Goal: Task Accomplishment & Management: Manage account settings

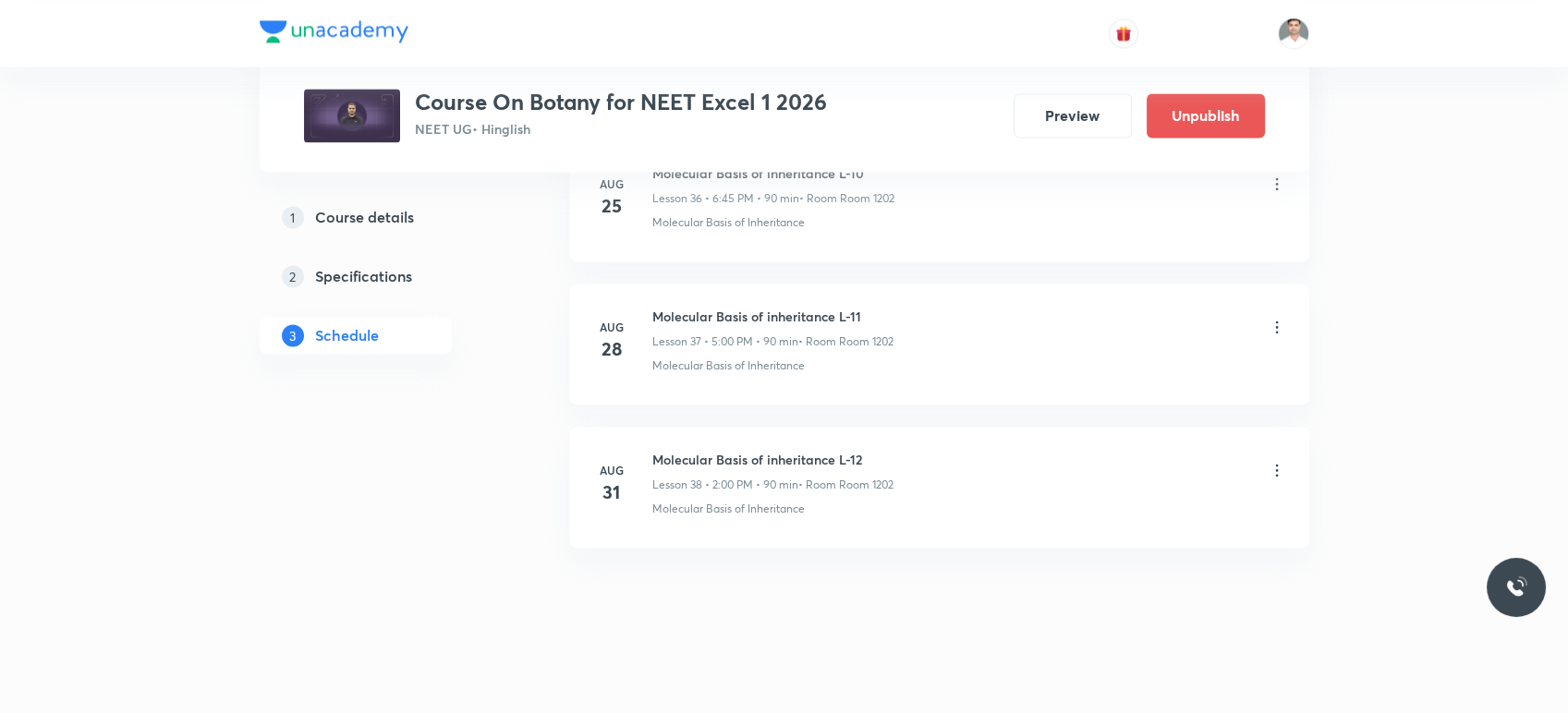
scroll to position [5353, 0]
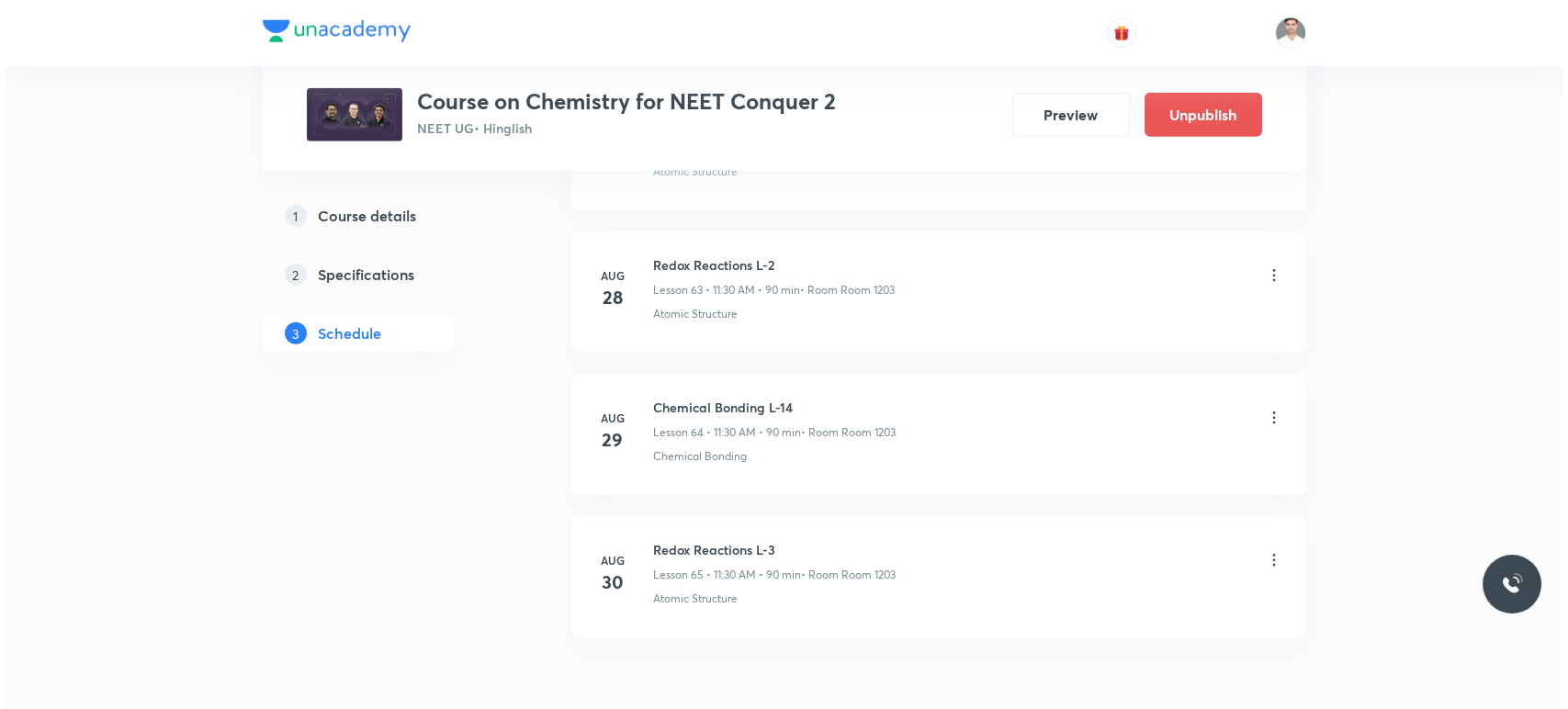
scroll to position [10123, 0]
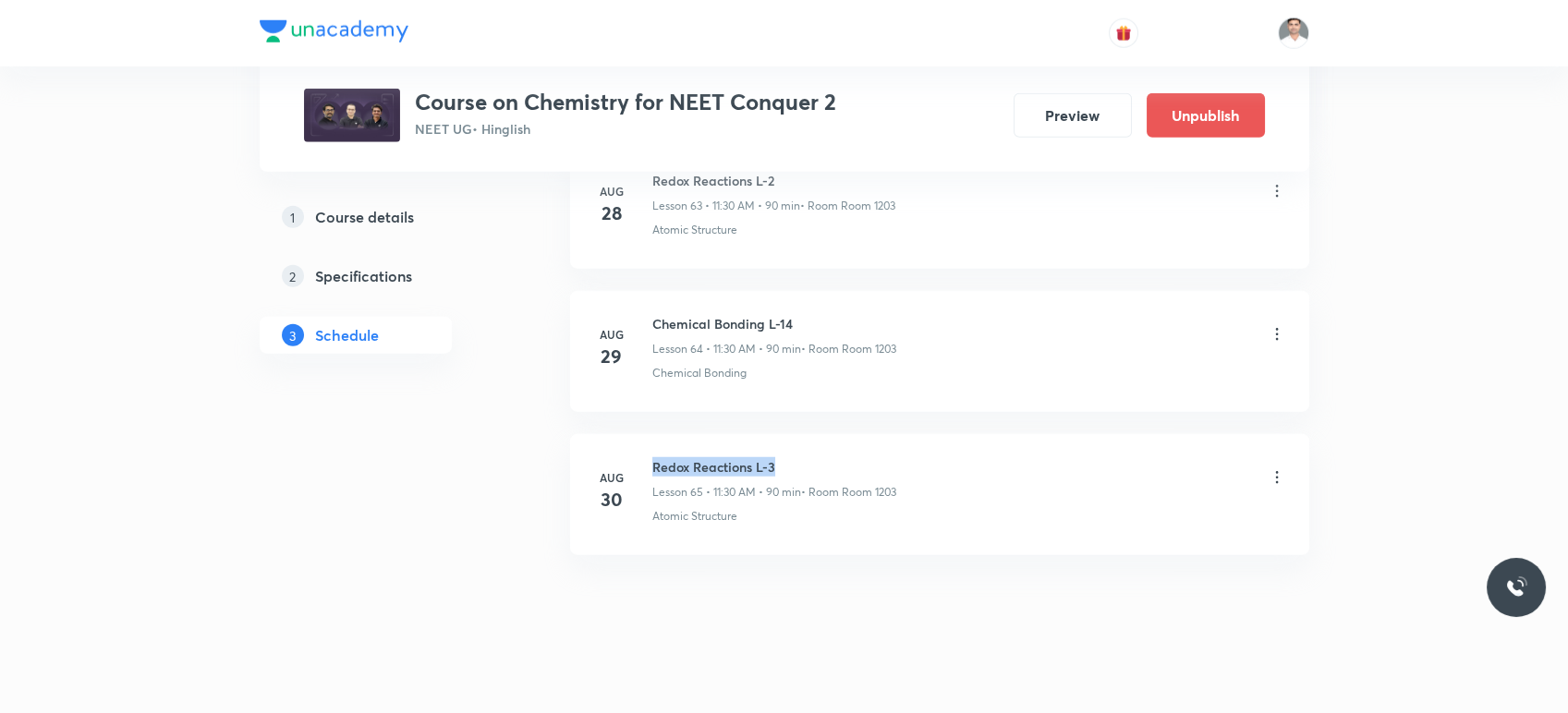
drag, startPoint x: 652, startPoint y: 450, endPoint x: 802, endPoint y: 445, distance: 150.1
click at [802, 457] on h6 "Redox Reactions L-3" at bounding box center [774, 467] width 244 height 20
copy h6 "Redox Reactions L-3"
click at [1276, 472] on icon at bounding box center [1276, 478] width 3 height 12
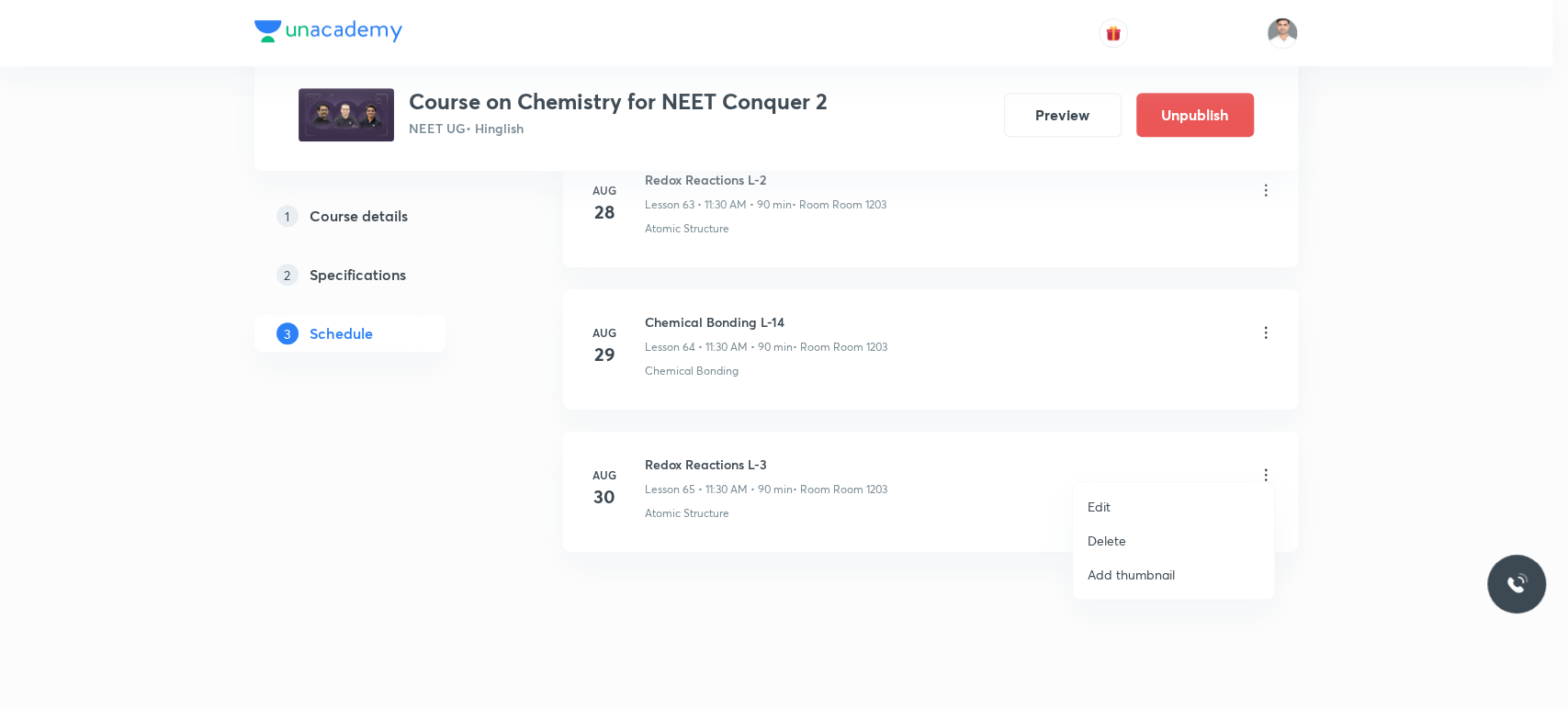
click at [1109, 514] on p "Edit" at bounding box center [1098, 507] width 23 height 20
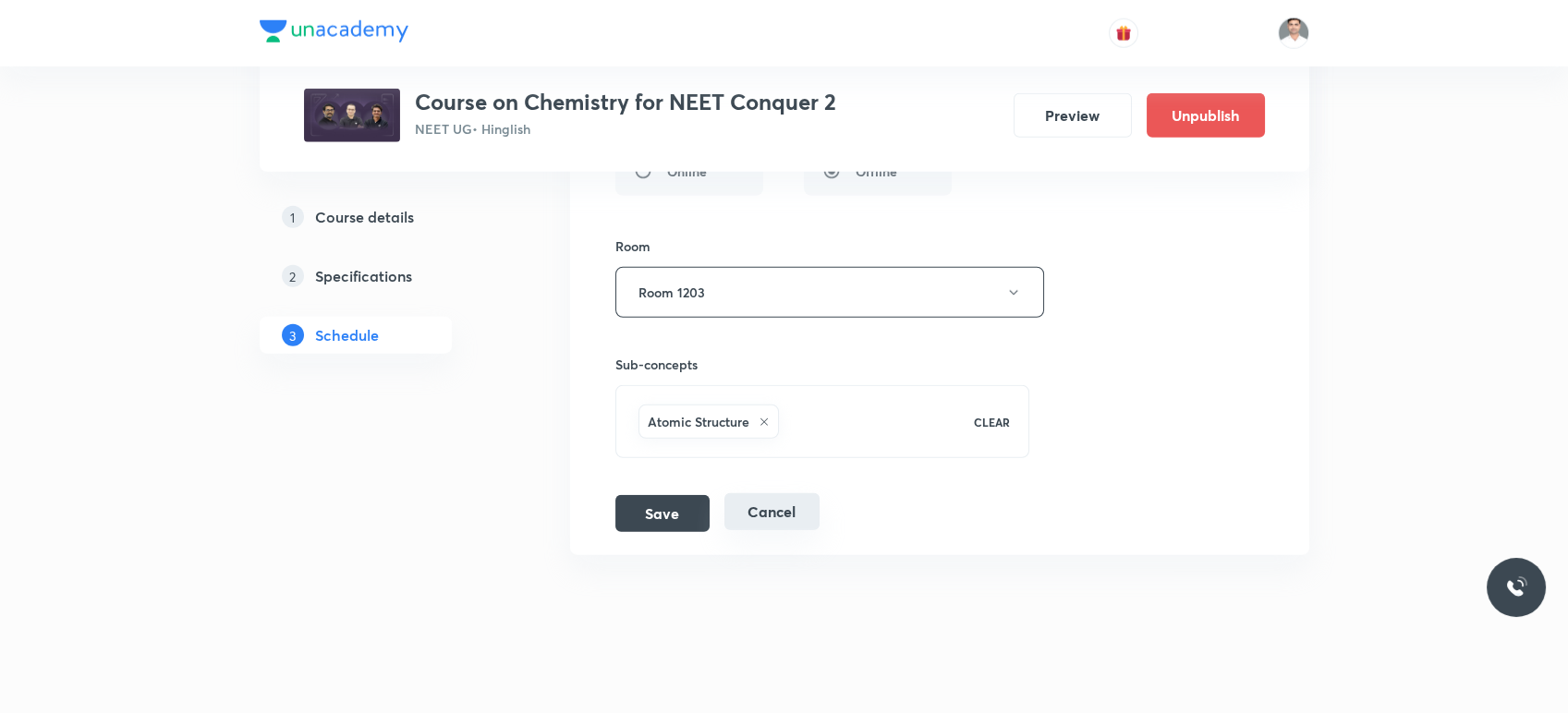
click at [762, 499] on button "Cancel" at bounding box center [772, 512] width 96 height 37
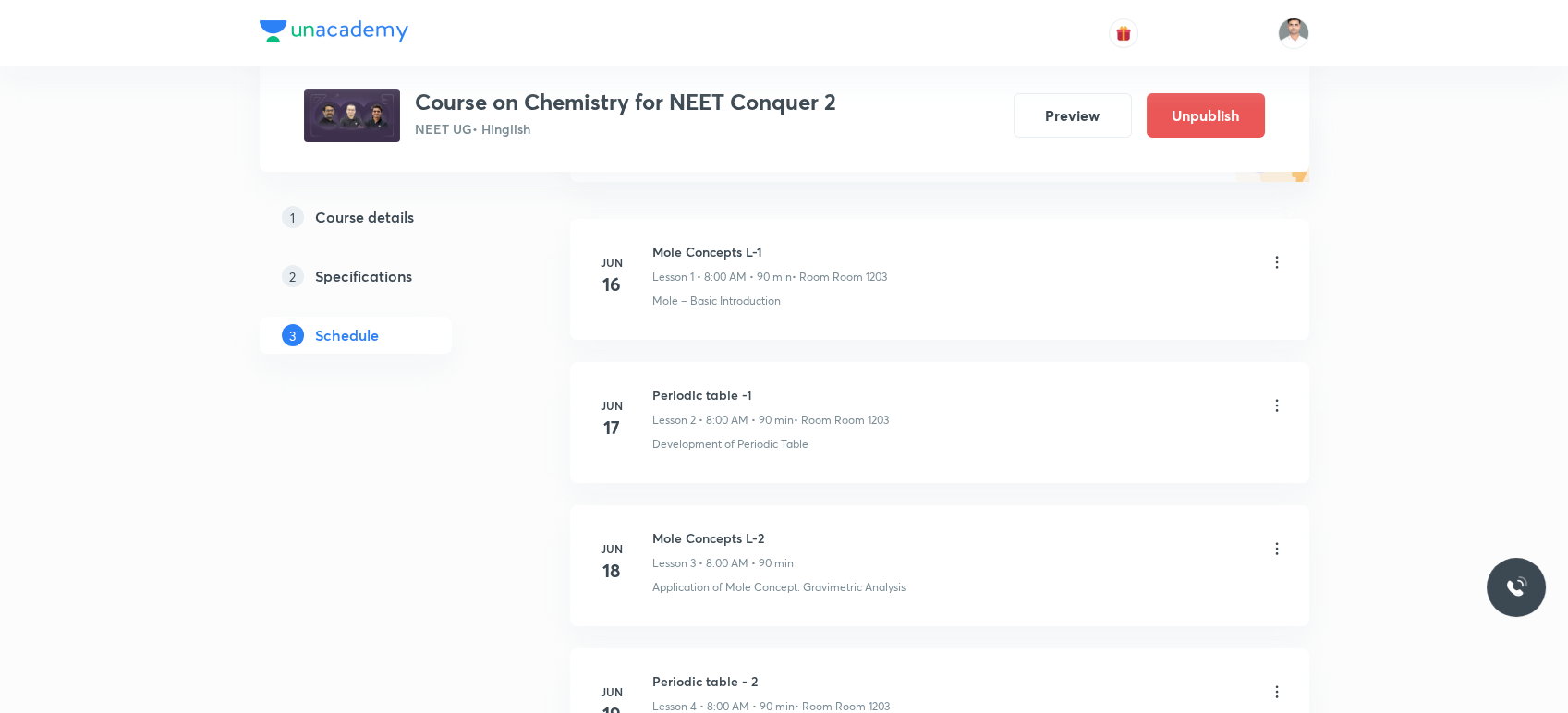
scroll to position [0, 0]
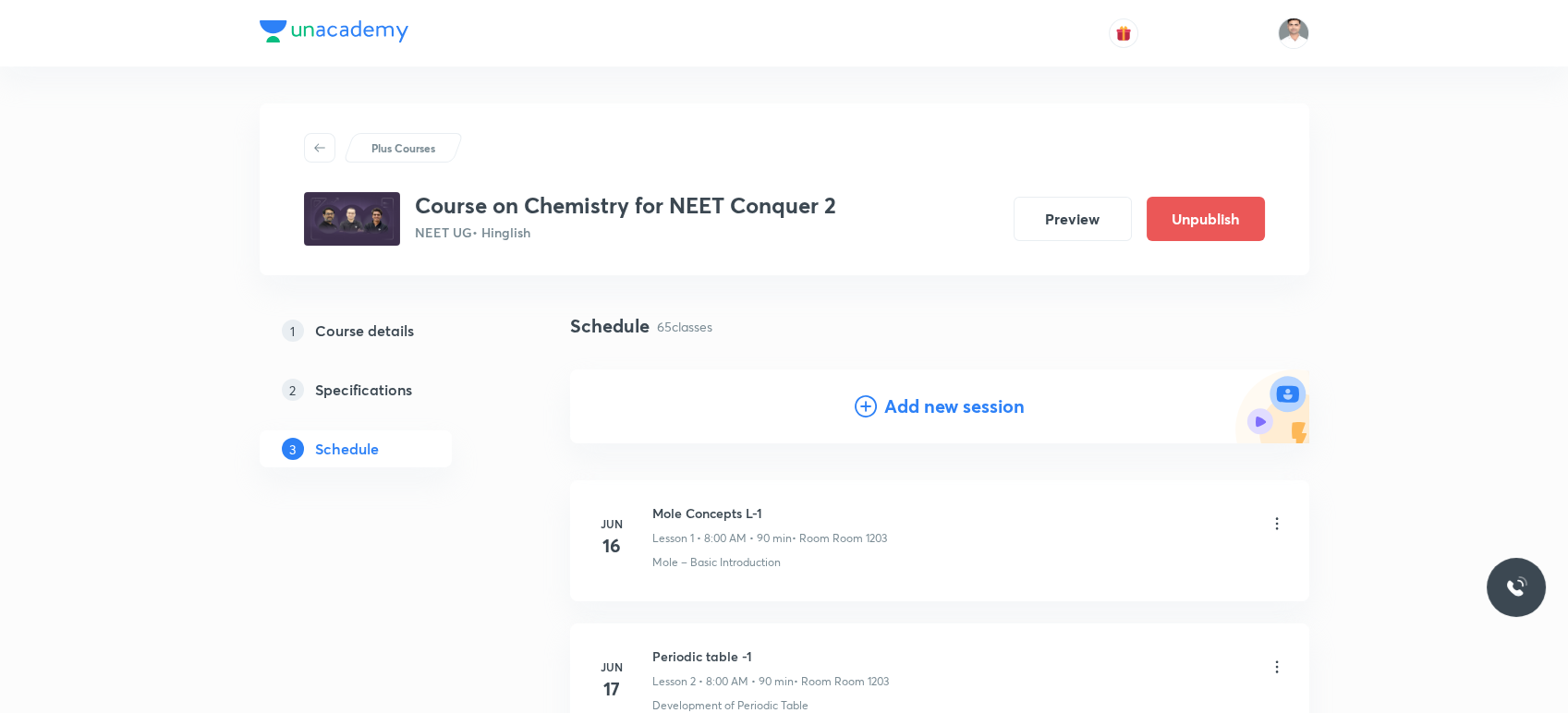
click at [968, 409] on h4 "Add new session" at bounding box center [954, 407] width 141 height 28
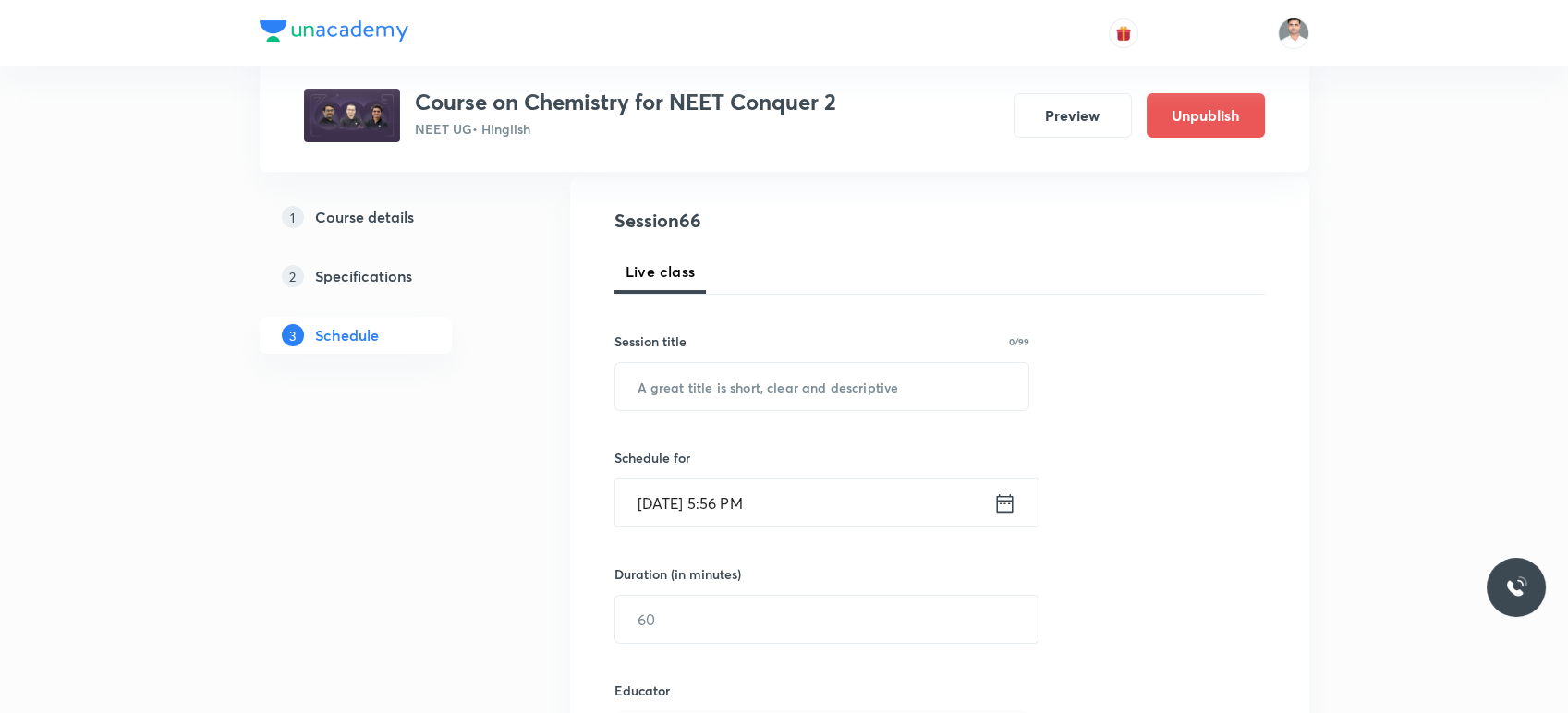
scroll to position [205, 0]
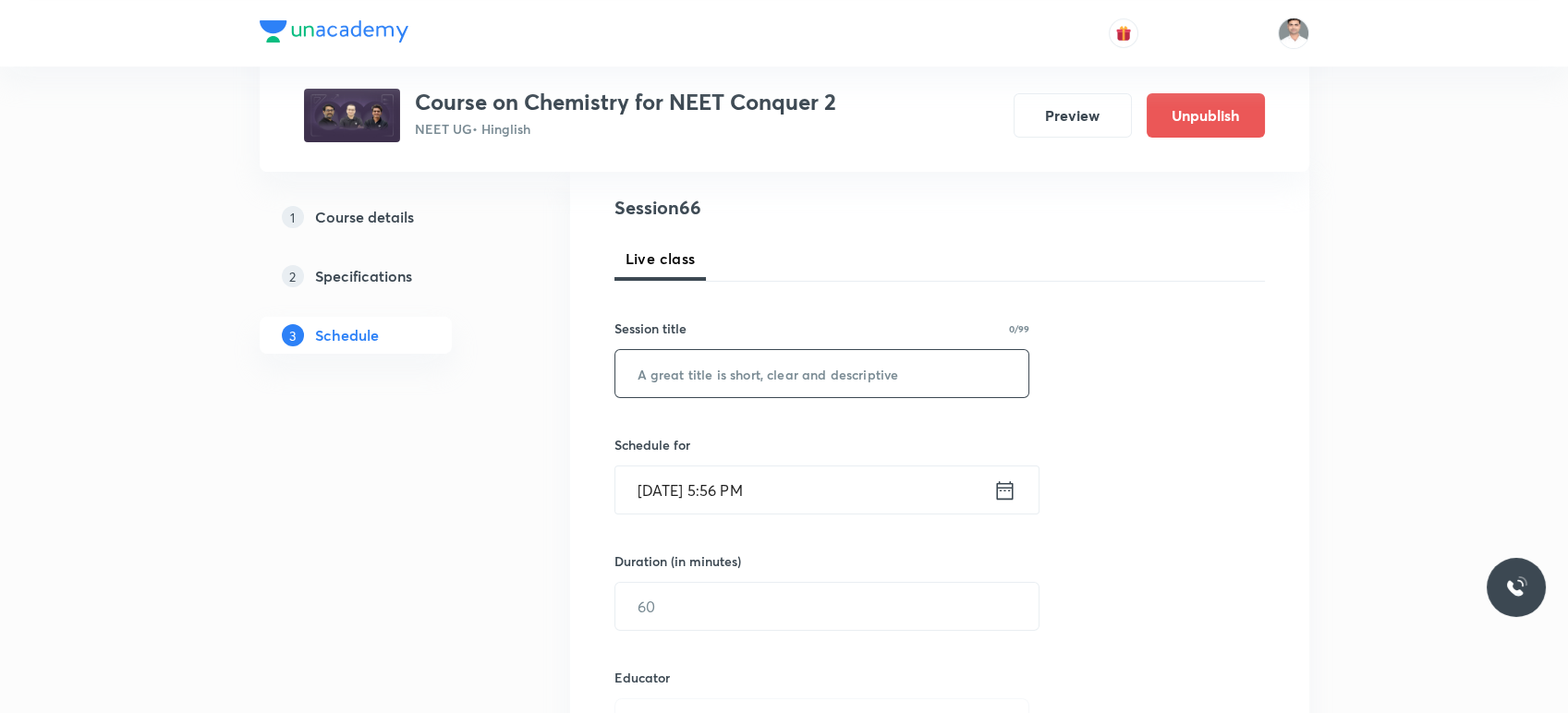
click at [703, 377] on input "text" at bounding box center [822, 374] width 414 height 47
paste input "Redox Reactions L-3"
type input "Redox Reactions L-4"
click at [1004, 491] on icon at bounding box center [1005, 490] width 23 height 26
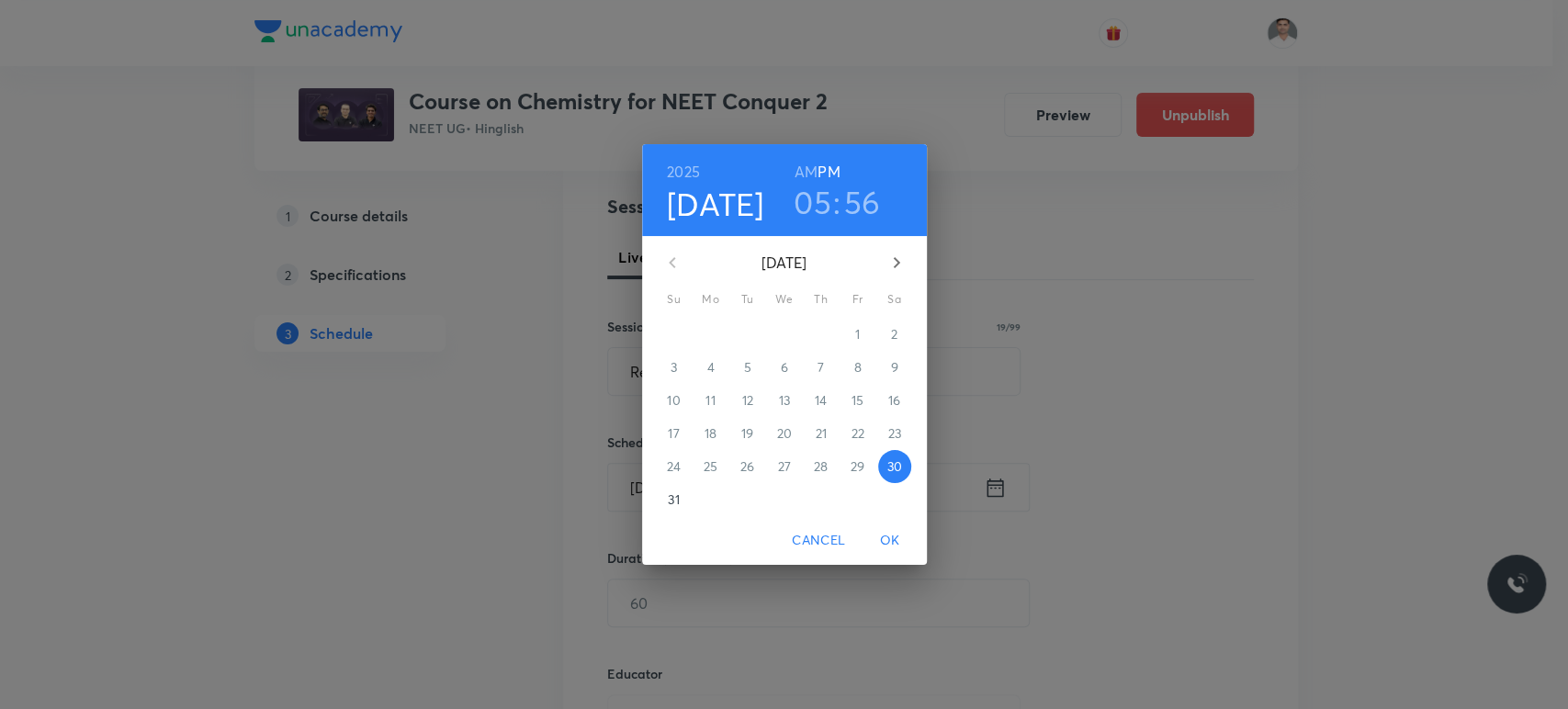
click at [668, 503] on p "31" at bounding box center [672, 499] width 11 height 19
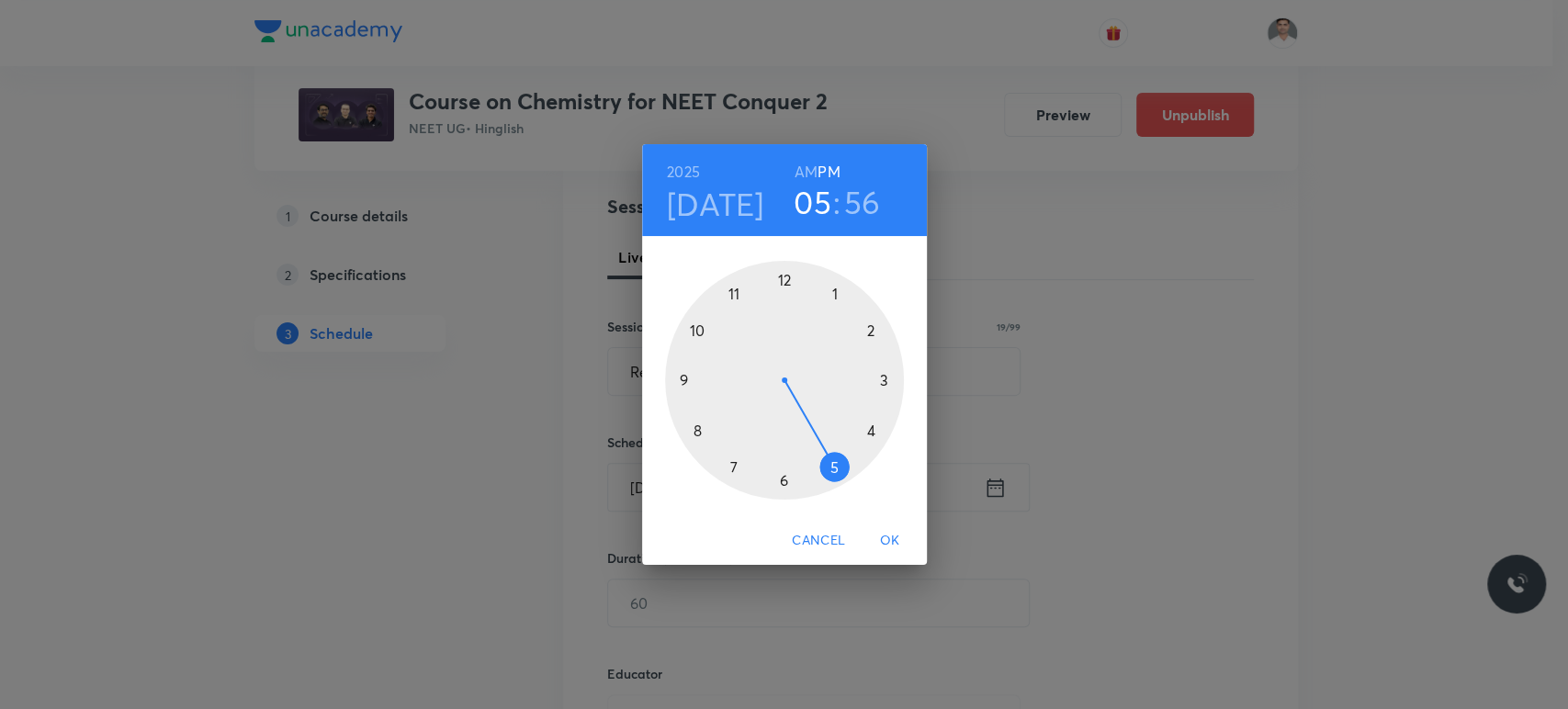
click at [804, 168] on h6 "AM" at bounding box center [806, 171] width 23 height 25
click at [735, 292] on div at bounding box center [784, 380] width 239 height 239
drag, startPoint x: 735, startPoint y: 280, endPoint x: 721, endPoint y: 382, distance: 103.0
click at [721, 382] on div at bounding box center [784, 380] width 239 height 239
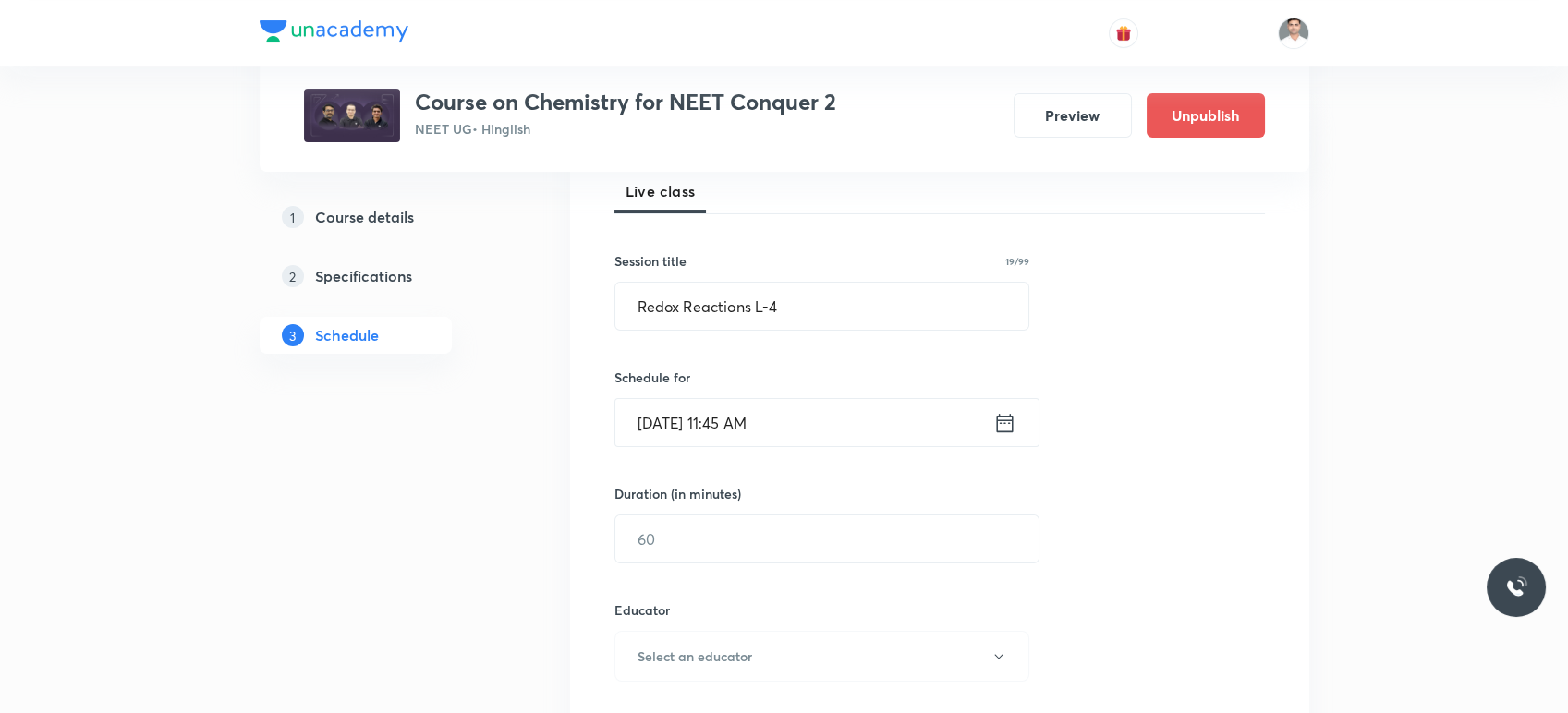
scroll to position [307, 0]
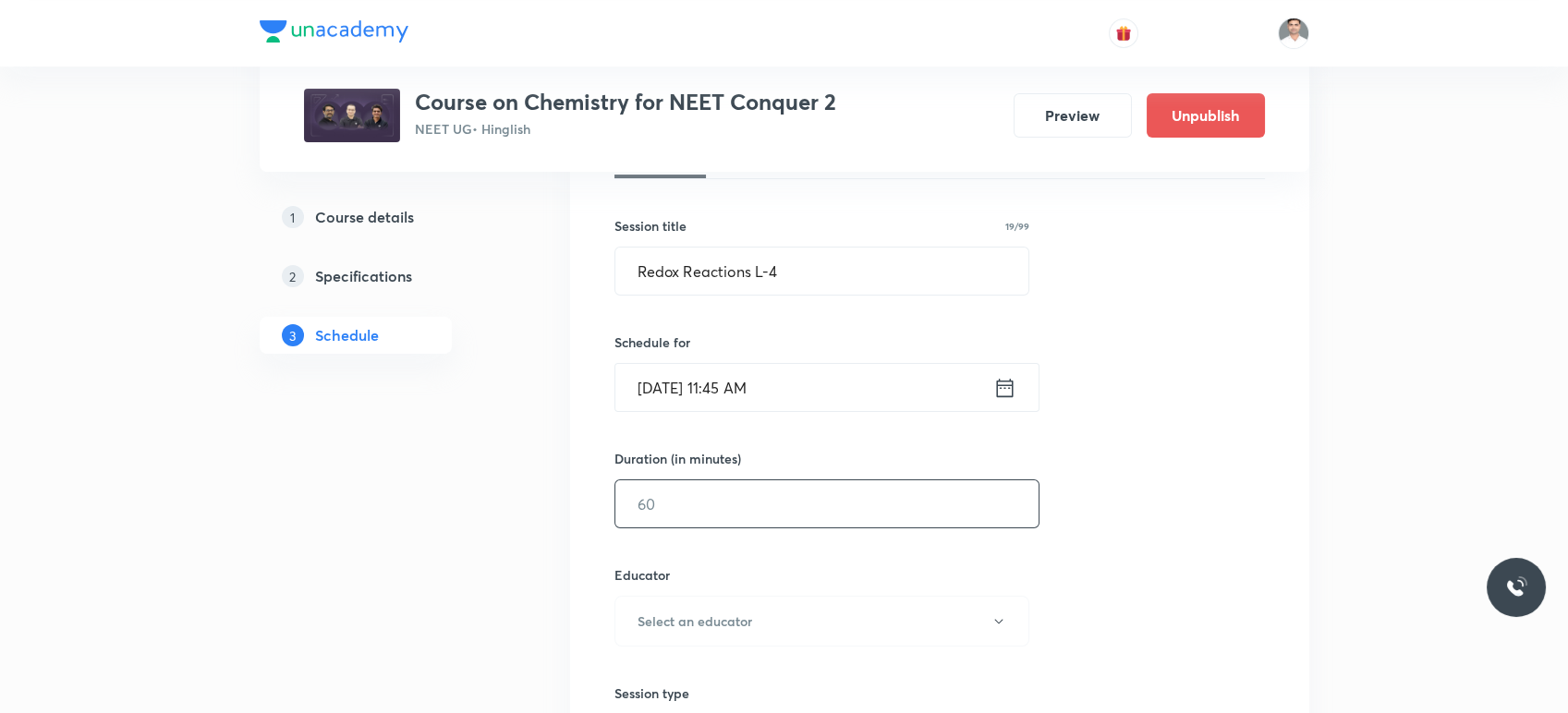
click at [749, 517] on input "text" at bounding box center [827, 504] width 424 height 47
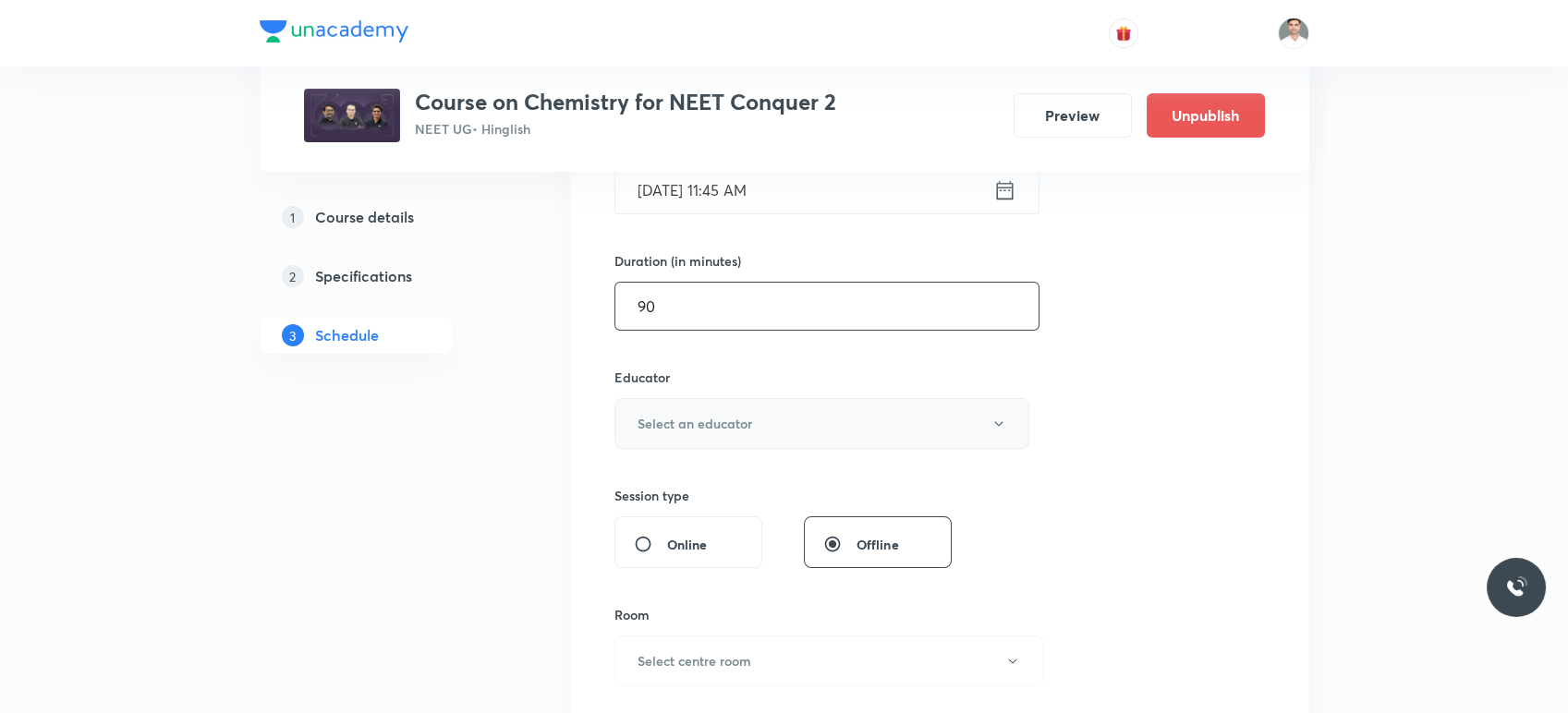
scroll to position [616, 0]
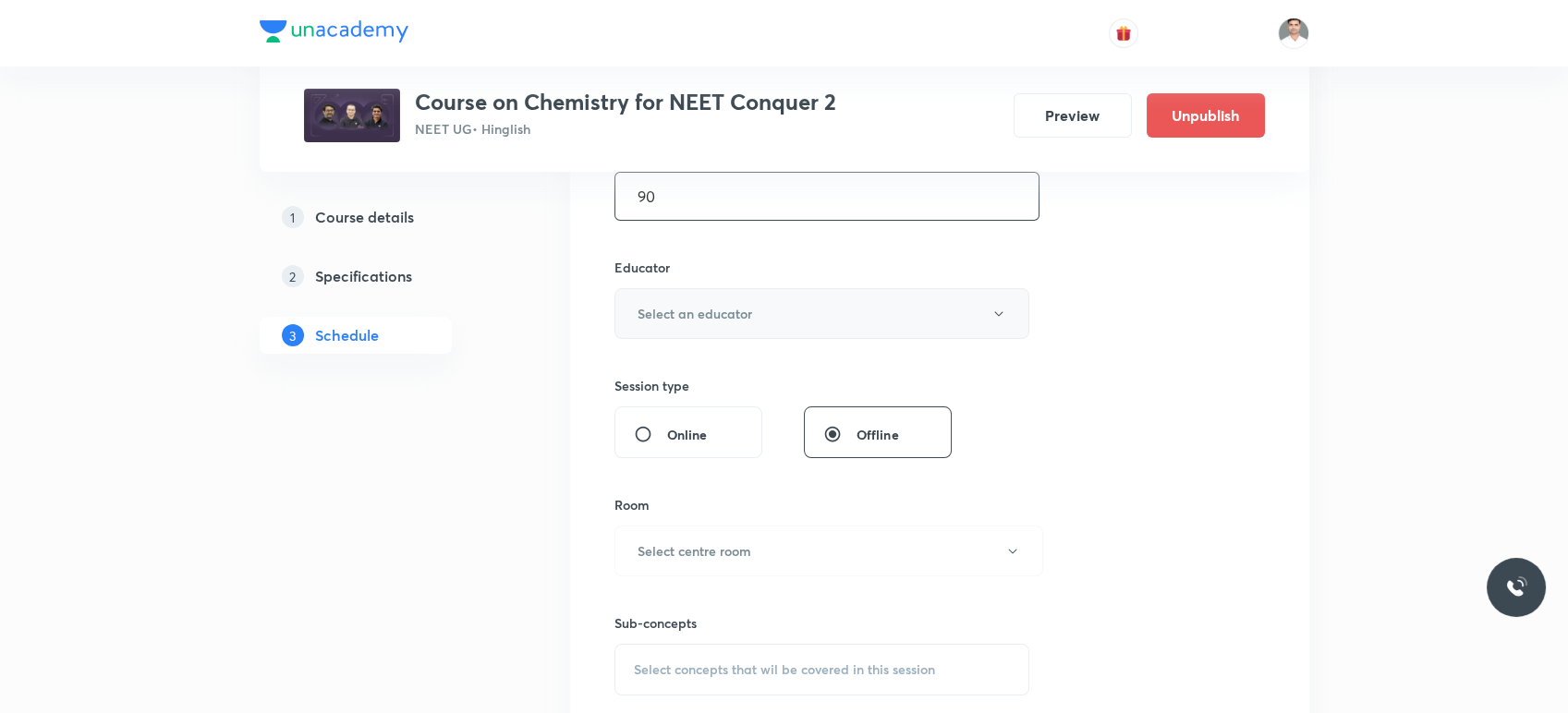
type input "90"
click at [777, 318] on button "Select an educator" at bounding box center [822, 314] width 416 height 51
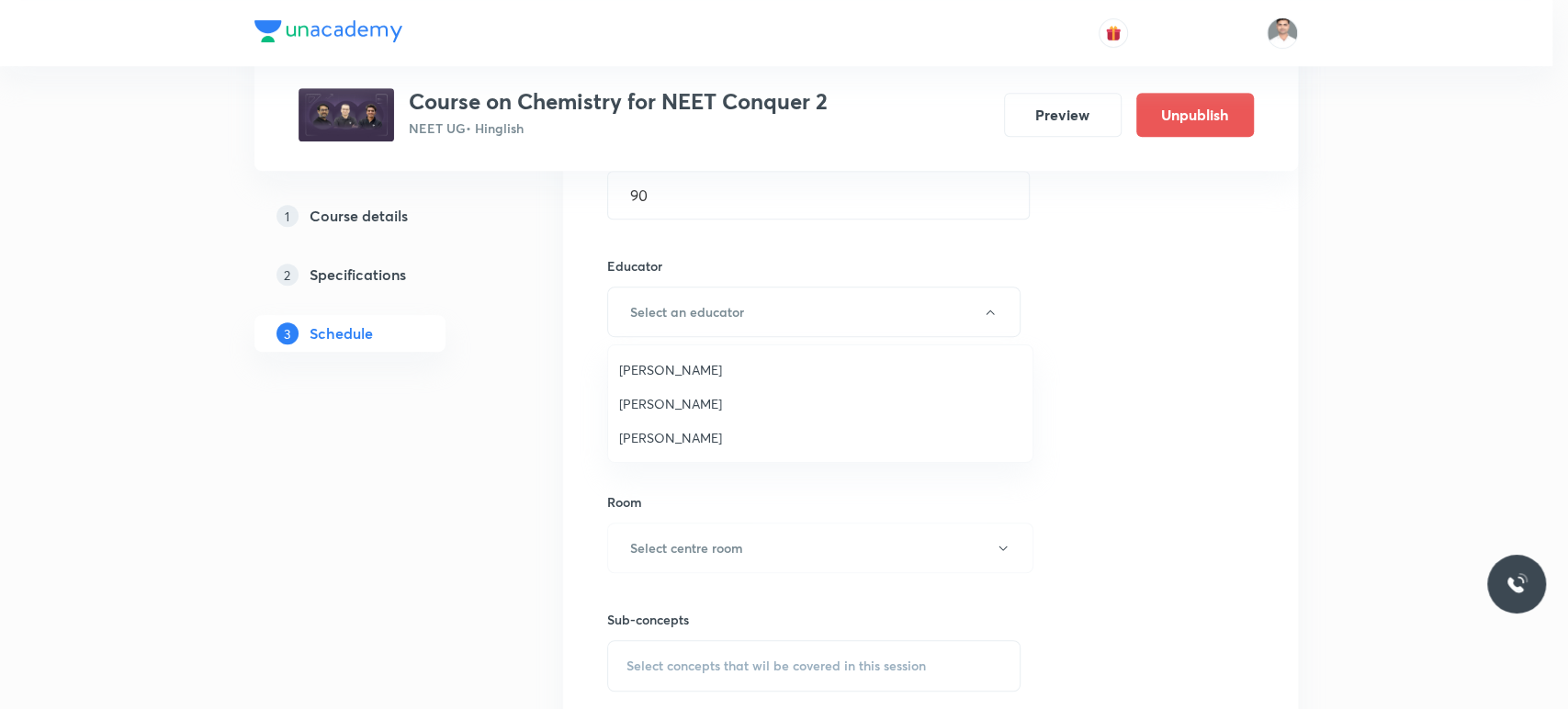
click at [706, 354] on li "Amit Kumar Bajya" at bounding box center [819, 369] width 424 height 34
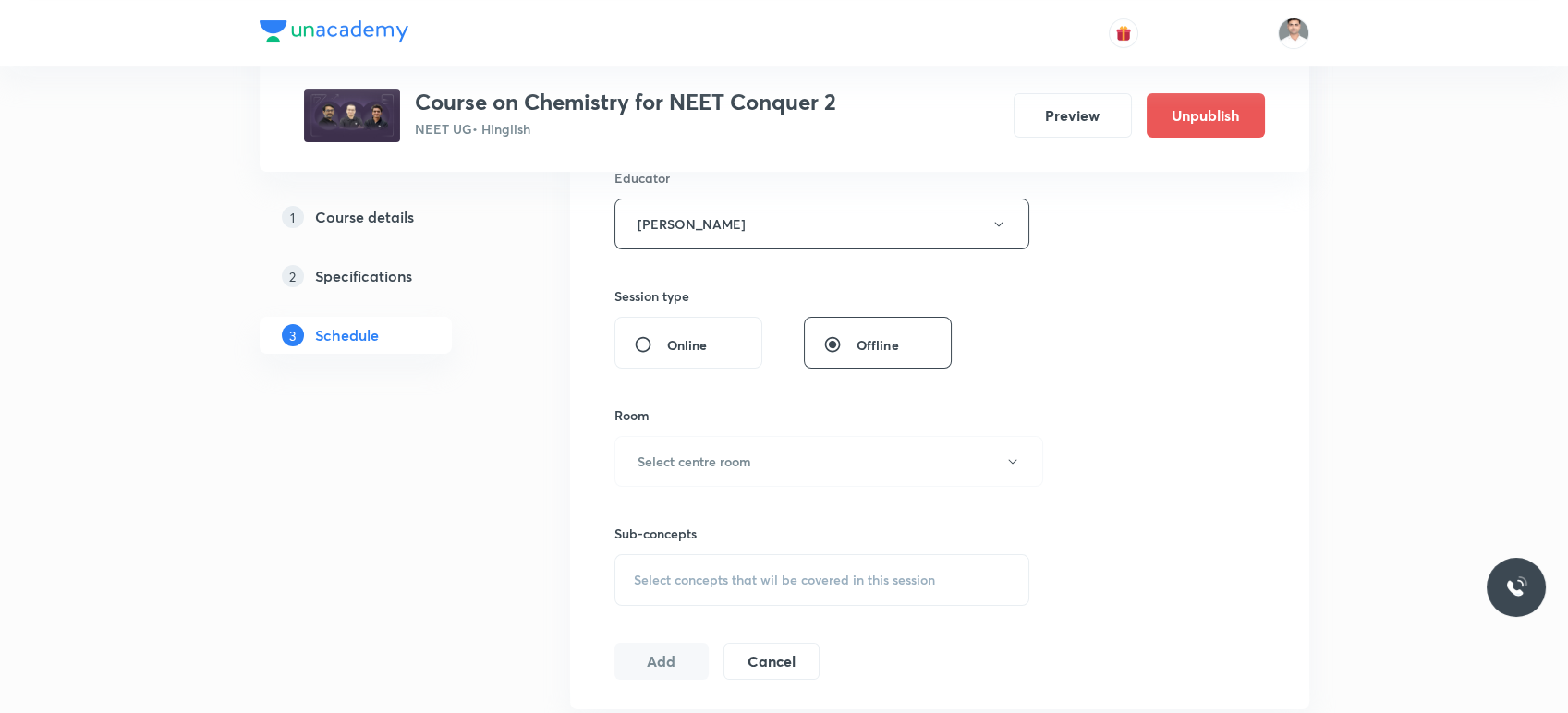
scroll to position [820, 0]
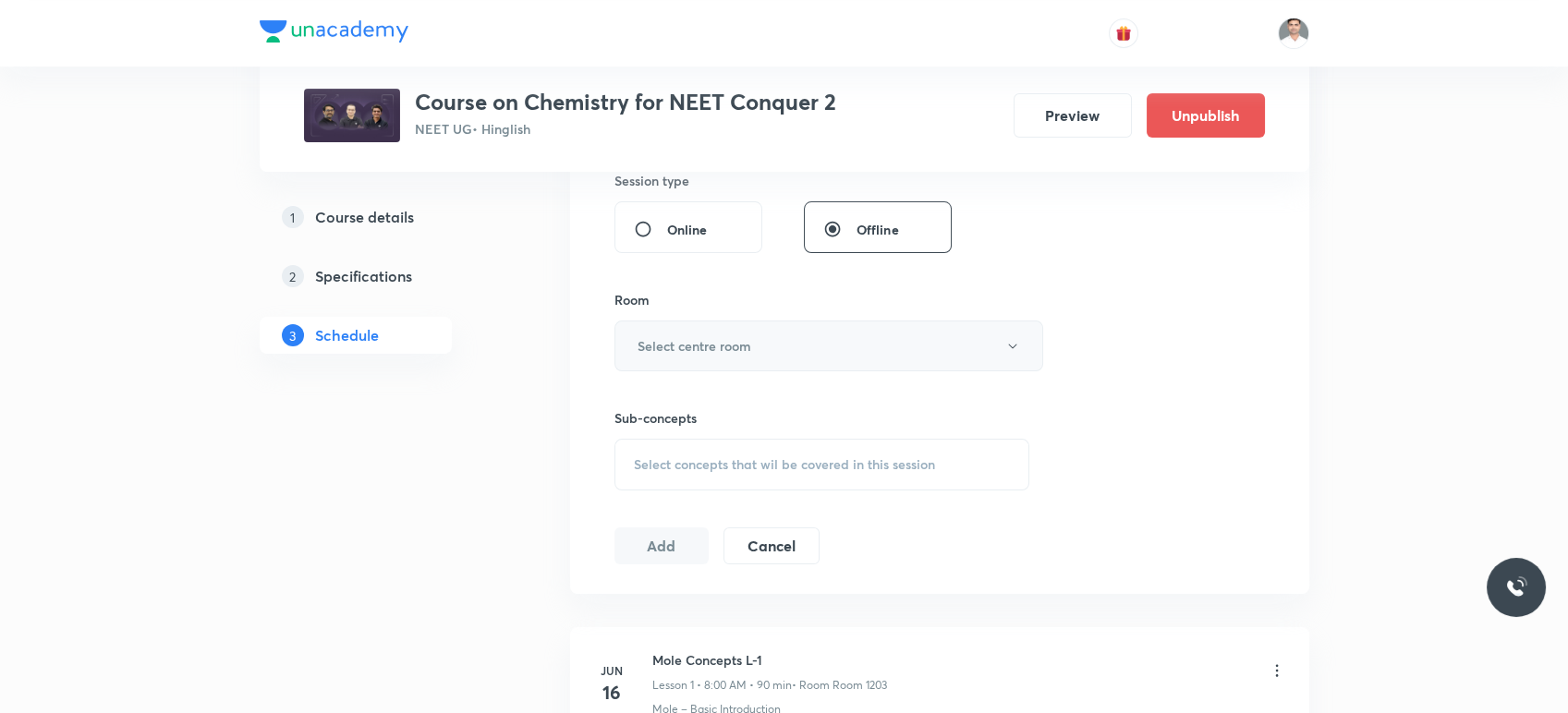
click at [739, 337] on h6 "Select centre room" at bounding box center [693, 347] width 113 height 20
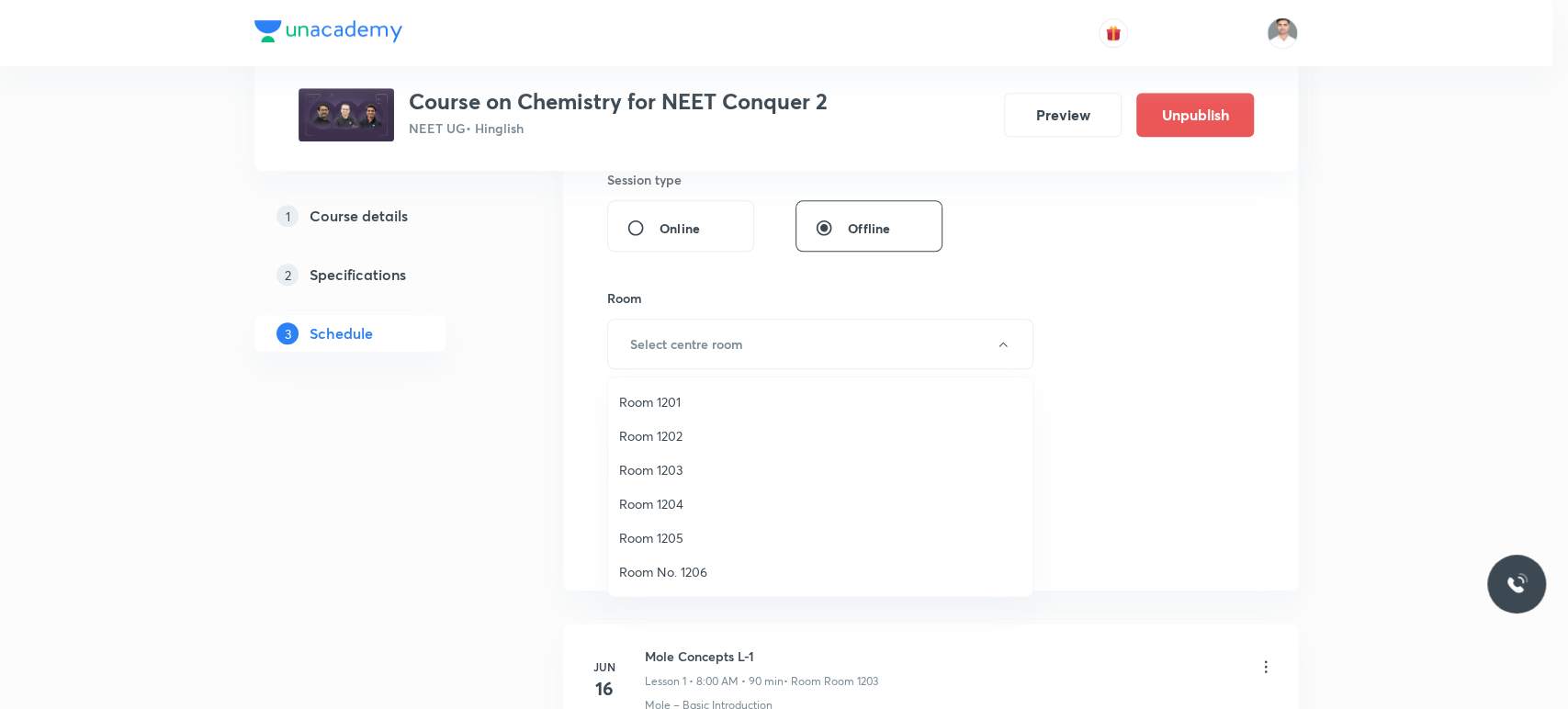
click at [653, 464] on span "Room 1203" at bounding box center [819, 470] width 402 height 20
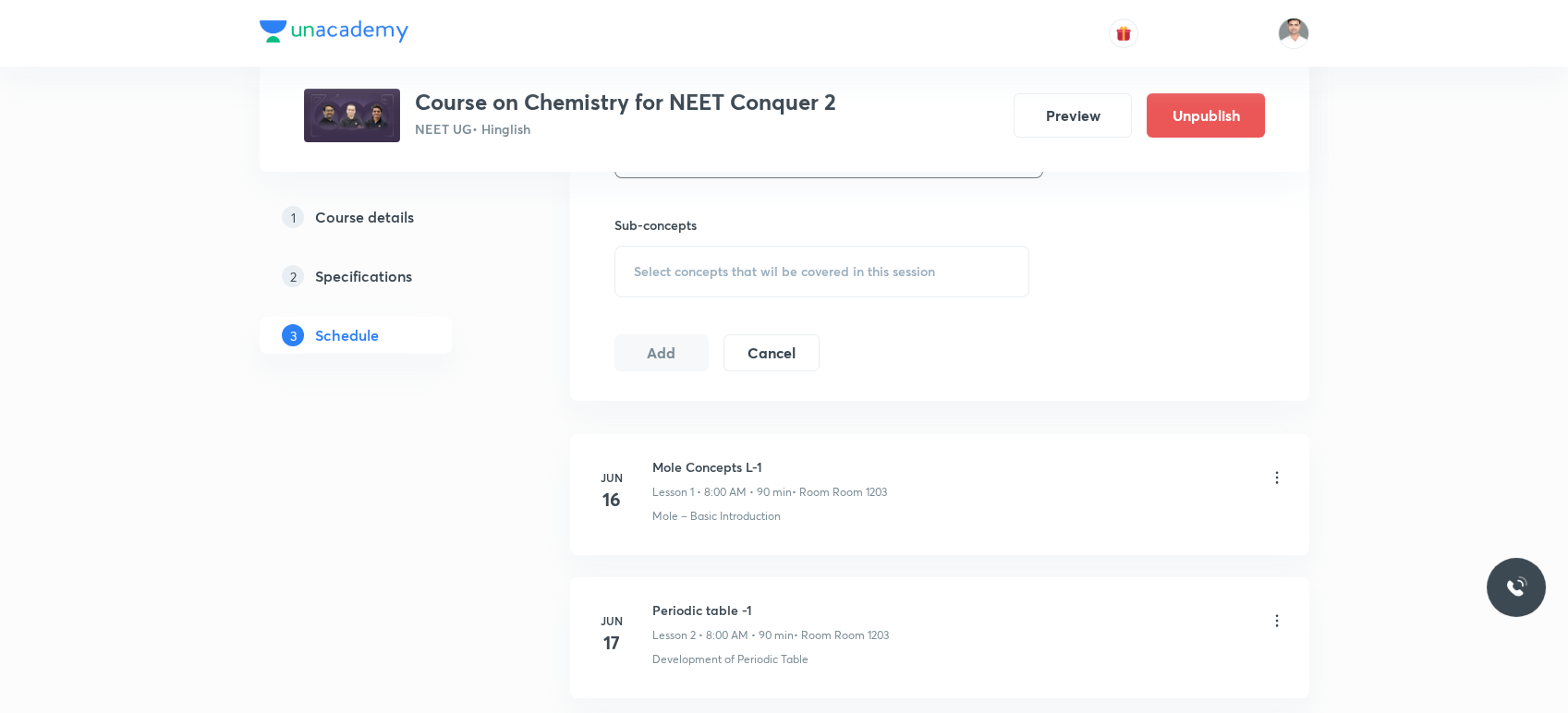
scroll to position [1026, 0]
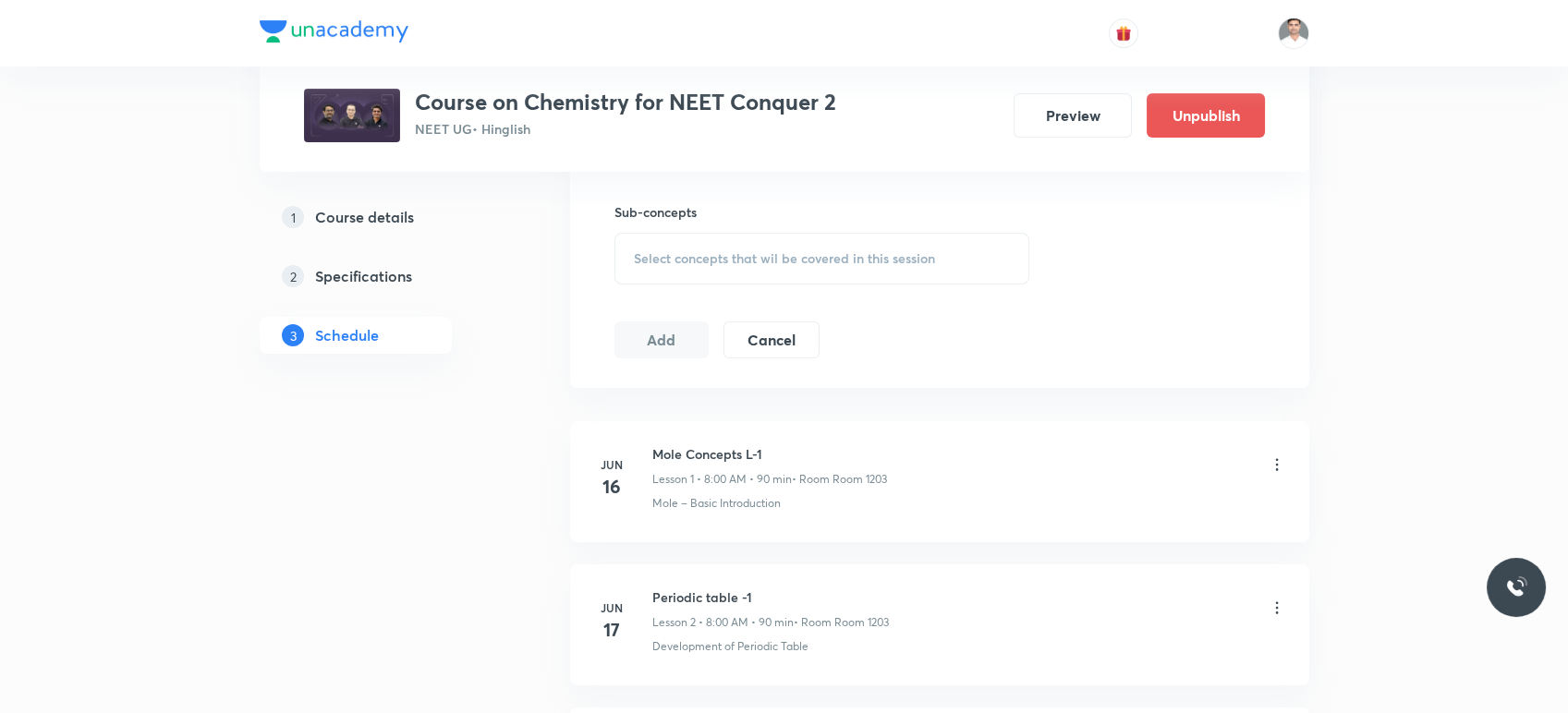
click at [723, 251] on span "Select concepts that wil be covered in this session" at bounding box center [785, 258] width 301 height 15
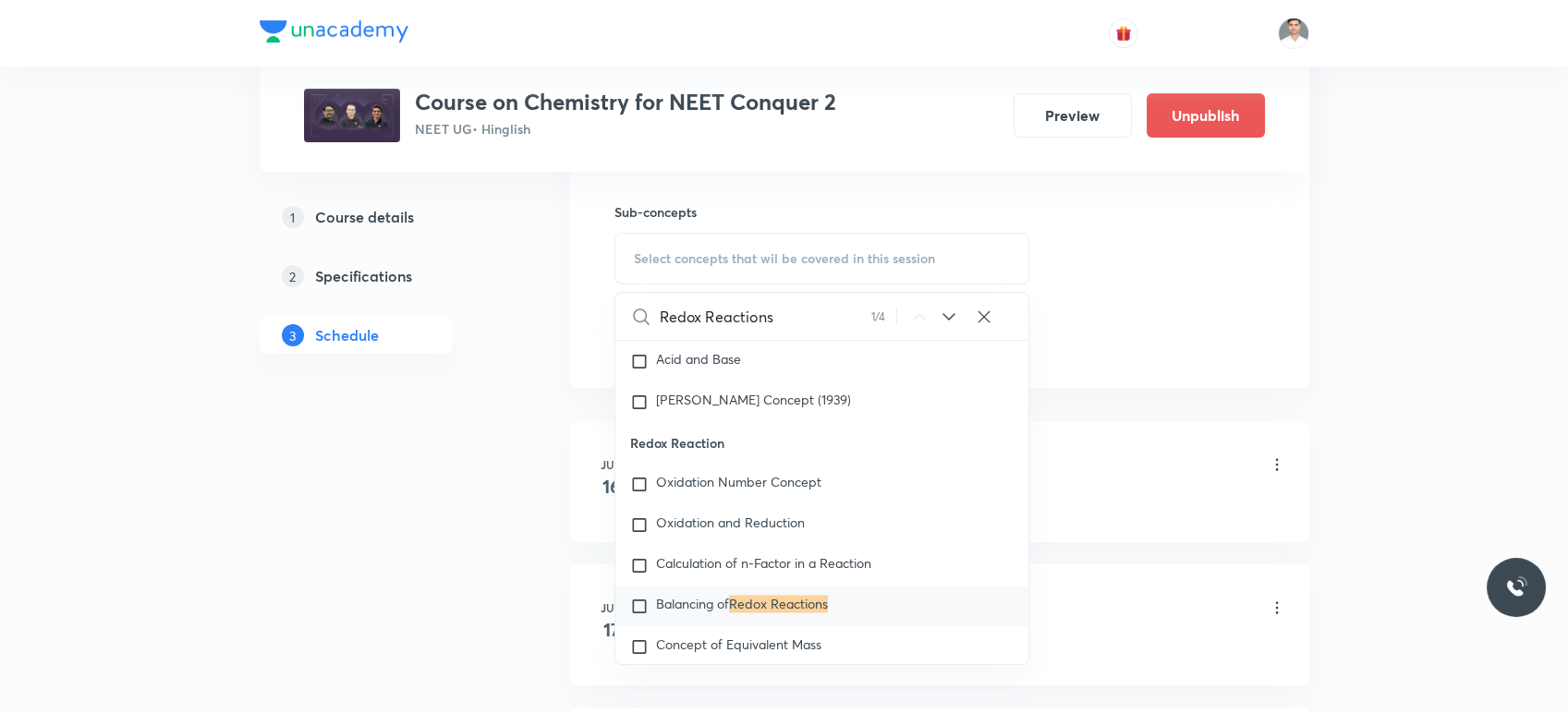
scroll to position [6758, 0]
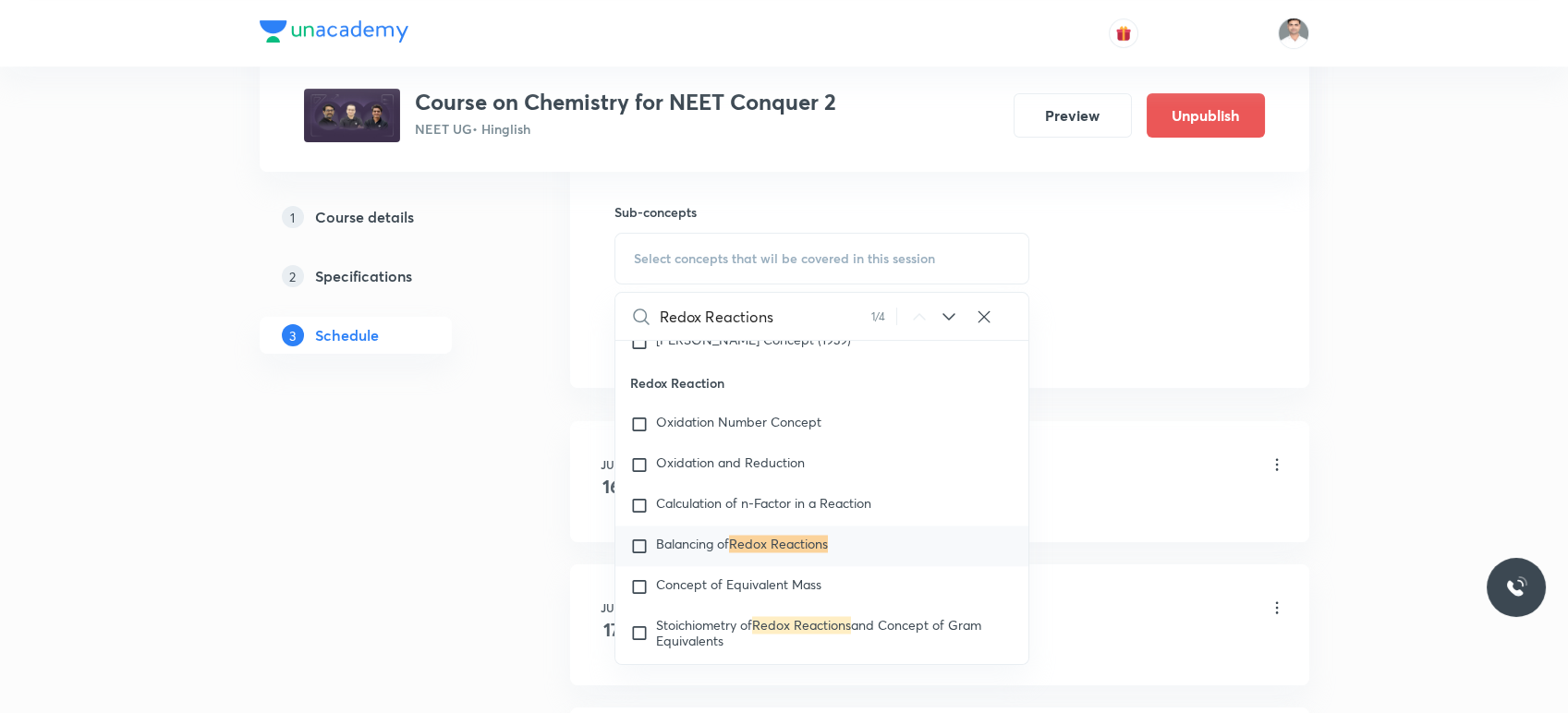
type input "Redox Reactions"
click at [770, 552] on mark "Redox Reactions" at bounding box center [778, 544] width 98 height 18
checkbox input "true"
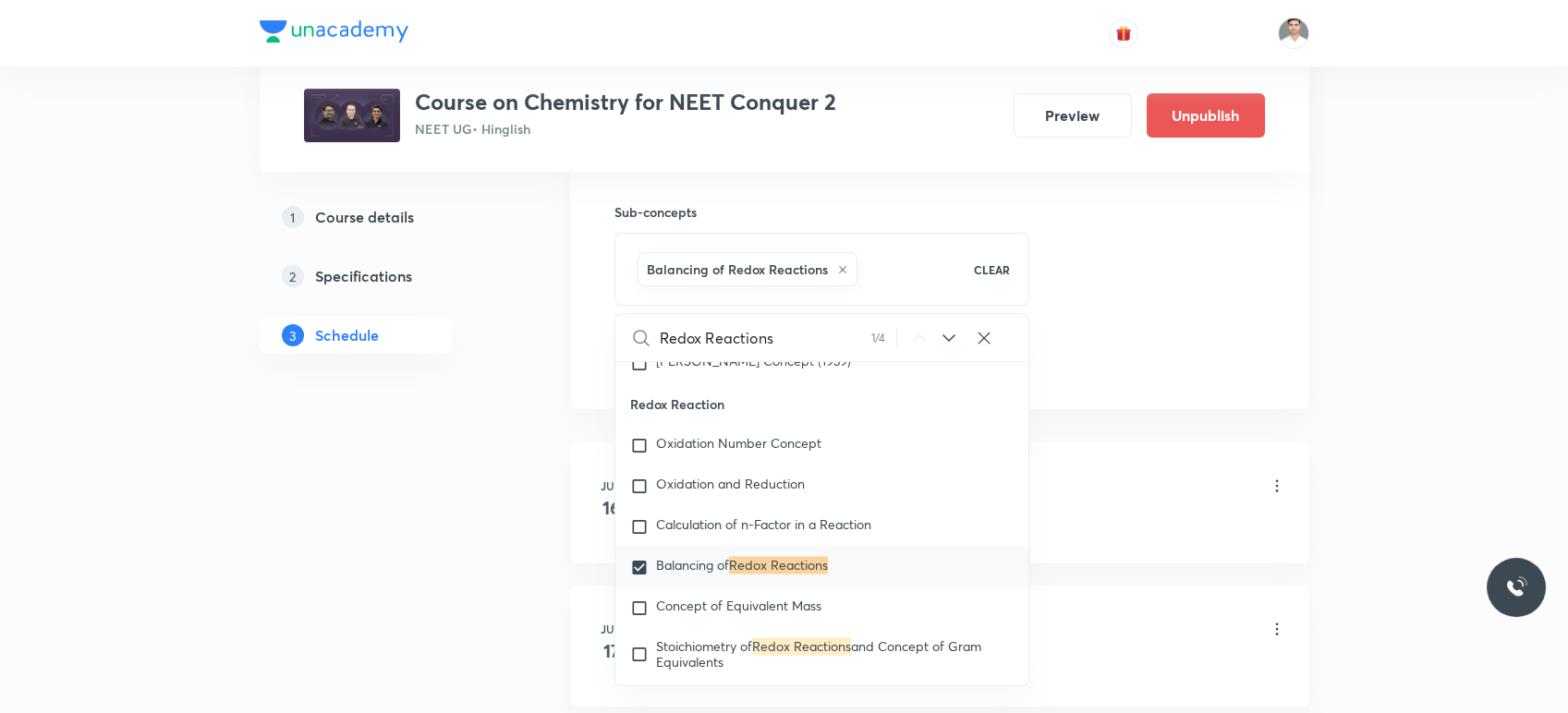
drag, startPoint x: 510, startPoint y: 412, endPoint x: 581, endPoint y: 387, distance: 75.3
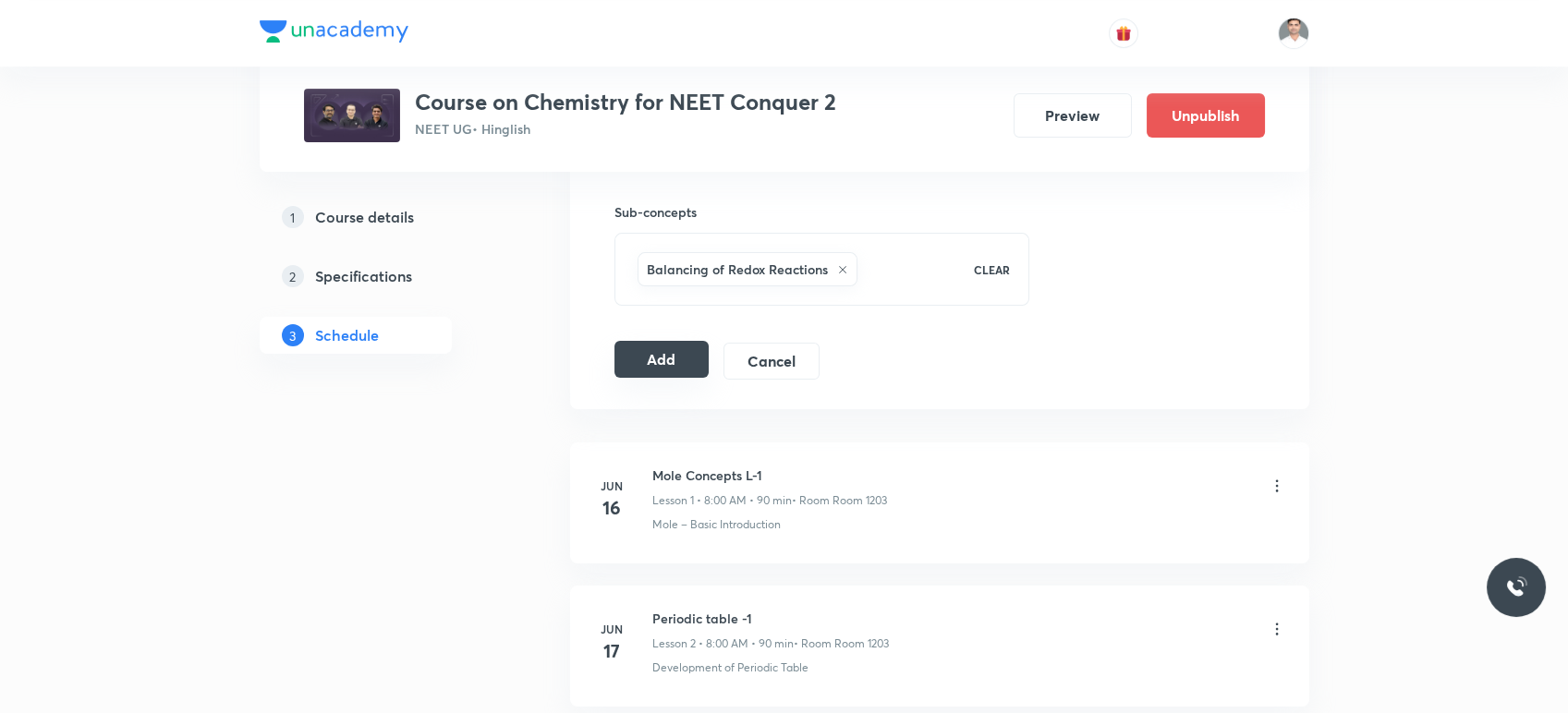
click at [671, 367] on button "Add" at bounding box center [662, 359] width 96 height 37
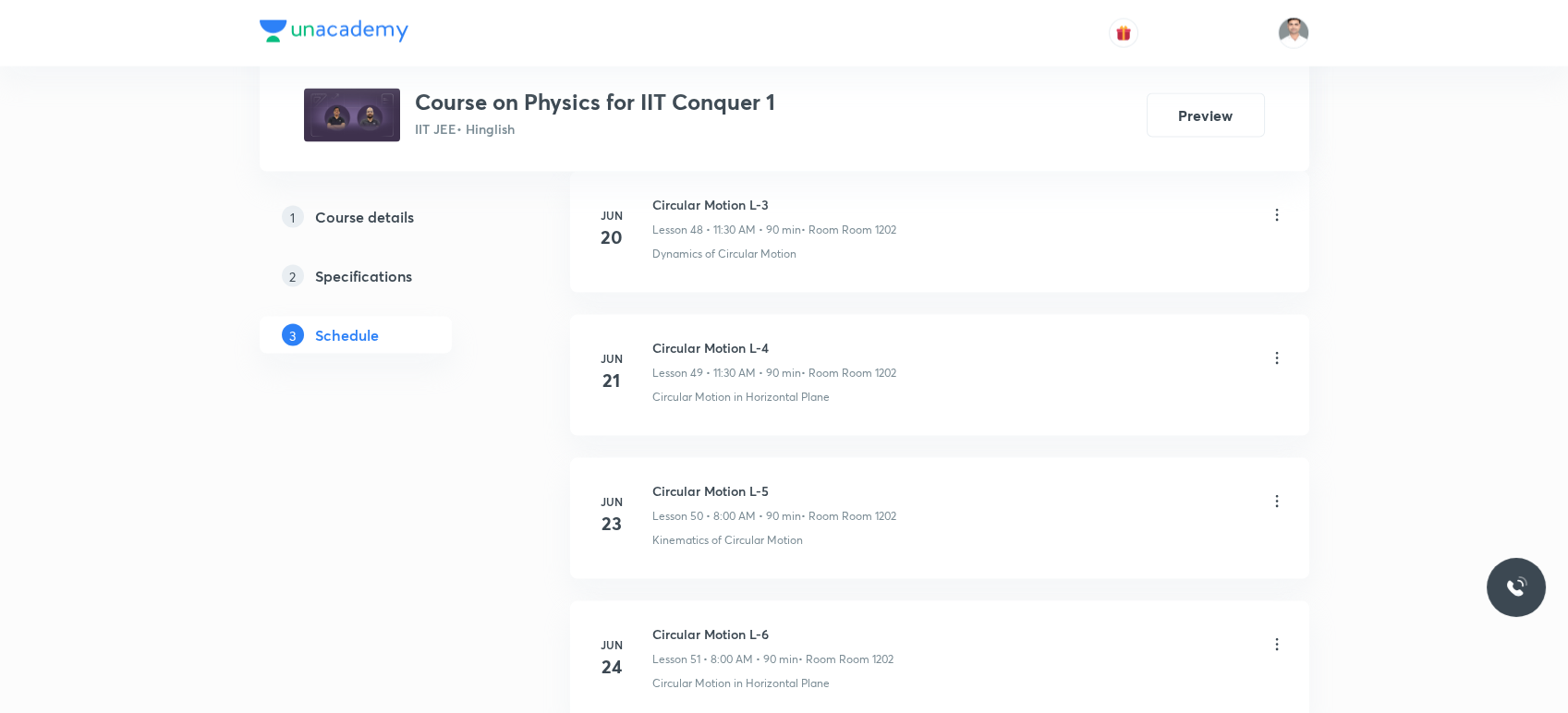
scroll to position [14187, 0]
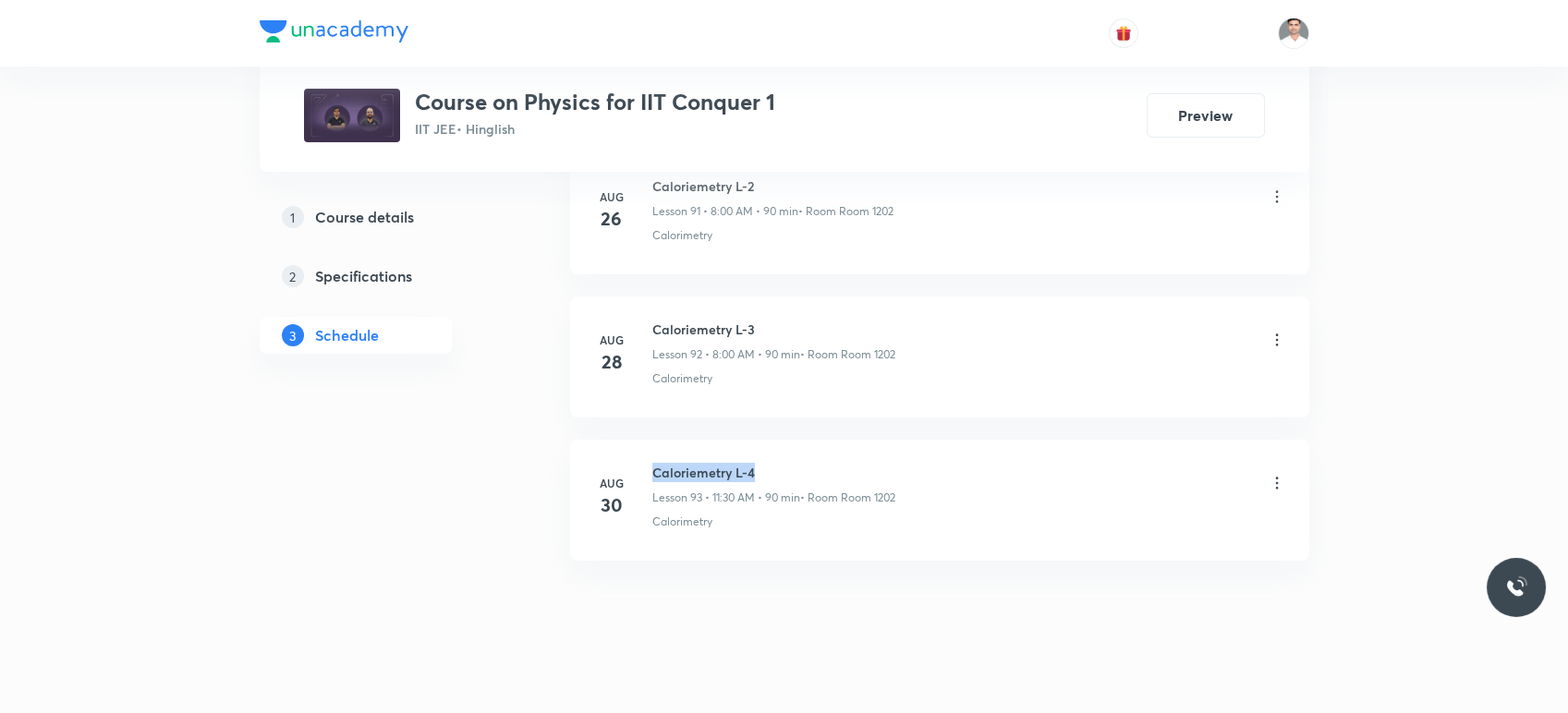
drag, startPoint x: 654, startPoint y: 450, endPoint x: 786, endPoint y: 434, distance: 133.0
click at [786, 440] on li "Aug 30 Caloriemetry L-4 Lesson 93 • 11:30 AM • 90 min • Room Room 1202 Calorime…" at bounding box center [940, 500] width 740 height 121
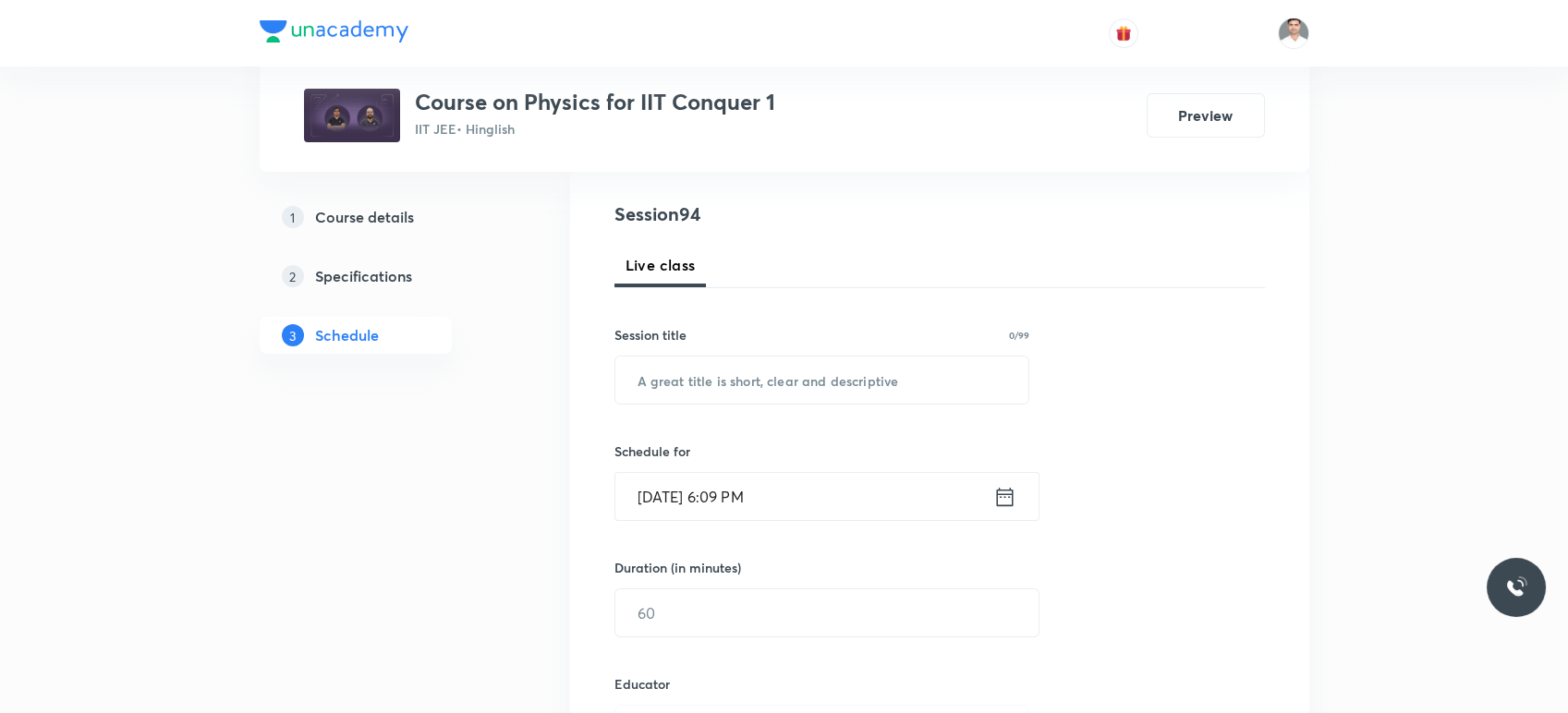
scroll to position [205, 0]
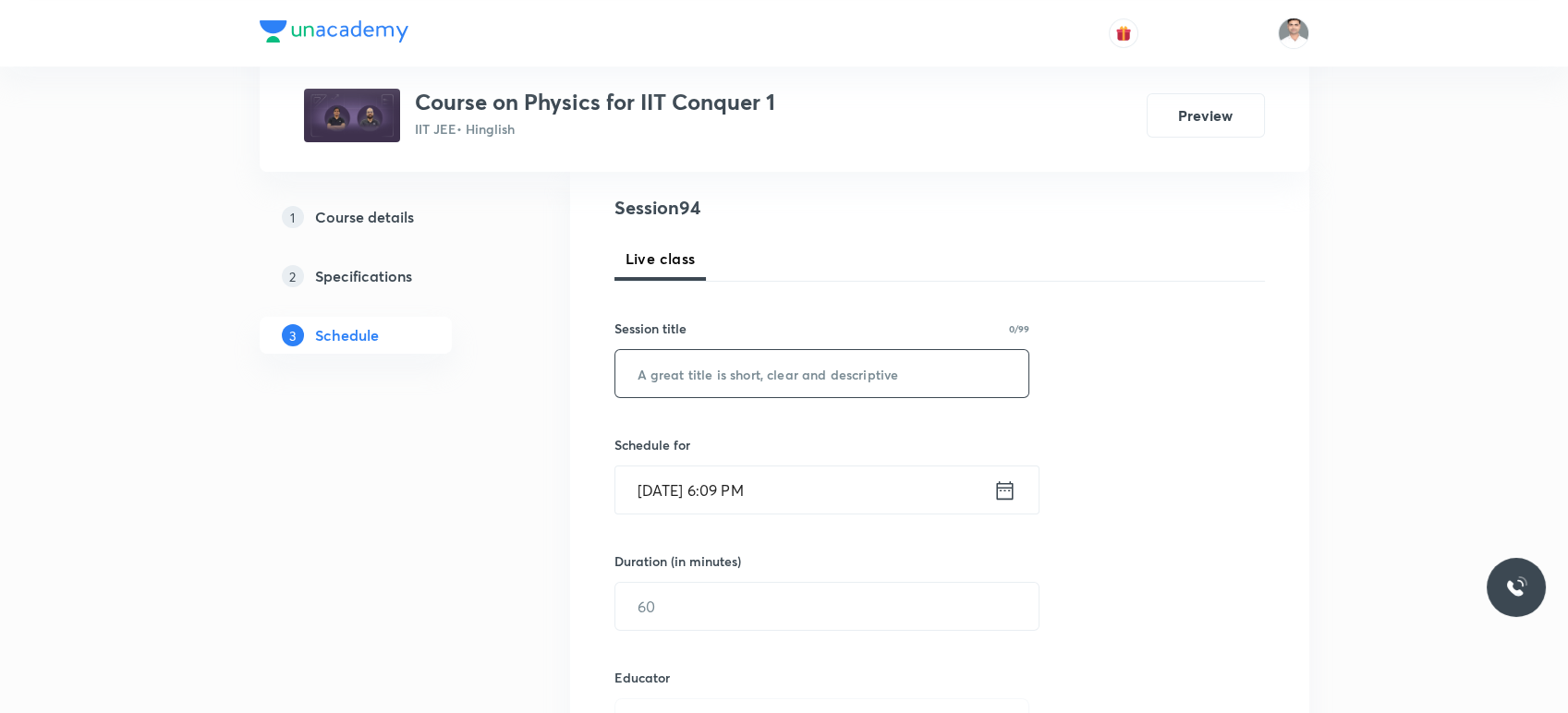
click at [732, 375] on input "text" at bounding box center [822, 374] width 414 height 47
paste input "Fluid Mechanics"
type input "Fluid Mechanics L-1"
click at [1012, 503] on div "Aug 30, 2025, 6:09 PM ​" at bounding box center [827, 490] width 425 height 49
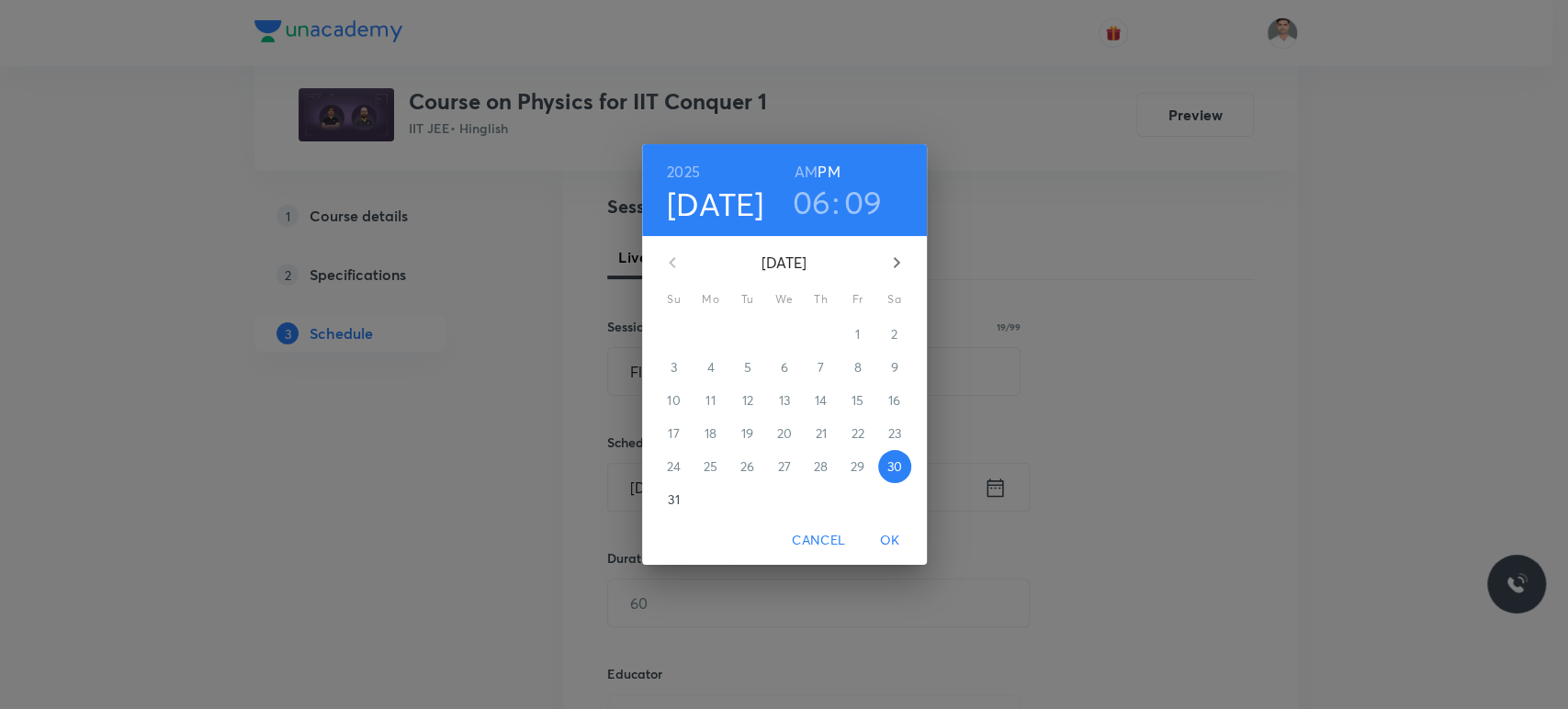
drag, startPoint x: 893, startPoint y: 256, endPoint x: 879, endPoint y: 261, distance: 14.9
click at [892, 256] on icon "button" at bounding box center [897, 262] width 23 height 23
click at [711, 335] on p "1" at bounding box center [710, 334] width 5 height 19
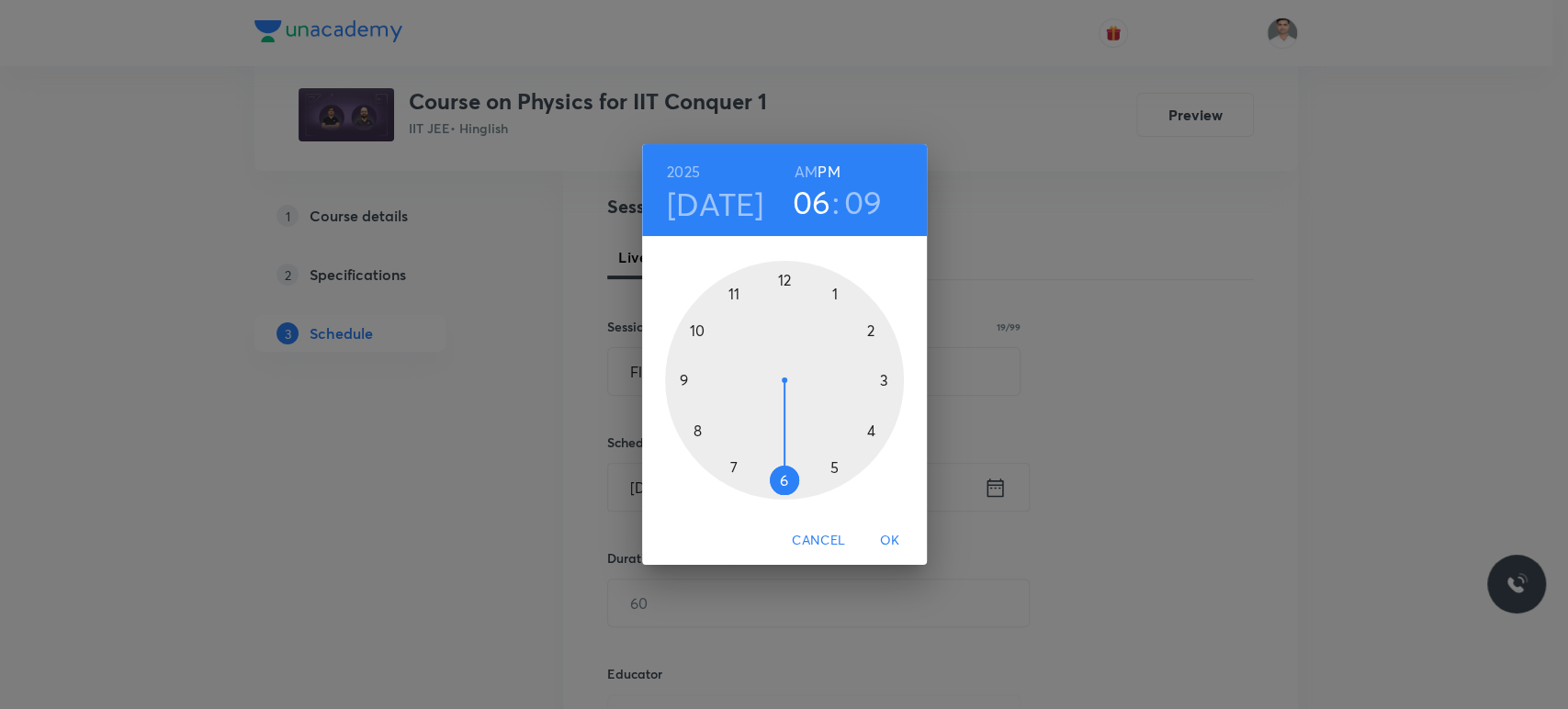
click at [812, 173] on h6 "AM" at bounding box center [806, 171] width 23 height 25
click at [700, 432] on div at bounding box center [784, 380] width 239 height 239
click at [785, 276] on div at bounding box center [784, 380] width 239 height 239
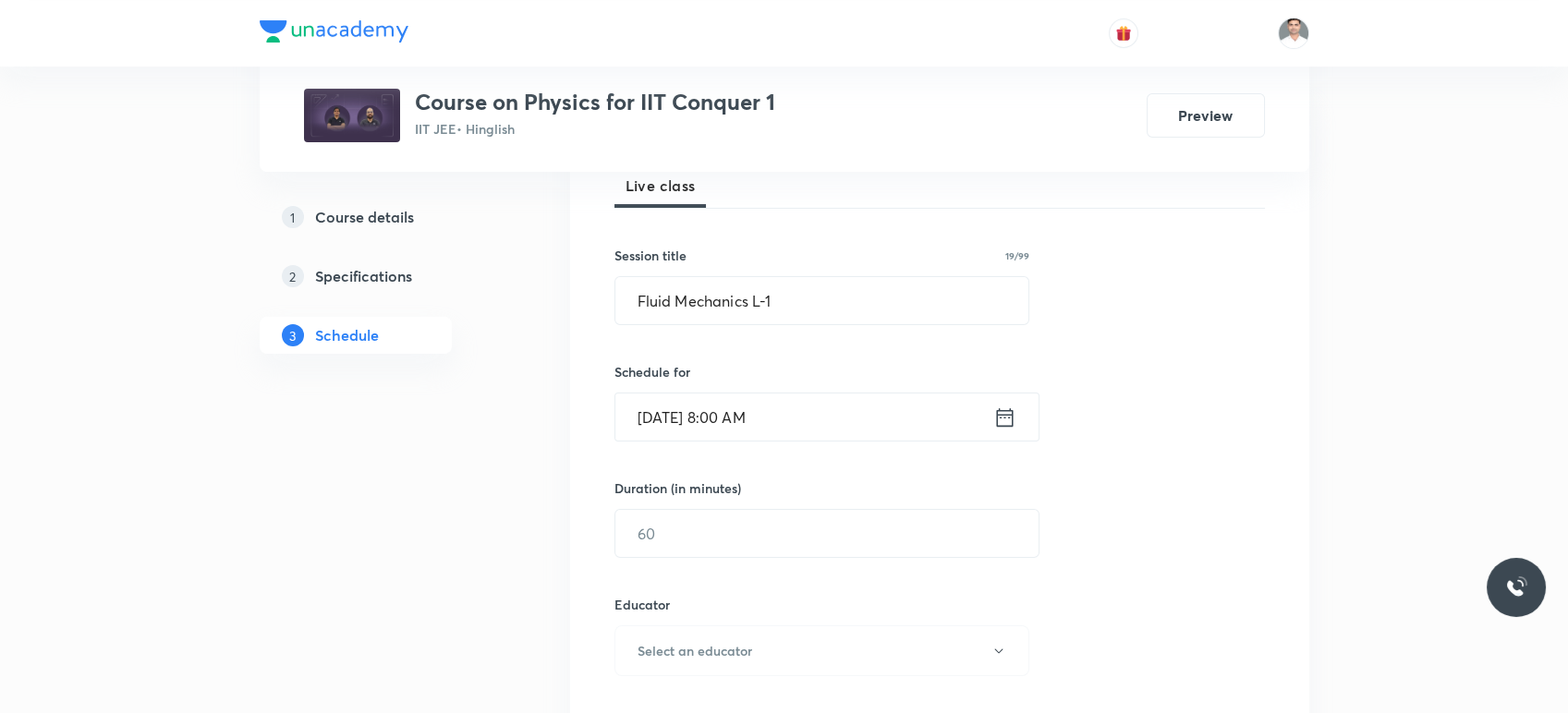
scroll to position [307, 0]
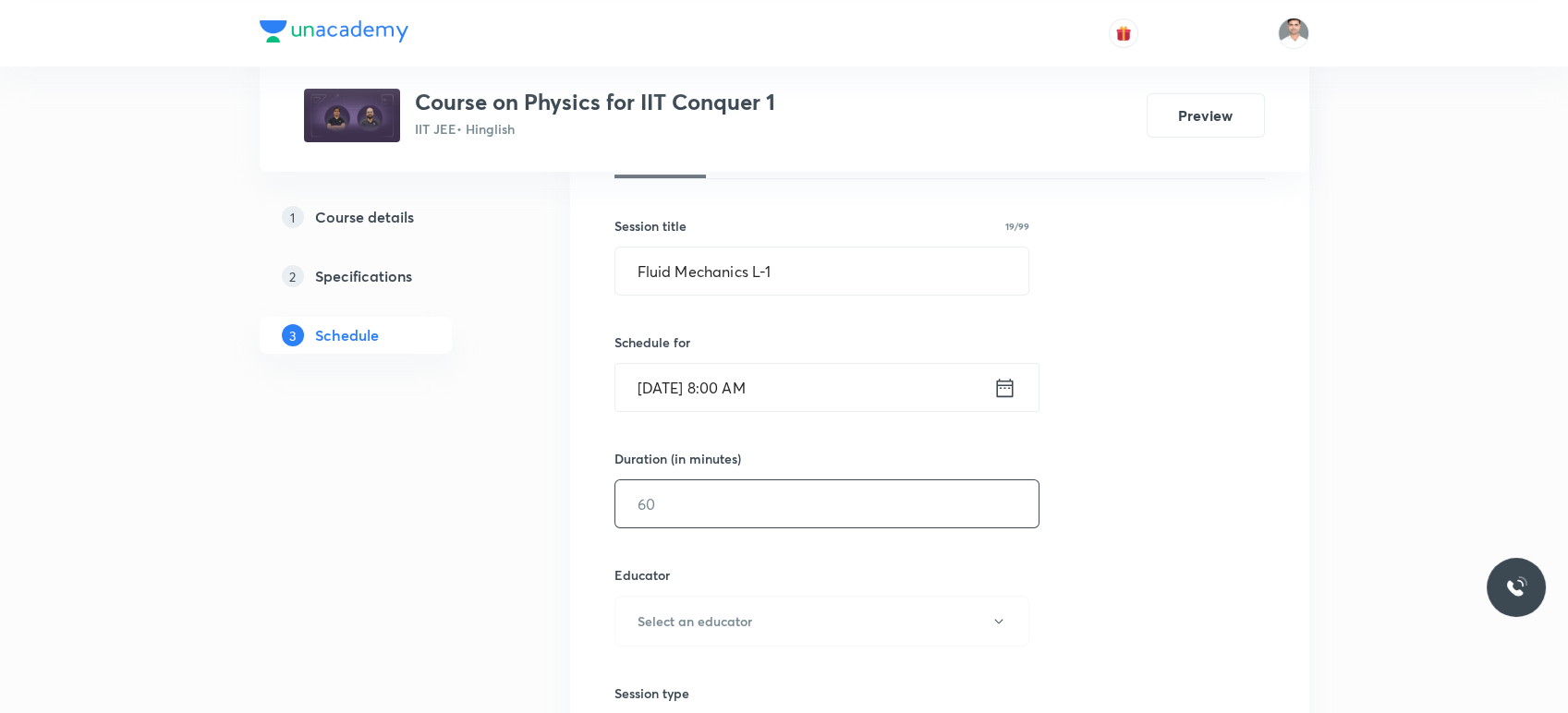
click at [742, 512] on input "text" at bounding box center [827, 504] width 424 height 47
type input "90"
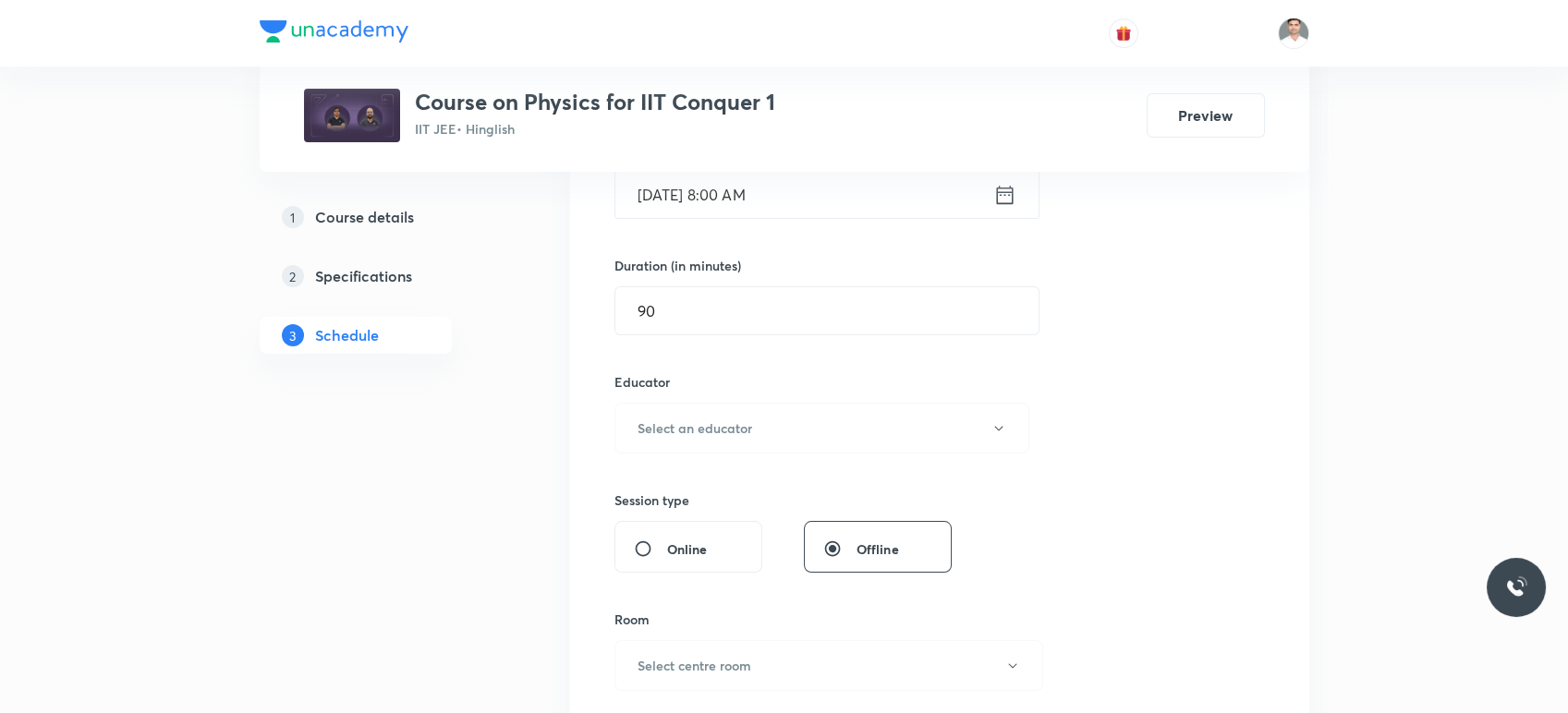
scroll to position [513, 0]
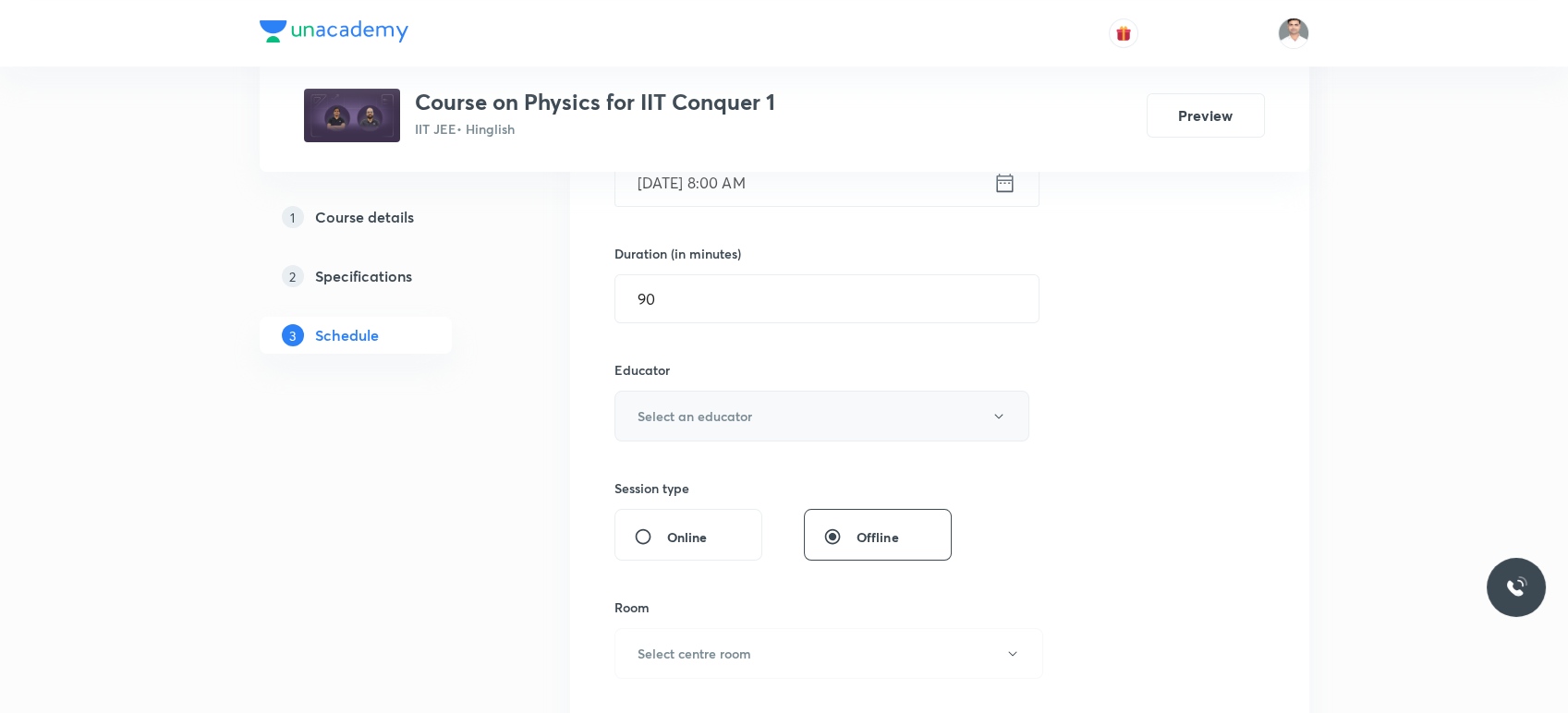
click at [720, 421] on h6 "Select an educator" at bounding box center [694, 417] width 114 height 20
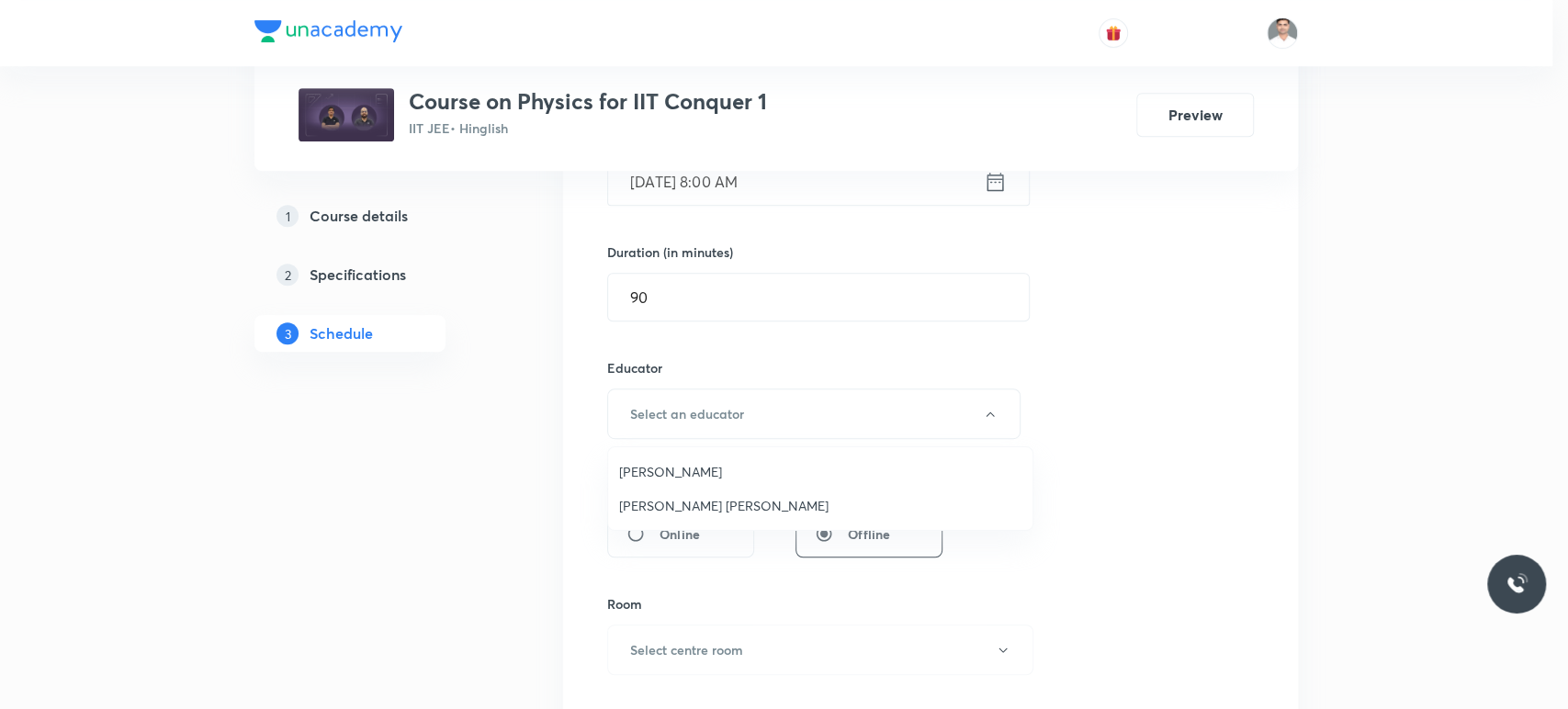
click at [695, 498] on span "Sachin Kumar Singh" at bounding box center [819, 506] width 402 height 20
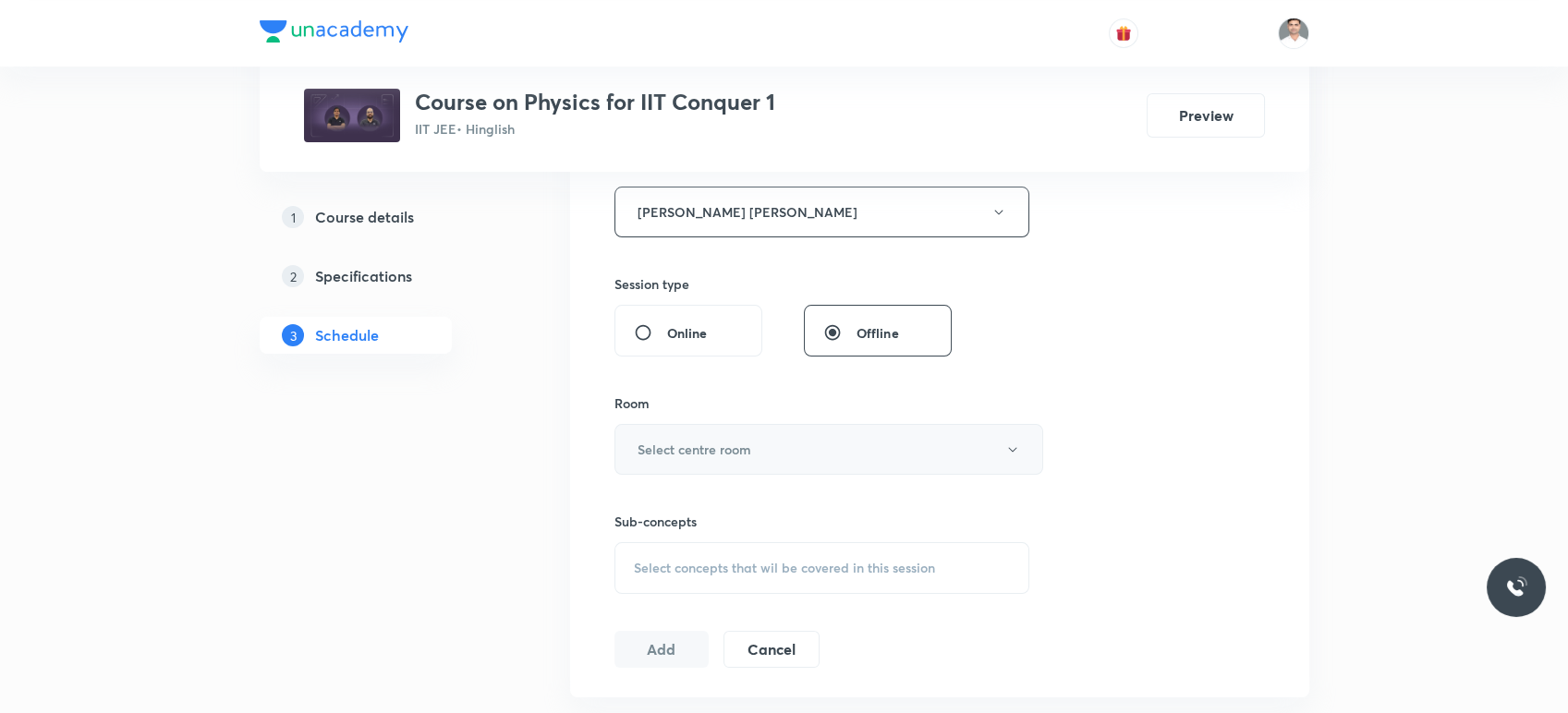
scroll to position [718, 0]
click at [698, 443] on h6 "Select centre room" at bounding box center [693, 449] width 113 height 20
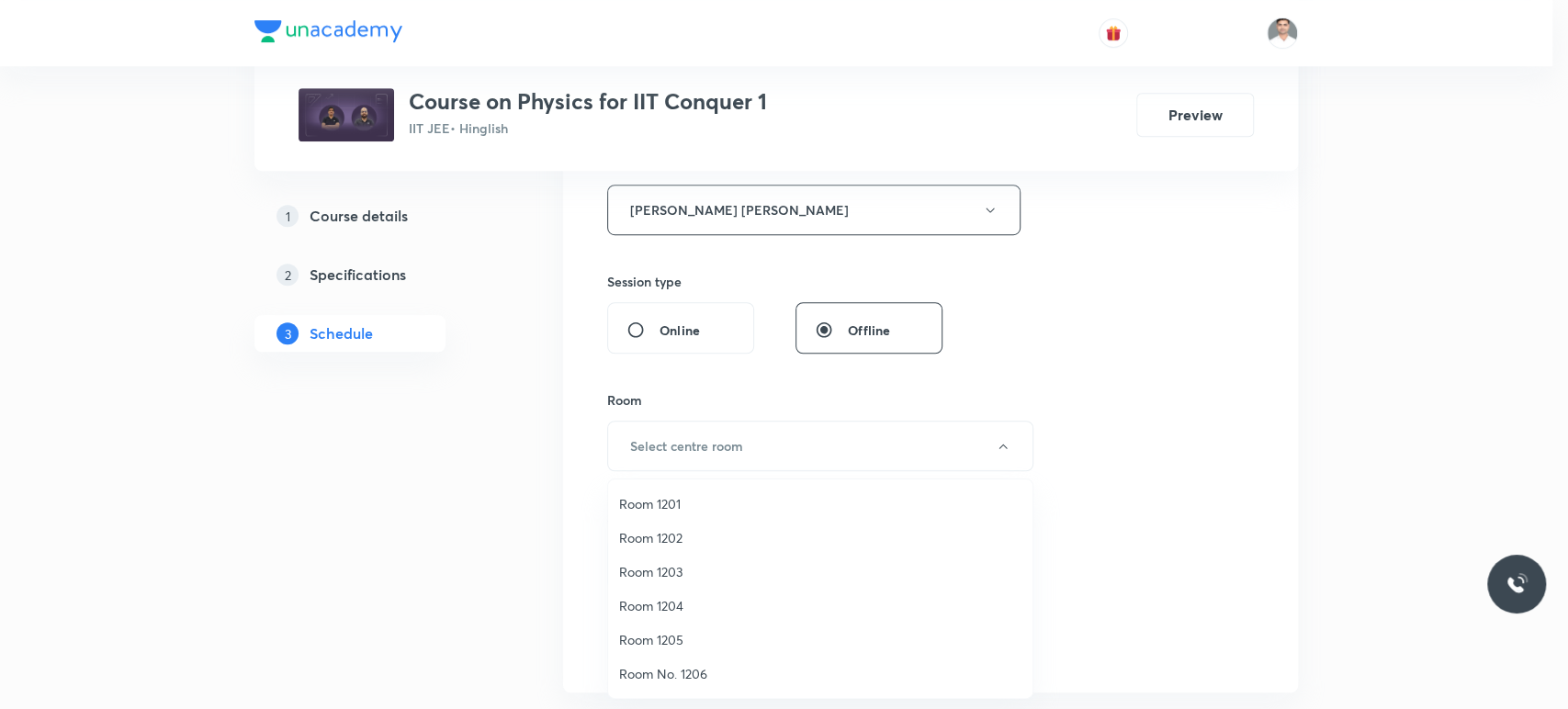
click at [662, 532] on span "Room 1202" at bounding box center [819, 539] width 402 height 20
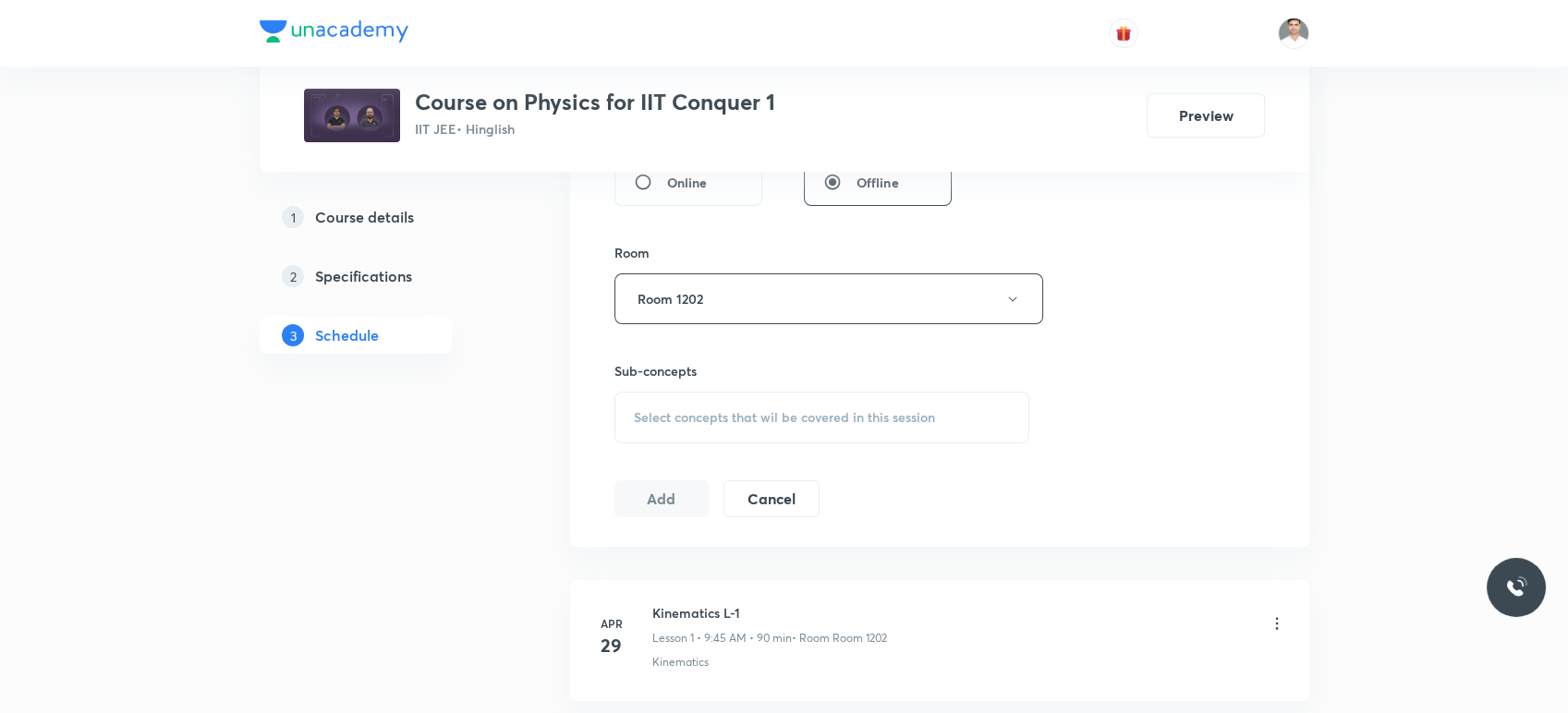
scroll to position [924, 0]
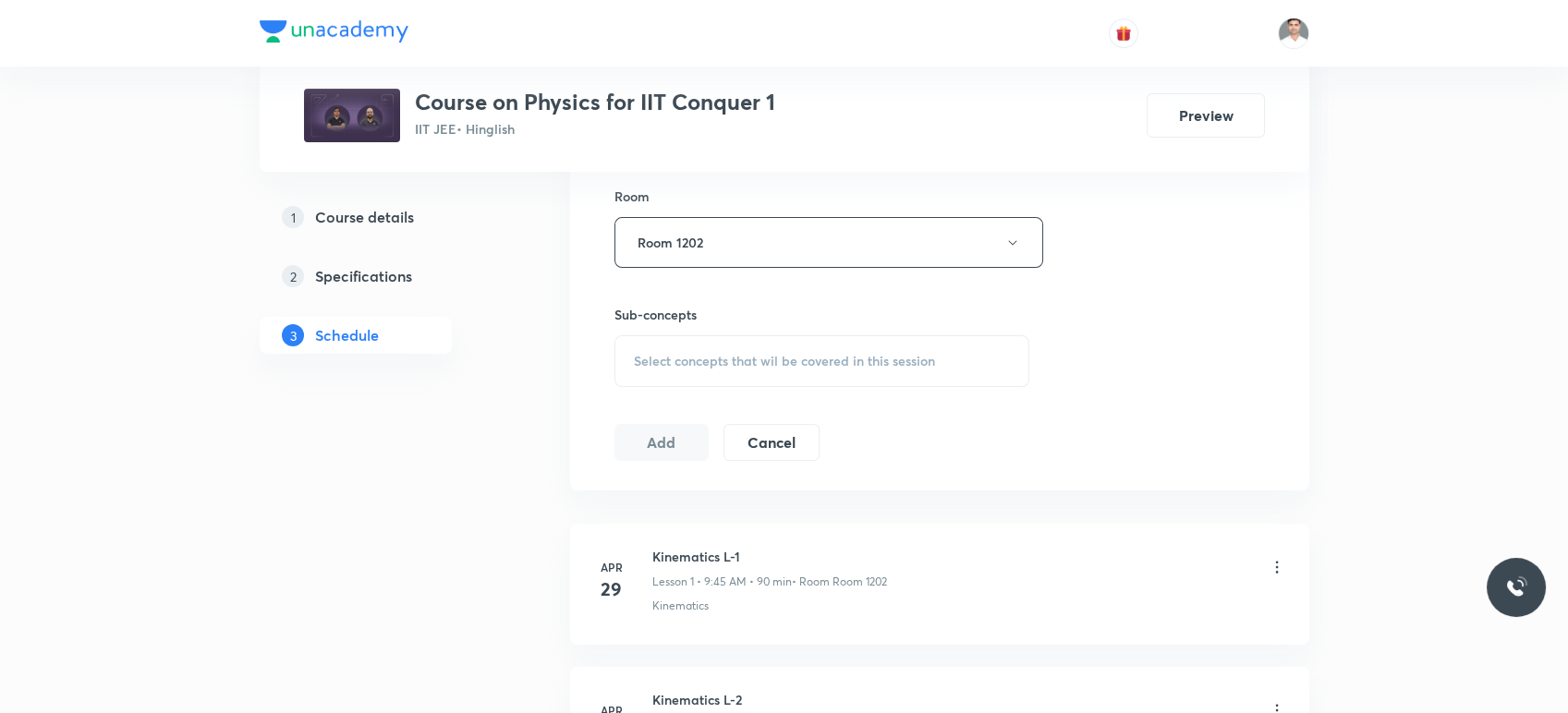
click at [686, 362] on span "Select concepts that wil be covered in this session" at bounding box center [785, 360] width 301 height 15
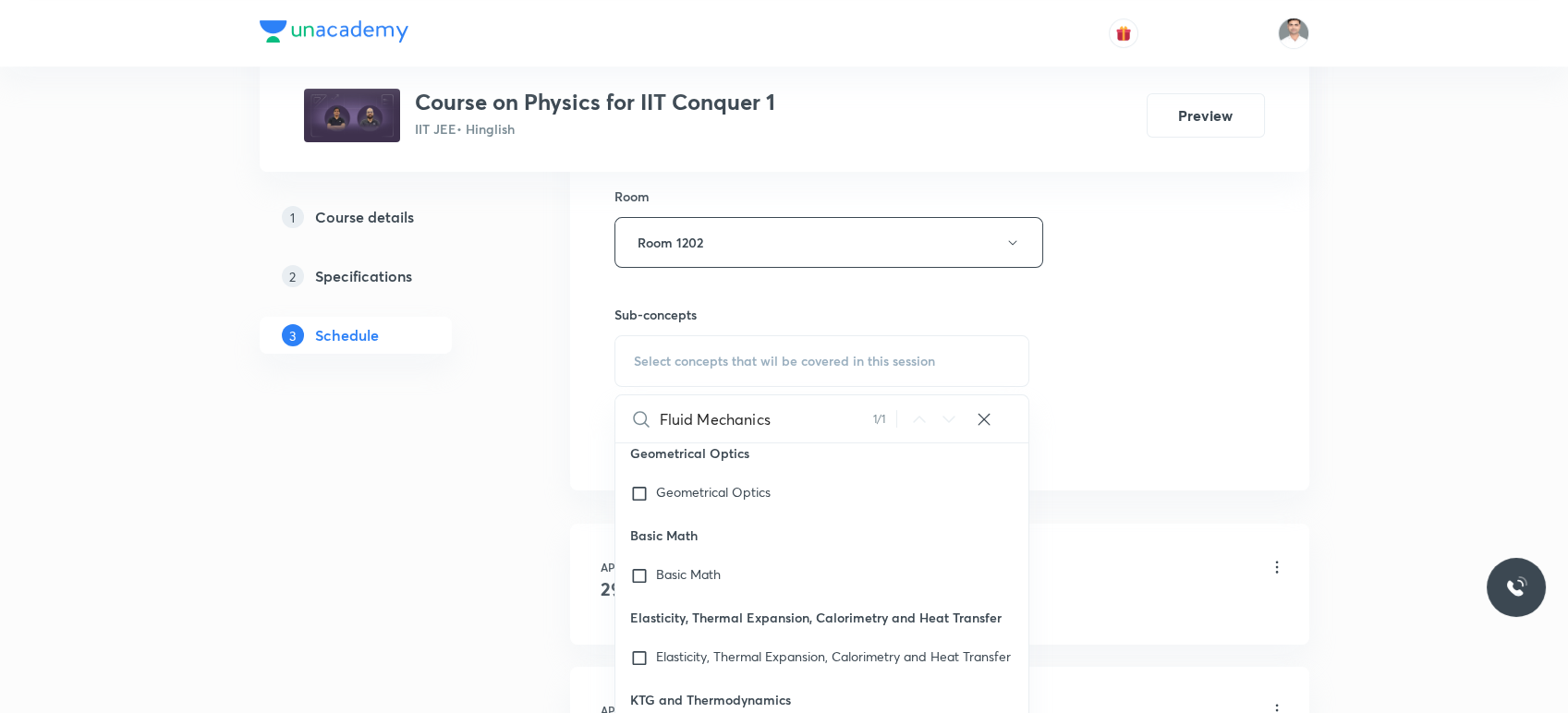
scroll to position [51029, 0]
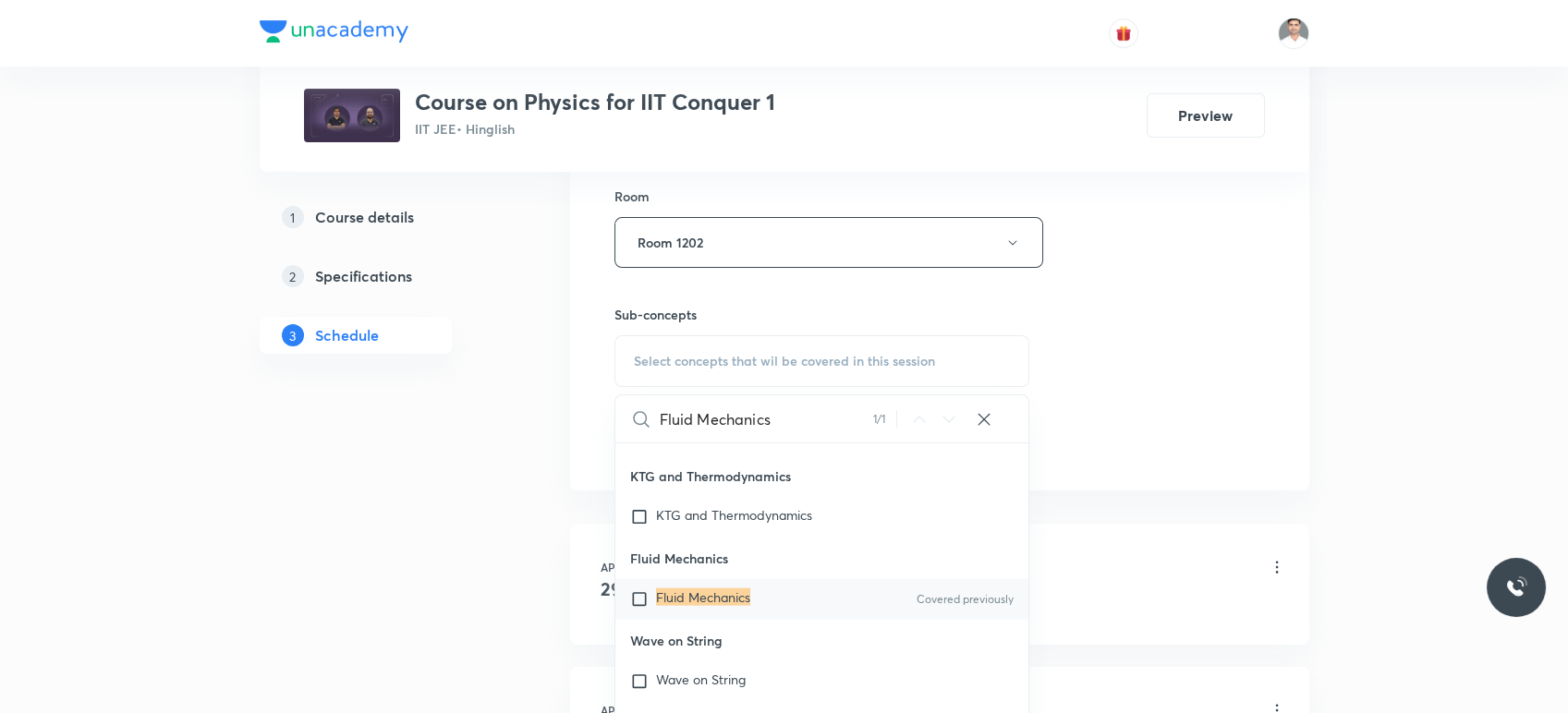
type input "Fluid Mechanics"
click at [725, 607] on mark "Fluid Mechanics" at bounding box center [703, 598] width 95 height 18
checkbox input "true"
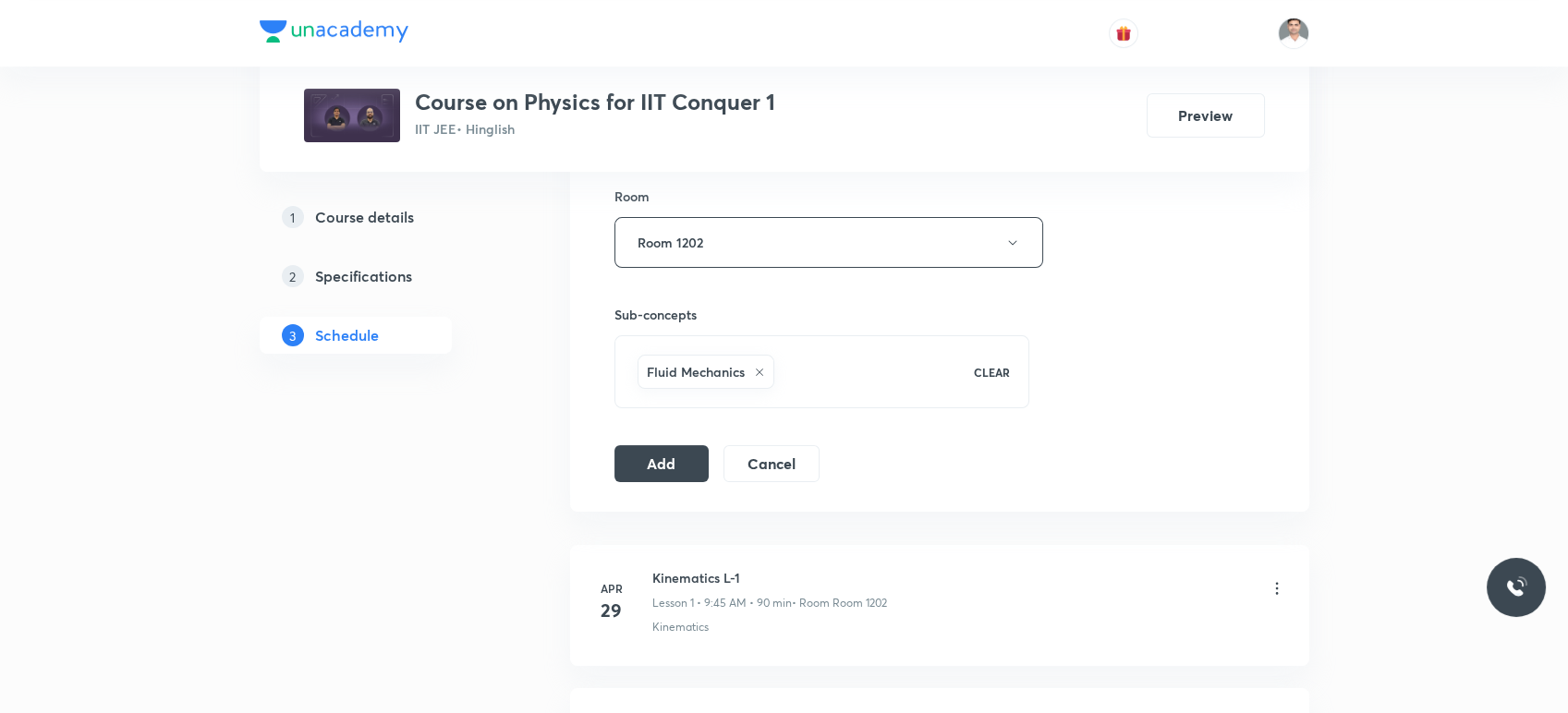
click at [661, 480] on div "Add Cancel" at bounding box center [724, 464] width 220 height 37
click at [665, 465] on button "Add" at bounding box center [662, 462] width 96 height 37
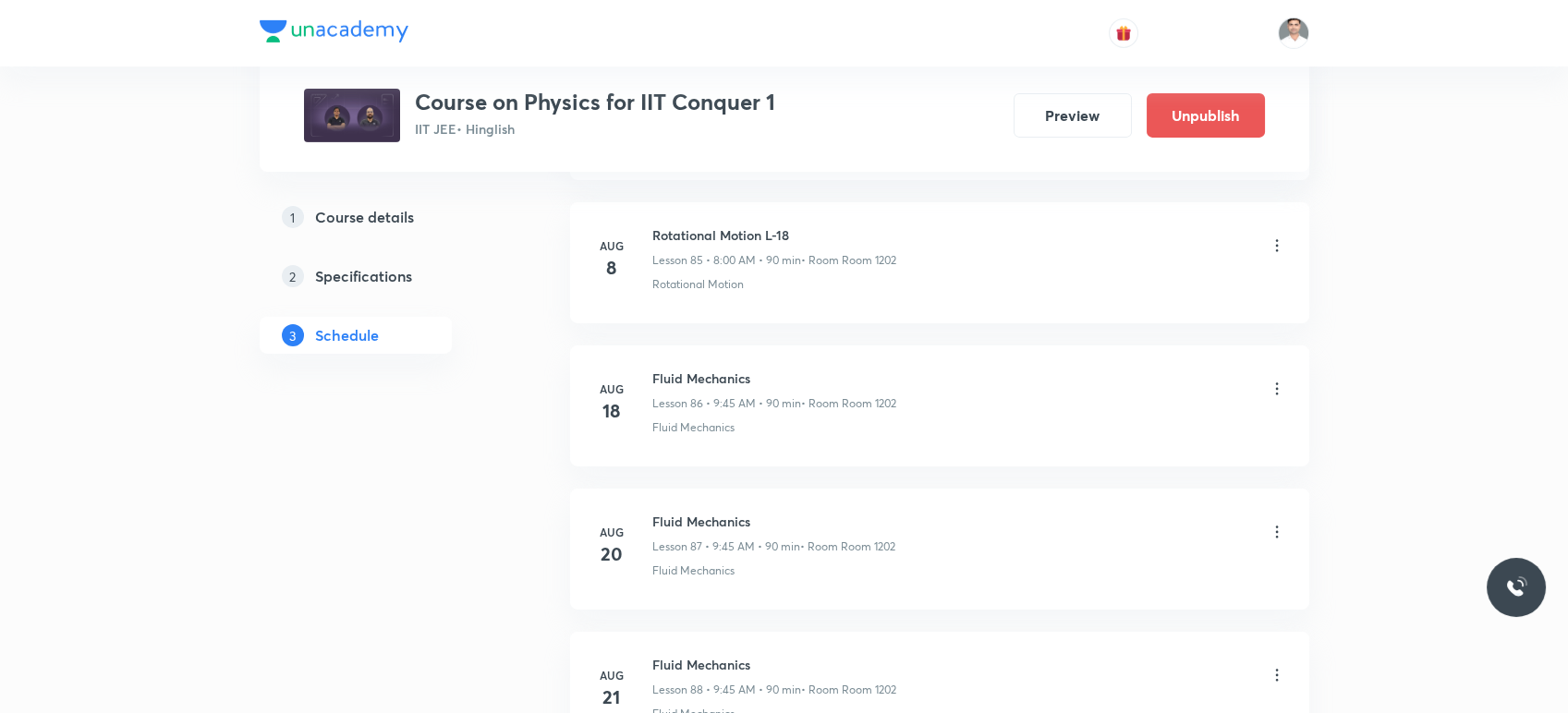
scroll to position [13365, 0]
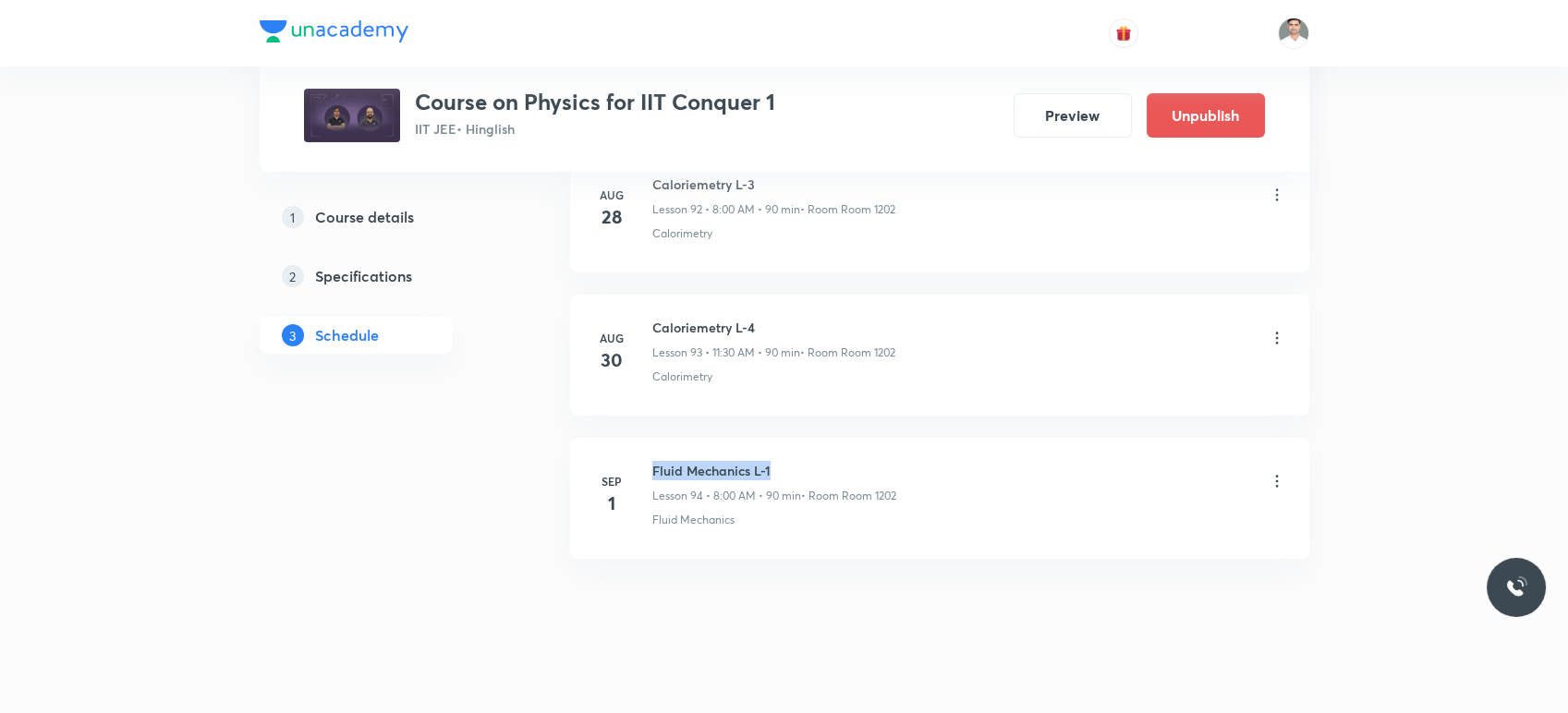
drag, startPoint x: 665, startPoint y: 449, endPoint x: 800, endPoint y: 442, distance: 135.2
click at [800, 461] on div "Sep 1 Fluid Mechanics L-1 Lesson 94 • 8:00 AM • 90 min • Room Room 1202 Fluid M…" at bounding box center [940, 494] width 693 height 67
copy h6 "Fluid Mechanics L-1"
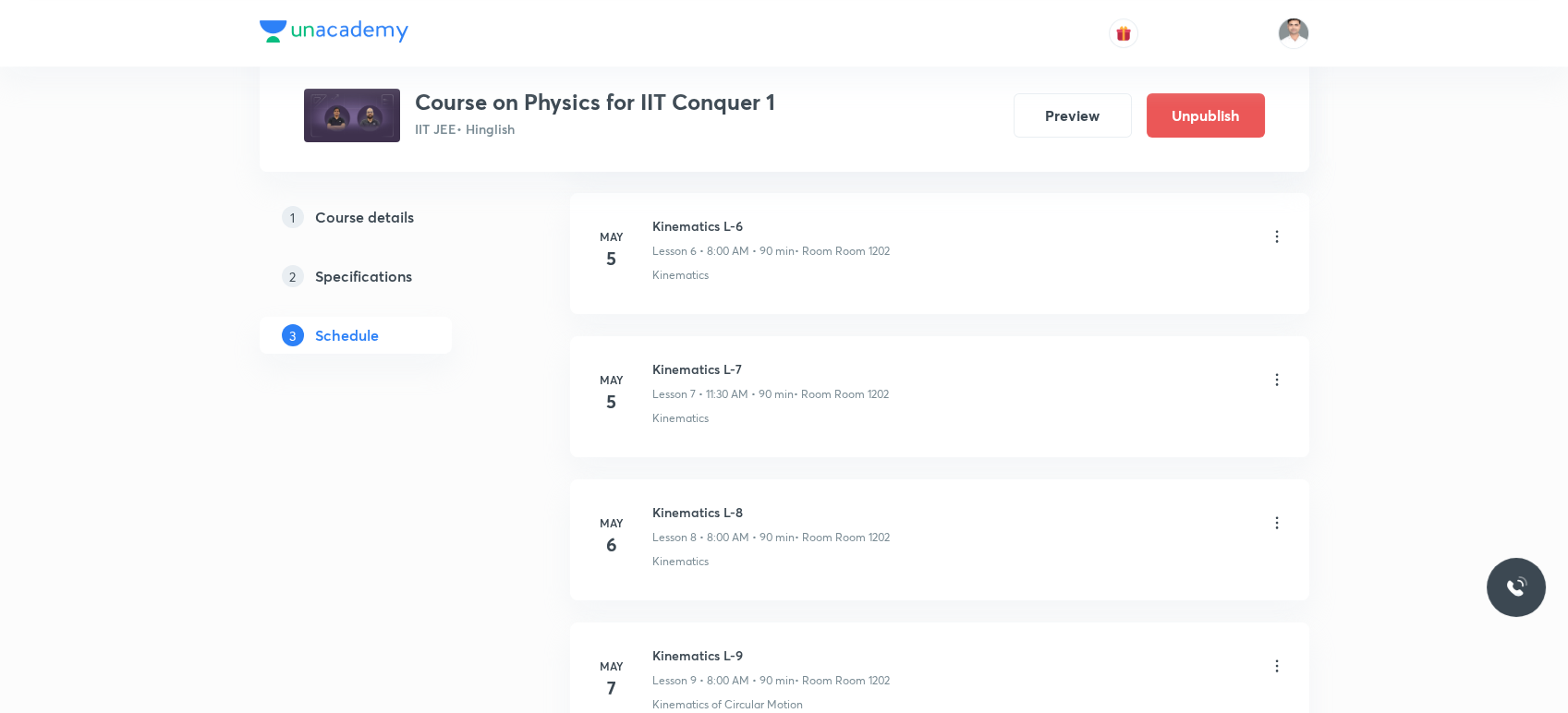
scroll to position [0, 0]
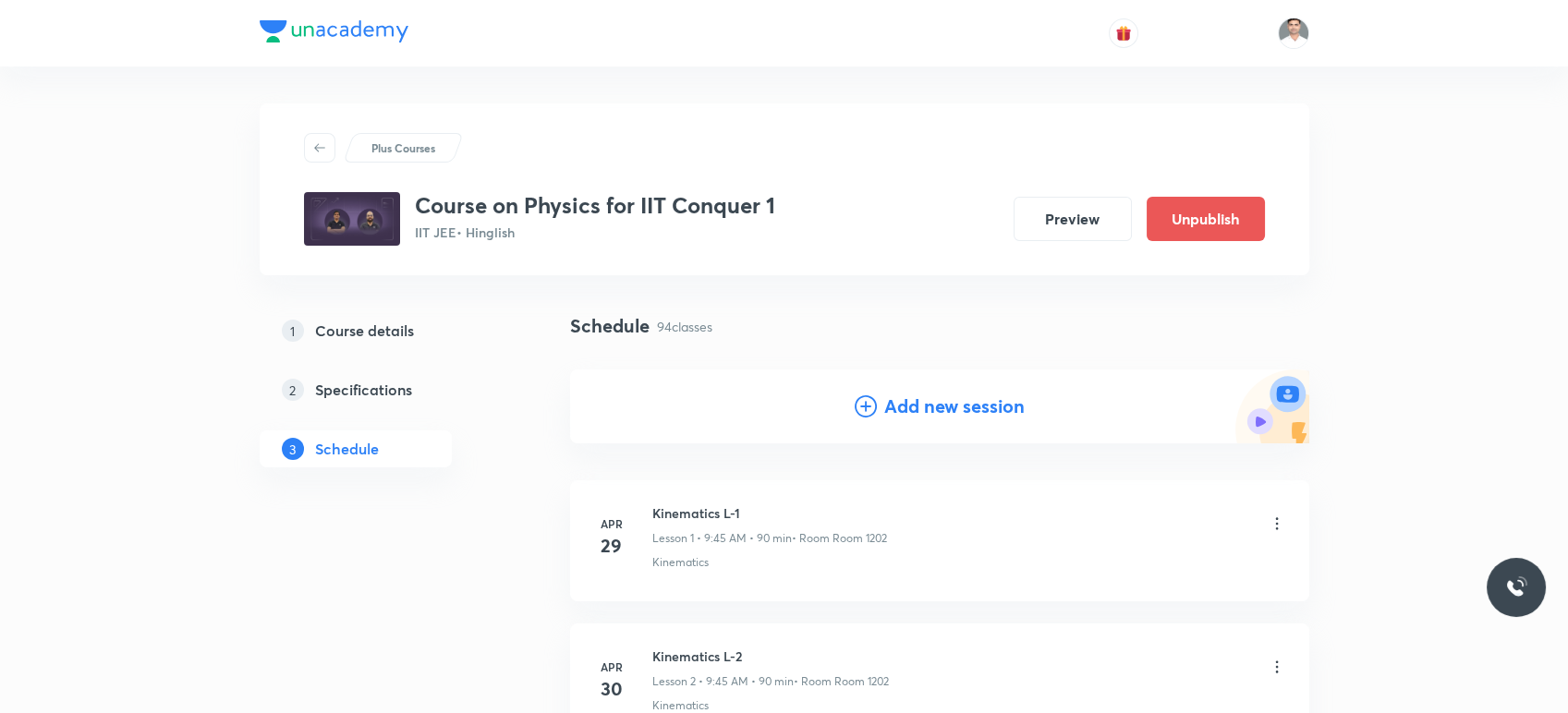
click at [1006, 407] on h4 "Add new session" at bounding box center [954, 407] width 141 height 28
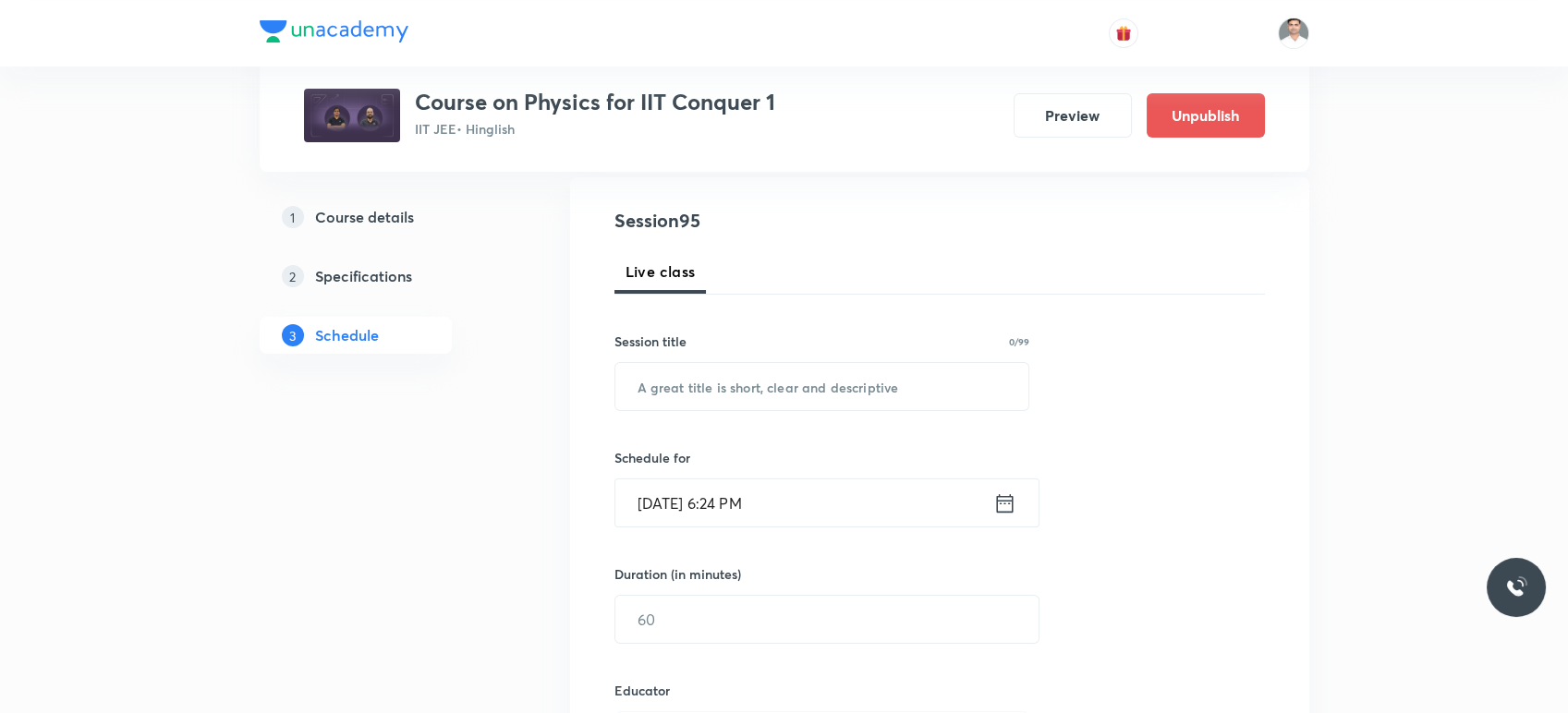
scroll to position [205, 0]
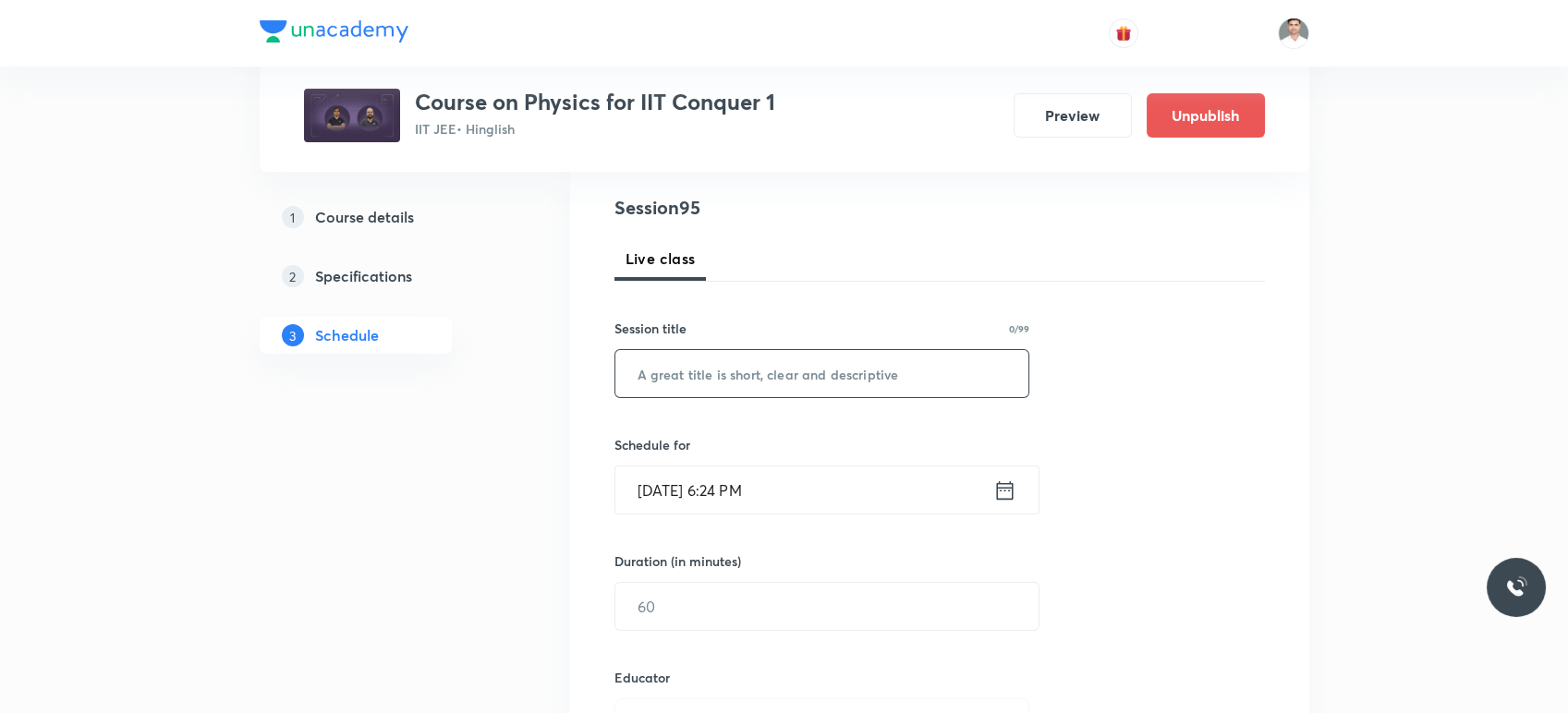
click at [710, 375] on input "text" at bounding box center [822, 374] width 414 height 47
paste input "Fluid Mechanics L-1"
type input "Fluid Mechanics L-2"
click at [1008, 493] on icon at bounding box center [1005, 490] width 23 height 26
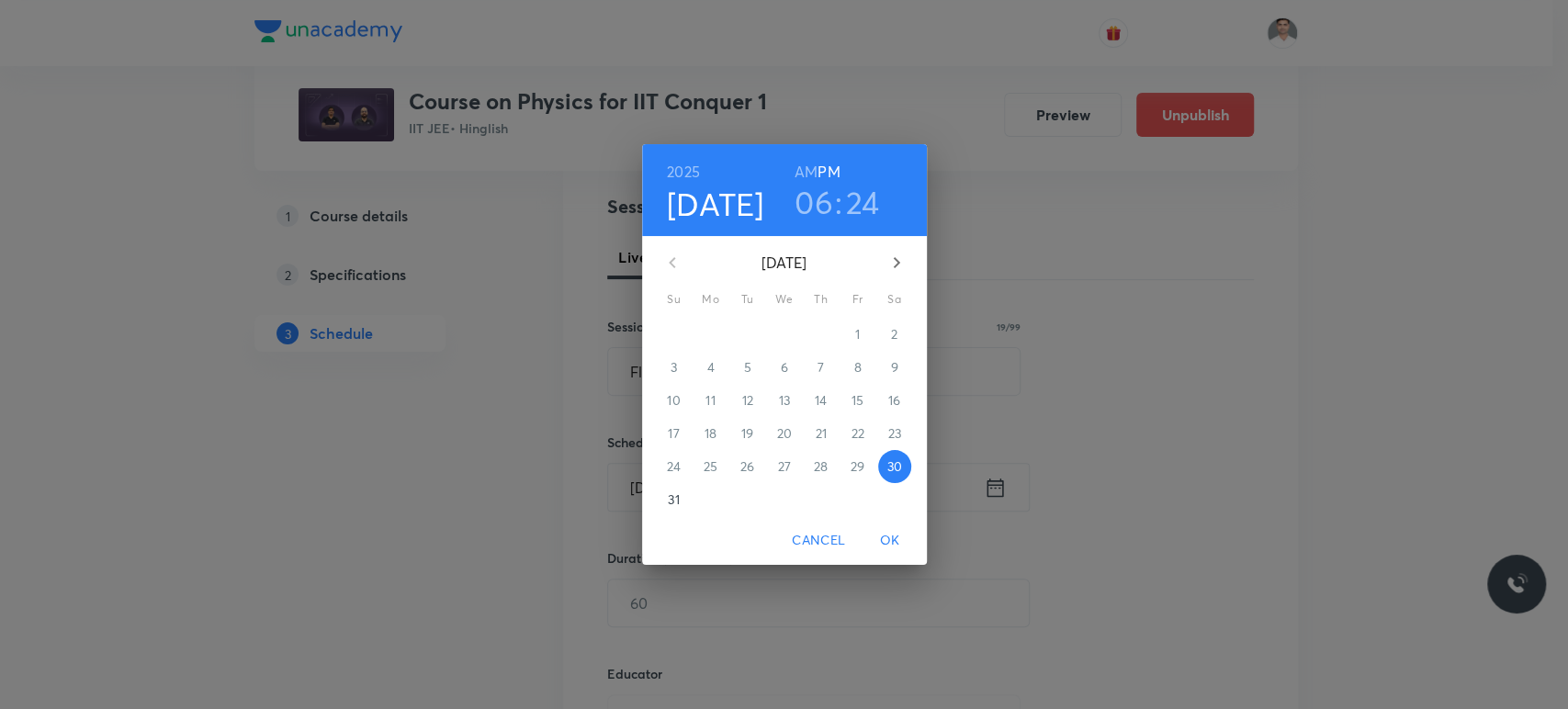
click at [895, 255] on icon "button" at bounding box center [897, 262] width 23 height 23
click at [752, 331] on span "2" at bounding box center [748, 334] width 33 height 19
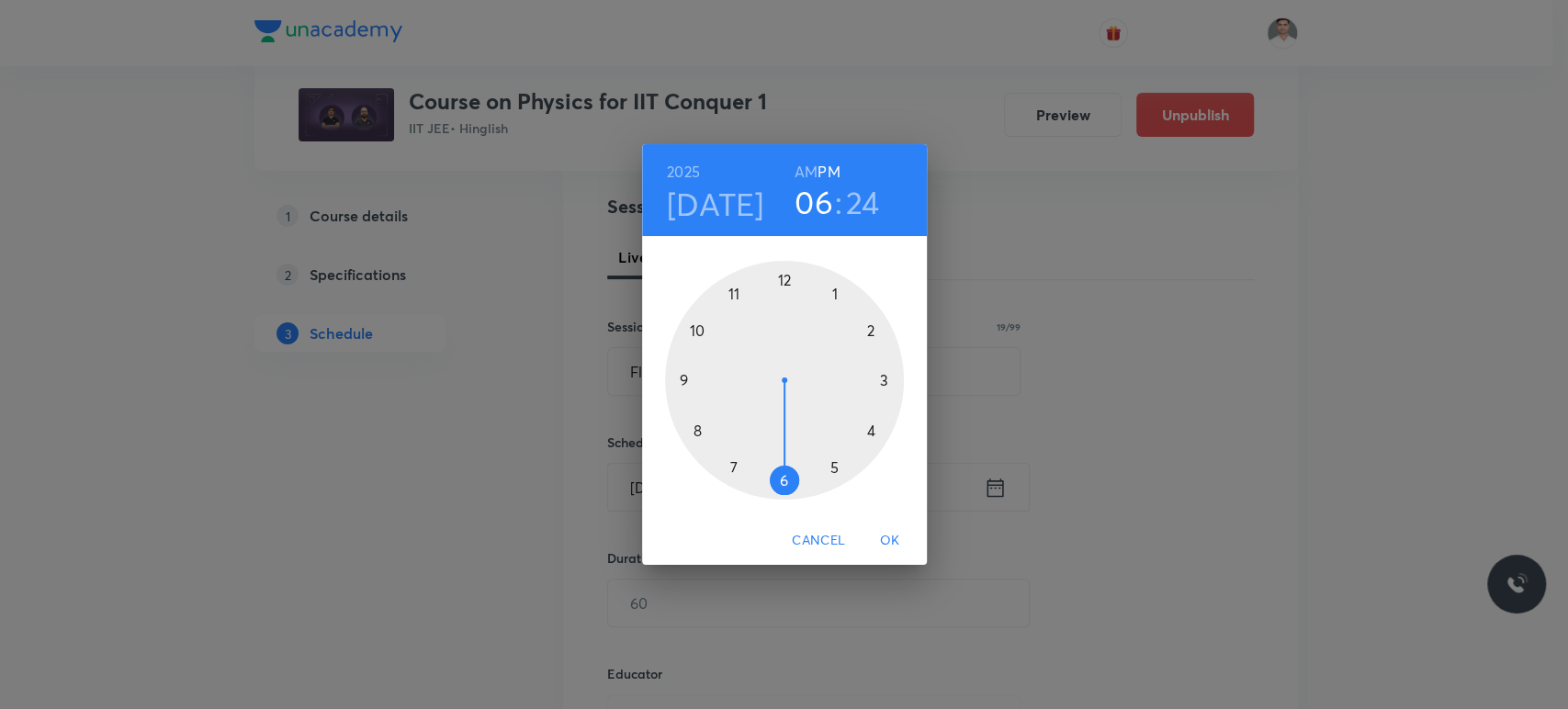
click at [801, 166] on h6 "AM" at bounding box center [806, 171] width 23 height 25
click at [679, 379] on div at bounding box center [784, 380] width 239 height 239
click at [679, 378] on div at bounding box center [784, 380] width 239 height 239
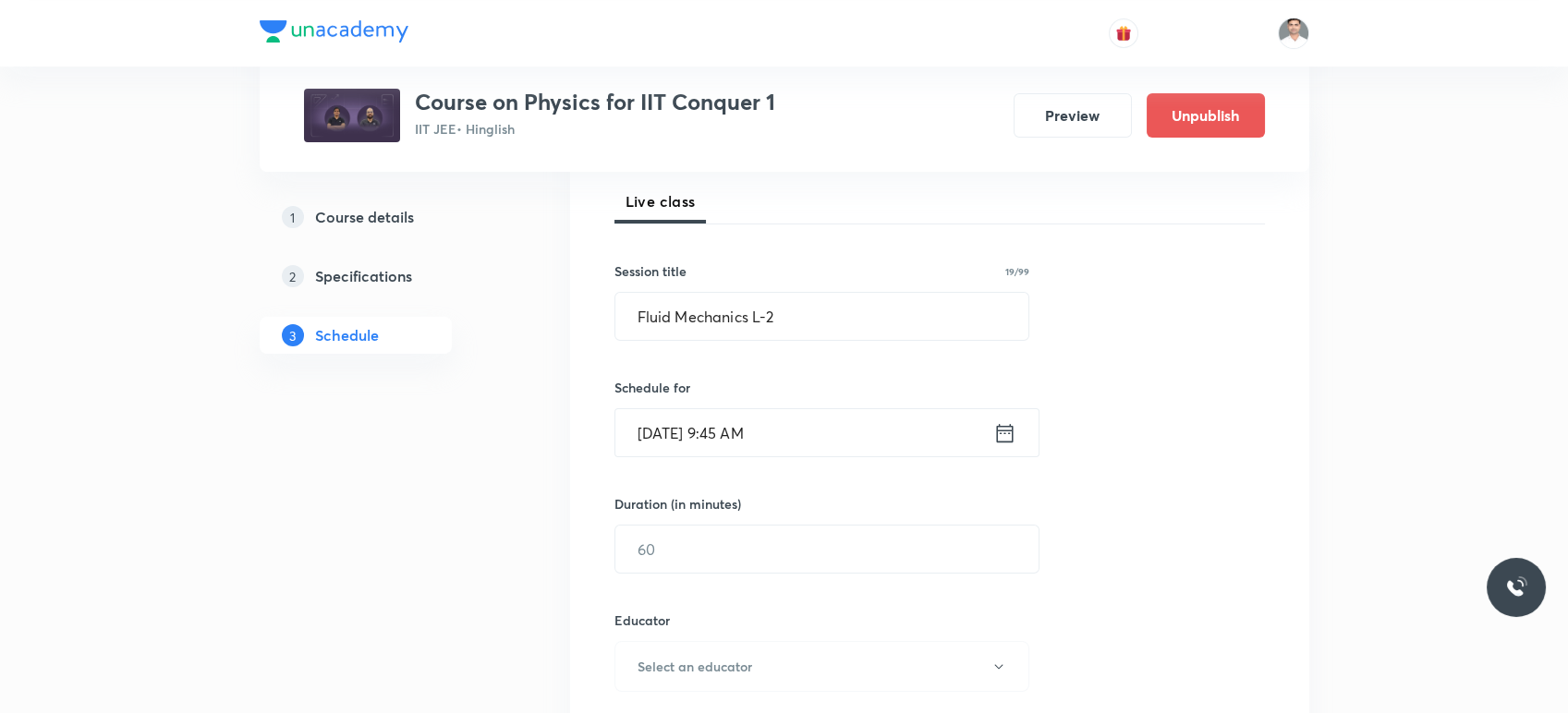
scroll to position [307, 0]
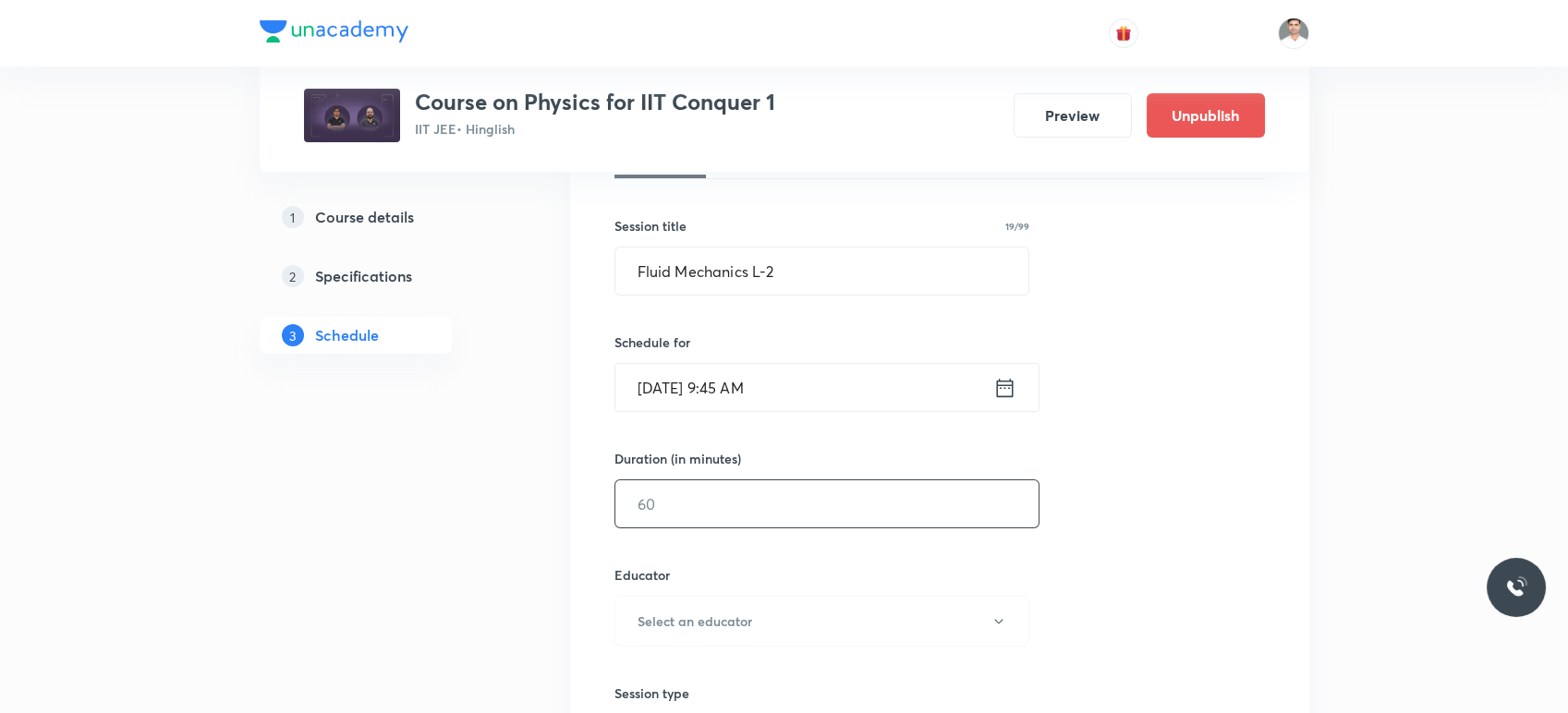
click at [763, 515] on input "text" at bounding box center [827, 504] width 424 height 47
type input "90"
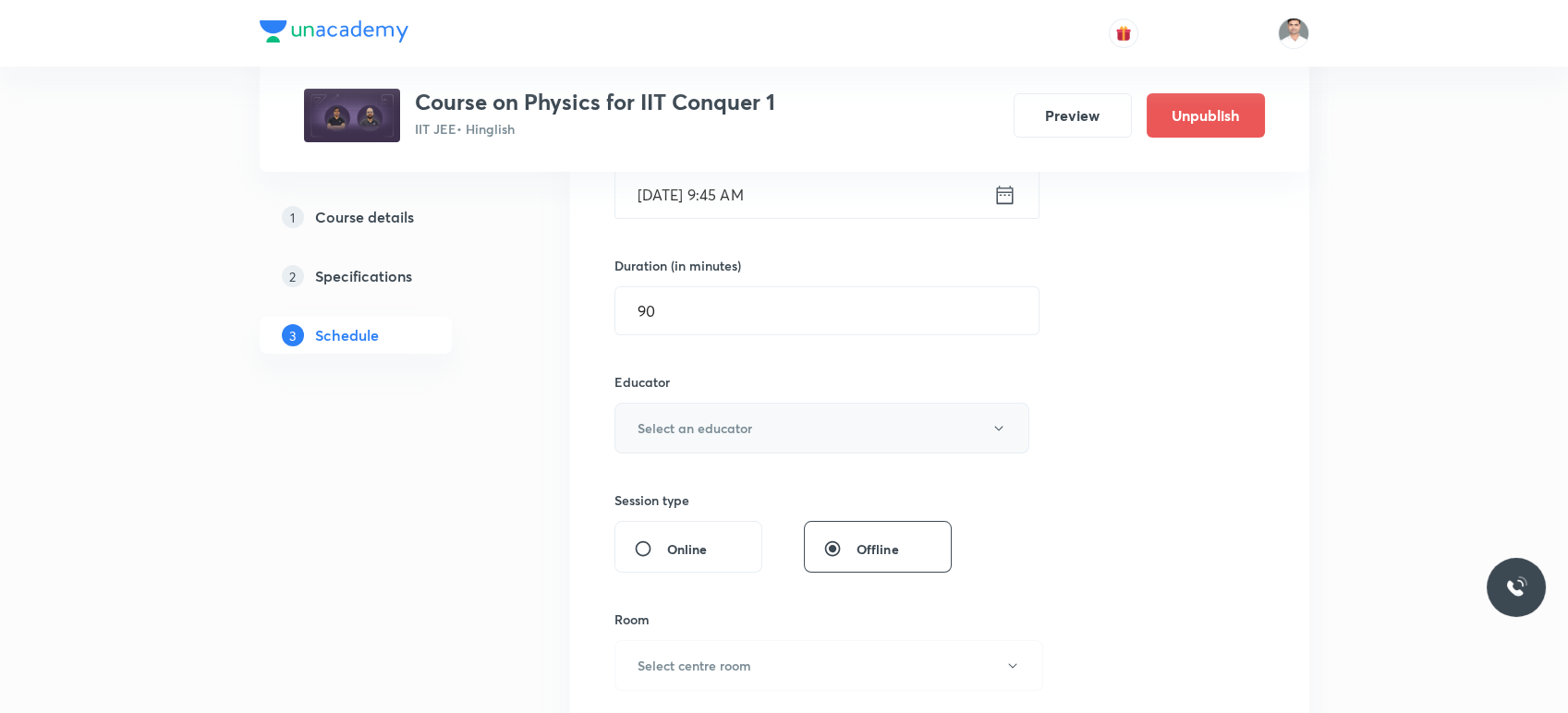
scroll to position [513, 0]
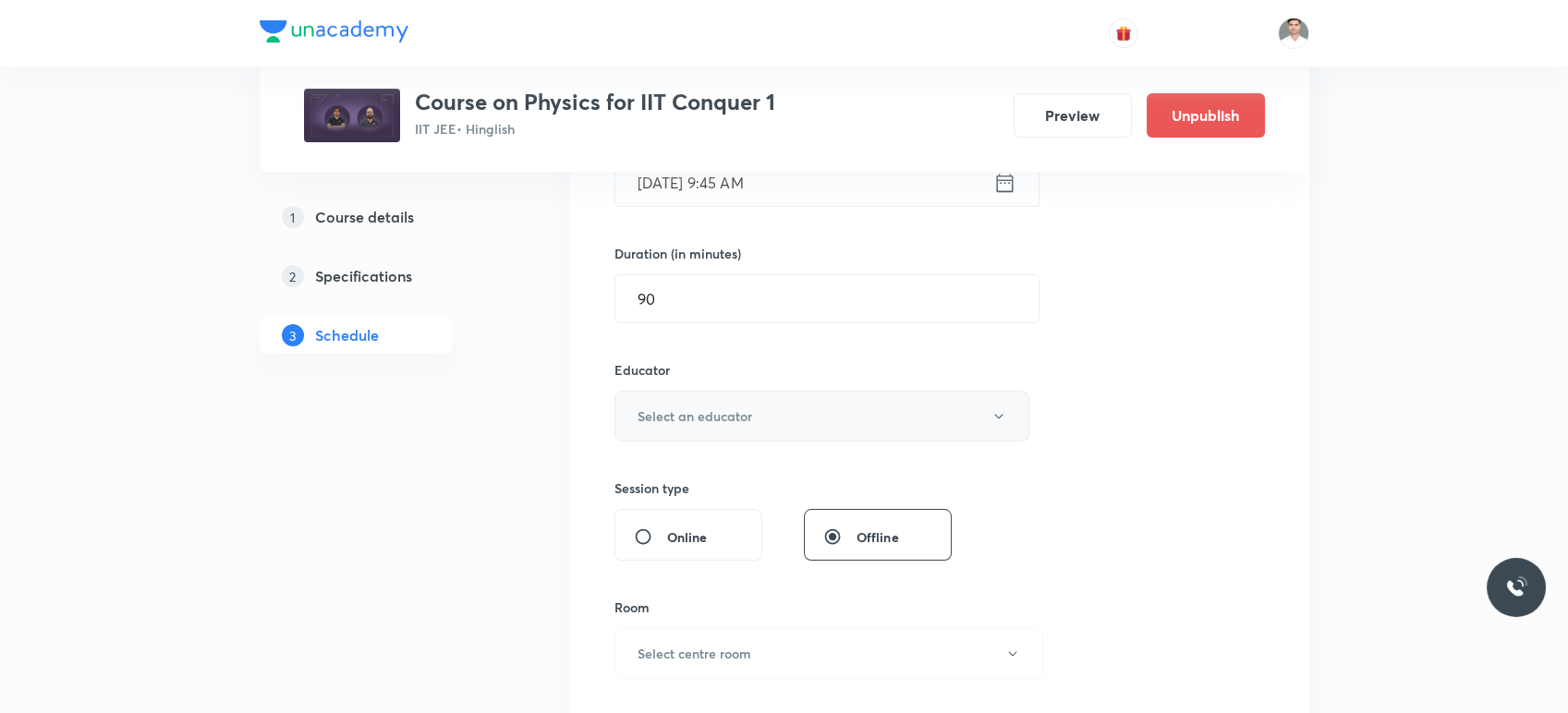
click at [712, 431] on button "Select an educator" at bounding box center [822, 417] width 416 height 51
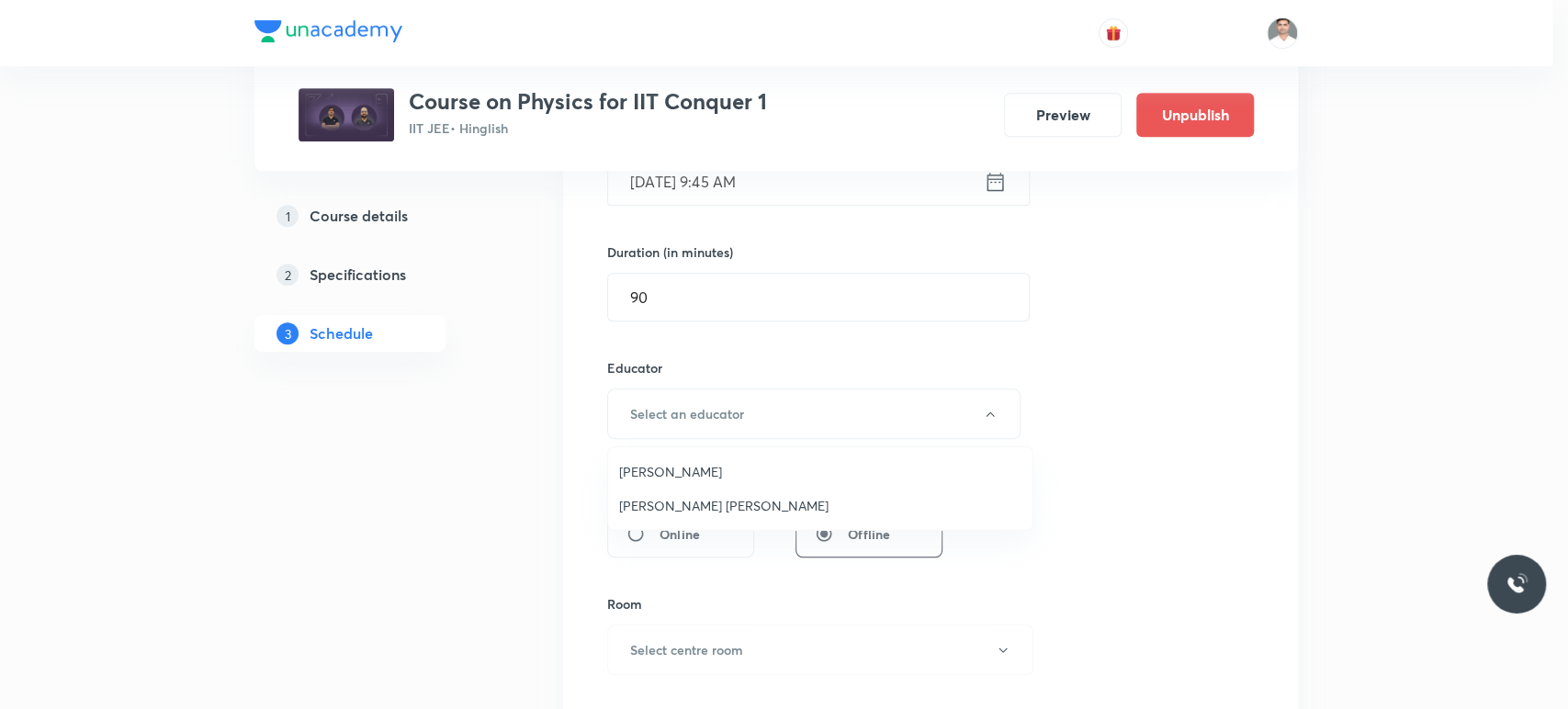
click at [691, 505] on span "[PERSON_NAME] [PERSON_NAME]" at bounding box center [819, 506] width 402 height 20
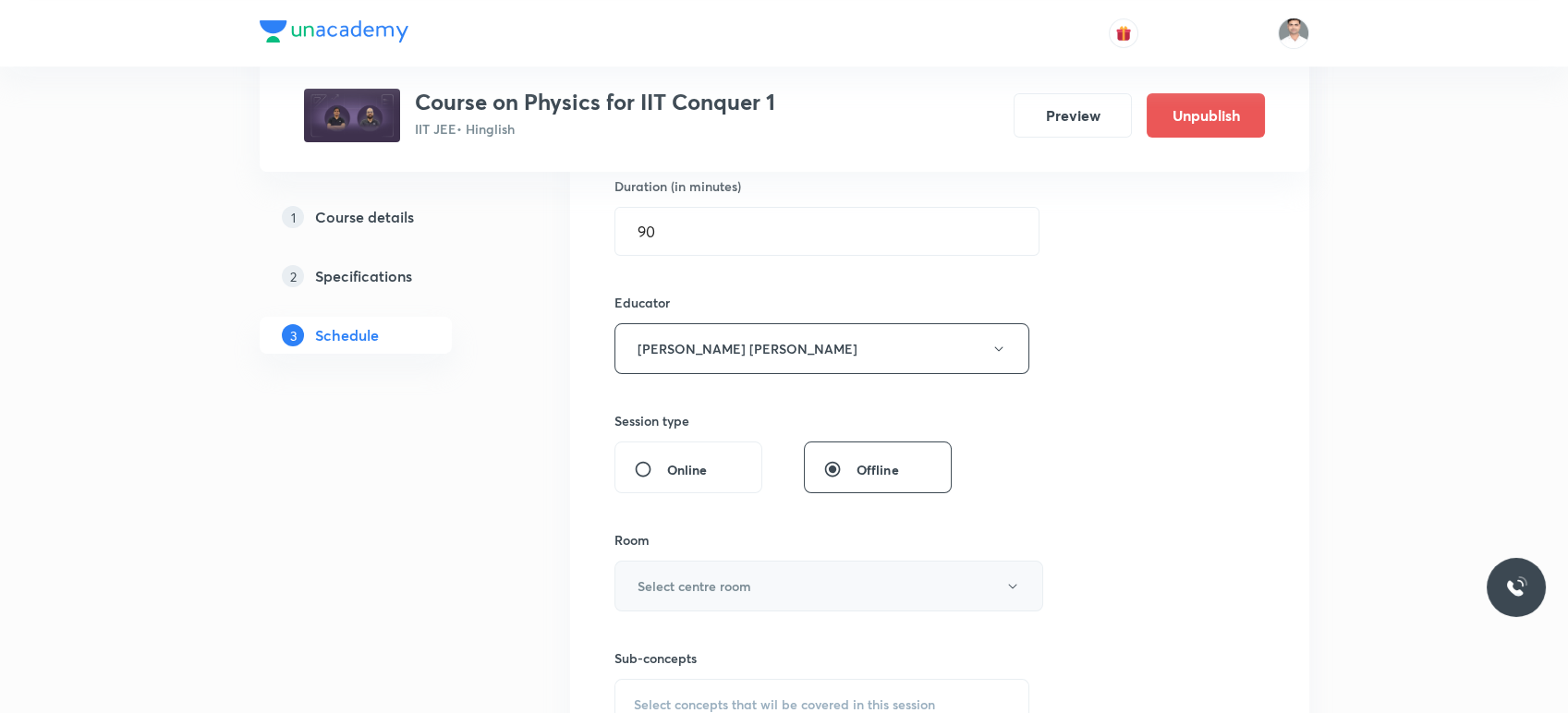
scroll to position [718, 0]
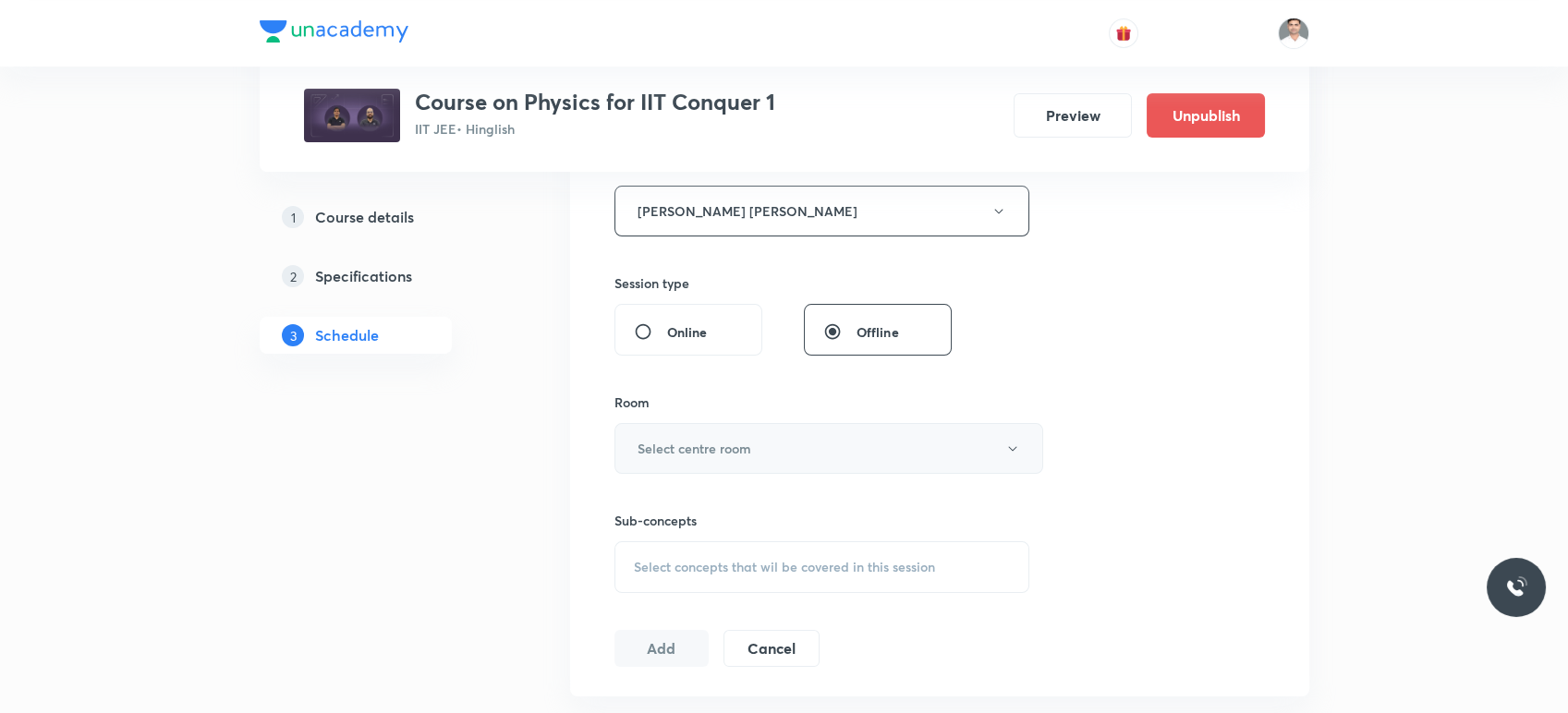
click at [722, 449] on h6 "Select centre room" at bounding box center [693, 449] width 113 height 20
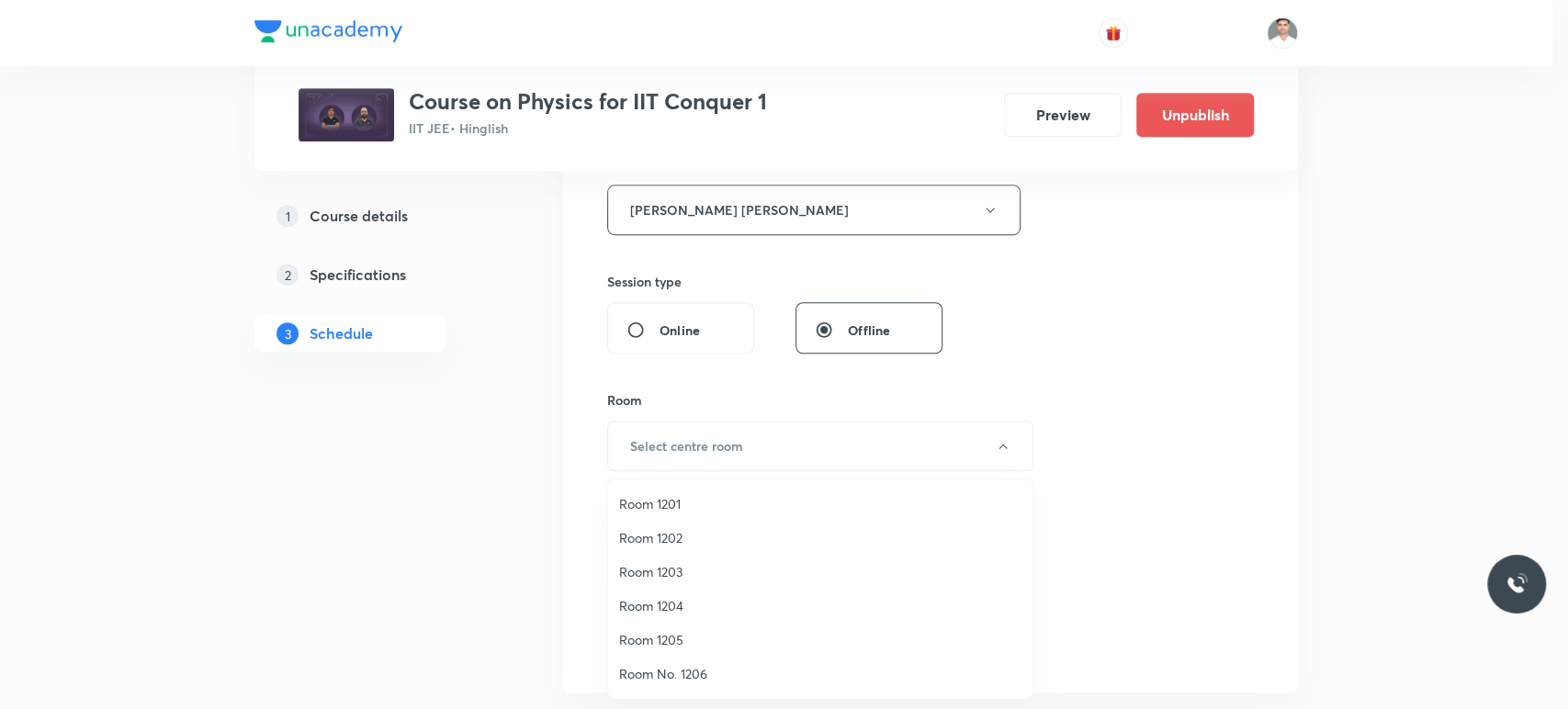
click at [670, 531] on span "Room 1202" at bounding box center [819, 539] width 402 height 20
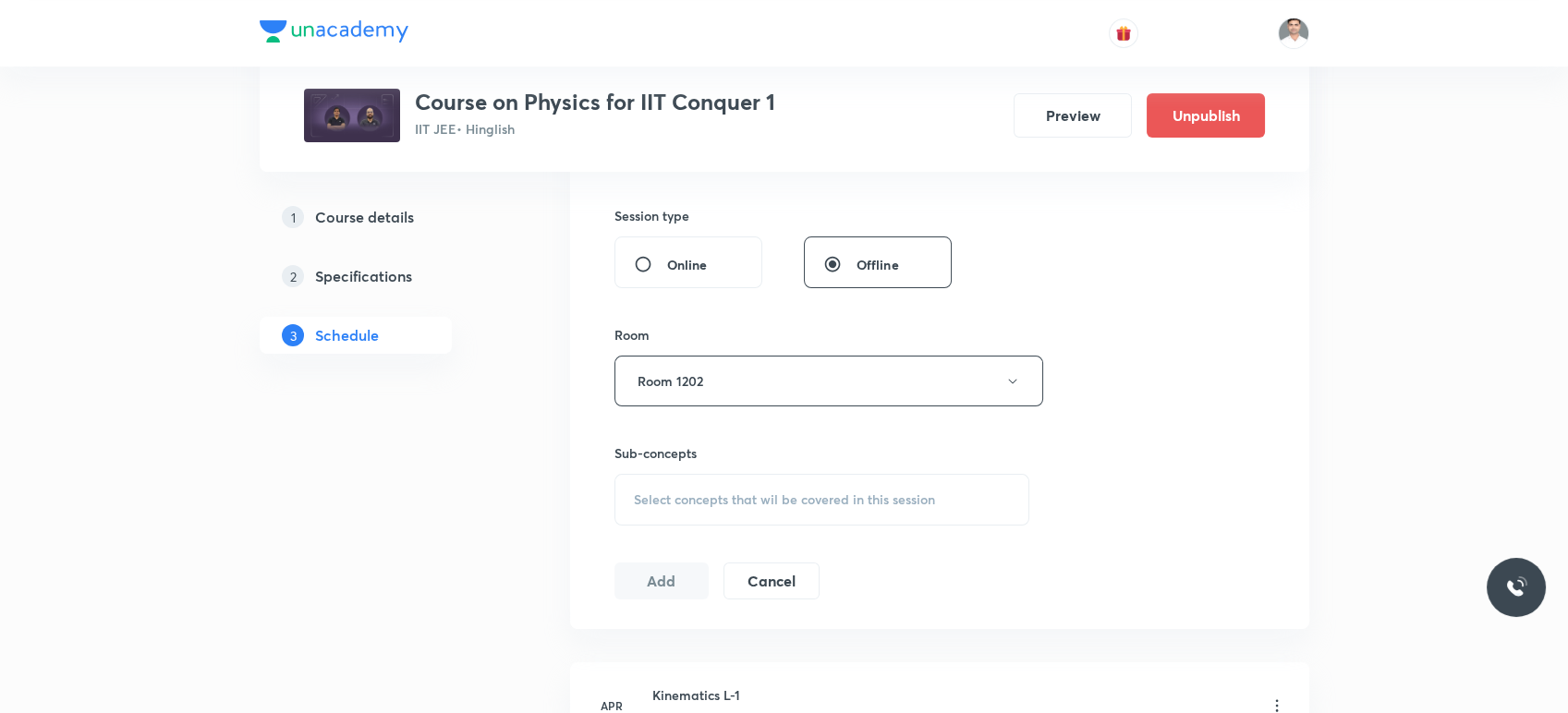
scroll to position [820, 0]
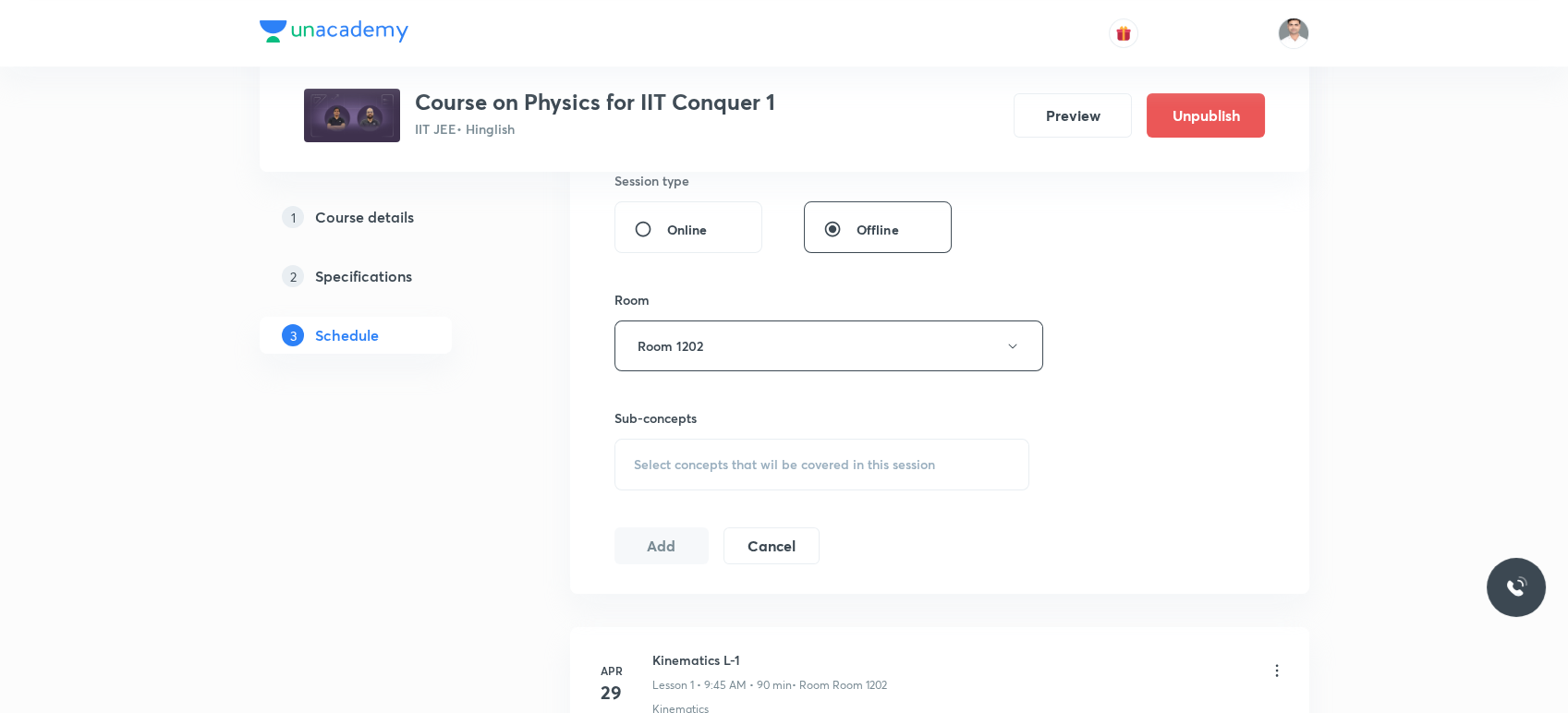
click at [718, 457] on span "Select concepts that wil be covered in this session" at bounding box center [785, 464] width 301 height 15
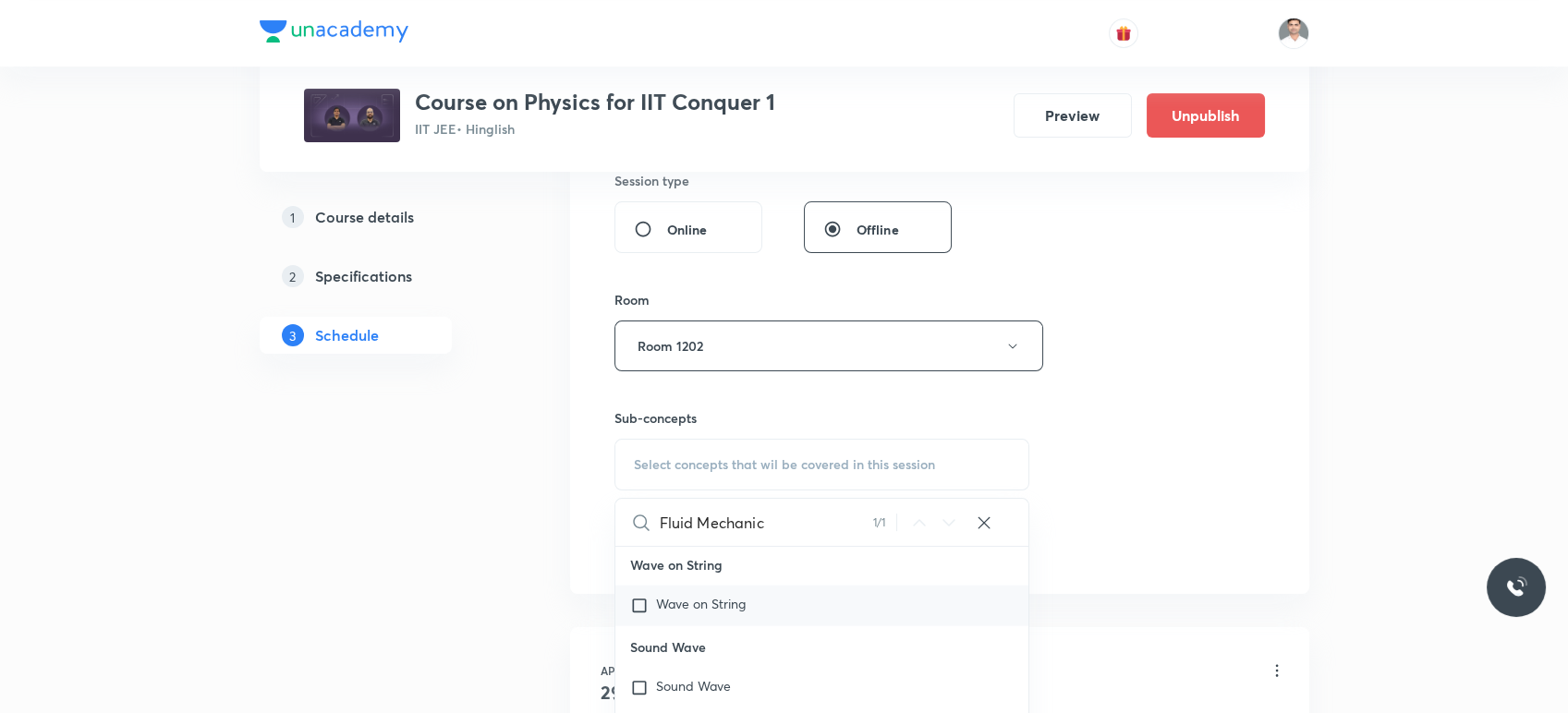
scroll to position [51235, 0]
type input "Fluid Mechanic"
click at [725, 504] on mark "Fluid Mechanic" at bounding box center [700, 495] width 89 height 18
checkbox input "true"
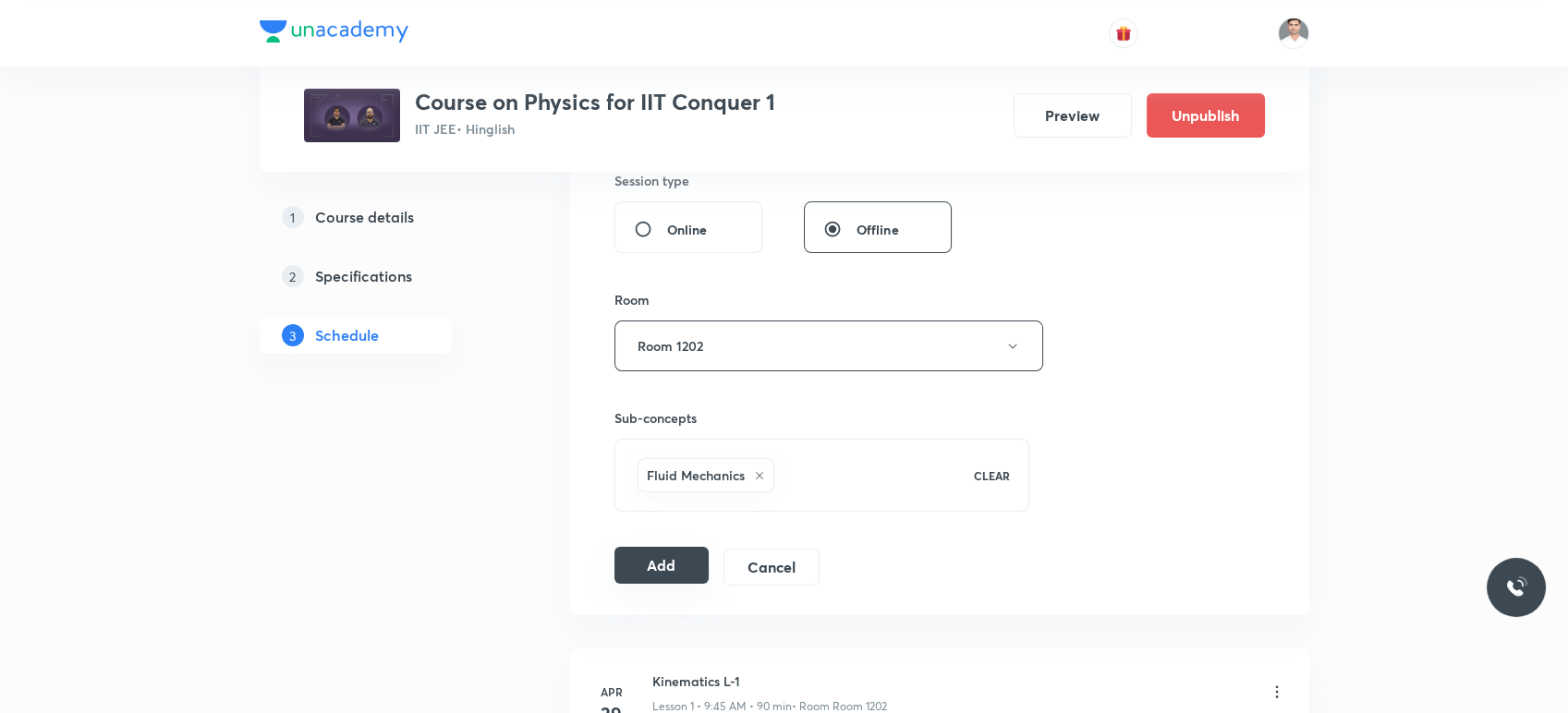
click at [701, 563] on button "Add" at bounding box center [662, 565] width 96 height 37
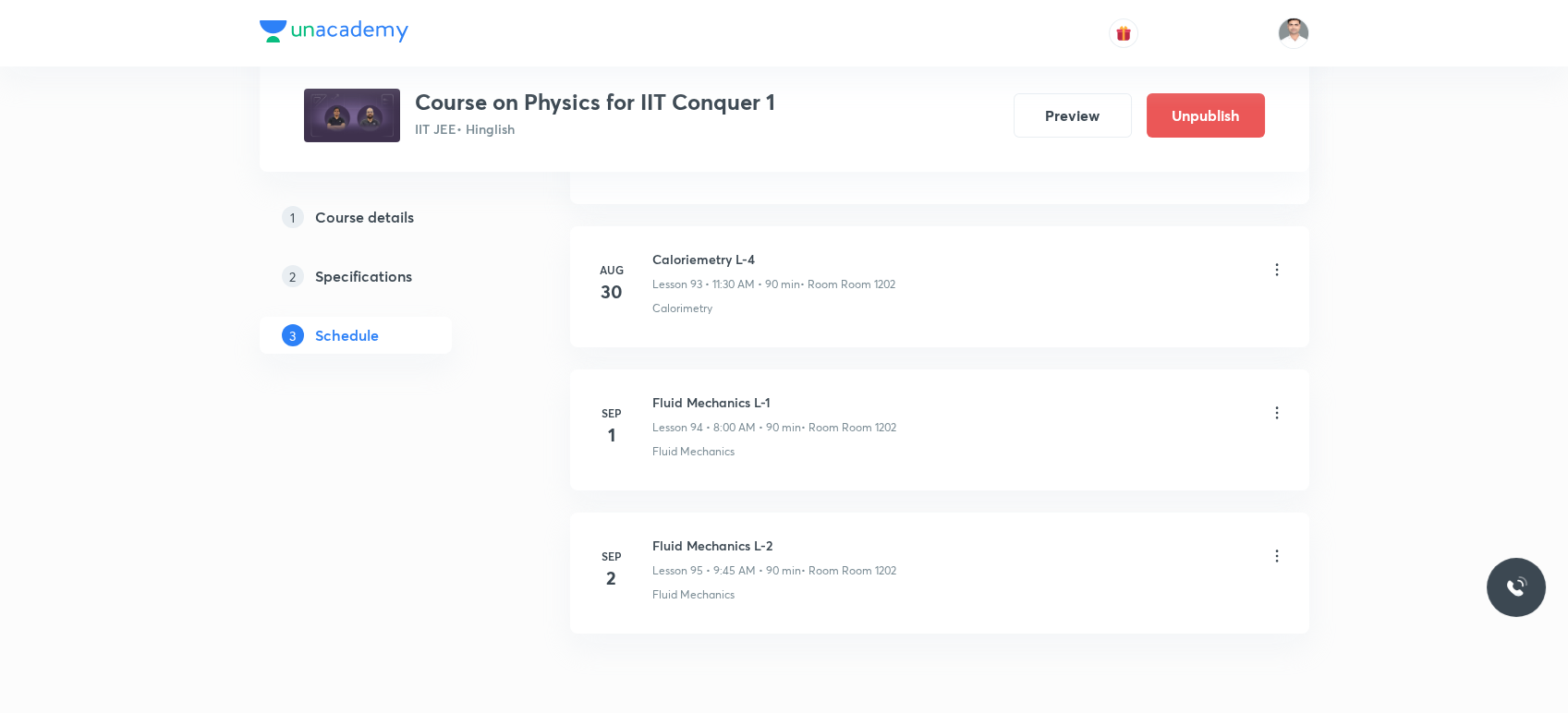
scroll to position [13507, 0]
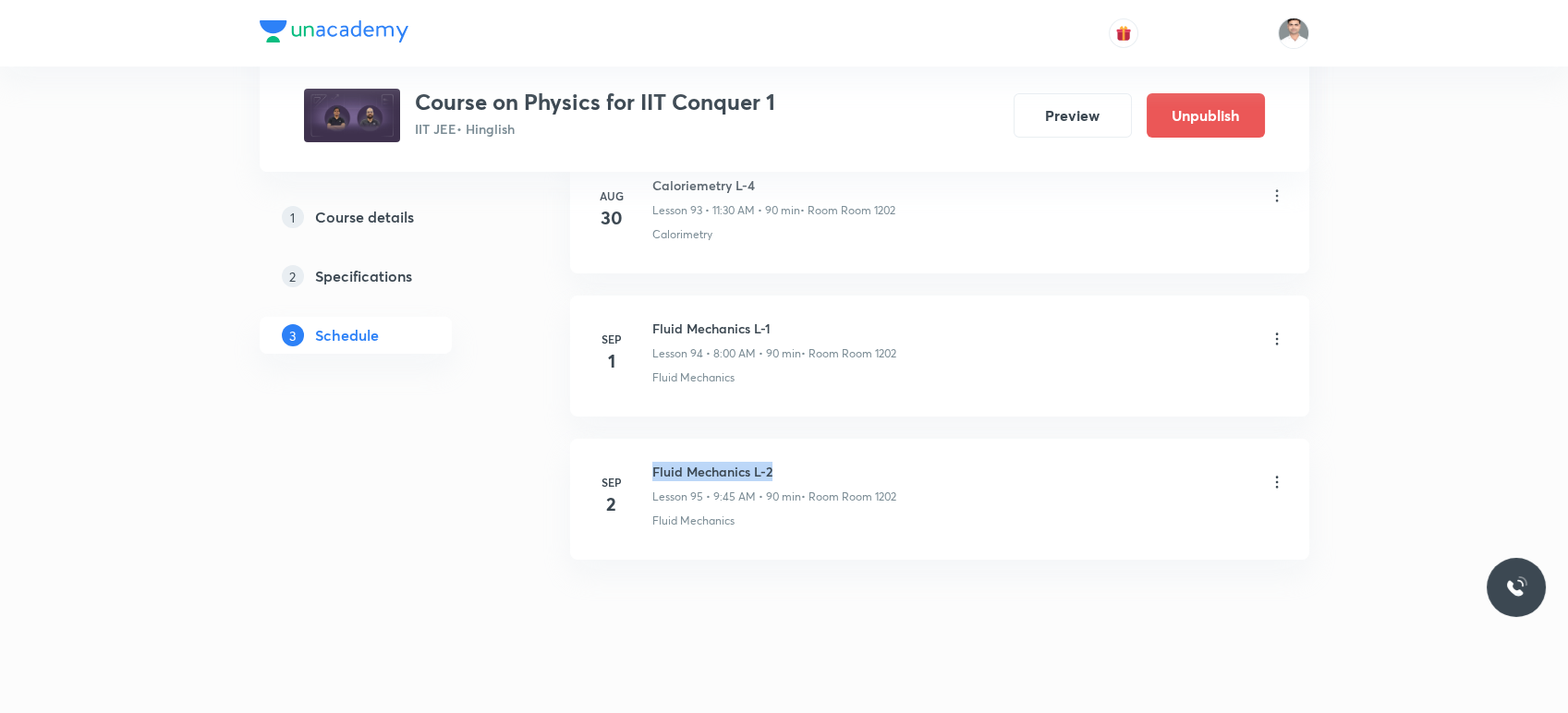
drag, startPoint x: 651, startPoint y: 446, endPoint x: 817, endPoint y: 442, distance: 166.0
click at [817, 462] on h6 "Fluid Mechanics L-2" at bounding box center [774, 472] width 244 height 20
copy h6 "Fluid Mechanics L-2"
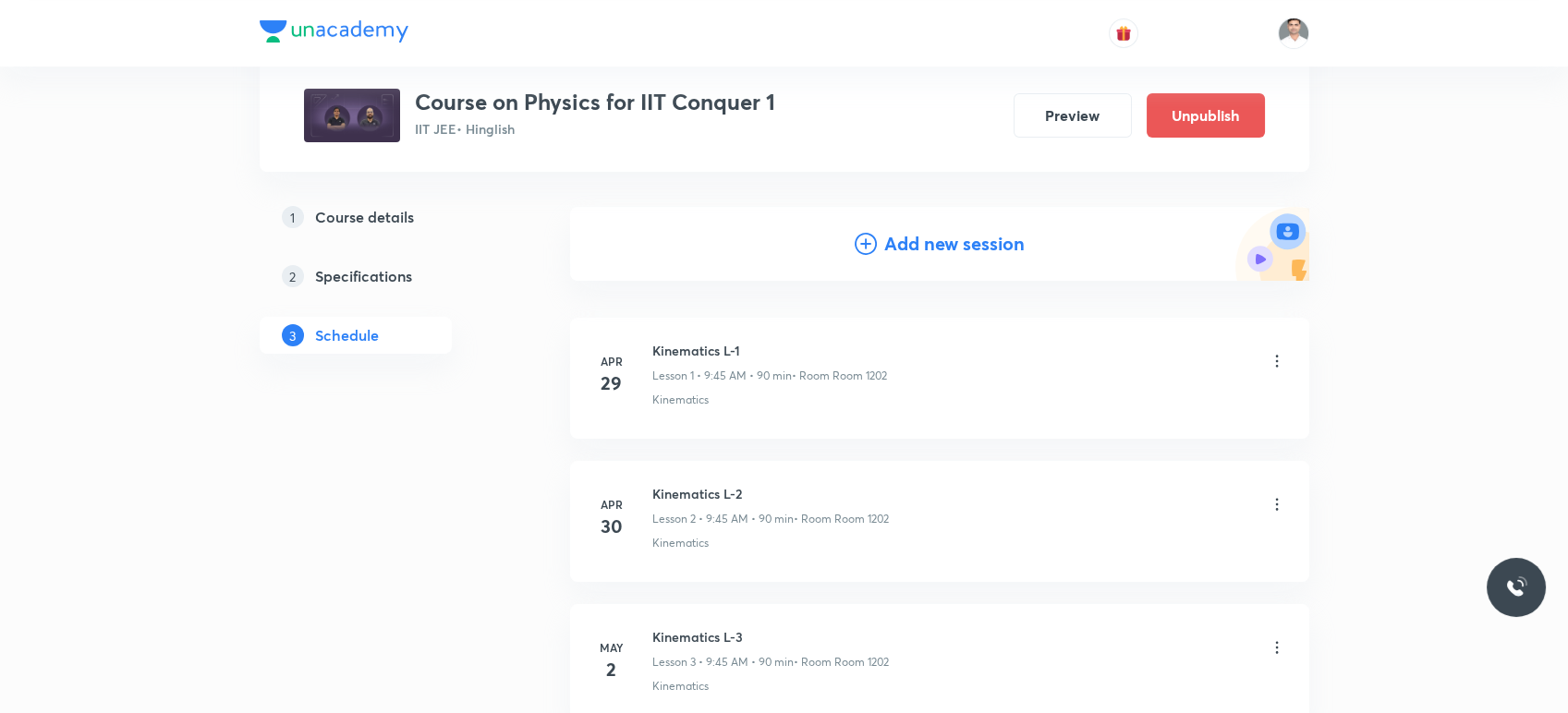
scroll to position [0, 0]
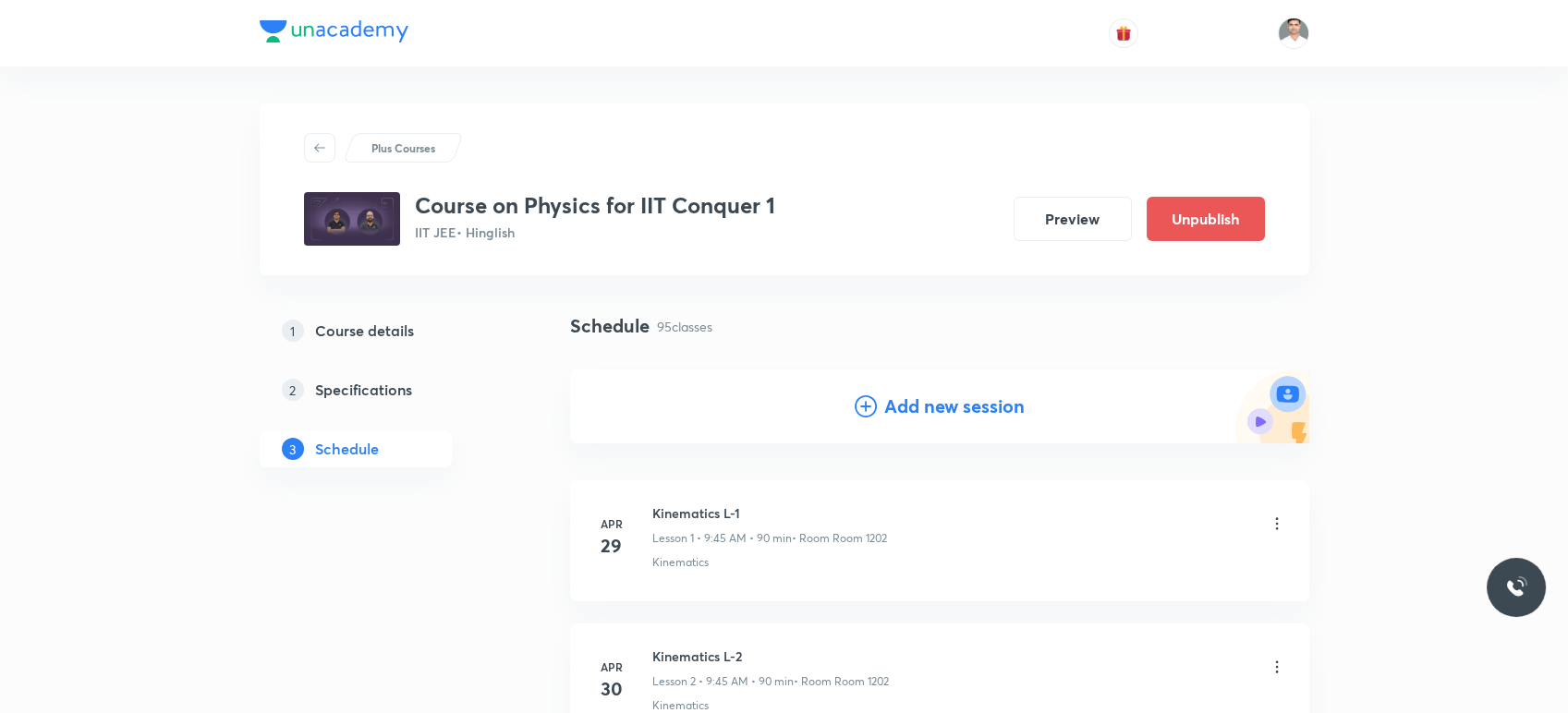
click at [928, 410] on h4 "Add new session" at bounding box center [954, 407] width 141 height 28
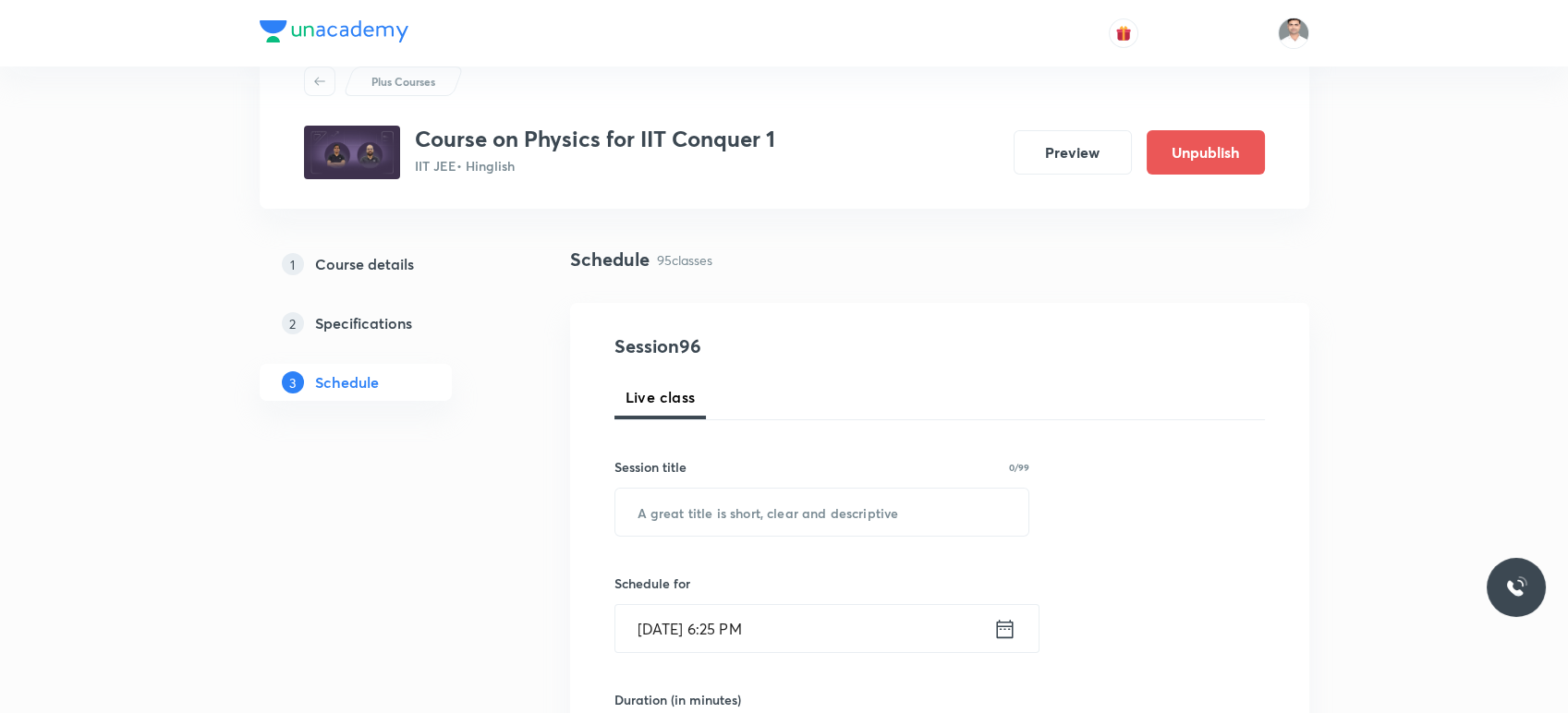
scroll to position [102, 0]
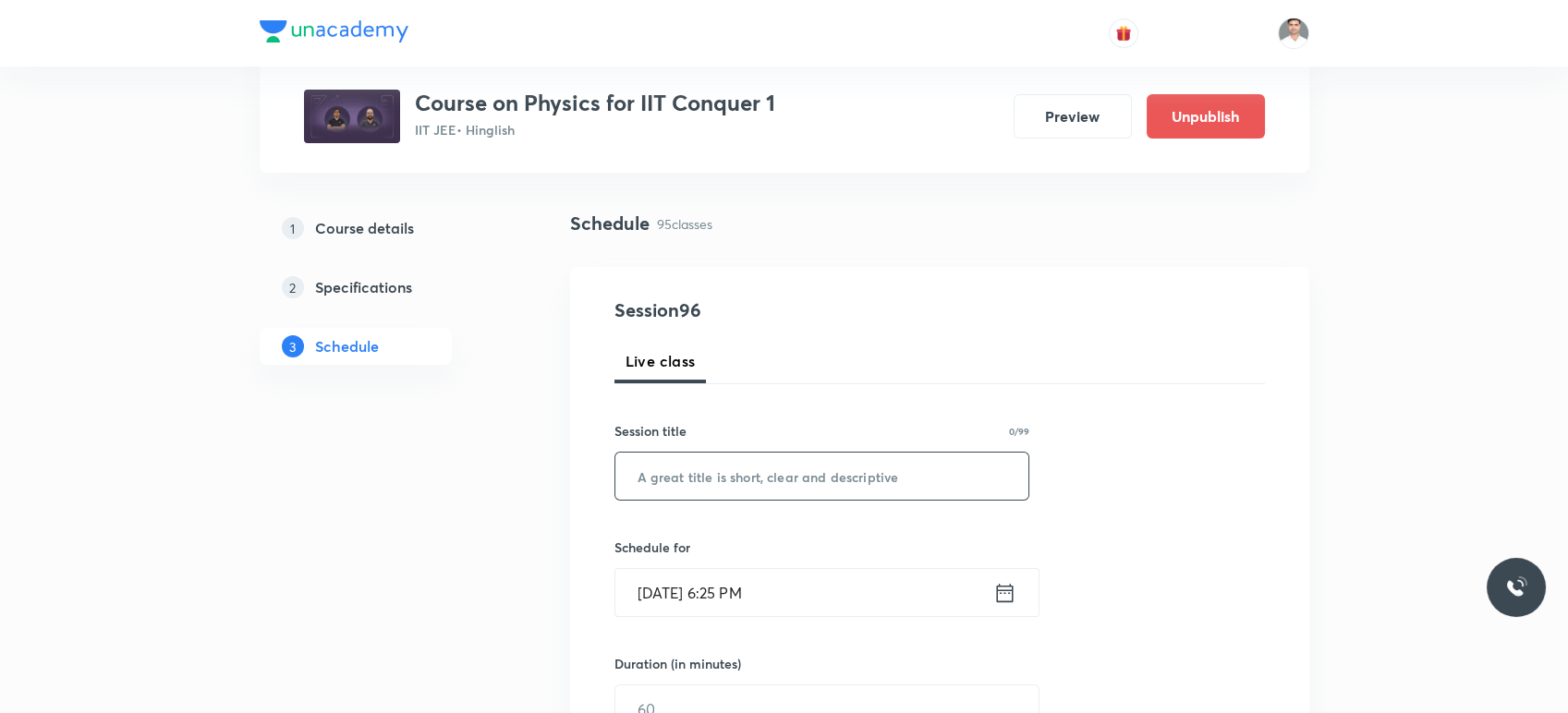
click at [751, 493] on input "text" at bounding box center [822, 477] width 414 height 47
paste input "Fluid Mechanics L-2"
type input "Fluid Mechanics L-3"
click at [1001, 587] on icon at bounding box center [1005, 593] width 23 height 26
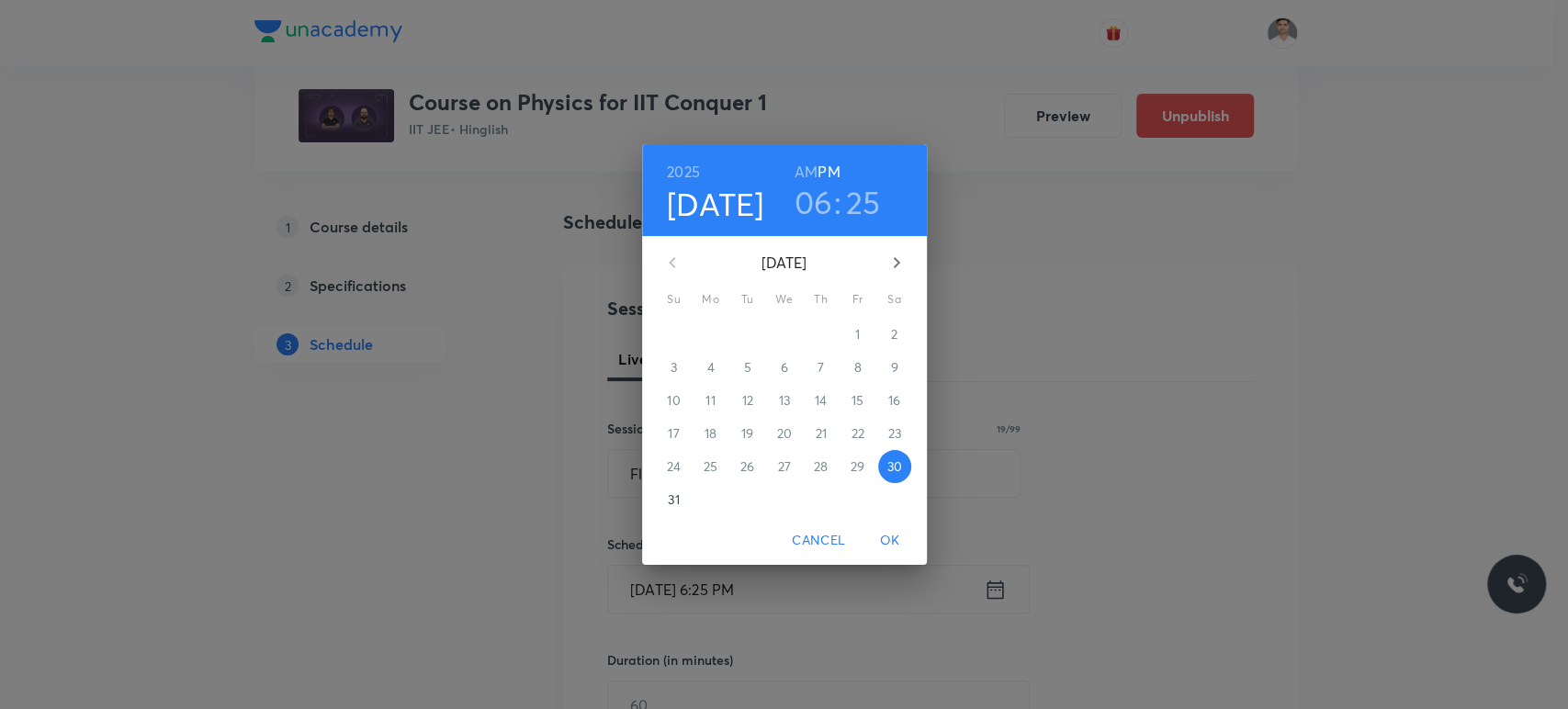
click at [893, 257] on icon "button" at bounding box center [897, 262] width 23 height 23
click at [820, 332] on p "4" at bounding box center [820, 334] width 8 height 19
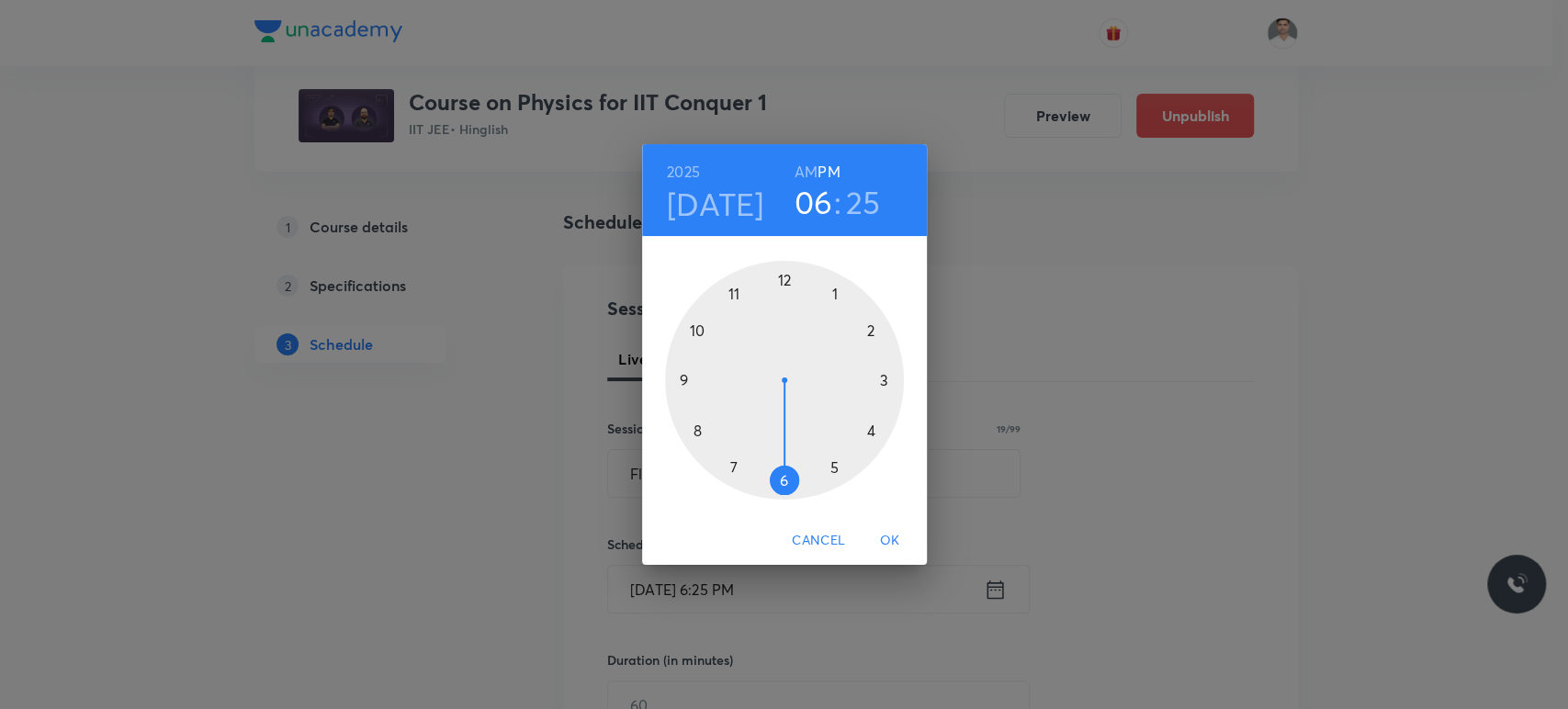
click at [805, 165] on h6 "AM" at bounding box center [806, 171] width 23 height 25
click at [698, 426] on div at bounding box center [784, 380] width 239 height 239
click at [785, 281] on div at bounding box center [784, 380] width 239 height 239
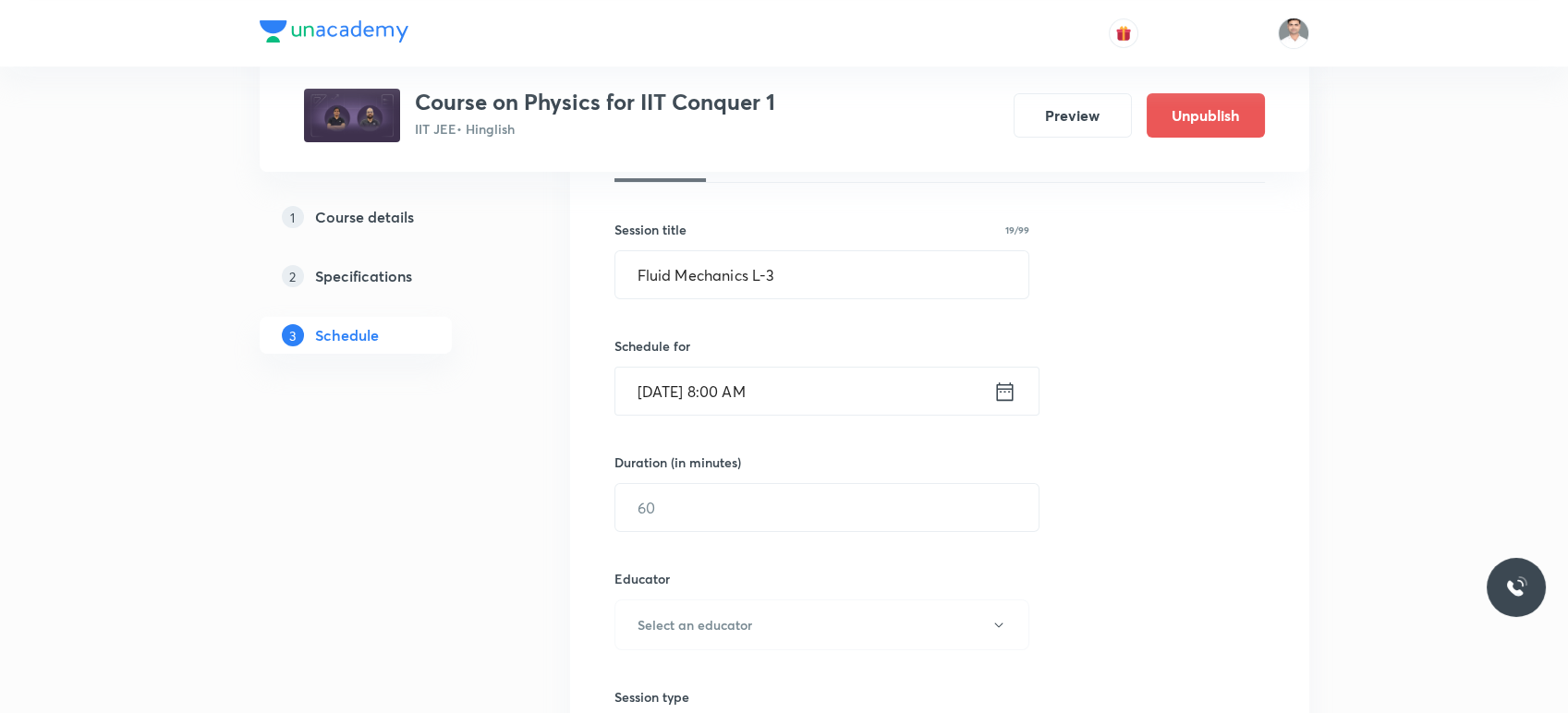
scroll to position [307, 0]
drag, startPoint x: 753, startPoint y: 509, endPoint x: 1037, endPoint y: 459, distance: 288.4
click at [753, 508] on input "text" at bounding box center [827, 504] width 424 height 47
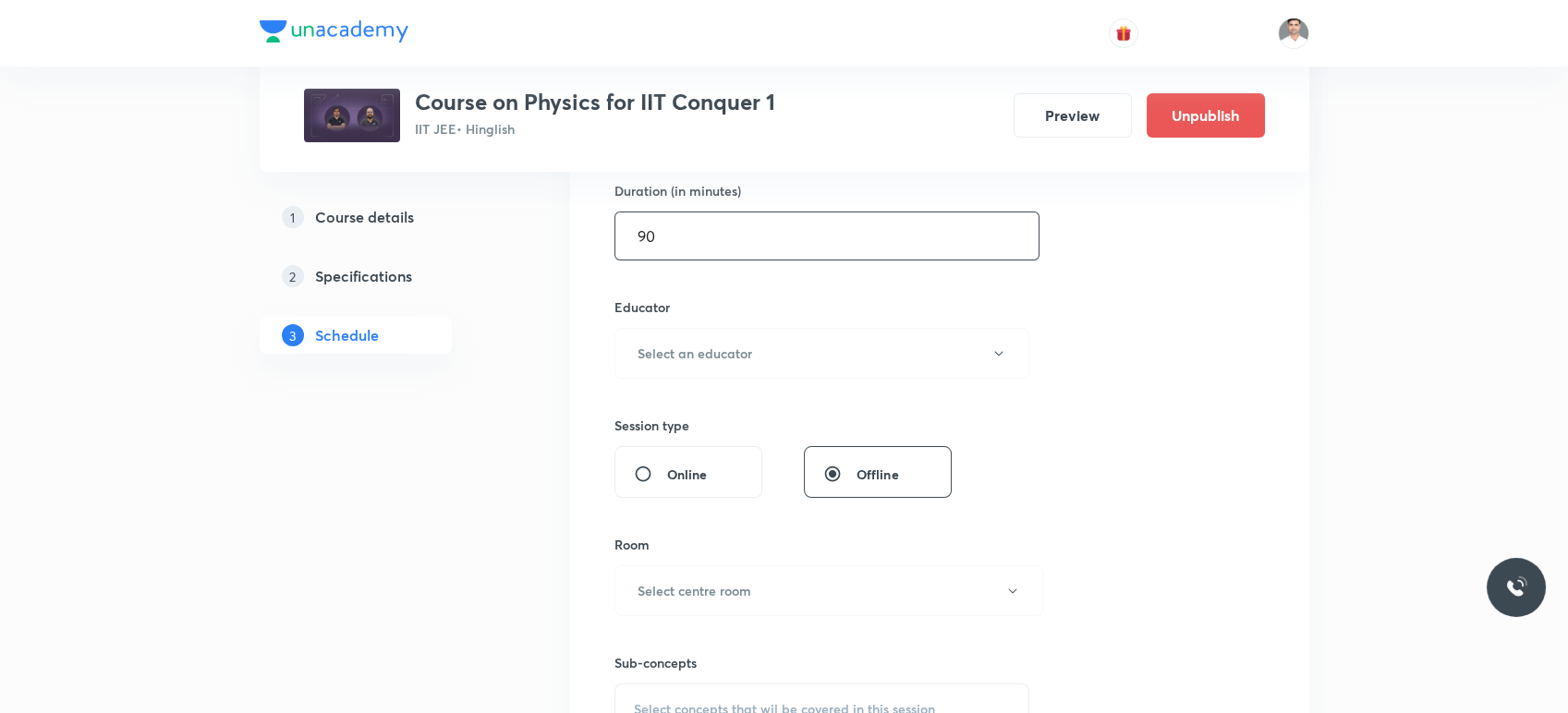
scroll to position [616, 0]
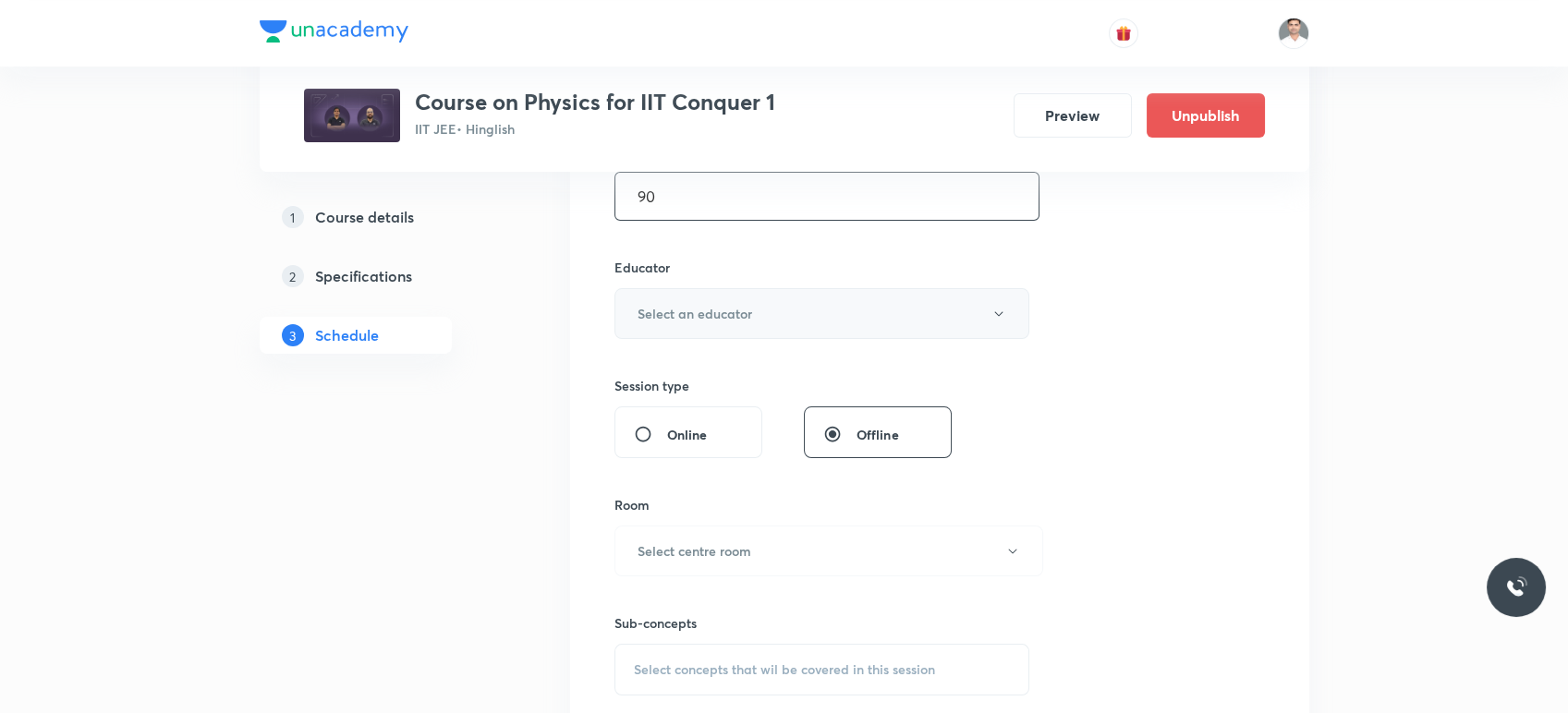
type input "90"
click at [738, 319] on h6 "Select an educator" at bounding box center [694, 314] width 114 height 20
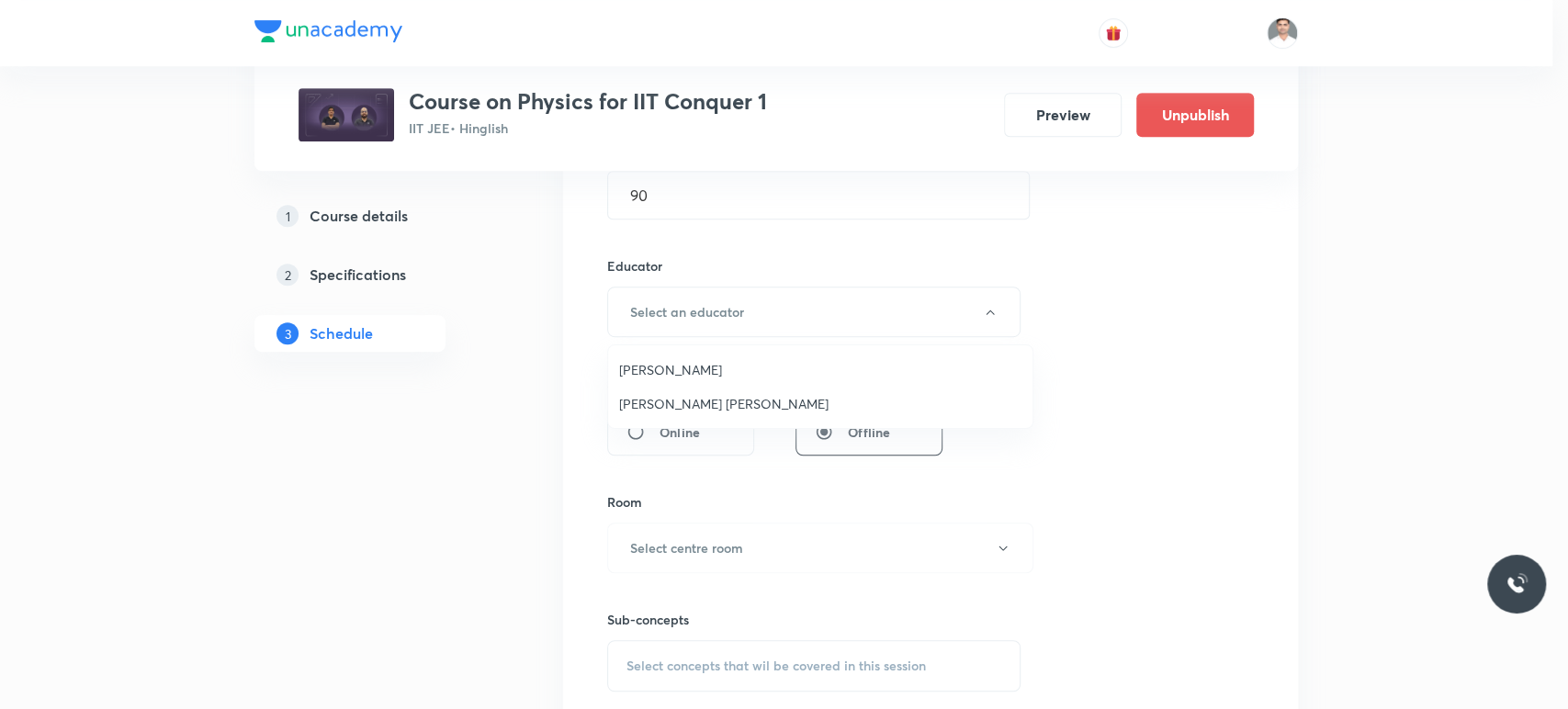
click at [689, 393] on li "[PERSON_NAME] [PERSON_NAME]" at bounding box center [819, 403] width 424 height 34
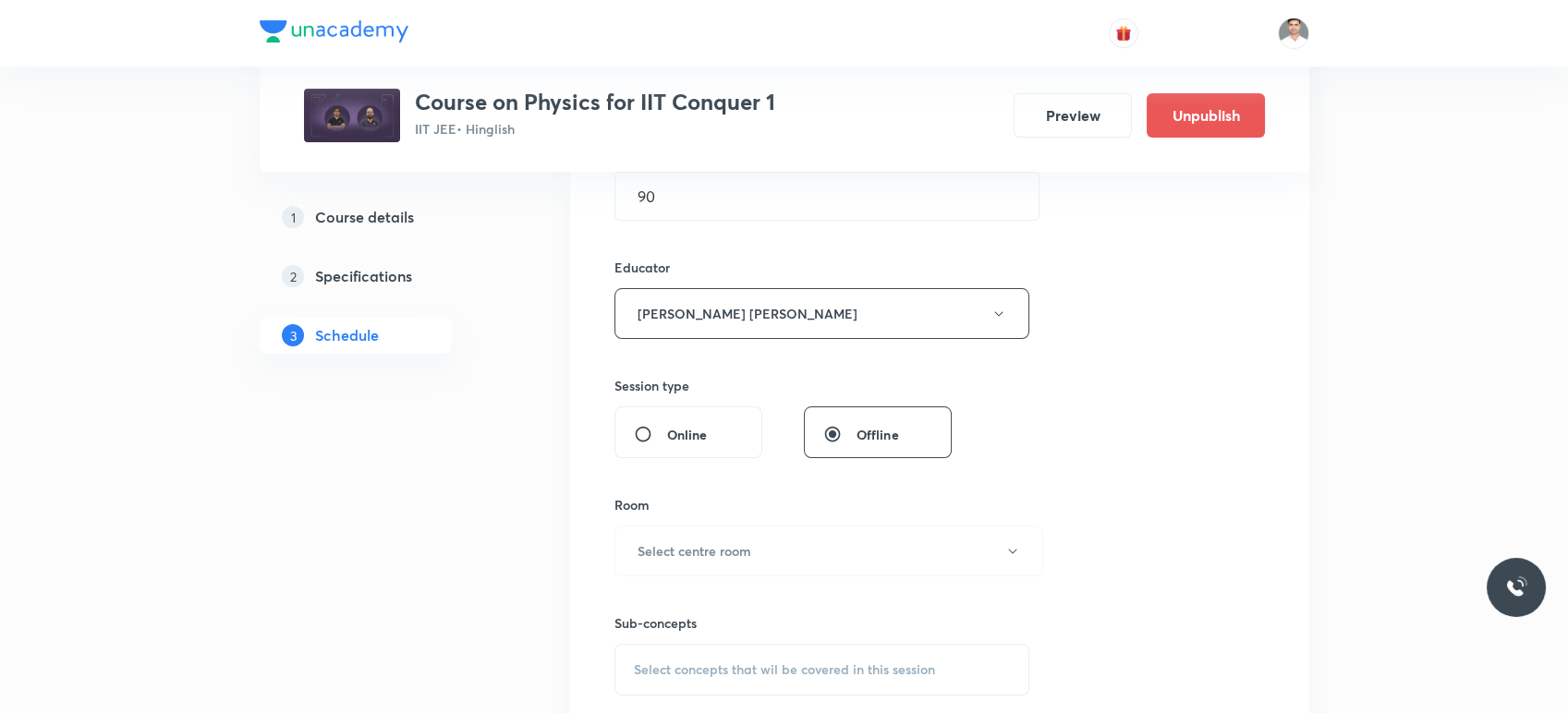
scroll to position [718, 0]
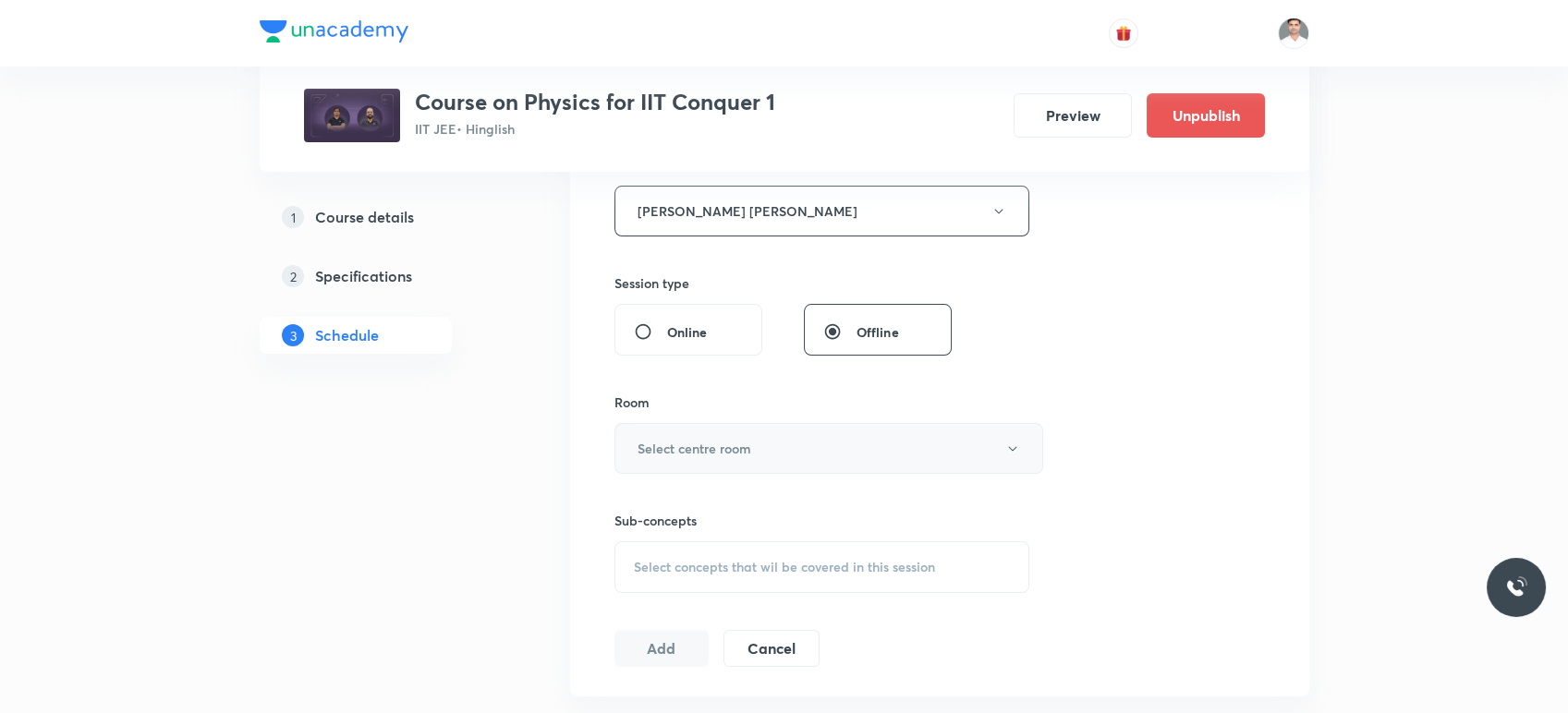
click at [693, 458] on button "Select centre room" at bounding box center [828, 449] width 428 height 51
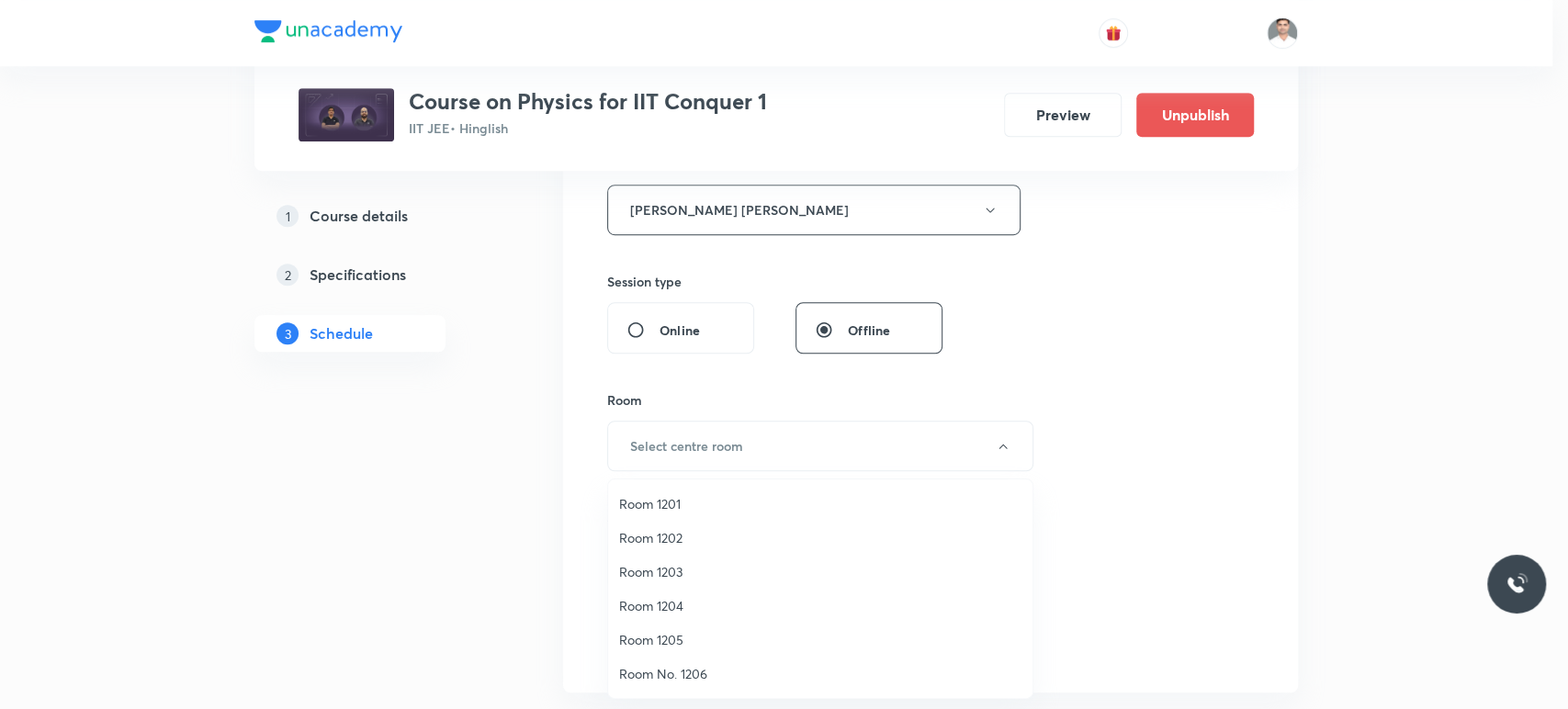
click at [671, 539] on span "Room 1202" at bounding box center [819, 539] width 402 height 20
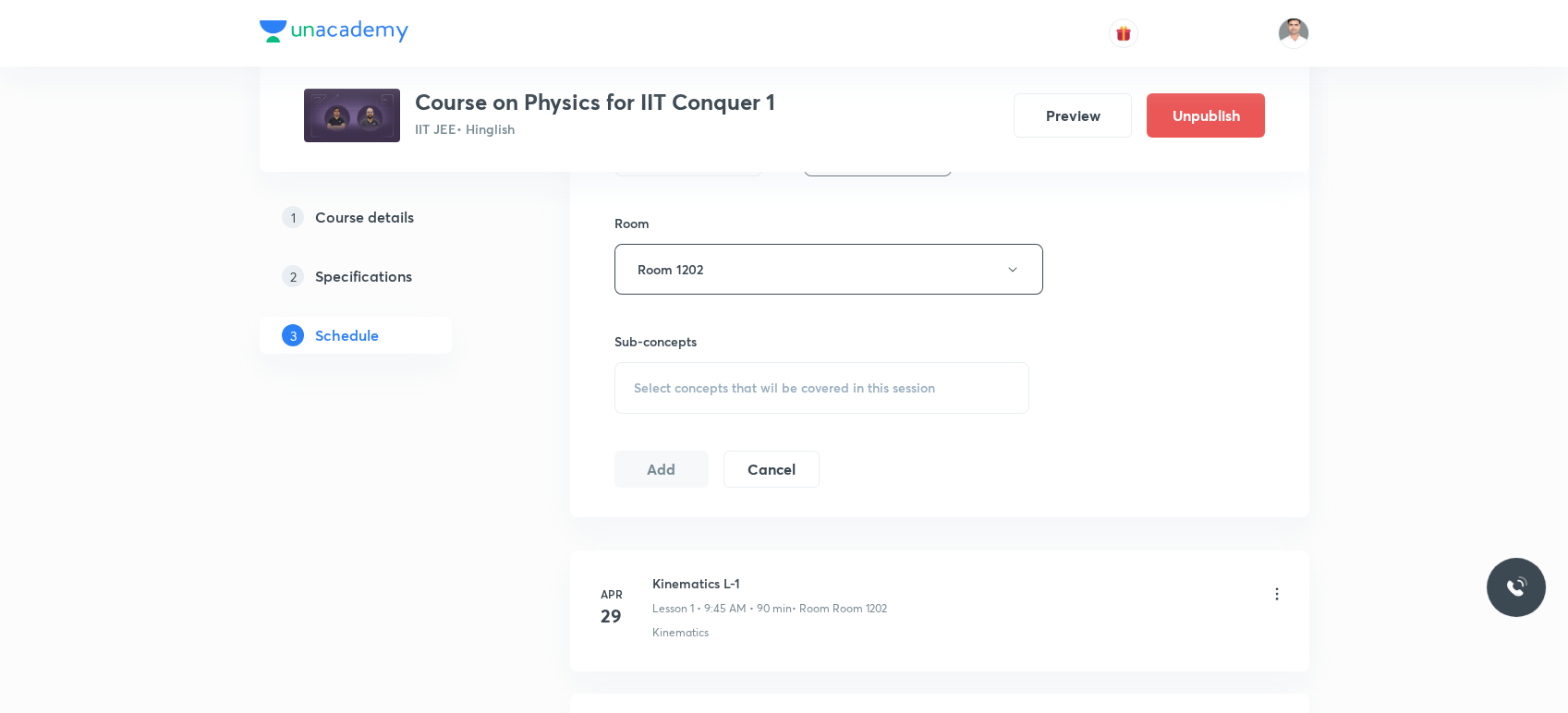
scroll to position [924, 0]
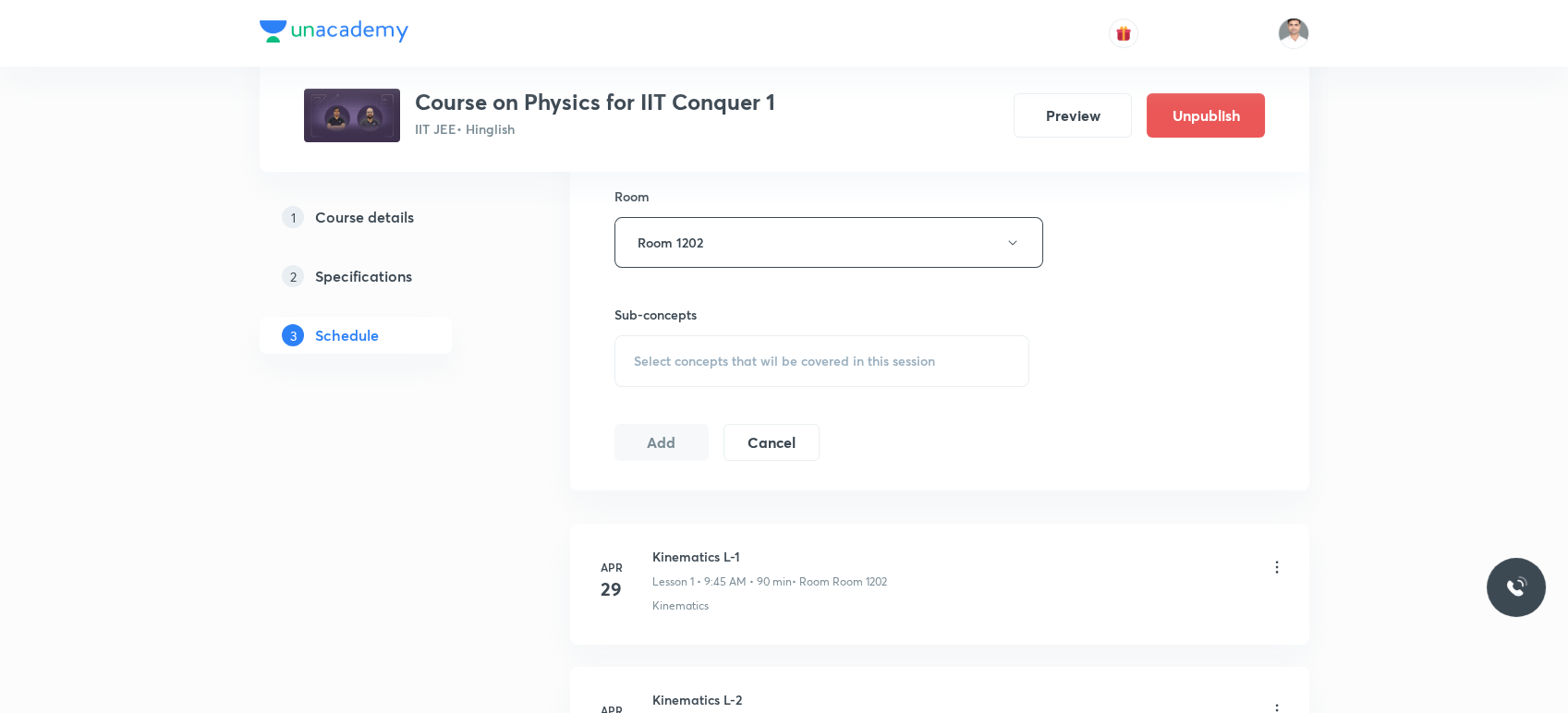
click at [708, 361] on span "Select concepts that wil be covered in this session" at bounding box center [785, 360] width 301 height 15
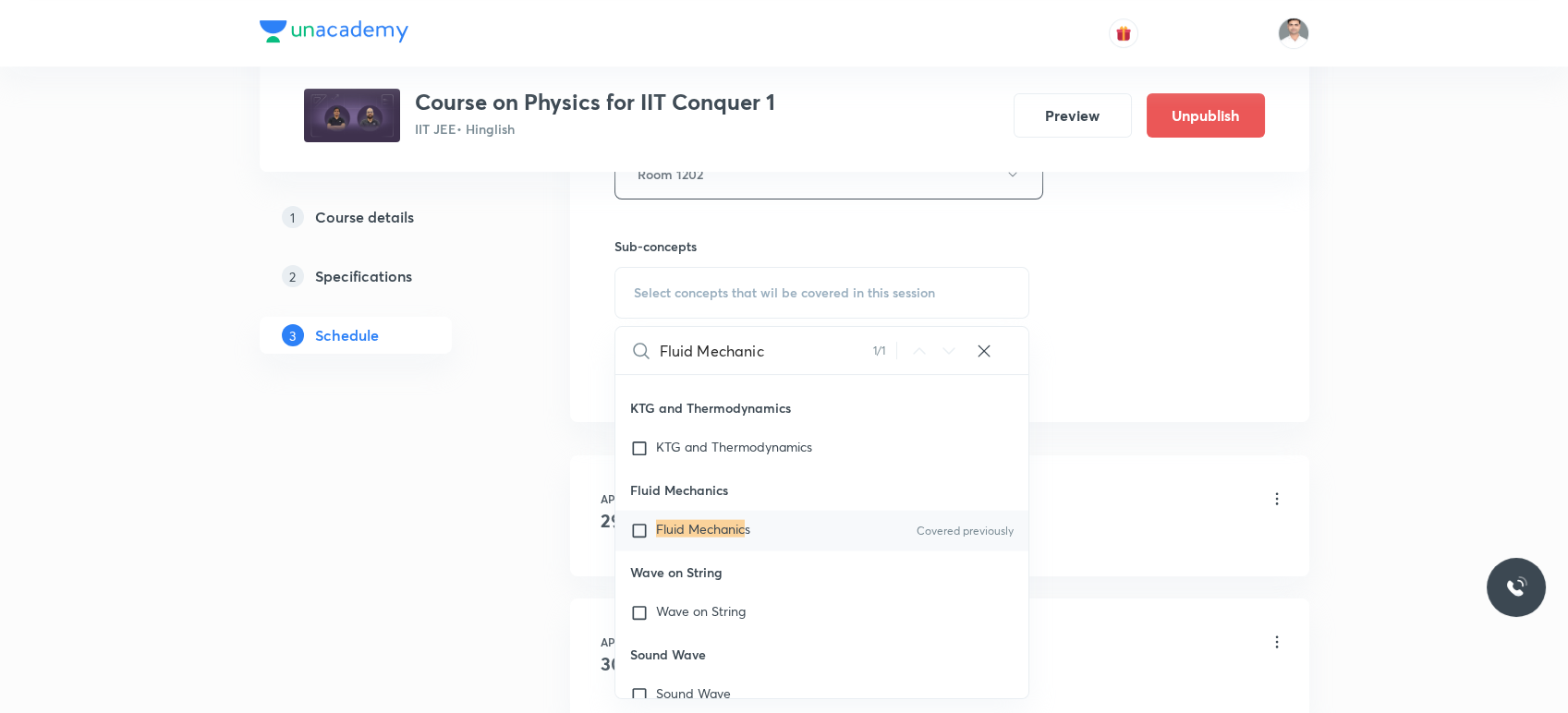
scroll to position [1026, 0]
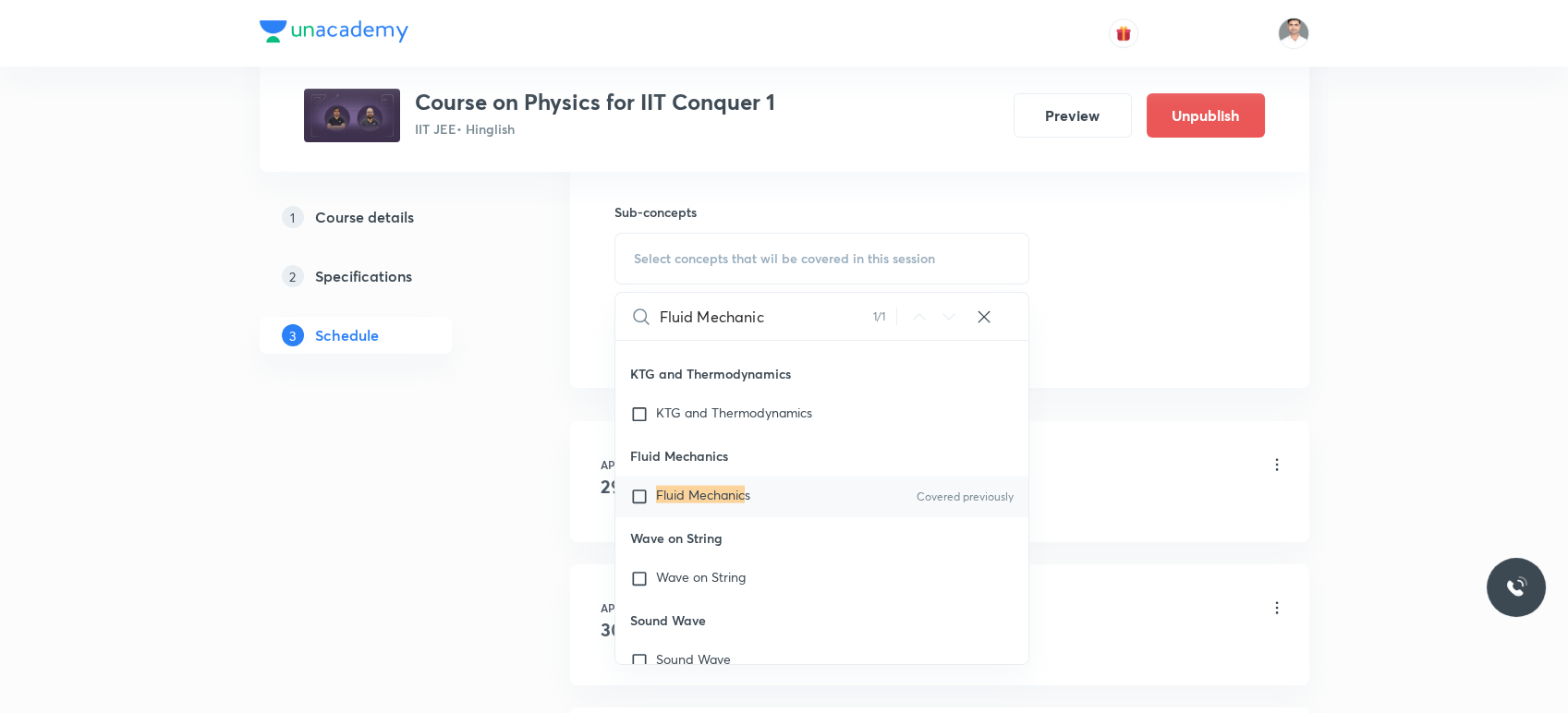
type input "Fluid Mechanic"
click at [665, 503] on mark "Fluid Mechanic" at bounding box center [700, 495] width 89 height 18
checkbox input "true"
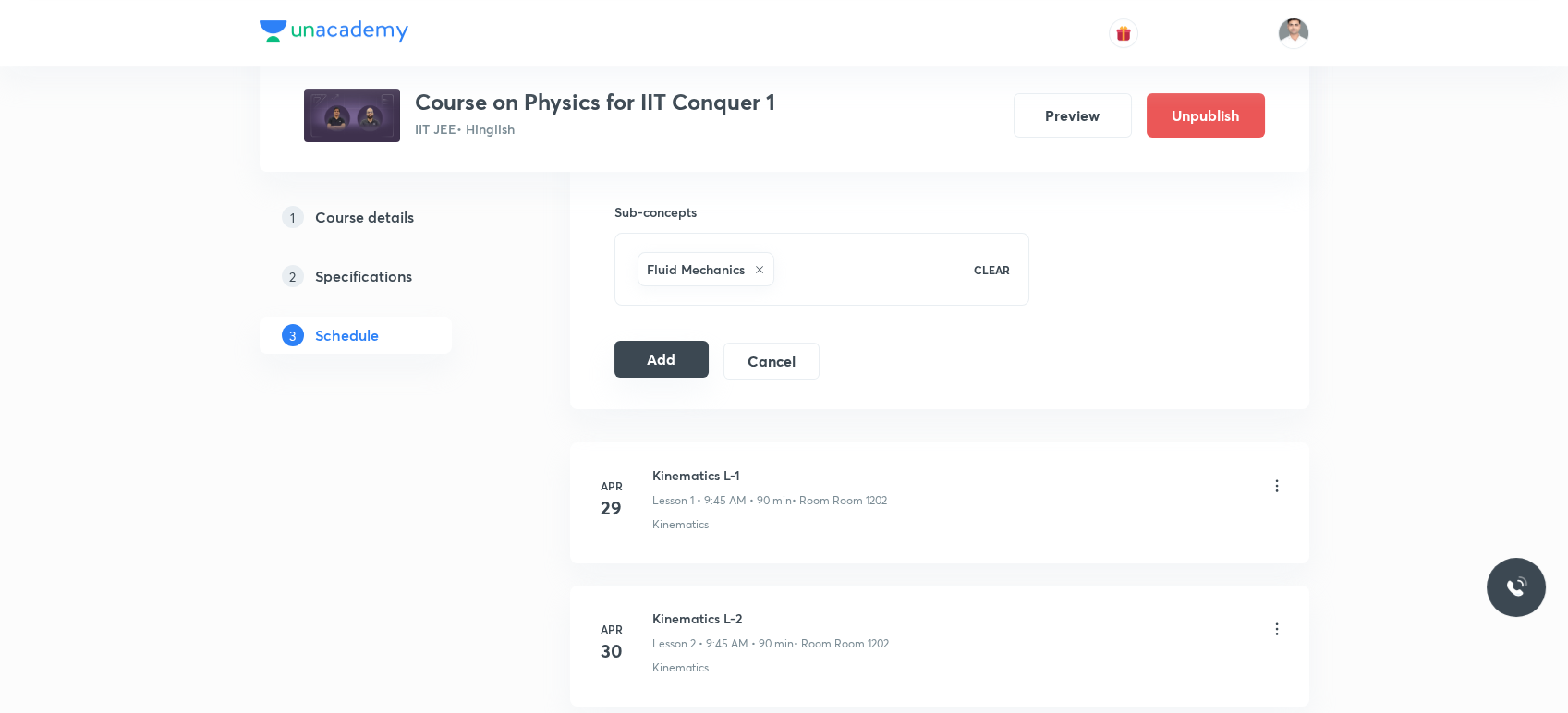
click at [671, 355] on button "Add" at bounding box center [662, 359] width 96 height 37
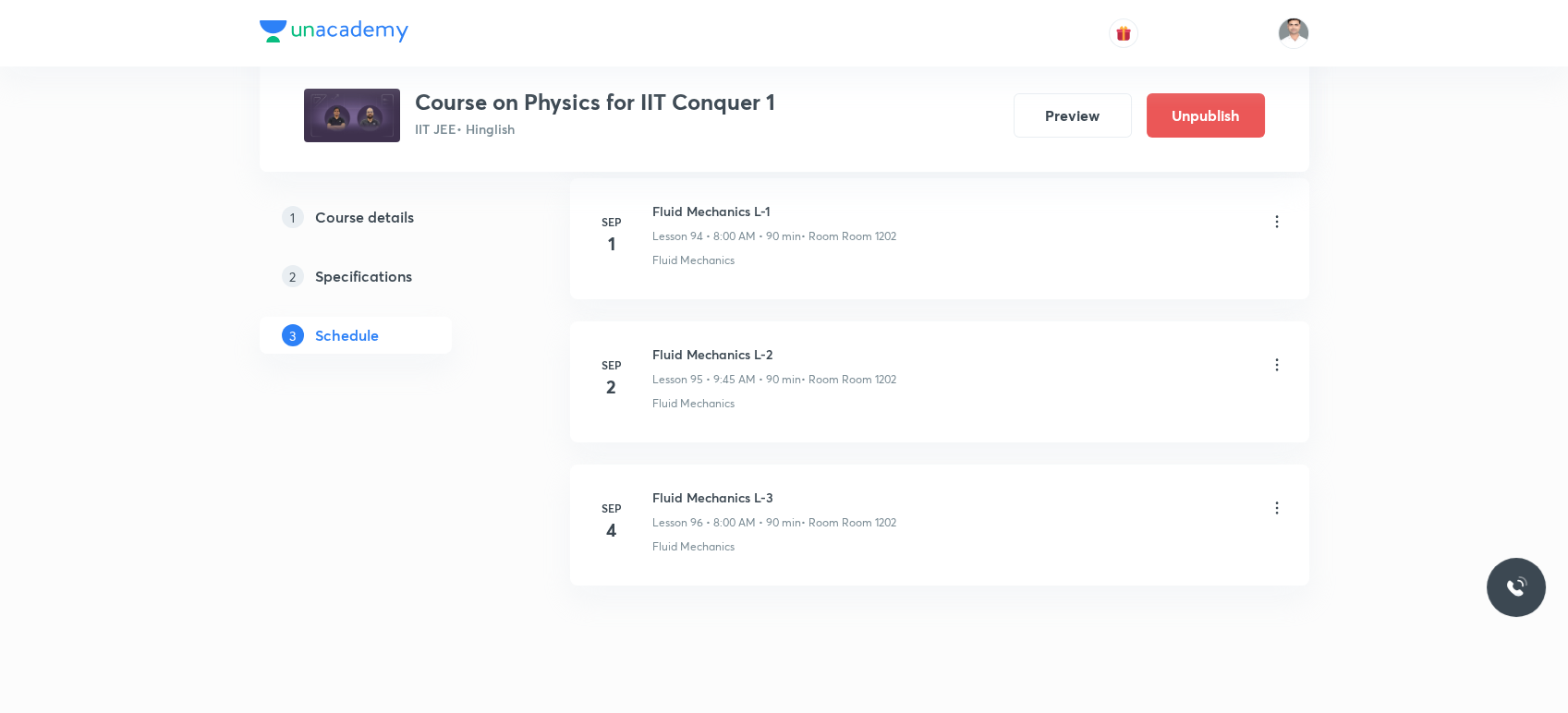
scroll to position [13650, 0]
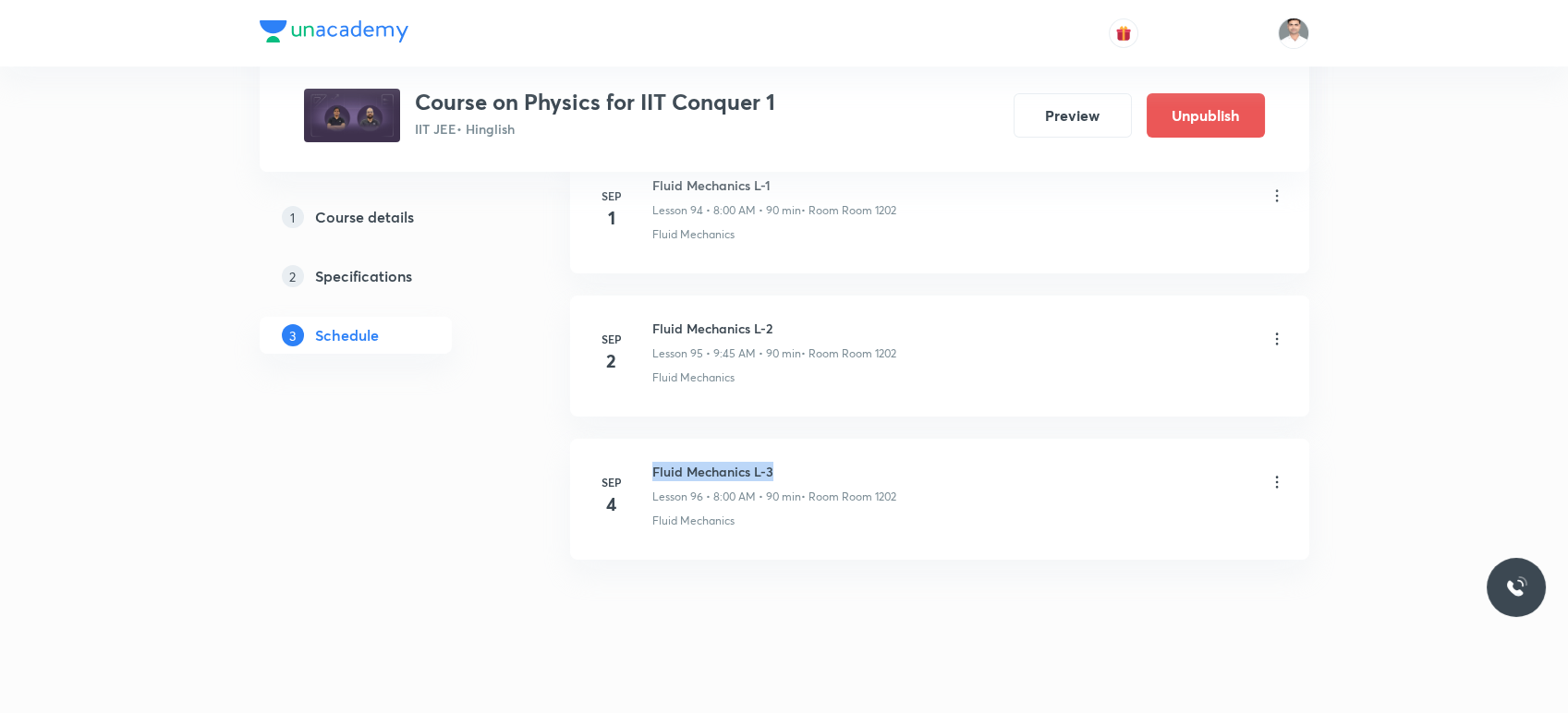
drag, startPoint x: 653, startPoint y: 447, endPoint x: 831, endPoint y: 436, distance: 178.3
click at [831, 439] on li "Sep 4 Fluid Mechanics L-3 Lesson 96 • 8:00 AM • 90 min • Room Room 1202 Fluid M…" at bounding box center [940, 499] width 740 height 121
copy h6 "Fluid Mechanics L-3"
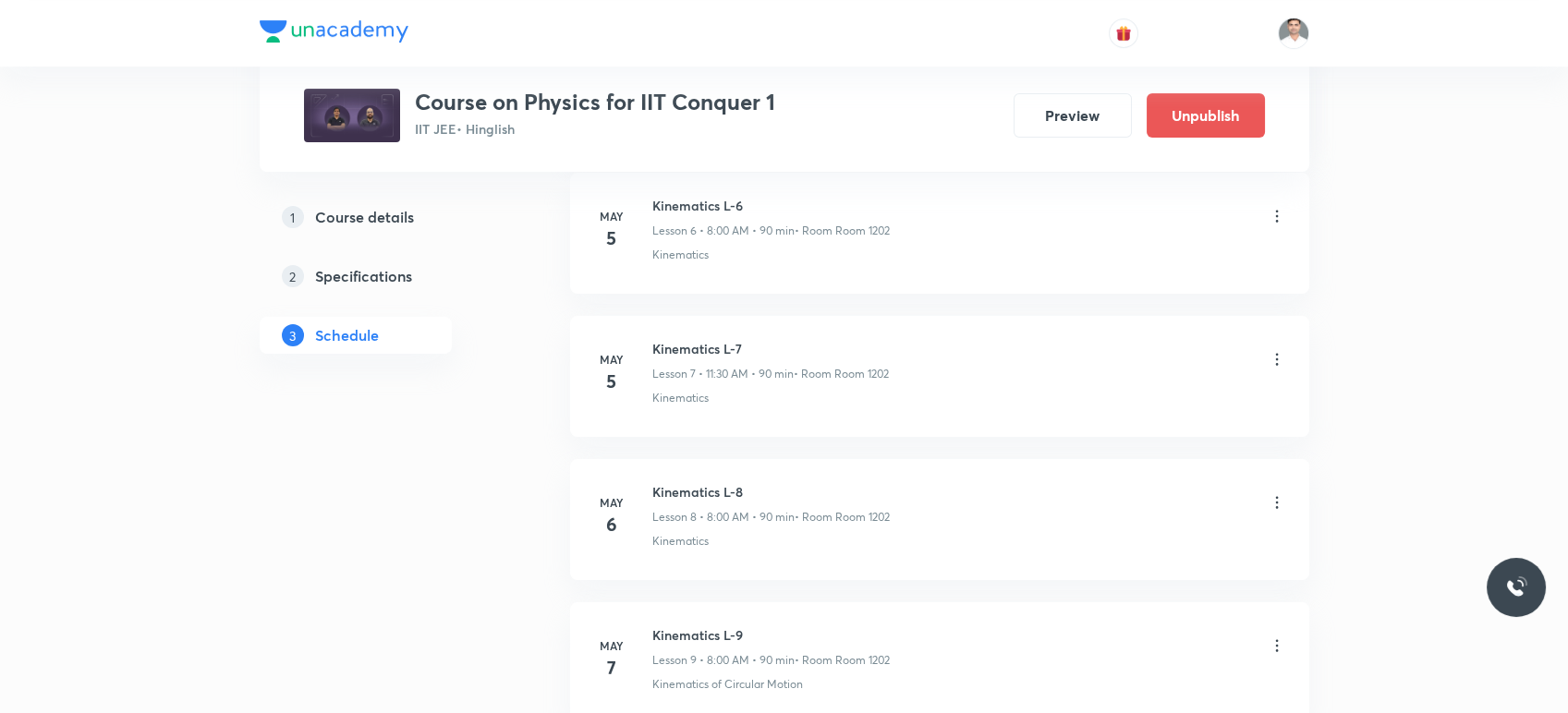
scroll to position [0, 0]
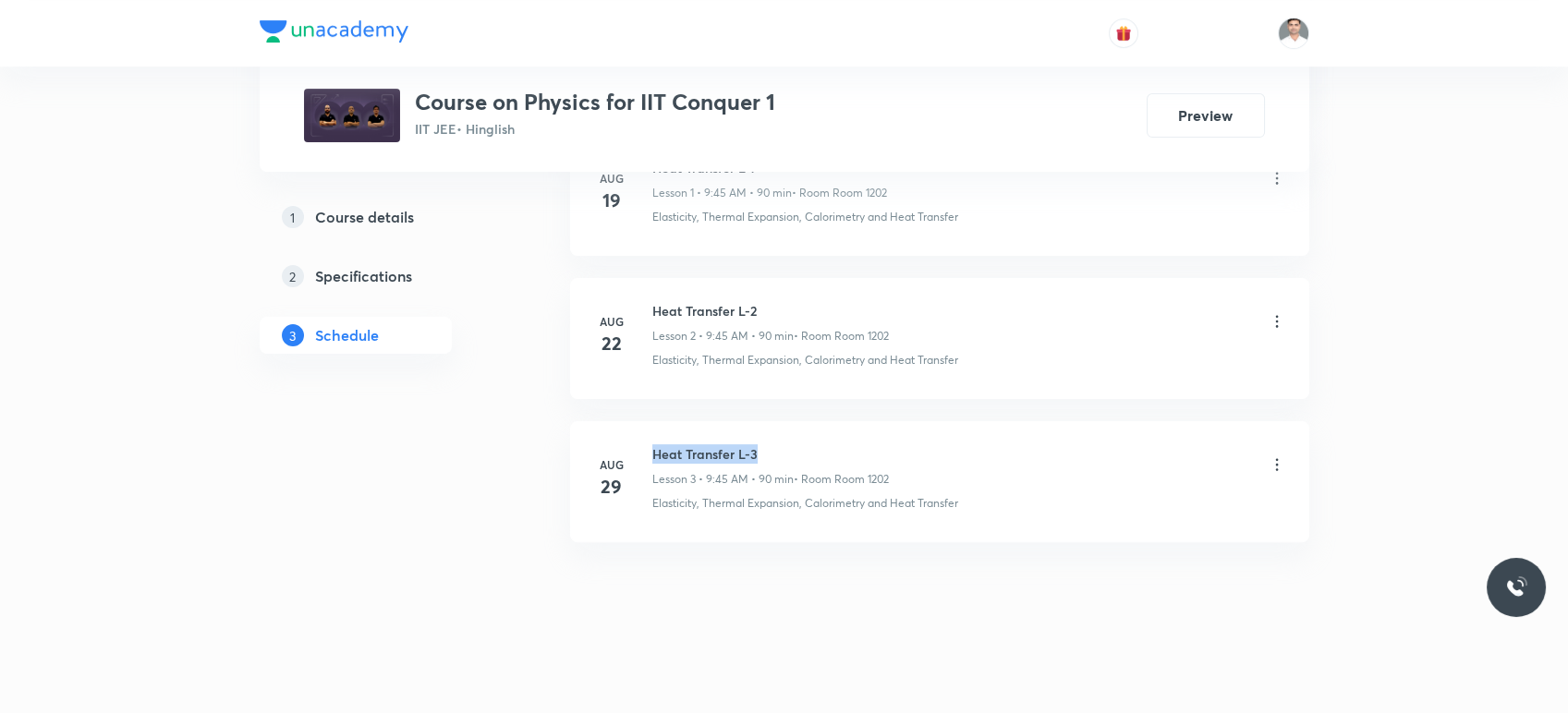
drag, startPoint x: 653, startPoint y: 450, endPoint x: 797, endPoint y: 433, distance: 145.0
click at [797, 433] on li "[DATE] Heat Transfer L-3 Lesson 3 • 9:45 AM • 90 min • Room Room 1202 Elasticit…" at bounding box center [940, 482] width 740 height 121
copy h6 "Heat Transfer L-3"
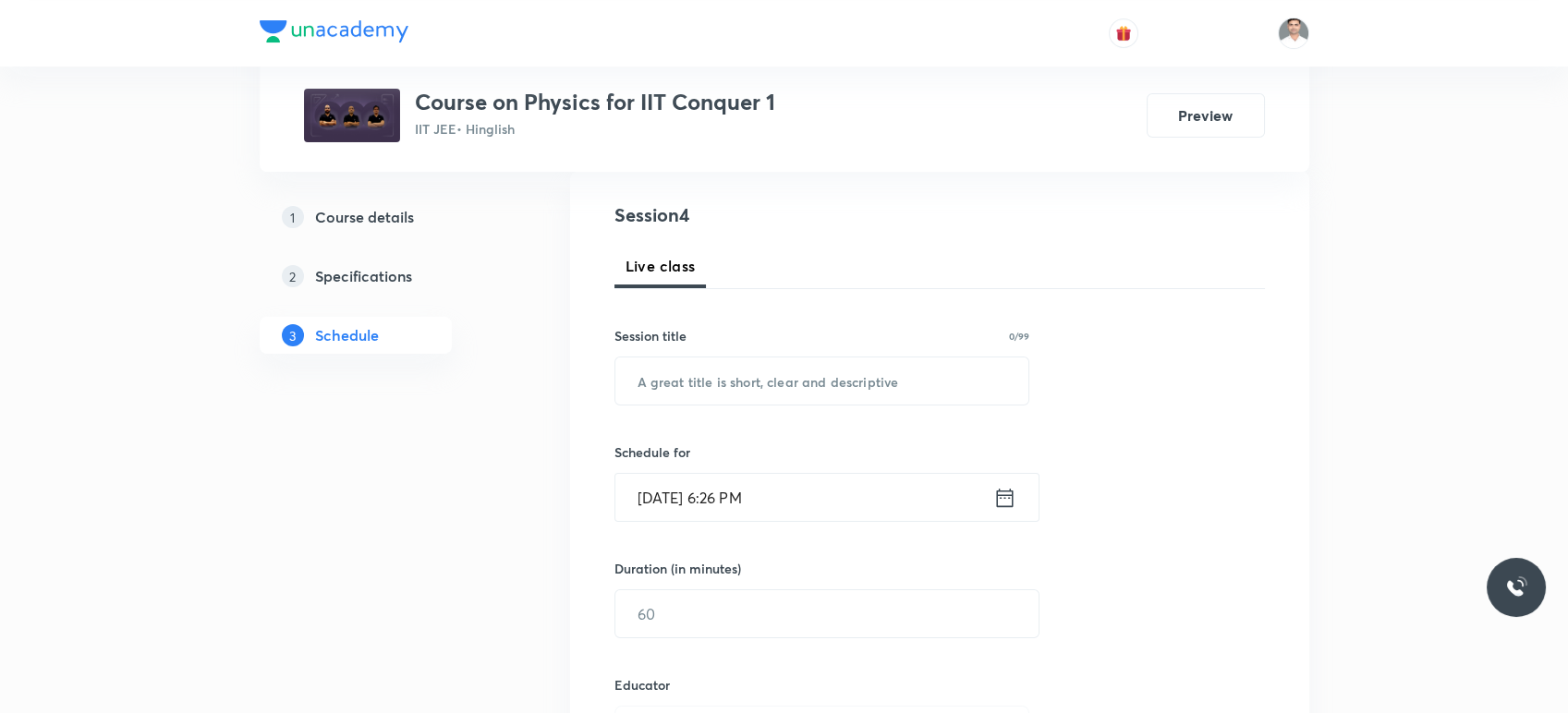
scroll to position [205, 0]
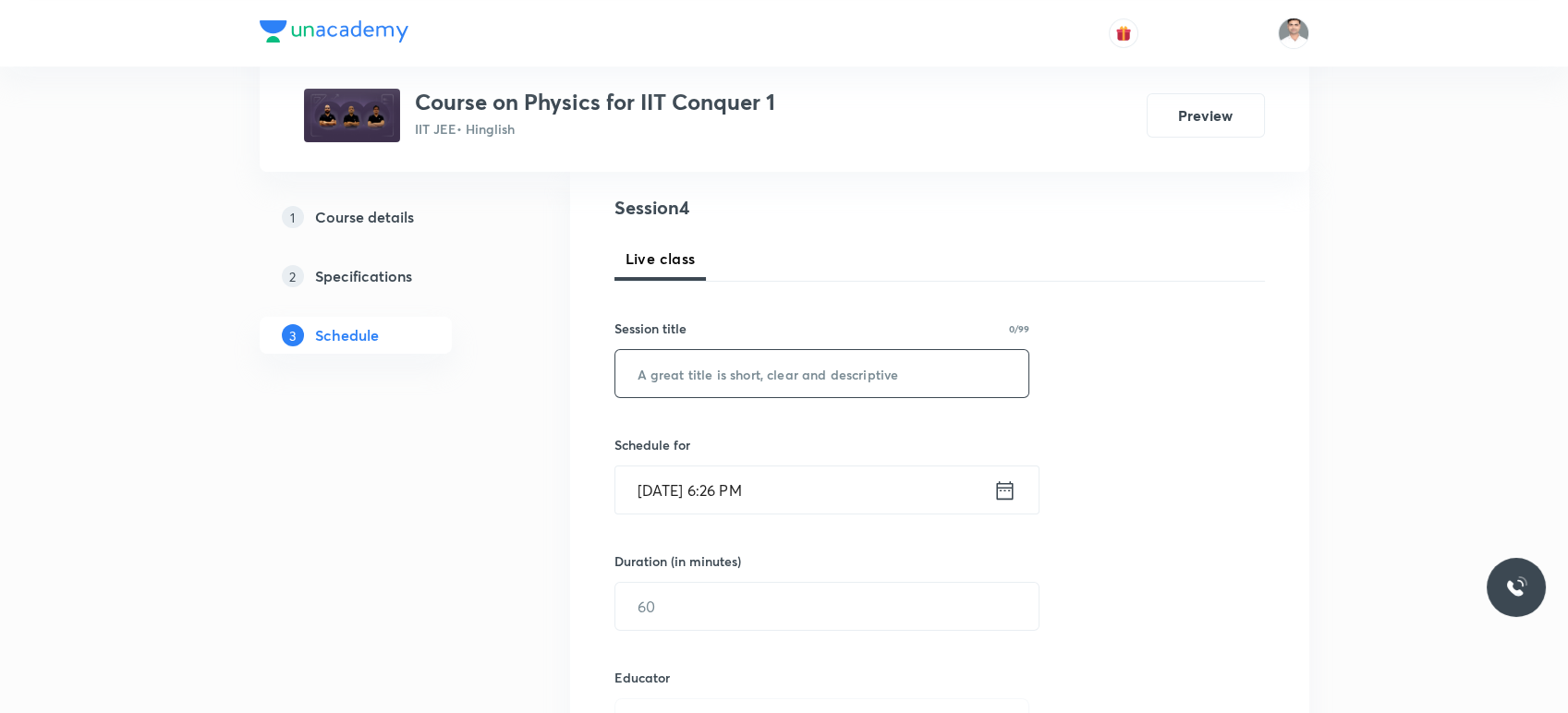
click at [738, 382] on input "text" at bounding box center [822, 374] width 414 height 47
paste input "Heat Transfer L-3"
type input "Heat Transfer L-4"
click at [1009, 498] on icon at bounding box center [1004, 489] width 17 height 19
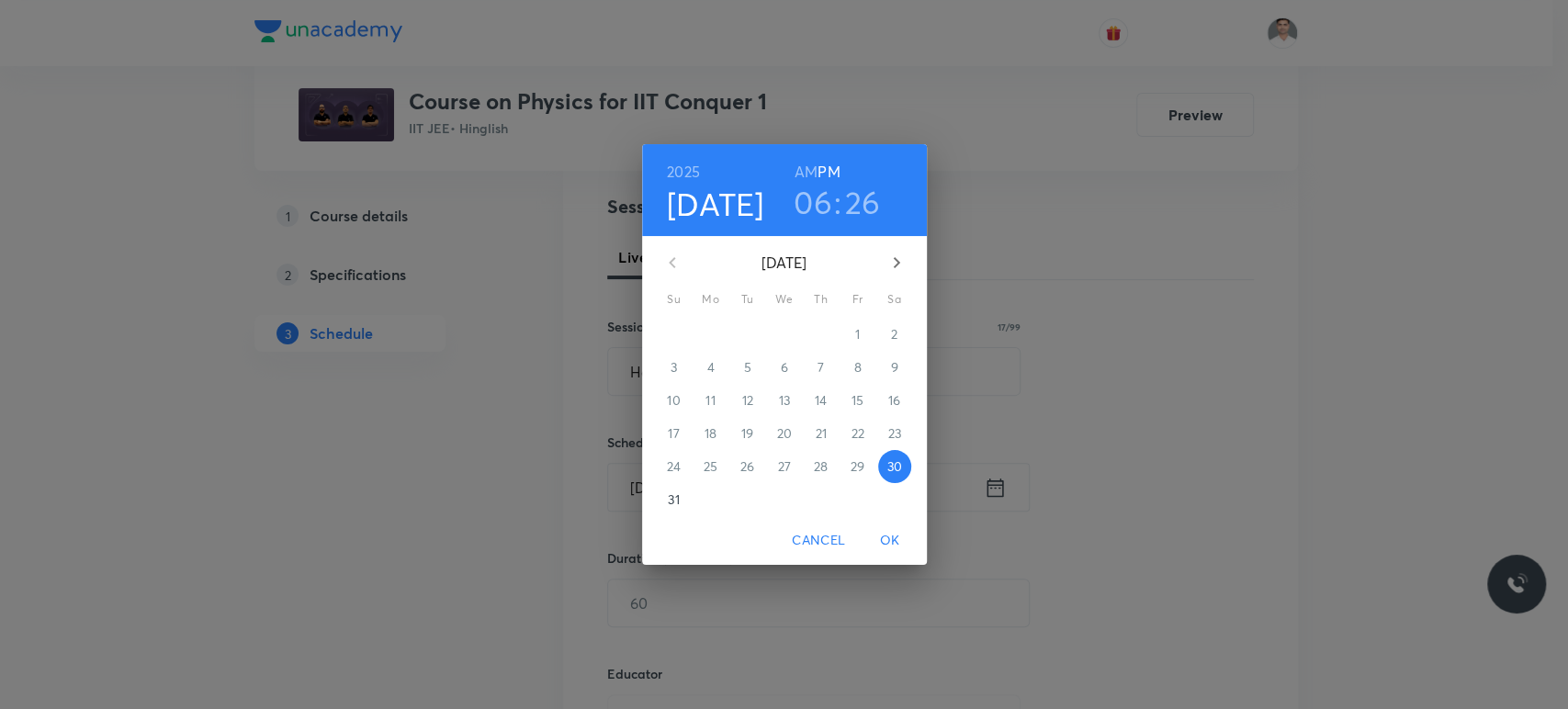
click at [890, 261] on icon "button" at bounding box center [897, 262] width 23 height 23
click at [789, 331] on span "3" at bounding box center [784, 334] width 33 height 19
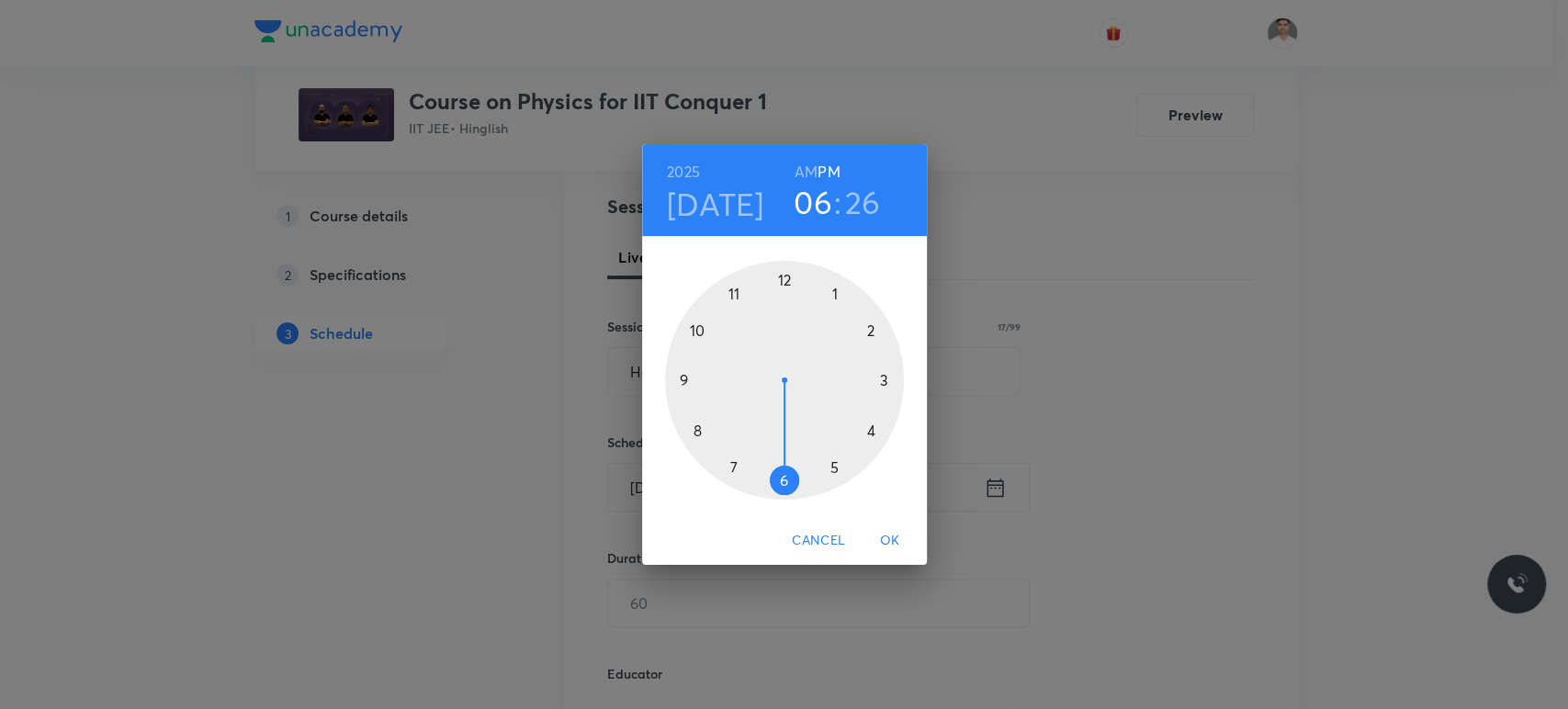
click at [801, 166] on h6 "AM" at bounding box center [806, 171] width 23 height 25
click at [686, 380] on div at bounding box center [784, 380] width 239 height 239
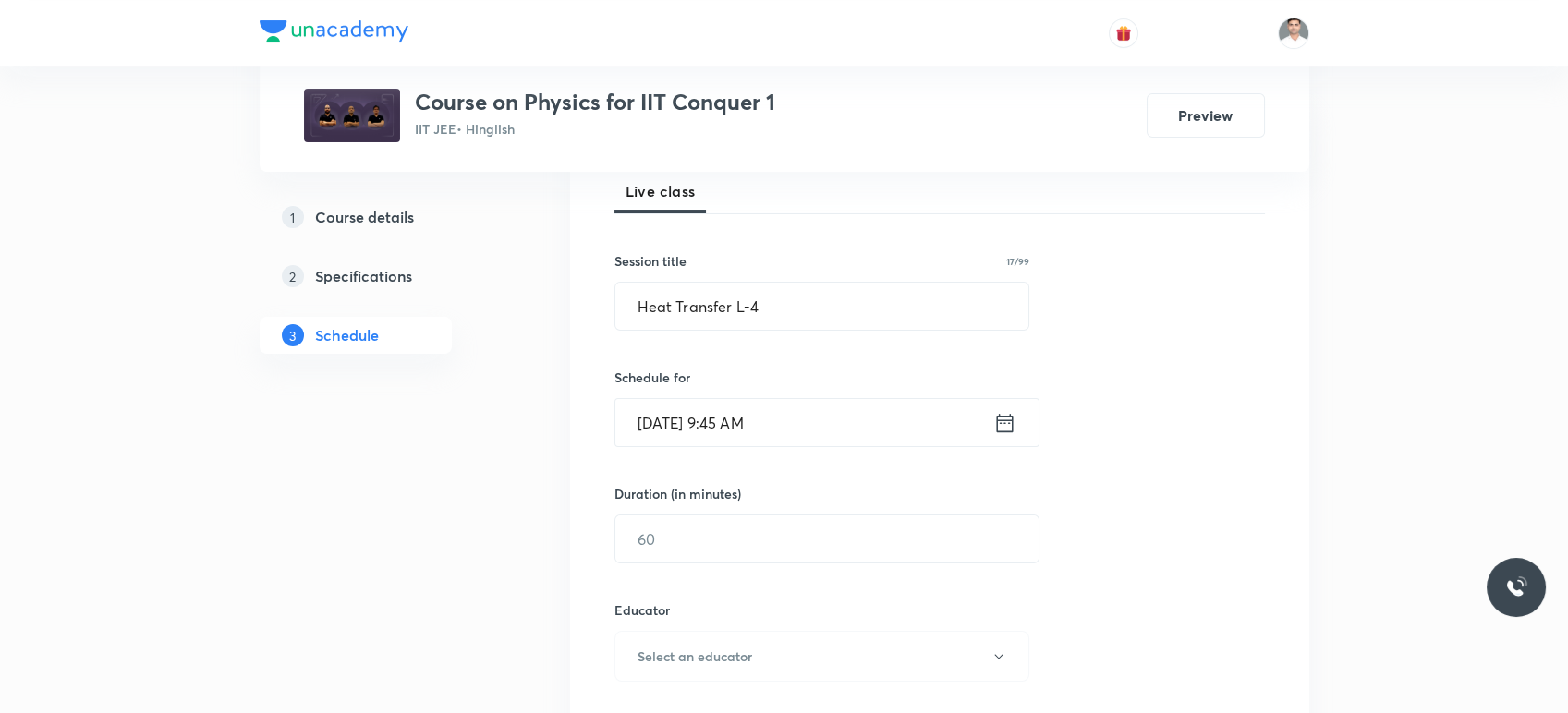
scroll to position [307, 0]
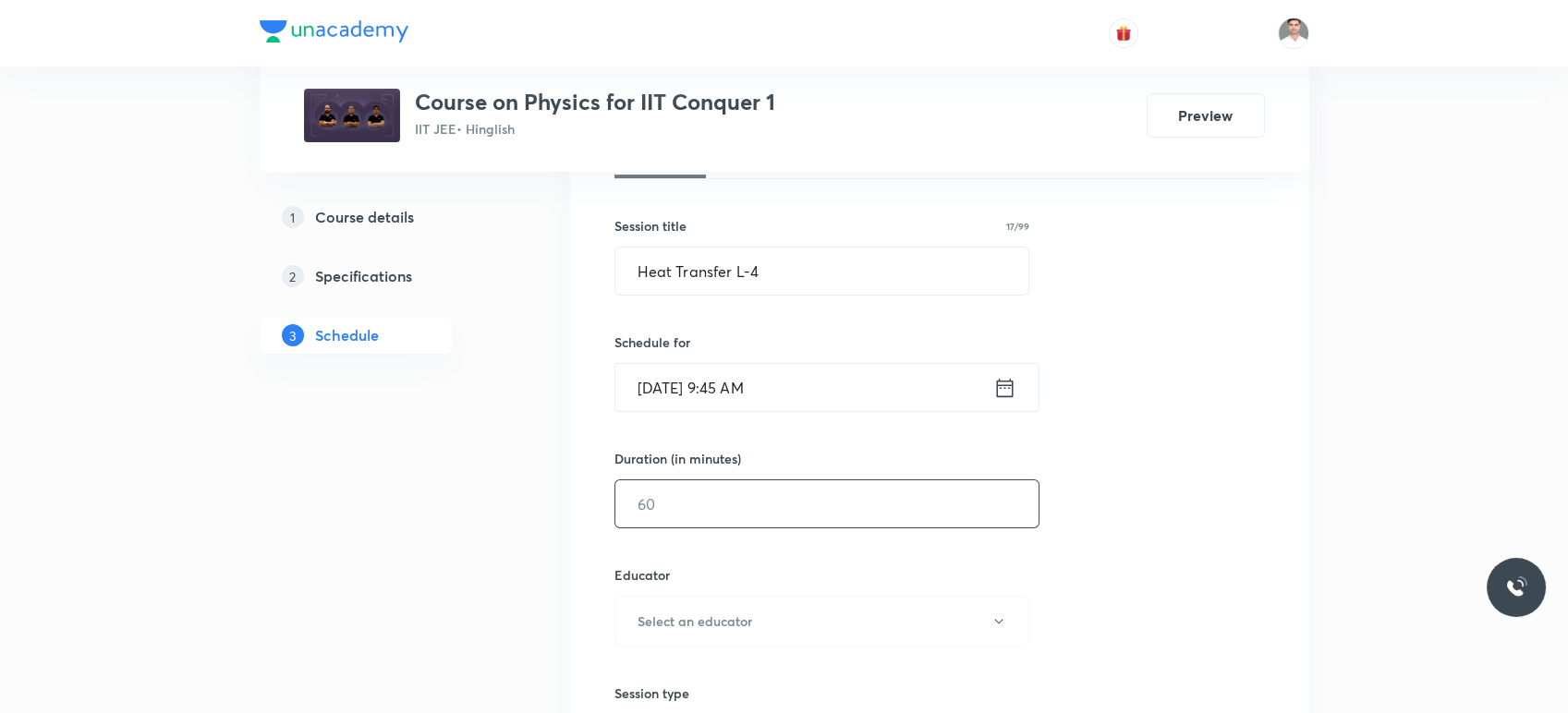
click at [747, 506] on input "text" at bounding box center [827, 504] width 424 height 47
type input "90"
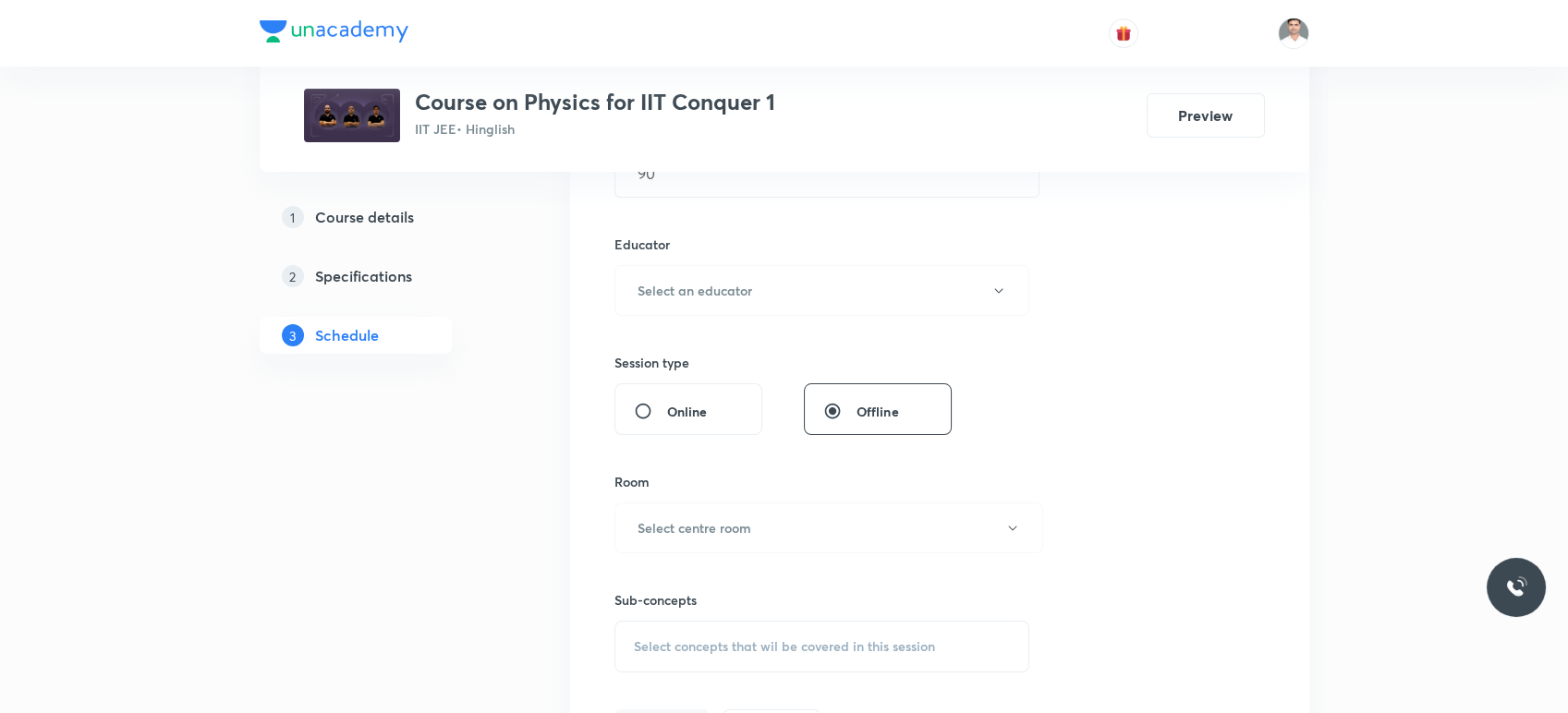
scroll to position [718, 0]
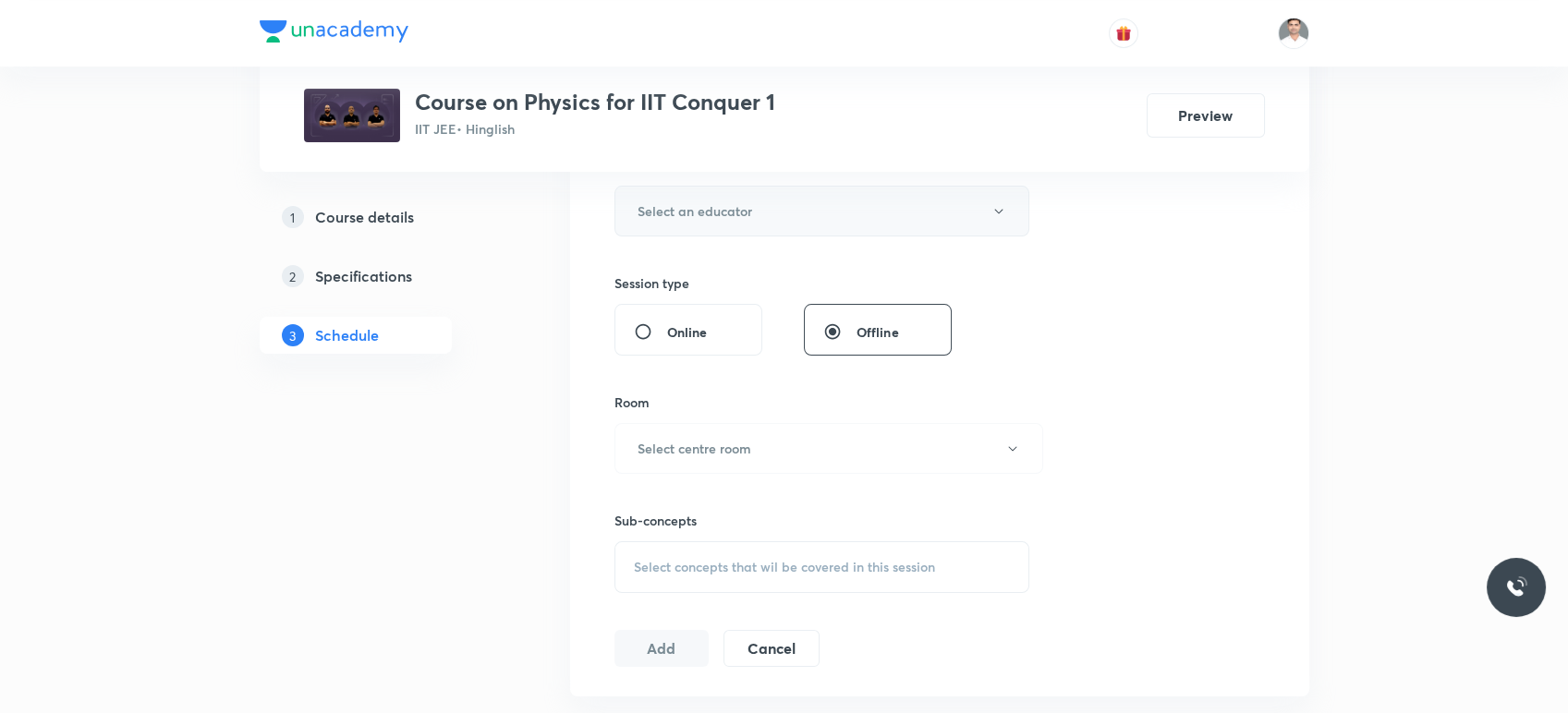
click at [708, 223] on button "Select an educator" at bounding box center [822, 212] width 416 height 51
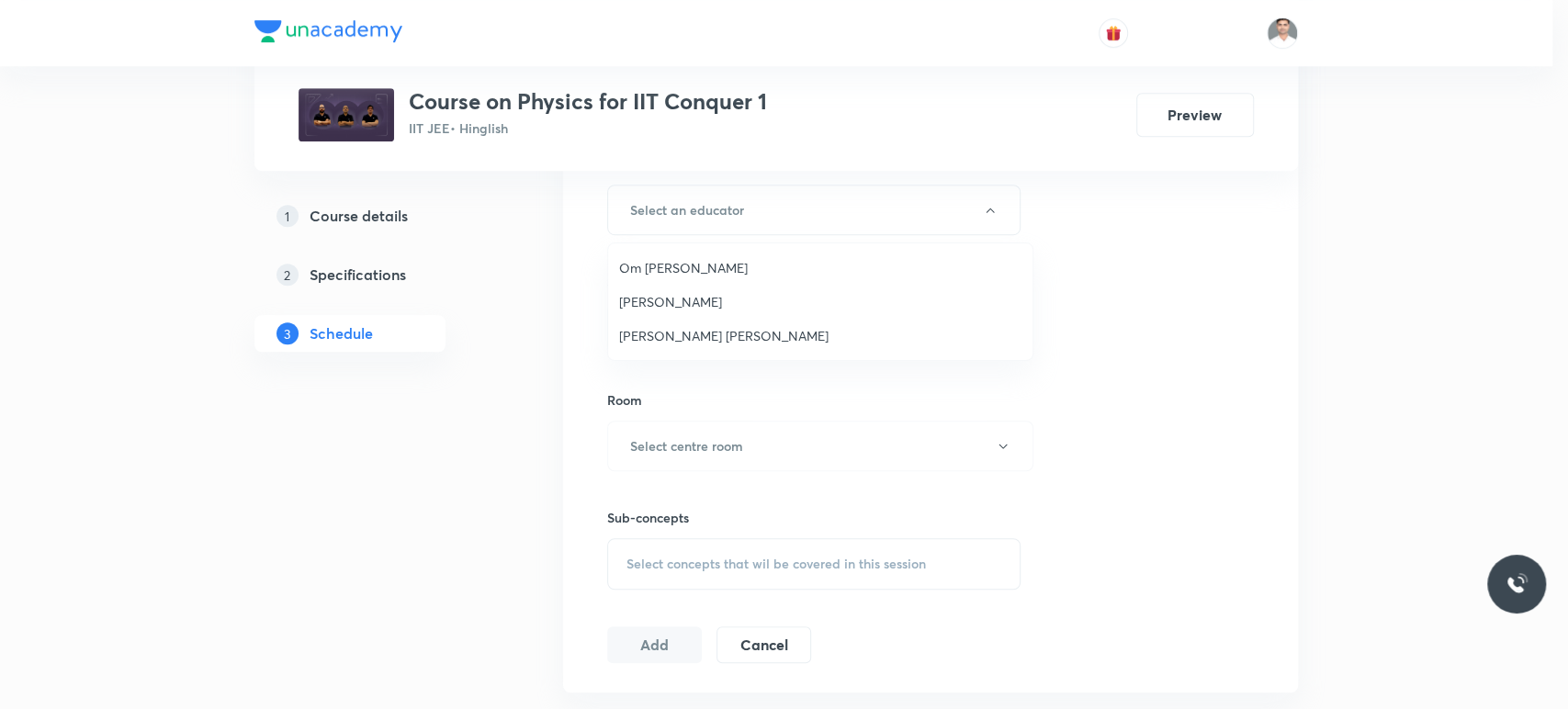
click at [697, 265] on span "Om Prakash Pandey" at bounding box center [819, 268] width 402 height 20
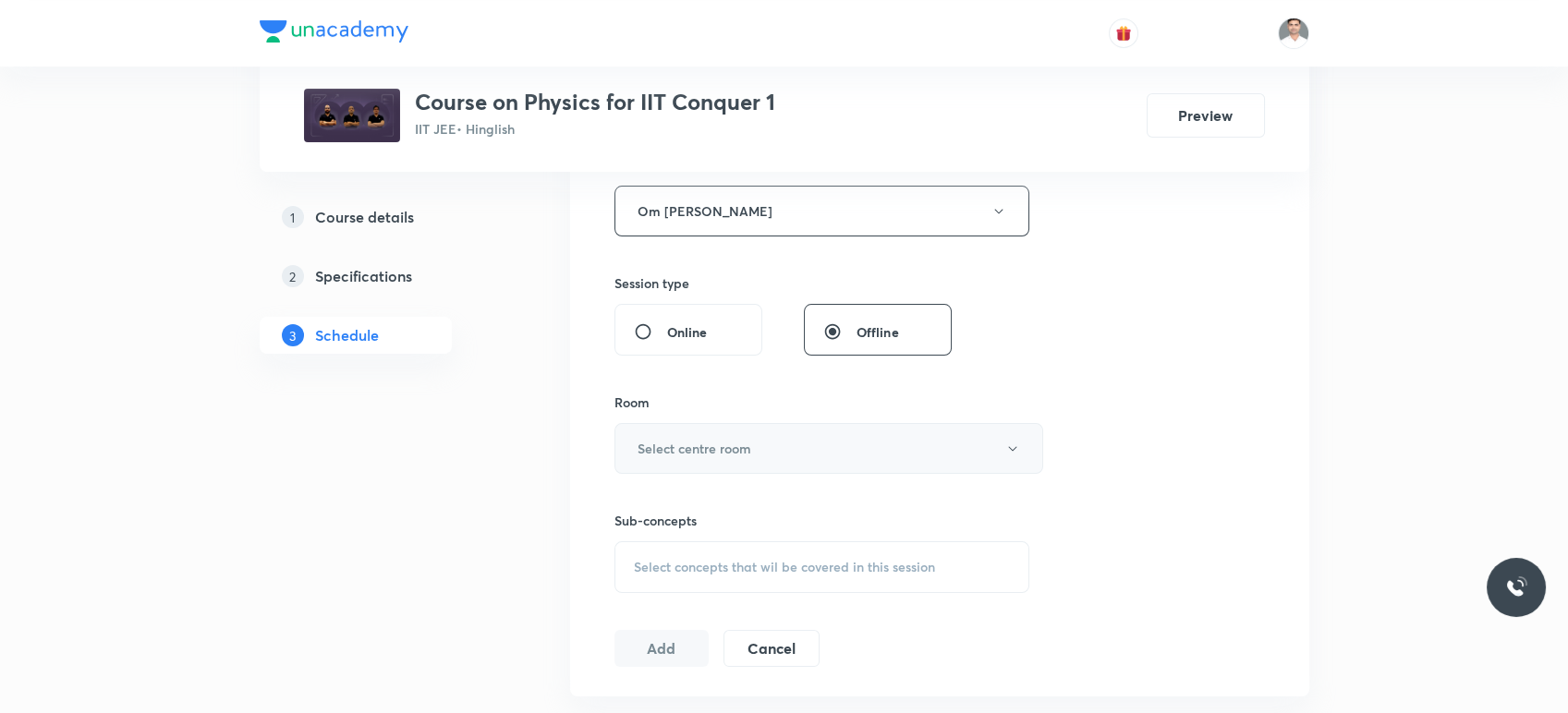
click at [711, 468] on button "Select centre room" at bounding box center [828, 449] width 428 height 51
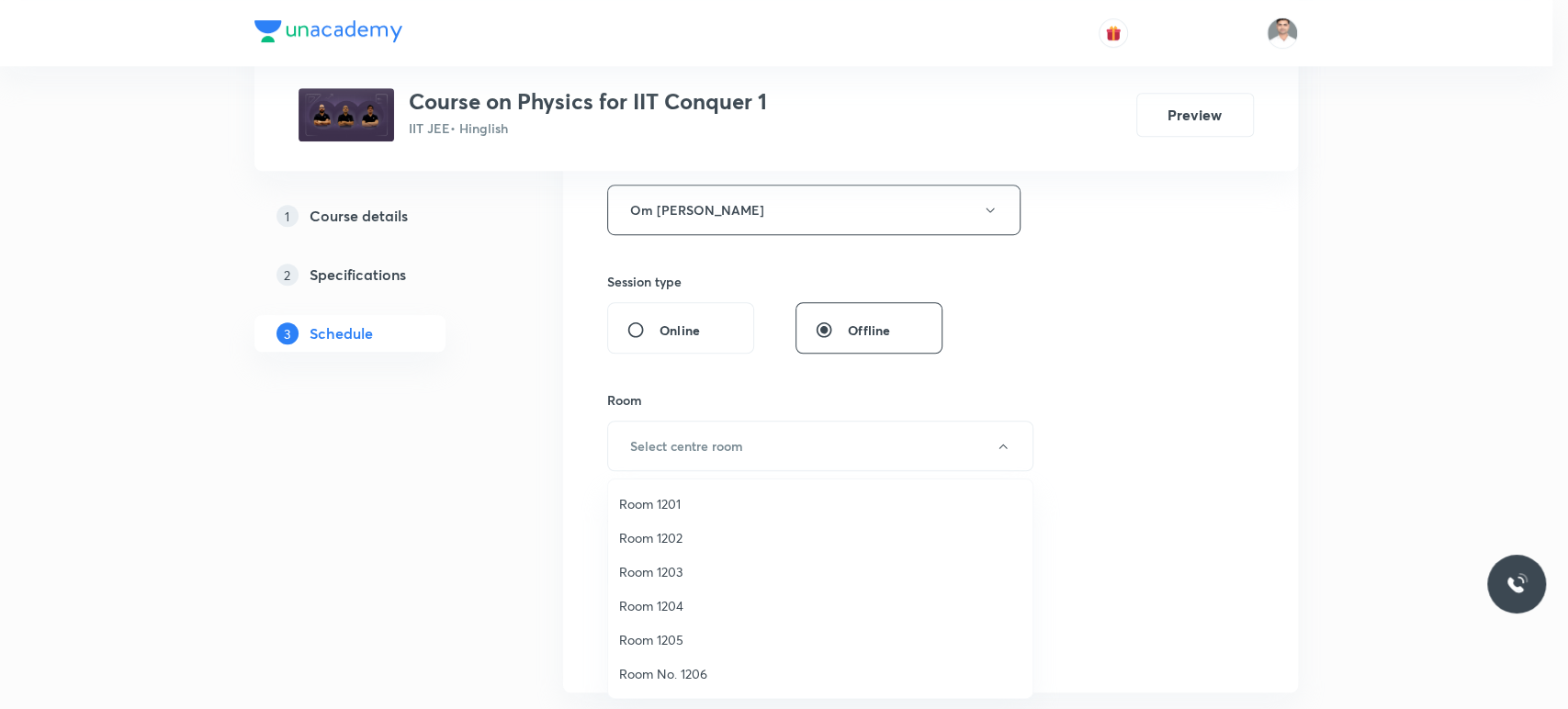
click at [669, 536] on span "Room 1202" at bounding box center [819, 539] width 402 height 20
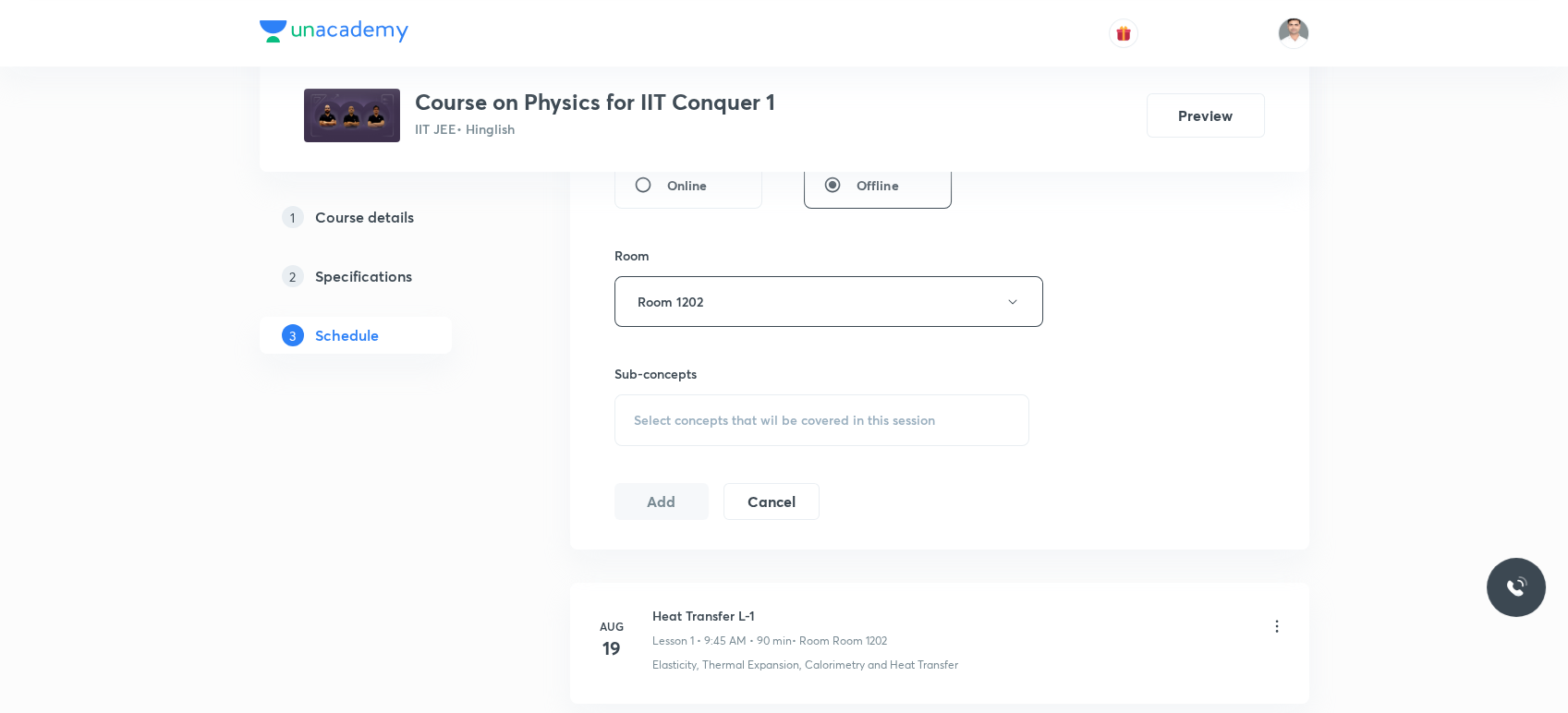
scroll to position [924, 0]
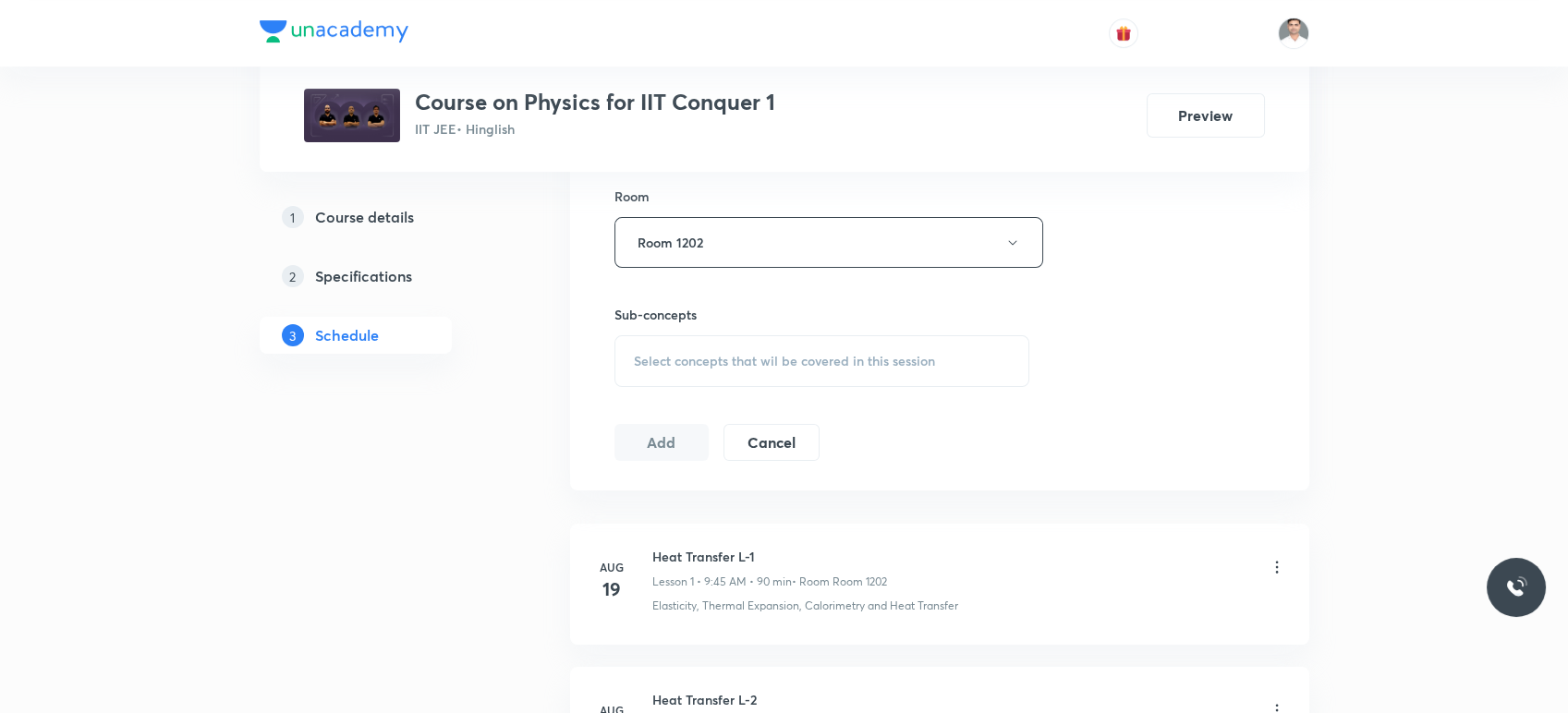
click at [710, 373] on div "Select concepts that wil be covered in this session" at bounding box center [822, 361] width 416 height 52
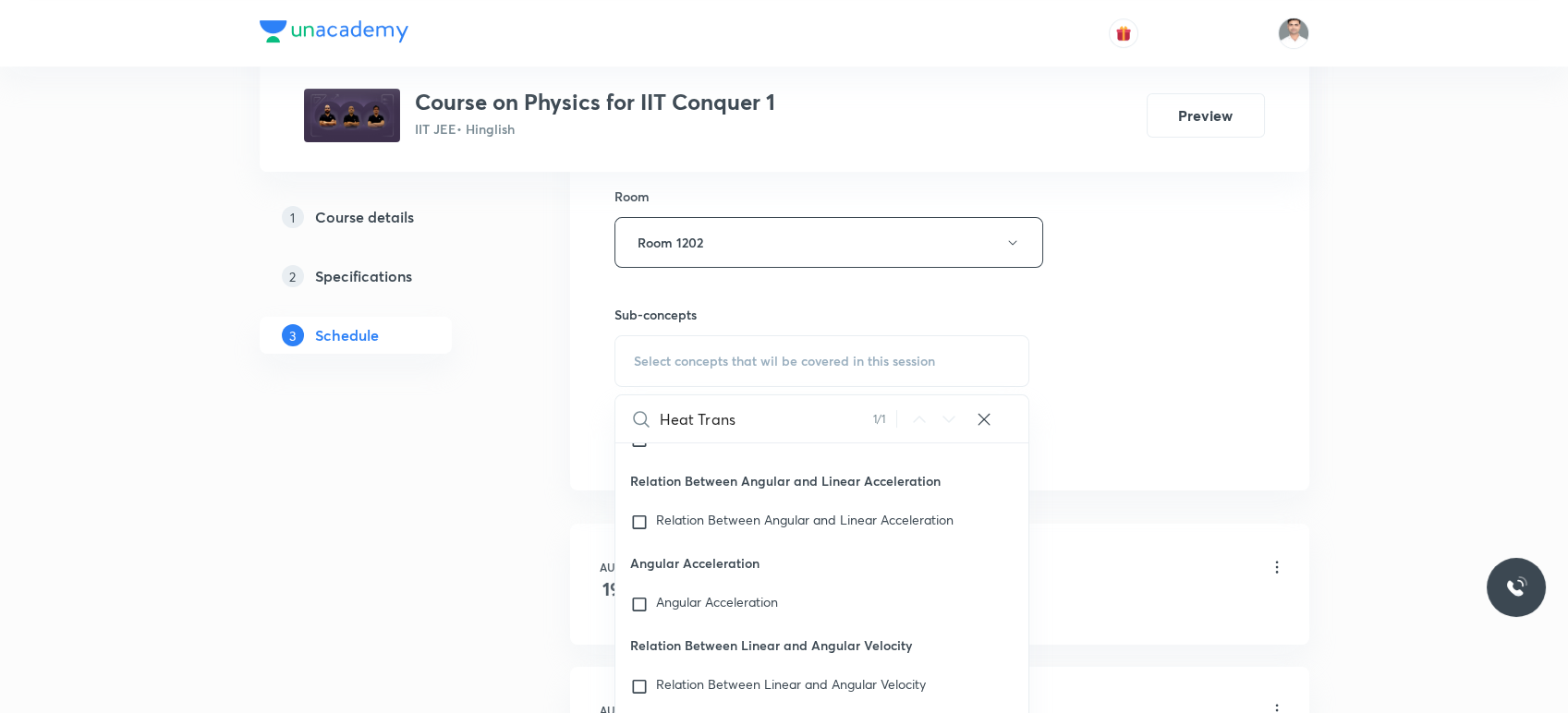
scroll to position [50831, 0]
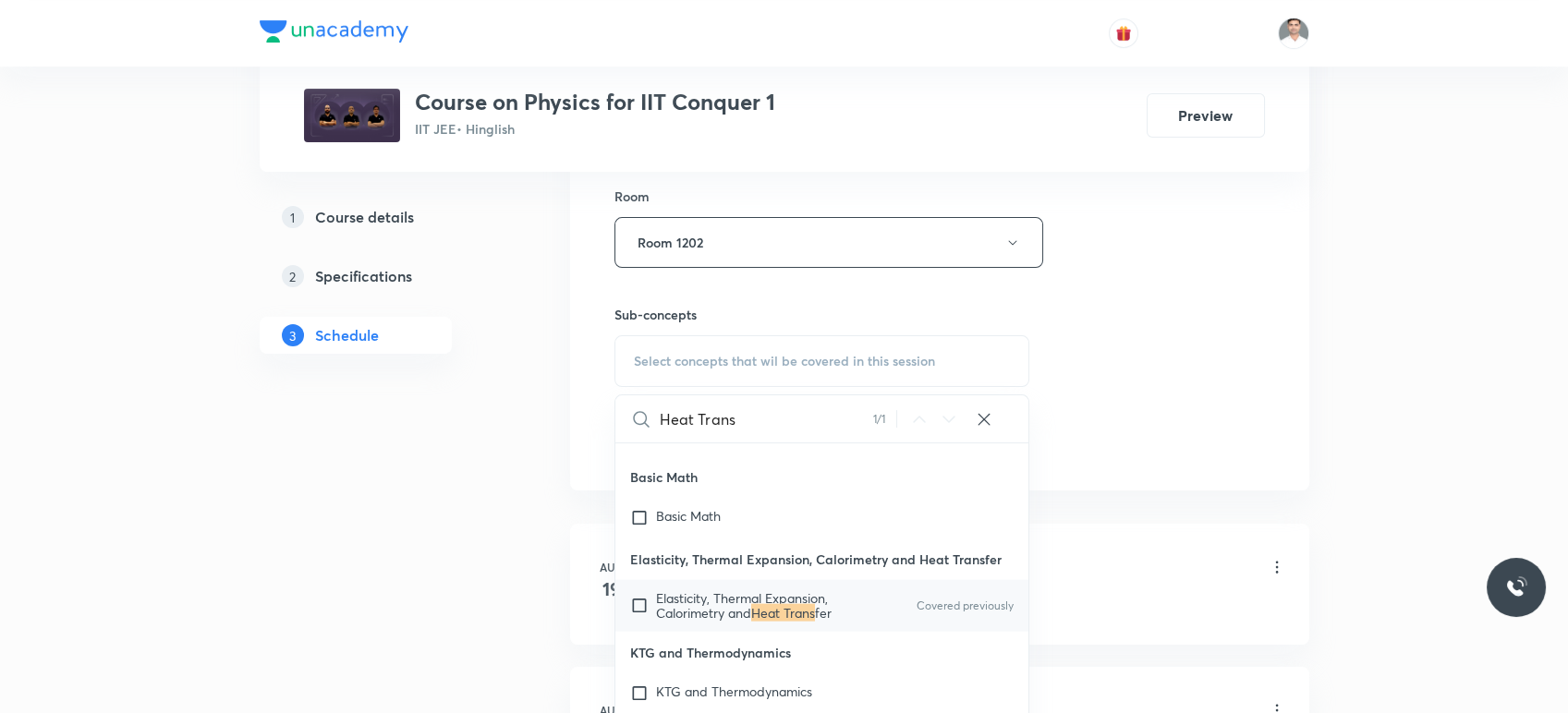
type input "Heat Trans"
click at [791, 621] on mark "Heat Trans" at bounding box center [783, 614] width 64 height 18
checkbox input "true"
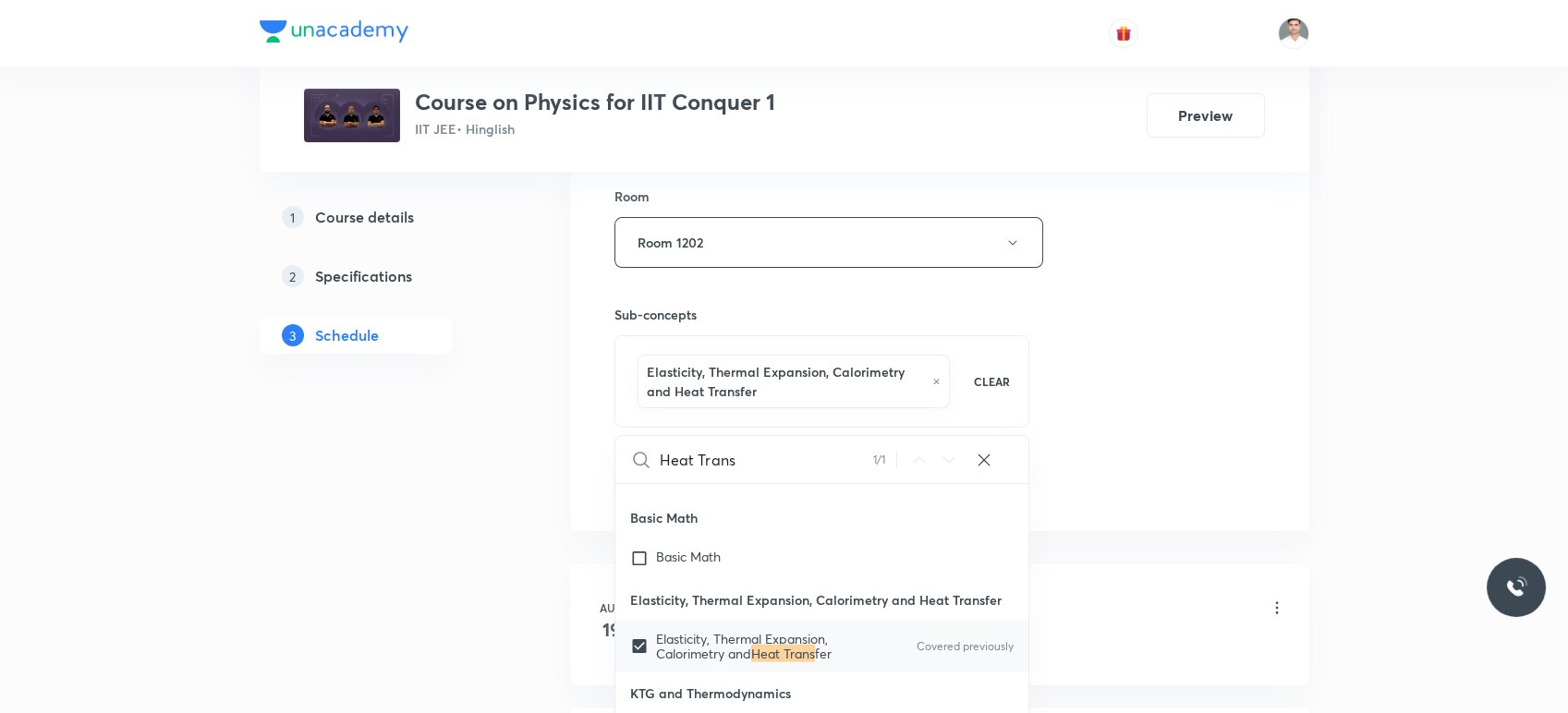
click at [509, 562] on div "1 Course details 2 Specifications 3 Schedule" at bounding box center [385, 250] width 251 height 1724
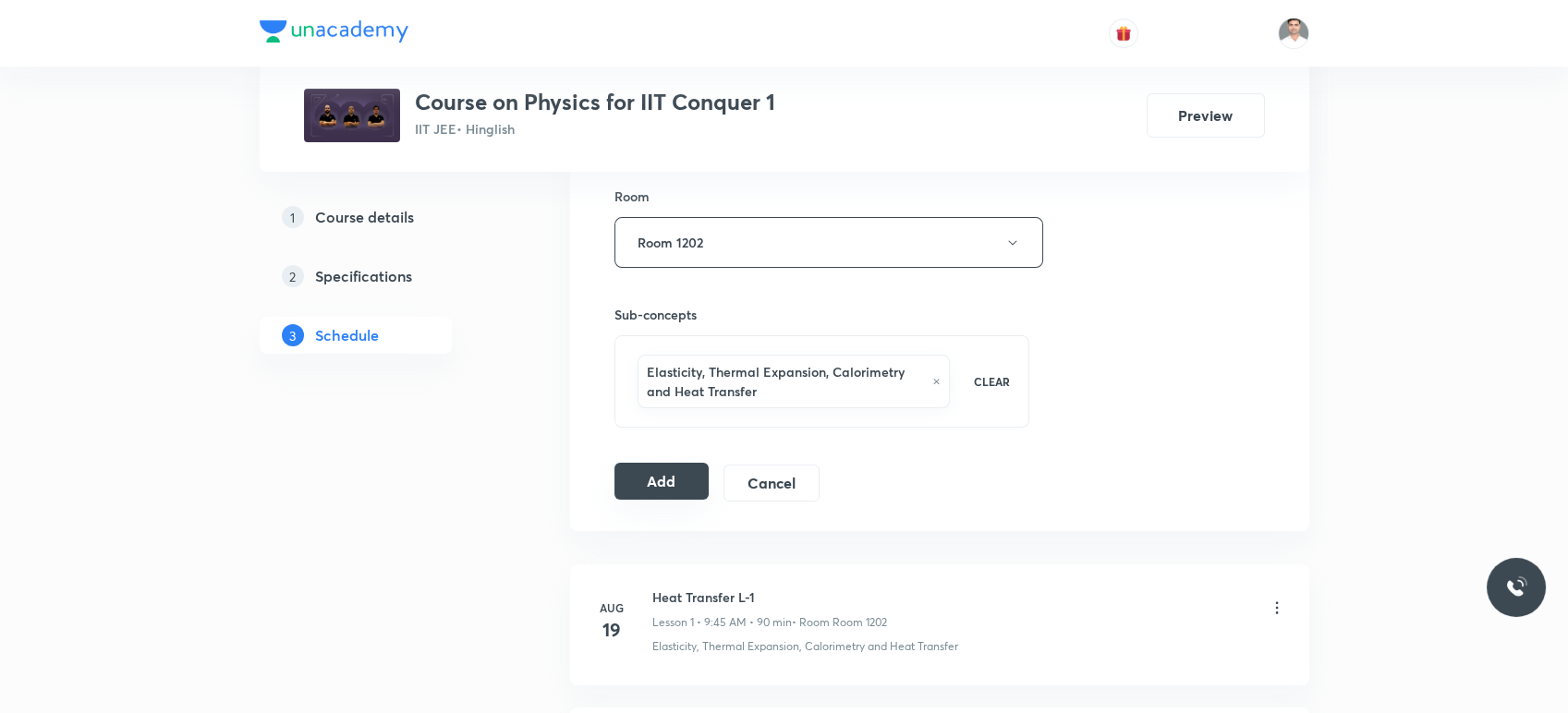
click at [652, 479] on button "Add" at bounding box center [662, 482] width 96 height 37
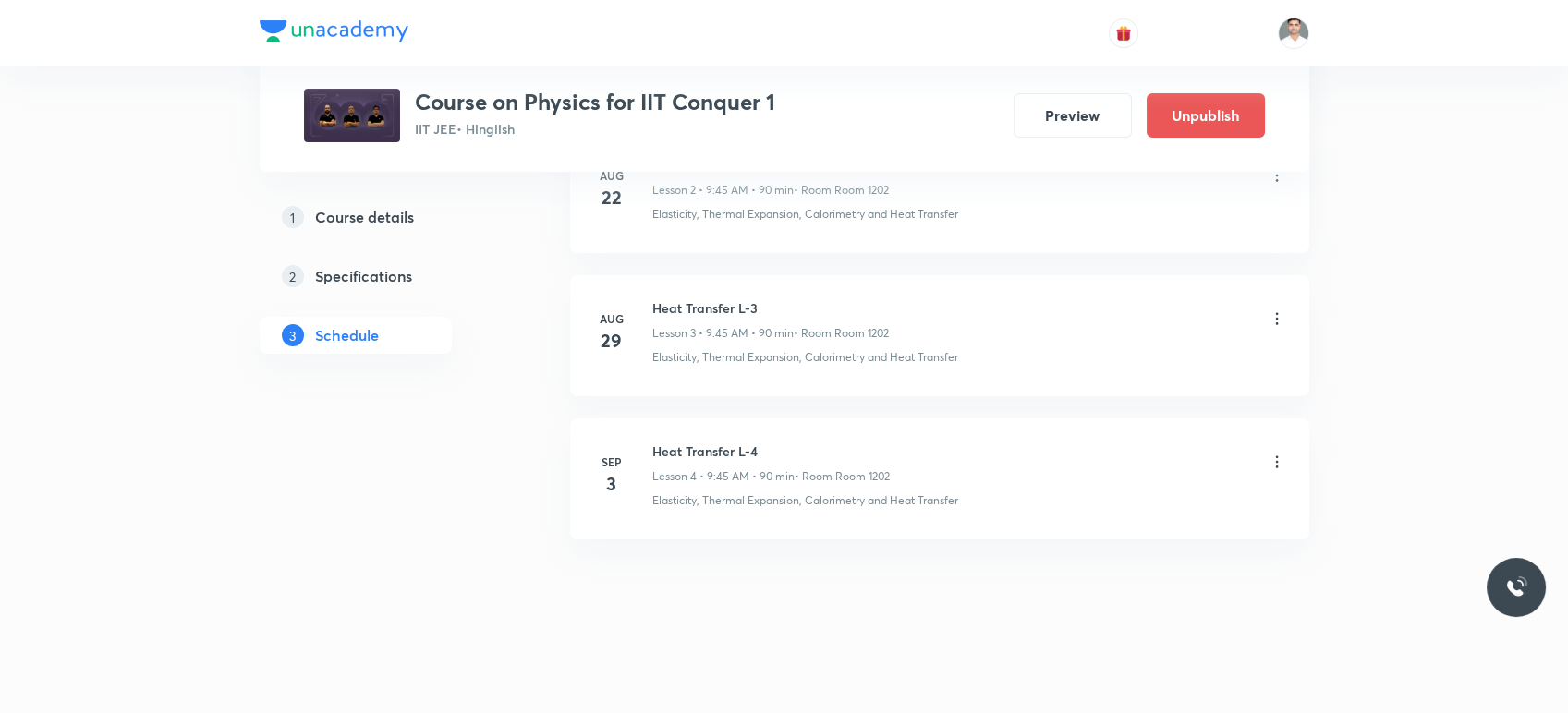
scroll to position [489, 0]
drag, startPoint x: 655, startPoint y: 448, endPoint x: 840, endPoint y: 447, distance: 185.0
click at [840, 447] on h6 "Heat Transfer L-4" at bounding box center [770, 453] width 237 height 20
copy h6 "Heat Transfer L-4"
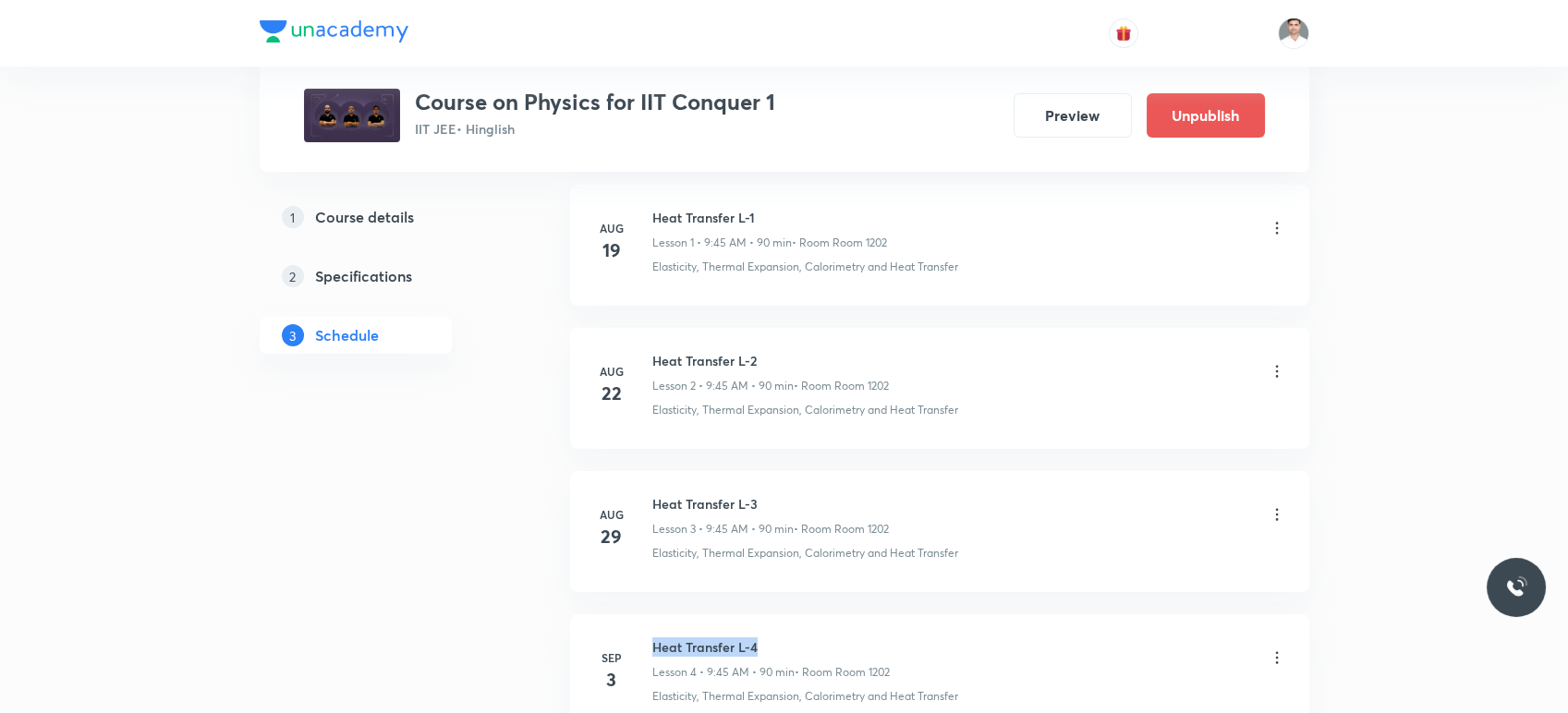
scroll to position [0, 0]
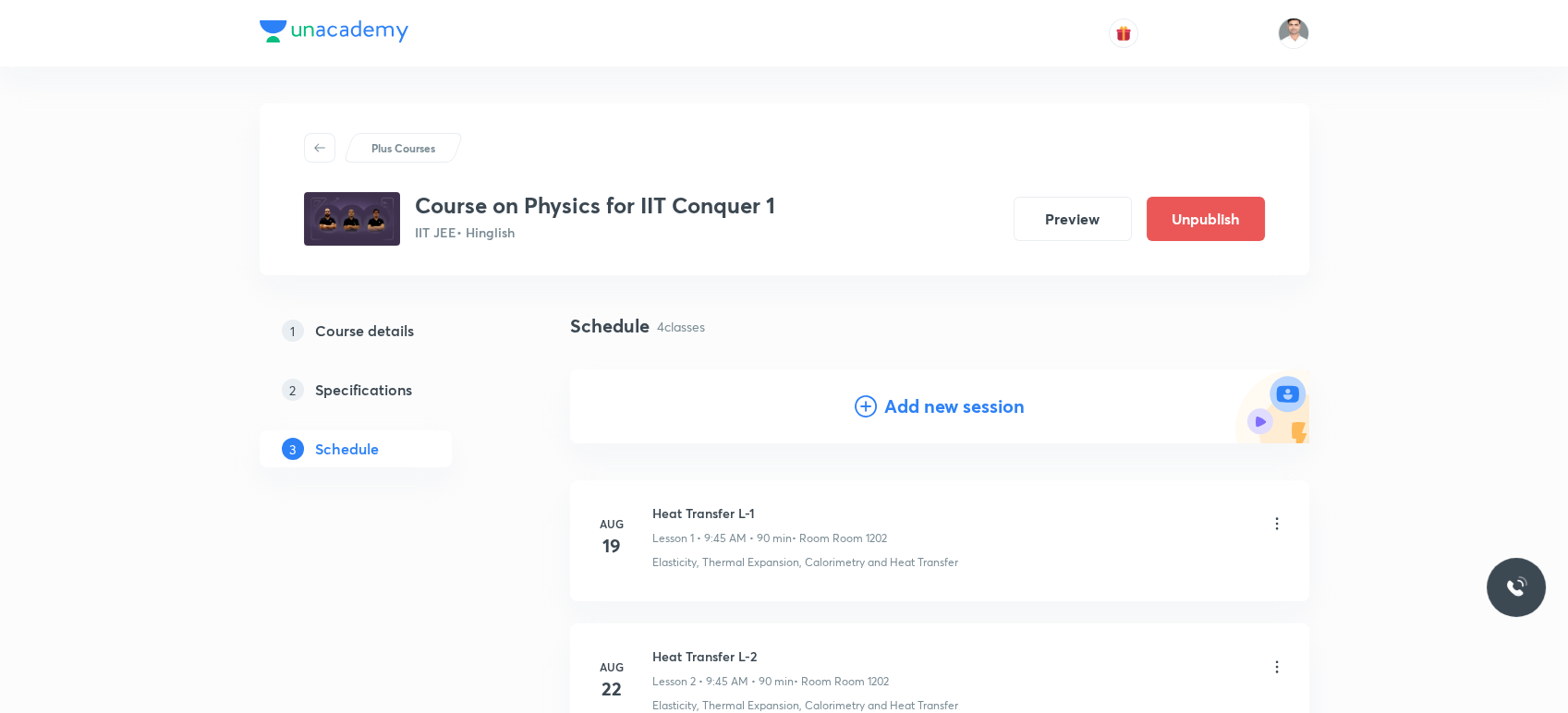
click at [932, 404] on h4 "Add new session" at bounding box center [954, 407] width 141 height 28
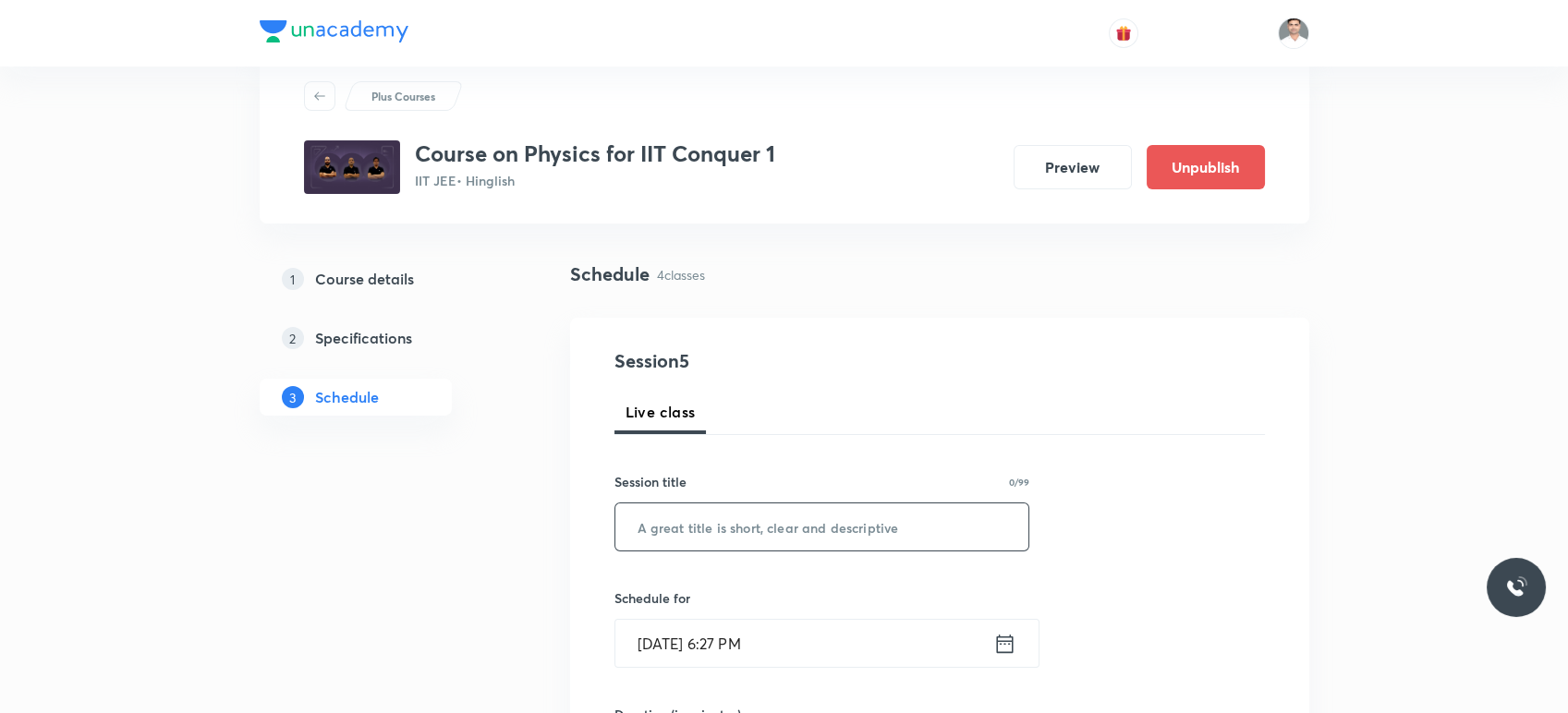
scroll to position [102, 0]
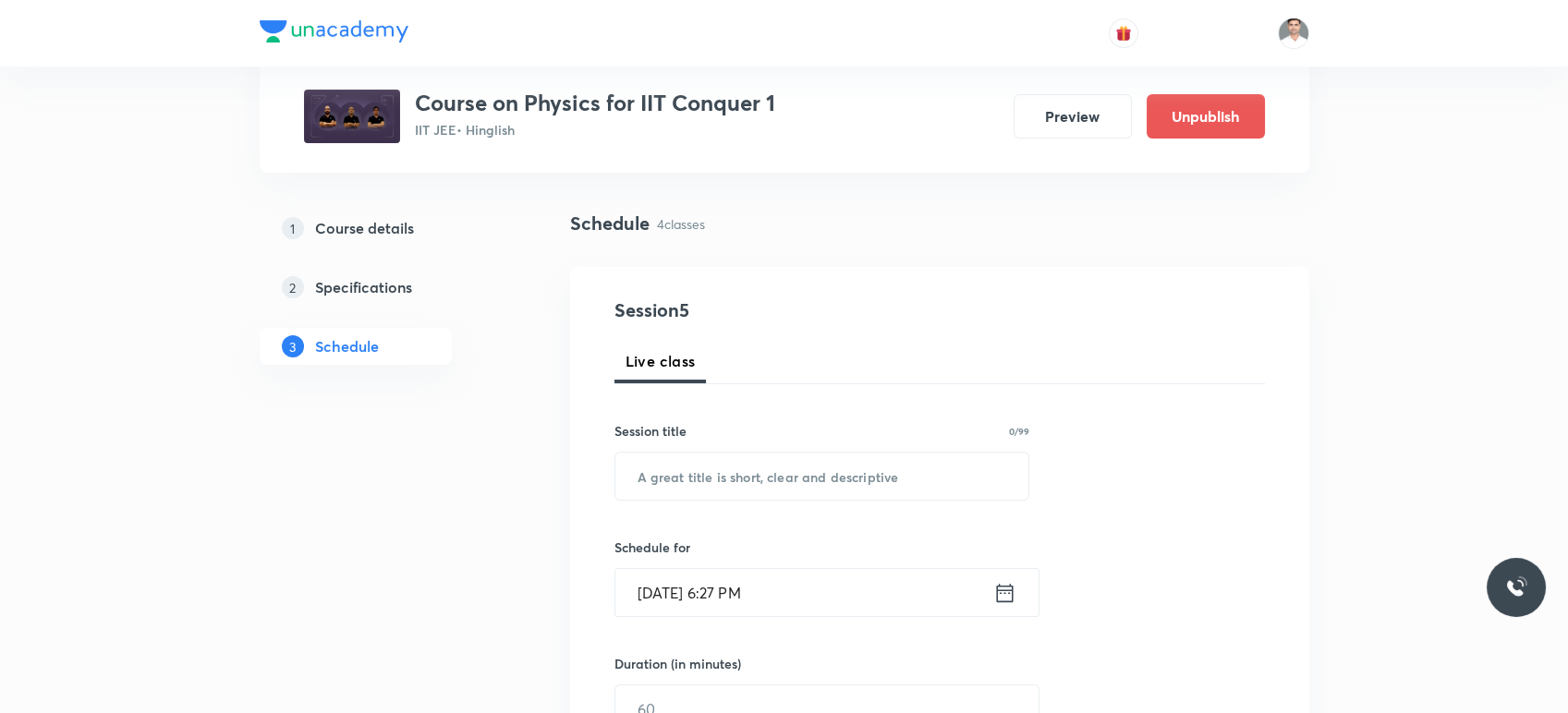
click at [702, 446] on div "Session title 0/99 ​" at bounding box center [822, 461] width 416 height 80
click at [696, 472] on input "text" at bounding box center [822, 477] width 414 height 47
paste input "Heat Transfer L-4"
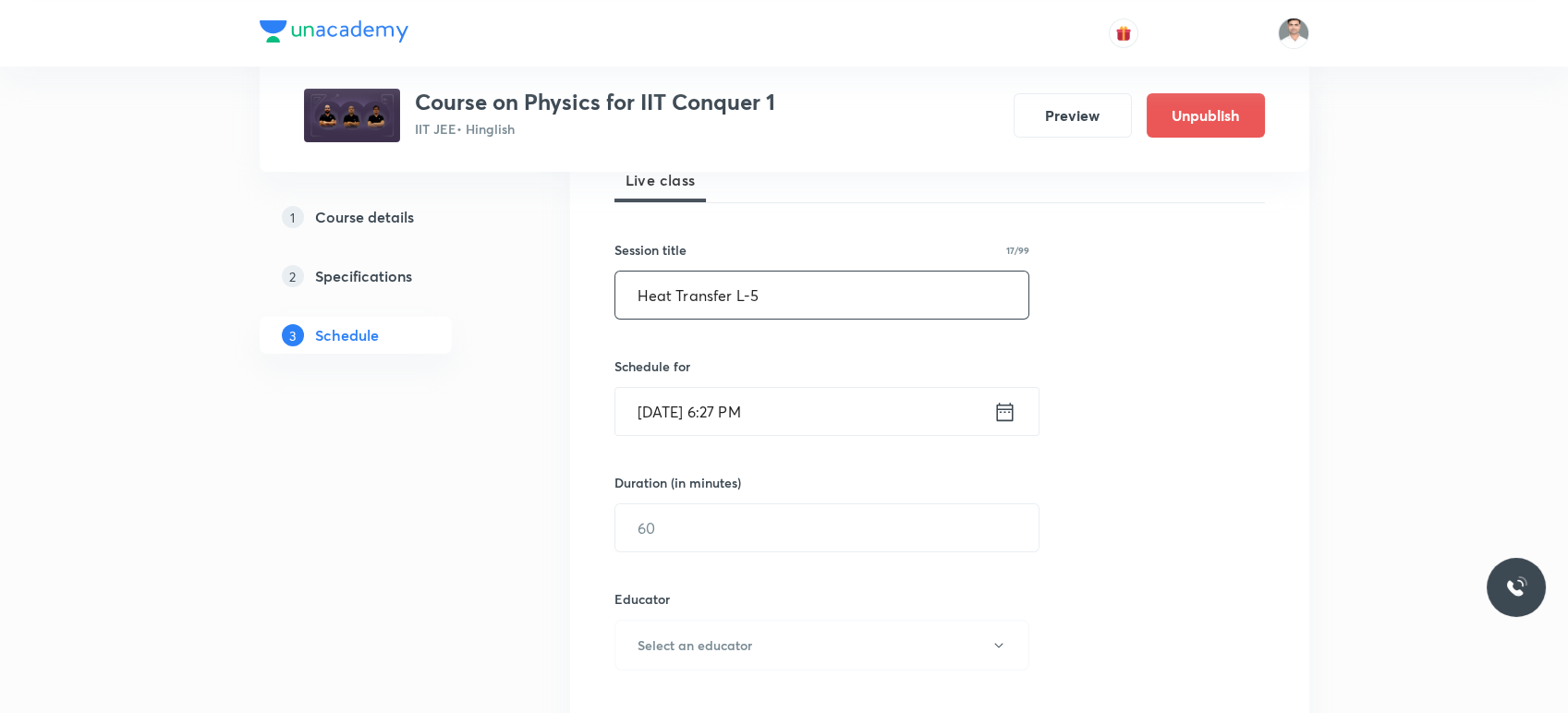
scroll to position [307, 0]
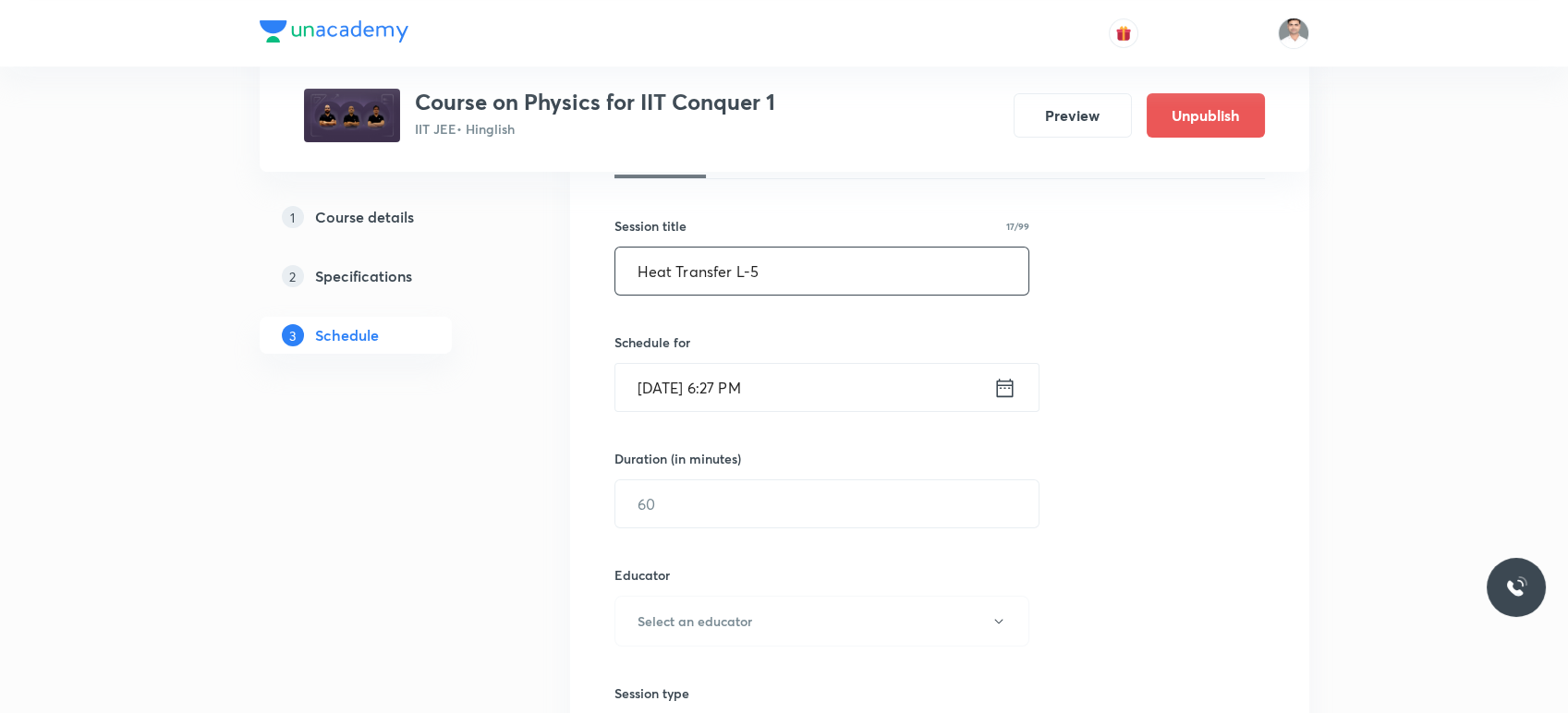
type input "Heat Transfer L-5"
click at [1001, 393] on icon at bounding box center [1005, 388] width 23 height 26
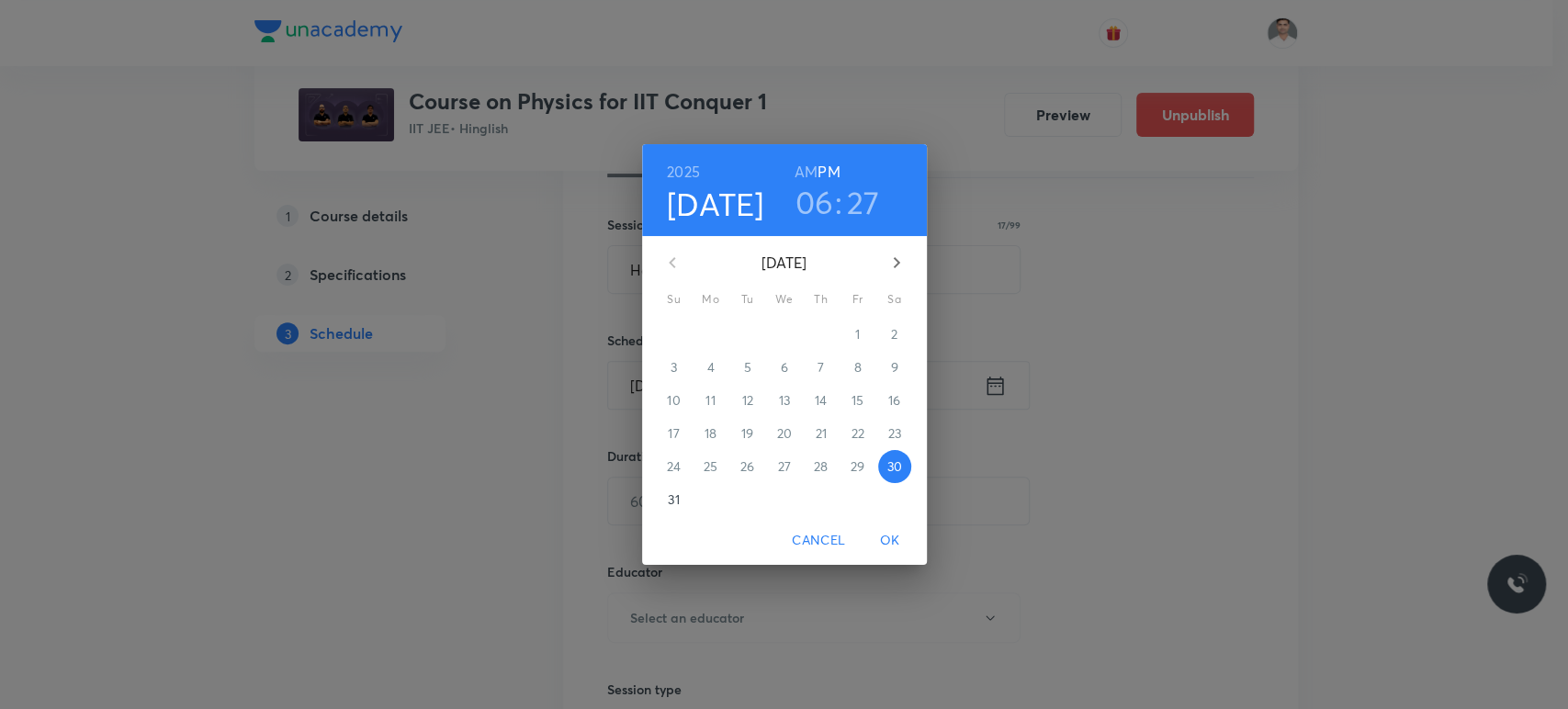
click at [897, 260] on icon "button" at bounding box center [897, 262] width 23 height 23
click at [899, 330] on span "6" at bounding box center [895, 334] width 33 height 19
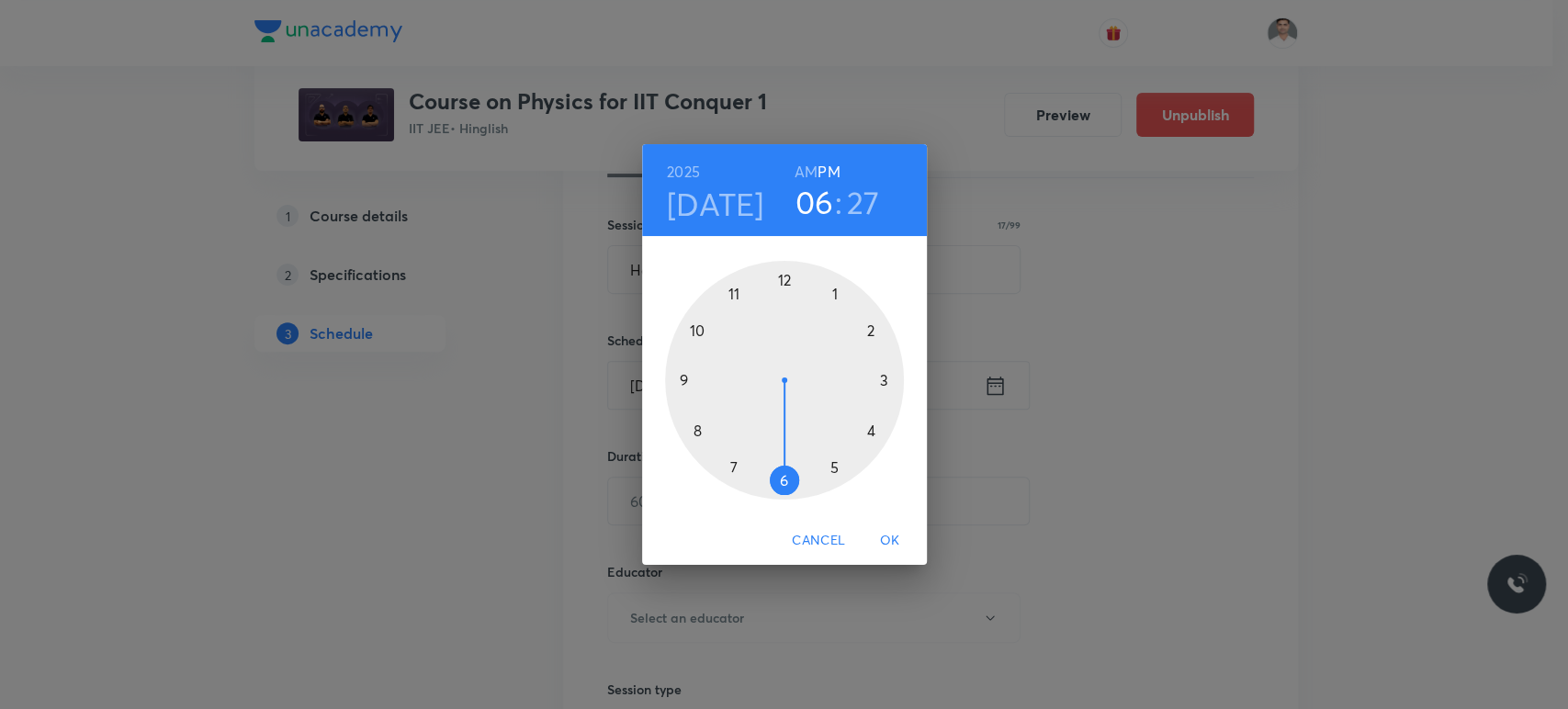
click at [810, 174] on h6 "AM" at bounding box center [806, 171] width 23 height 25
click at [737, 291] on div at bounding box center [784, 380] width 239 height 239
click at [781, 481] on div at bounding box center [784, 380] width 239 height 239
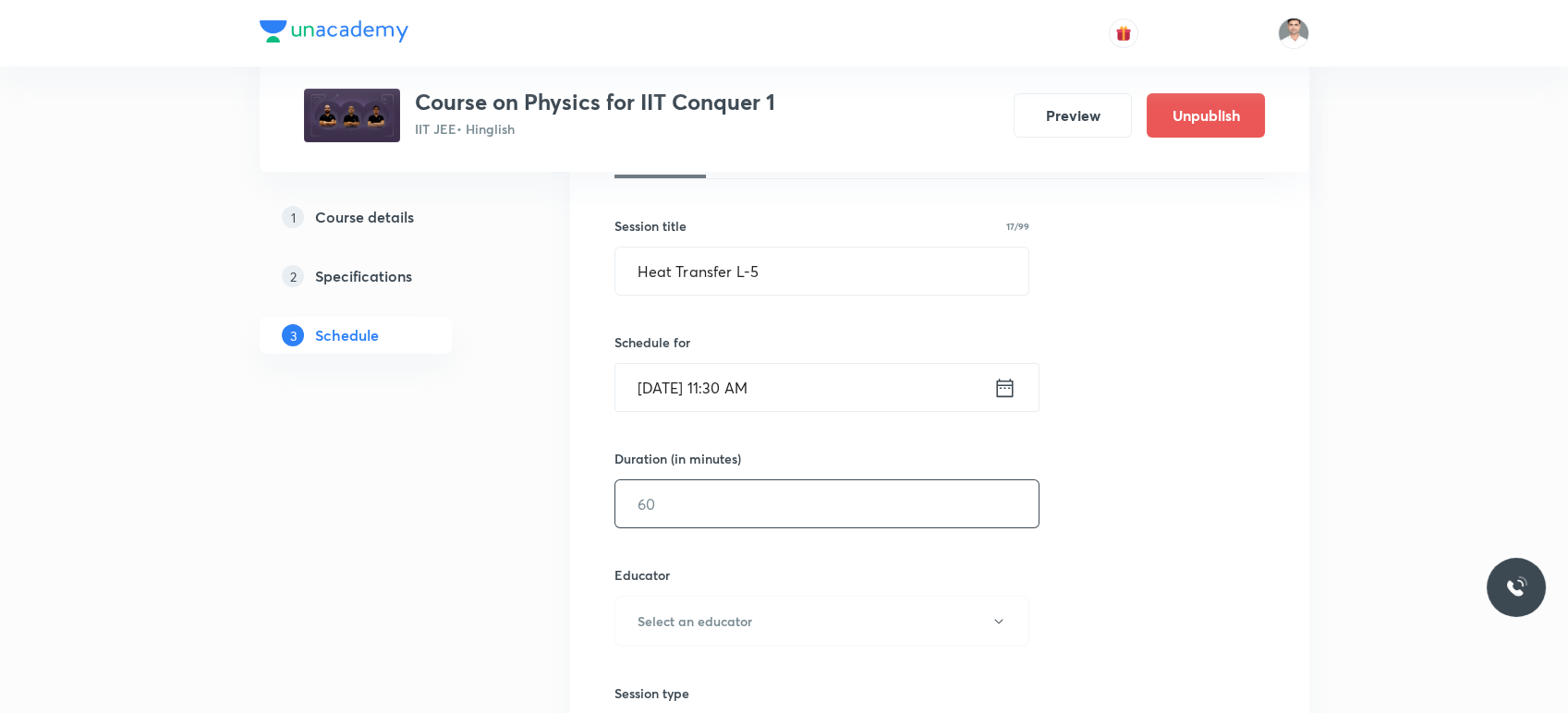
click at [762, 523] on input "text" at bounding box center [827, 504] width 424 height 47
type input "90"
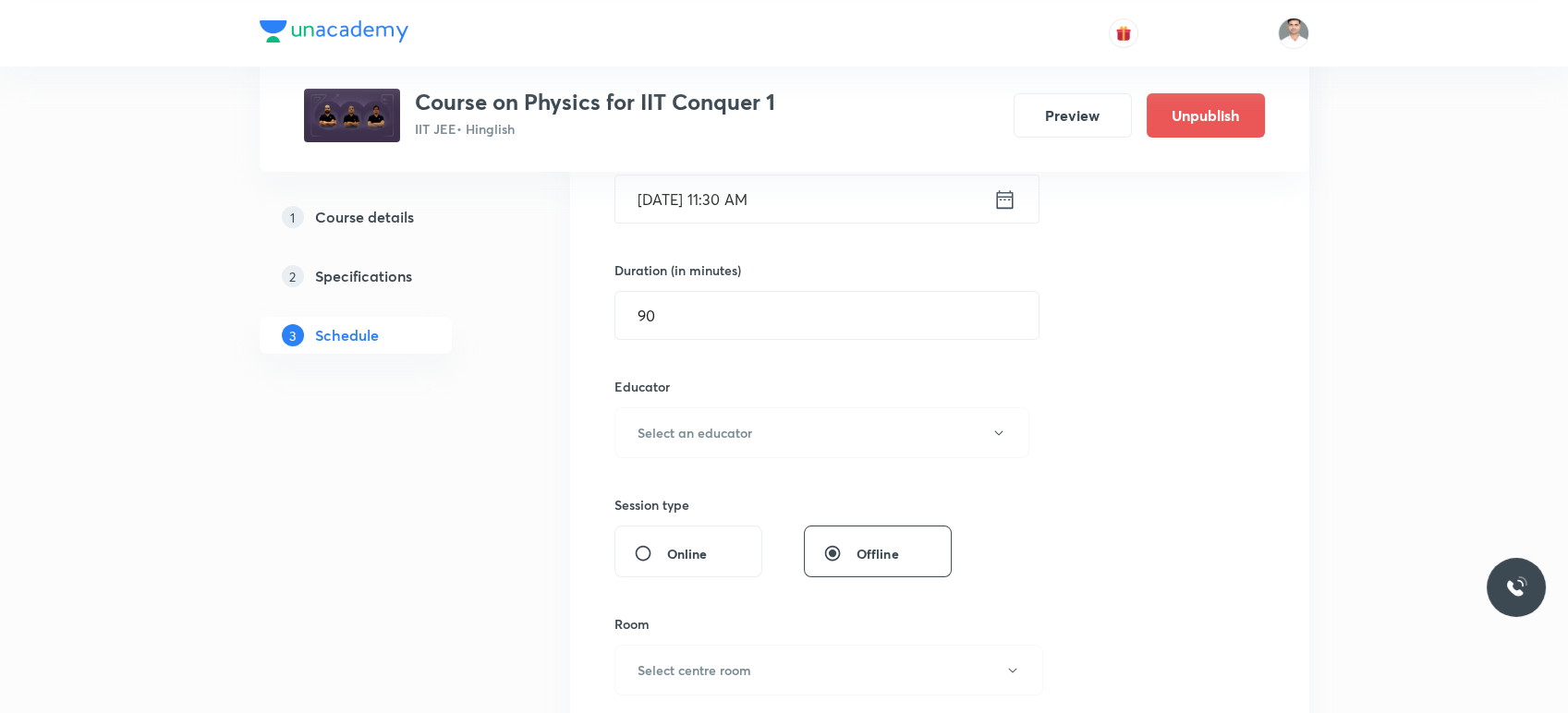
scroll to position [513, 0]
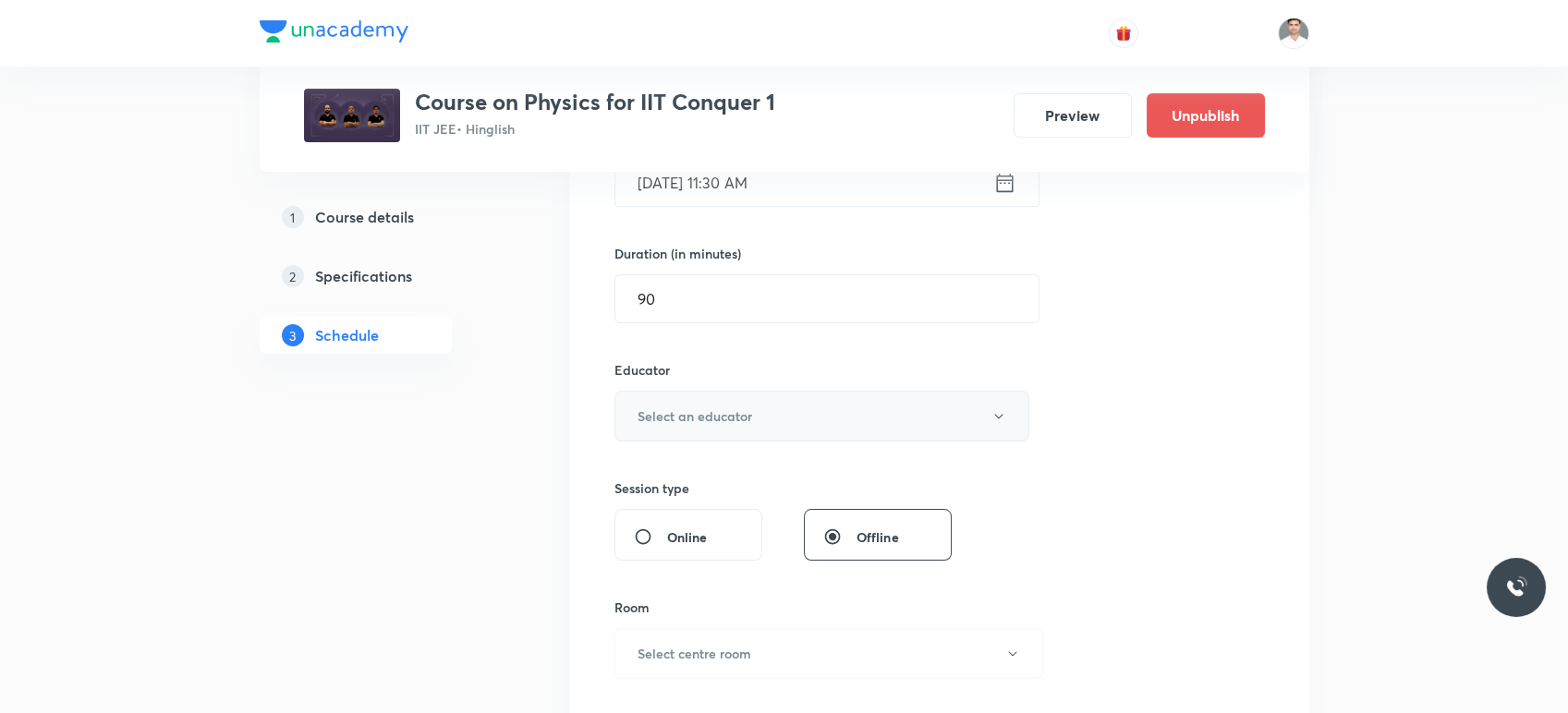
click at [771, 429] on button "Select an educator" at bounding box center [822, 417] width 416 height 51
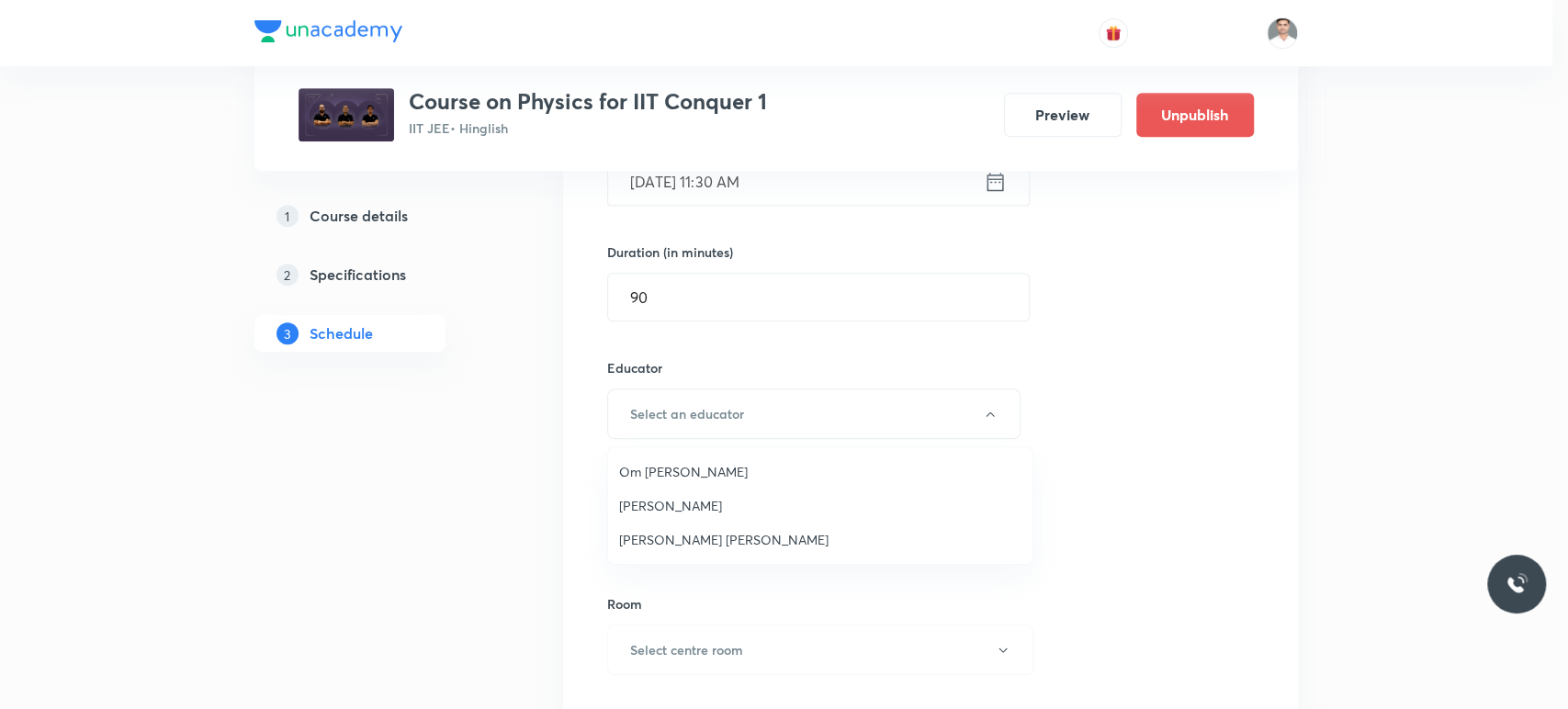
click at [724, 469] on span "Om Prakash Pandey" at bounding box center [819, 472] width 402 height 20
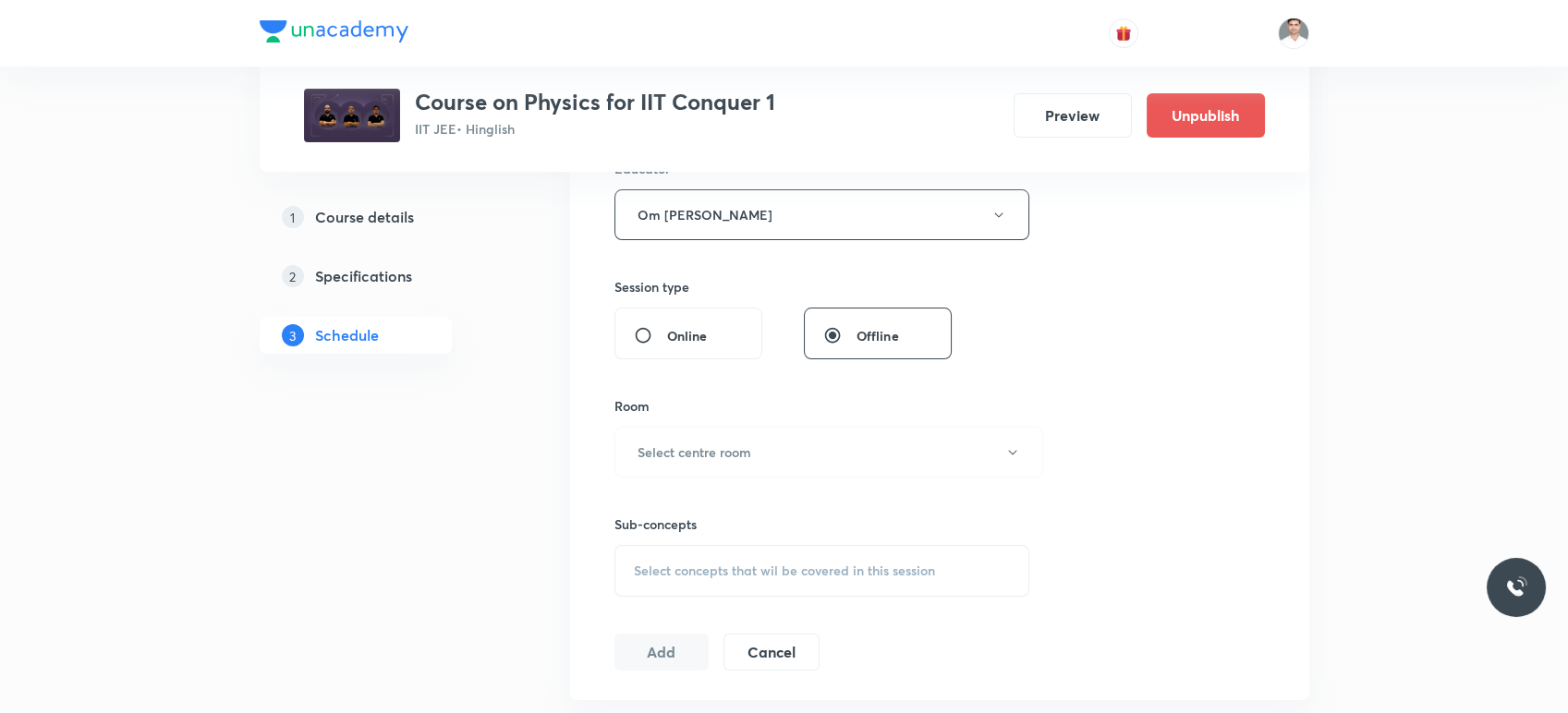
scroll to position [718, 0]
click at [727, 445] on h6 "Select centre room" at bounding box center [693, 449] width 113 height 20
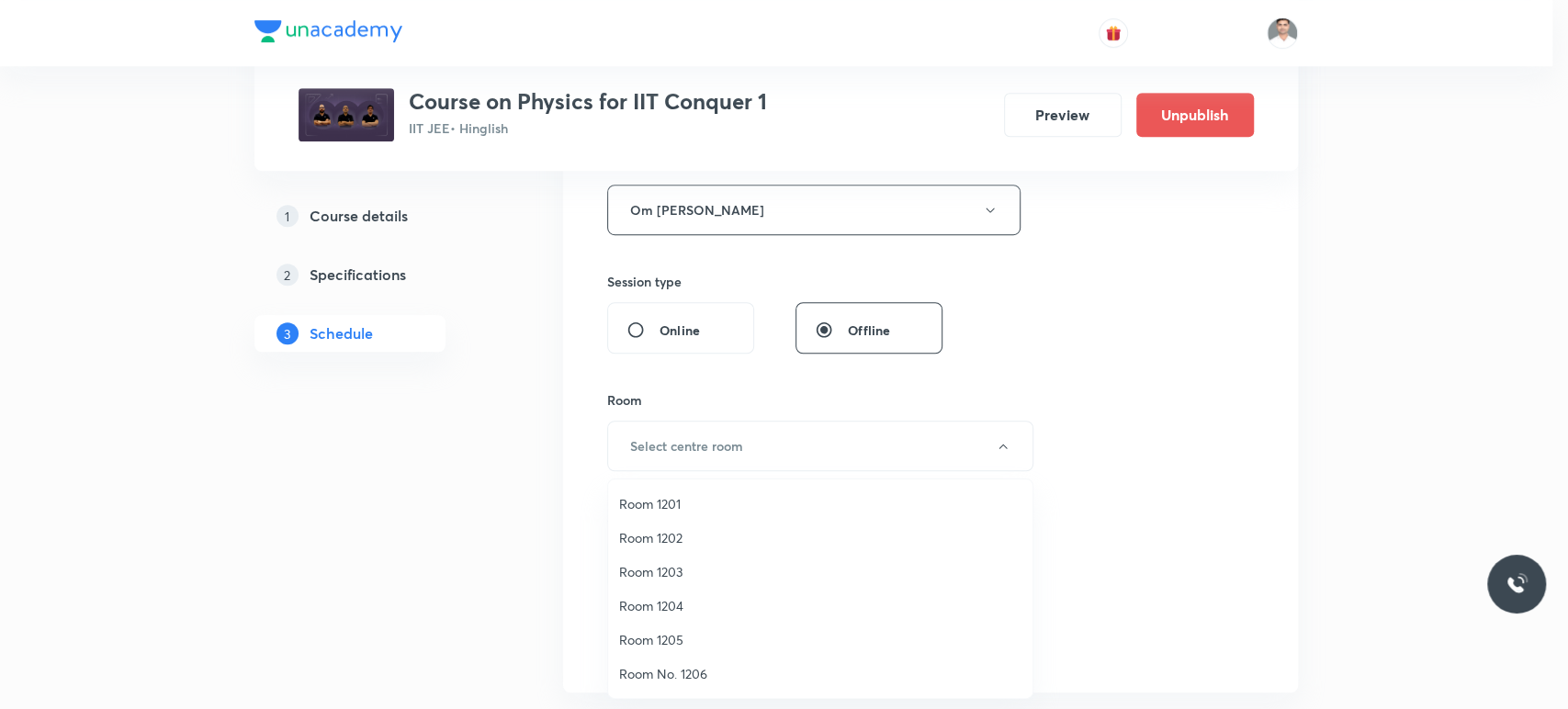
click at [662, 543] on span "Room 1202" at bounding box center [819, 539] width 402 height 20
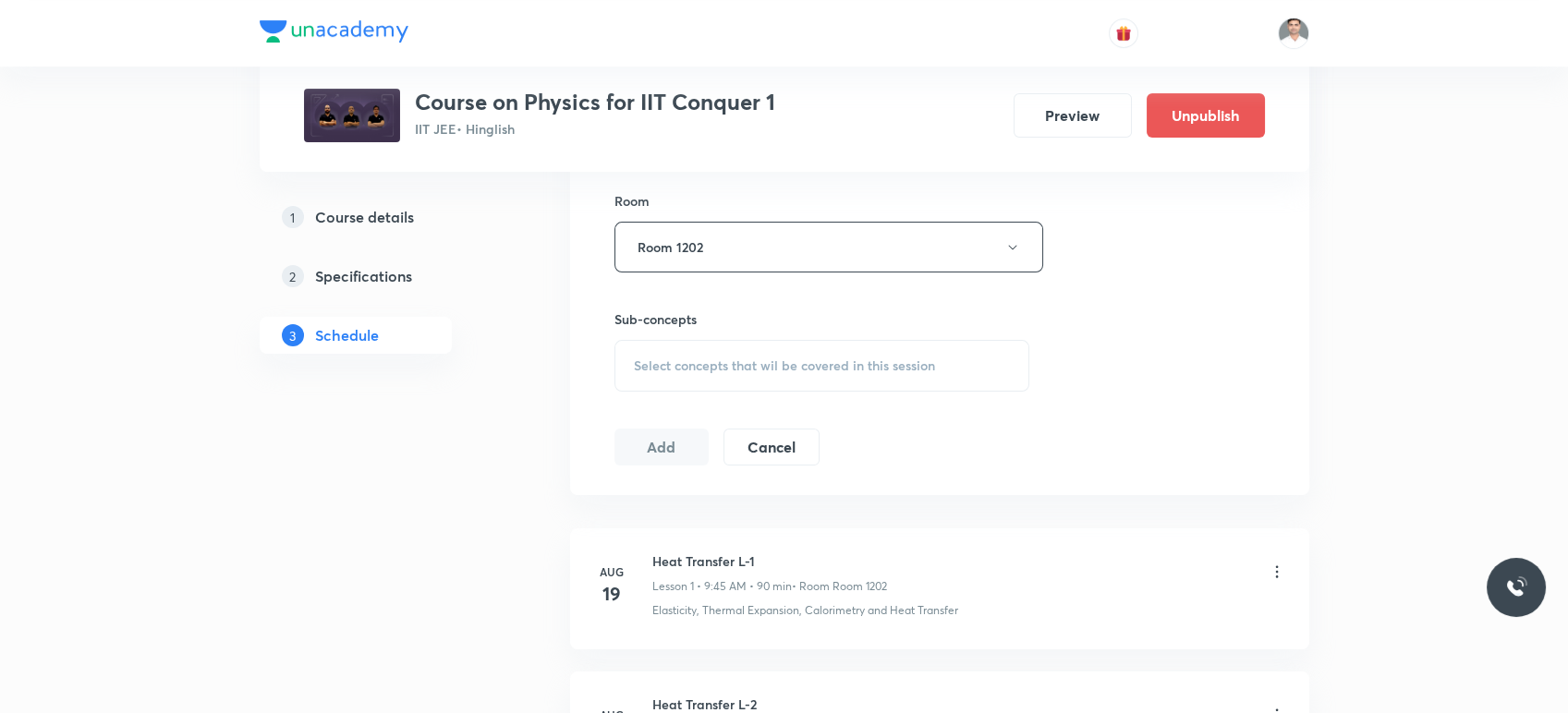
scroll to position [924, 0]
click at [713, 370] on div "Select concepts that wil be covered in this session" at bounding box center [822, 361] width 416 height 52
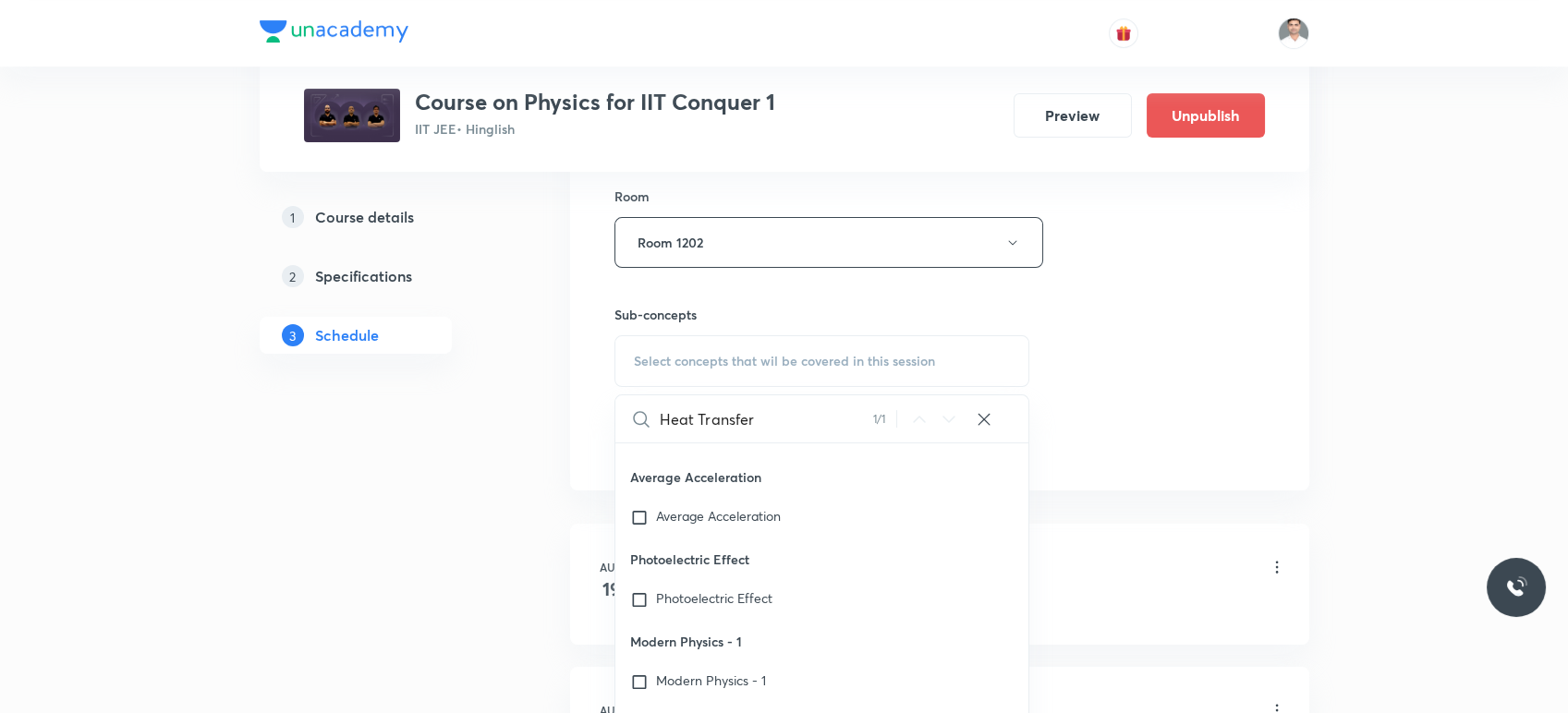
scroll to position [50831, 0]
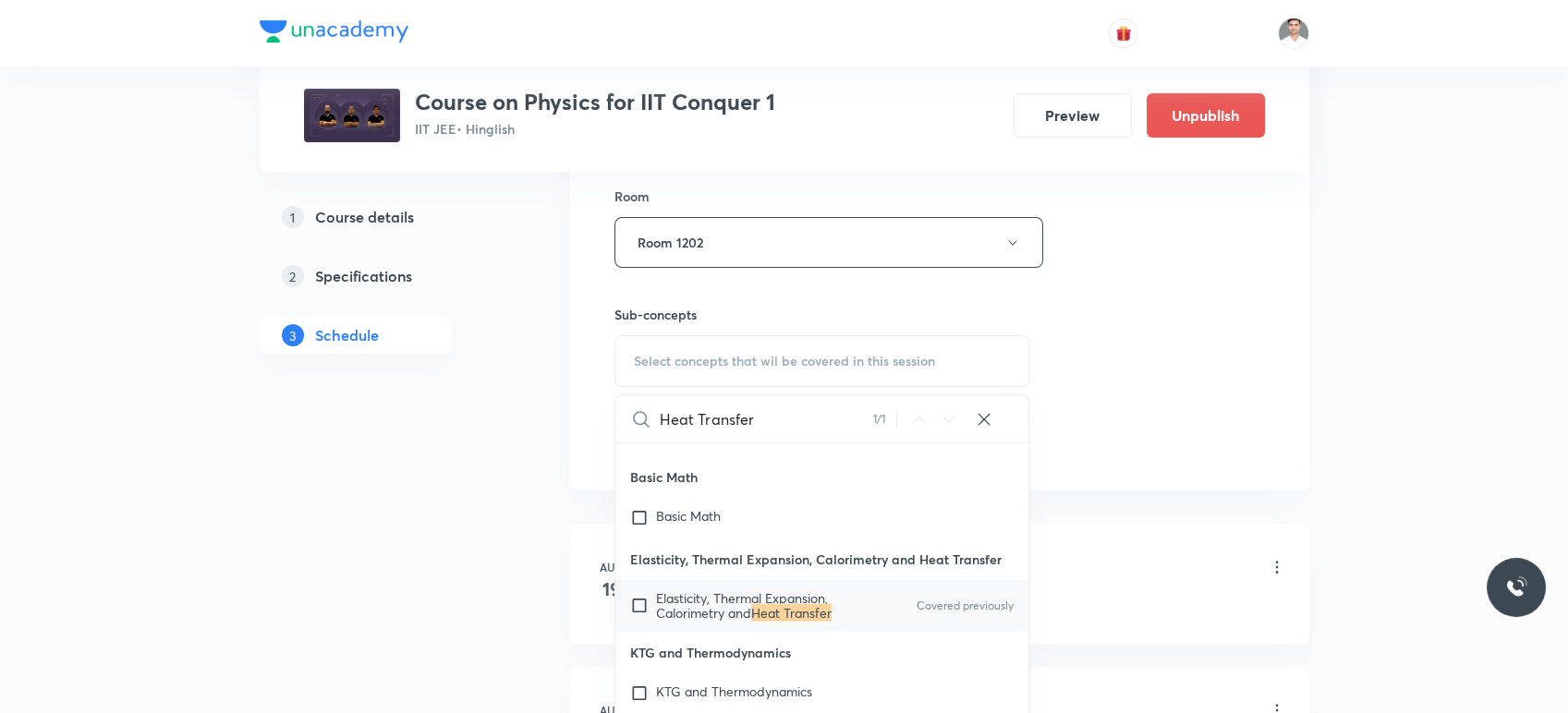
type input "Heat Transfer"
click at [798, 621] on span "Elasticity, Thermal Expansion, Calorimetry and" at bounding box center [742, 606] width 172 height 32
checkbox input "true"
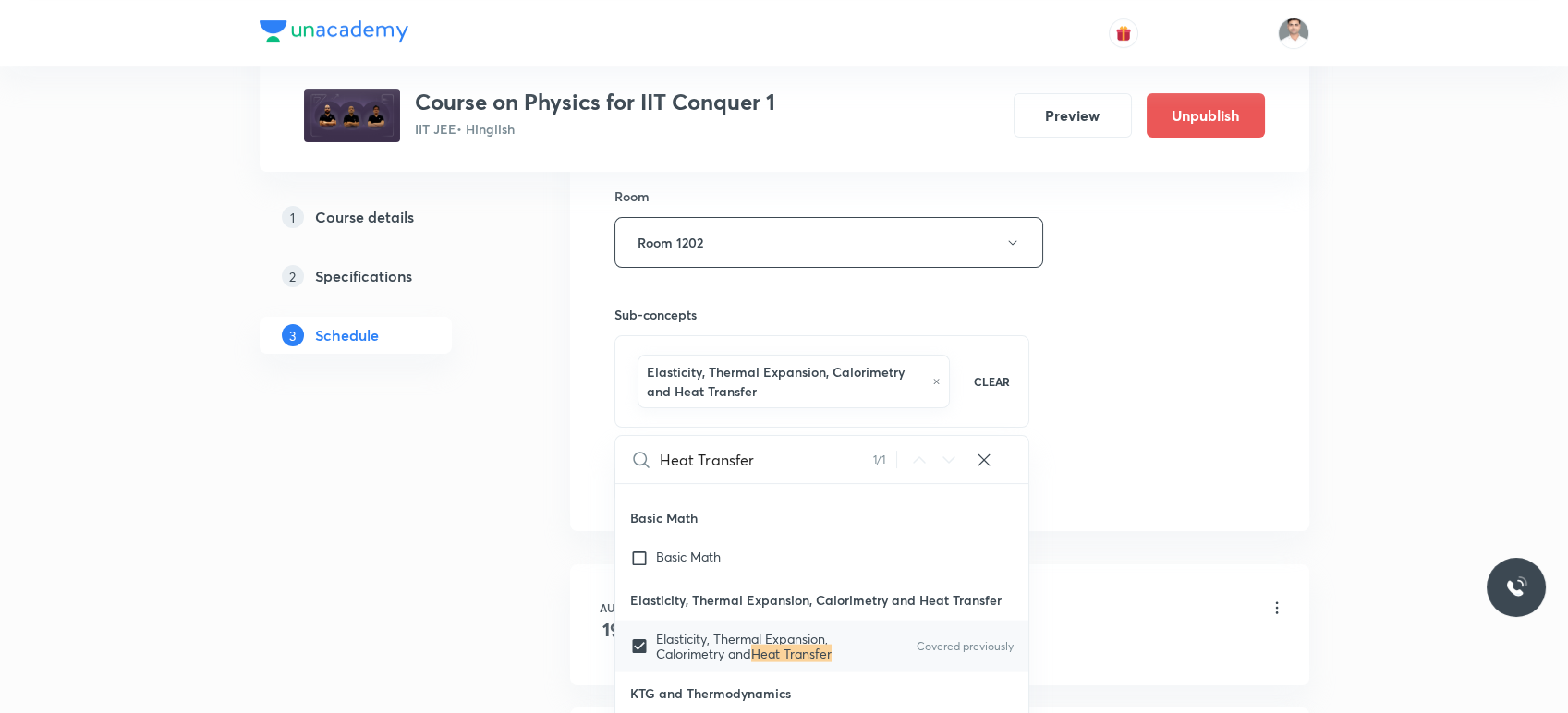
click at [432, 542] on div "1 Course details 2 Specifications 3 Schedule" at bounding box center [385, 322] width 251 height 1867
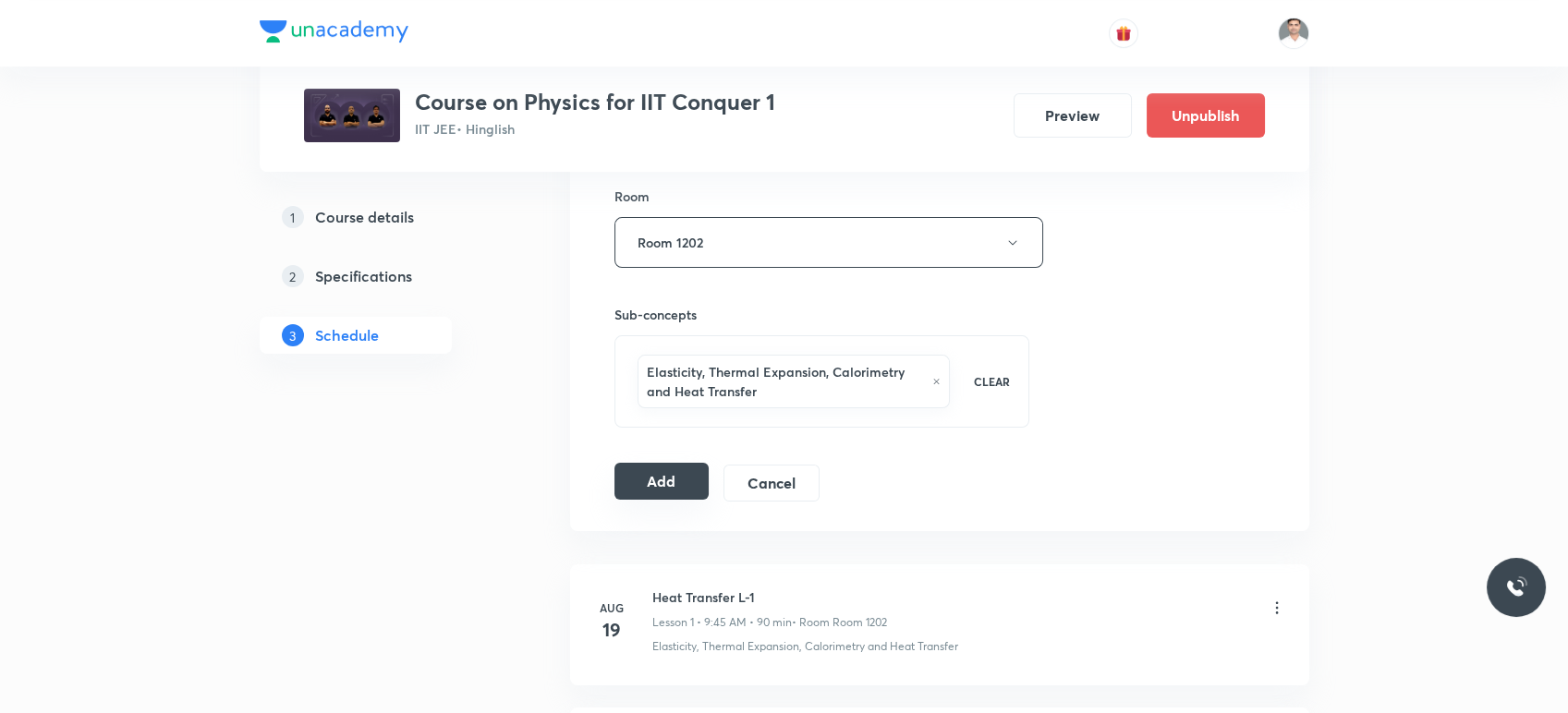
click at [642, 467] on button "Add" at bounding box center [662, 482] width 96 height 37
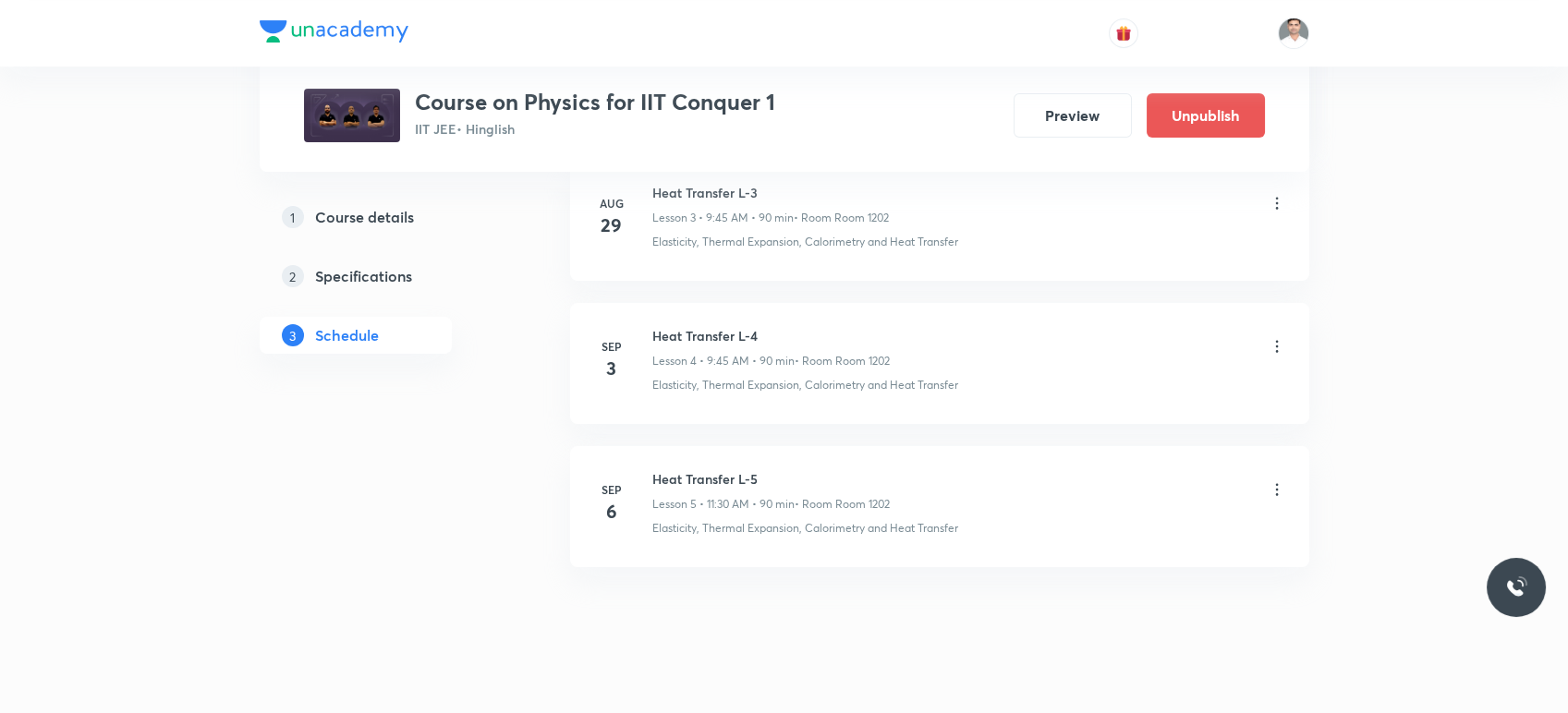
scroll to position [633, 0]
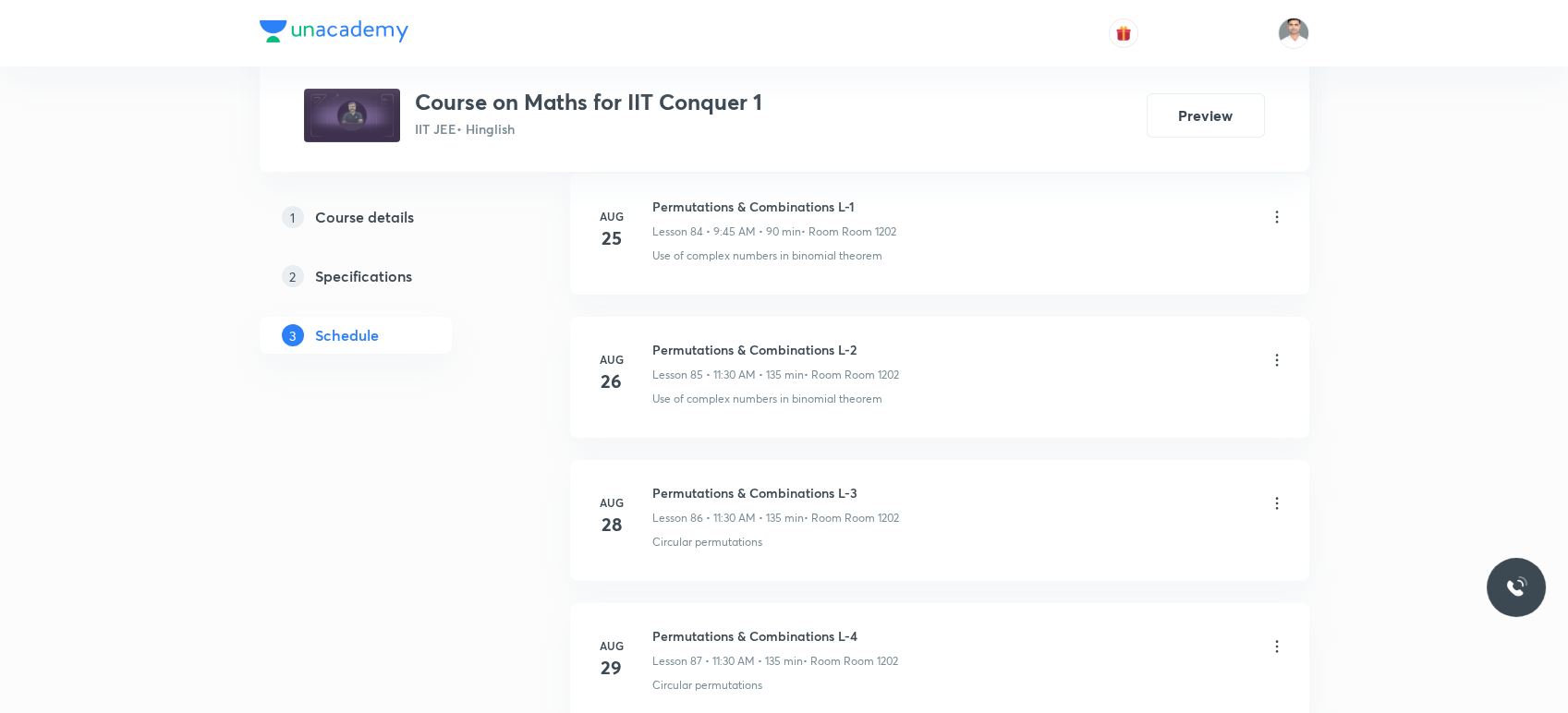
scroll to position [13353, 0]
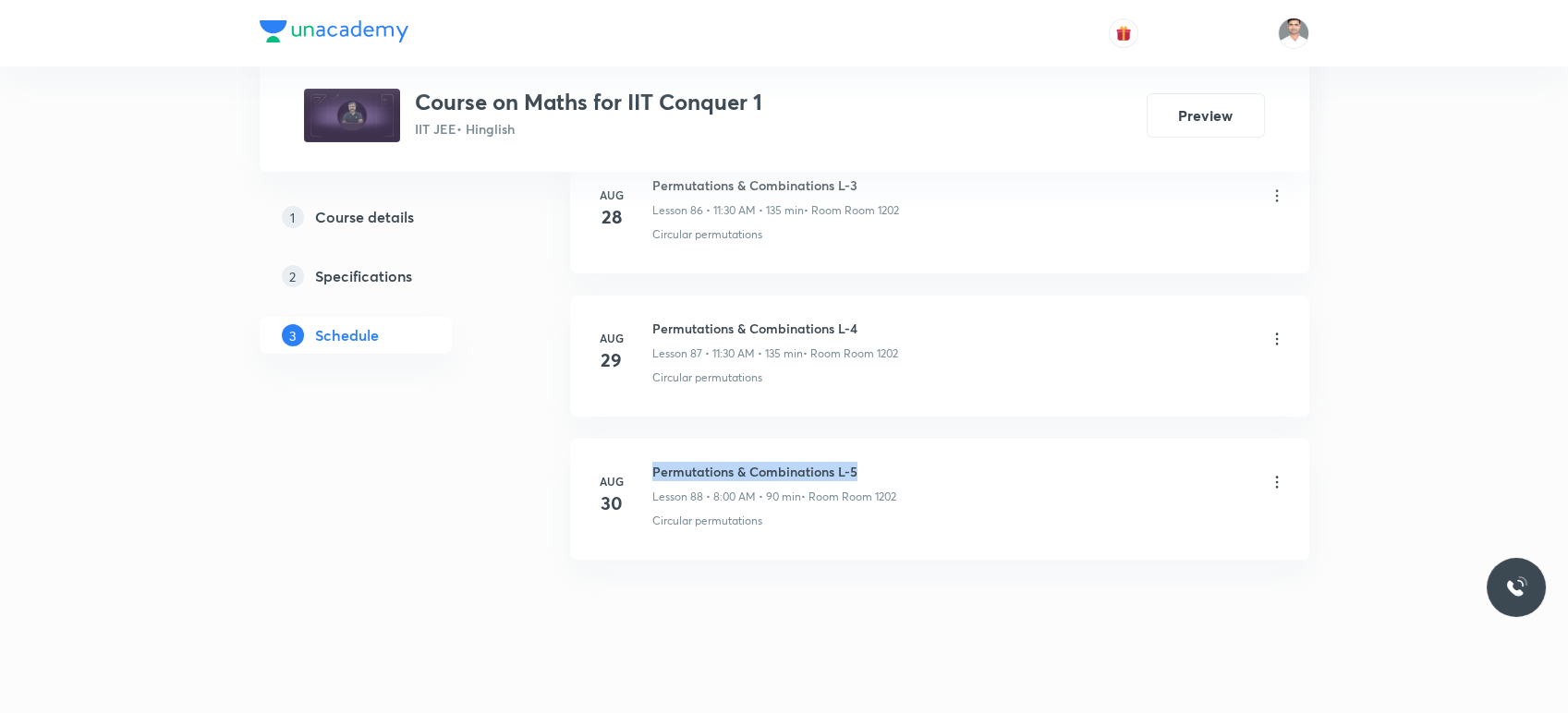
drag, startPoint x: 695, startPoint y: 450, endPoint x: 890, endPoint y: 449, distance: 195.0
click at [890, 462] on h6 "Permutations & Combinations L-5" at bounding box center [774, 472] width 244 height 20
copy h6 "Permutations & Combinations L-5"
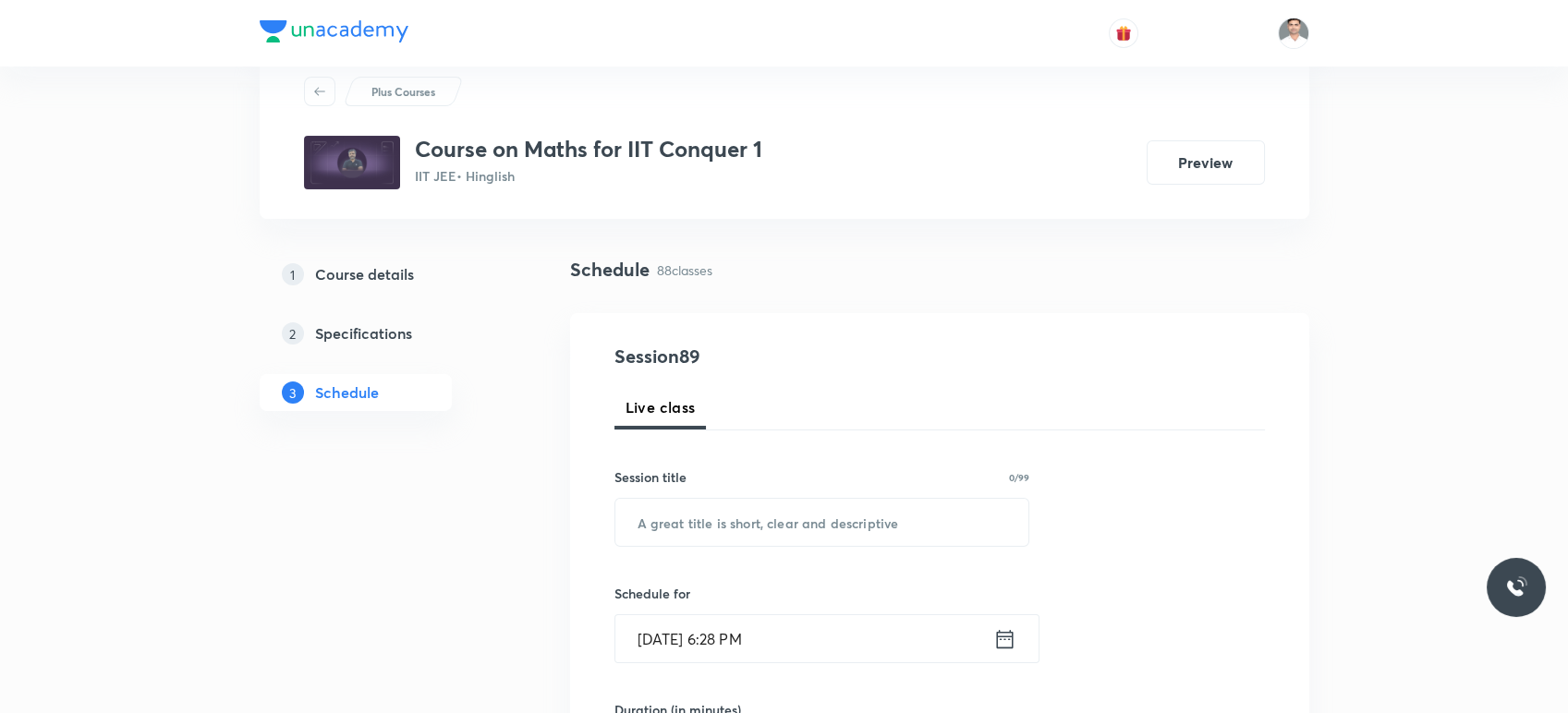
scroll to position [102, 0]
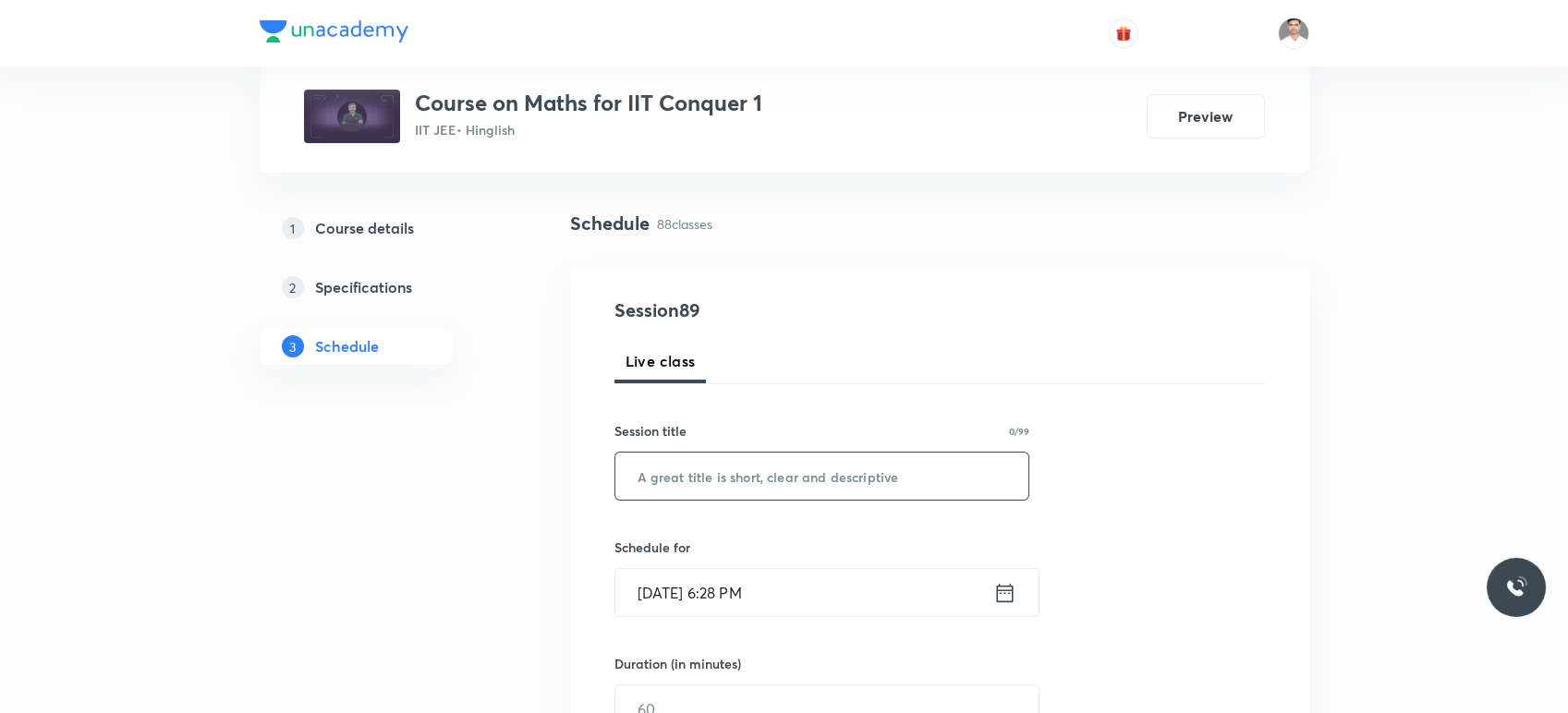
click at [742, 461] on input "text" at bounding box center [822, 477] width 414 height 47
paste input "Permutations & Combinations L-5"
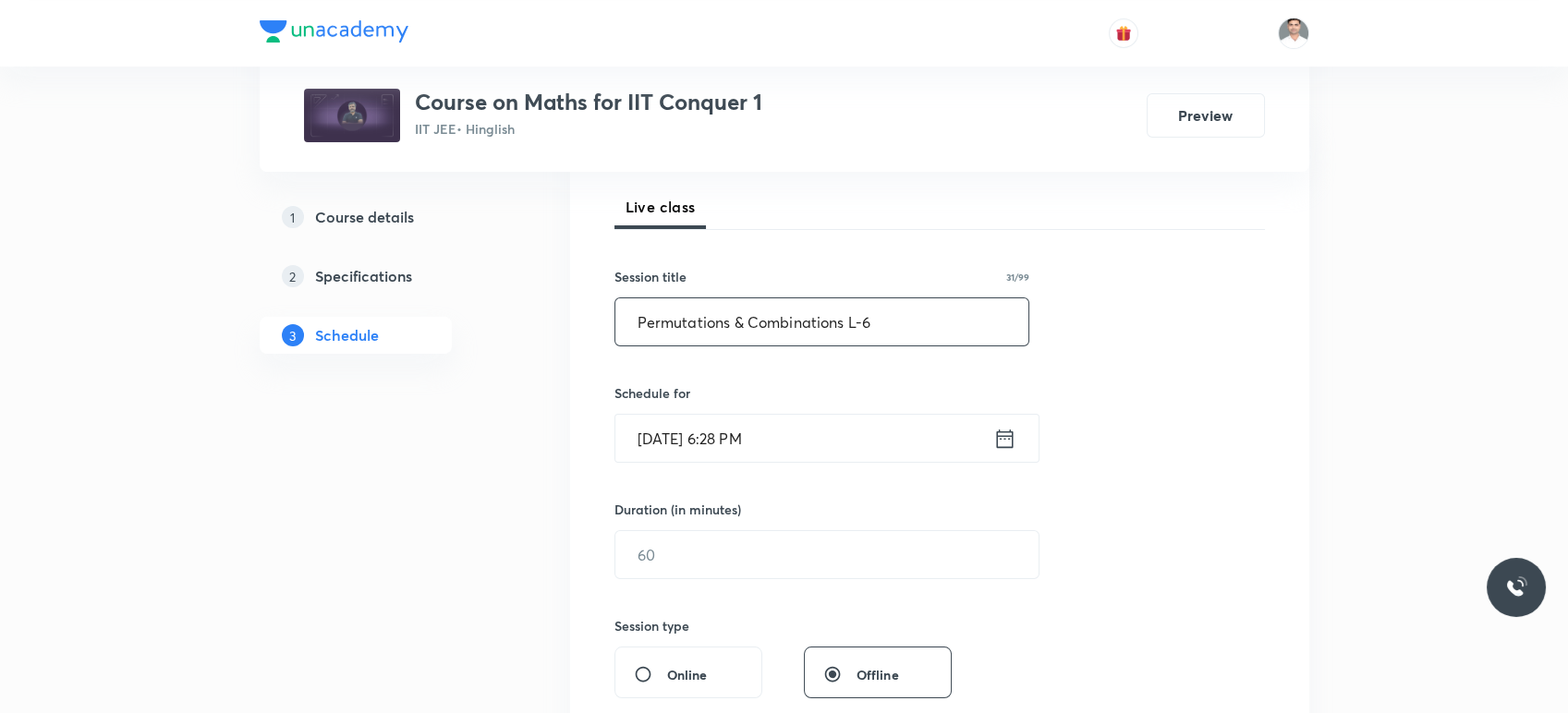
scroll to position [307, 0]
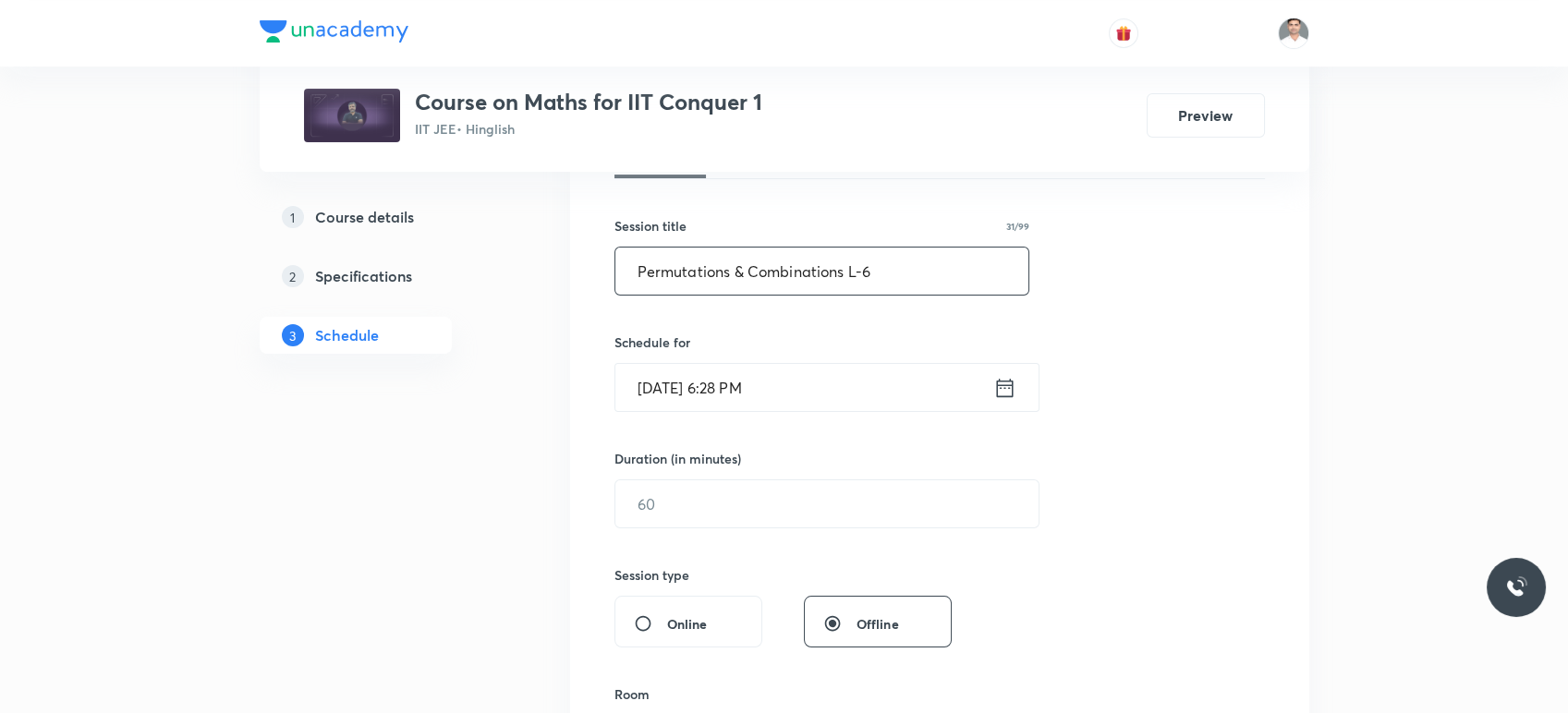
type input "Permutations & Combinations L-6"
click at [998, 382] on icon at bounding box center [1005, 388] width 23 height 26
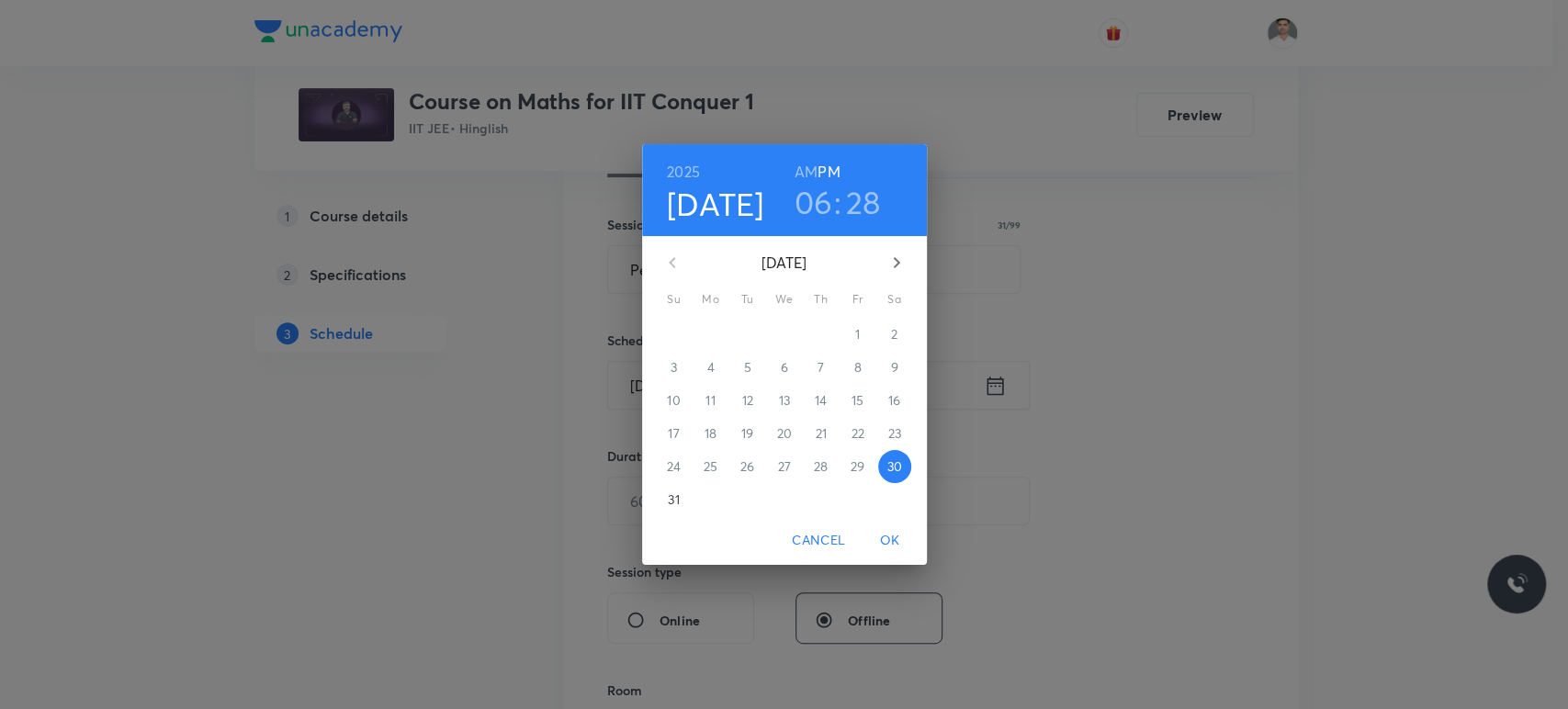
click at [887, 262] on icon "button" at bounding box center [897, 262] width 23 height 23
click at [713, 333] on span "1" at bounding box center [711, 334] width 33 height 19
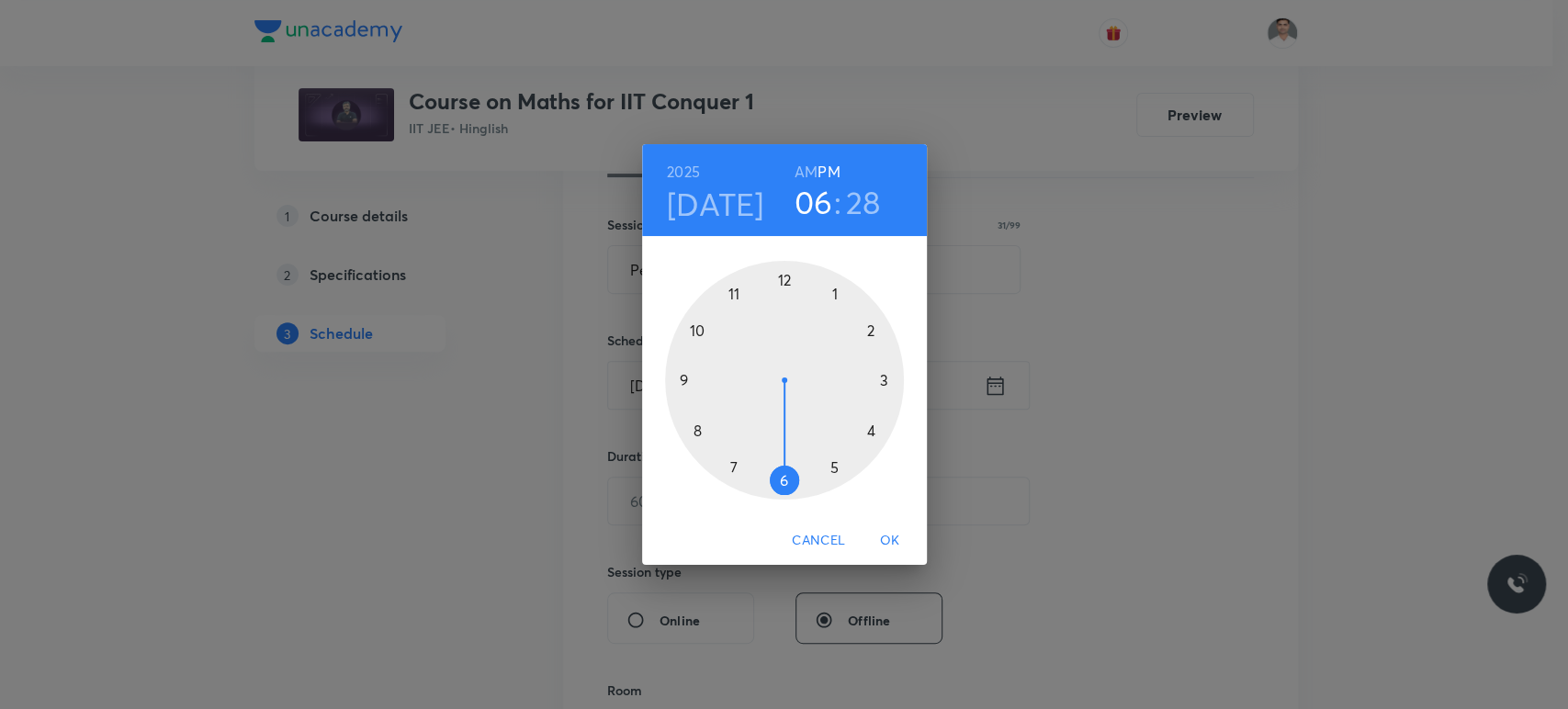
click at [801, 168] on h6 "AM" at bounding box center [806, 171] width 23 height 25
click at [735, 297] on div at bounding box center [784, 380] width 239 height 239
click at [782, 480] on div at bounding box center [784, 380] width 239 height 239
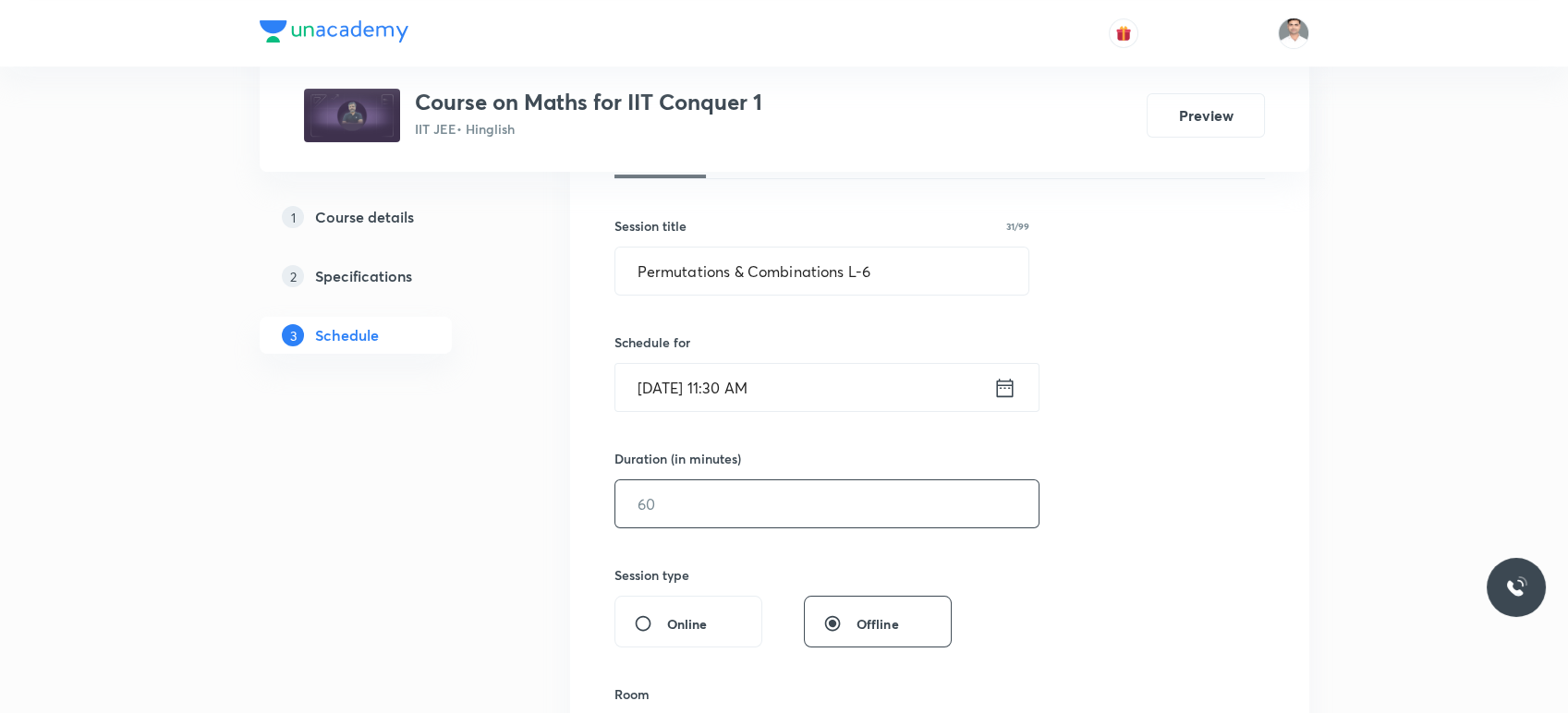
click at [766, 516] on input "text" at bounding box center [827, 504] width 424 height 47
type input "90"
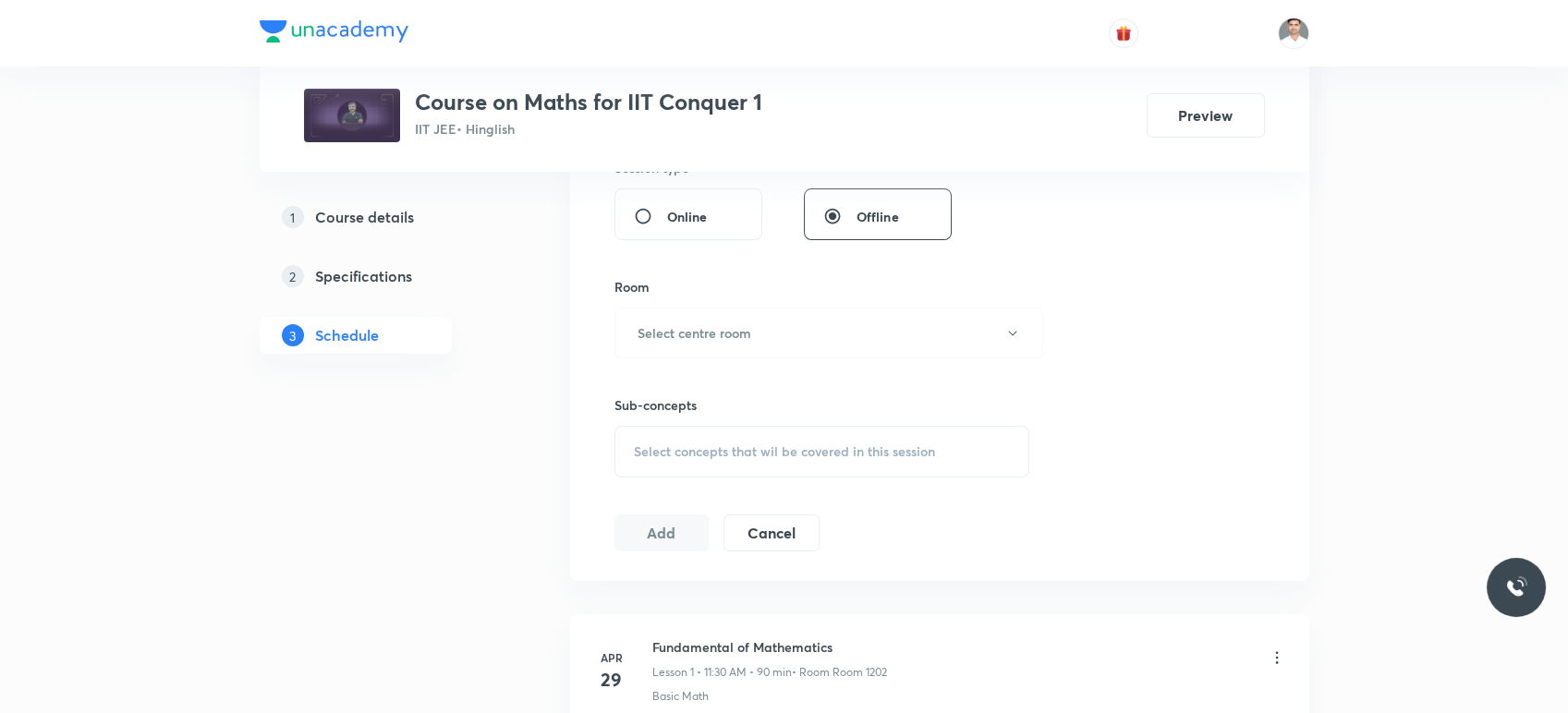
scroll to position [718, 0]
click at [728, 329] on h6 "Select centre room" at bounding box center [693, 331] width 113 height 20
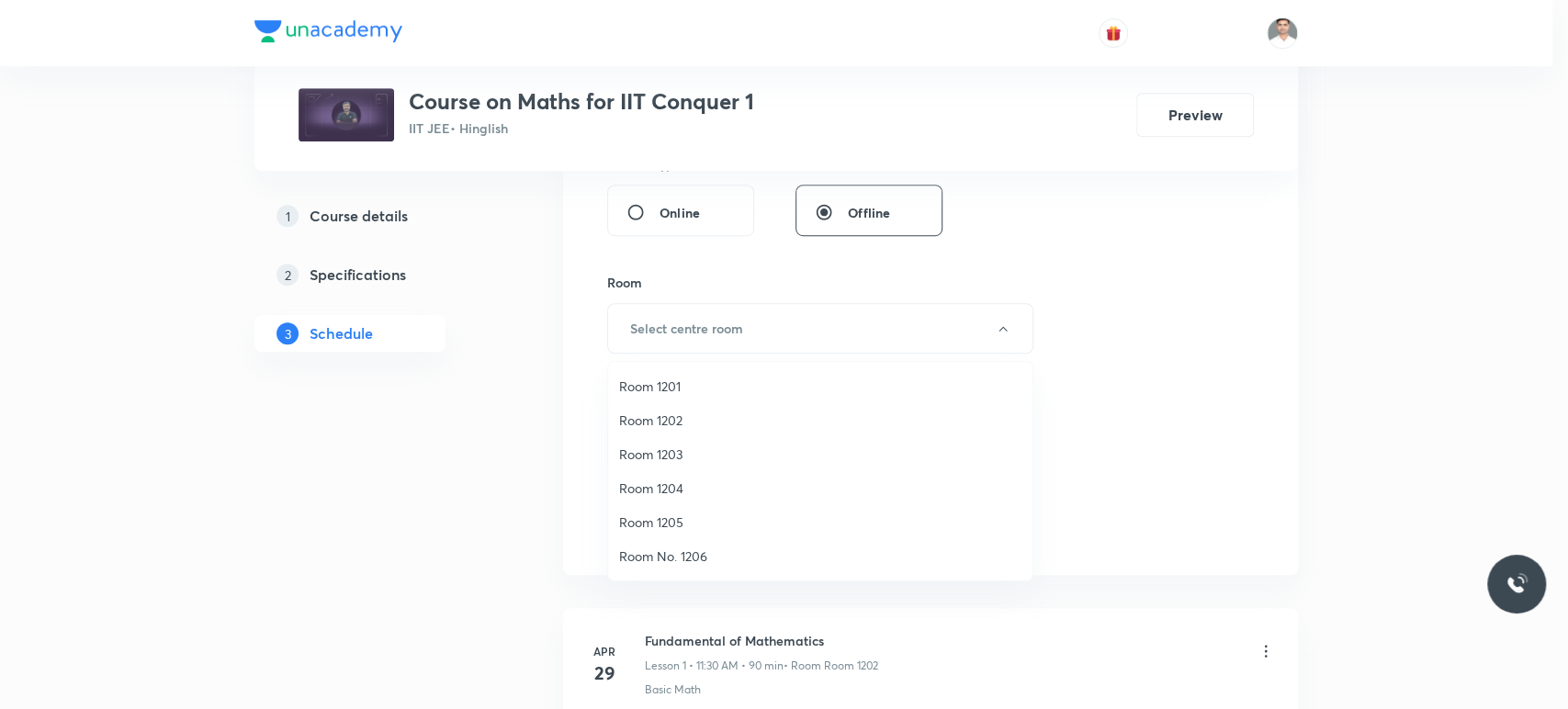
click at [668, 416] on span "Room 1202" at bounding box center [819, 420] width 402 height 20
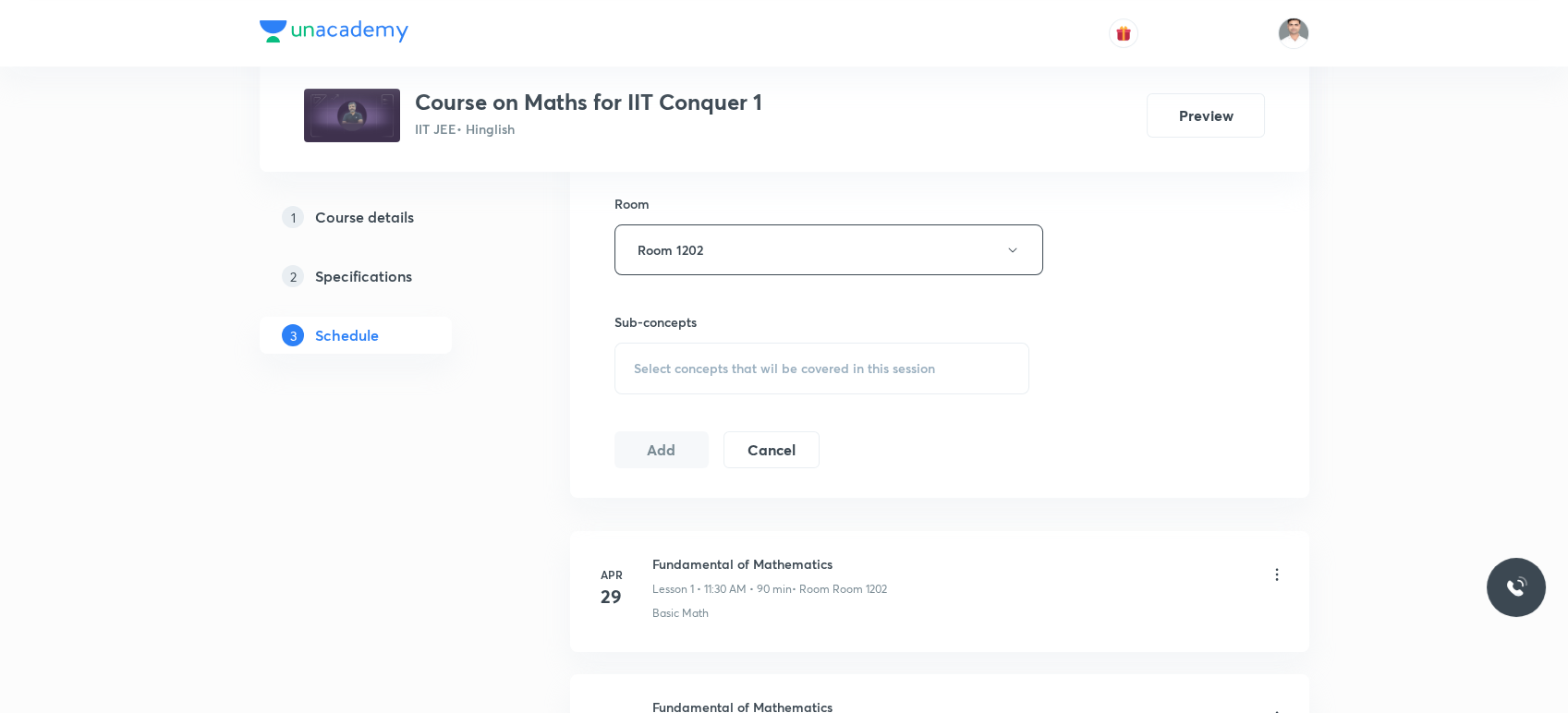
scroll to position [820, 0]
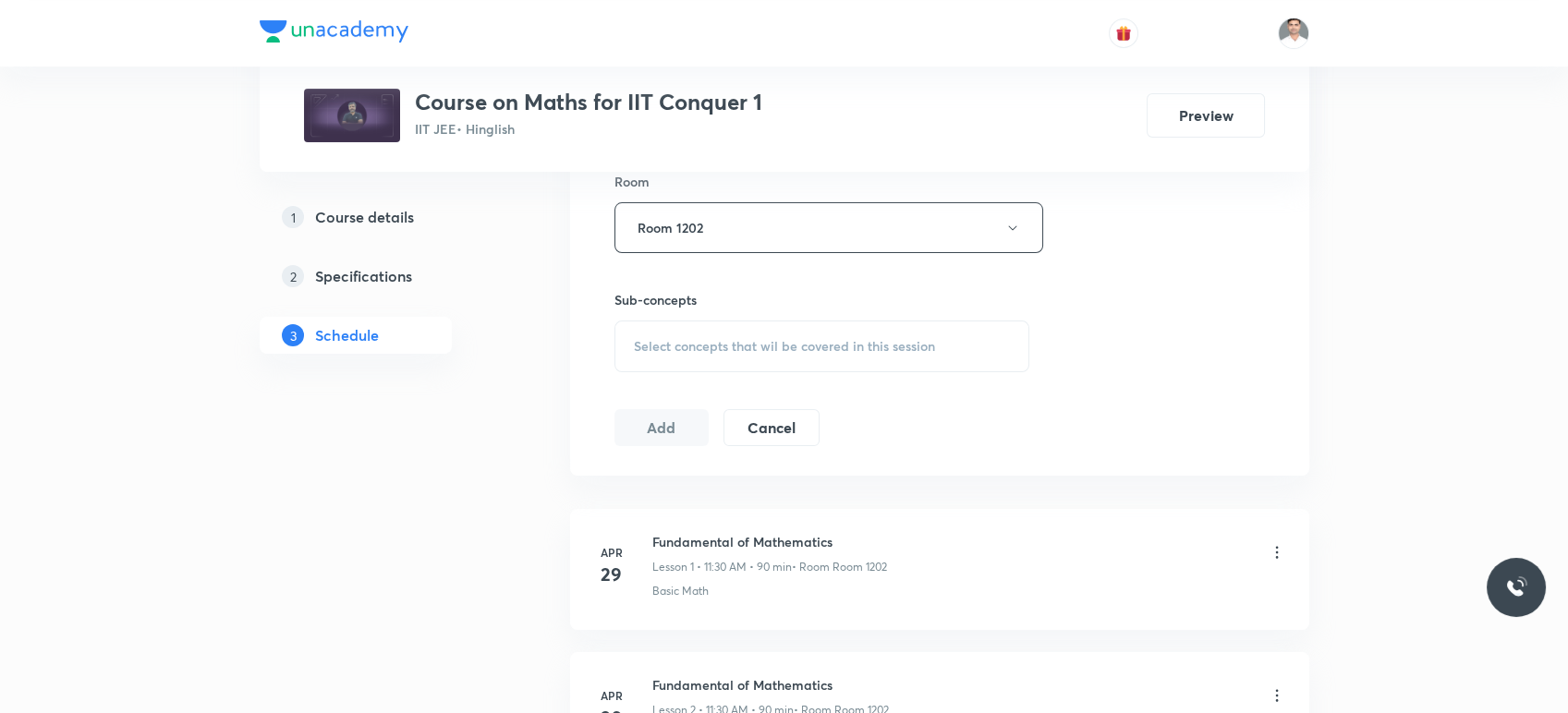
click at [696, 341] on span "Select concepts that wil be covered in this session" at bounding box center [785, 346] width 301 height 15
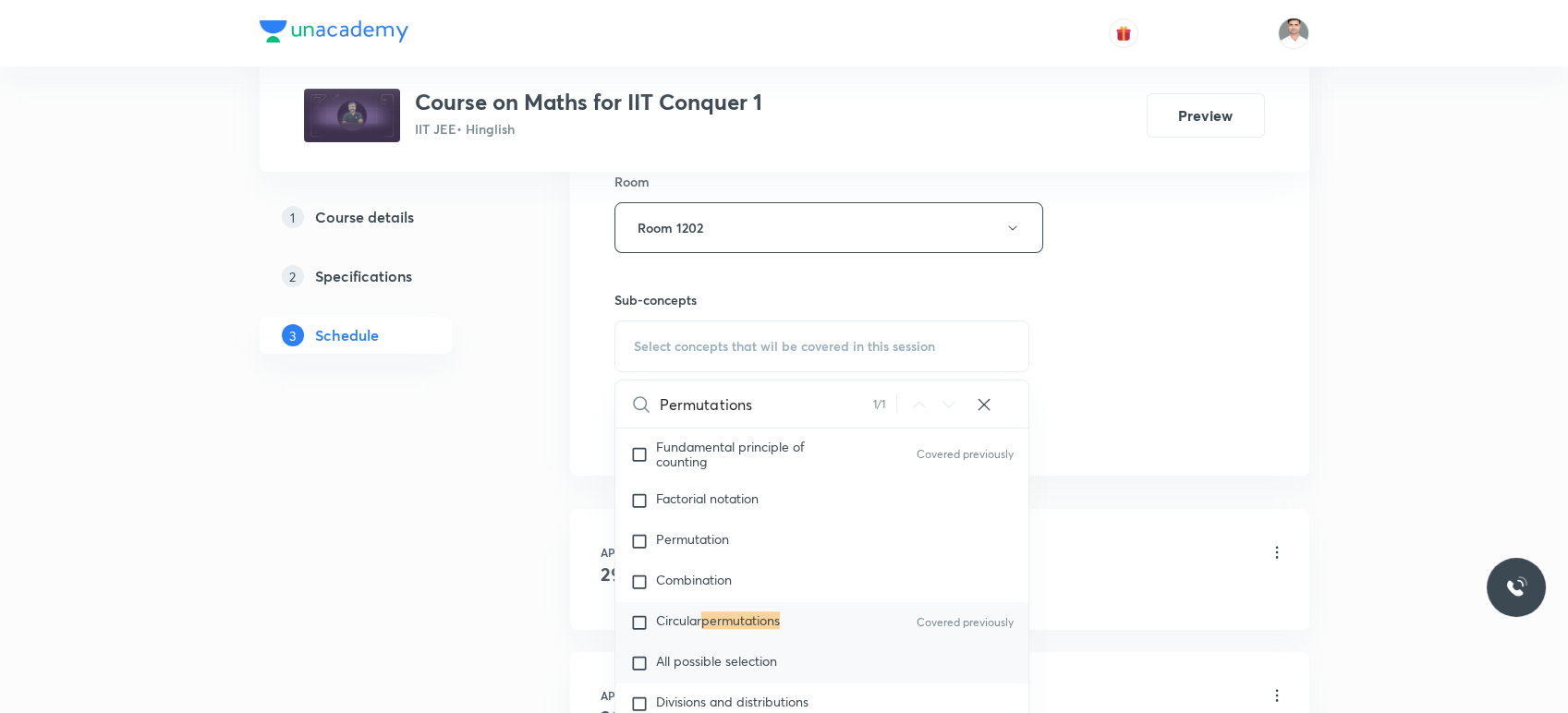
scroll to position [3648, 0]
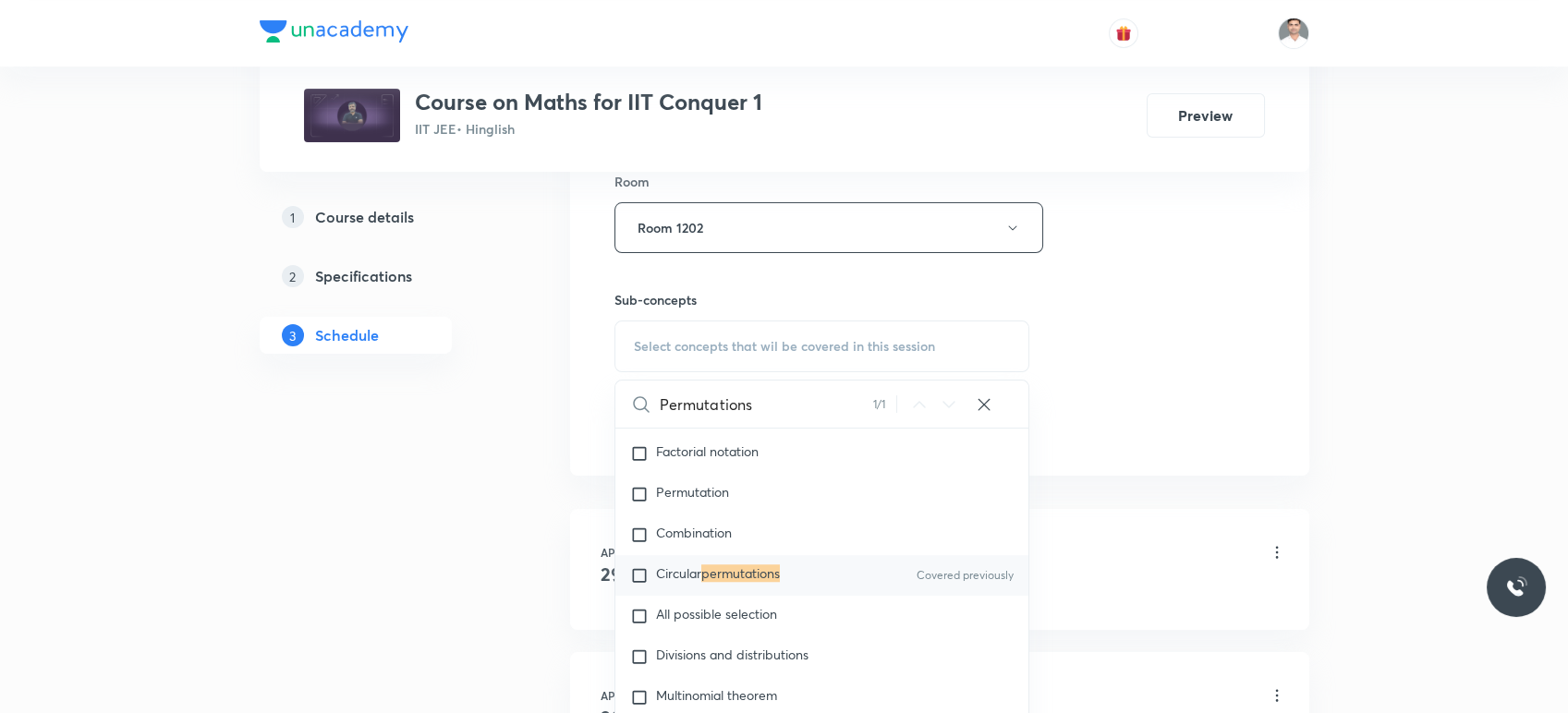
type input "Permutations"
click at [723, 564] on mark "permutations" at bounding box center [741, 573] width 79 height 18
checkbox input "true"
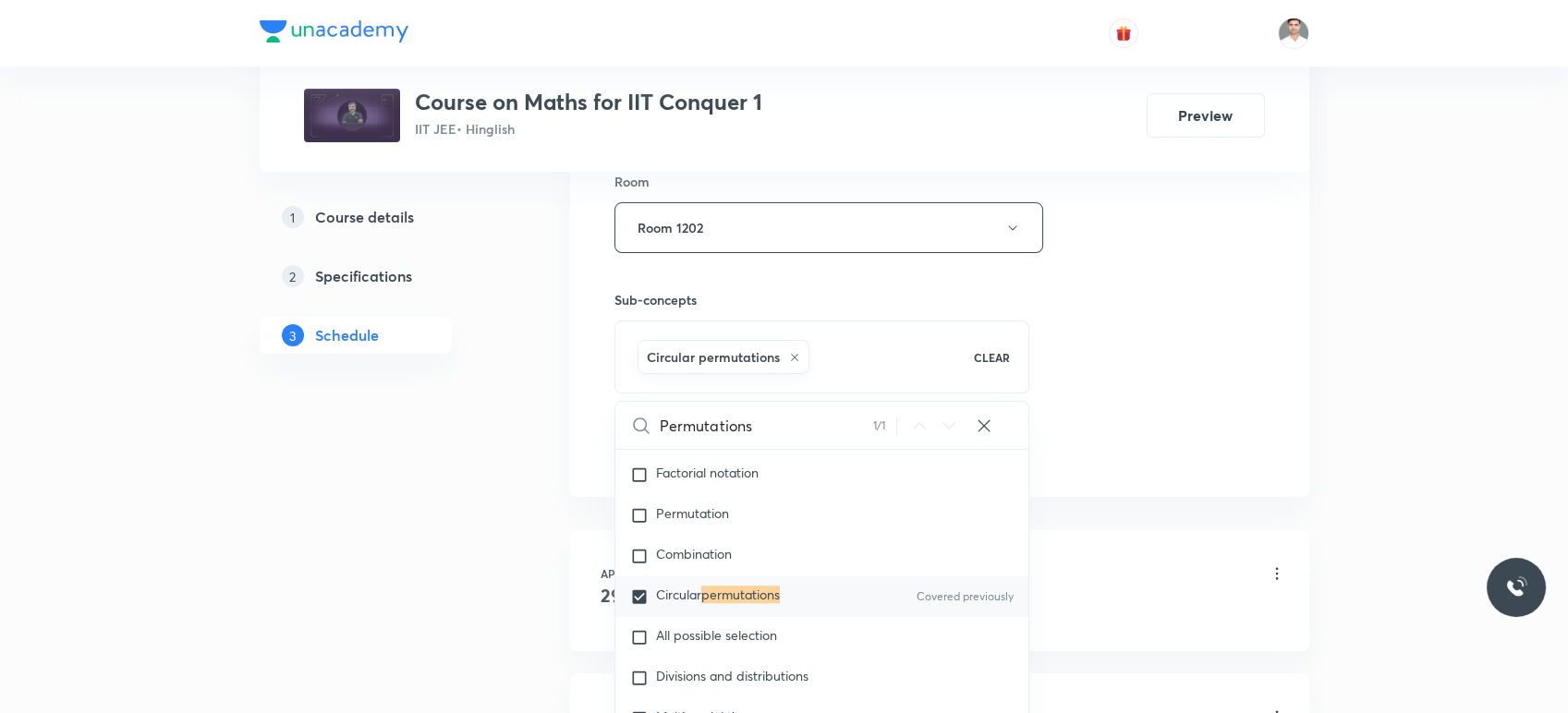
drag, startPoint x: 407, startPoint y: 518, endPoint x: 561, endPoint y: 456, distance: 166.0
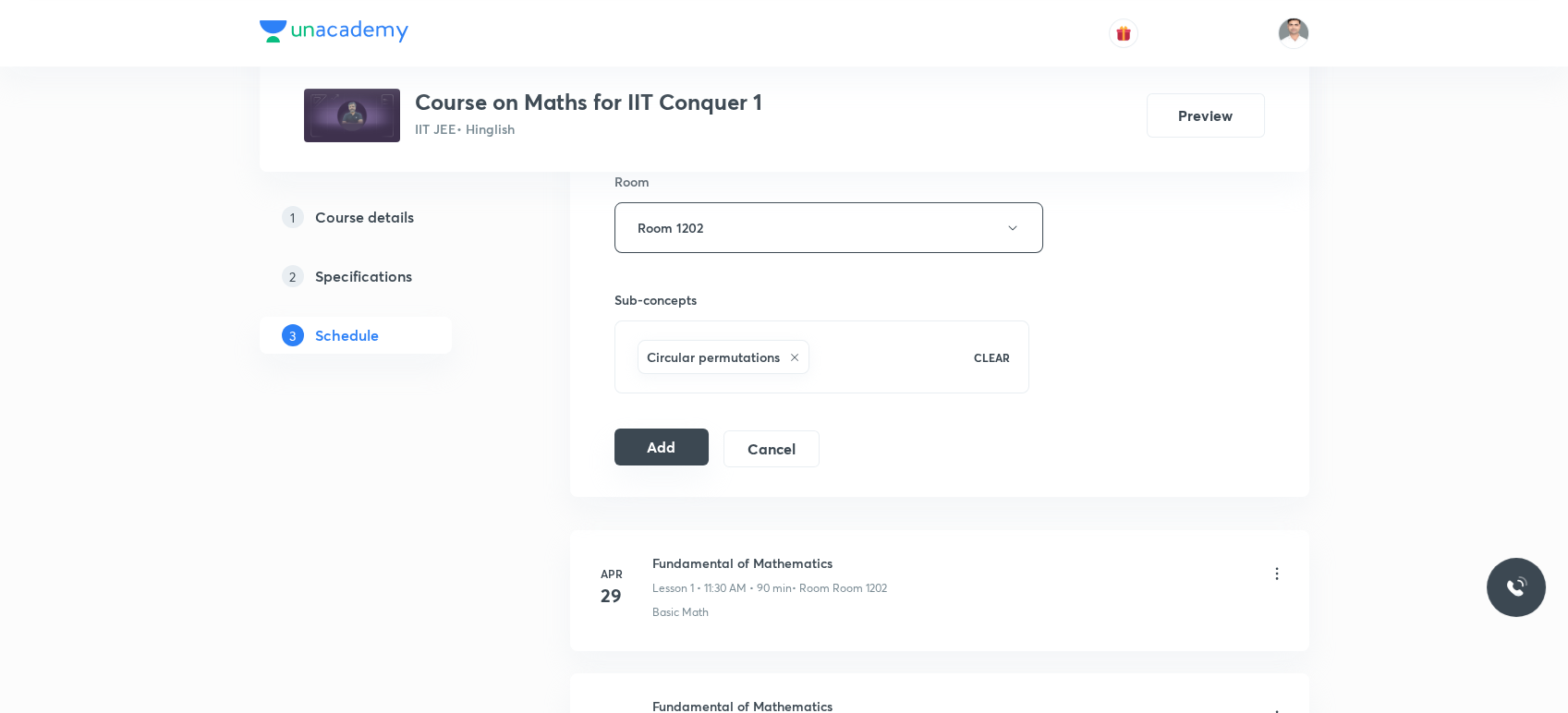
click at [657, 442] on button "Add" at bounding box center [662, 447] width 96 height 37
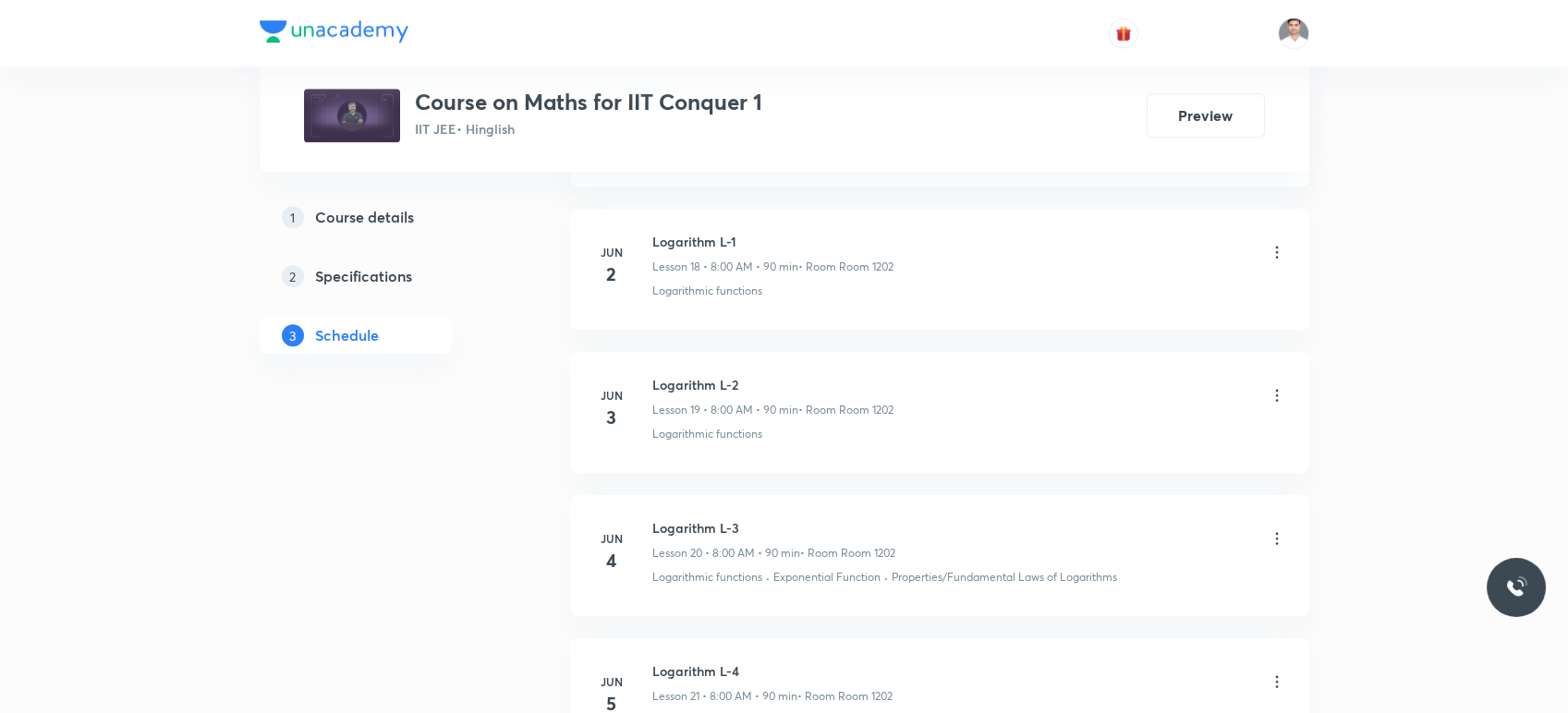
scroll to position [3079, 0]
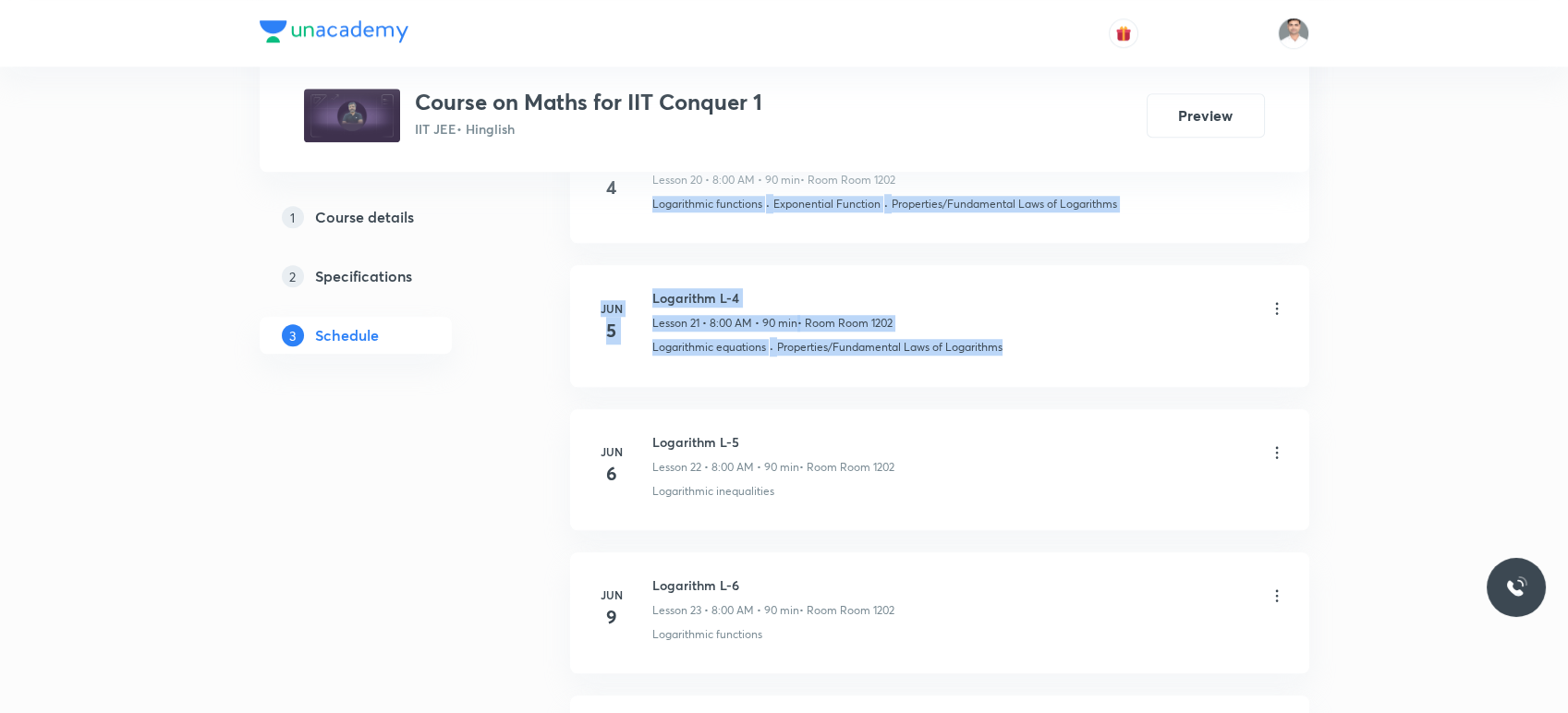
drag, startPoint x: 1565, startPoint y: 178, endPoint x: 1576, endPoint y: 337, distance: 159.4
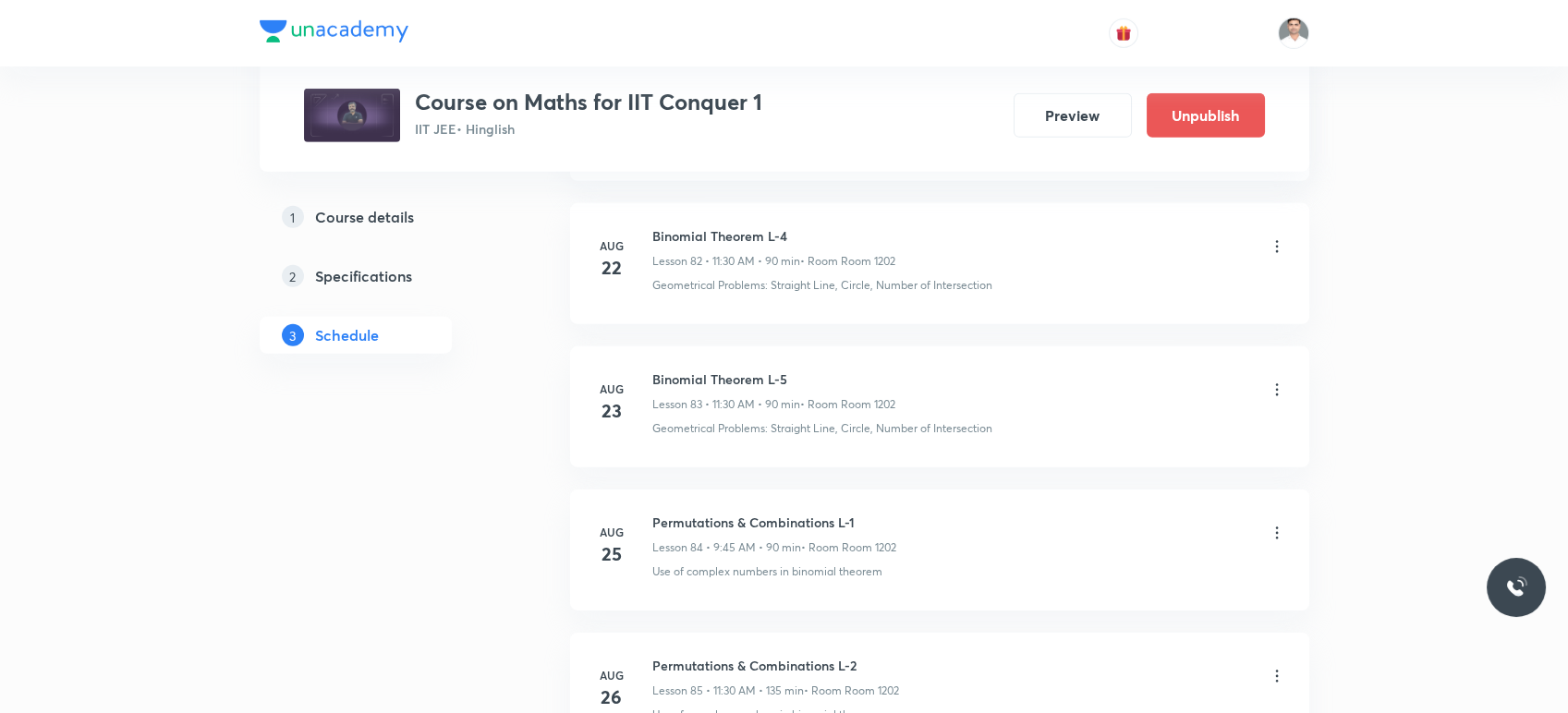
scroll to position [12649, 0]
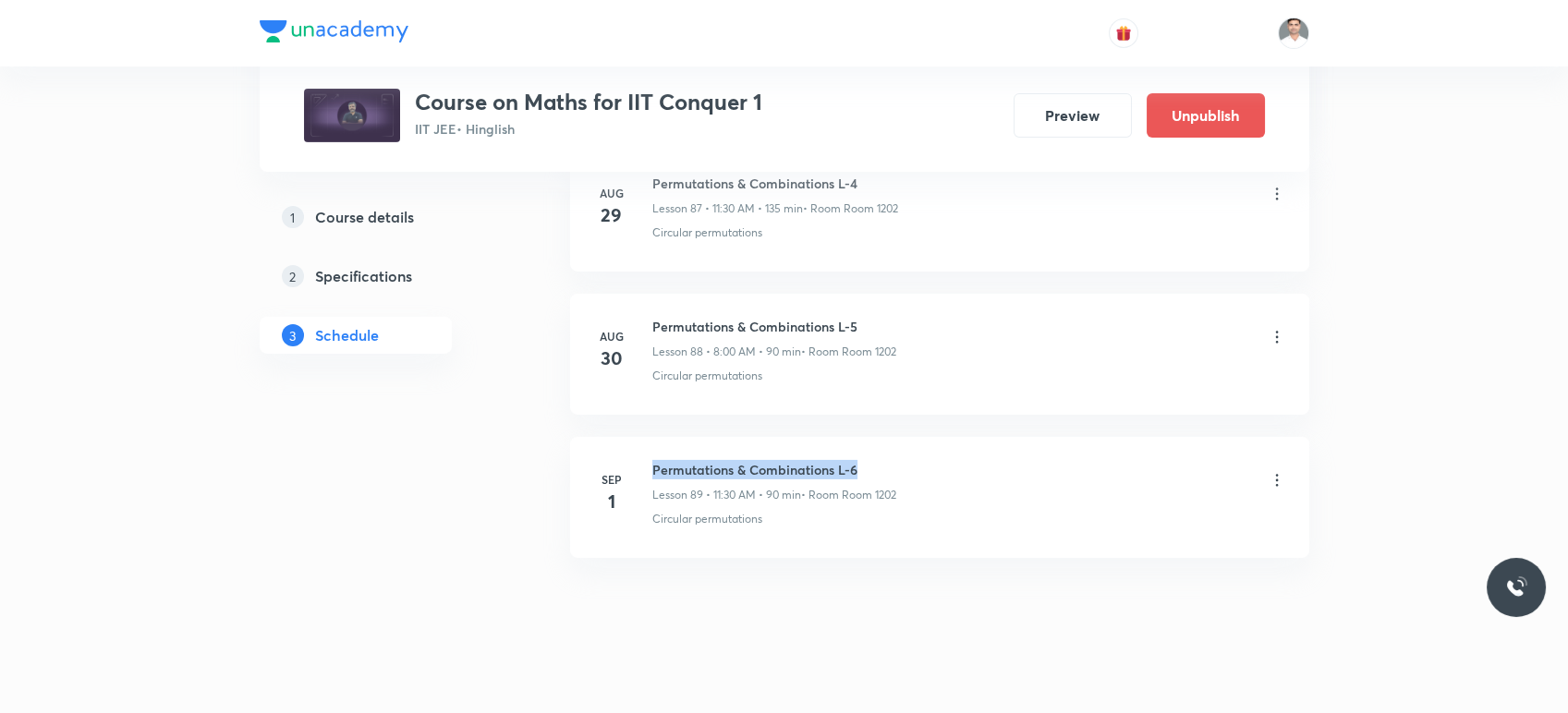
drag, startPoint x: 698, startPoint y: 448, endPoint x: 922, endPoint y: 445, distance: 224.0
click at [922, 460] on div "Permutations & Combinations L-6 Lesson 89 • 11:30 AM • 90 min • Room Room 1202" at bounding box center [969, 482] width 634 height 43
copy h6 "Permutations & Combinations L-6"
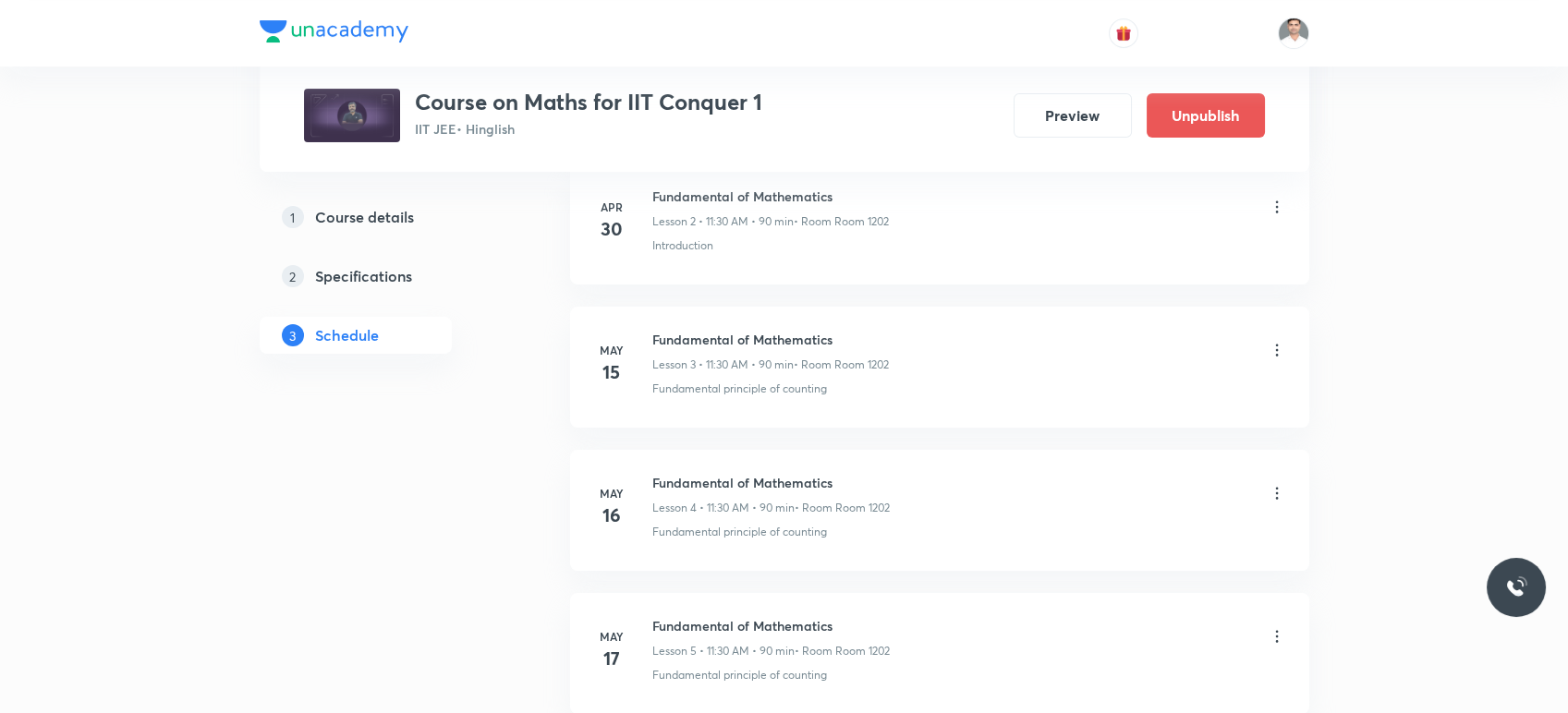
scroll to position [0, 0]
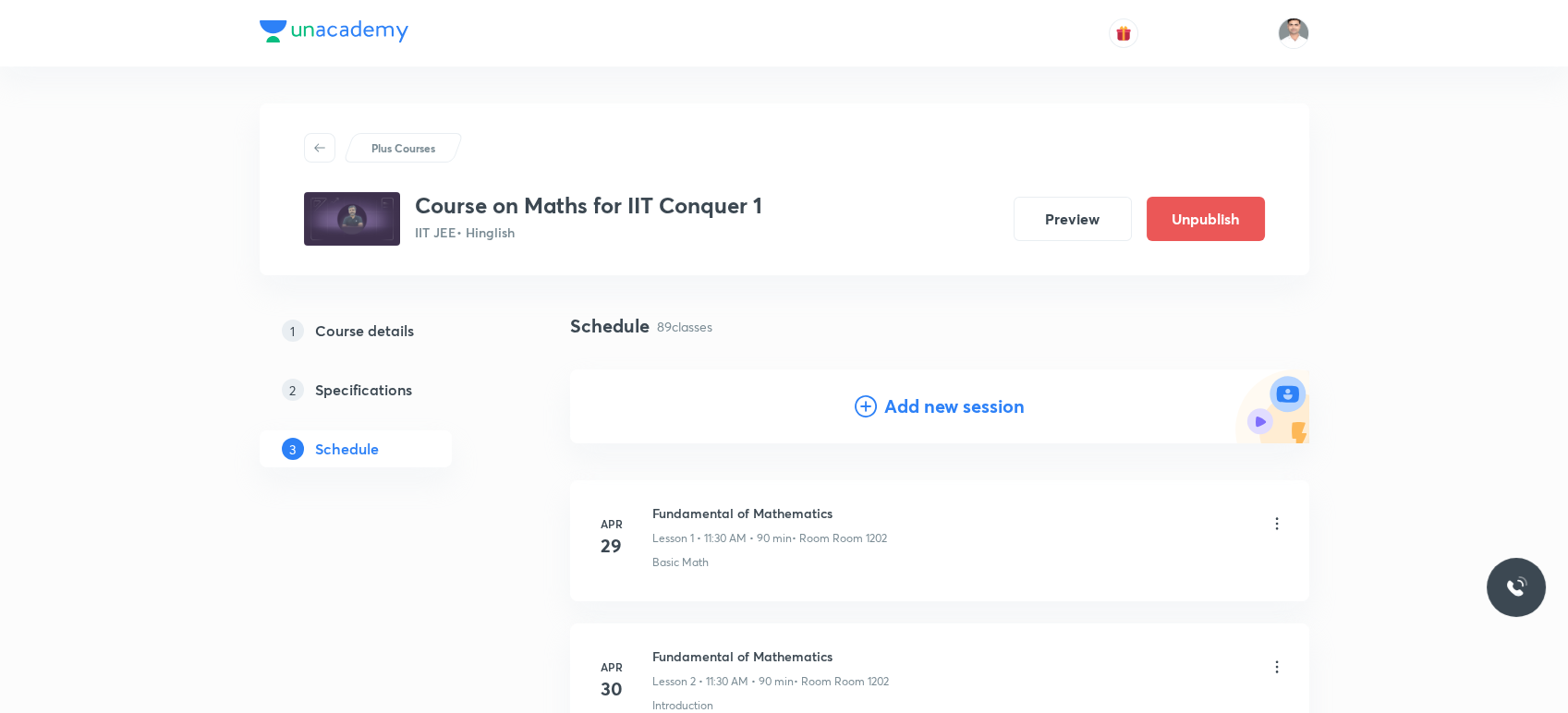
click at [934, 412] on h4 "Add new session" at bounding box center [954, 407] width 141 height 28
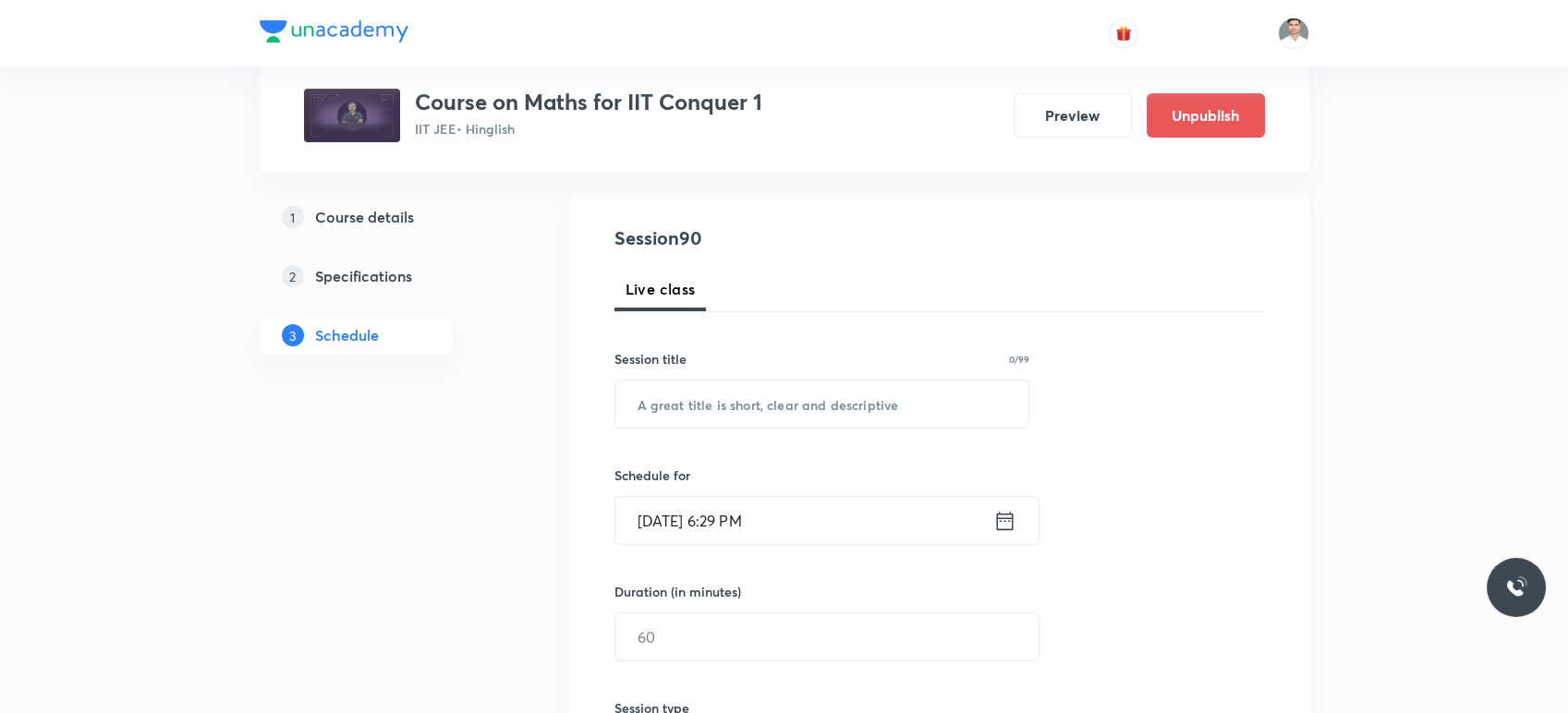
scroll to position [205, 0]
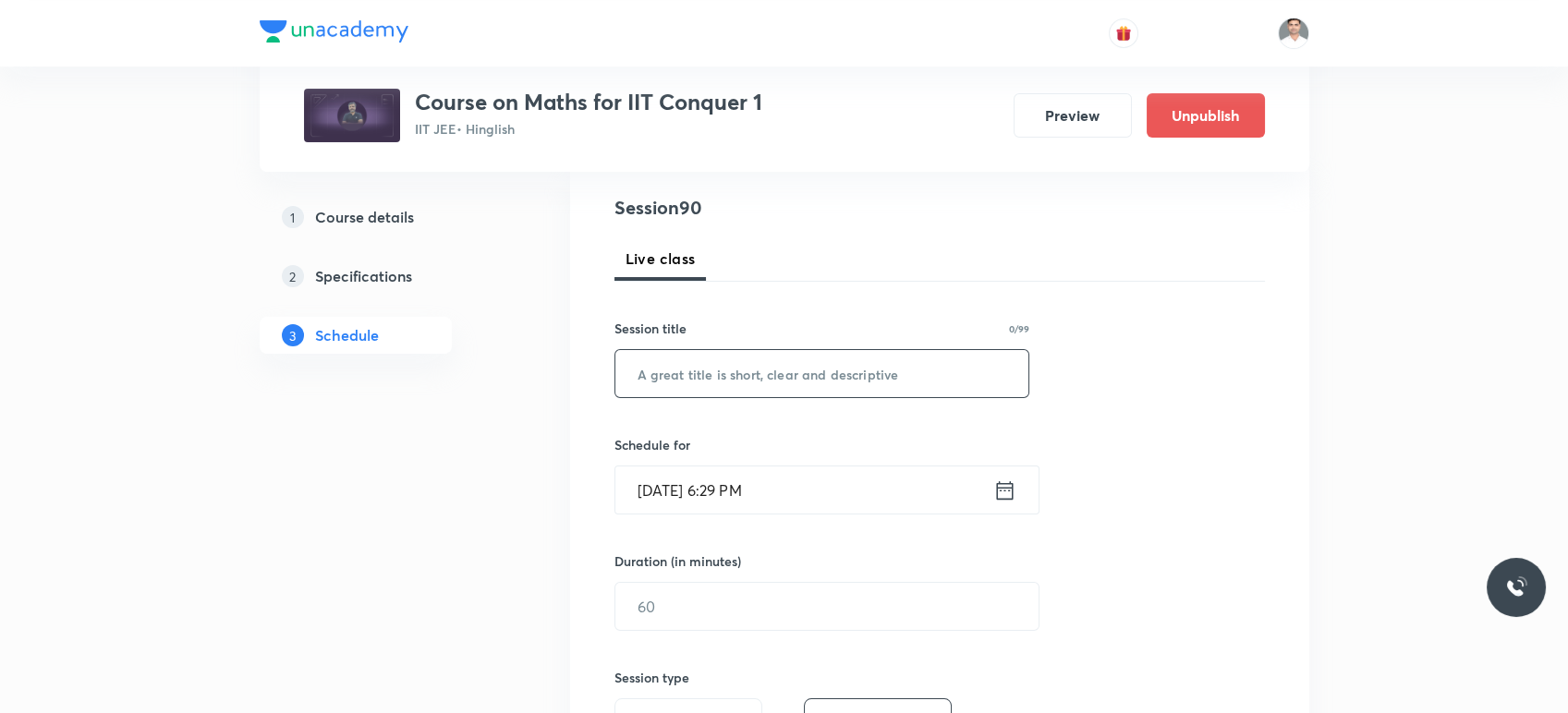
click at [686, 397] on div "Session 90 Live class Session title 0/99 ​ Schedule for Aug 30, 2025, 6:29 PM ​…" at bounding box center [940, 627] width 651 height 868
click at [686, 391] on input "text" at bounding box center [822, 374] width 414 height 47
paste input "Permutations & Combinations L-6"
type input "Permutations & Combinations L-7"
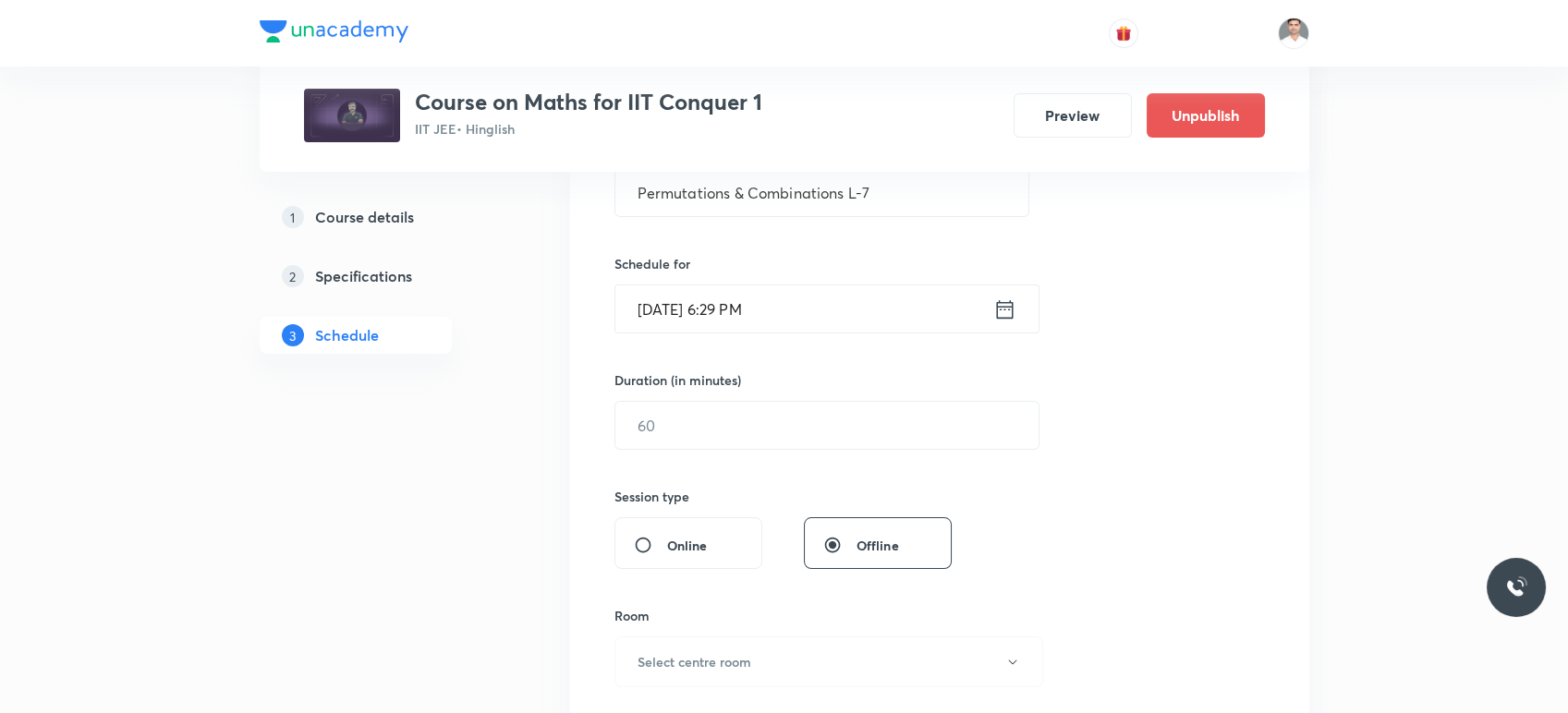
scroll to position [411, 0]
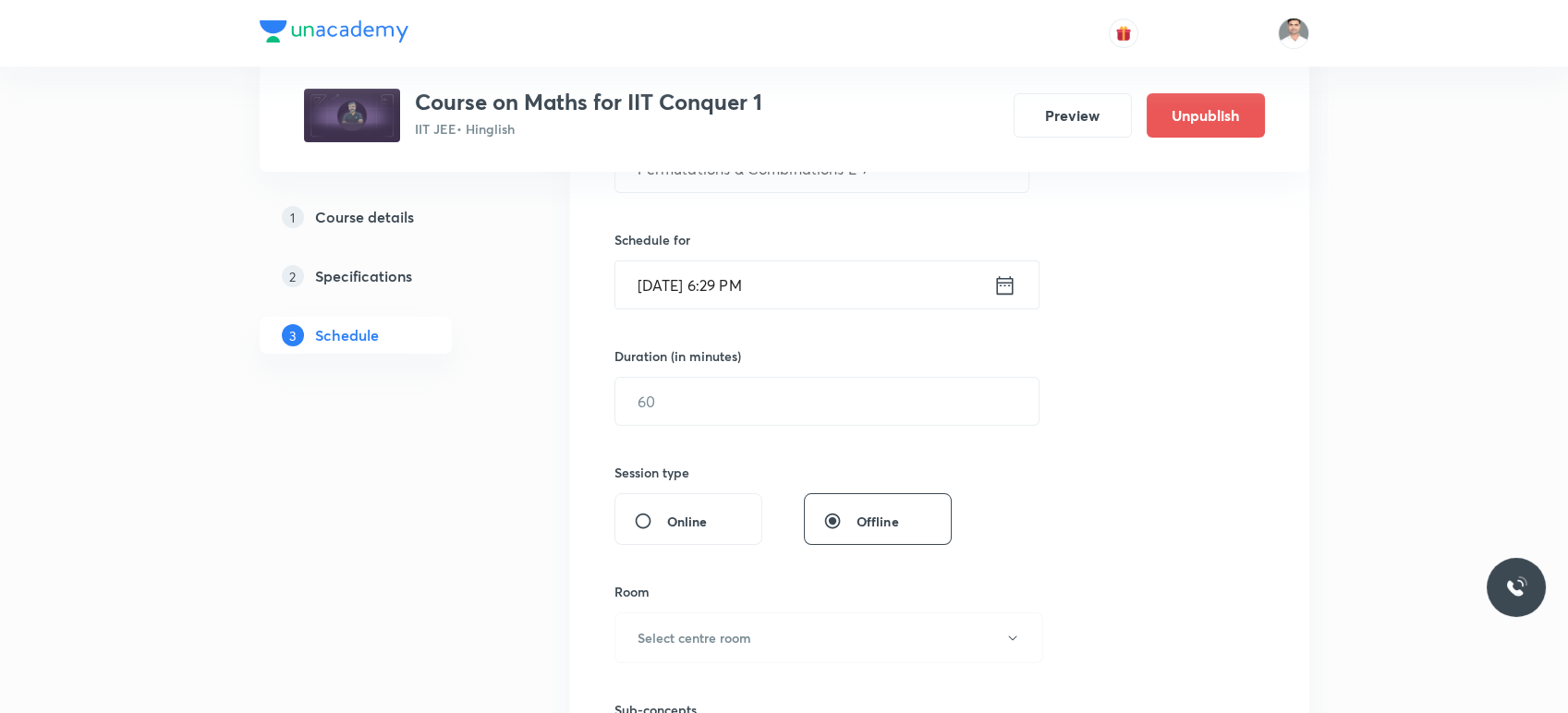
click at [1005, 289] on icon at bounding box center [1005, 286] width 23 height 26
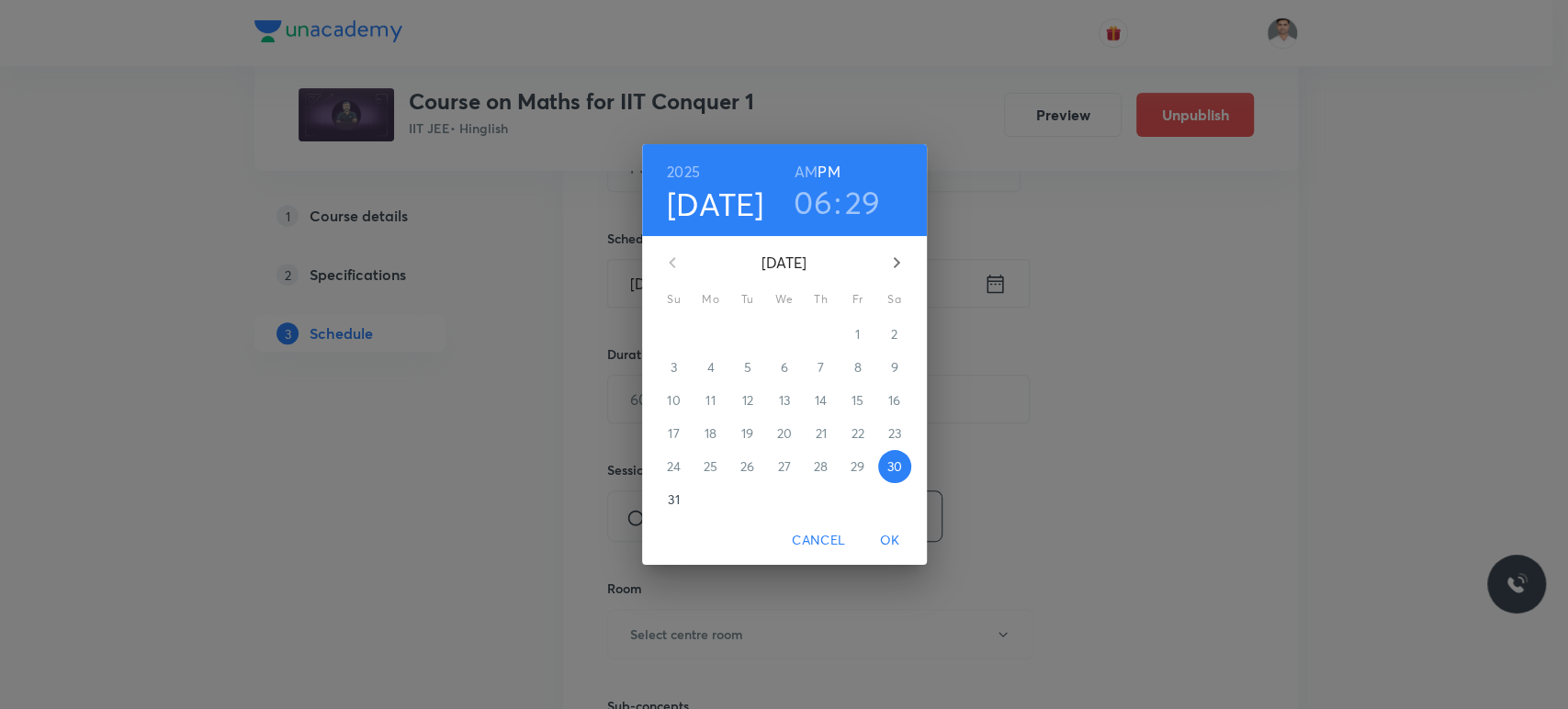
click at [892, 252] on icon "button" at bounding box center [897, 262] width 23 height 23
click at [741, 331] on span "2" at bounding box center [748, 334] width 33 height 19
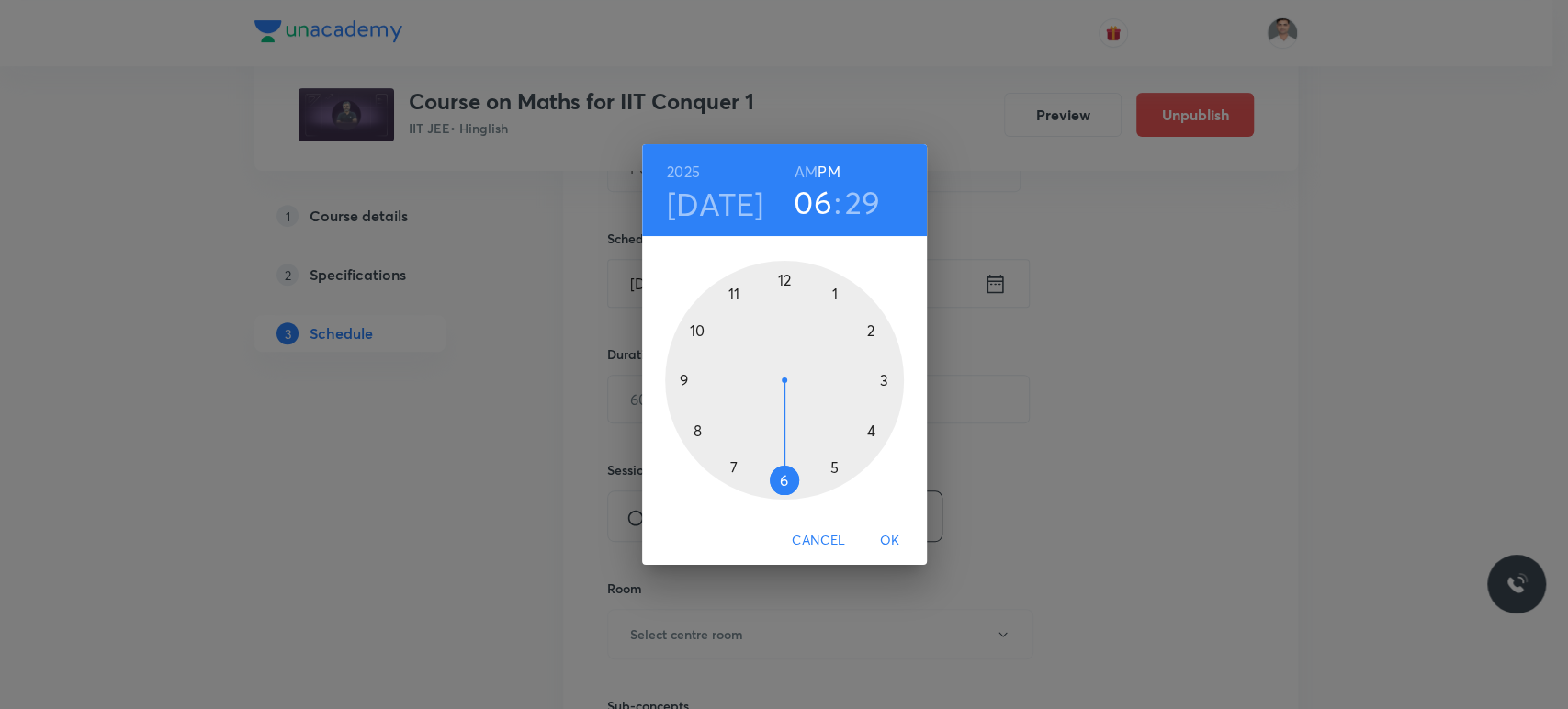
click at [802, 162] on h6 "AM" at bounding box center [806, 171] width 23 height 25
click at [729, 291] on div at bounding box center [784, 380] width 239 height 239
drag, startPoint x: 794, startPoint y: 484, endPoint x: 782, endPoint y: 496, distance: 17.0
click at [782, 496] on div at bounding box center [784, 380] width 239 height 239
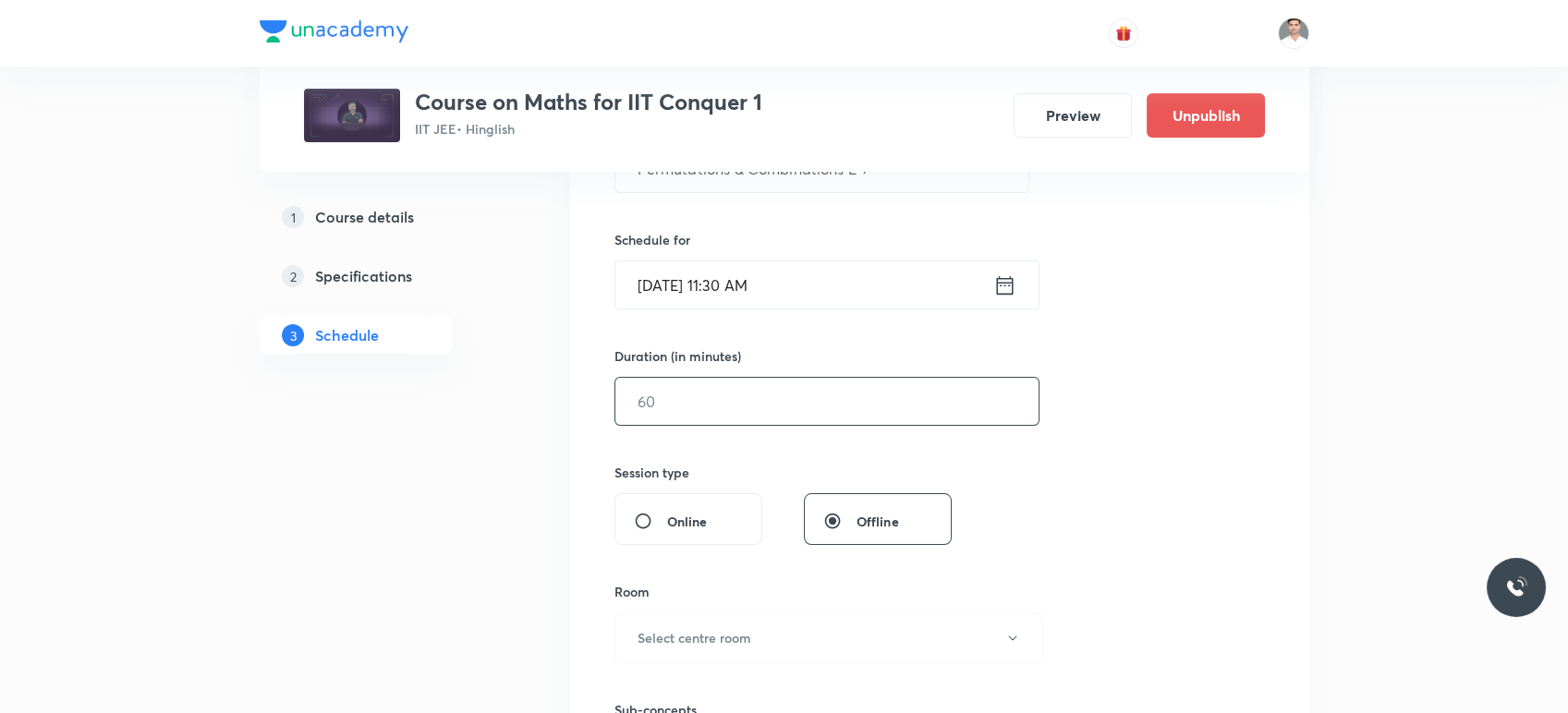
click at [696, 405] on input "text" at bounding box center [827, 402] width 424 height 47
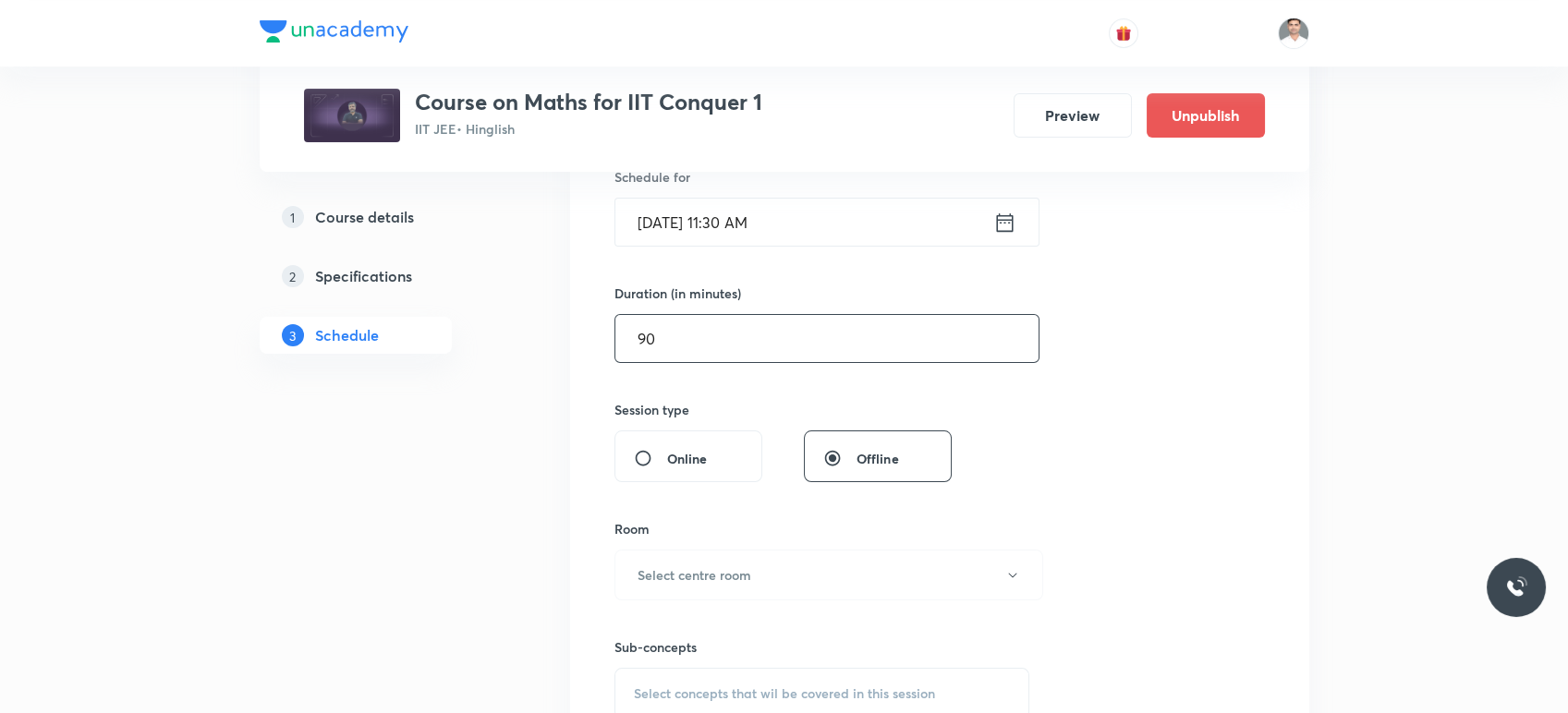
scroll to position [616, 0]
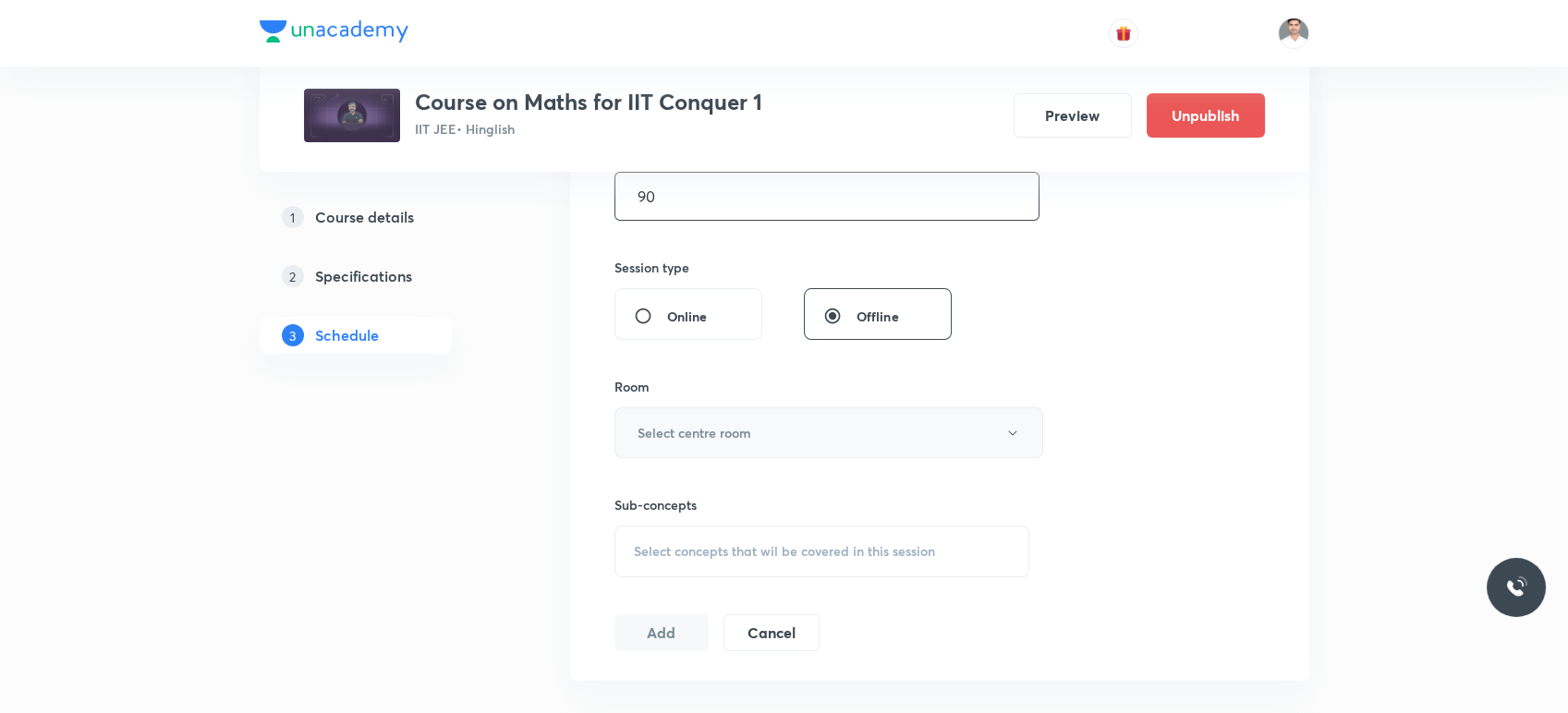
type input "90"
click at [688, 444] on button "Select centre room" at bounding box center [828, 433] width 428 height 51
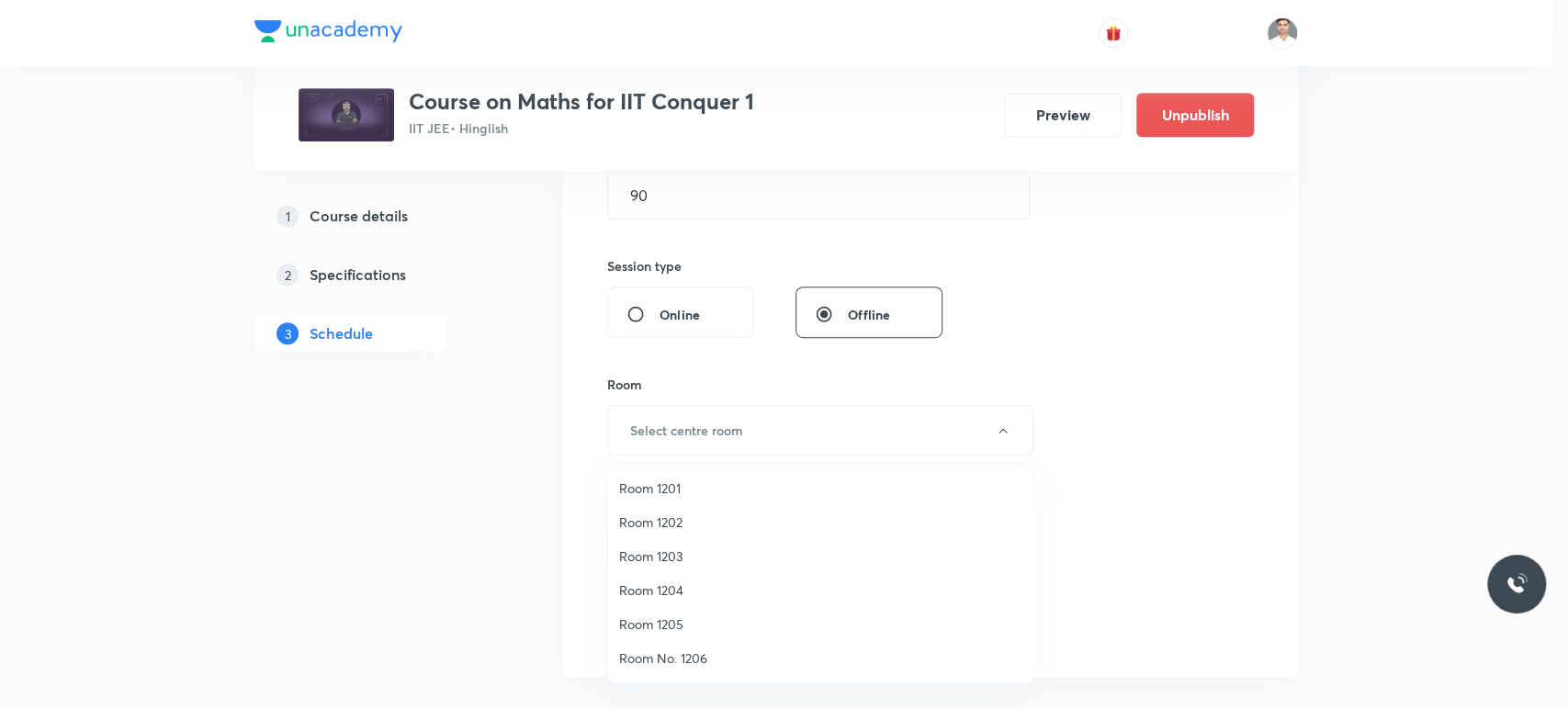
click at [663, 520] on span "Room 1202" at bounding box center [819, 523] width 402 height 20
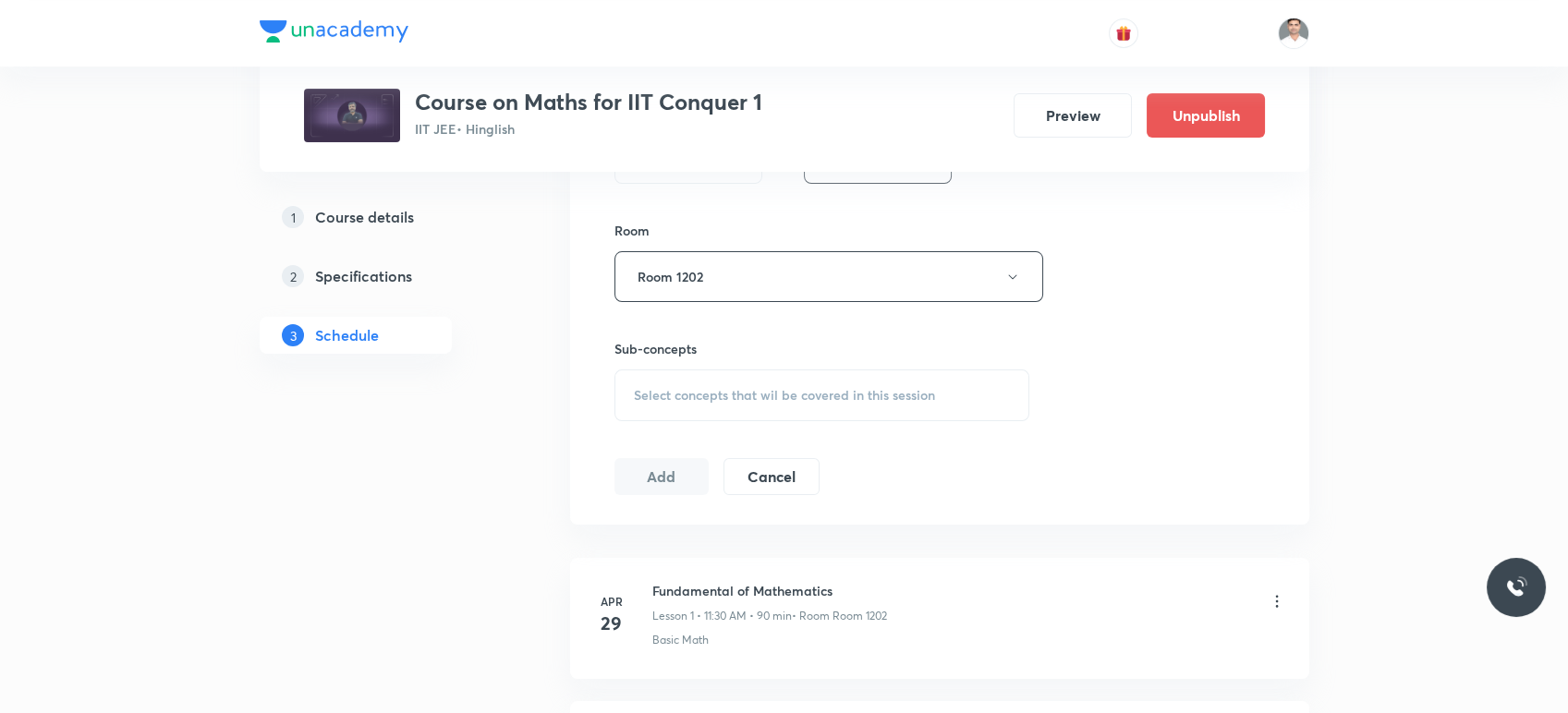
scroll to position [820, 0]
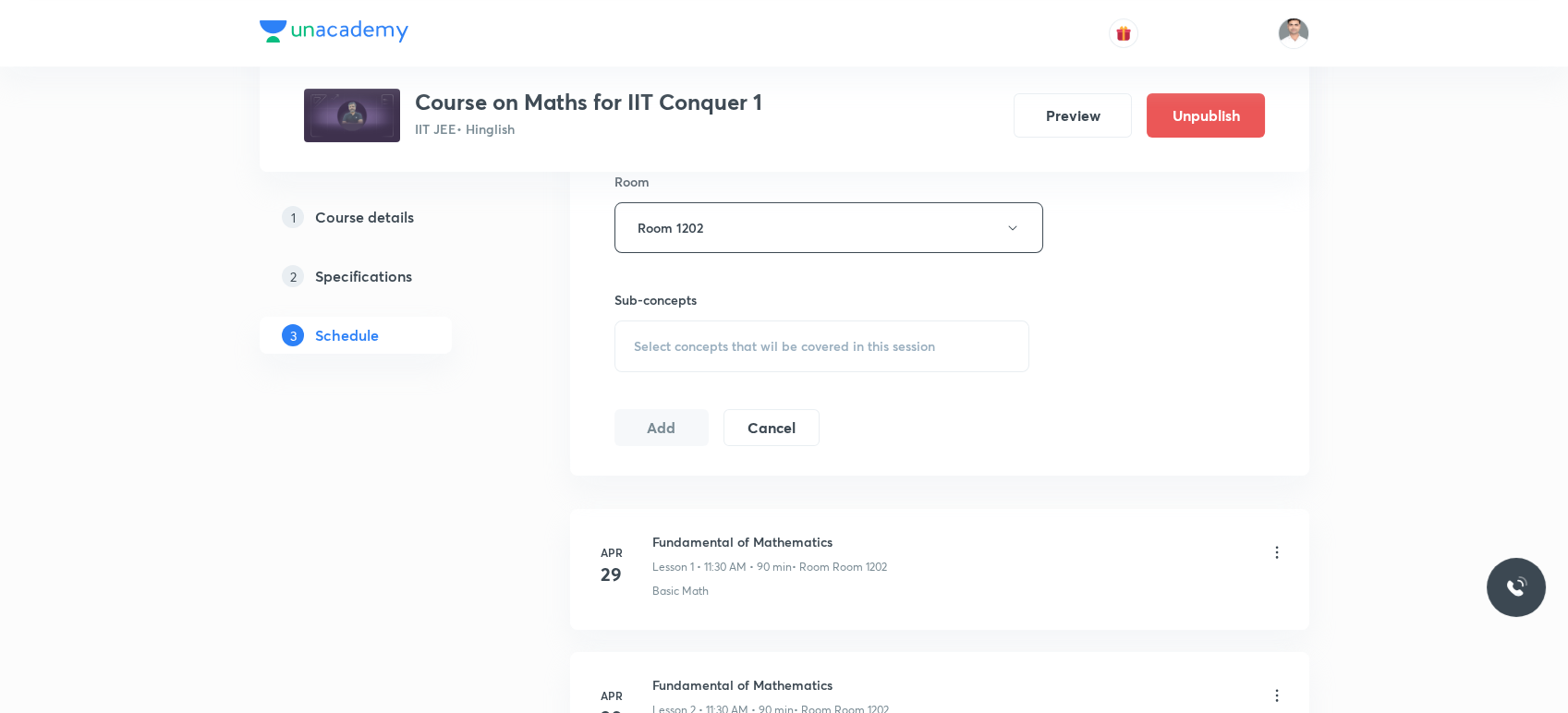
click at [720, 340] on span "Select concepts that wil be covered in this session" at bounding box center [785, 346] width 301 height 15
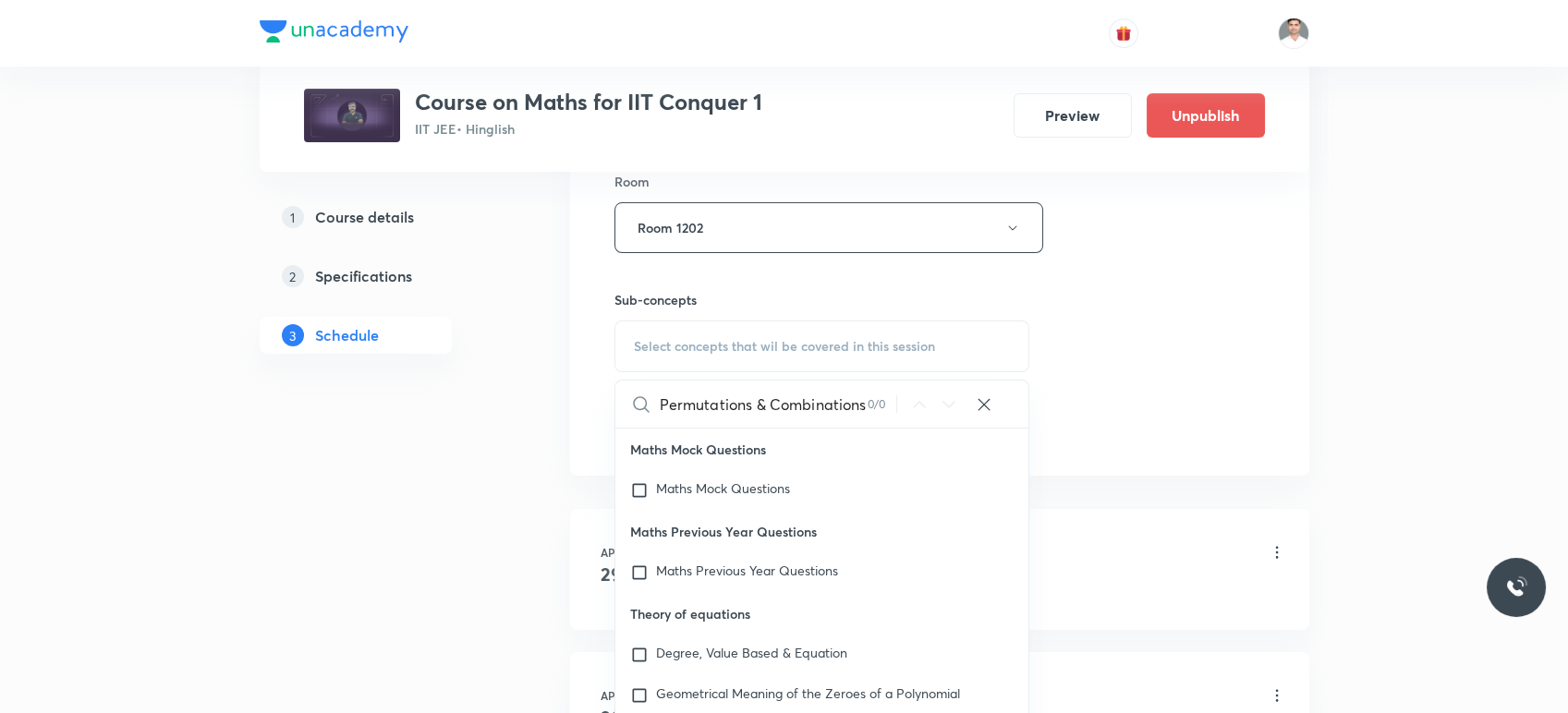
scroll to position [0, 25]
click at [855, 412] on input "Permutations & Combinations L-6" at bounding box center [763, 405] width 208 height 47
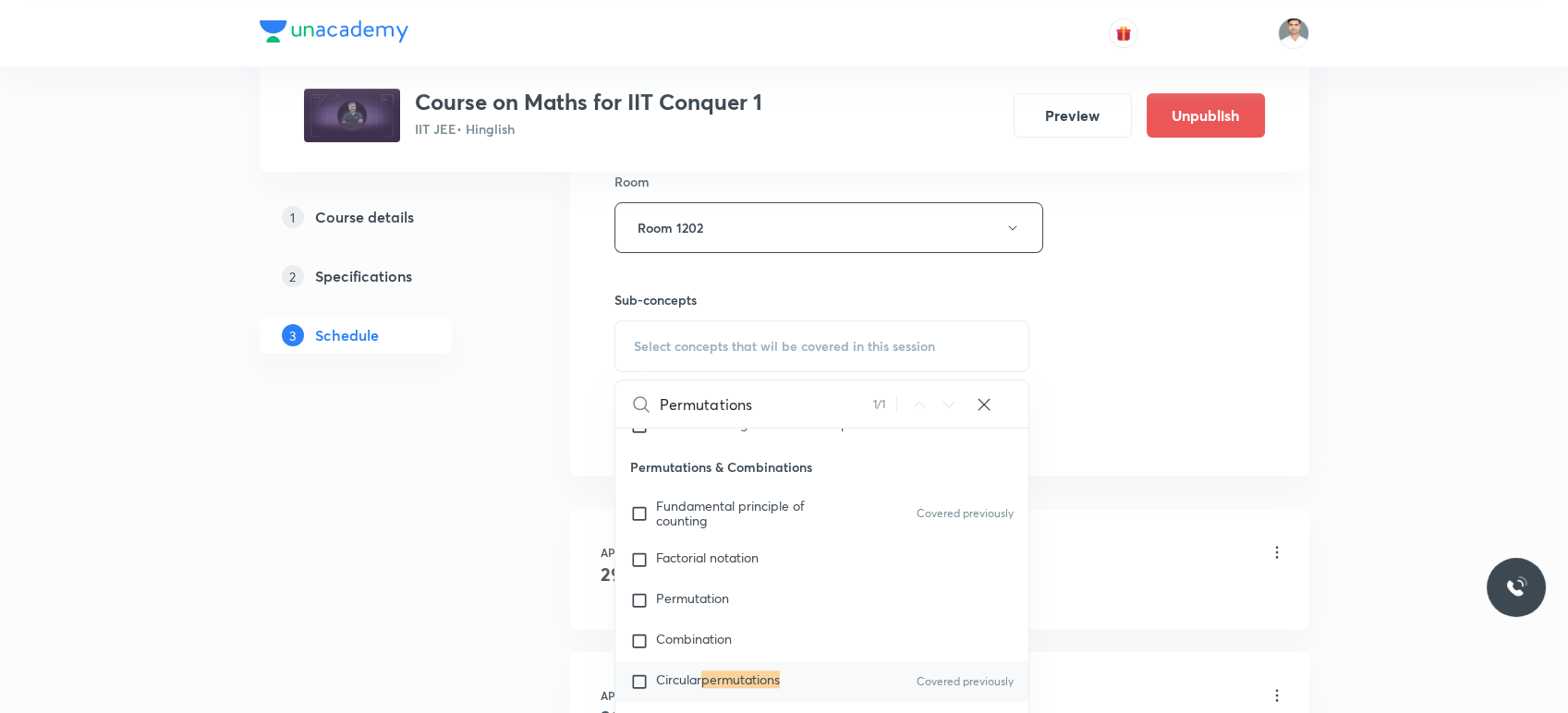
scroll to position [3544, 0]
type input "Permutations"
click at [725, 670] on mark "permutations" at bounding box center [741, 676] width 79 height 18
checkbox input "true"
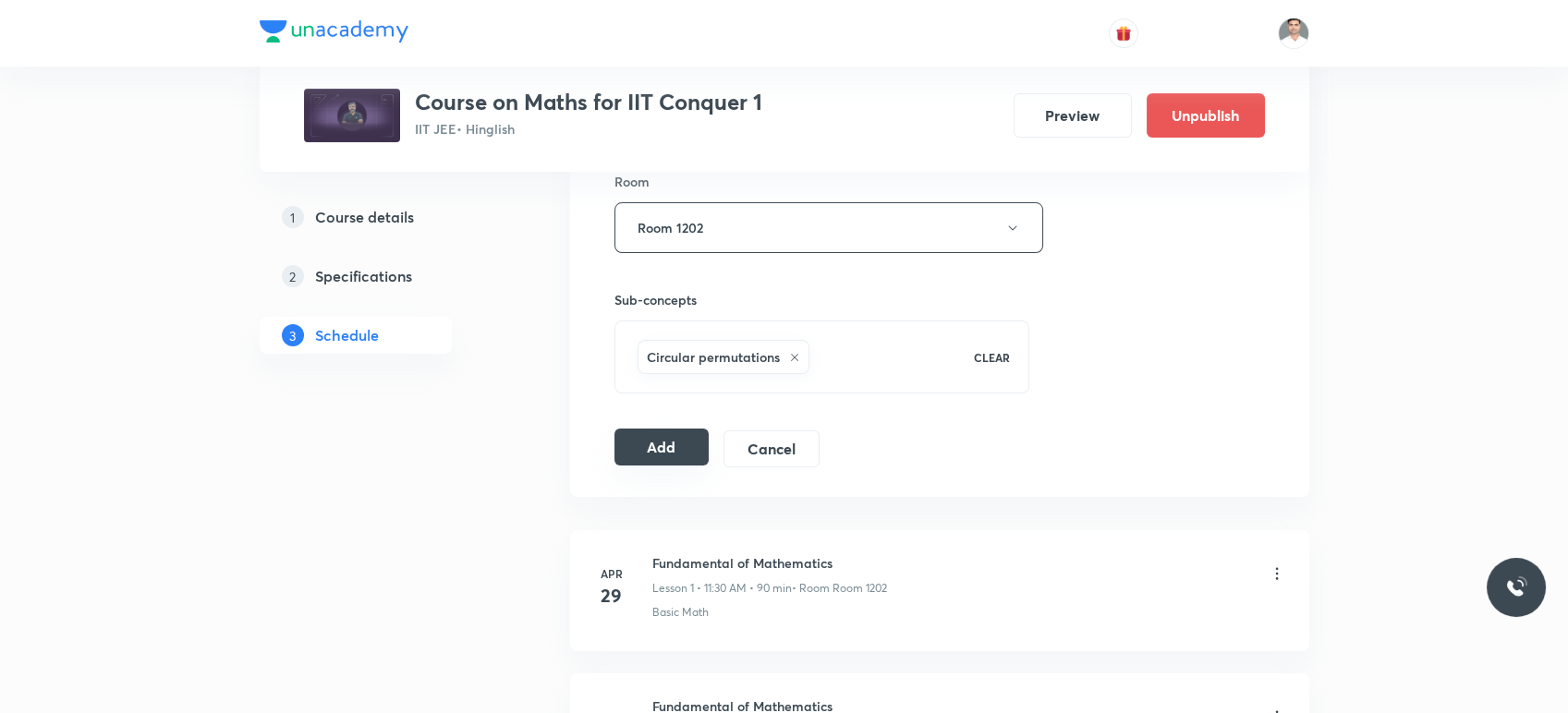
click at [650, 453] on button "Add" at bounding box center [662, 447] width 96 height 37
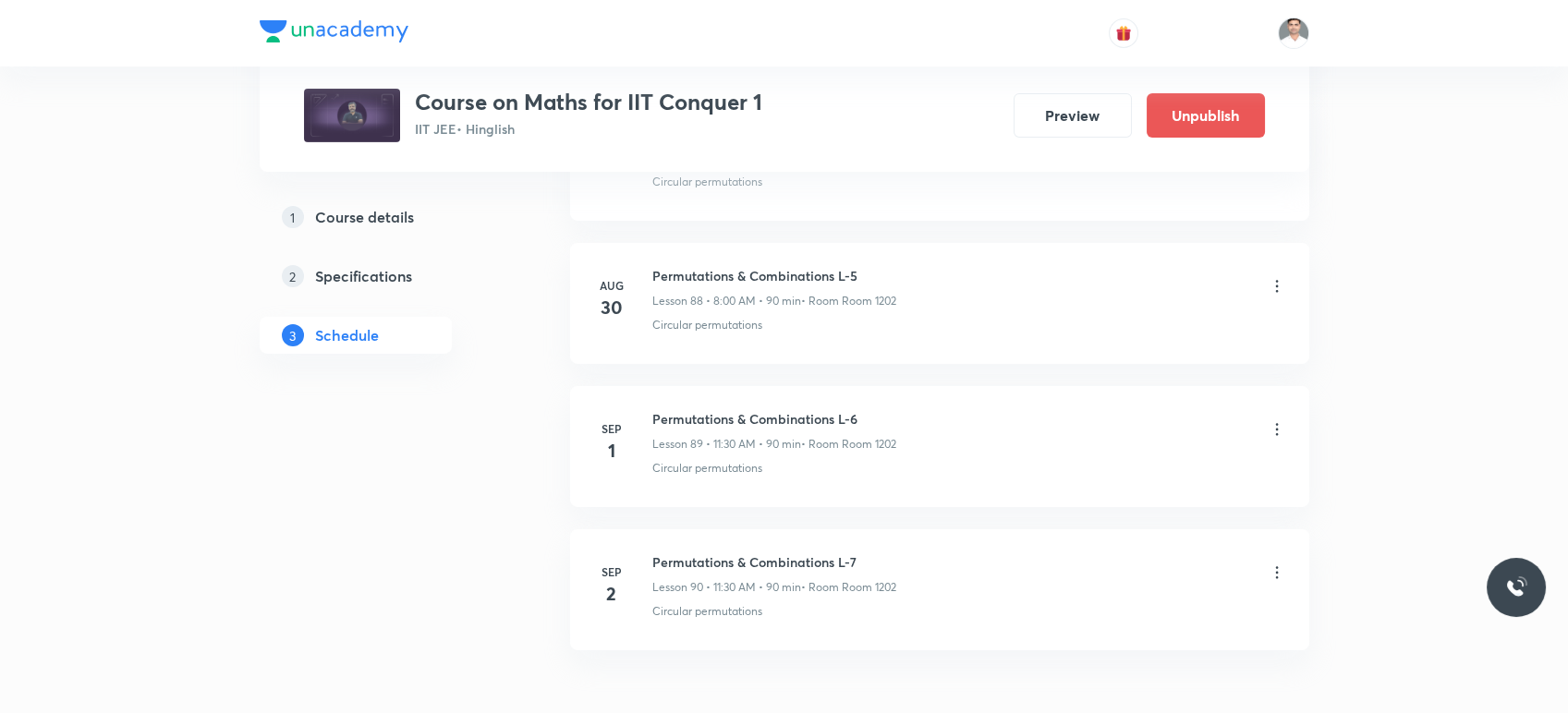
scroll to position [12791, 0]
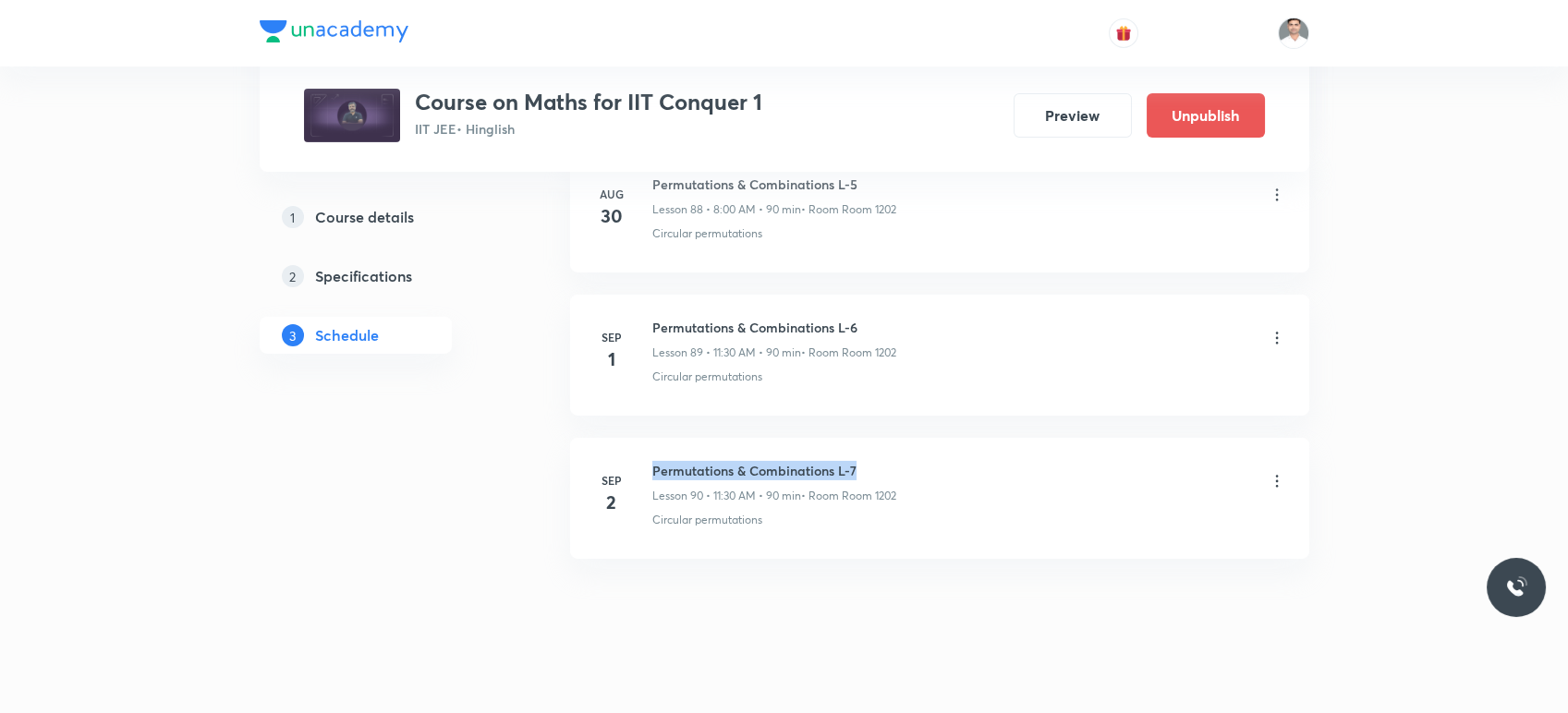
drag, startPoint x: 761, startPoint y: 447, endPoint x: 956, endPoint y: 428, distance: 195.9
click at [956, 438] on li "Sep 2 Permutations & Combinations L-7 Lesson 90 • 11:30 AM • 90 min • Room Room…" at bounding box center [940, 498] width 740 height 121
copy h6 "Permutations & Combinations L-7"
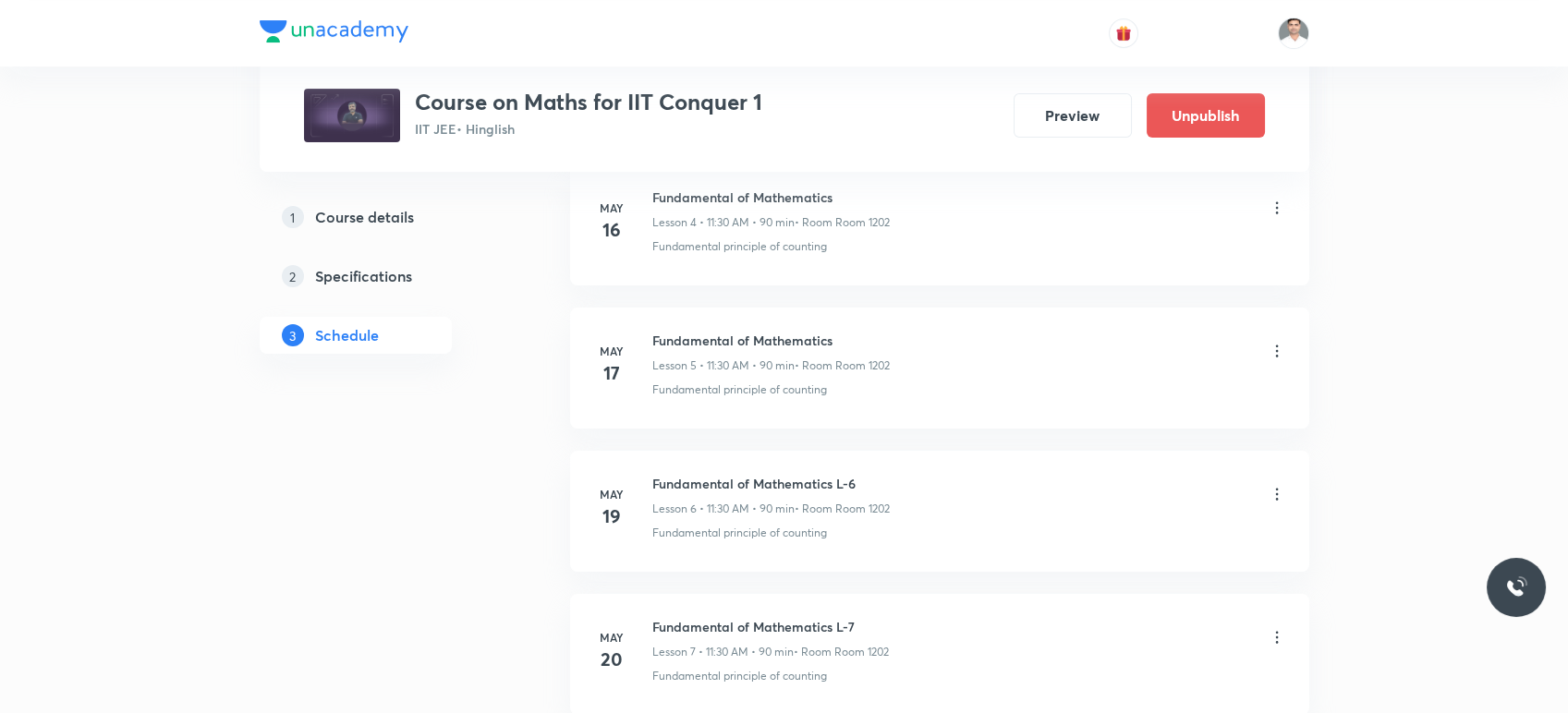
scroll to position [0, 0]
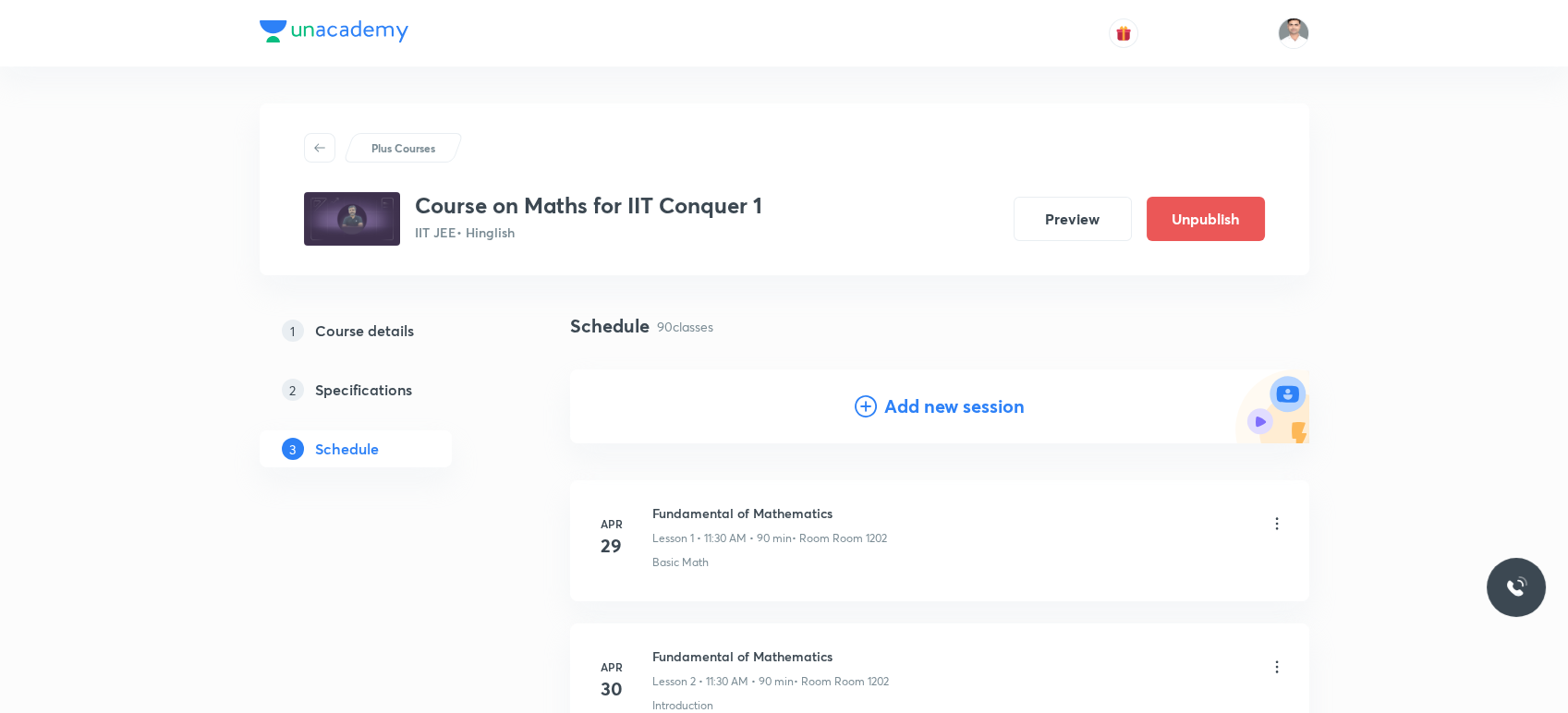
click at [993, 405] on h4 "Add new session" at bounding box center [954, 407] width 141 height 28
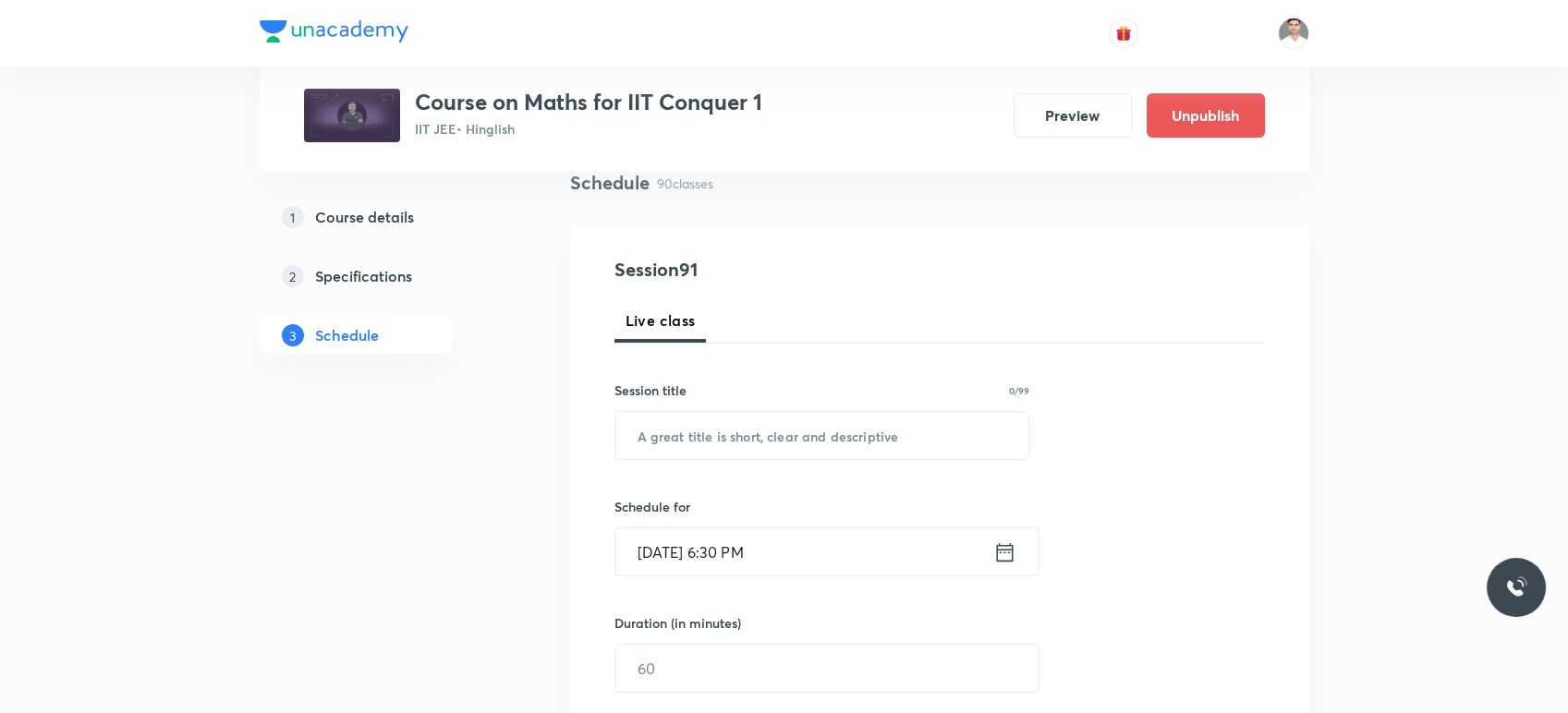
scroll to position [205, 0]
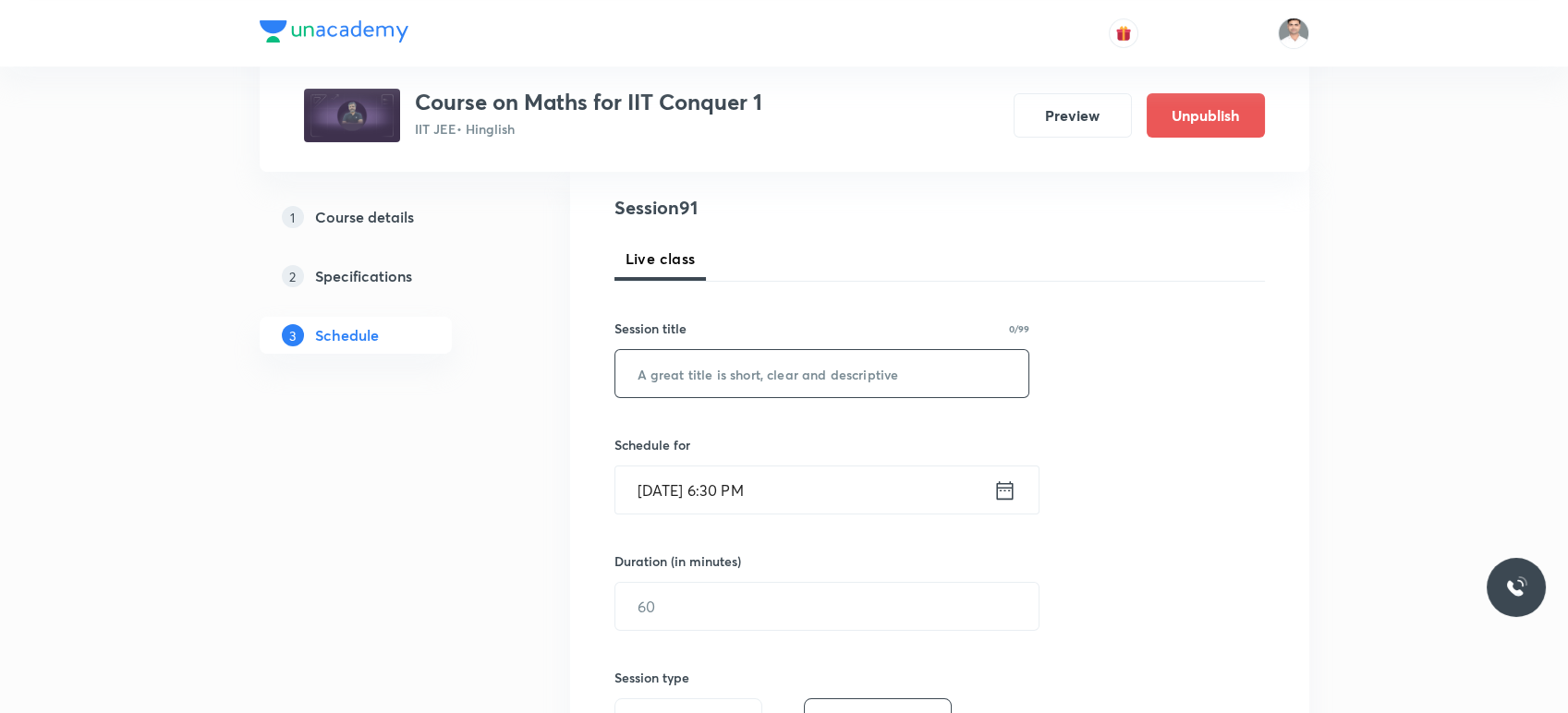
click at [699, 379] on input "text" at bounding box center [822, 374] width 414 height 47
paste input "Permutations & Combinations L-7"
type input "Permutations & Combinations L-8"
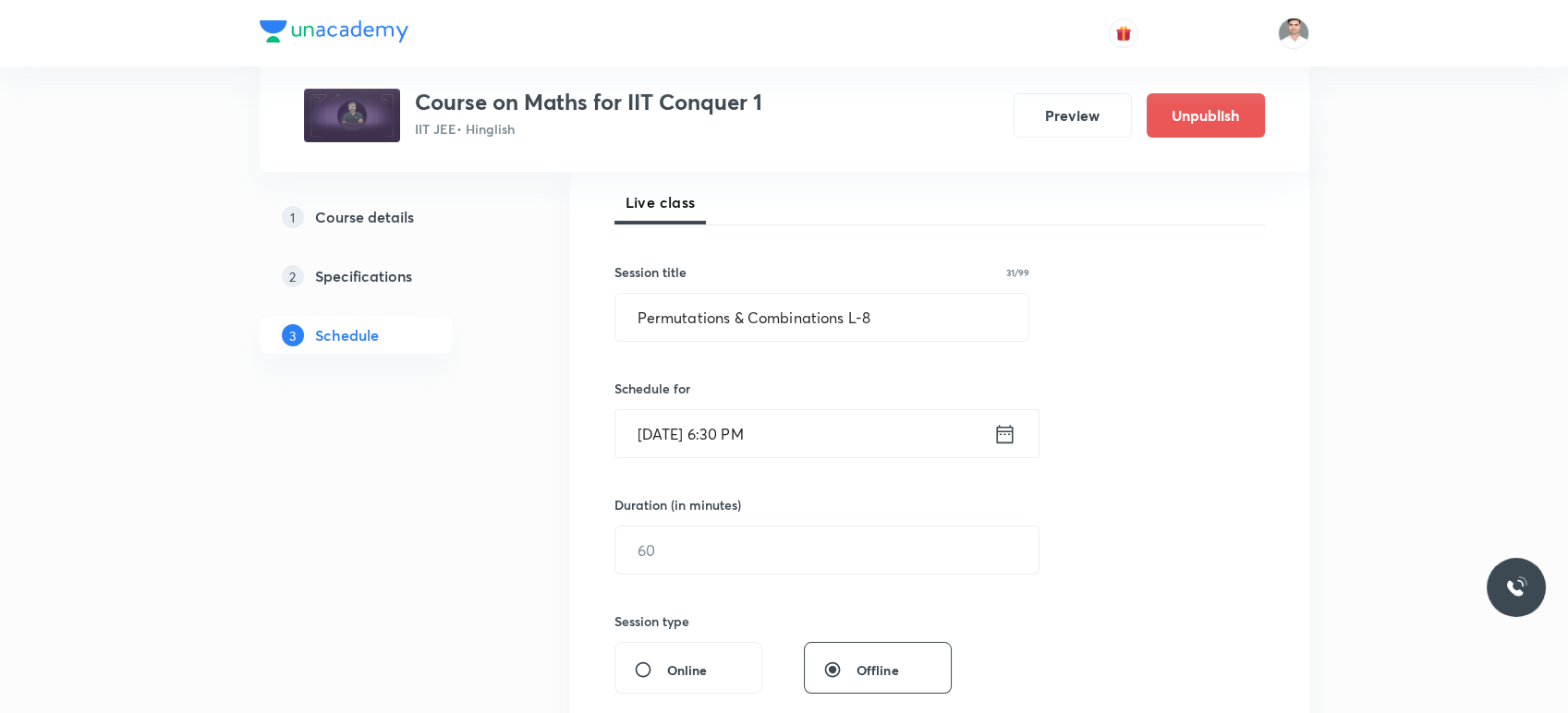
scroll to position [307, 0]
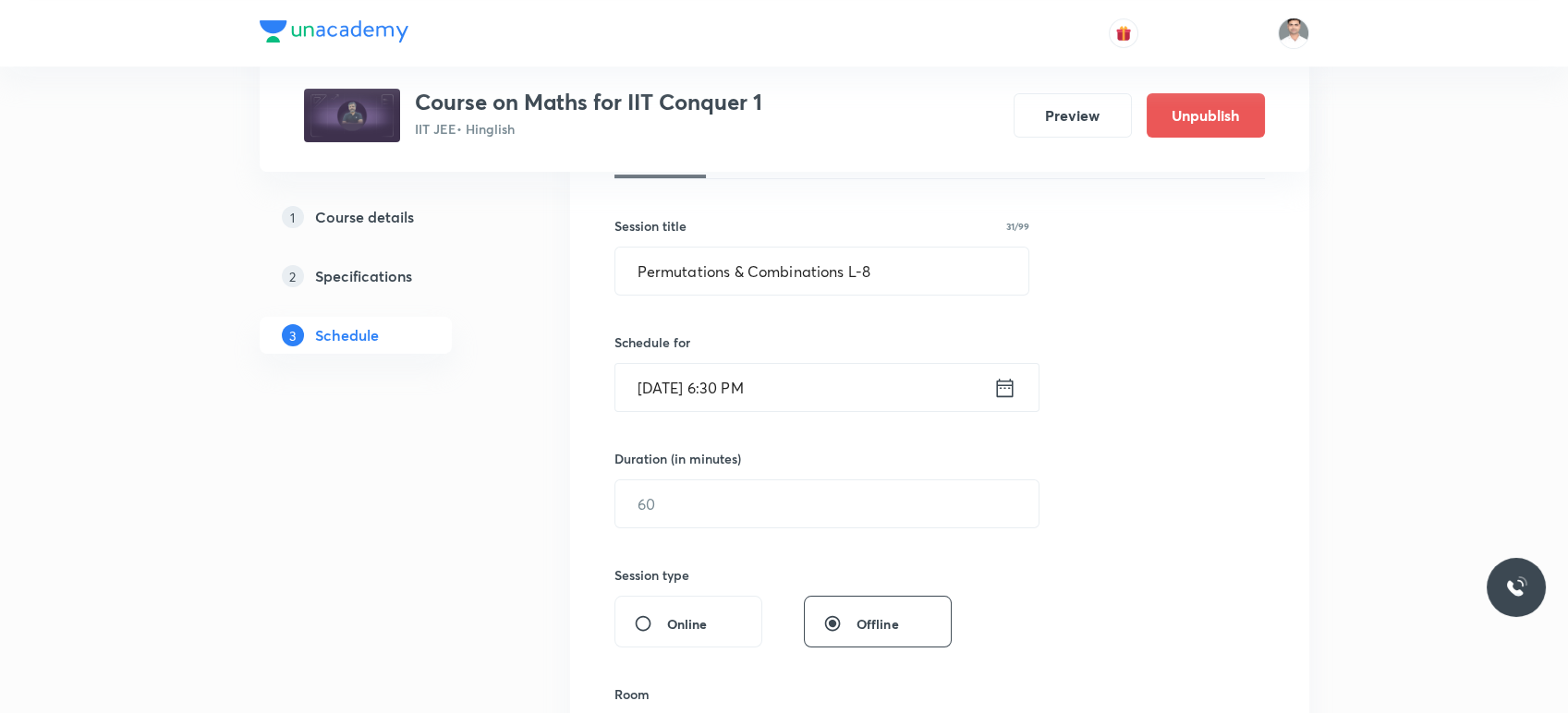
click at [1002, 389] on icon at bounding box center [1005, 388] width 23 height 26
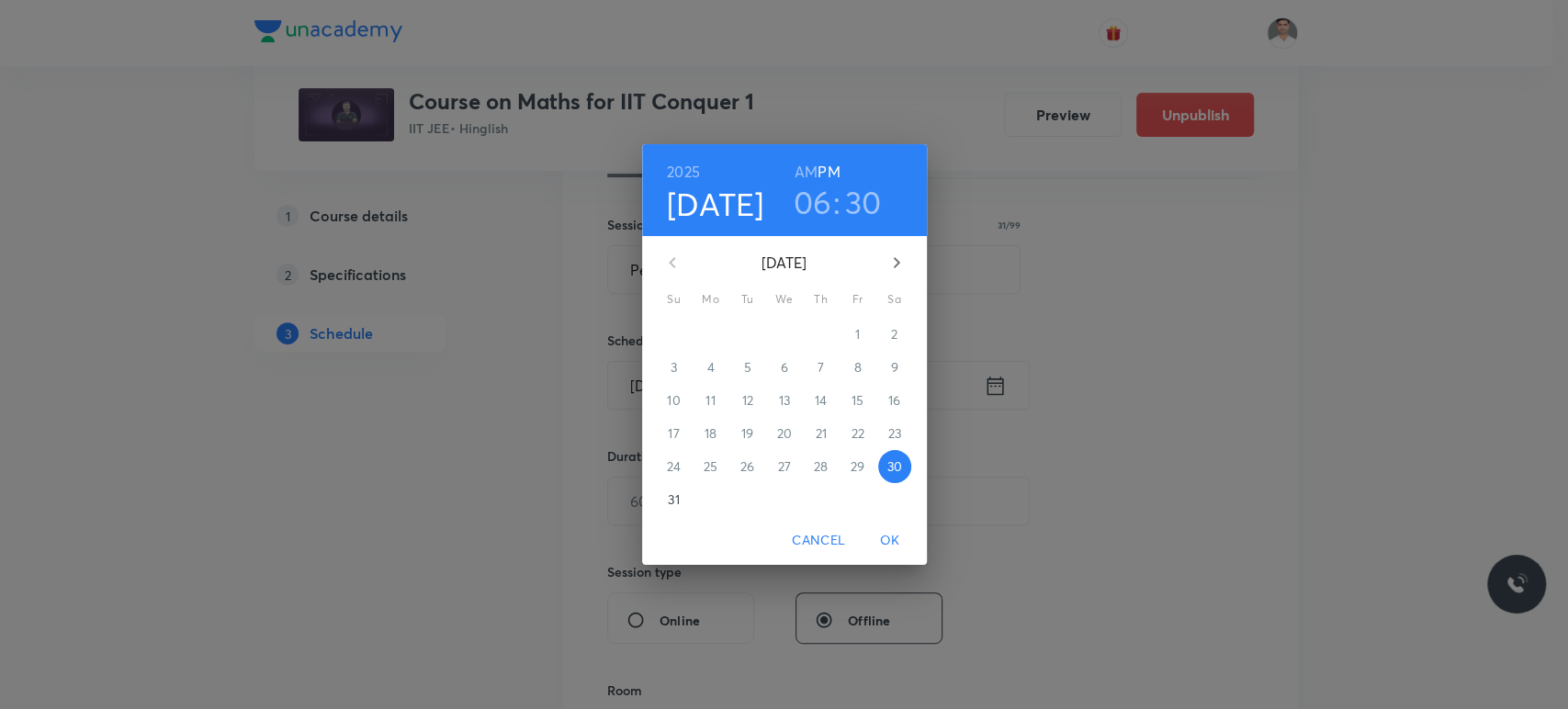
click at [897, 264] on icon "button" at bounding box center [897, 262] width 23 height 23
click at [782, 329] on p "3" at bounding box center [784, 334] width 7 height 19
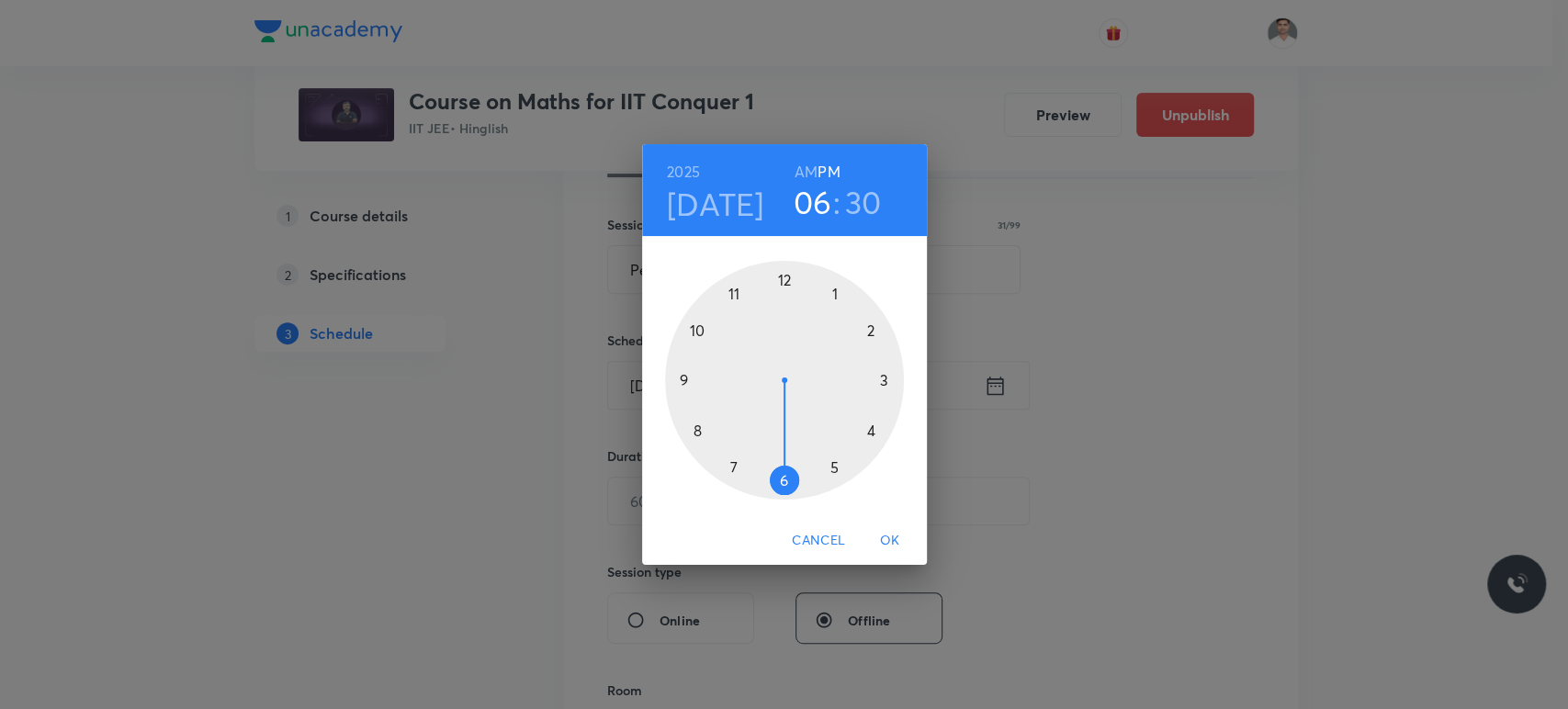
click at [807, 174] on h6 "AM" at bounding box center [806, 171] width 23 height 25
click at [735, 295] on div at bounding box center [784, 380] width 239 height 239
click at [783, 484] on div at bounding box center [784, 380] width 239 height 239
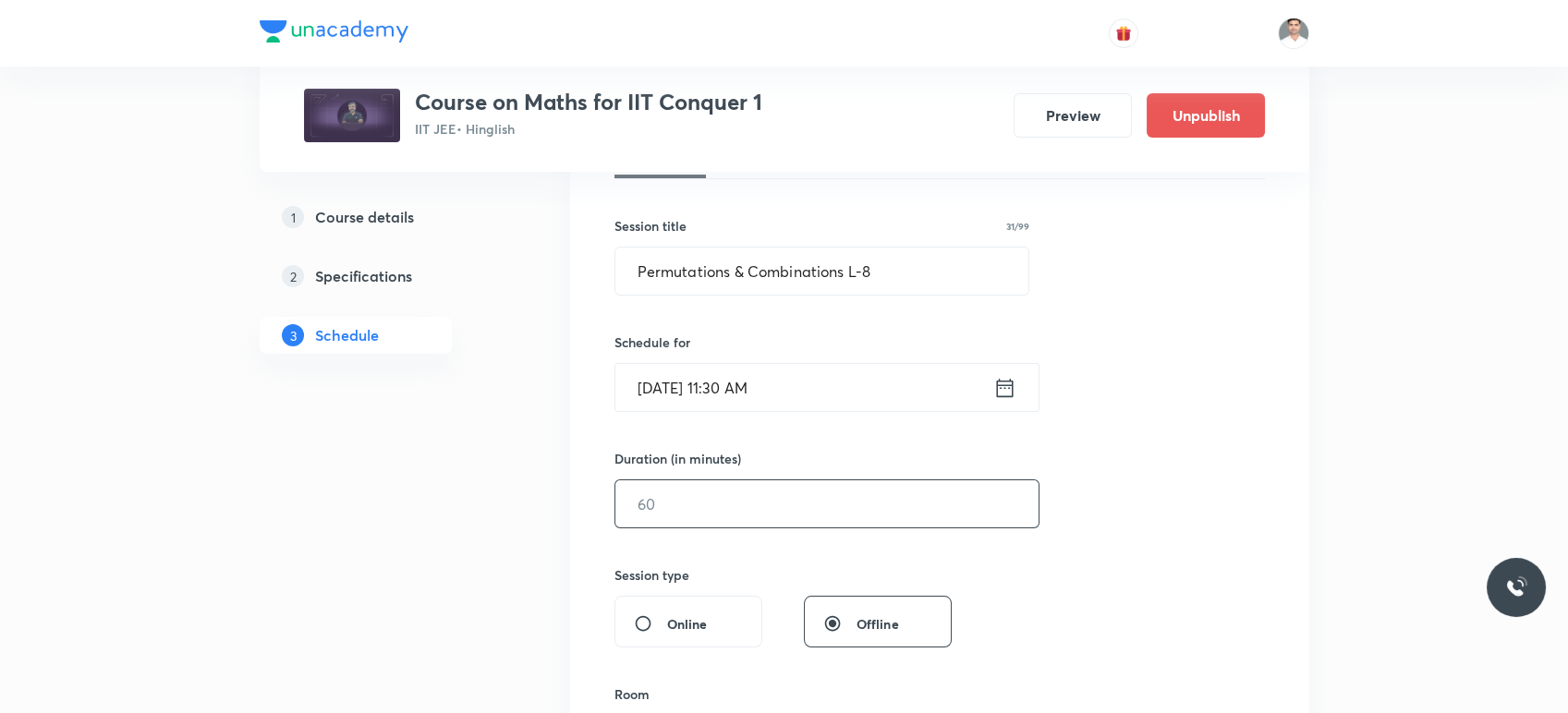
click at [761, 486] on input "text" at bounding box center [827, 504] width 424 height 47
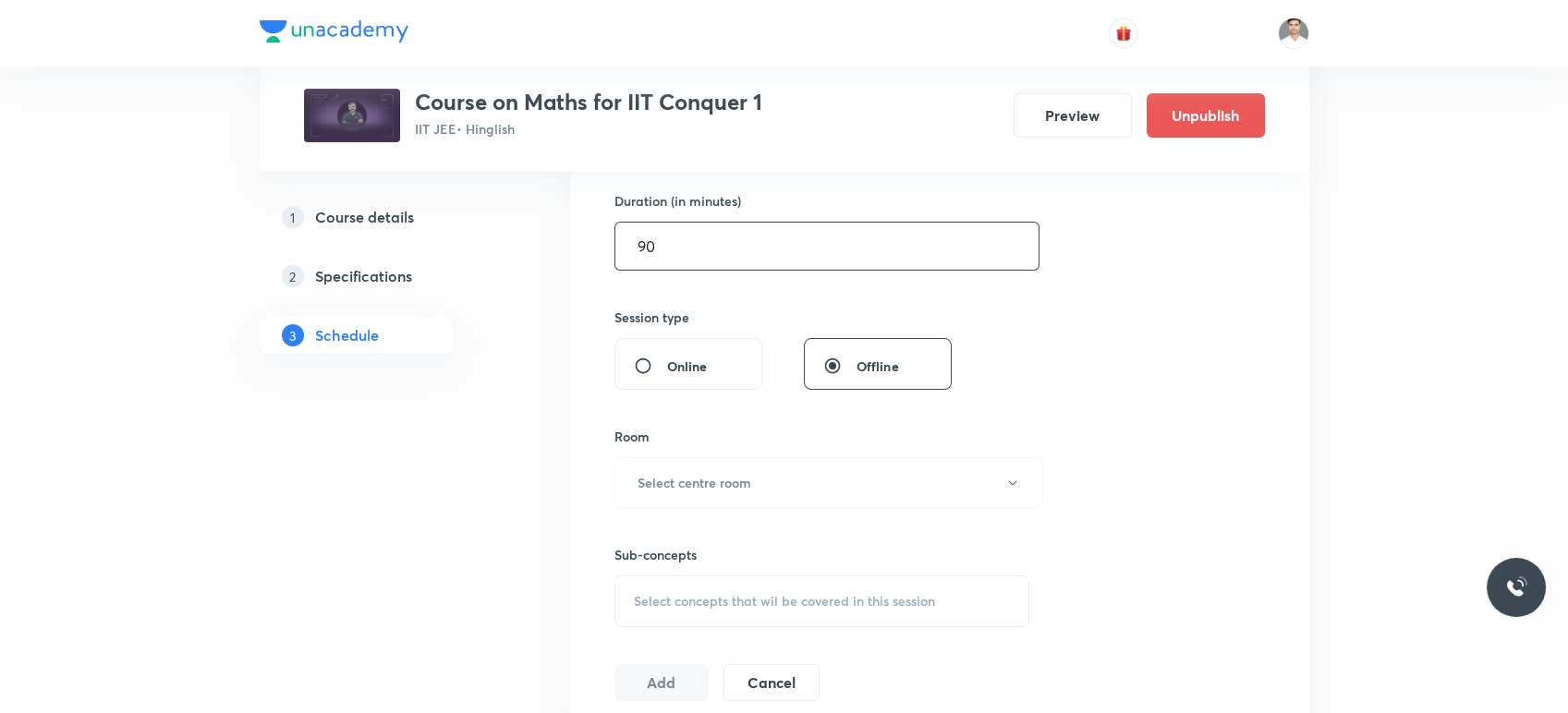
scroll to position [616, 0]
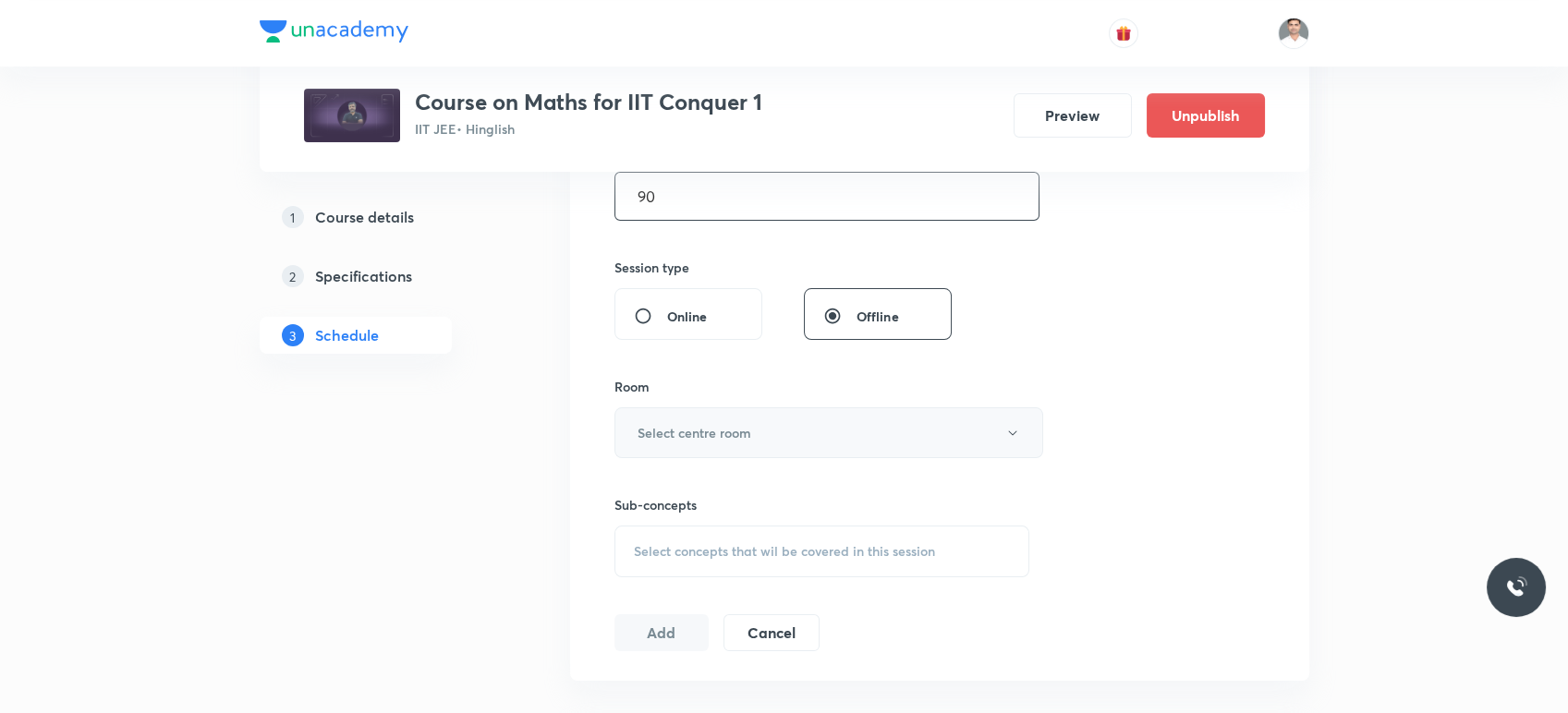
type input "90"
click at [727, 420] on button "Select centre room" at bounding box center [828, 433] width 428 height 51
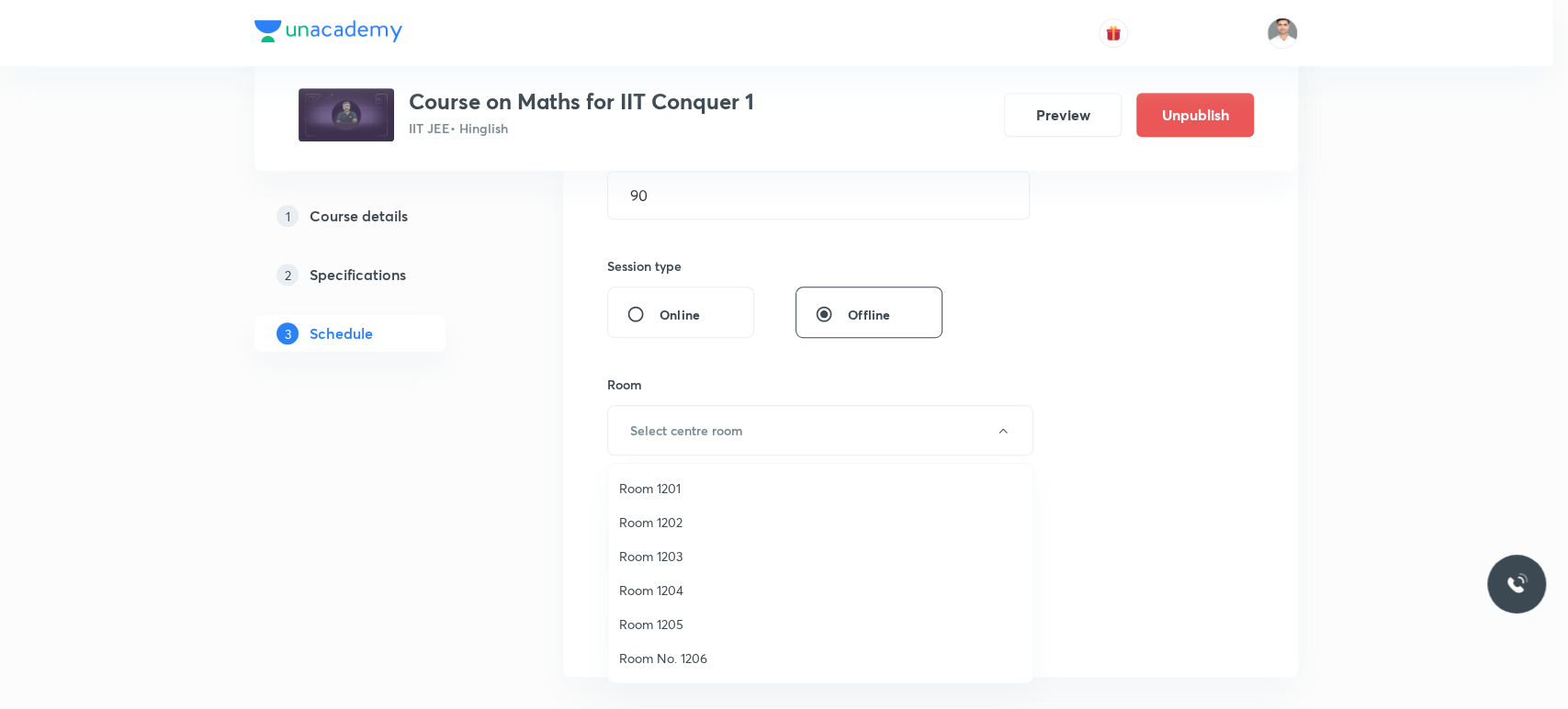
click at [656, 514] on span "Room 1202" at bounding box center [819, 523] width 402 height 20
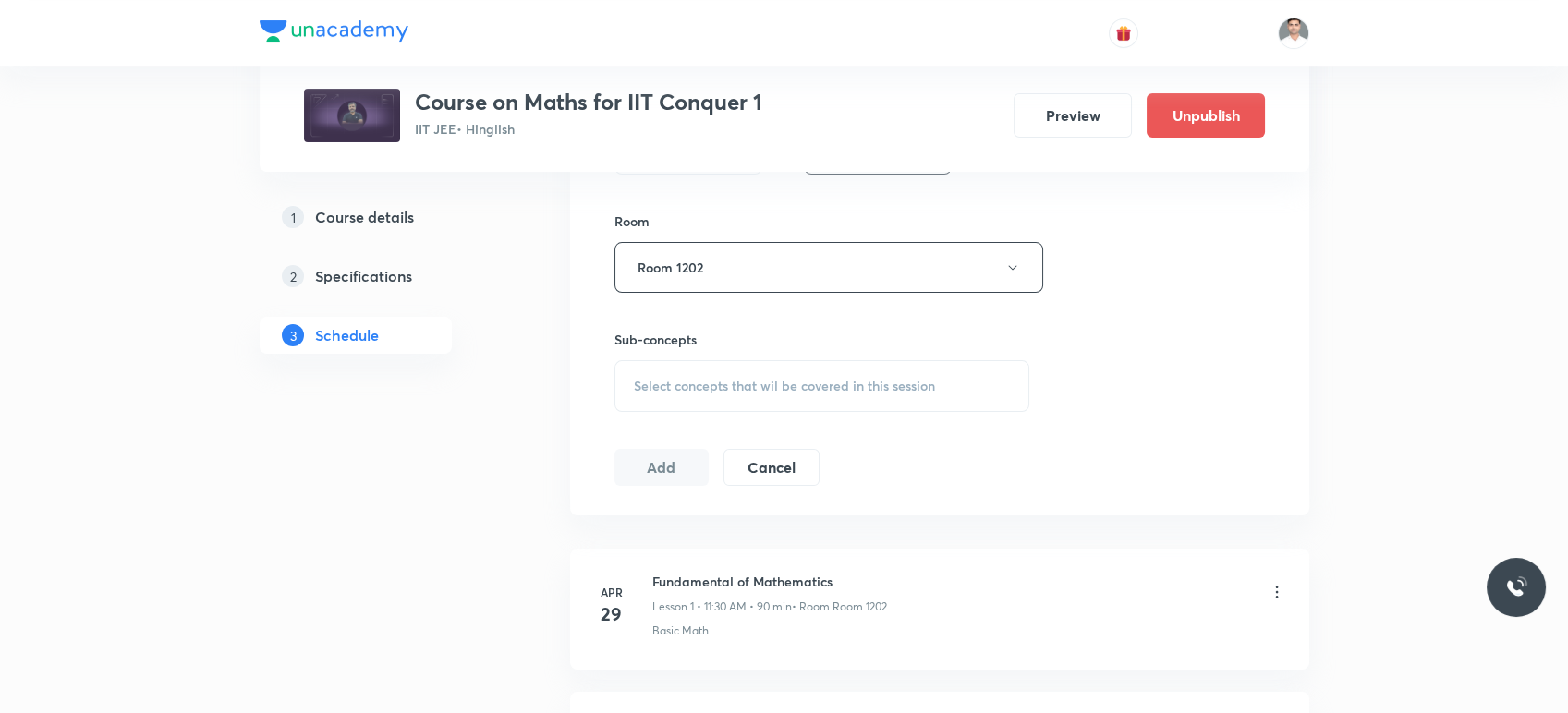
scroll to position [820, 0]
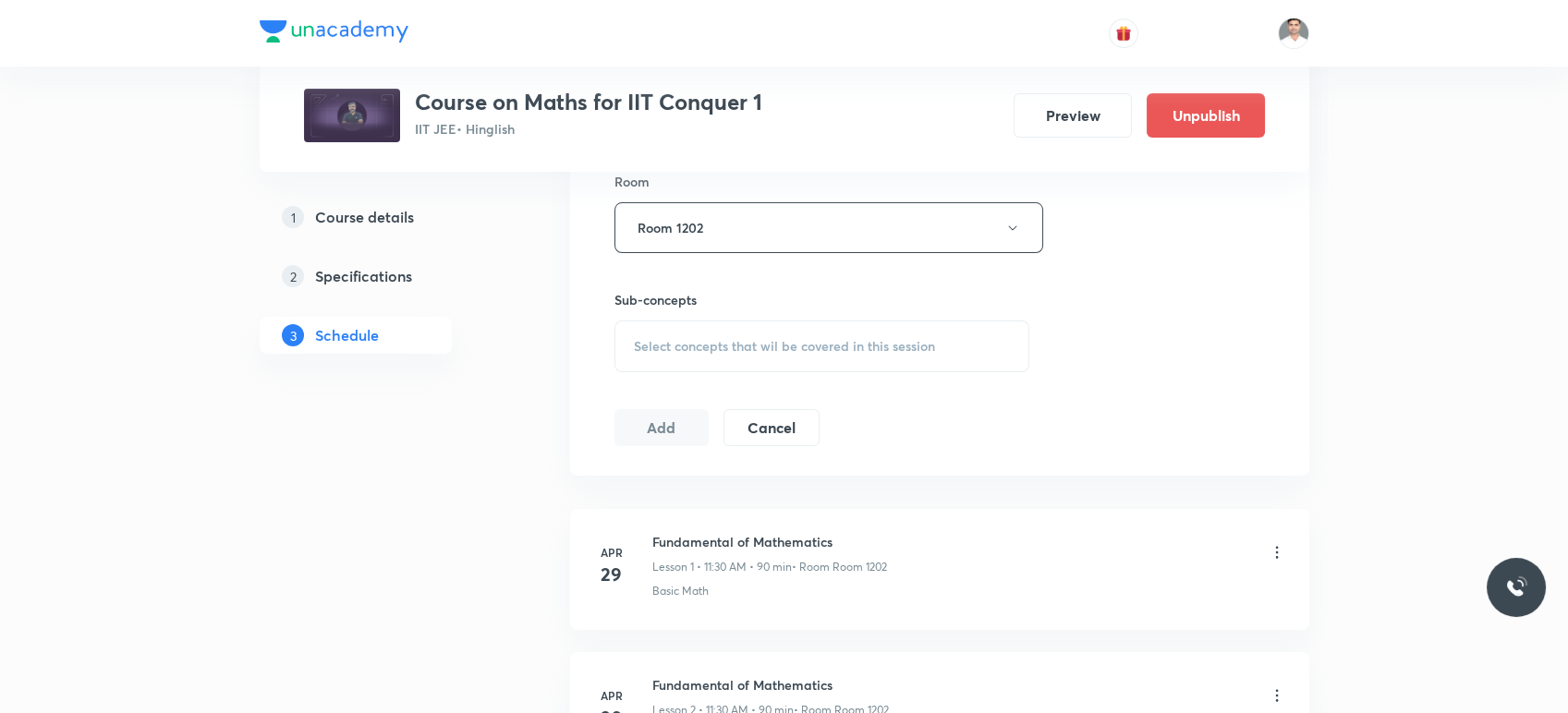
click at [714, 352] on span "Select concepts that wil be covered in this session" at bounding box center [785, 346] width 301 height 15
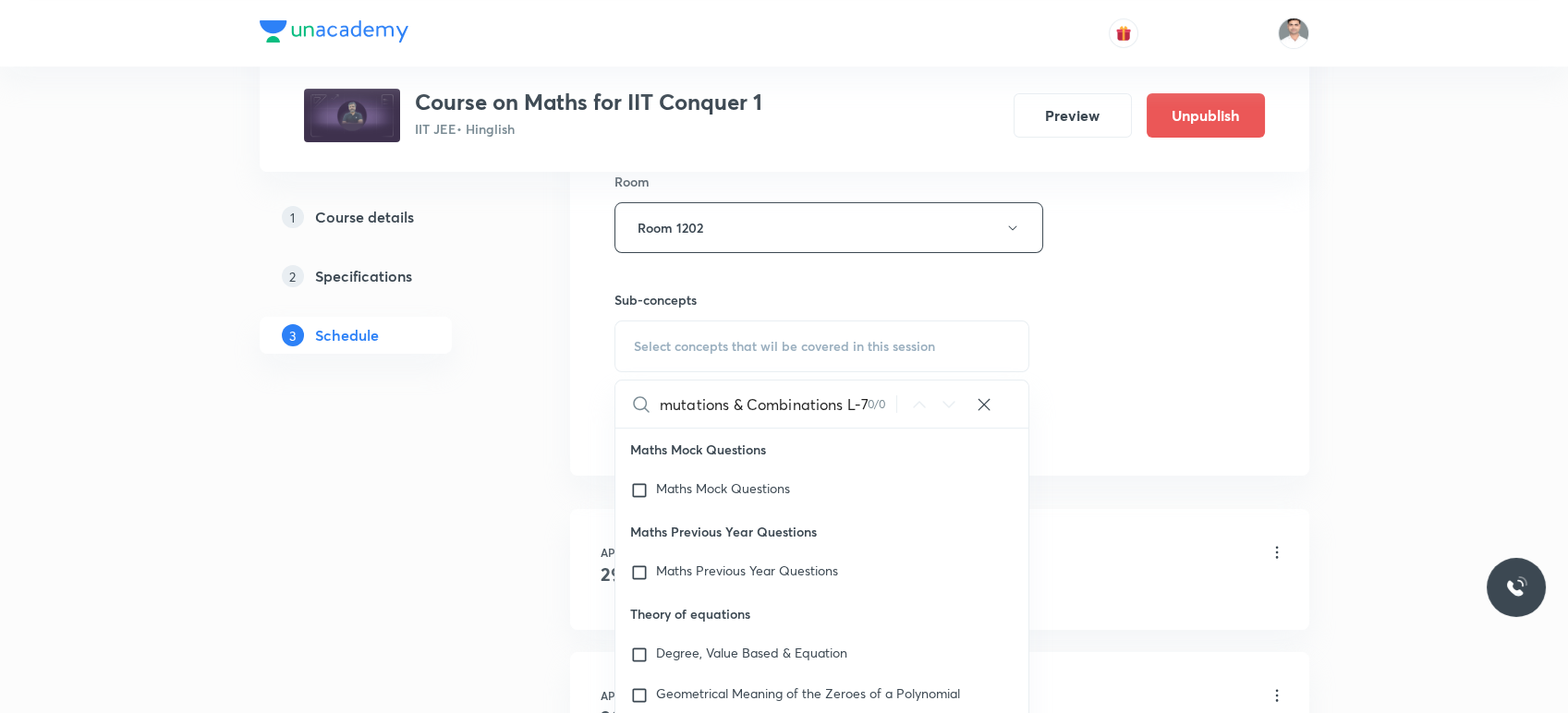
scroll to position [0, 24]
click at [872, 402] on div "Permutations & Combinations L-7 0 / 0 ​" at bounding box center [822, 405] width 414 height 47
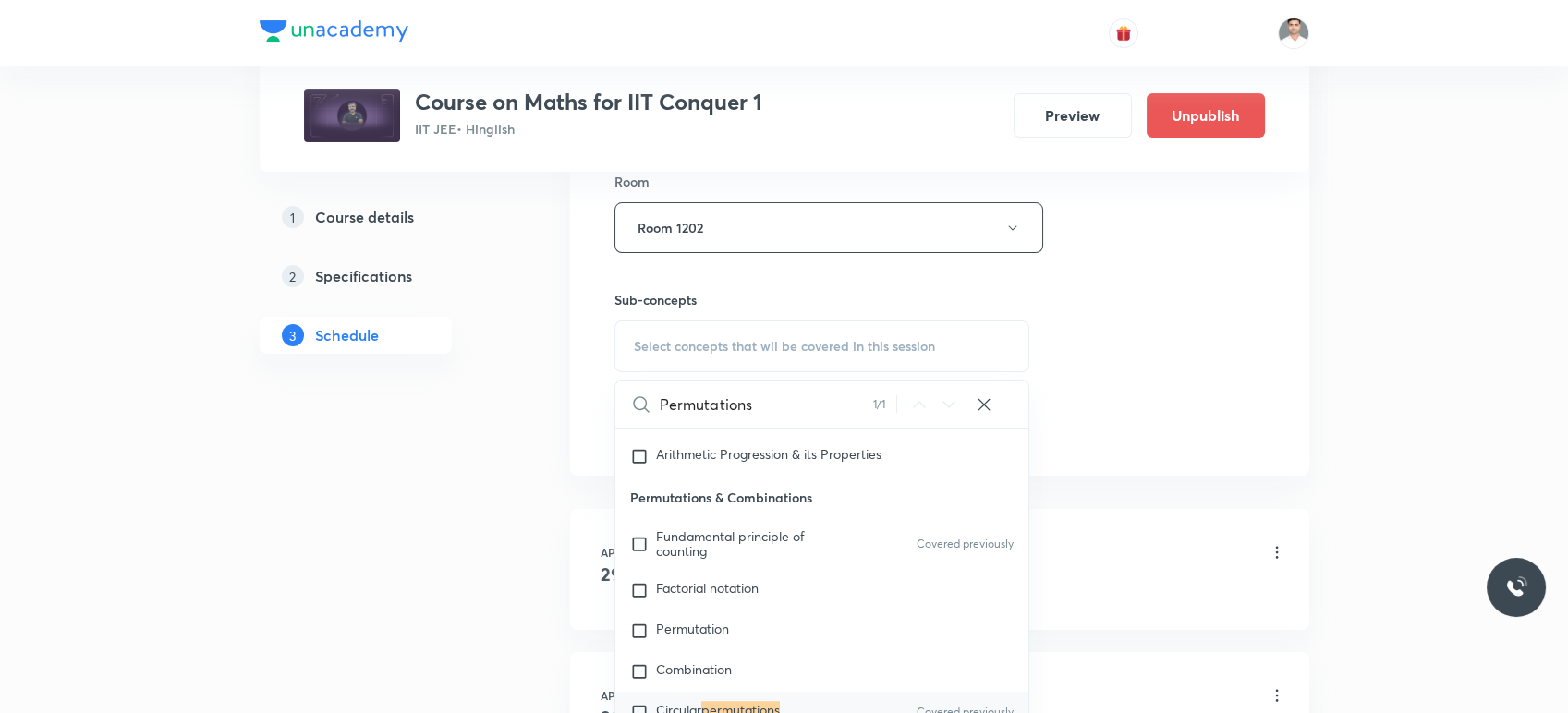
scroll to position [3544, 0]
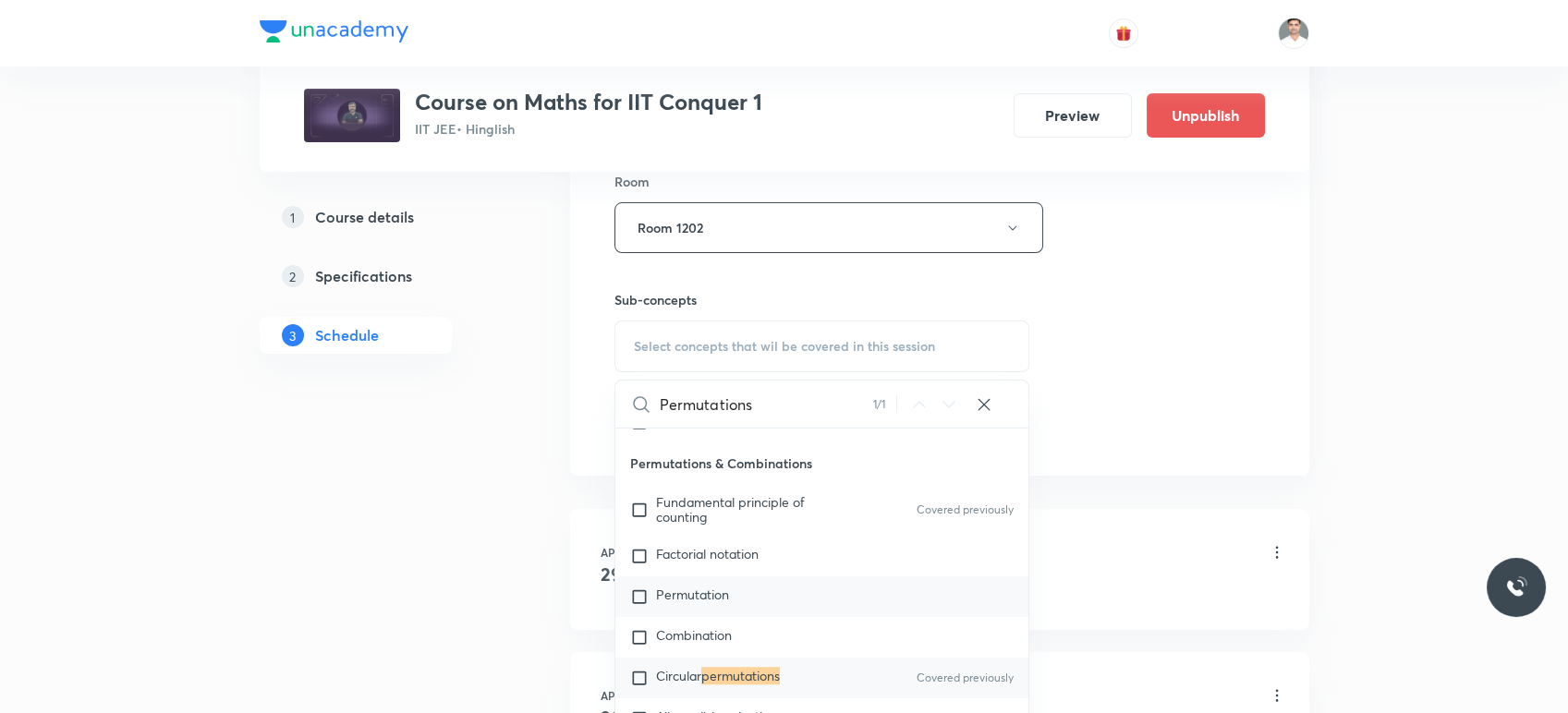
type input "Permutations"
click at [684, 586] on span "Permutation" at bounding box center [692, 595] width 73 height 18
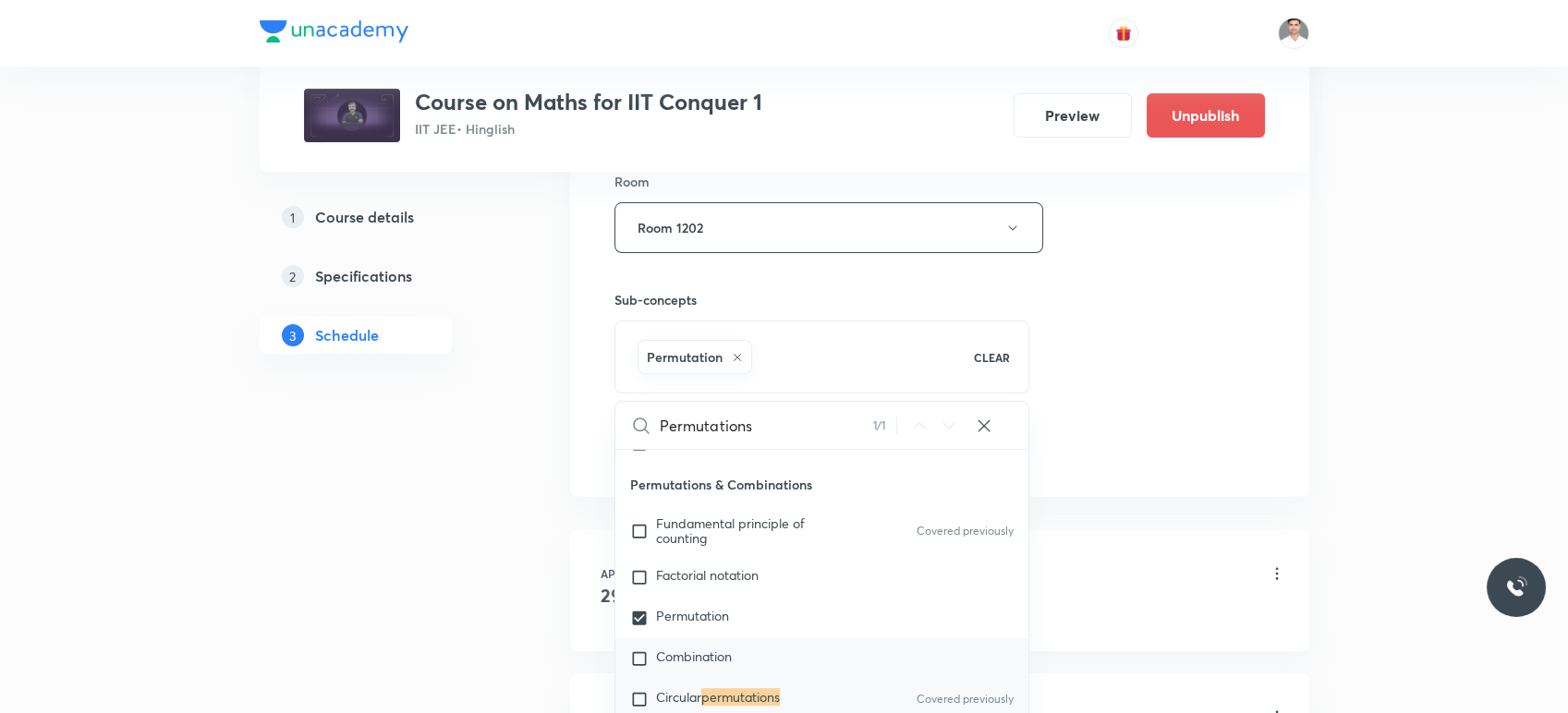
click at [673, 648] on span "Combination" at bounding box center [693, 657] width 76 height 18
checkbox input "true"
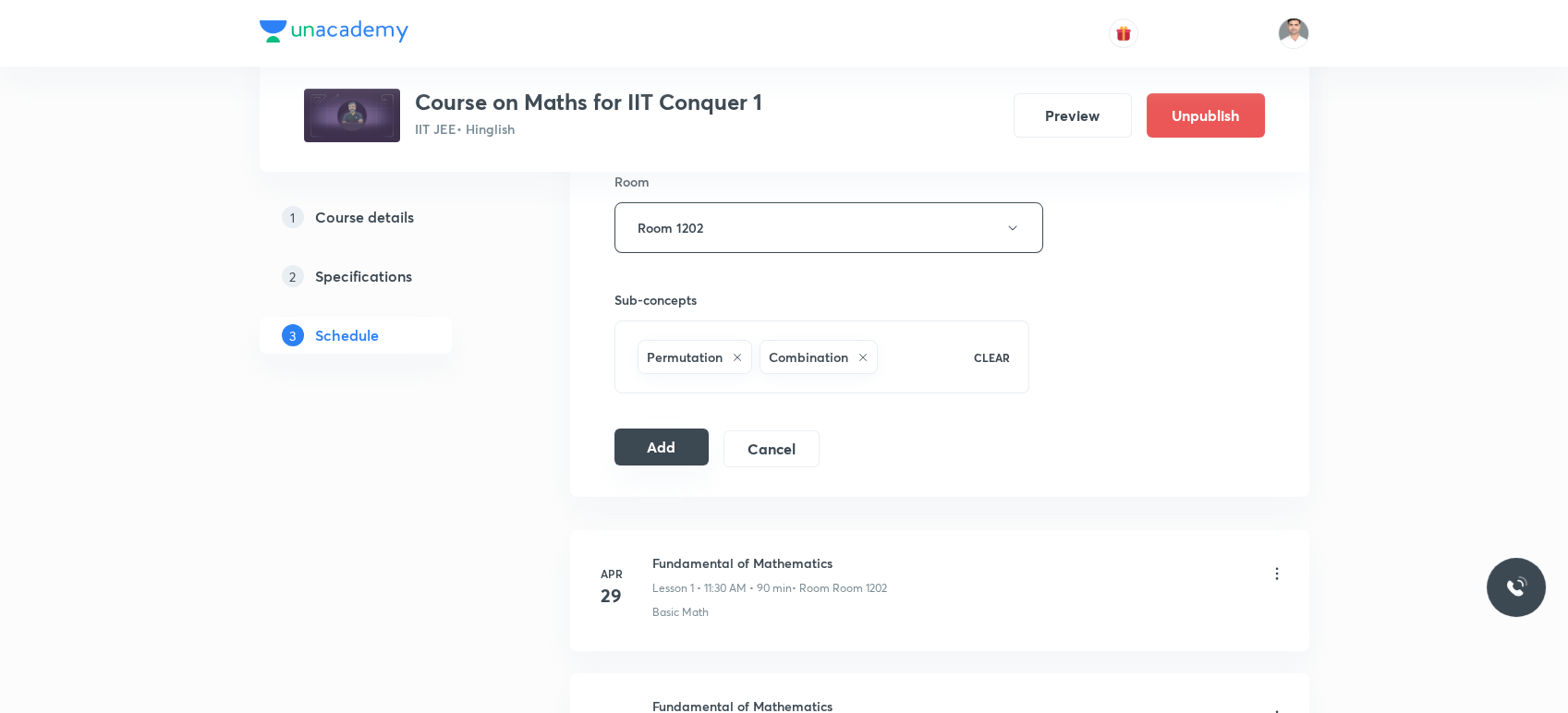
click at [643, 447] on button "Add" at bounding box center [662, 447] width 96 height 37
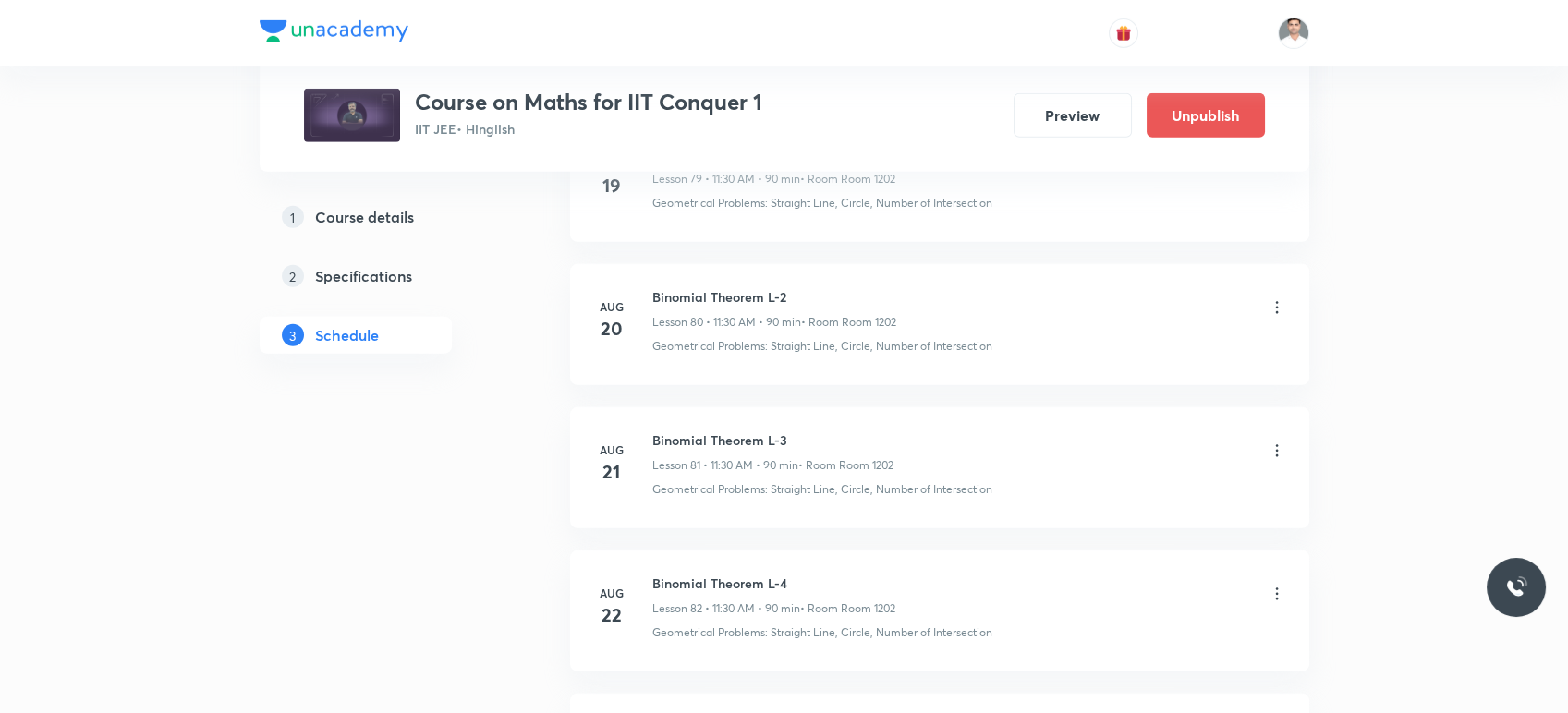
scroll to position [12791, 0]
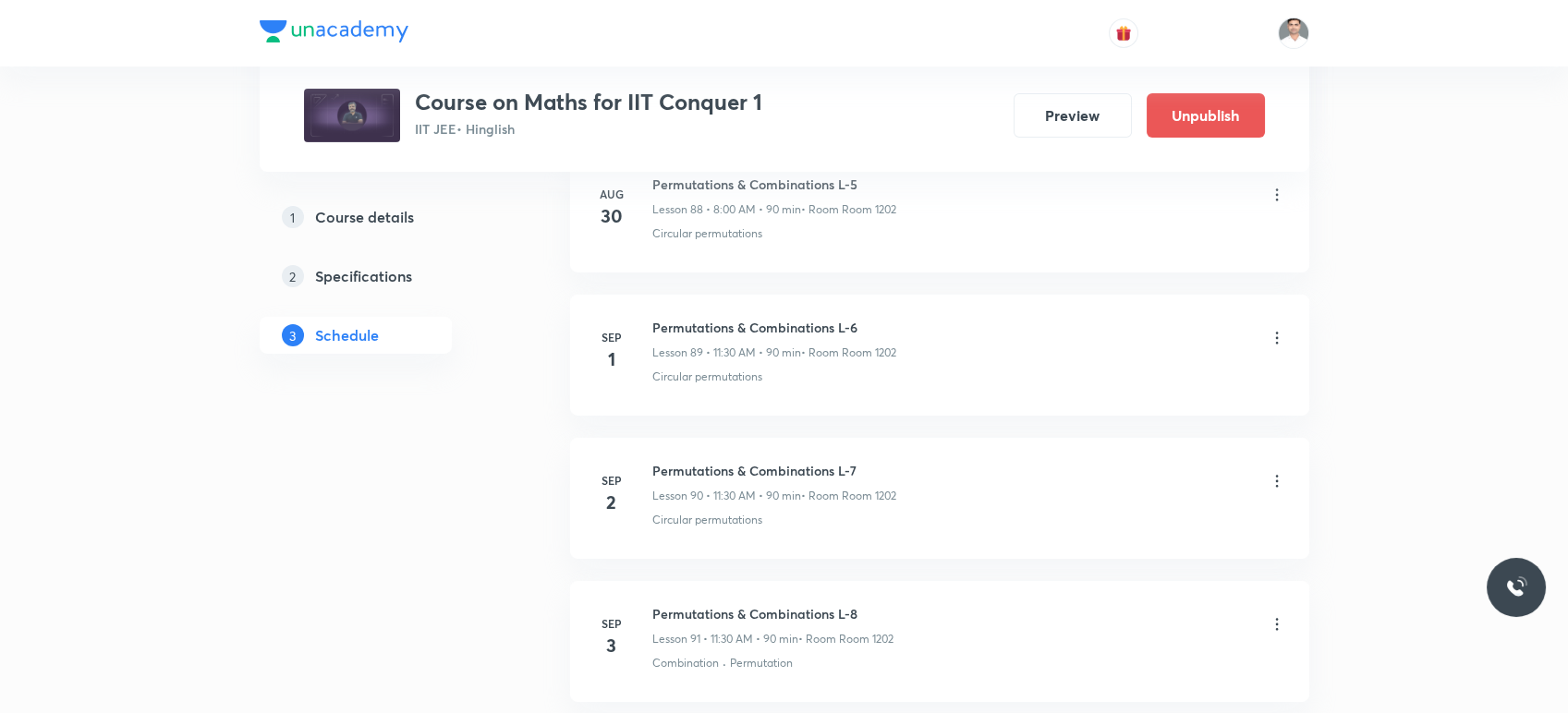
click at [652, 461] on h6 "Permutations & Combinations L-7" at bounding box center [774, 471] width 244 height 20
drag, startPoint x: 651, startPoint y: 590, endPoint x: 941, endPoint y: 591, distance: 290.0
click at [941, 605] on div "Permutations & Combinations L-8 Lesson 91 • 11:30 AM • 90 min • Room Room 1202" at bounding box center [969, 626] width 634 height 43
copy h6 "Permutations & Combinations L-8"
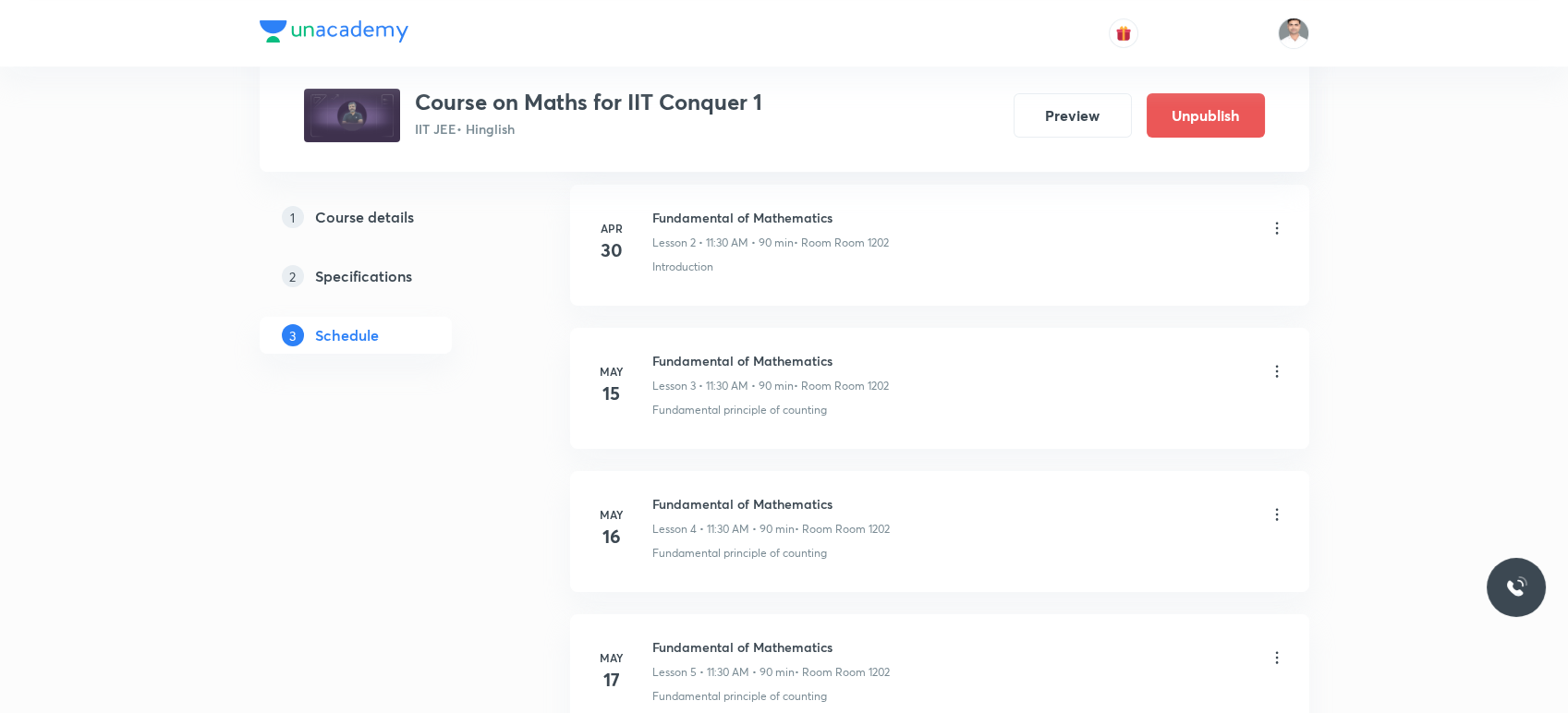
scroll to position [0, 0]
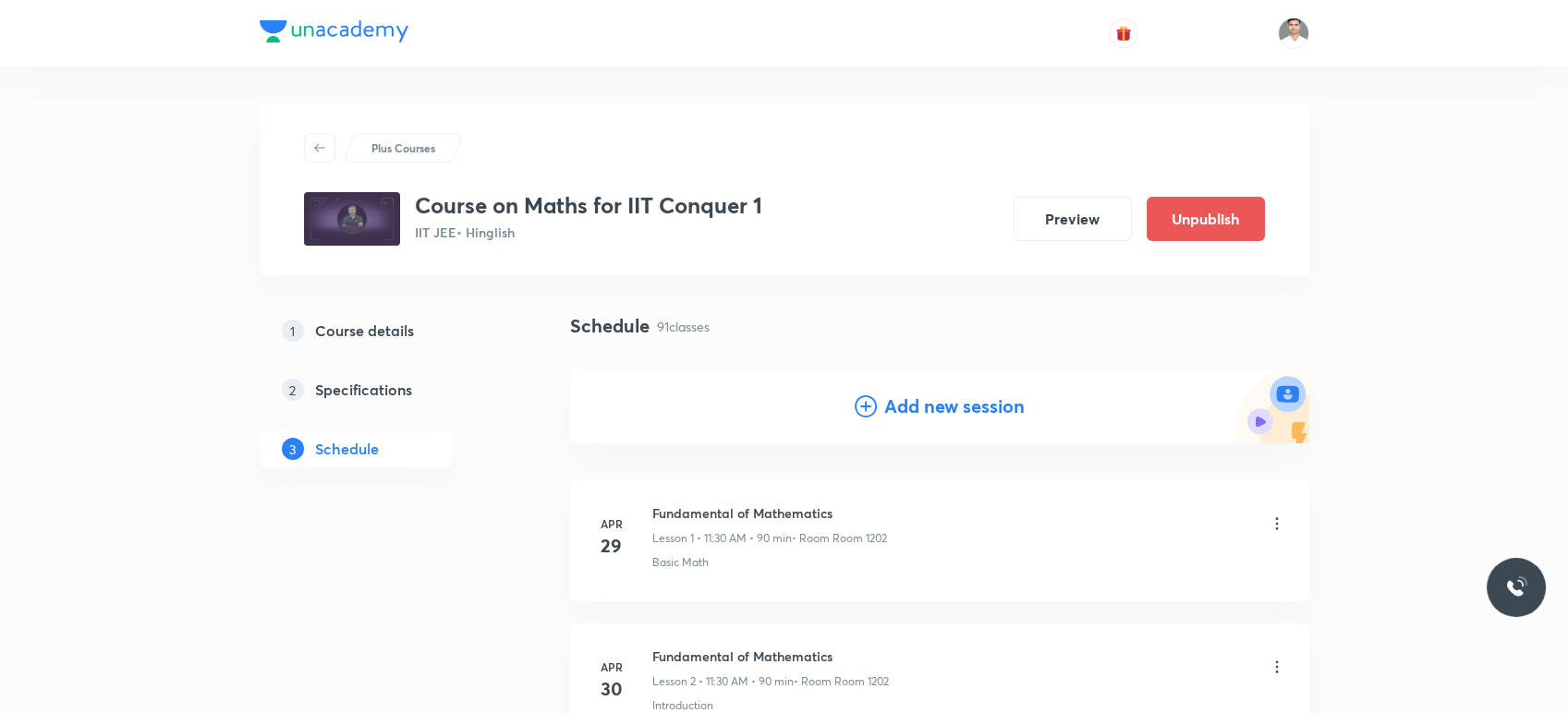
click at [916, 394] on h4 "Add new session" at bounding box center [954, 407] width 141 height 28
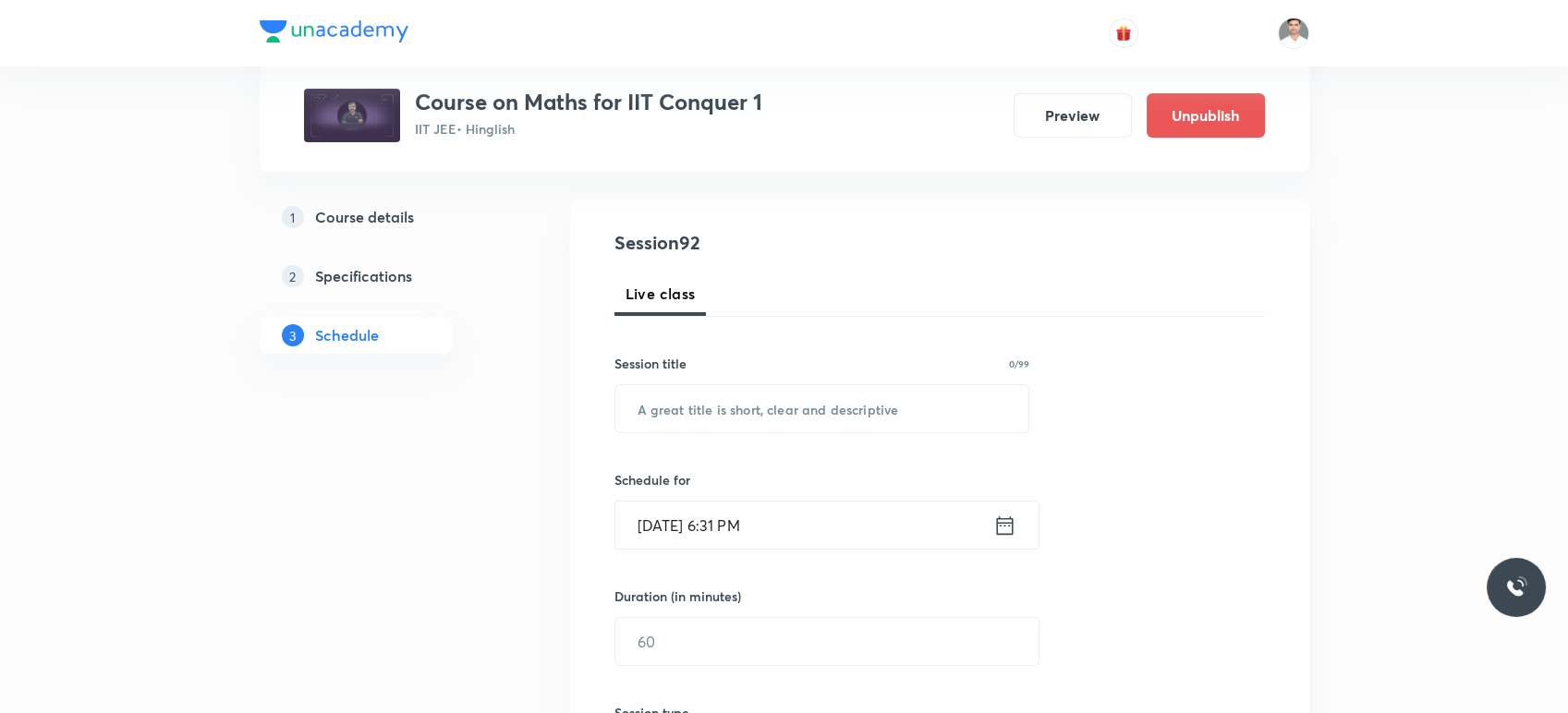
scroll to position [205, 0]
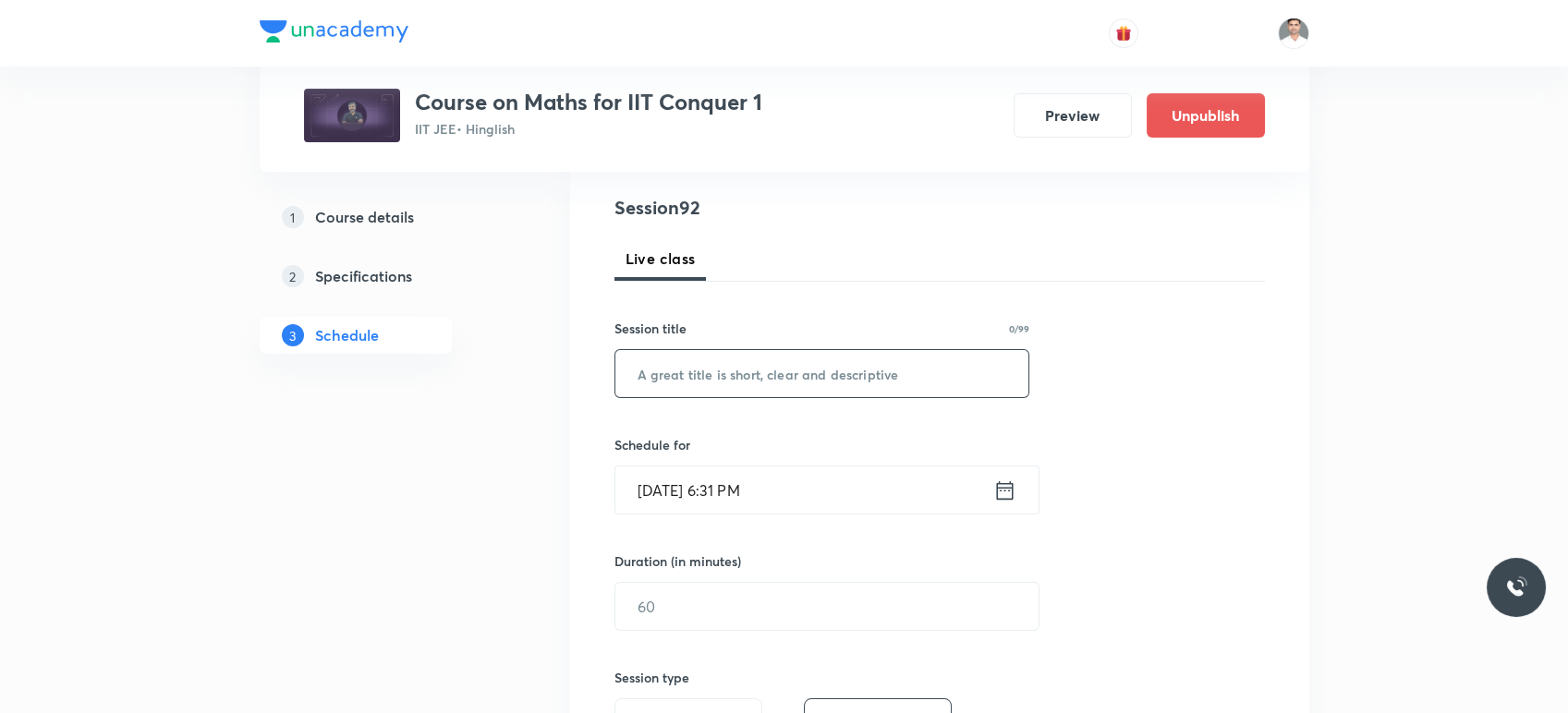
click at [726, 367] on input "text" at bounding box center [822, 374] width 414 height 47
paste input "Permutations & Combinations L-8"
type input "Permutations & Combinations L-9"
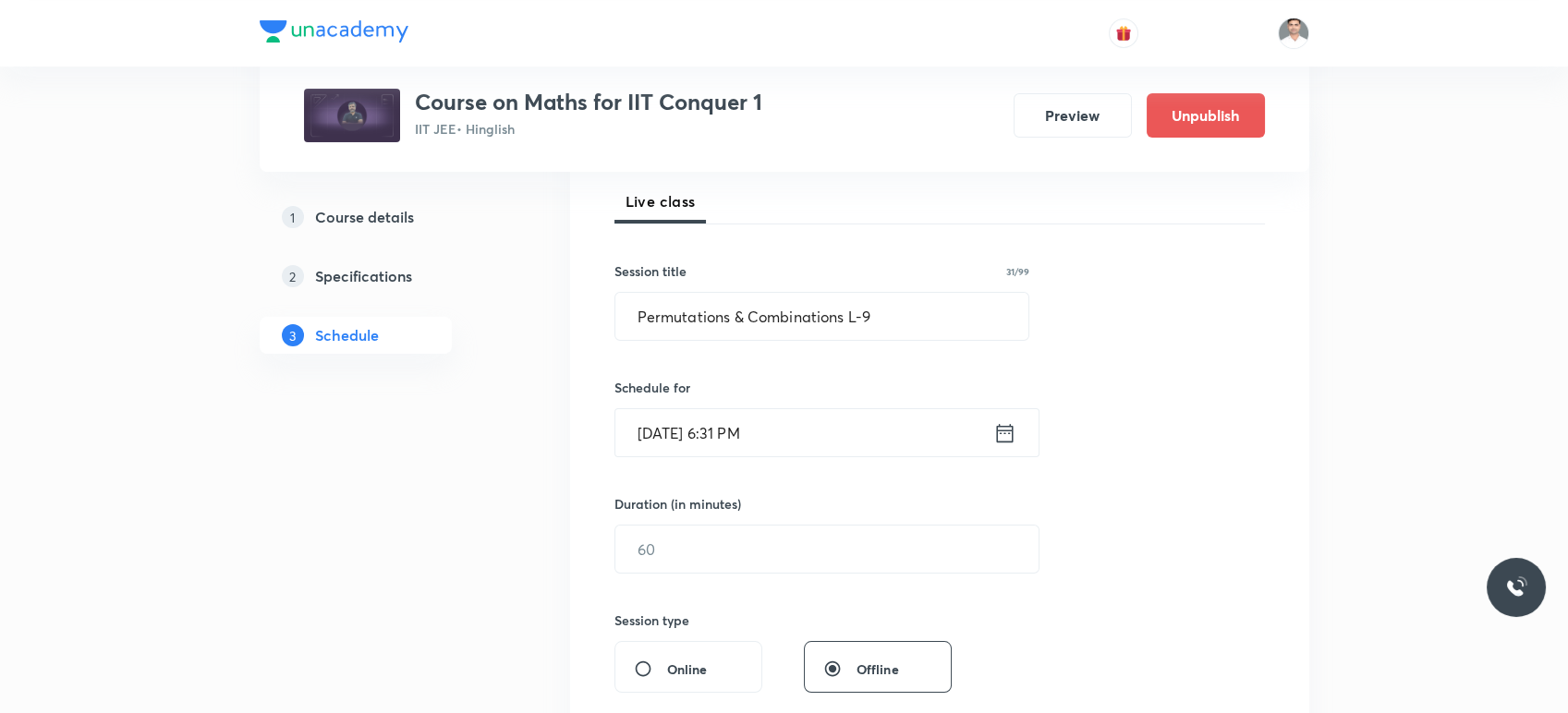
scroll to position [411, 0]
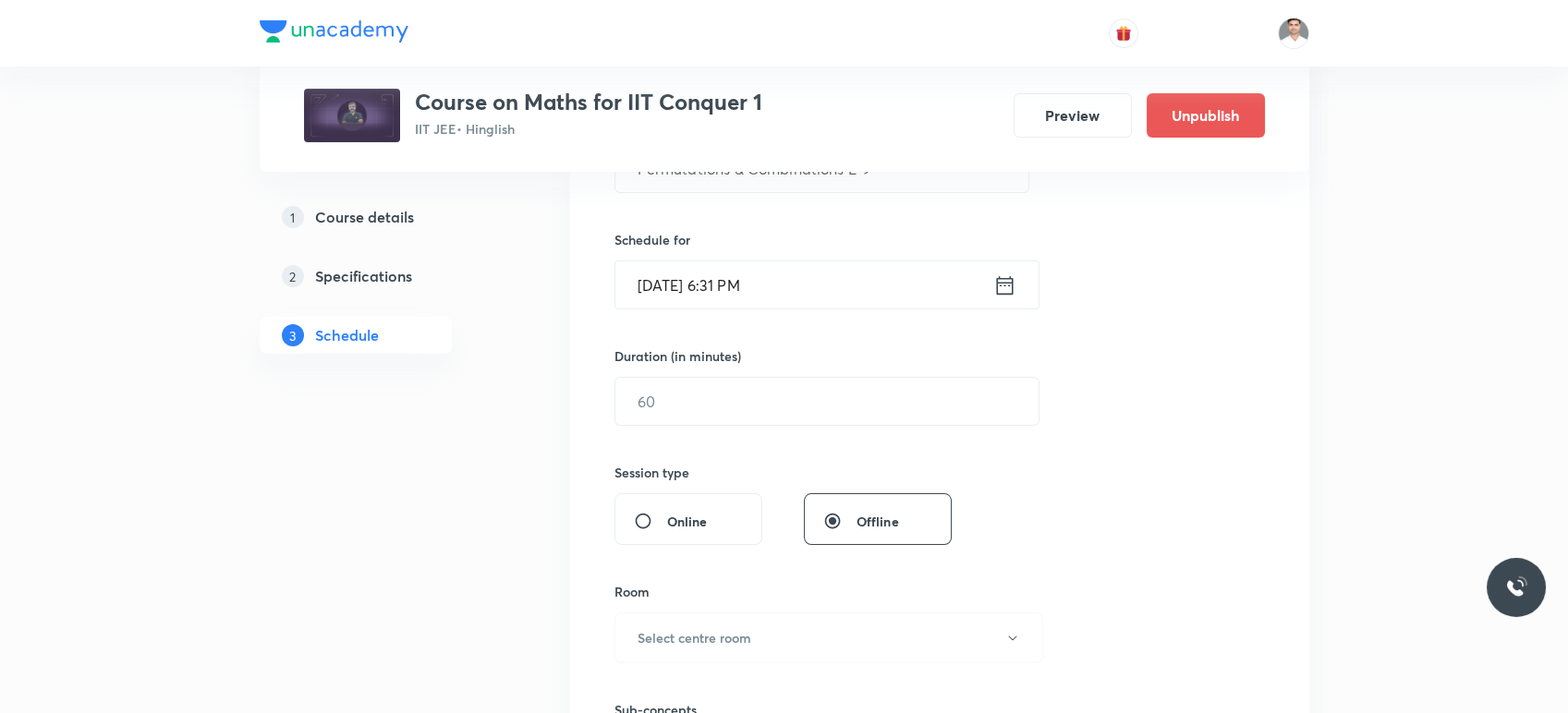
click at [1018, 291] on div "Aug 30, 2025, 6:31 PM ​" at bounding box center [827, 286] width 425 height 49
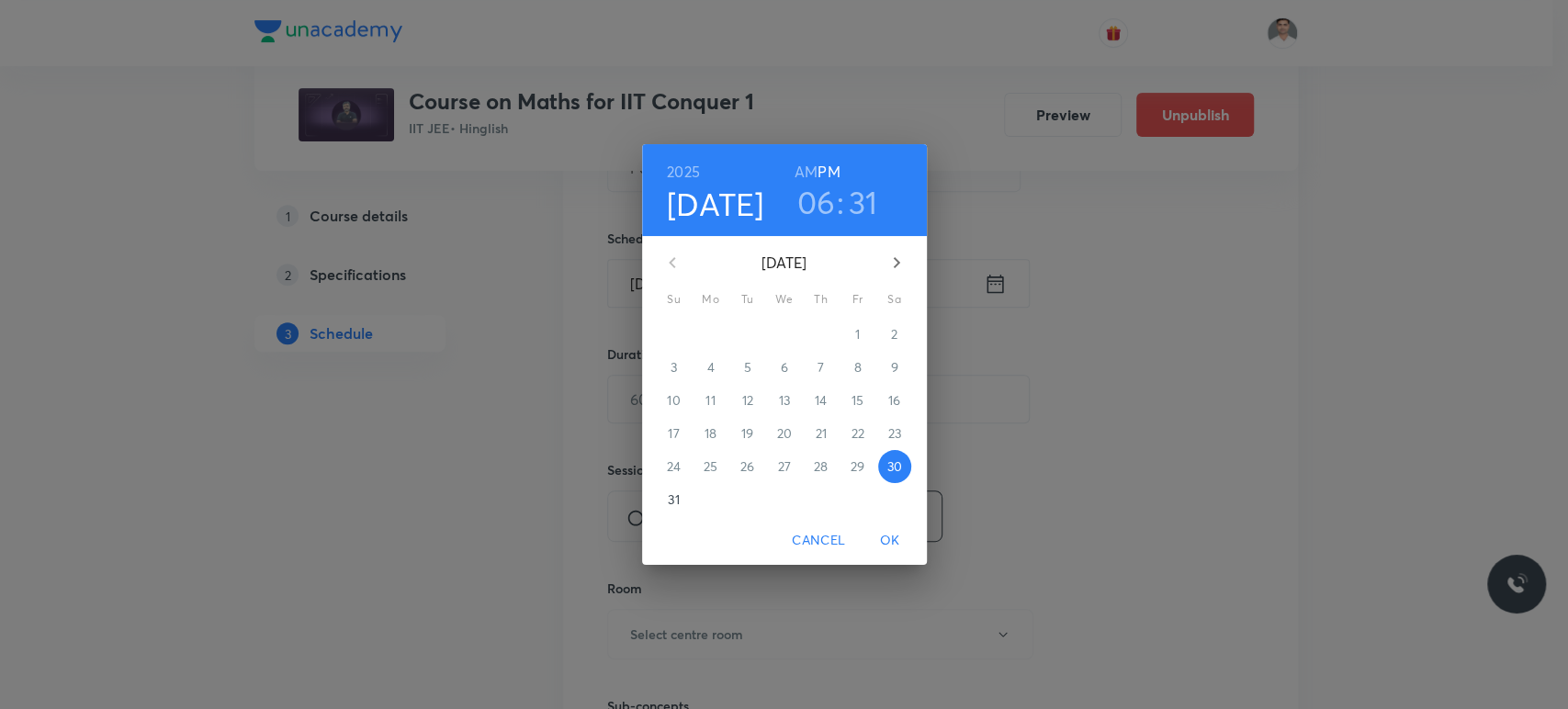
click at [889, 259] on icon "button" at bounding box center [897, 262] width 23 height 23
click at [821, 333] on p "4" at bounding box center [820, 334] width 8 height 19
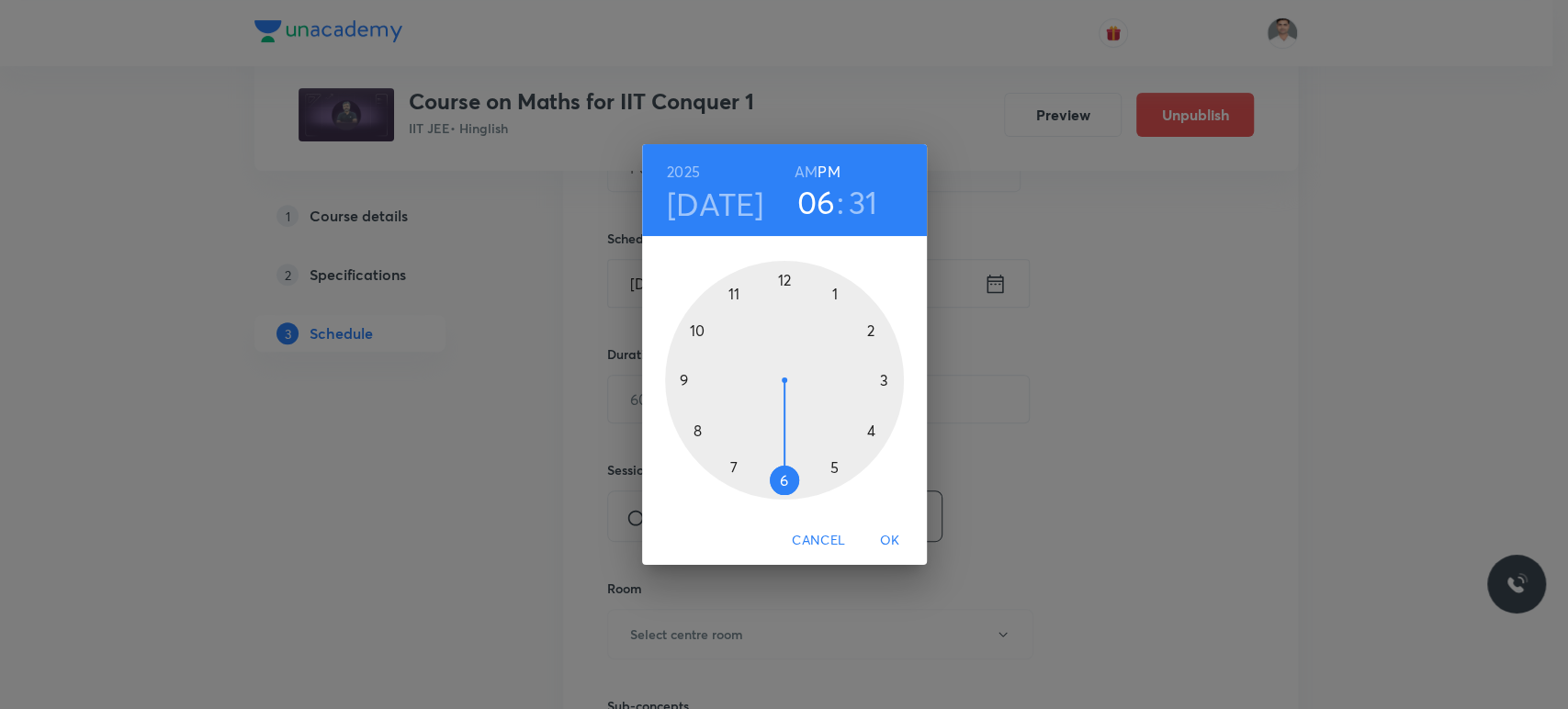
click at [800, 167] on h6 "AM" at bounding box center [806, 171] width 23 height 25
click at [732, 291] on div at bounding box center [784, 380] width 239 height 239
click at [782, 475] on div at bounding box center [784, 380] width 239 height 239
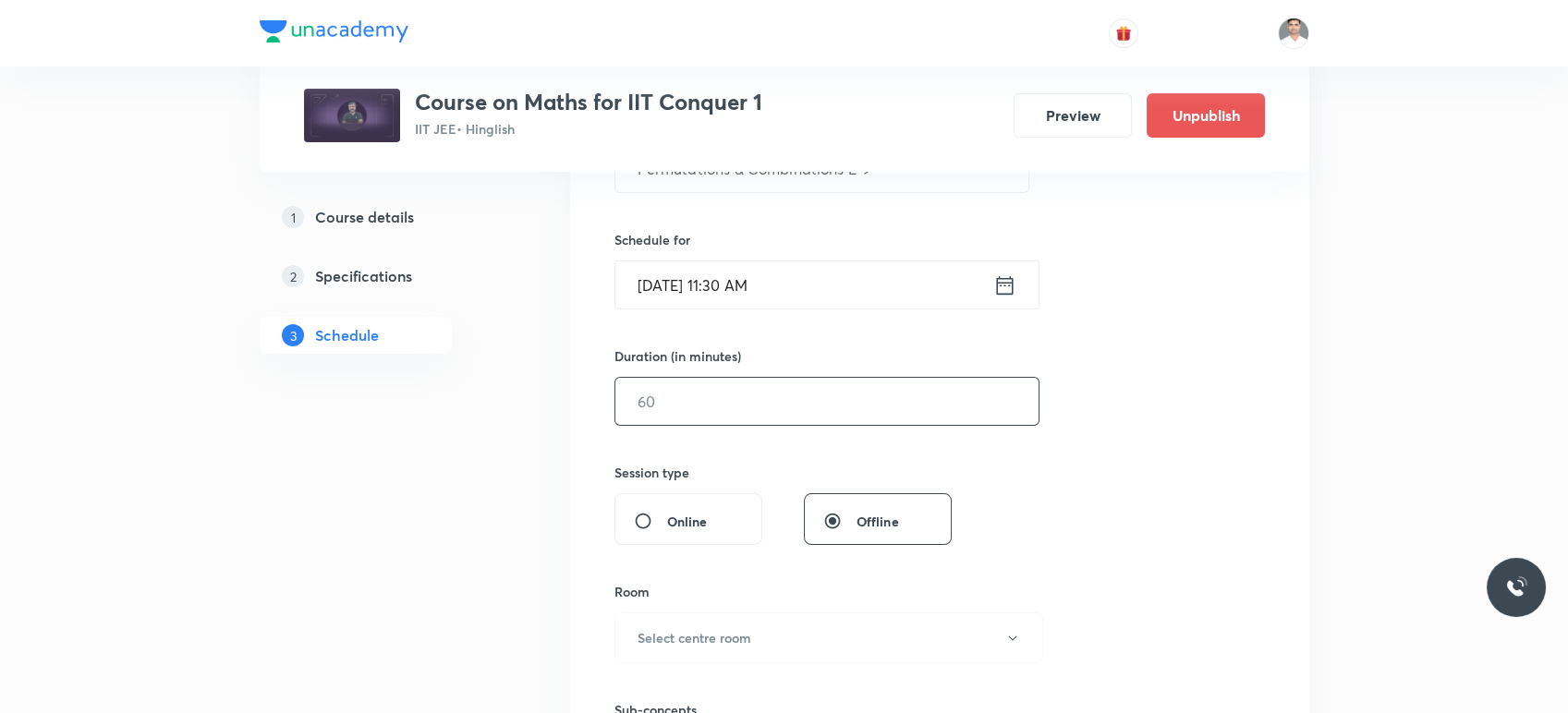
click at [732, 392] on input "text" at bounding box center [827, 402] width 424 height 47
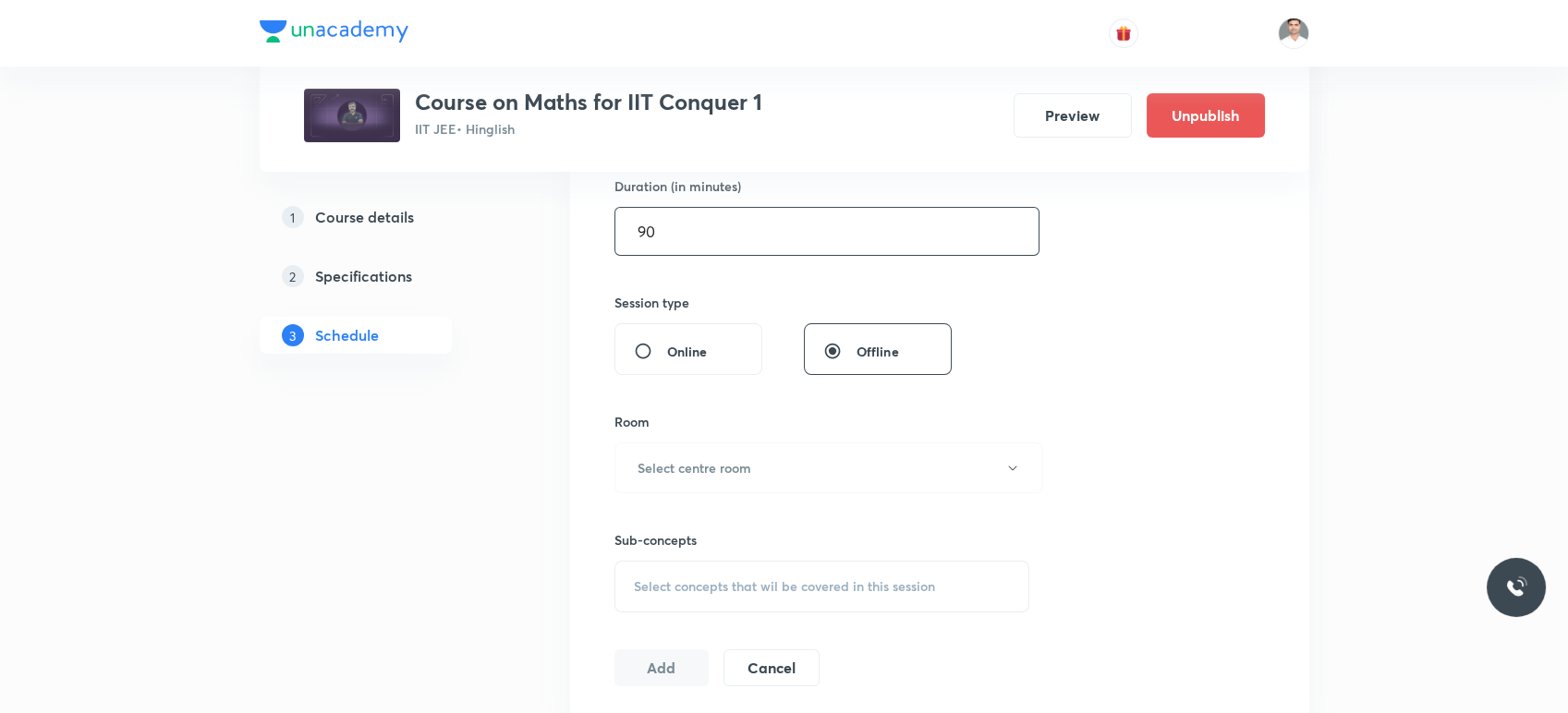
scroll to position [616, 0]
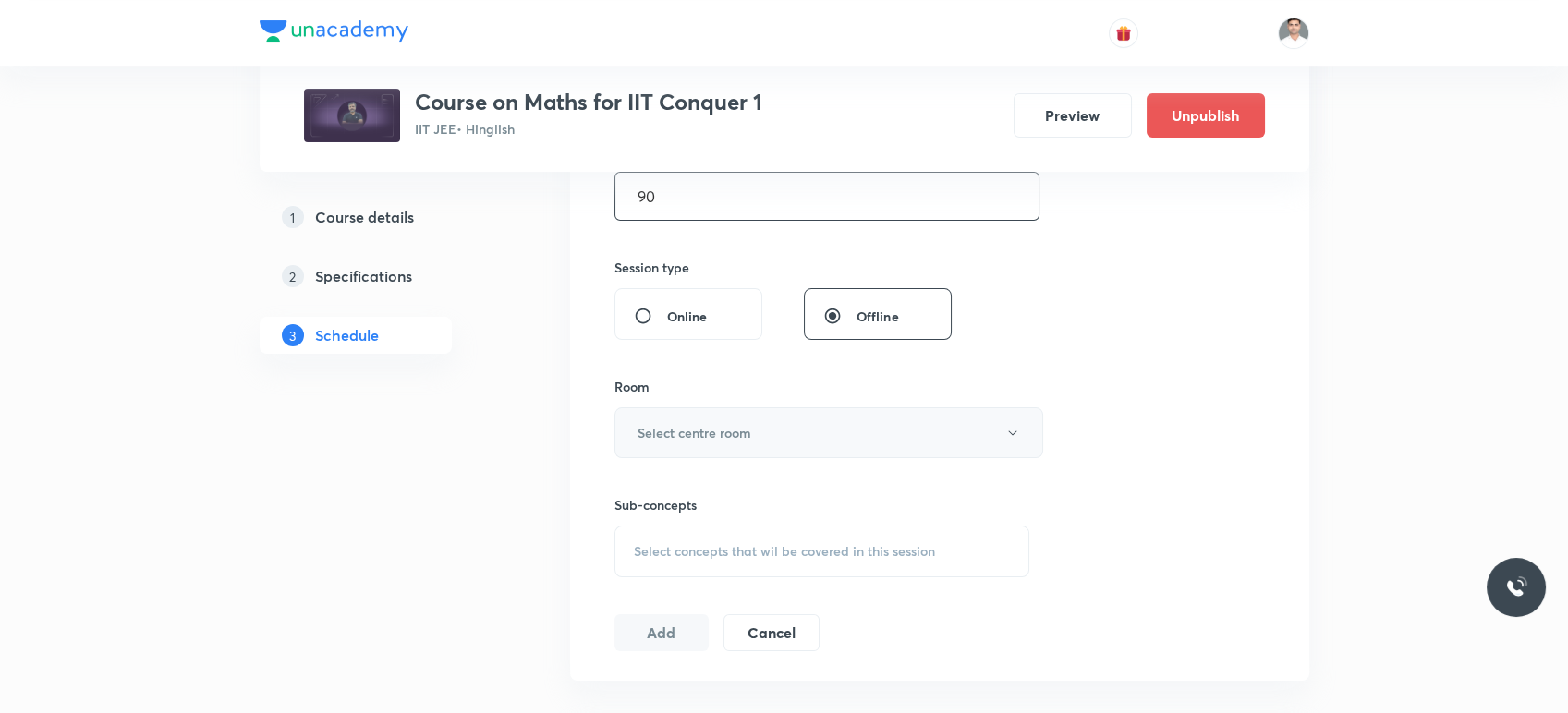
type input "90"
click at [696, 438] on h6 "Select centre room" at bounding box center [693, 433] width 113 height 20
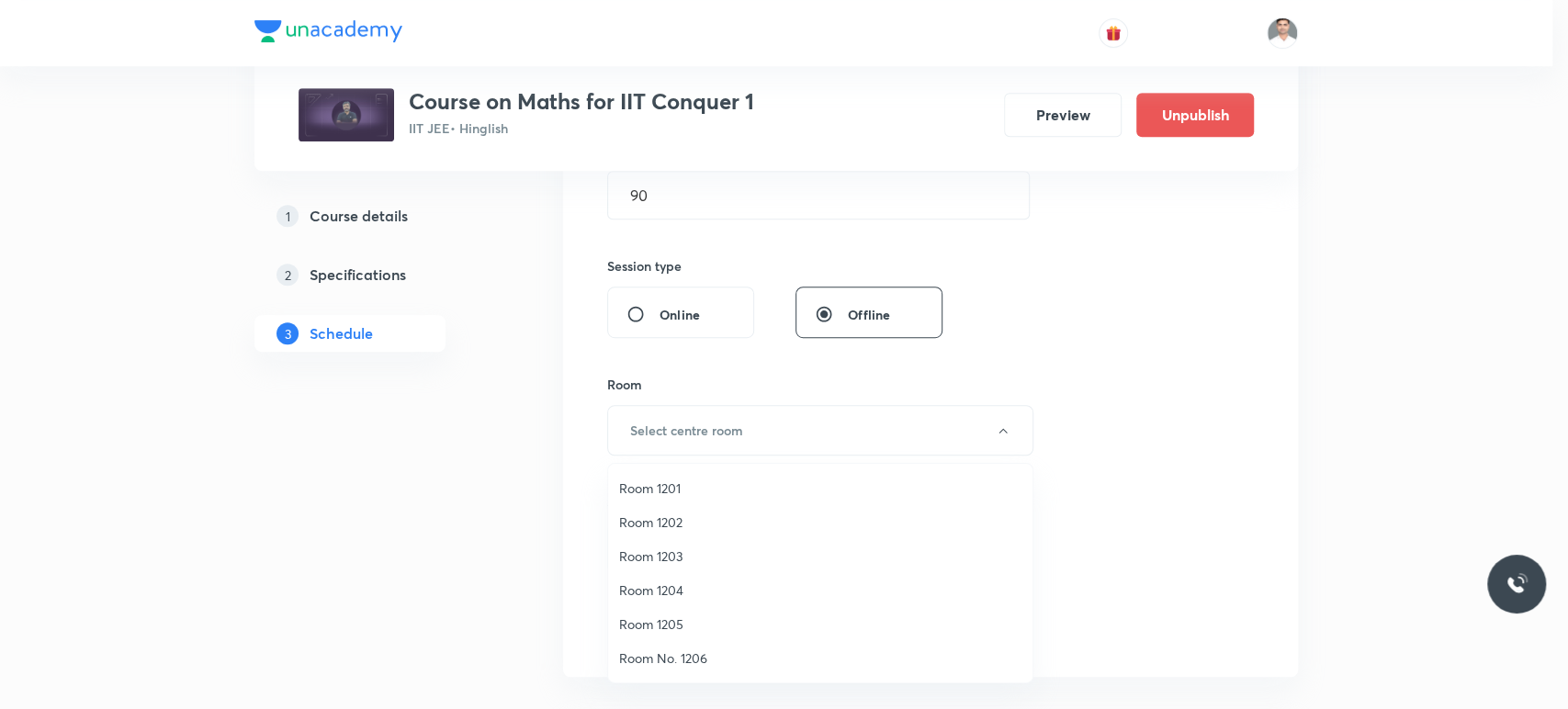
click at [673, 515] on span "Room 1202" at bounding box center [819, 523] width 402 height 20
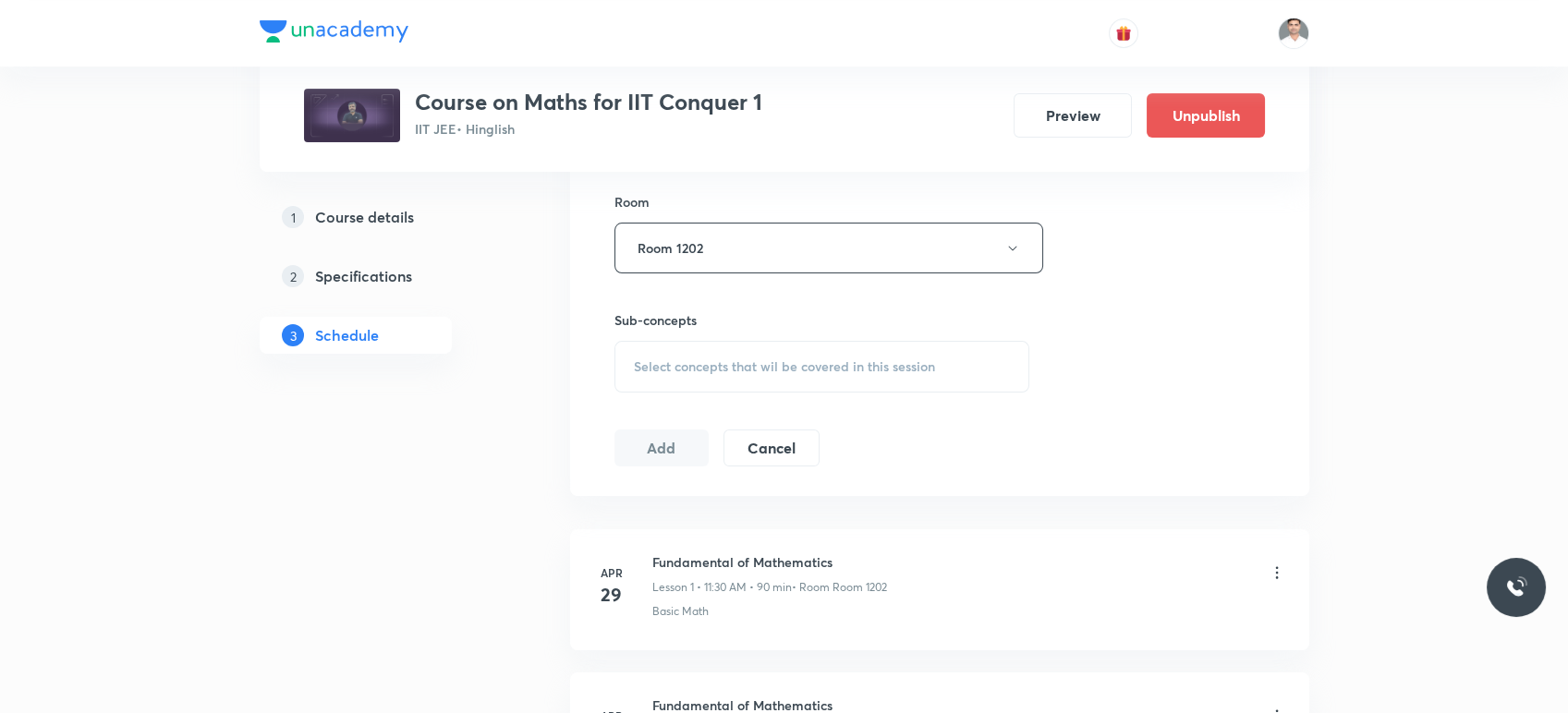
scroll to position [820, 0]
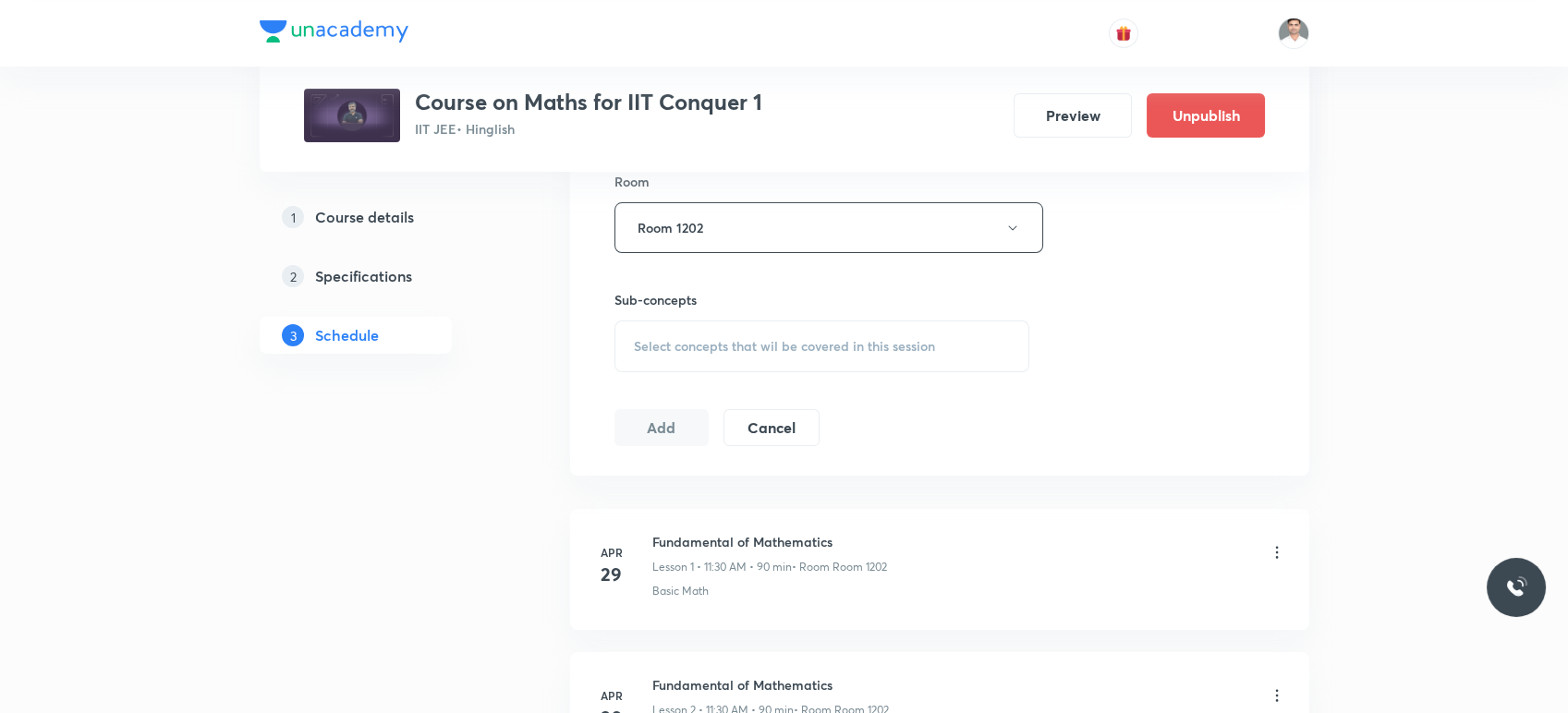
click at [735, 339] on span "Select concepts that wil be covered in this session" at bounding box center [785, 346] width 301 height 15
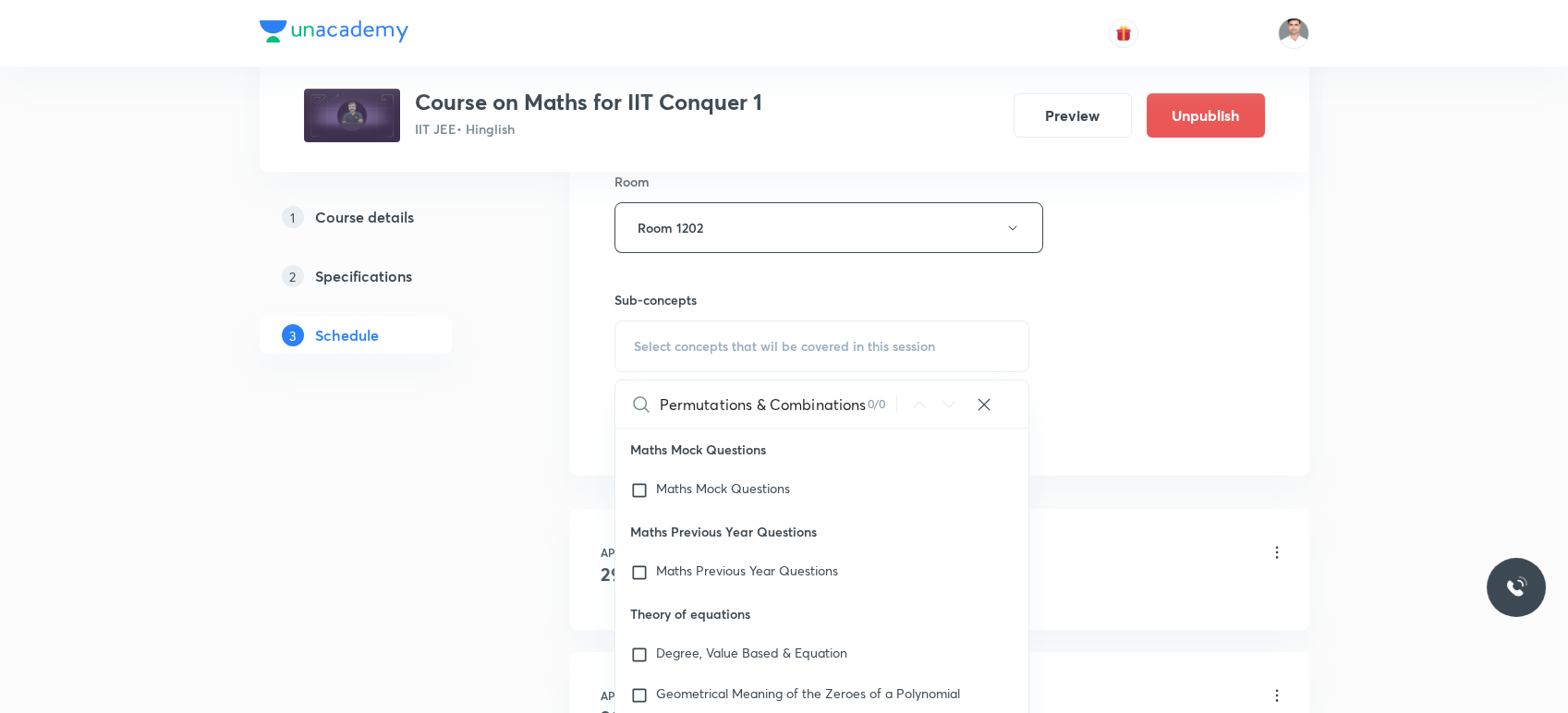
scroll to position [0, 24]
click at [890, 405] on div "Permutations & Combinations L-8 0 / 0 ​" at bounding box center [822, 405] width 414 height 47
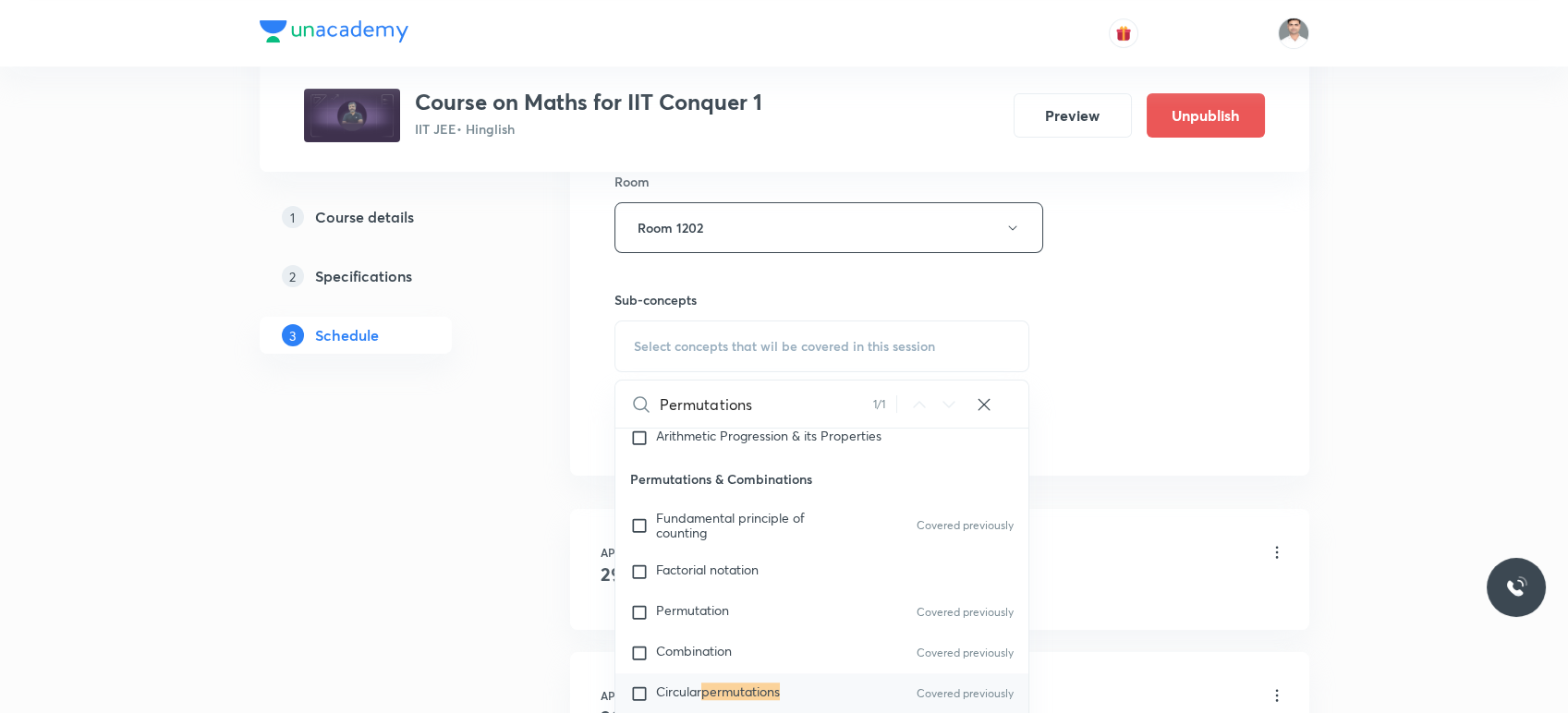
scroll to position [3544, 0]
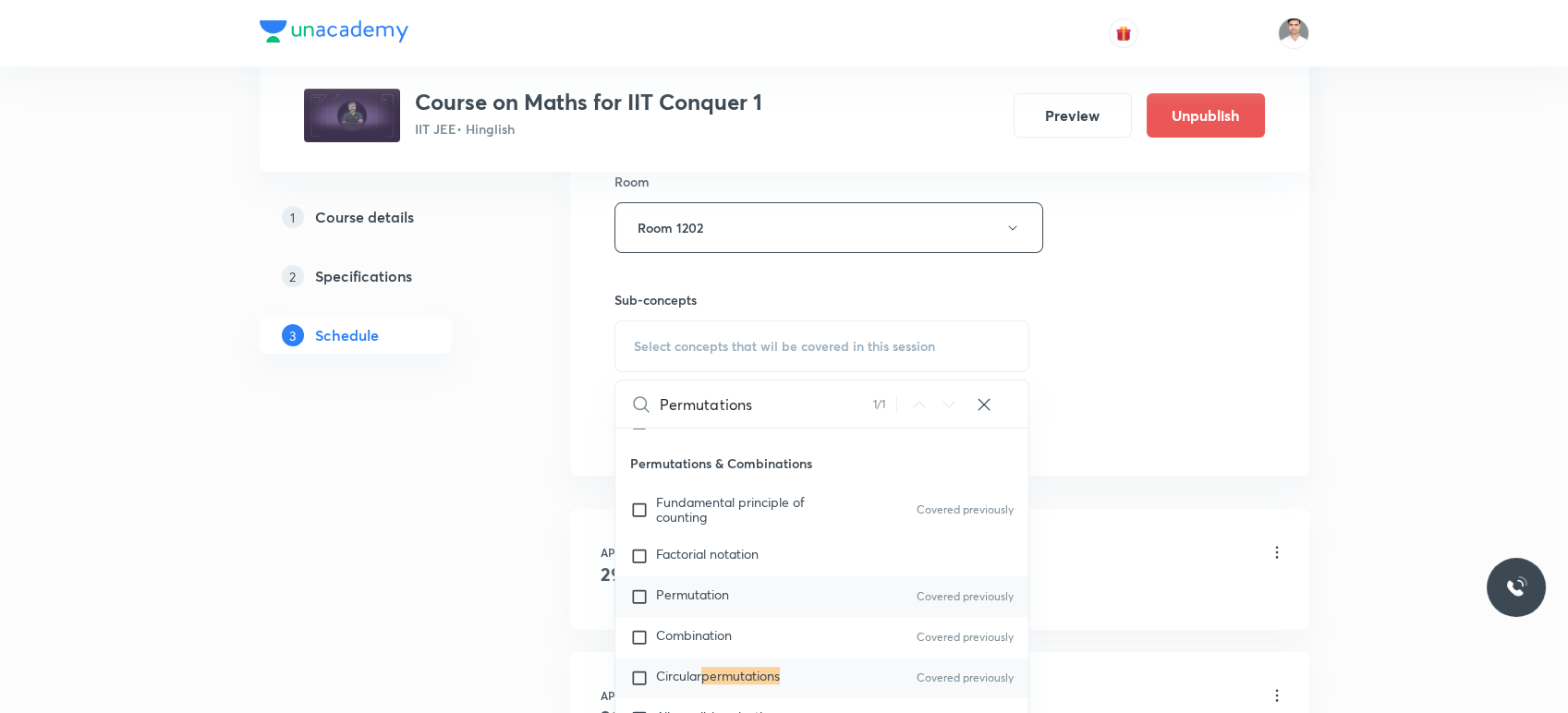
type input "Permutations"
click at [715, 586] on span "Permutation" at bounding box center [692, 595] width 73 height 18
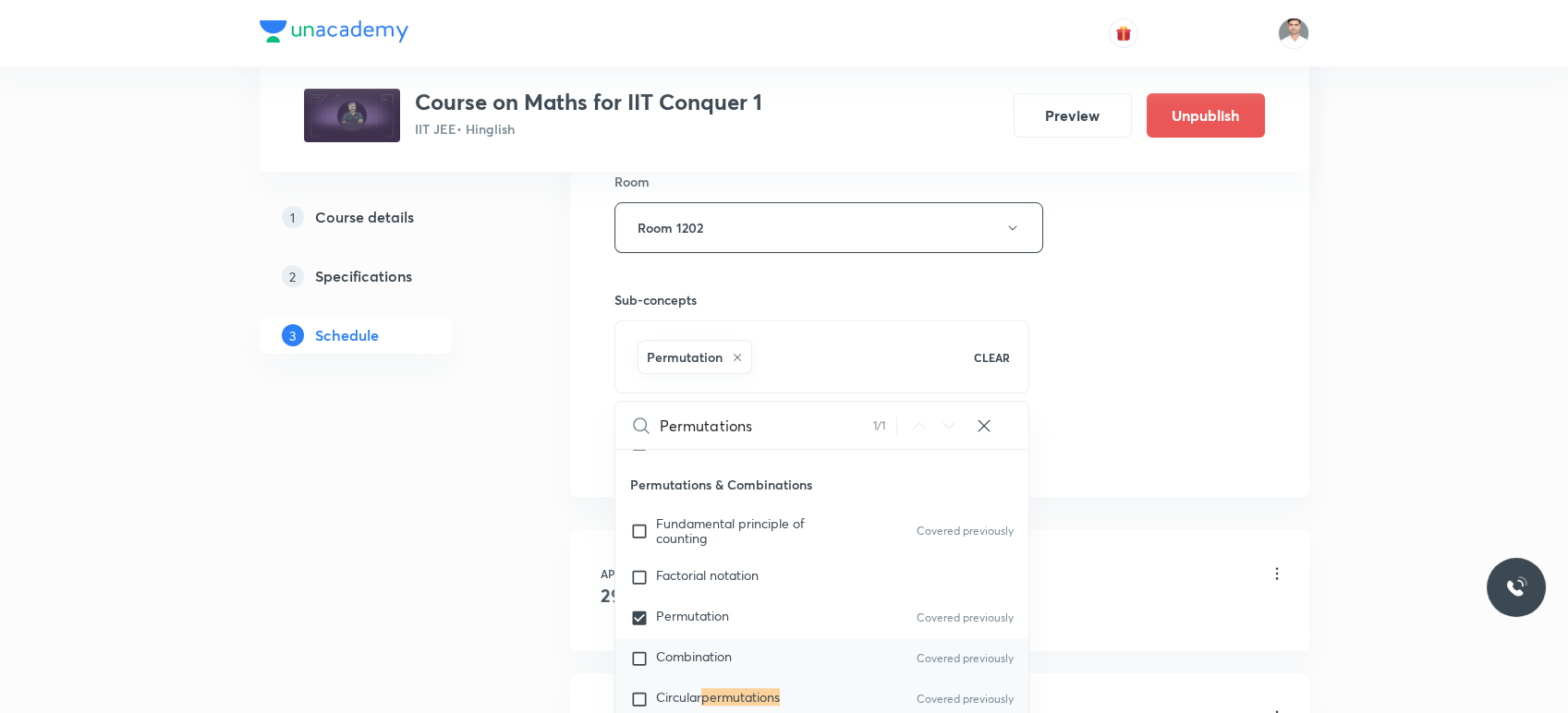
click at [706, 648] on span "Combination" at bounding box center [693, 657] width 76 height 18
checkbox input "true"
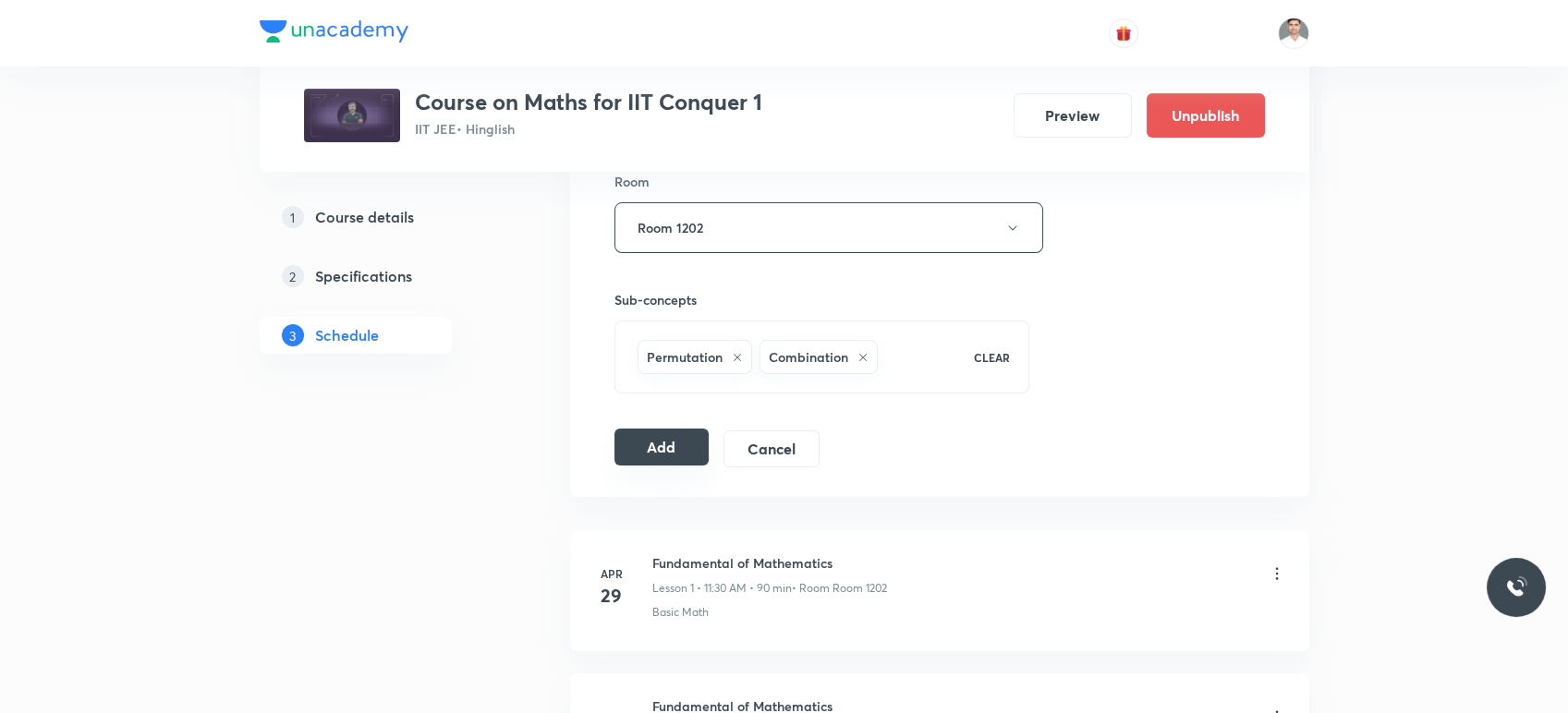
click at [652, 449] on button "Add" at bounding box center [662, 447] width 96 height 37
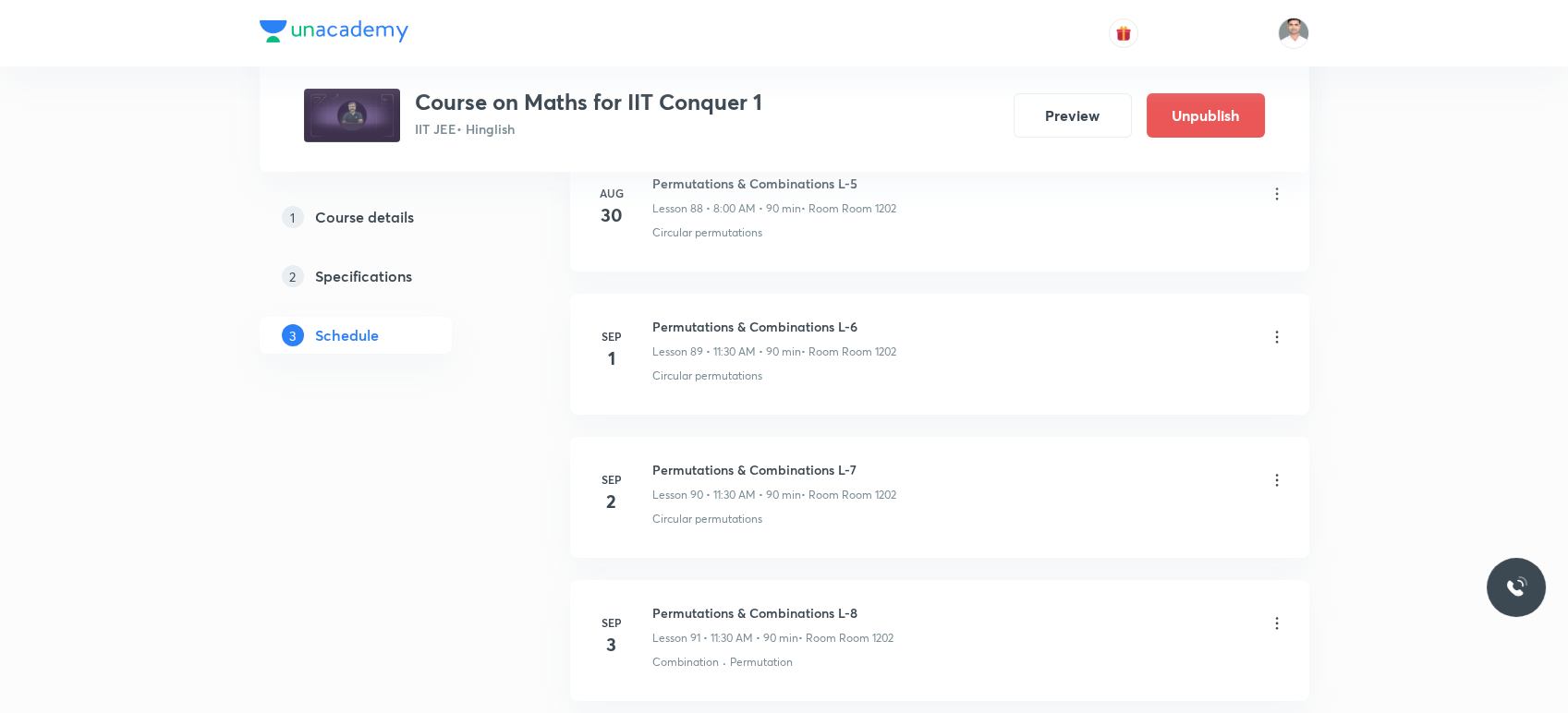
scroll to position [13077, 0]
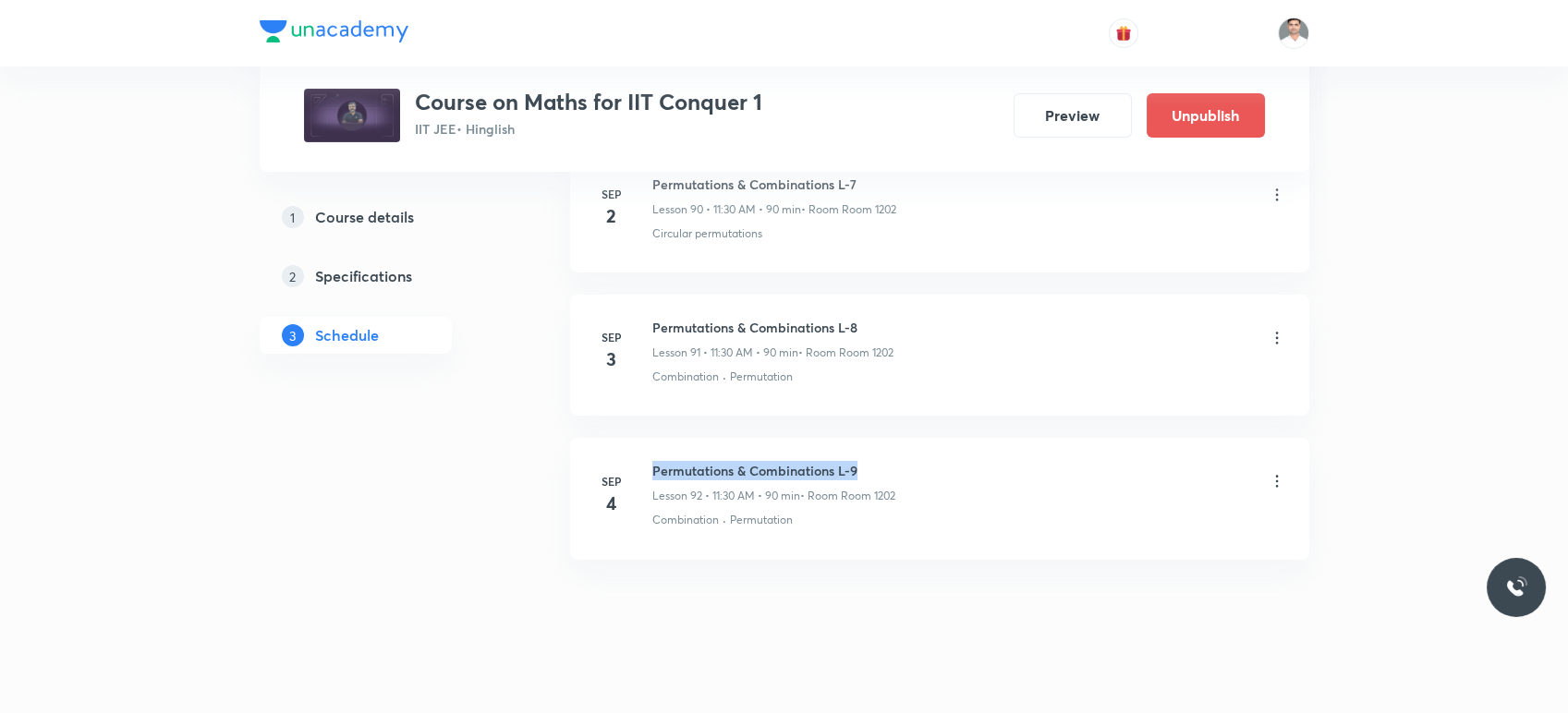
drag, startPoint x: 651, startPoint y: 446, endPoint x: 985, endPoint y: 436, distance: 334.1
click at [985, 438] on li "Sep 4 Permutations & Combinations L-9 Lesson 92 • 11:30 AM • 90 min • Room Room…" at bounding box center [940, 498] width 740 height 121
copy h6 "Permutations & Combinations L-9"
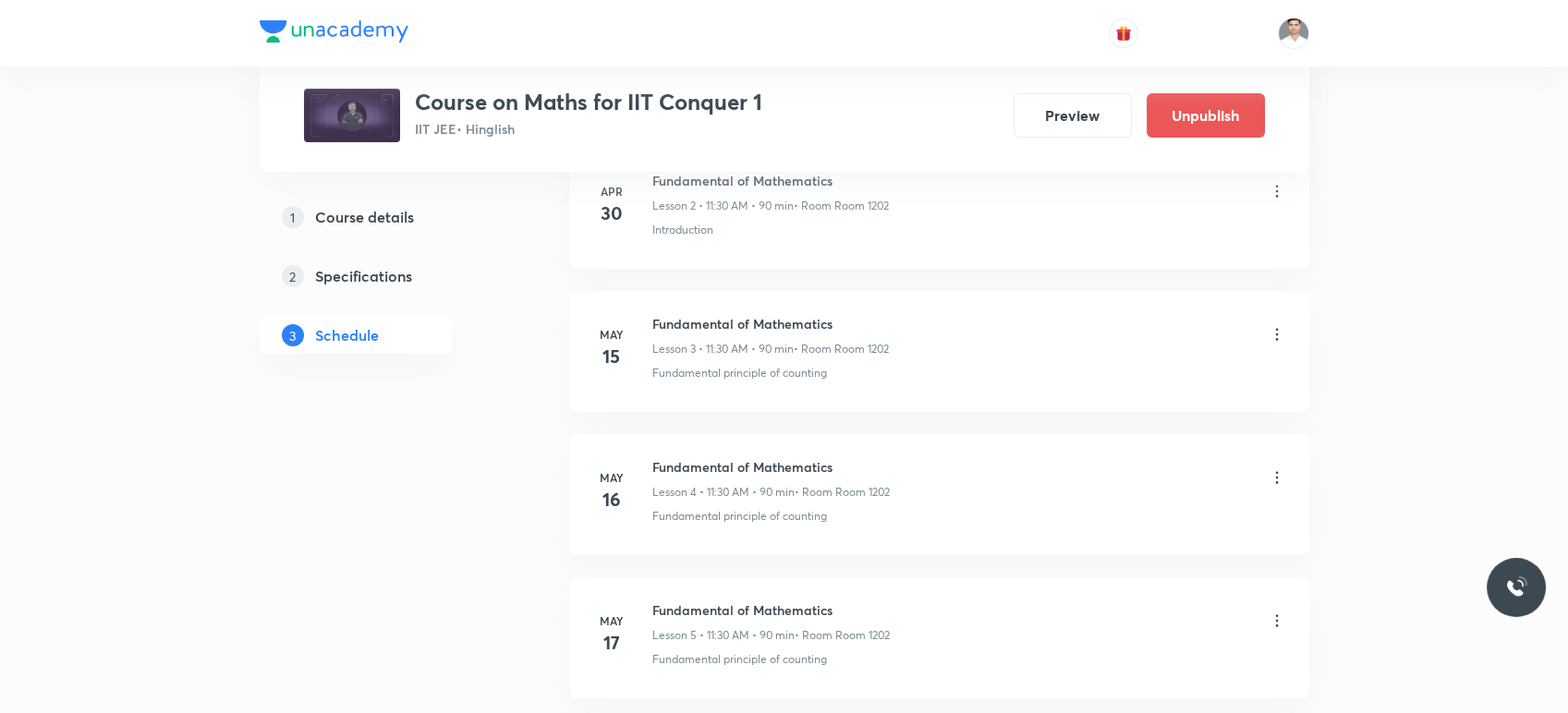
scroll to position [0, 0]
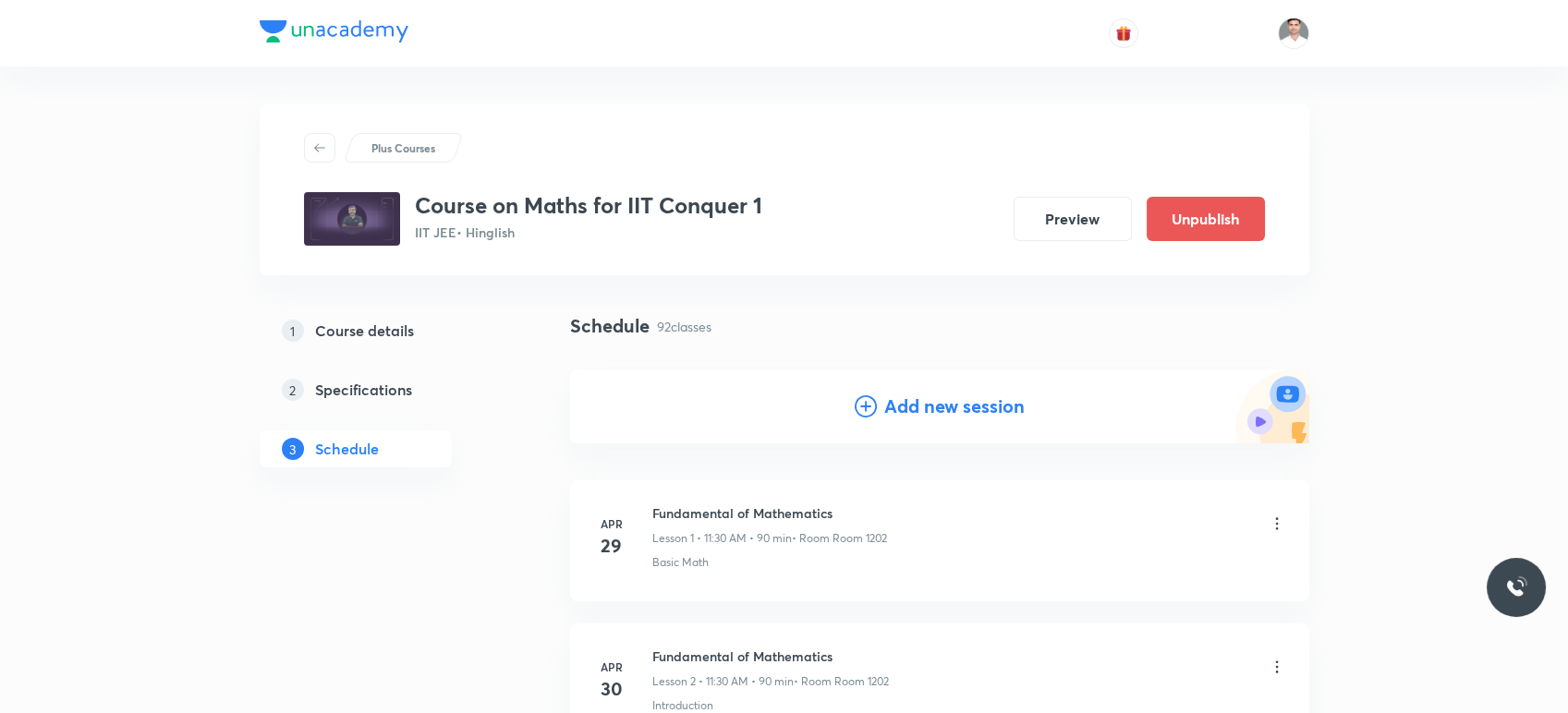
click at [970, 413] on h4 "Add new session" at bounding box center [954, 407] width 141 height 28
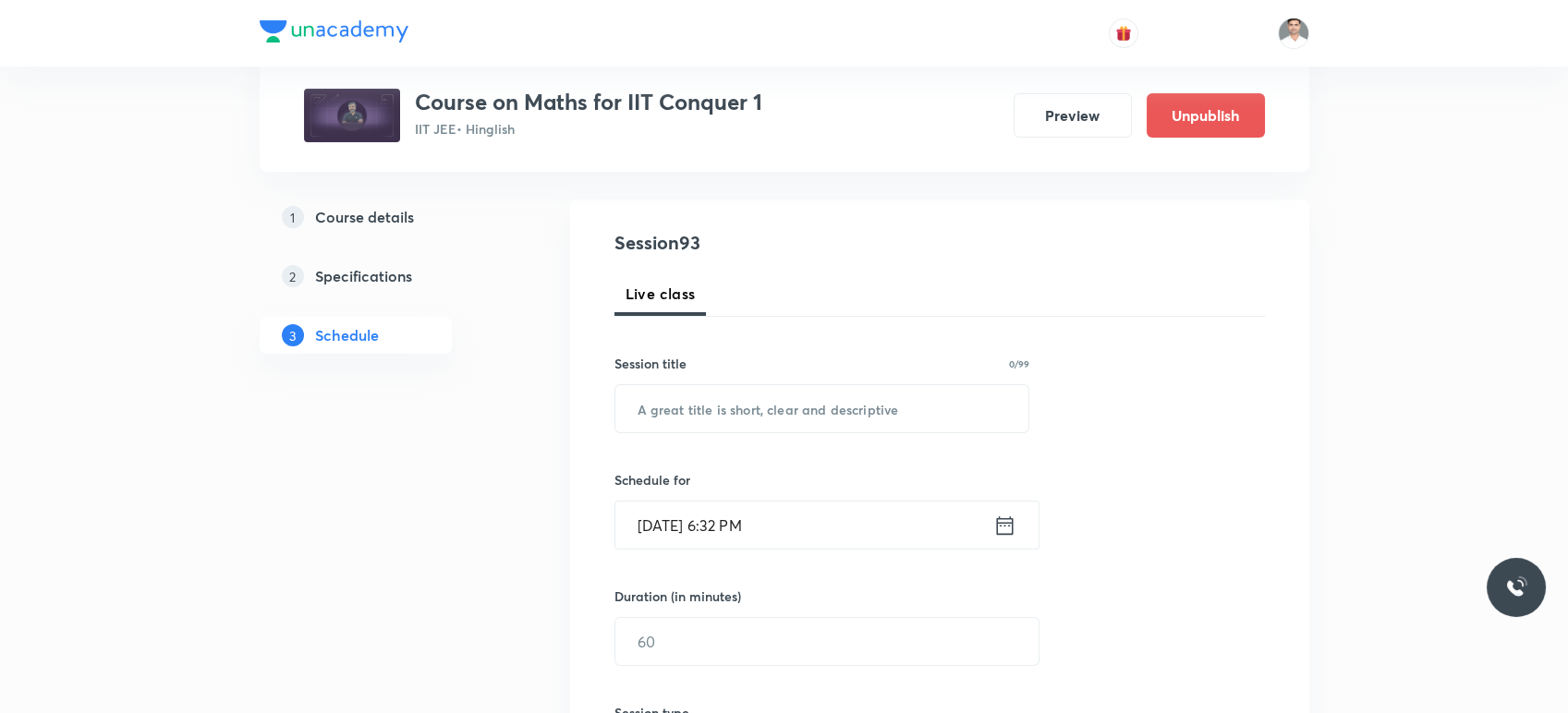
scroll to position [205, 0]
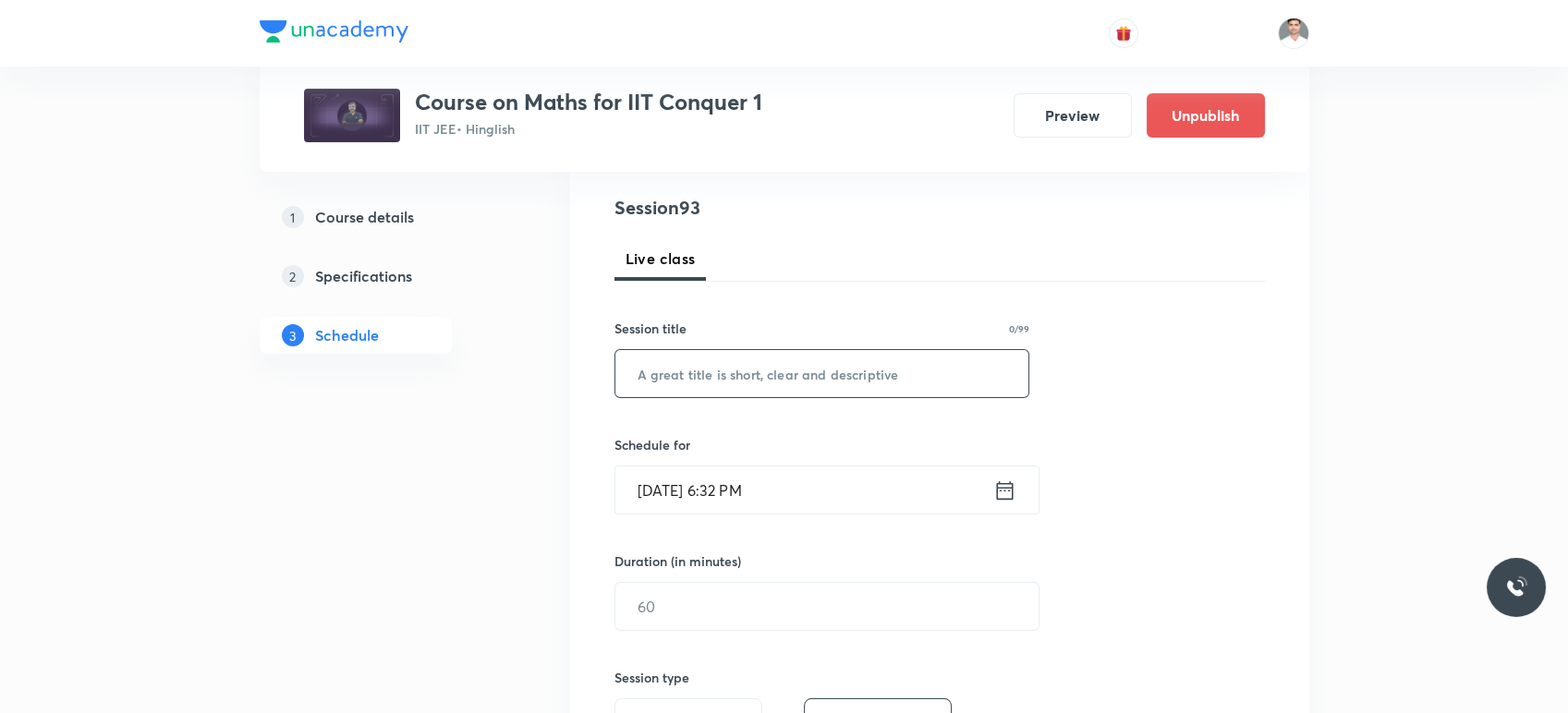
click at [751, 377] on input "text" at bounding box center [822, 374] width 414 height 47
paste input "Permutations & Combinations L-9"
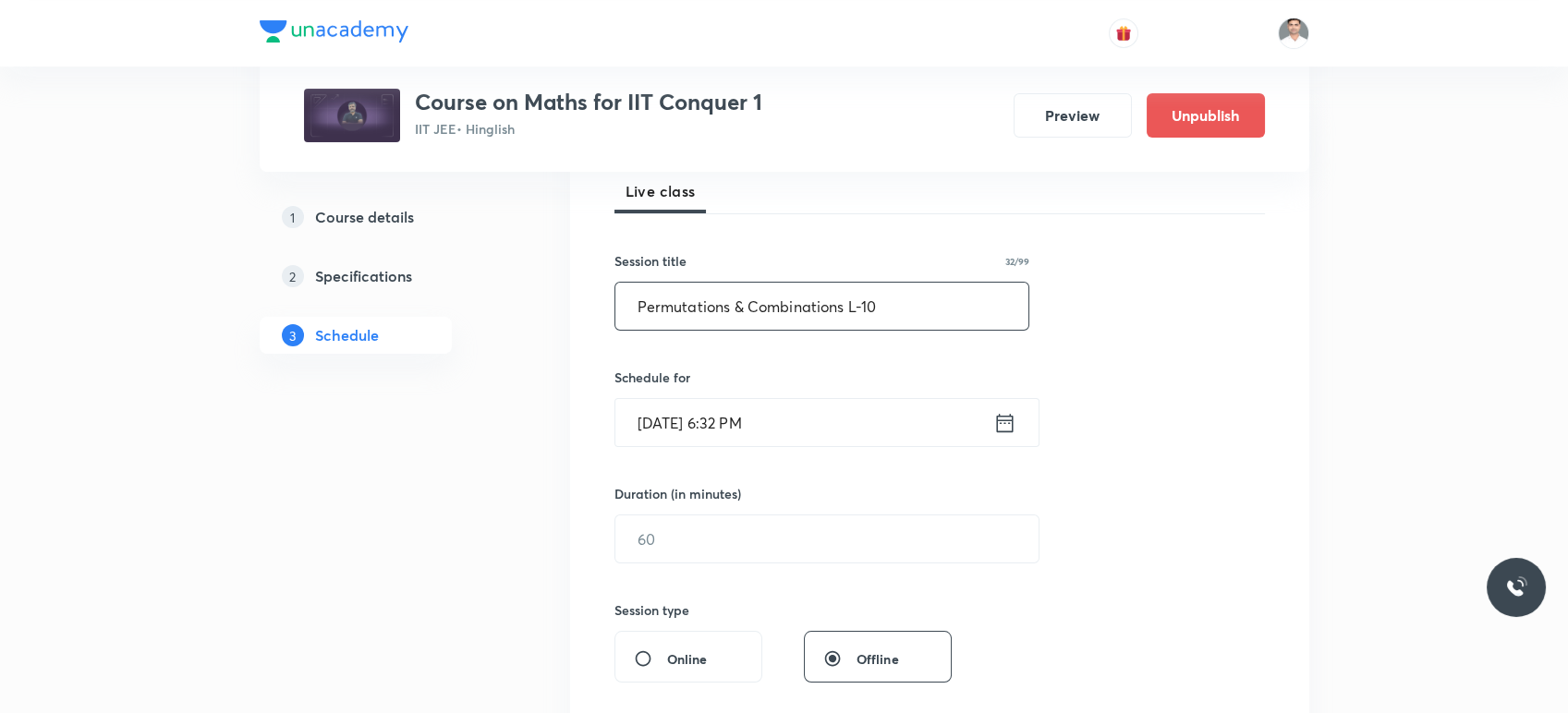
scroll to position [307, 0]
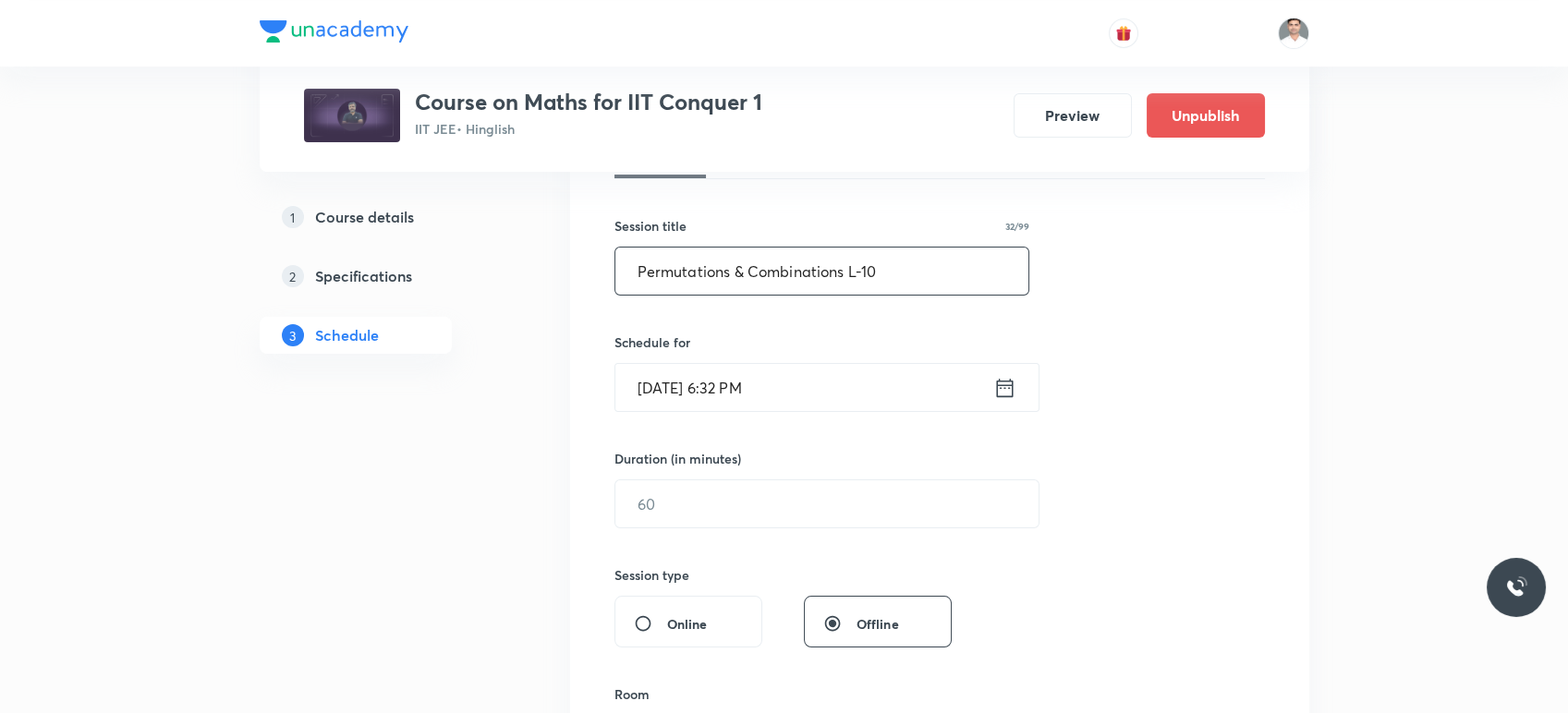
type input "Permutations & Combinations L-10"
click at [1006, 394] on icon at bounding box center [1005, 388] width 23 height 26
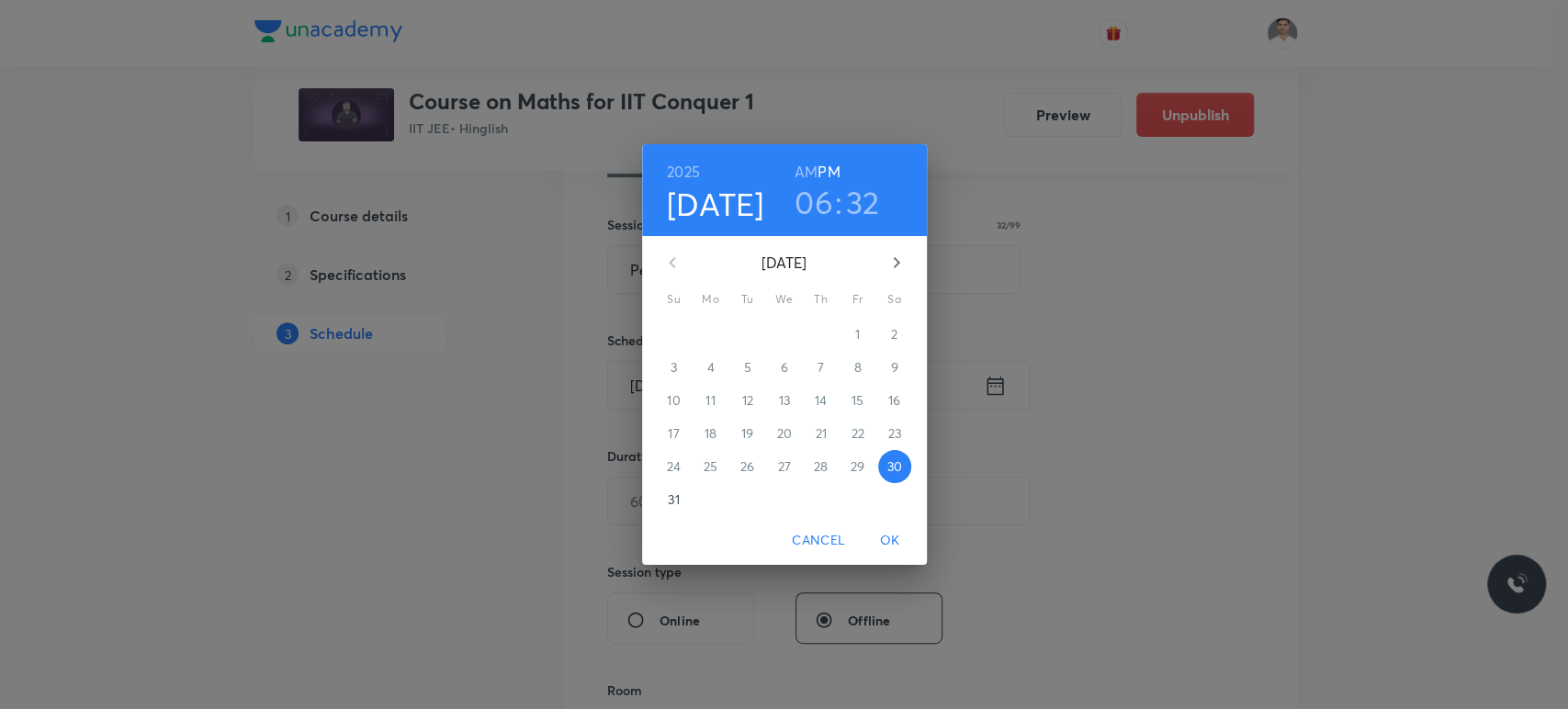
click at [893, 273] on icon "button" at bounding box center [897, 262] width 23 height 23
click at [858, 331] on p "5" at bounding box center [857, 334] width 8 height 19
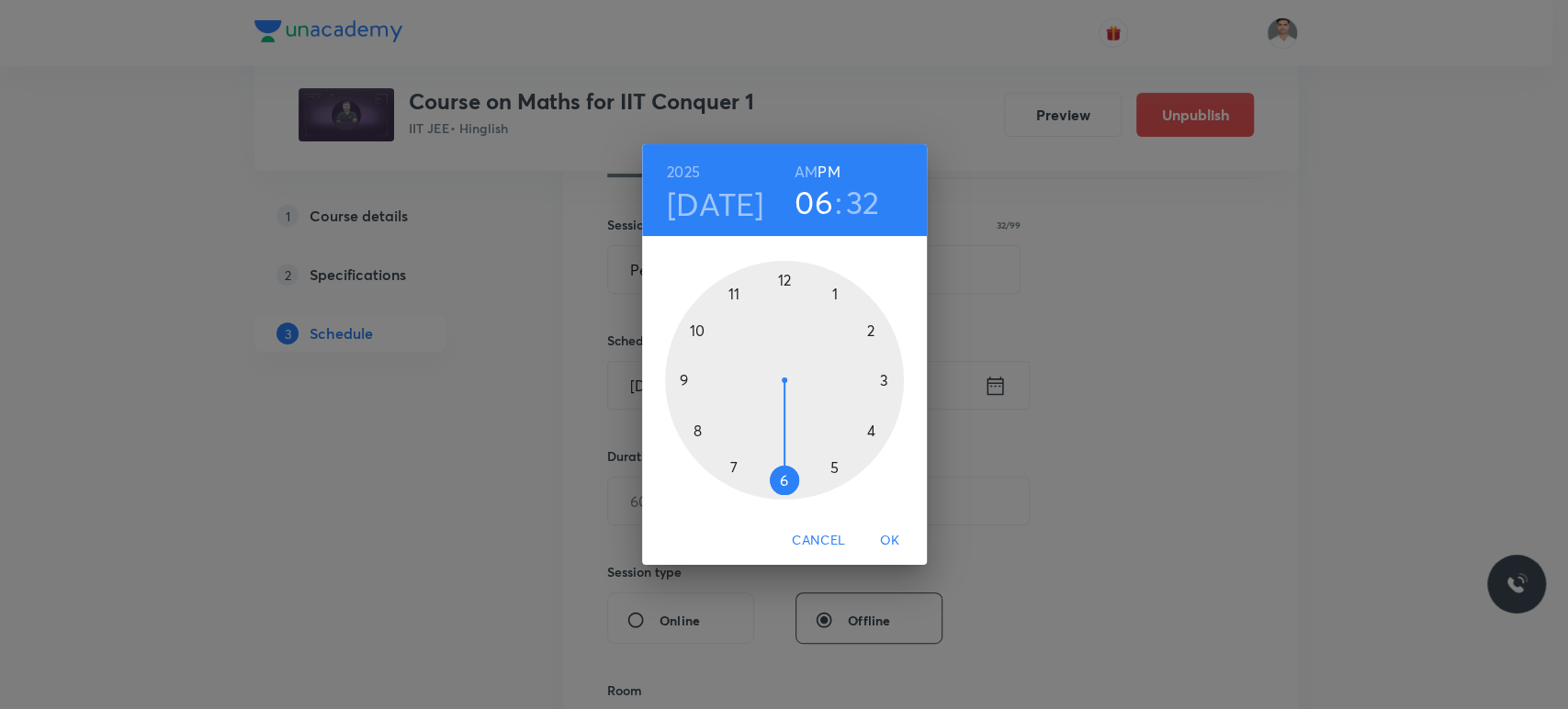
click at [810, 167] on h6 "AM" at bounding box center [806, 171] width 23 height 25
click at [736, 295] on div at bounding box center [784, 380] width 239 height 239
drag, startPoint x: 760, startPoint y: 483, endPoint x: 782, endPoint y: 481, distance: 22.1
click at [782, 481] on div at bounding box center [784, 380] width 239 height 239
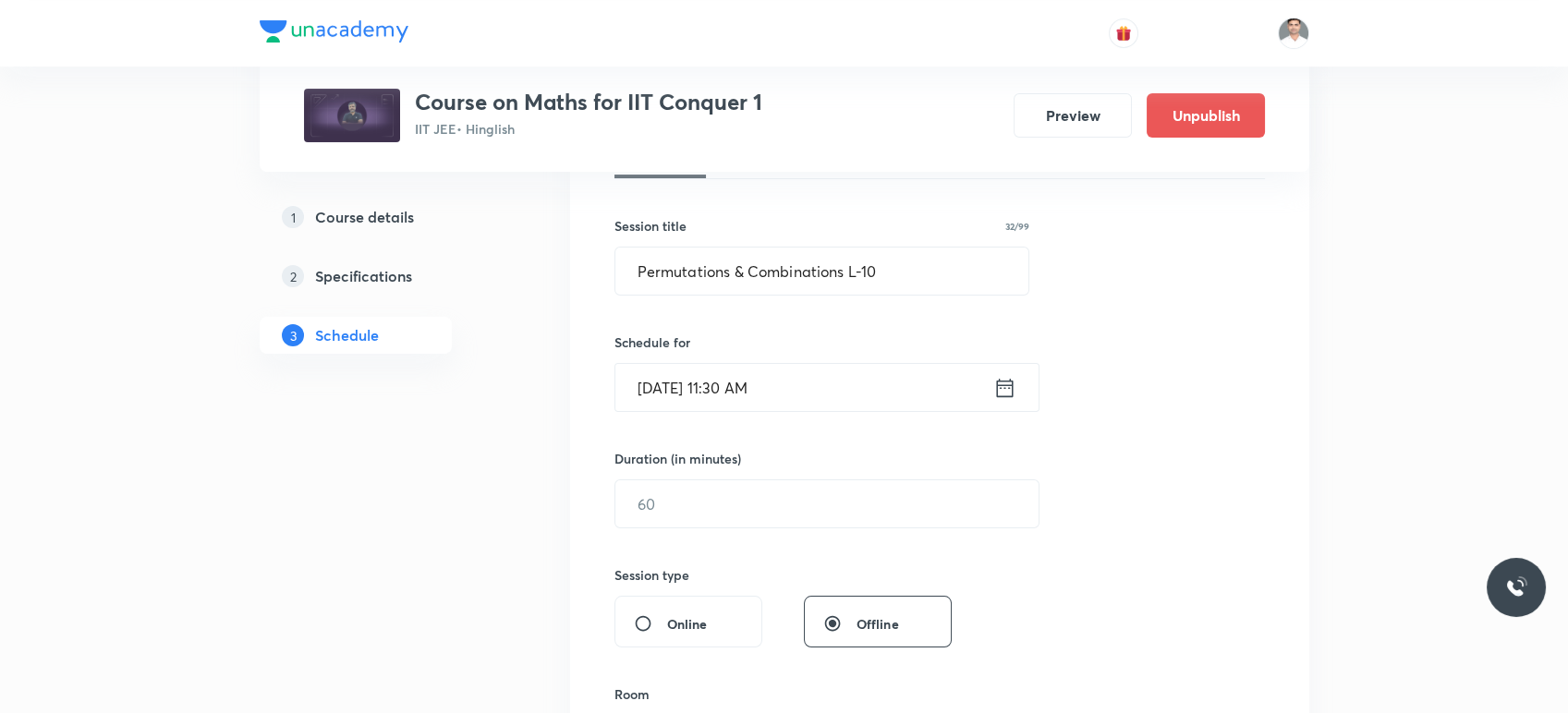
click at [762, 472] on div "Duration (in minutes) ​" at bounding box center [783, 488] width 337 height 80
click at [761, 497] on input "text" at bounding box center [827, 504] width 424 height 47
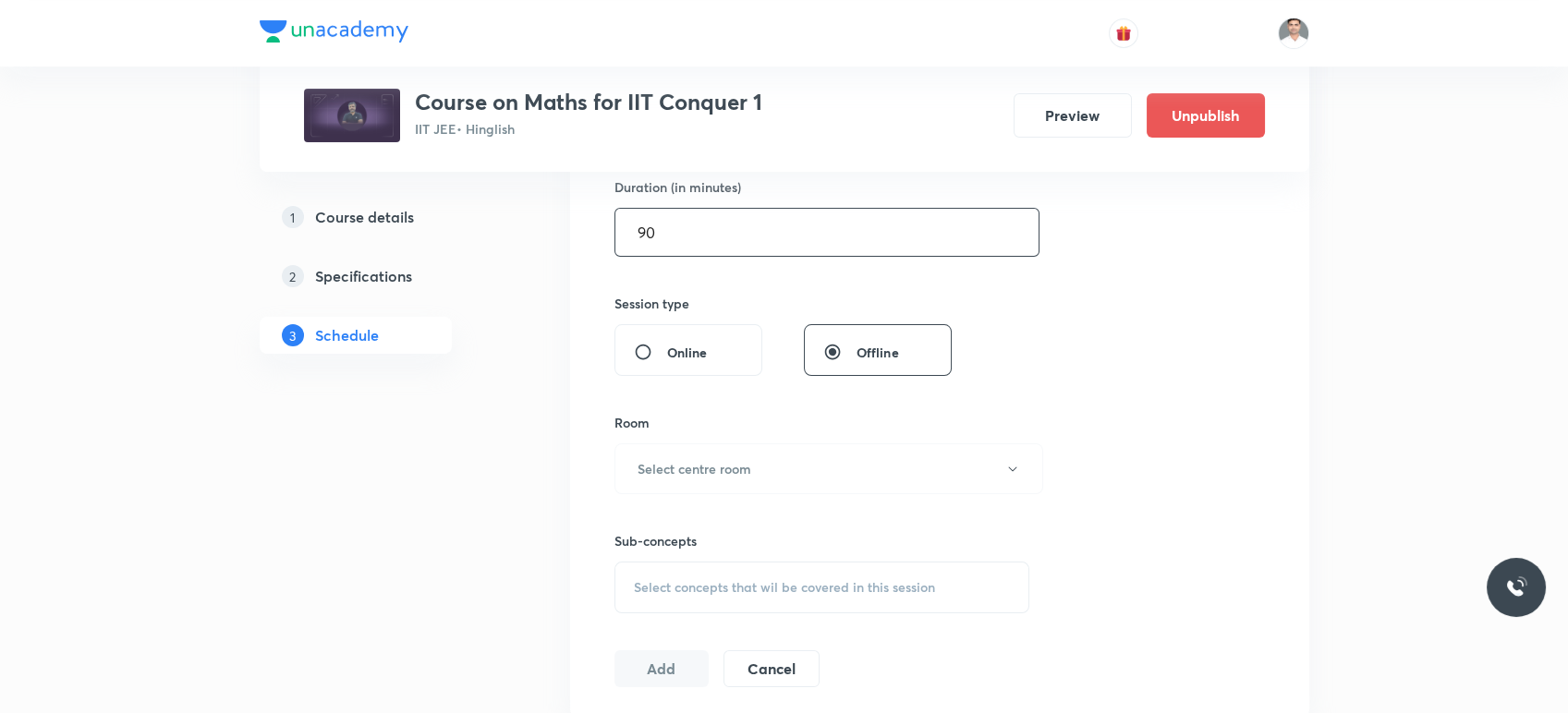
scroll to position [616, 0]
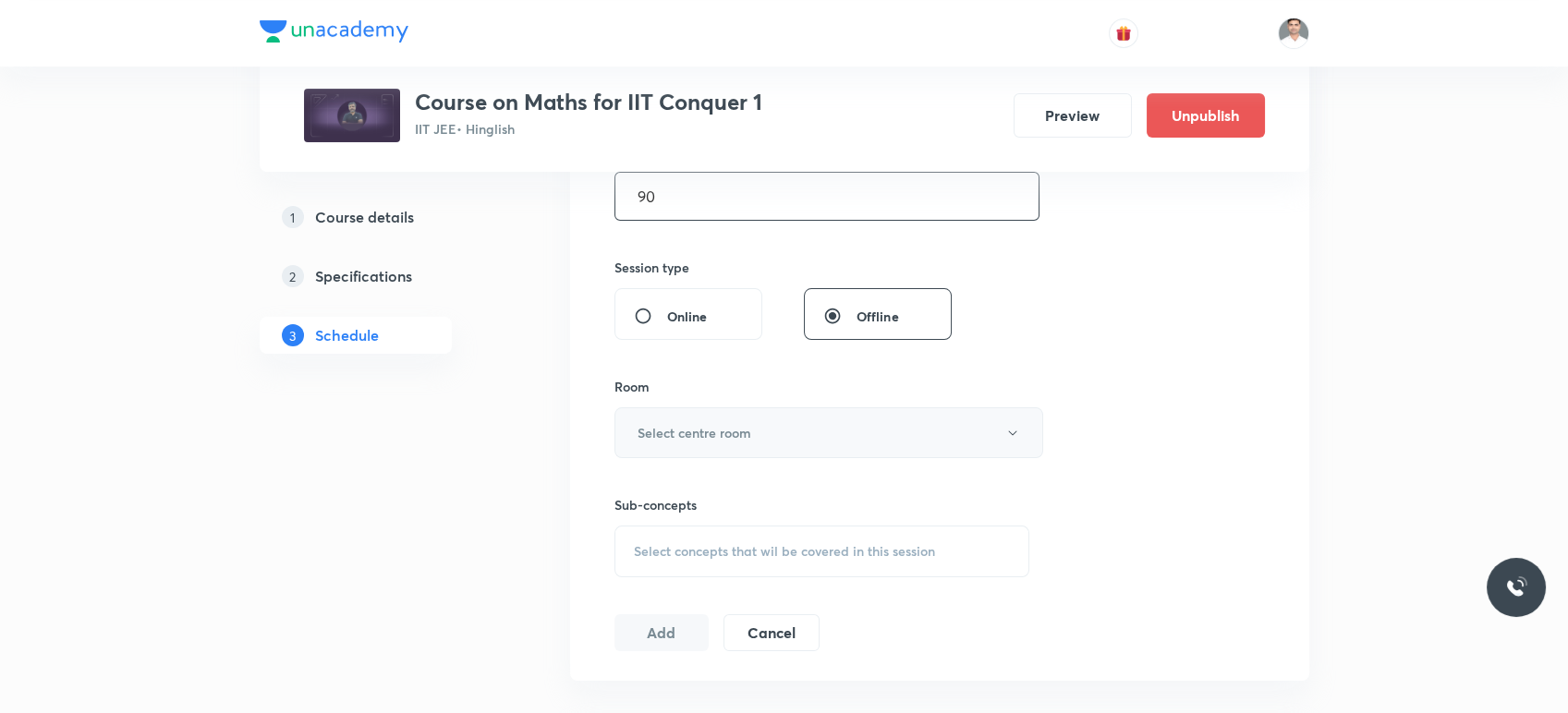
type input "90"
click at [703, 442] on button "Select centre room" at bounding box center [828, 433] width 428 height 51
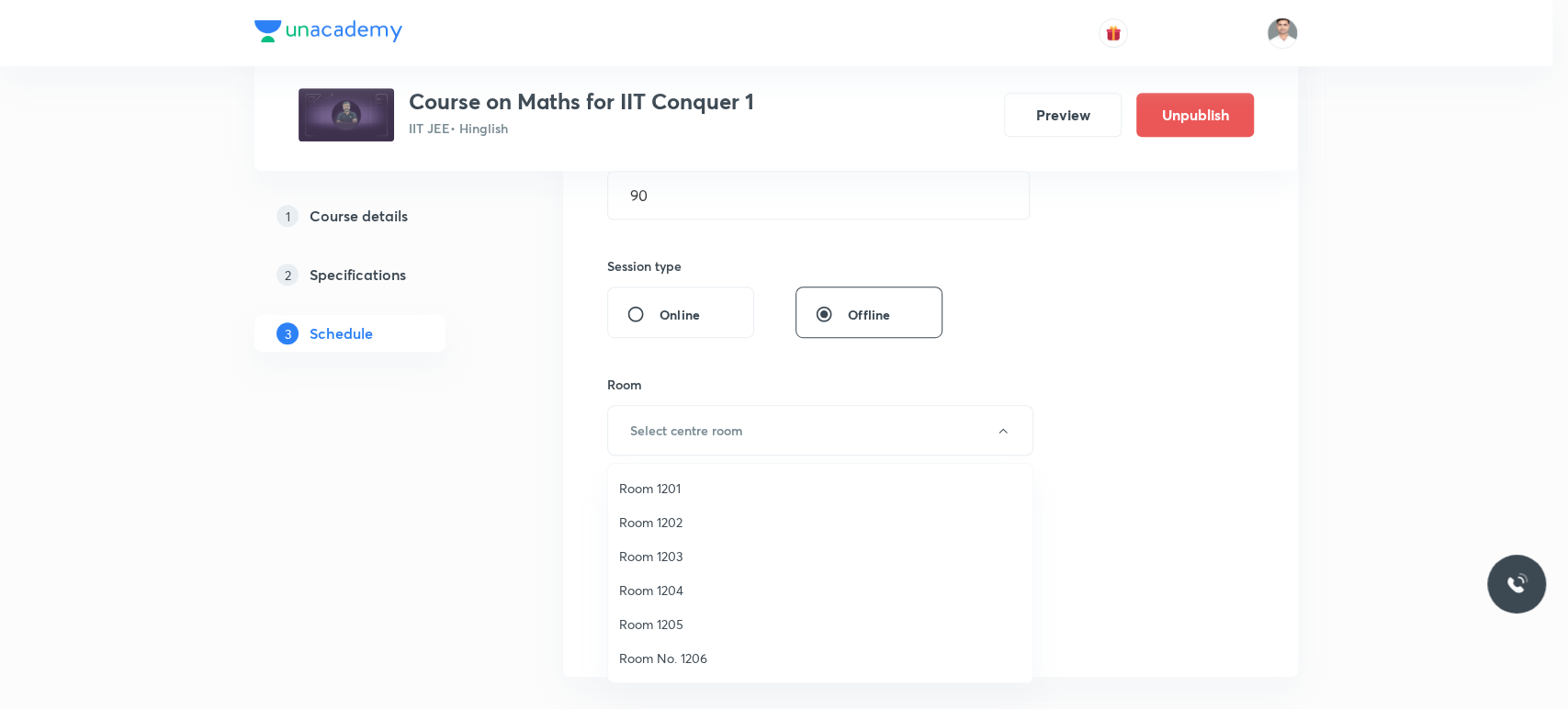
click at [671, 522] on span "Room 1202" at bounding box center [819, 523] width 402 height 20
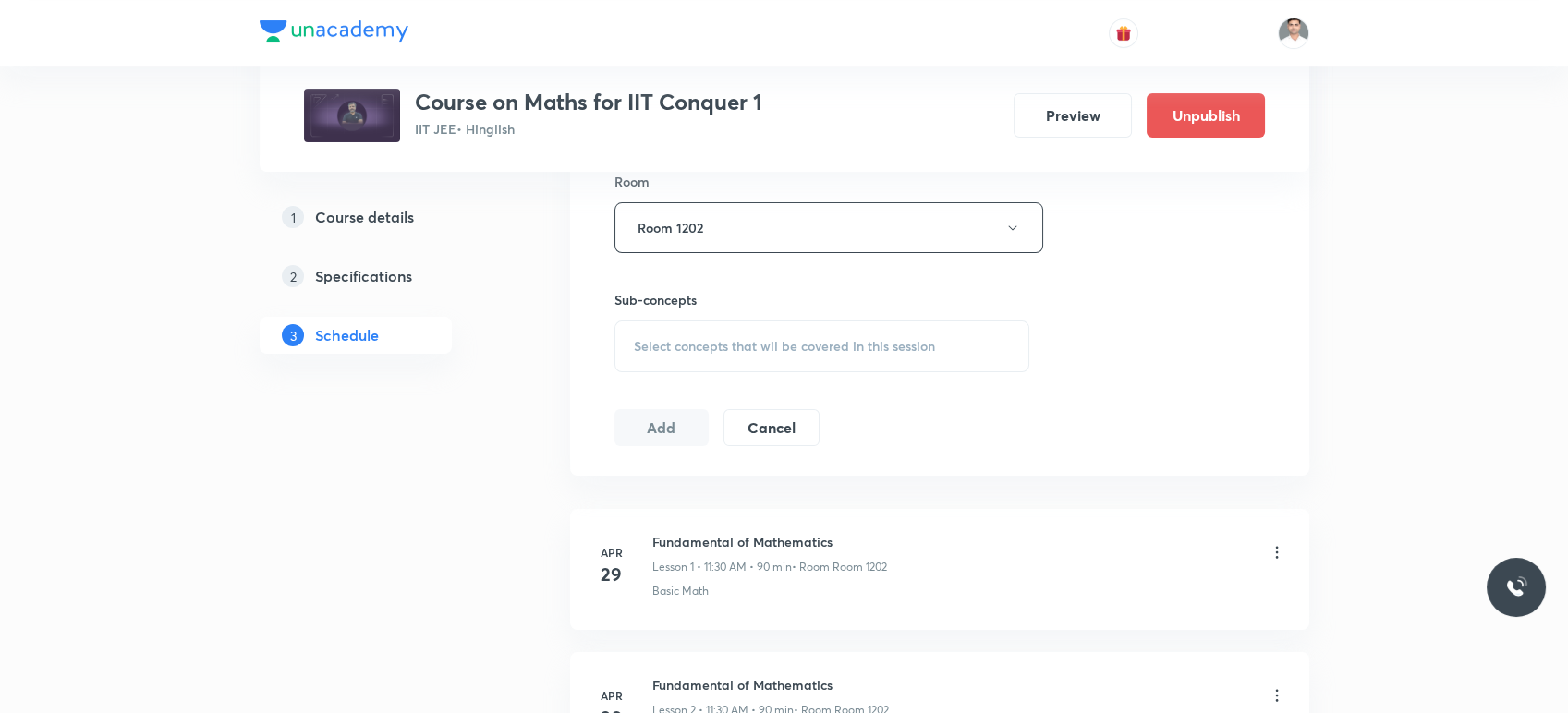
scroll to position [820, 0]
click at [682, 345] on span "Select concepts that wil be covered in this session" at bounding box center [785, 346] width 301 height 15
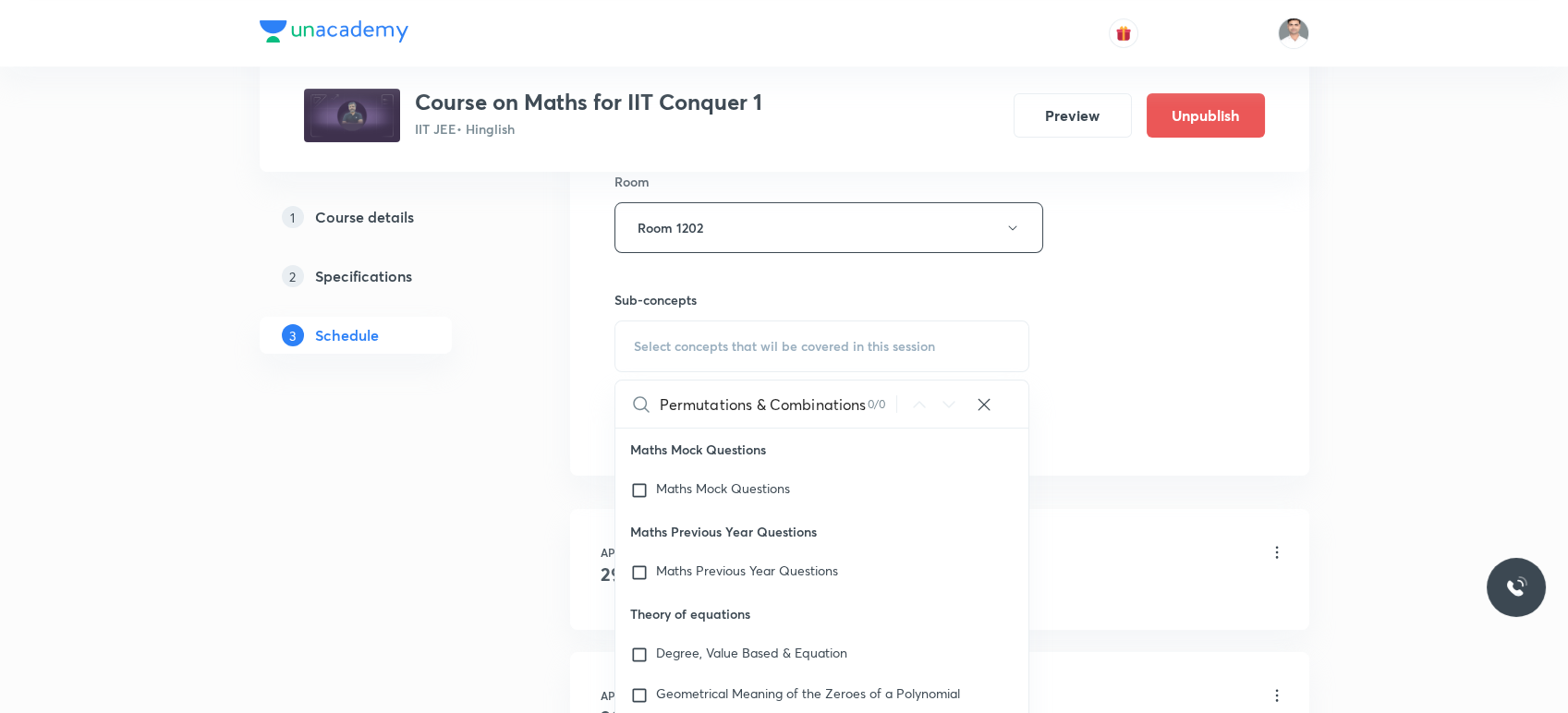
scroll to position [0, 25]
drag, startPoint x: 831, startPoint y: 404, endPoint x: 889, endPoint y: 399, distance: 58.2
click at [888, 399] on div "Permutations & Combinations L-9 0 / 0 ​" at bounding box center [822, 405] width 414 height 47
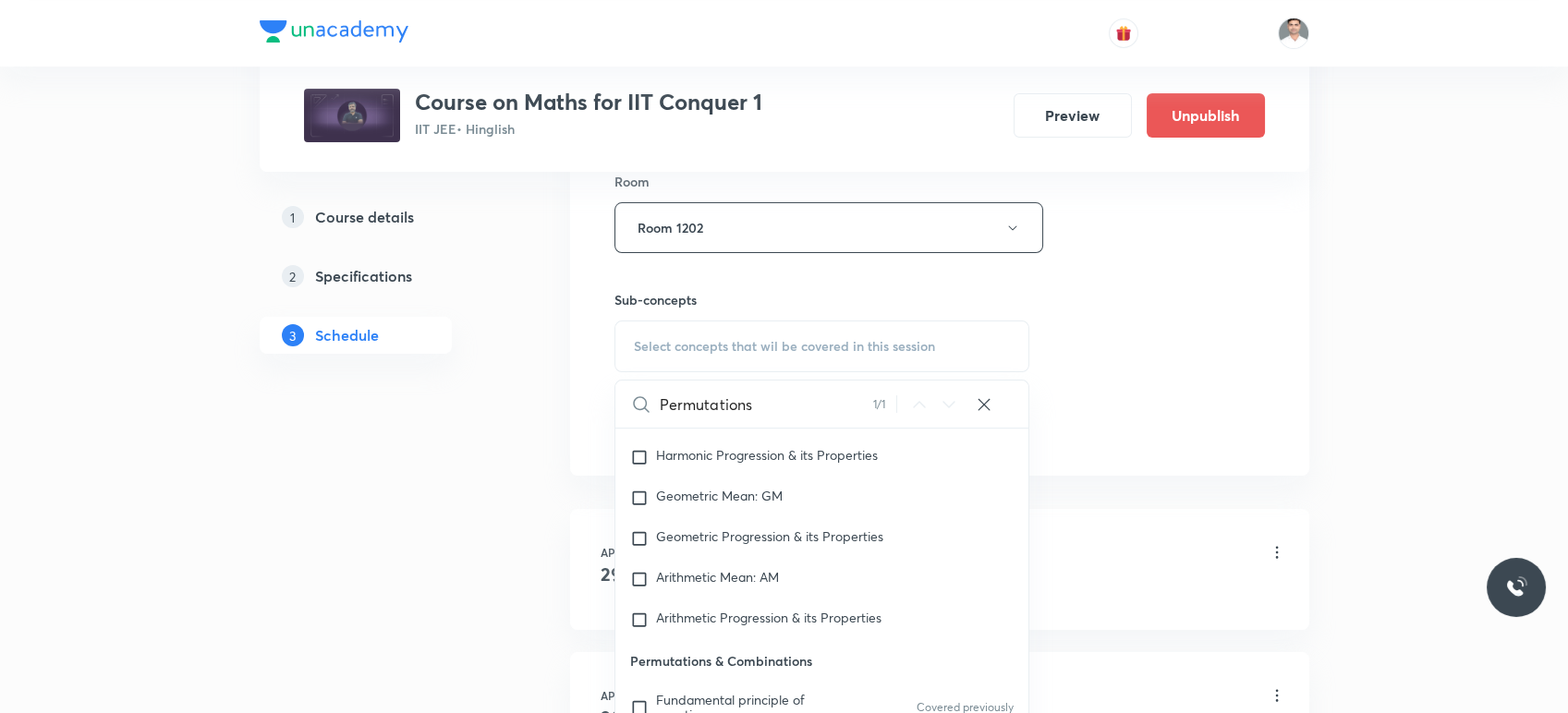
scroll to position [3544, 0]
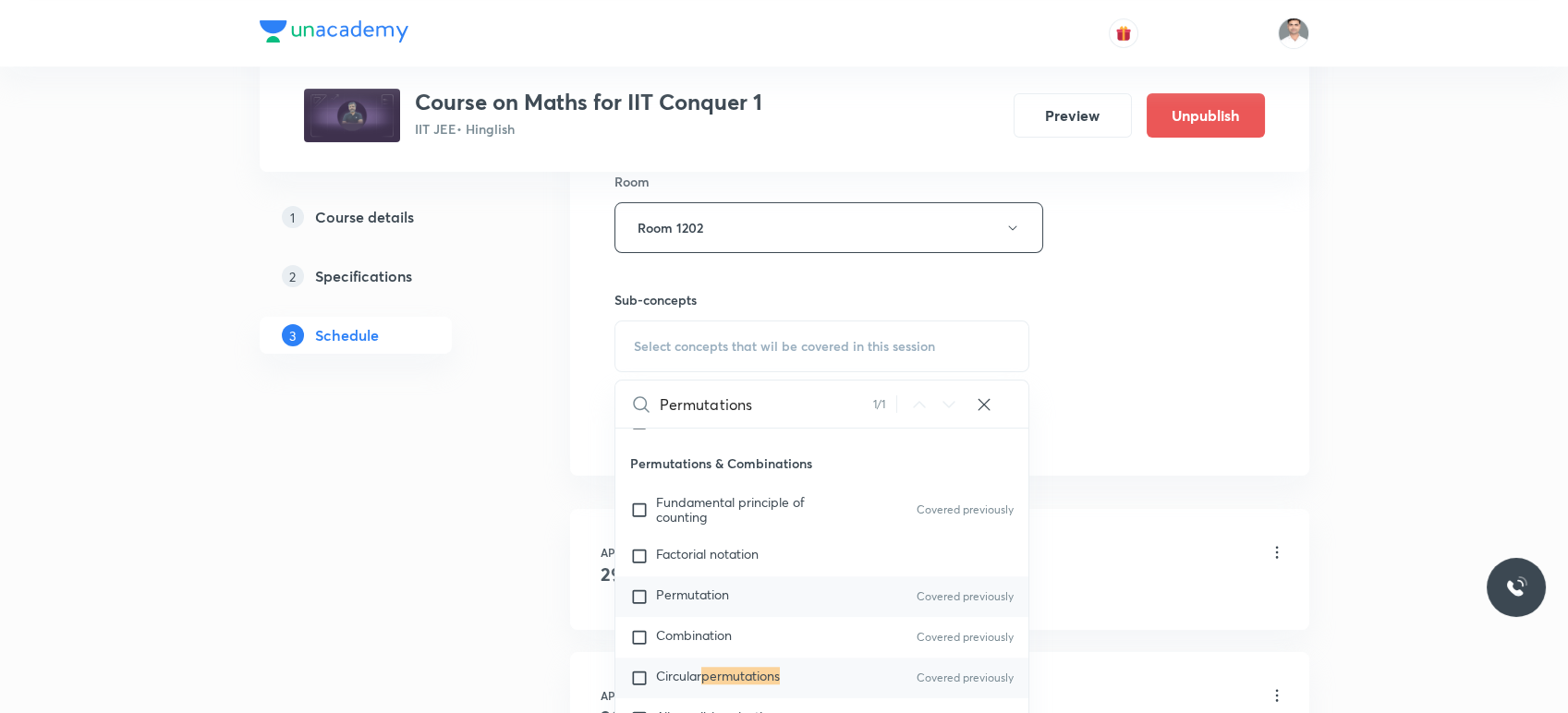
type input "Permutations"
click at [642, 588] on input "checkbox" at bounding box center [643, 597] width 26 height 19
checkbox input "true"
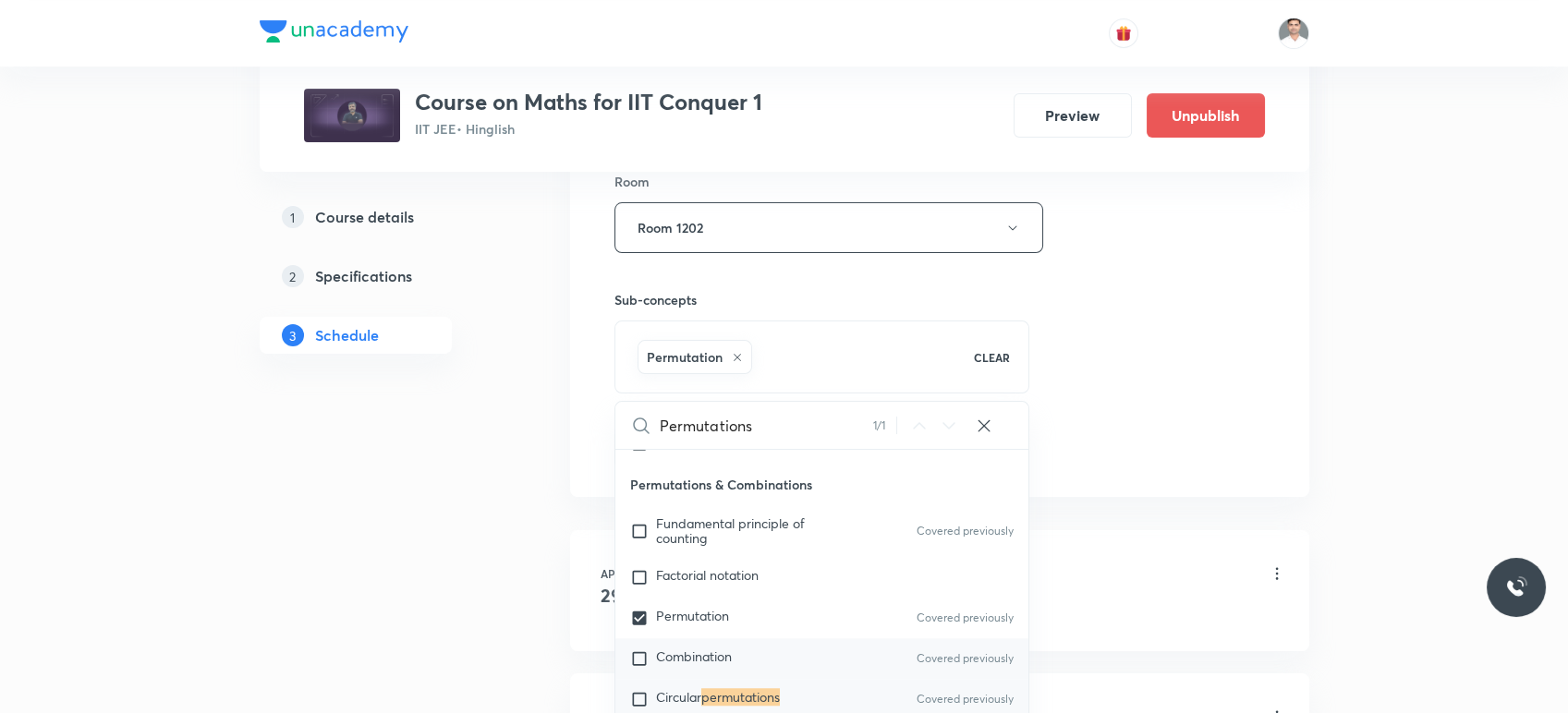
click at [642, 650] on input "checkbox" at bounding box center [643, 659] width 26 height 19
checkbox input "true"
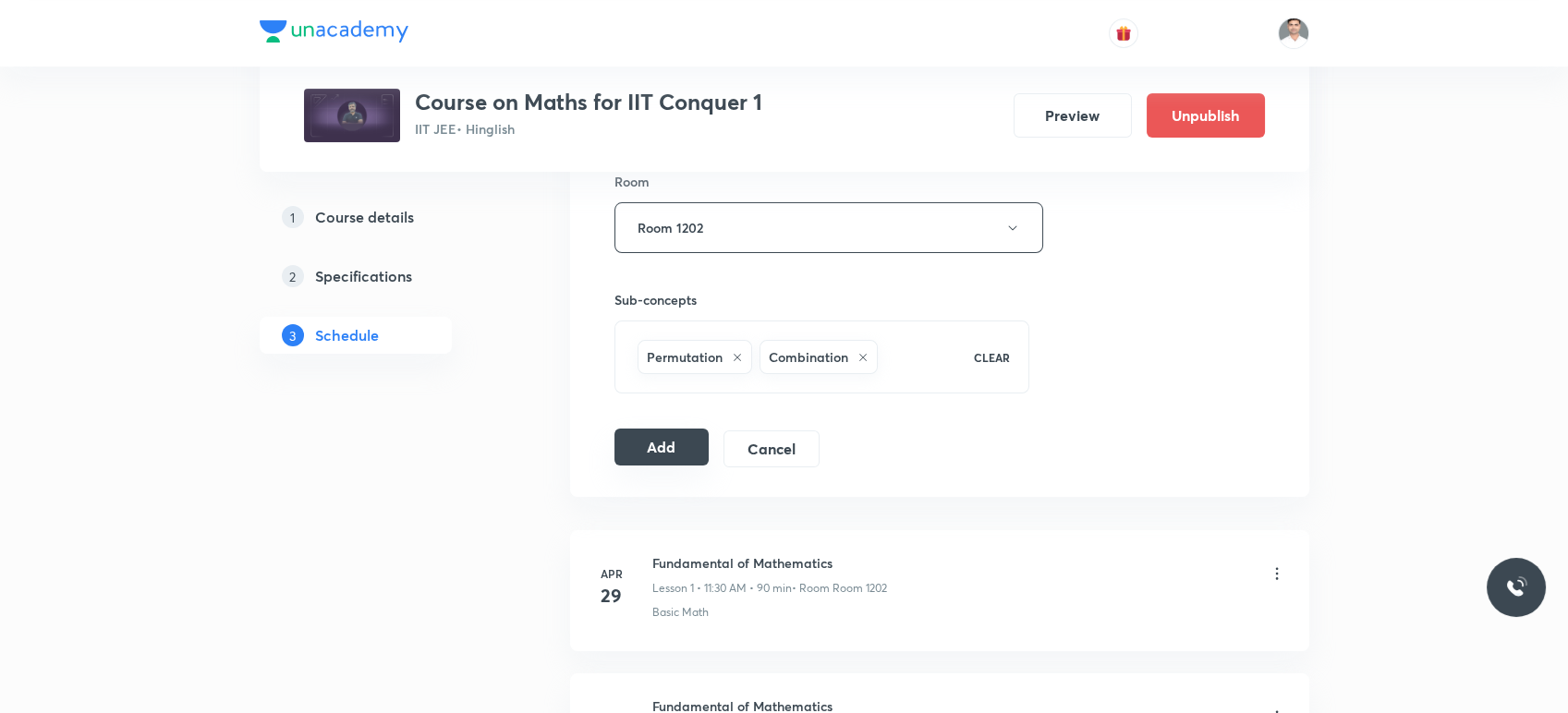
click at [649, 449] on button "Add" at bounding box center [662, 447] width 96 height 37
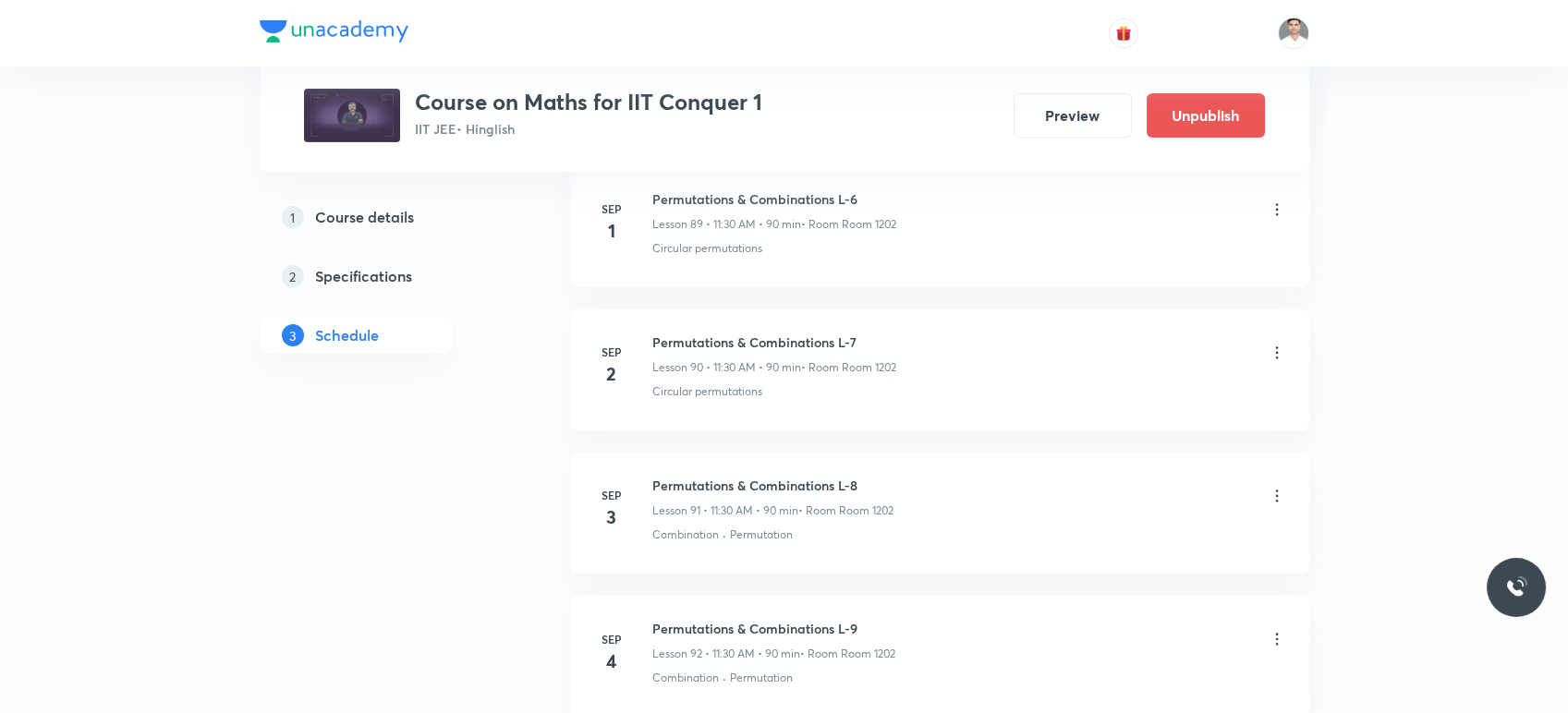
scroll to position [13077, 0]
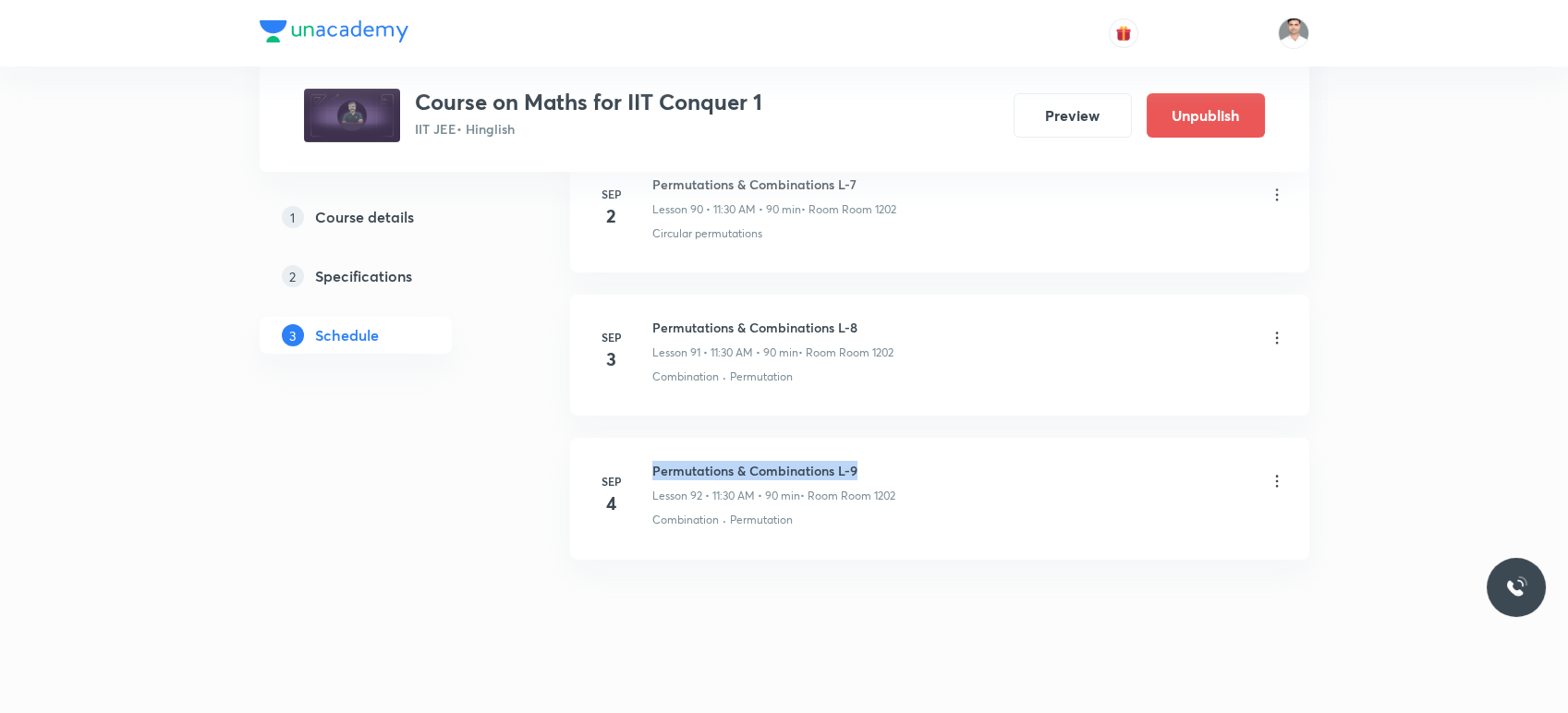
drag, startPoint x: 652, startPoint y: 443, endPoint x: 997, endPoint y: 432, distance: 345.2
click at [997, 438] on li "Sep 4 Permutations & Combinations L-9 Lesson 92 • 11:30 AM • 90 min • Room Room…" at bounding box center [940, 498] width 740 height 121
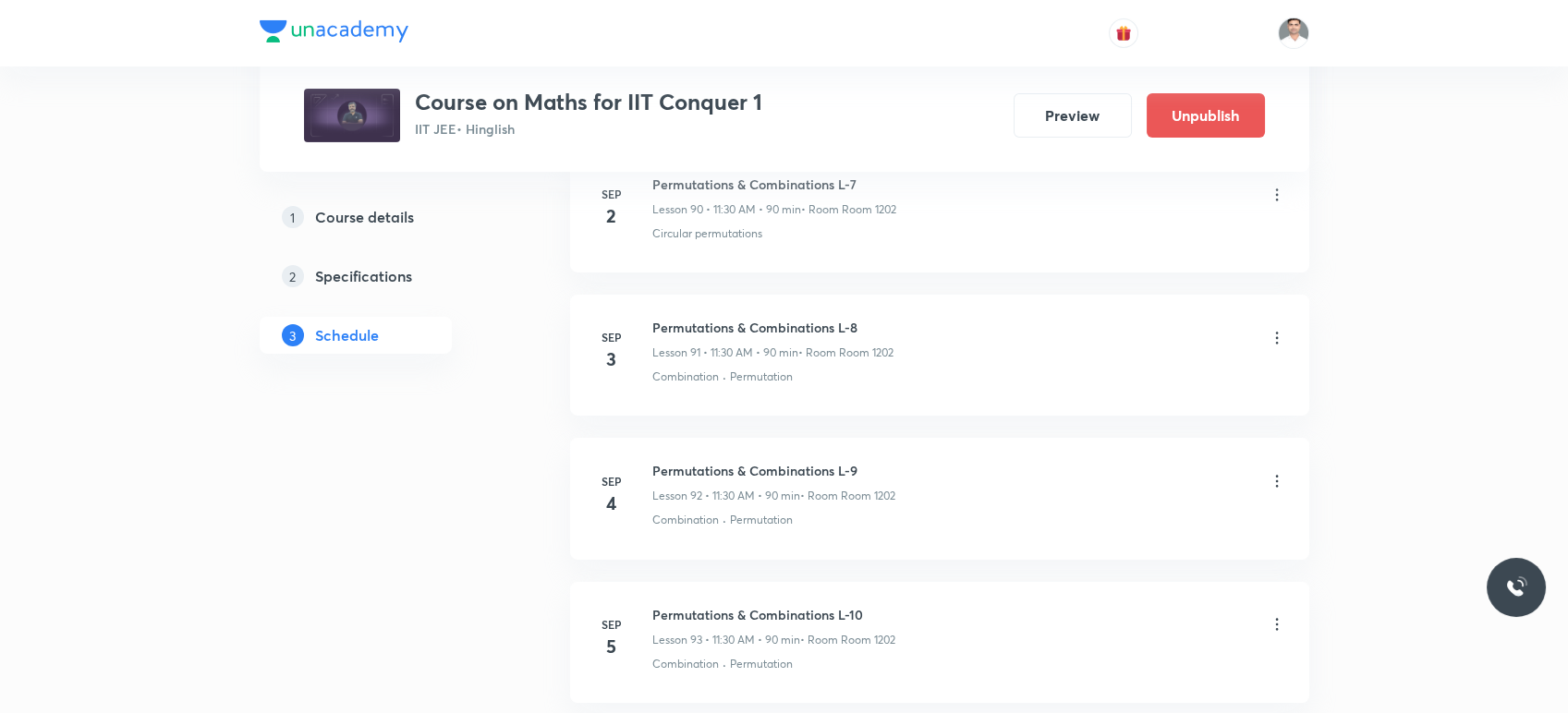
copy h6 "Permutations & Combinations L-9"
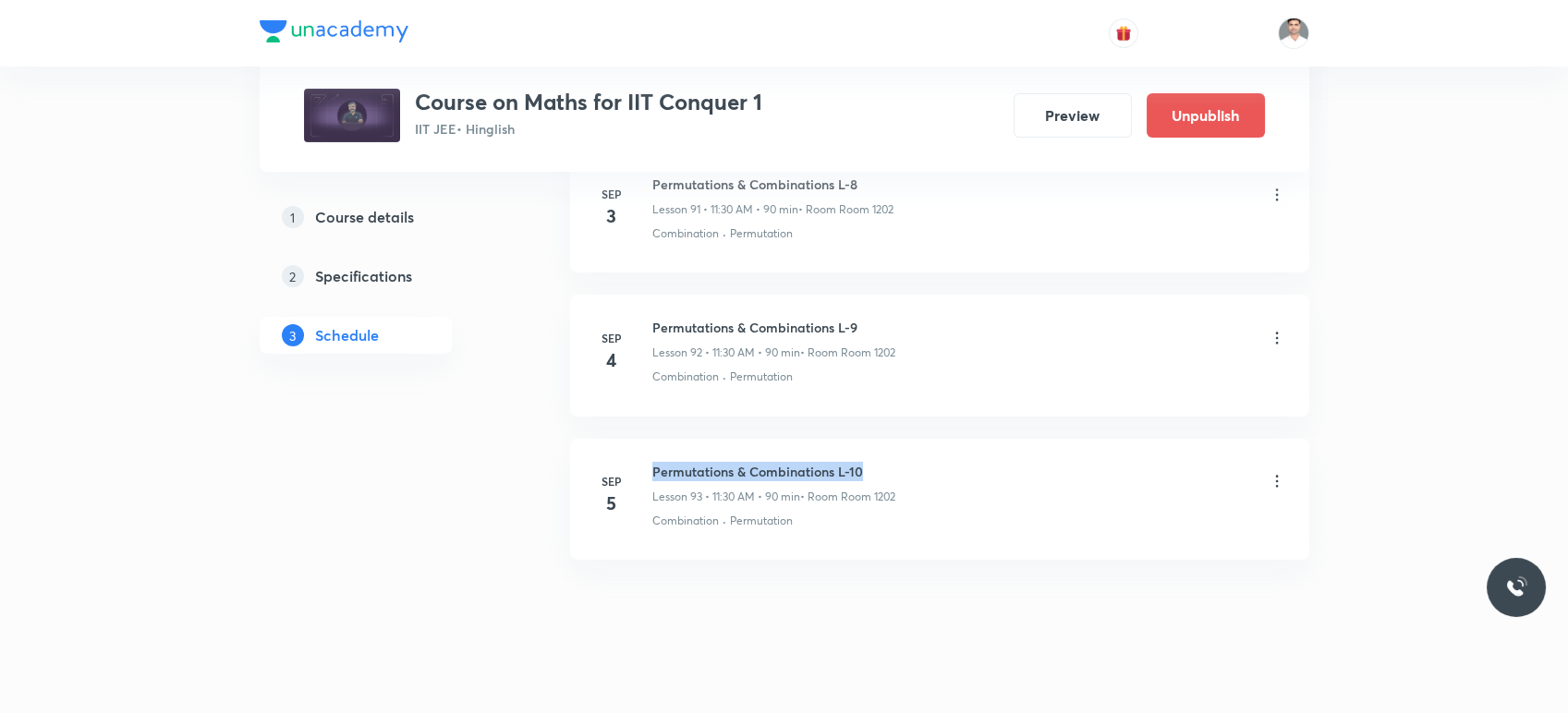
drag, startPoint x: 650, startPoint y: 446, endPoint x: 997, endPoint y: 442, distance: 347.0
click at [997, 462] on div "Sep 5 Permutations & Combinations L-10 Lesson 93 • 11:30 AM • 90 min • Room Roo…" at bounding box center [940, 495] width 693 height 67
copy h6 "Permutations & Combinations L-10"
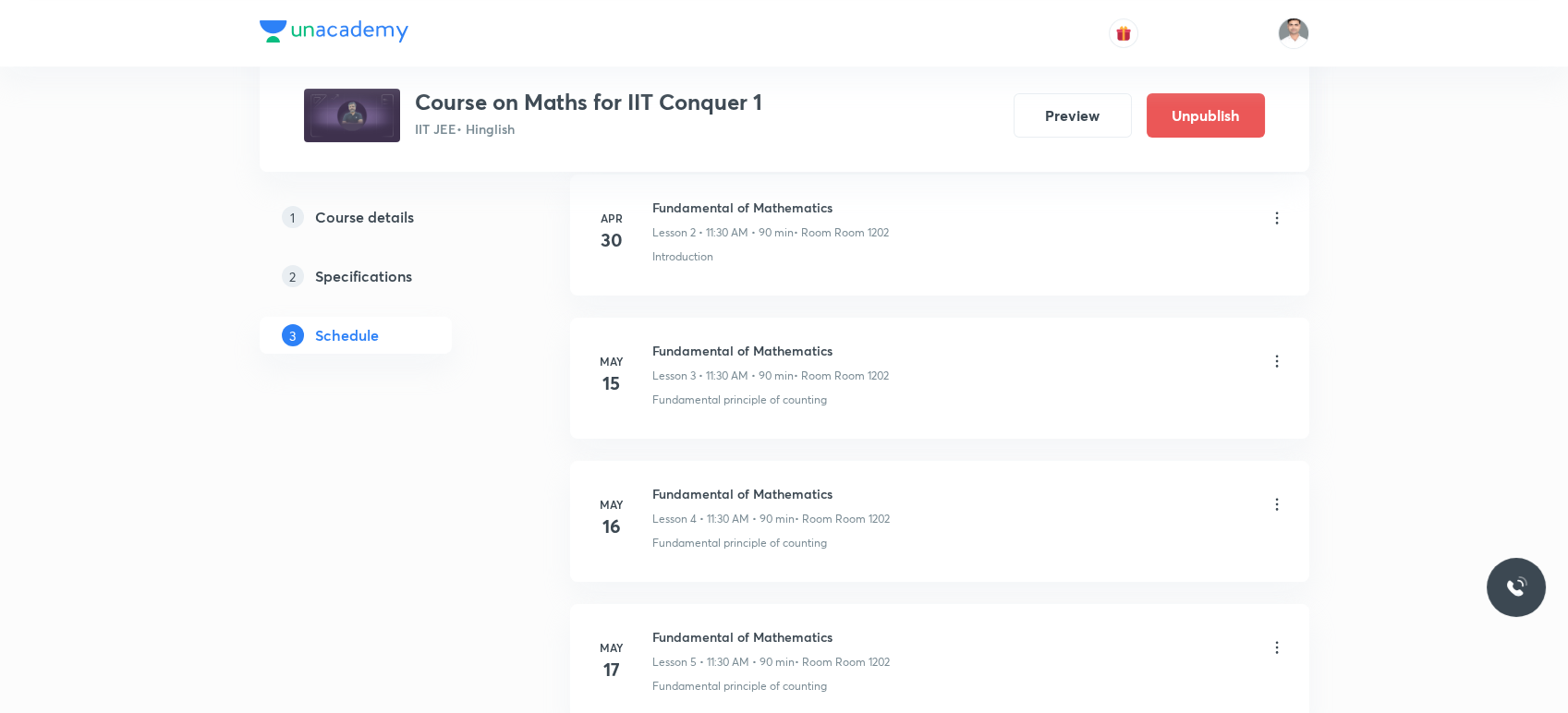
scroll to position [0, 0]
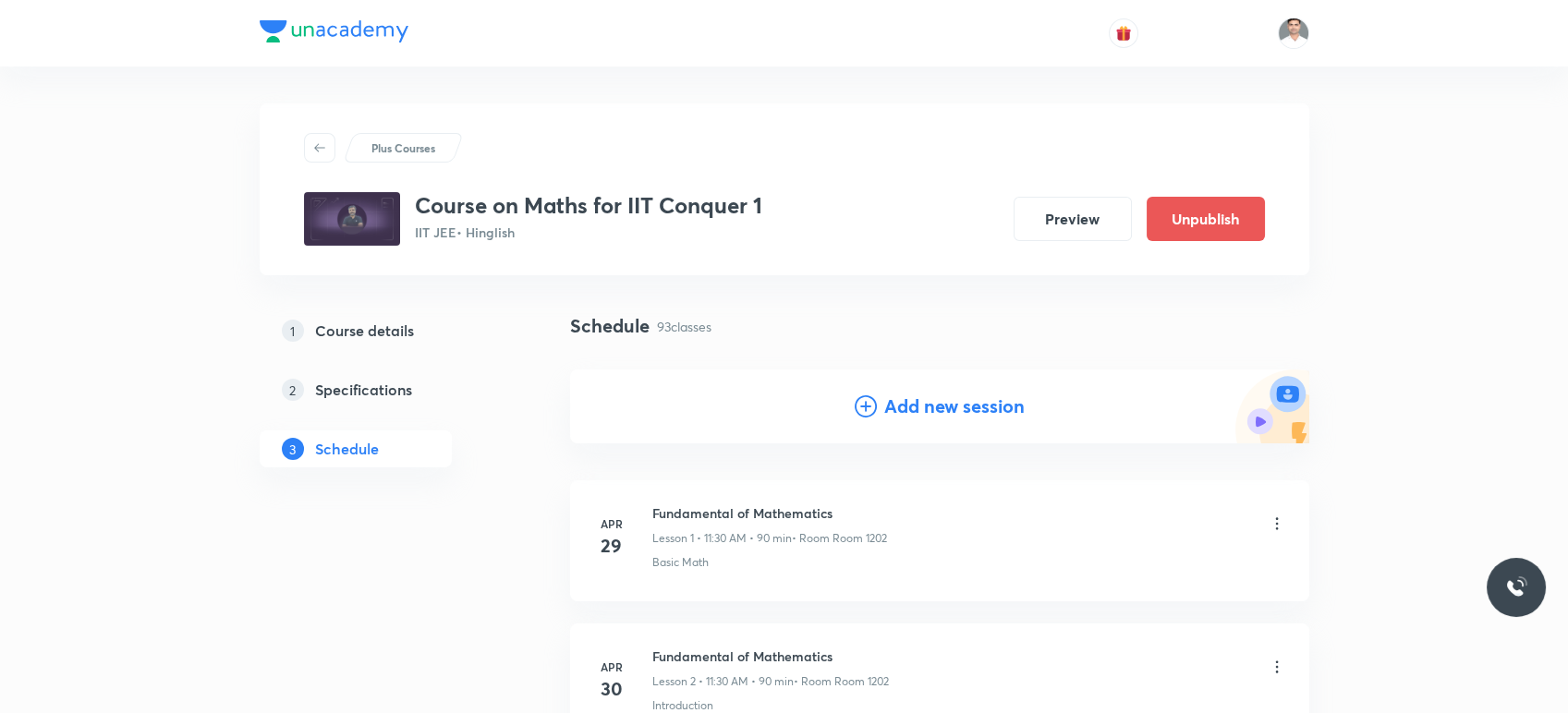
click at [951, 412] on h4 "Add new session" at bounding box center [954, 407] width 141 height 28
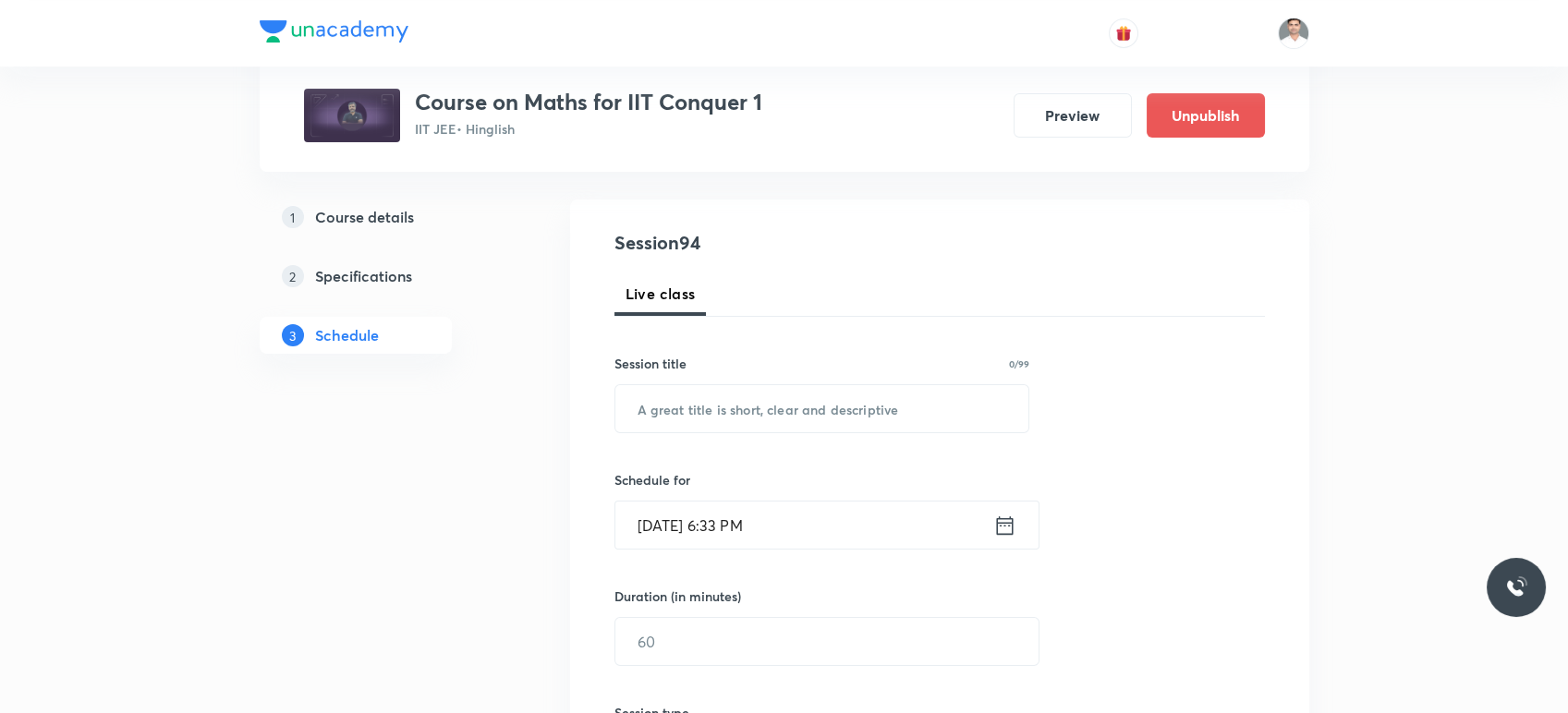
scroll to position [205, 0]
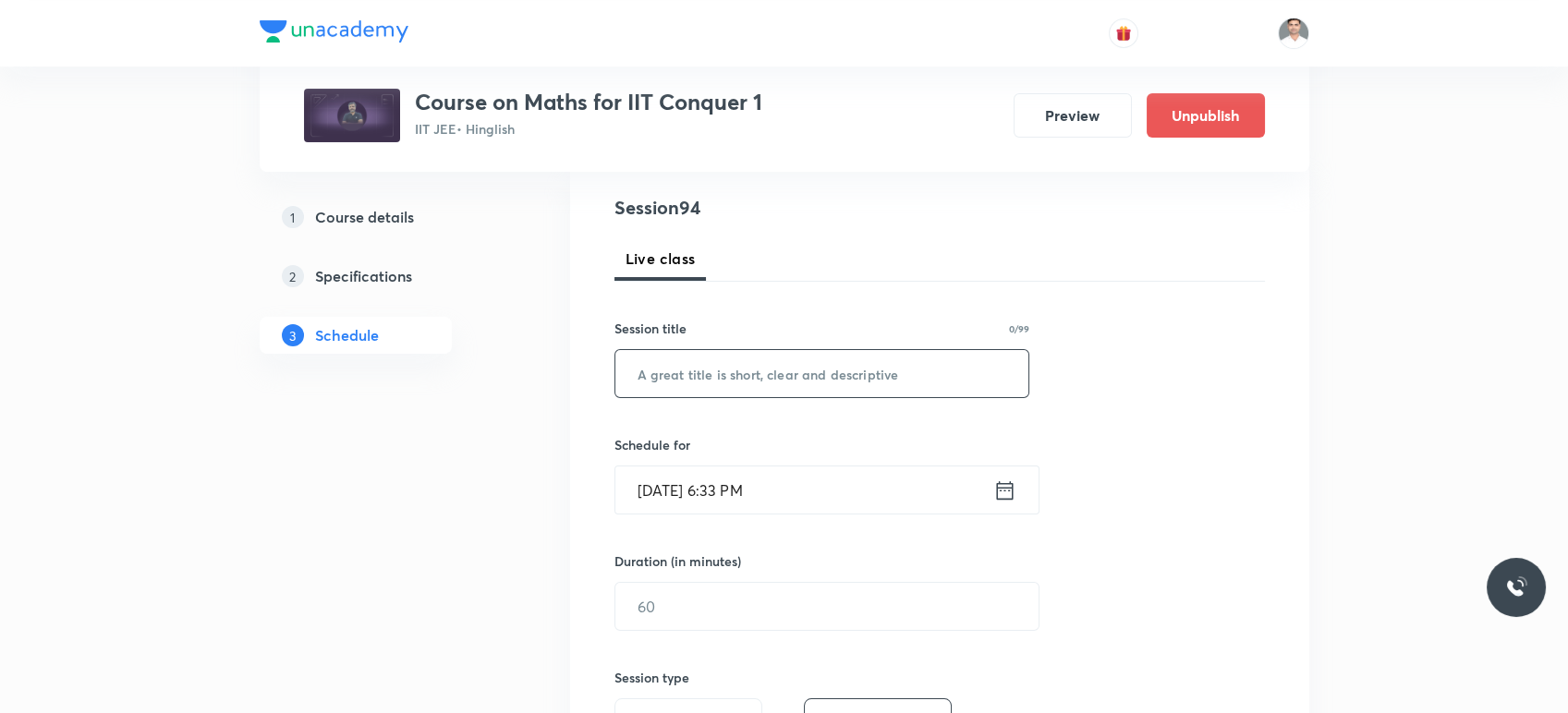
drag, startPoint x: 799, startPoint y: 437, endPoint x: 776, endPoint y: 396, distance: 47.0
click at [796, 437] on div "Session 94 Live class Session title 0/99 ​ Schedule for Aug 30, 2025, 6:33 PM ​…" at bounding box center [940, 627] width 651 height 868
click at [776, 396] on input "text" at bounding box center [822, 374] width 414 height 47
paste input "Permutations & Combinations L-10"
type input "Permutations & Combinations L-11"
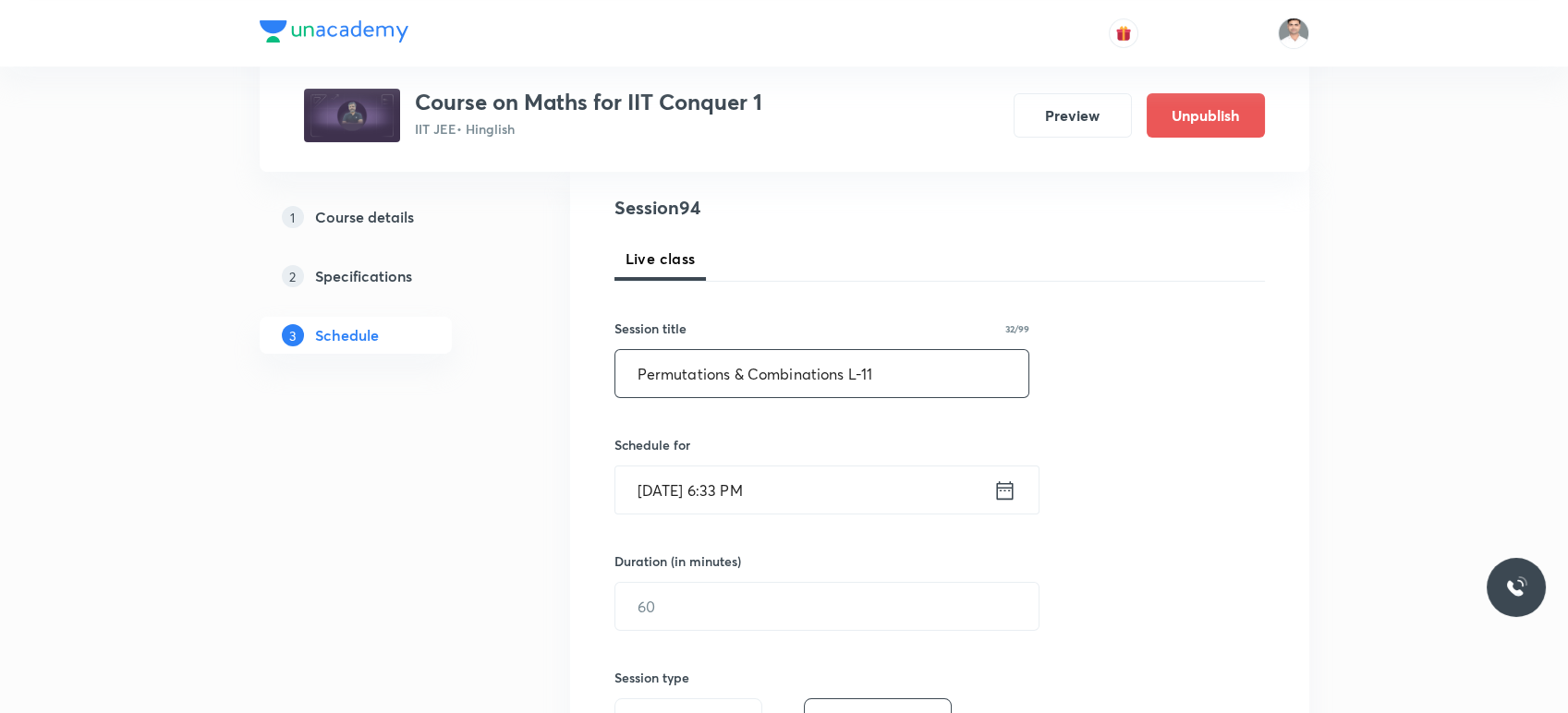
click at [1001, 478] on icon at bounding box center [1005, 490] width 23 height 26
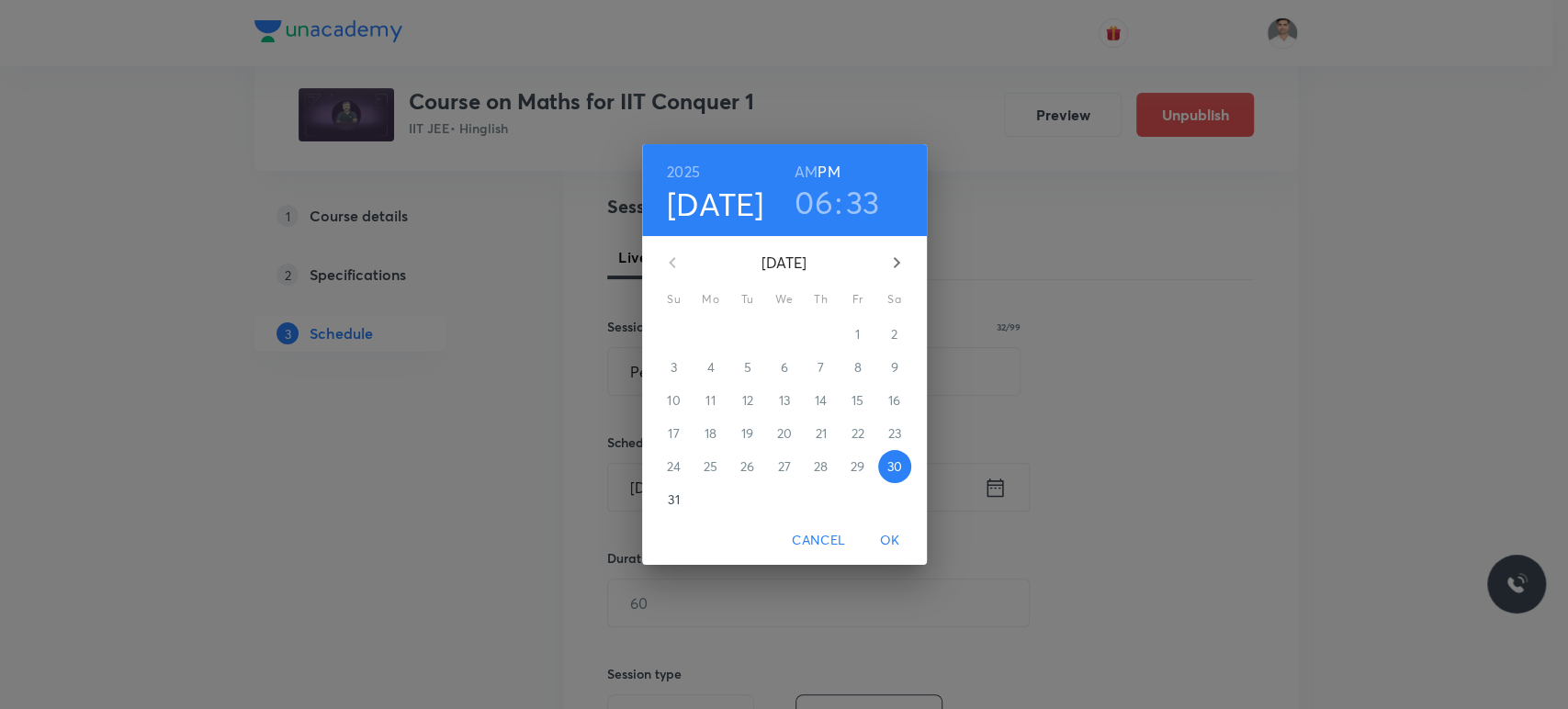
click at [887, 270] on icon "button" at bounding box center [897, 262] width 23 height 23
click at [897, 340] on p "6" at bounding box center [894, 334] width 8 height 19
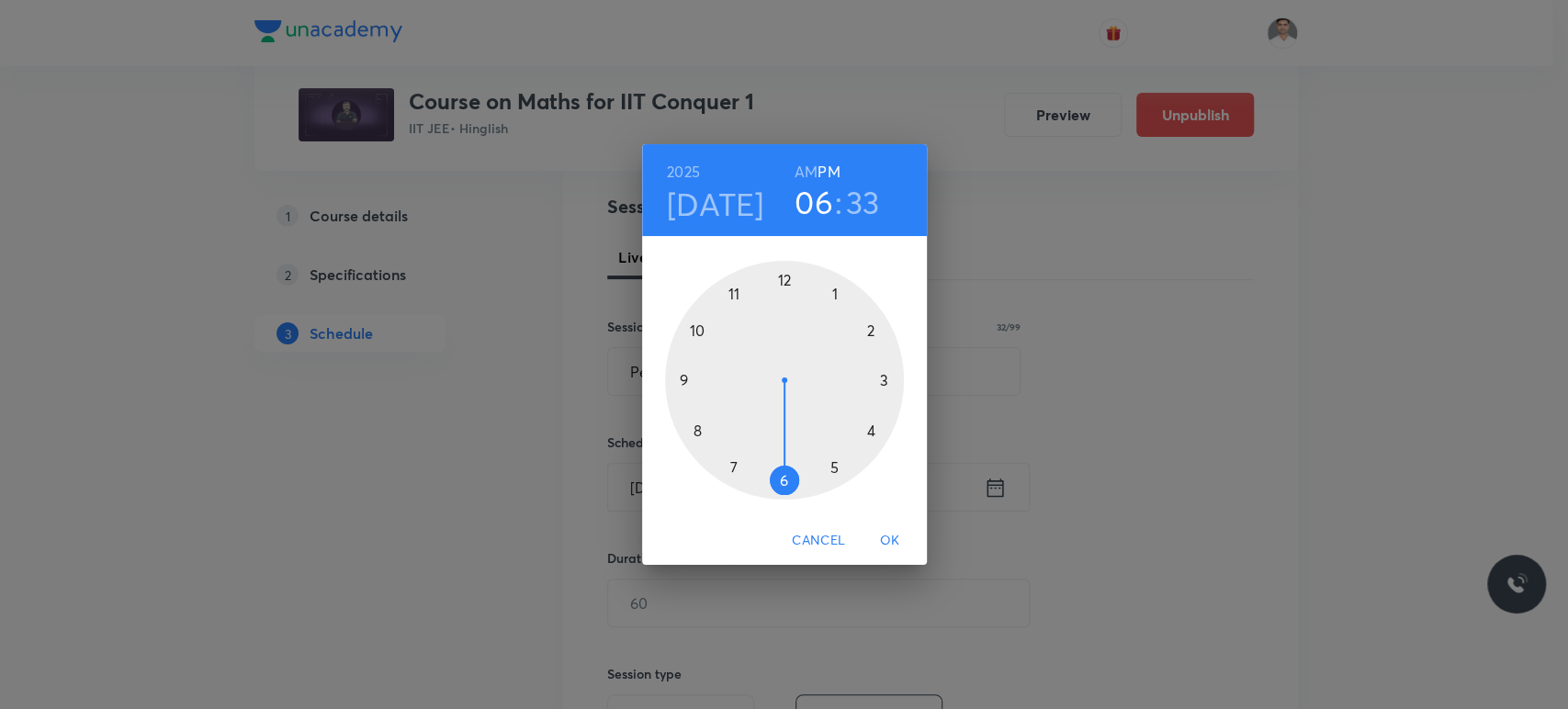
click at [803, 170] on h6 "AM" at bounding box center [806, 171] width 23 height 25
click at [698, 430] on div at bounding box center [784, 380] width 239 height 239
click at [782, 281] on div at bounding box center [784, 380] width 239 height 239
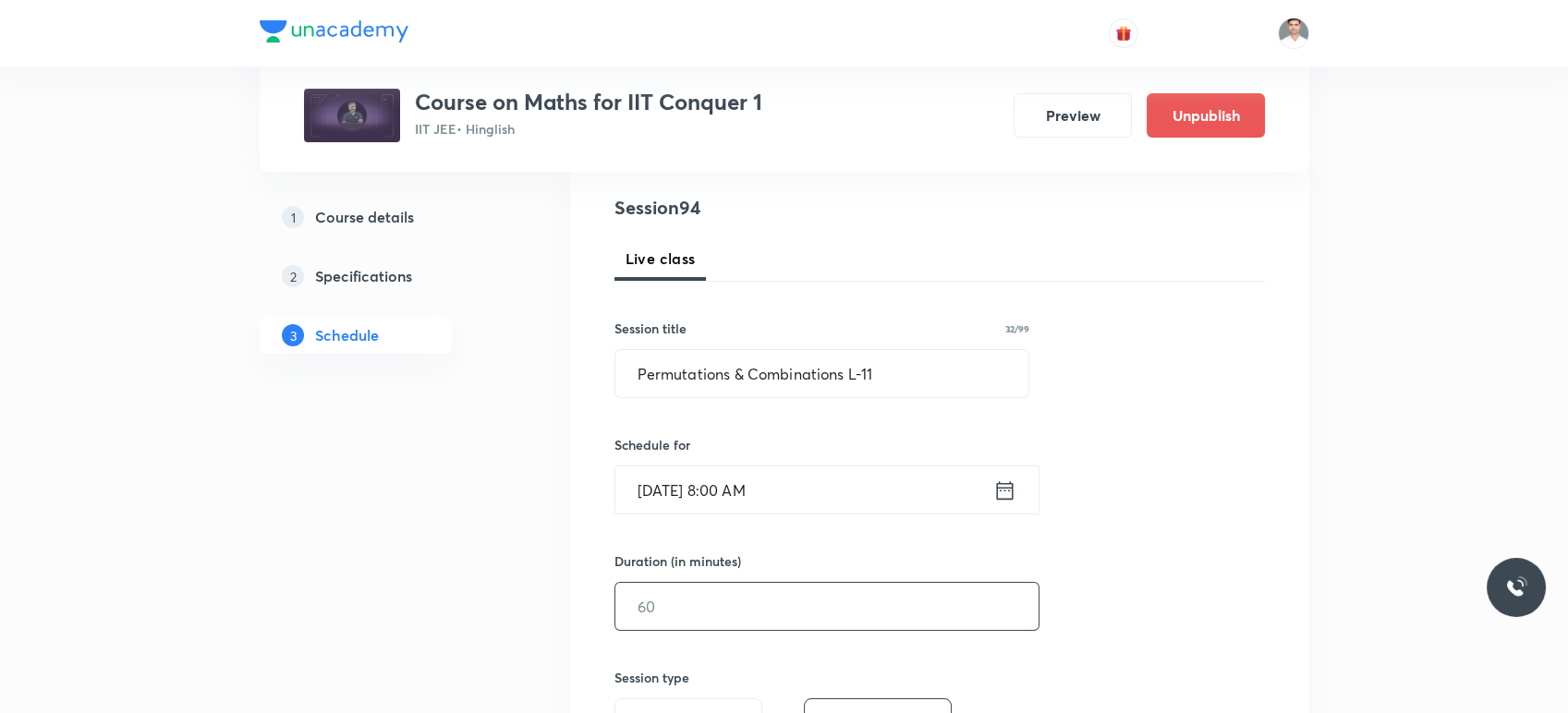
click at [725, 594] on input "text" at bounding box center [827, 607] width 424 height 47
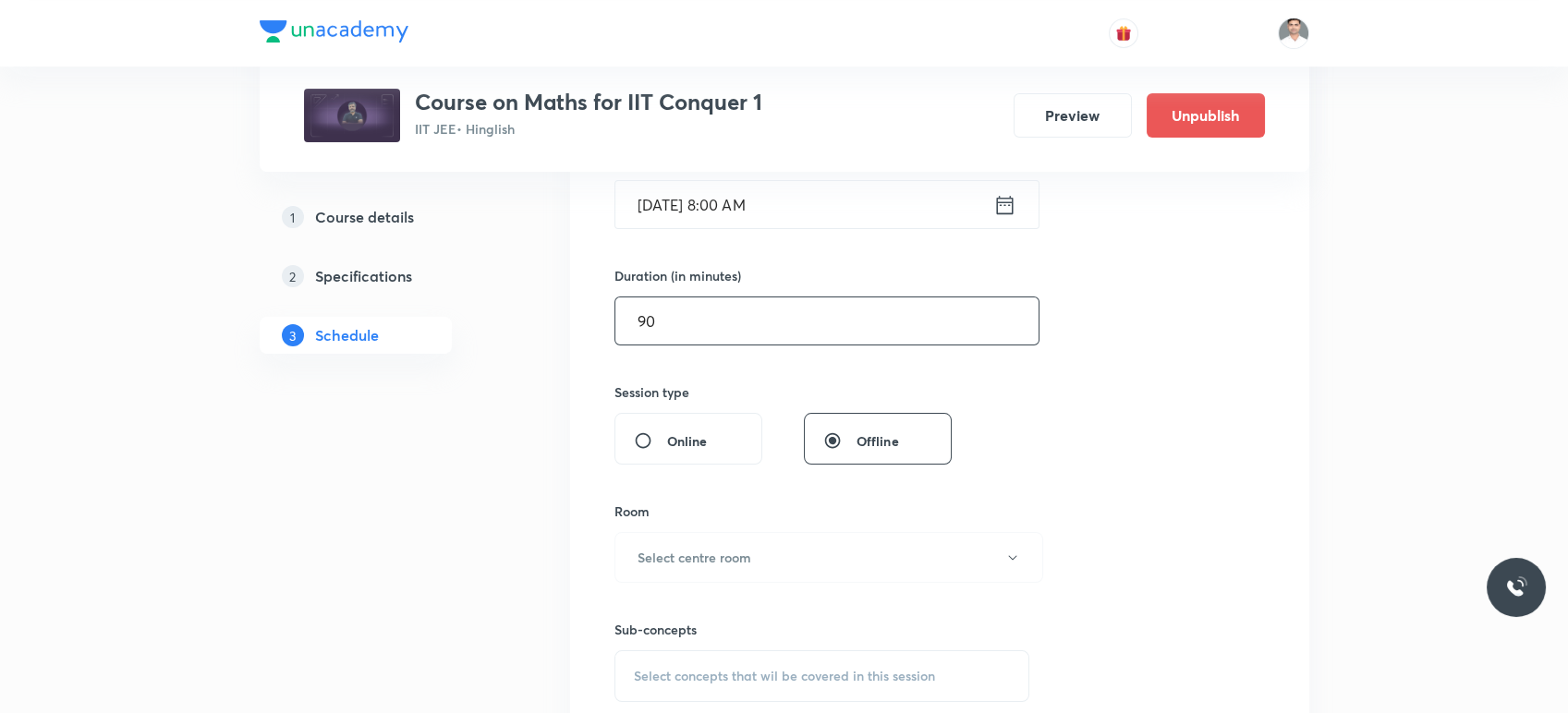
scroll to position [513, 0]
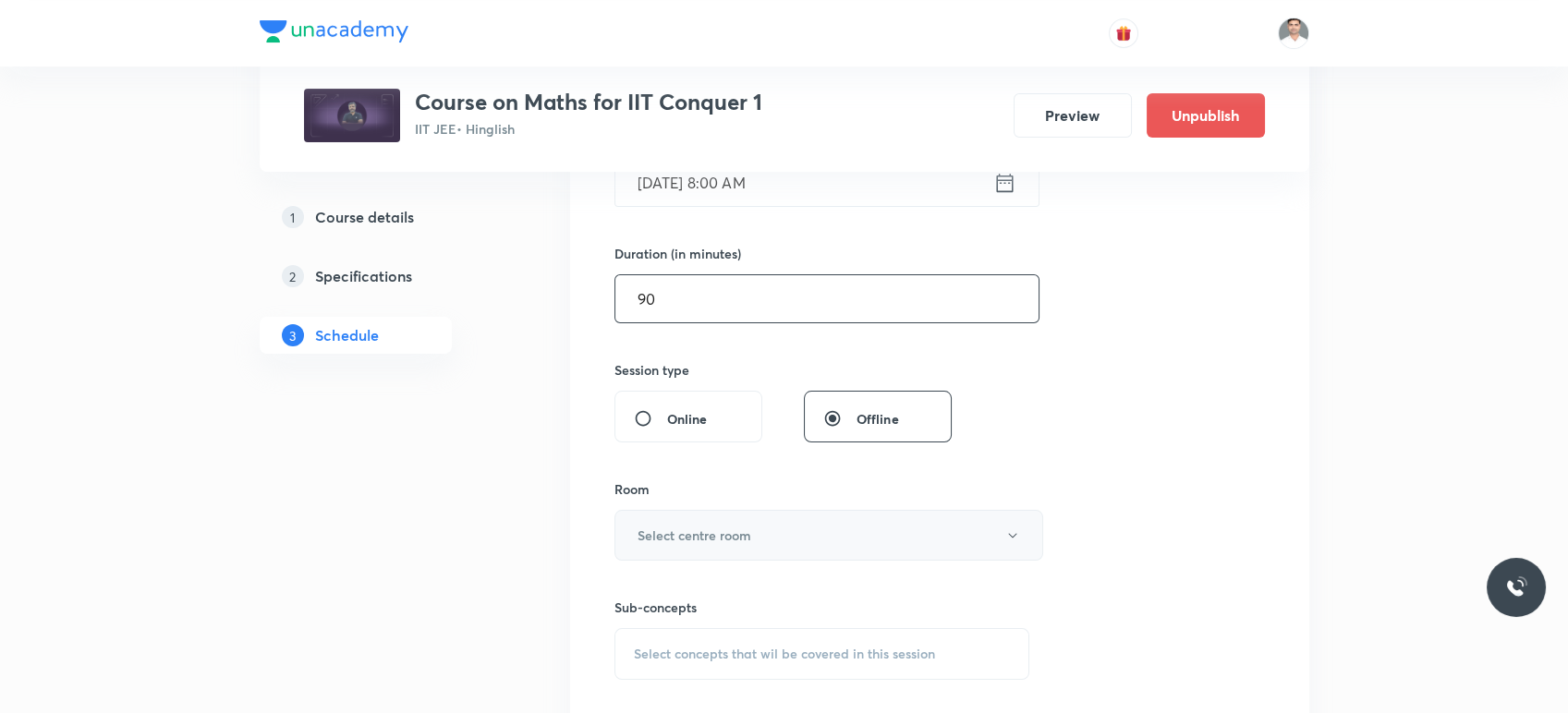
type input "90"
click at [735, 534] on h6 "Select centre room" at bounding box center [693, 536] width 113 height 20
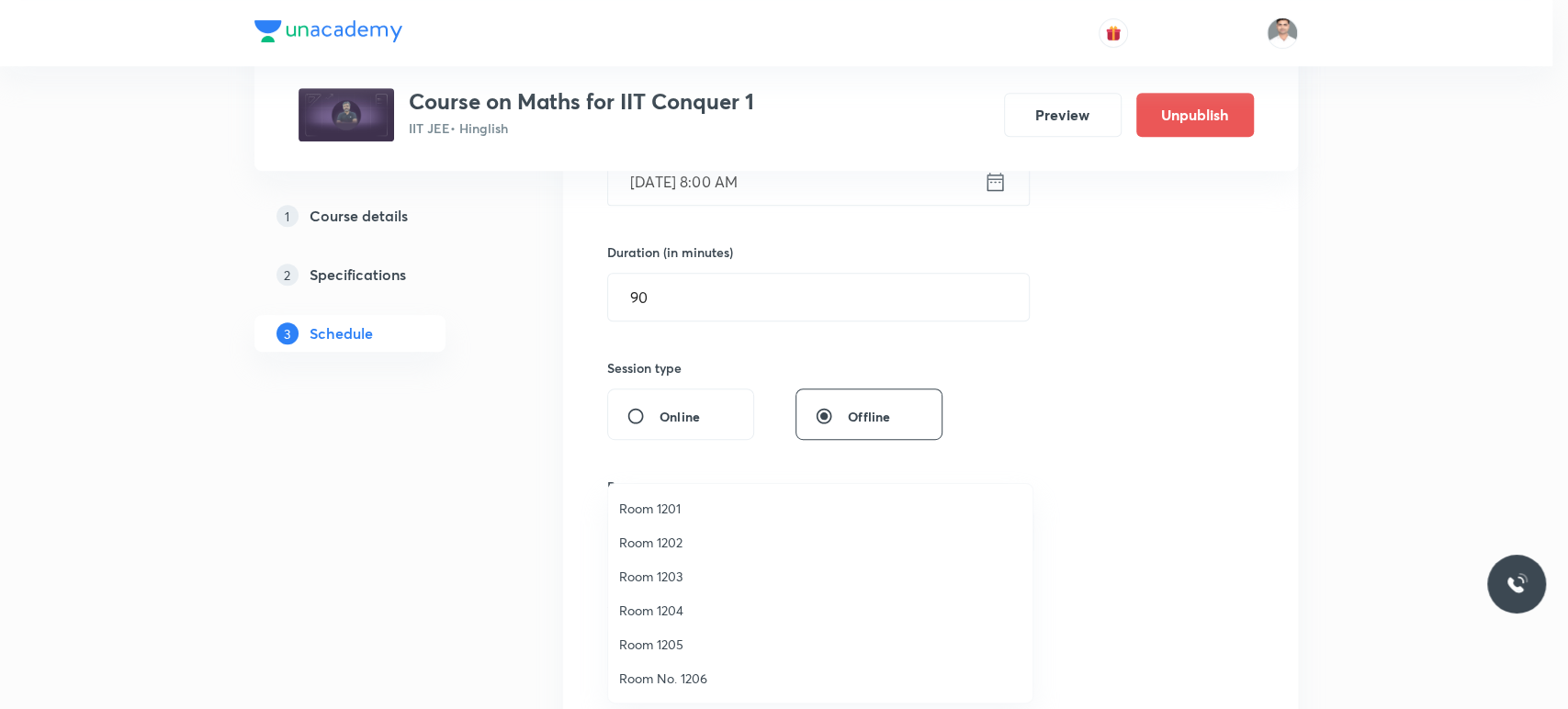
click at [663, 540] on span "Room 1202" at bounding box center [819, 543] width 402 height 20
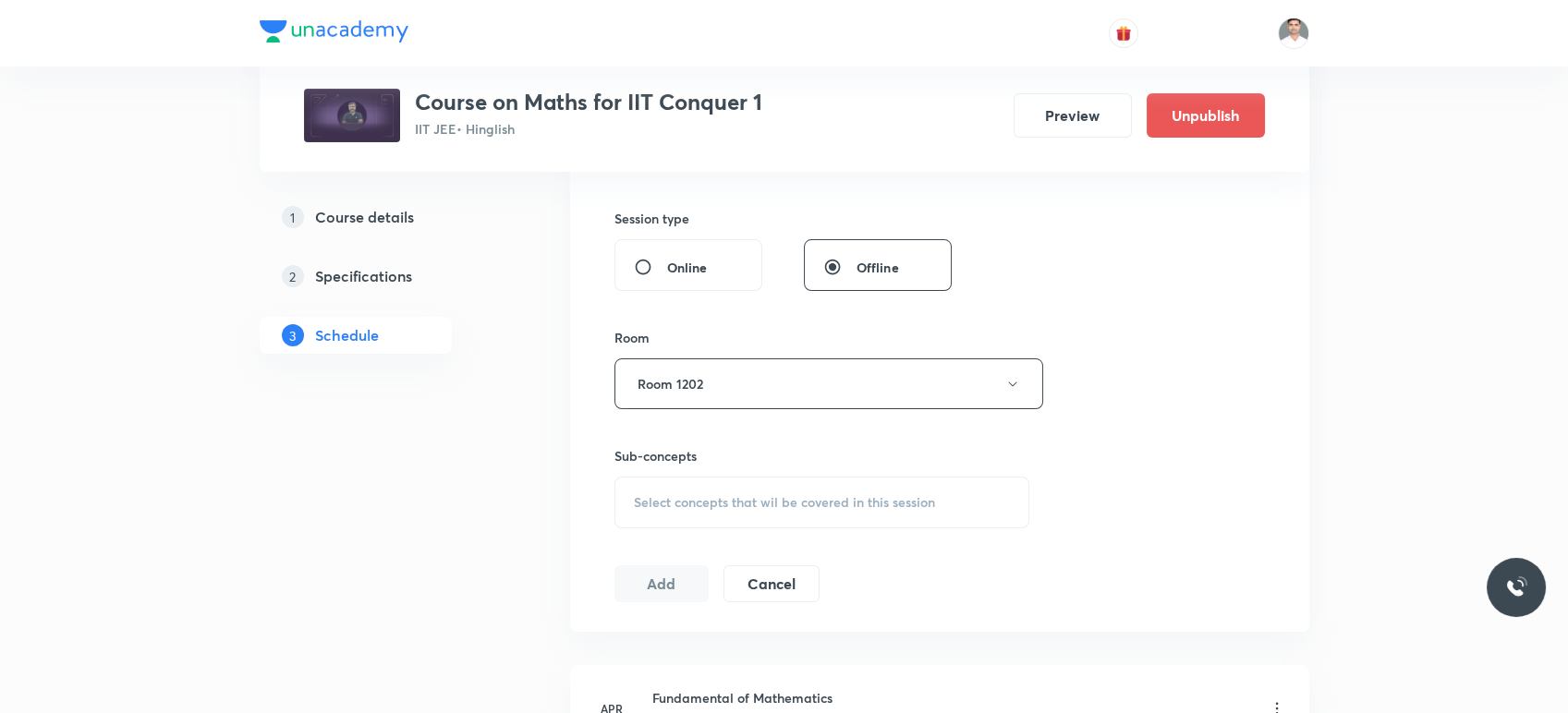
scroll to position [718, 0]
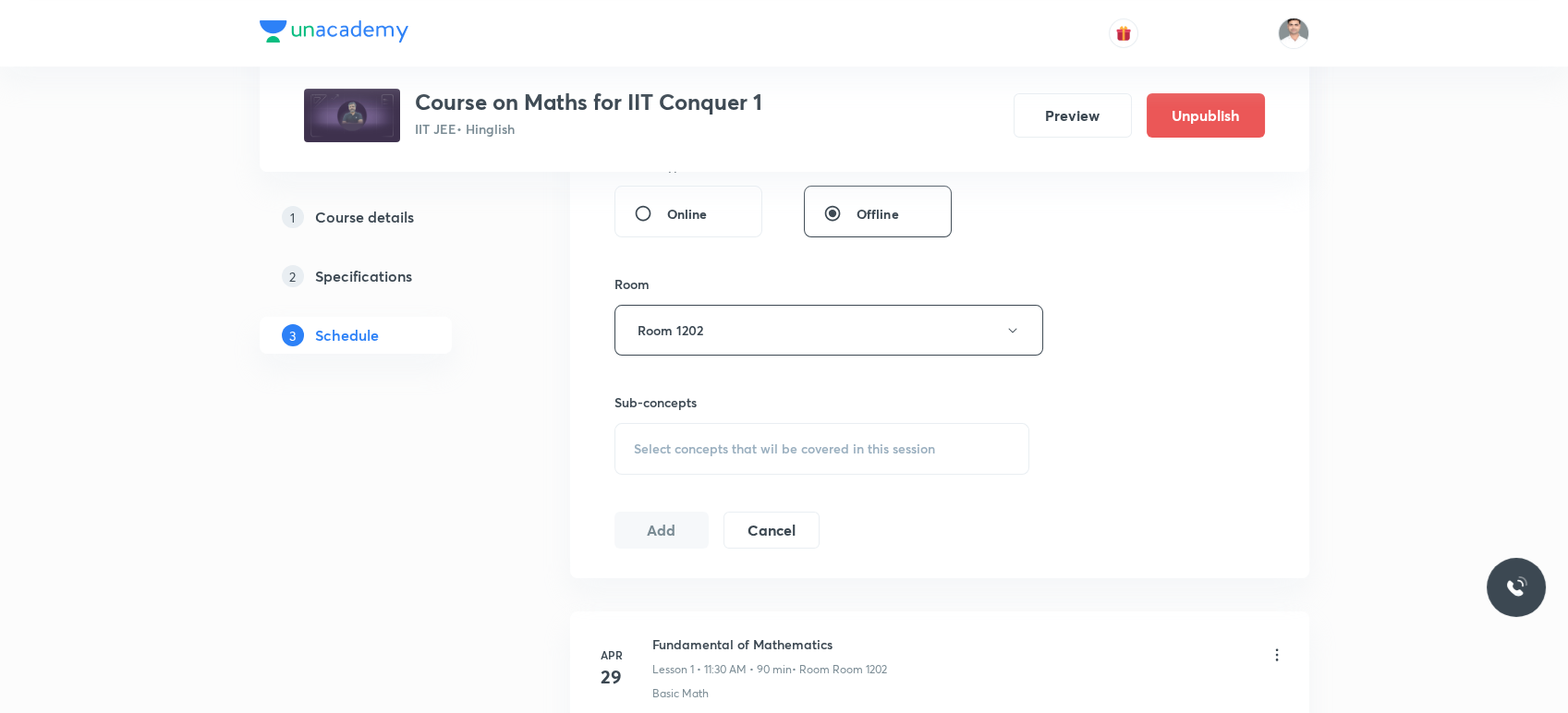
click at [725, 448] on span "Select concepts that wil be covered in this session" at bounding box center [785, 449] width 301 height 15
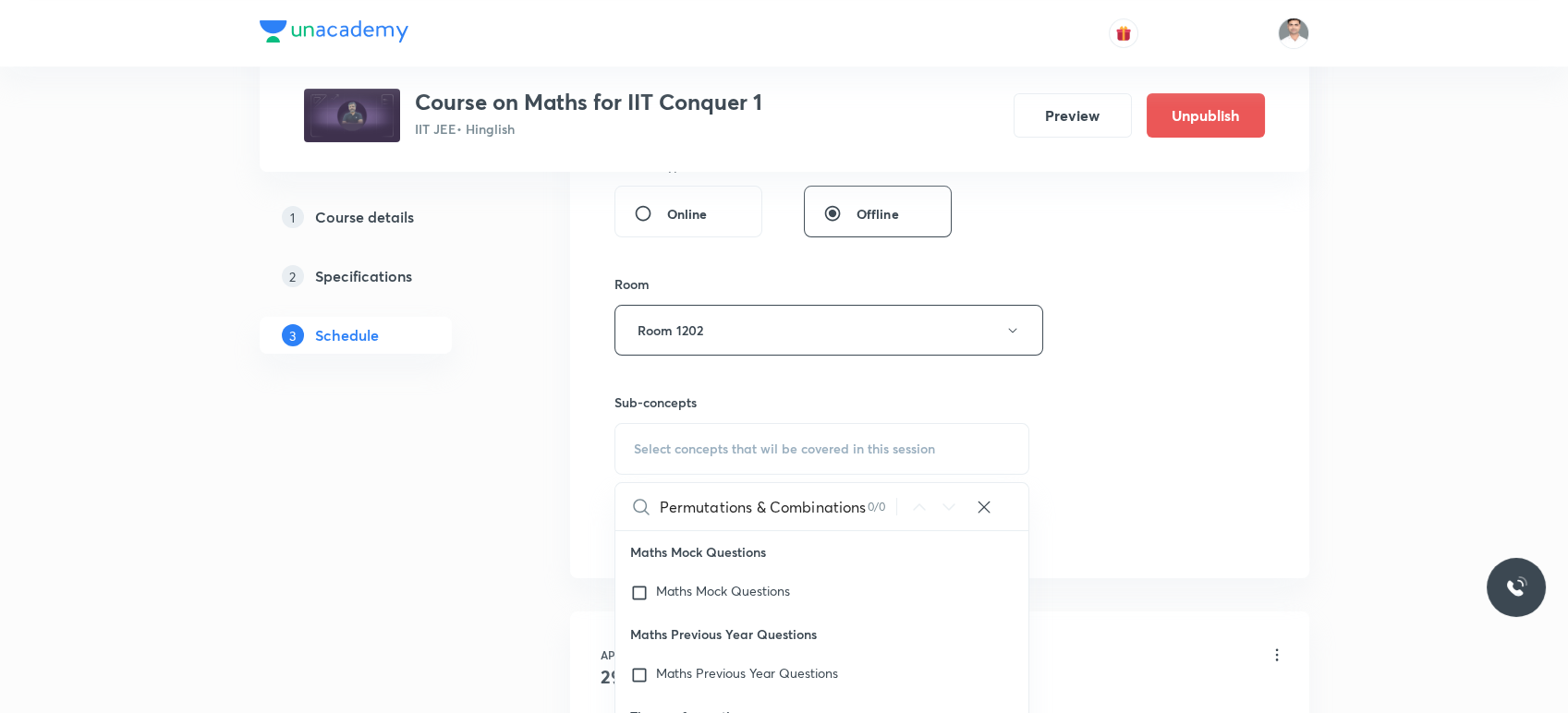
scroll to position [0, 30]
click at [864, 508] on input "Permutations & Combinations L-10" at bounding box center [763, 507] width 208 height 47
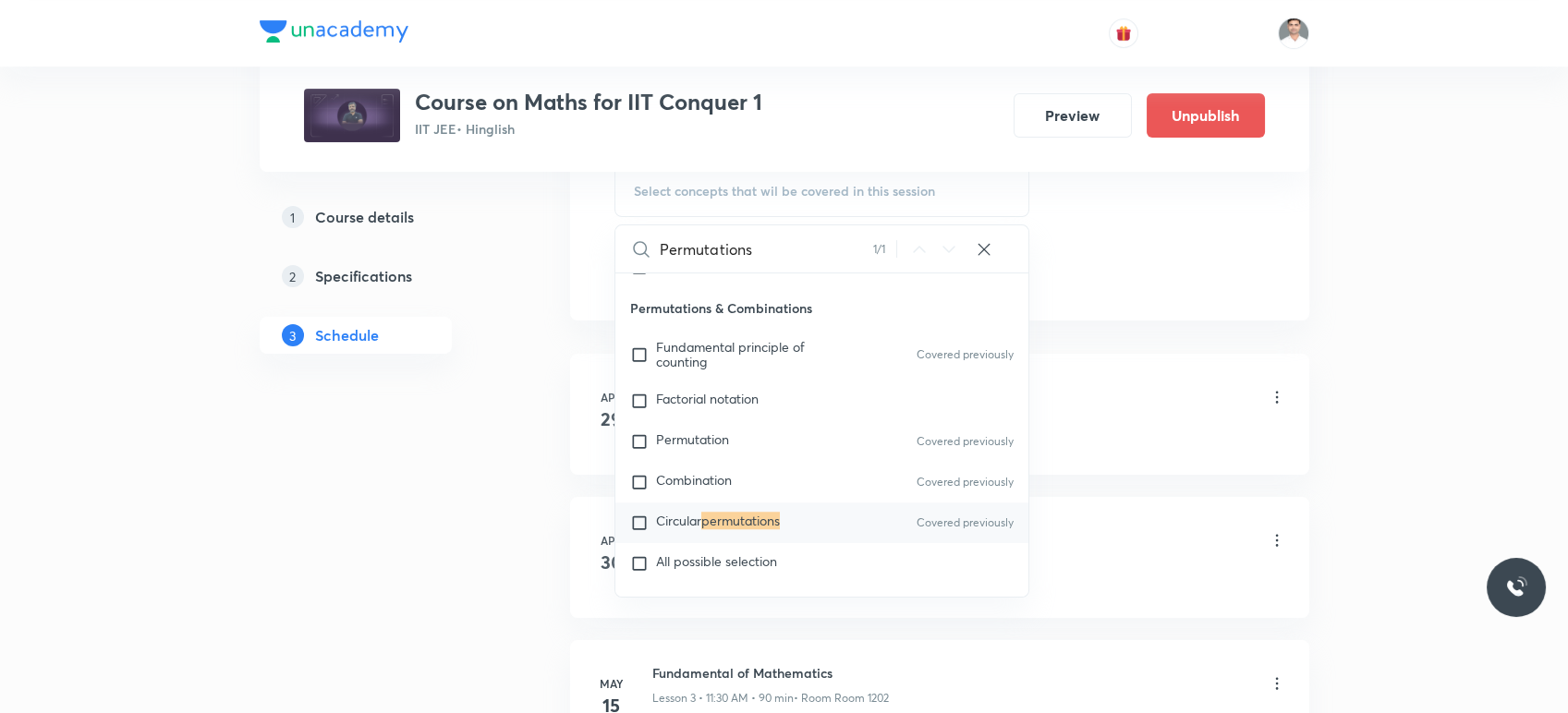
scroll to position [1026, 0]
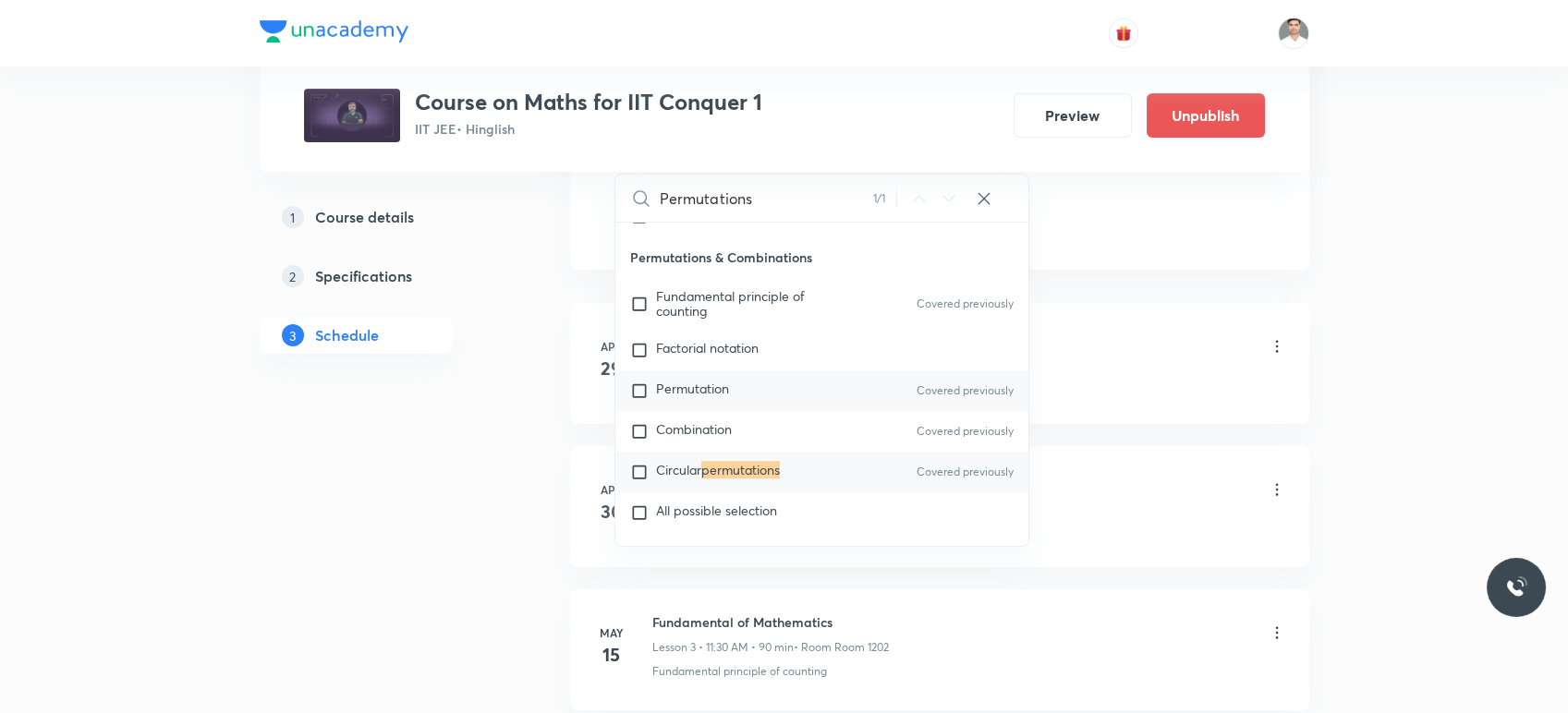
type input "Permutations"
click at [638, 382] on input "checkbox" at bounding box center [643, 391] width 26 height 19
checkbox input "true"
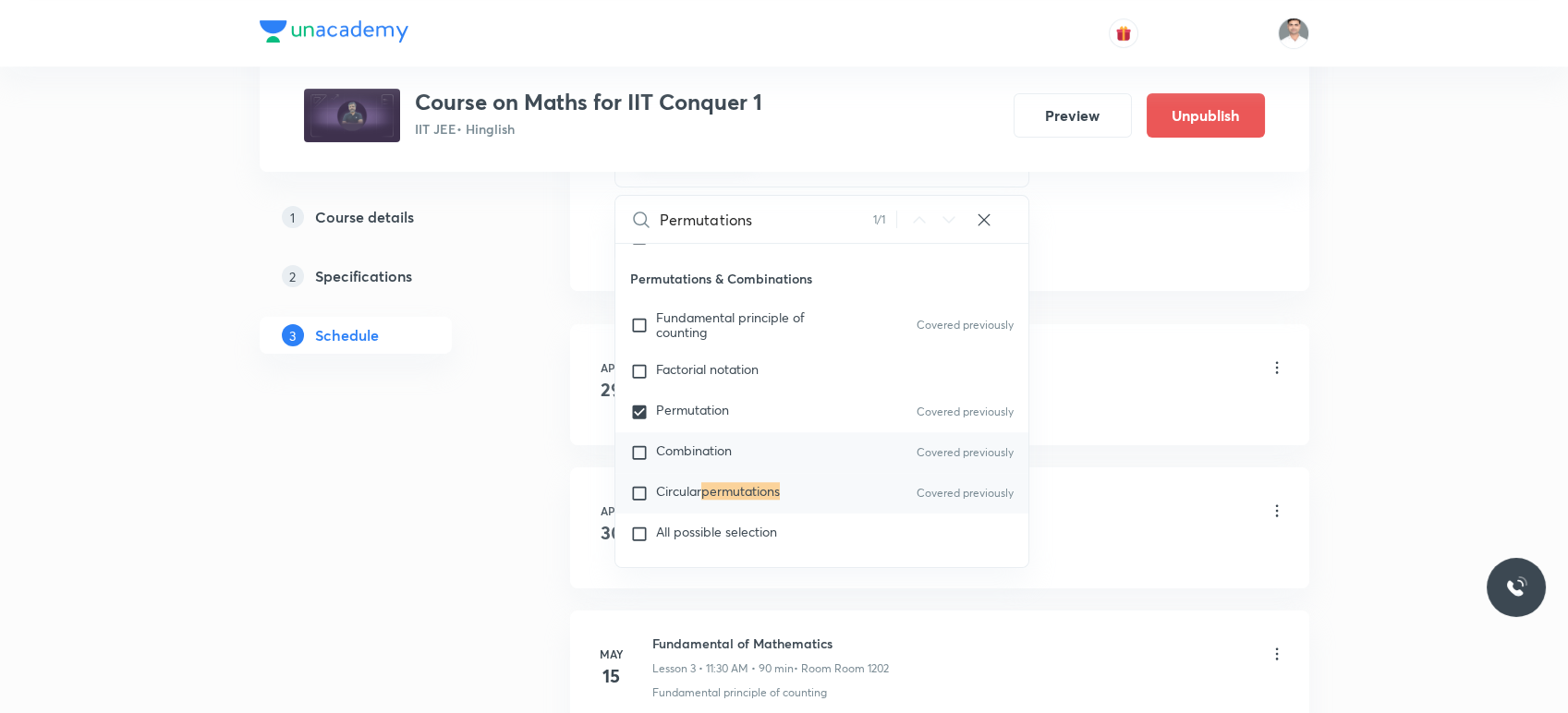
click at [639, 443] on input "checkbox" at bounding box center [643, 452] width 26 height 19
checkbox input "true"
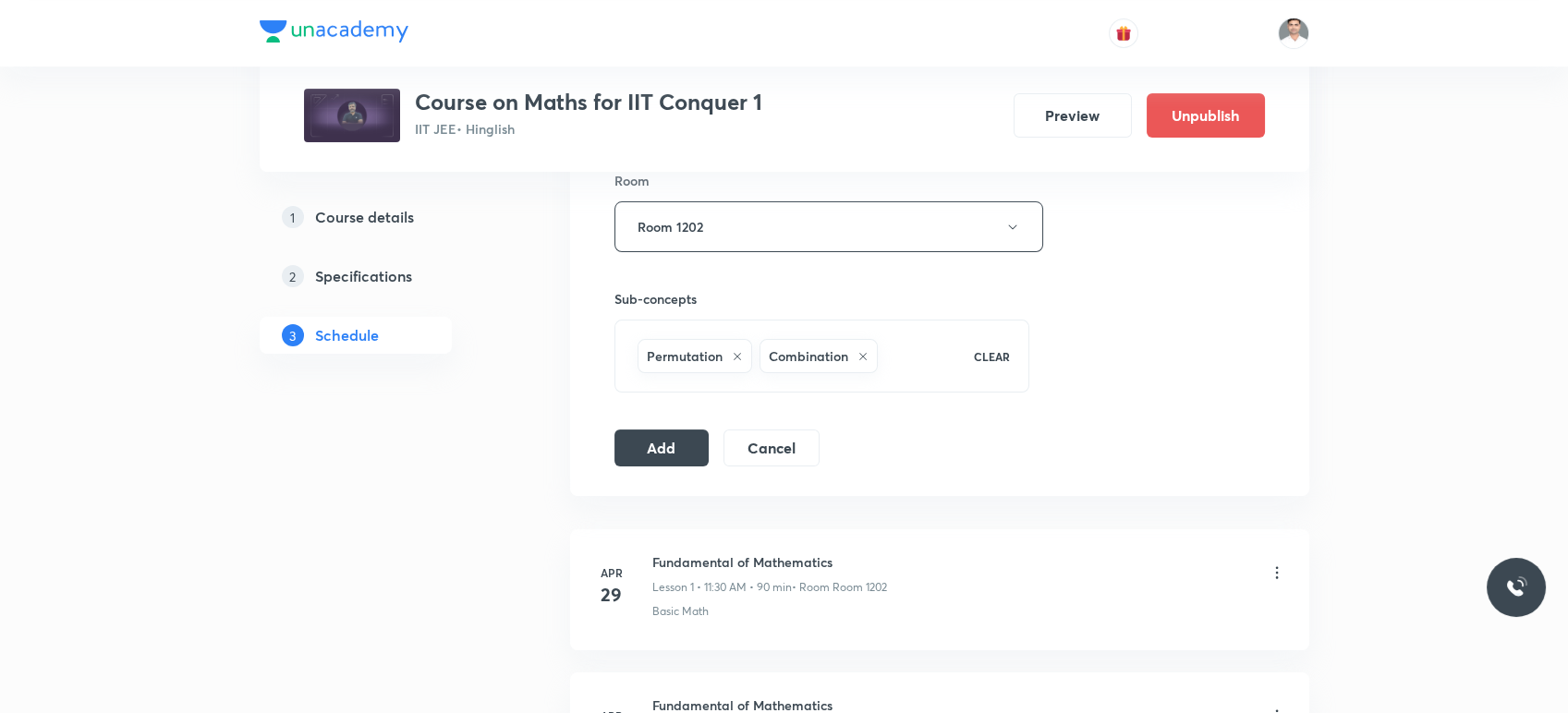
scroll to position [820, 0]
click at [681, 445] on button "Add" at bounding box center [662, 447] width 96 height 37
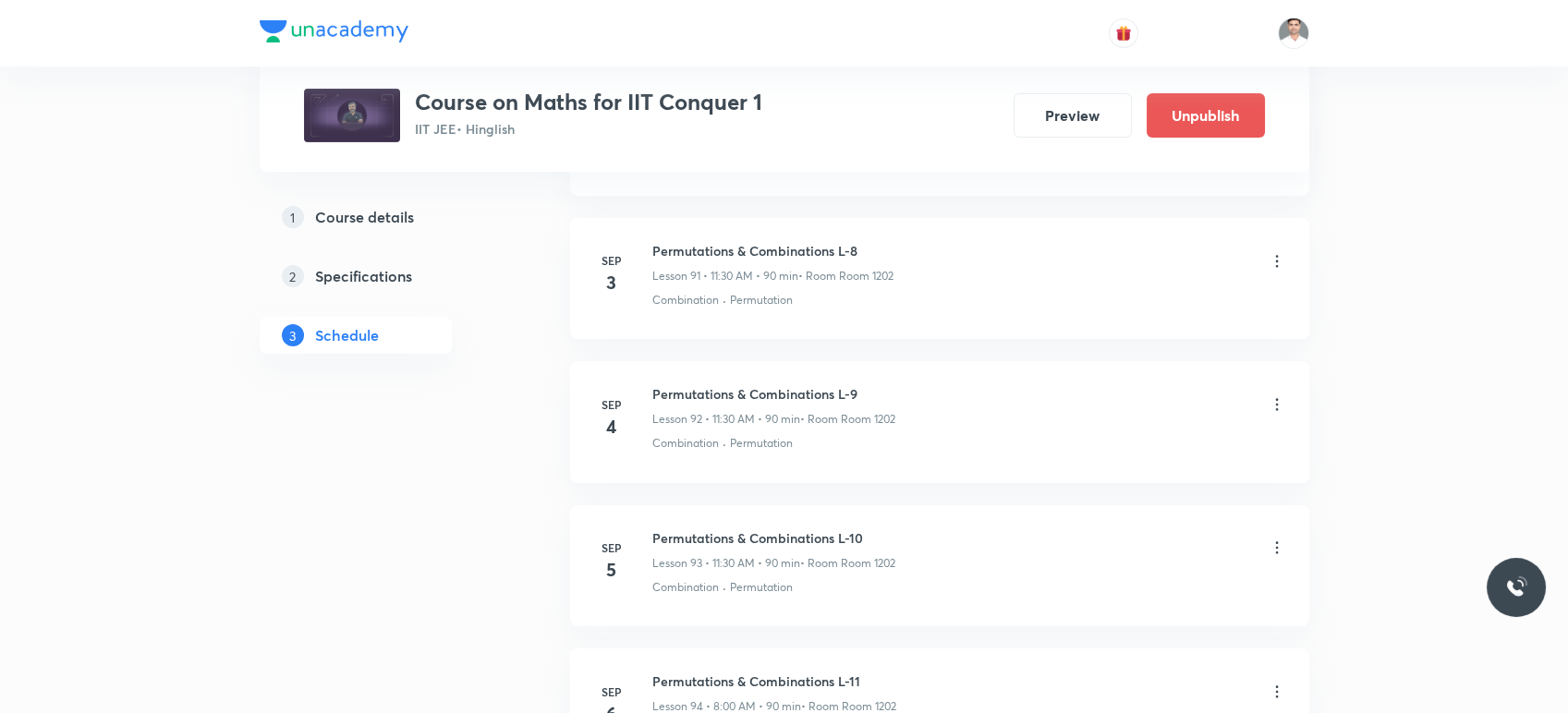
scroll to position [13365, 0]
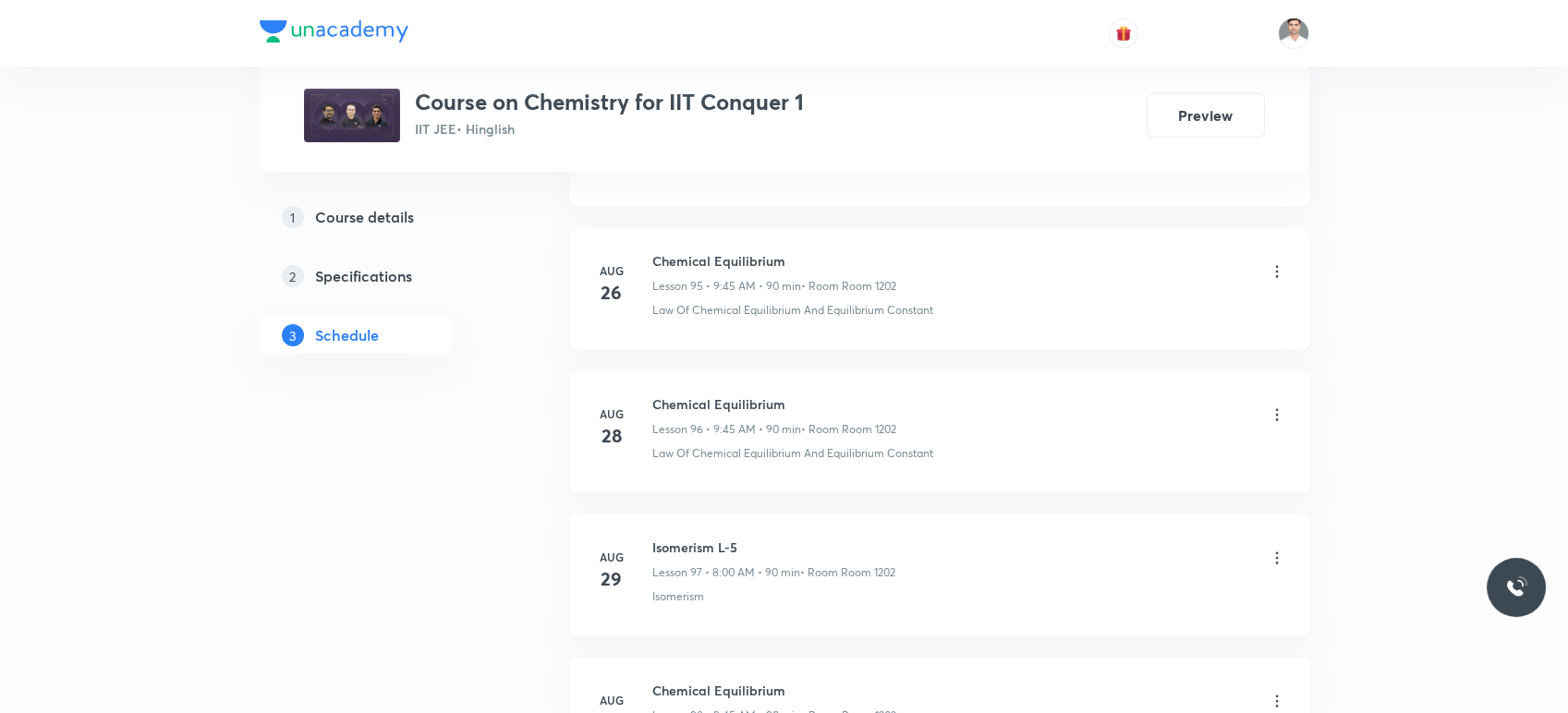
scroll to position [14901, 0]
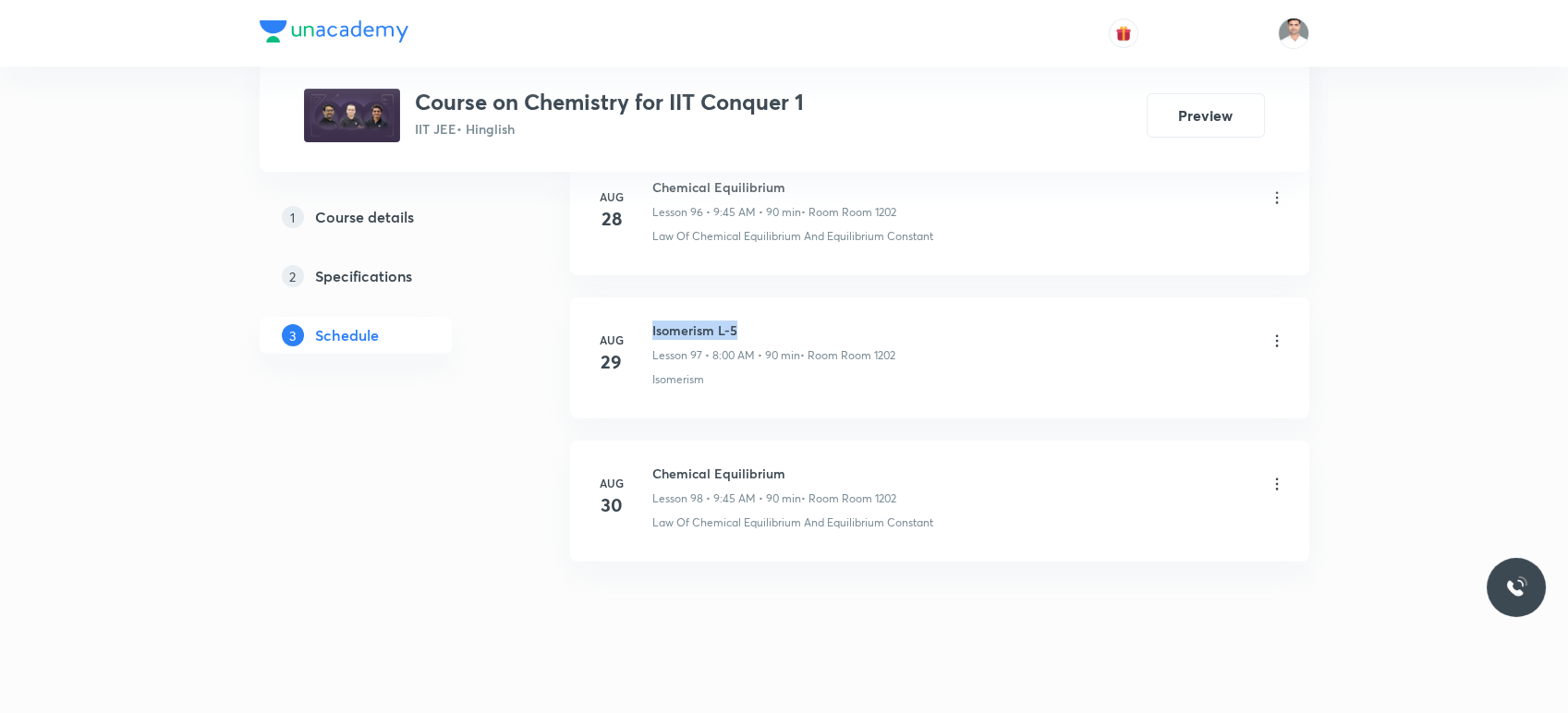
drag, startPoint x: 652, startPoint y: 304, endPoint x: 773, endPoint y: 296, distance: 121.3
click at [773, 297] on li "Aug 29 Isomerism L-5 Lesson 97 • 8:00 AM • 90 min • Room Room 1202 Isomerism" at bounding box center [940, 357] width 740 height 121
copy h6 "Isomerism L-5"
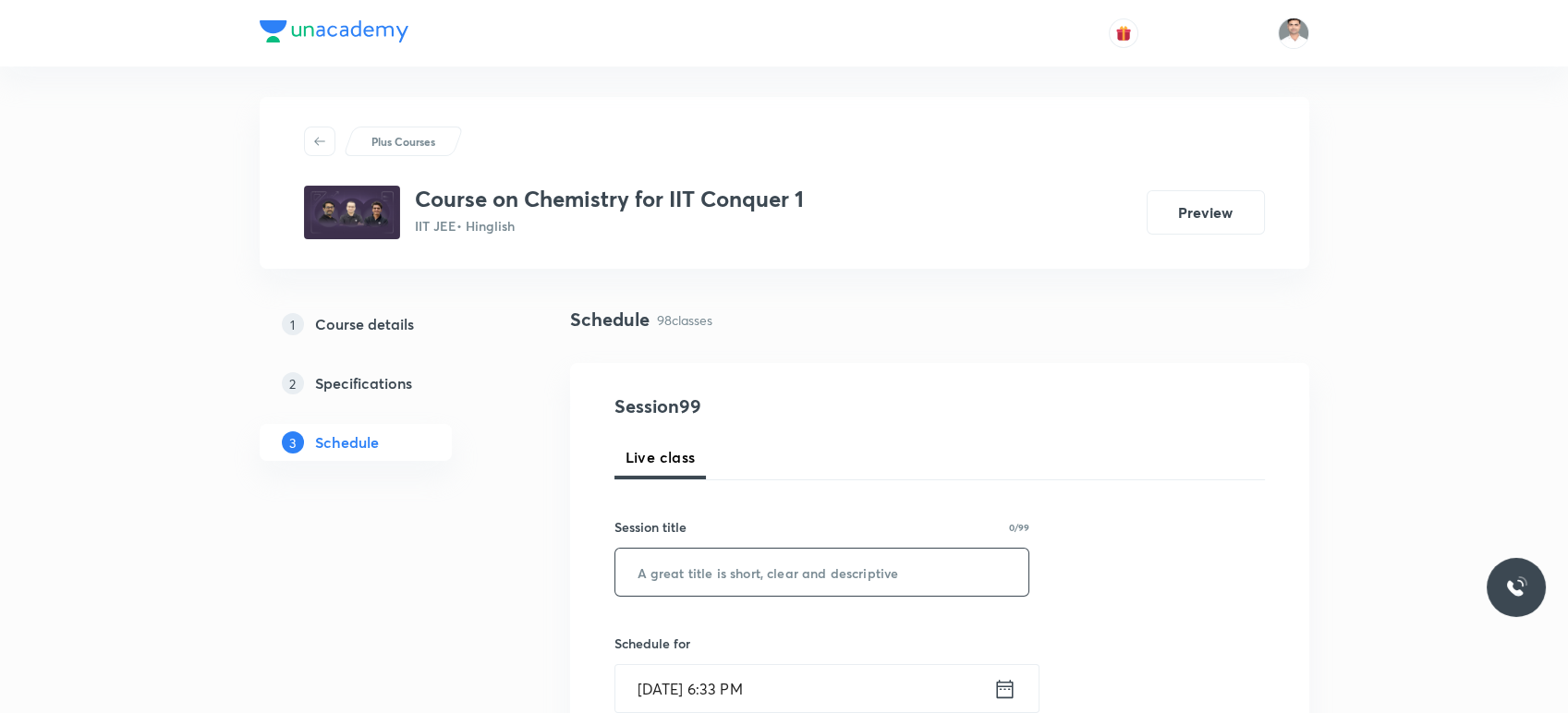
scroll to position [102, 0]
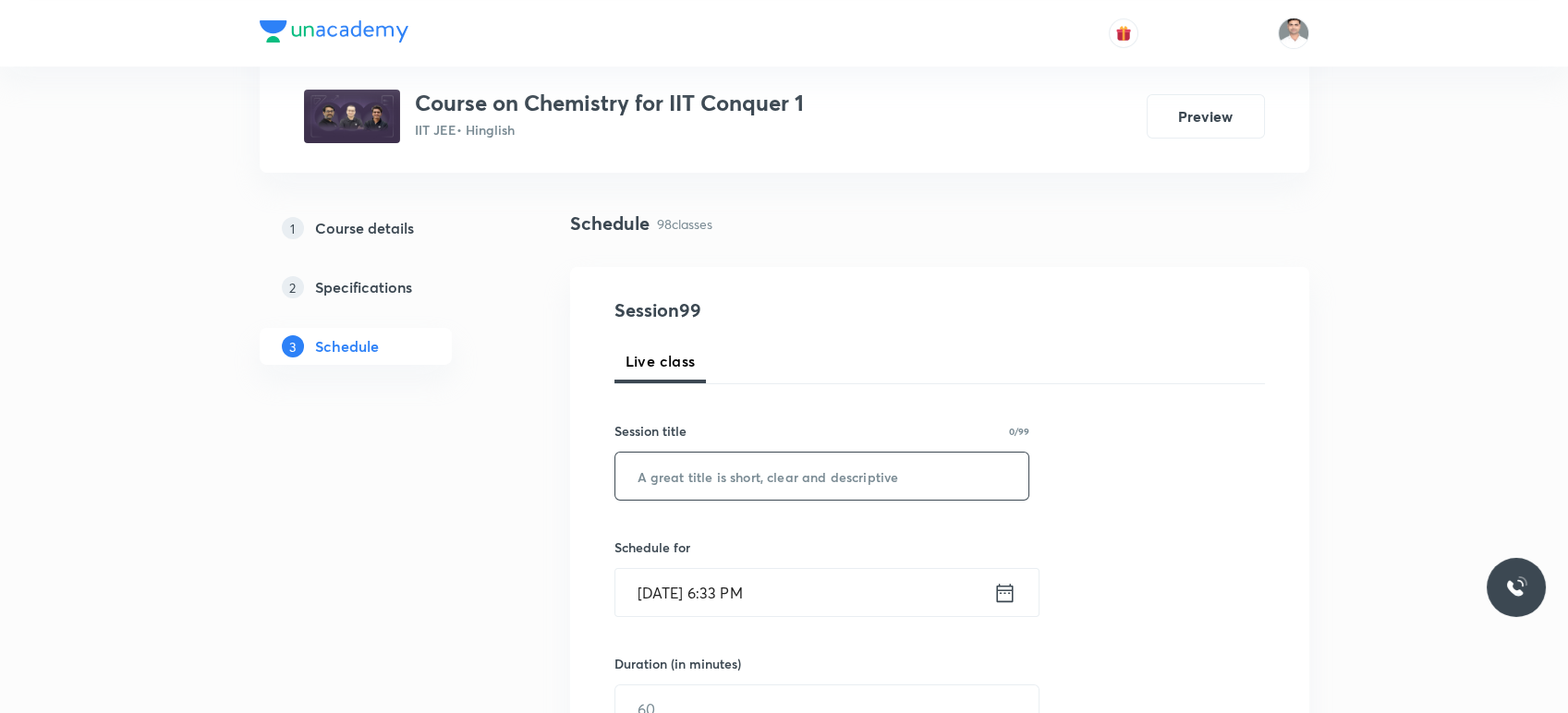
click at [691, 489] on input "text" at bounding box center [822, 477] width 414 height 47
paste input "Isomerism L-5"
type input "Isomerism L-6"
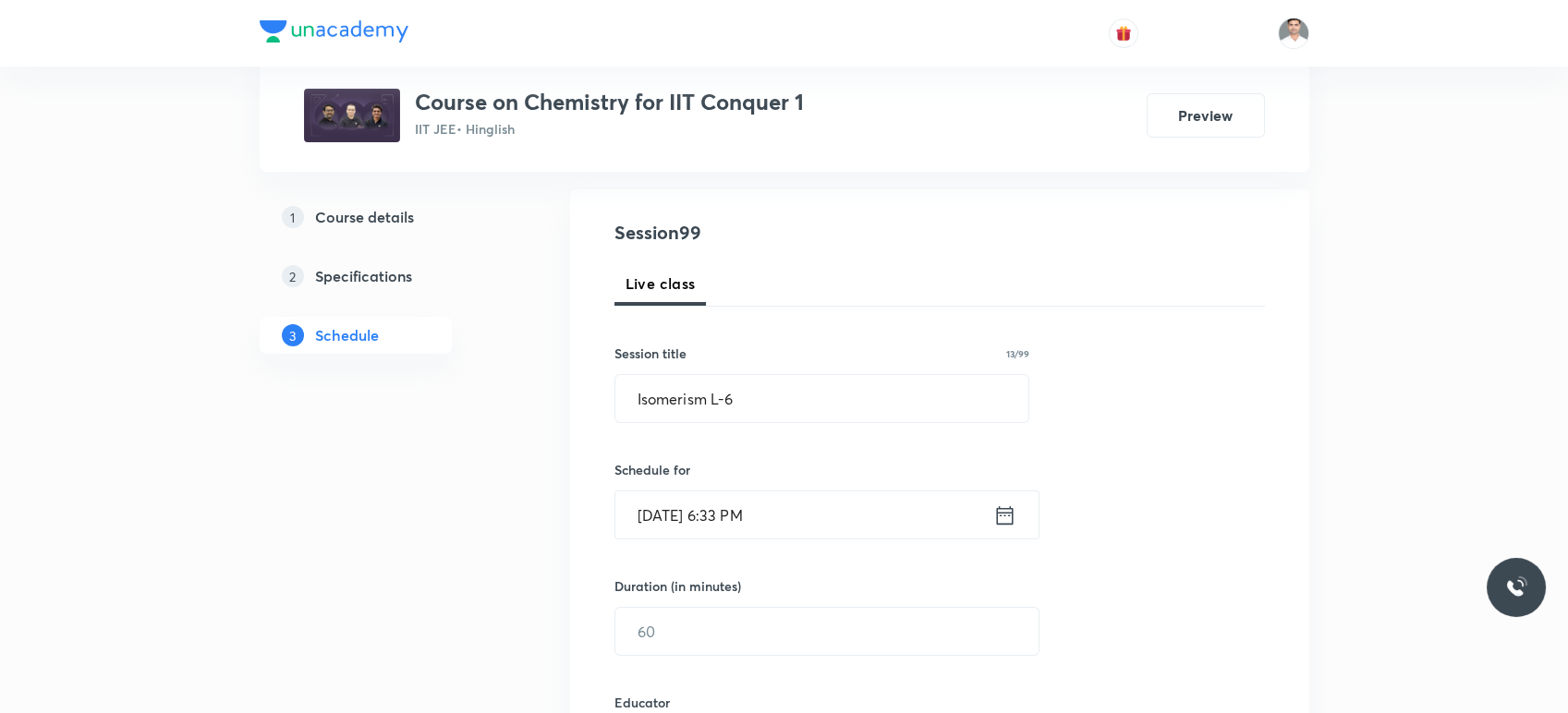
scroll to position [307, 0]
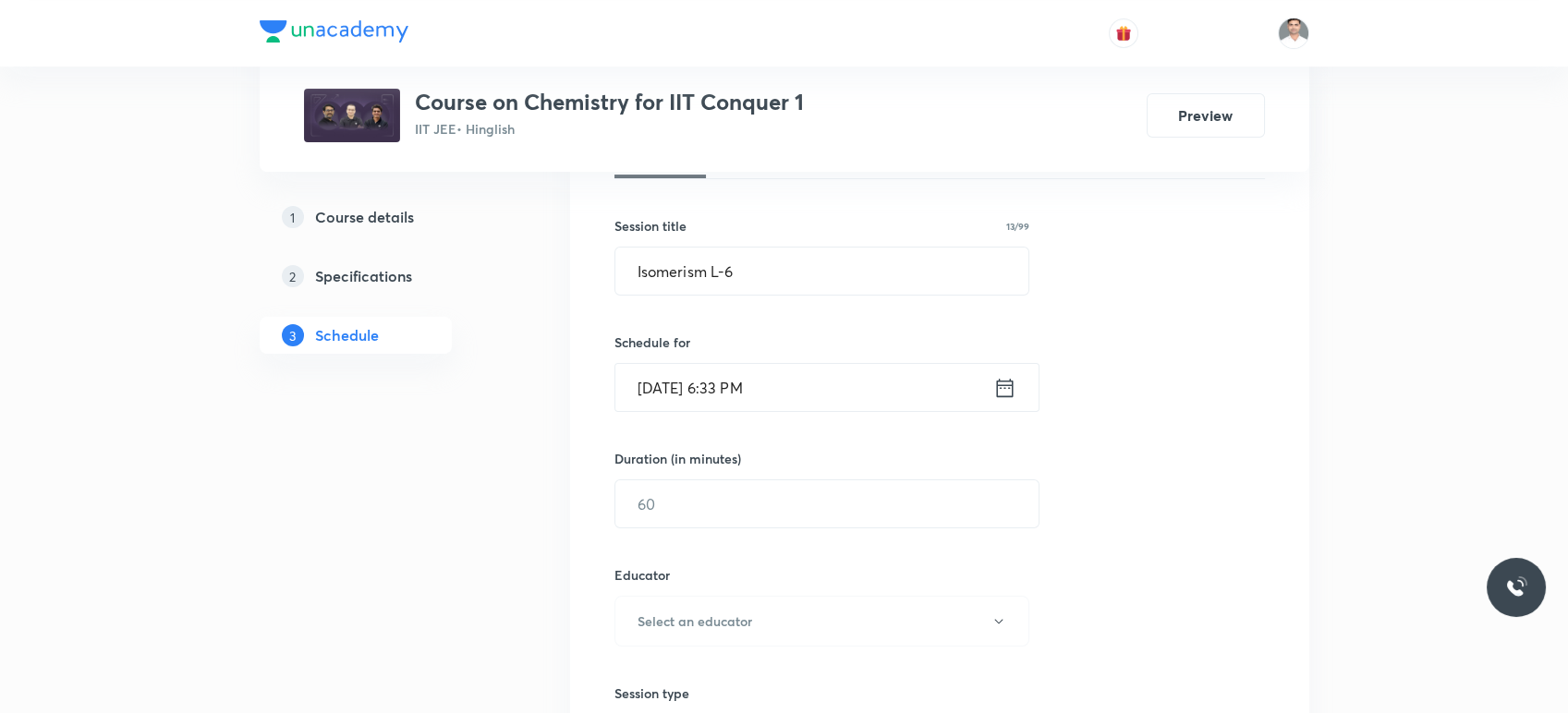
click at [1007, 386] on icon at bounding box center [1005, 388] width 23 height 26
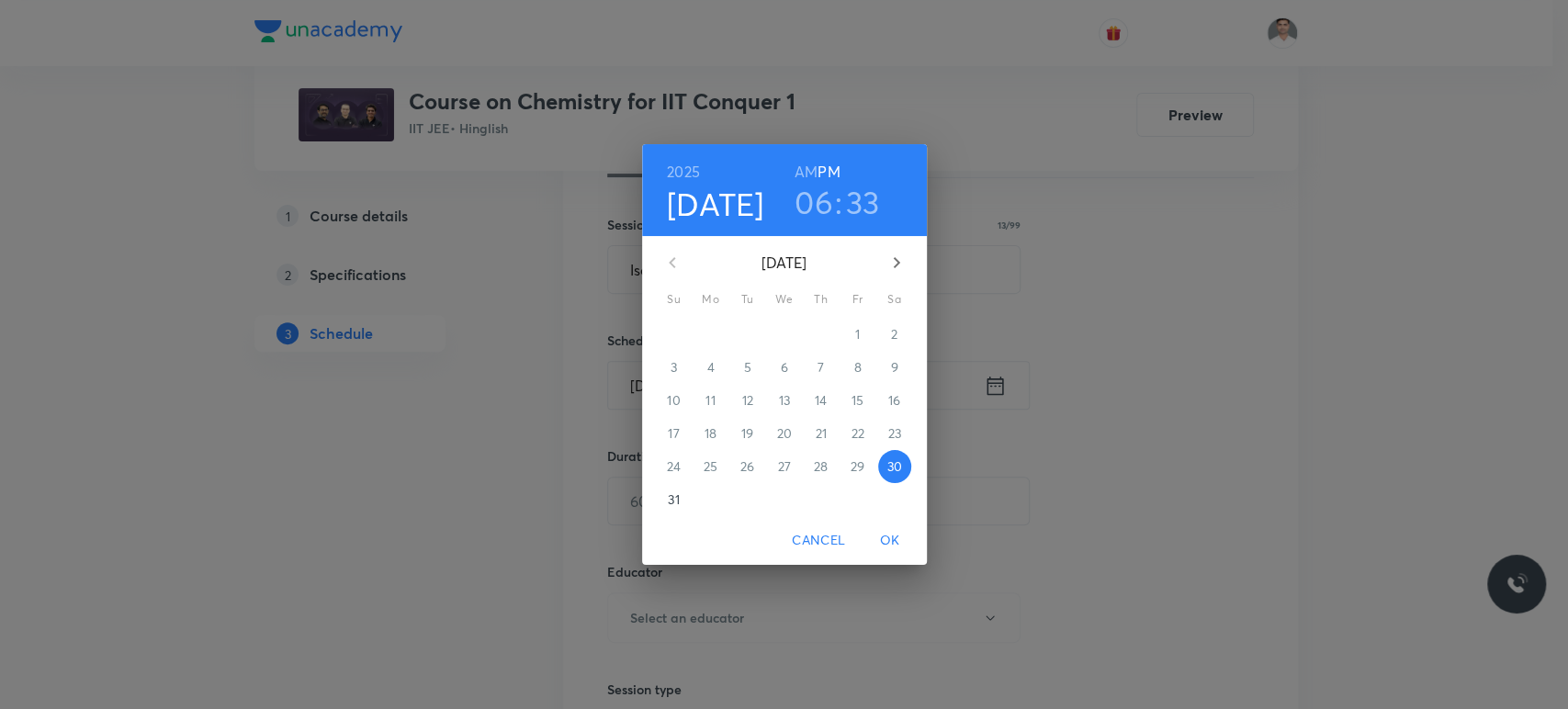
click at [893, 271] on icon "button" at bounding box center [897, 262] width 23 height 23
click at [712, 335] on p "1" at bounding box center [710, 334] width 5 height 19
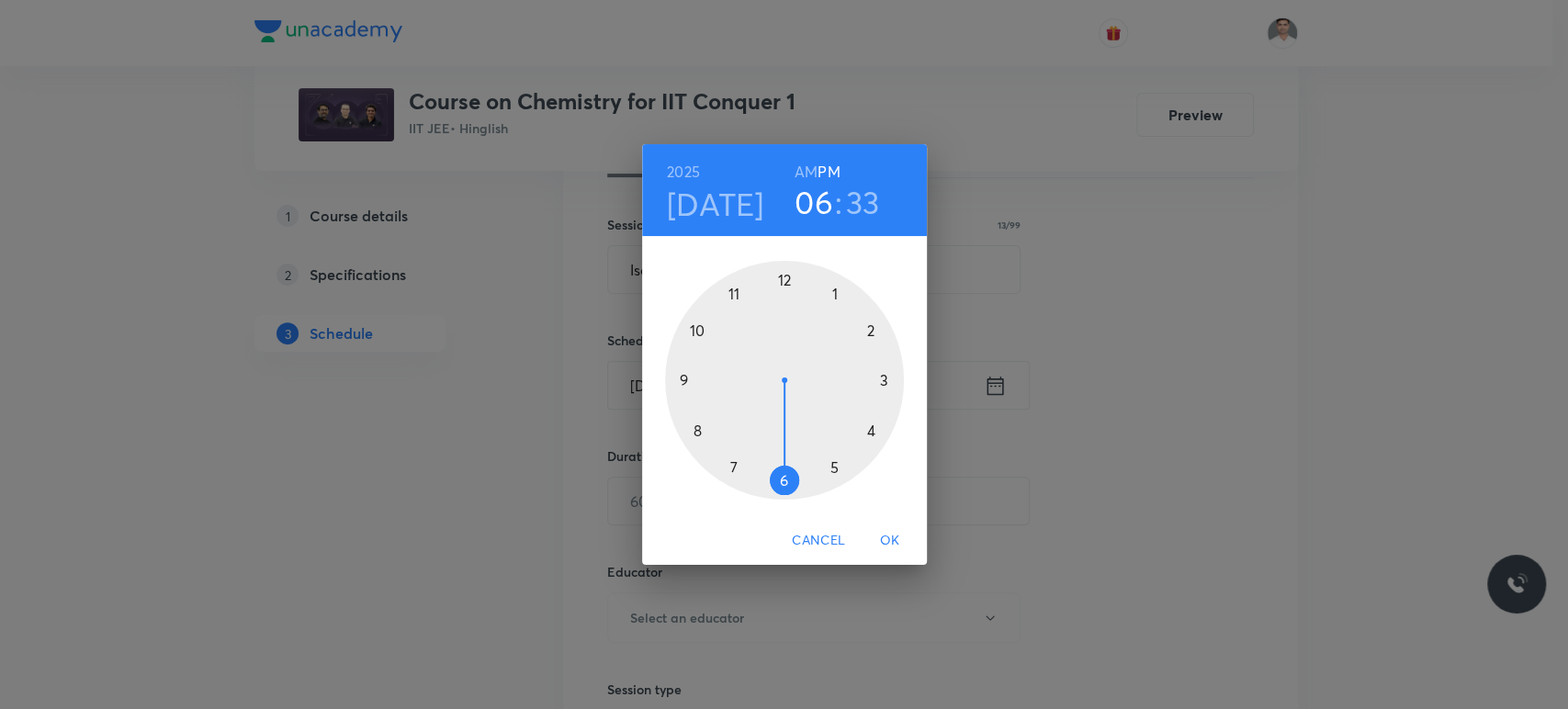
click at [802, 172] on h6 "AM" at bounding box center [806, 171] width 23 height 25
click at [686, 377] on div at bounding box center [784, 380] width 239 height 239
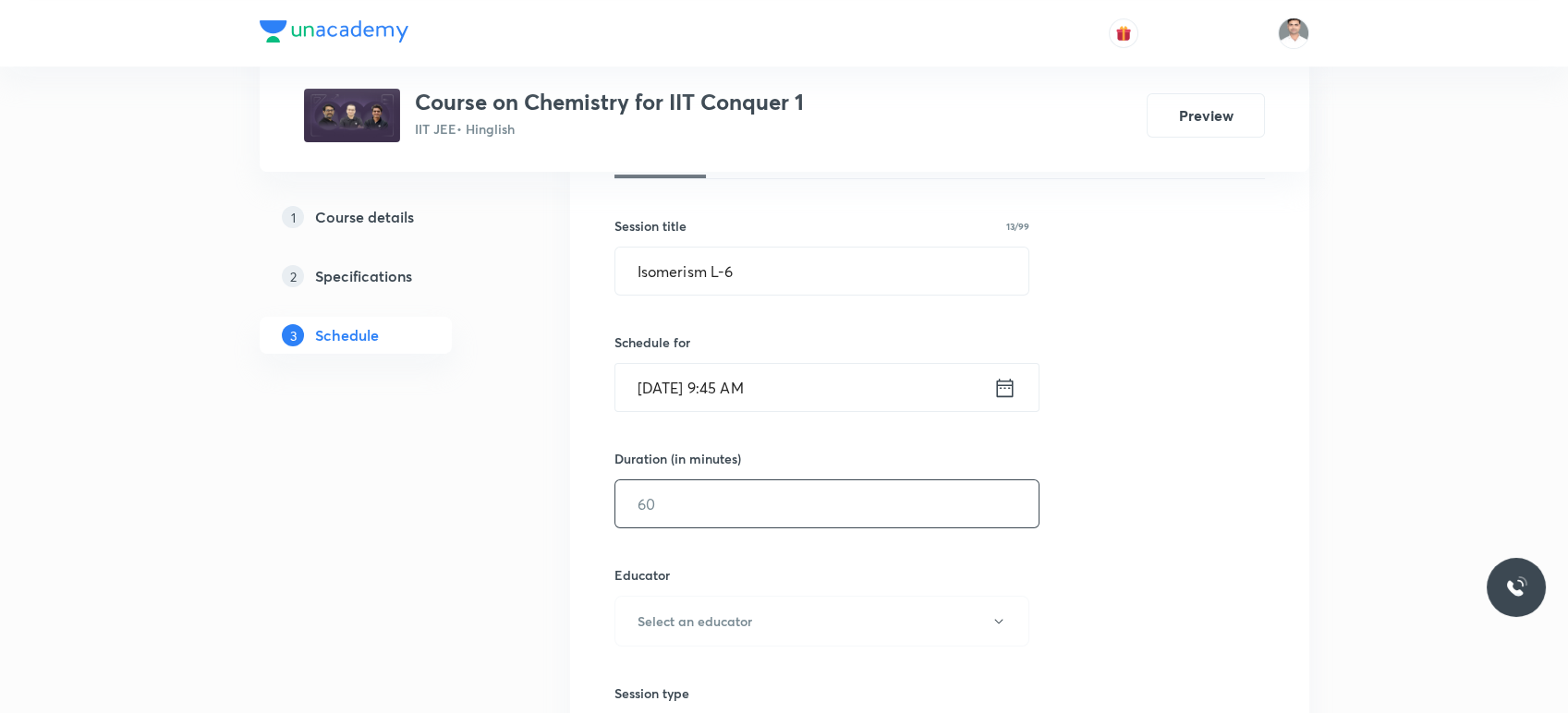
click at [717, 517] on input "text" at bounding box center [827, 504] width 424 height 47
type input "90"
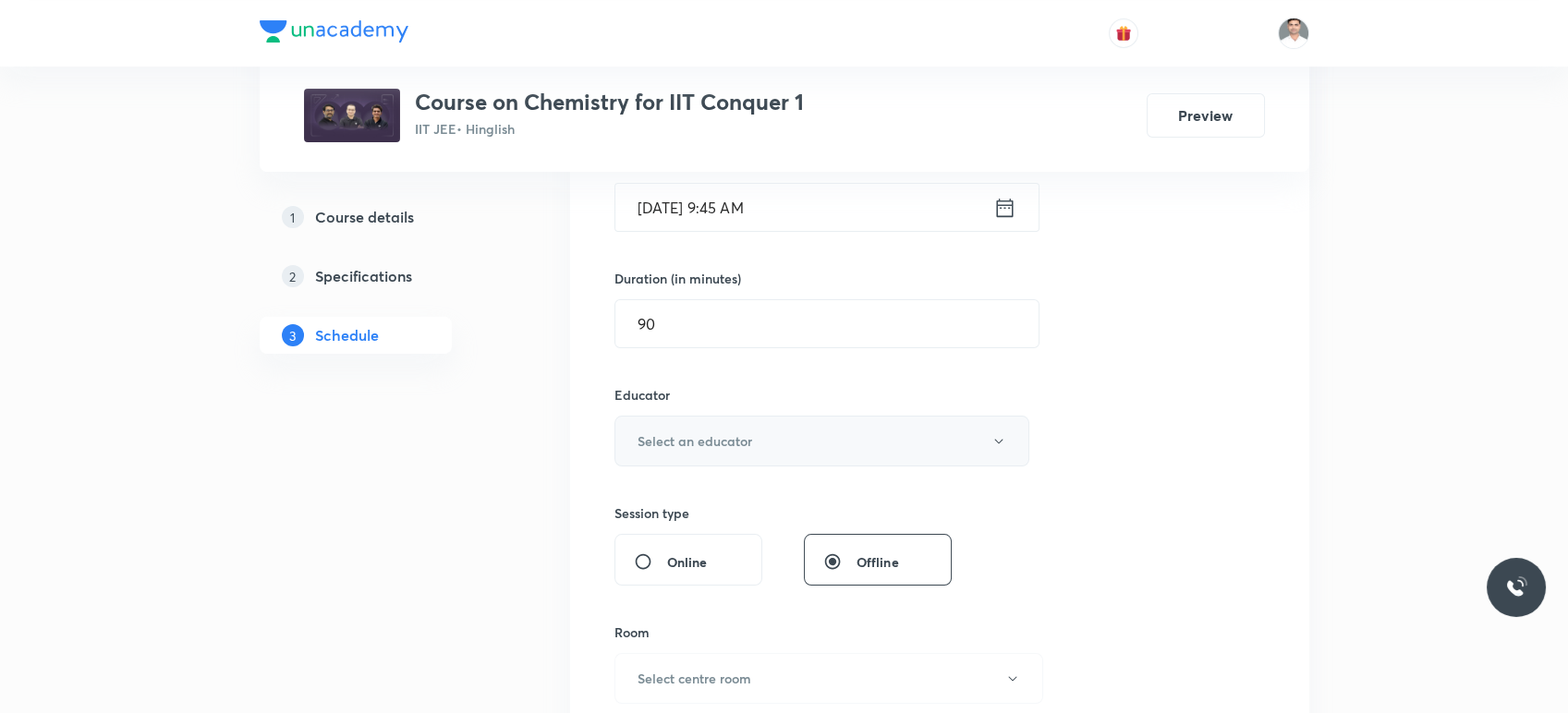
scroll to position [513, 0]
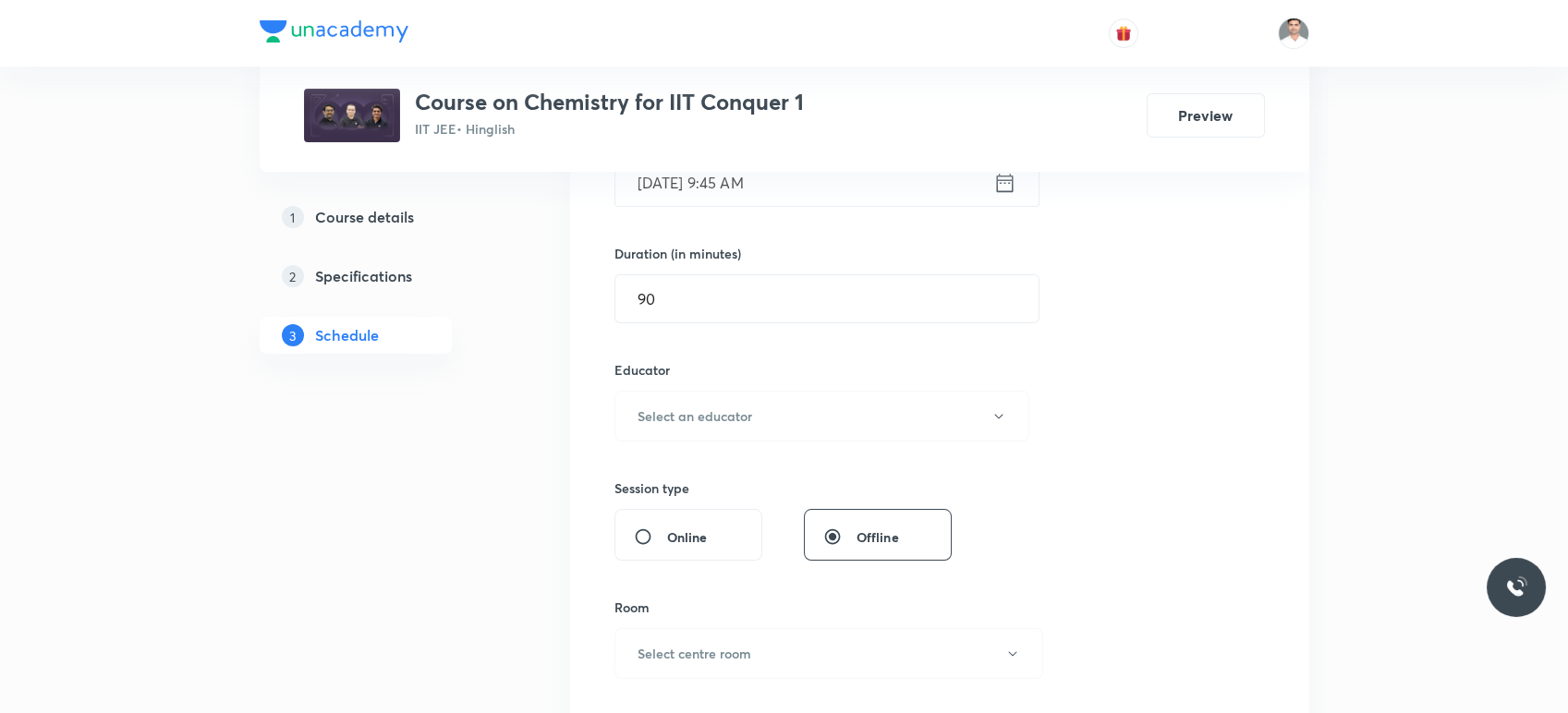
click at [744, 380] on div "Educator Select an educator" at bounding box center [822, 401] width 416 height 82
click at [744, 417] on h6 "Select an educator" at bounding box center [694, 417] width 114 height 20
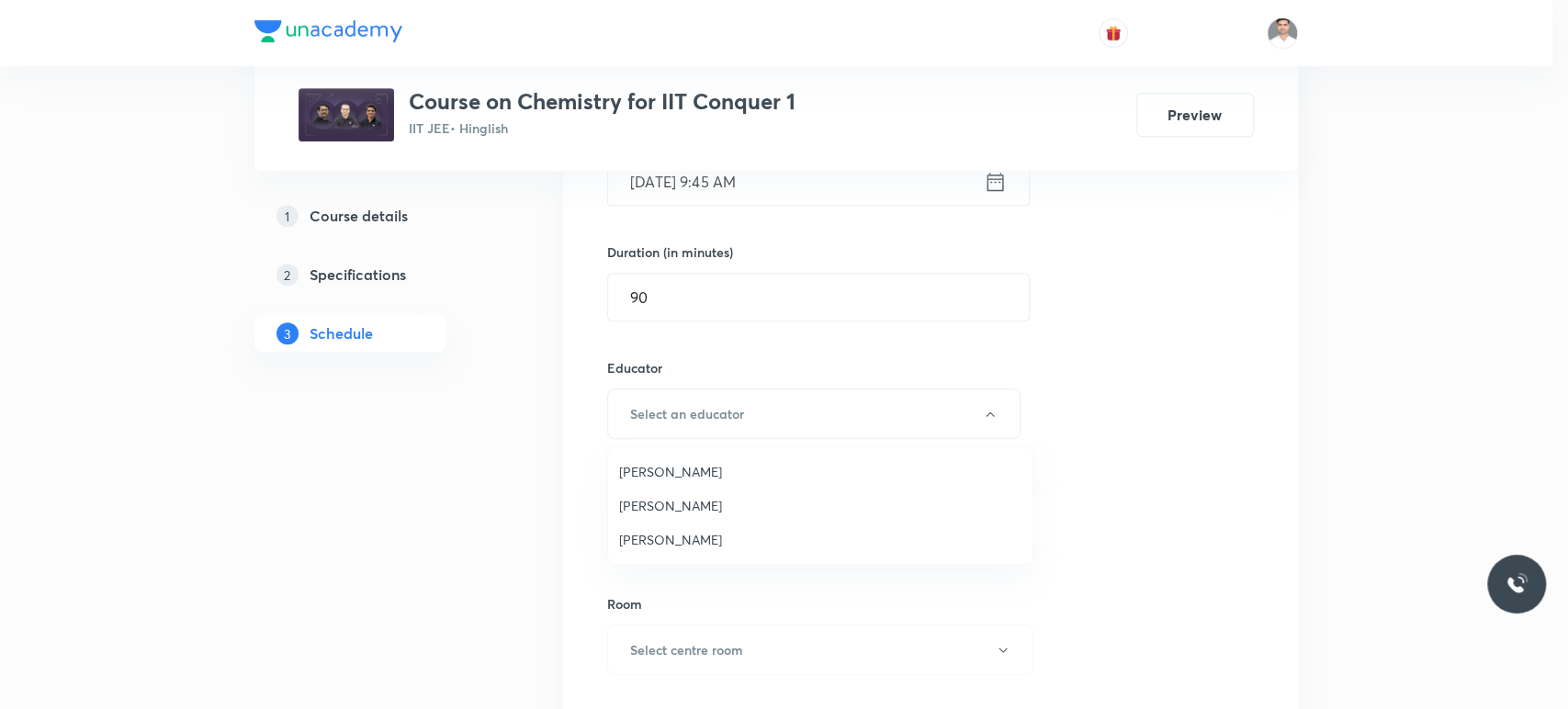
click at [690, 482] on li "Amit Kumar Bajya" at bounding box center [819, 471] width 424 height 34
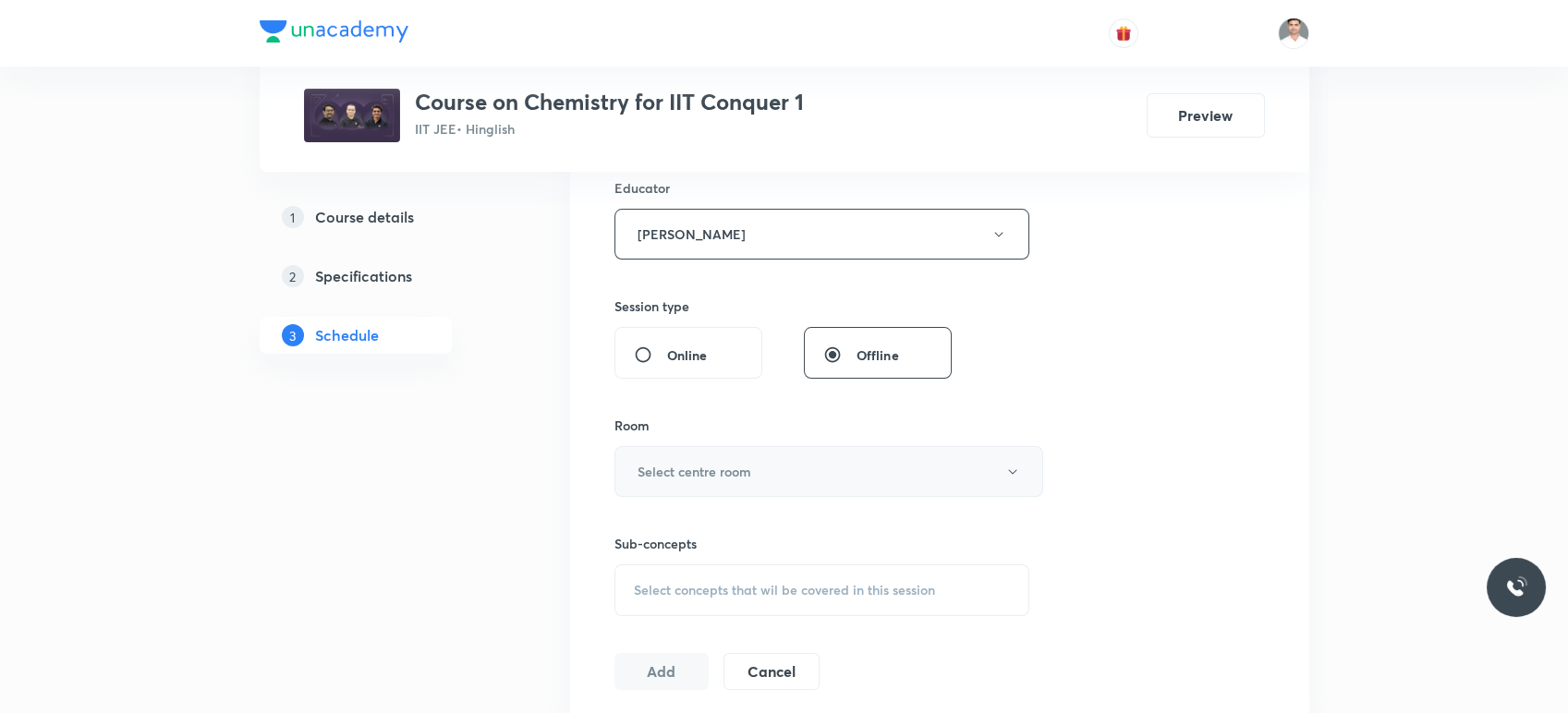
scroll to position [718, 0]
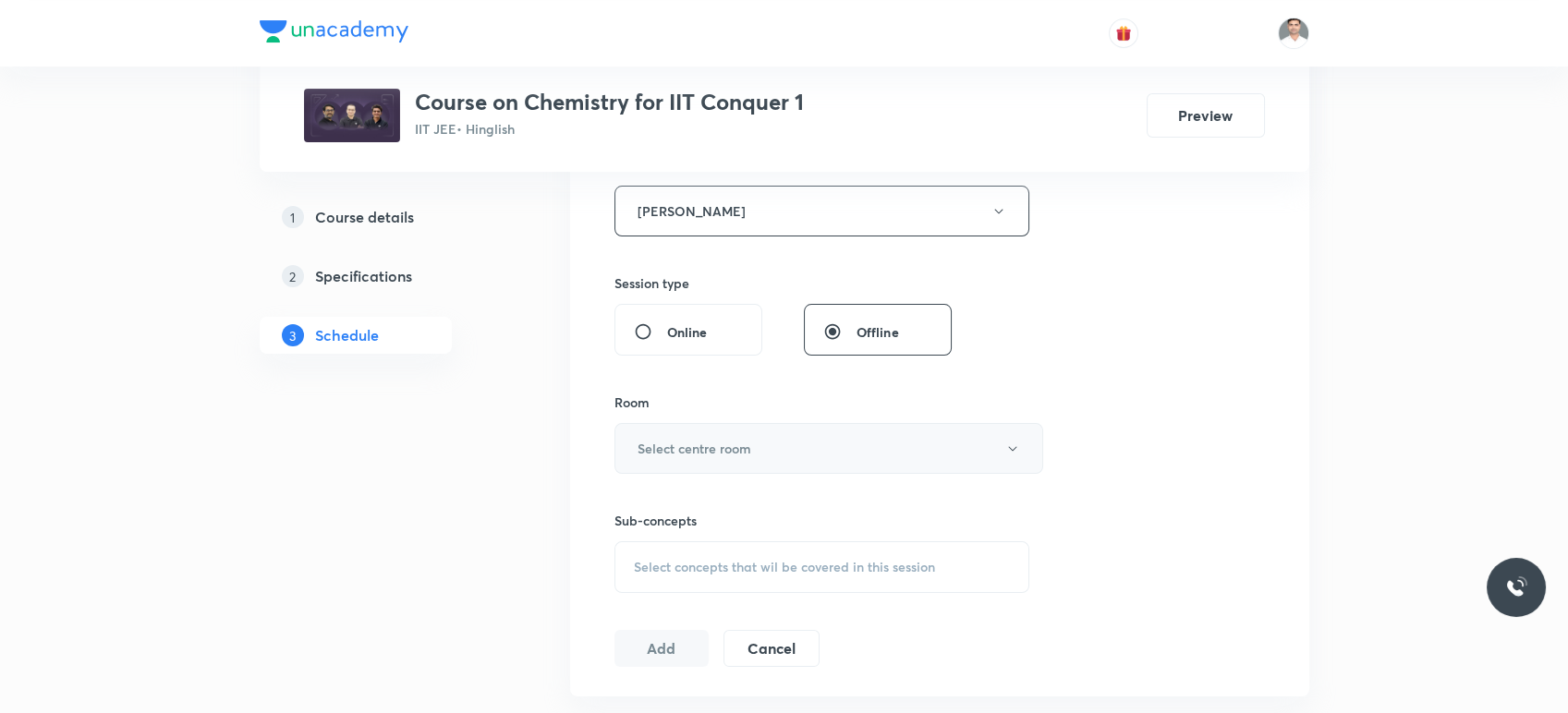
click at [740, 448] on h6 "Select centre room" at bounding box center [693, 449] width 113 height 20
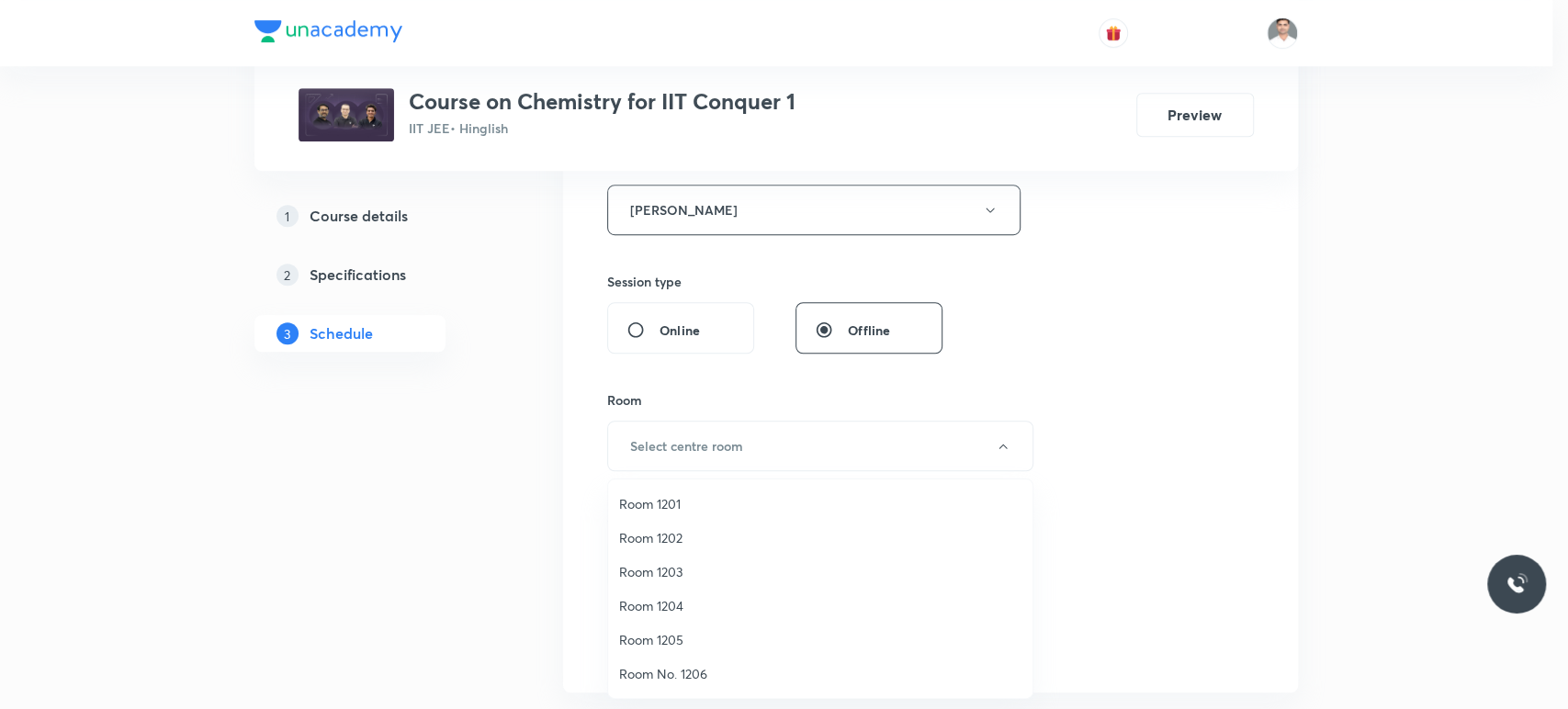
click at [677, 527] on li "Room 1202" at bounding box center [819, 538] width 424 height 34
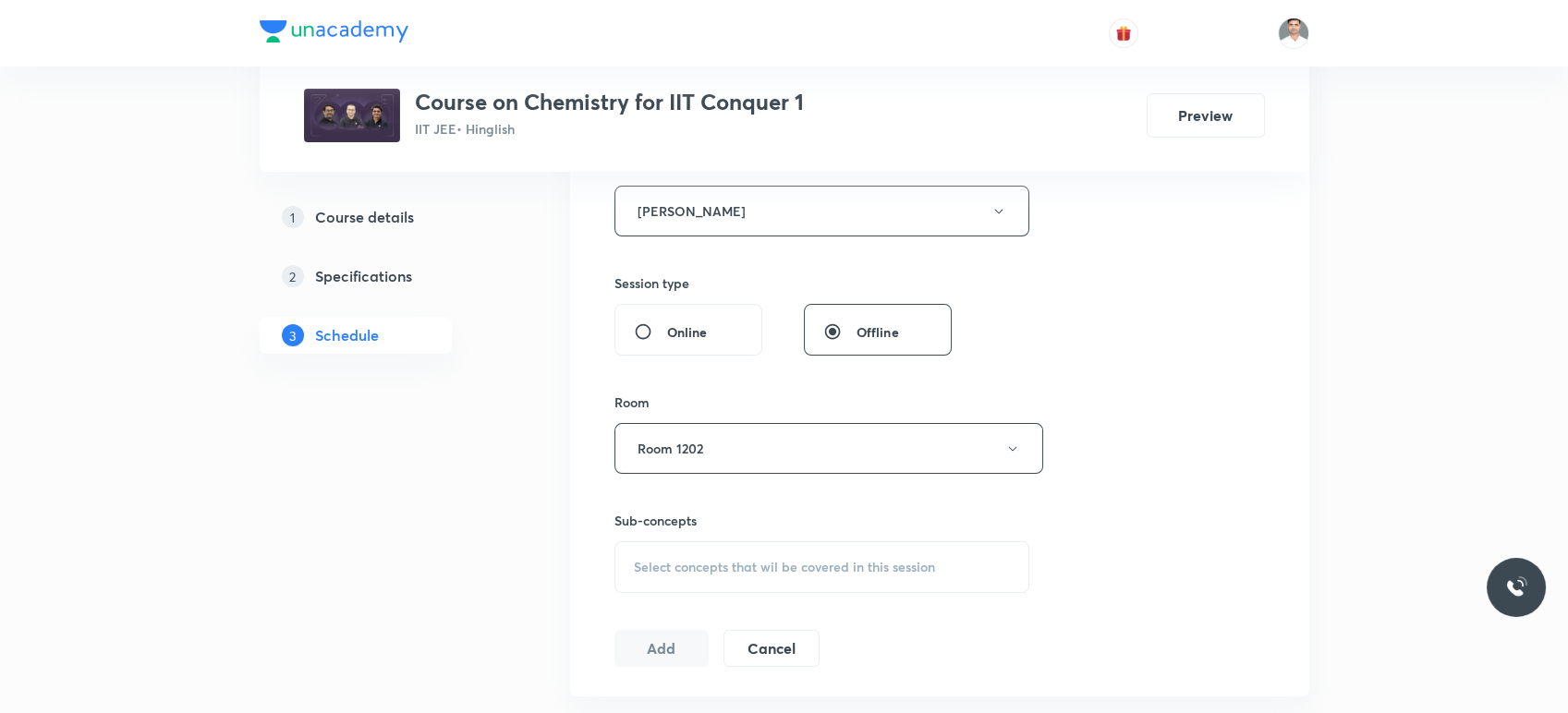
scroll to position [820, 0]
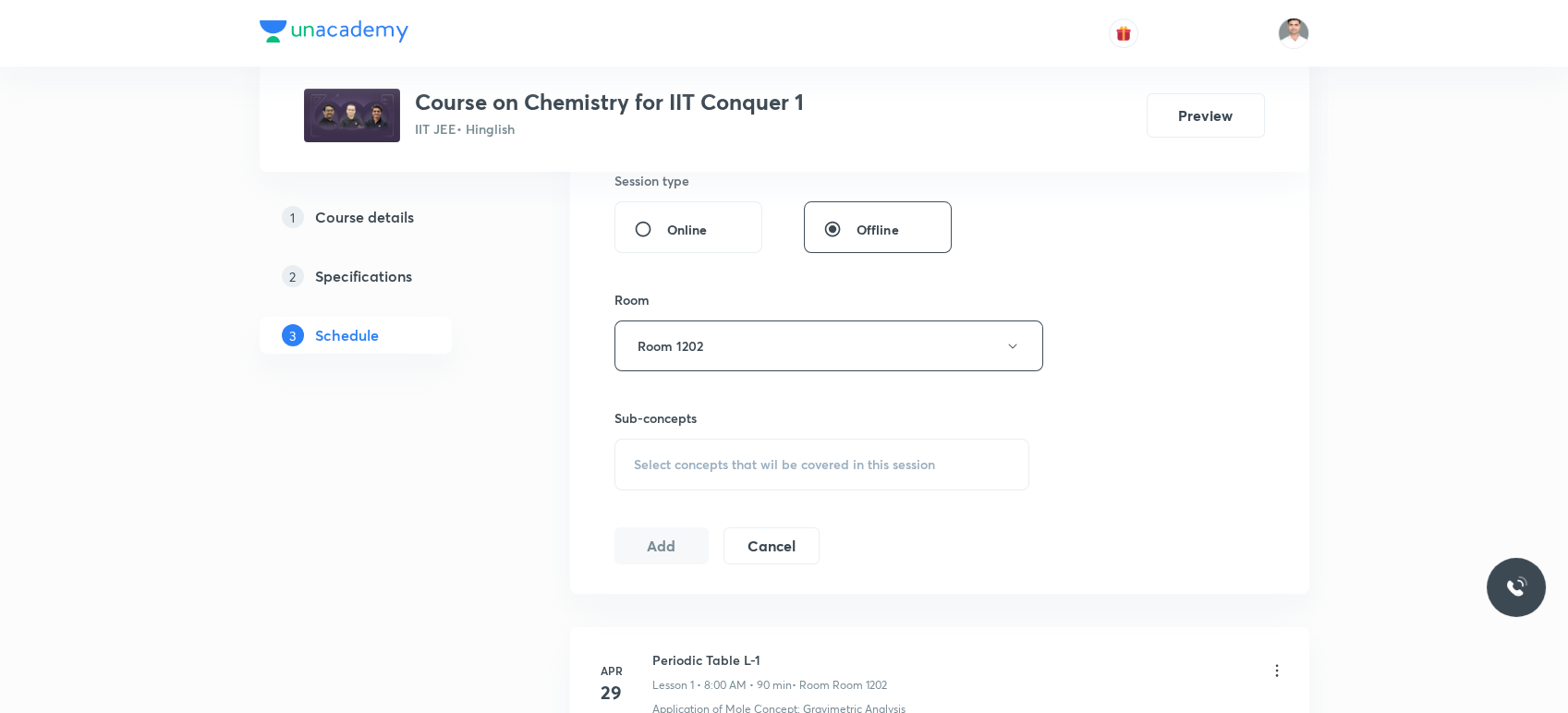
click at [694, 457] on span "Select concepts that wil be covered in this session" at bounding box center [785, 464] width 301 height 15
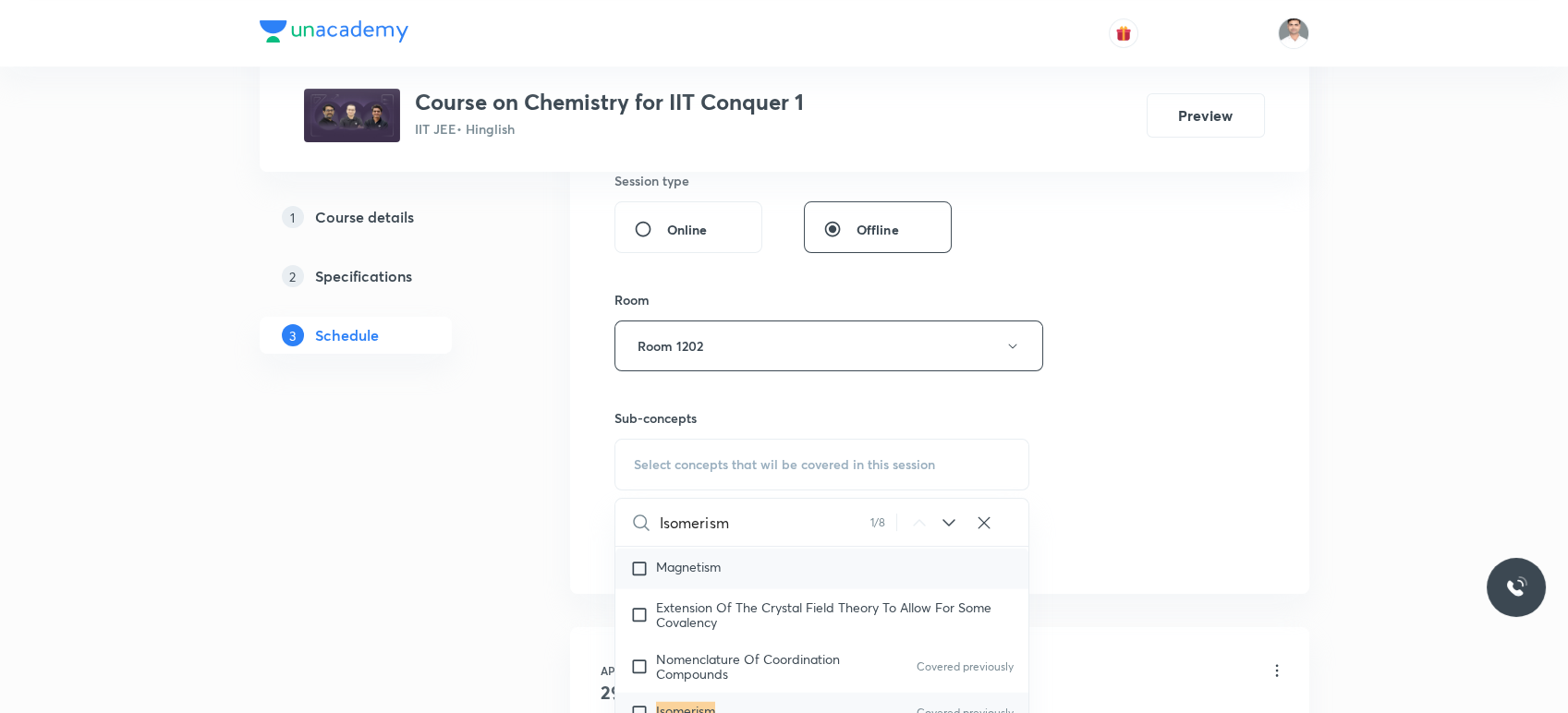
scroll to position [24735, 0]
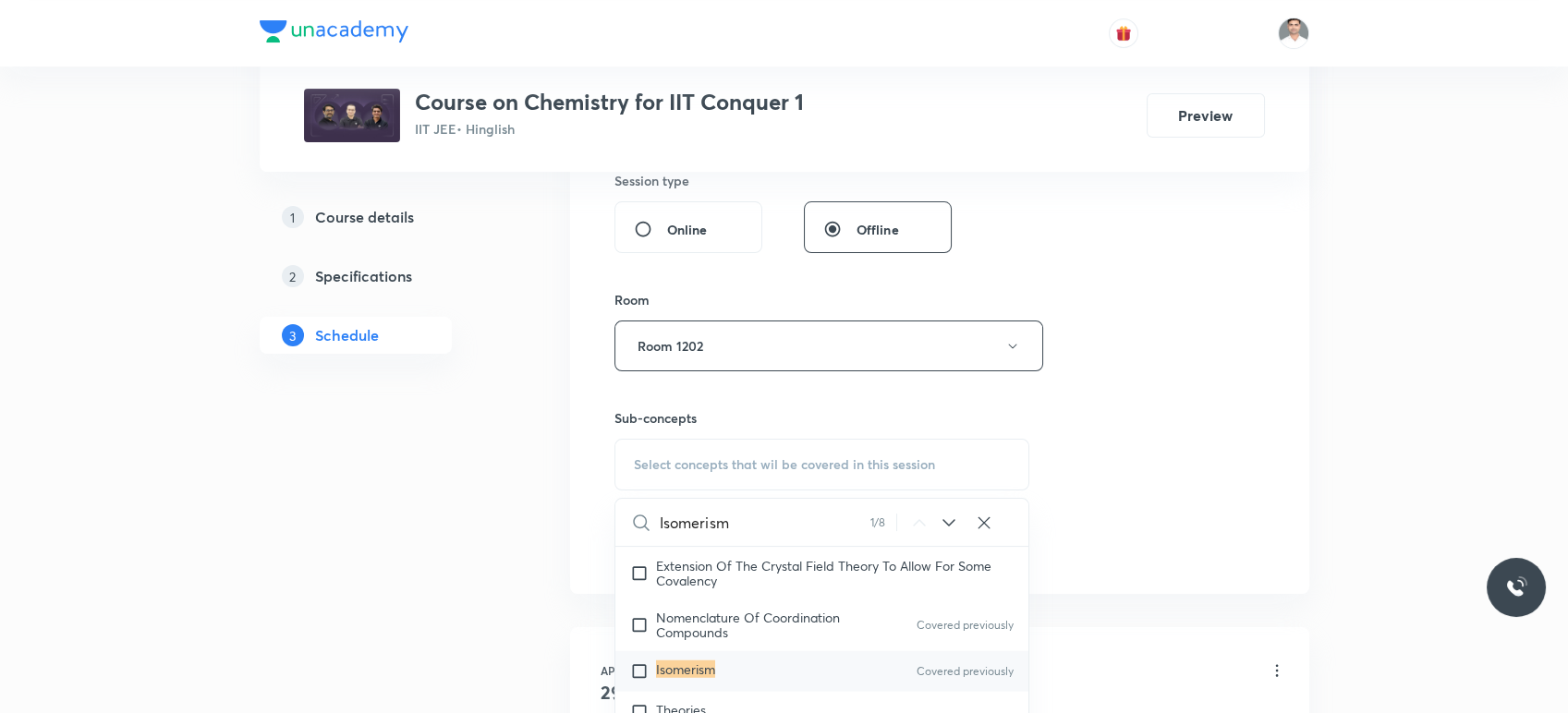
type input "Isomerism"
click at [692, 679] on mark "Isomerism" at bounding box center [686, 670] width 59 height 18
checkbox input "true"
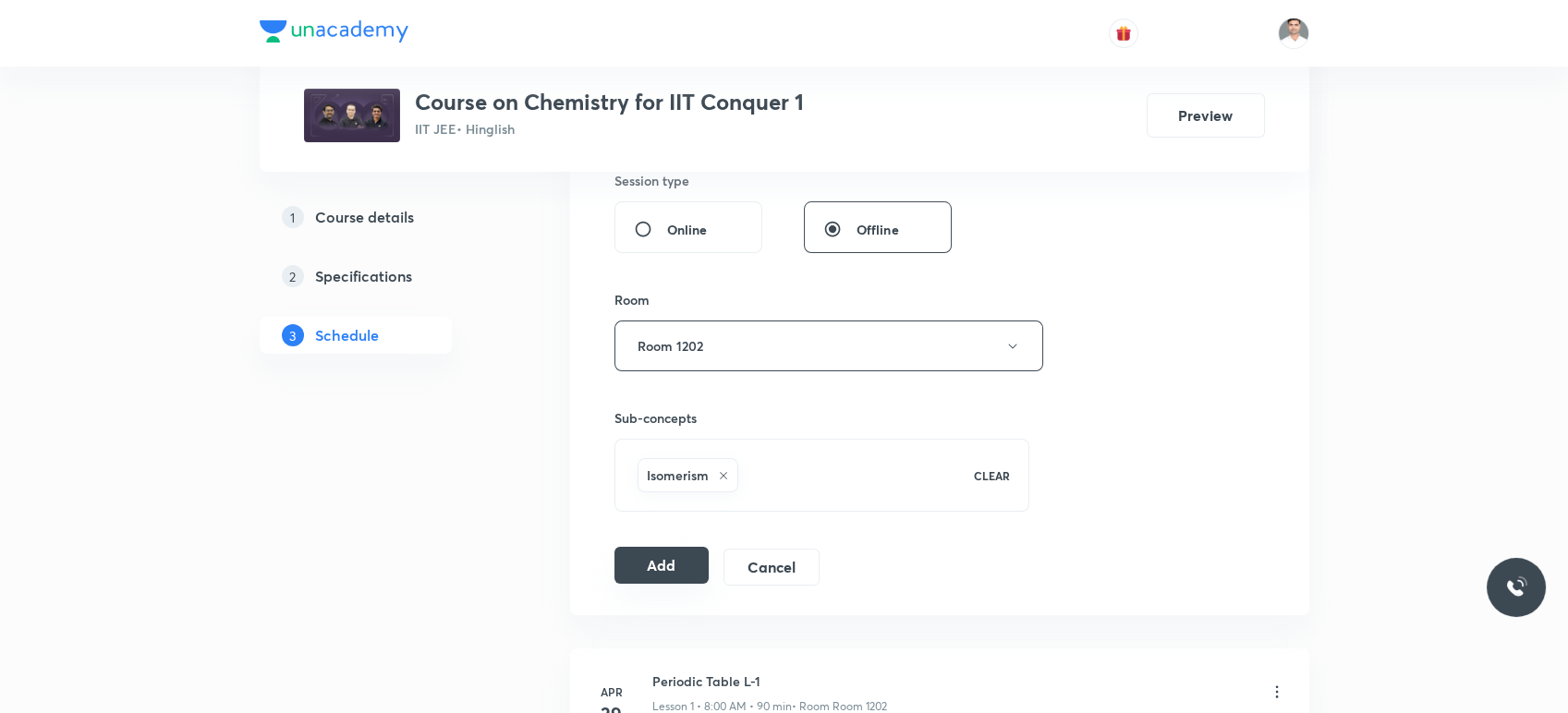
click at [642, 575] on button "Add" at bounding box center [662, 565] width 96 height 37
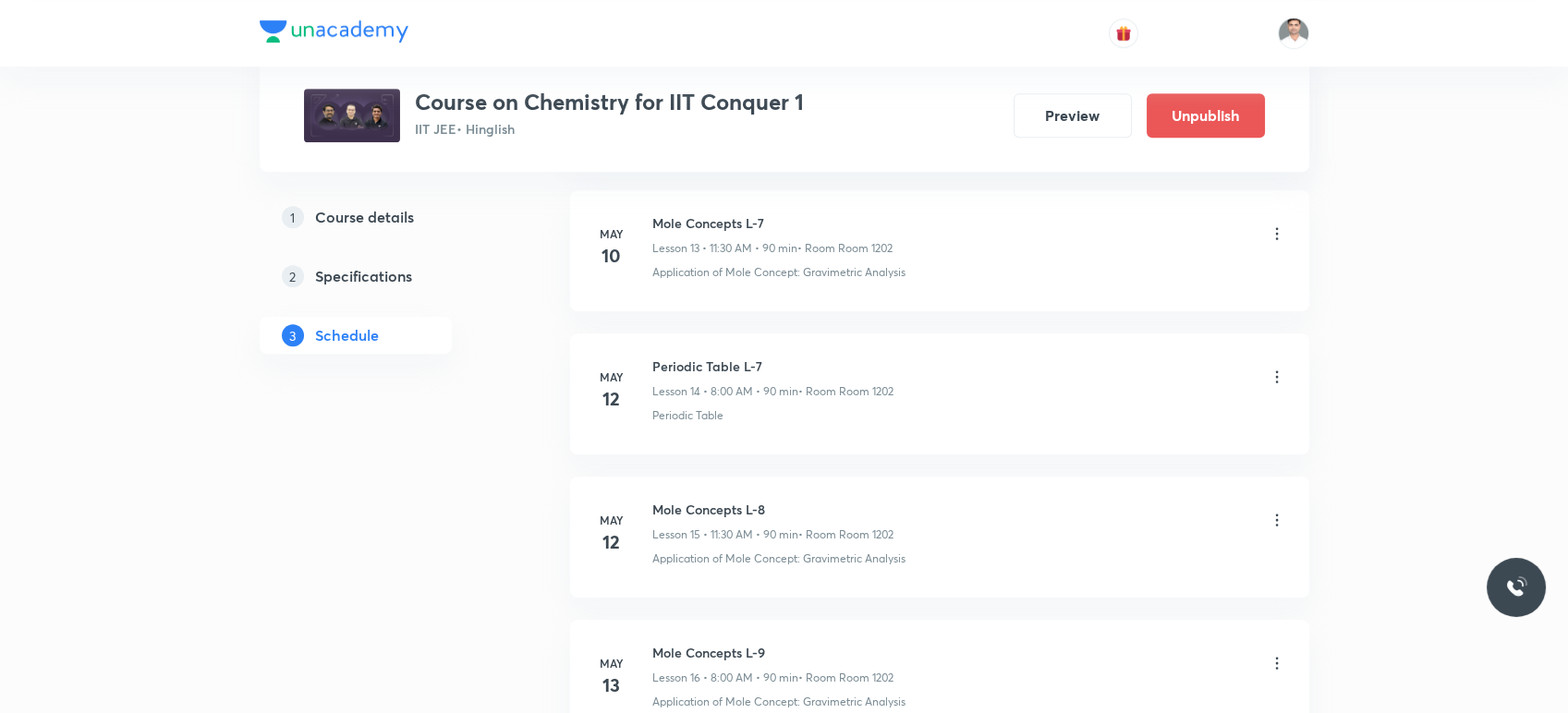
scroll to position [0, 0]
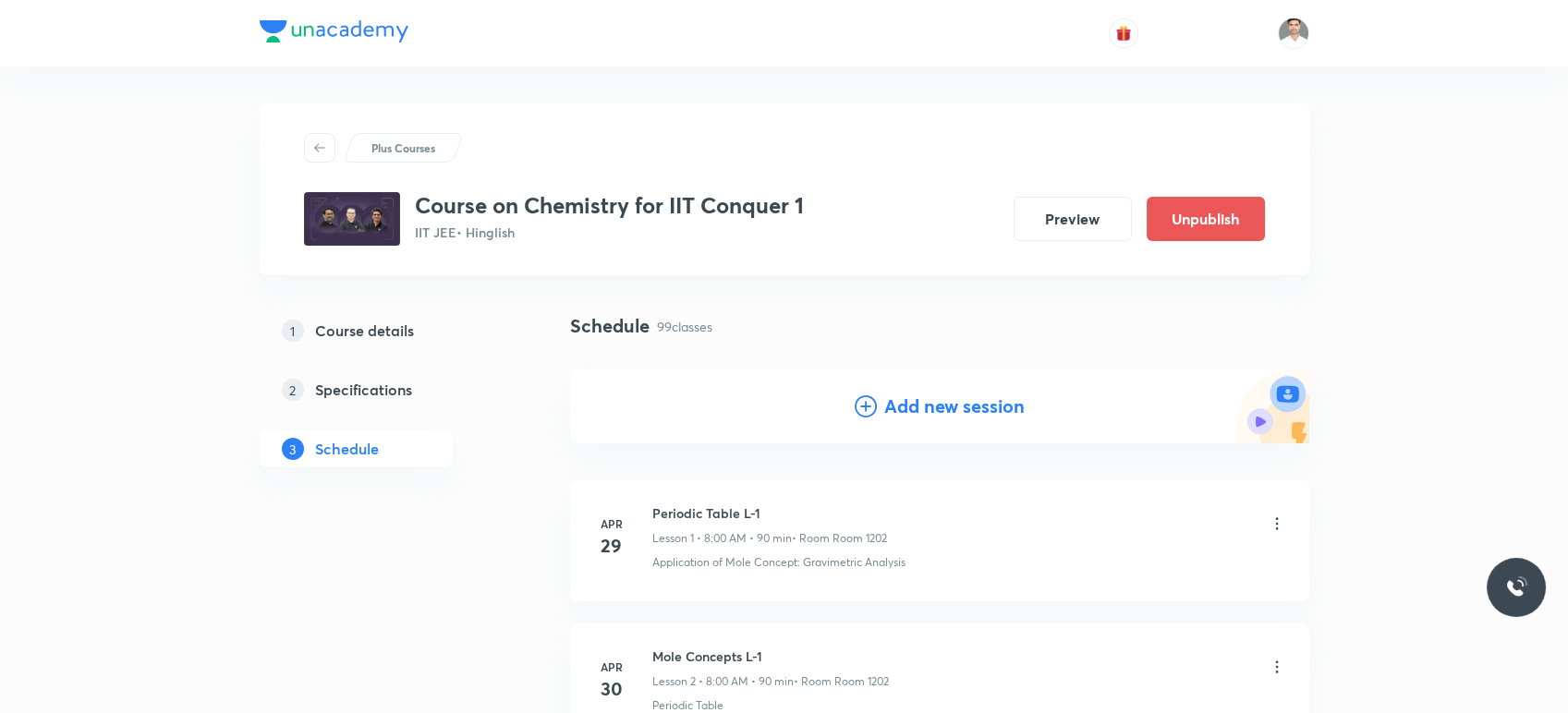
click at [951, 411] on h4 "Add new session" at bounding box center [954, 407] width 141 height 28
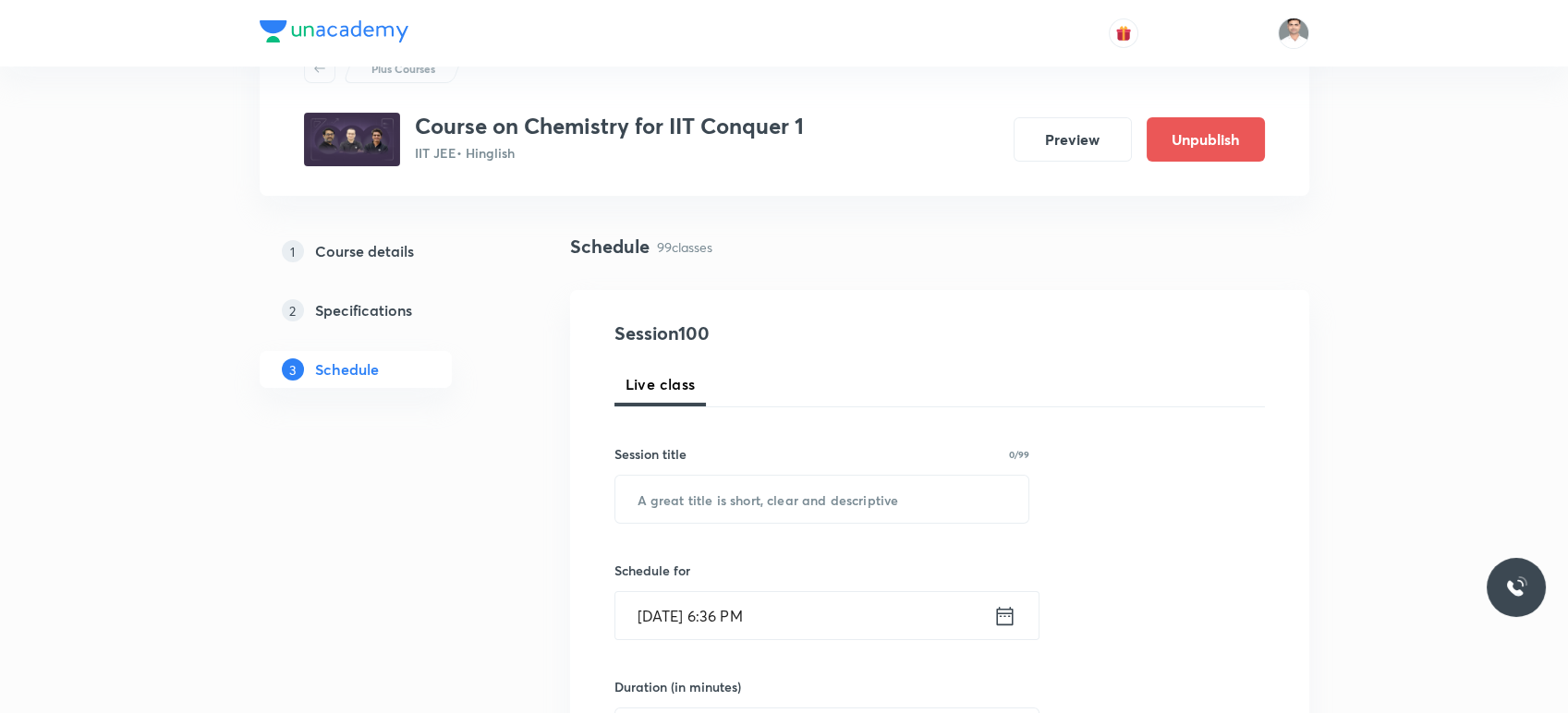
scroll to position [102, 0]
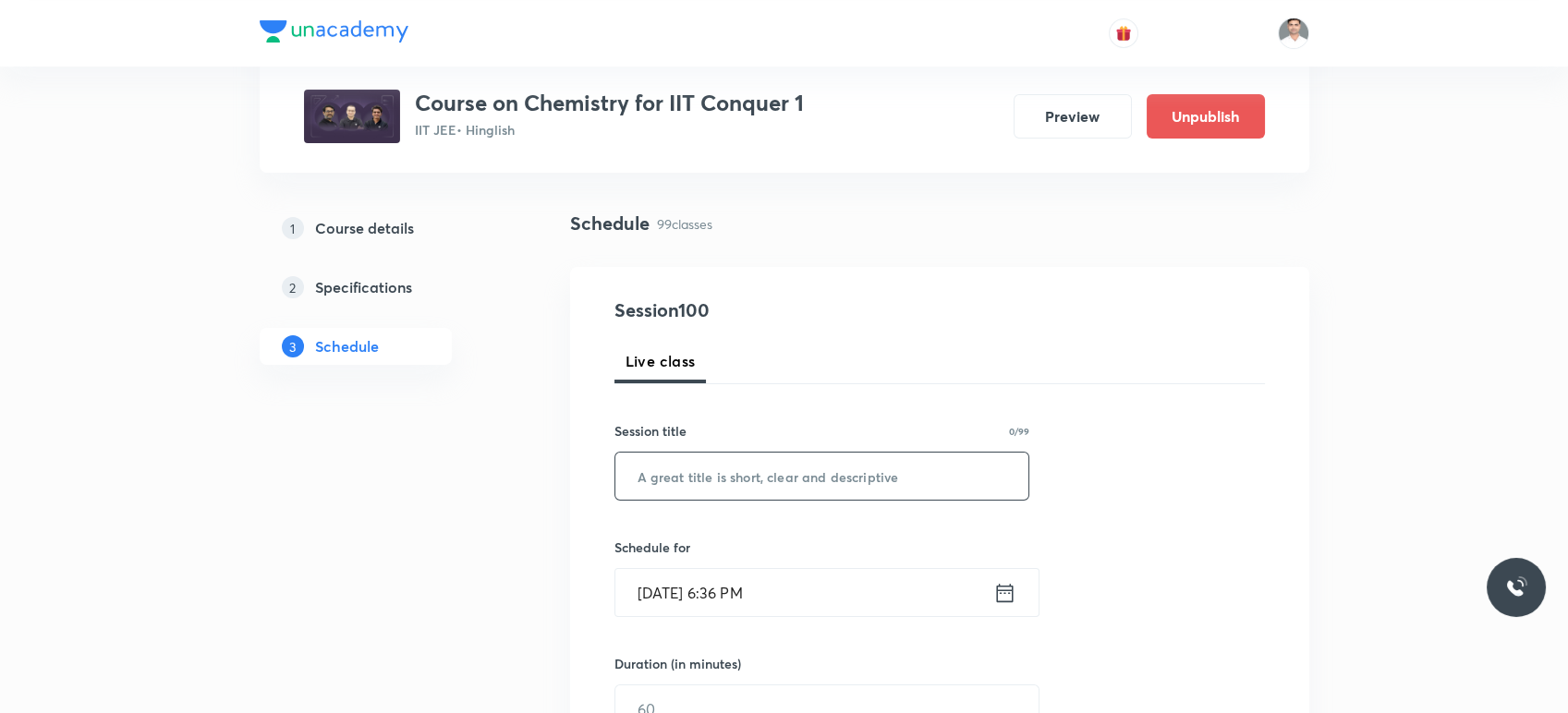
click at [797, 459] on input "text" at bounding box center [822, 477] width 414 height 47
paste input "Ionic Equilibrium"
type input "Ionic Equilibrium L-1"
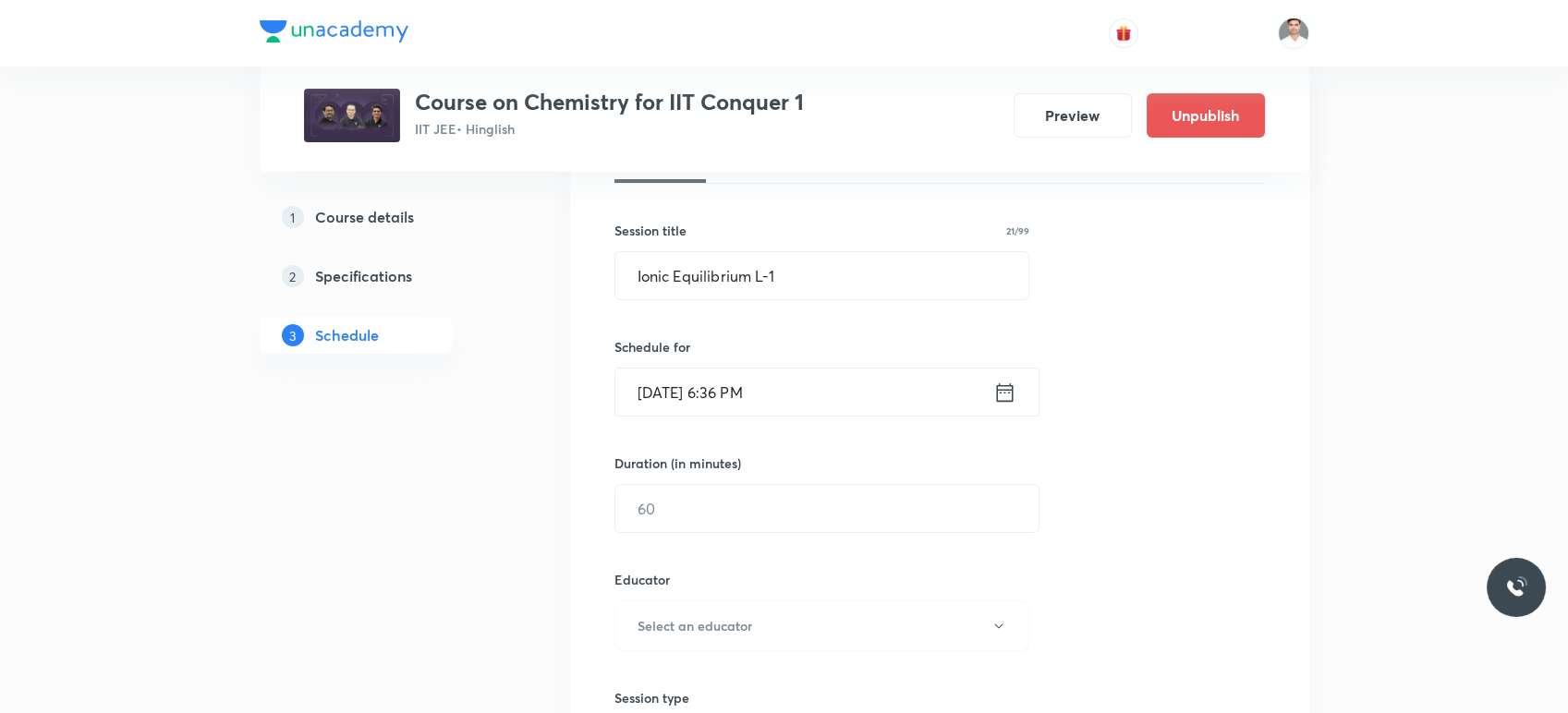
scroll to position [307, 0]
click at [1011, 386] on icon at bounding box center [1005, 388] width 23 height 26
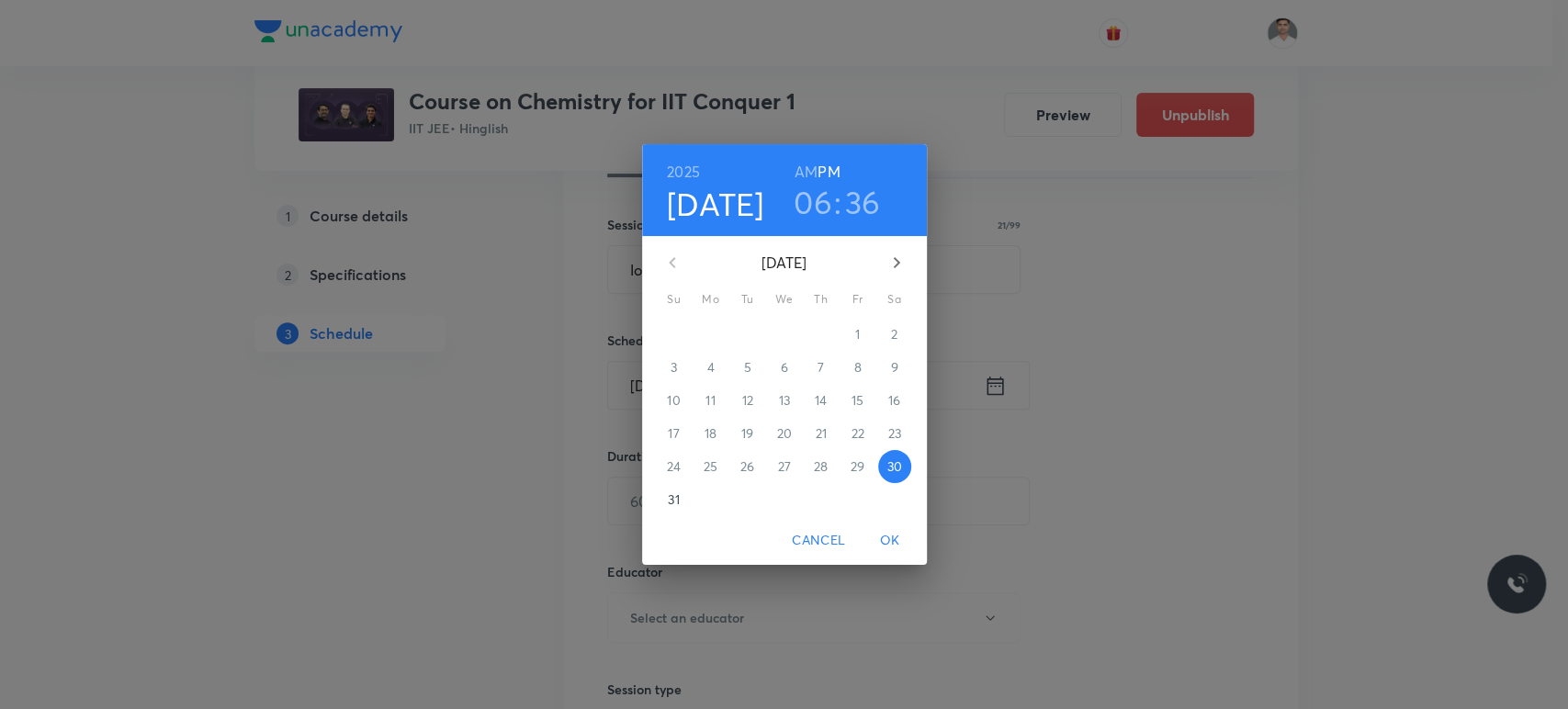
click at [887, 268] on icon "button" at bounding box center [897, 262] width 23 height 23
click at [744, 339] on p "2" at bounding box center [747, 334] width 7 height 19
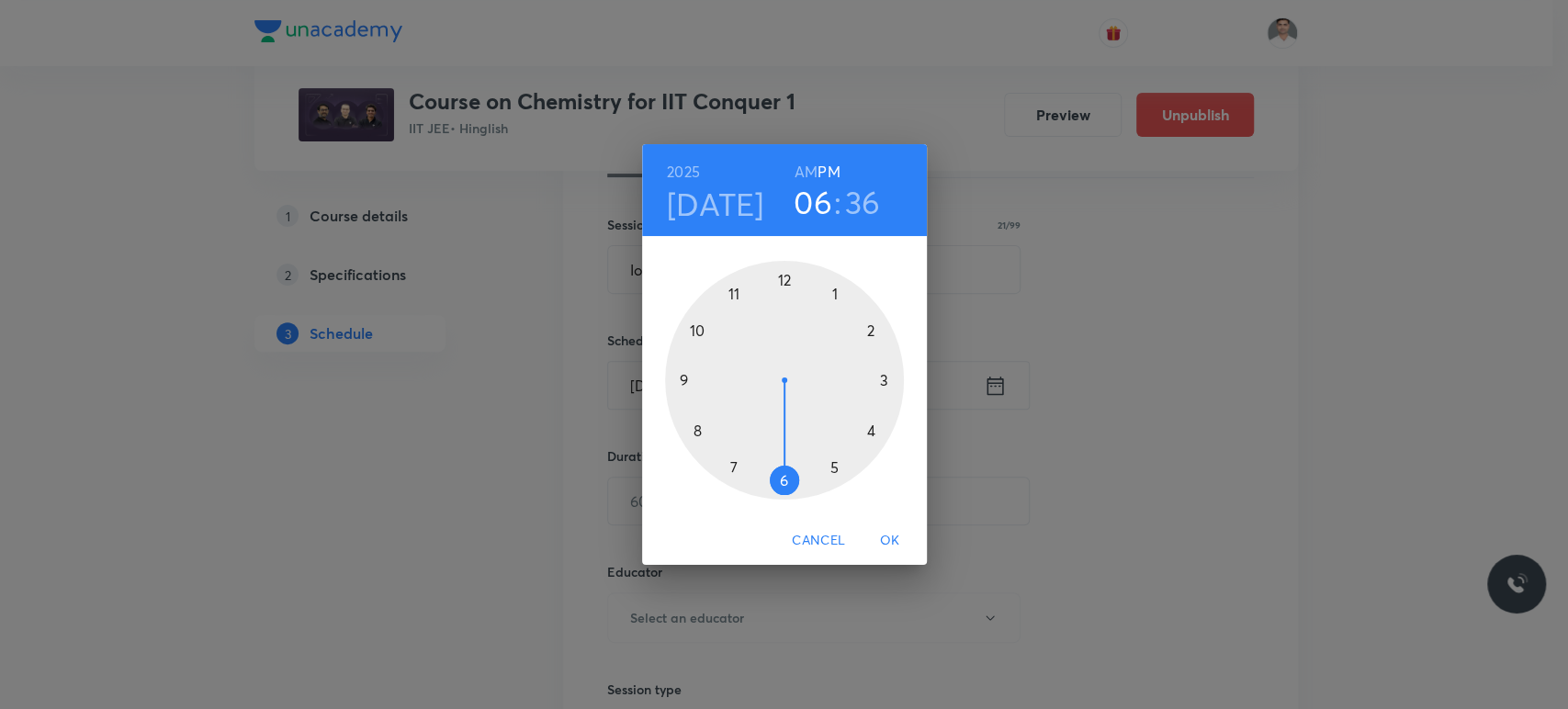
click at [799, 167] on h6 "AM" at bounding box center [806, 171] width 23 height 25
click at [699, 428] on div at bounding box center [784, 380] width 239 height 239
click at [783, 284] on div at bounding box center [784, 380] width 239 height 239
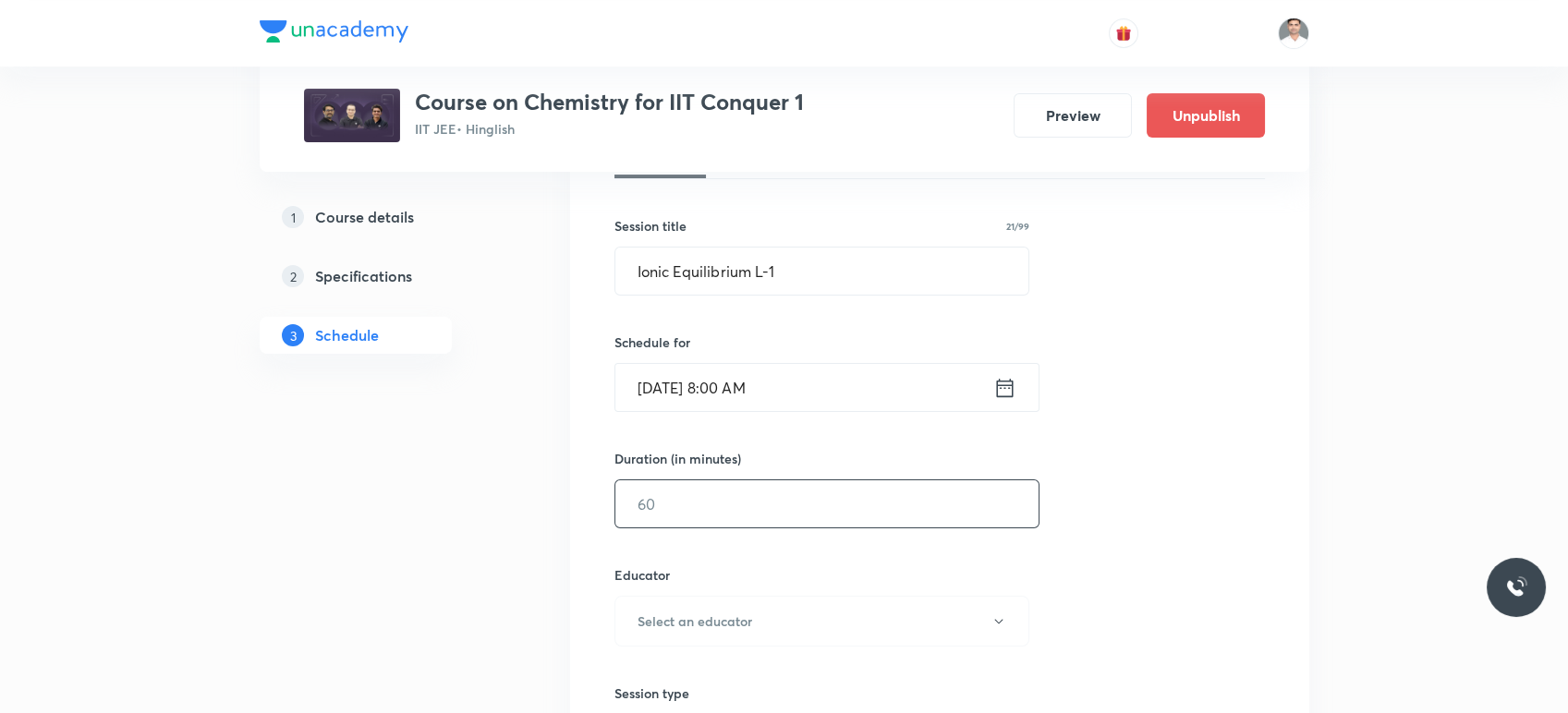
click at [732, 519] on input "text" at bounding box center [827, 504] width 424 height 47
type input "90"
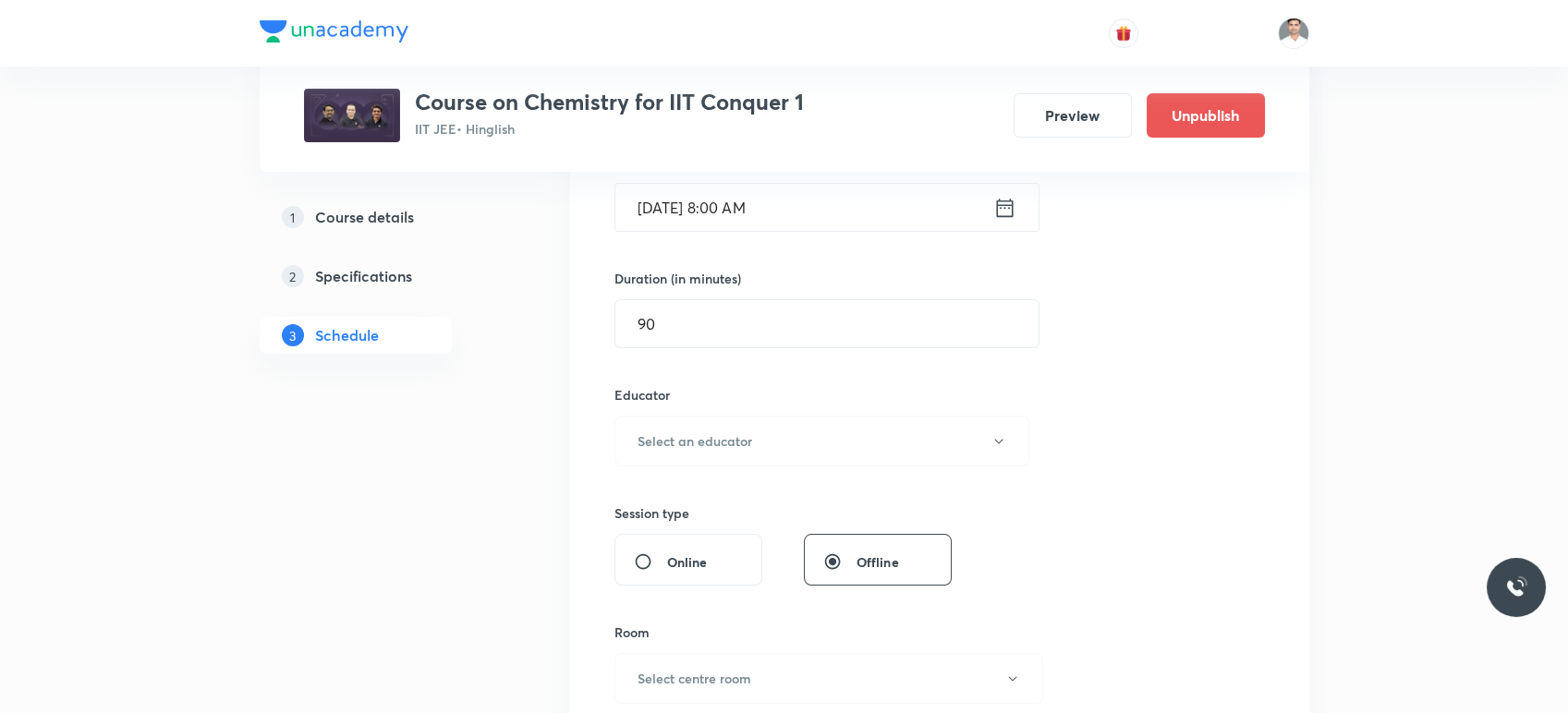
scroll to position [513, 0]
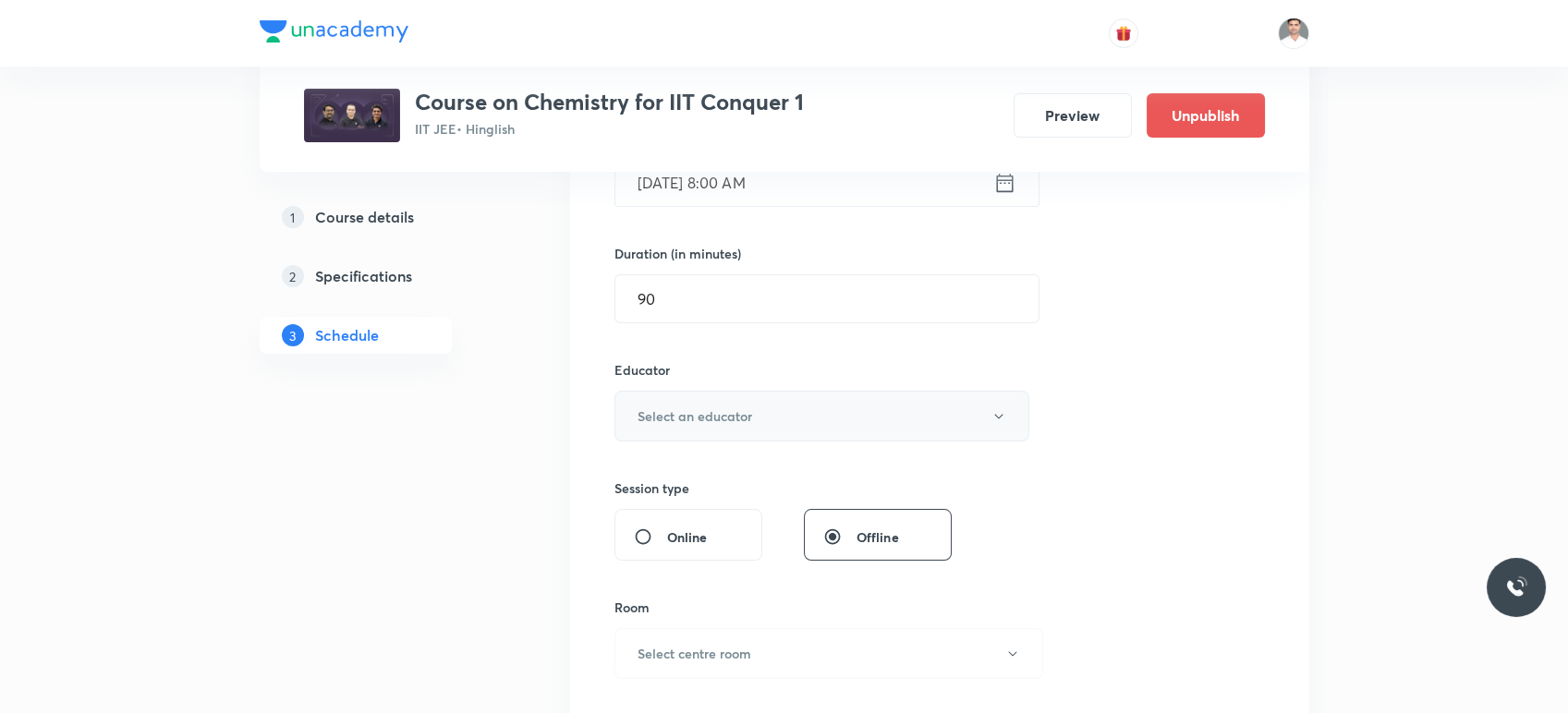
click at [764, 412] on button "Select an educator" at bounding box center [822, 417] width 416 height 51
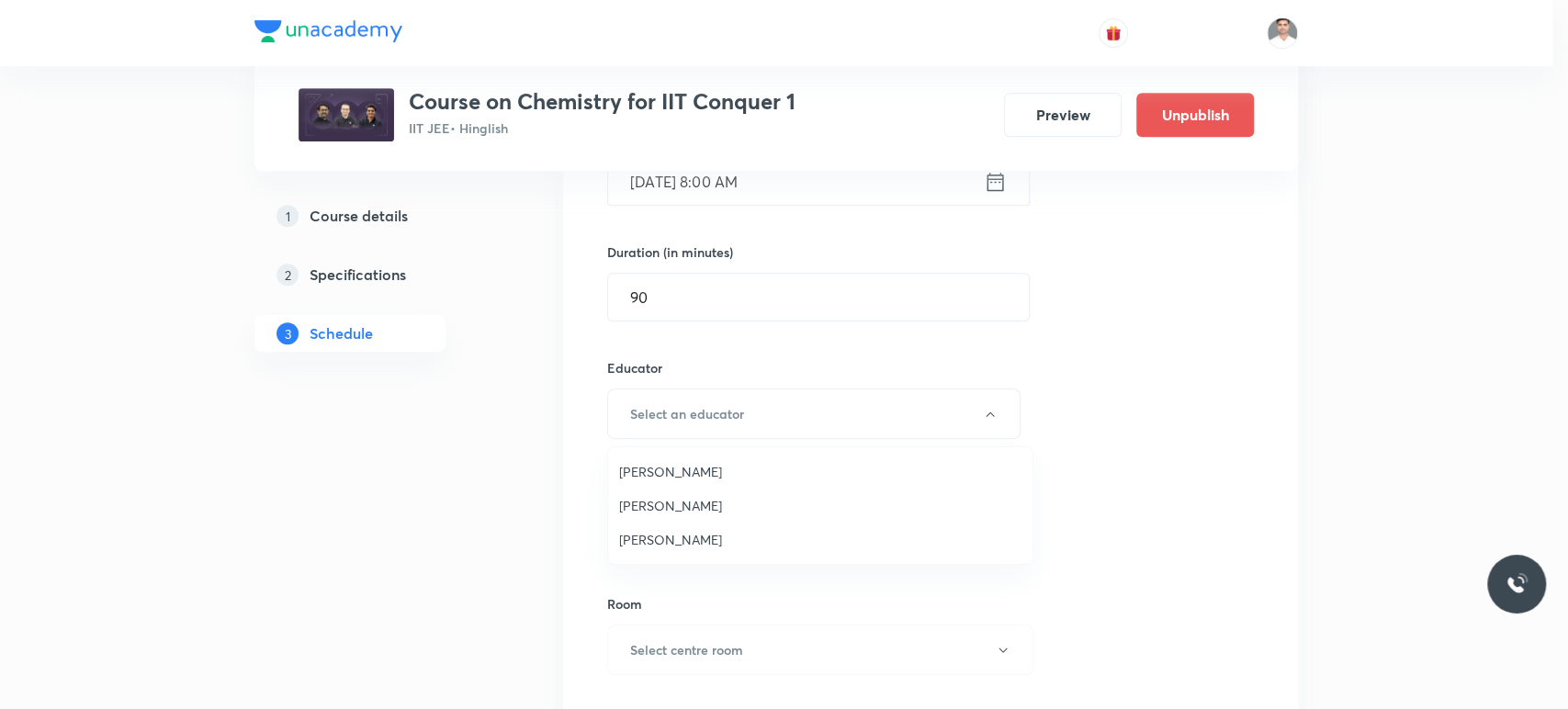
click at [678, 539] on span "Hari Narayan Tiwari" at bounding box center [819, 540] width 402 height 20
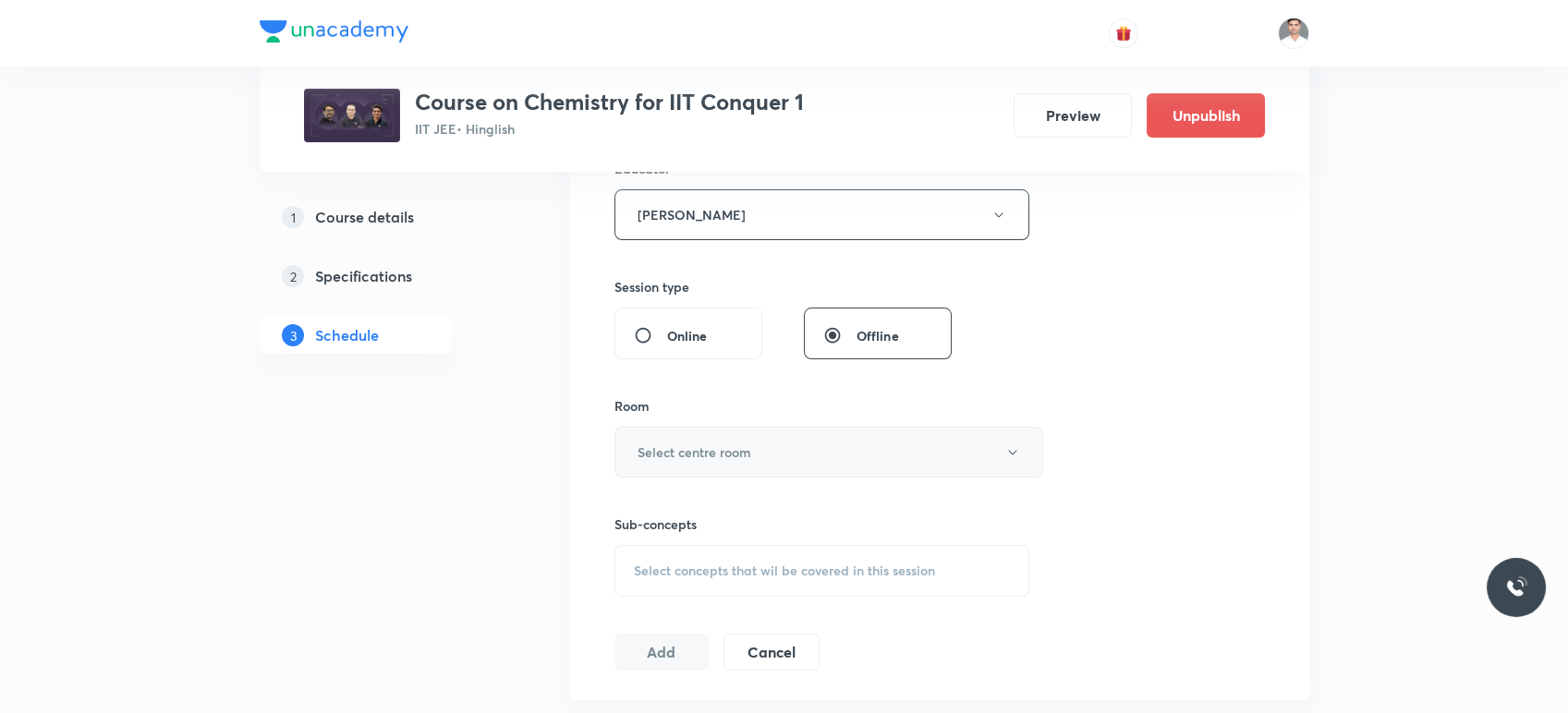
scroll to position [718, 0]
click at [682, 442] on h6 "Select centre room" at bounding box center [693, 449] width 113 height 20
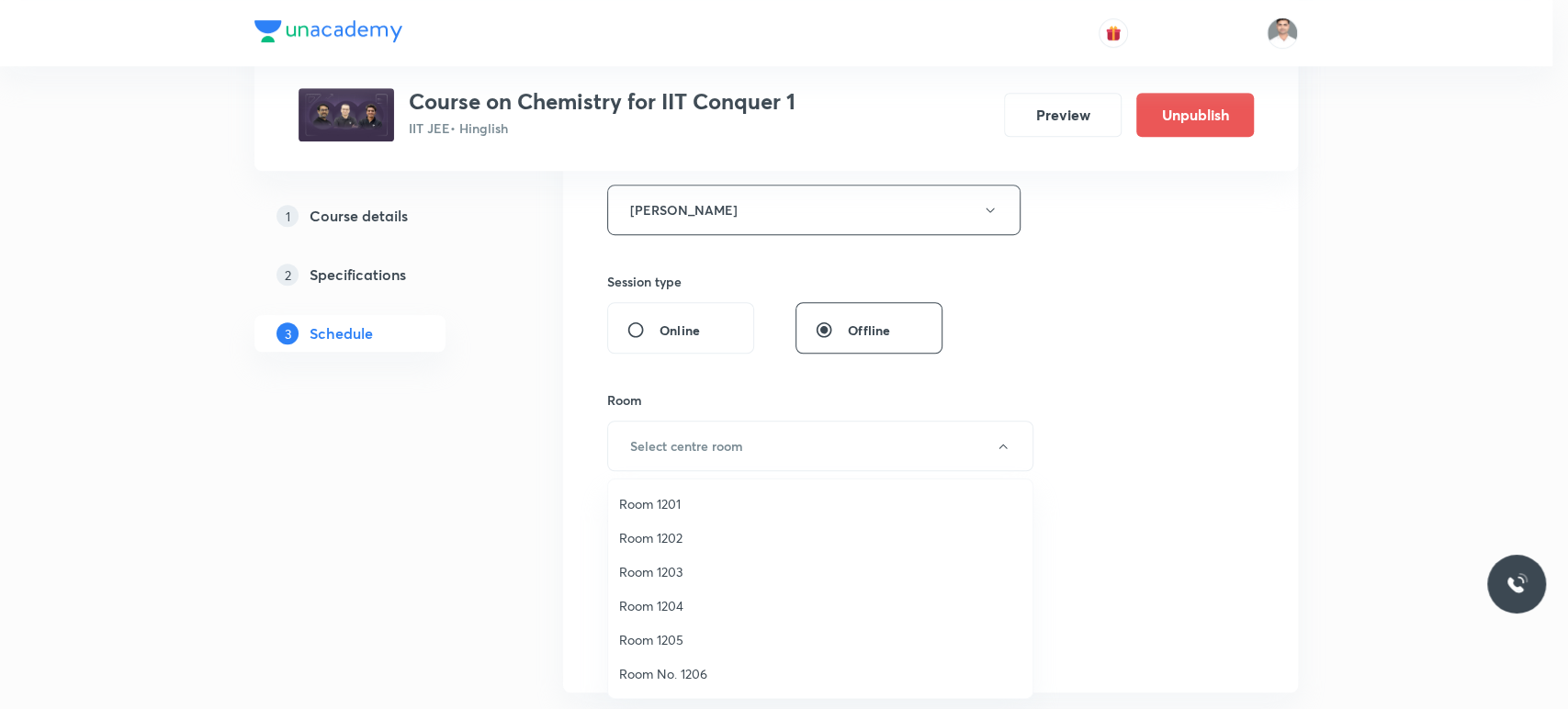
click at [653, 529] on span "Room 1202" at bounding box center [819, 539] width 402 height 20
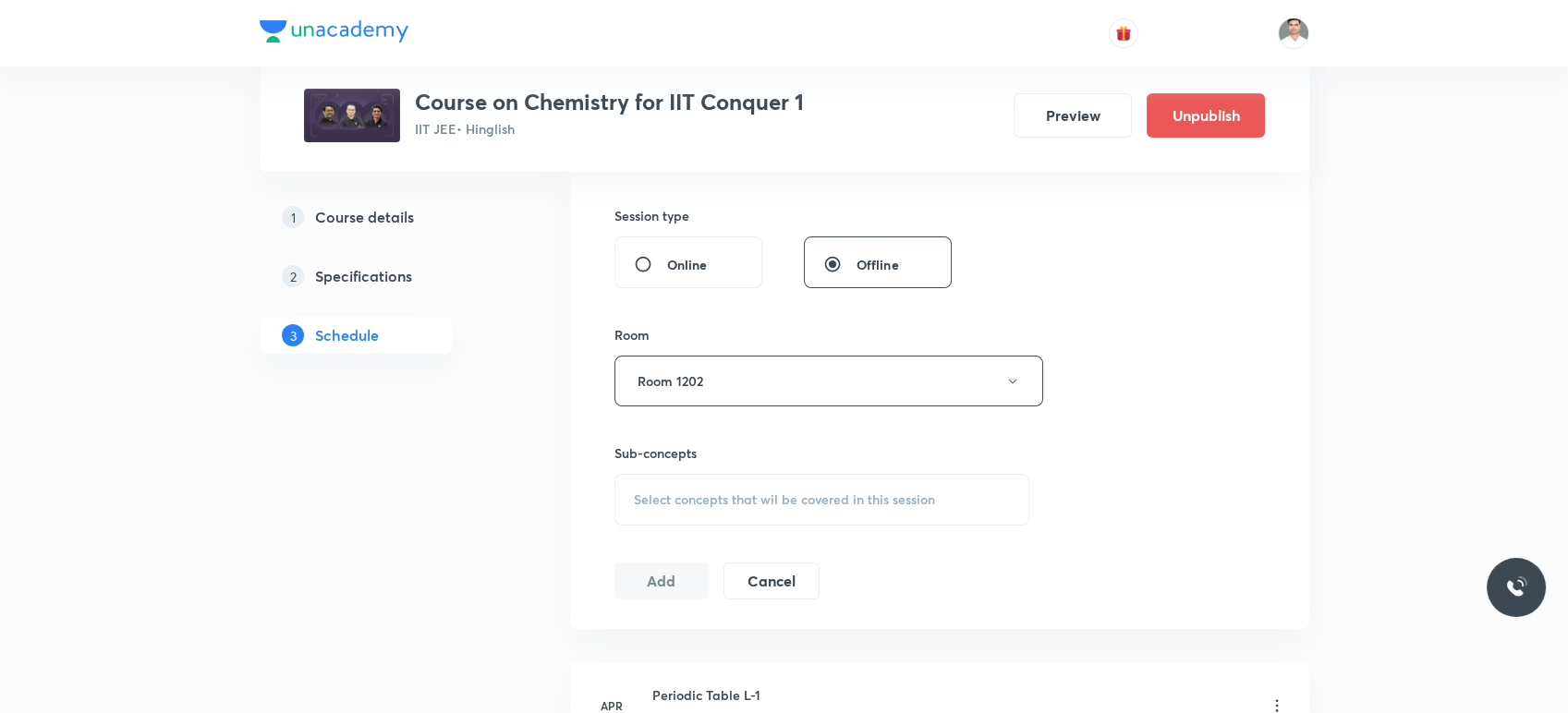
scroll to position [820, 0]
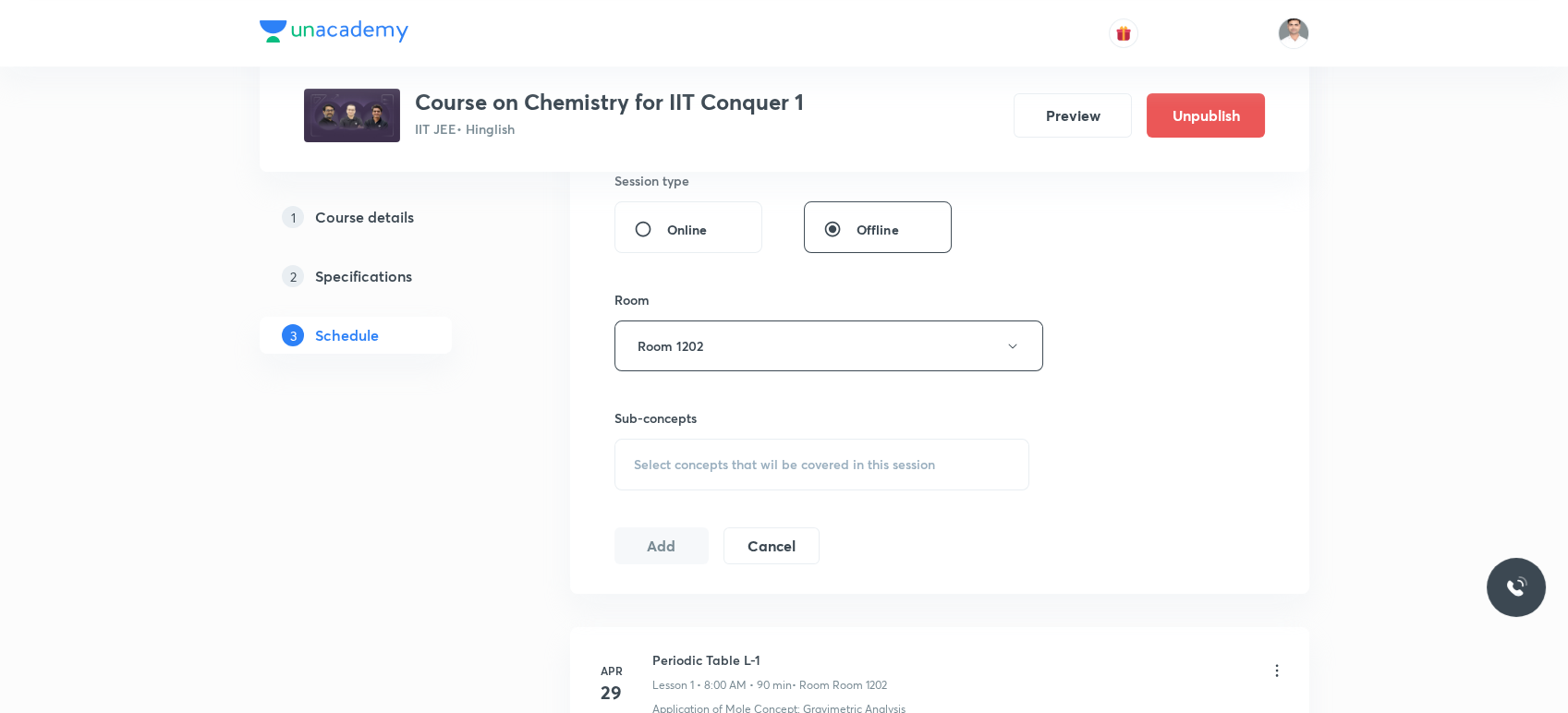
click at [693, 445] on div "Select concepts that wil be covered in this session" at bounding box center [822, 465] width 416 height 52
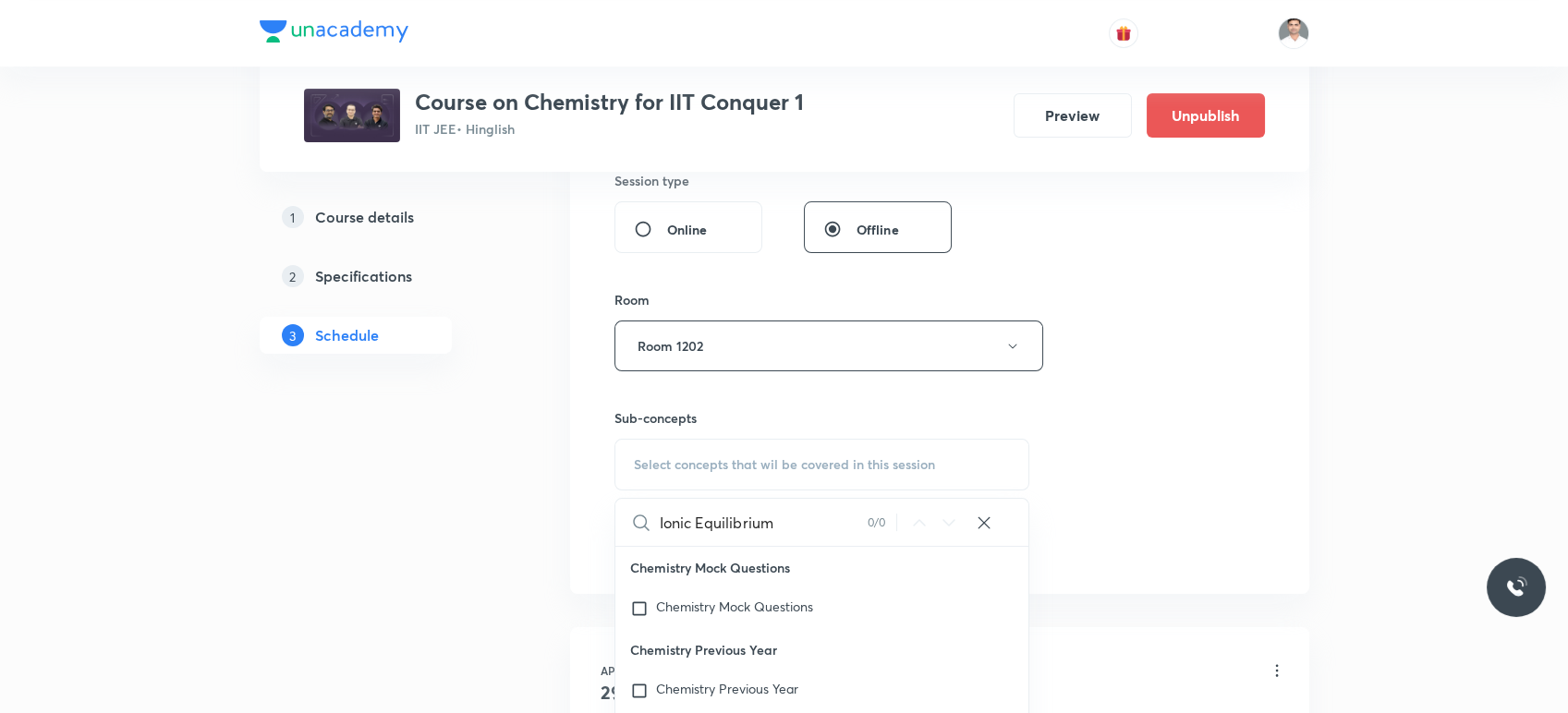
click at [699, 522] on input "Ionic Equilibrium" at bounding box center [763, 523] width 208 height 47
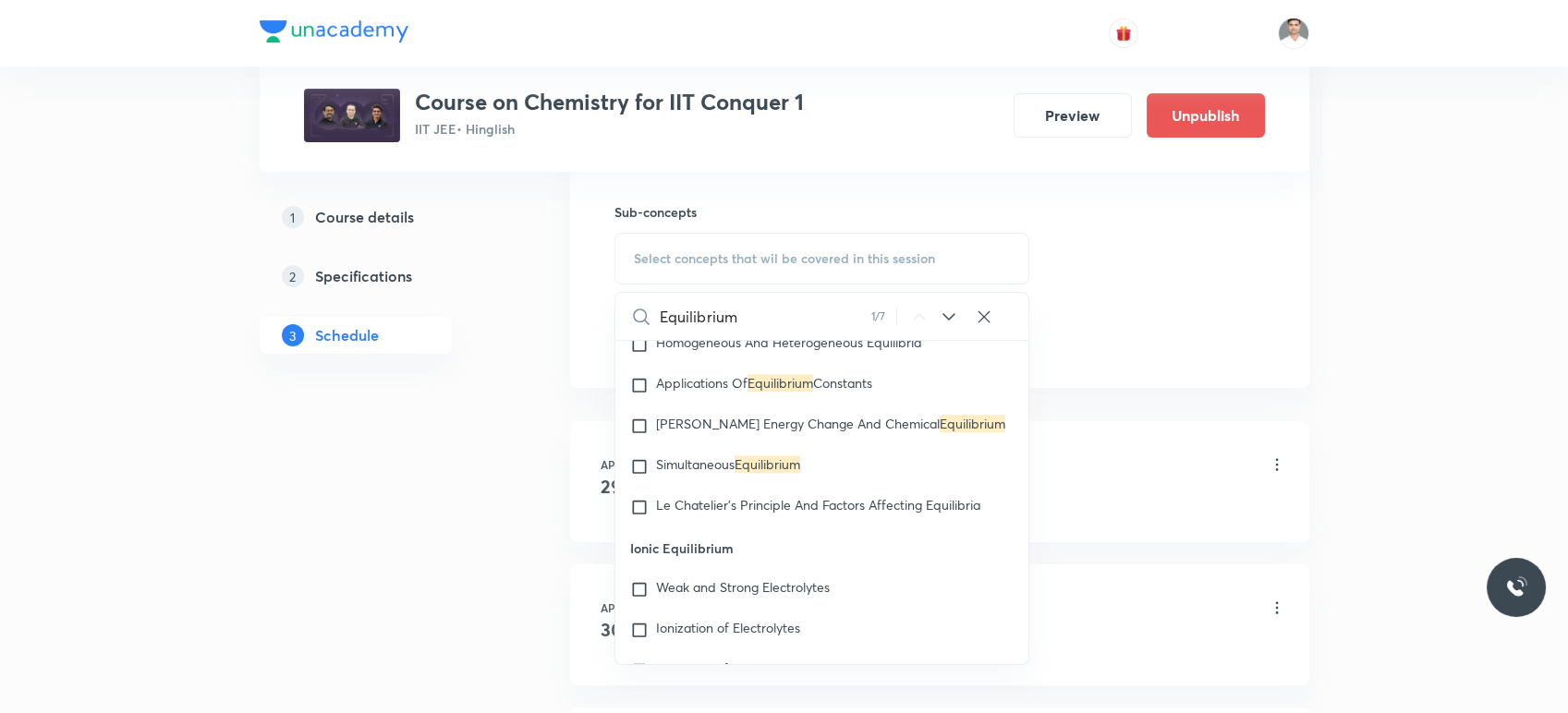
scroll to position [4290, 0]
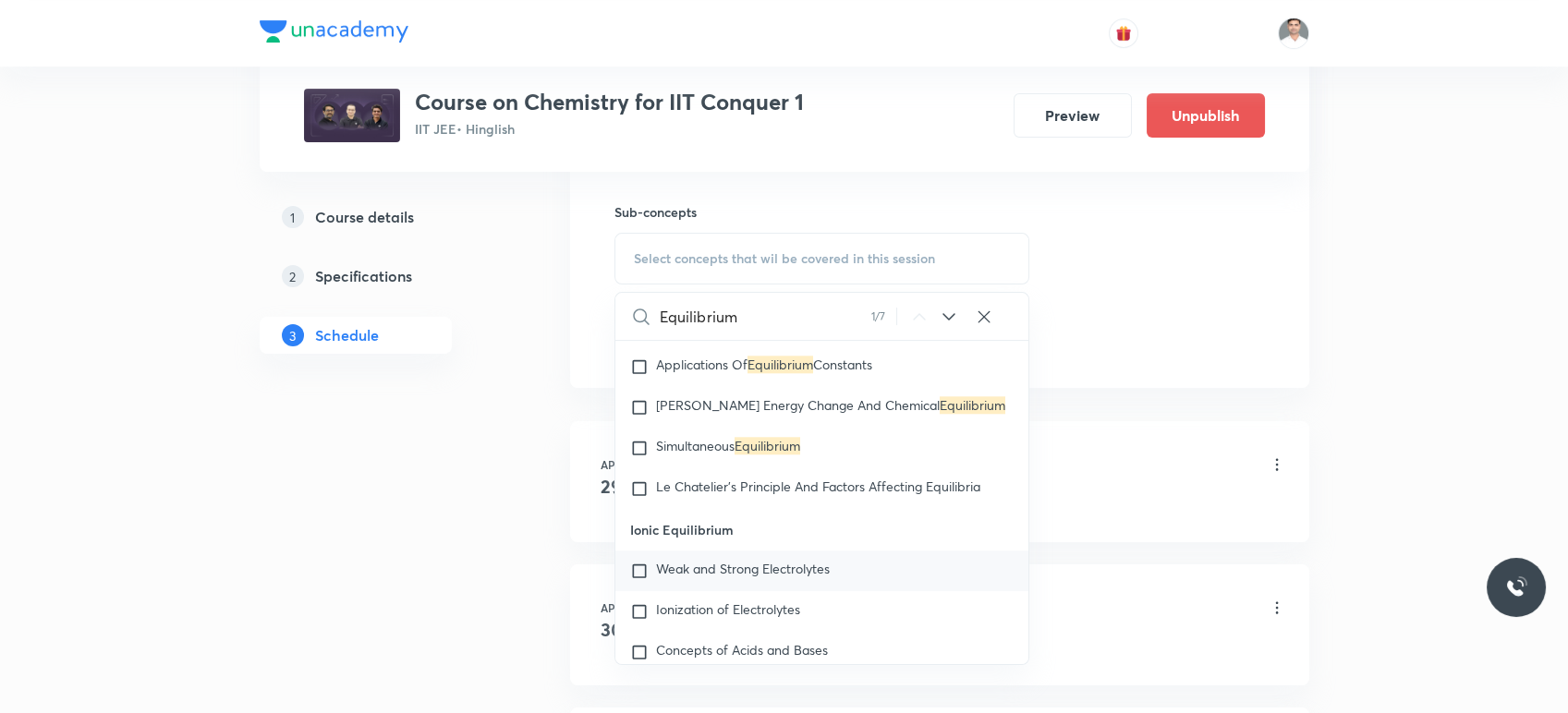
type input "Equilibrium"
click at [695, 567] on span "Weak and Strong Electrolytes" at bounding box center [743, 569] width 173 height 18
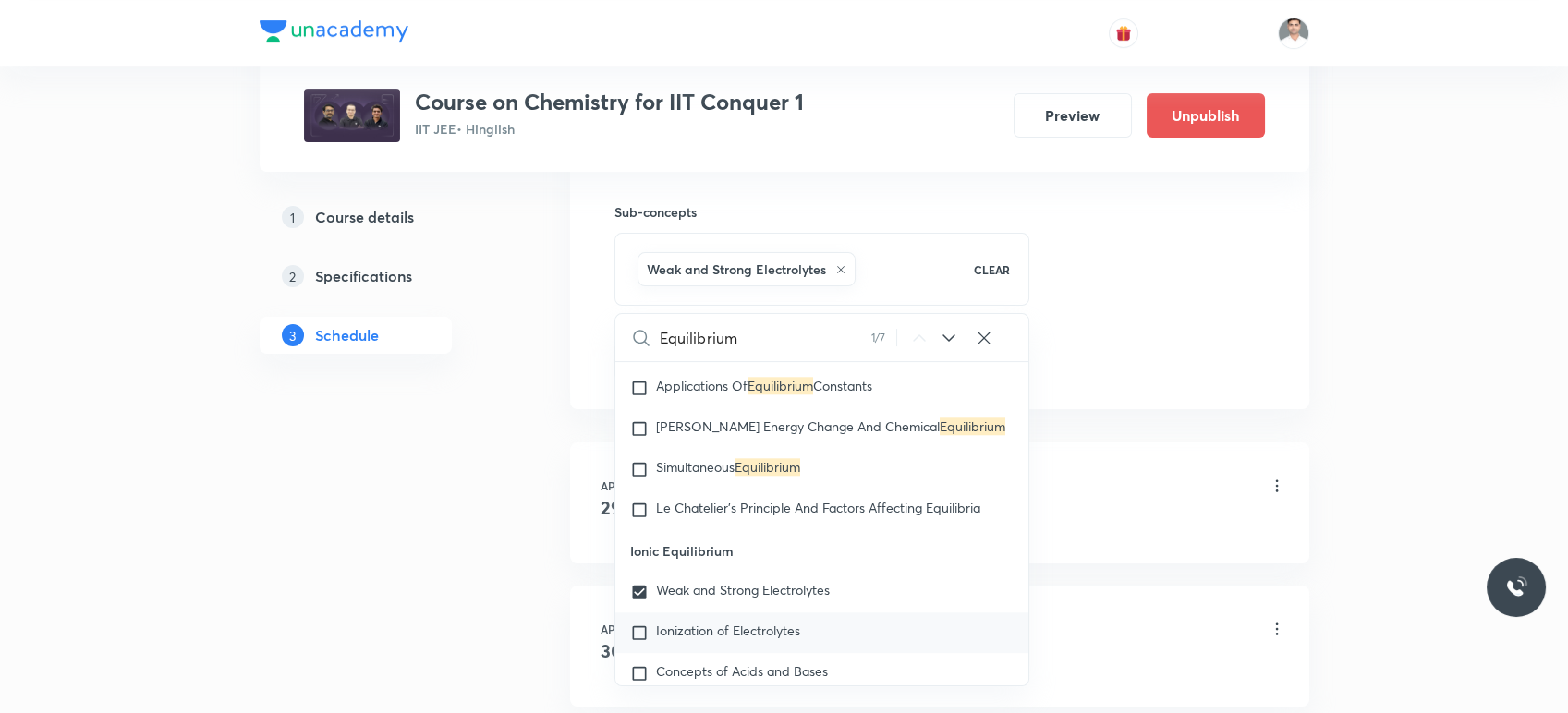
click at [686, 621] on span "Ionization of Electrolytes" at bounding box center [728, 630] width 144 height 18
checkbox input "true"
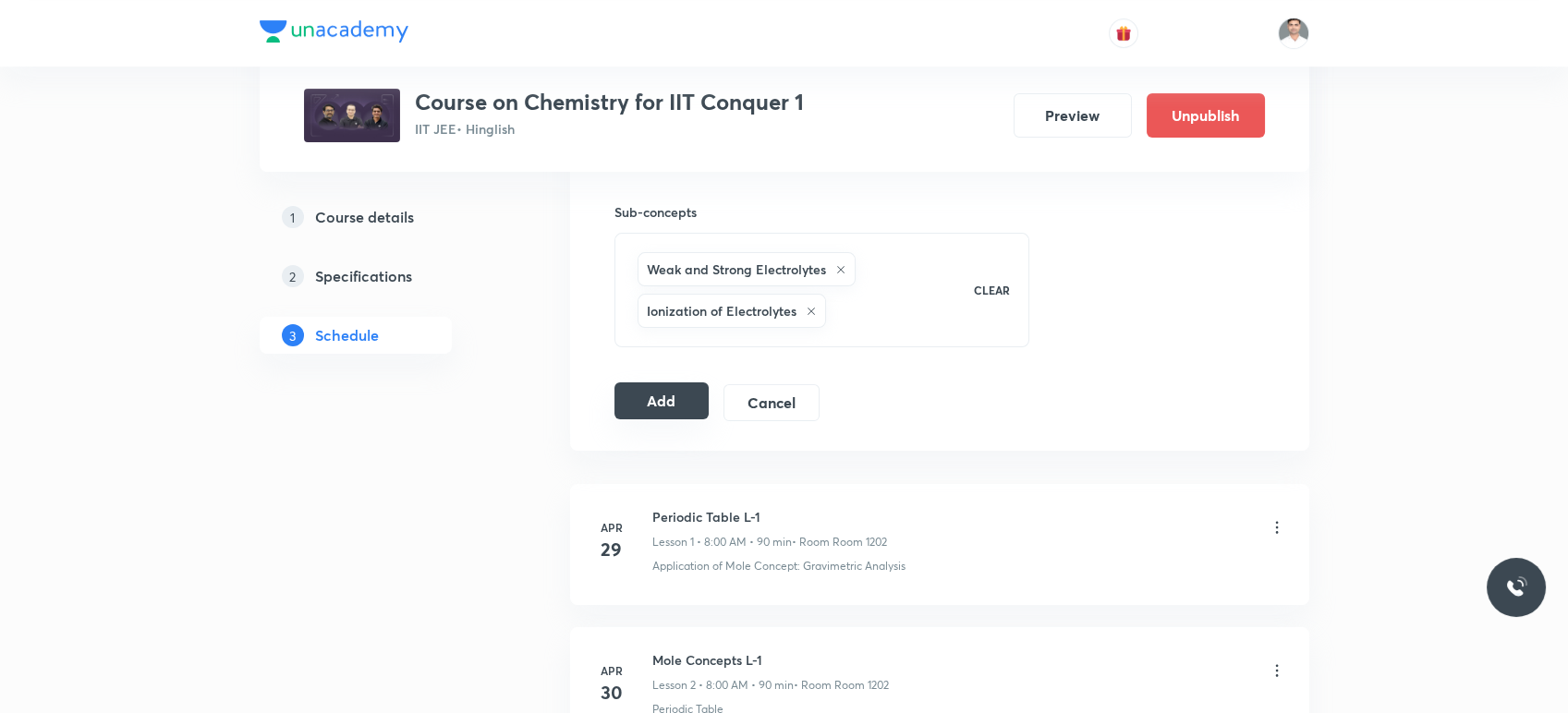
click at [686, 394] on button "Add" at bounding box center [662, 401] width 96 height 37
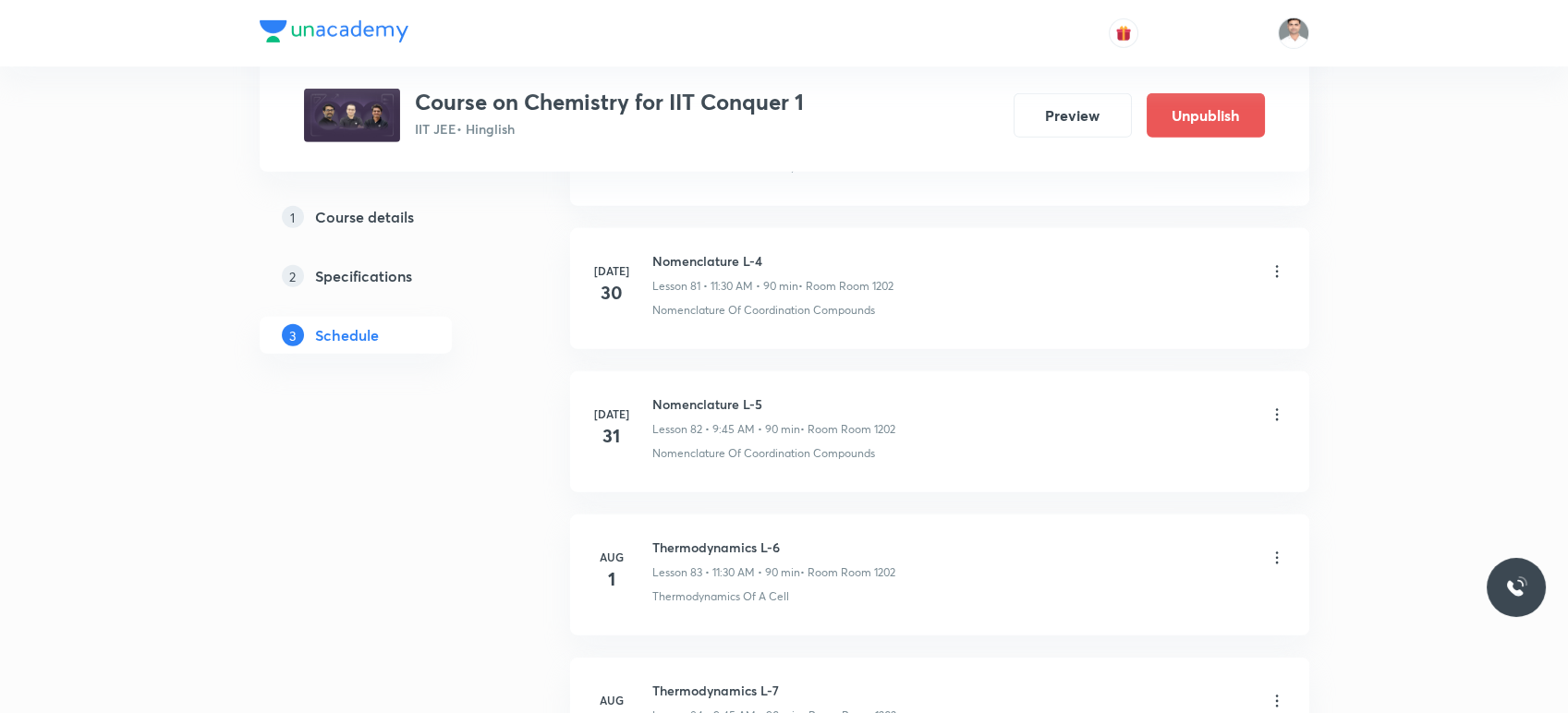
scroll to position [14078, 0]
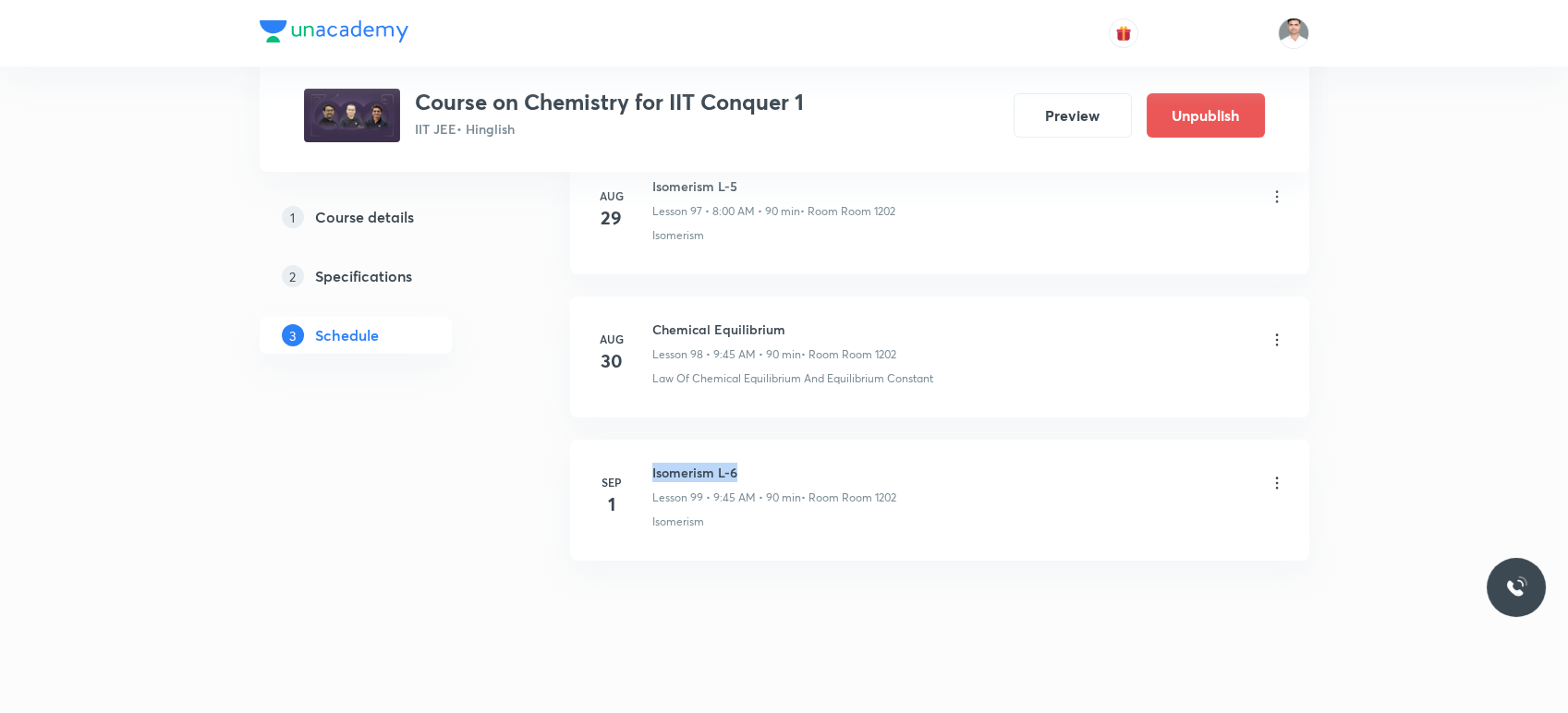
drag, startPoint x: 651, startPoint y: 450, endPoint x: 754, endPoint y: 440, distance: 103.5
click at [754, 440] on li "Sep 1 Isomerism L-6 Lesson 99 • 9:45 AM • 90 min • Room Room 1202 Isomerism" at bounding box center [940, 500] width 740 height 121
copy h6 "Isomerism L-6"
drag, startPoint x: 652, startPoint y: 445, endPoint x: 766, endPoint y: 439, distance: 114.2
click at [766, 440] on li "Sep 1 Isomerism L-6 Lesson 99 • 9:45 AM • 90 min • Room Room 1202 Isomerism" at bounding box center [940, 500] width 740 height 121
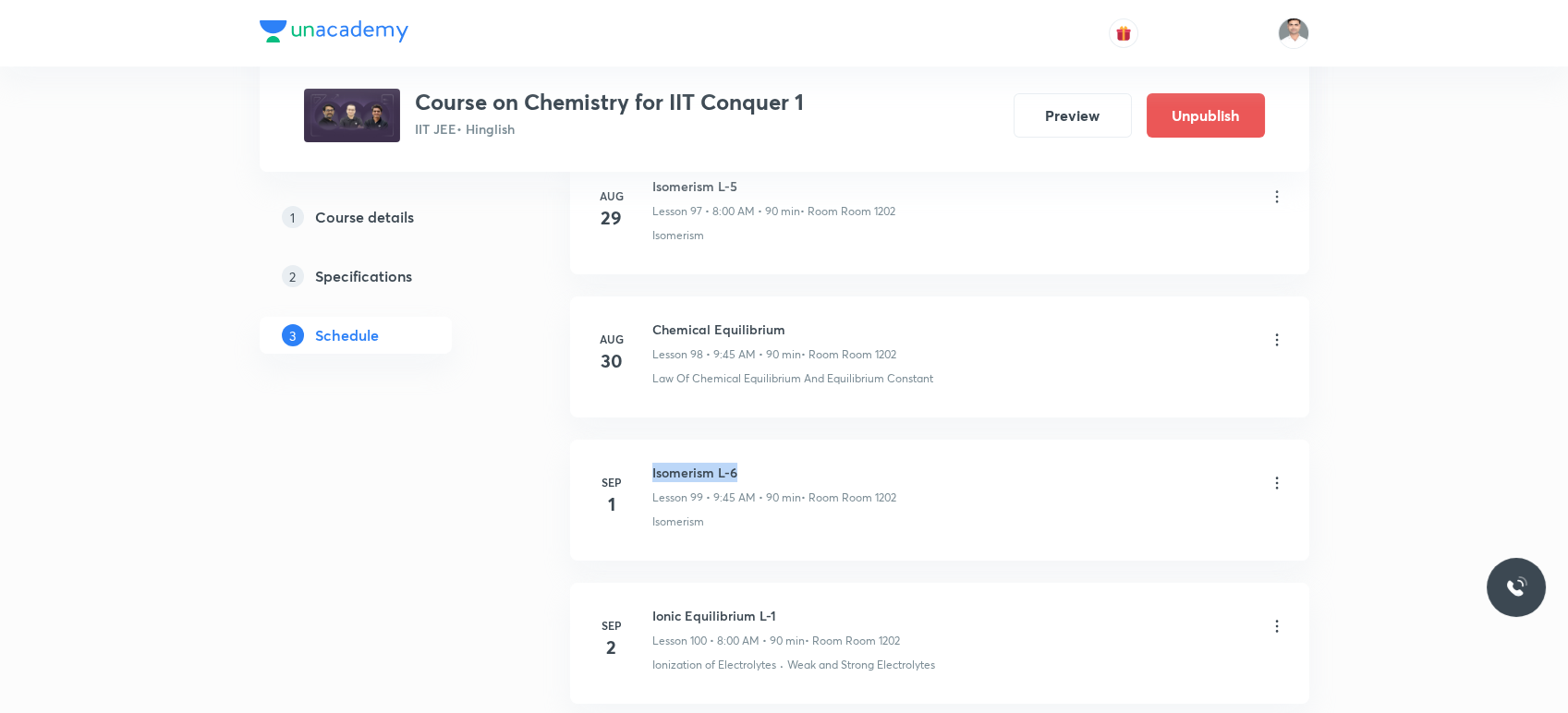
copy h6 "Isomerism L-6"
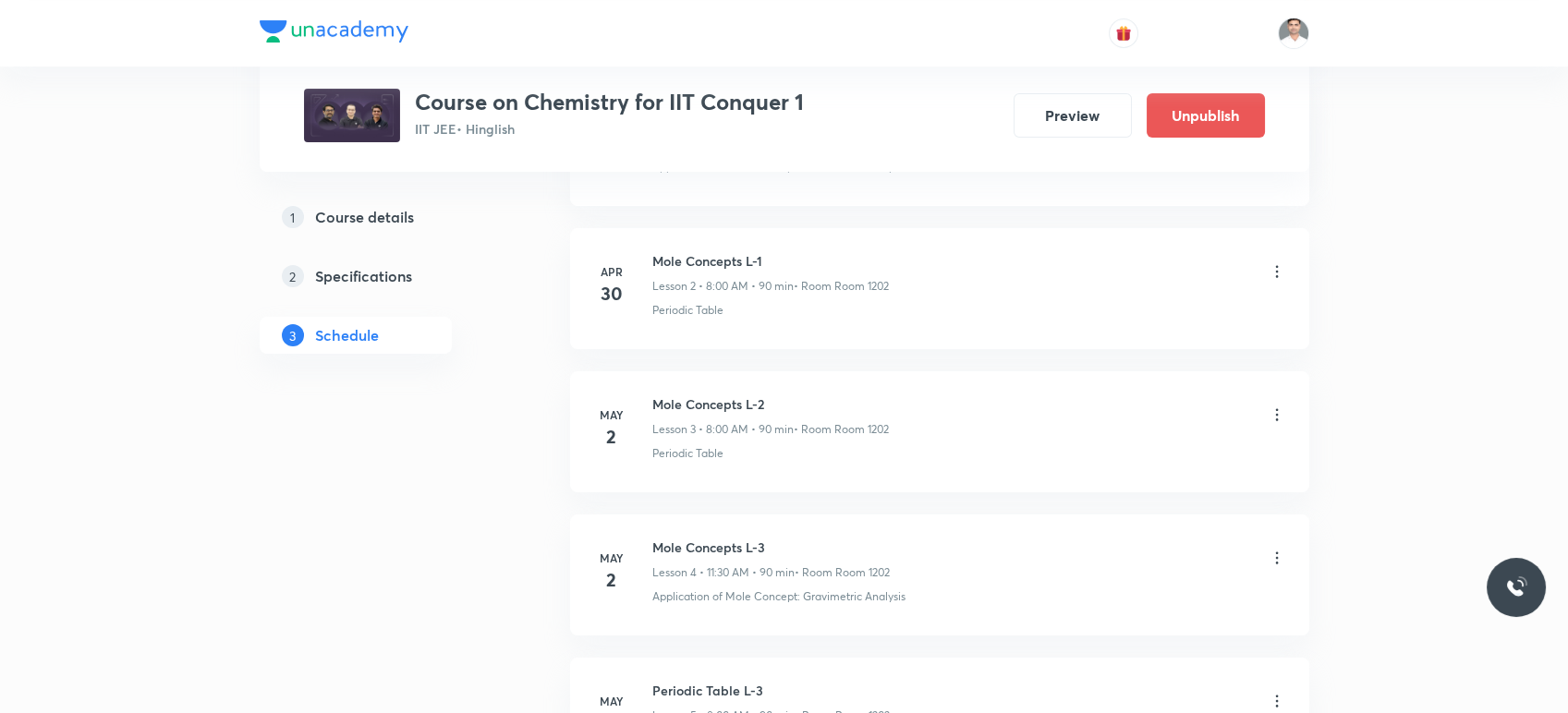
scroll to position [0, 0]
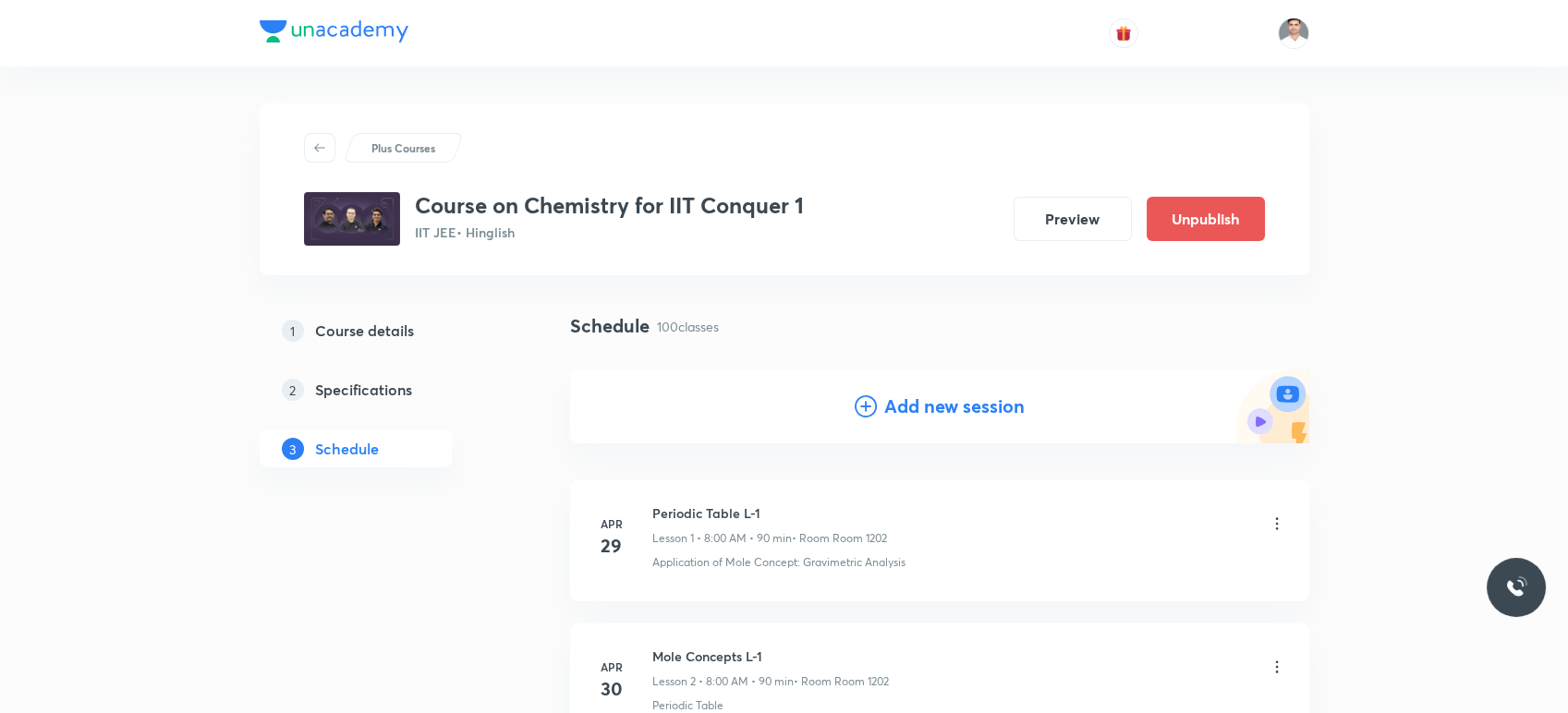
click at [981, 407] on h4 "Add new session" at bounding box center [954, 407] width 141 height 28
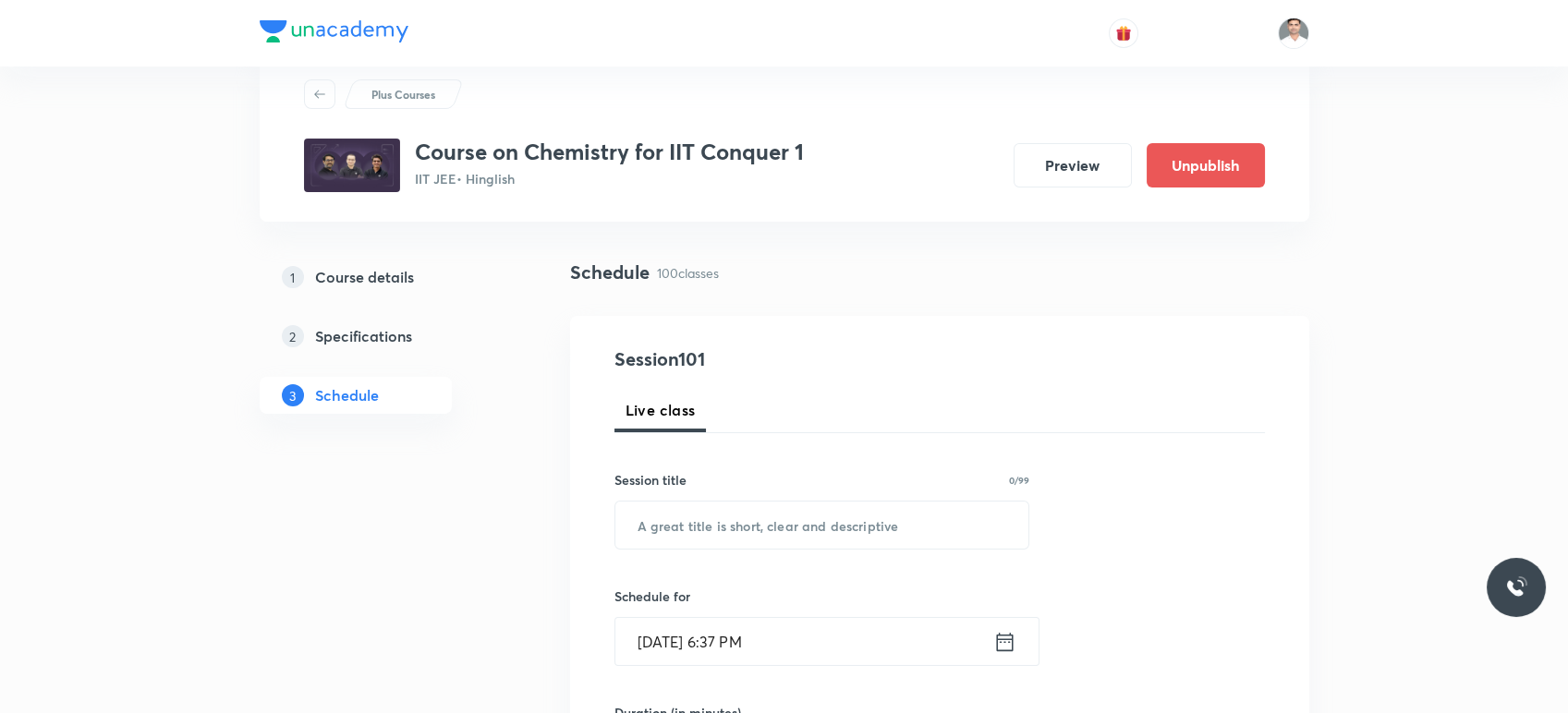
scroll to position [102, 0]
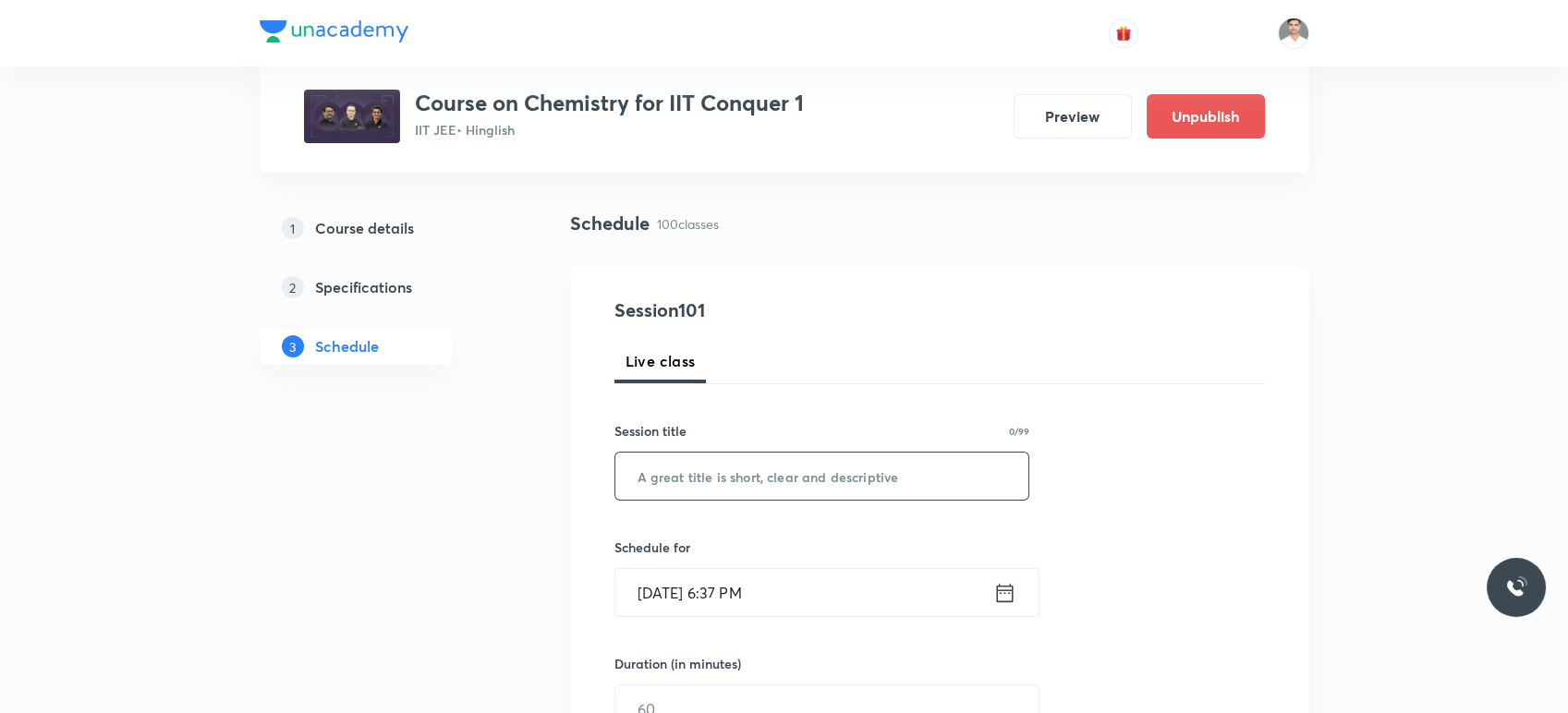
click at [790, 482] on input "text" at bounding box center [822, 477] width 414 height 47
paste input "Isomerism L-6"
type input "Isomerism L-7"
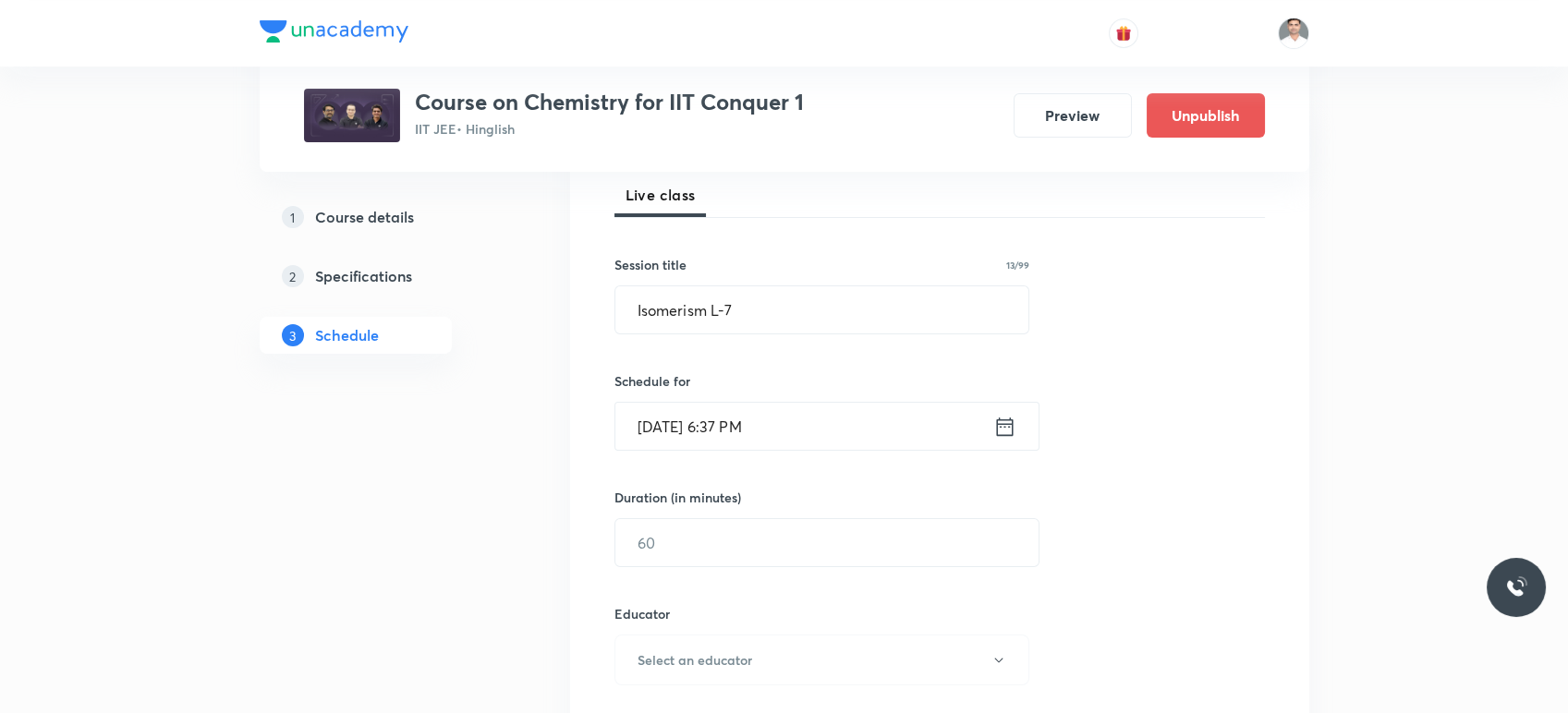
scroll to position [307, 0]
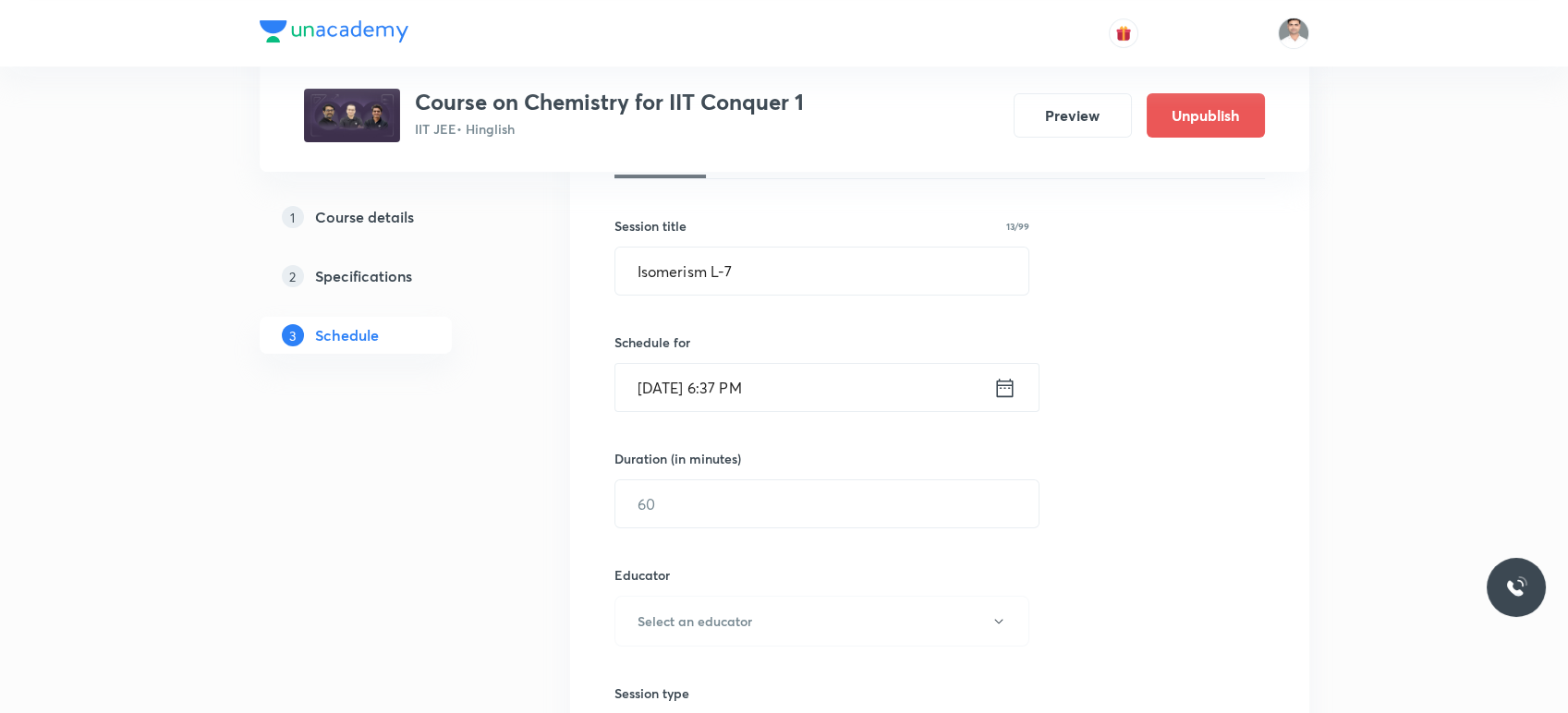
click at [1000, 382] on icon at bounding box center [1005, 388] width 23 height 26
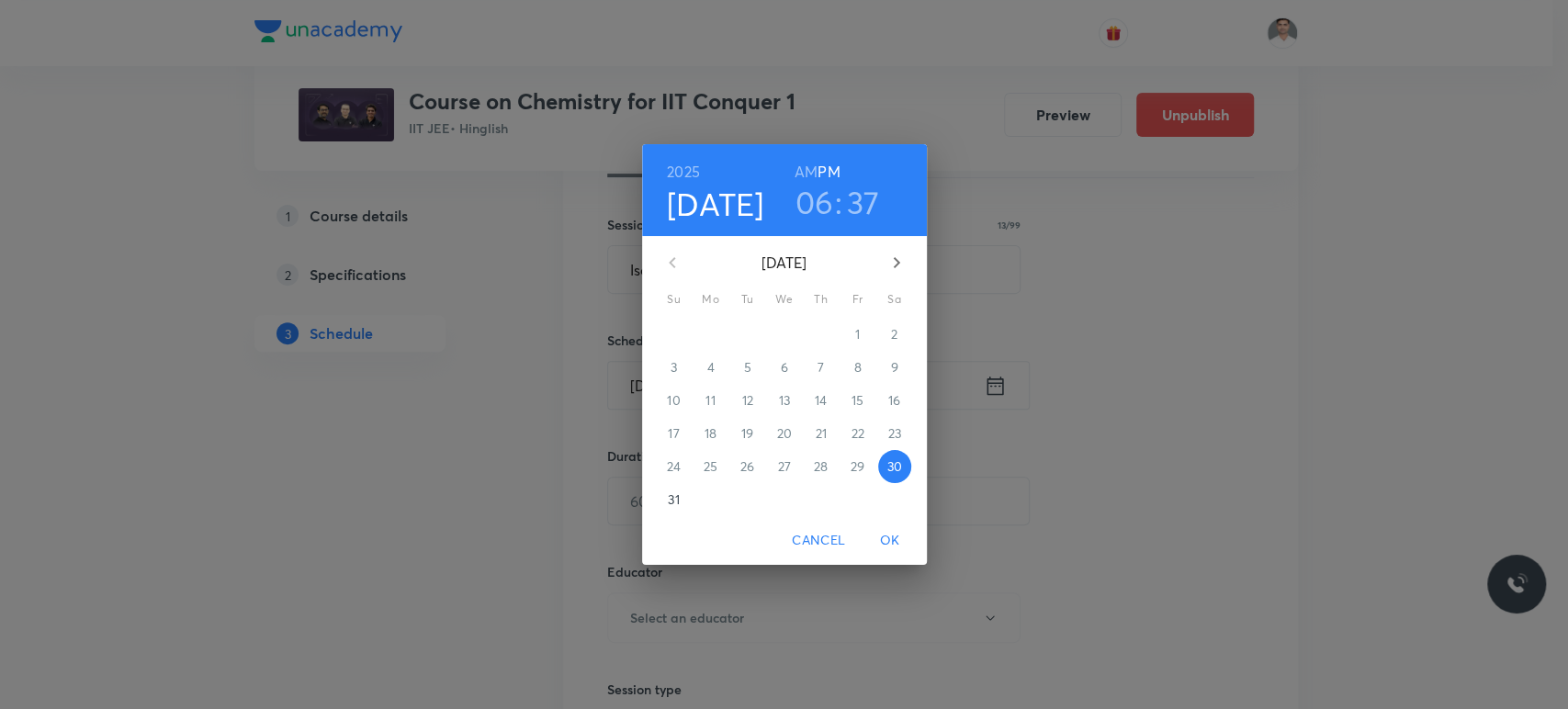
click at [895, 260] on icon "button" at bounding box center [897, 262] width 23 height 23
click at [785, 331] on p "3" at bounding box center [784, 334] width 7 height 19
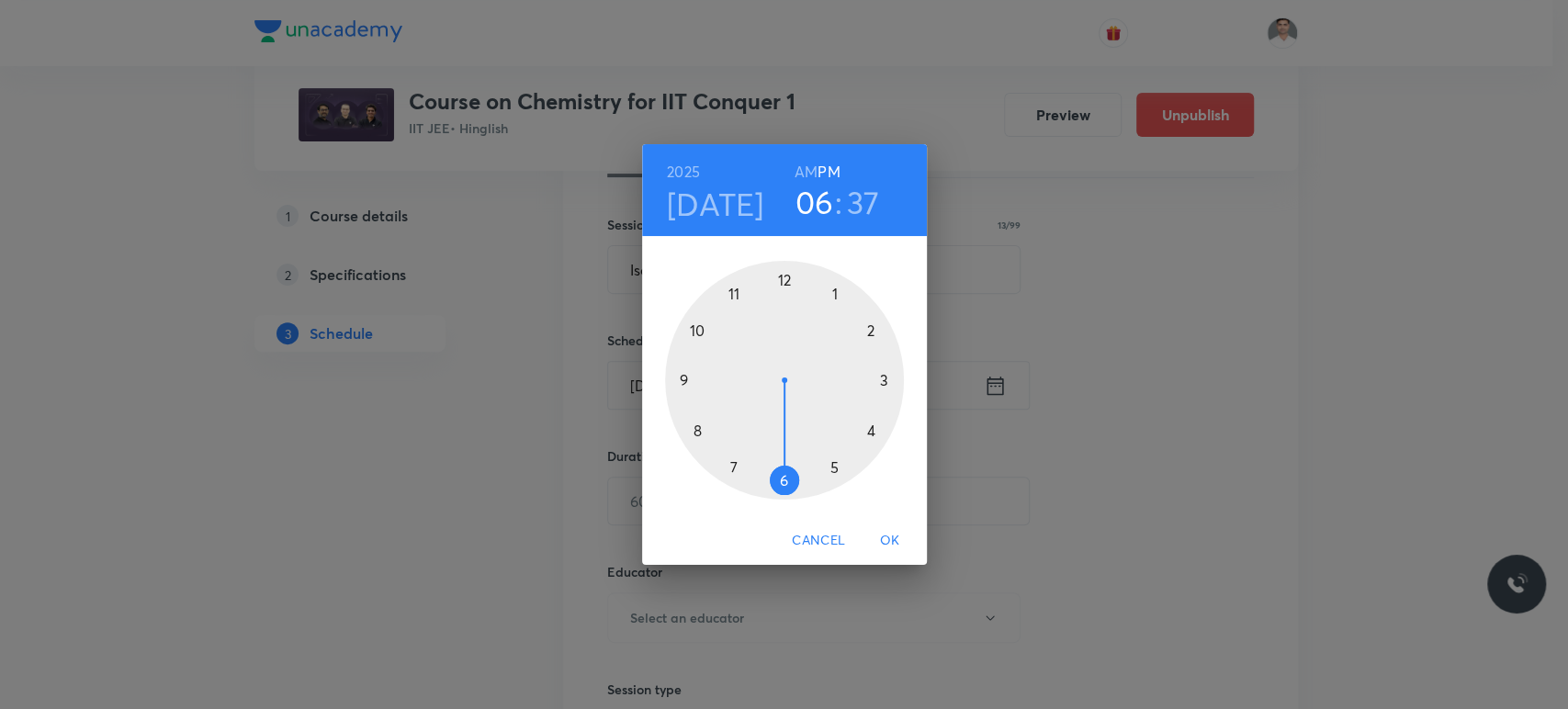
click at [800, 170] on h6 "AM" at bounding box center [806, 171] width 23 height 25
click at [697, 427] on div at bounding box center [784, 380] width 239 height 239
click at [781, 277] on div at bounding box center [784, 380] width 239 height 239
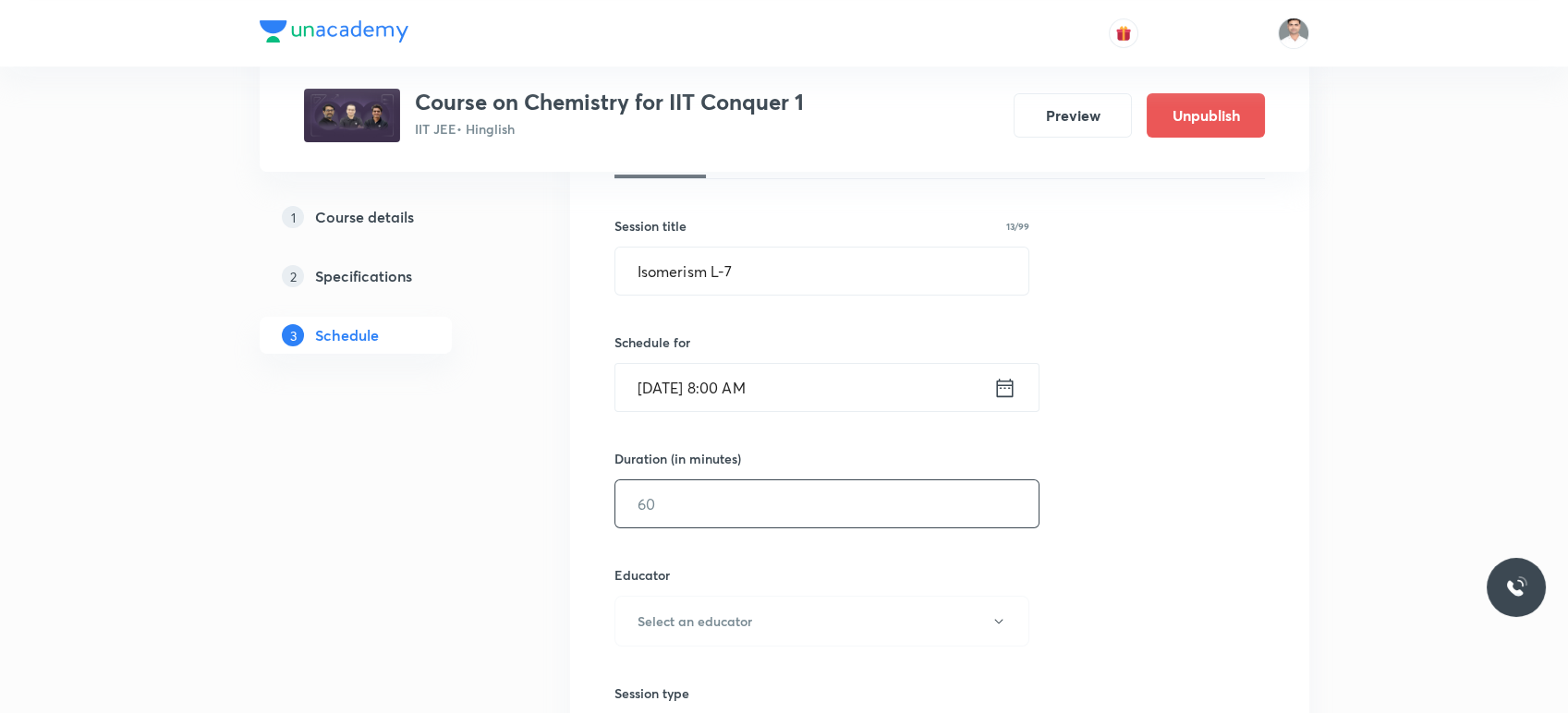
click at [742, 513] on input "text" at bounding box center [827, 504] width 424 height 47
type input "90"
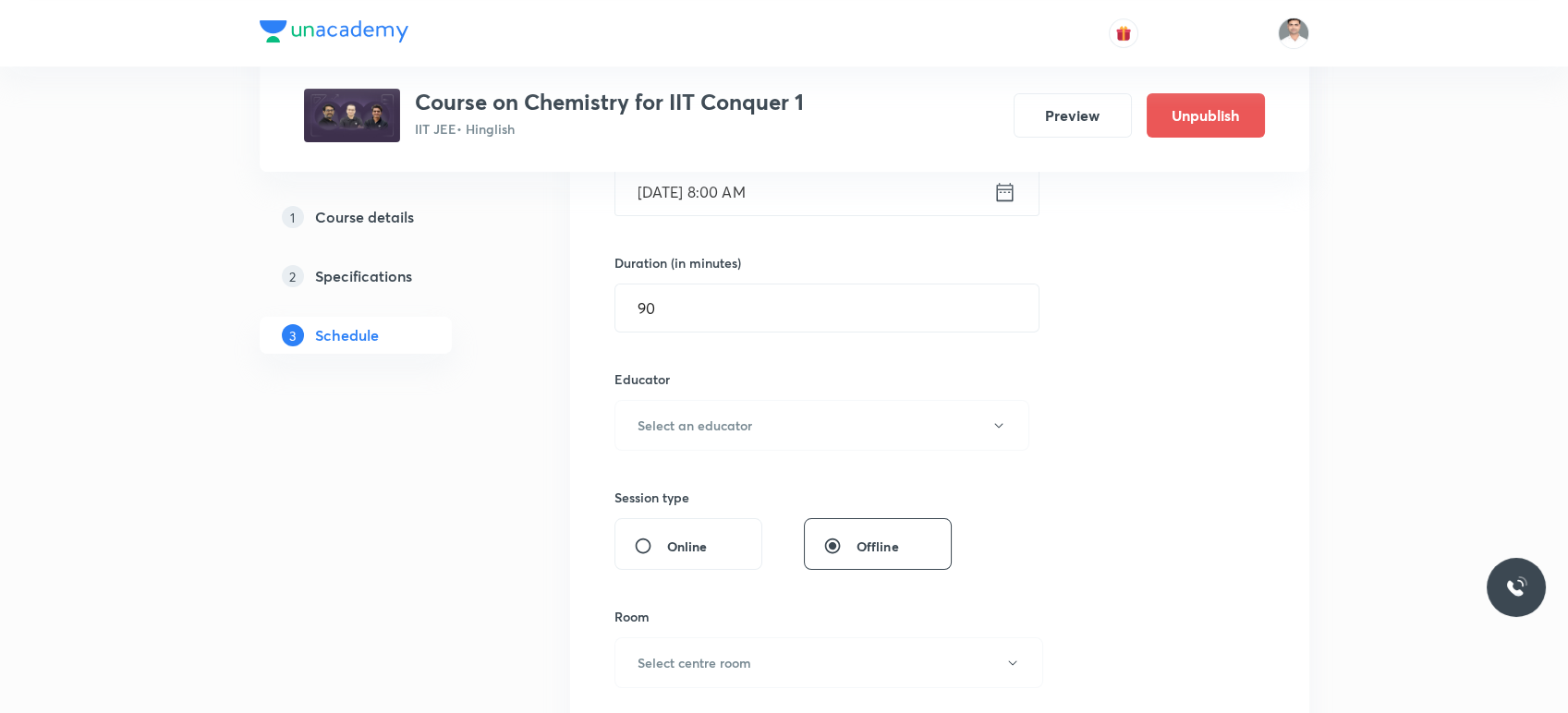
scroll to position [513, 0]
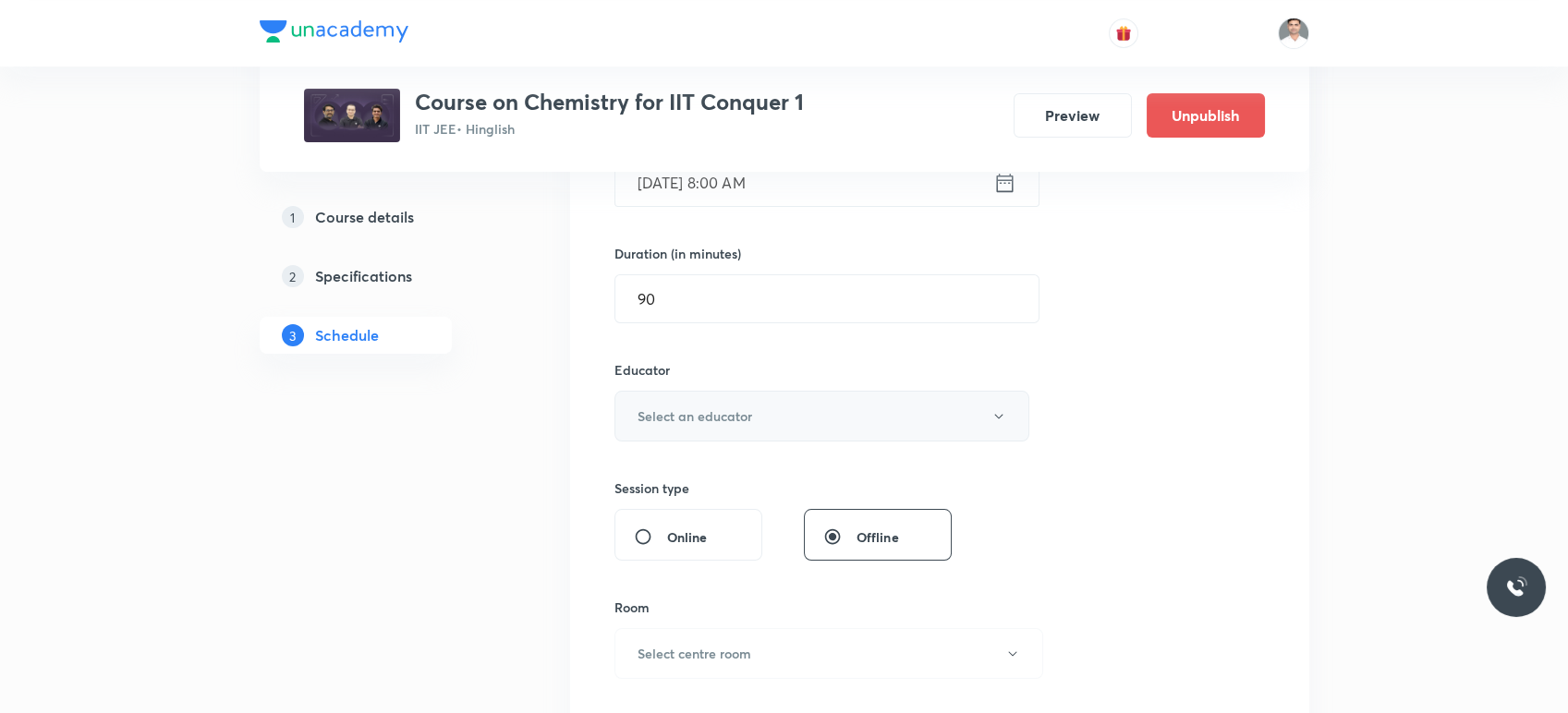
click at [637, 414] on h6 "Select an educator" at bounding box center [694, 417] width 114 height 20
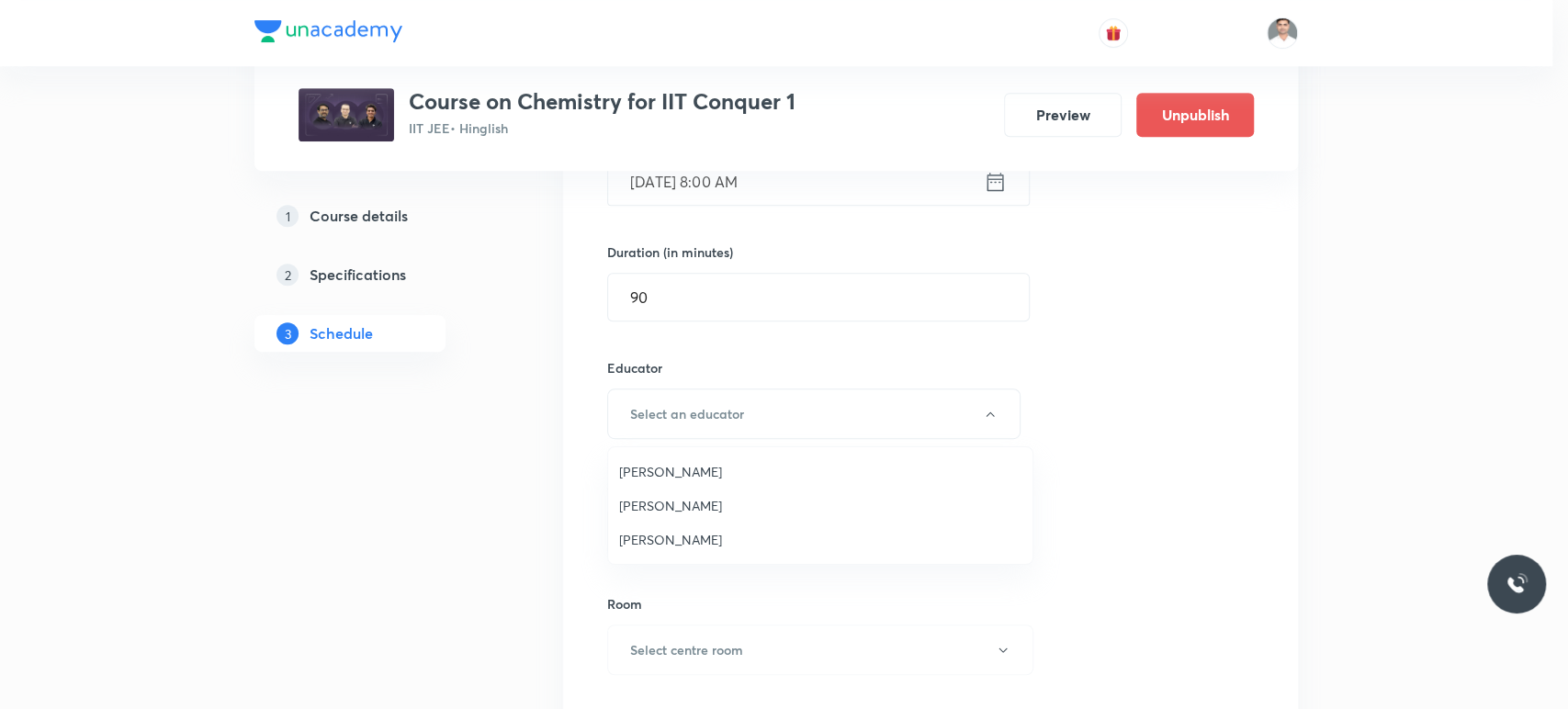
click at [683, 474] on span "Amit Kumar Bajya" at bounding box center [819, 472] width 402 height 20
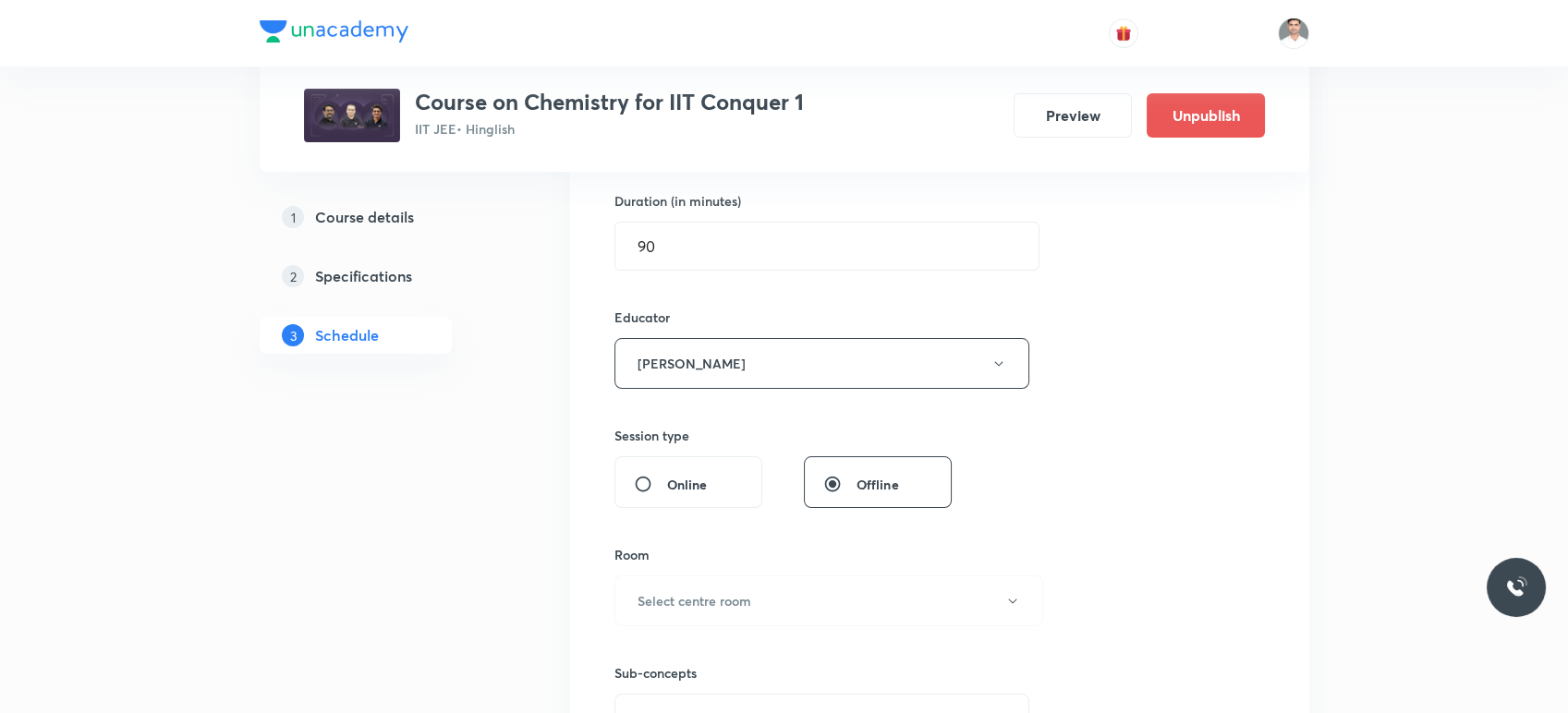
scroll to position [616, 0]
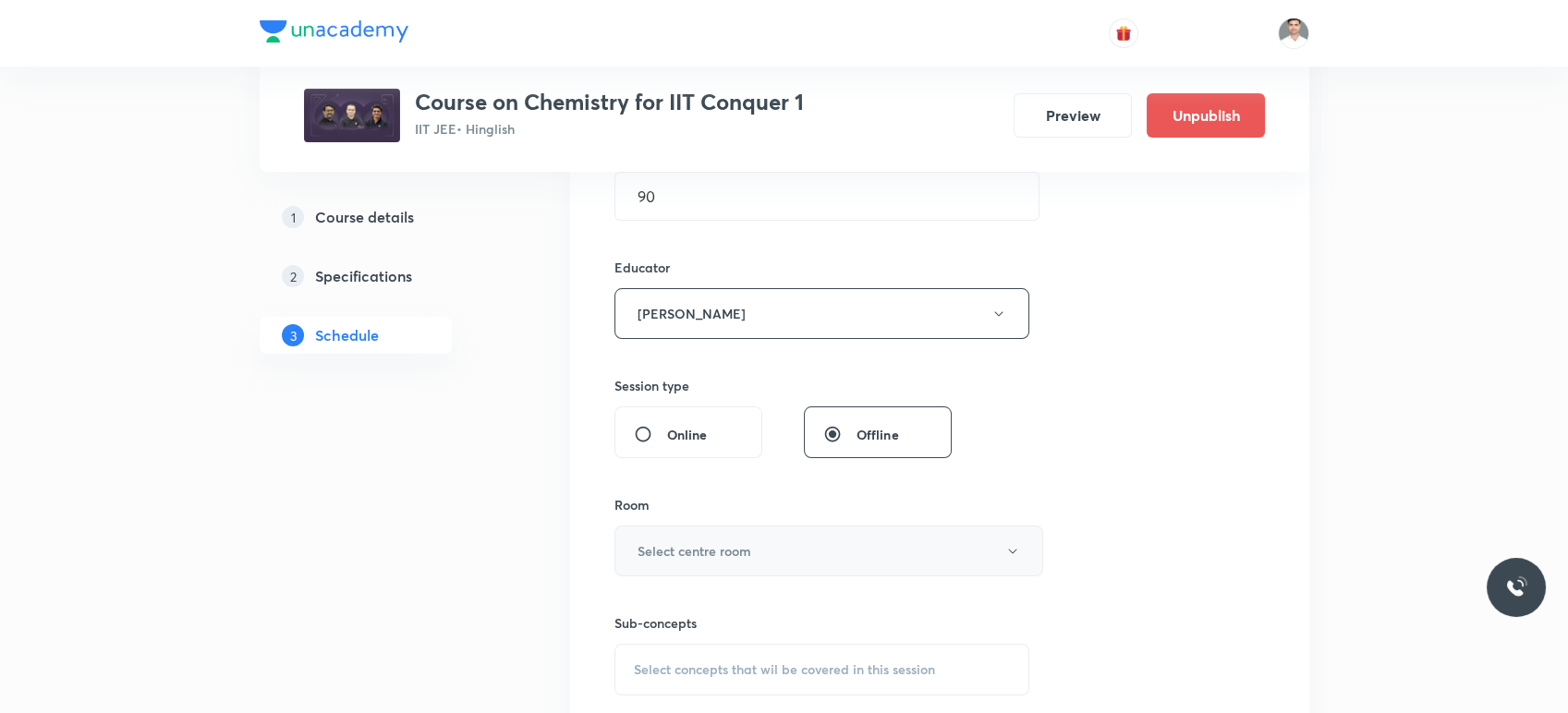
click at [747, 564] on button "Select centre room" at bounding box center [828, 551] width 428 height 51
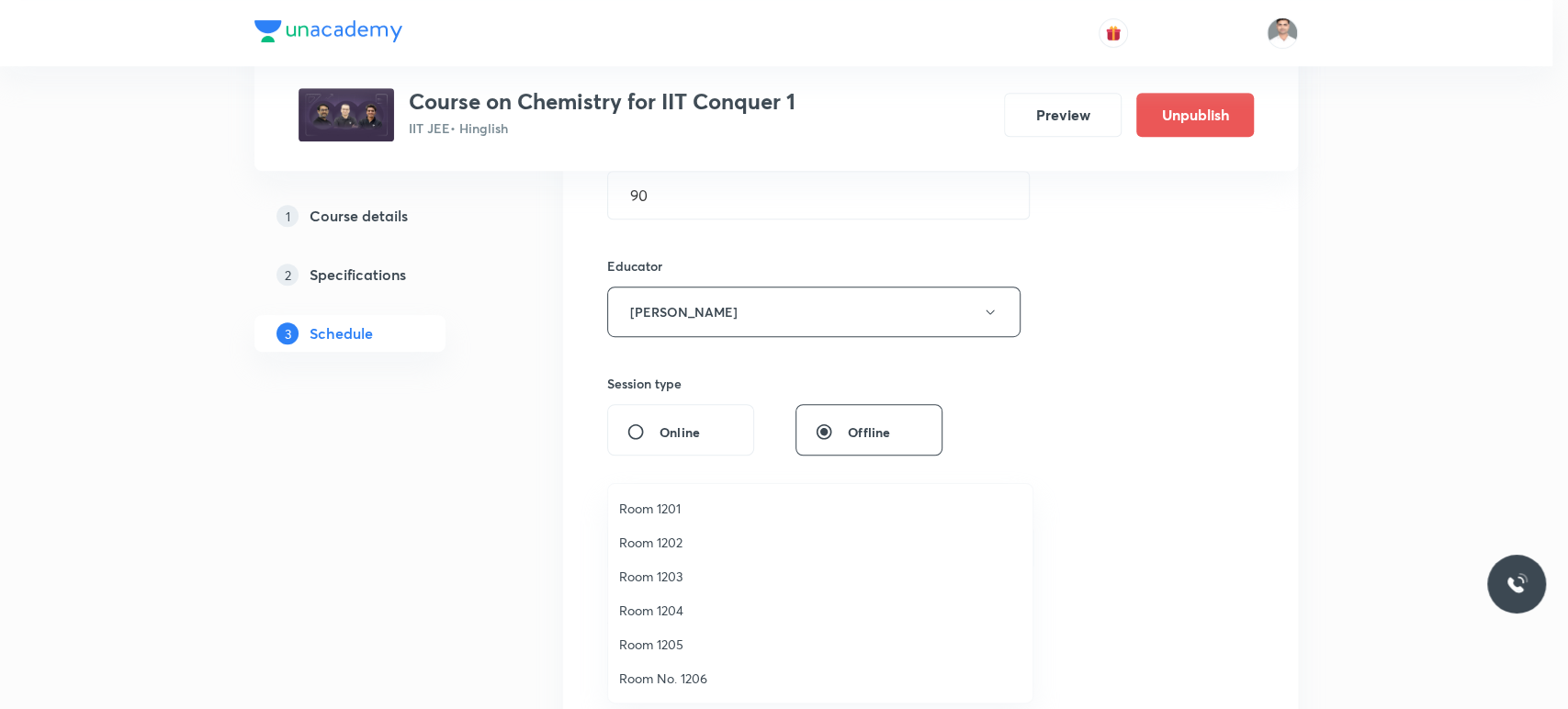
click at [669, 535] on span "Room 1202" at bounding box center [819, 543] width 402 height 20
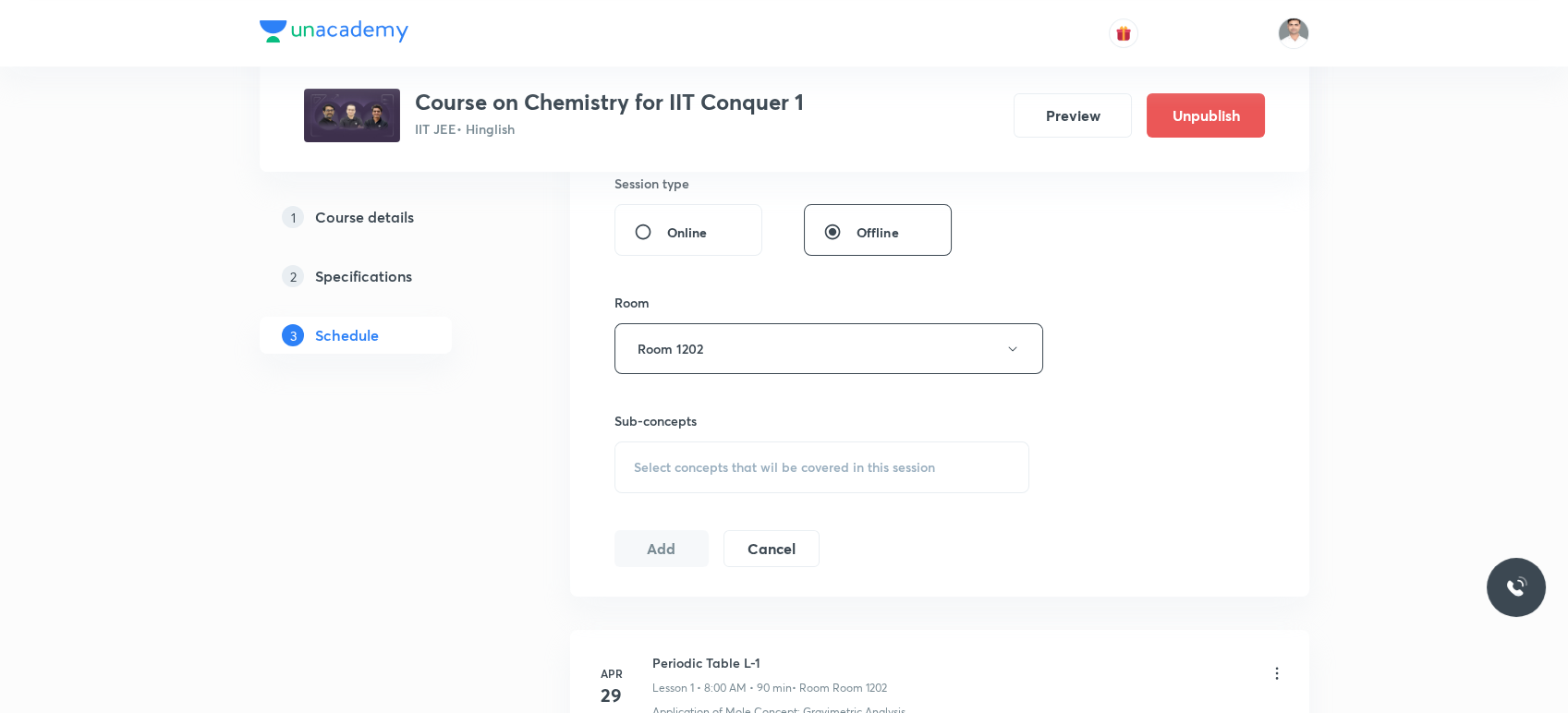
scroll to position [820, 0]
click at [698, 466] on span "Select concepts that wil be covered in this session" at bounding box center [785, 464] width 301 height 15
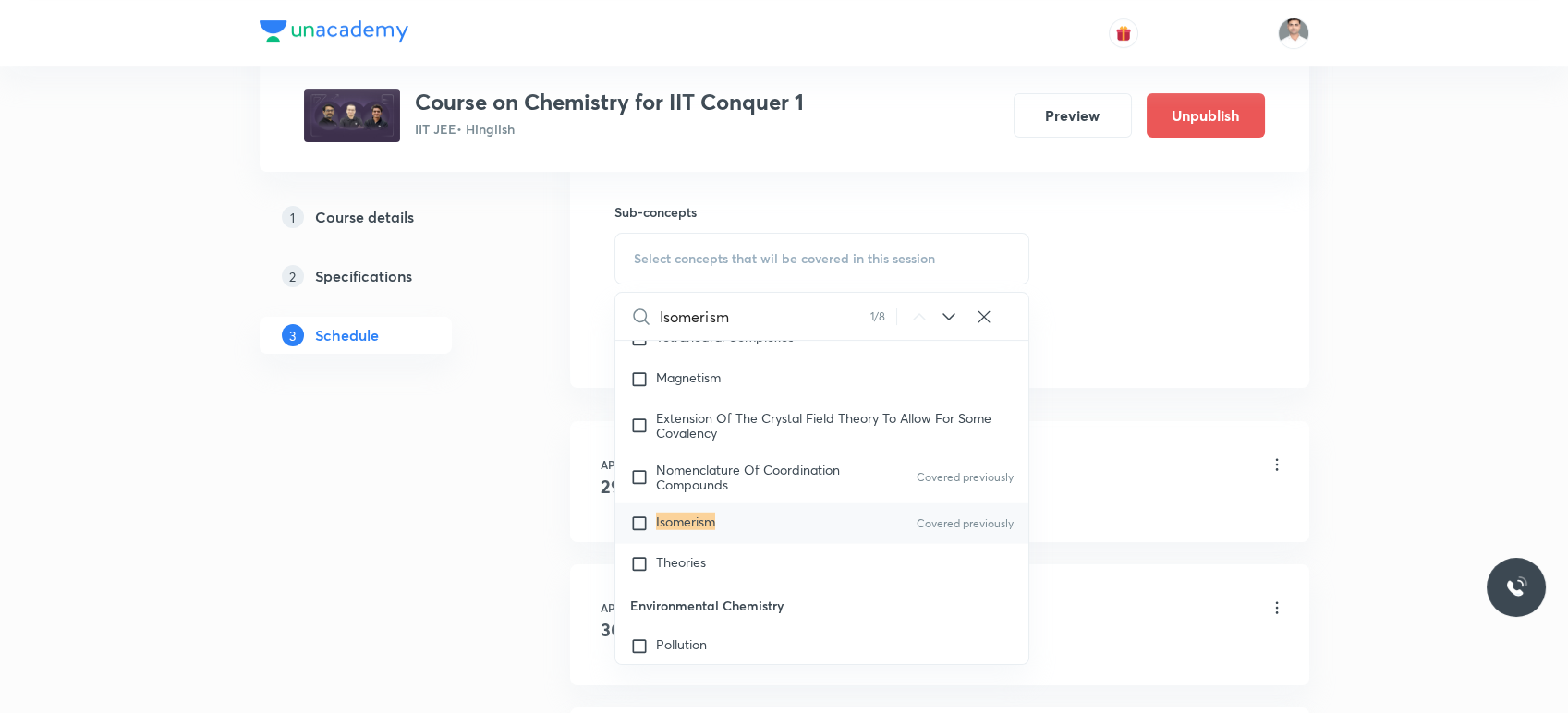
scroll to position [24632, 0]
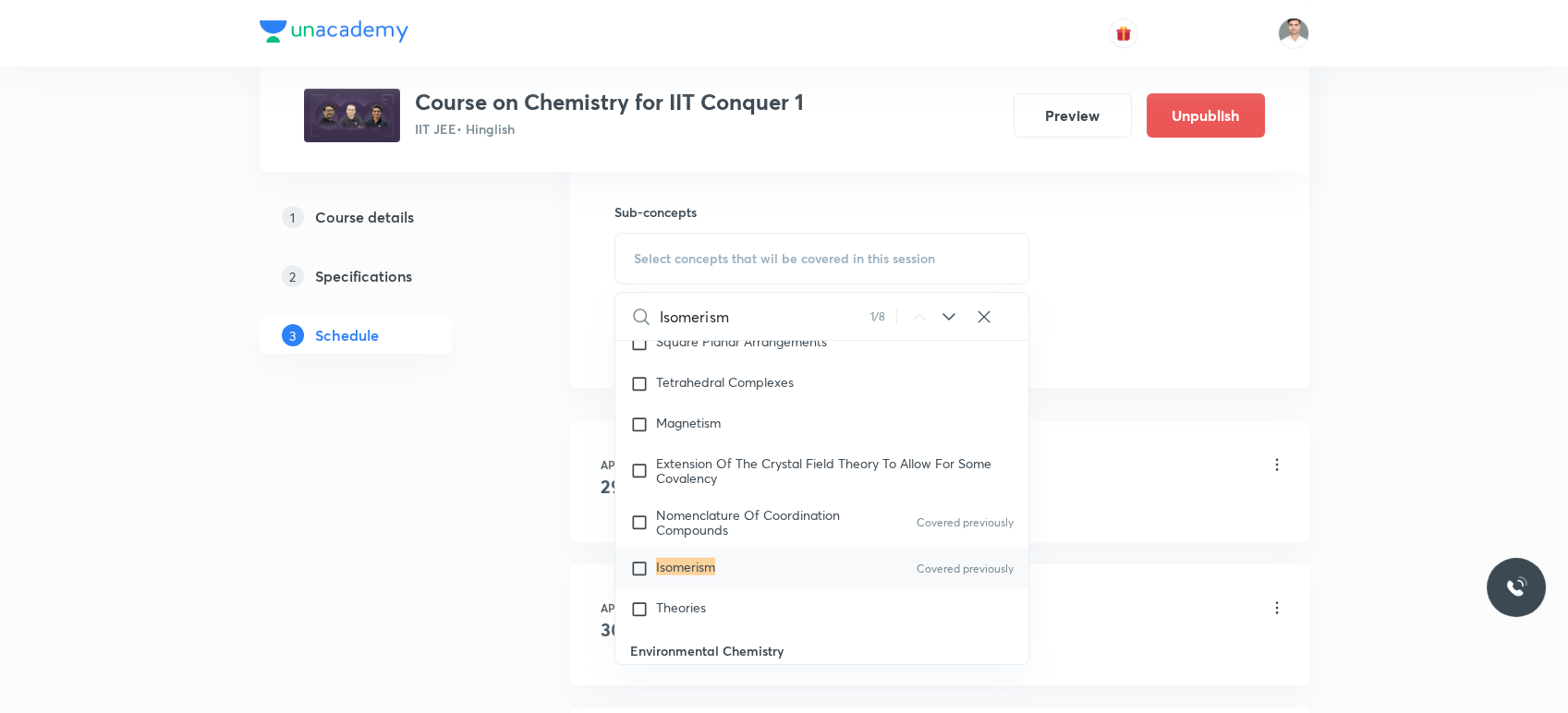
type input "Isomerism"
click at [679, 576] on mark "Isomerism" at bounding box center [686, 567] width 59 height 18
checkbox input "true"
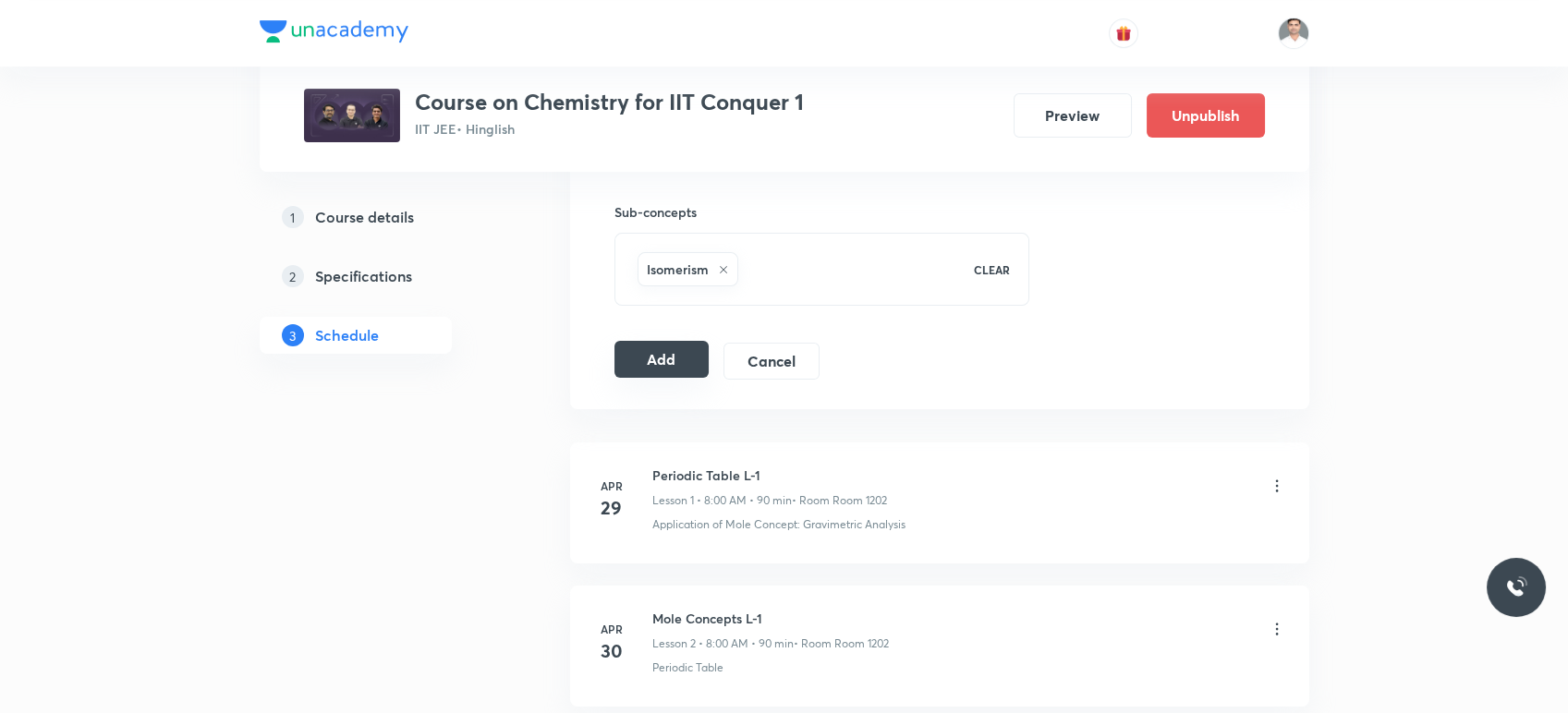
click at [656, 360] on button "Add" at bounding box center [662, 359] width 96 height 37
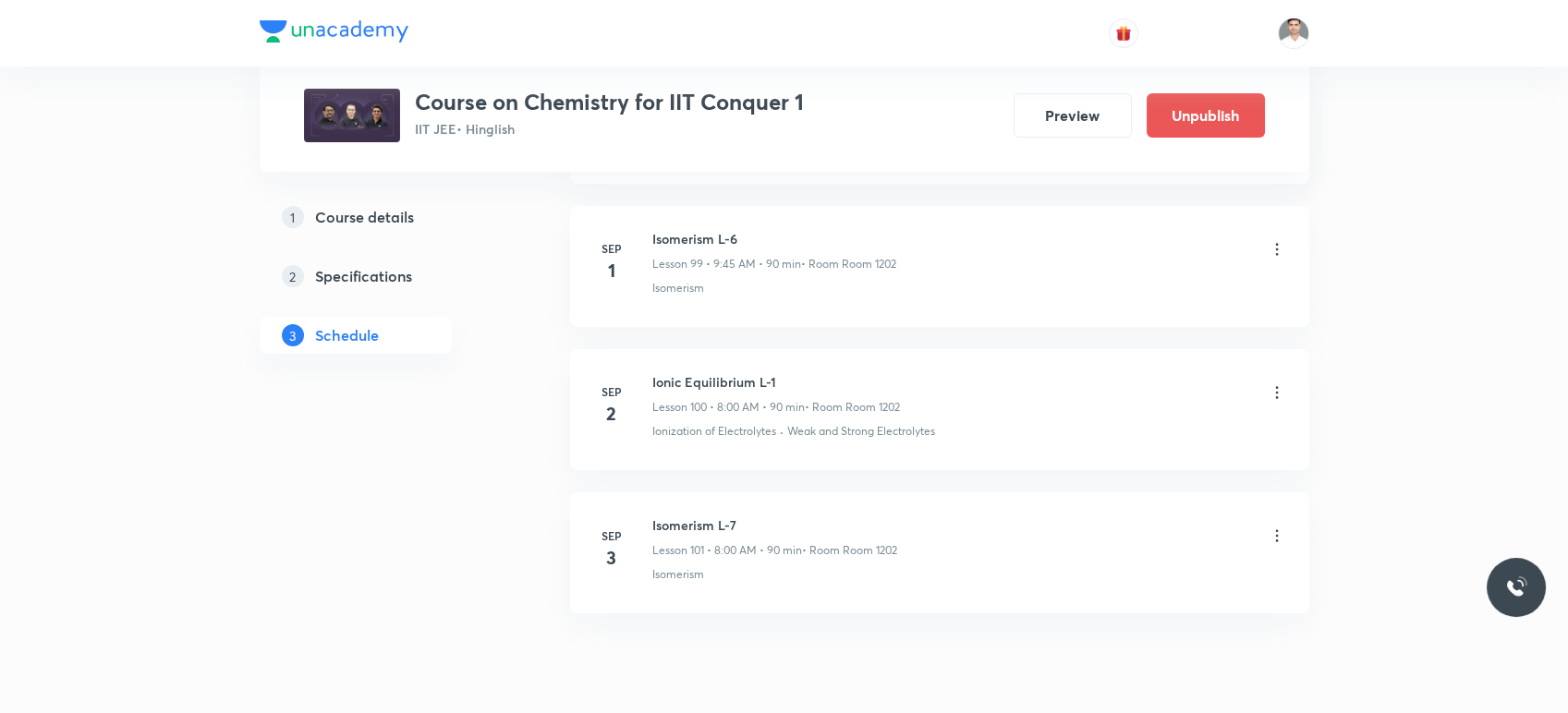
scroll to position [14363, 0]
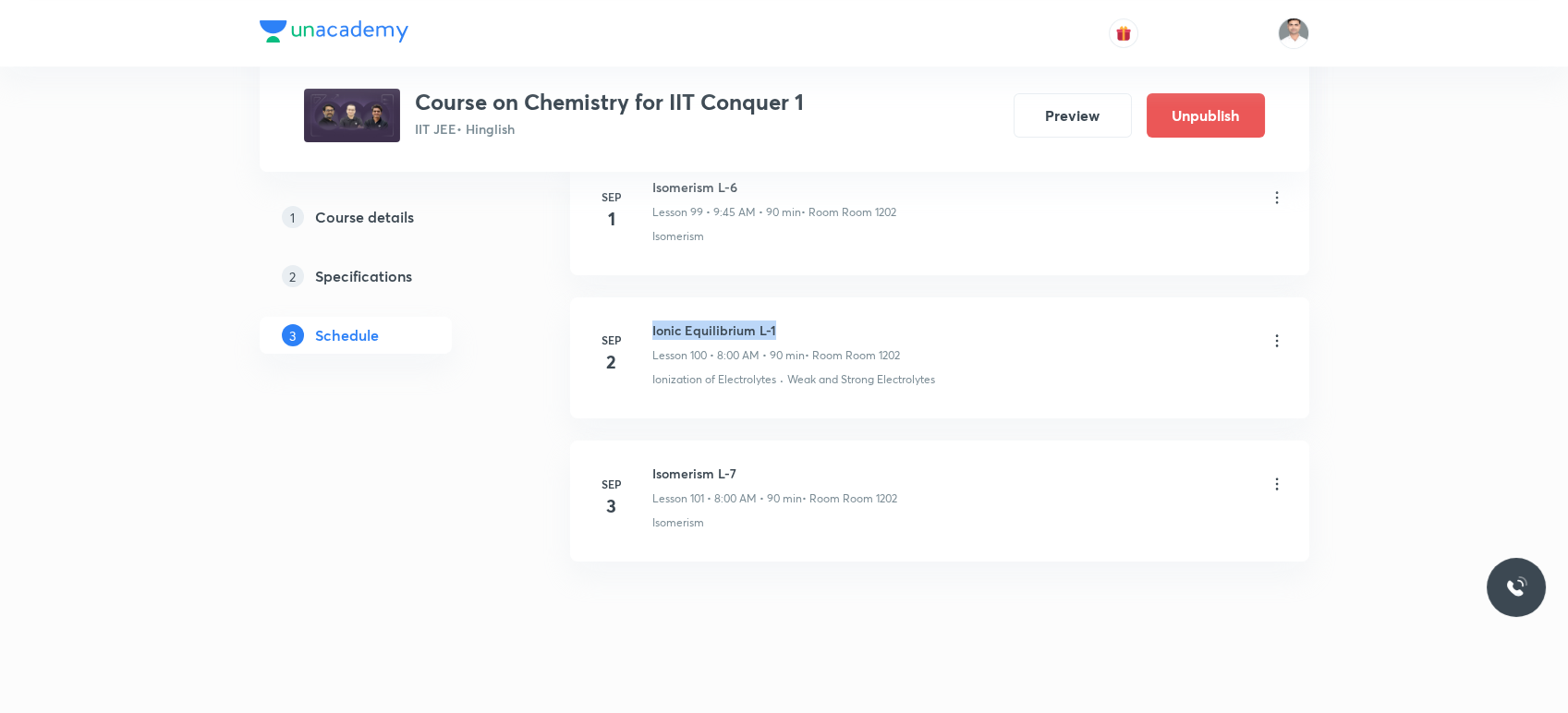
drag, startPoint x: 648, startPoint y: 306, endPoint x: 837, endPoint y: 296, distance: 189.3
click at [837, 297] on li "Sep 2 Ionic Equilibrium L-1 Lesson 100 • 8:00 AM • 90 min • Room Room 1202 Ioni…" at bounding box center [940, 357] width 740 height 121
copy h6 "Ionic Equilibrium L-1"
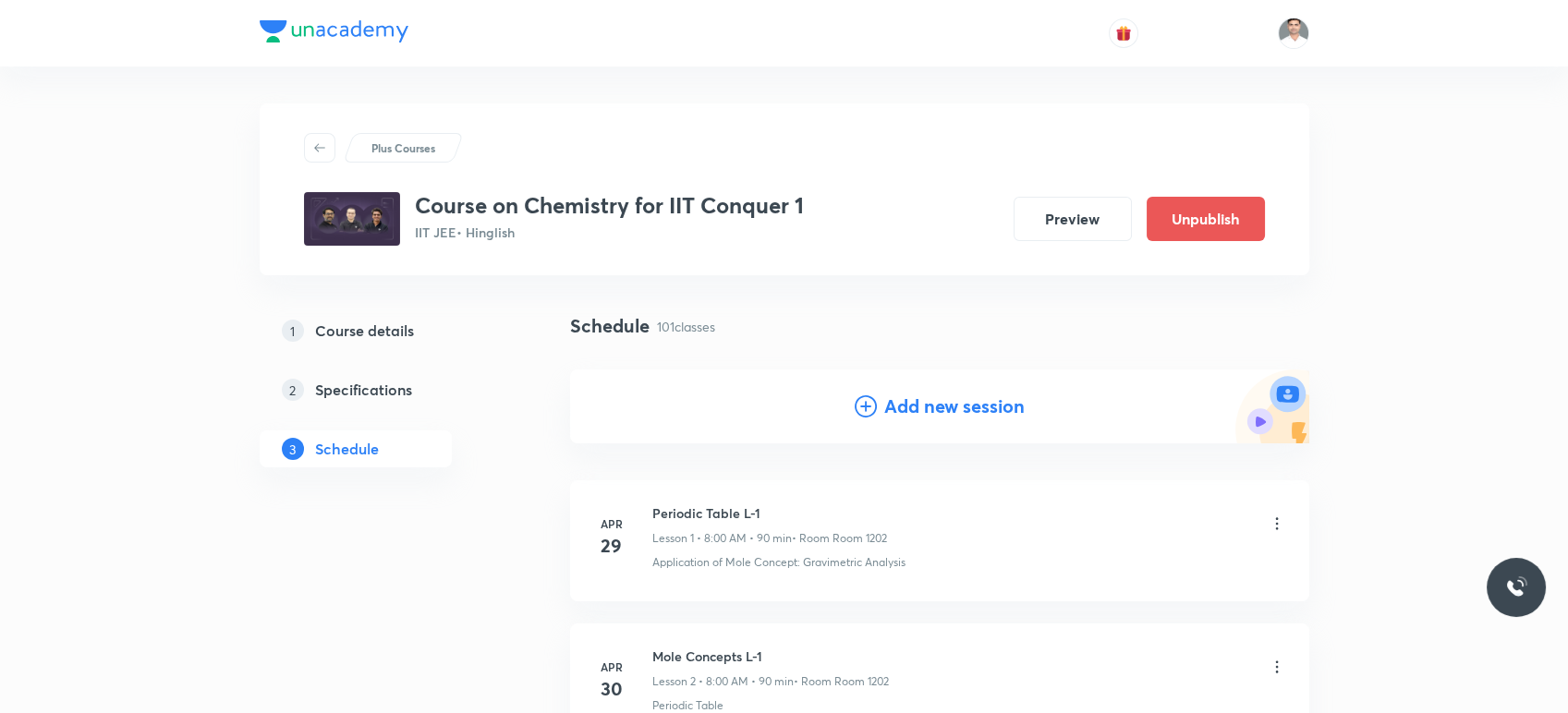
click at [966, 408] on h4 "Add new session" at bounding box center [954, 407] width 141 height 28
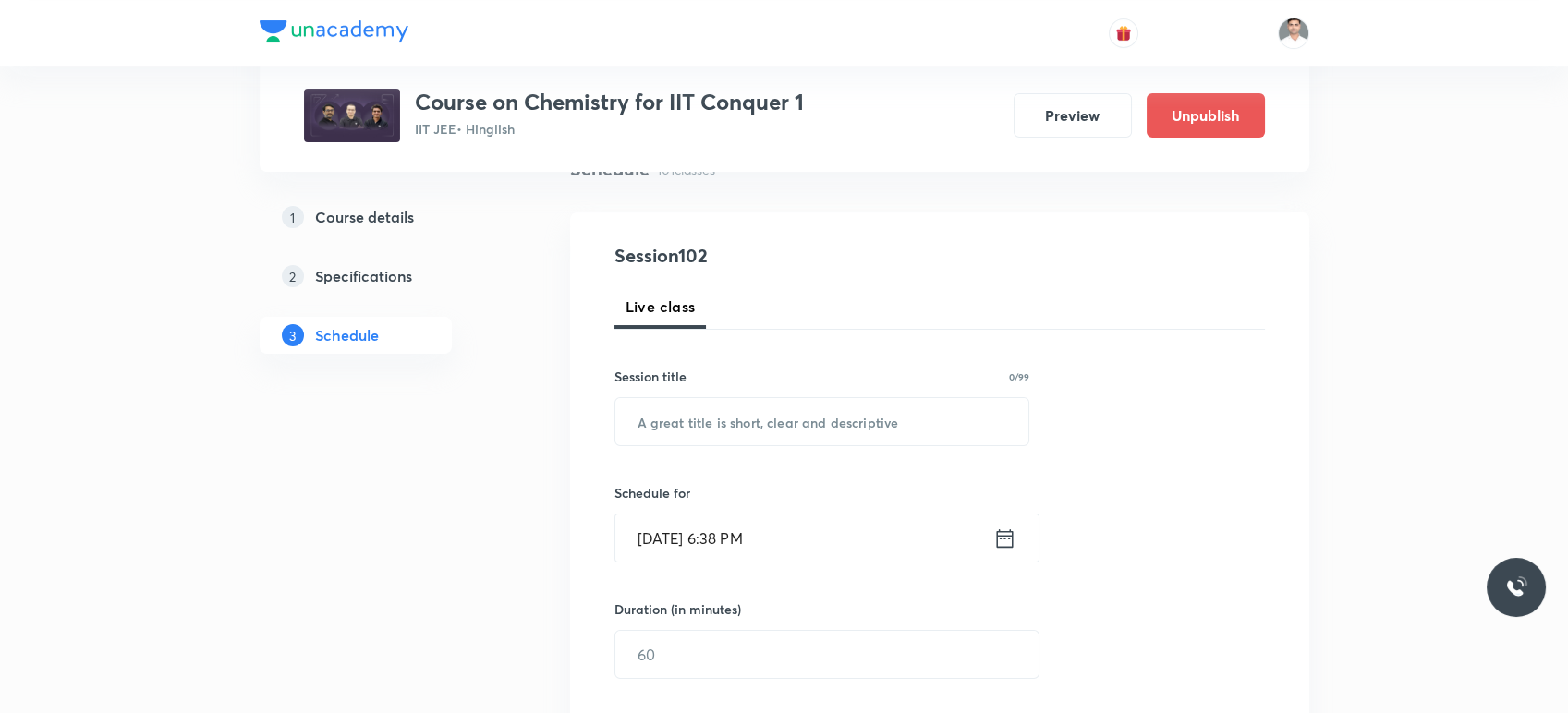
scroll to position [205, 0]
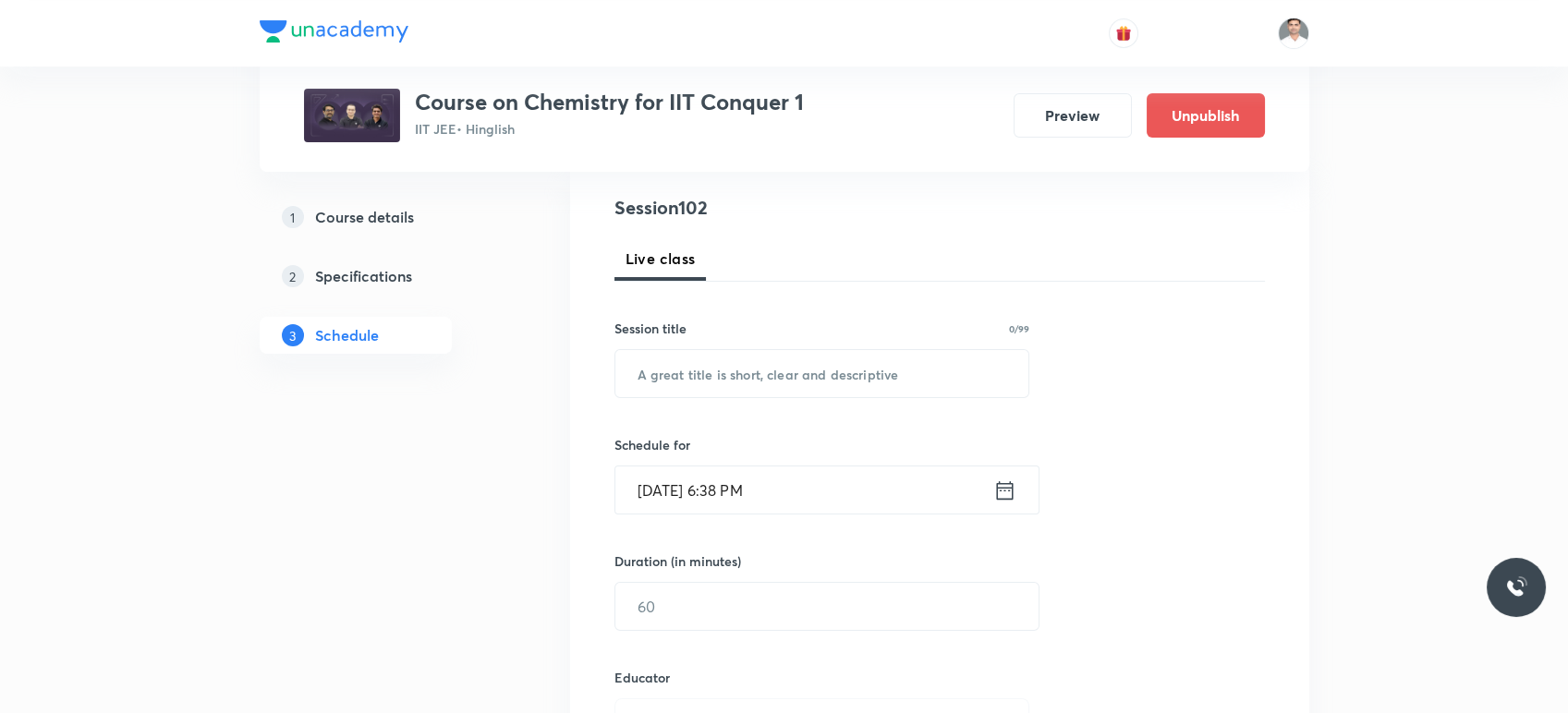
click at [734, 467] on input "Aug 30, 2025, 6:38 PM" at bounding box center [805, 490] width 378 height 47
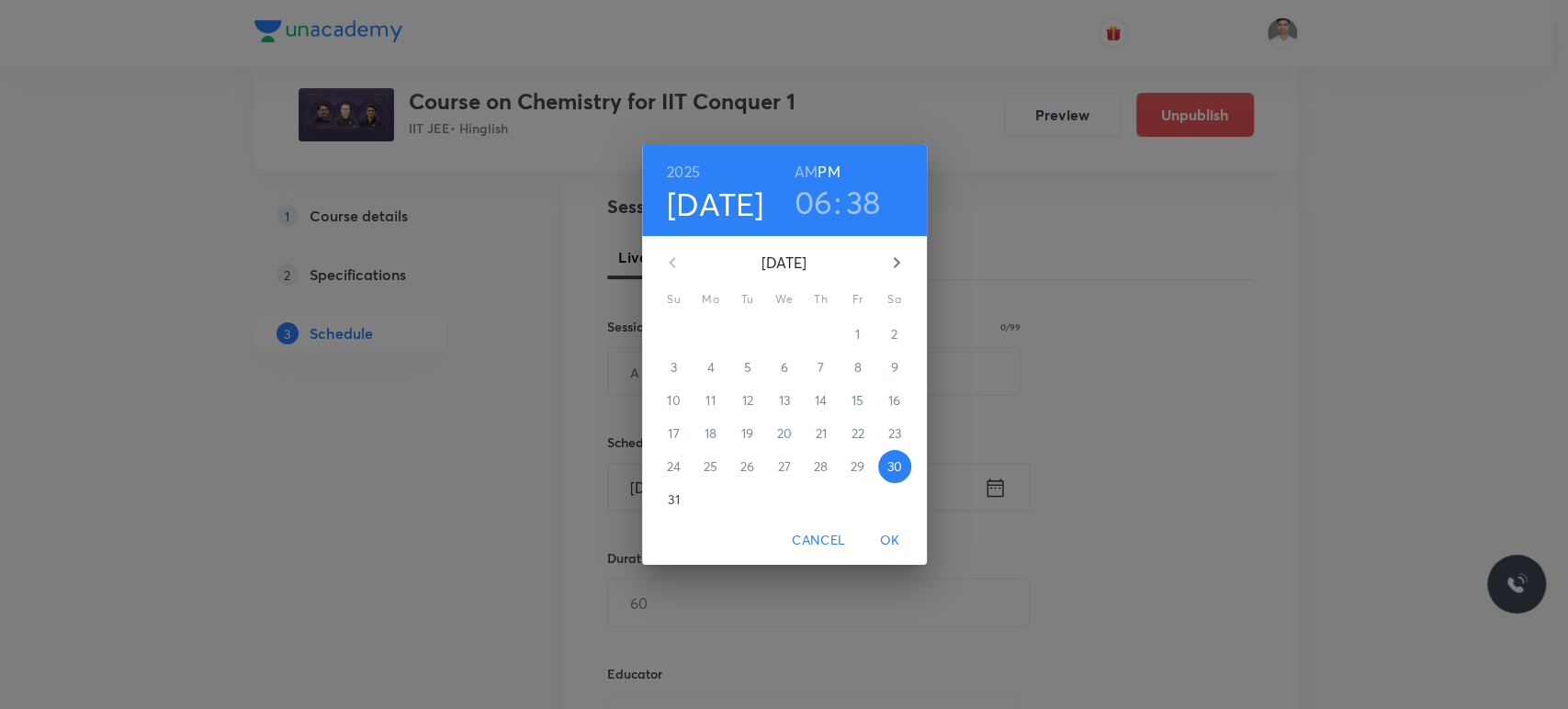
click at [738, 373] on div "5" at bounding box center [748, 367] width 37 height 33
click at [1144, 344] on div "2025 Aug 30 06 : 38 AM PM August 2025 Su Mo Tu We Th Fr Sa 27 28 29 30 31 1 2 3…" at bounding box center [784, 354] width 1568 height 709
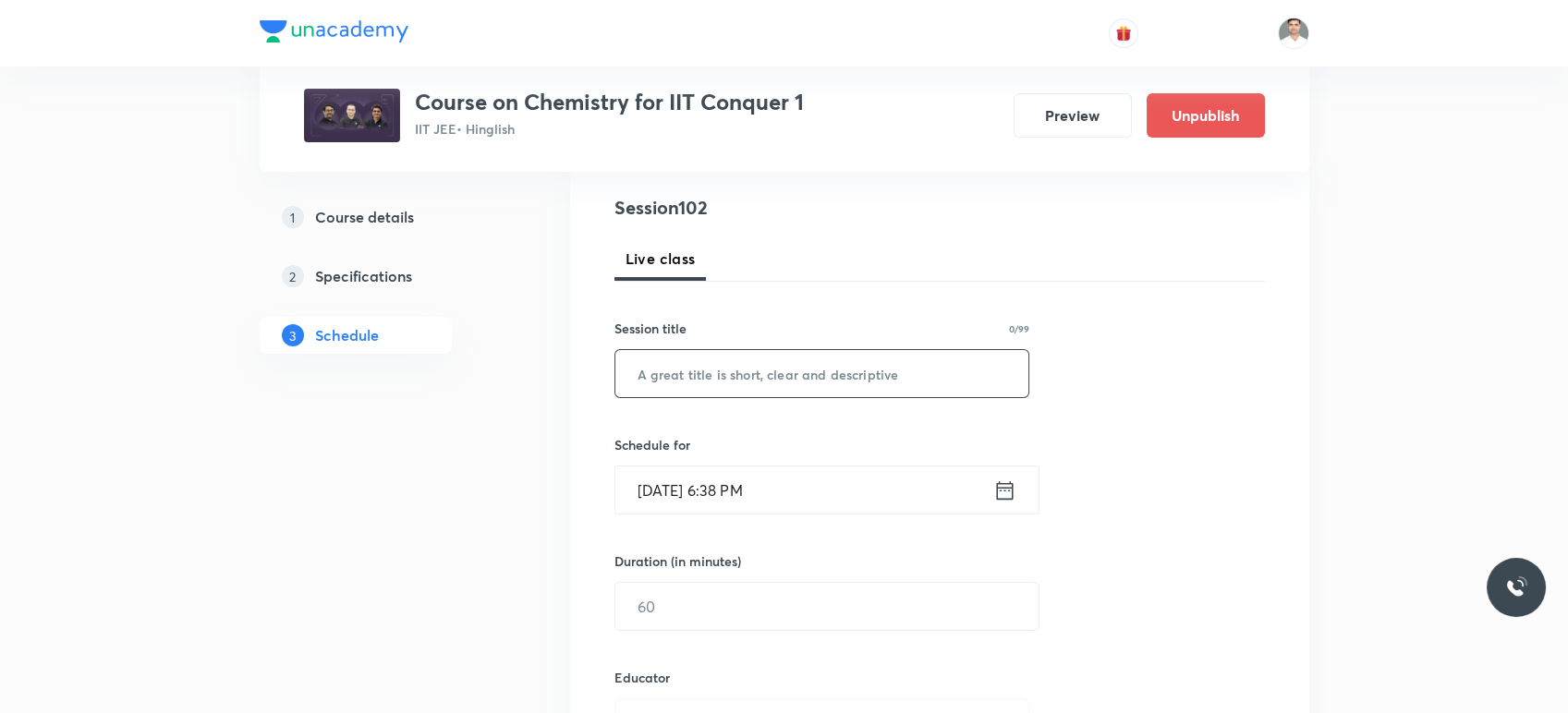
click at [882, 394] on input "text" at bounding box center [822, 374] width 414 height 47
paste input "Ionic Equilibrium L-1"
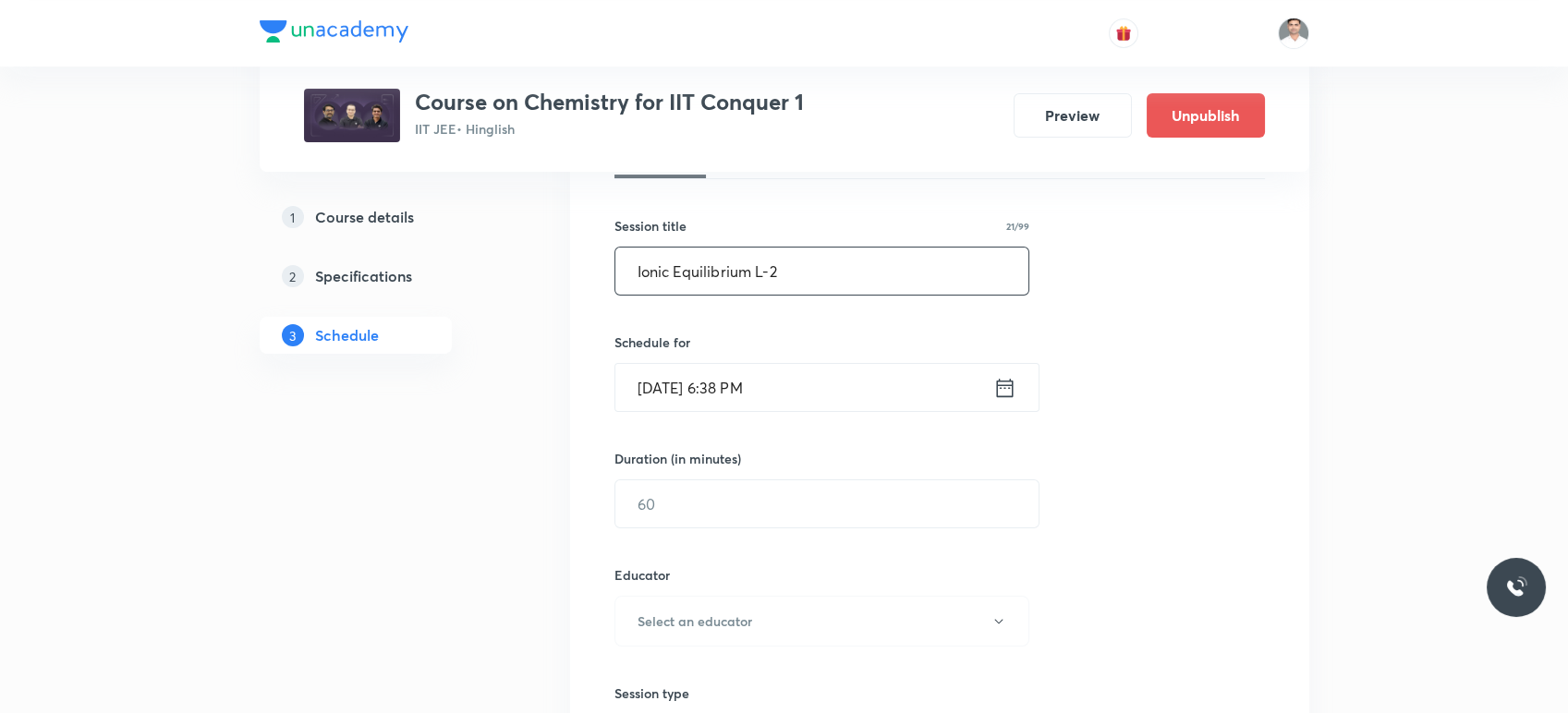
type input "Ionic Equilibrium L-2"
click at [1011, 386] on icon at bounding box center [1005, 388] width 23 height 26
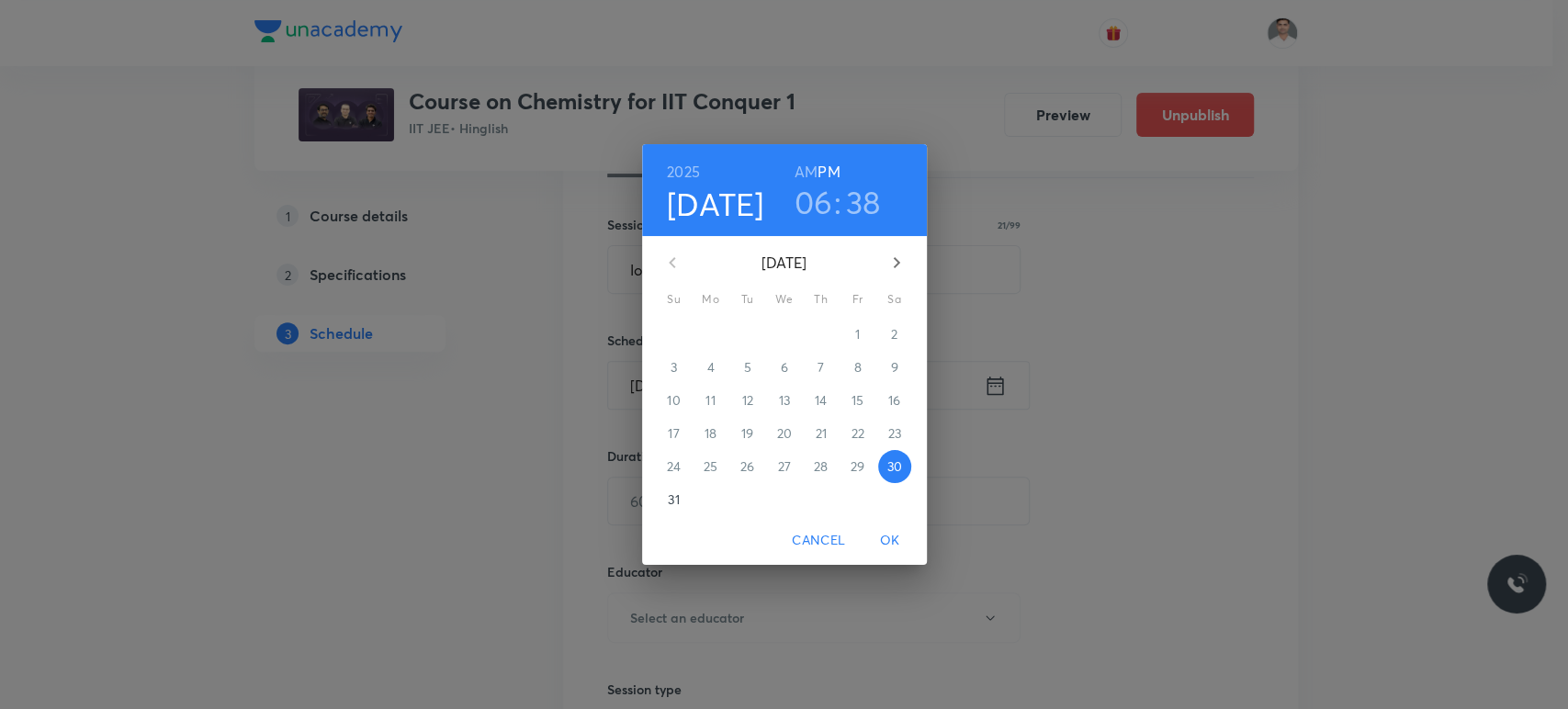
click at [889, 259] on icon "button" at bounding box center [897, 262] width 23 height 23
click at [822, 336] on p "4" at bounding box center [820, 334] width 8 height 19
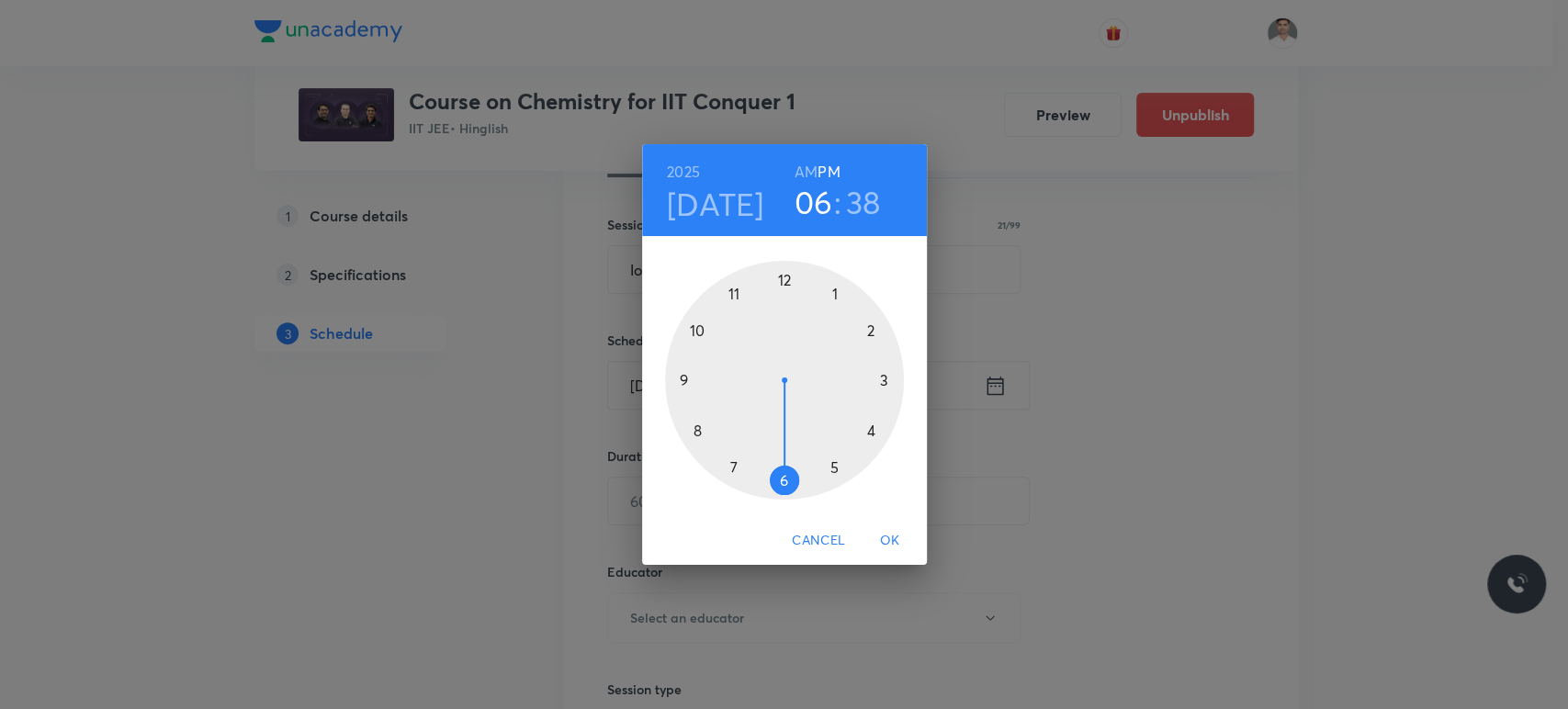
click at [812, 171] on h6 "AM" at bounding box center [806, 171] width 23 height 25
click at [683, 380] on div at bounding box center [784, 380] width 239 height 239
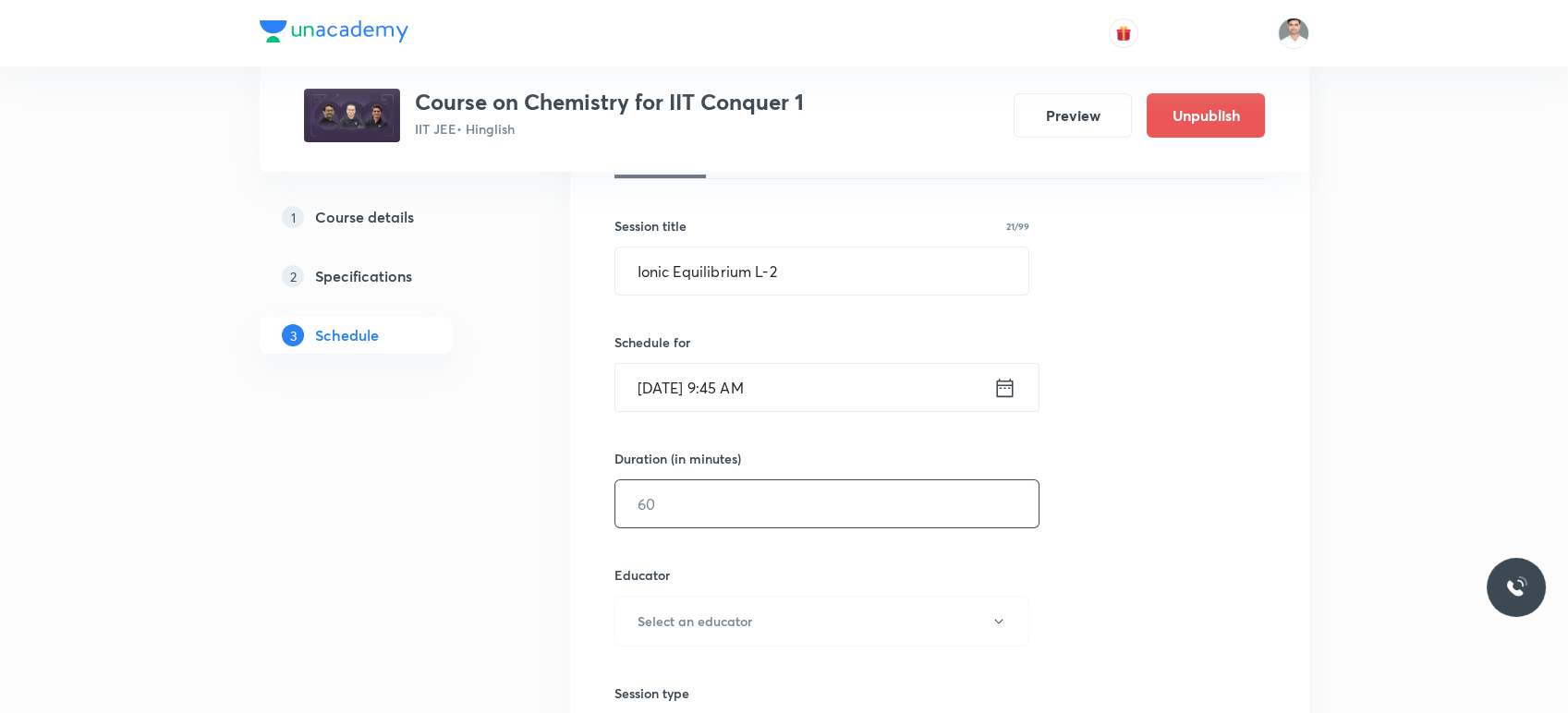
click at [697, 525] on input "text" at bounding box center [827, 504] width 424 height 47
type input "90"
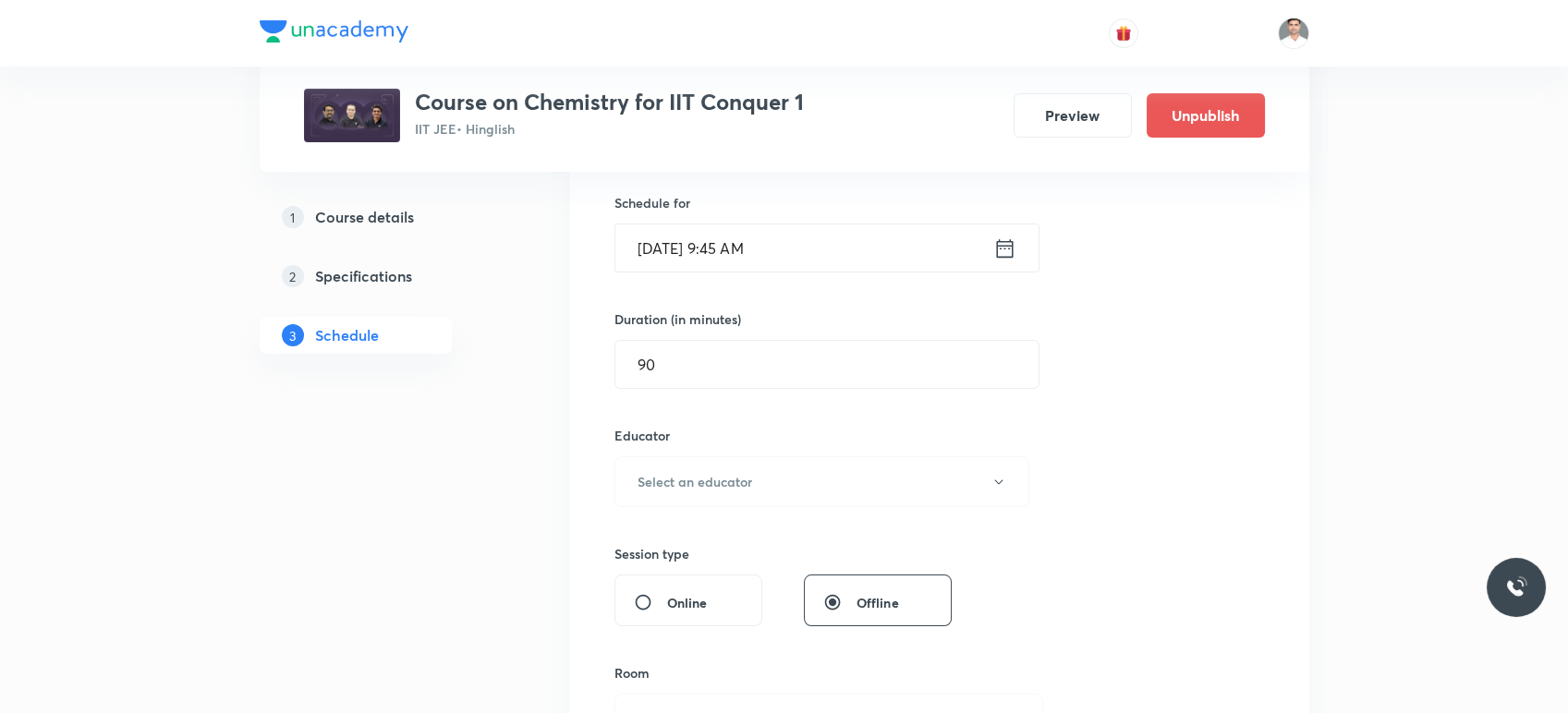
scroll to position [513, 0]
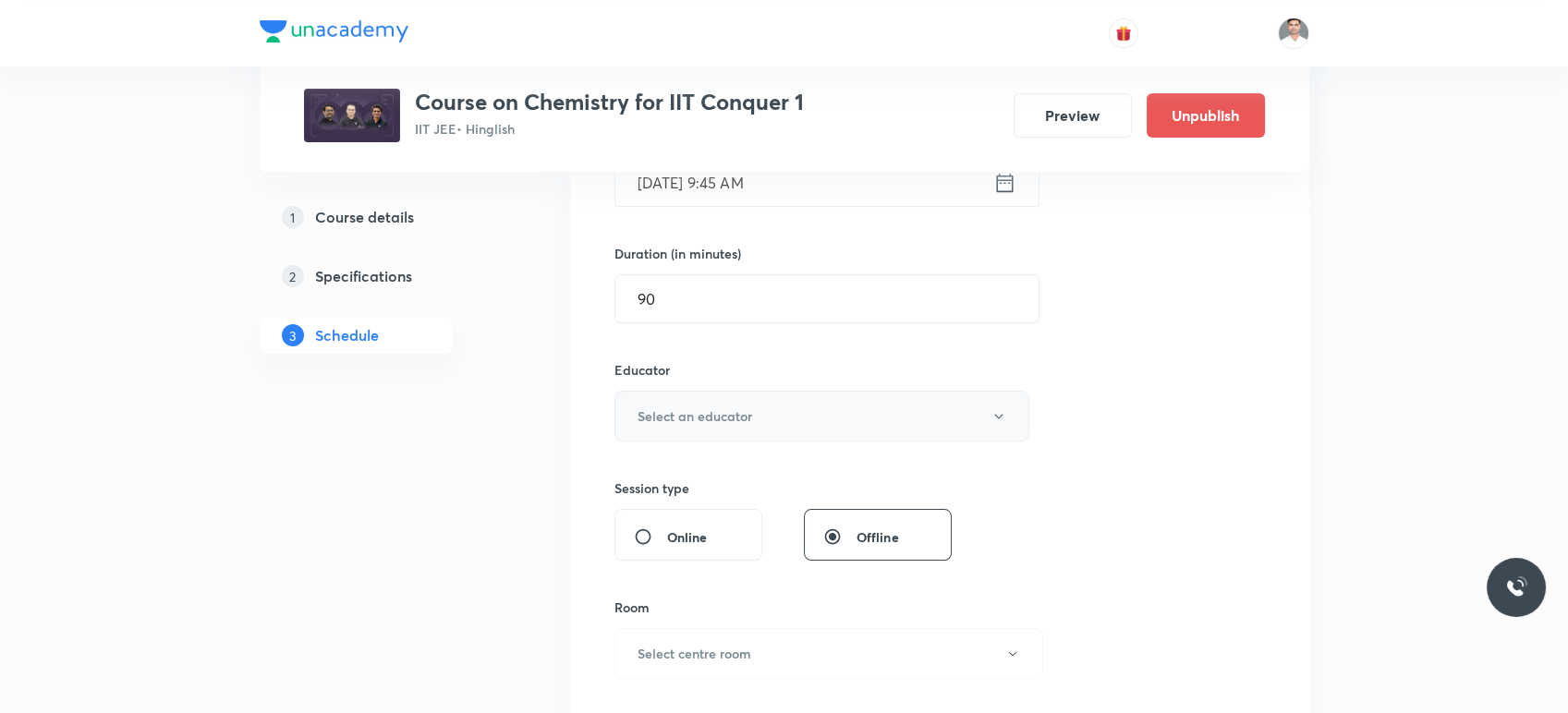
click at [715, 436] on button "Select an educator" at bounding box center [822, 417] width 416 height 51
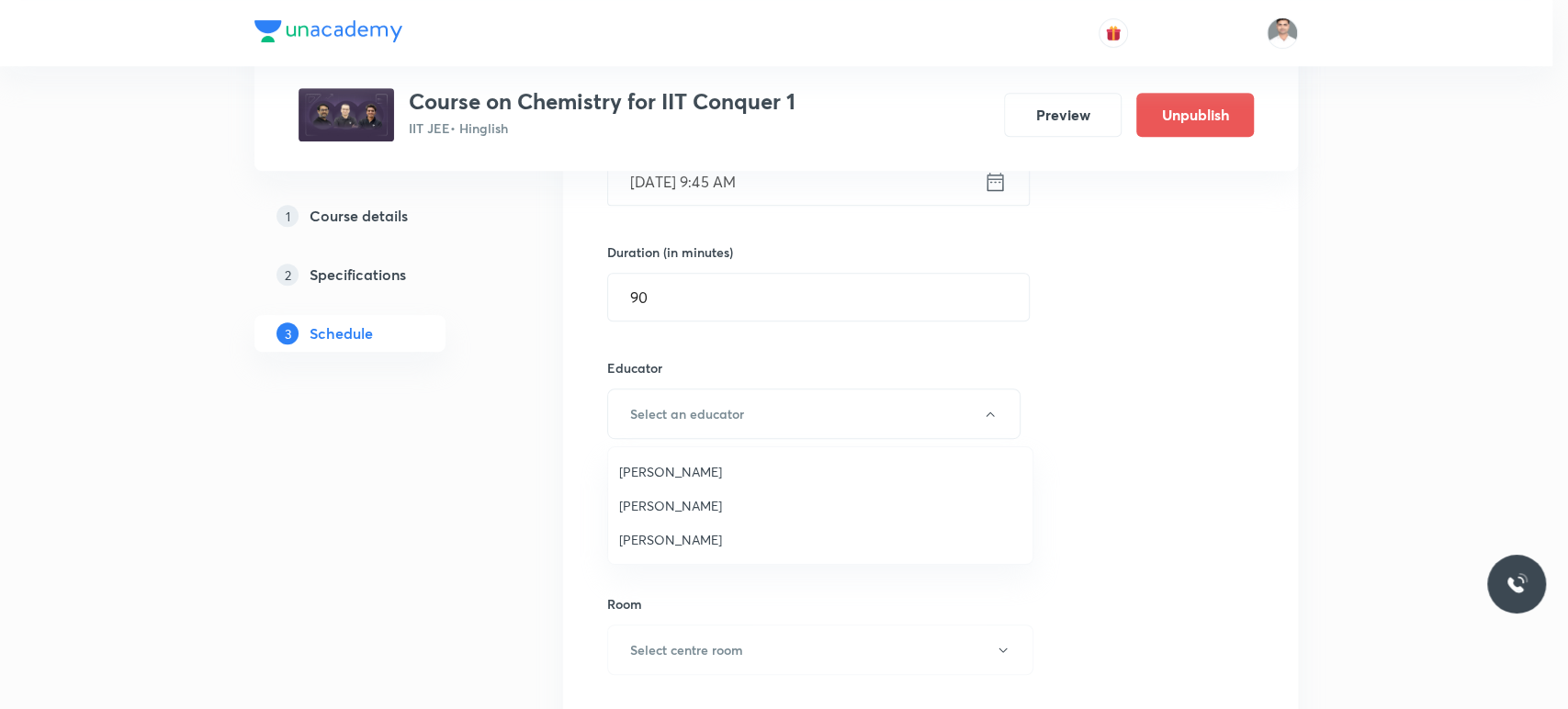
click at [691, 534] on span "Hari Narayan Tiwari" at bounding box center [819, 540] width 402 height 20
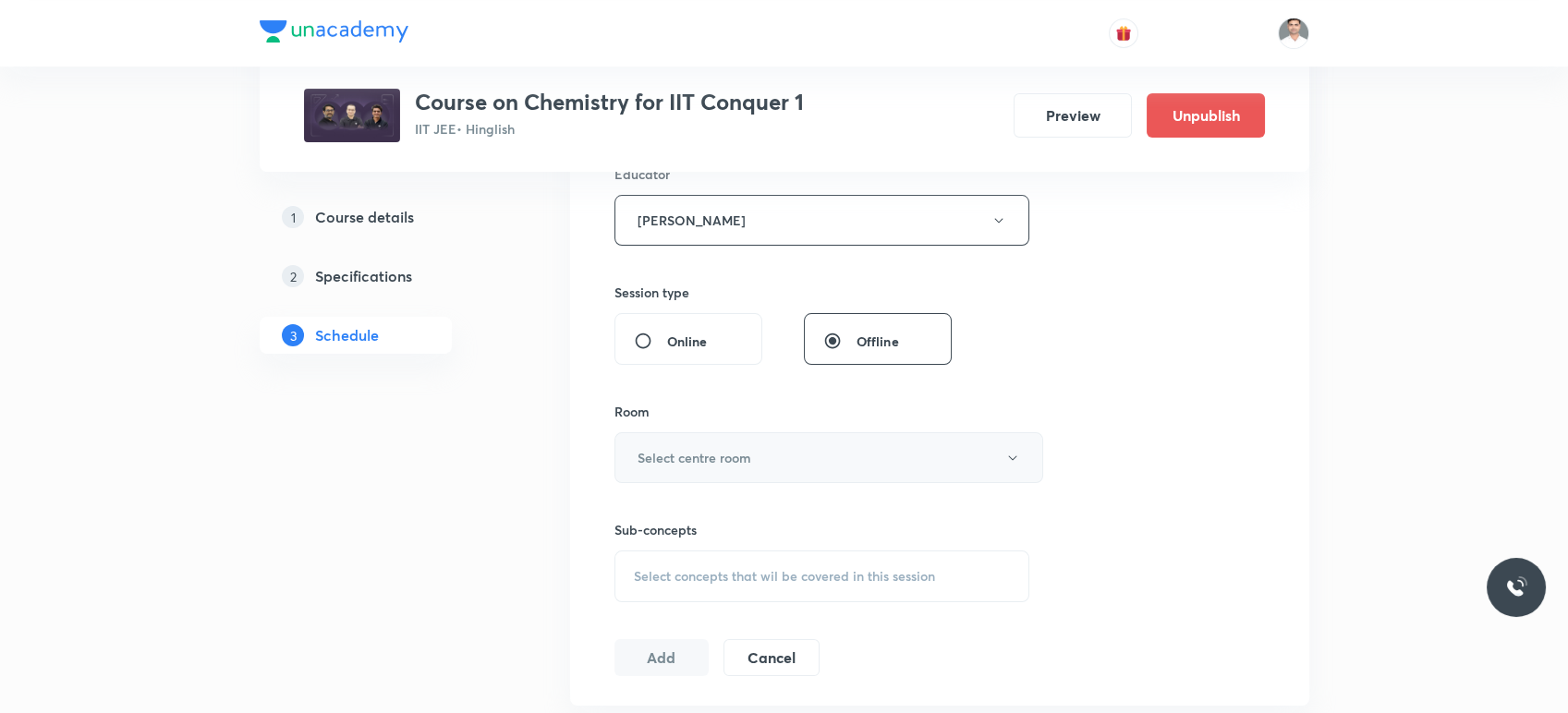
scroll to position [718, 0]
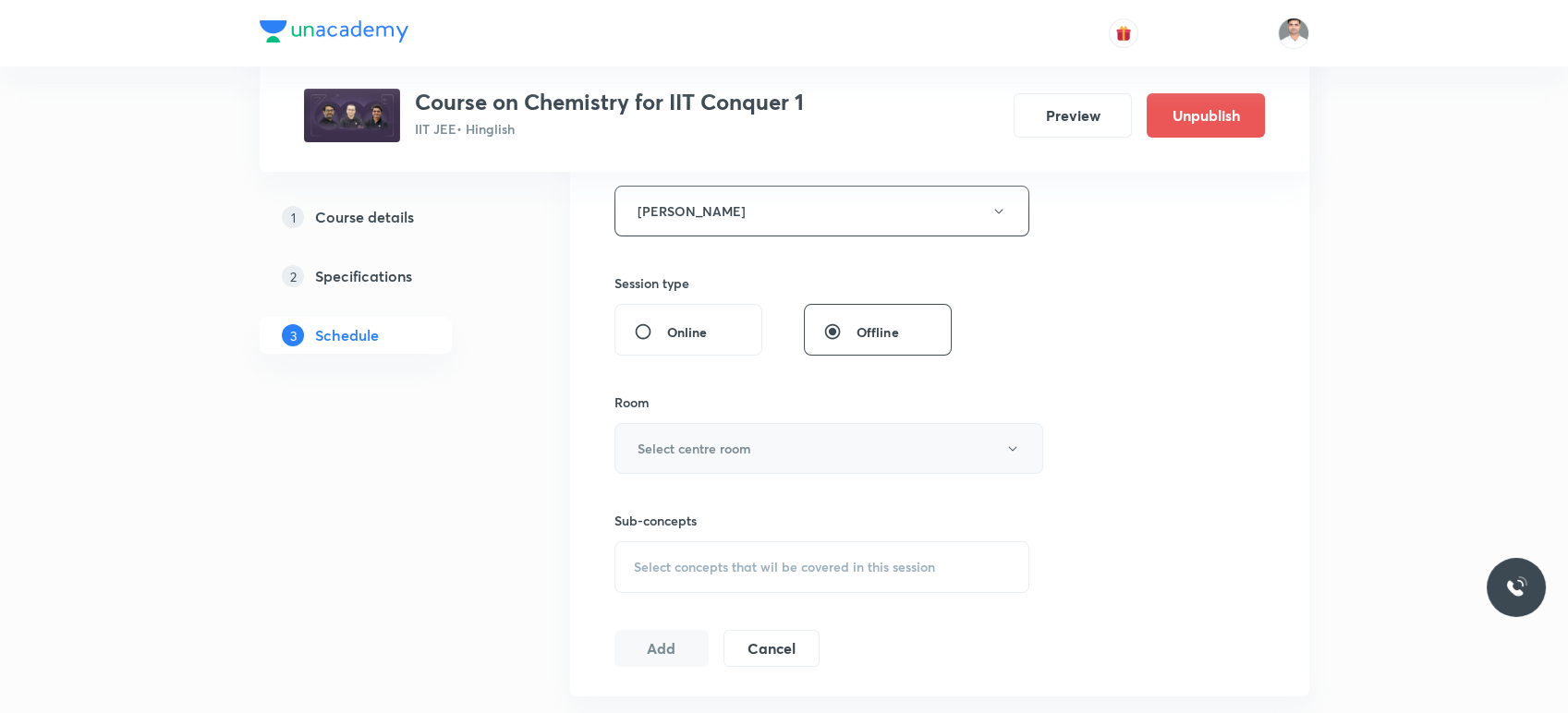
click at [717, 464] on button "Select centre room" at bounding box center [828, 449] width 428 height 51
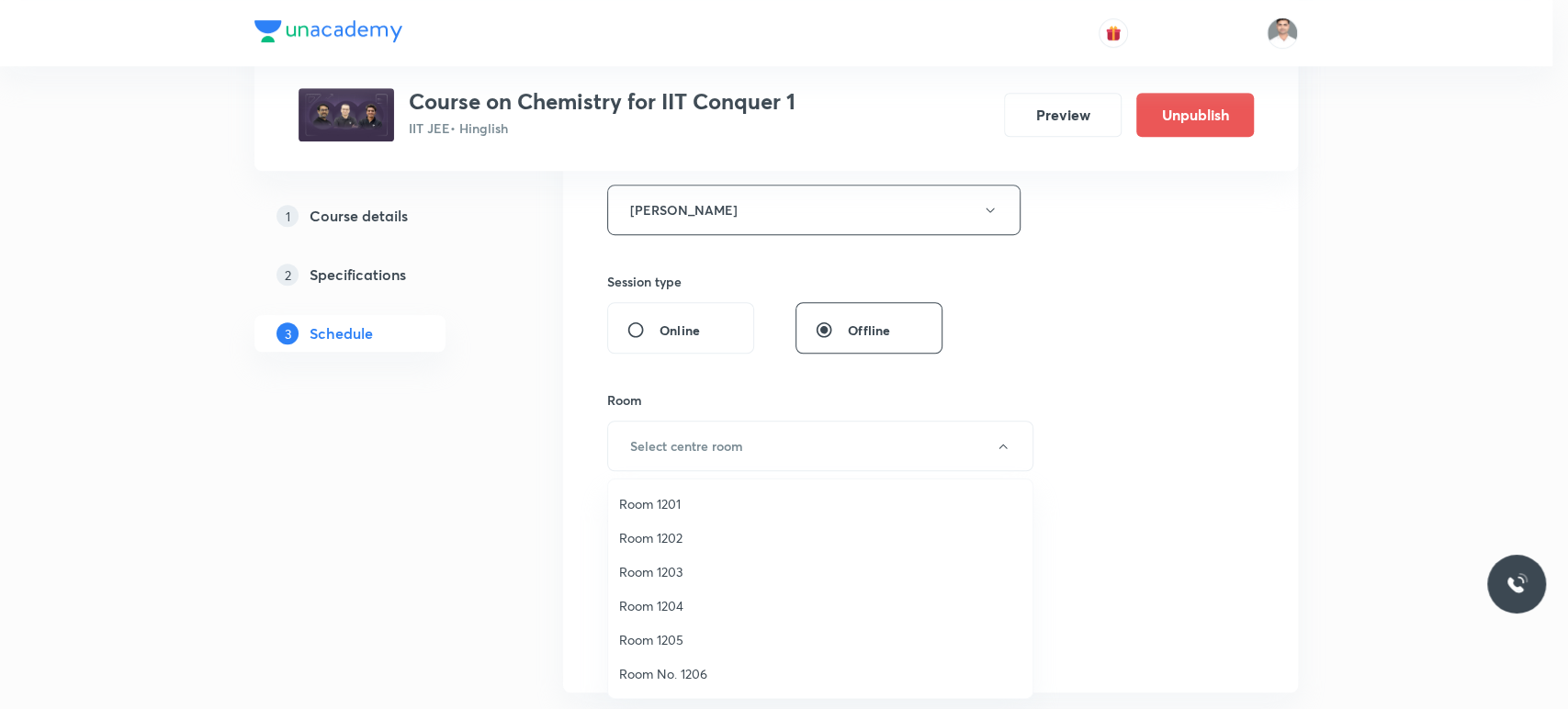
click at [665, 538] on span "Room 1202" at bounding box center [819, 539] width 402 height 20
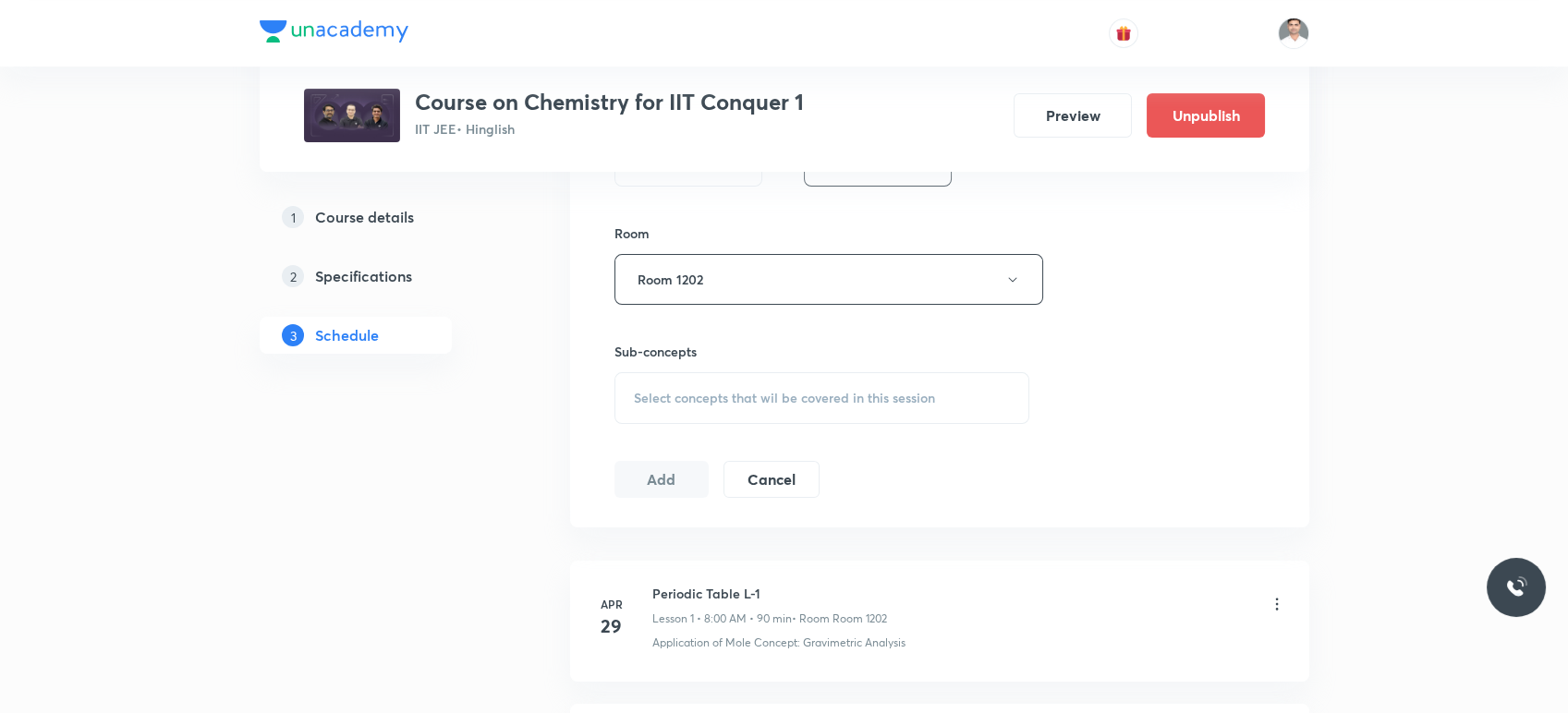
scroll to position [924, 0]
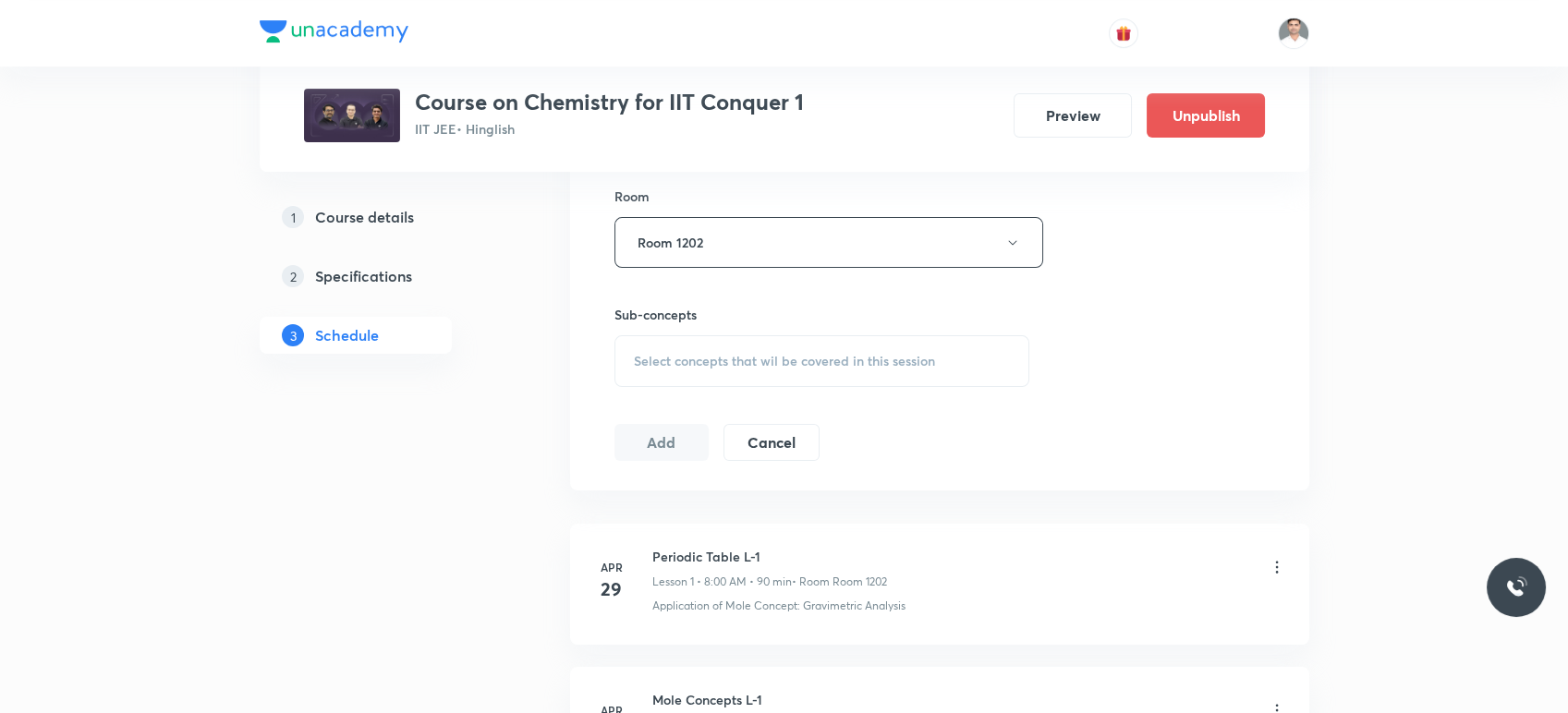
click at [733, 356] on span "Select concepts that wil be covered in this session" at bounding box center [785, 360] width 301 height 15
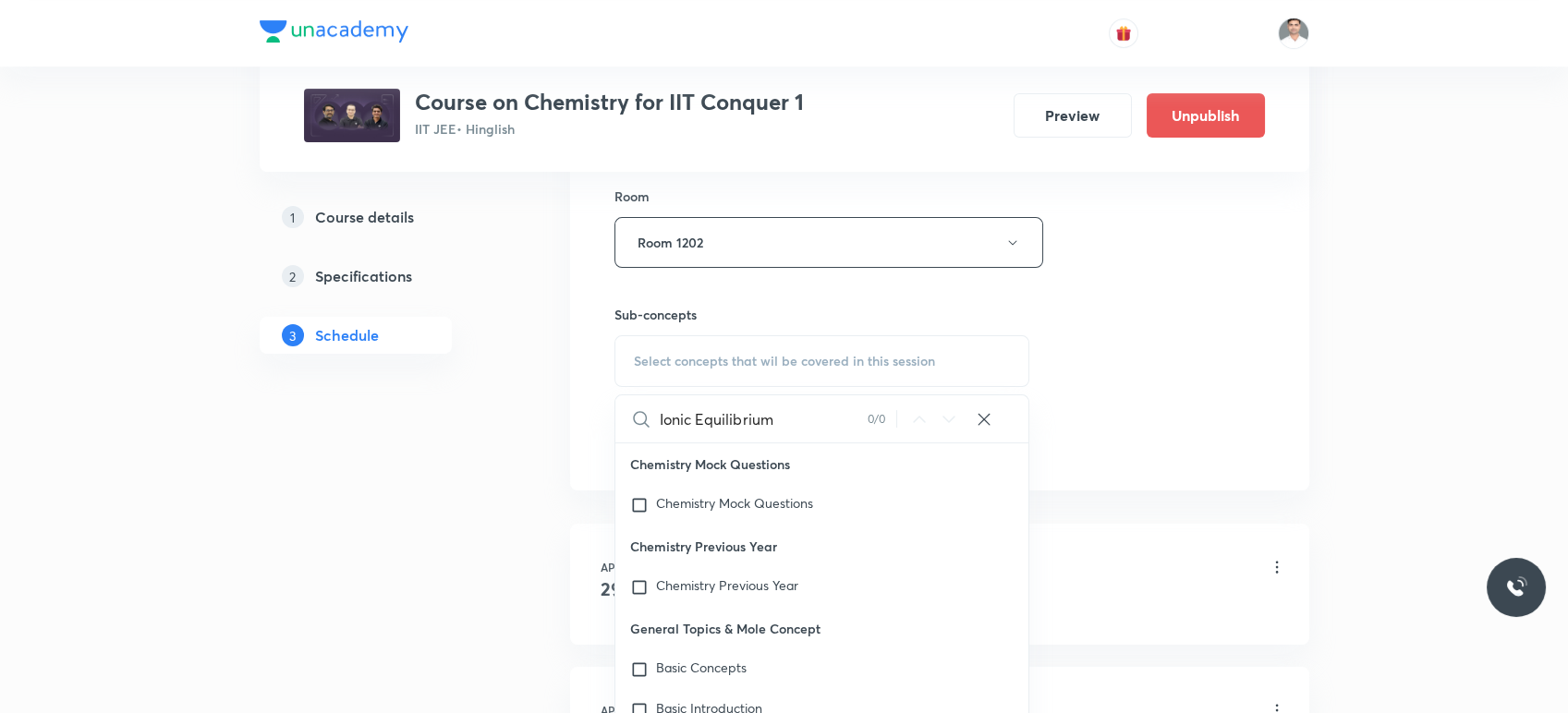
click at [699, 414] on input "Ionic Equilibrium" at bounding box center [763, 420] width 208 height 47
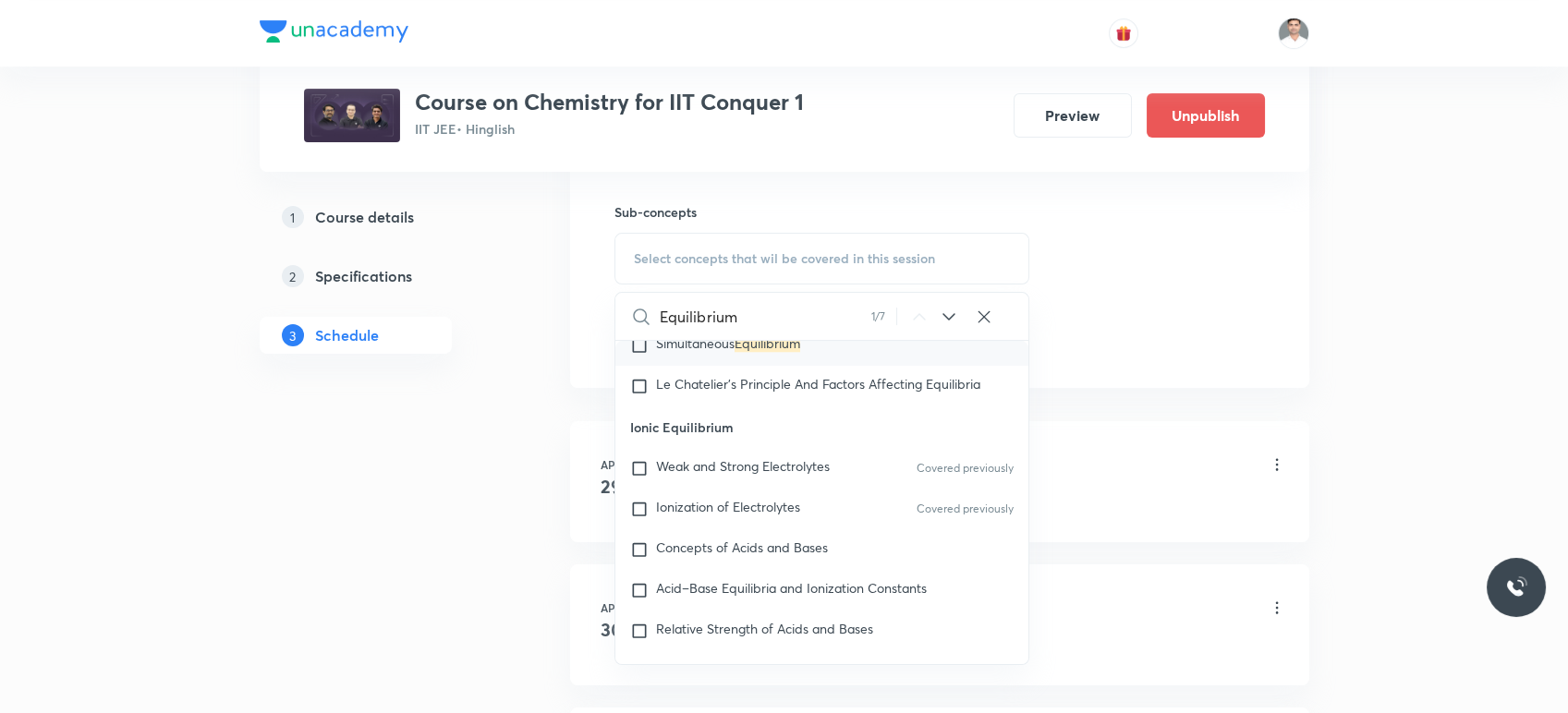
scroll to position [4495, 0]
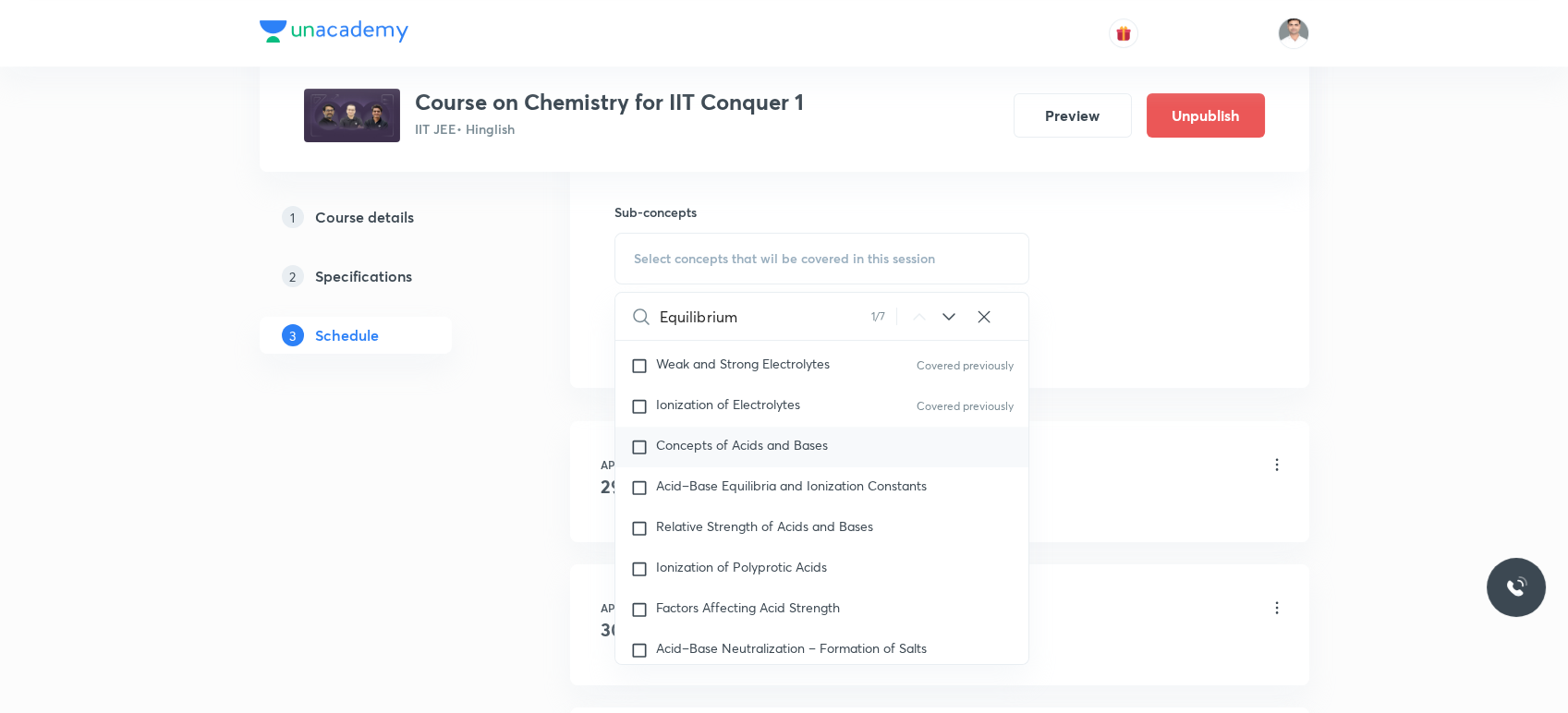
type input "Equilibrium"
click at [665, 449] on p "Concepts of Acids and Bases" at bounding box center [742, 447] width 172 height 19
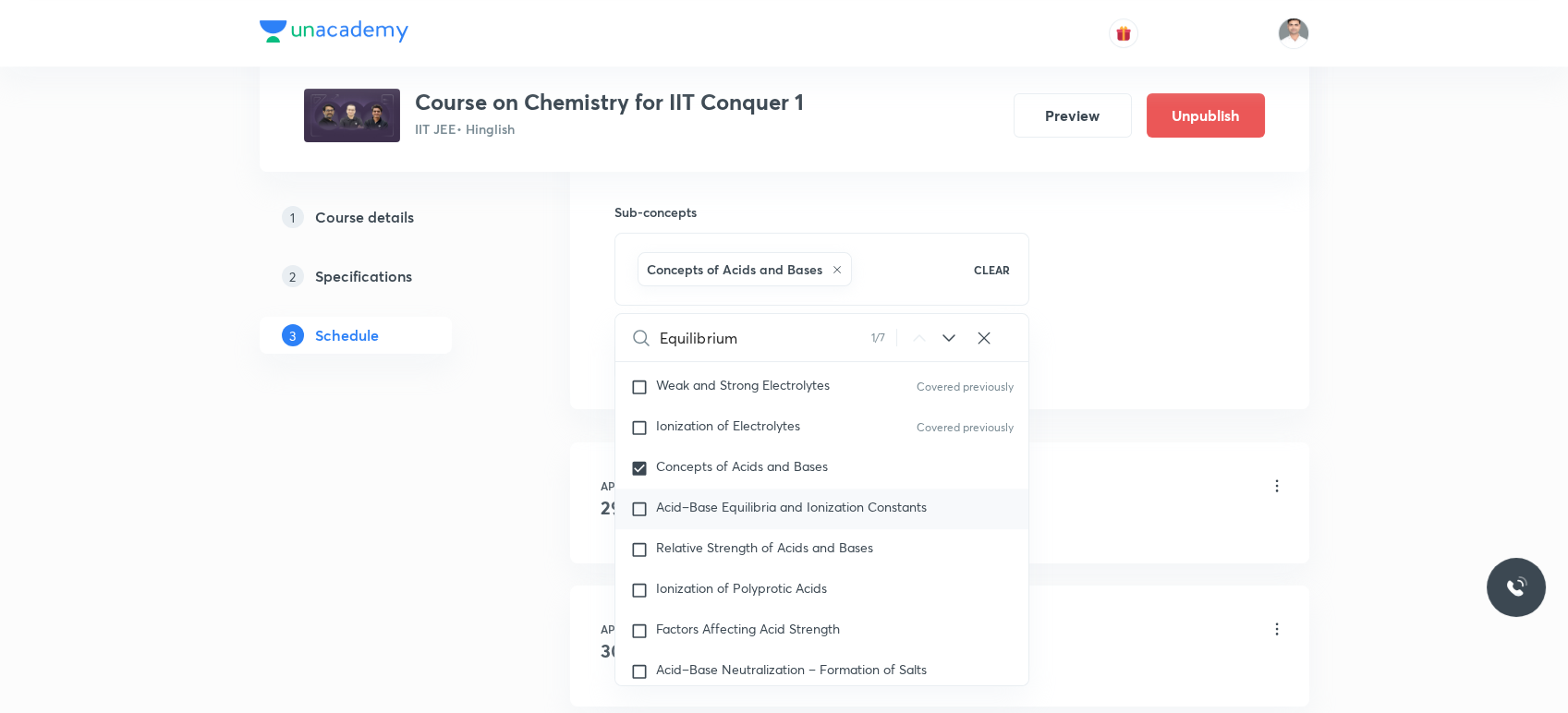
click at [664, 500] on span "Acid–Base Equilibria and Ionization Constants" at bounding box center [791, 507] width 271 height 18
checkbox input "true"
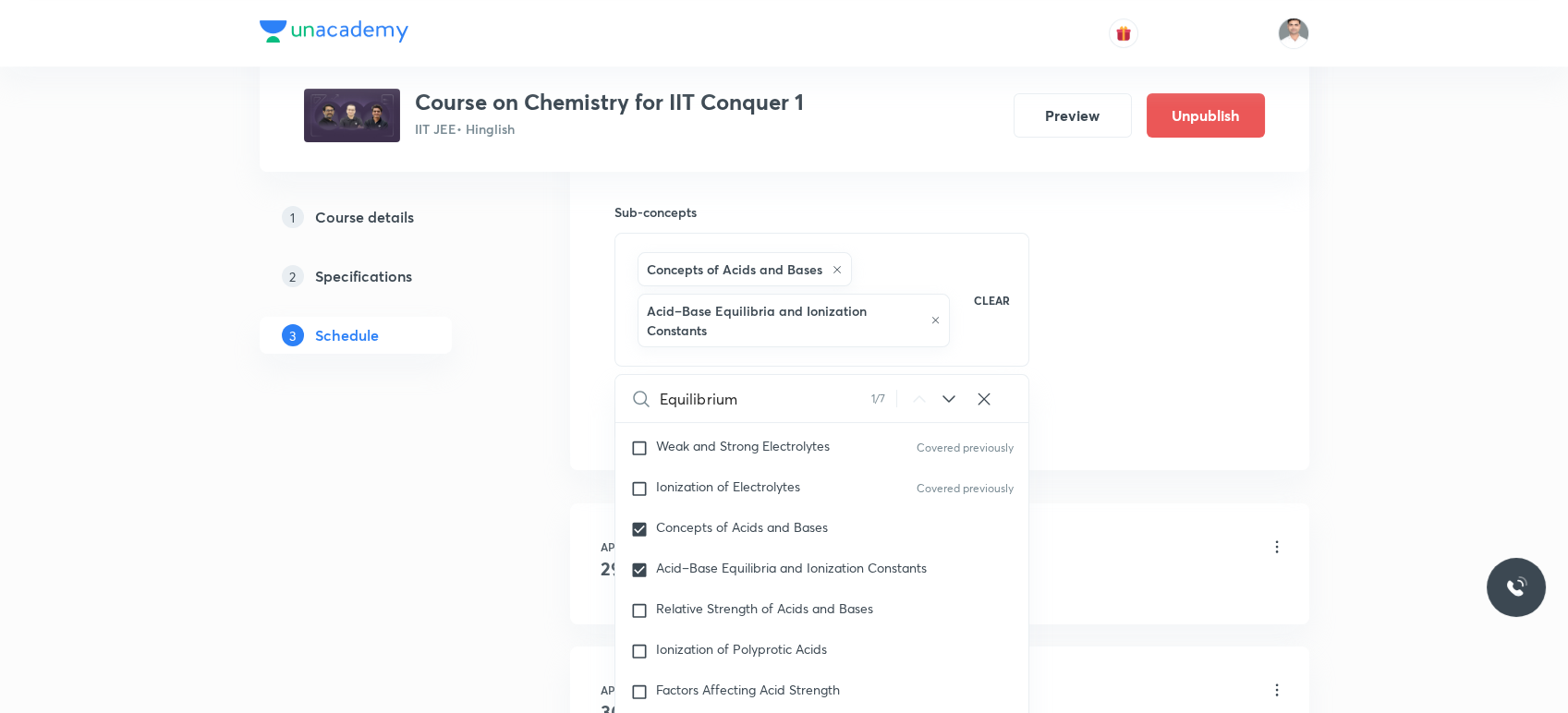
drag, startPoint x: 490, startPoint y: 489, endPoint x: 590, endPoint y: 458, distance: 104.7
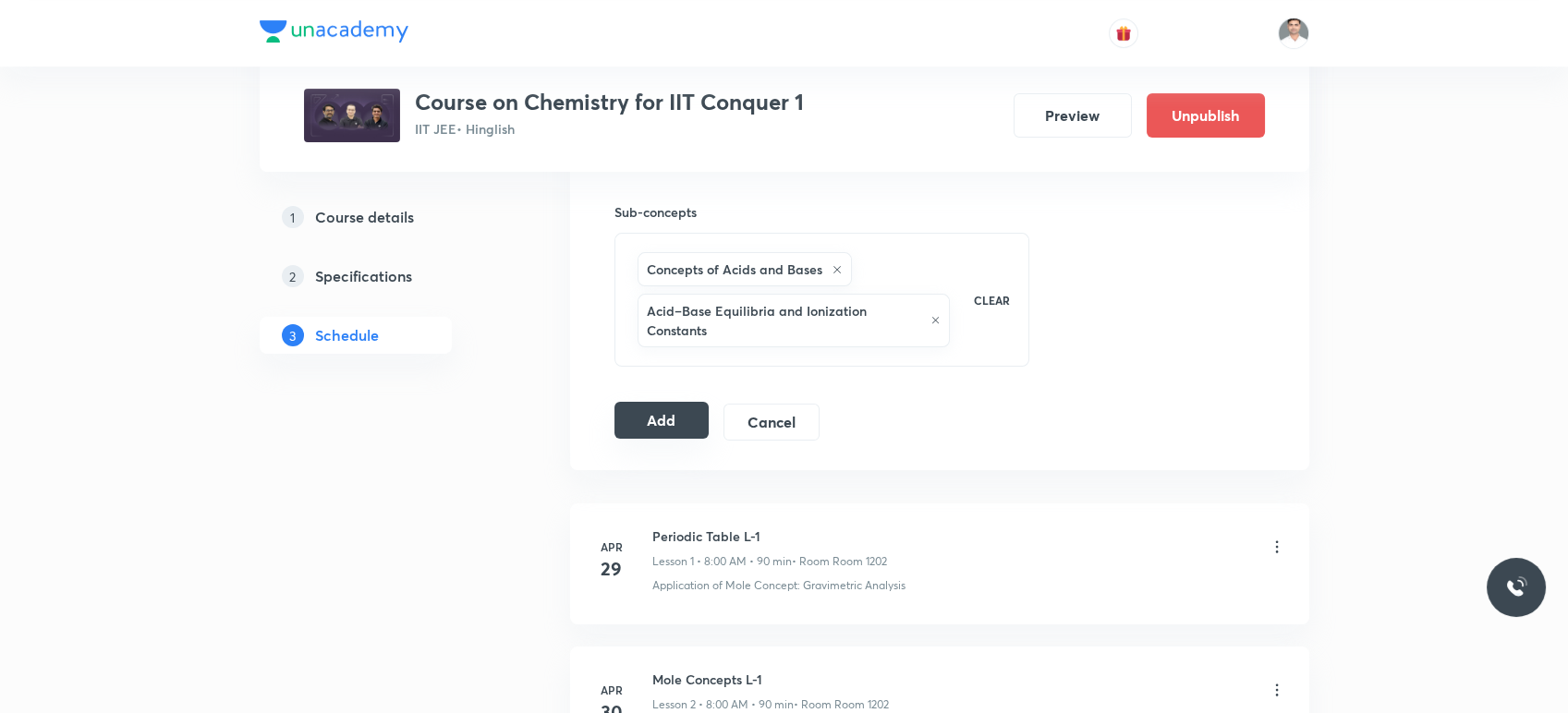
click at [648, 426] on button "Add" at bounding box center [662, 421] width 96 height 37
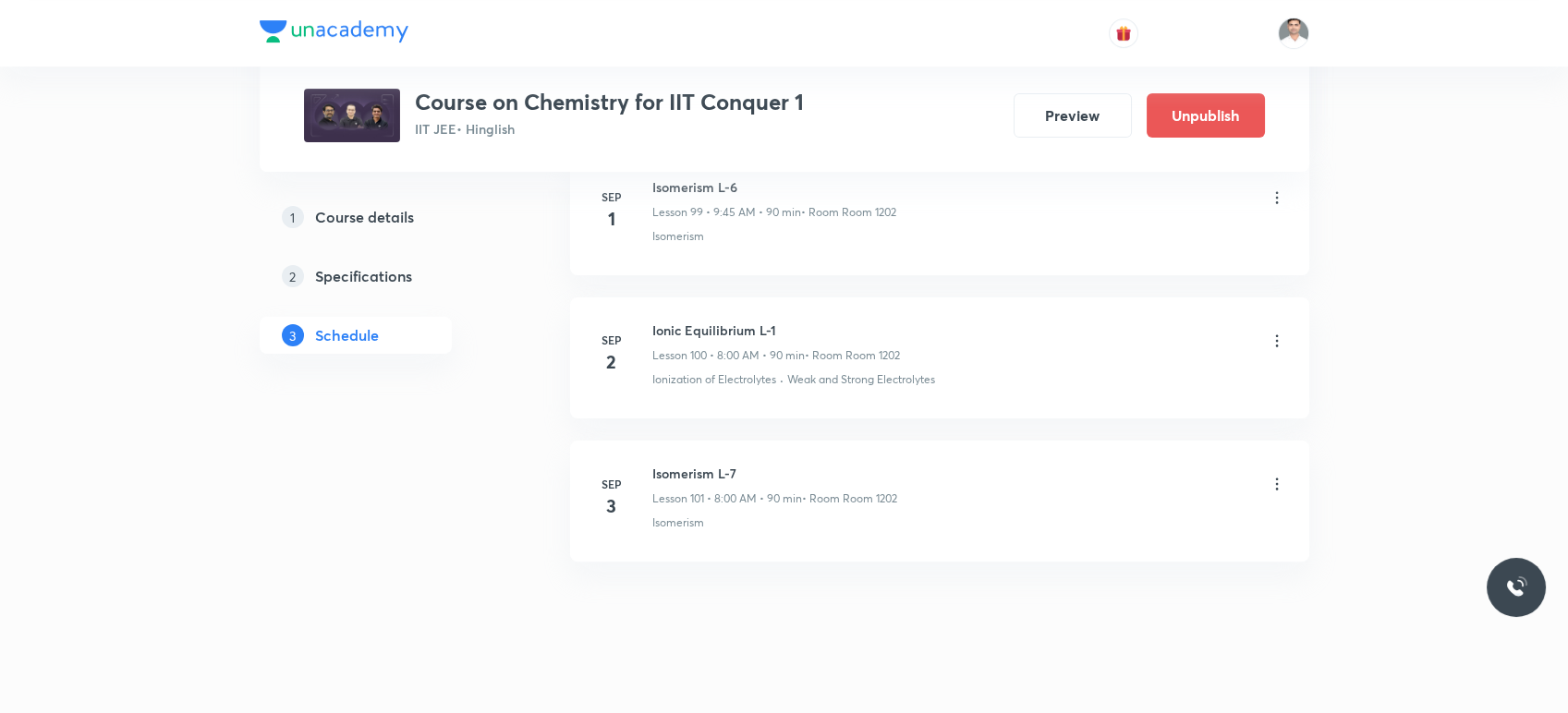
scroll to position [14363, 0]
drag, startPoint x: 649, startPoint y: 446, endPoint x: 765, endPoint y: 450, distance: 116.1
click at [765, 464] on div "Sep 3 Isomerism L-7 Lesson 101 • 8:00 AM • 90 min • Room Room 1202 Isomerism" at bounding box center [940, 497] width 693 height 67
copy h6 "Isomerism L-7"
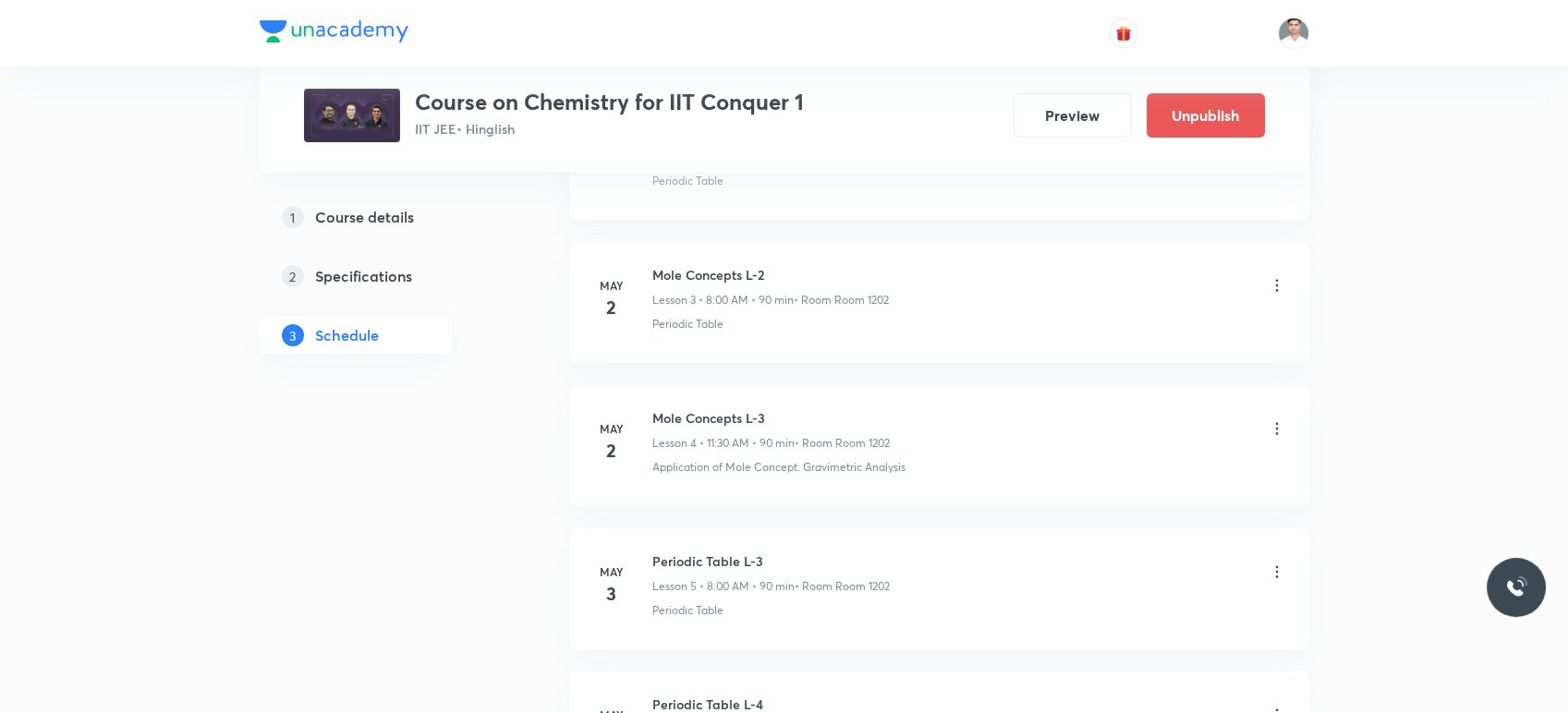
scroll to position [0, 0]
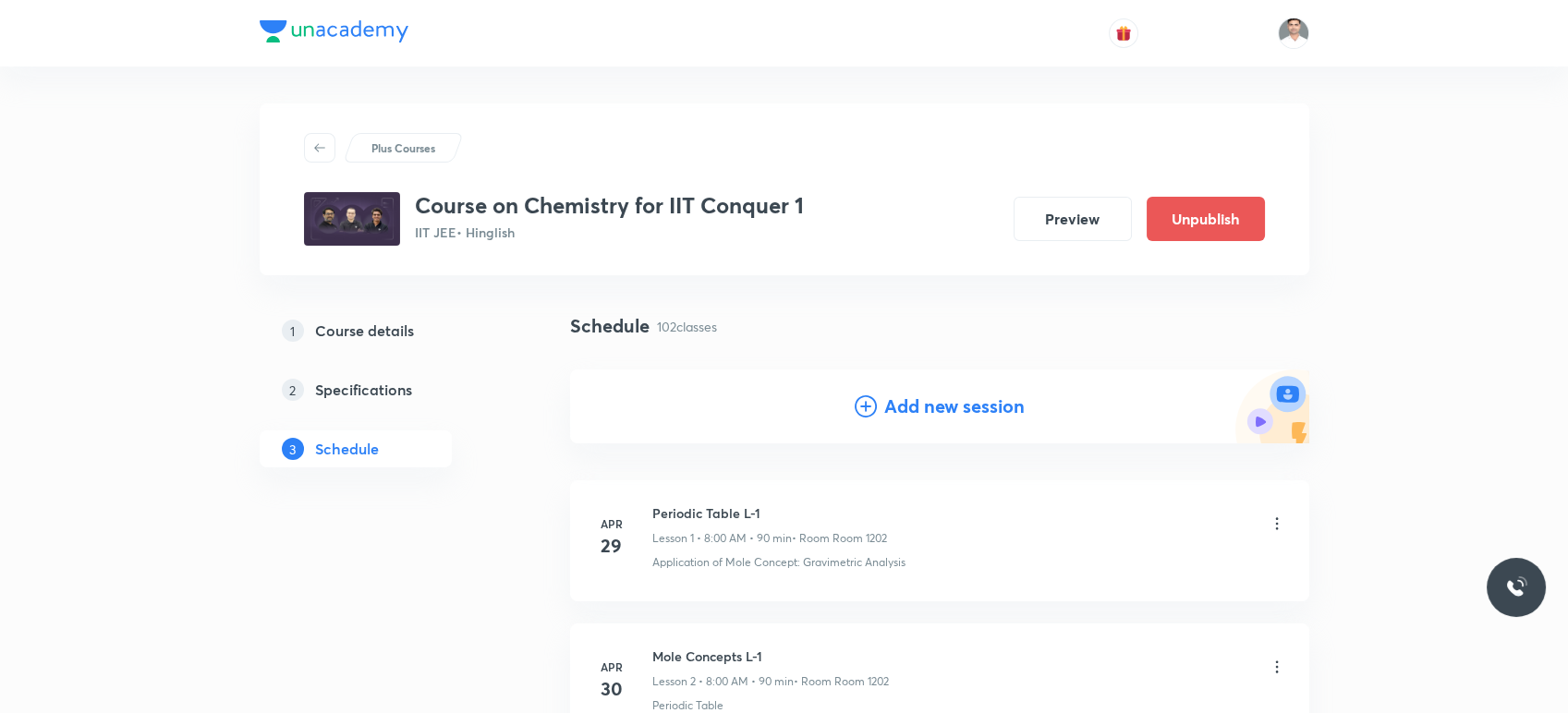
click at [916, 420] on h4 "Add new session" at bounding box center [954, 407] width 141 height 28
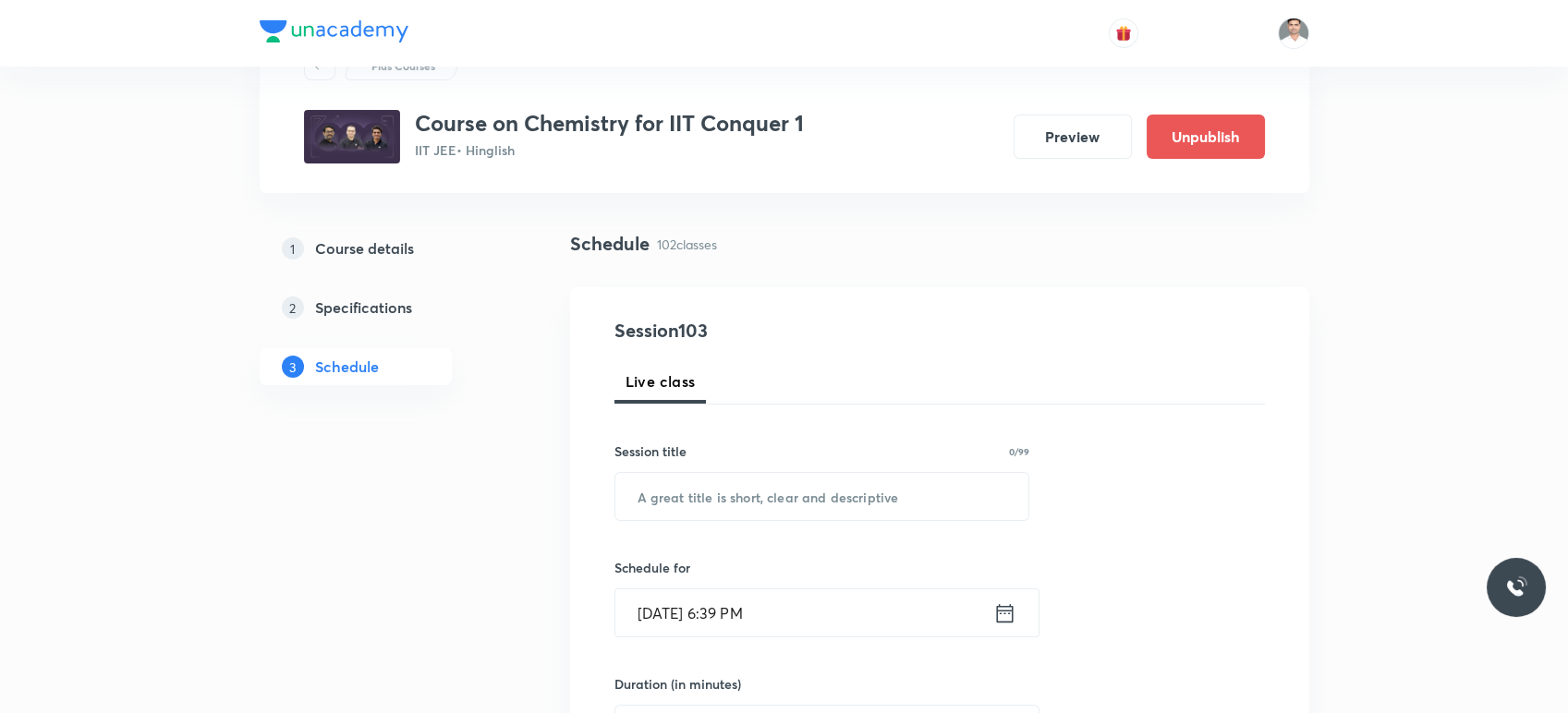
scroll to position [102, 0]
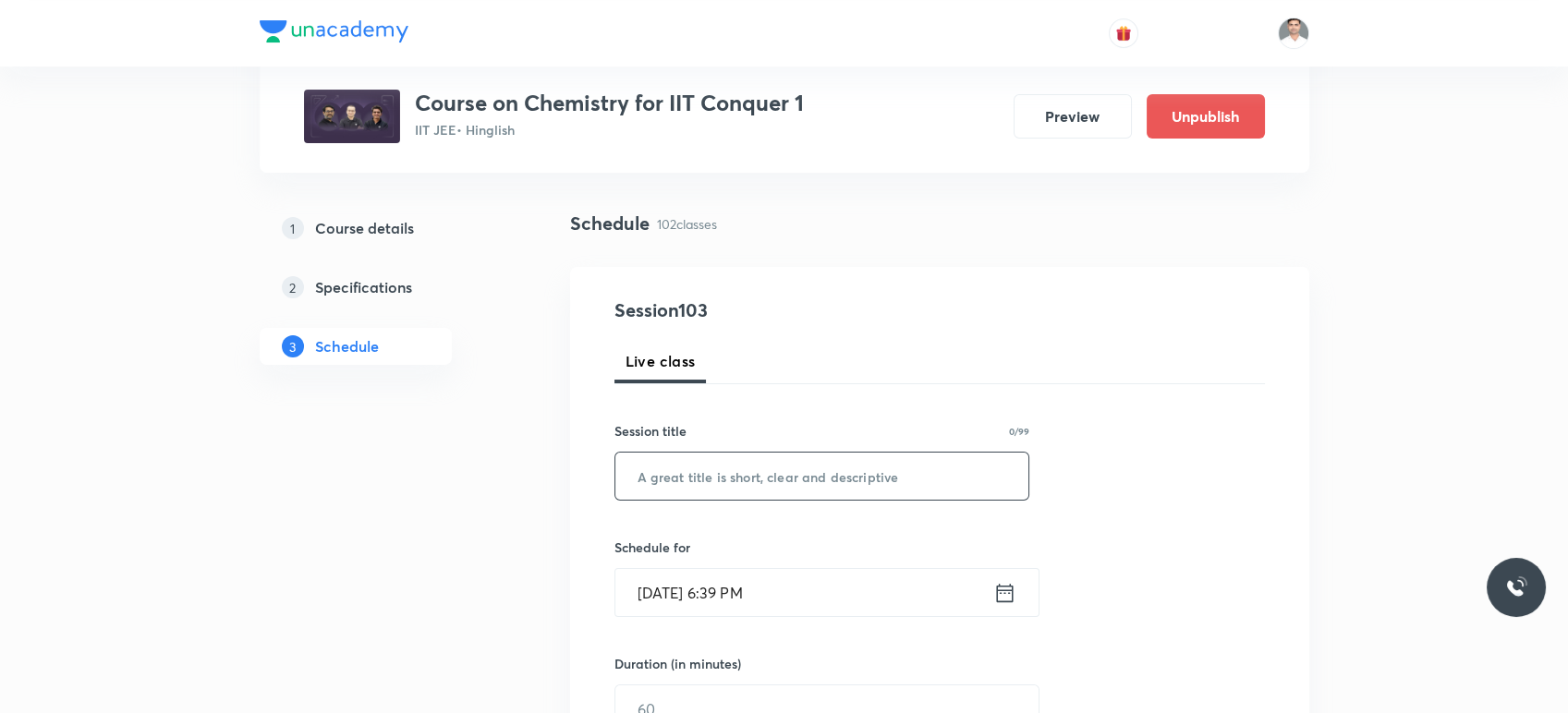
click at [729, 479] on input "text" at bounding box center [822, 477] width 414 height 47
paste input "Isomerism L-7"
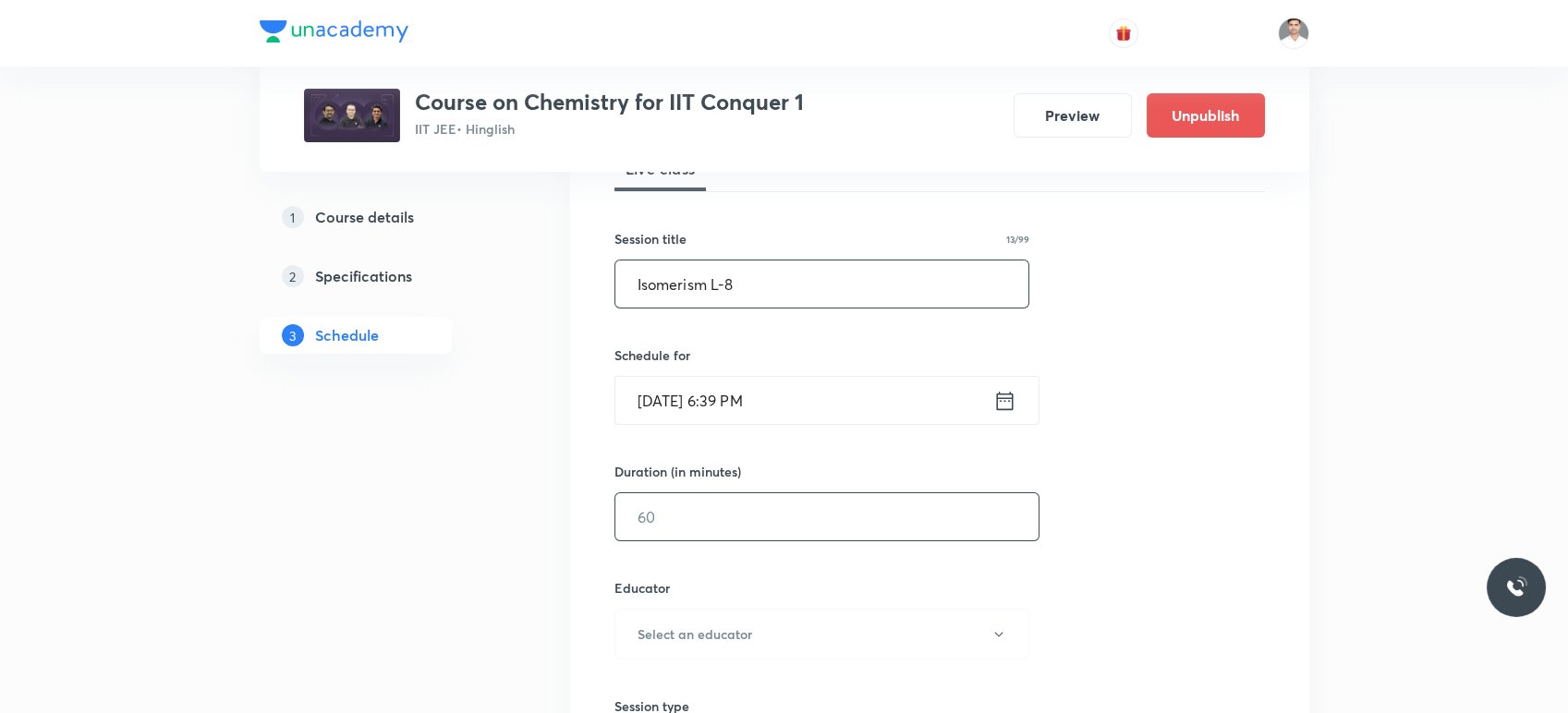
scroll to position [307, 0]
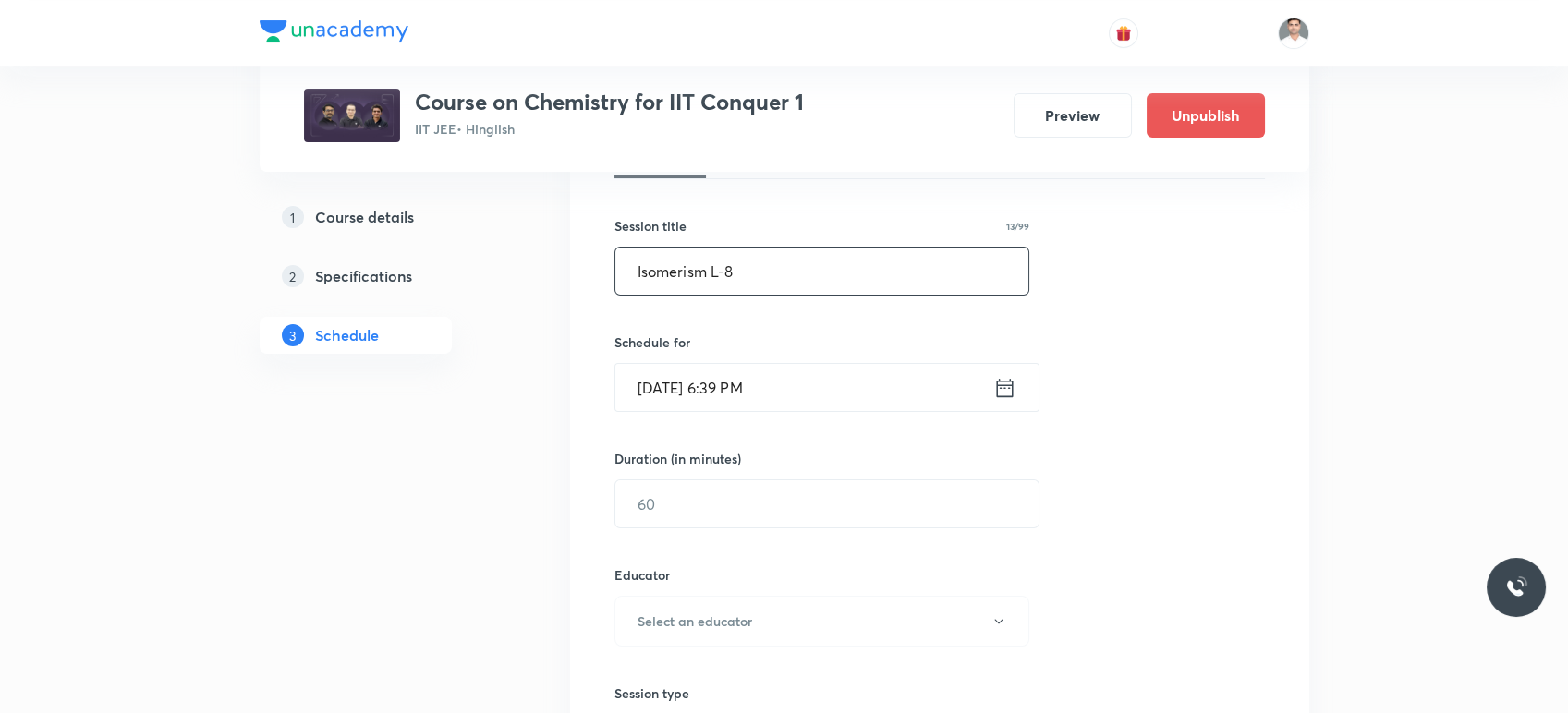
type input "Isomerism L-8"
click at [1002, 390] on icon at bounding box center [1005, 388] width 23 height 26
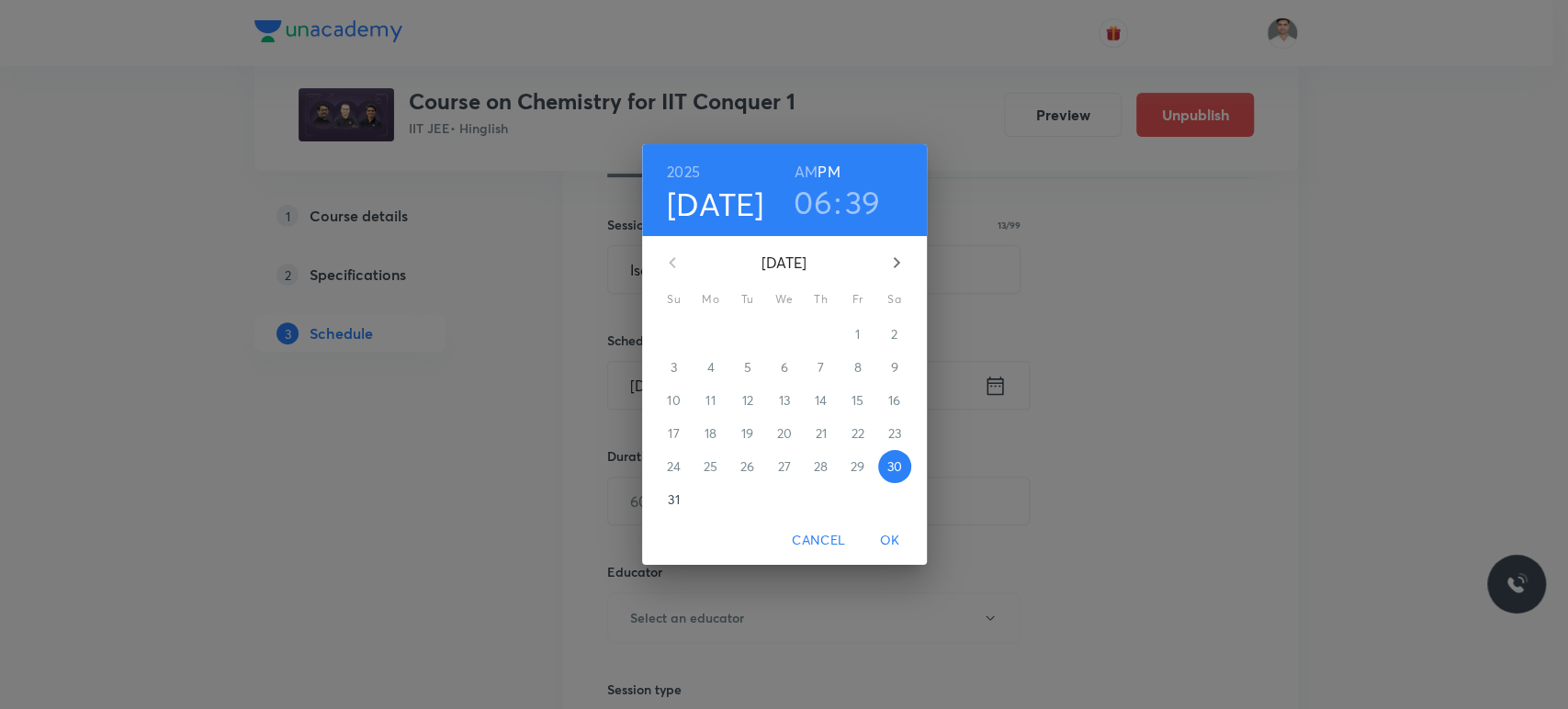
click at [896, 262] on icon "button" at bounding box center [897, 262] width 23 height 23
click at [859, 329] on span "5" at bounding box center [857, 334] width 33 height 19
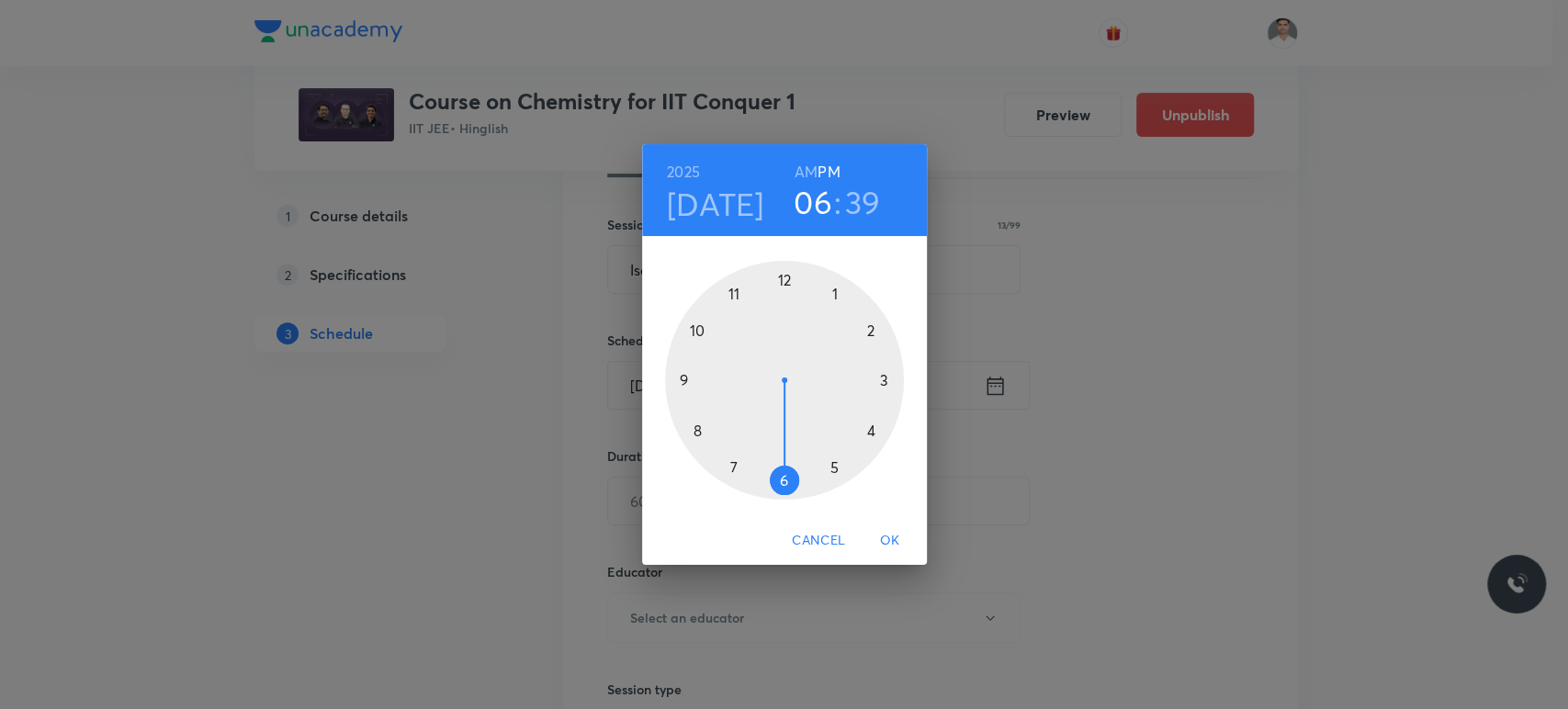
click at [798, 166] on h6 "AM" at bounding box center [806, 171] width 23 height 25
click at [699, 432] on div at bounding box center [784, 380] width 239 height 239
click at [781, 278] on div at bounding box center [784, 380] width 239 height 239
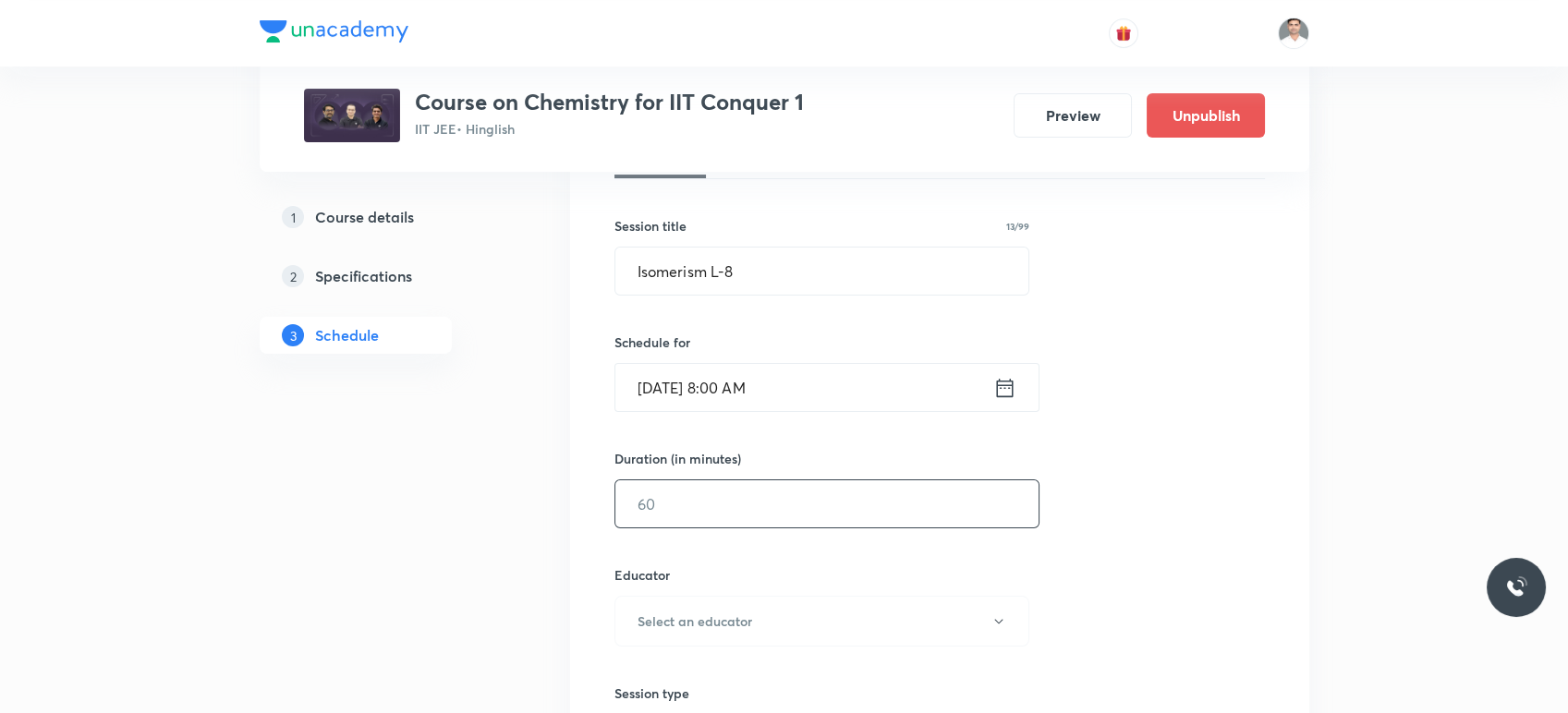
click at [732, 502] on input "text" at bounding box center [827, 504] width 424 height 47
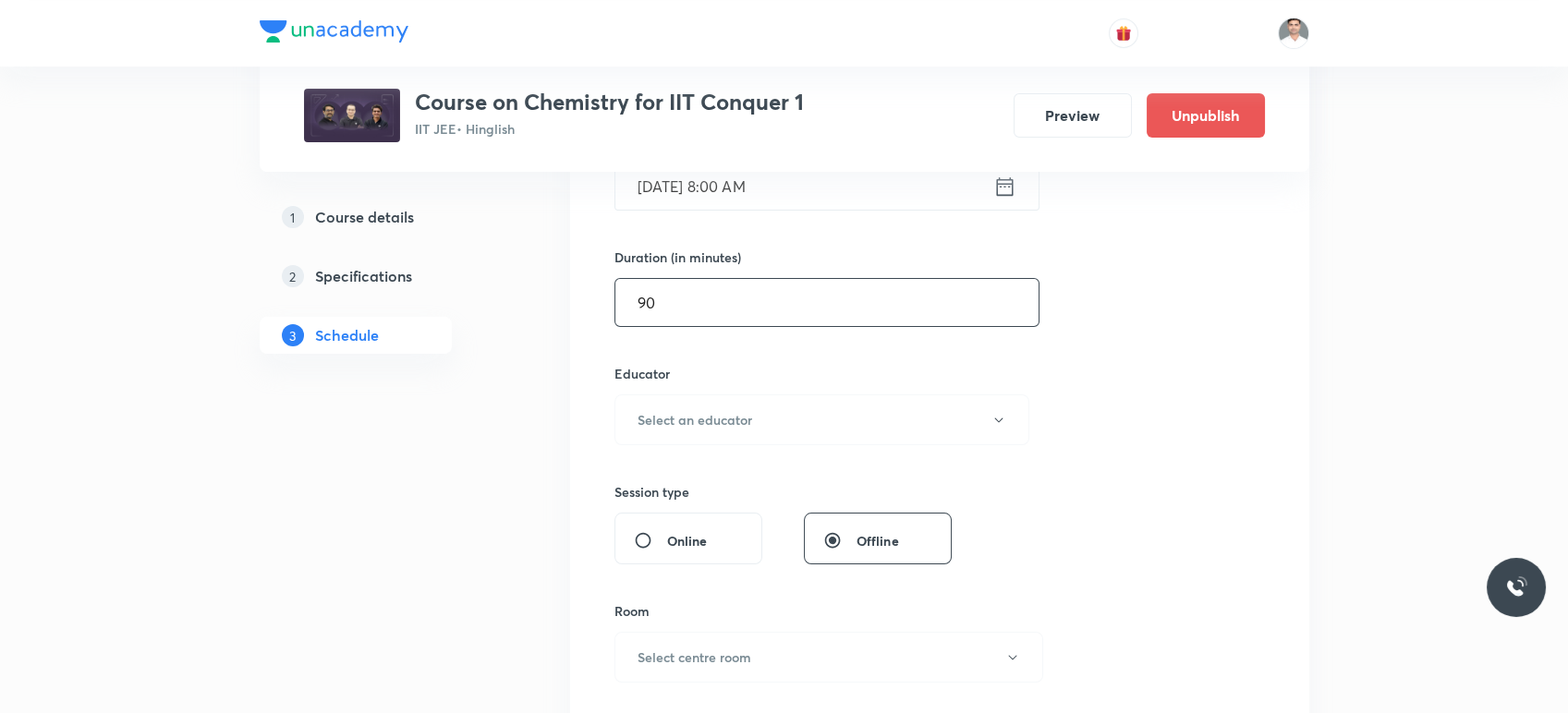
scroll to position [513, 0]
type input "90"
click at [732, 421] on h6 "Select an educator" at bounding box center [694, 417] width 114 height 20
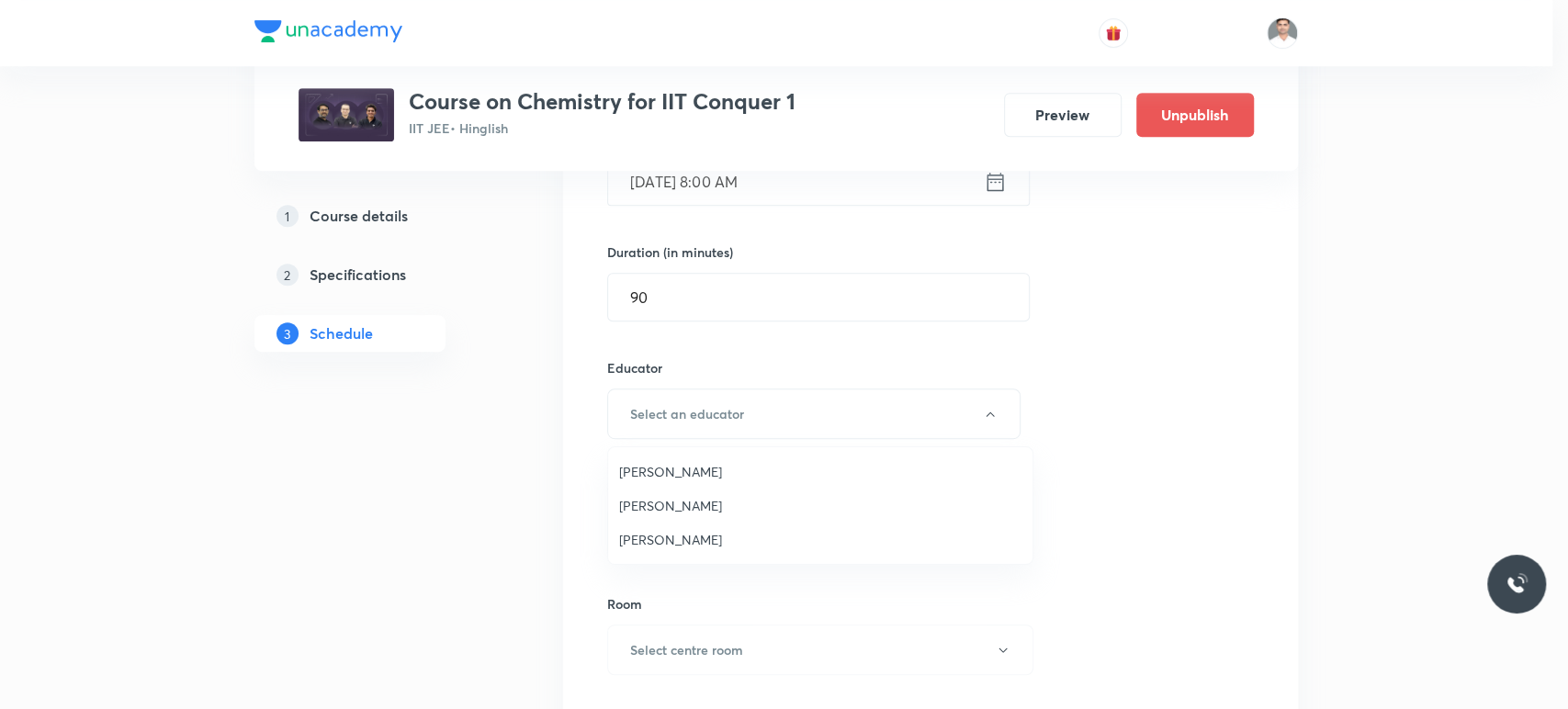
click at [700, 462] on span "[PERSON_NAME]" at bounding box center [819, 472] width 402 height 20
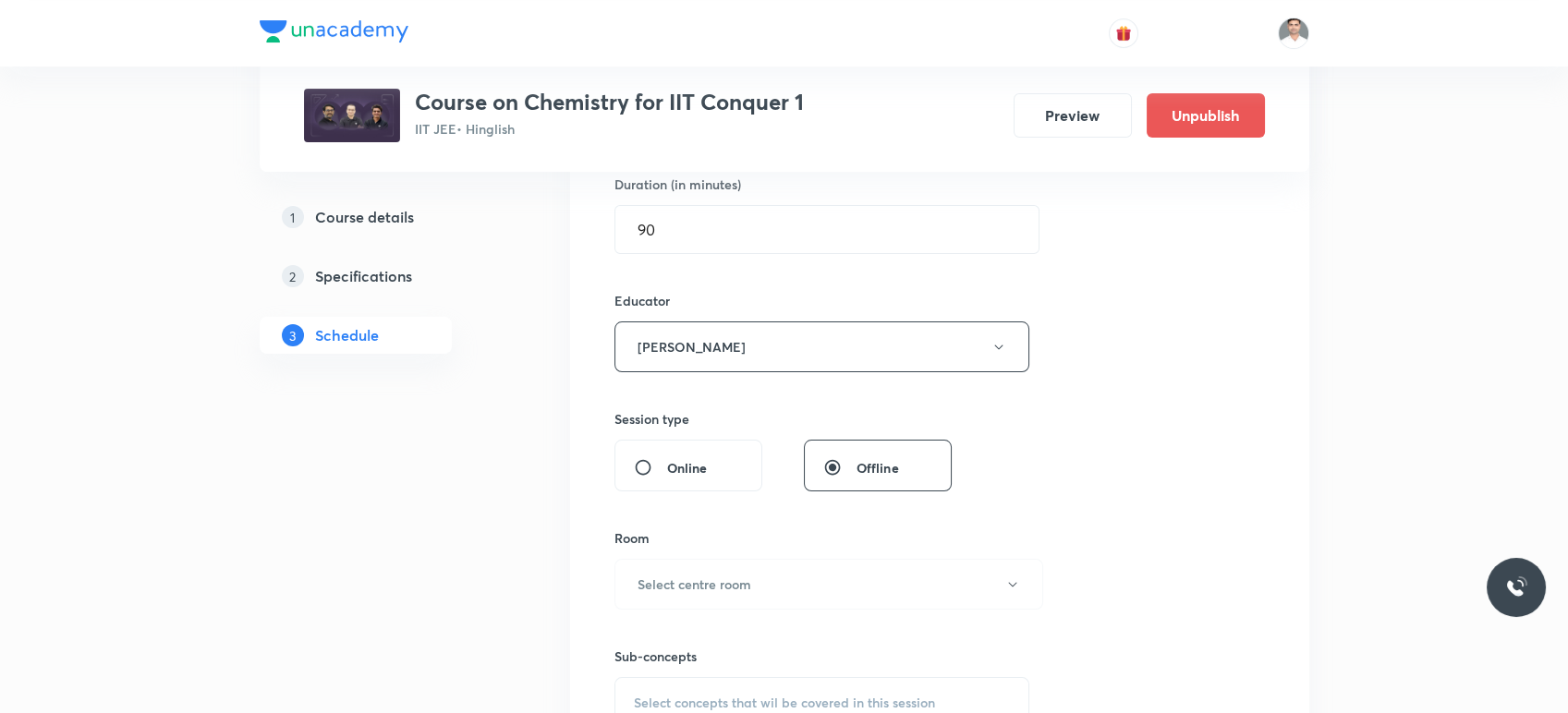
scroll to position [616, 0]
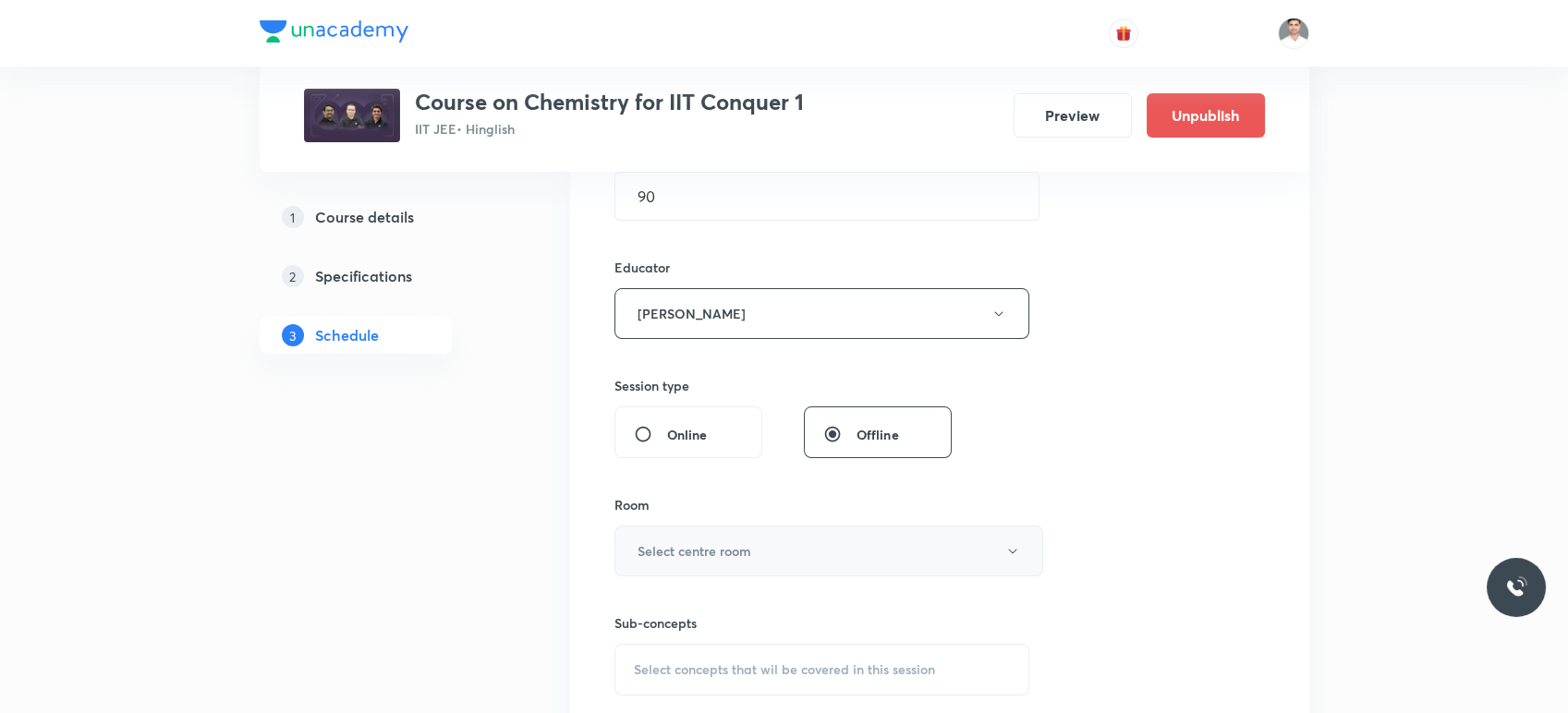
click at [729, 545] on h6 "Select centre room" at bounding box center [693, 551] width 113 height 20
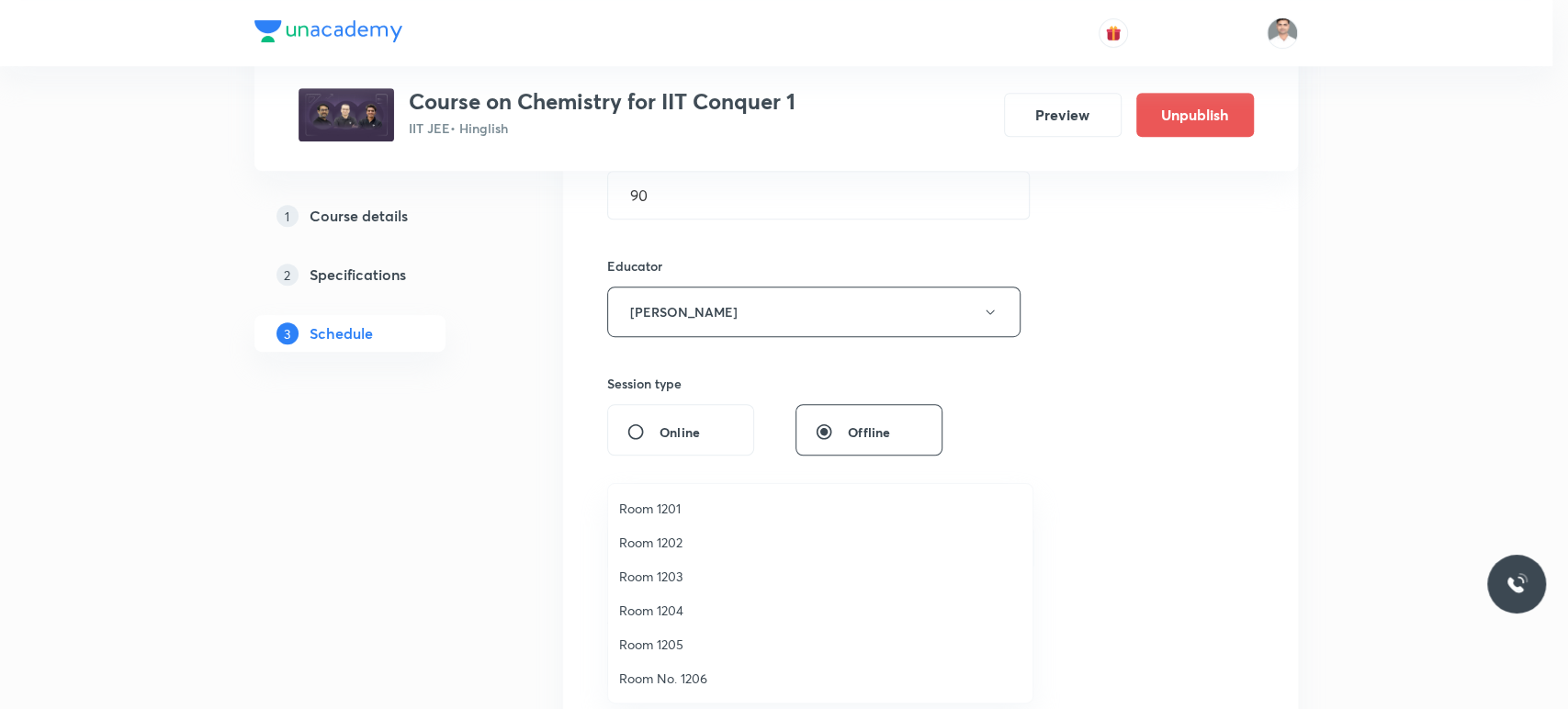
click at [668, 544] on span "Room 1202" at bounding box center [819, 543] width 402 height 20
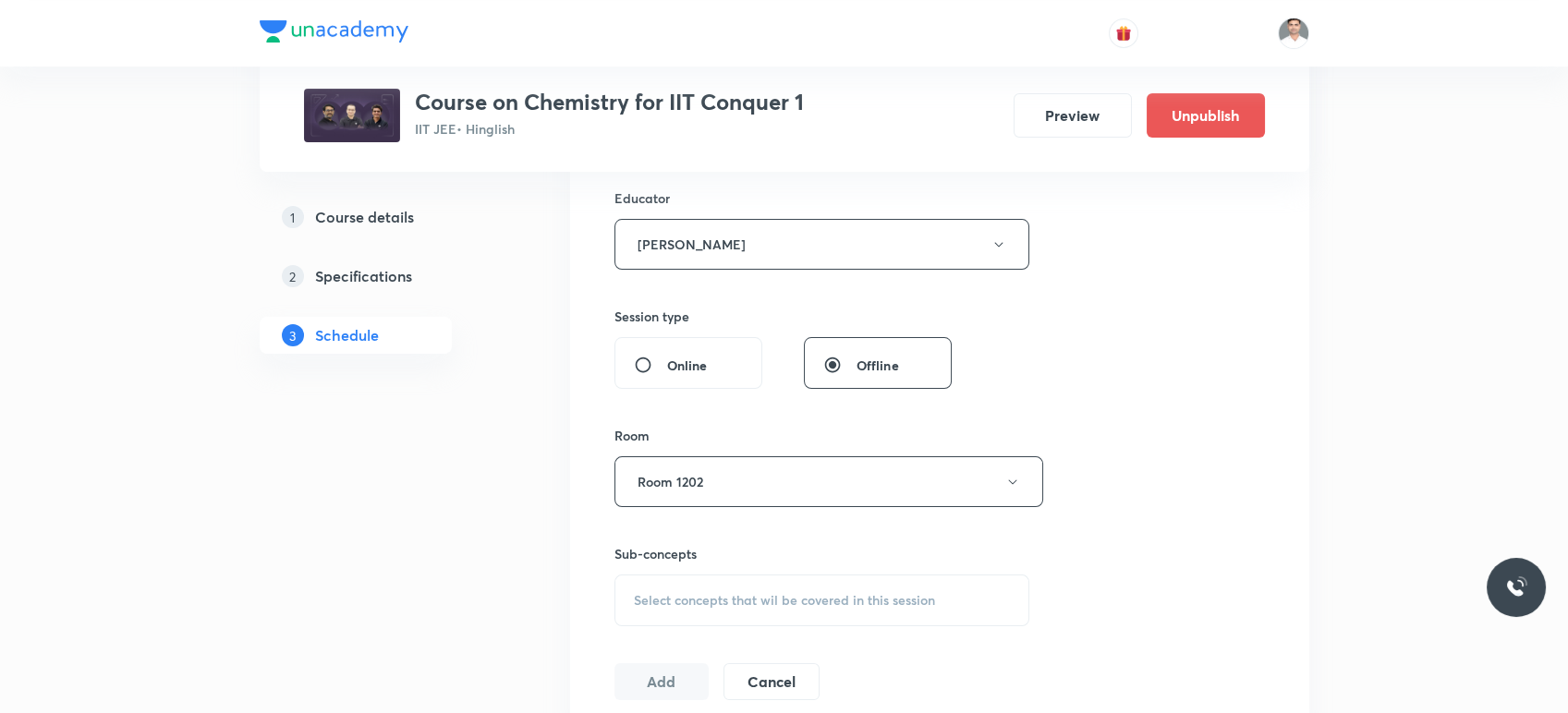
scroll to position [820, 0]
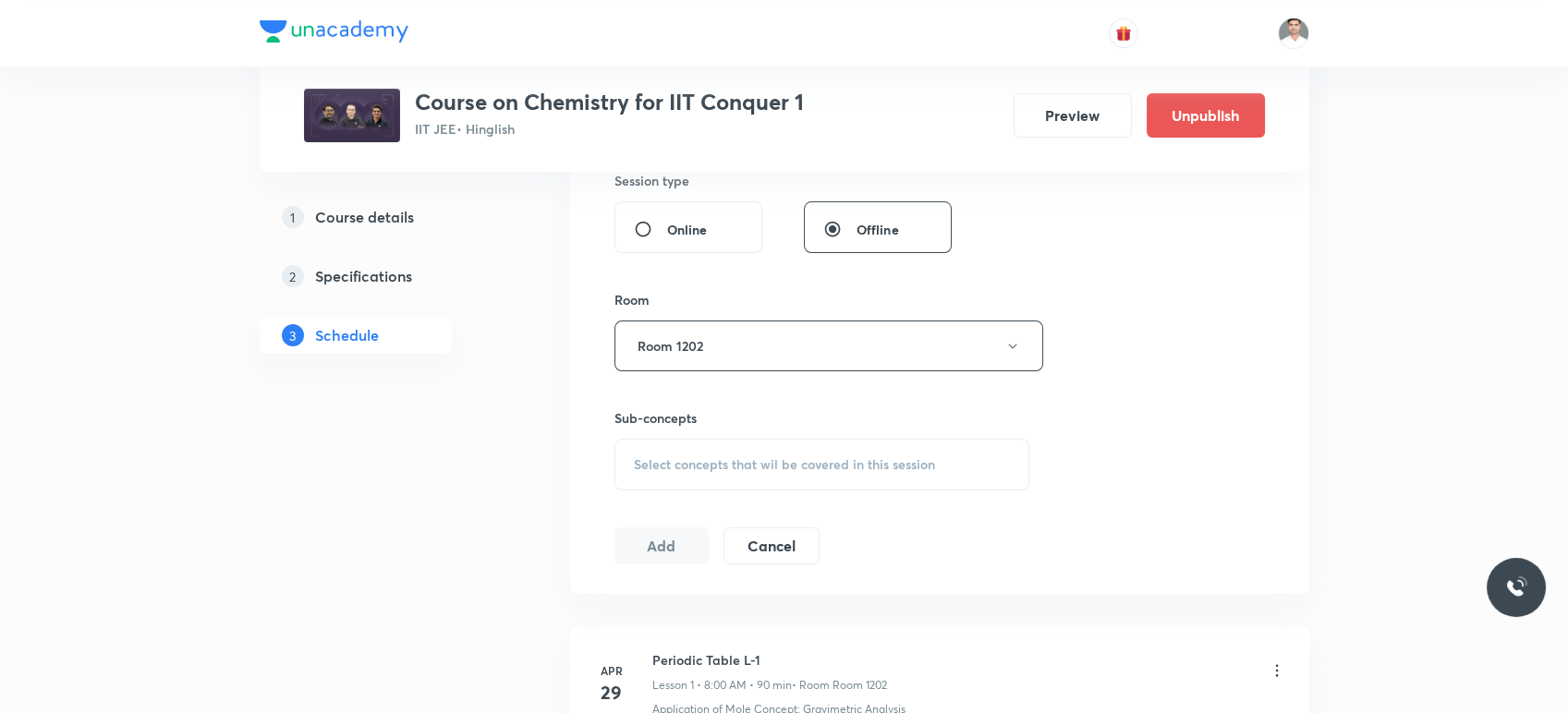
click at [715, 470] on span "Select concepts that wil be covered in this session" at bounding box center [785, 464] width 301 height 15
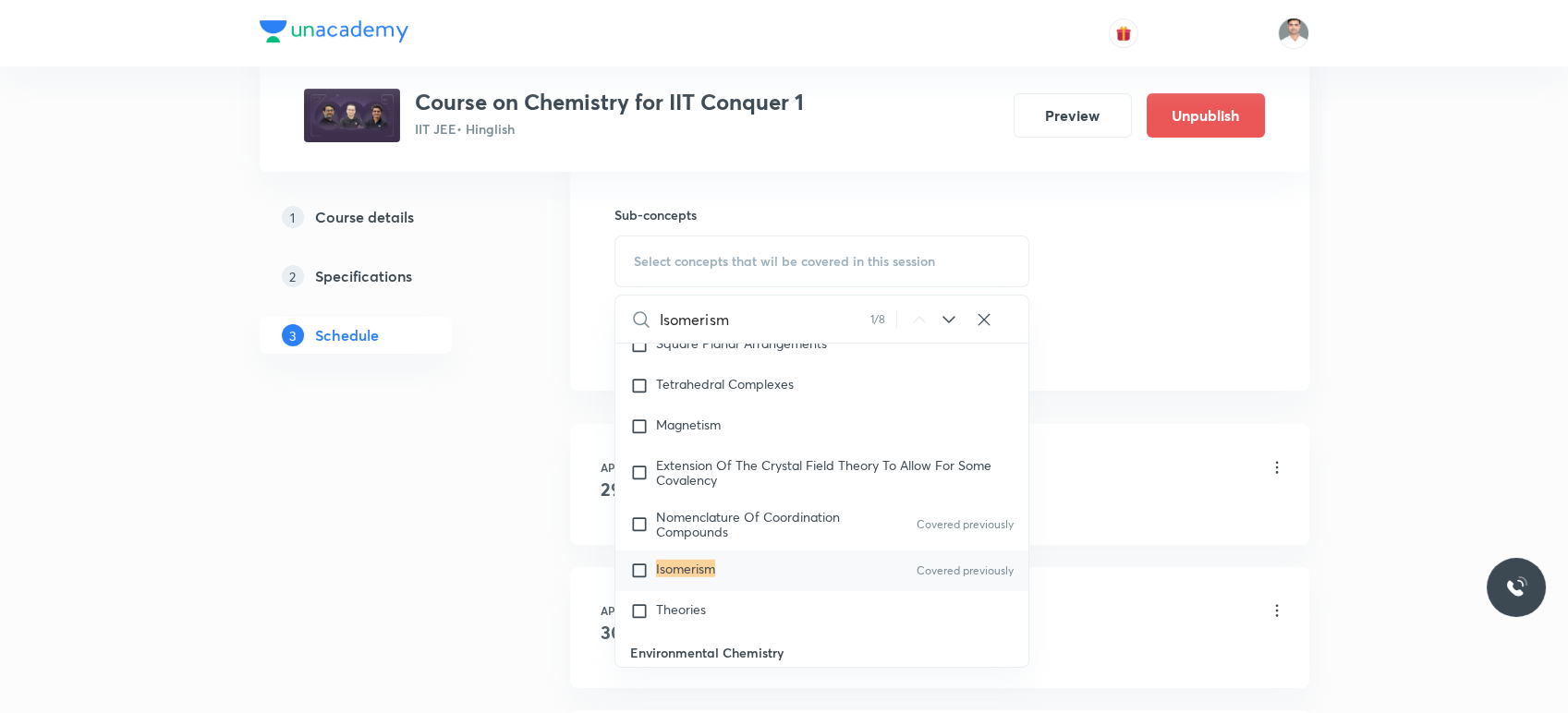
scroll to position [1130, 0]
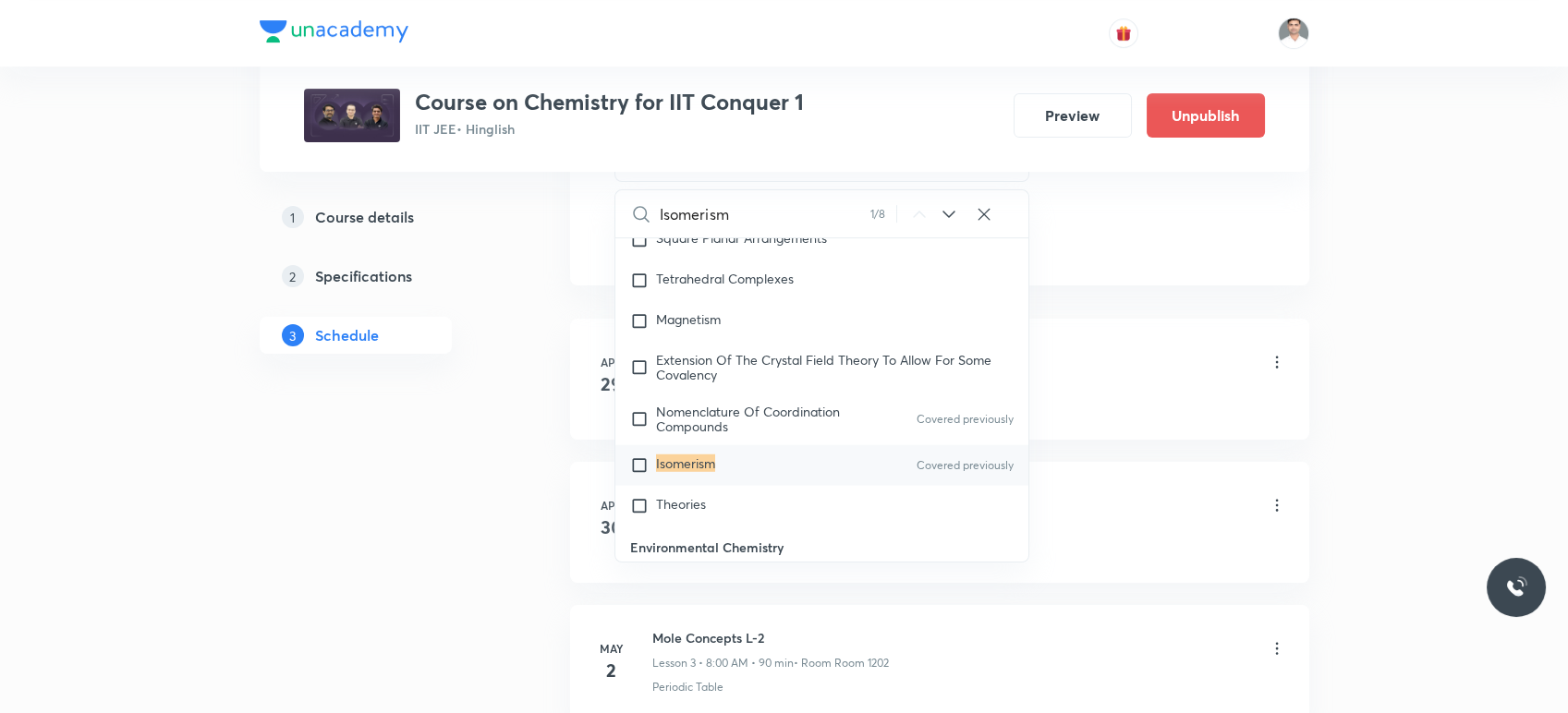
type input "Isomerism"
click at [673, 472] on mark "Isomerism" at bounding box center [686, 464] width 59 height 18
checkbox input "true"
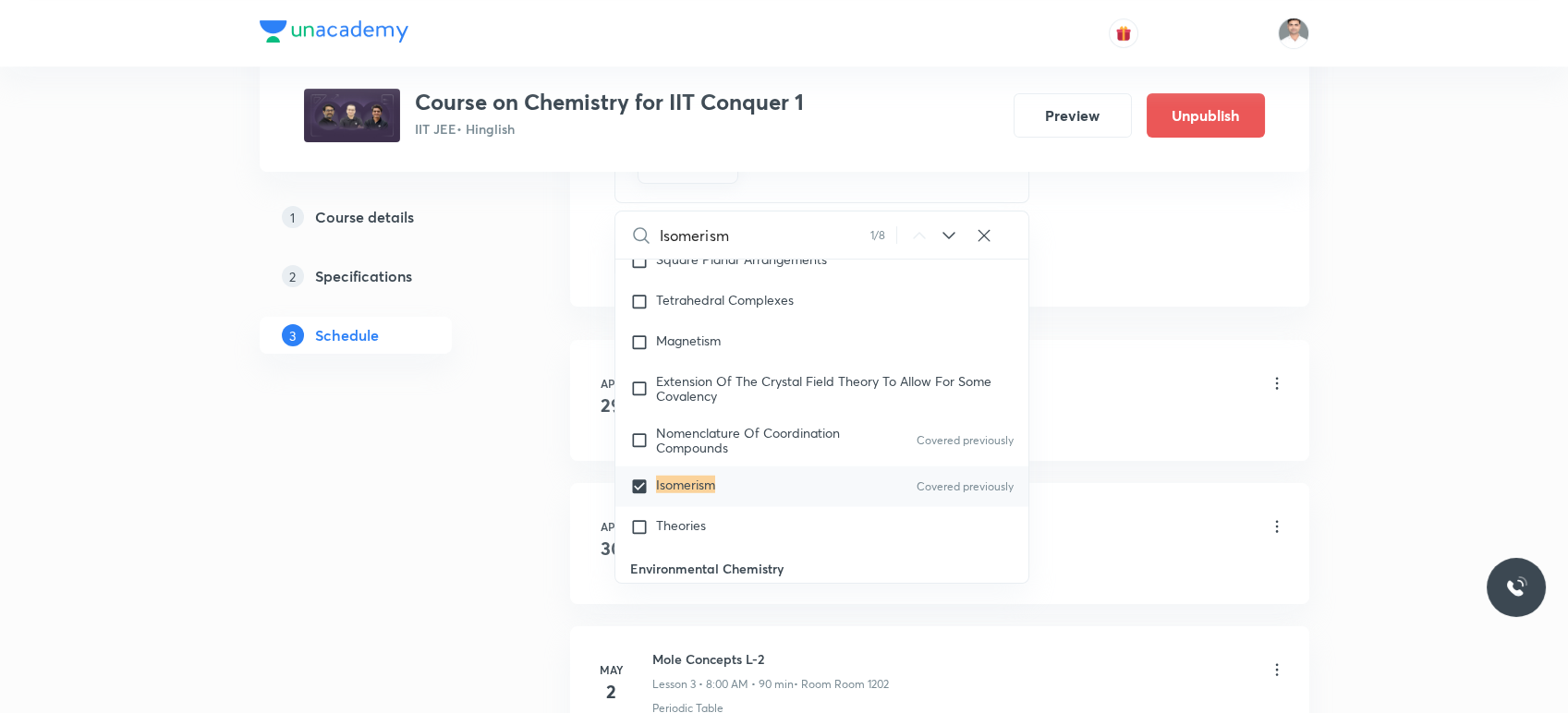
drag, startPoint x: 510, startPoint y: 469, endPoint x: 540, endPoint y: 472, distance: 30.1
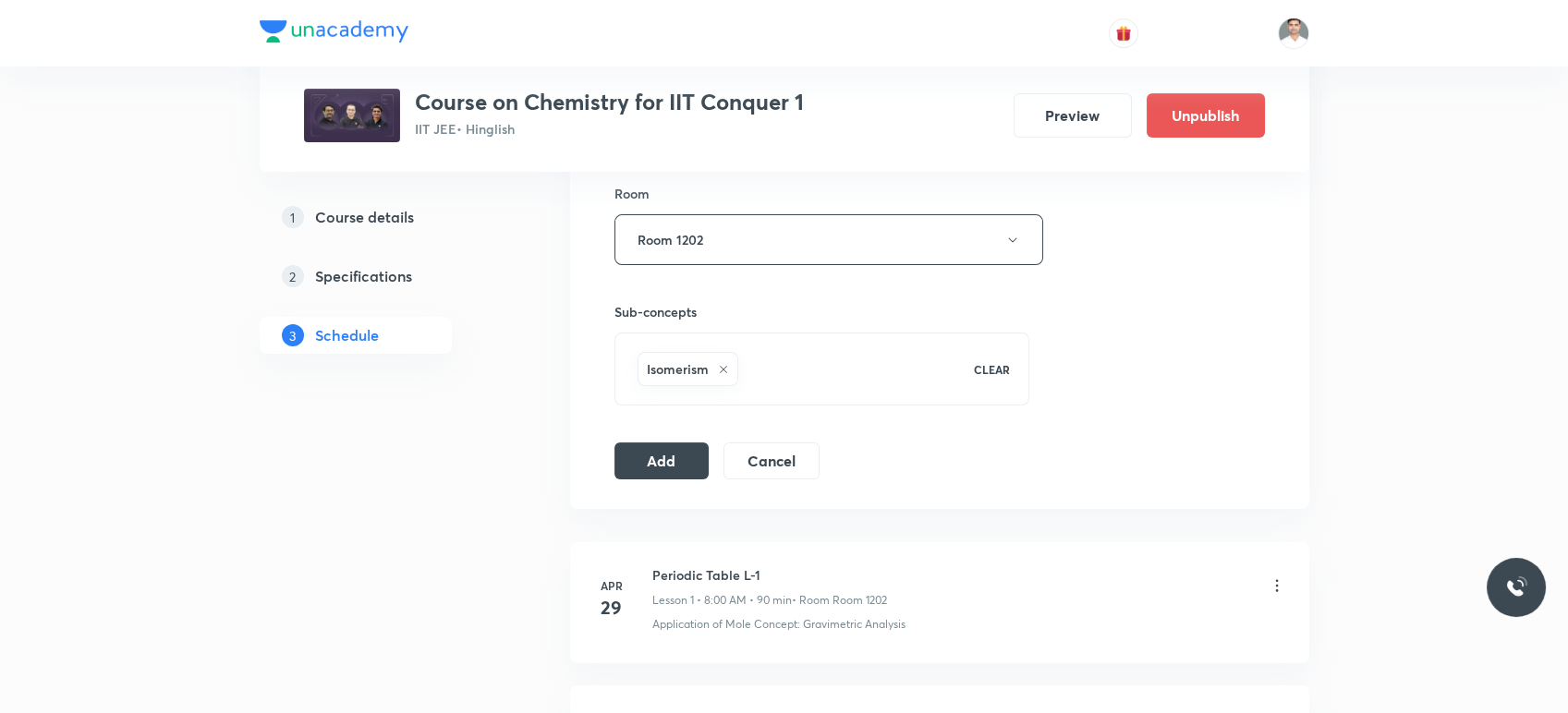
scroll to position [924, 0]
click at [682, 469] on button "Add" at bounding box center [662, 462] width 96 height 37
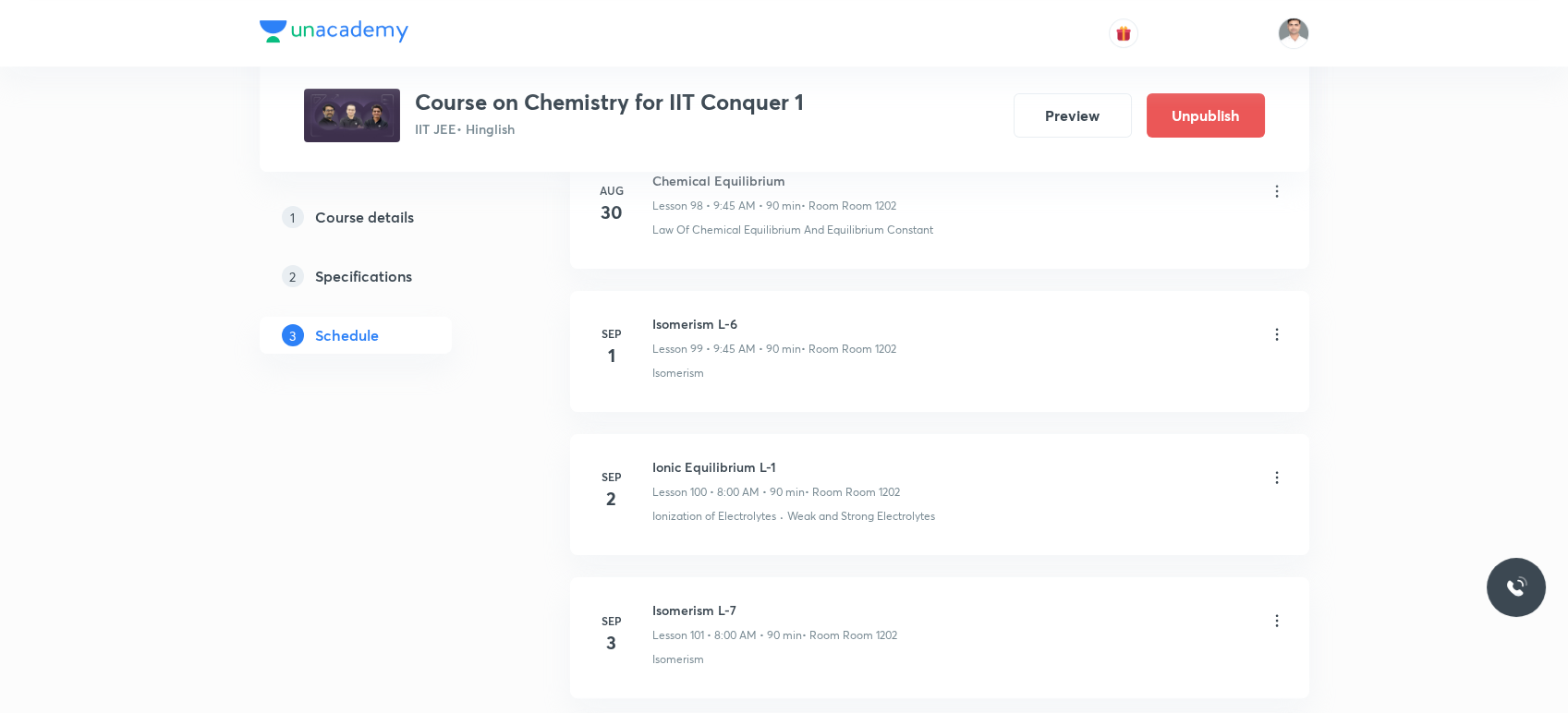
scroll to position [15495, 0]
drag, startPoint x: 650, startPoint y: 446, endPoint x: 831, endPoint y: 448, distance: 181.0
click at [831, 465] on div "Sep 4 Ionic Equilibrium L-2 Lesson 102 • 9:45 AM • 90 min • Room Room 1202 Conc…" at bounding box center [940, 498] width 693 height 67
copy h6 "Ionic Equilibrium L-2"
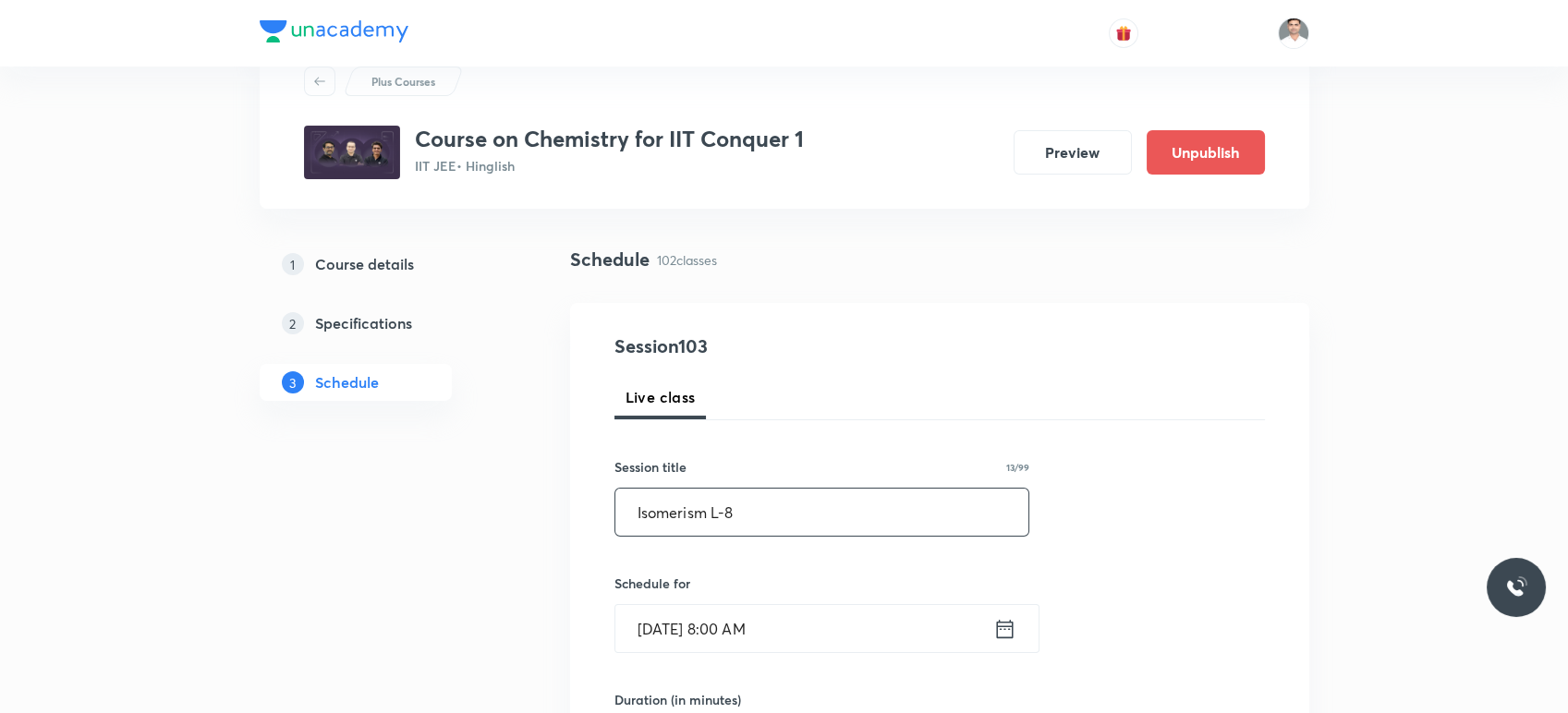
scroll to position [102, 0]
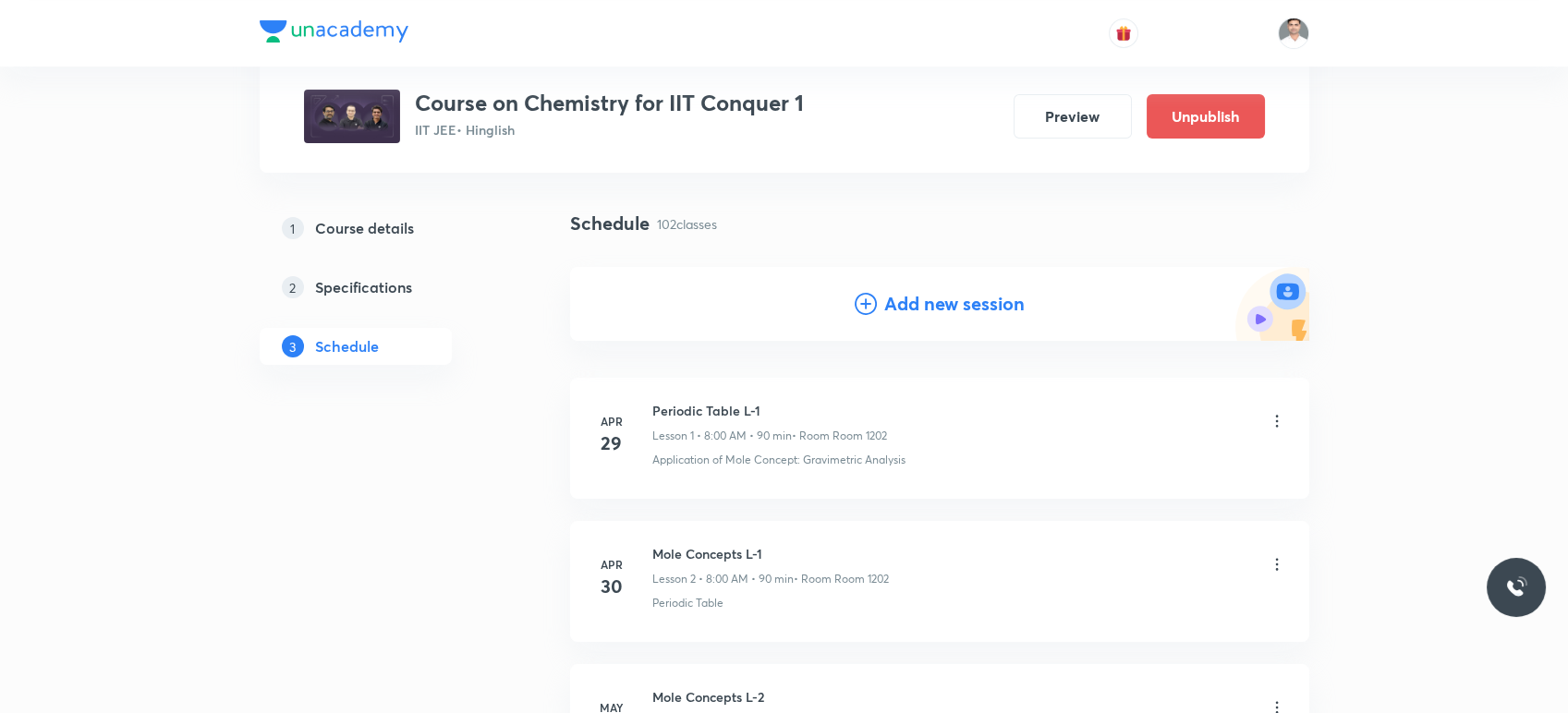
click at [927, 310] on h4 "Add new session" at bounding box center [954, 304] width 141 height 28
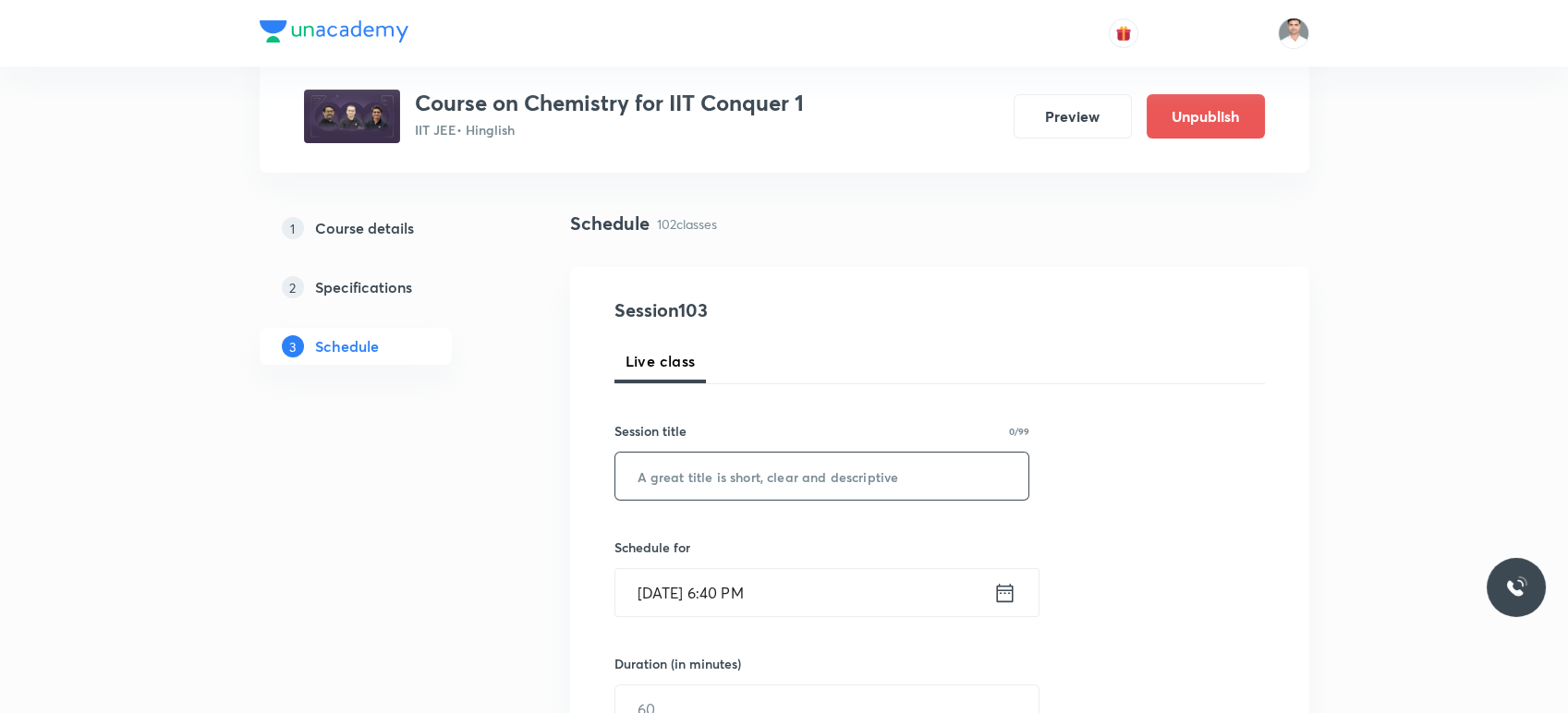
click at [748, 464] on input "text" at bounding box center [822, 477] width 414 height 47
paste input "Ionic Equilibrium L-2"
drag, startPoint x: 679, startPoint y: 472, endPoint x: 747, endPoint y: 469, distance: 68.1
click at [747, 469] on input "Ionic Equilibrium L-3" at bounding box center [822, 477] width 414 height 47
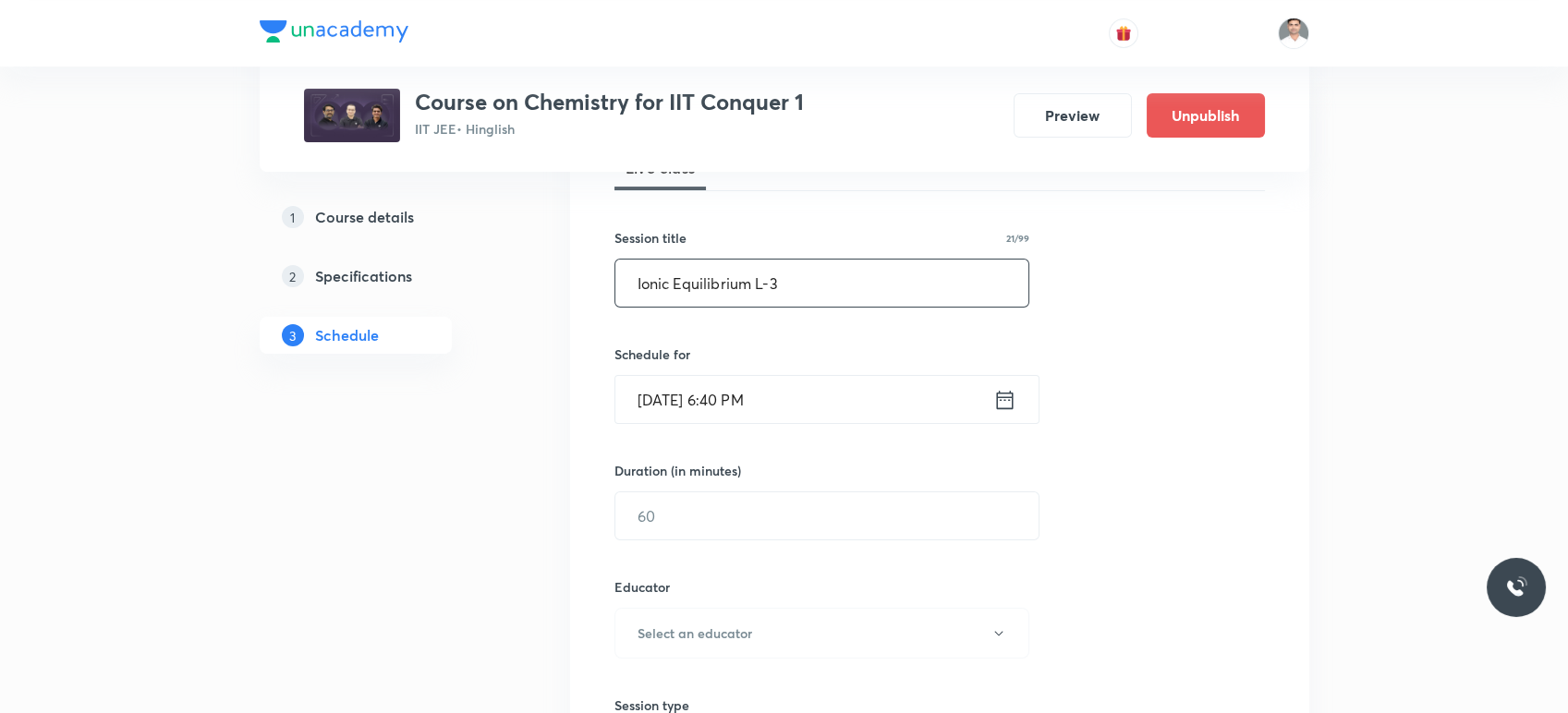
scroll to position [307, 0]
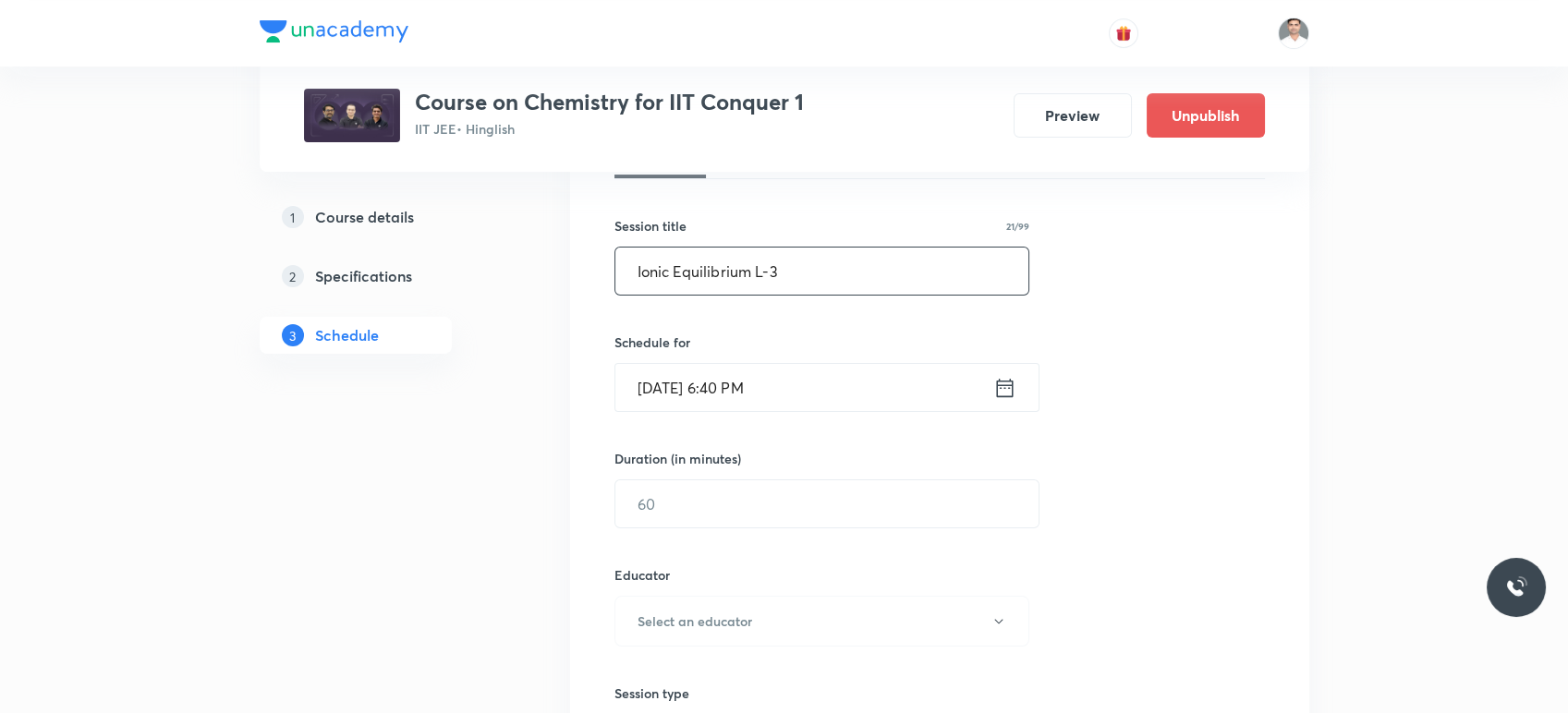
type input "Ionic Equilibrium L-3"
click at [1004, 393] on icon at bounding box center [1005, 388] width 23 height 26
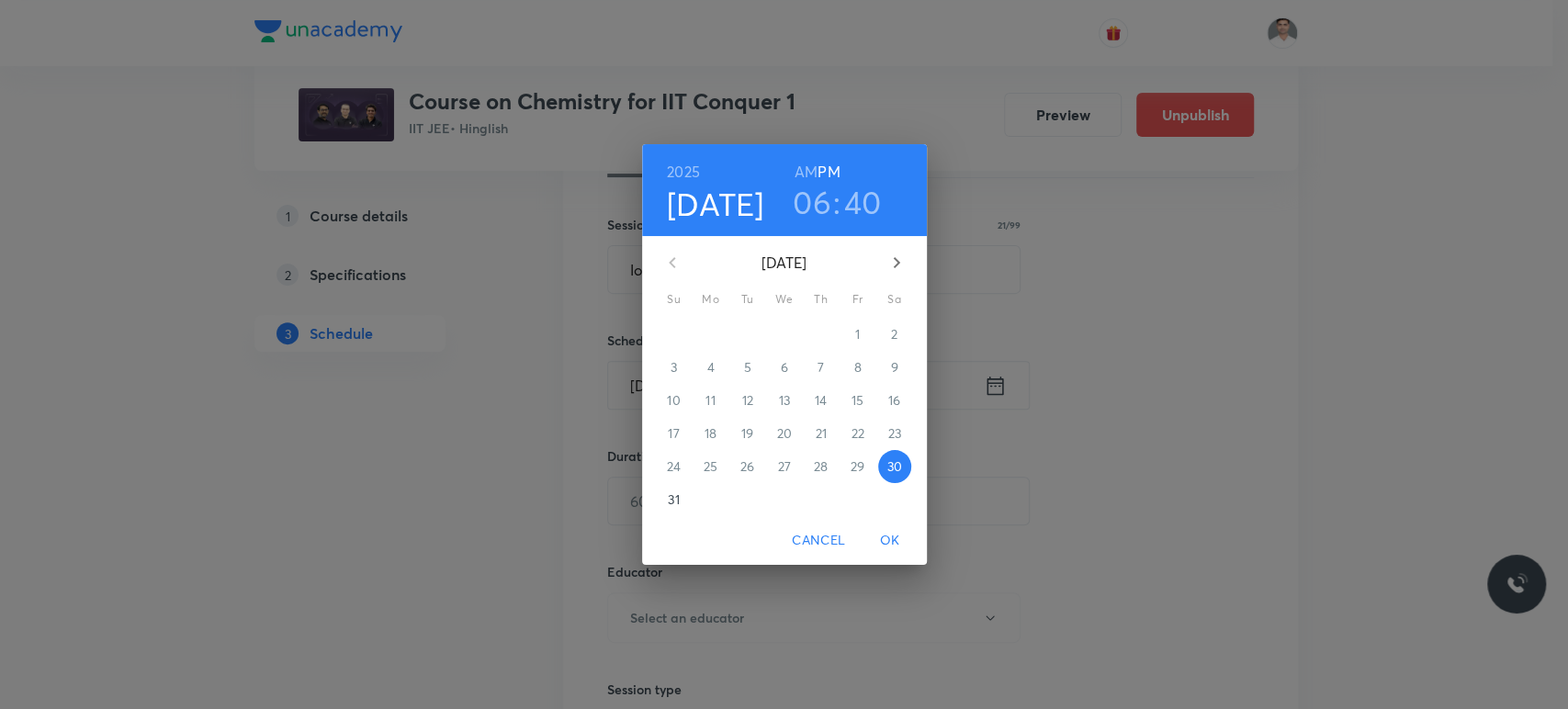
click at [893, 260] on icon "button" at bounding box center [897, 262] width 23 height 23
click at [896, 338] on p "6" at bounding box center [894, 334] width 8 height 19
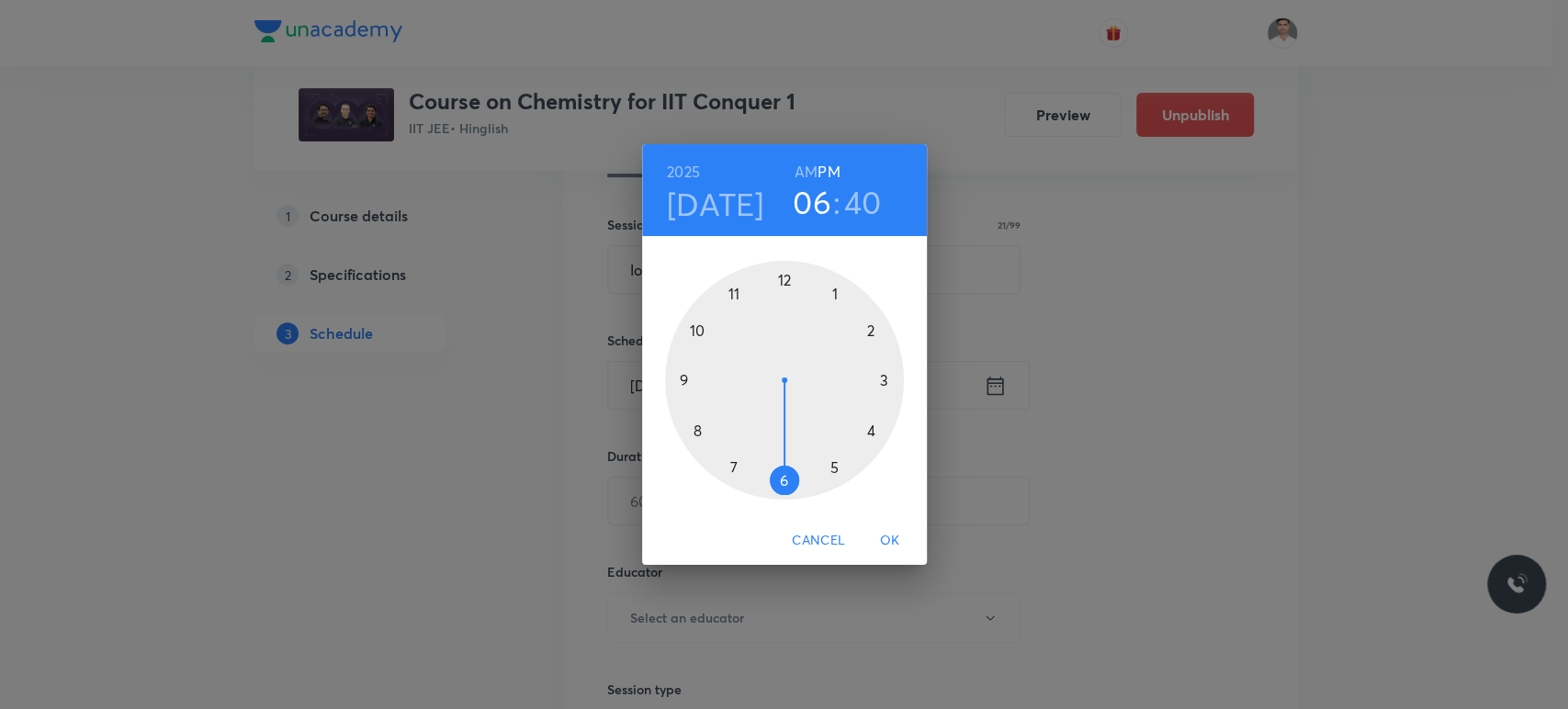
click at [807, 166] on h6 "AM" at bounding box center [806, 171] width 23 height 25
click at [684, 378] on div at bounding box center [784, 380] width 239 height 239
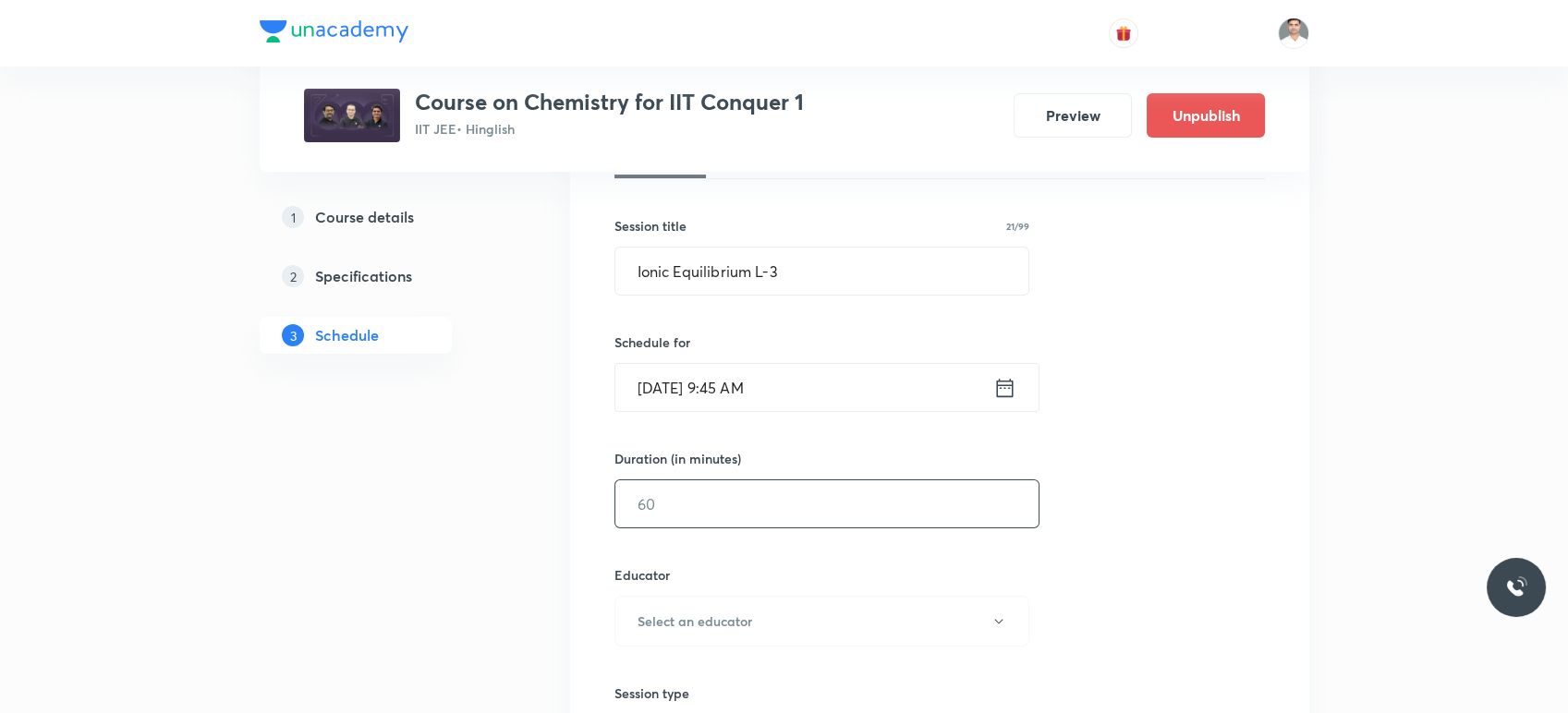
click at [716, 516] on input "text" at bounding box center [827, 504] width 424 height 47
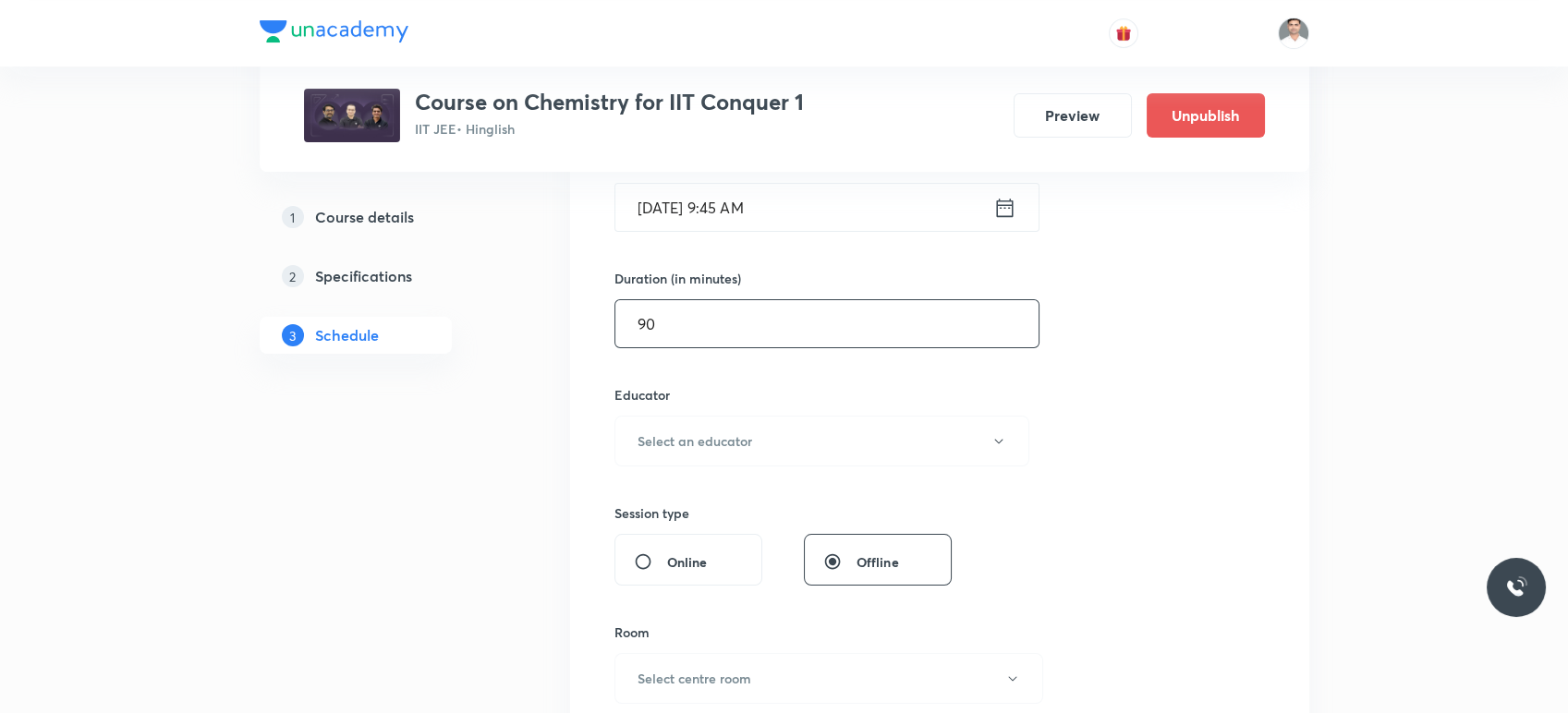
scroll to position [513, 0]
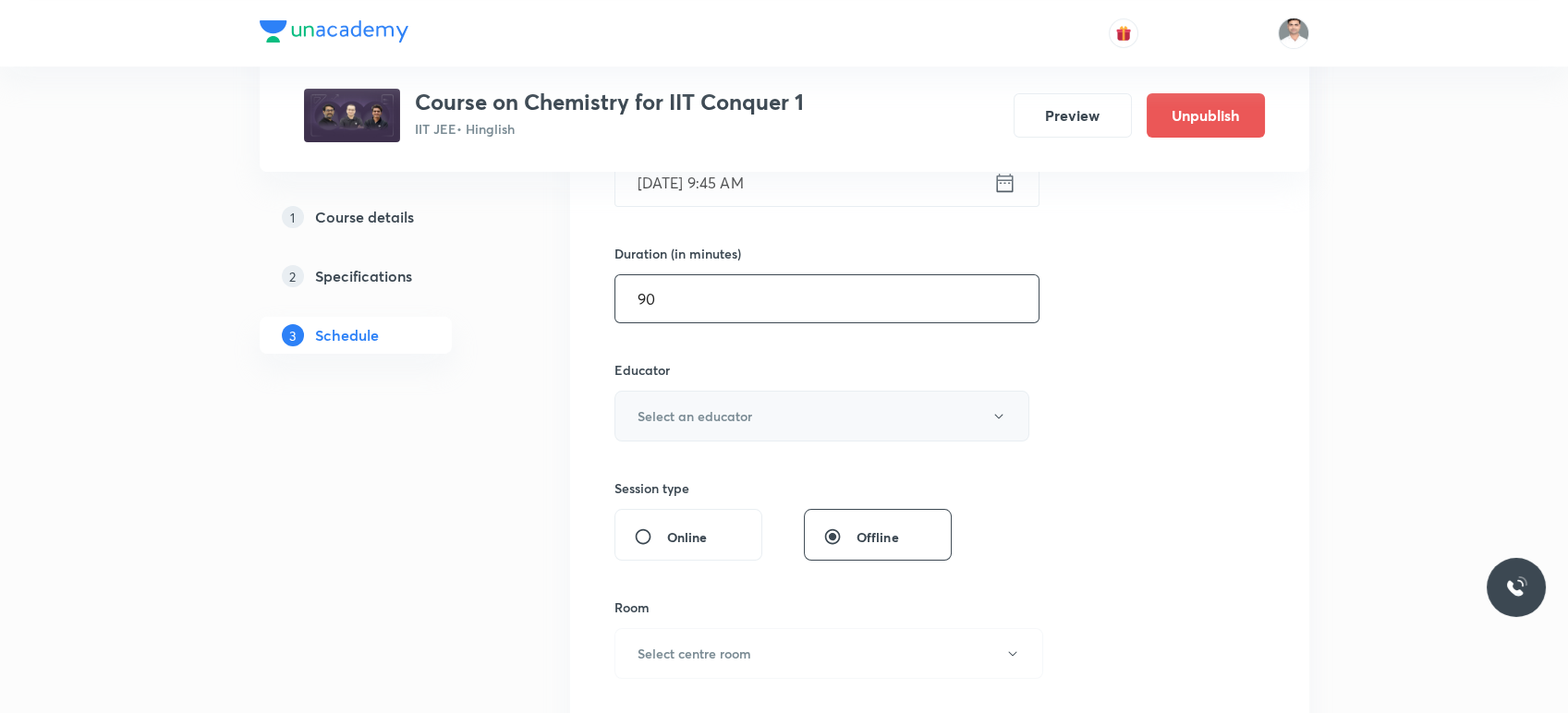
type input "90"
click at [800, 436] on button "Select an educator" at bounding box center [822, 417] width 416 height 51
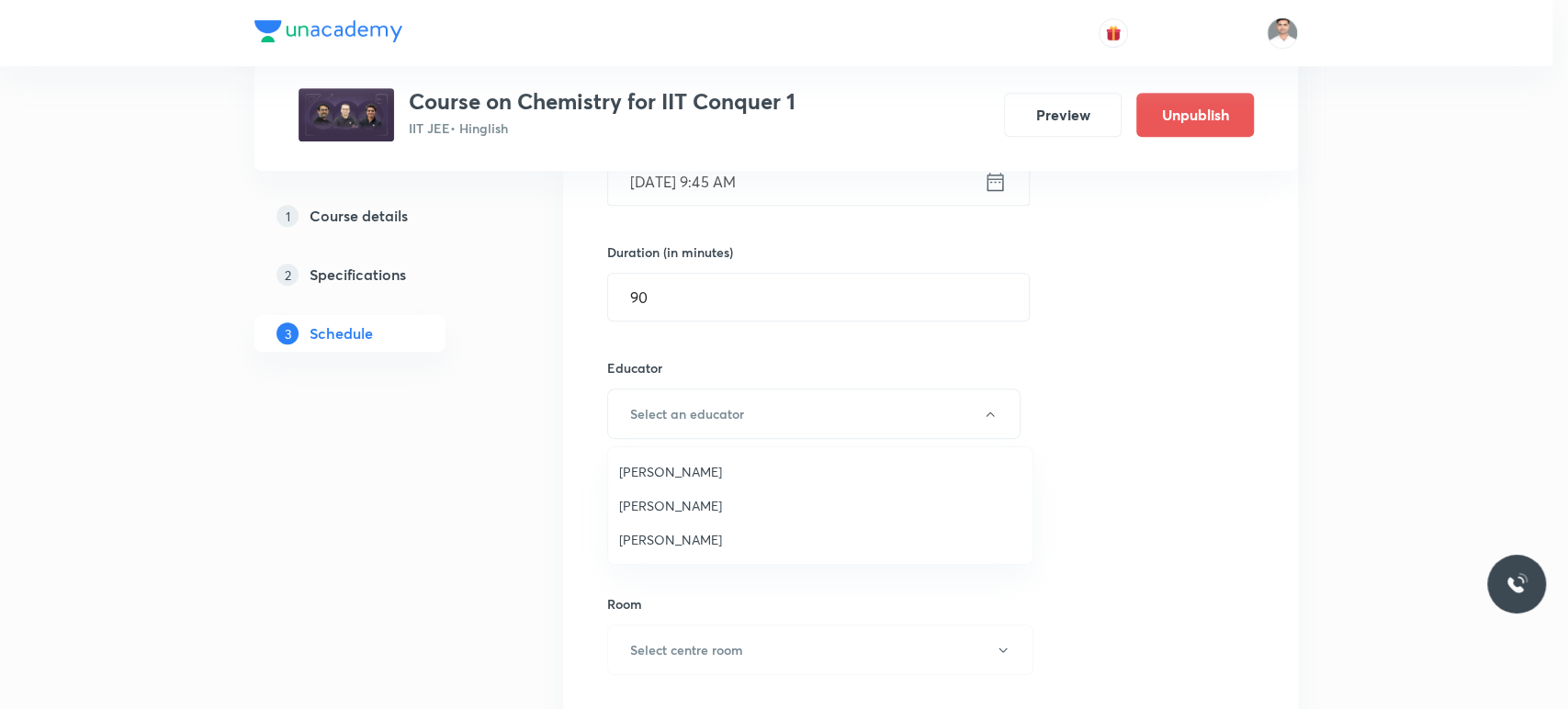
click at [672, 535] on span "Hari Narayan Tiwari" at bounding box center [819, 540] width 402 height 20
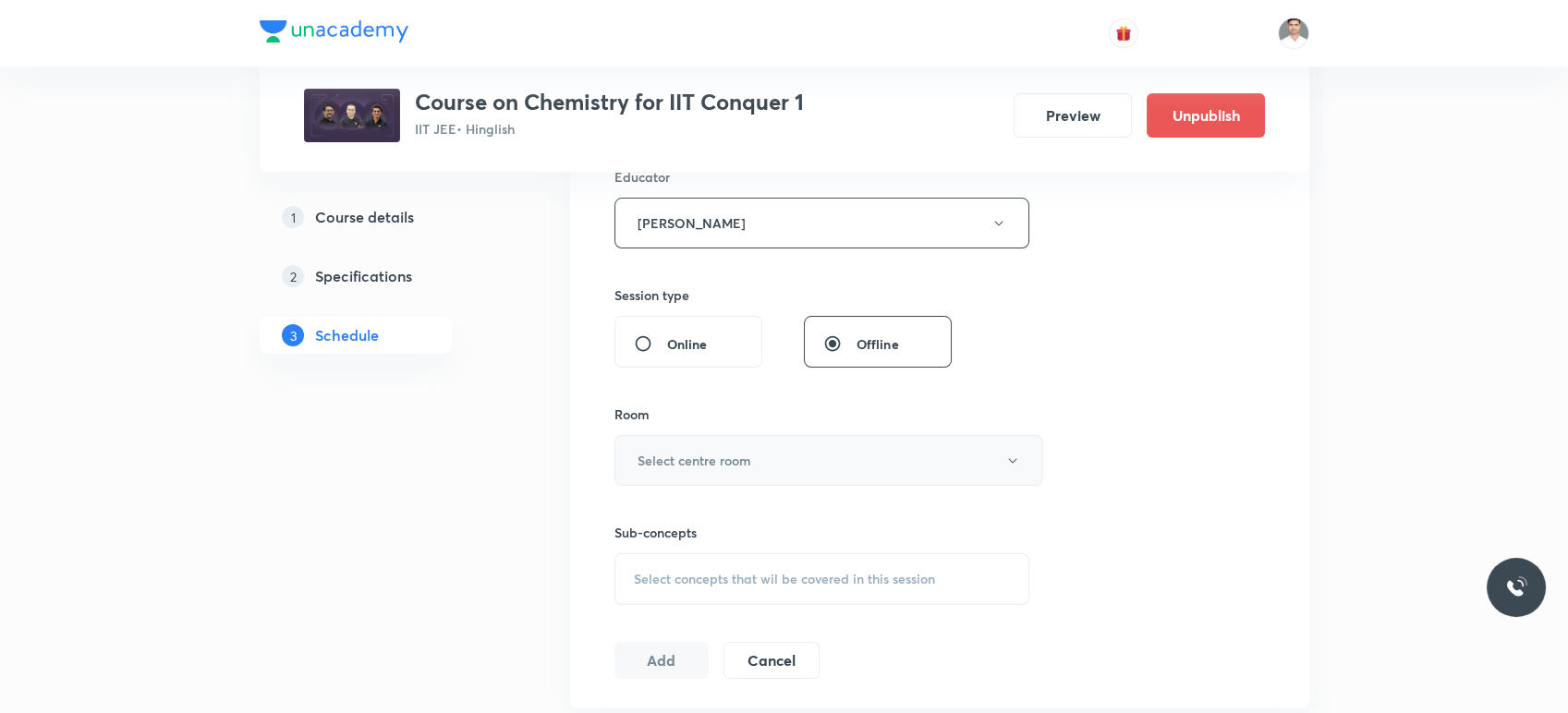
scroll to position [718, 0]
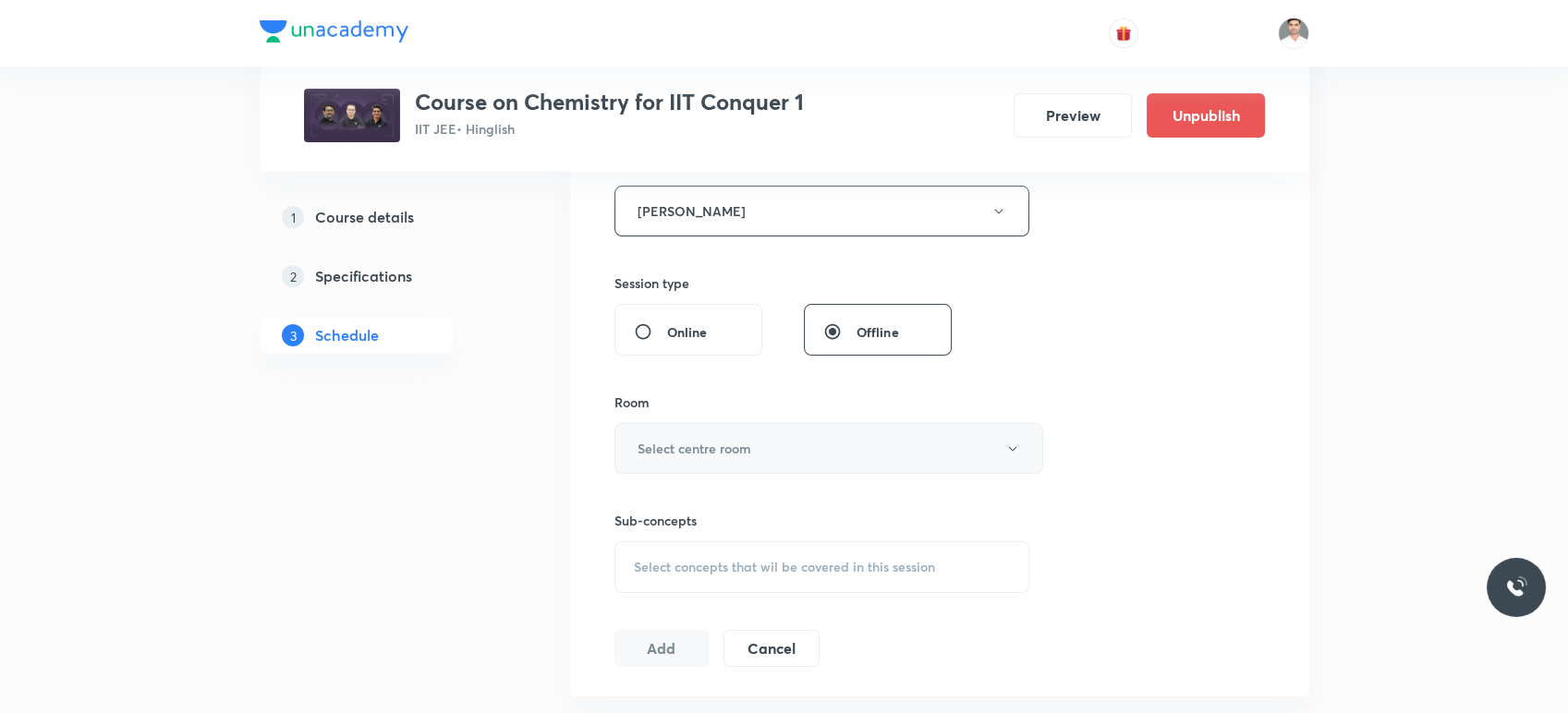
click at [700, 443] on h6 "Select centre room" at bounding box center [693, 449] width 113 height 20
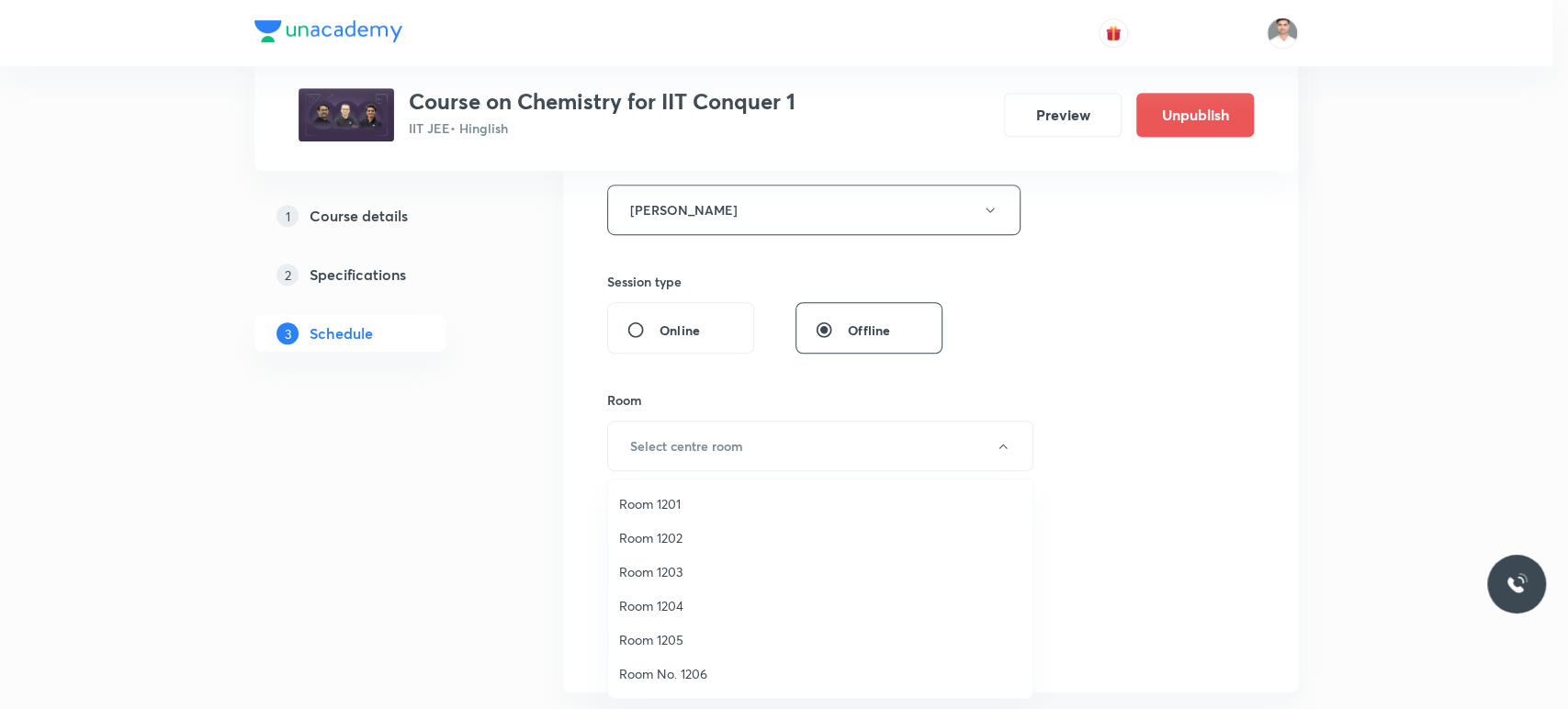
click at [636, 544] on span "Room 1202" at bounding box center [819, 539] width 402 height 20
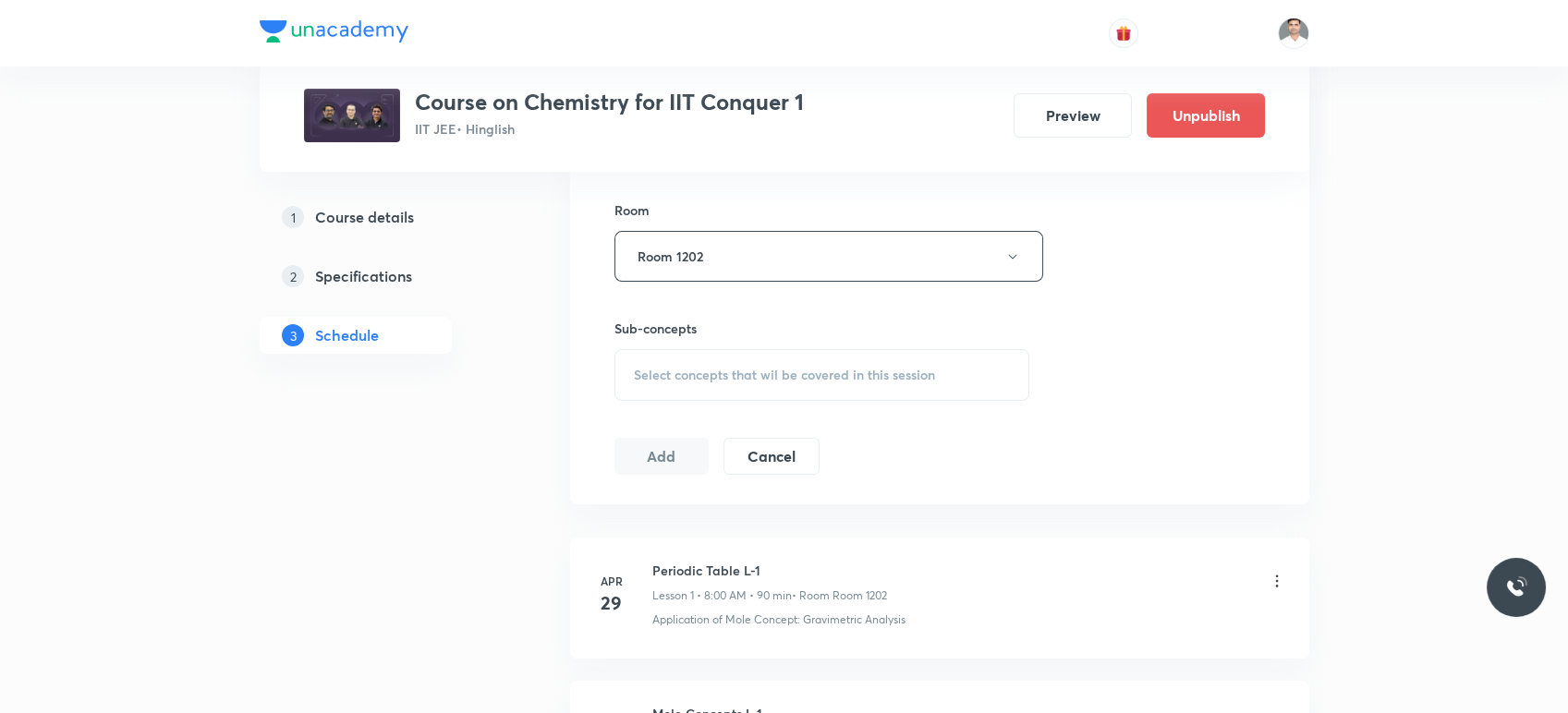
scroll to position [924, 0]
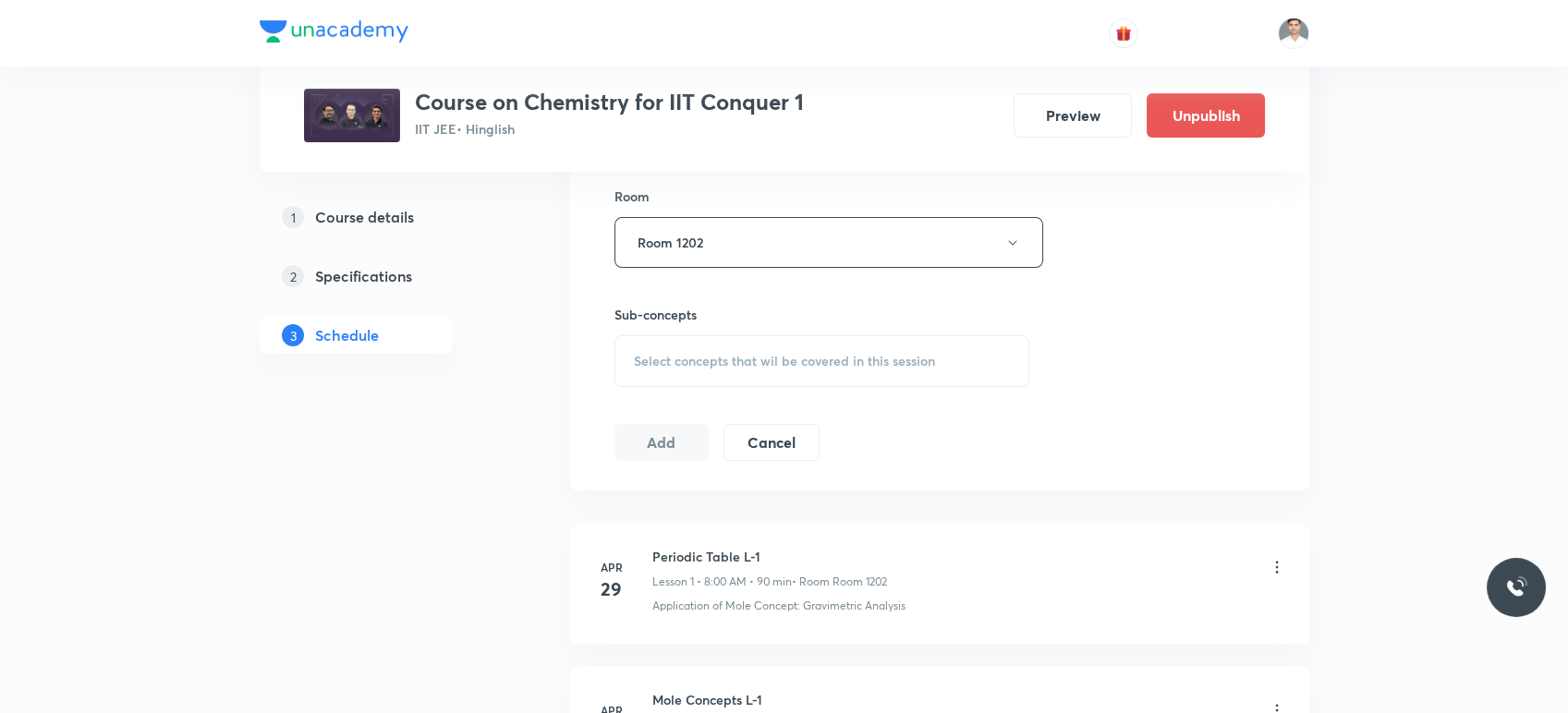
click at [748, 361] on span "Select concepts that wil be covered in this session" at bounding box center [785, 360] width 301 height 15
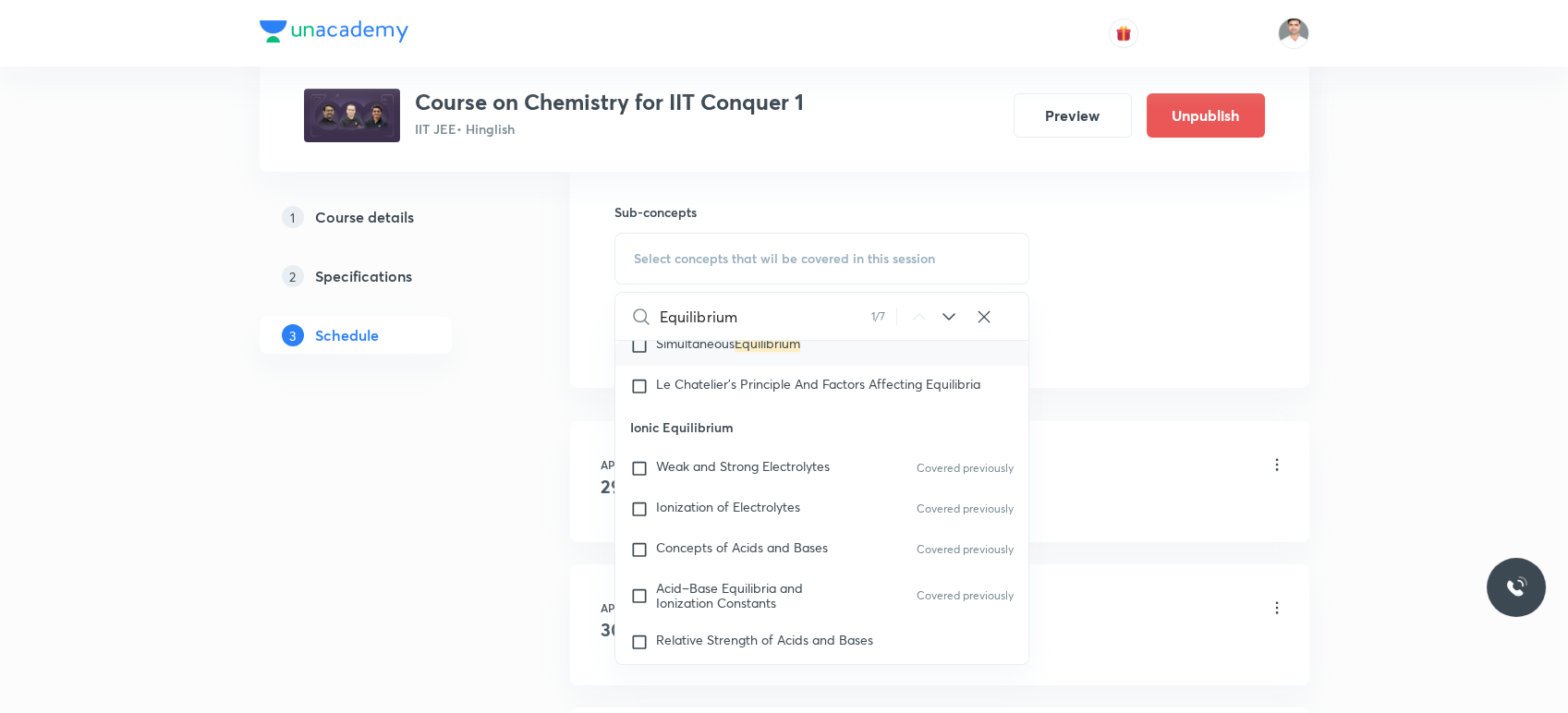
scroll to position [4495, 0]
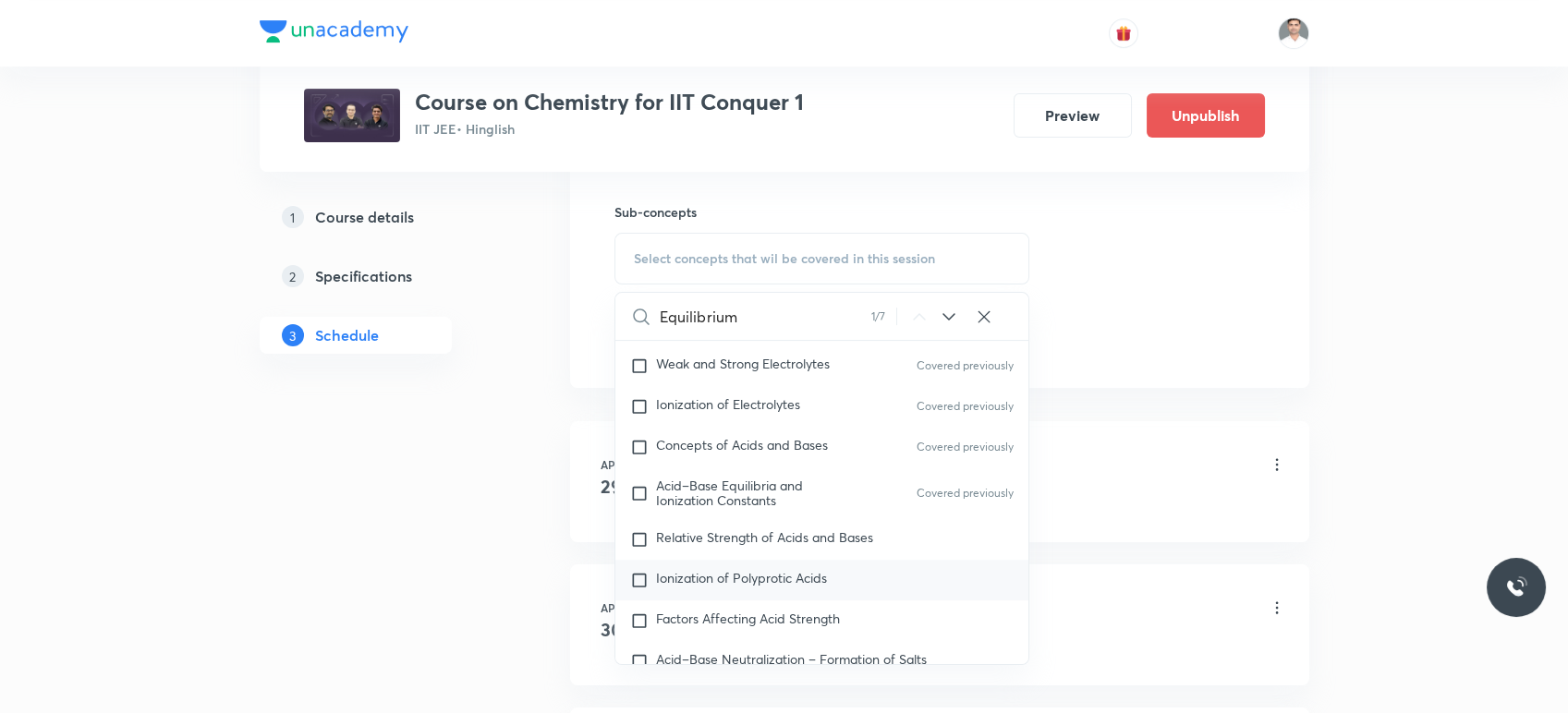
type input "Equilibrium"
click at [708, 578] on span "Ionization of Polyprotic Acids" at bounding box center [742, 578] width 171 height 18
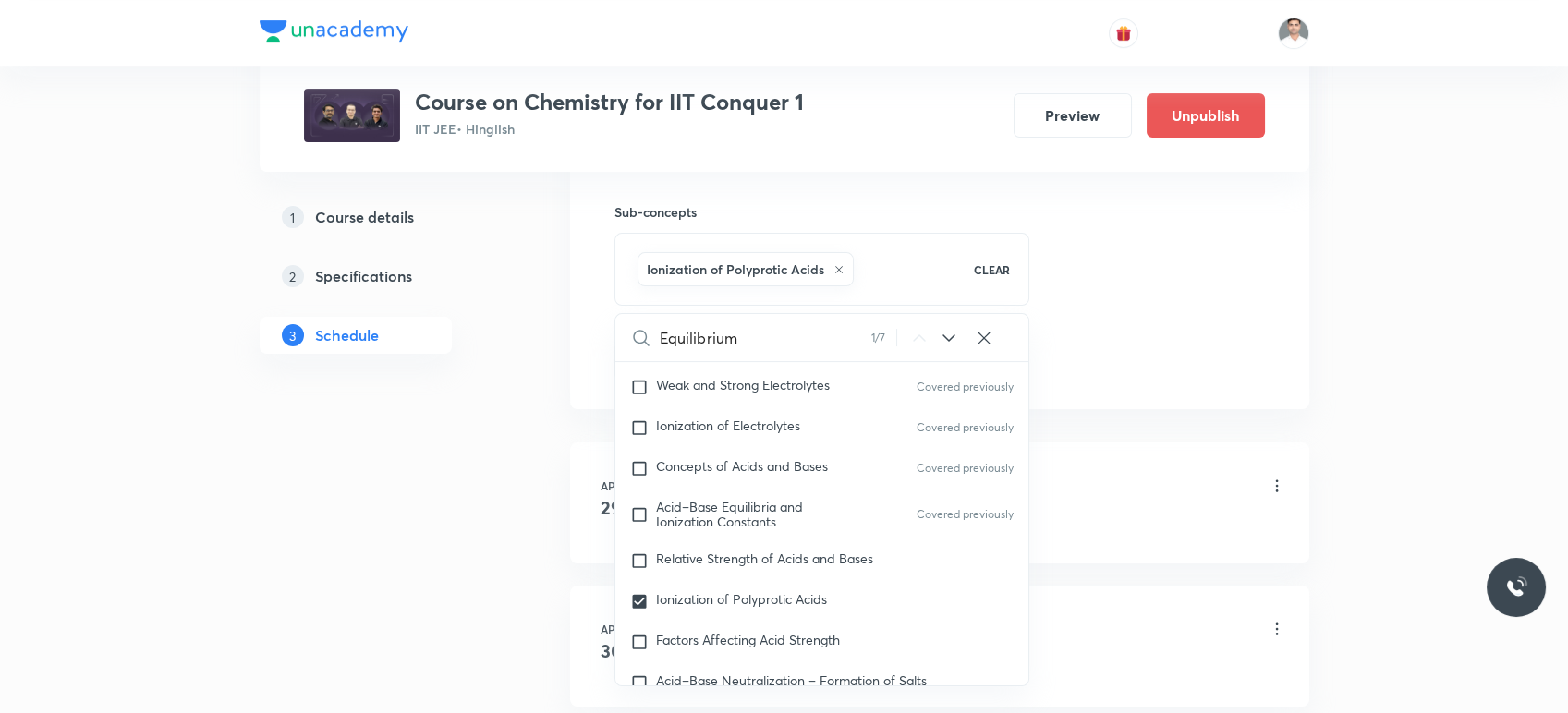
drag, startPoint x: 701, startPoint y: 634, endPoint x: 489, endPoint y: 537, distance: 233.1
click at [699, 636] on span "Factors Affecting Acid Strength" at bounding box center [748, 640] width 184 height 18
checkbox input "true"
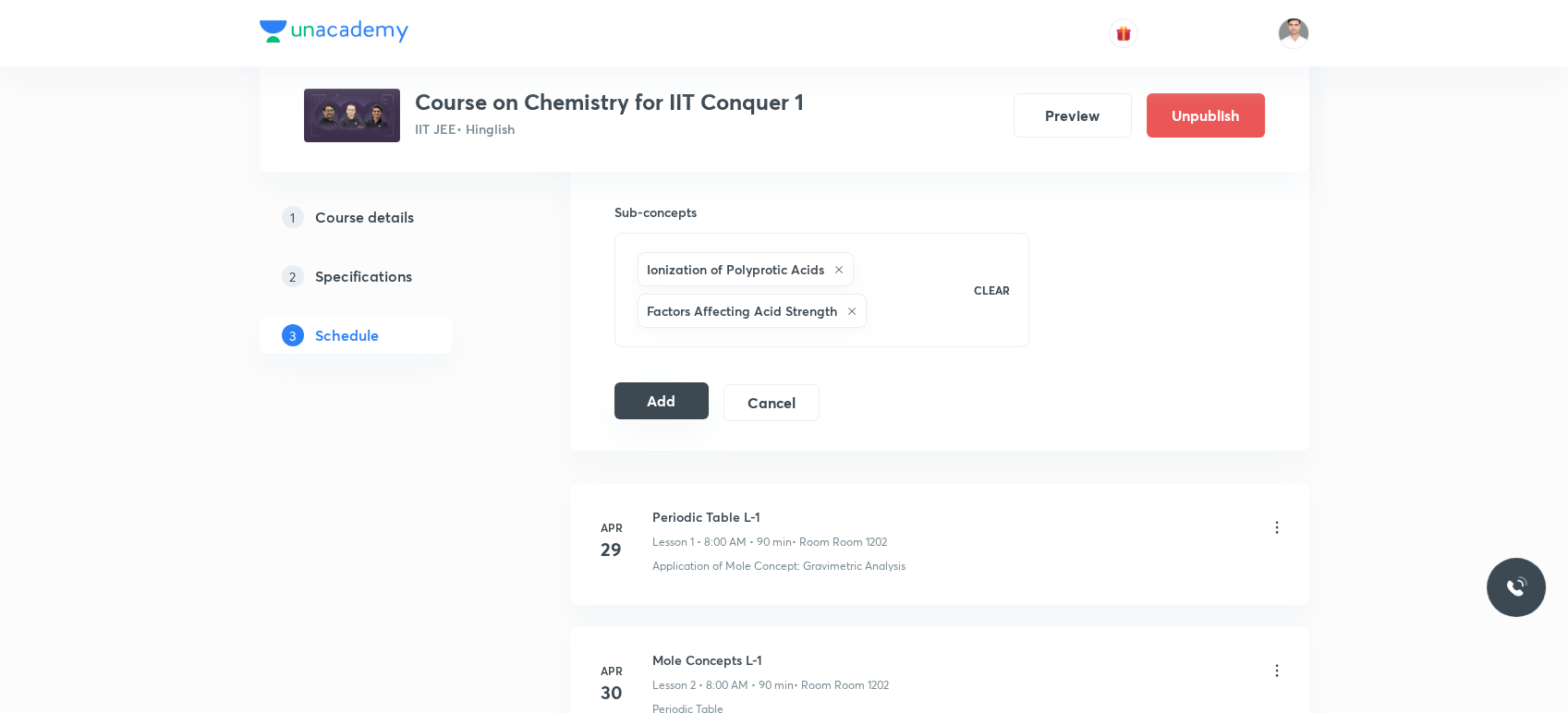
click at [647, 403] on button "Add" at bounding box center [662, 401] width 96 height 37
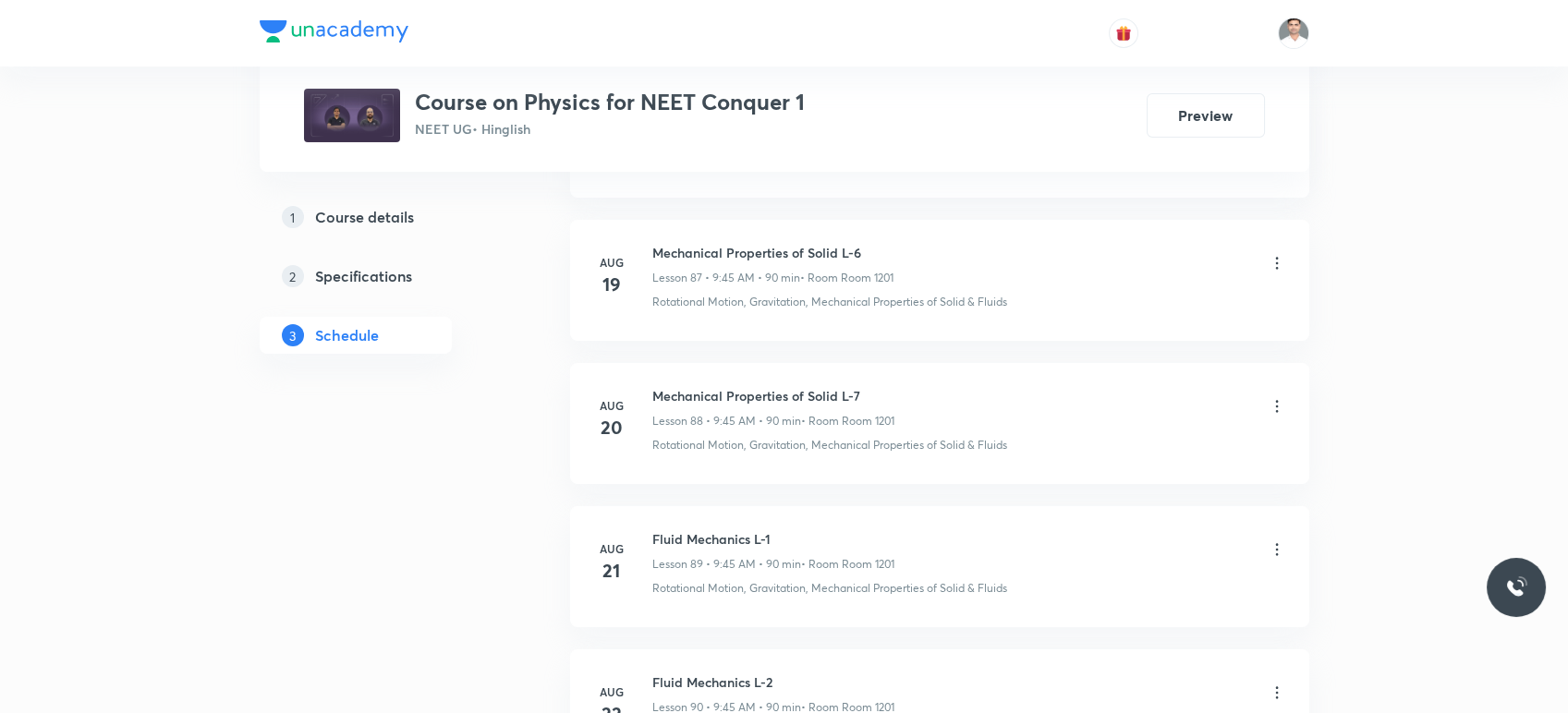
scroll to position [14474, 0]
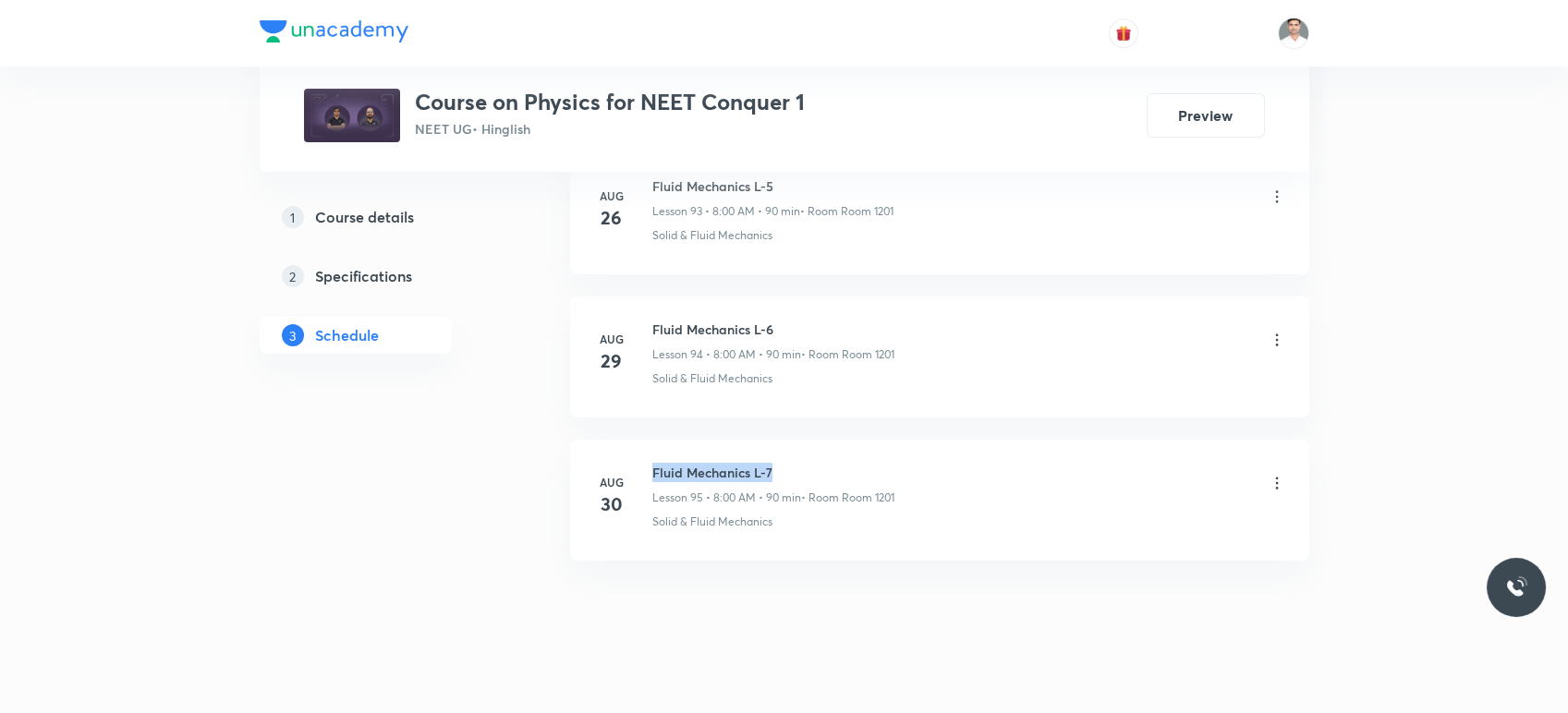
drag, startPoint x: 649, startPoint y: 447, endPoint x: 821, endPoint y: 442, distance: 172.1
click at [821, 463] on div "[DATE] Fluid Mechanics L-7 Lesson 95 • 8:00 AM • 90 min • Room Room 1201 Solid …" at bounding box center [940, 496] width 693 height 67
copy h6 "Fluid Mechanics L-7"
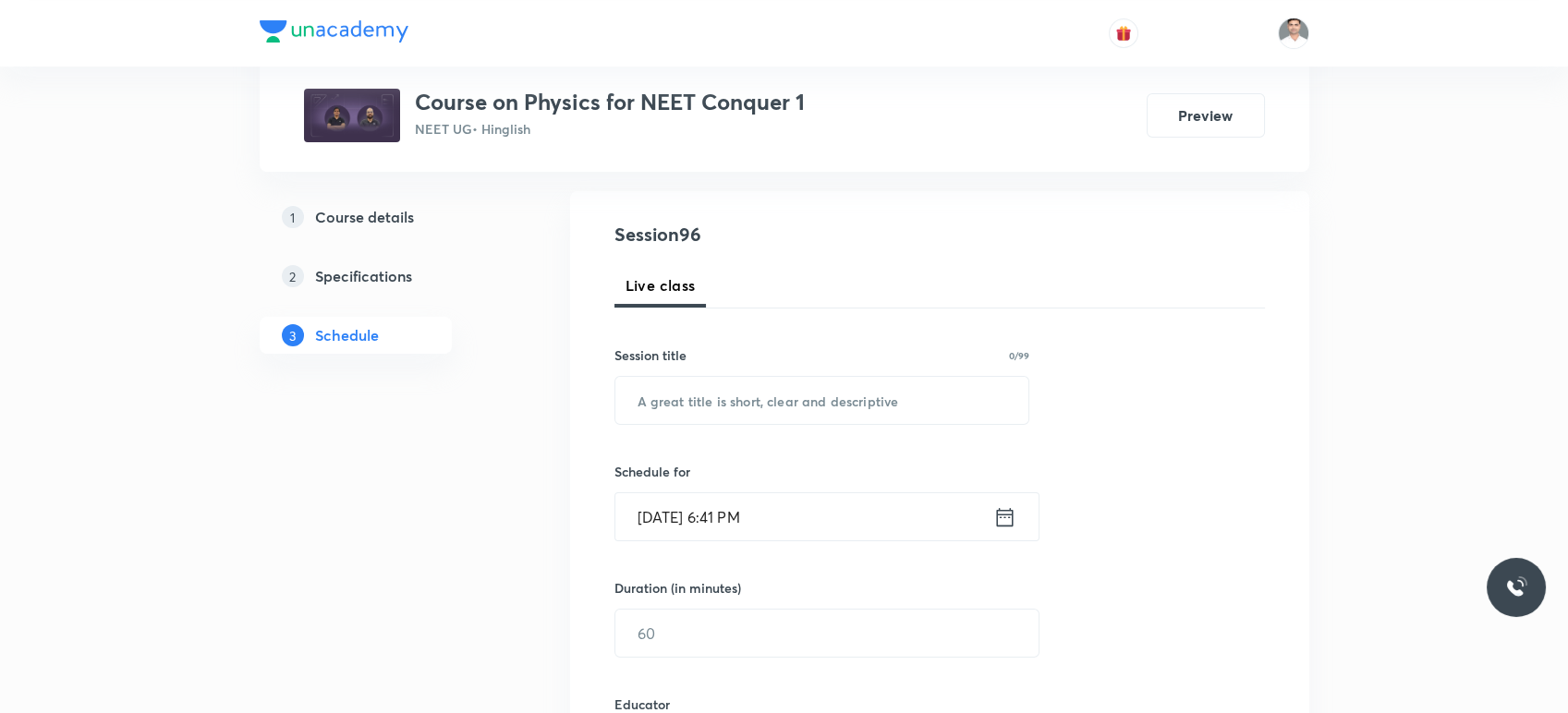
scroll to position [205, 0]
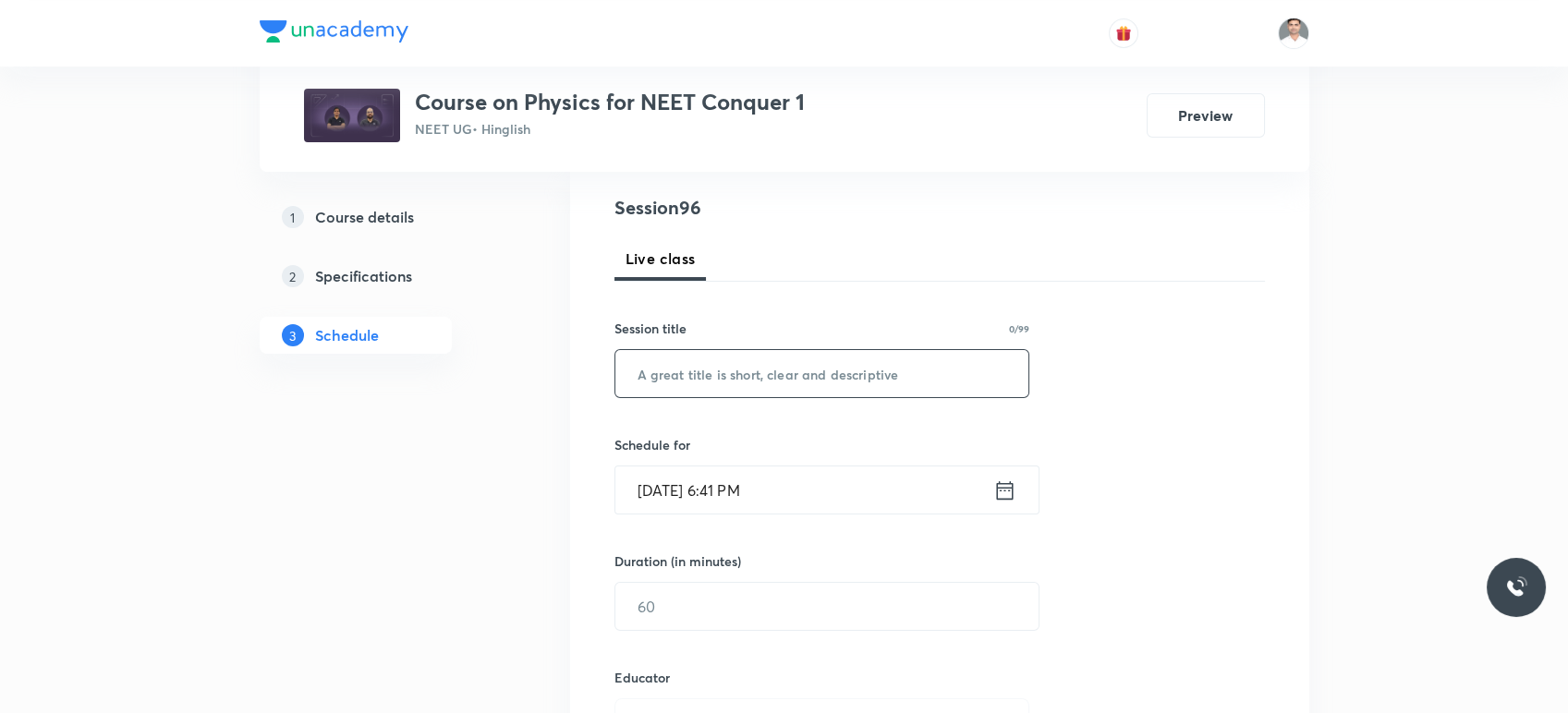
click at [754, 382] on input "text" at bounding box center [822, 374] width 414 height 47
paste input "Fluid Mechanics L-7"
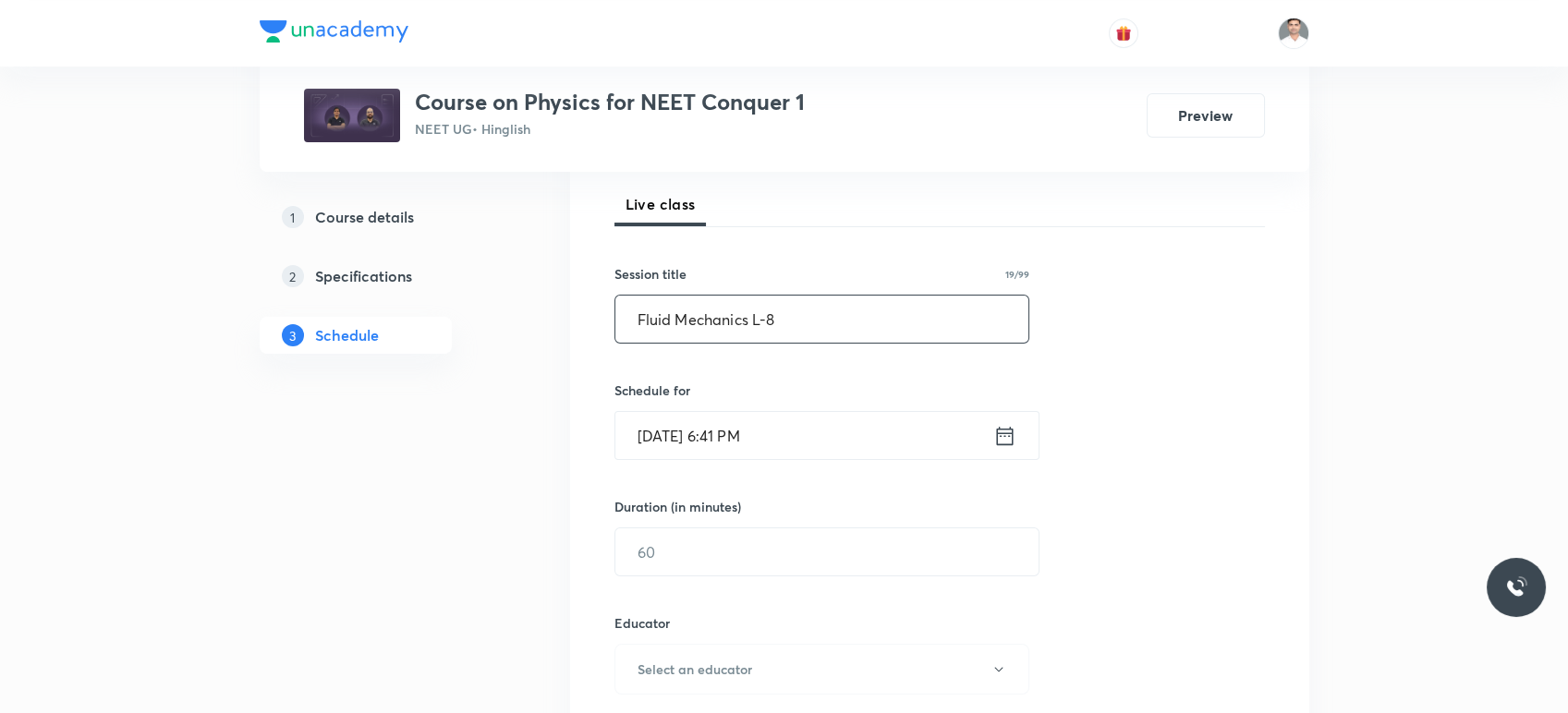
scroll to position [307, 0]
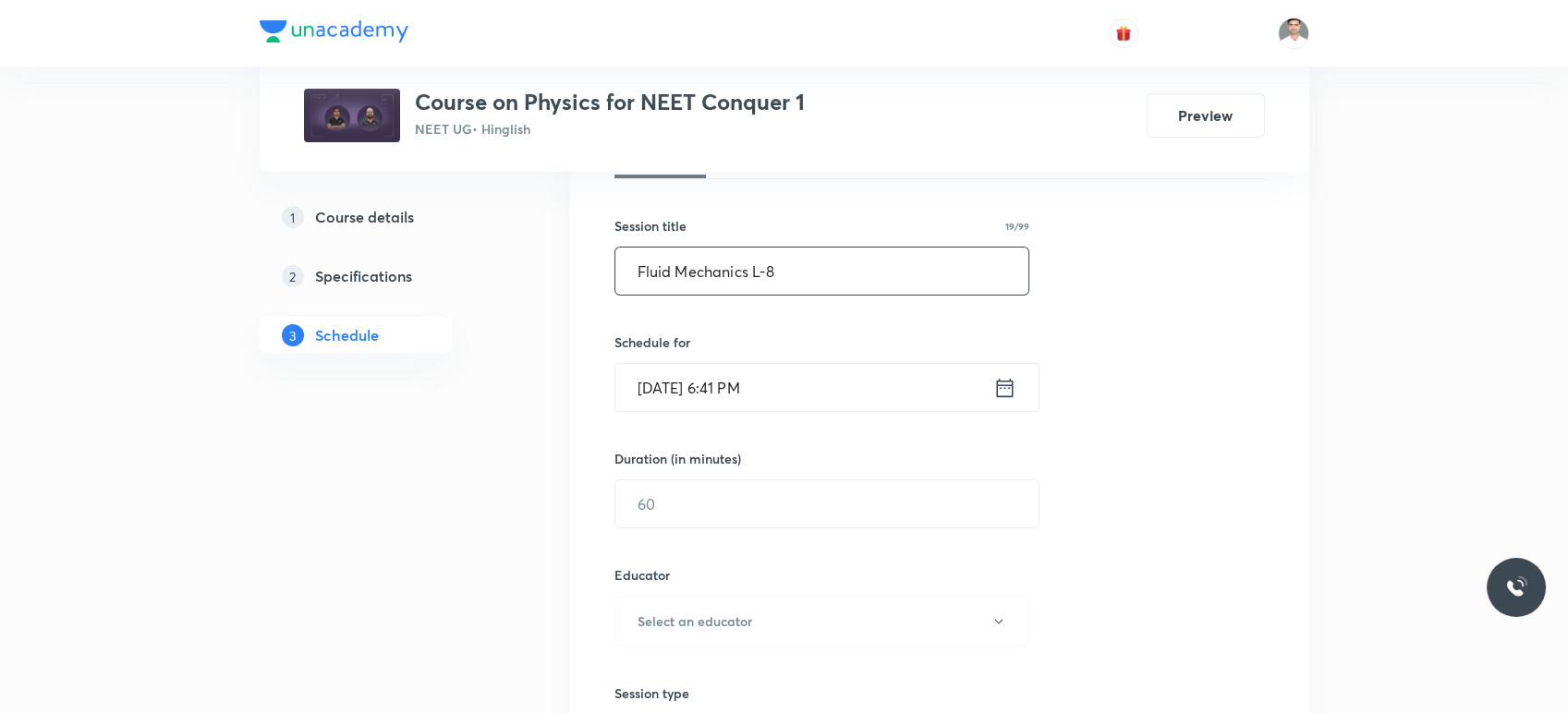
type input "Fluid Mechanics L-8"
click at [1002, 381] on icon at bounding box center [1004, 387] width 17 height 19
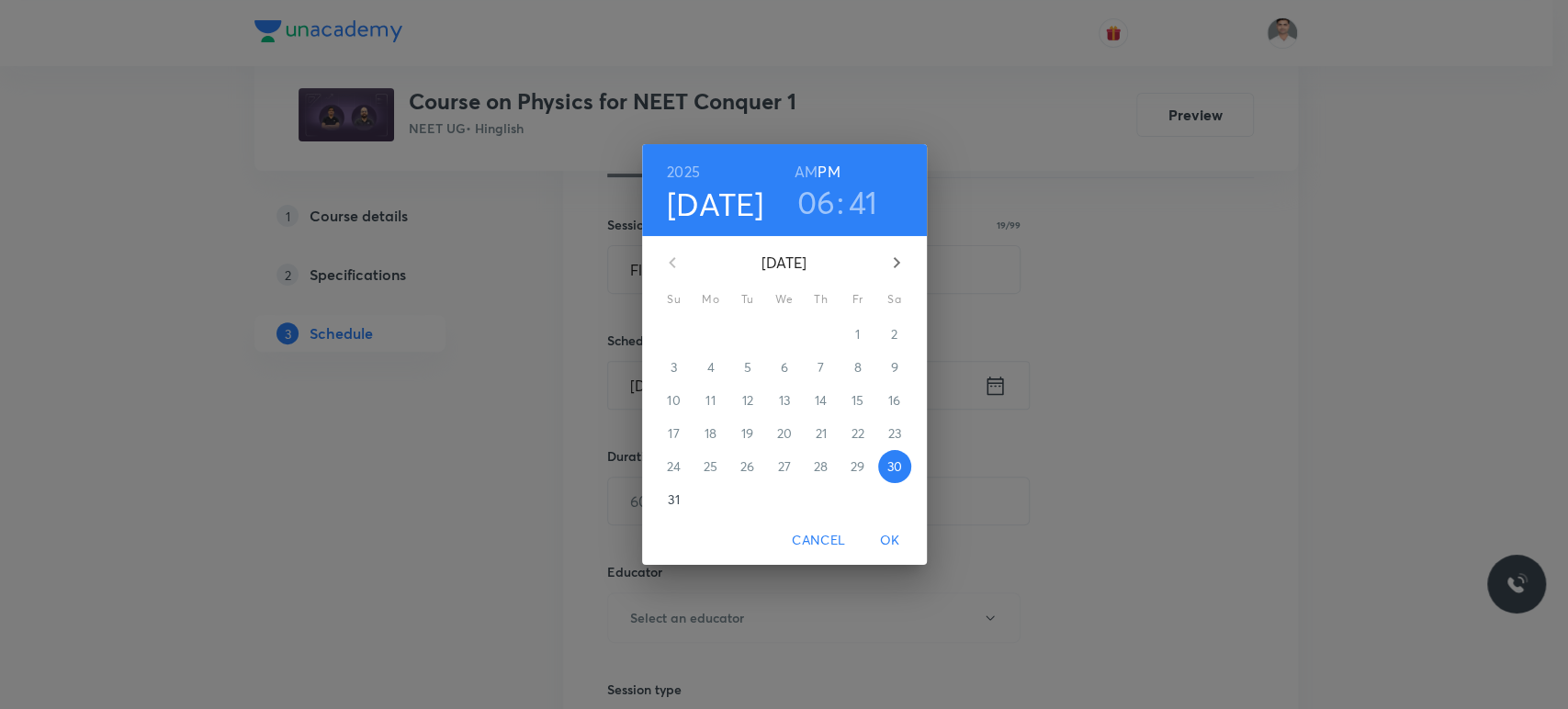
click at [892, 260] on icon "button" at bounding box center [897, 262] width 23 height 23
click at [706, 328] on span "1" at bounding box center [711, 334] width 33 height 19
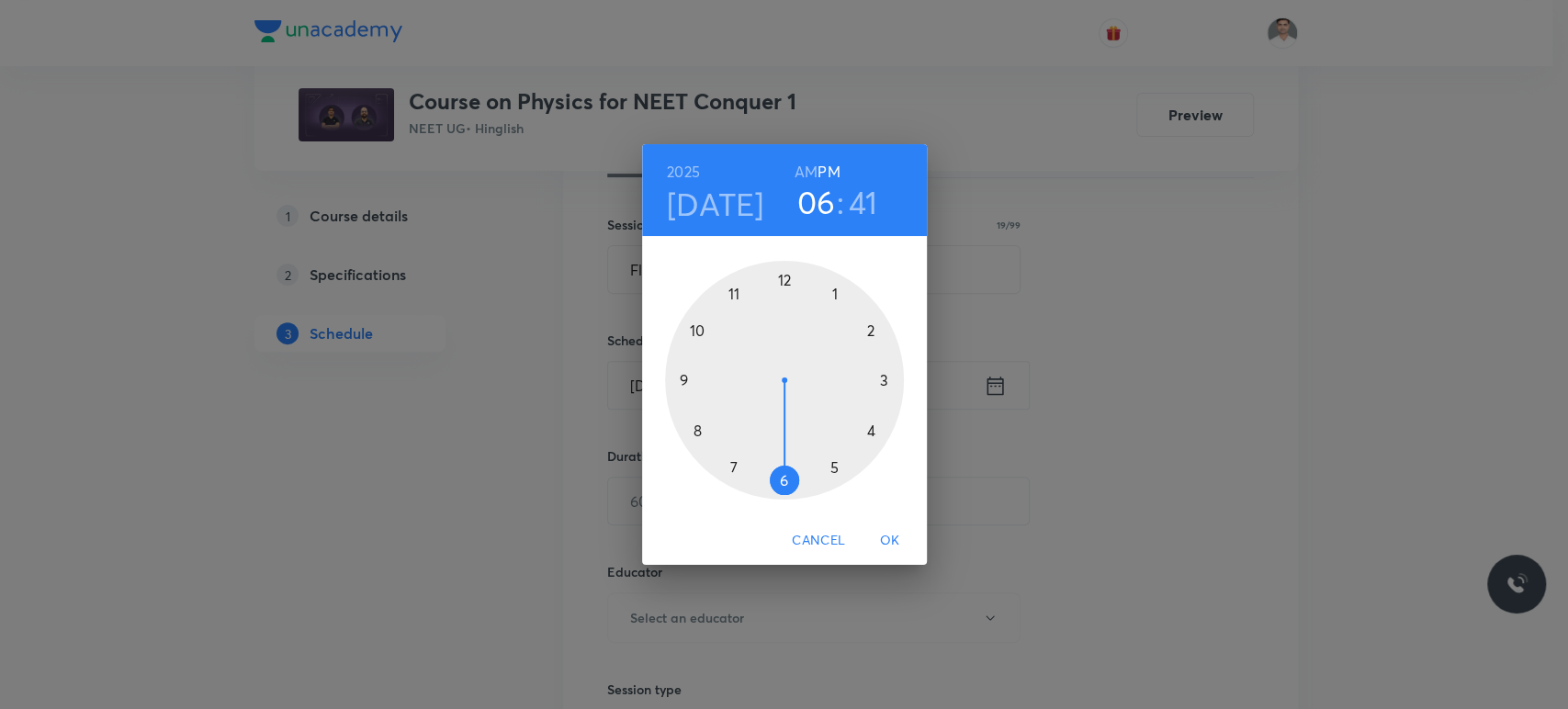
click at [800, 167] on h6 "AM" at bounding box center [806, 171] width 23 height 25
click at [696, 425] on div at bounding box center [784, 380] width 239 height 239
click at [782, 281] on div at bounding box center [784, 380] width 239 height 239
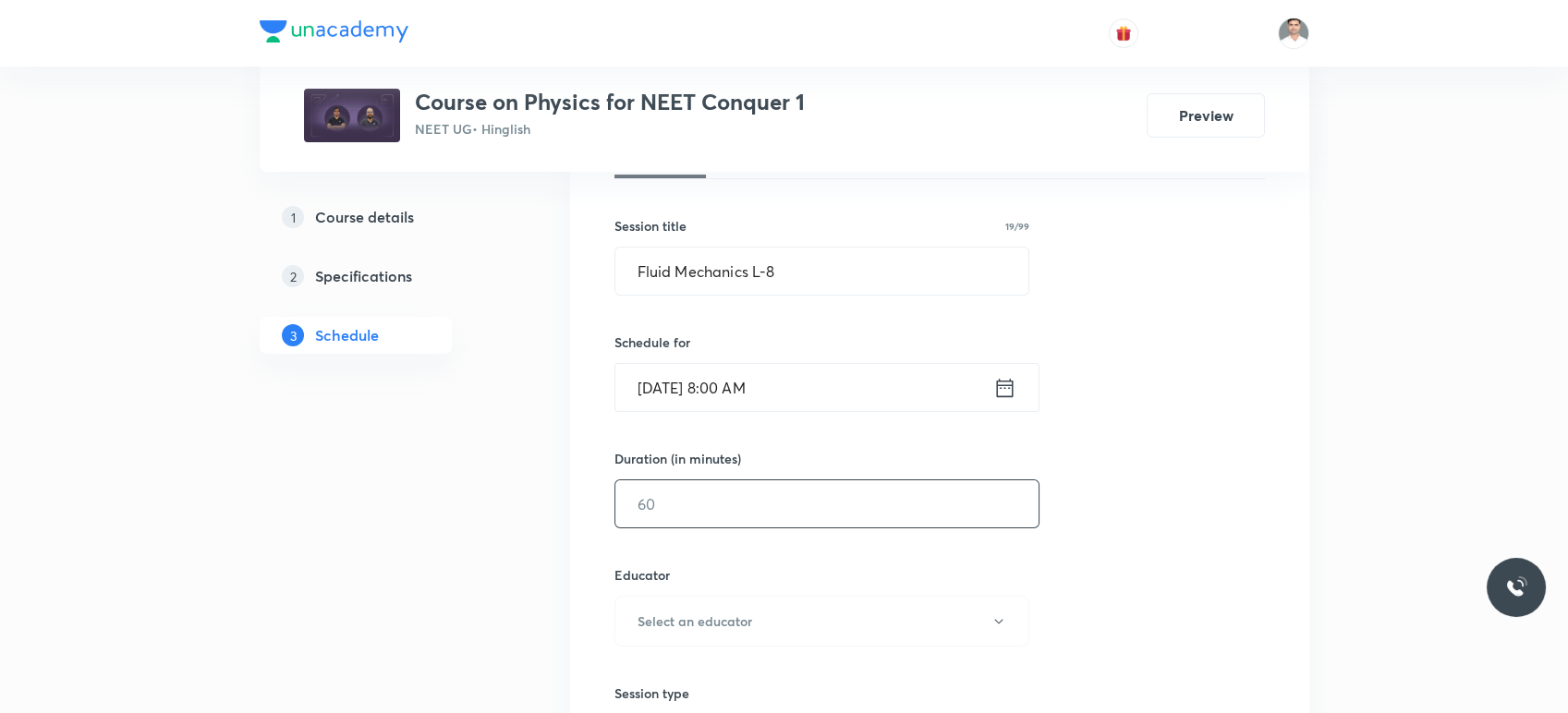
click at [747, 527] on div "​" at bounding box center [827, 504] width 425 height 49
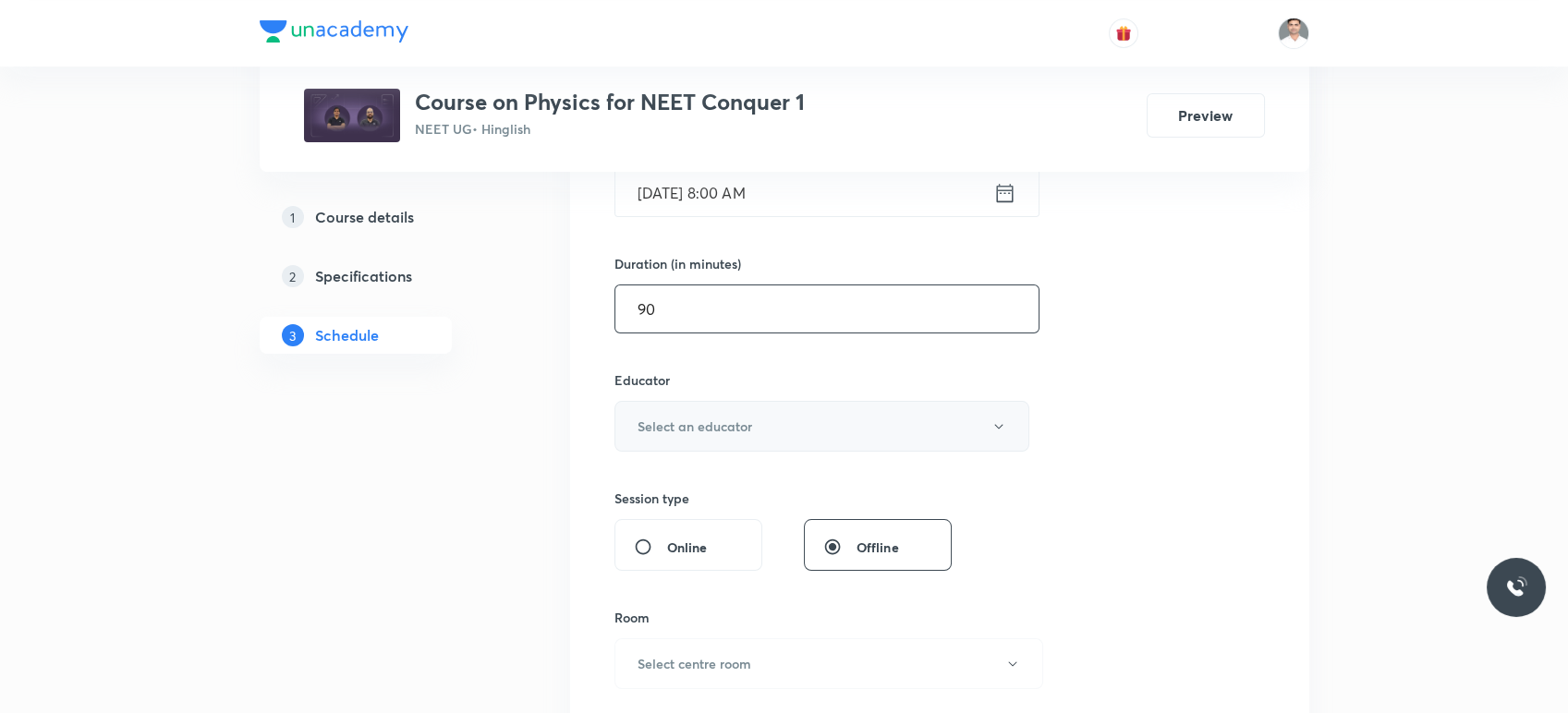
scroll to position [513, 0]
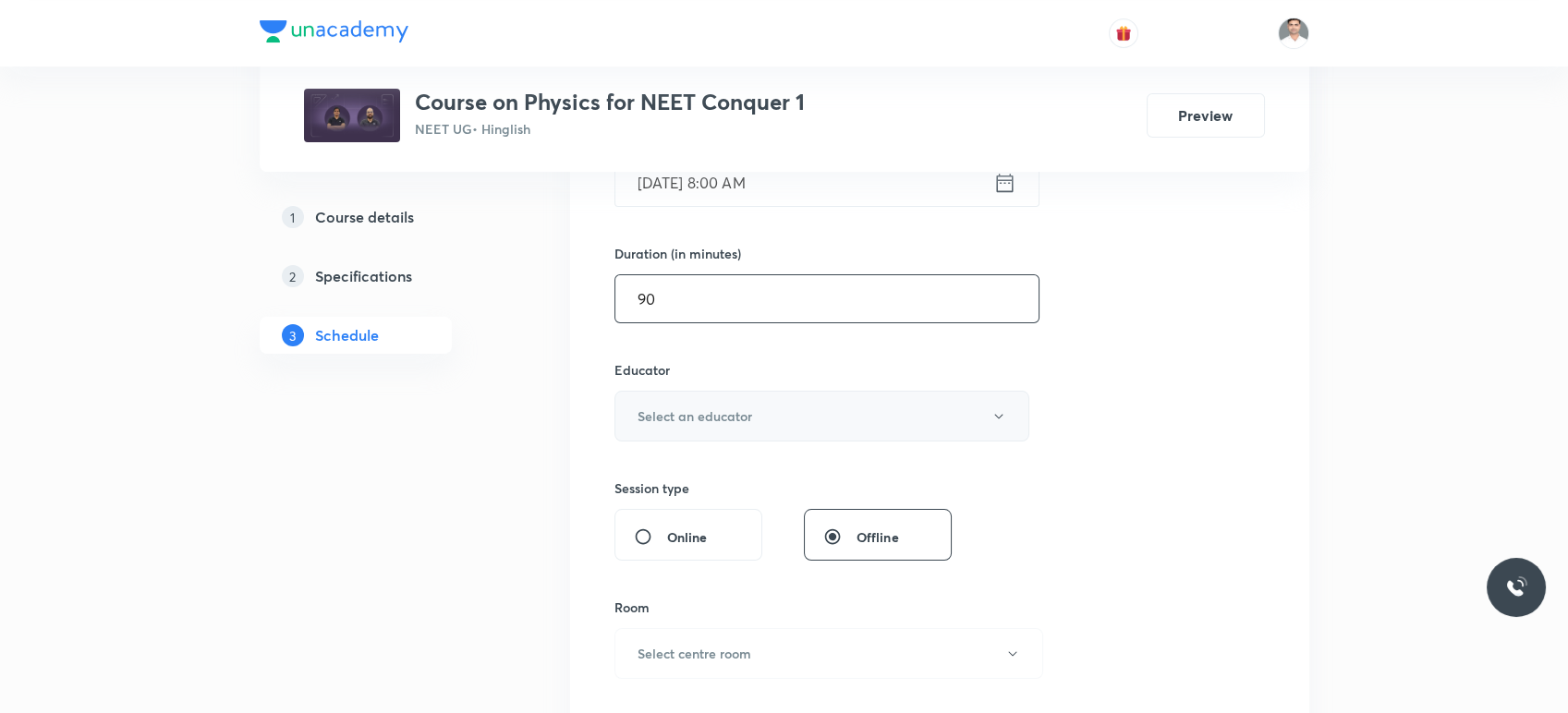
type input "90"
click at [782, 420] on button "Select an educator" at bounding box center [822, 417] width 416 height 51
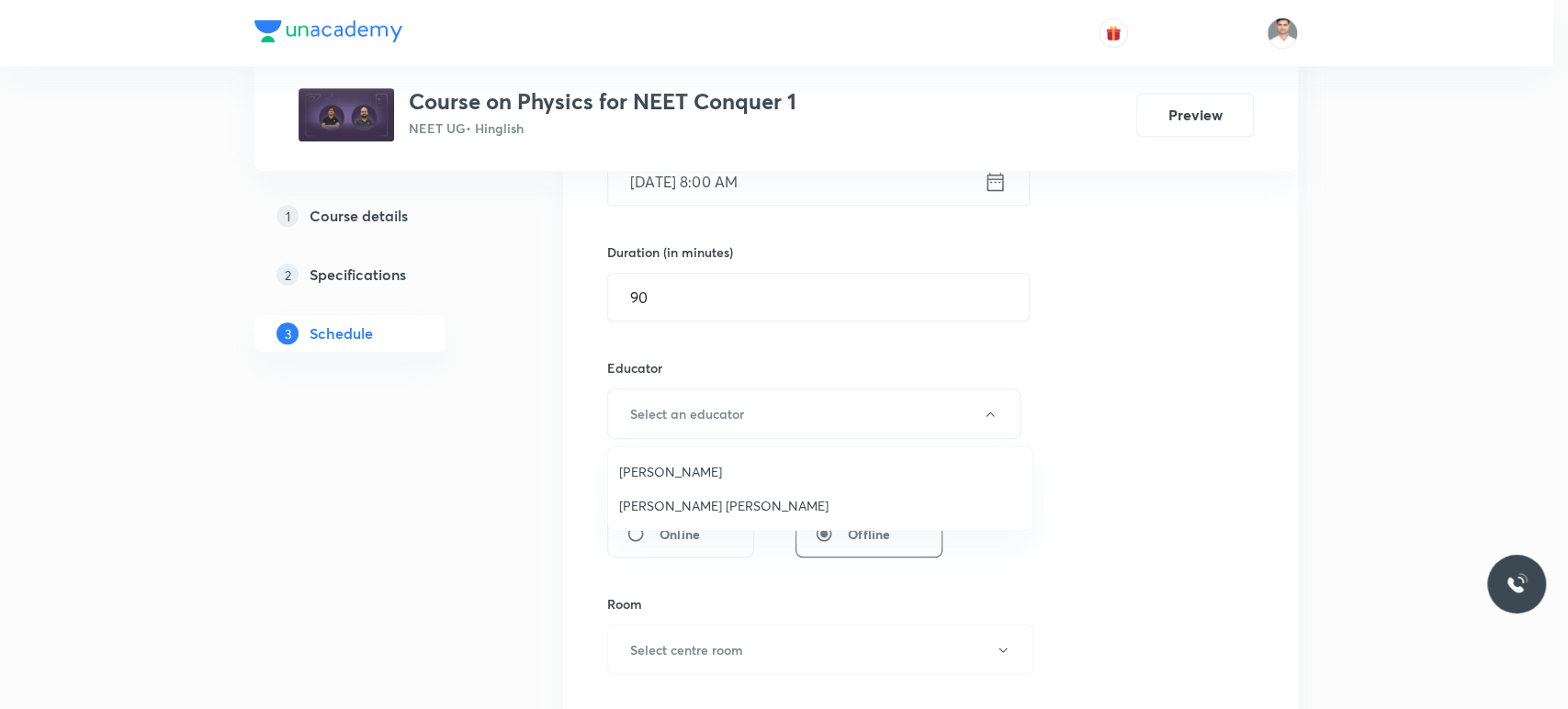
click at [705, 471] on span "[PERSON_NAME]" at bounding box center [819, 472] width 402 height 20
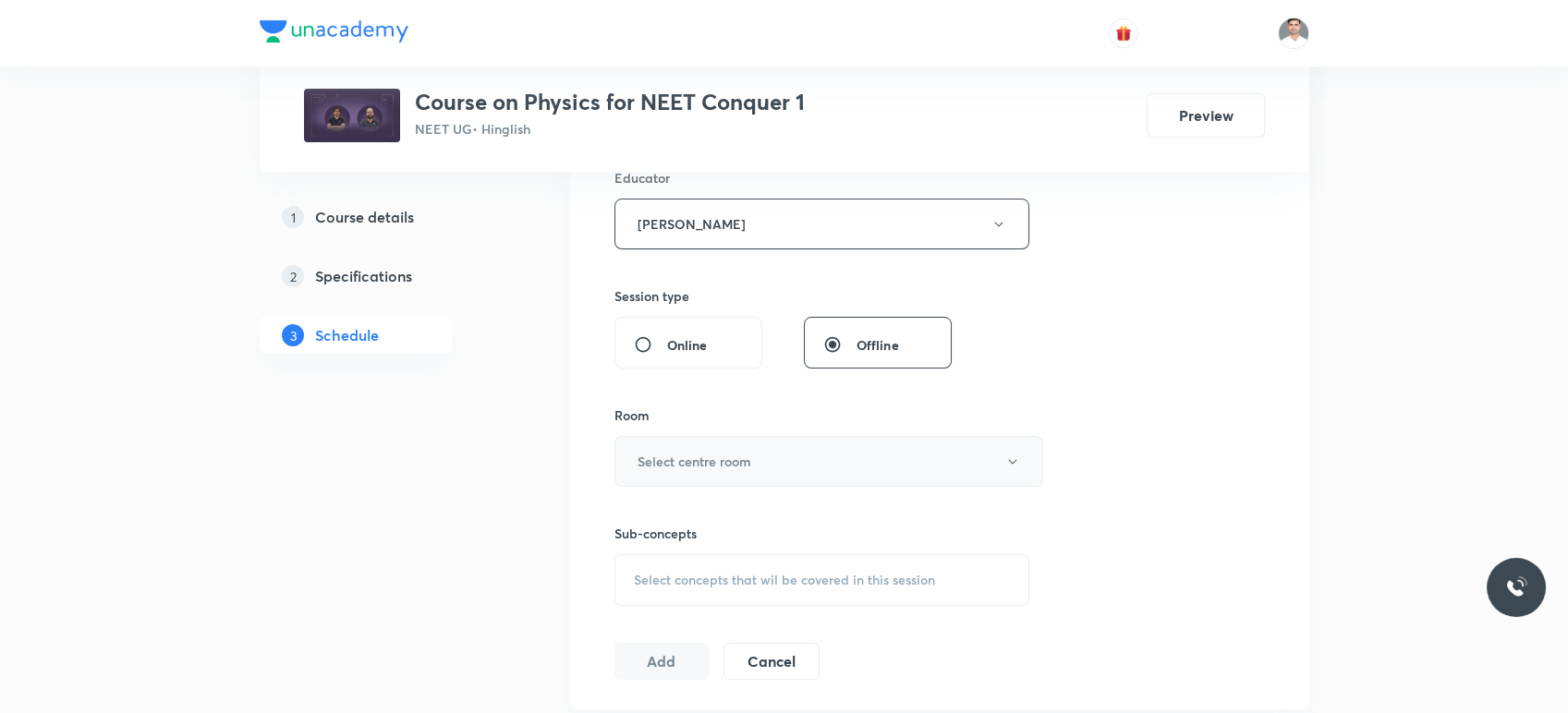
scroll to position [718, 0]
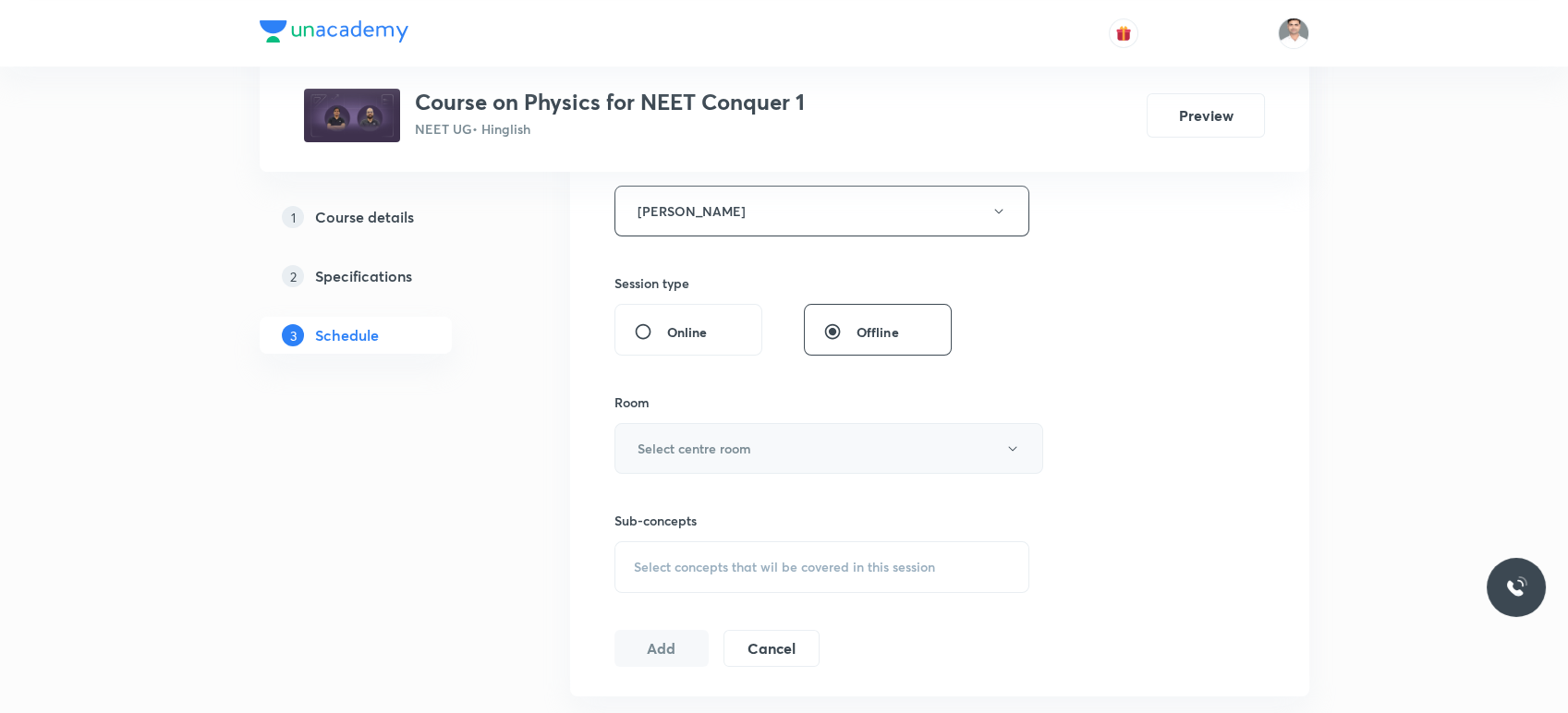
click at [727, 456] on h6 "Select centre room" at bounding box center [693, 449] width 113 height 20
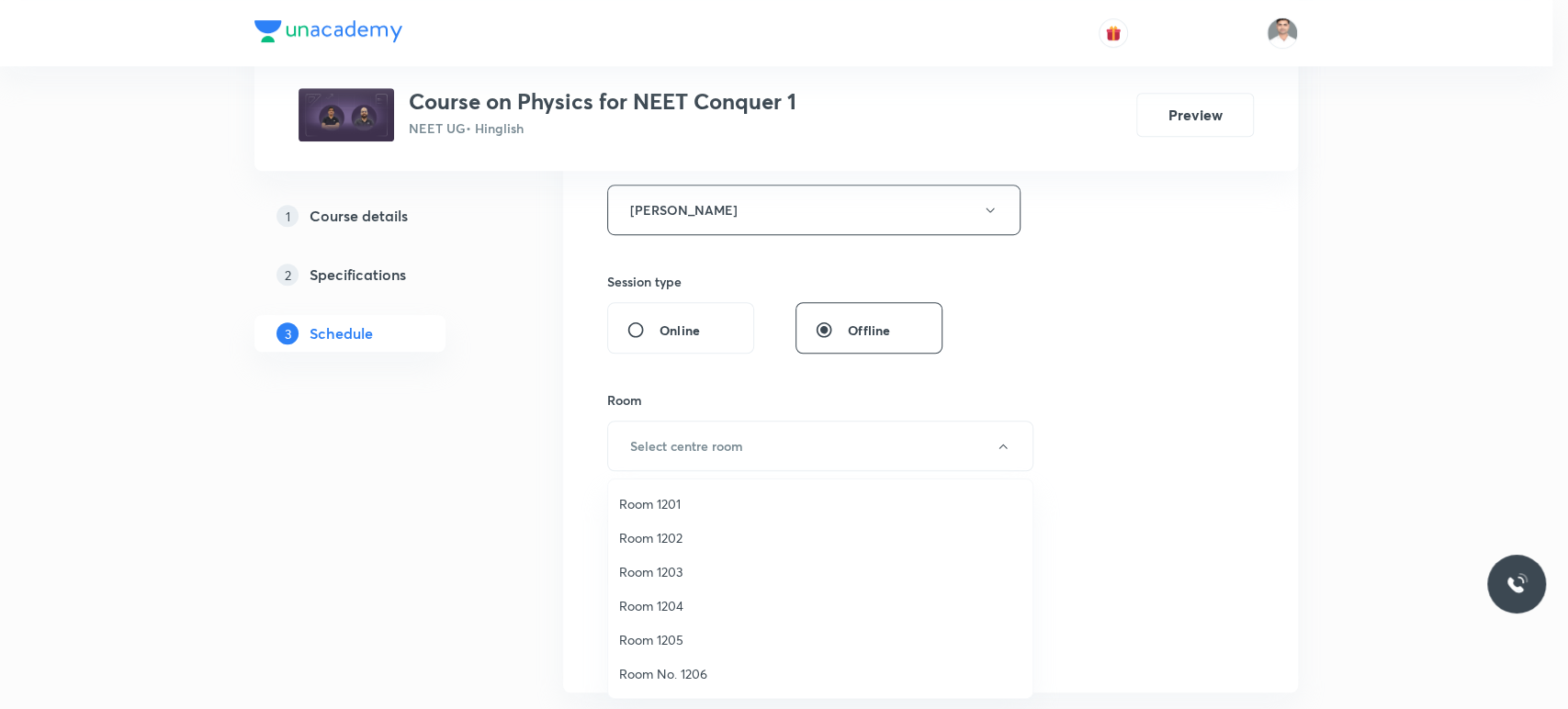
click at [664, 504] on span "Room 1201" at bounding box center [819, 504] width 402 height 20
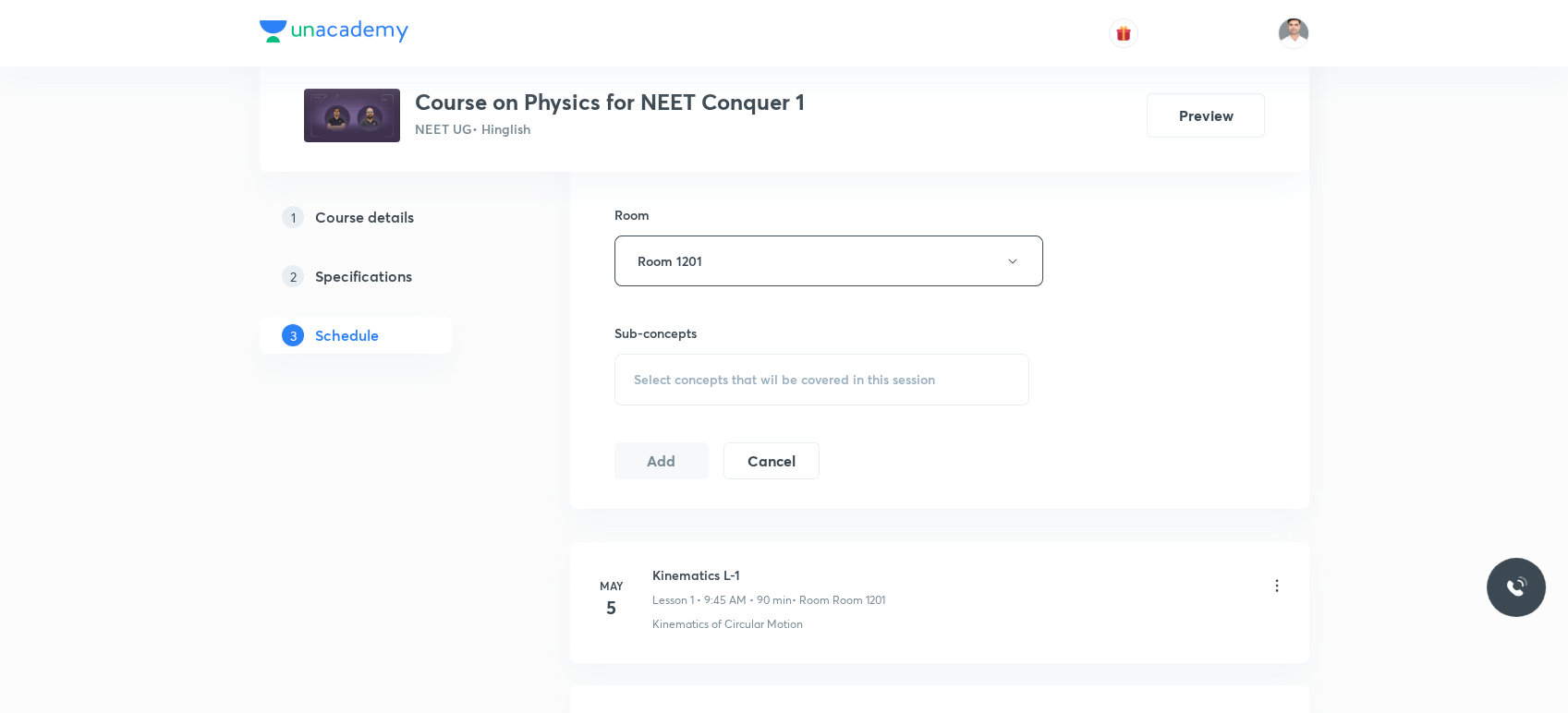
scroll to position [924, 0]
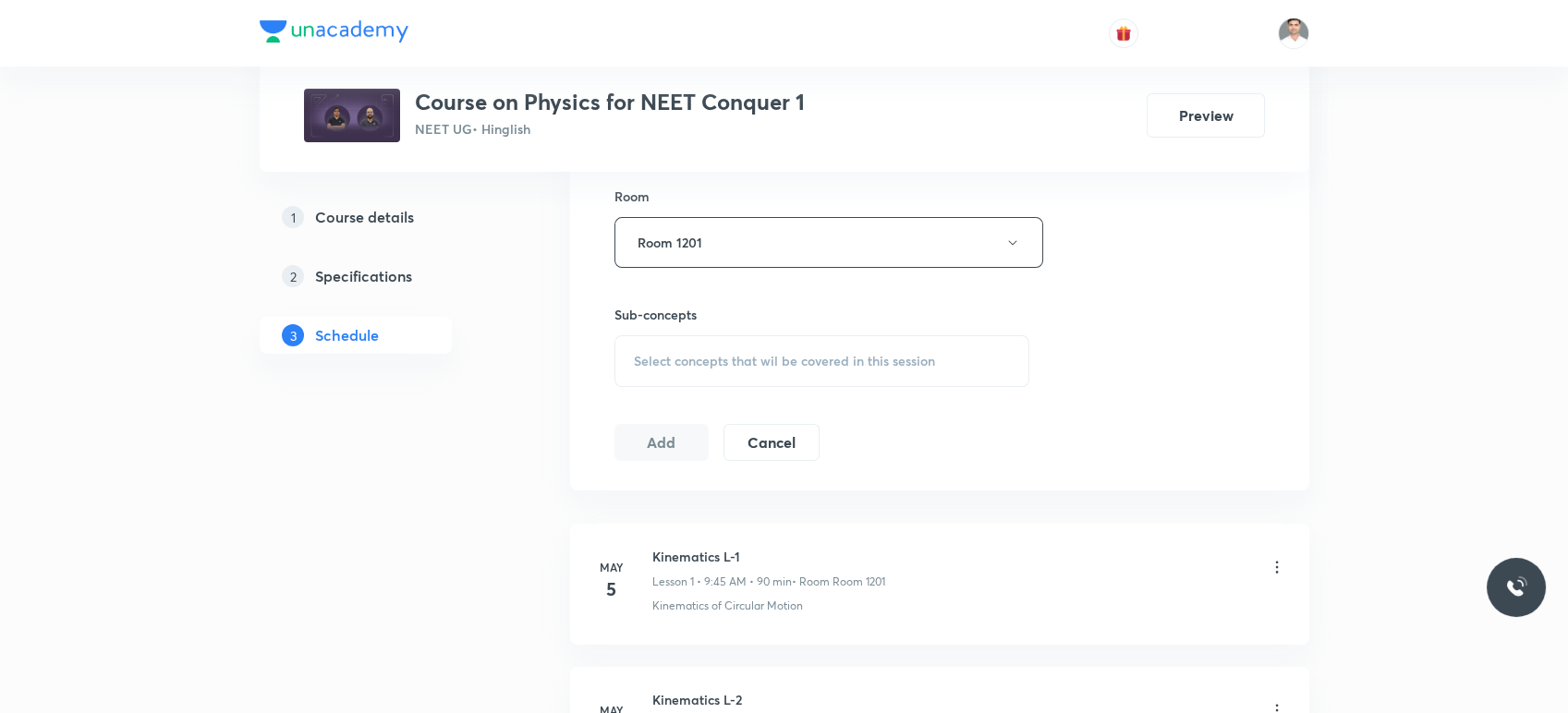
click at [686, 372] on div "Select concepts that wil be covered in this session" at bounding box center [822, 361] width 416 height 52
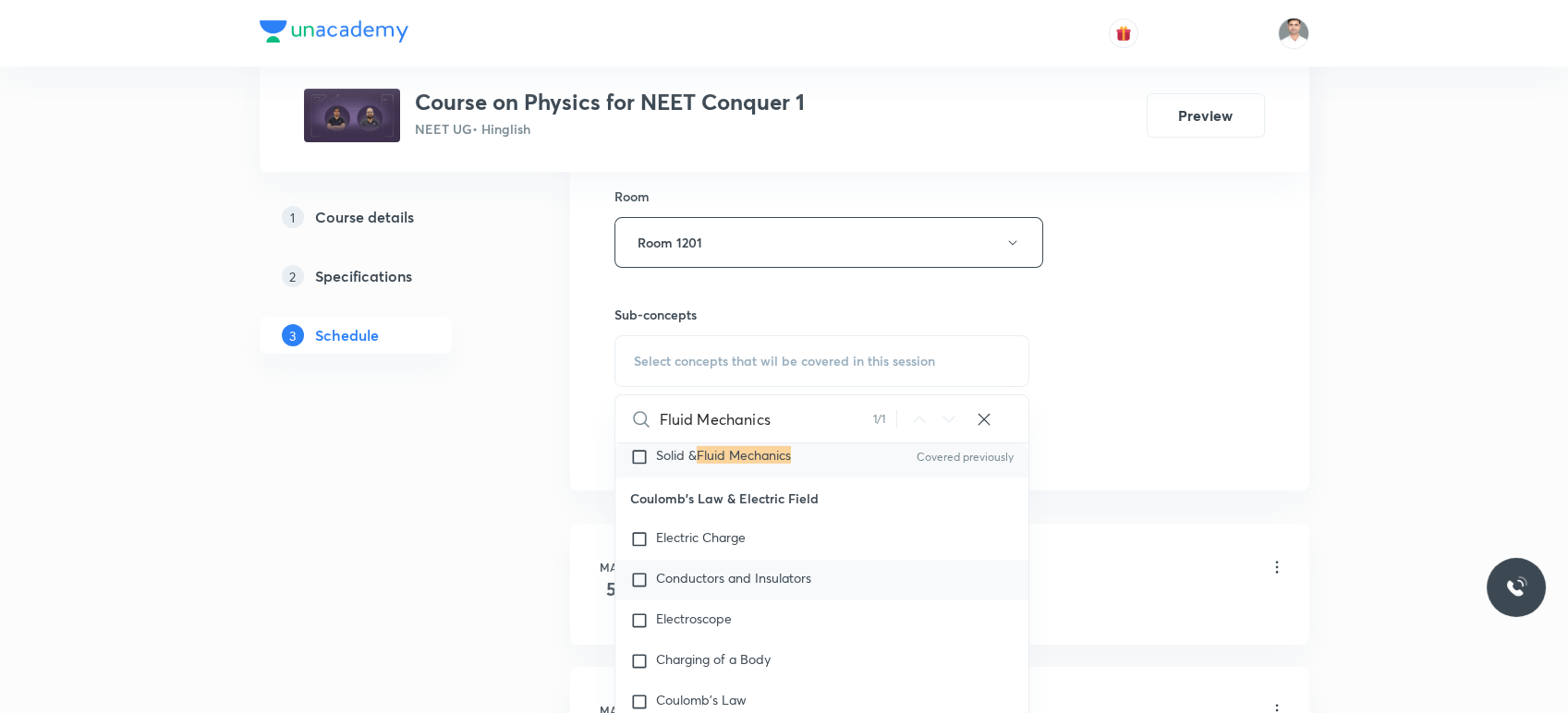
scroll to position [12257, 0]
type input "Fluid Mechanics"
click at [725, 462] on mark "Fluid Mechanics" at bounding box center [744, 453] width 95 height 18
checkbox input "true"
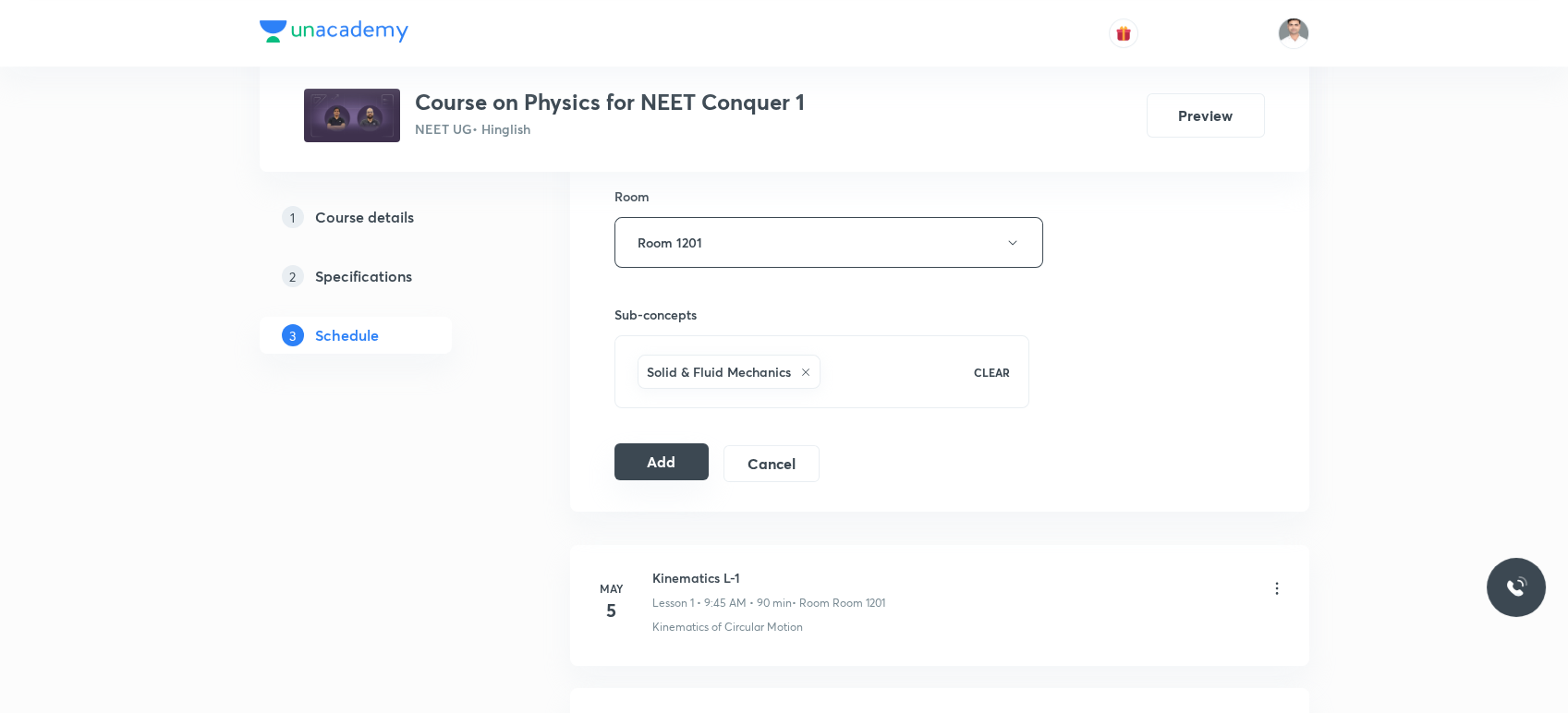
click at [656, 469] on button "Add" at bounding box center [662, 462] width 96 height 37
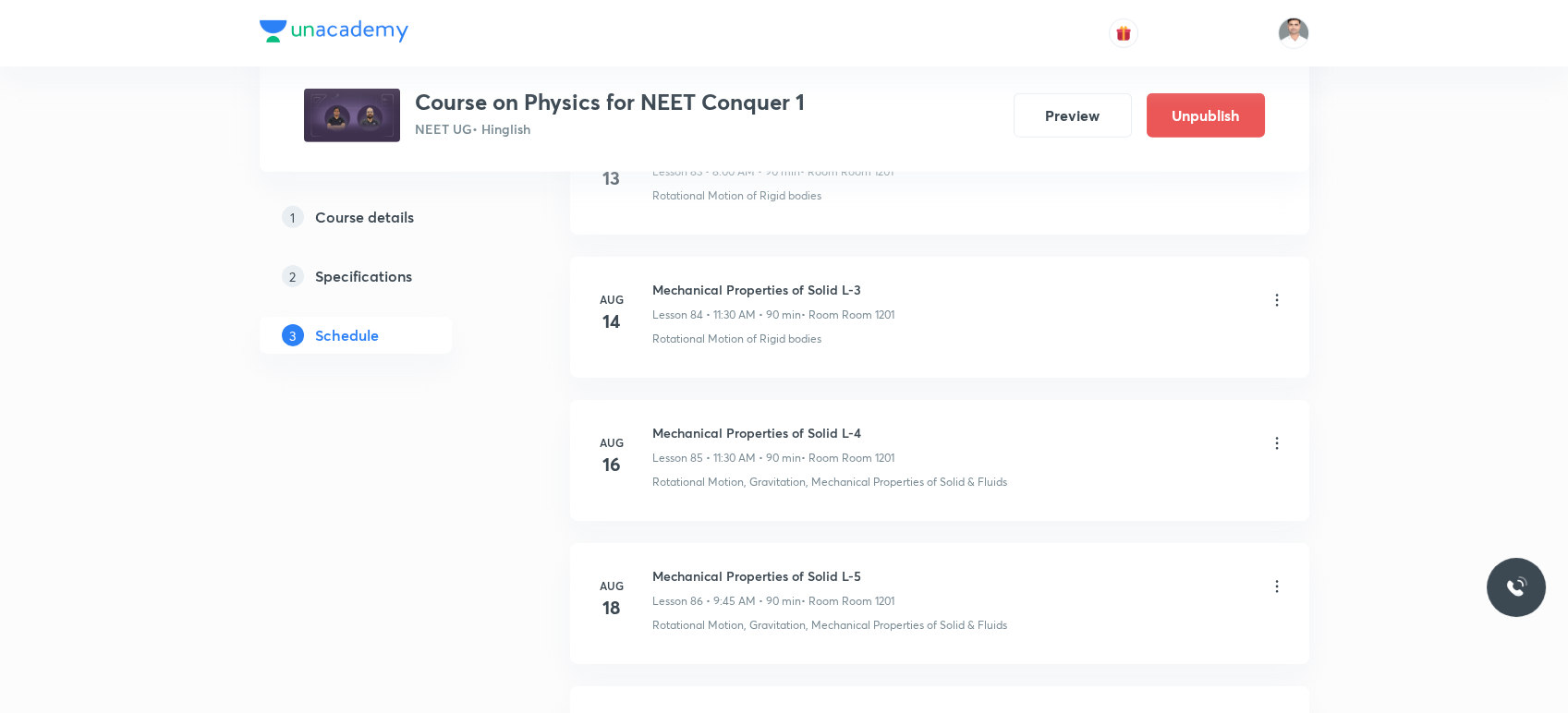
scroll to position [13650, 0]
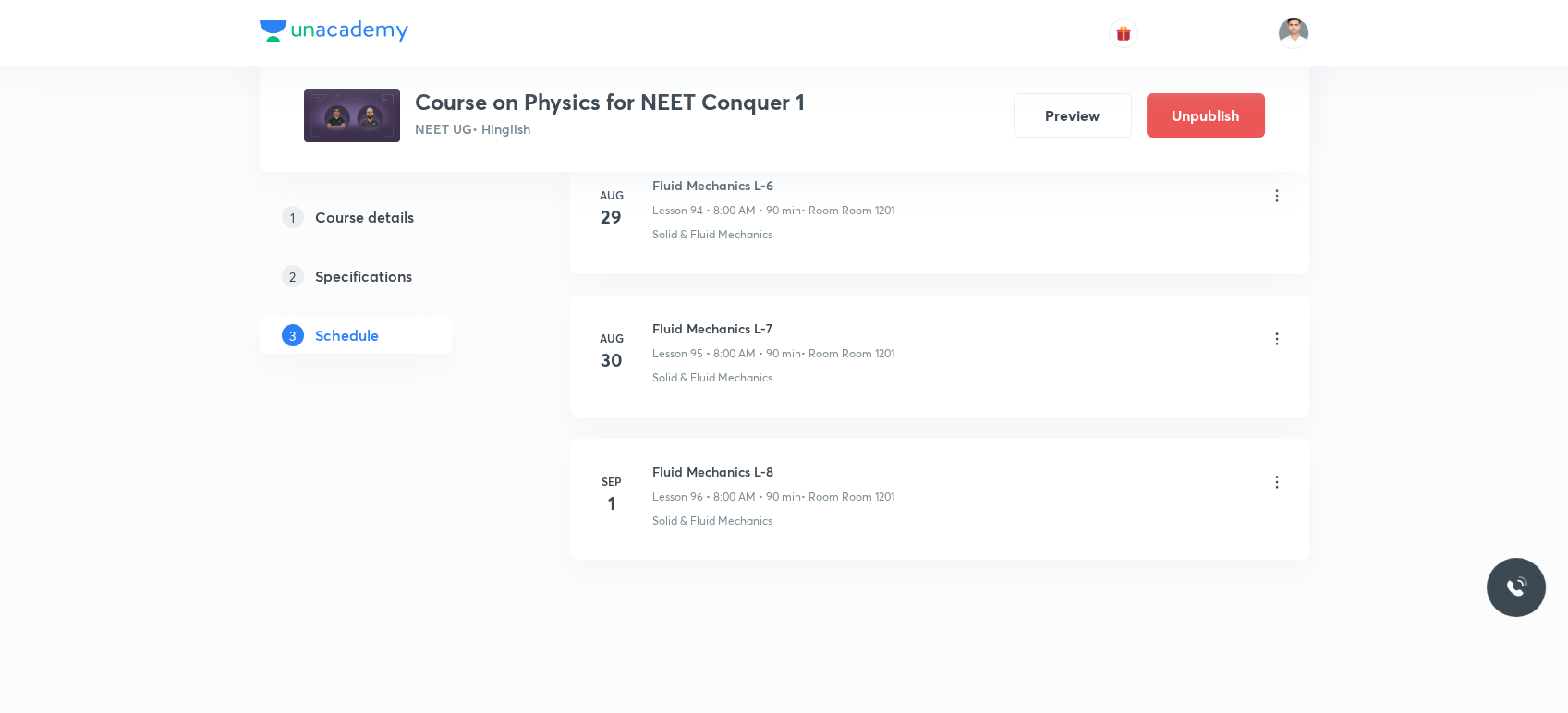
drag, startPoint x: 643, startPoint y: 445, endPoint x: 762, endPoint y: 453, distance: 119.3
click at [891, 462] on div "[DATE] Fluid Mechanics L-8 Lesson 96 • 8:00 AM • 90 min • Room Room 1201 Solid …" at bounding box center [940, 495] width 693 height 67
drag, startPoint x: 652, startPoint y: 450, endPoint x: 842, endPoint y: 446, distance: 190.0
click at [842, 462] on h6 "Fluid Mechanics L-8" at bounding box center [773, 472] width 242 height 20
copy h6 "Fluid Mechanics L-8"
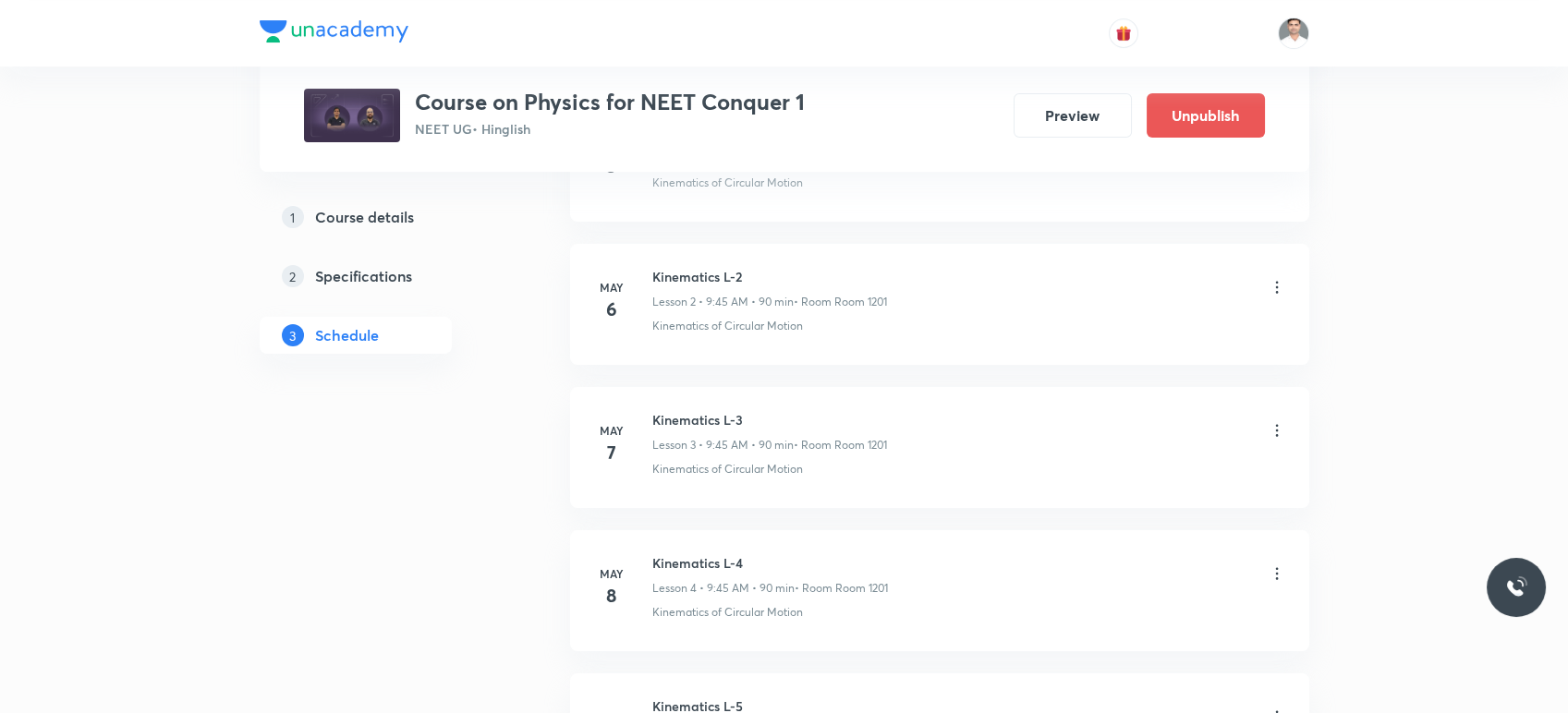
scroll to position [0, 0]
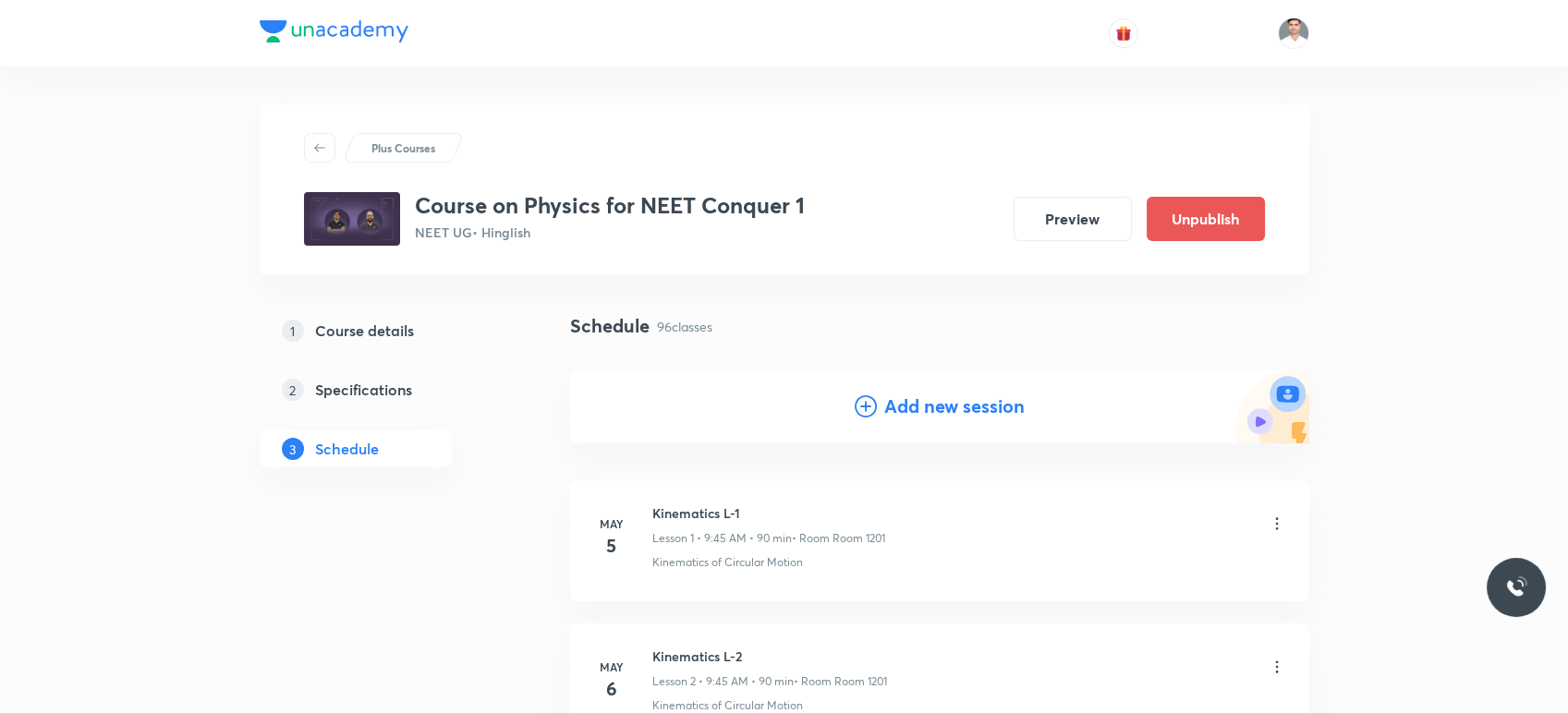
click at [967, 408] on h4 "Add new session" at bounding box center [954, 407] width 141 height 28
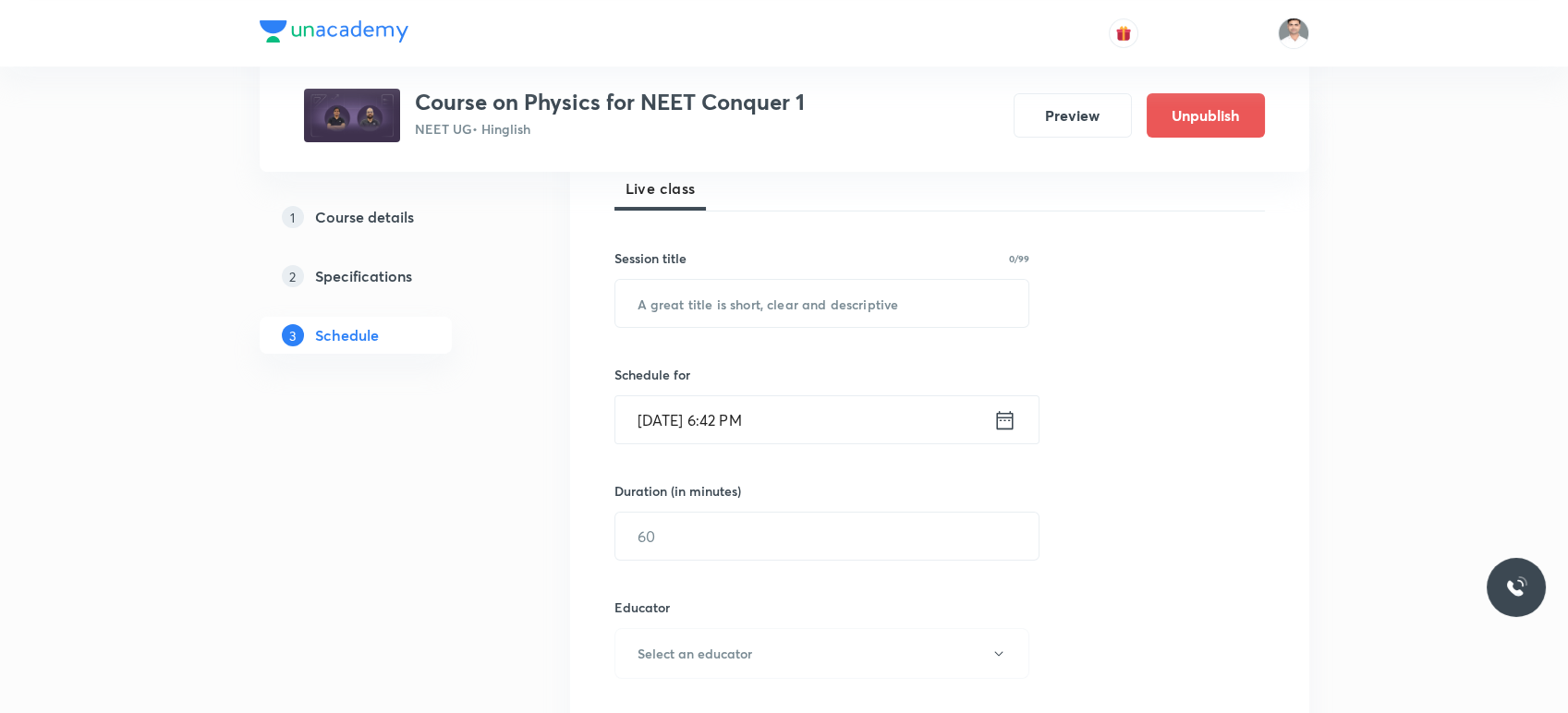
scroll to position [307, 0]
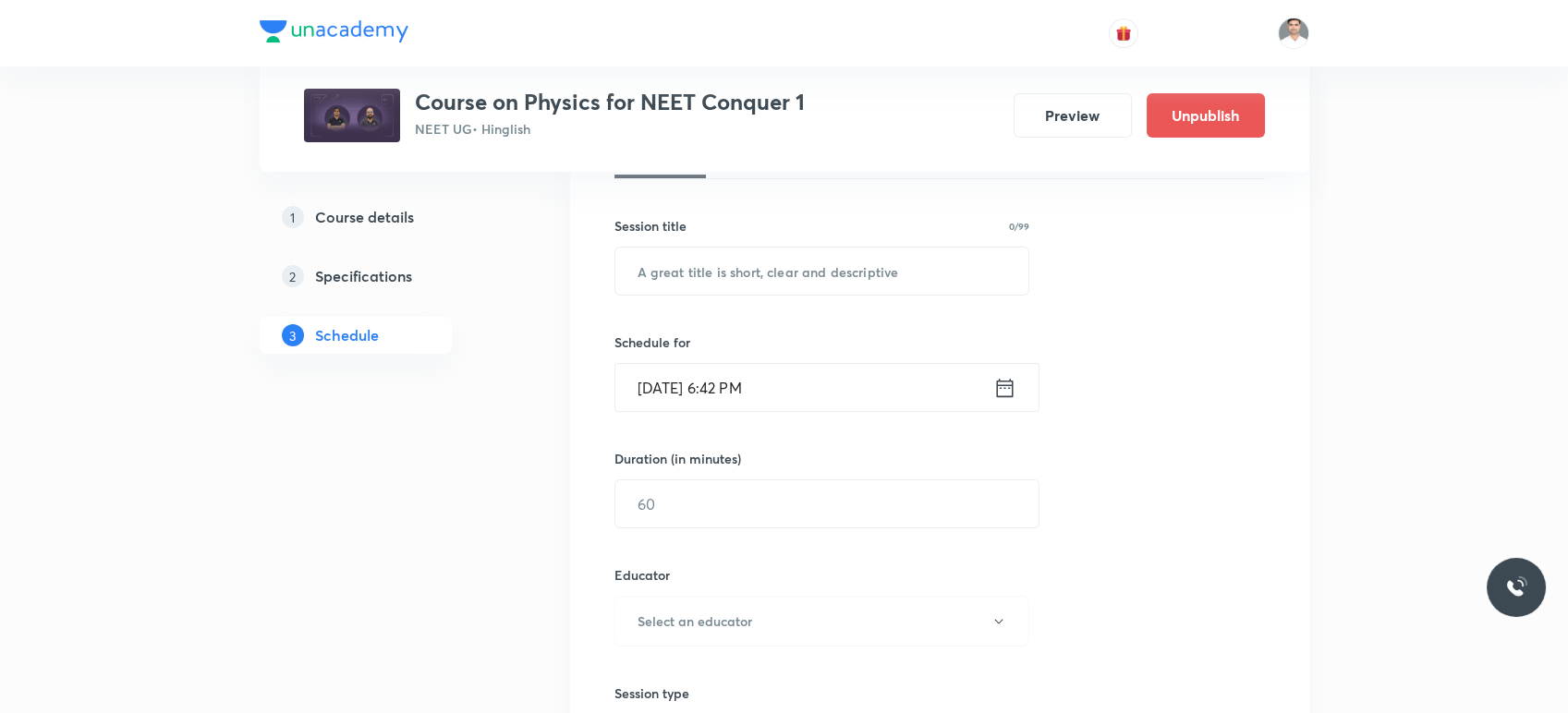
click at [821, 460] on div "Duration (in minutes)" at bounding box center [783, 459] width 337 height 20
click at [758, 264] on input "text" at bounding box center [822, 271] width 414 height 47
paste input "Fluid Mechanics L-8"
type input "Fluid Mechanics L-9"
click at [1000, 393] on icon at bounding box center [1005, 388] width 23 height 26
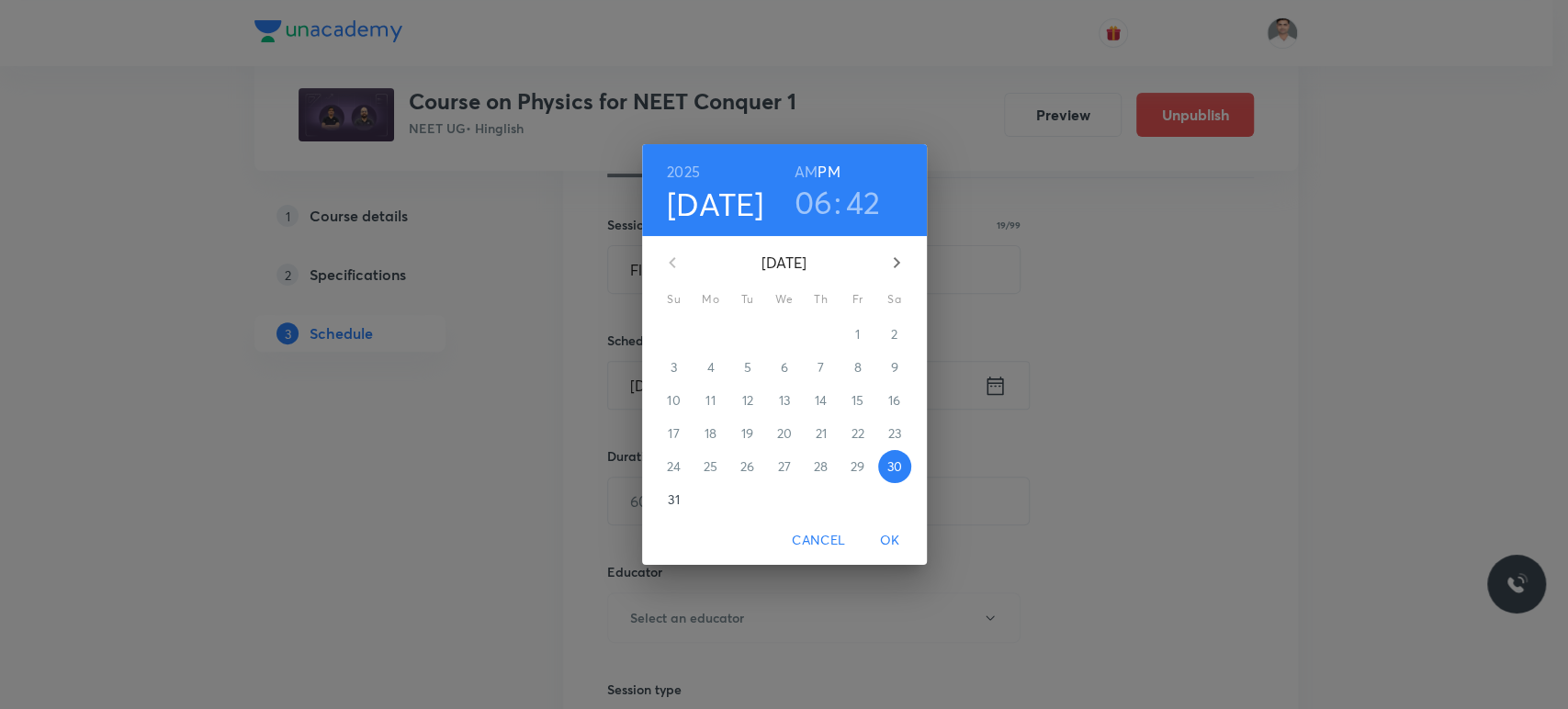
click at [889, 263] on icon "button" at bounding box center [897, 262] width 23 height 23
click at [747, 335] on p "2" at bounding box center [747, 334] width 7 height 19
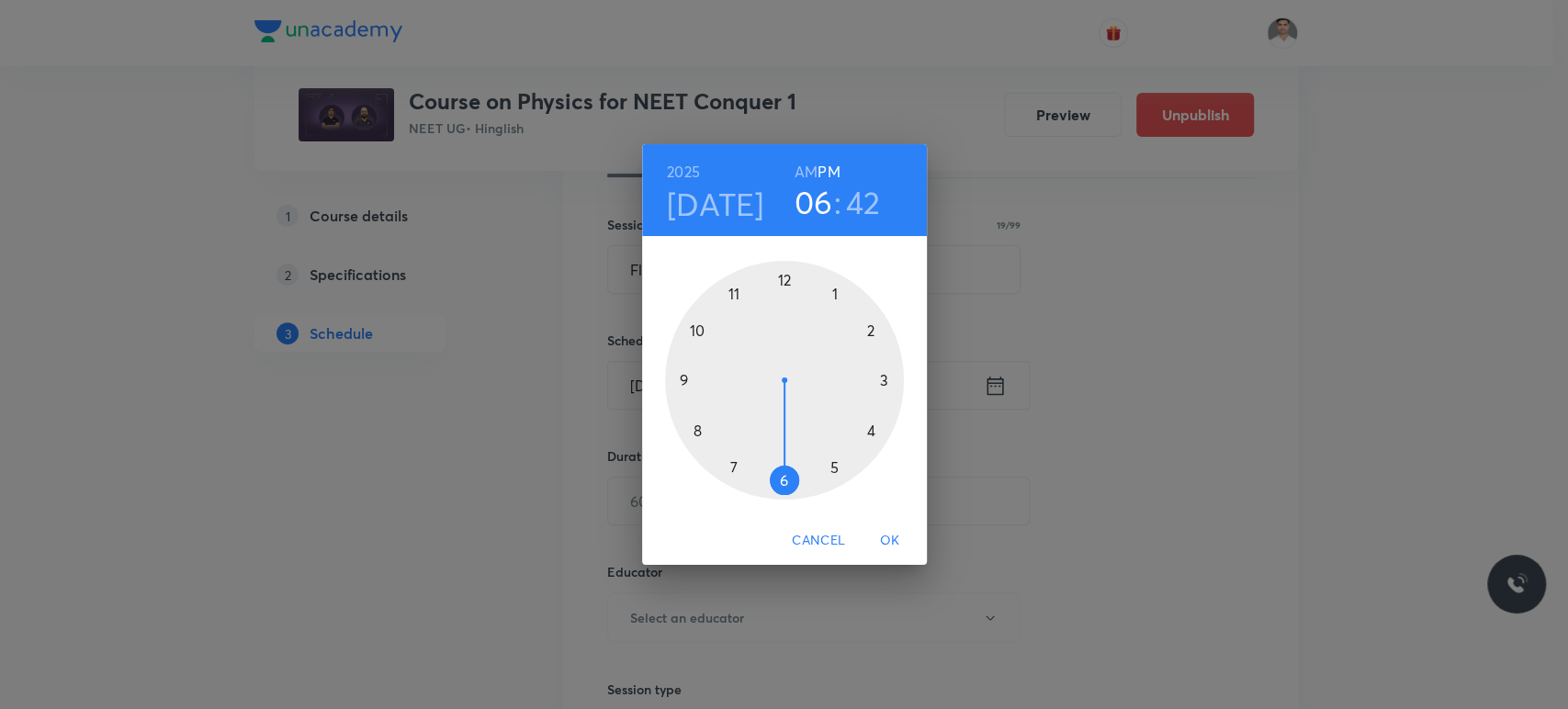
click at [808, 172] on h6 "AM" at bounding box center [806, 171] width 23 height 25
click at [699, 431] on div at bounding box center [784, 380] width 239 height 239
click at [783, 282] on div at bounding box center [784, 380] width 239 height 239
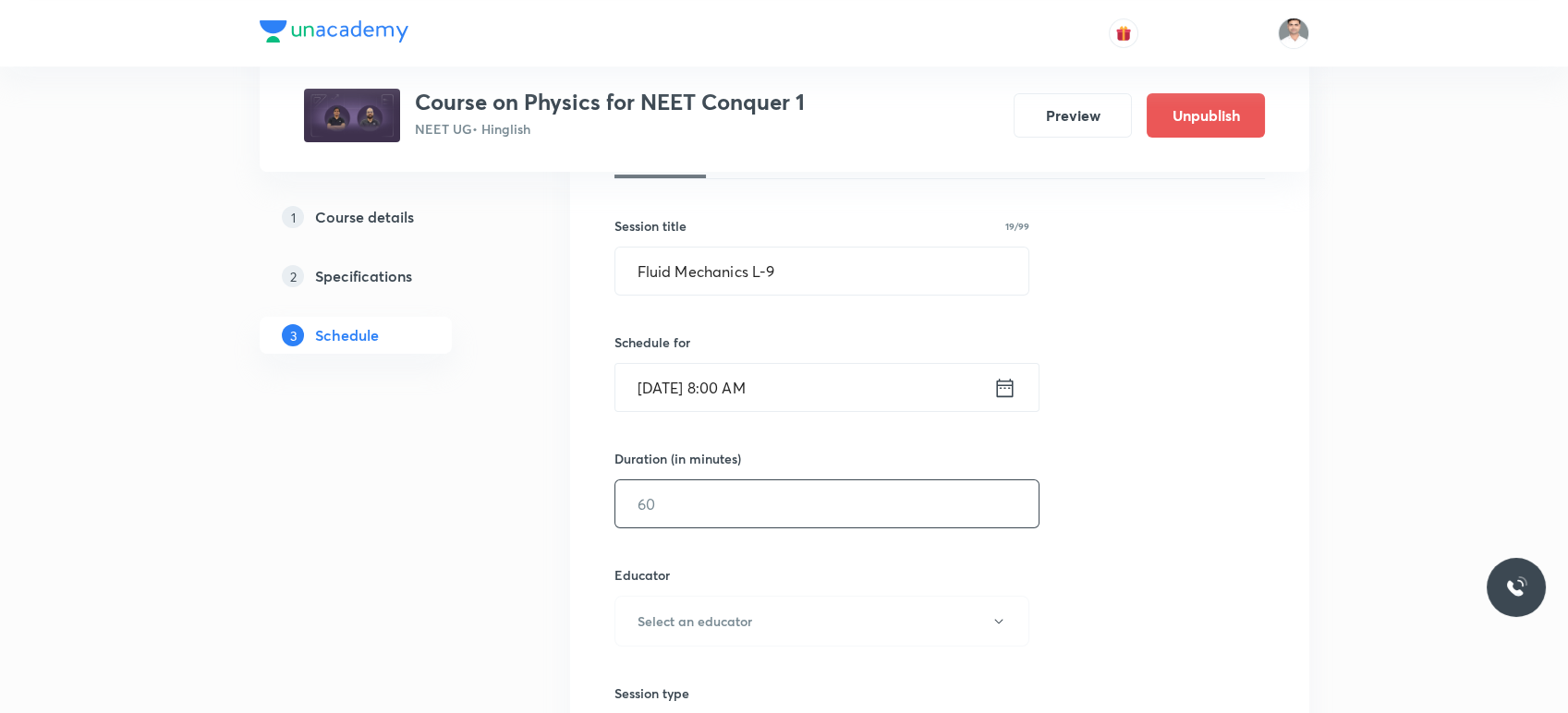
click at [719, 512] on input "text" at bounding box center [827, 504] width 424 height 47
type input "90"
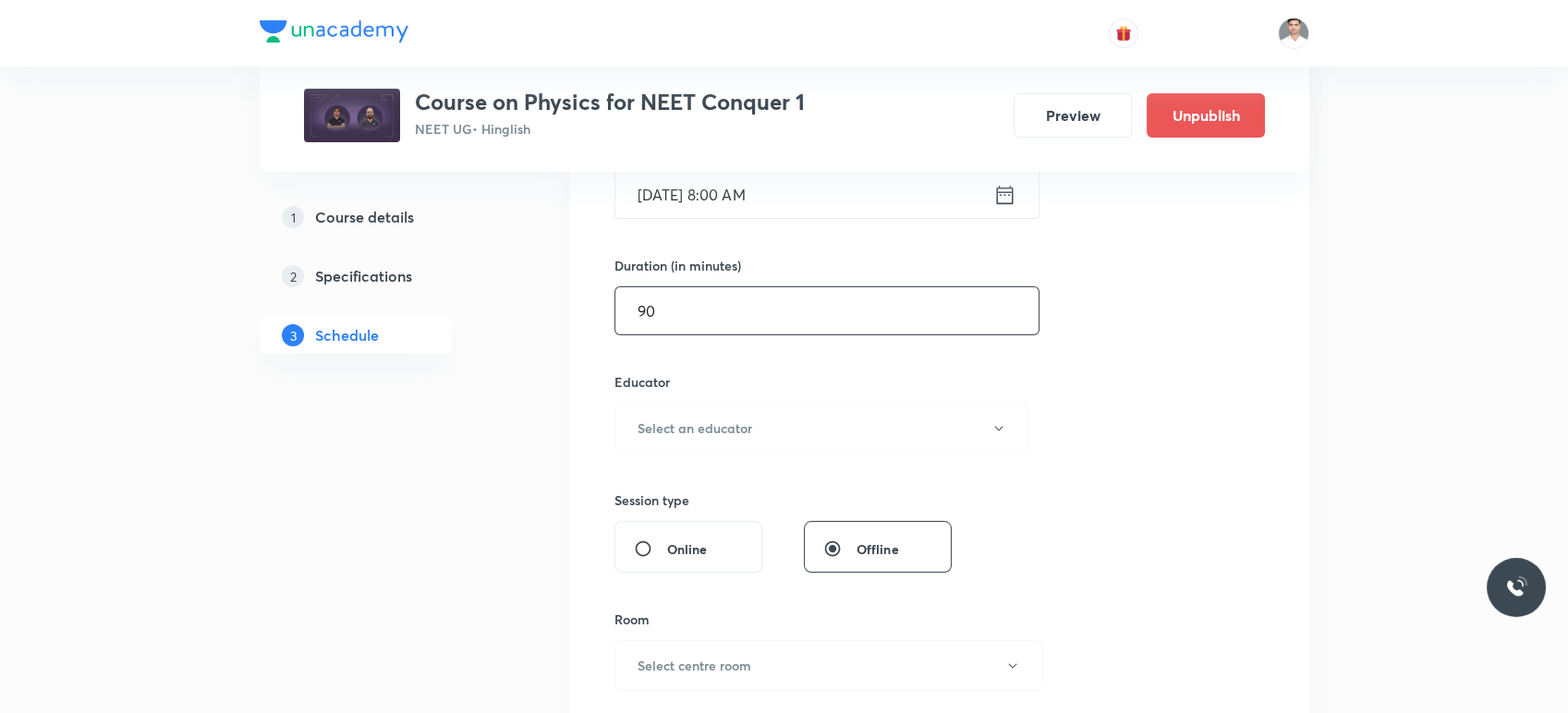
scroll to position [513, 0]
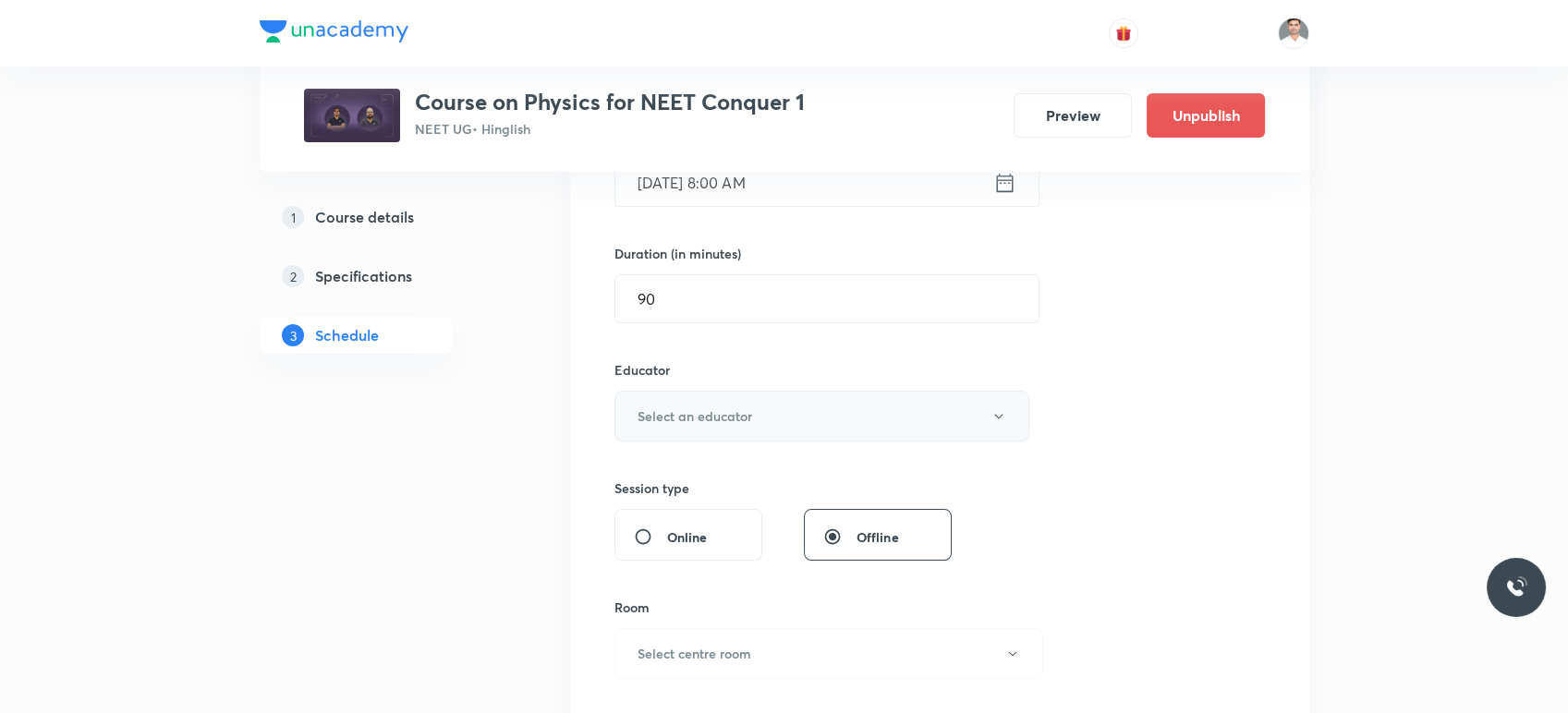
click at [686, 425] on button "Select an educator" at bounding box center [822, 417] width 416 height 51
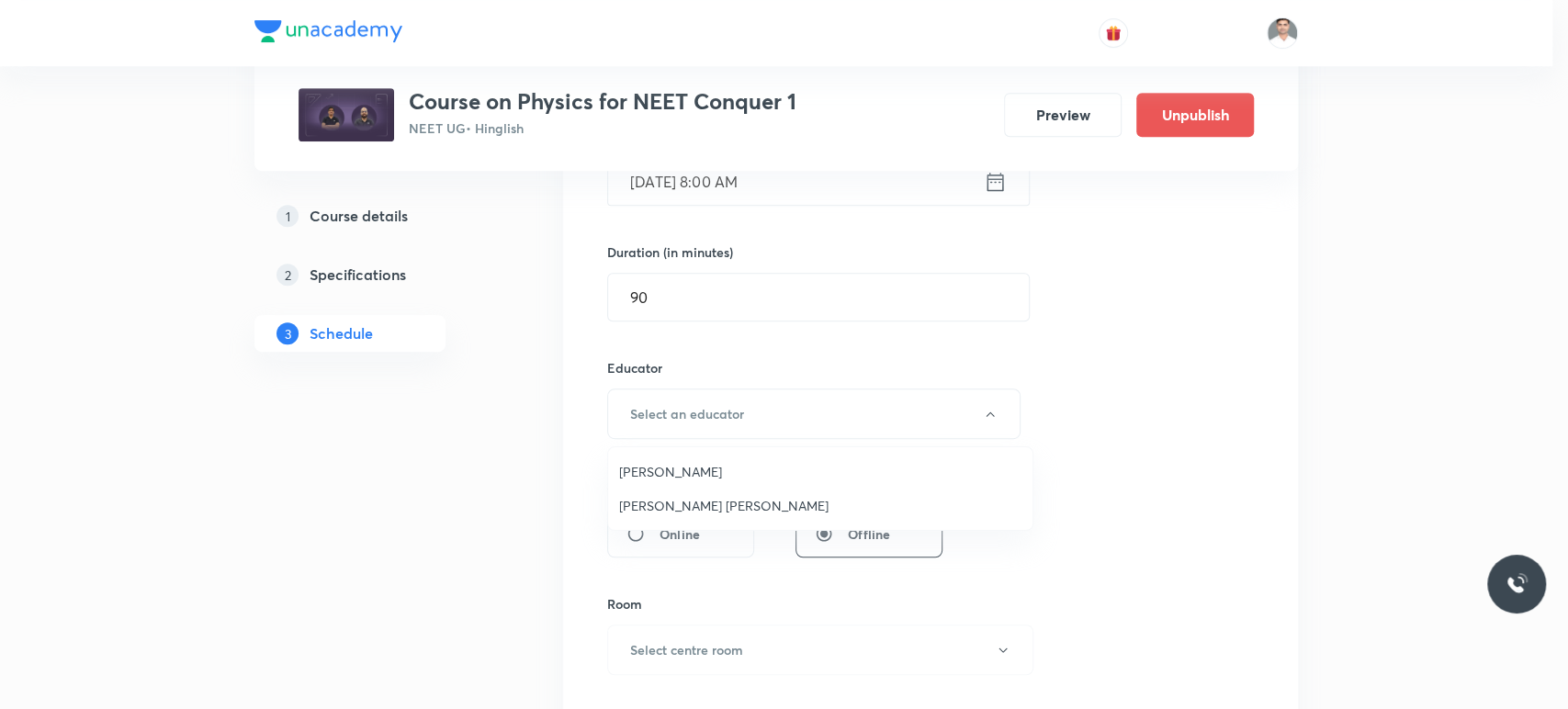
click at [679, 471] on span "[PERSON_NAME]" at bounding box center [819, 472] width 402 height 20
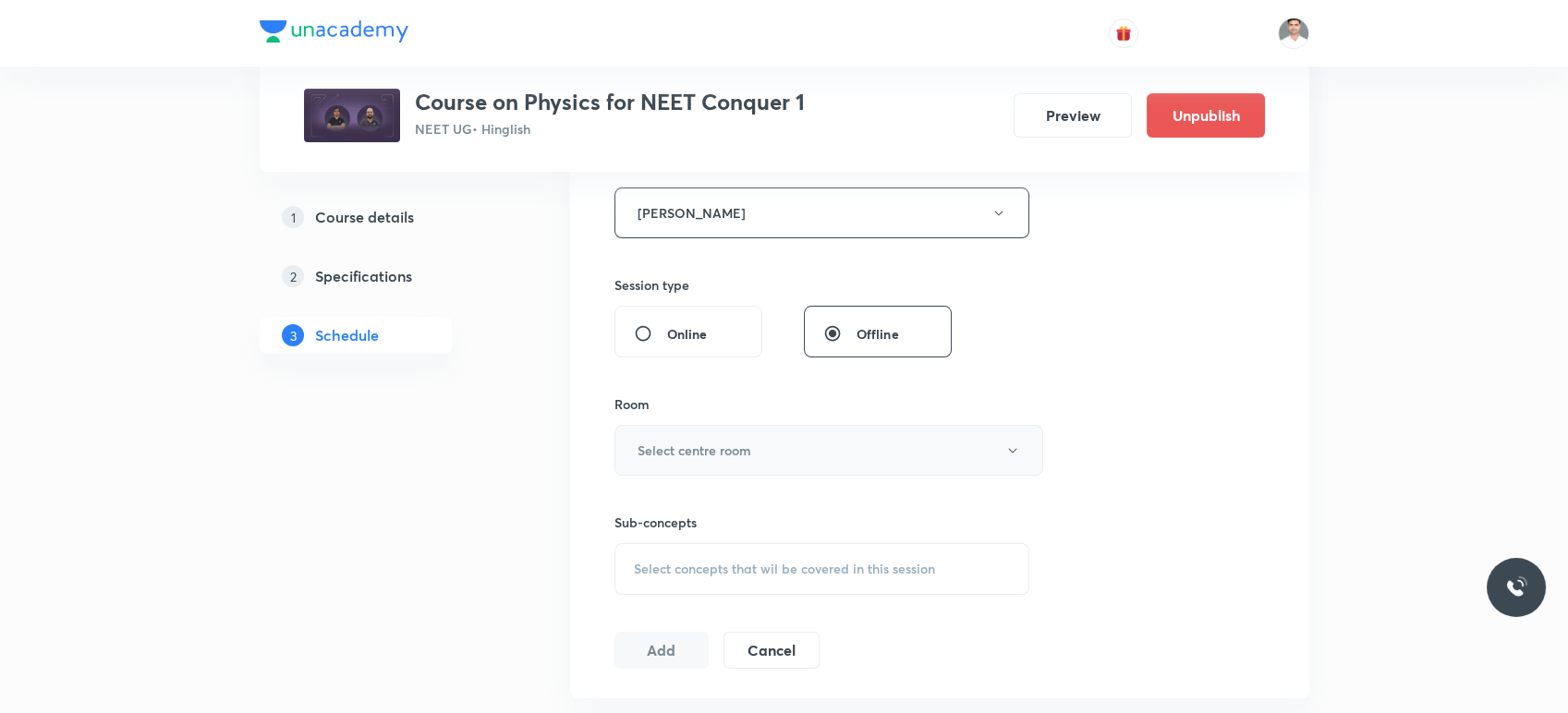
scroll to position [718, 0]
click at [694, 442] on h6 "Select centre room" at bounding box center [693, 449] width 113 height 20
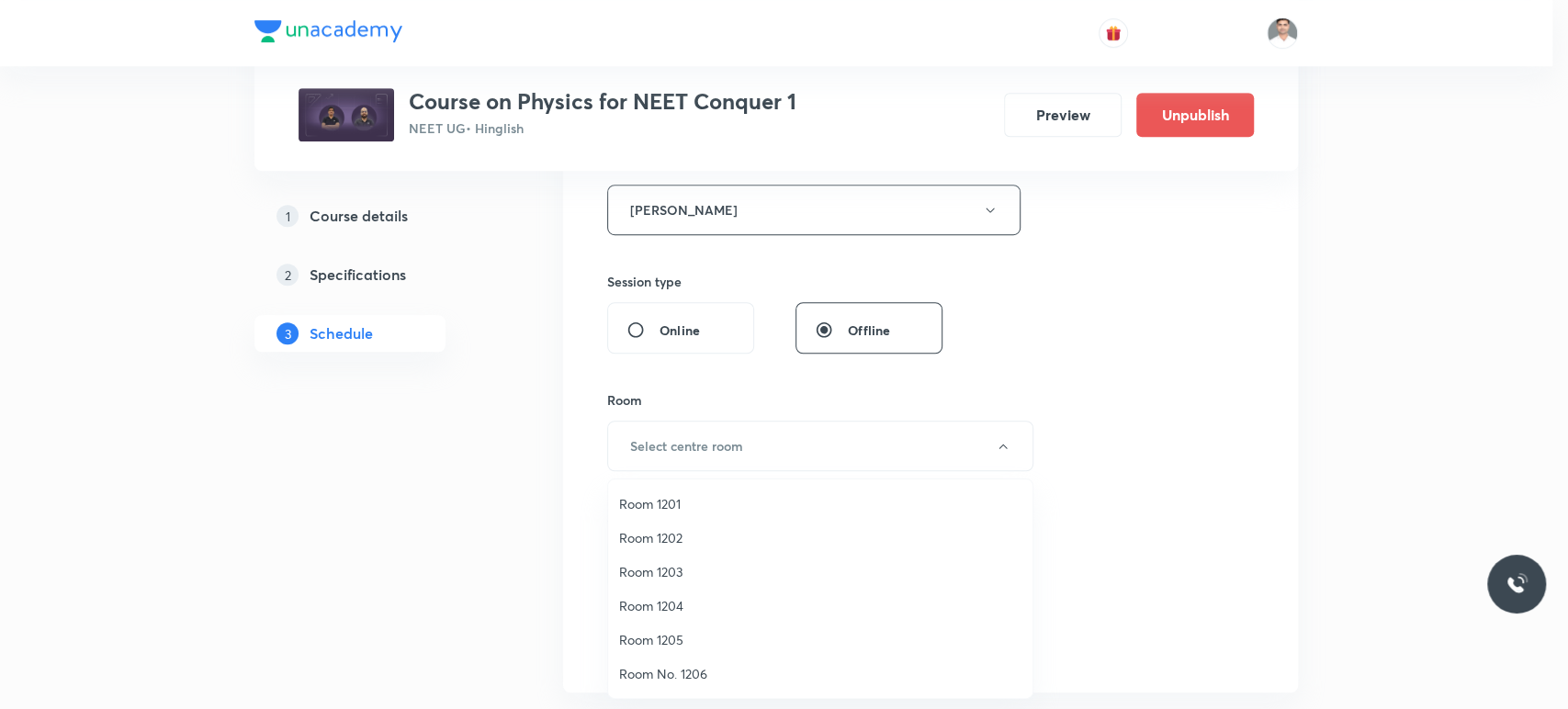
drag, startPoint x: 657, startPoint y: 503, endPoint x: 633, endPoint y: 496, distance: 25.0
click at [657, 502] on span "Room 1201" at bounding box center [819, 504] width 402 height 20
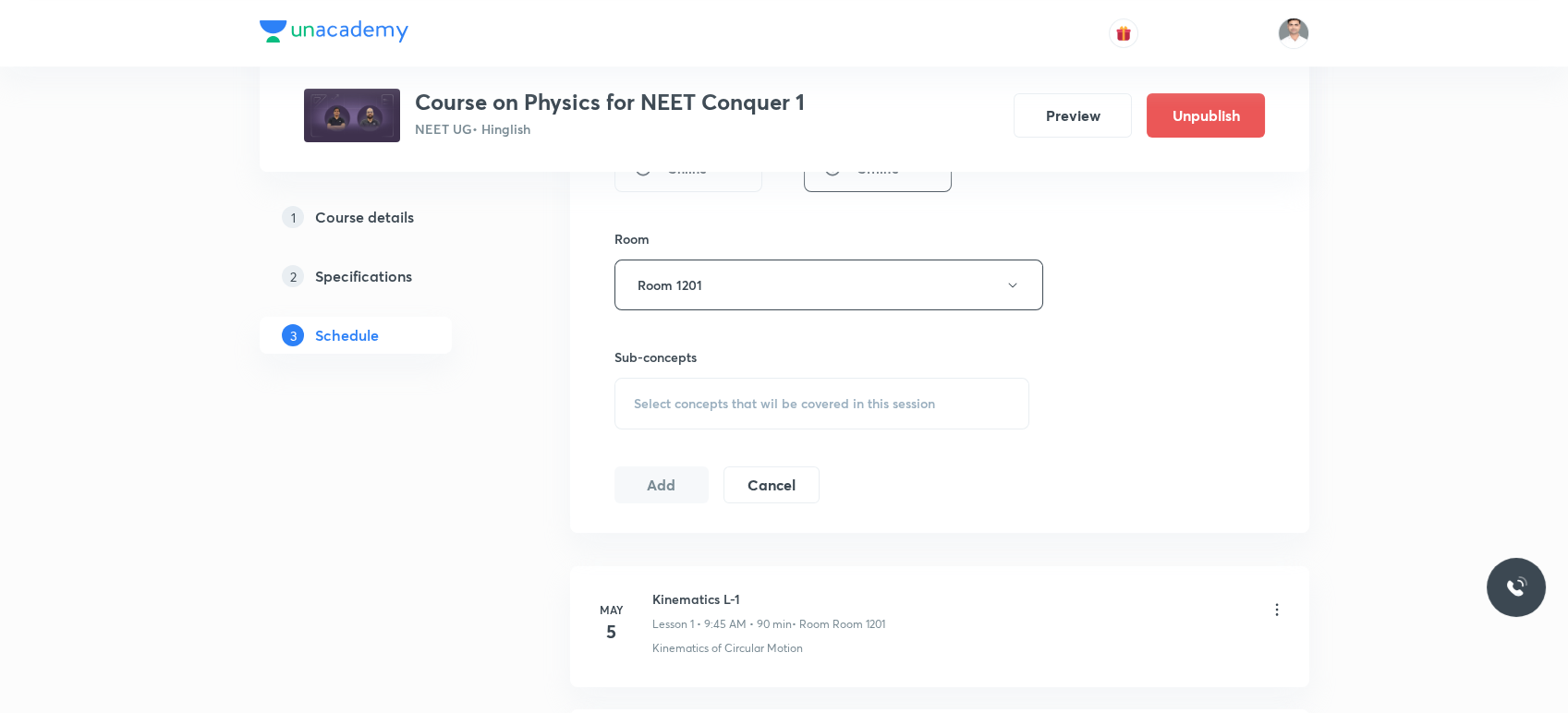
scroll to position [924, 0]
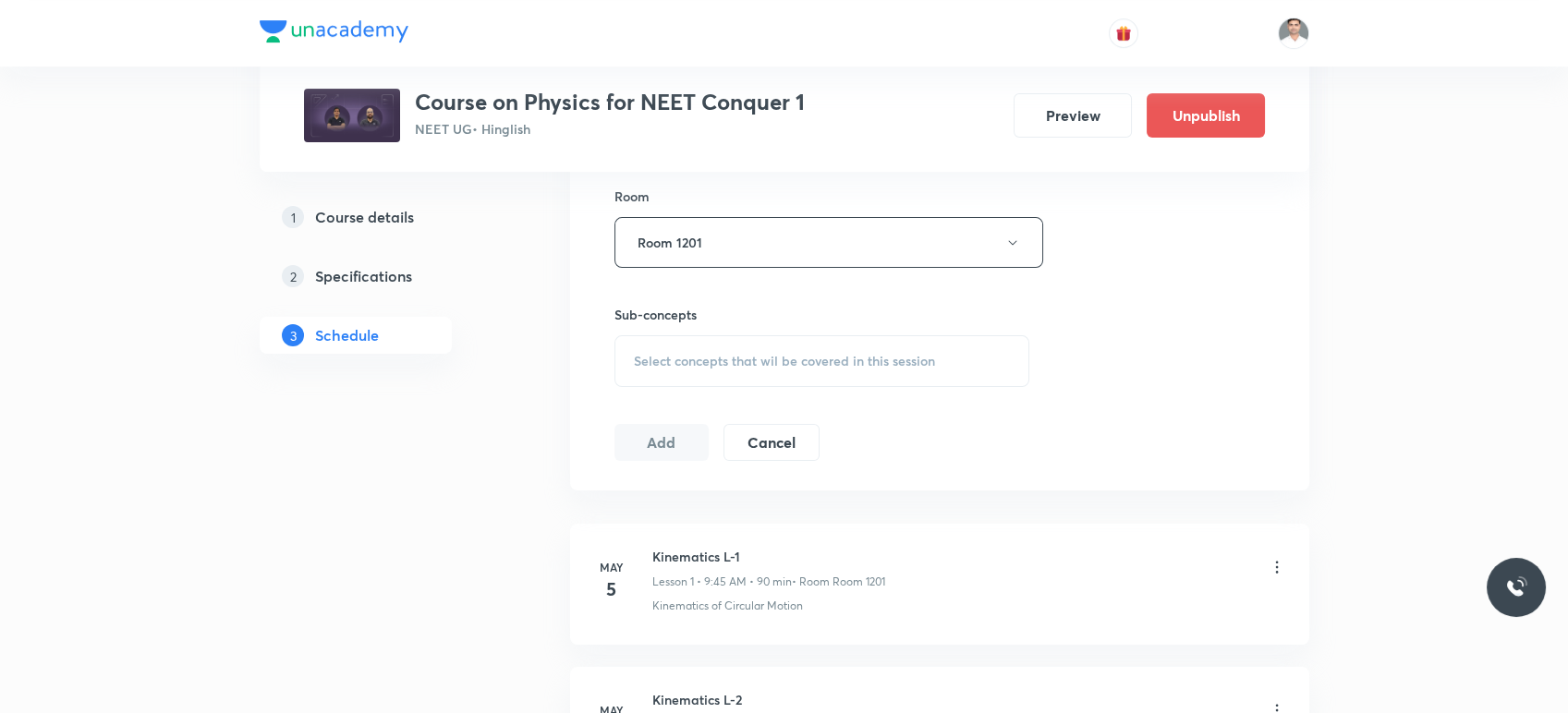
click at [719, 354] on span "Select concepts that wil be covered in this session" at bounding box center [785, 360] width 301 height 15
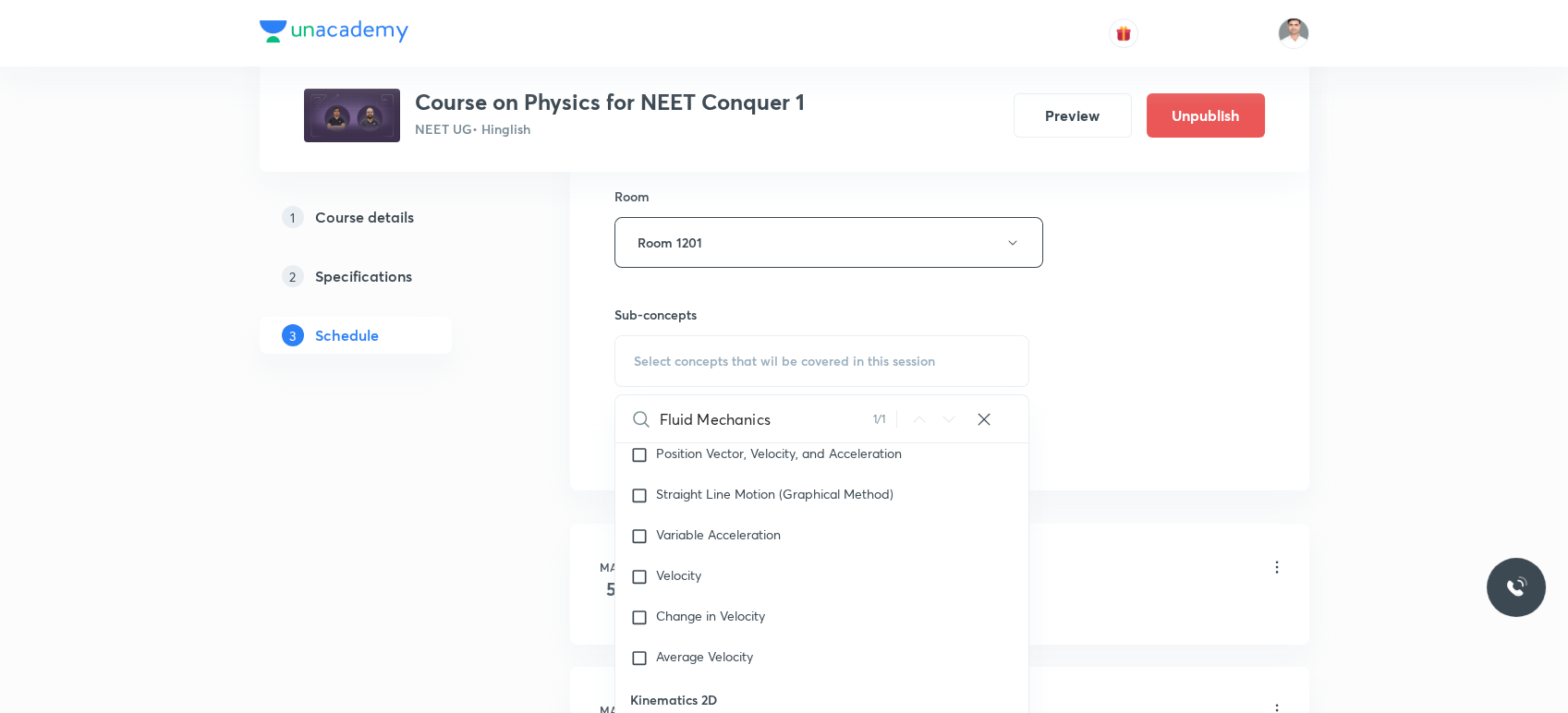
scroll to position [12051, 0]
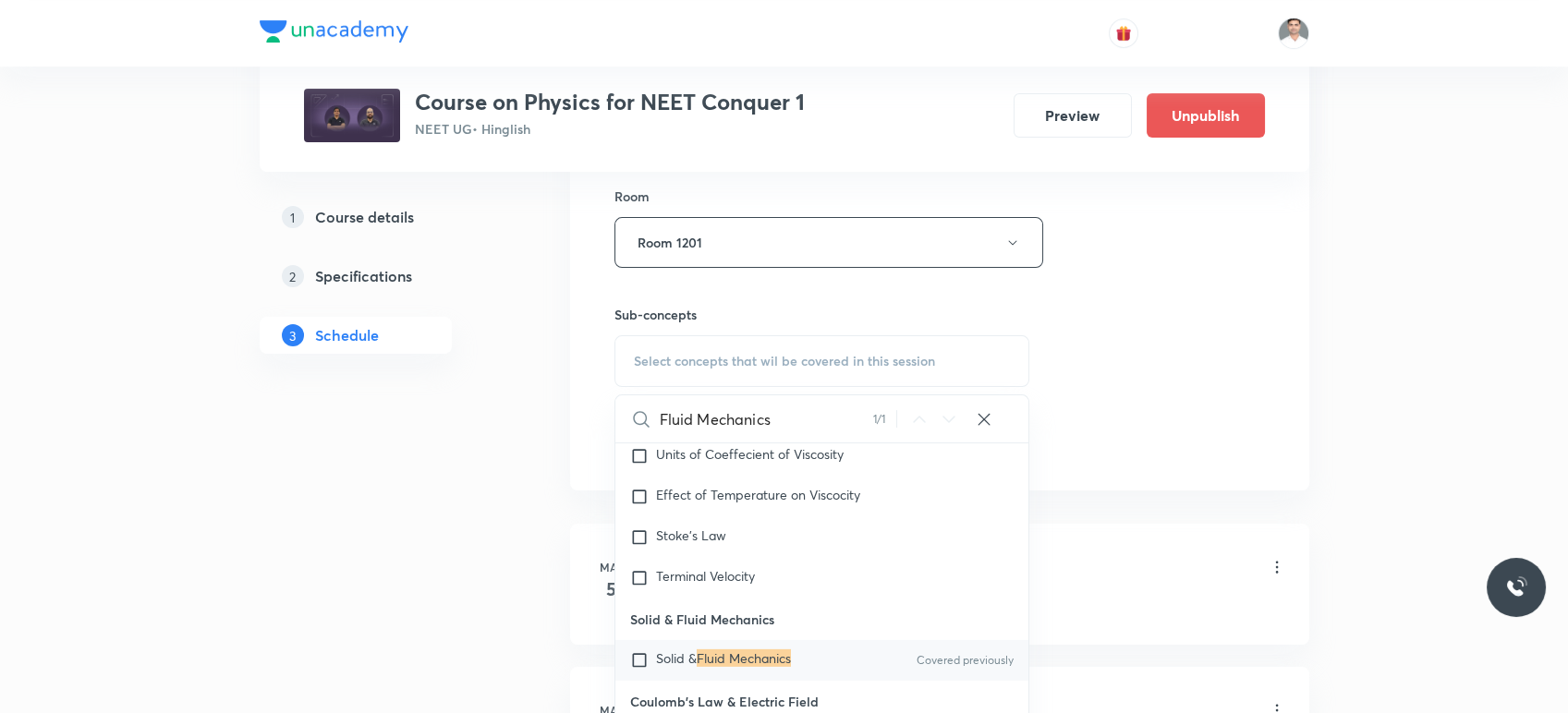
type input "Fluid Mechanics"
click at [748, 667] on mark "Fluid Mechanics" at bounding box center [744, 659] width 95 height 18
checkbox input "true"
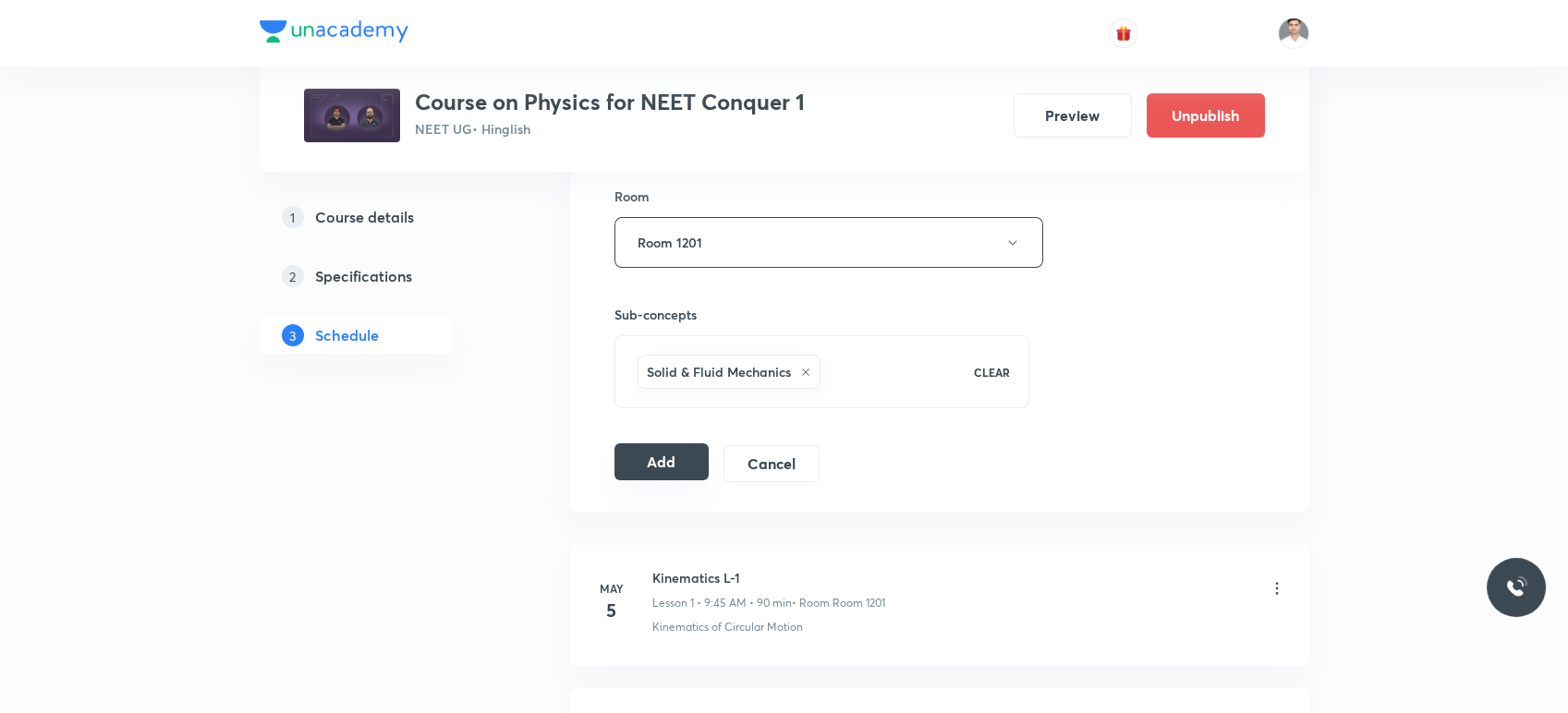
click at [670, 464] on button "Add" at bounding box center [662, 462] width 96 height 37
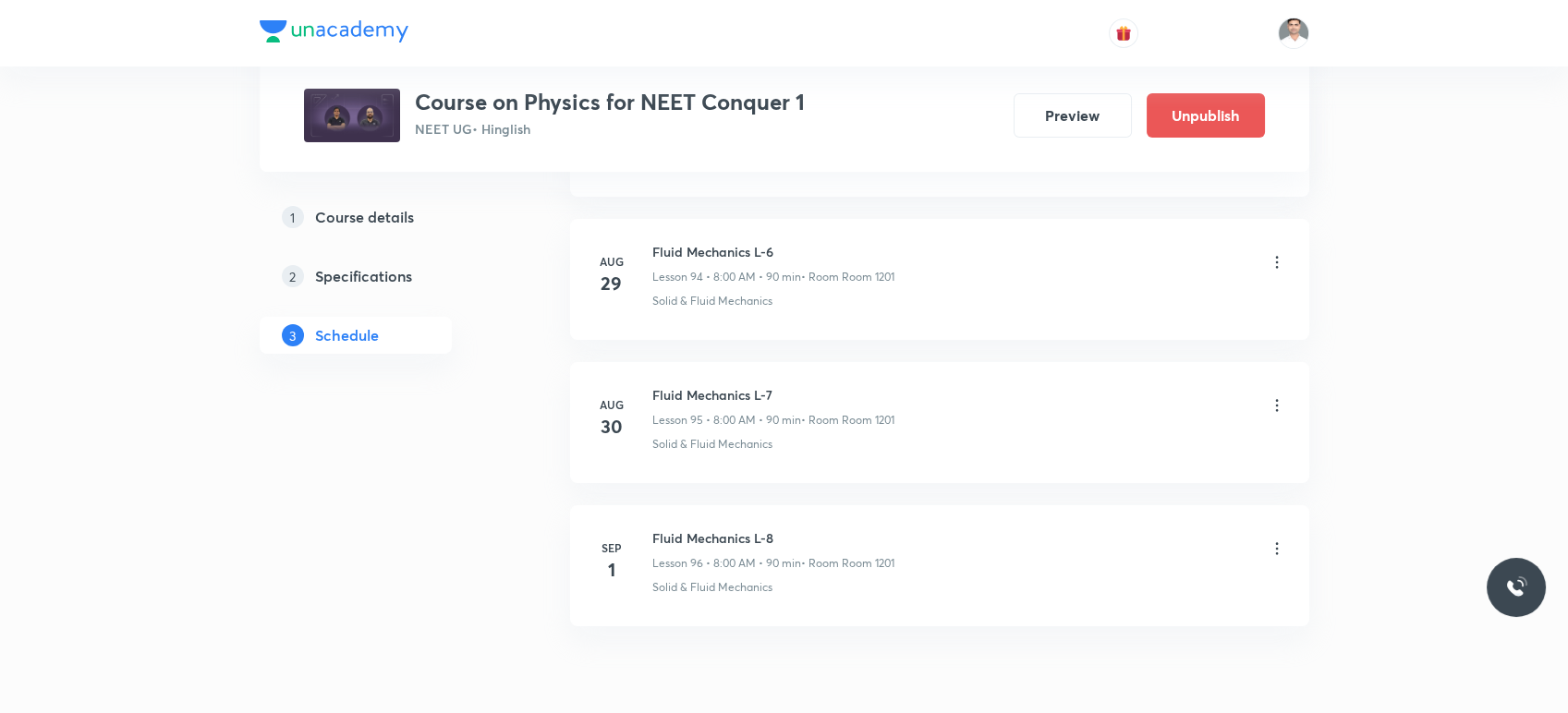
scroll to position [13650, 0]
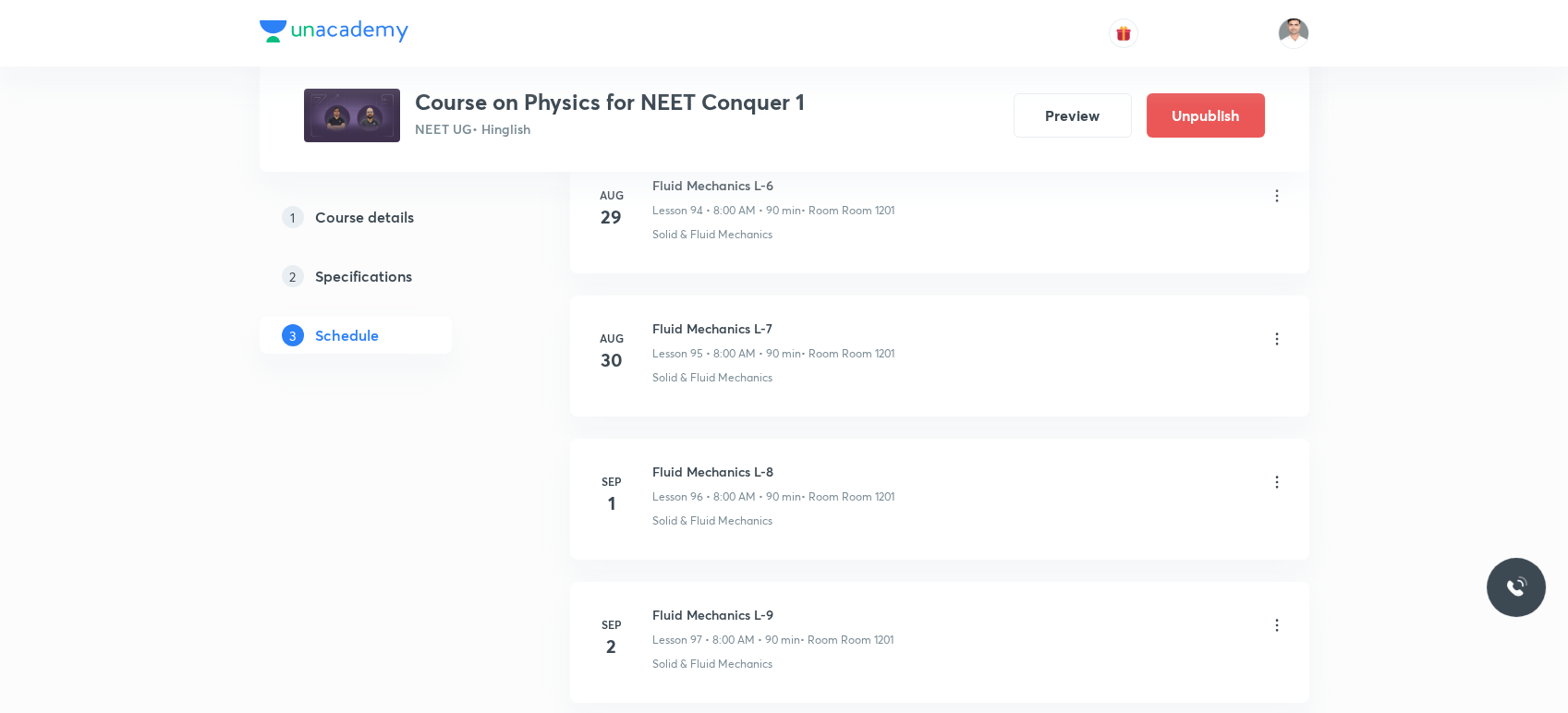
drag, startPoint x: 650, startPoint y: 449, endPoint x: 774, endPoint y: 443, distance: 124.1
drag, startPoint x: 651, startPoint y: 591, endPoint x: 873, endPoint y: 583, distance: 222.1
click at [873, 583] on li "Sep 2 Fluid Mechanics L-9 Lesson 97 • 8:00 AM • 90 min • Room Room 1201 Solid &…" at bounding box center [940, 642] width 740 height 121
copy h6 "Fluid Mechanics L-9"
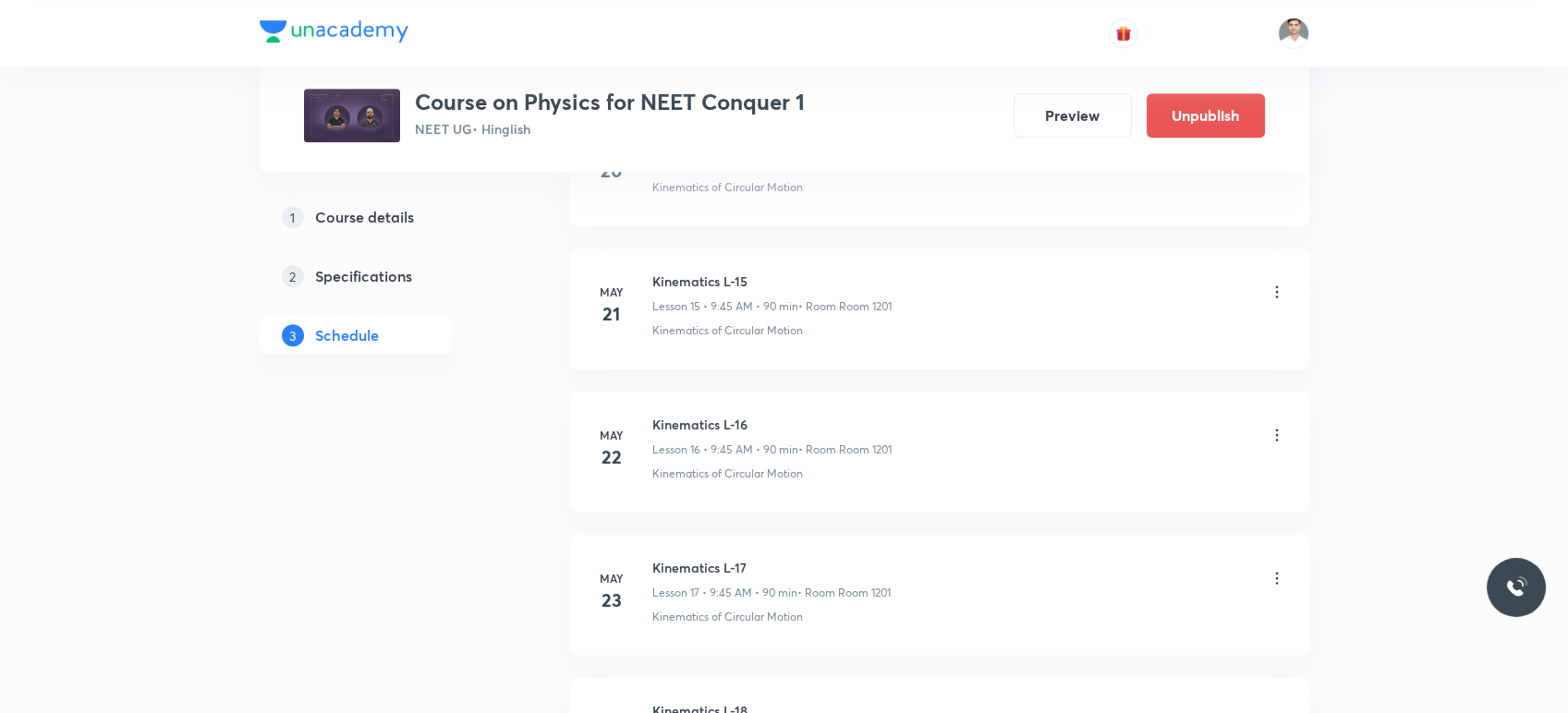
scroll to position [0, 0]
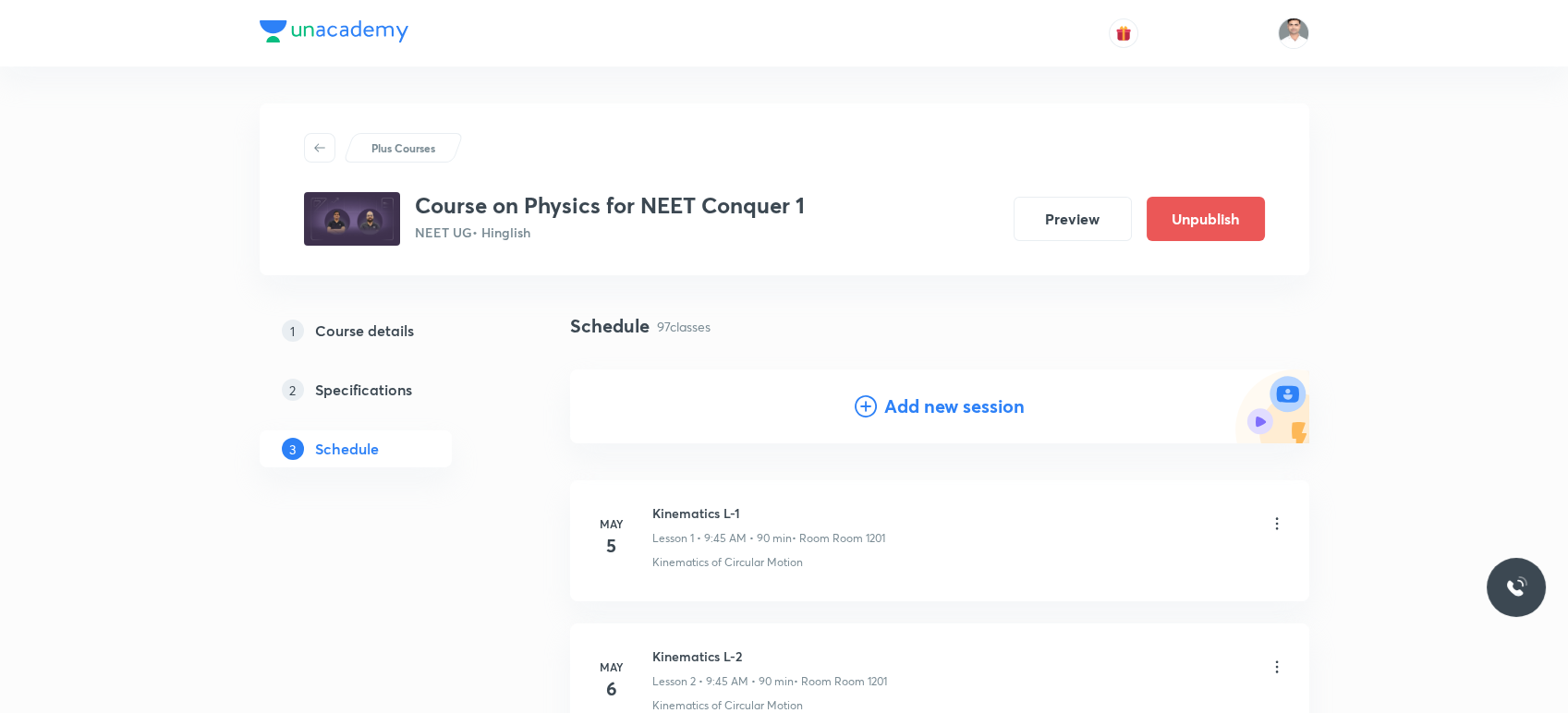
click at [947, 407] on h4 "Add new session" at bounding box center [954, 407] width 141 height 28
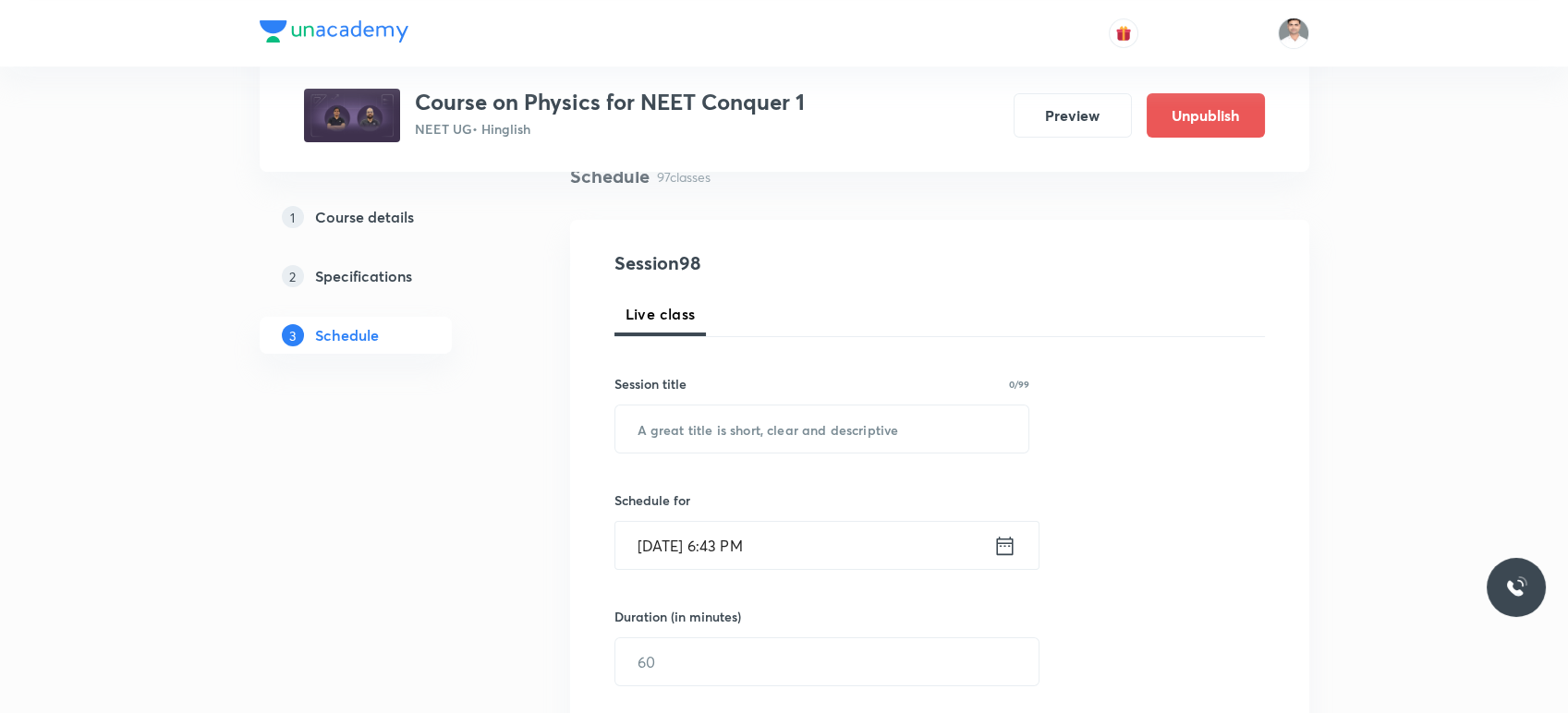
scroll to position [205, 0]
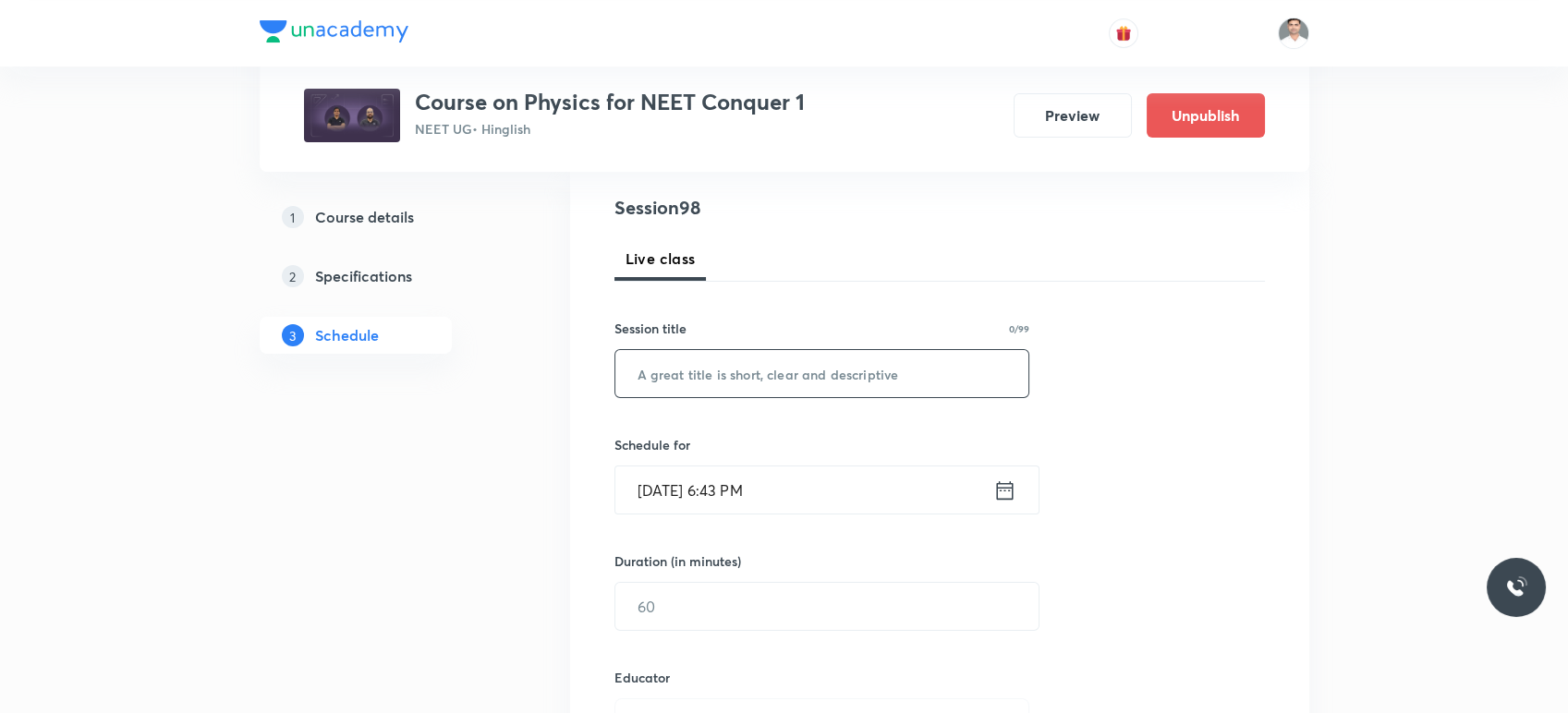
click at [722, 385] on input "text" at bounding box center [822, 374] width 414 height 47
paste input "Fluid Mechanics L-9"
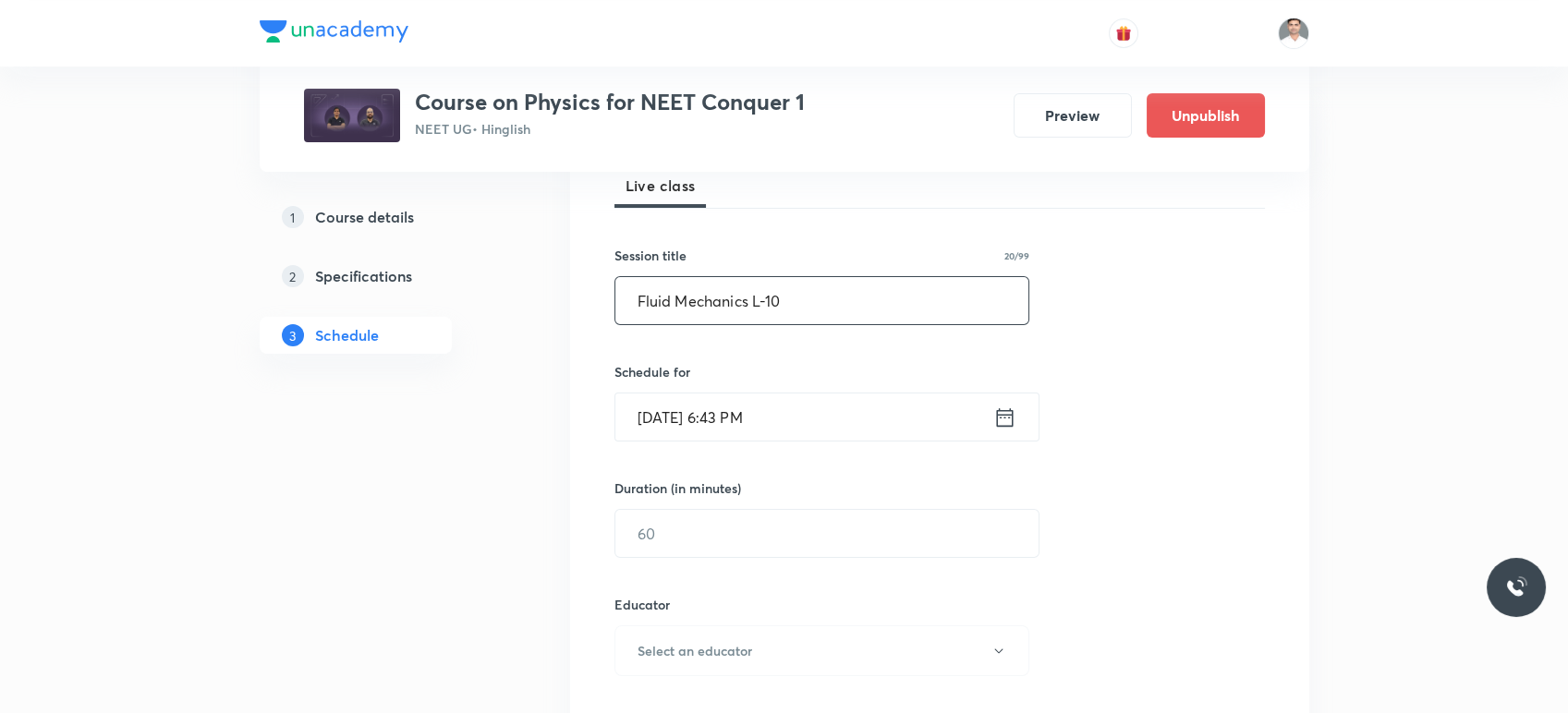
scroll to position [307, 0]
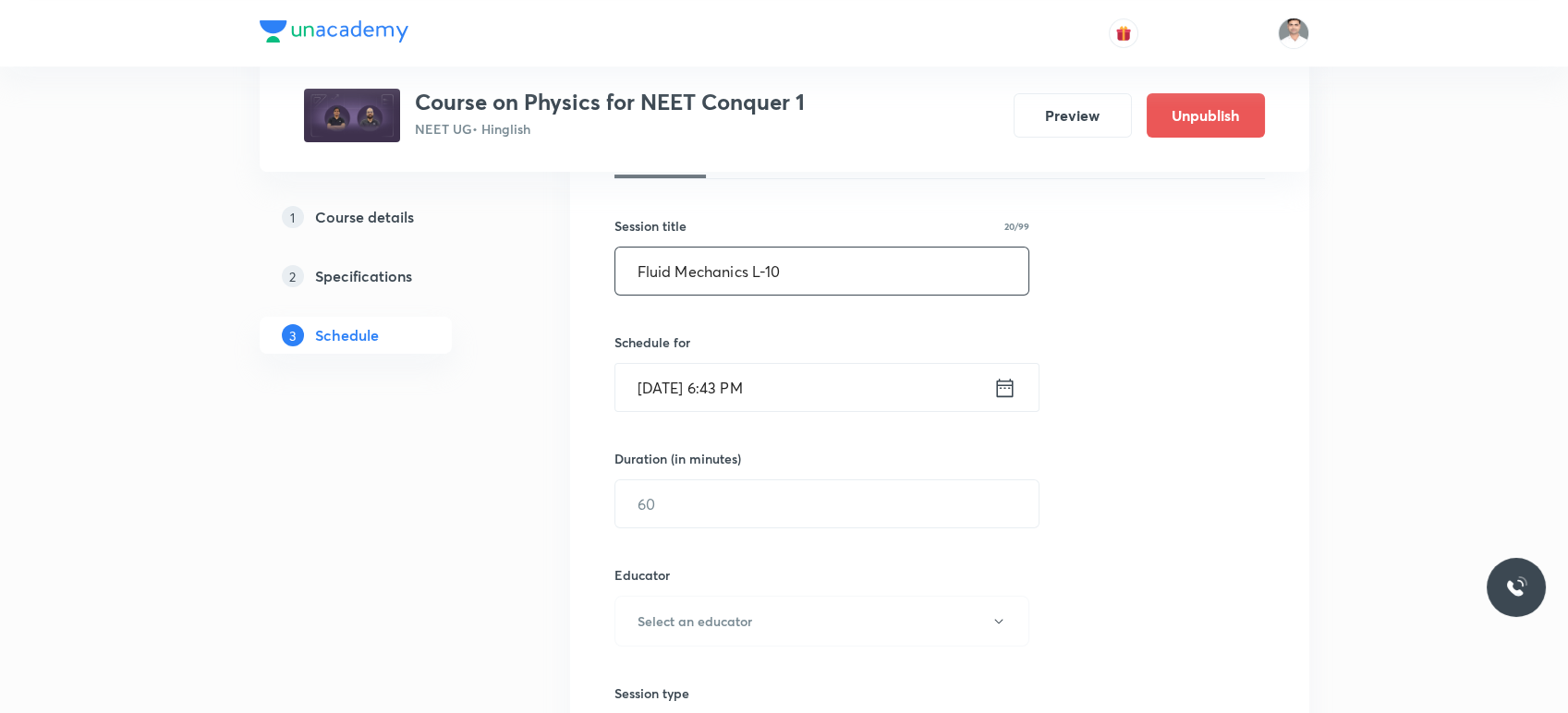
type input "Fluid Mechanics L-10"
click at [1005, 406] on div "Aug 30, 2025, 6:43 PM ​" at bounding box center [827, 388] width 425 height 49
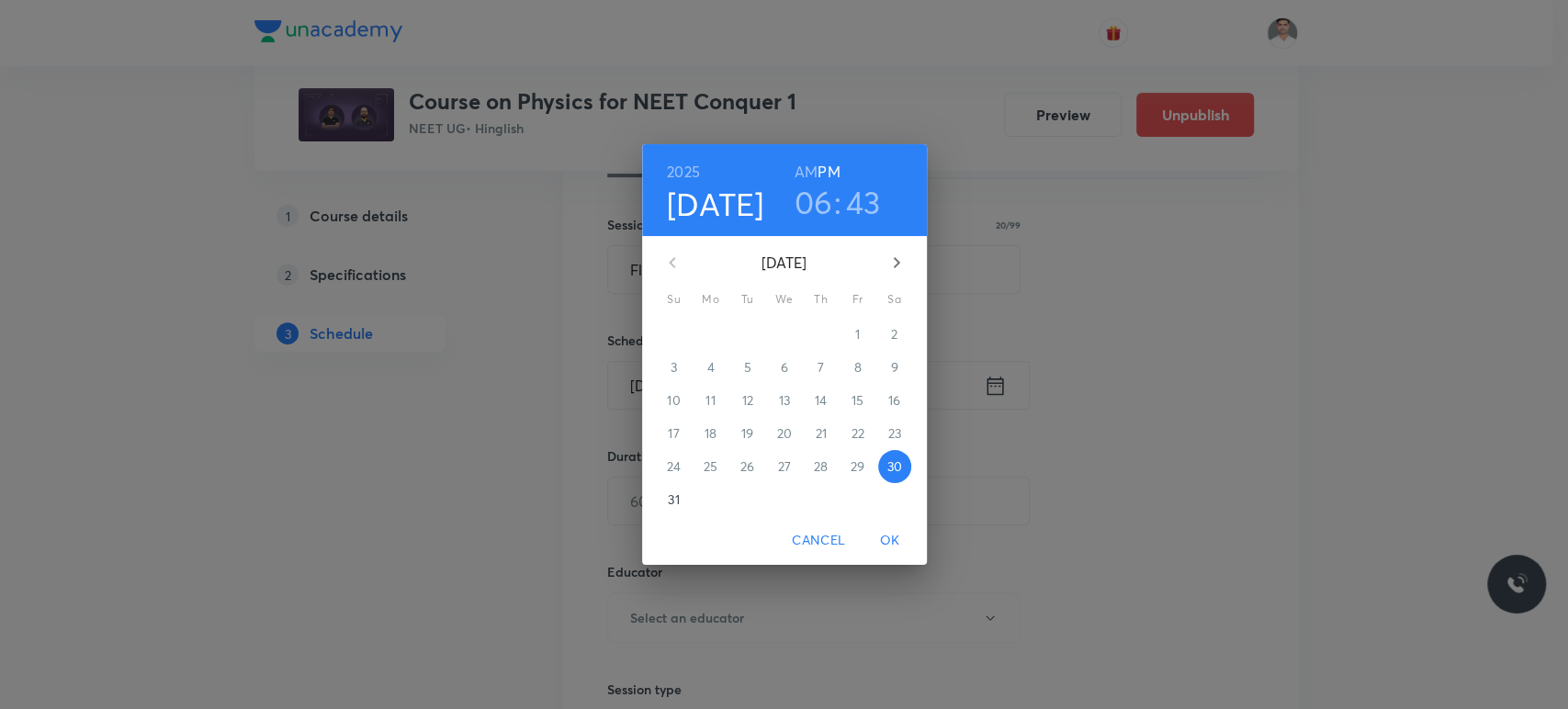
click at [886, 259] on icon "button" at bounding box center [897, 262] width 23 height 23
click at [781, 336] on p "3" at bounding box center [784, 334] width 7 height 19
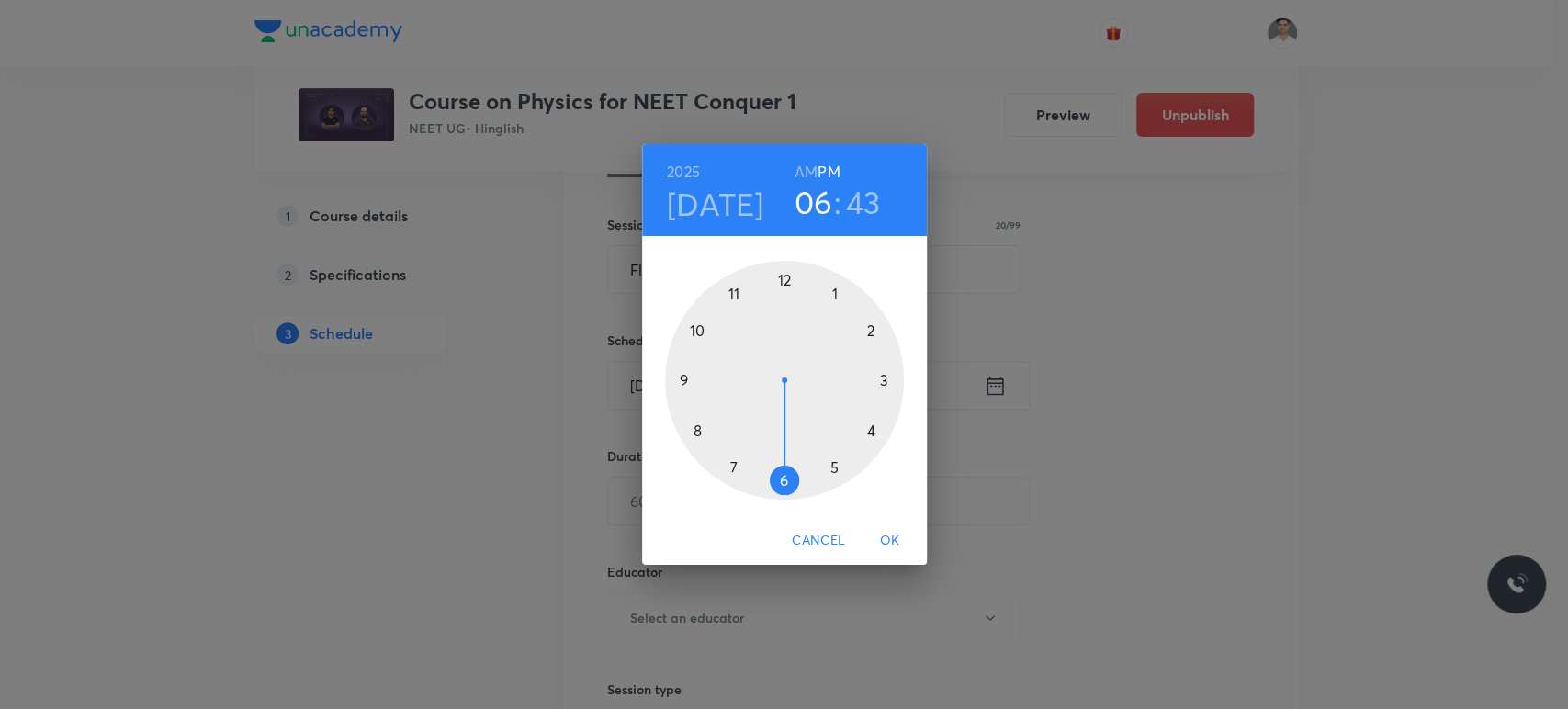
click at [808, 165] on h6 "AM" at bounding box center [806, 171] width 23 height 25
click at [695, 428] on div at bounding box center [784, 380] width 239 height 239
click at [780, 281] on div at bounding box center [784, 380] width 239 height 239
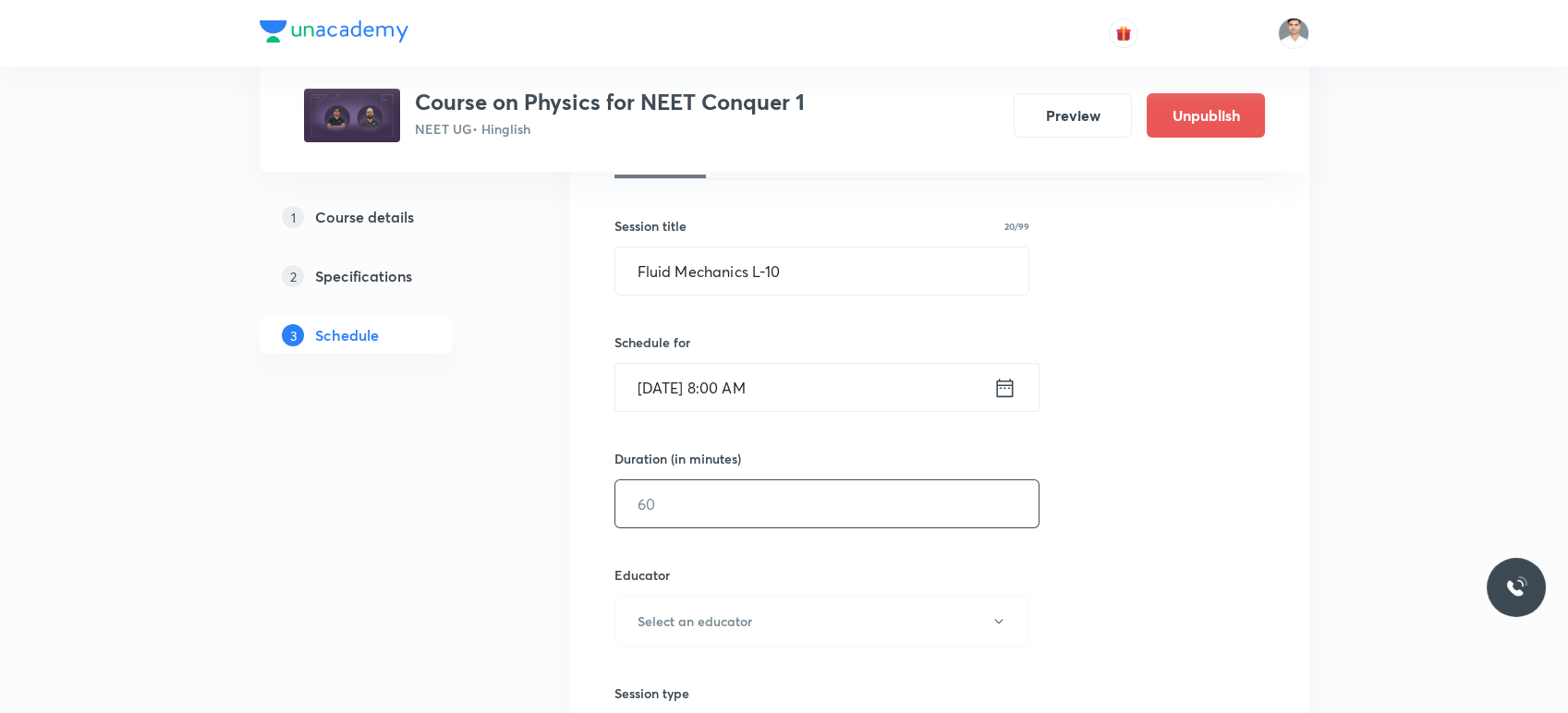
click at [716, 488] on input "text" at bounding box center [827, 504] width 424 height 47
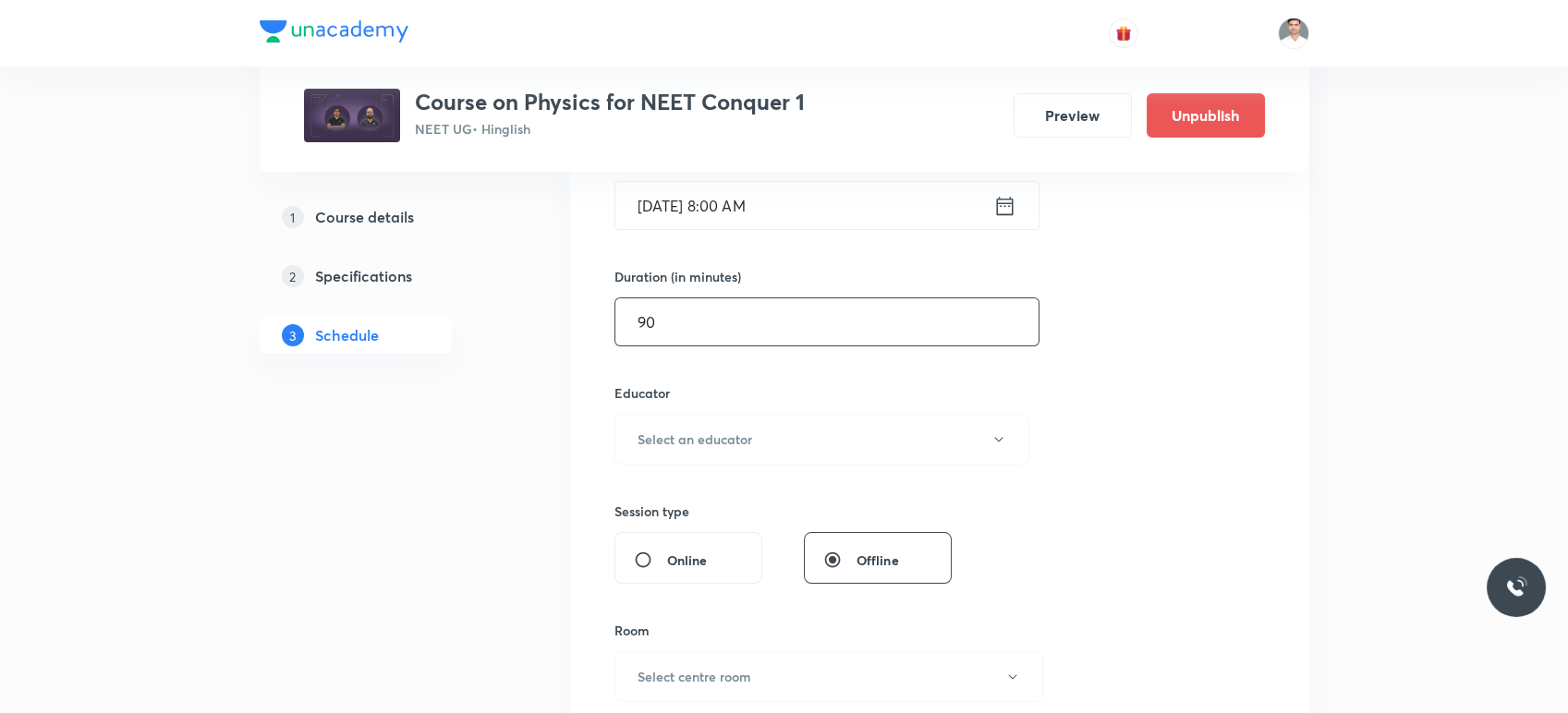
scroll to position [513, 0]
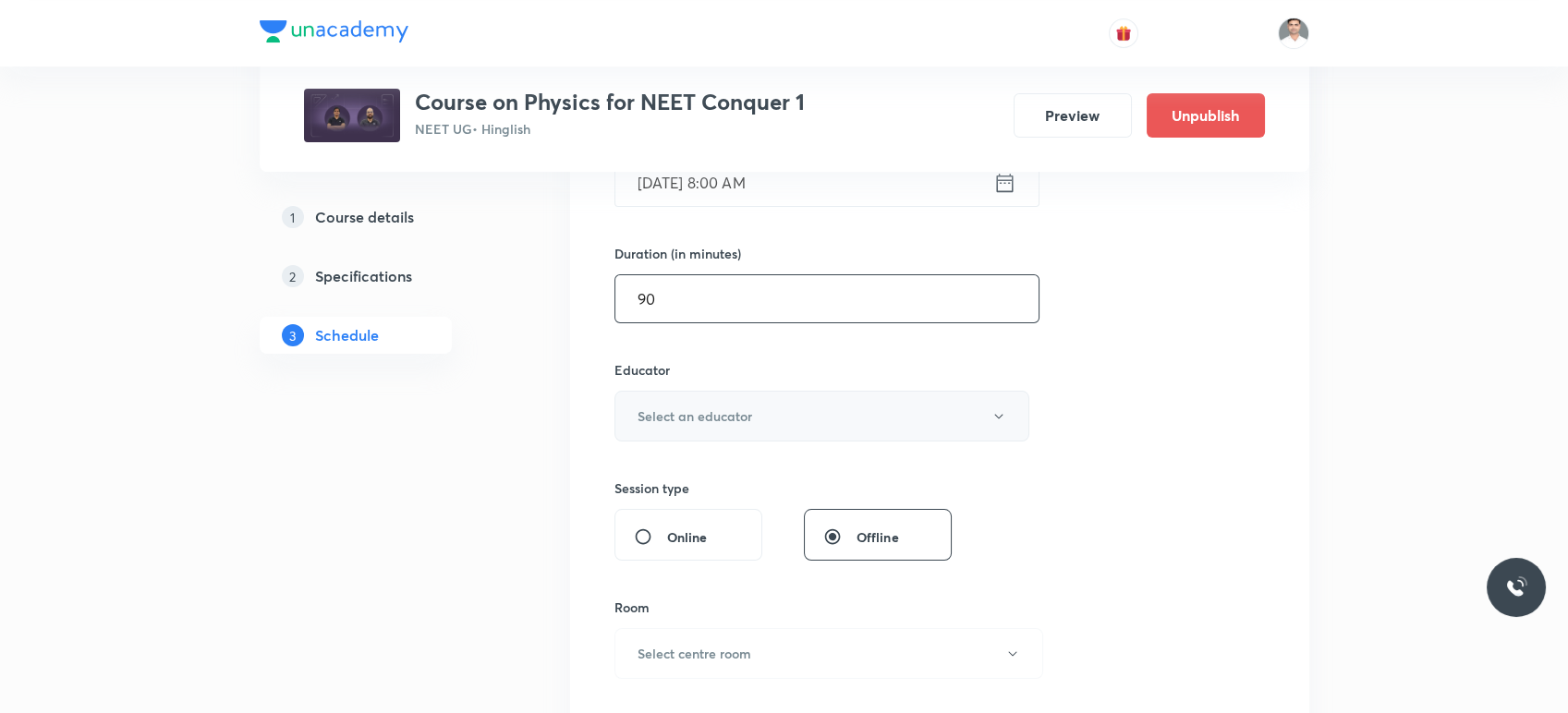
type input "90"
click at [741, 396] on button "Select an educator" at bounding box center [822, 417] width 416 height 51
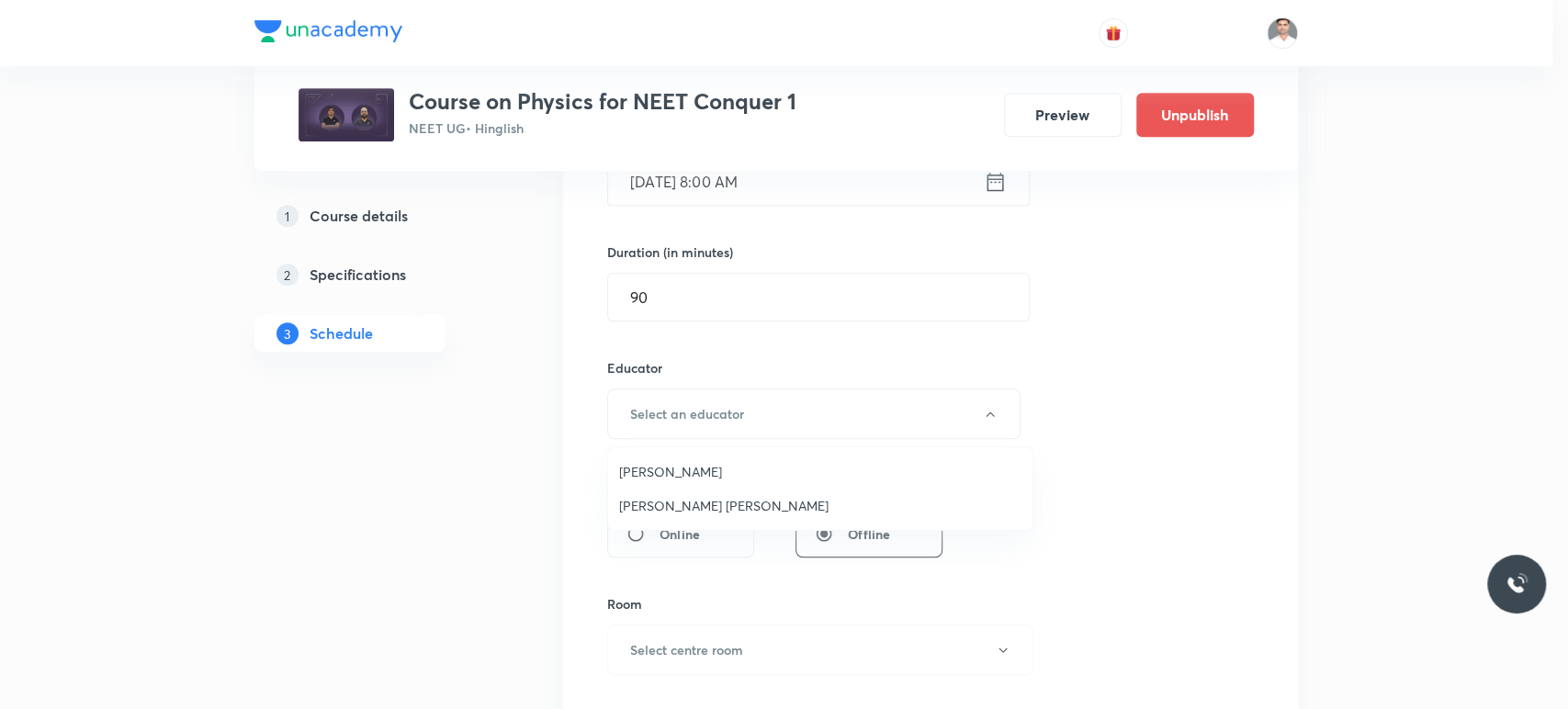
click at [692, 476] on span "[PERSON_NAME]" at bounding box center [819, 472] width 402 height 20
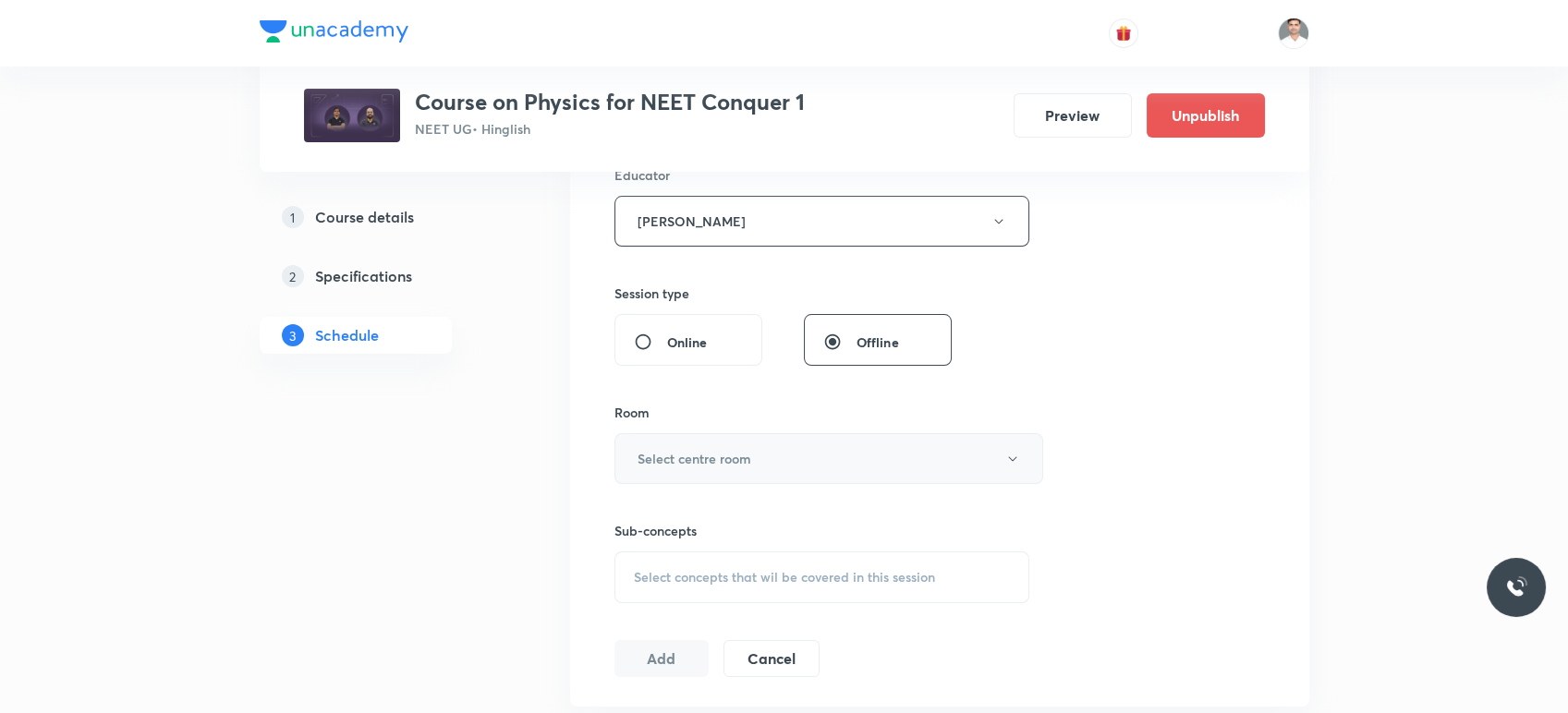
scroll to position [718, 0]
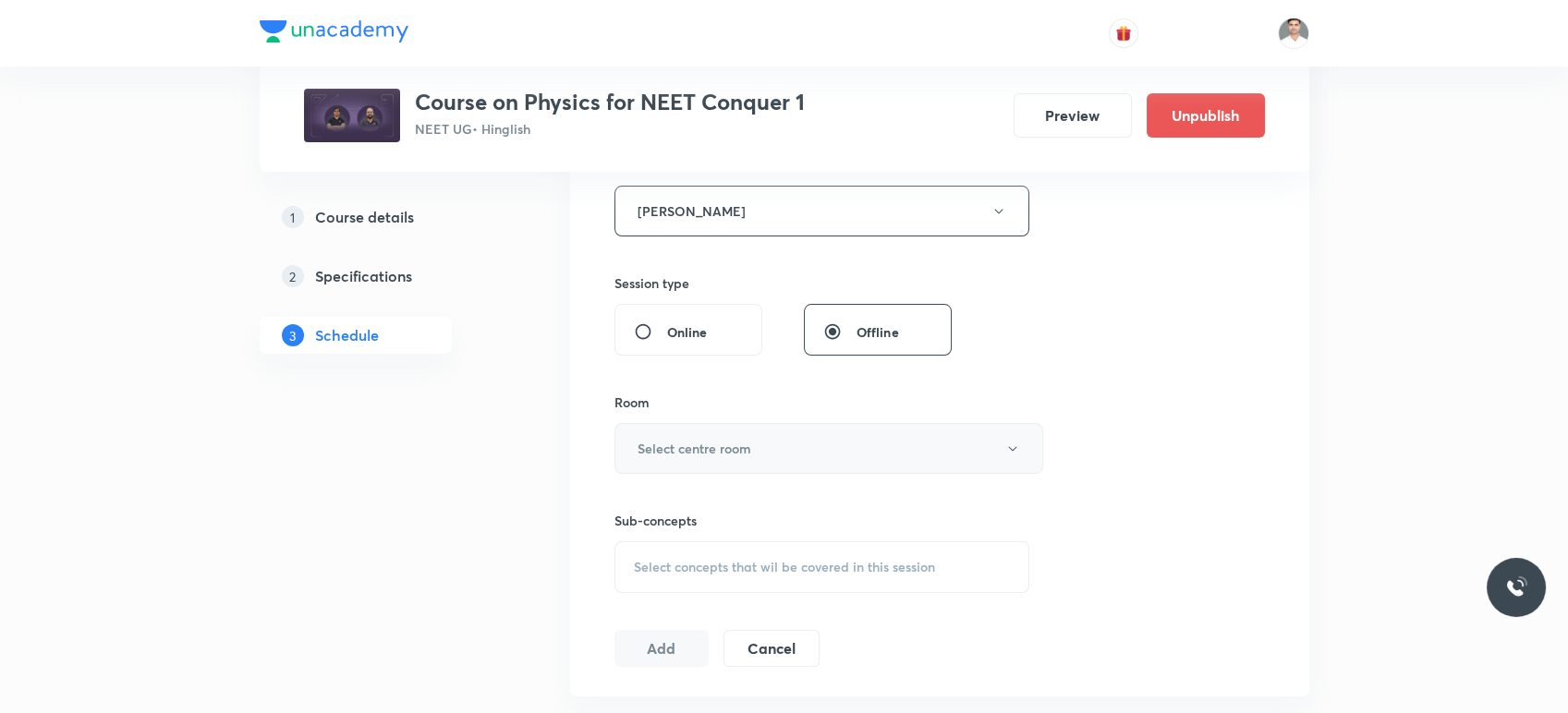
click at [751, 452] on h6 "Select centre room" at bounding box center [693, 449] width 113 height 20
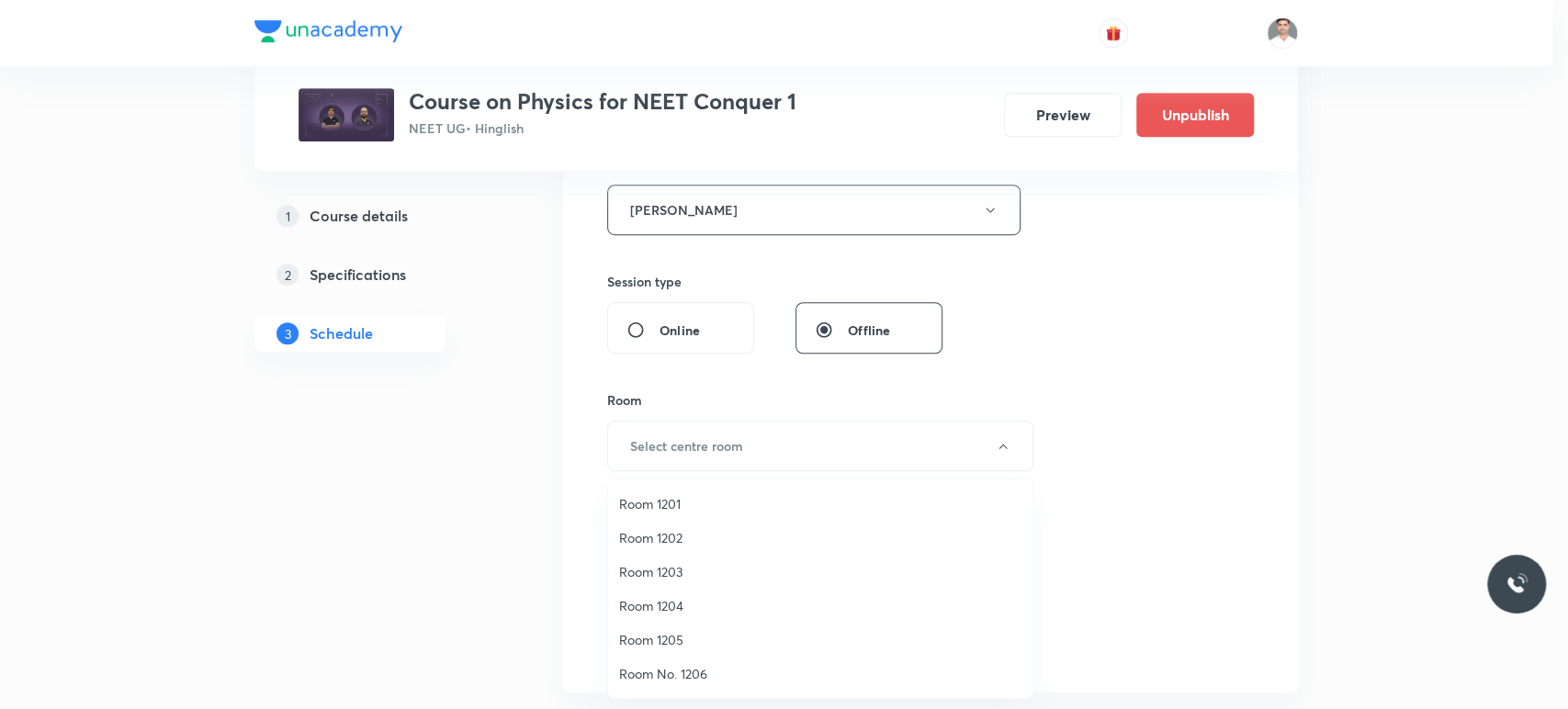
click at [654, 505] on span "Room 1201" at bounding box center [819, 504] width 402 height 20
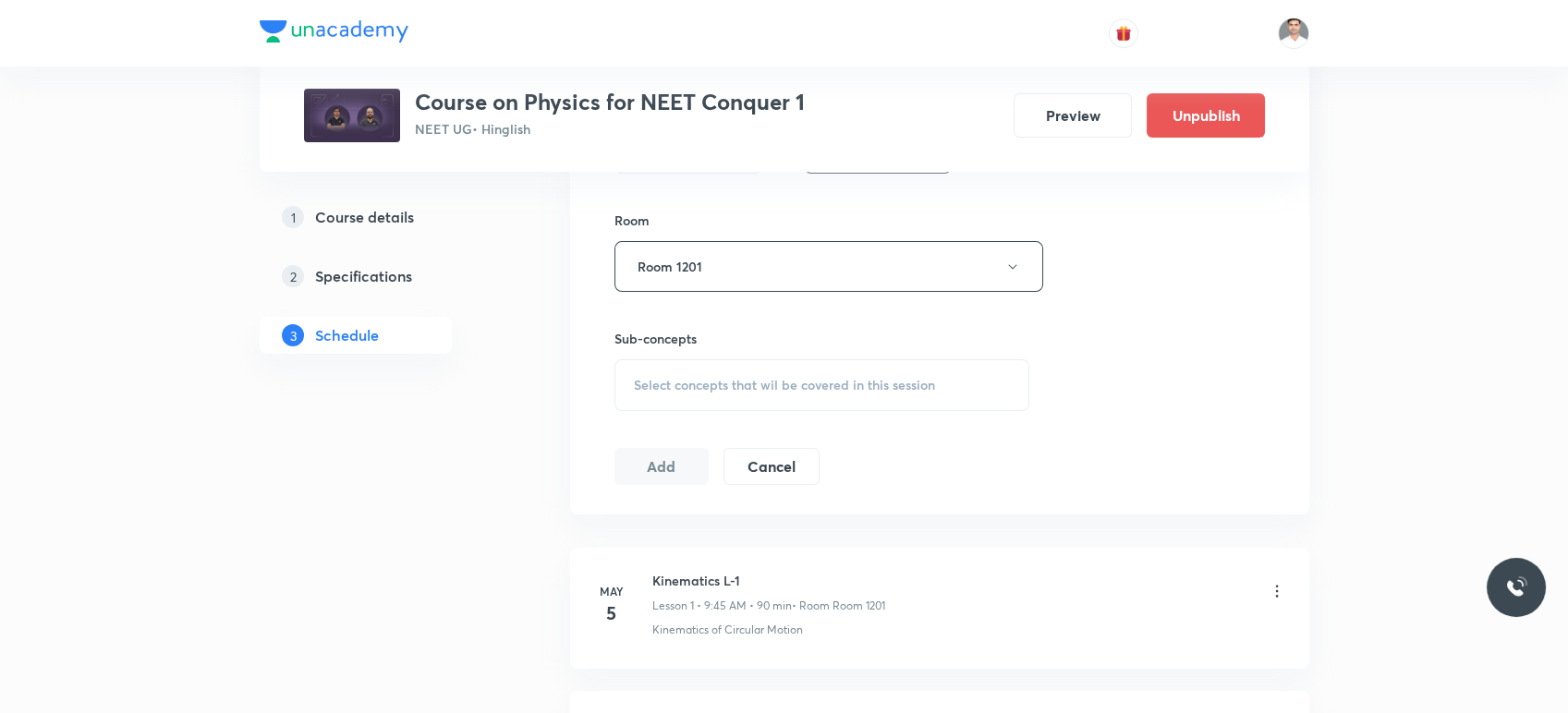
scroll to position [924, 0]
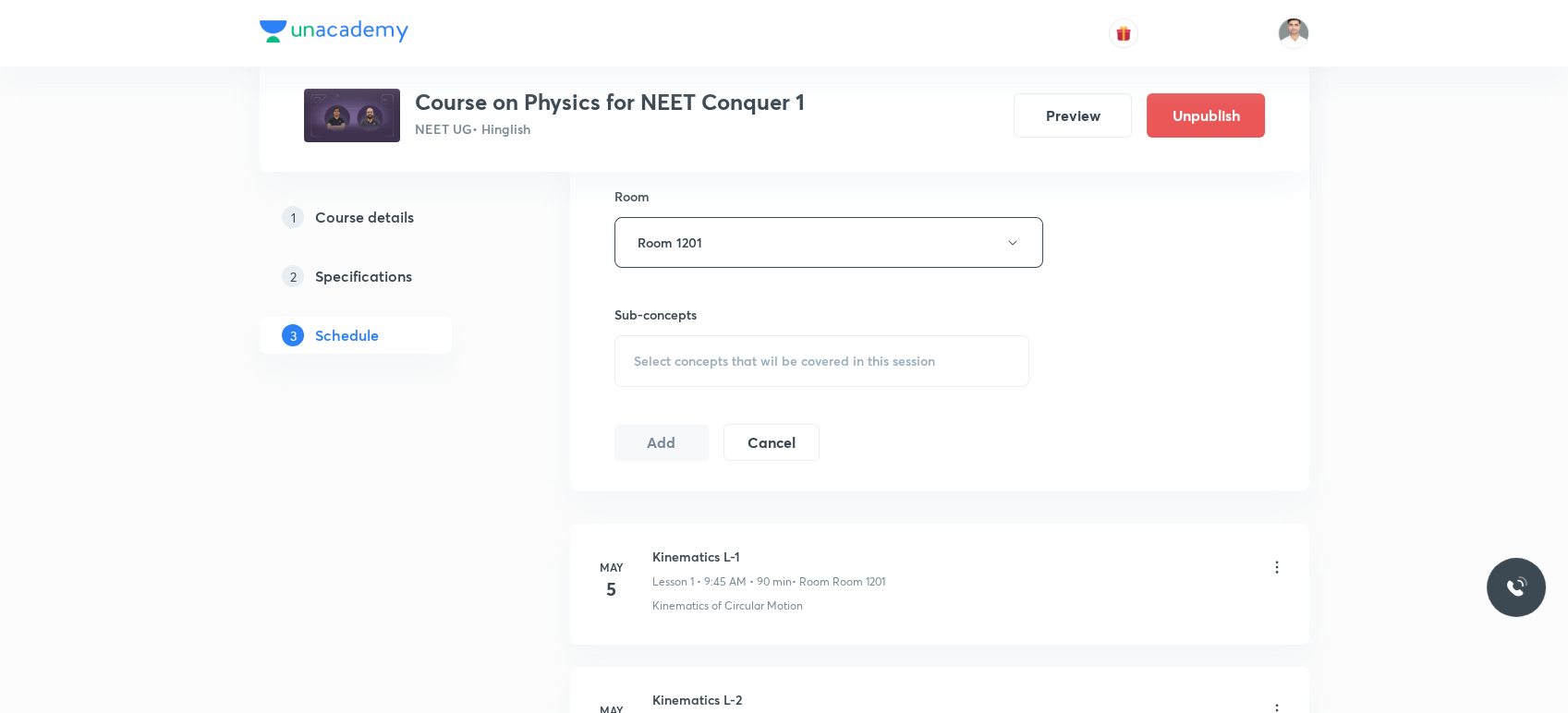
click at [756, 347] on div "Select concepts that wil be covered in this session" at bounding box center [822, 361] width 416 height 52
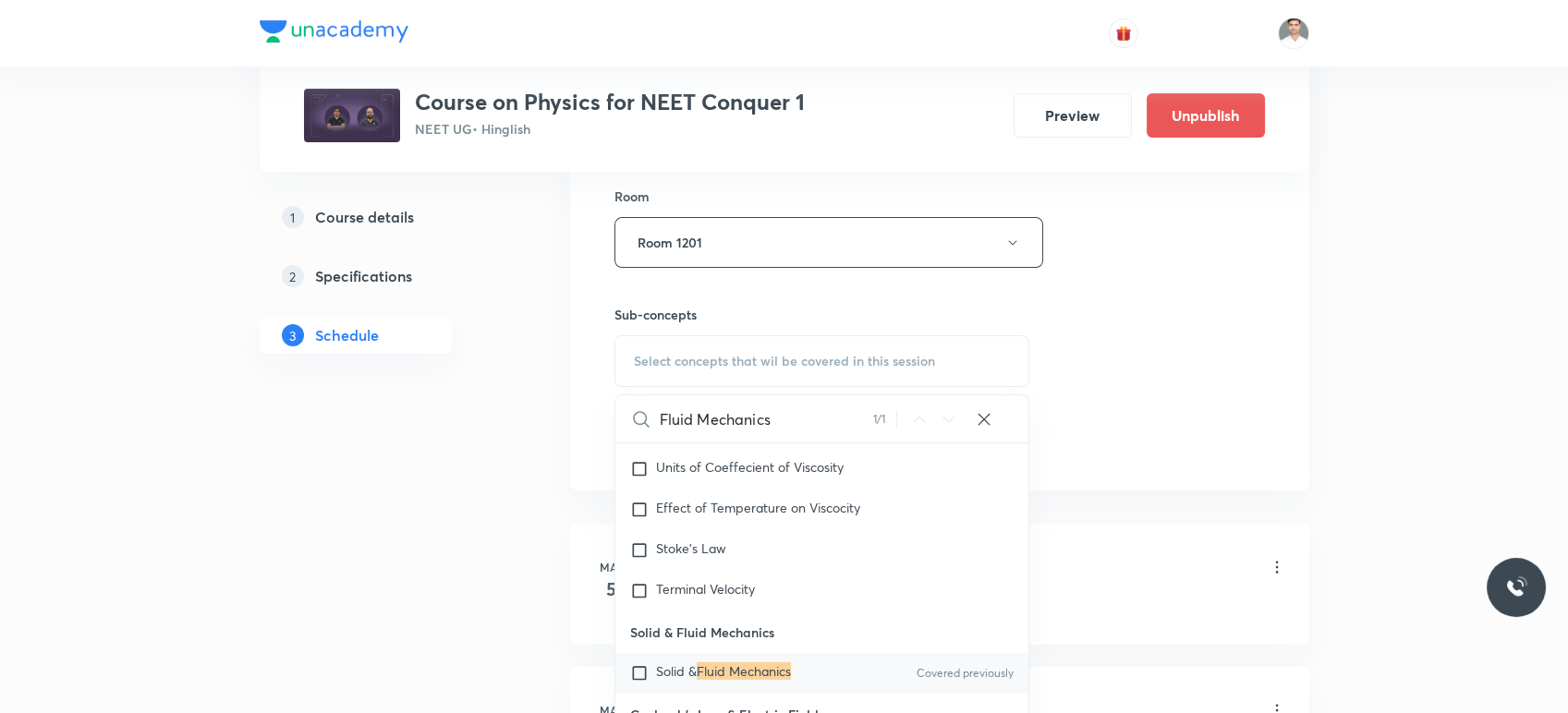
scroll to position [12051, 0]
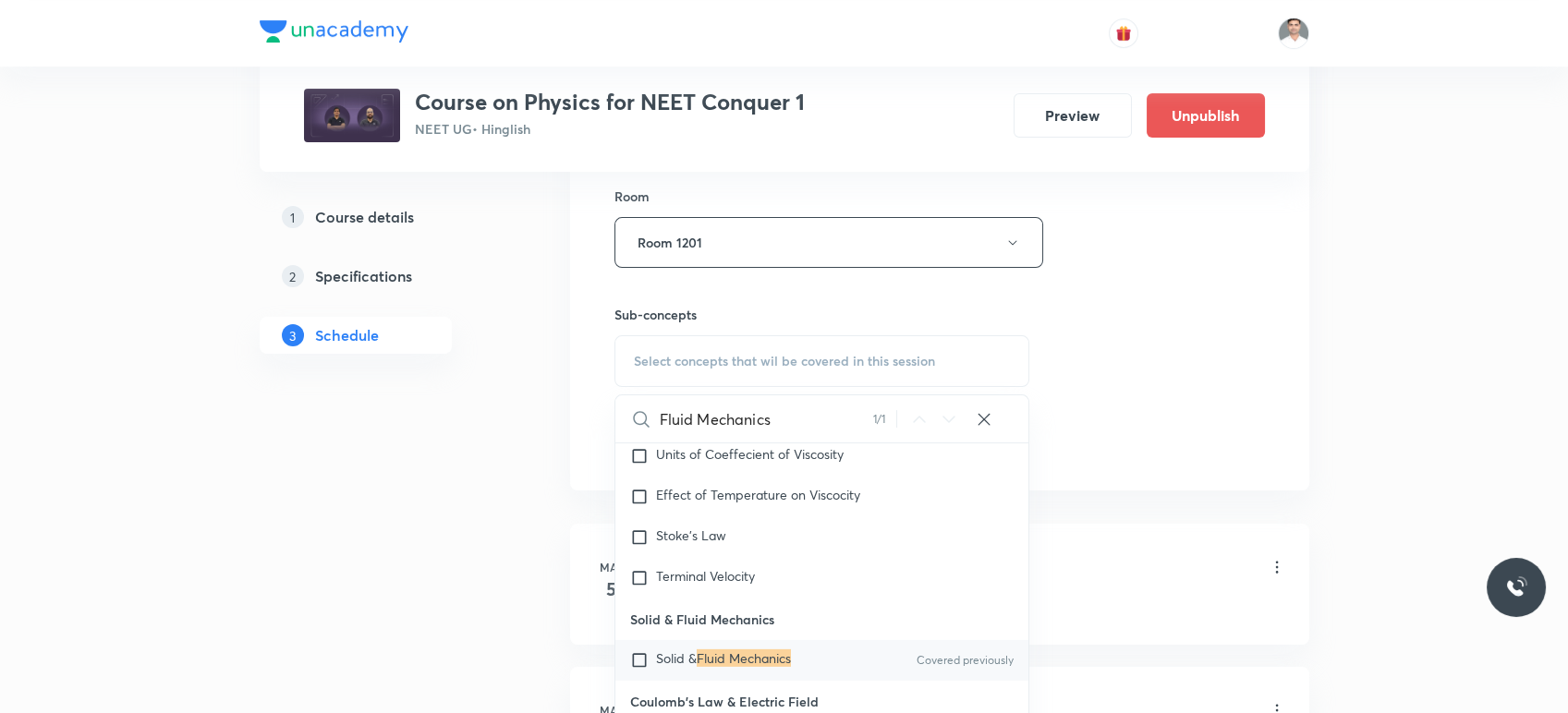
type input "Fluid Mechanics"
click at [742, 667] on mark "Fluid Mechanics" at bounding box center [744, 659] width 95 height 18
checkbox input "true"
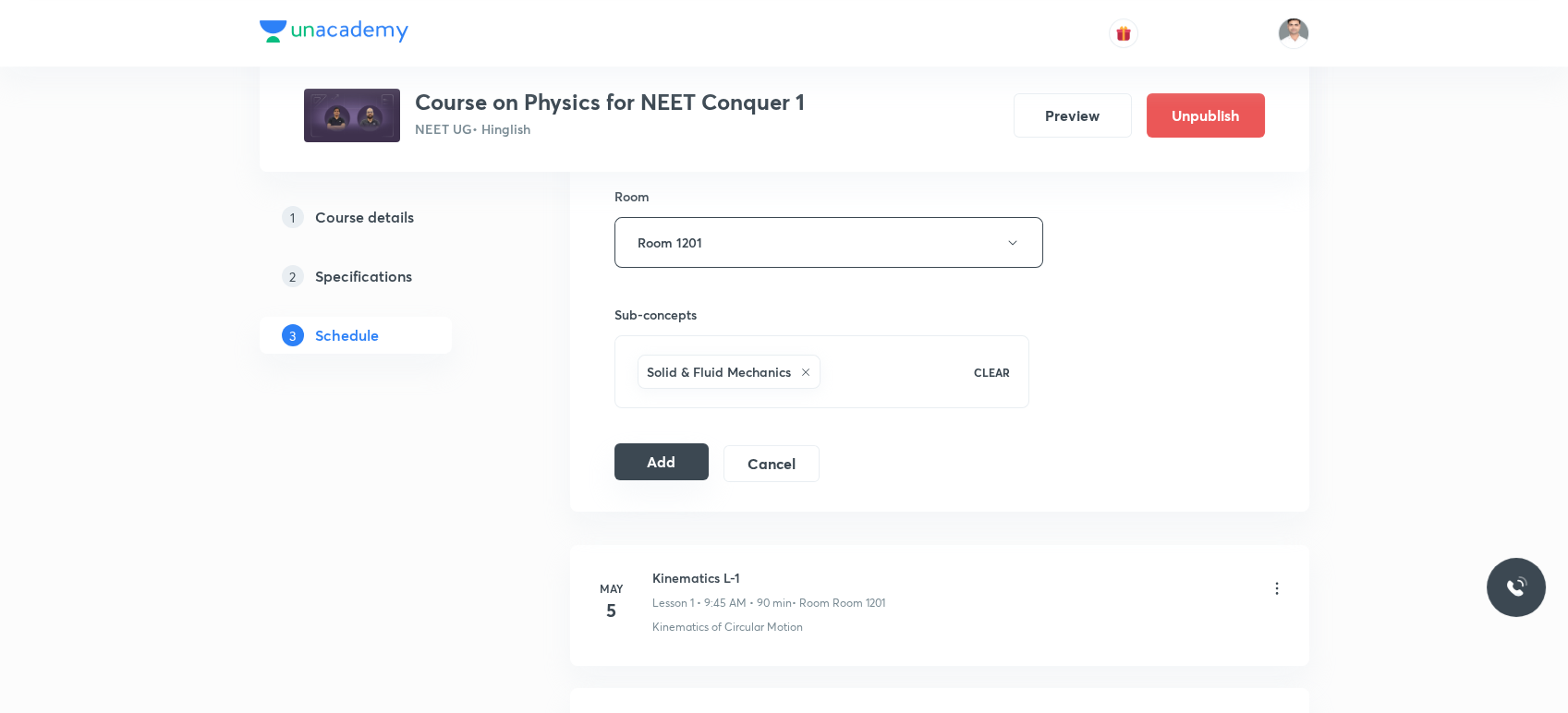
click at [636, 466] on button "Add" at bounding box center [662, 462] width 96 height 37
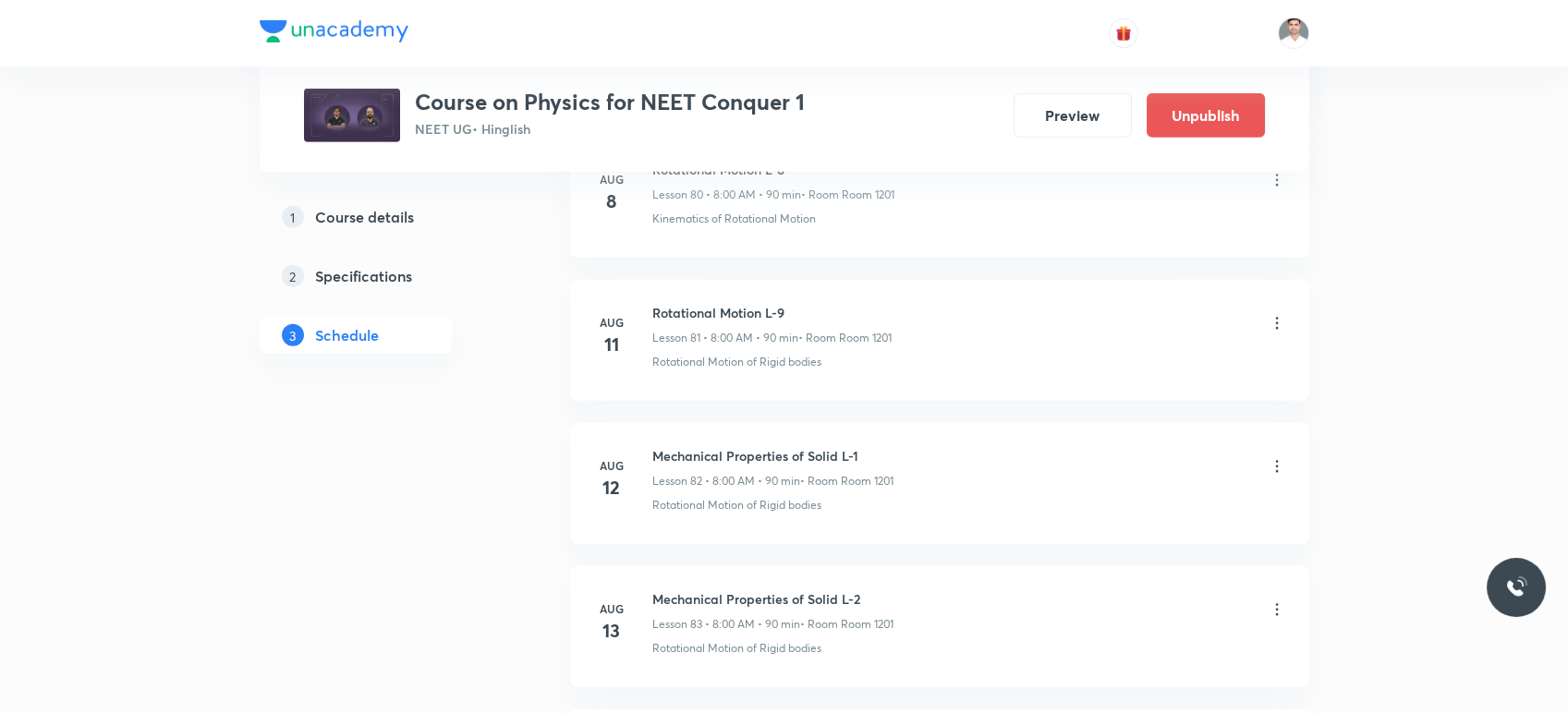
scroll to position [13936, 0]
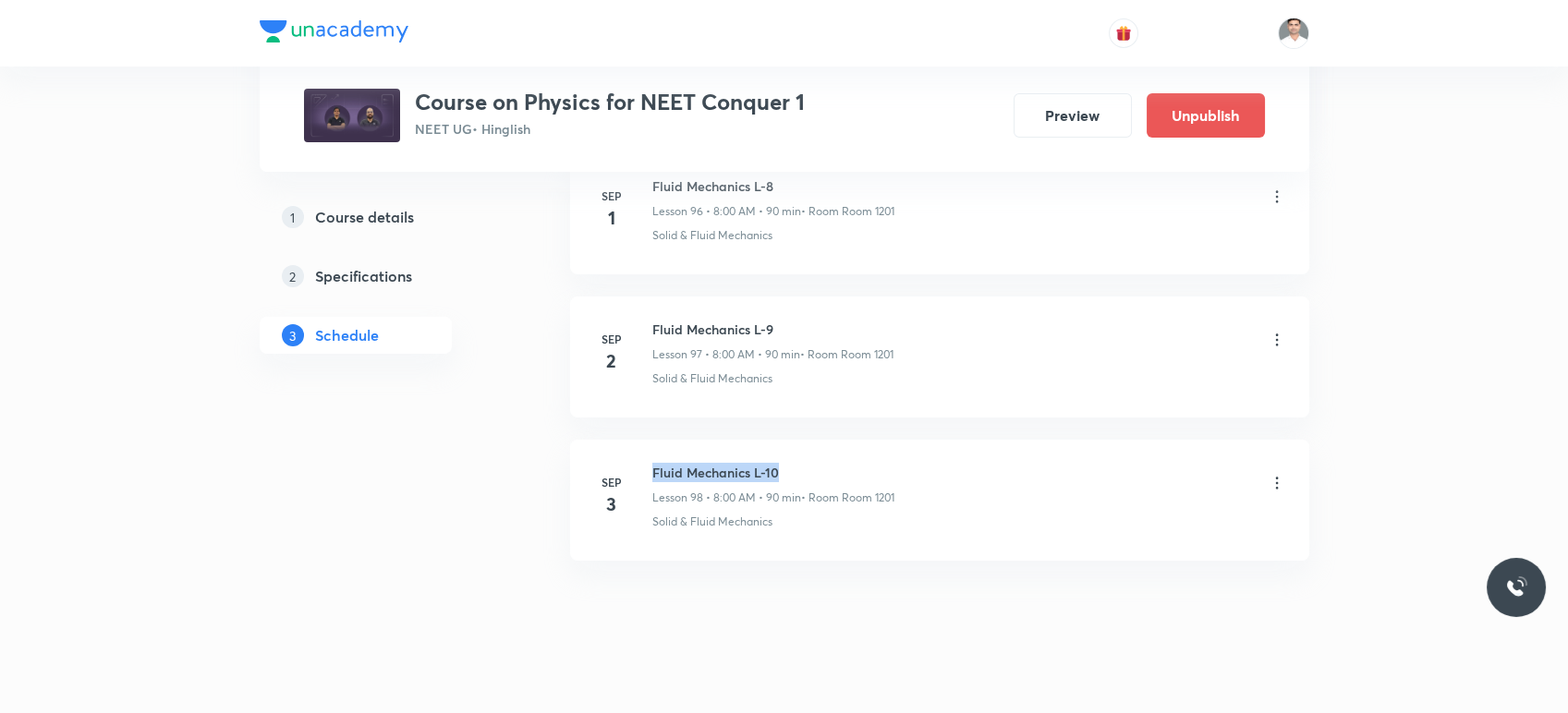
drag, startPoint x: 651, startPoint y: 448, endPoint x: 882, endPoint y: 440, distance: 231.1
click at [882, 440] on li "Sep 3 Fluid Mechanics L-10 Lesson 98 • 8:00 AM • 90 min • Room Room 1201 Solid …" at bounding box center [940, 500] width 740 height 121
copy h6 "Fluid Mechanics L-10"
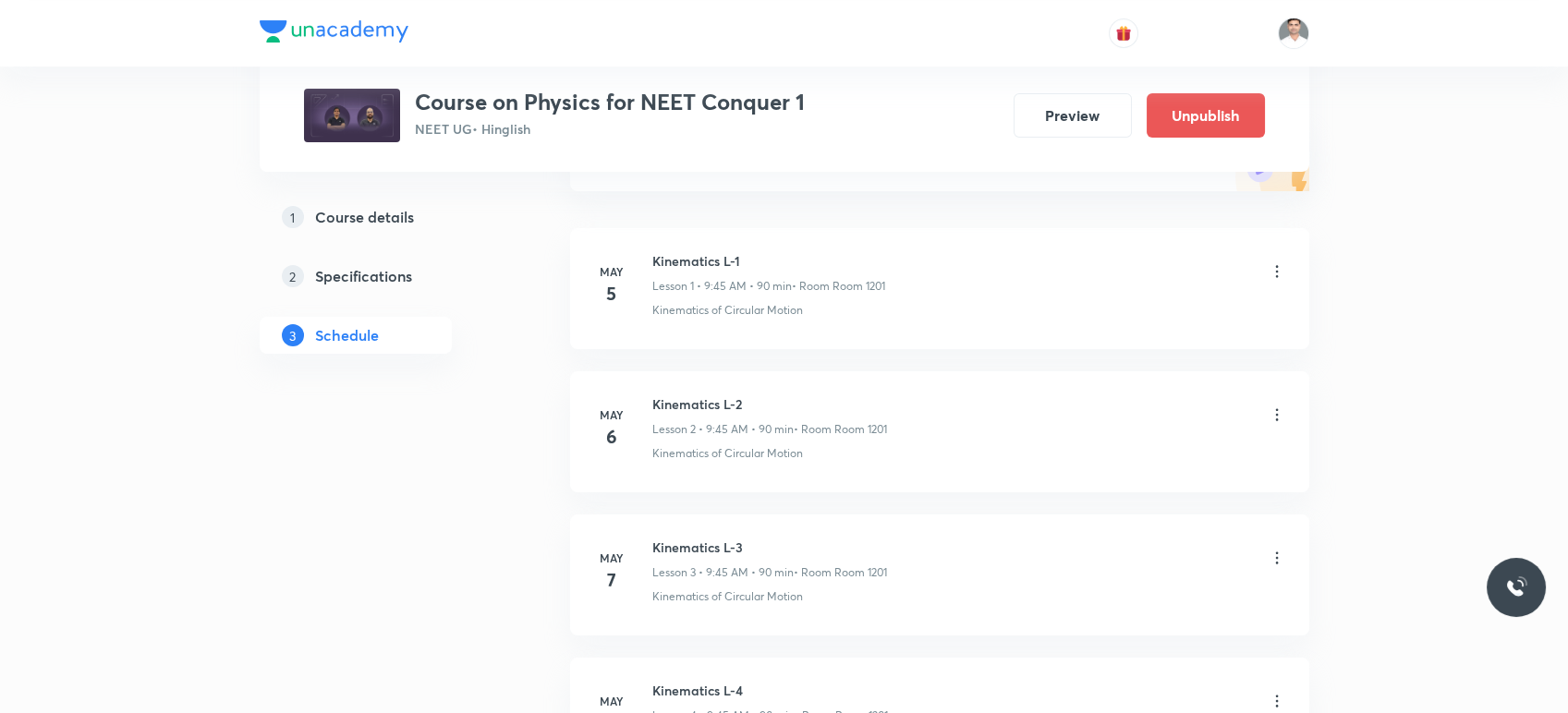
scroll to position [0, 0]
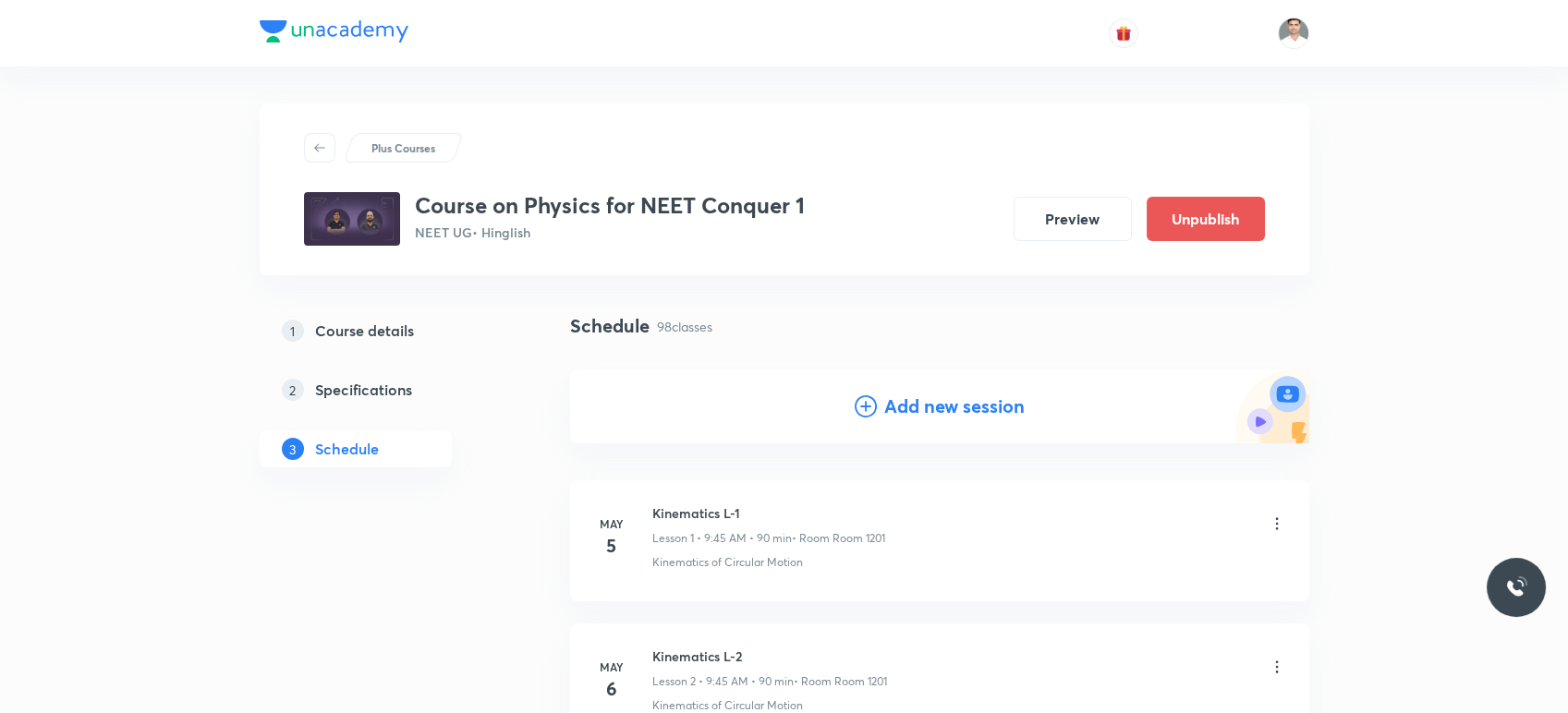
click at [924, 400] on h4 "Add new session" at bounding box center [954, 407] width 141 height 28
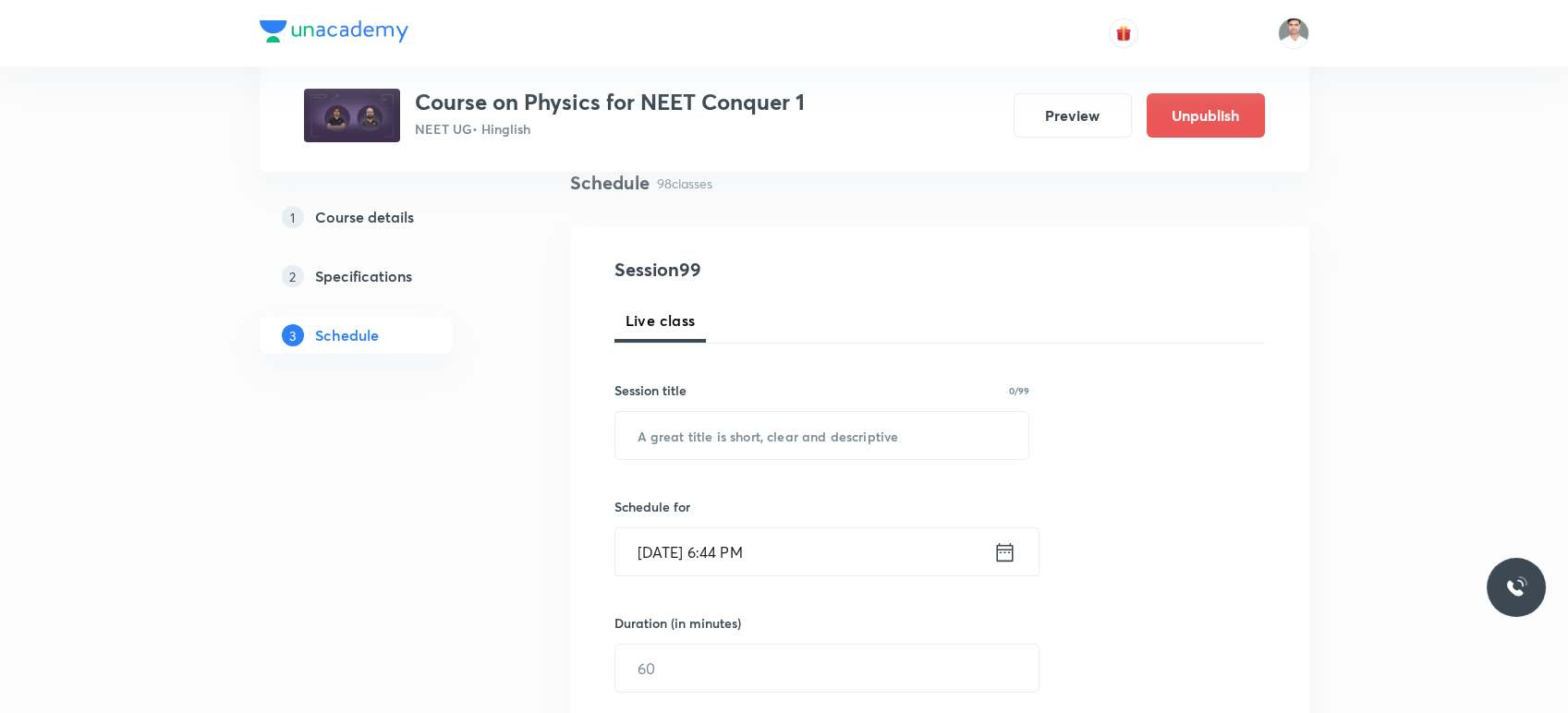
scroll to position [205, 0]
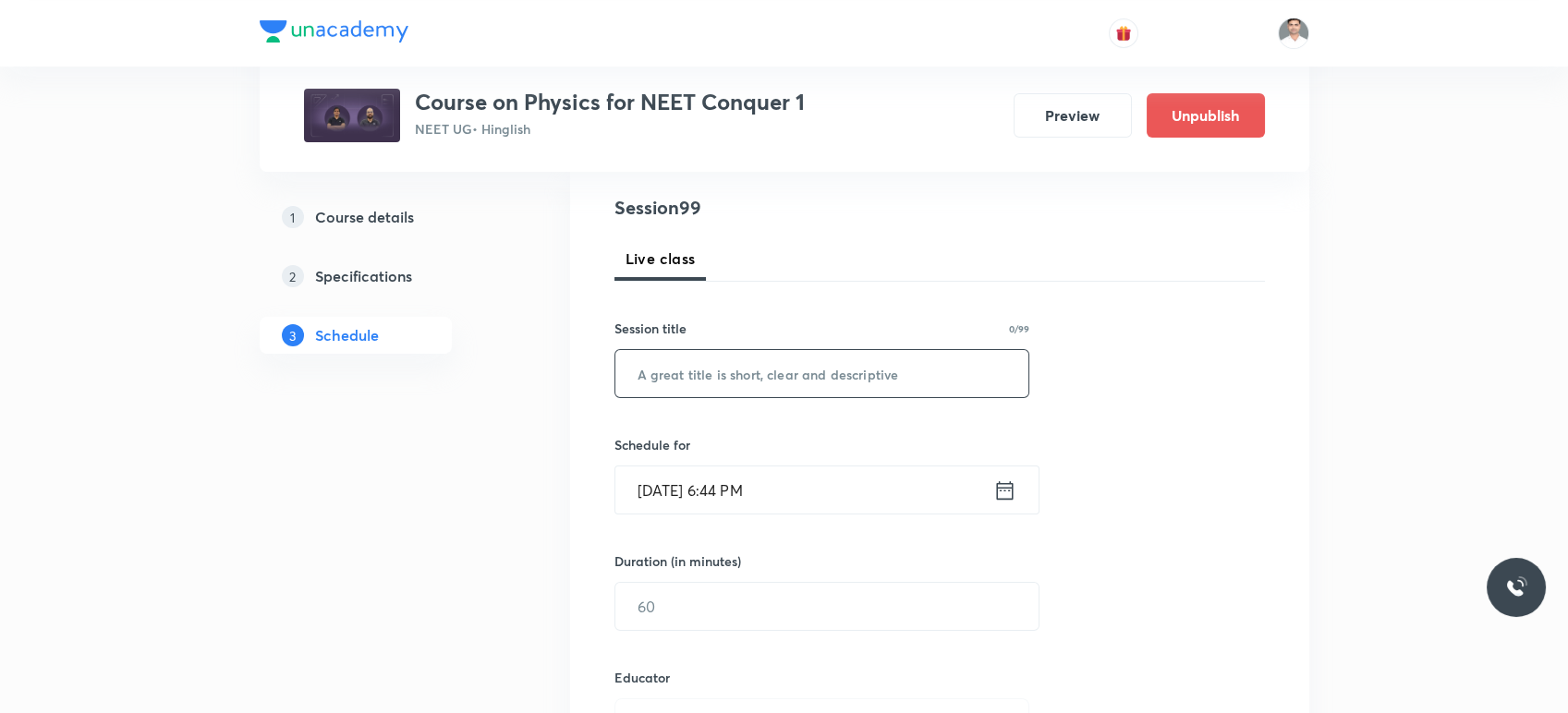
click at [728, 383] on input "text" at bounding box center [822, 374] width 414 height 47
paste input "Fluid Mechanics L-10"
type input "Fluid Mechanics L-11"
click at [990, 492] on input "Aug 30, 2025, 6:44 PM" at bounding box center [805, 490] width 378 height 47
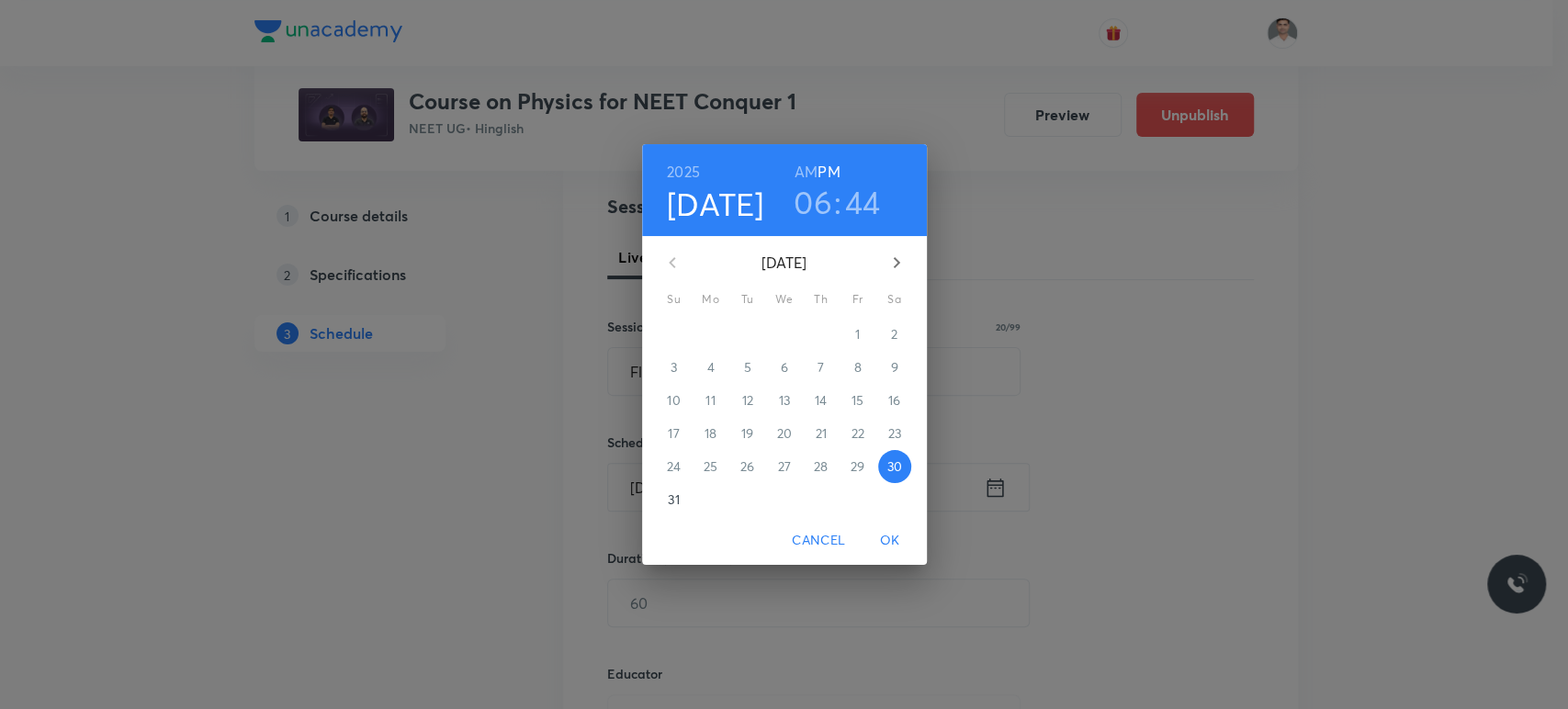
click at [890, 262] on icon "button" at bounding box center [897, 262] width 23 height 23
click at [788, 336] on span "3" at bounding box center [784, 334] width 33 height 19
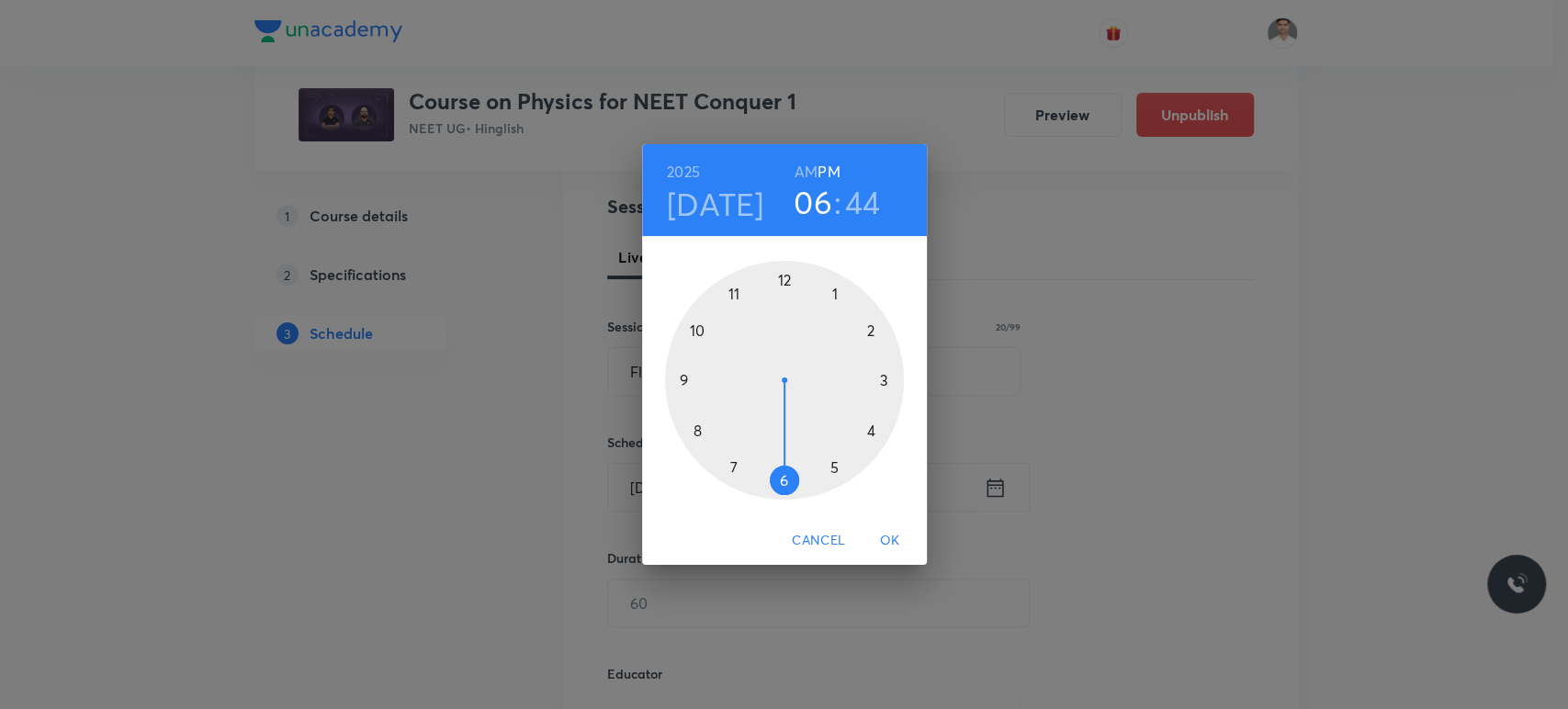
click at [802, 173] on h6 "AM" at bounding box center [806, 171] width 23 height 25
click at [734, 298] on div at bounding box center [784, 380] width 239 height 239
click at [782, 479] on div at bounding box center [784, 380] width 239 height 239
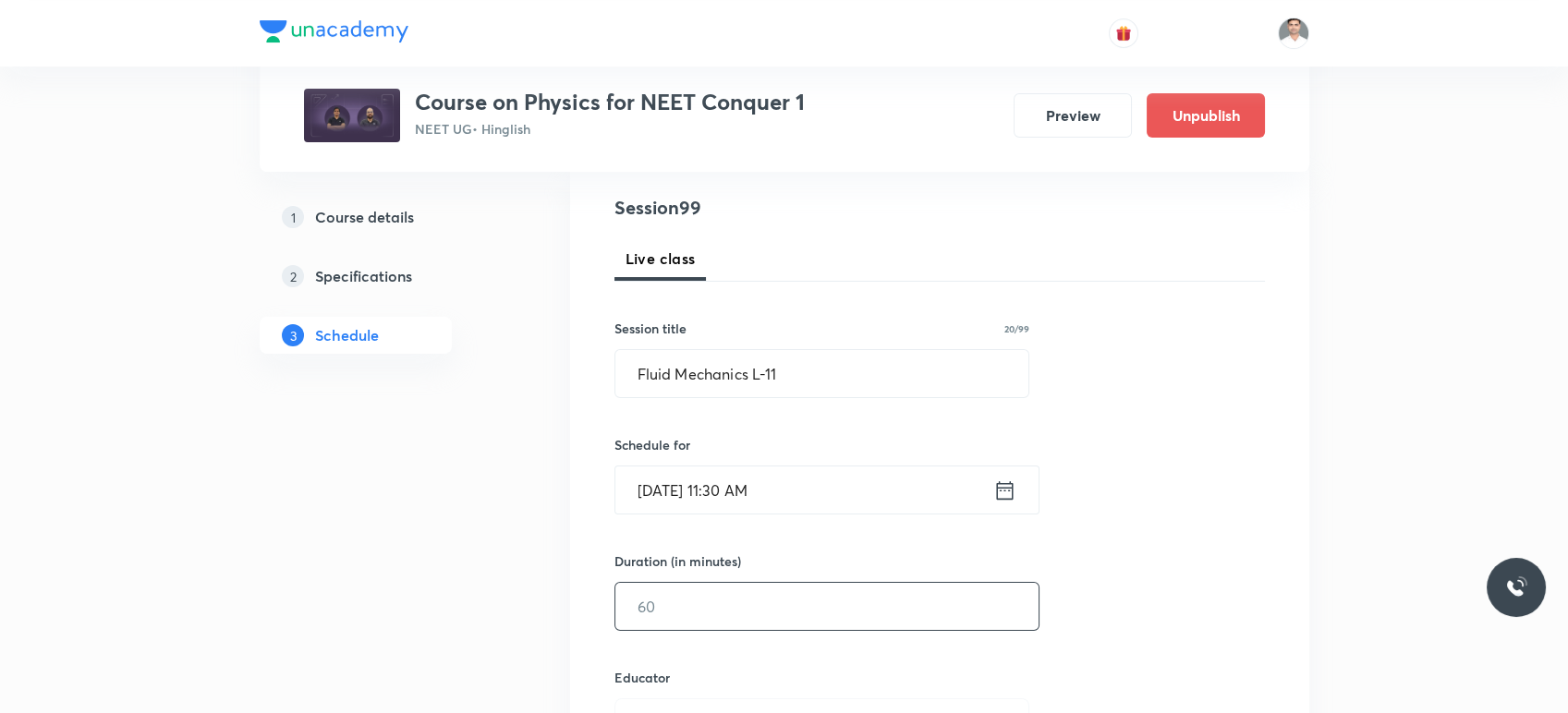
click at [753, 592] on input "text" at bounding box center [827, 607] width 424 height 47
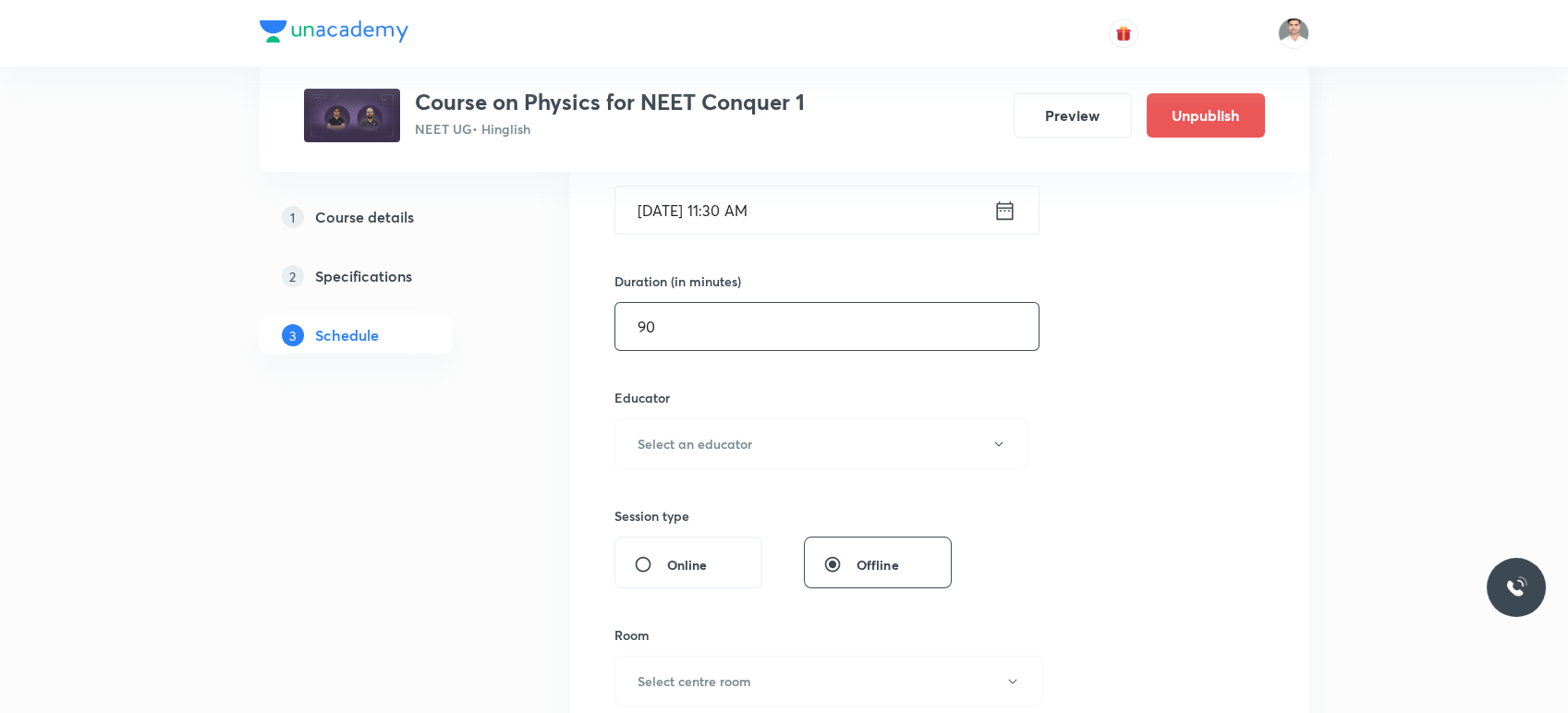
scroll to position [513, 0]
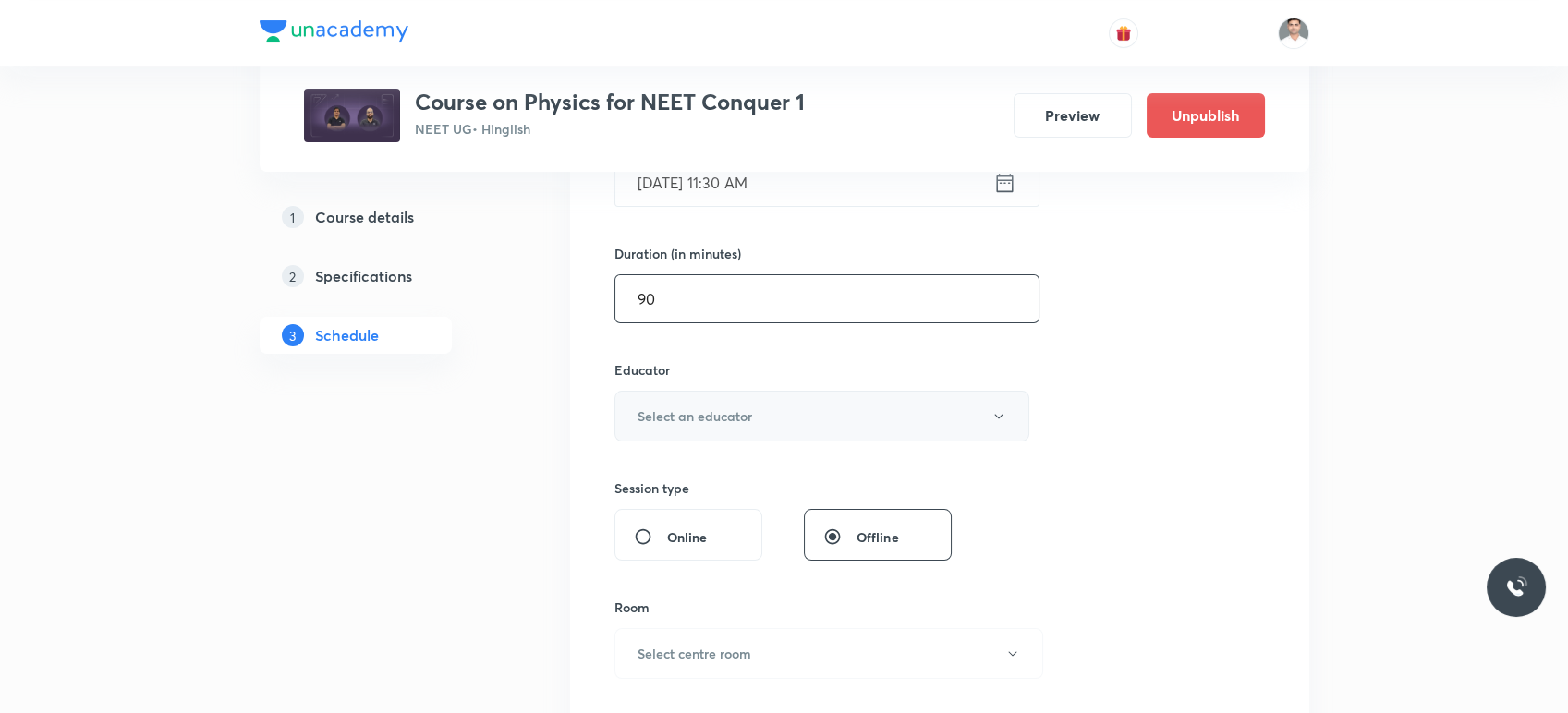
type input "90"
click at [746, 416] on h6 "Select an educator" at bounding box center [694, 417] width 114 height 20
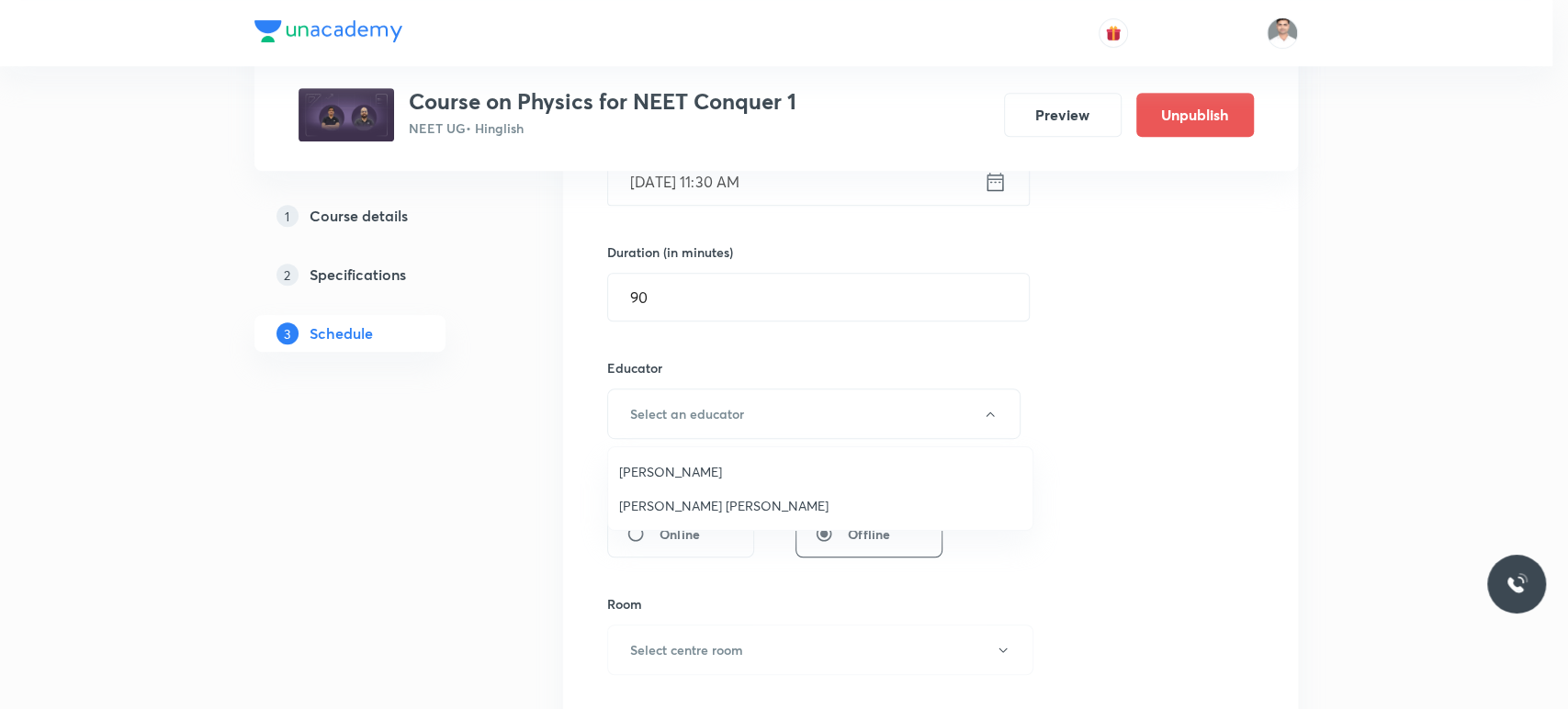
click at [706, 473] on span "[PERSON_NAME]" at bounding box center [819, 472] width 402 height 20
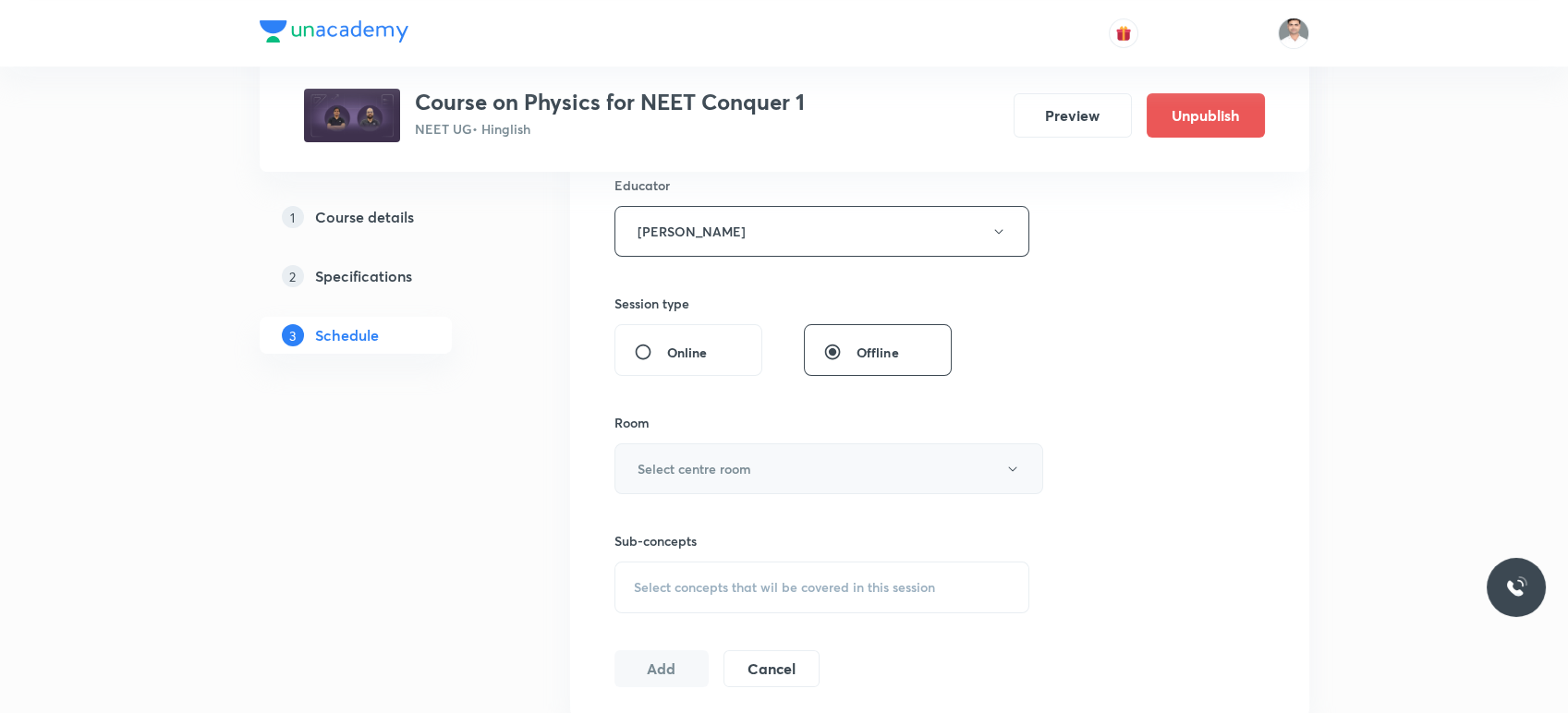
scroll to position [718, 0]
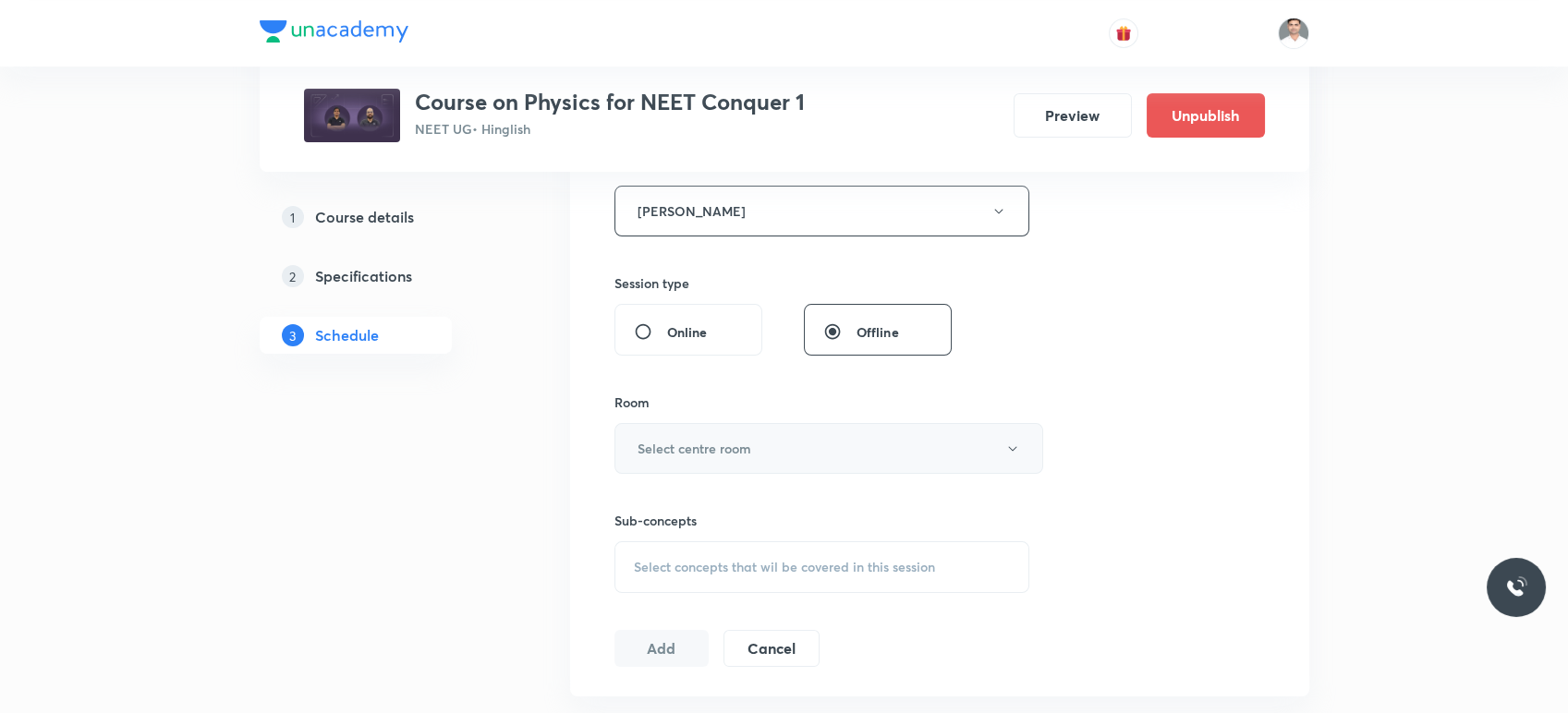
click at [682, 426] on button "Select centre room" at bounding box center [828, 449] width 428 height 51
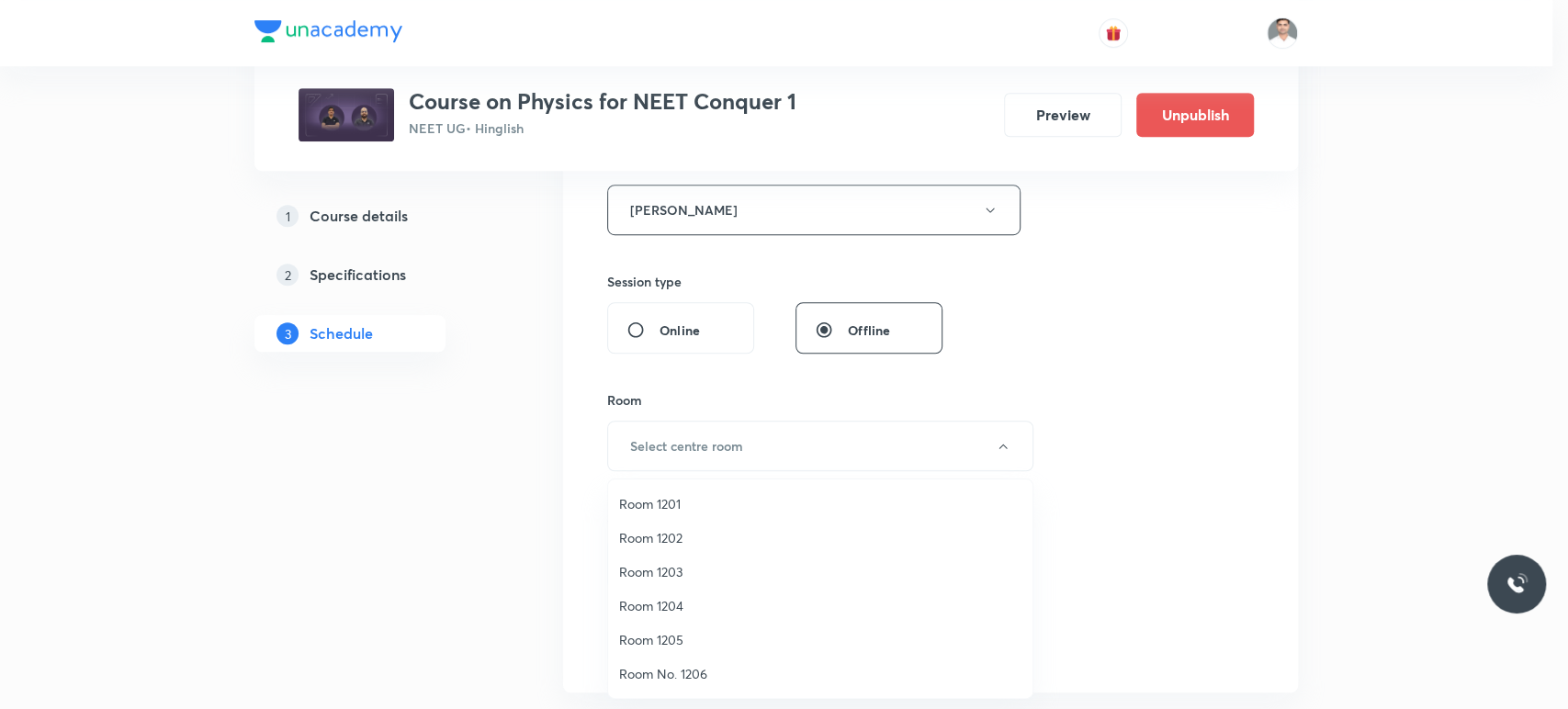
click at [669, 505] on span "Room 1201" at bounding box center [819, 504] width 402 height 20
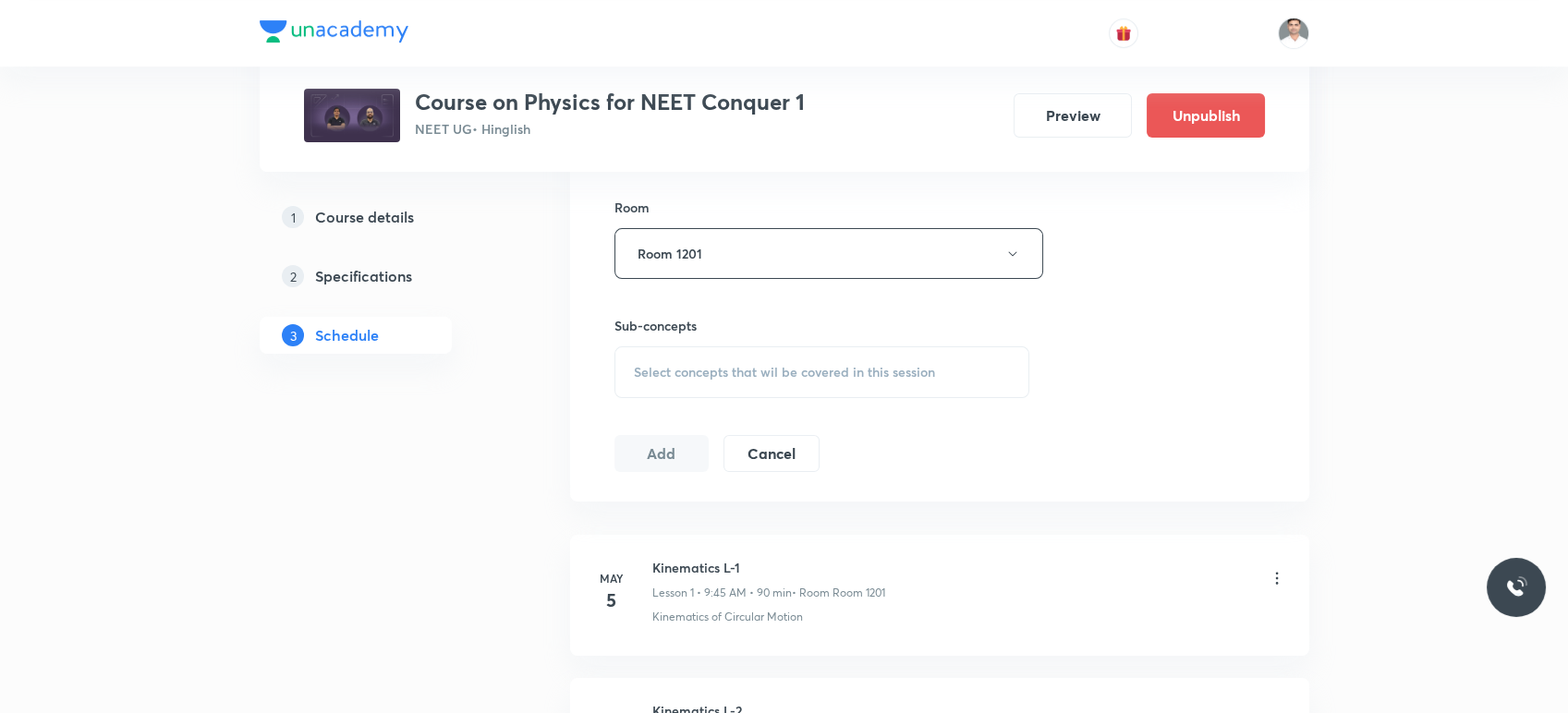
scroll to position [924, 0]
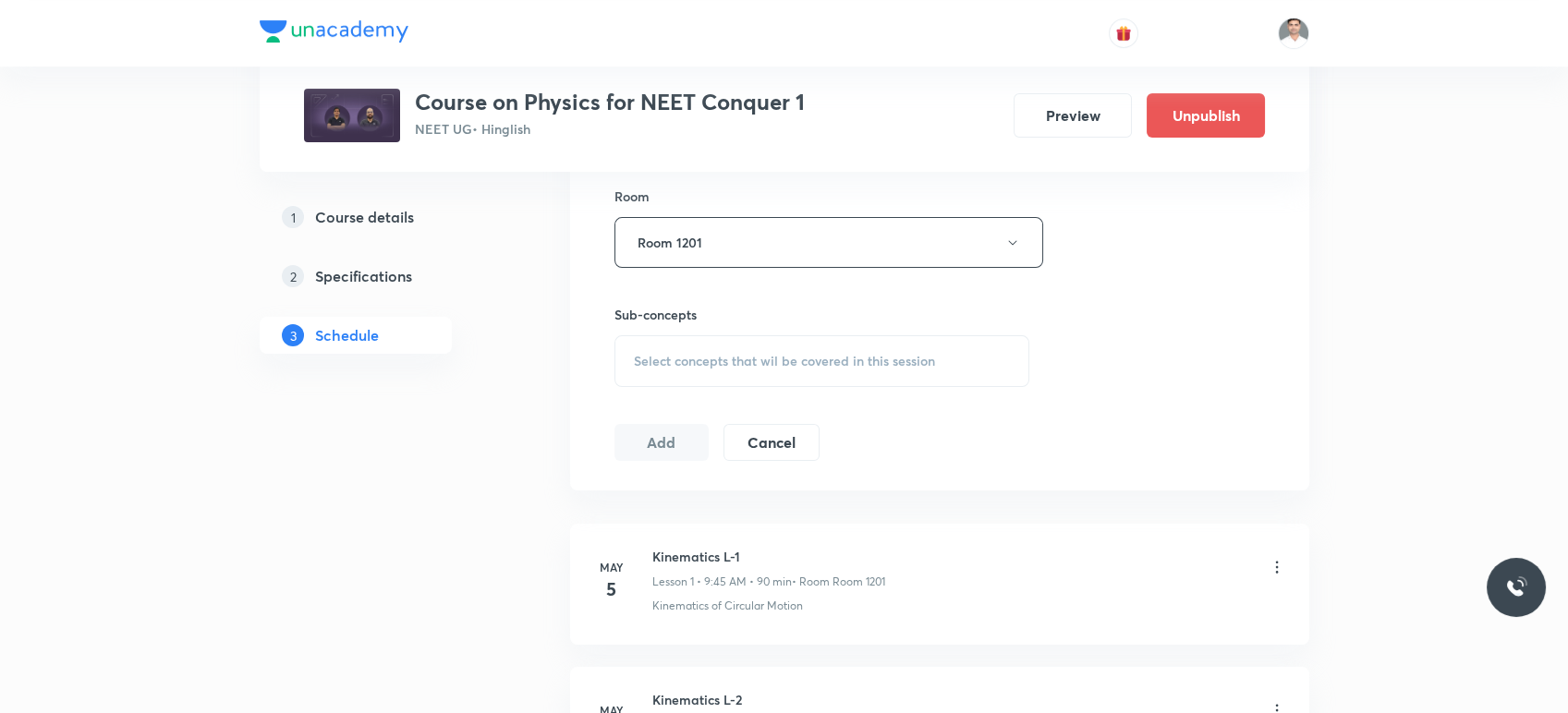
click at [714, 361] on span "Select concepts that wil be covered in this session" at bounding box center [785, 360] width 301 height 15
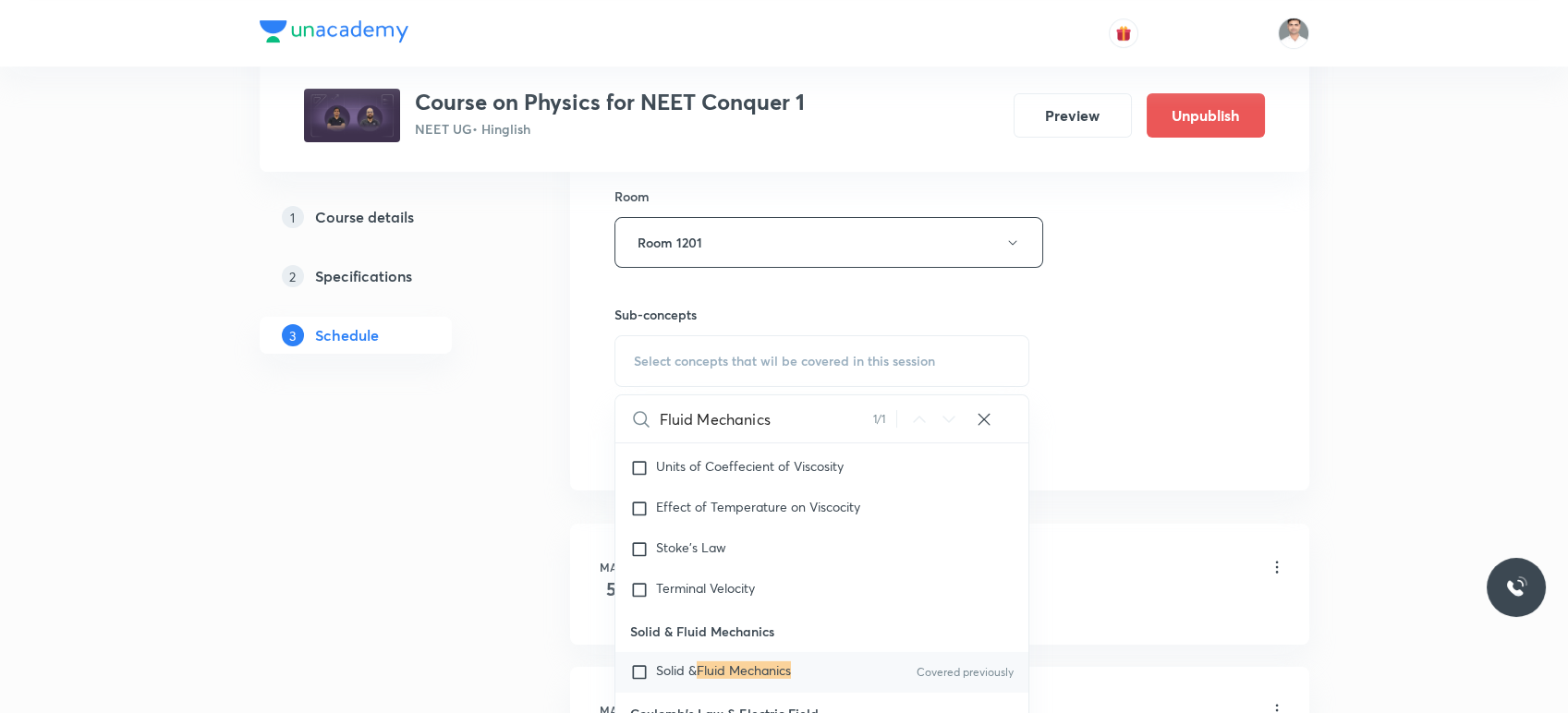
scroll to position [12051, 0]
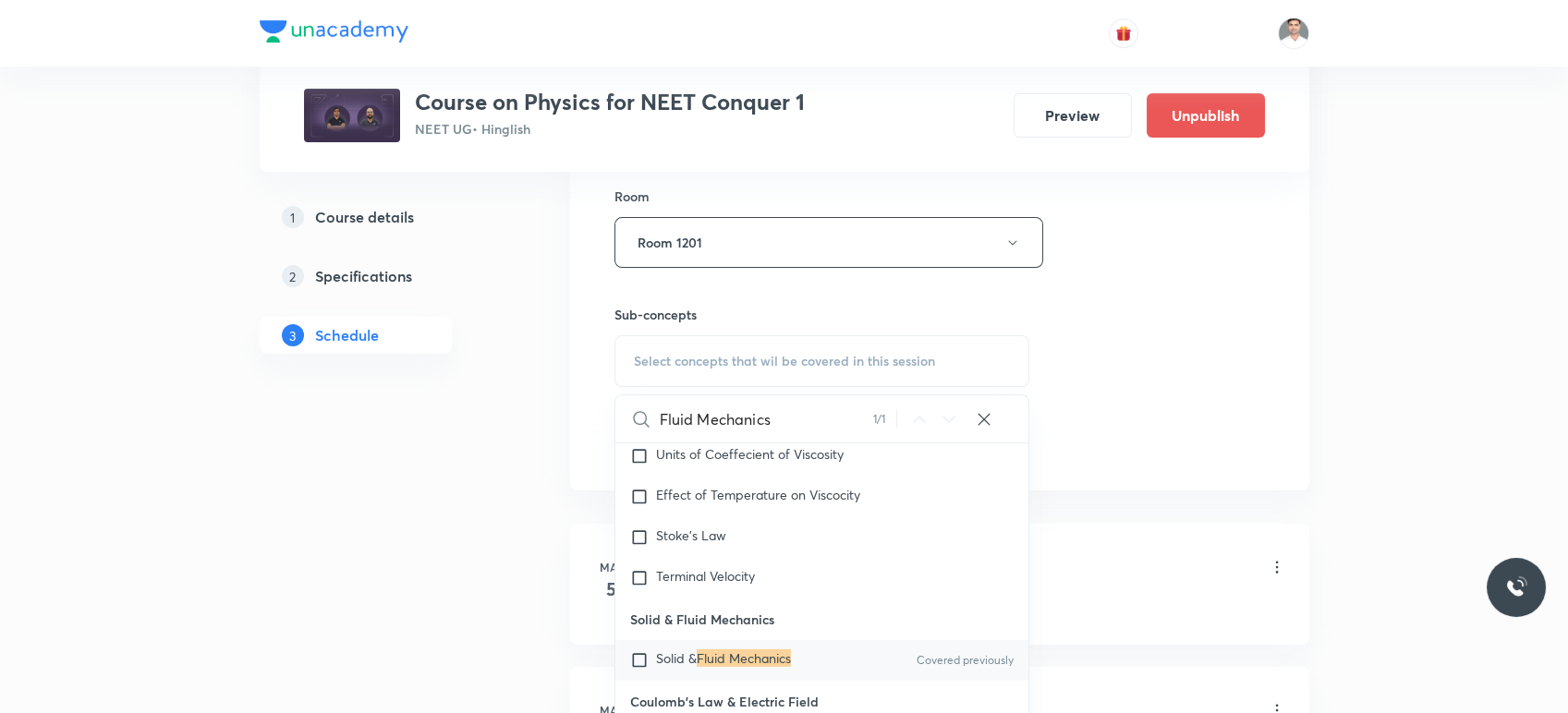
type input "Fluid Mechanics"
click at [740, 667] on mark "Fluid Mechanics" at bounding box center [744, 659] width 95 height 18
checkbox input "true"
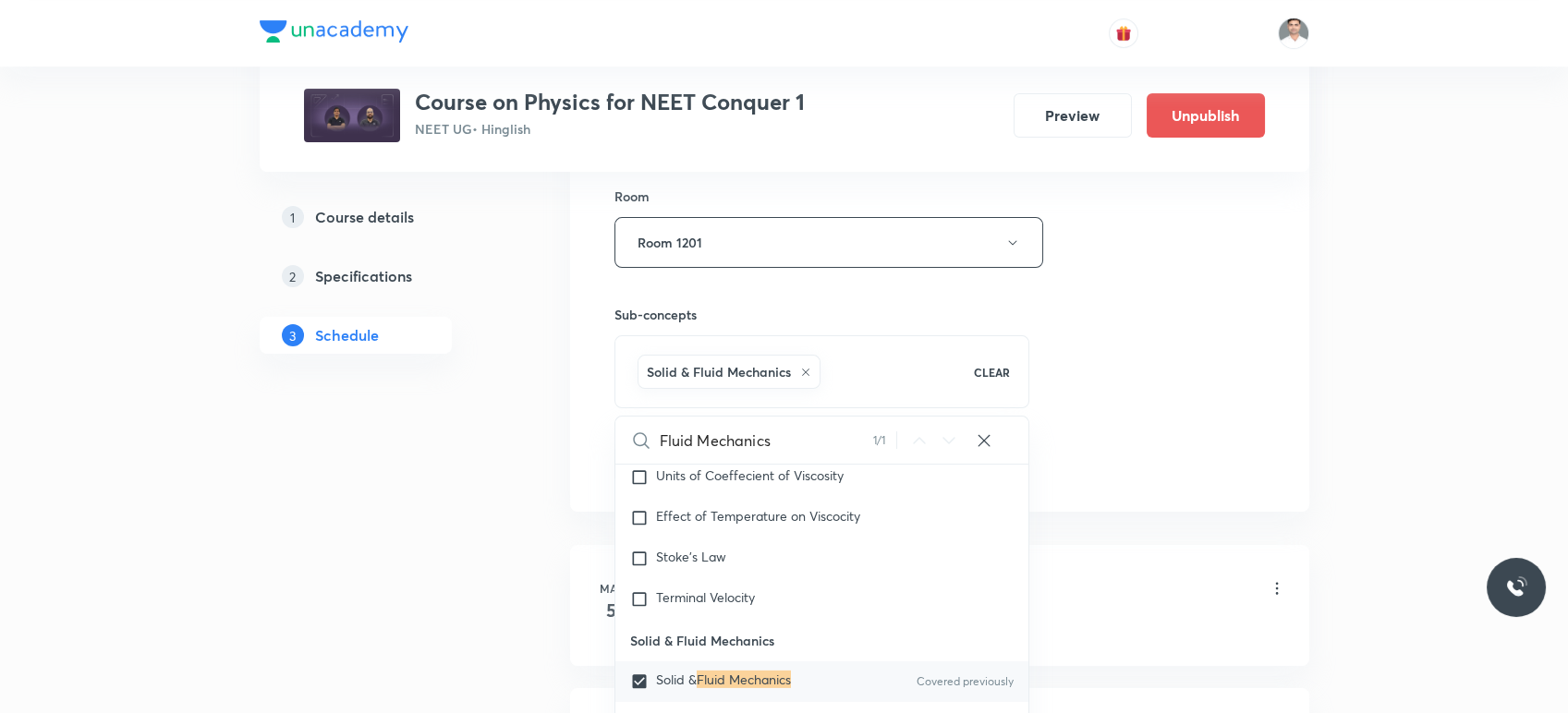
drag, startPoint x: 499, startPoint y: 456, endPoint x: 636, endPoint y: 441, distance: 137.8
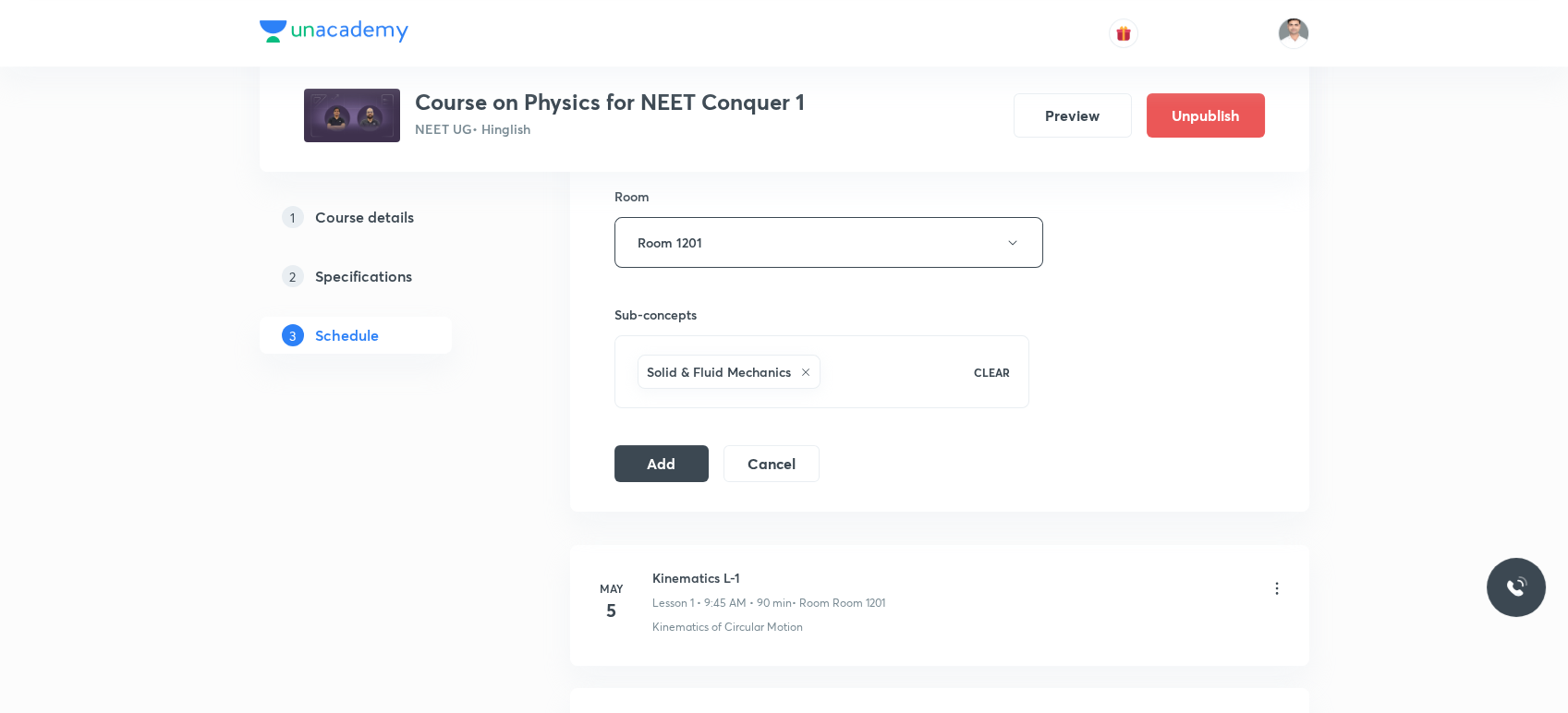
click at [665, 452] on button "Add" at bounding box center [662, 462] width 96 height 37
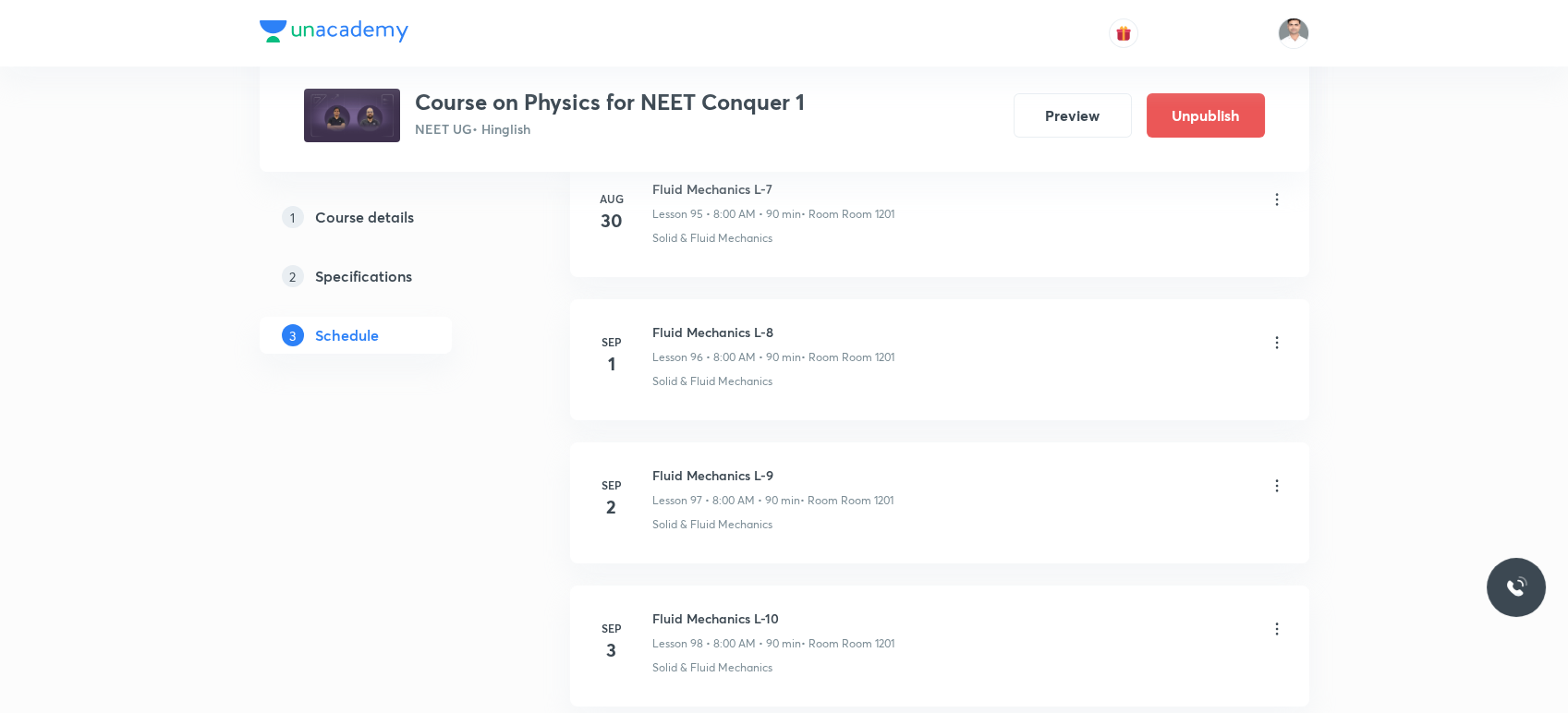
scroll to position [14079, 0]
drag, startPoint x: 651, startPoint y: 446, endPoint x: 858, endPoint y: 440, distance: 207.1
click at [858, 440] on li "Sep 3 Fluid Mechanics L-11 Lesson 99 • 11:30 AM • 90 min • Room Room 1201 Solid…" at bounding box center [940, 500] width 740 height 121
copy h6 "Fluid Mechanics L-11"
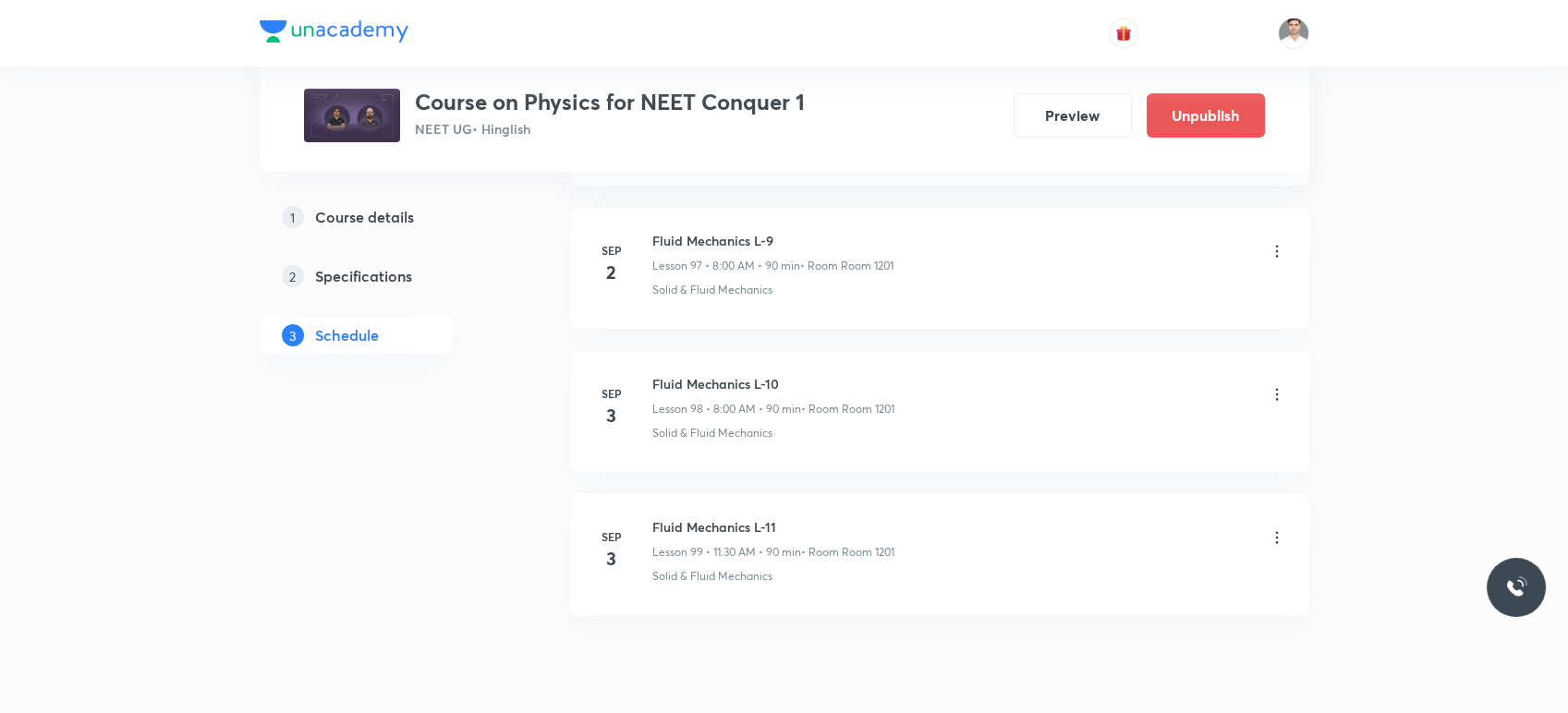
scroll to position [15046, 0]
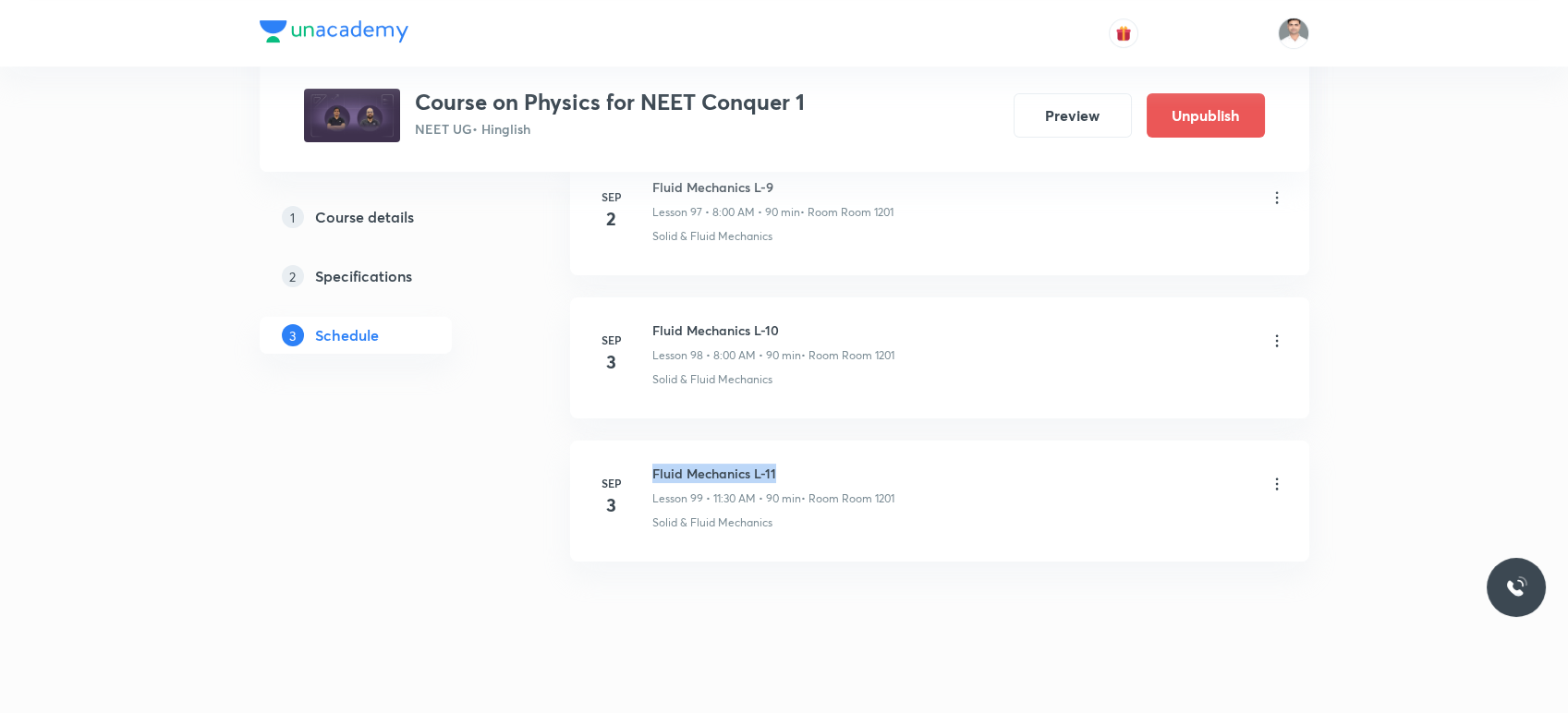
drag, startPoint x: 649, startPoint y: 447, endPoint x: 863, endPoint y: 440, distance: 214.1
click at [863, 441] on li "[DATE] Fluid Mechanics L-11 Lesson 99 • 11:30 AM • 90 min • Room Room 1201 Soli…" at bounding box center [940, 501] width 740 height 121
copy h6 "Fluid Mechanics L-11"
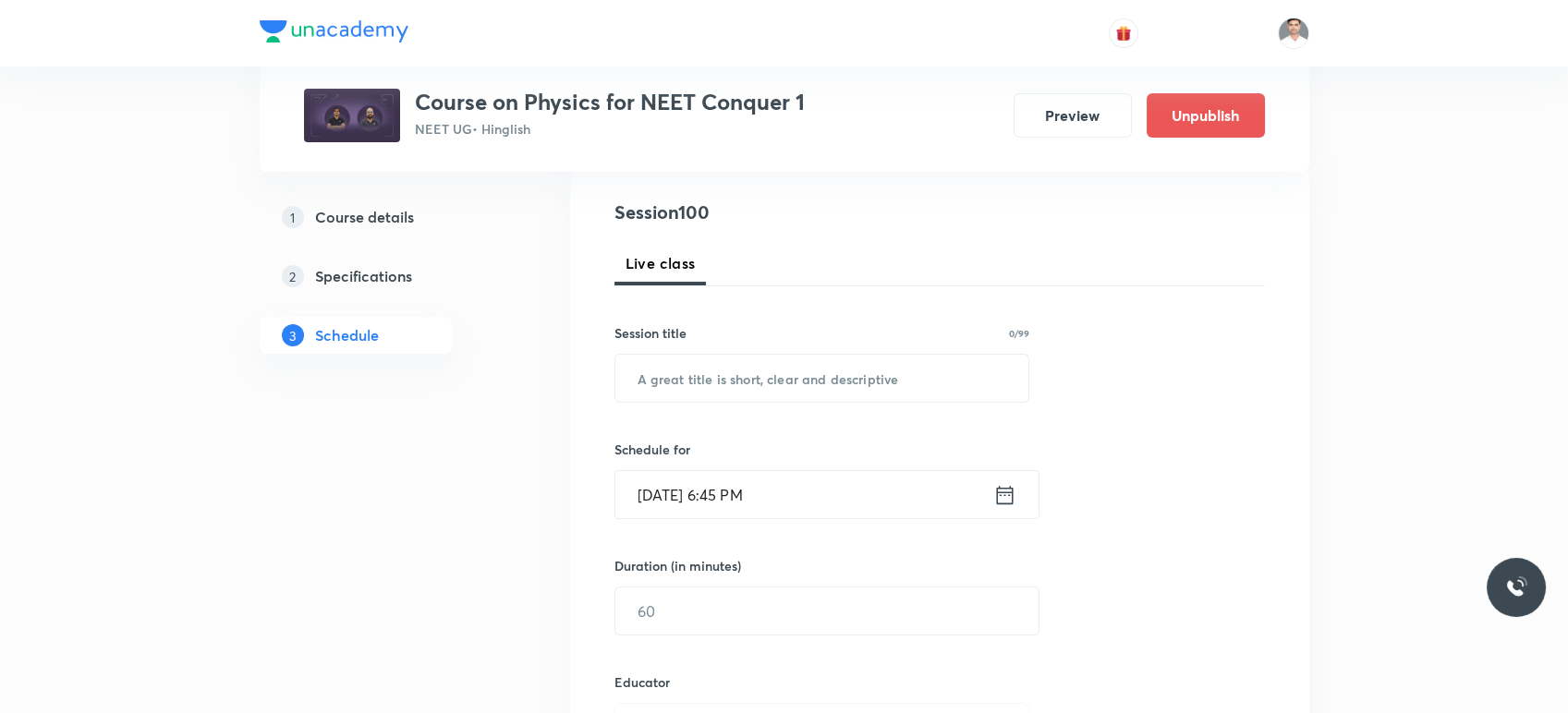
scroll to position [205, 0]
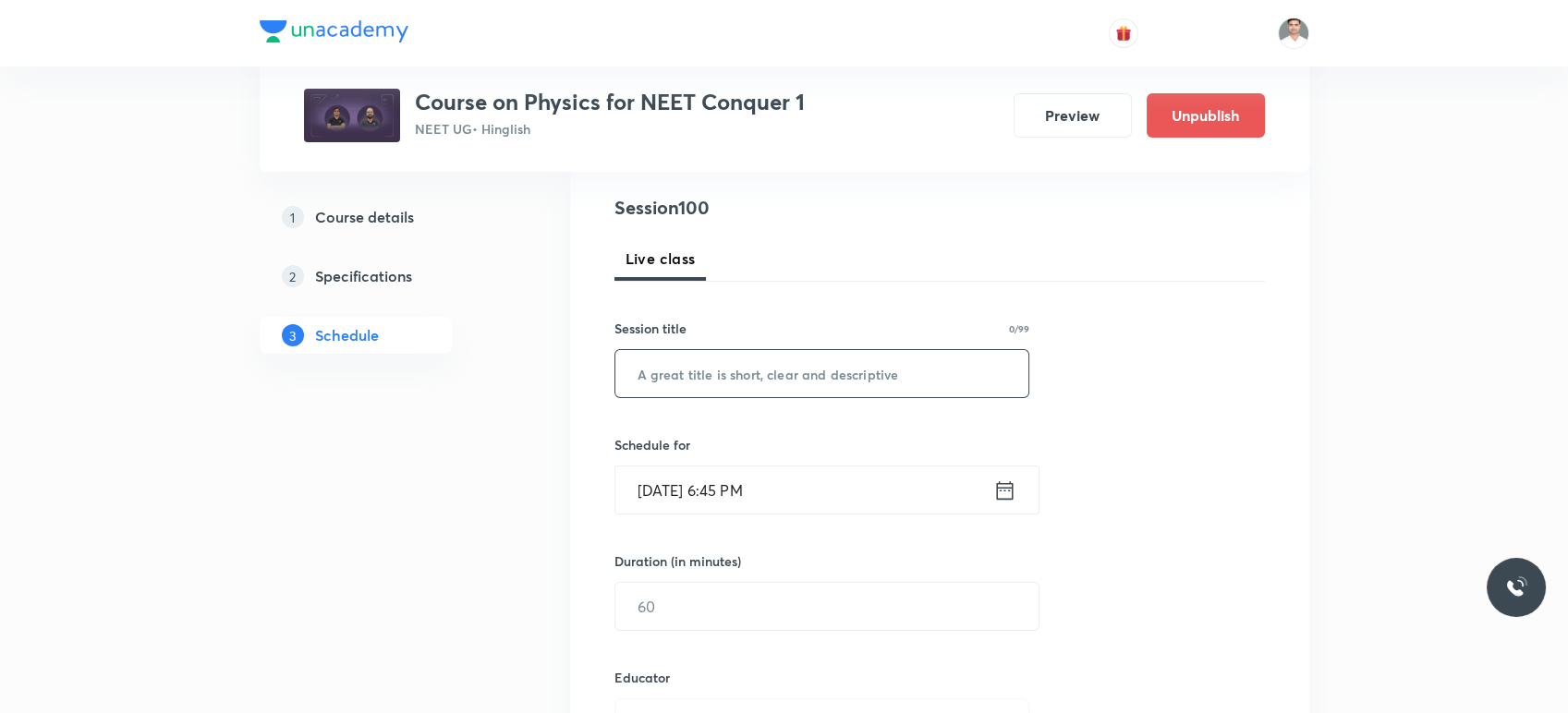
click at [711, 382] on input "text" at bounding box center [822, 374] width 414 height 47
paste input "Fluid Mechanics L-11"
type input "Fluid Mechanics L-12"
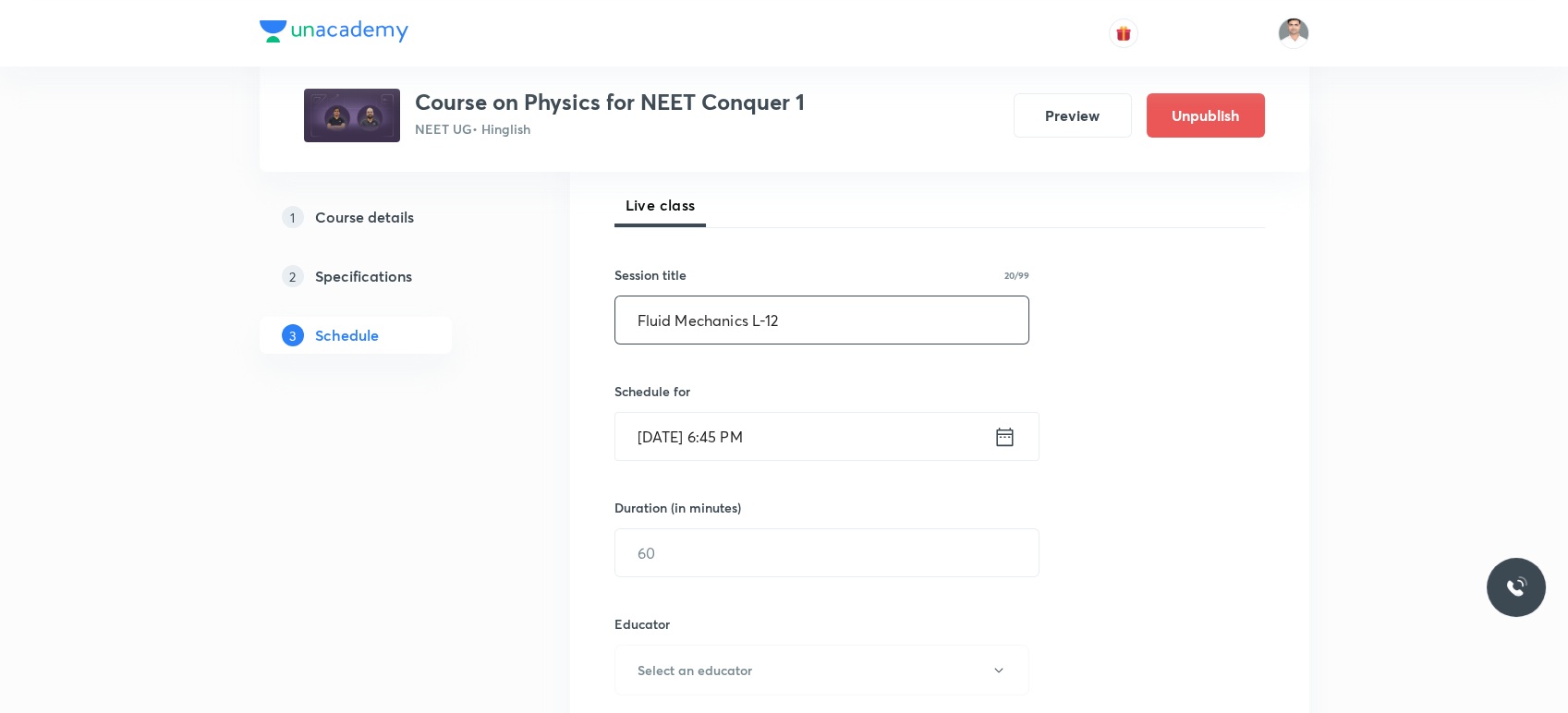
scroll to position [307, 0]
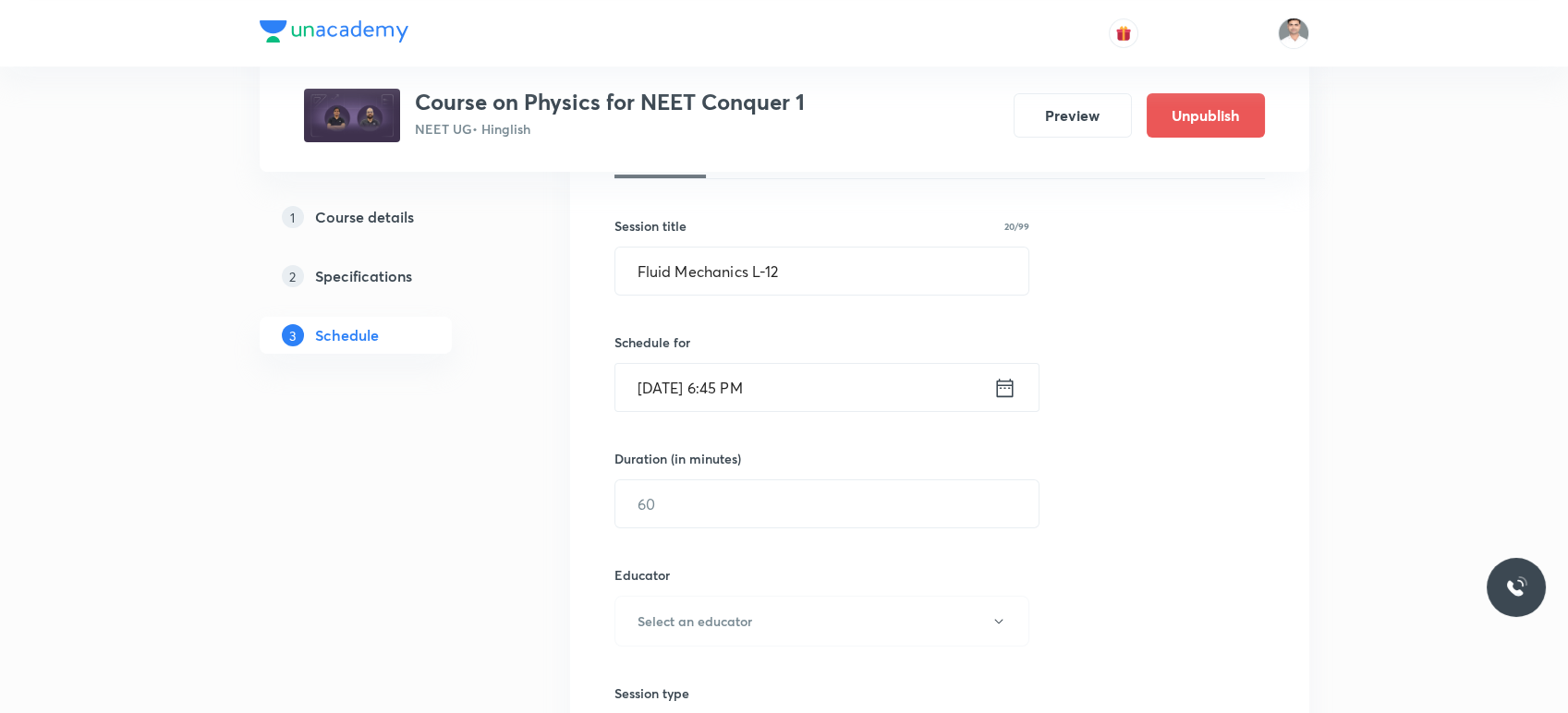
click at [1004, 396] on icon at bounding box center [1004, 387] width 17 height 19
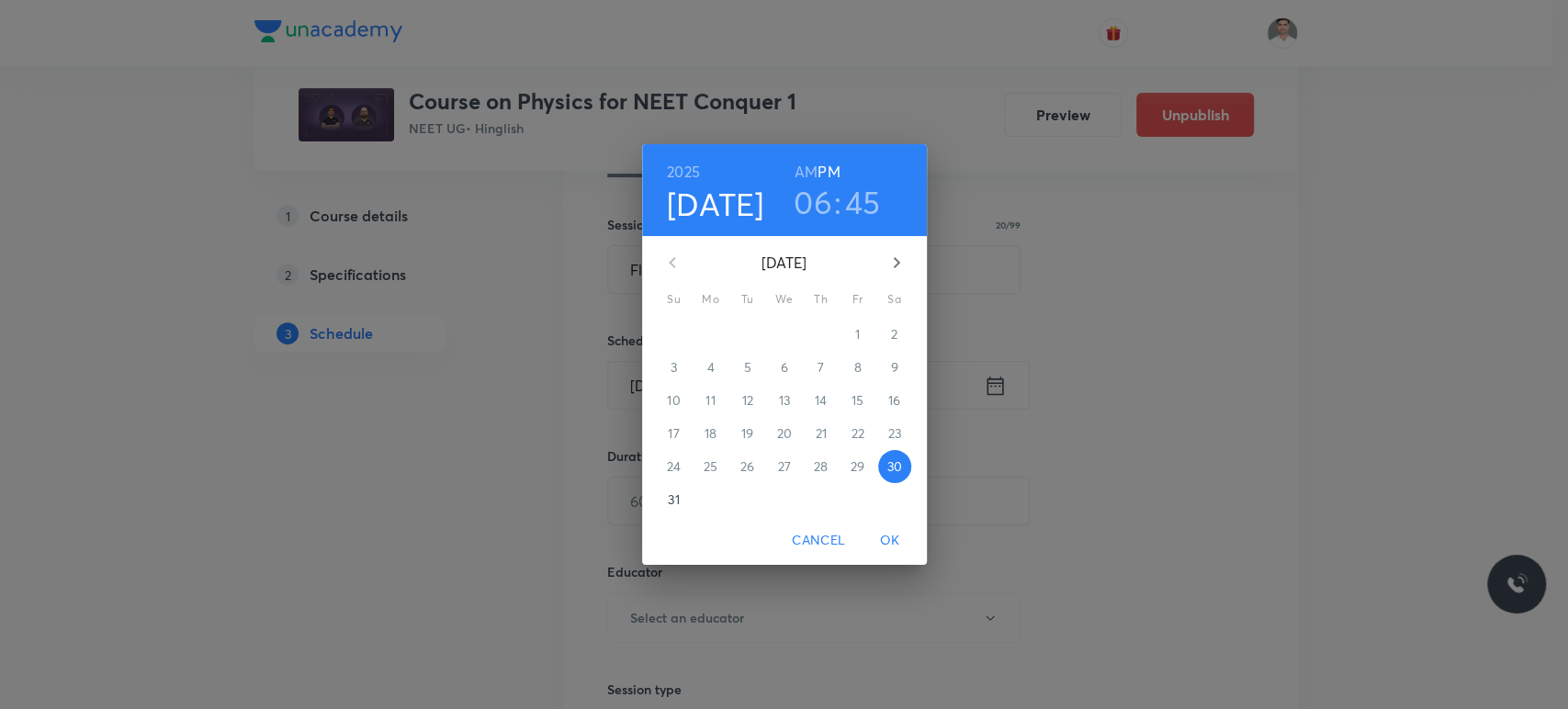
click at [899, 267] on icon "button" at bounding box center [897, 262] width 23 height 23
click at [824, 330] on span "4" at bounding box center [821, 334] width 33 height 19
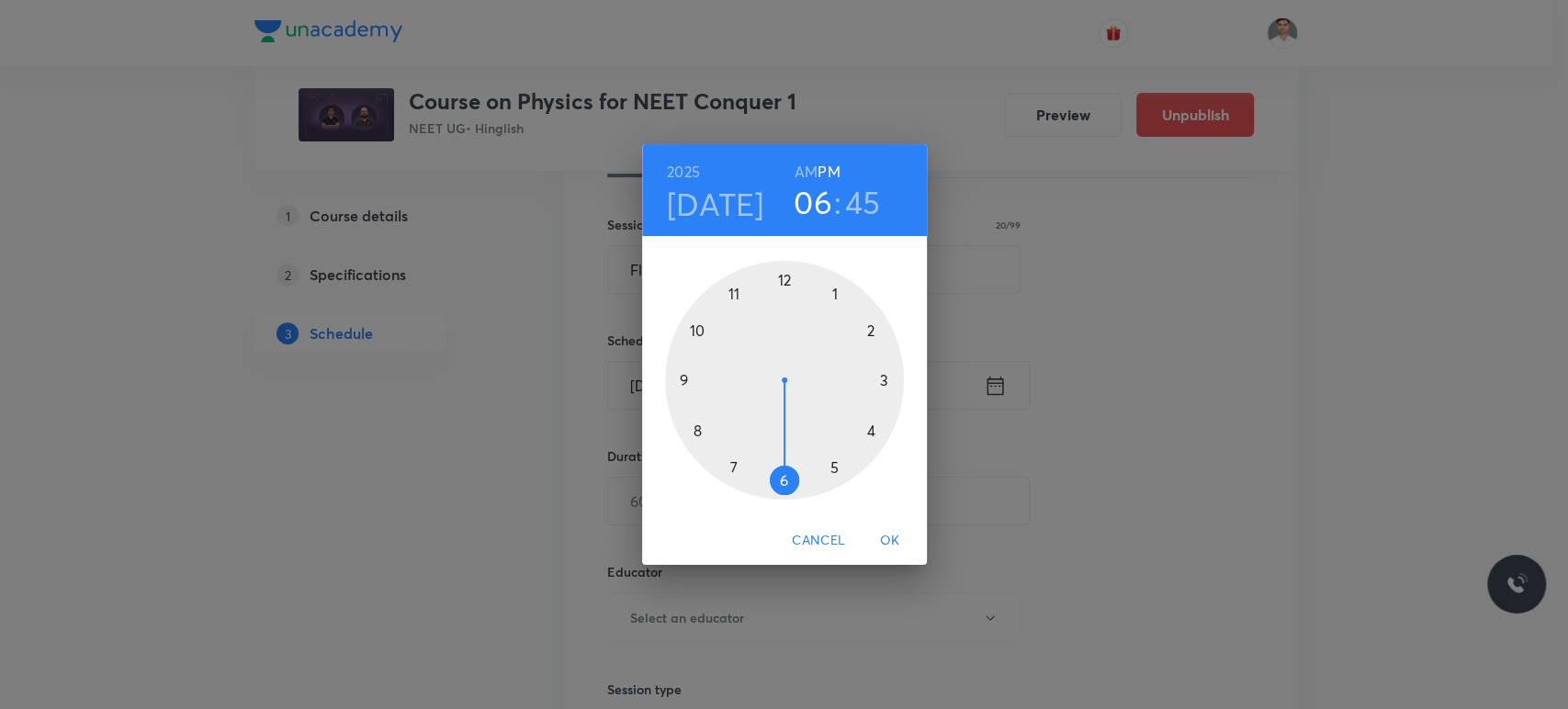
click at [807, 171] on h6 "AM" at bounding box center [806, 171] width 23 height 25
click at [700, 428] on div at bounding box center [784, 380] width 239 height 239
click at [783, 275] on div at bounding box center [784, 380] width 239 height 239
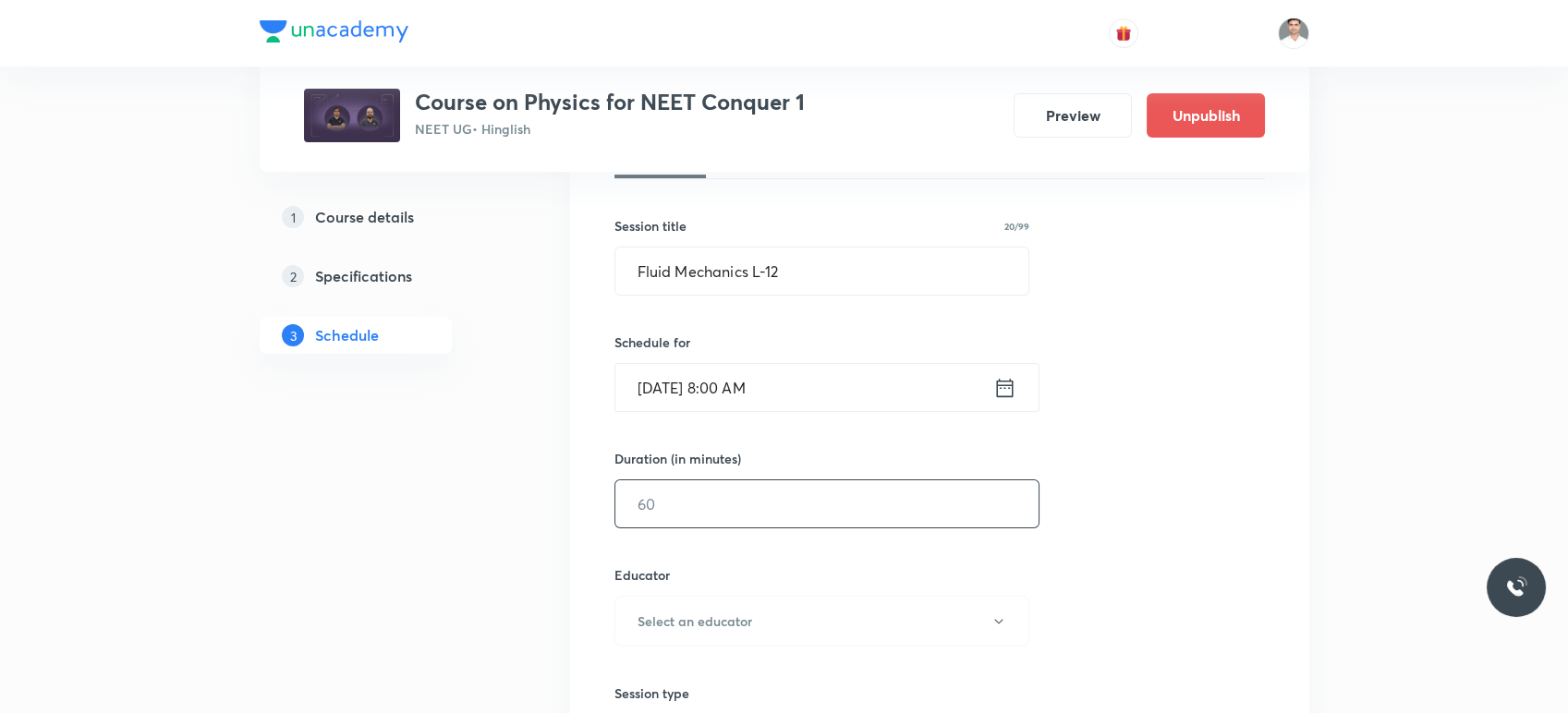
click at [721, 515] on input "text" at bounding box center [827, 504] width 424 height 47
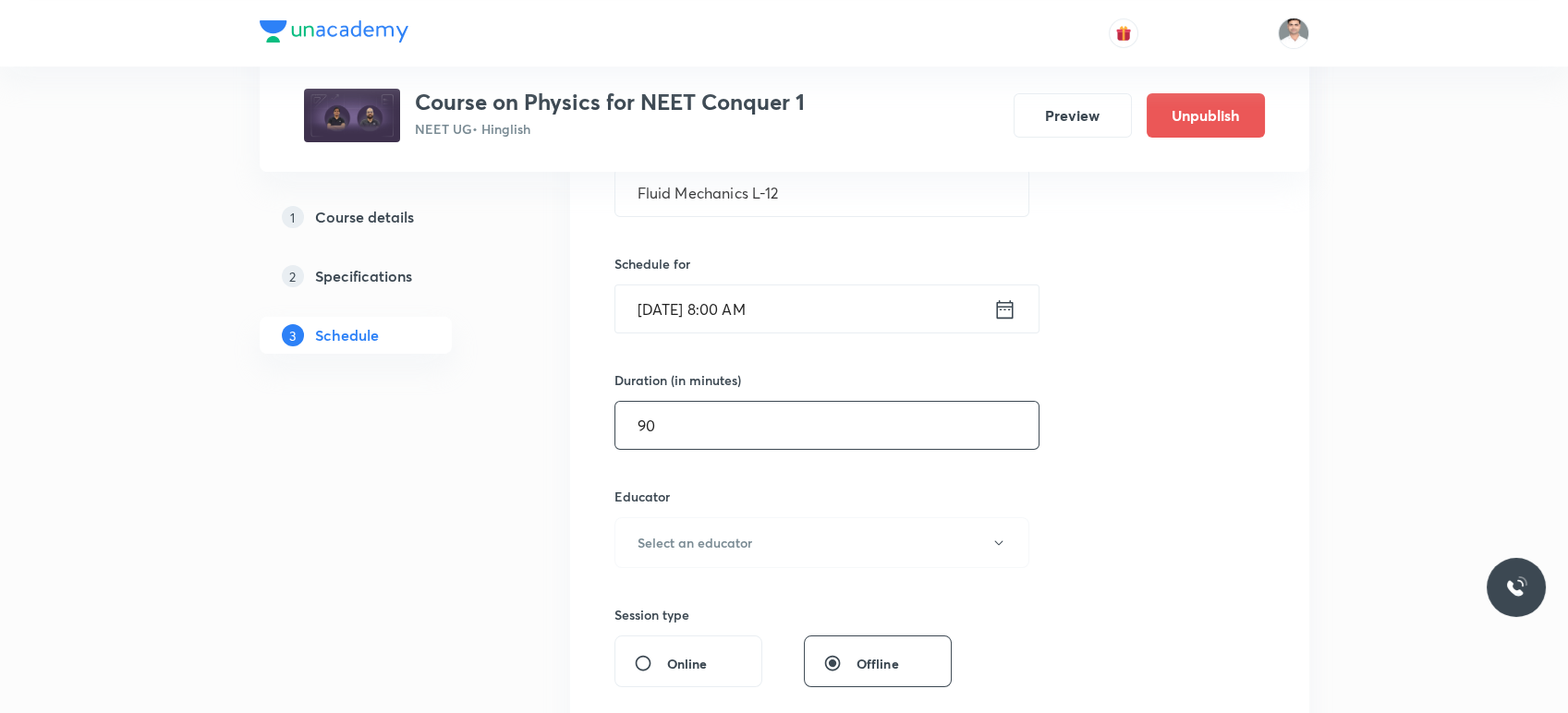
scroll to position [513, 0]
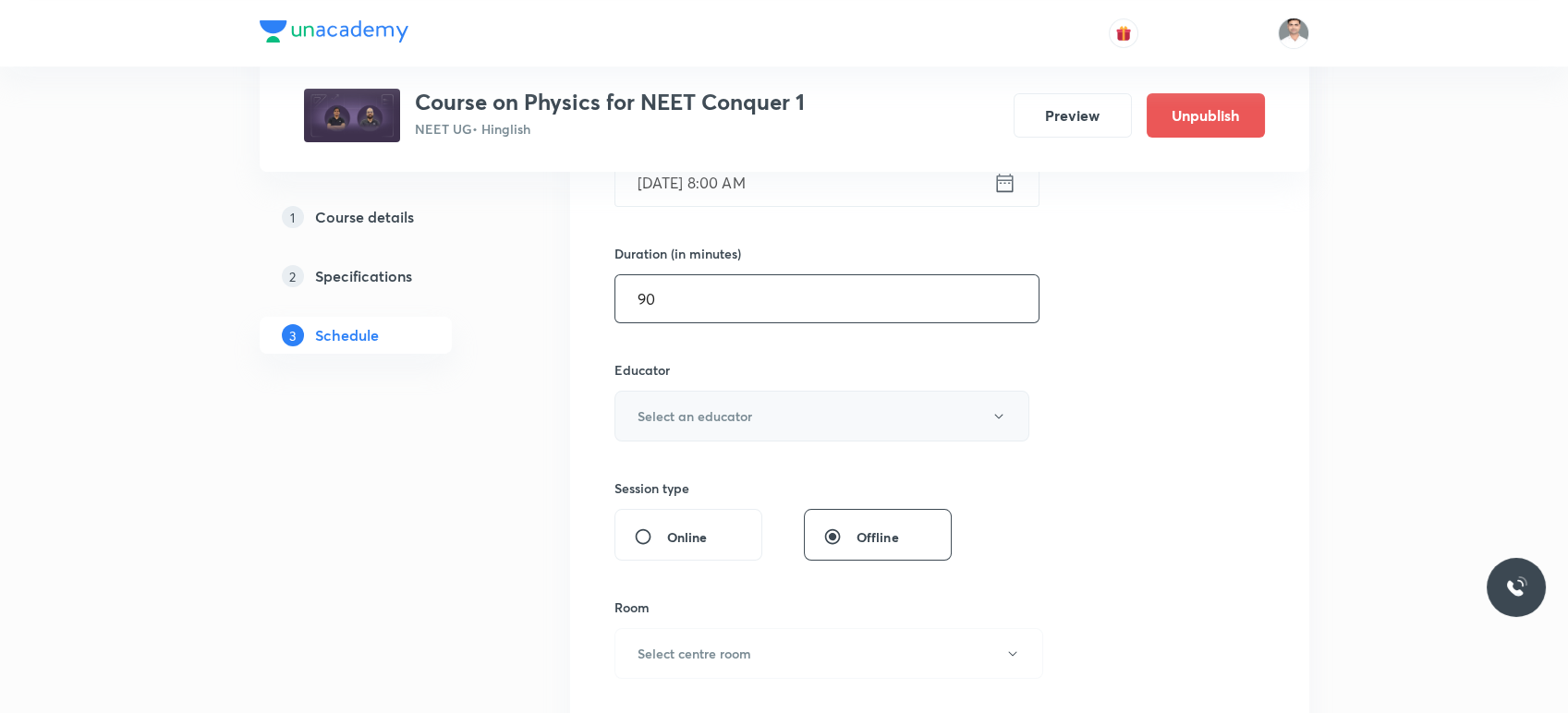
type input "90"
click at [739, 425] on button "Select an educator" at bounding box center [822, 417] width 416 height 51
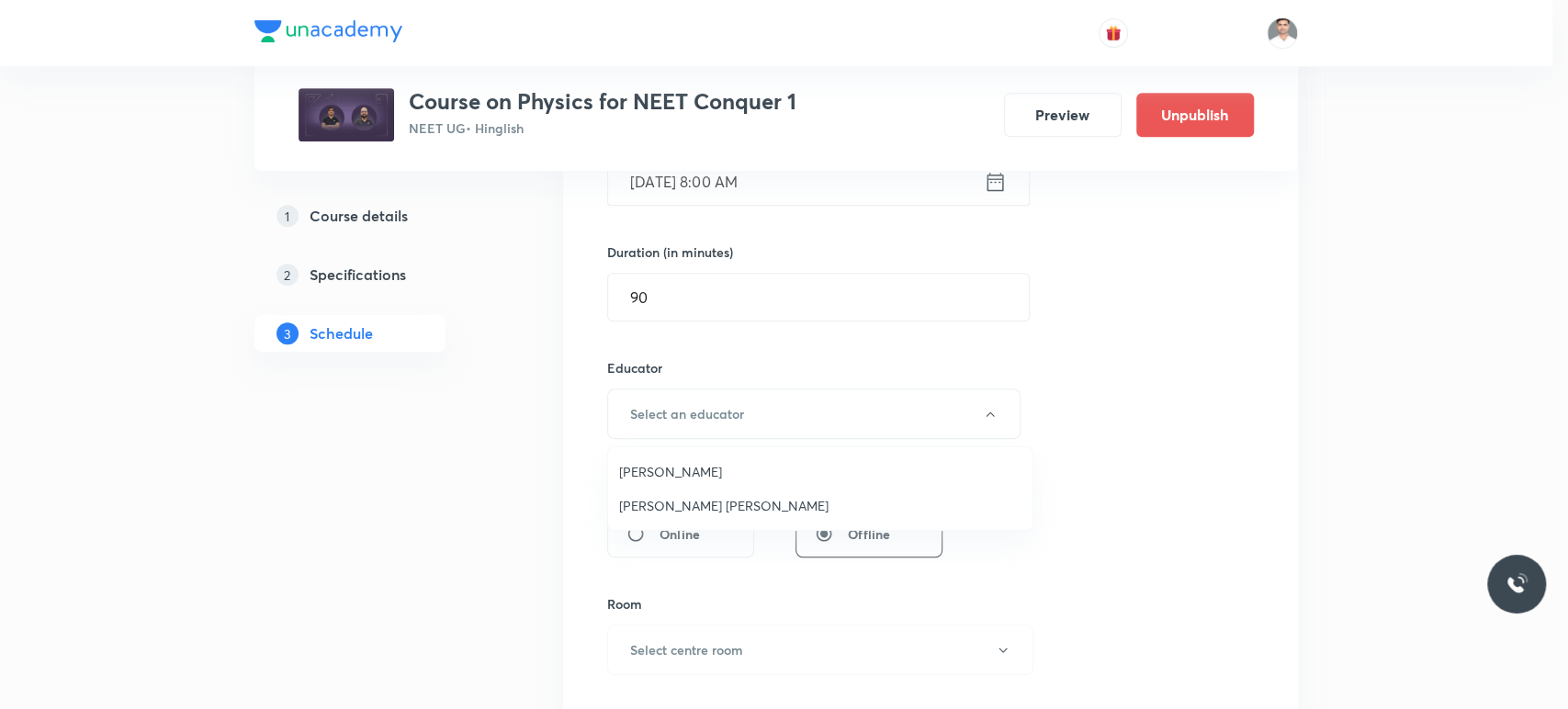
click at [683, 473] on span "[PERSON_NAME]" at bounding box center [819, 472] width 402 height 20
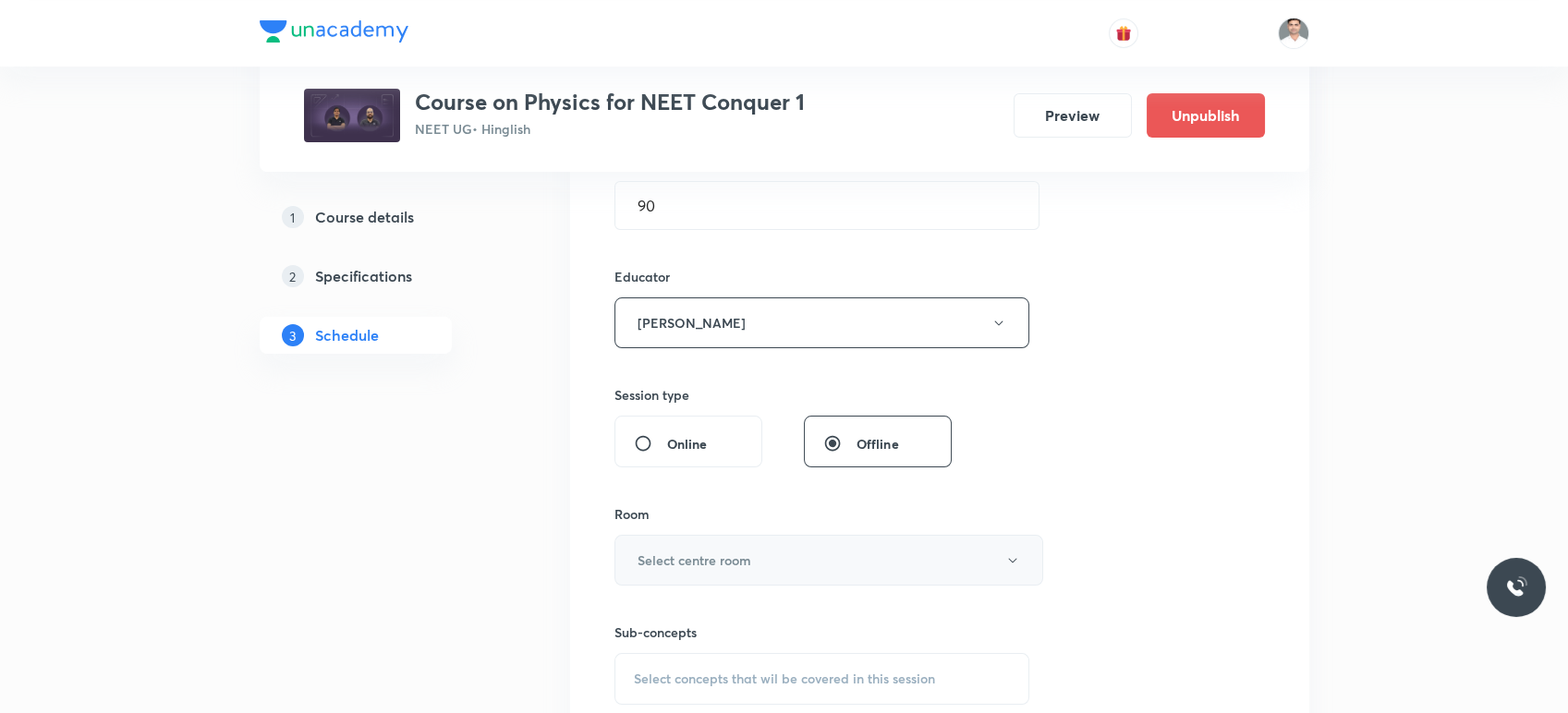
scroll to position [718, 0]
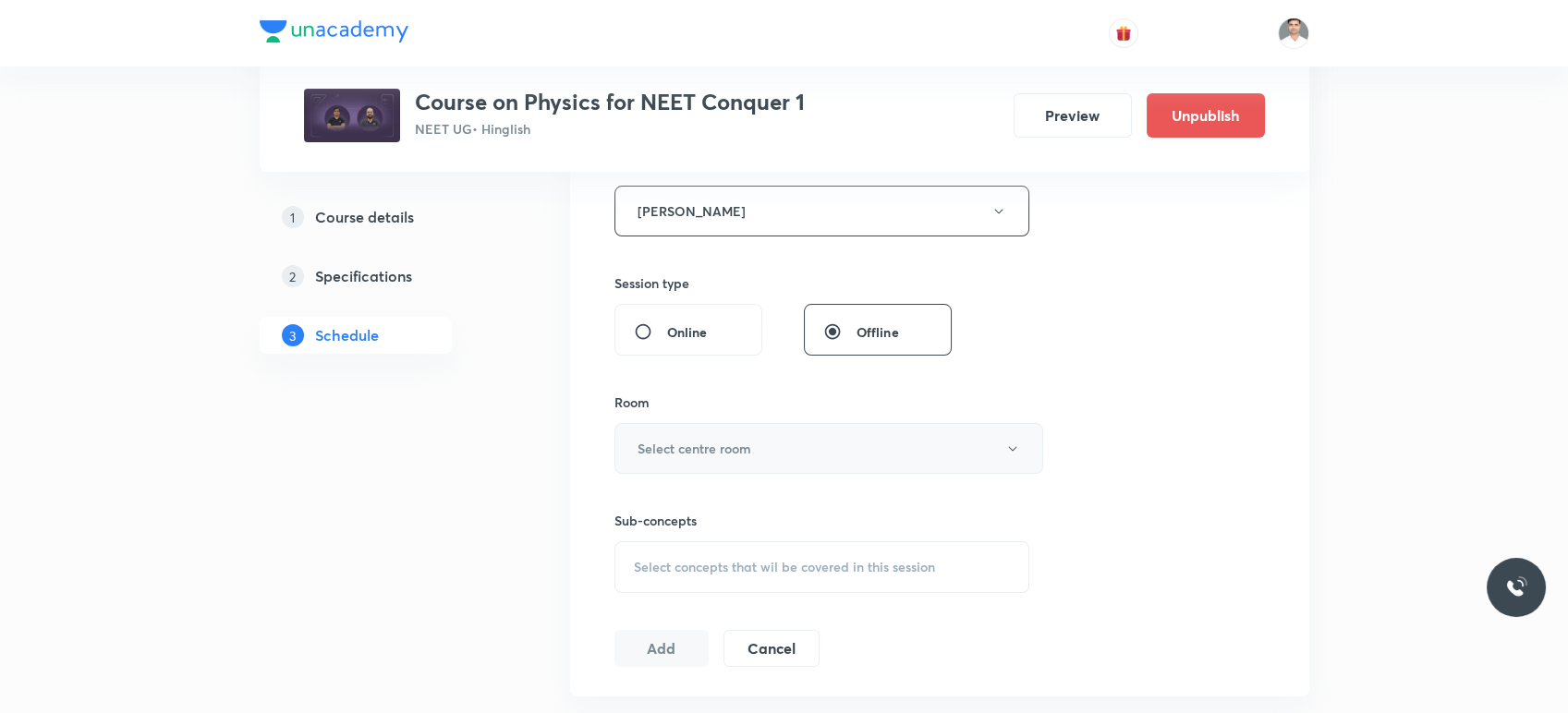
click at [687, 441] on h6 "Select centre room" at bounding box center [693, 449] width 113 height 20
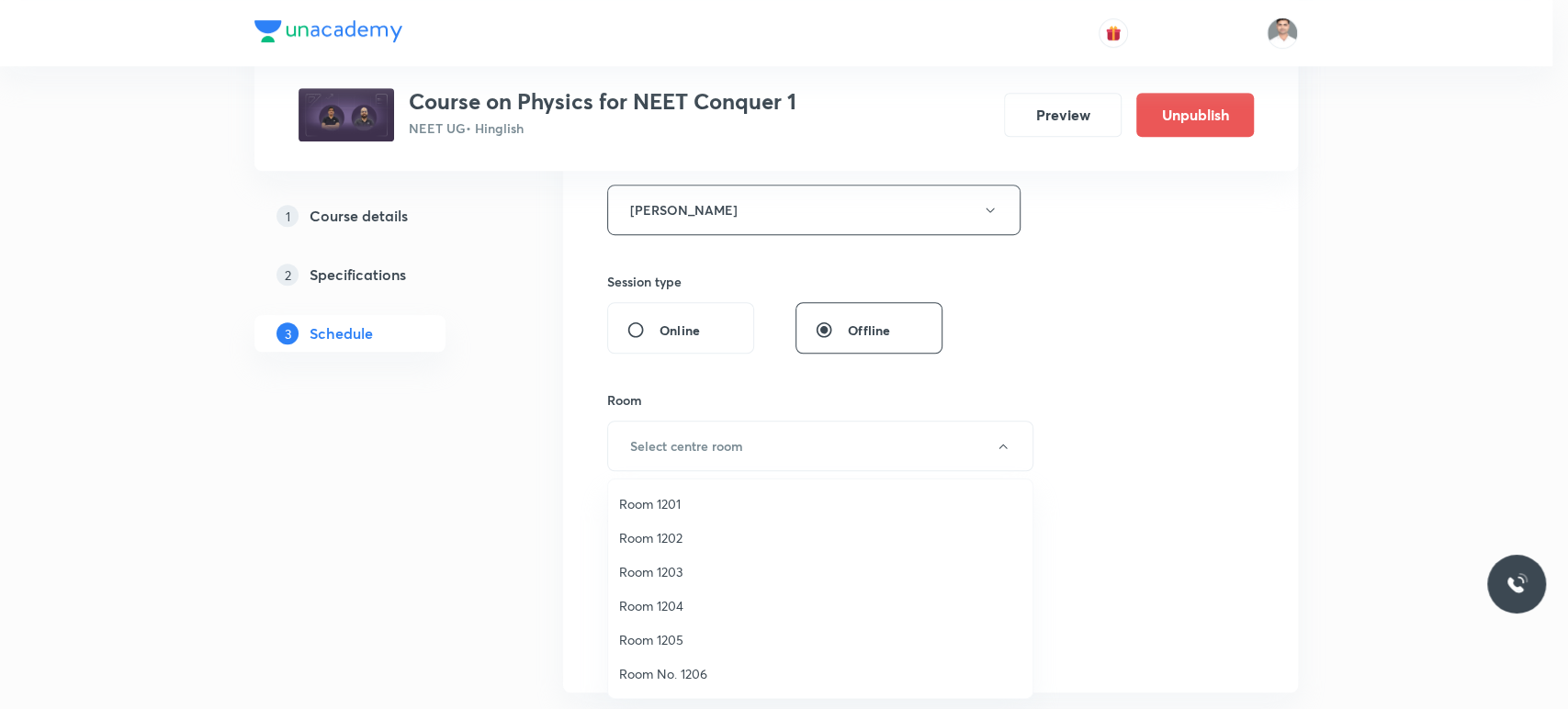
click at [664, 496] on span "Room 1201" at bounding box center [819, 504] width 402 height 20
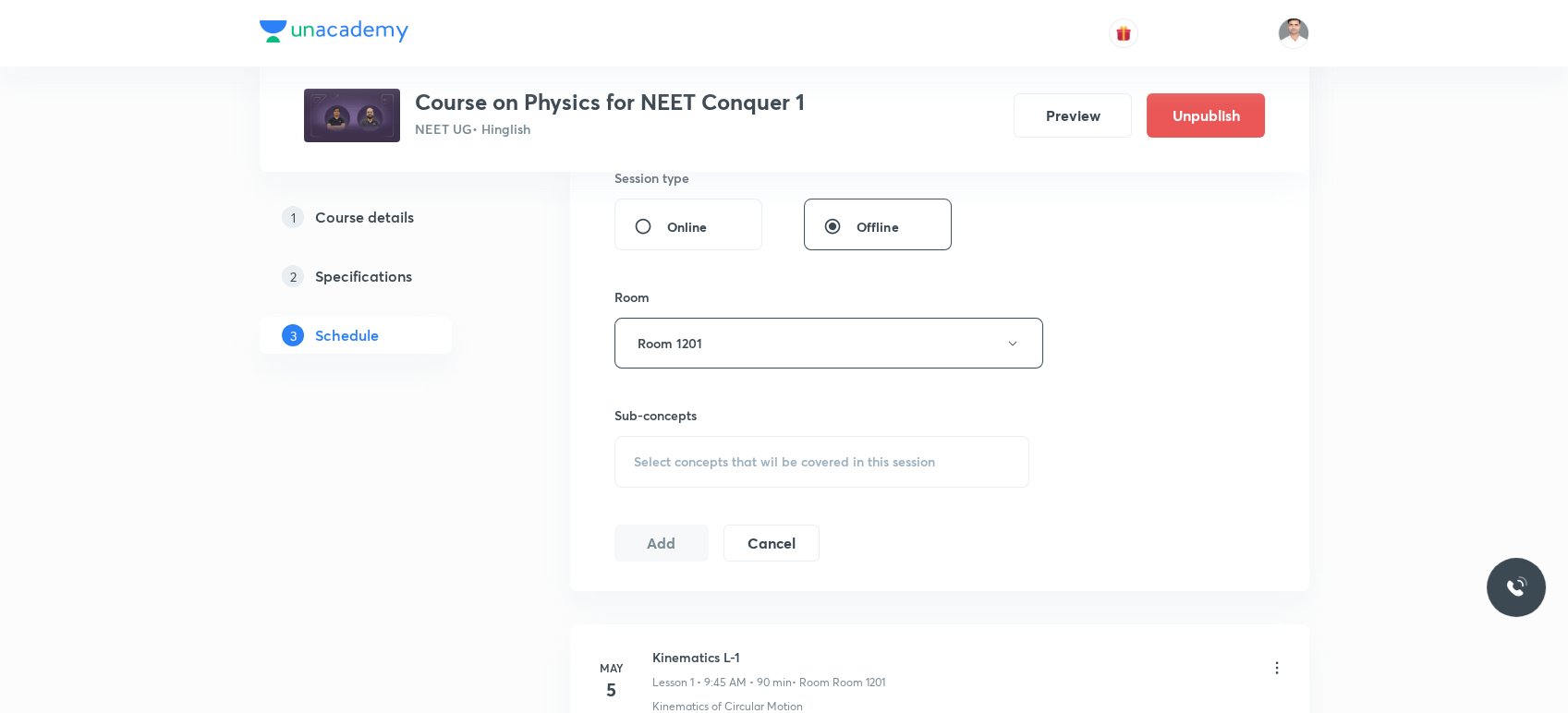
scroll to position [924, 0]
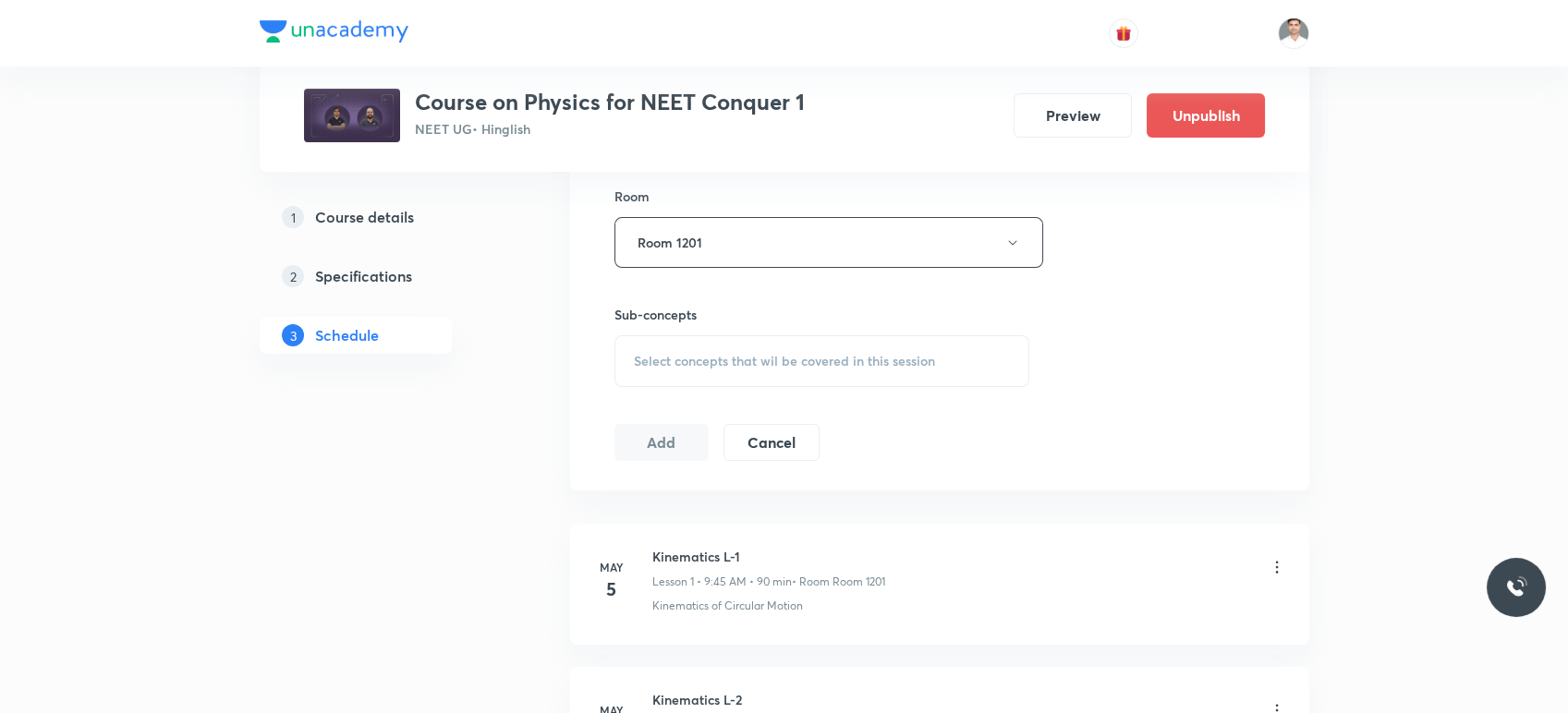
click at [685, 375] on div "Select concepts that wil be covered in this session" at bounding box center [822, 361] width 416 height 52
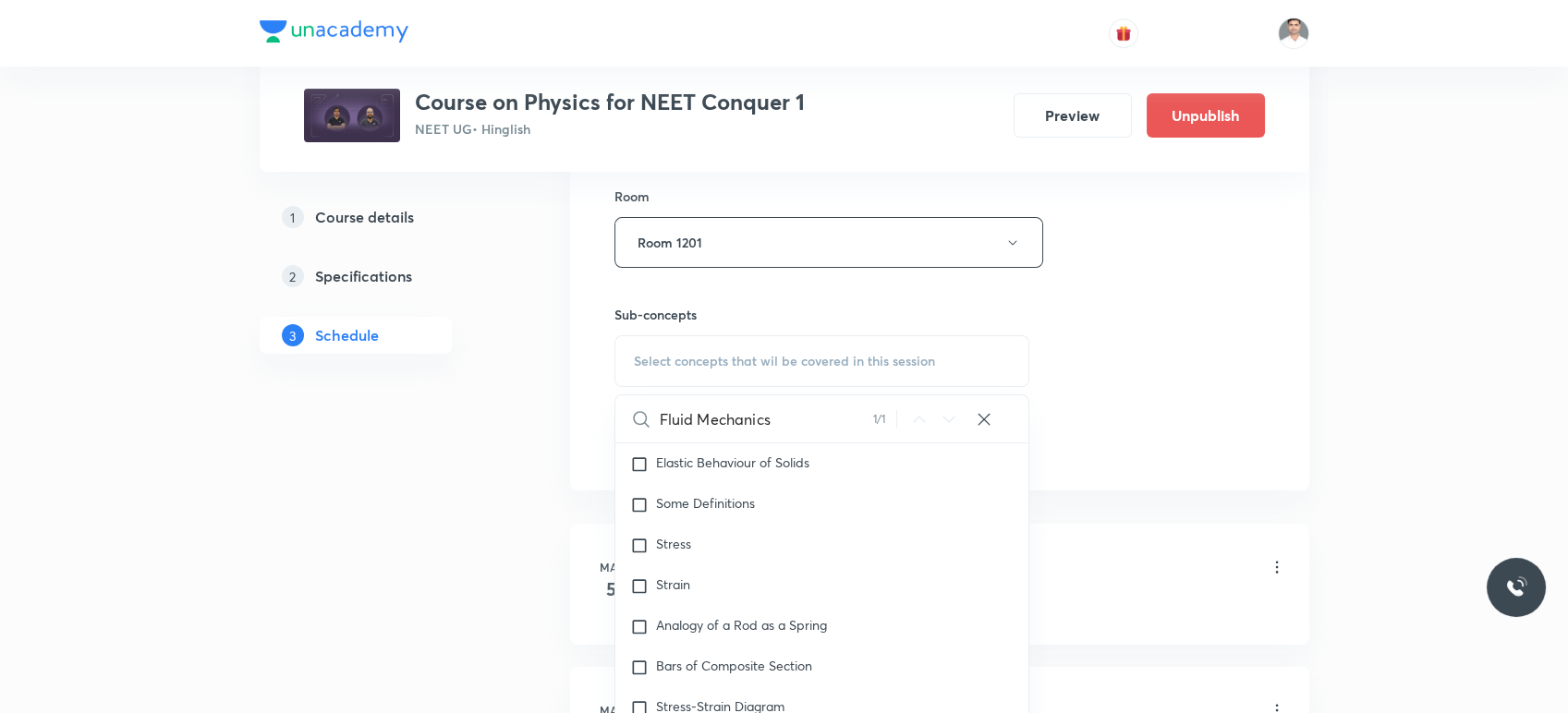
scroll to position [12051, 0]
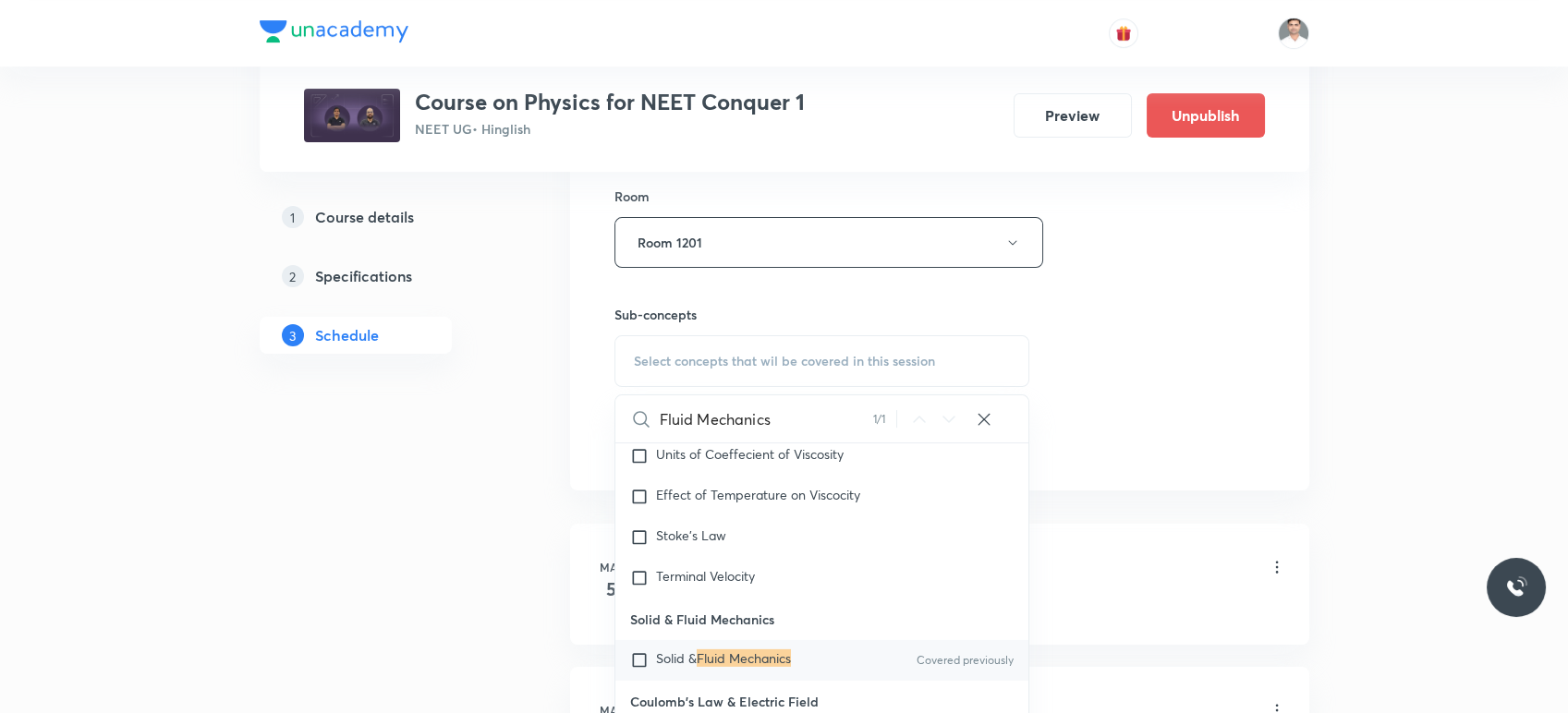
type input "Fluid Mechanics"
click at [732, 667] on mark "Fluid Mechanics" at bounding box center [744, 659] width 95 height 18
checkbox input "true"
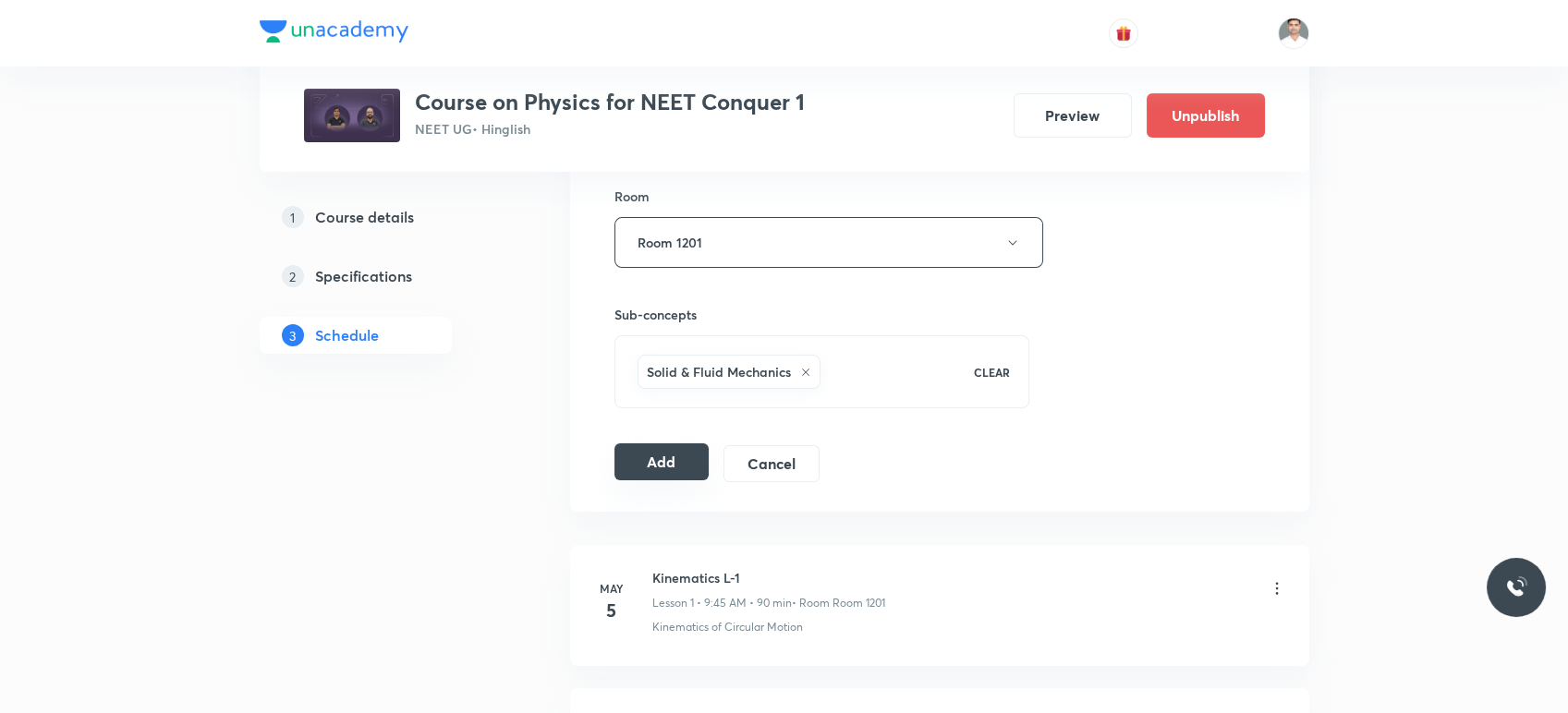
click at [665, 455] on button "Add" at bounding box center [662, 462] width 96 height 37
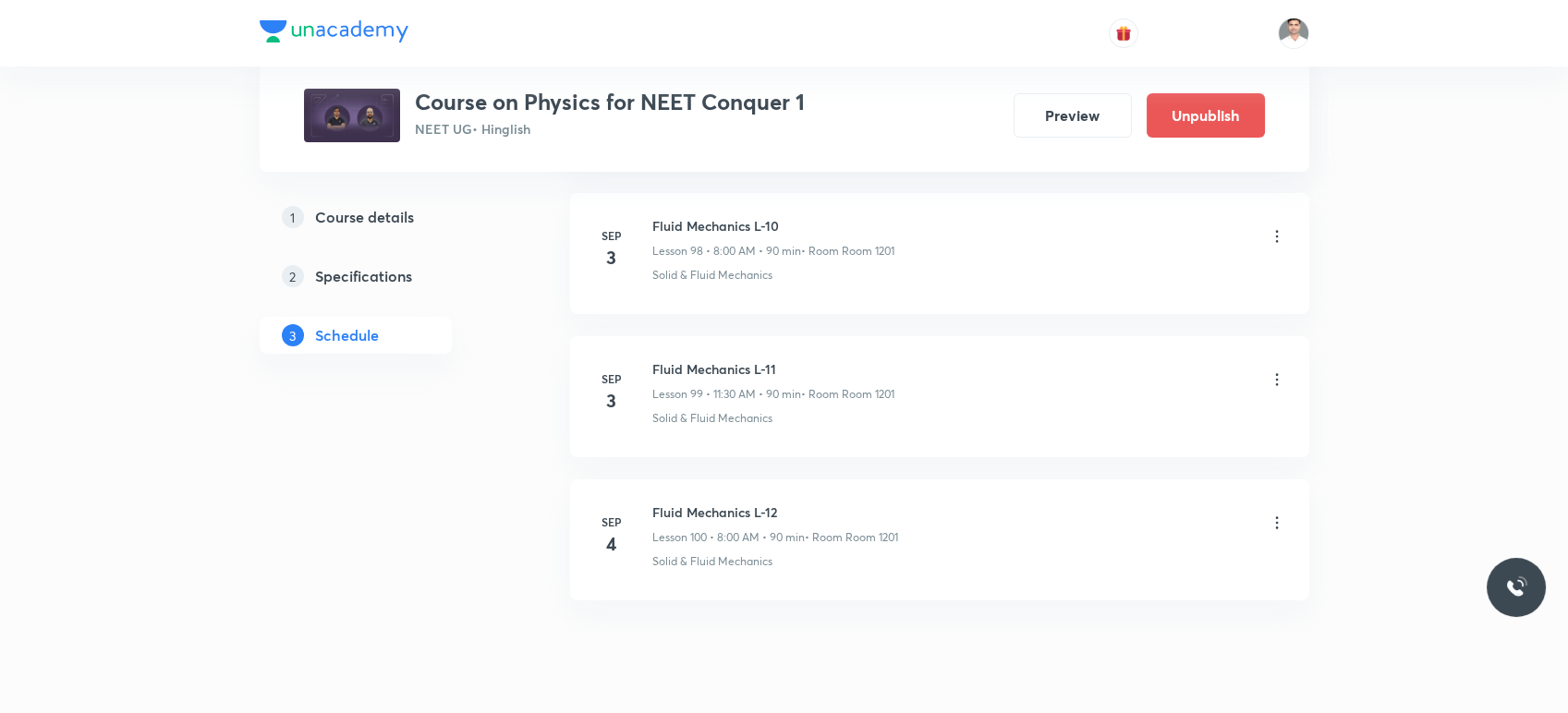
scroll to position [14223, 0]
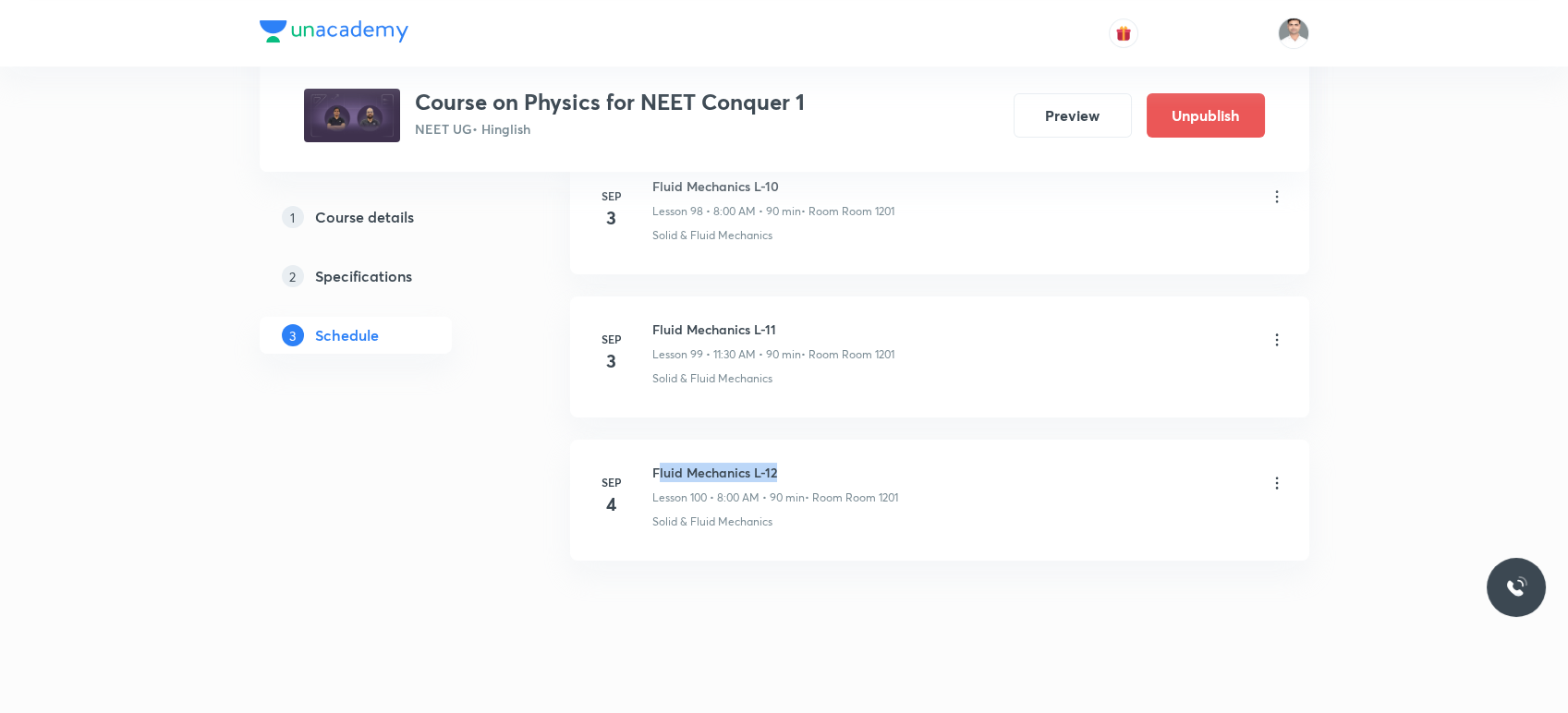
drag, startPoint x: 656, startPoint y: 447, endPoint x: 843, endPoint y: 445, distance: 187.0
click at [843, 463] on h6 "Fluid Mechanics L-12" at bounding box center [775, 473] width 246 height 20
drag, startPoint x: 651, startPoint y: 446, endPoint x: 855, endPoint y: 442, distance: 204.0
click at [855, 463] on h6 "Fluid Mechanics L-12" at bounding box center [775, 473] width 246 height 20
copy h6 "Fluid Mechanics L-12"
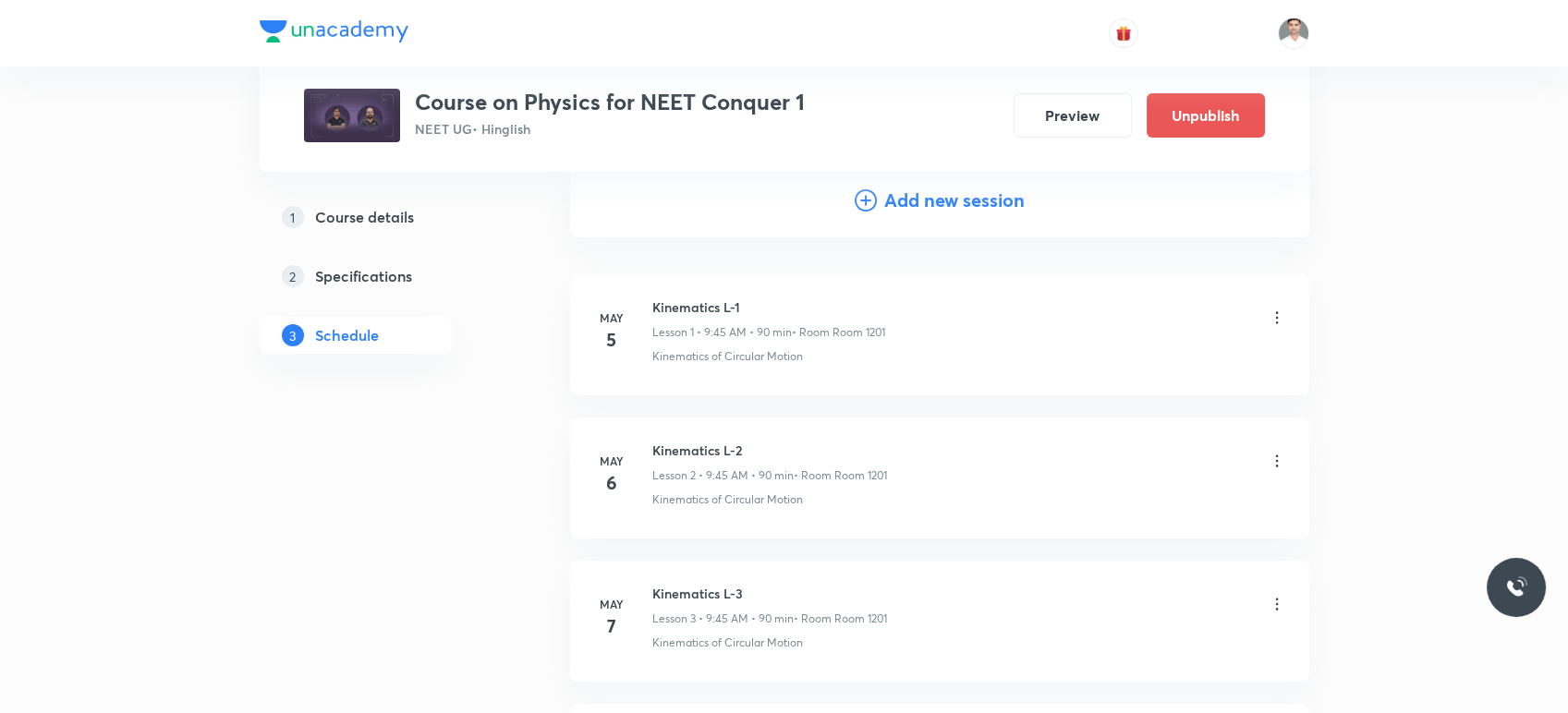
scroll to position [0, 0]
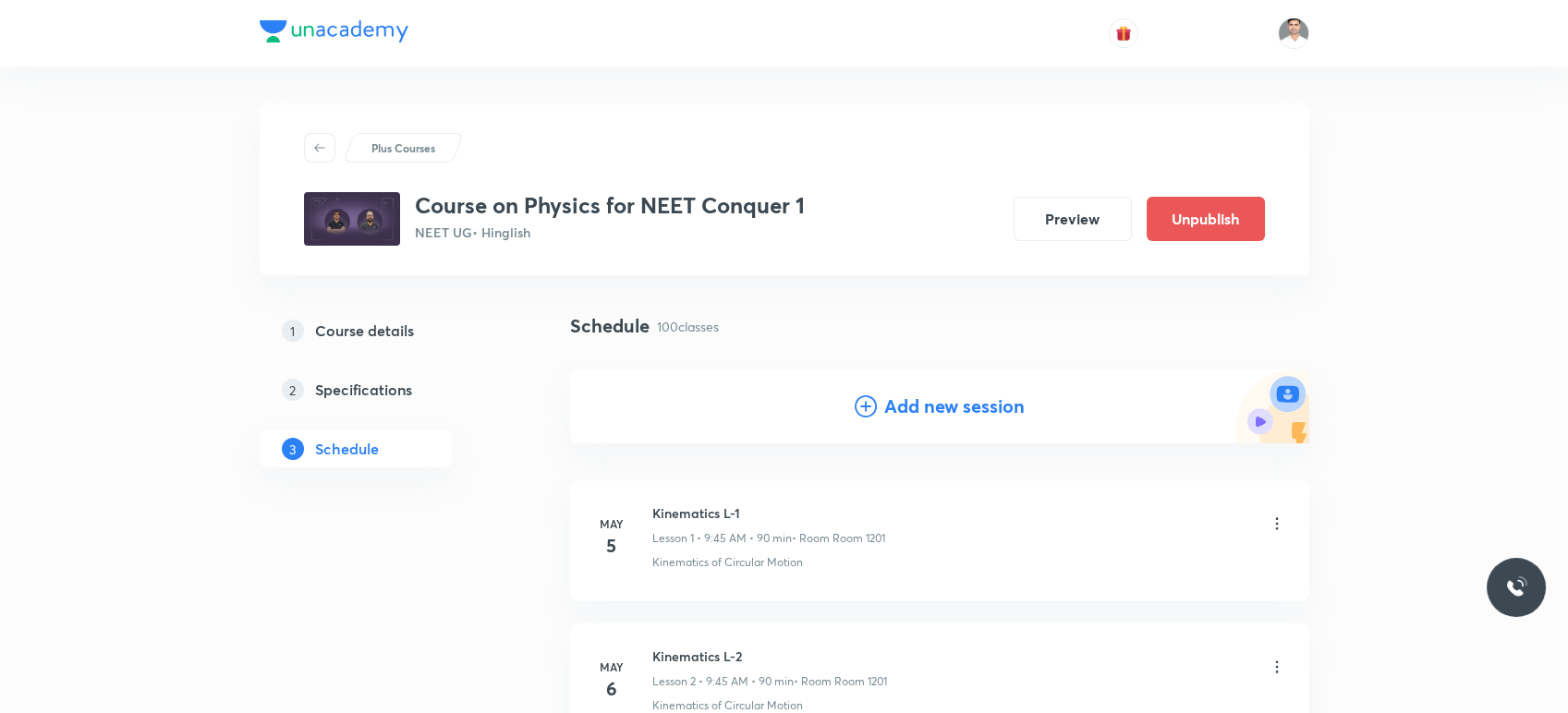
click at [915, 393] on h4 "Add new session" at bounding box center [954, 407] width 141 height 28
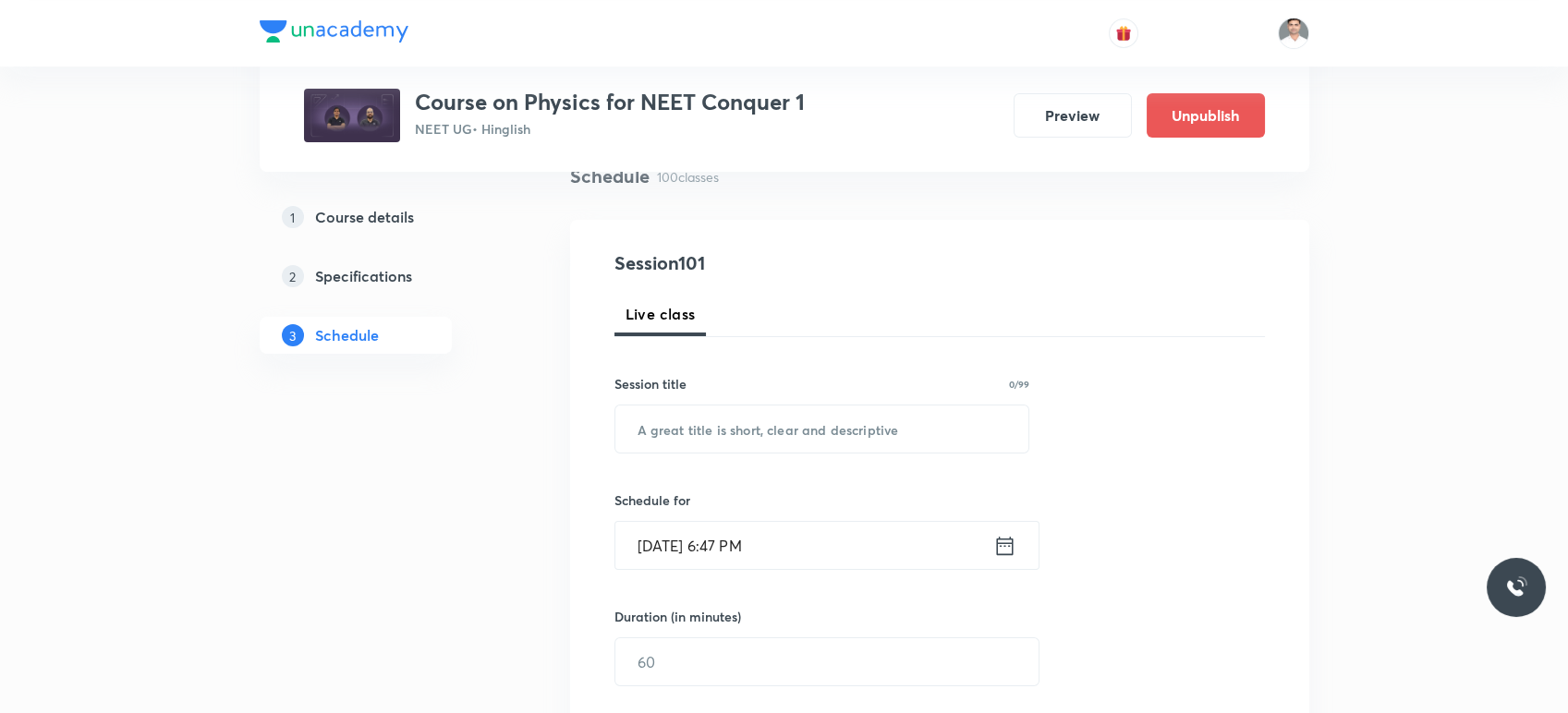
scroll to position [205, 0]
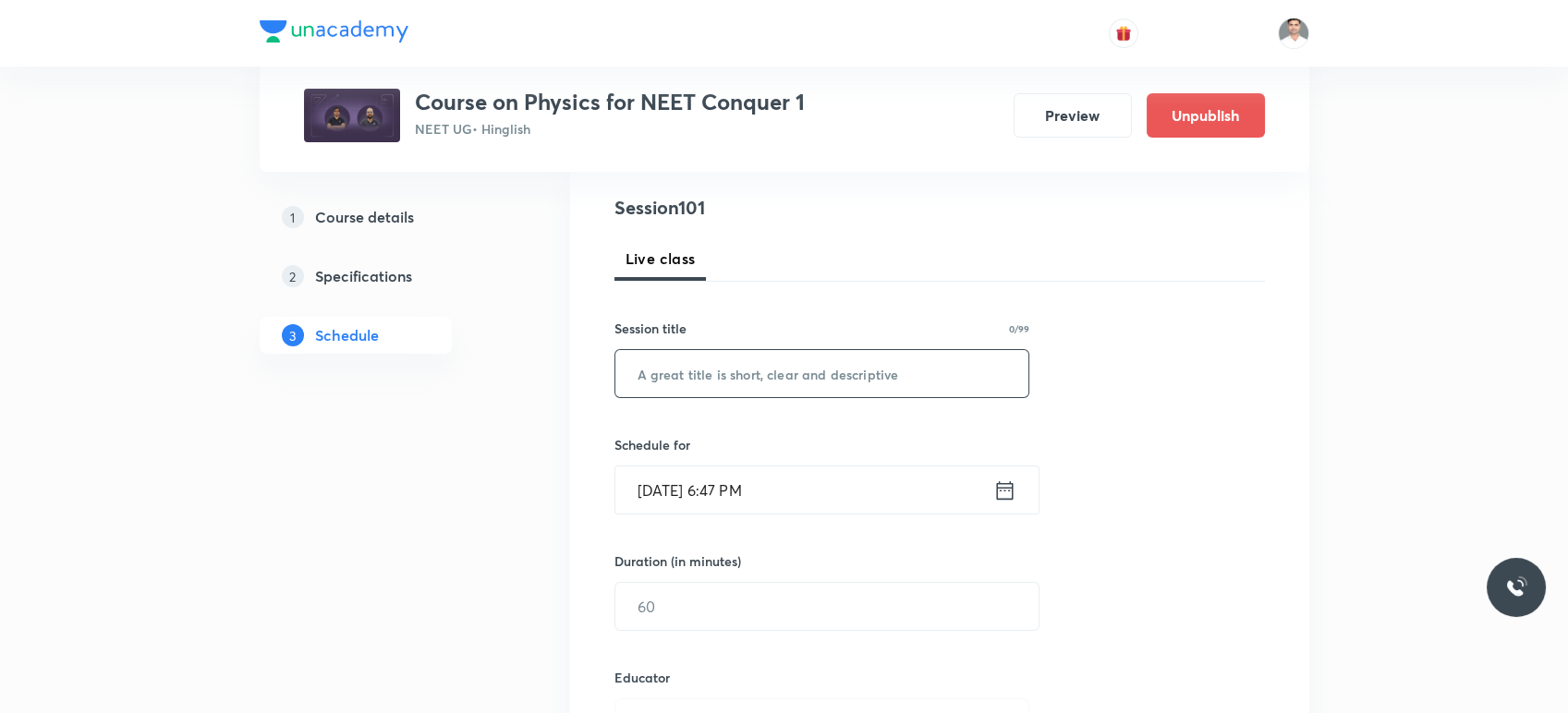
click at [719, 356] on input "text" at bounding box center [822, 374] width 414 height 47
paste input "Fluid Mechanics L-12"
type input "Fluid Mechanics L-13"
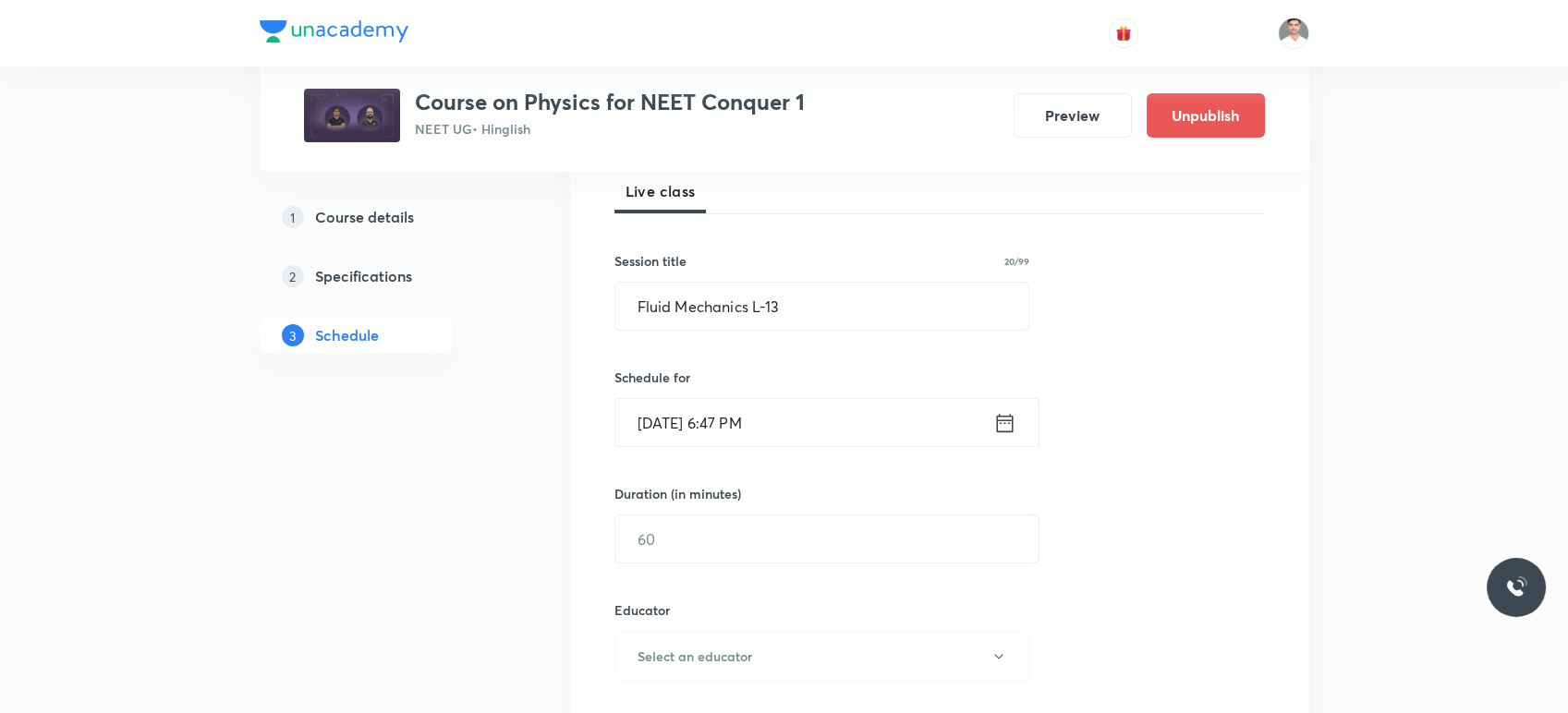
scroll to position [307, 0]
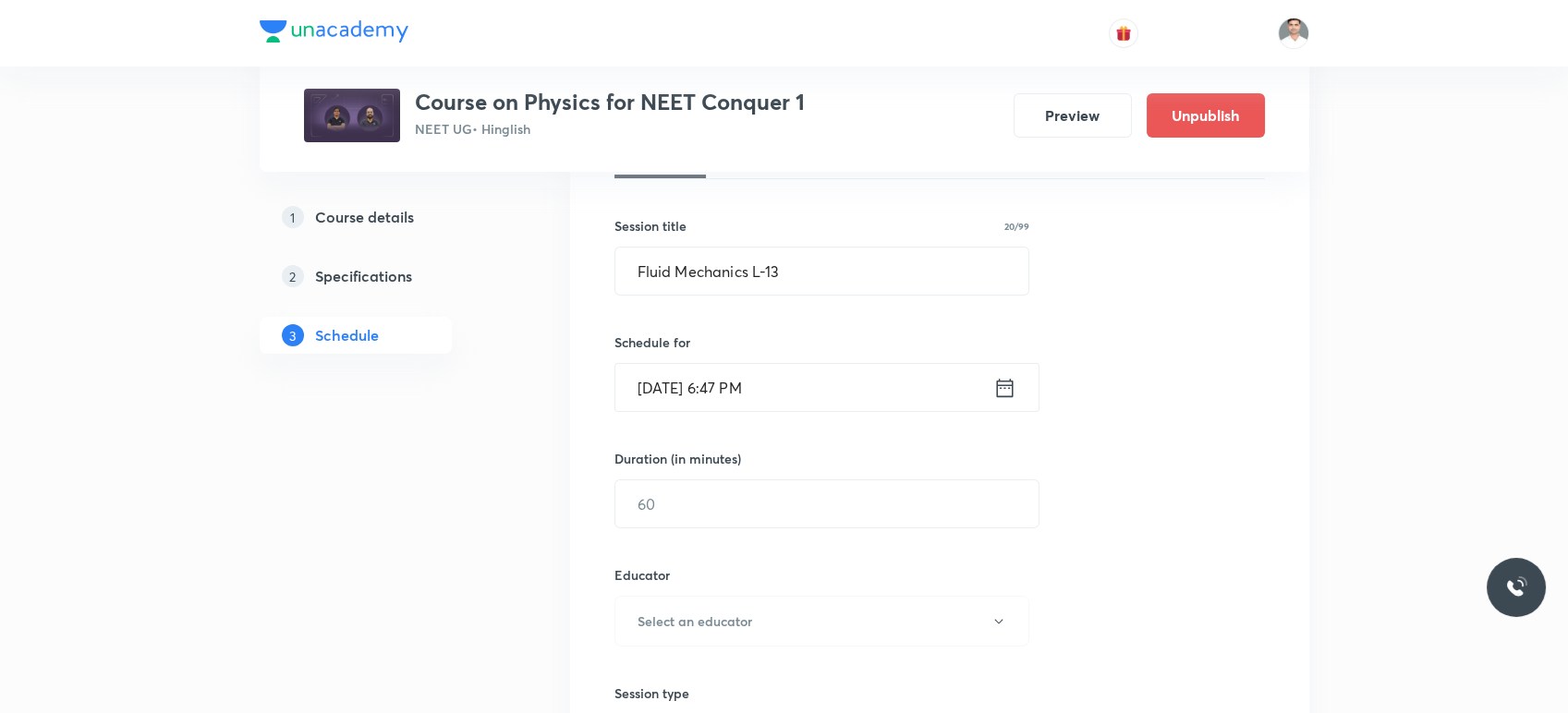
click at [1003, 384] on icon at bounding box center [1005, 388] width 23 height 26
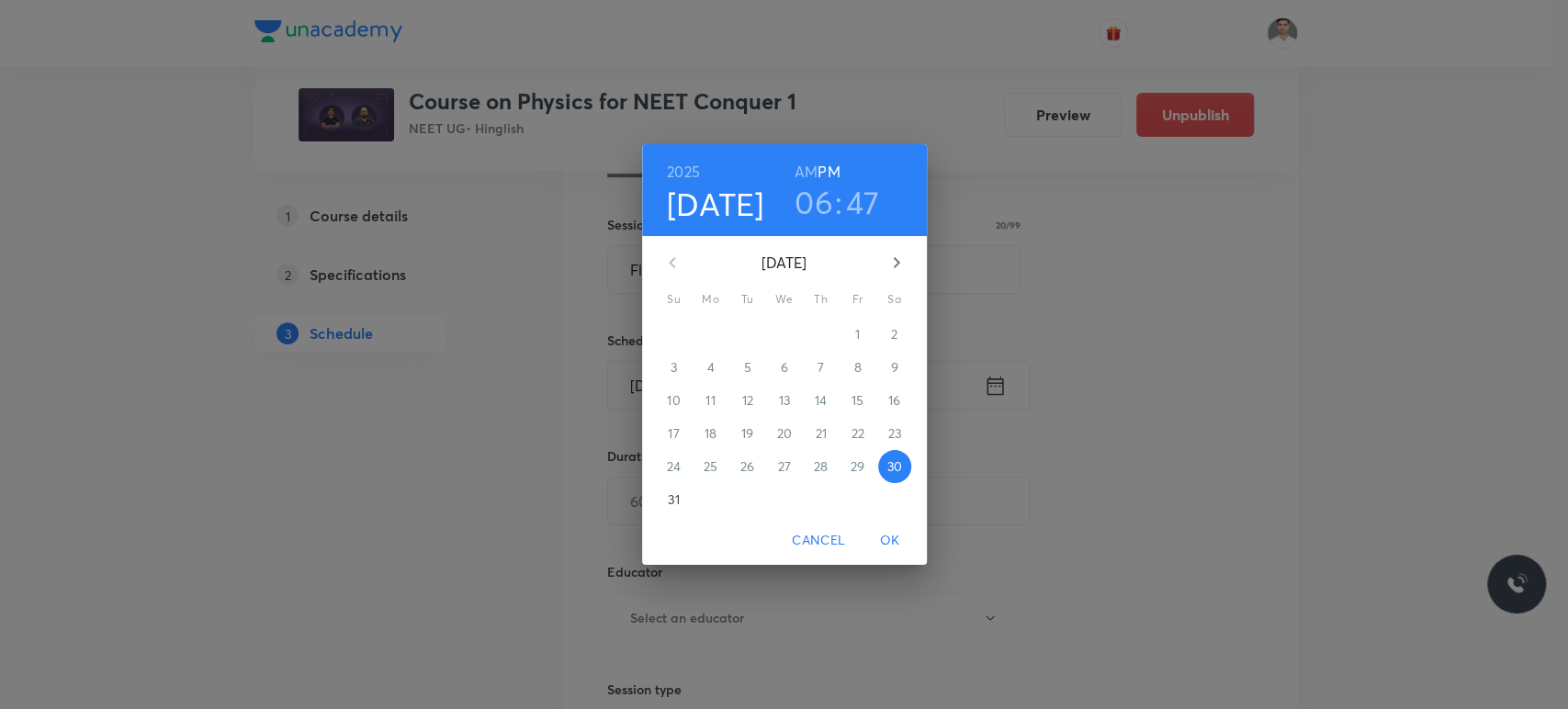
click at [889, 266] on icon "button" at bounding box center [897, 262] width 23 height 23
click at [851, 330] on span "5" at bounding box center [857, 334] width 33 height 19
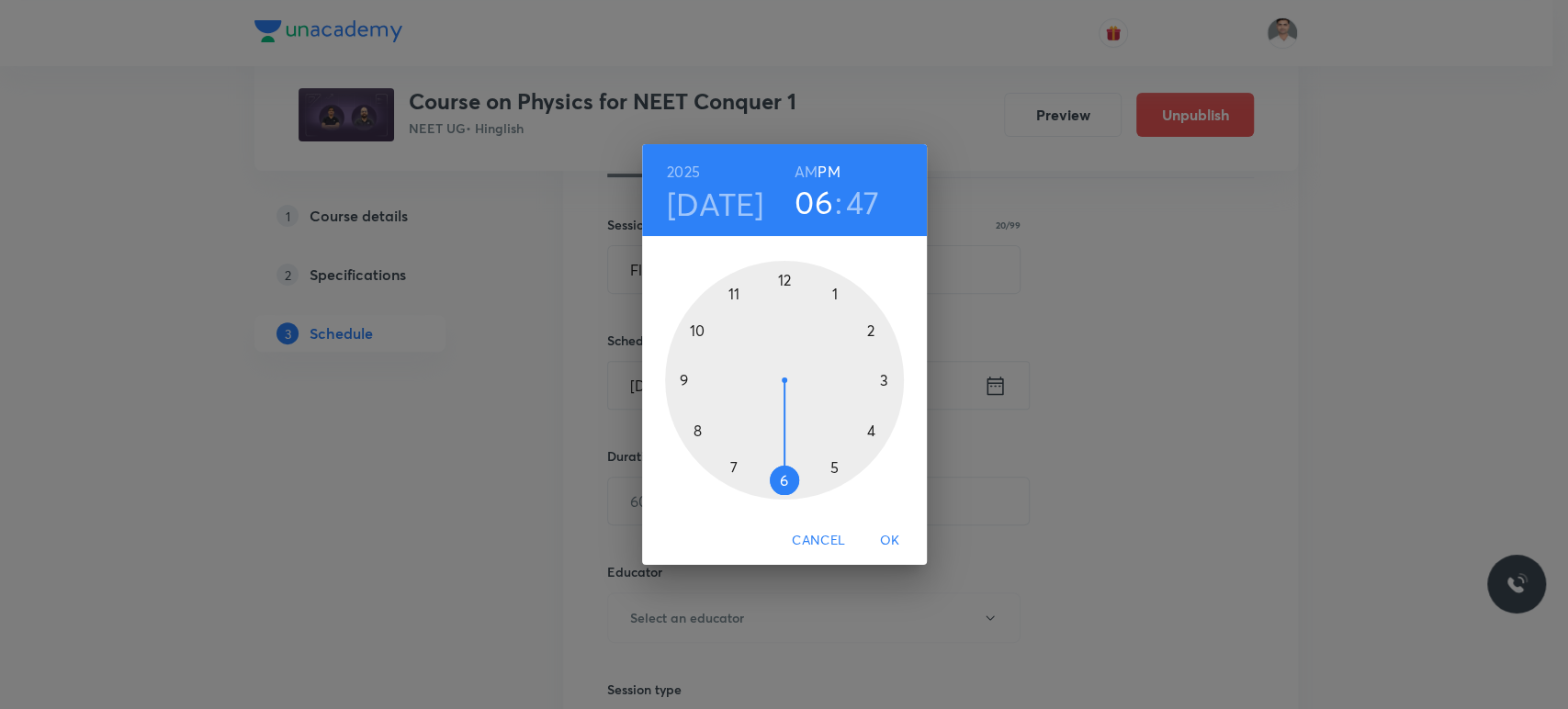
click at [806, 168] on h6 "AM" at bounding box center [806, 171] width 23 height 25
click at [693, 426] on div at bounding box center [784, 380] width 239 height 239
click at [781, 278] on div at bounding box center [784, 380] width 239 height 239
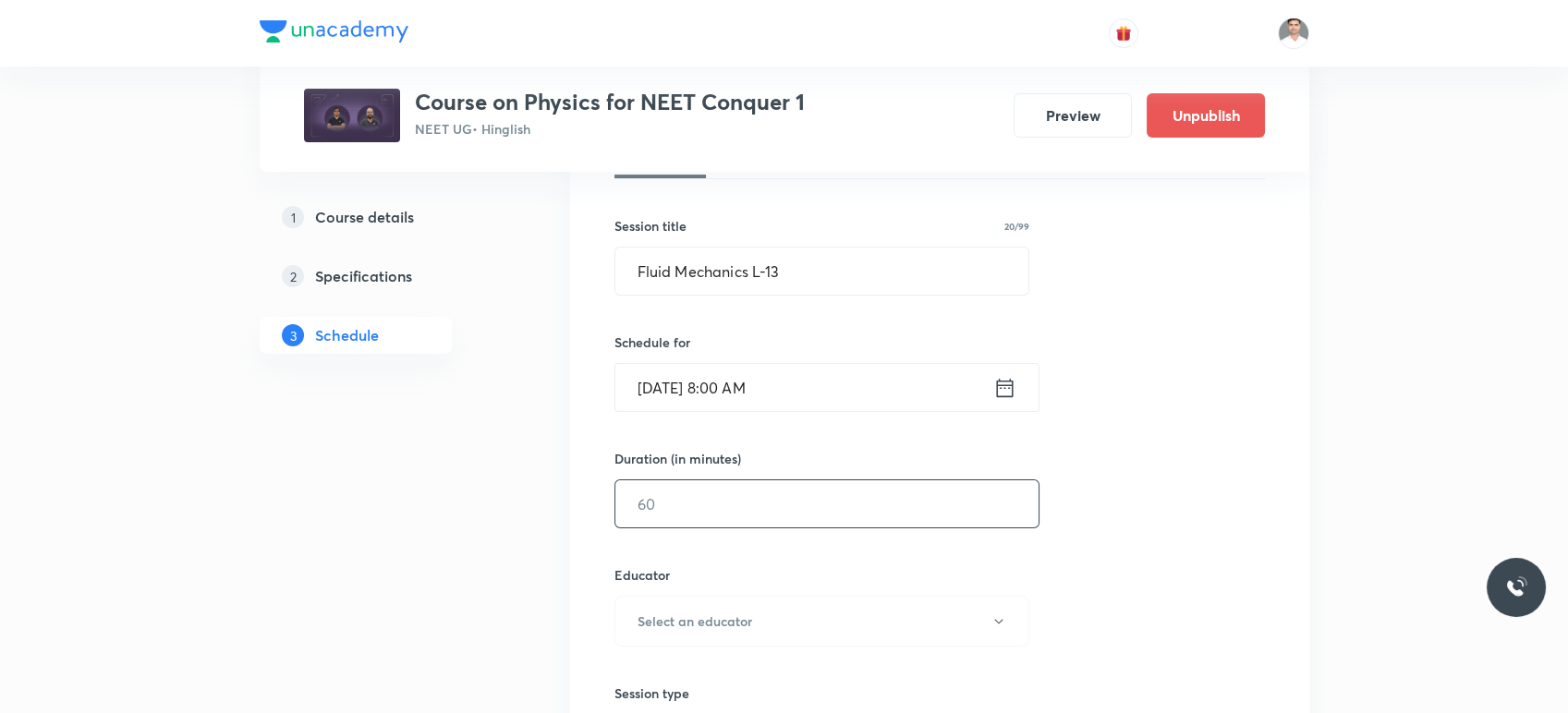
click at [725, 506] on input "text" at bounding box center [827, 504] width 424 height 47
type input "90"
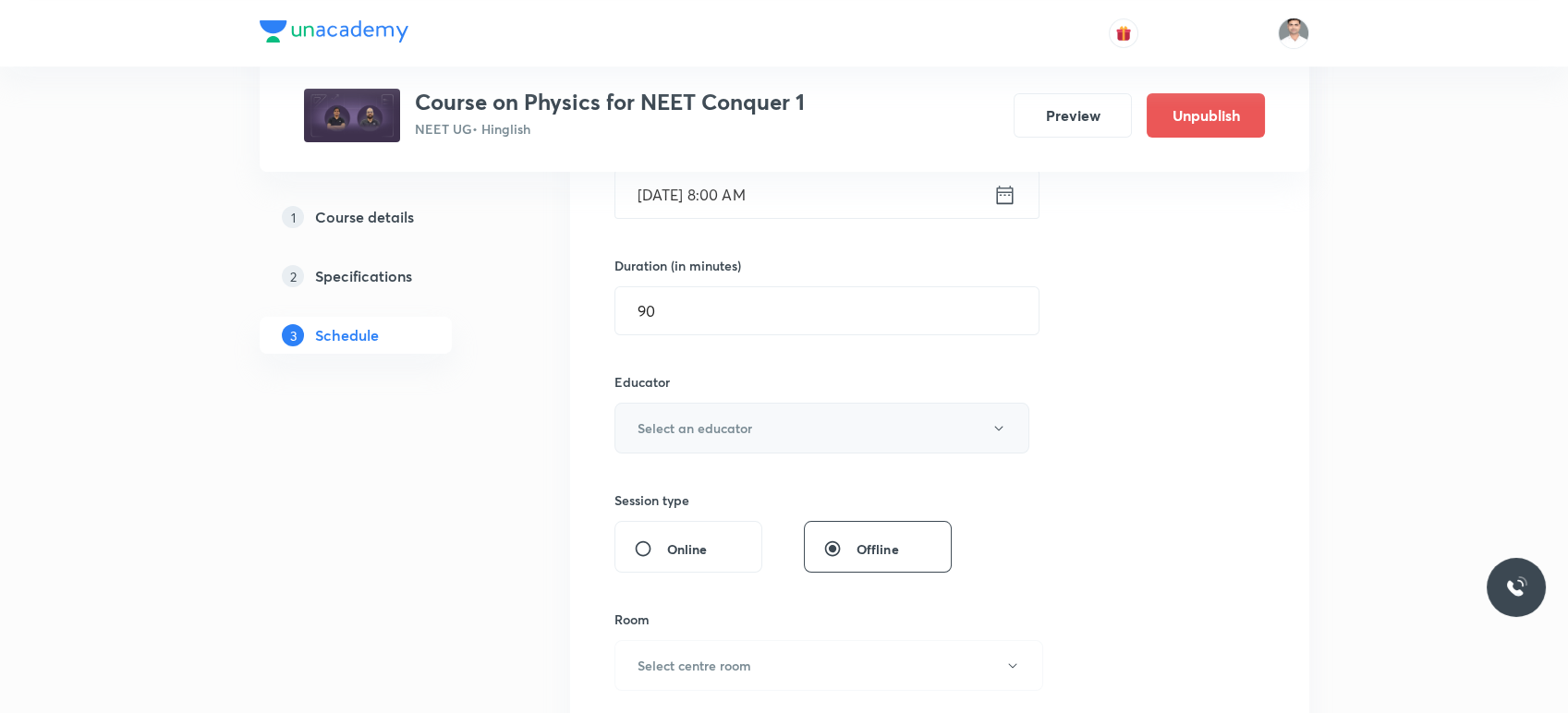
scroll to position [616, 0]
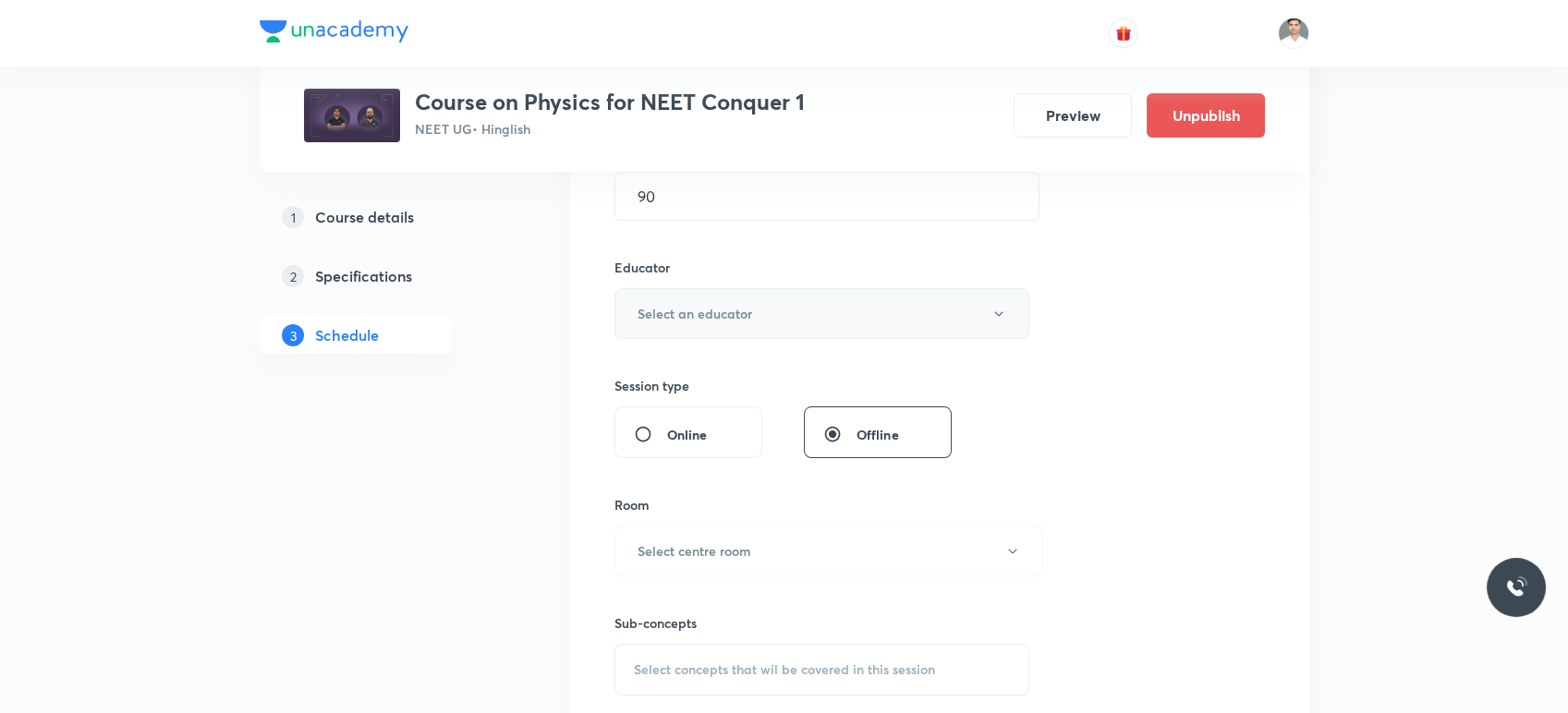
click at [718, 304] on h6 "Select an educator" at bounding box center [694, 314] width 114 height 20
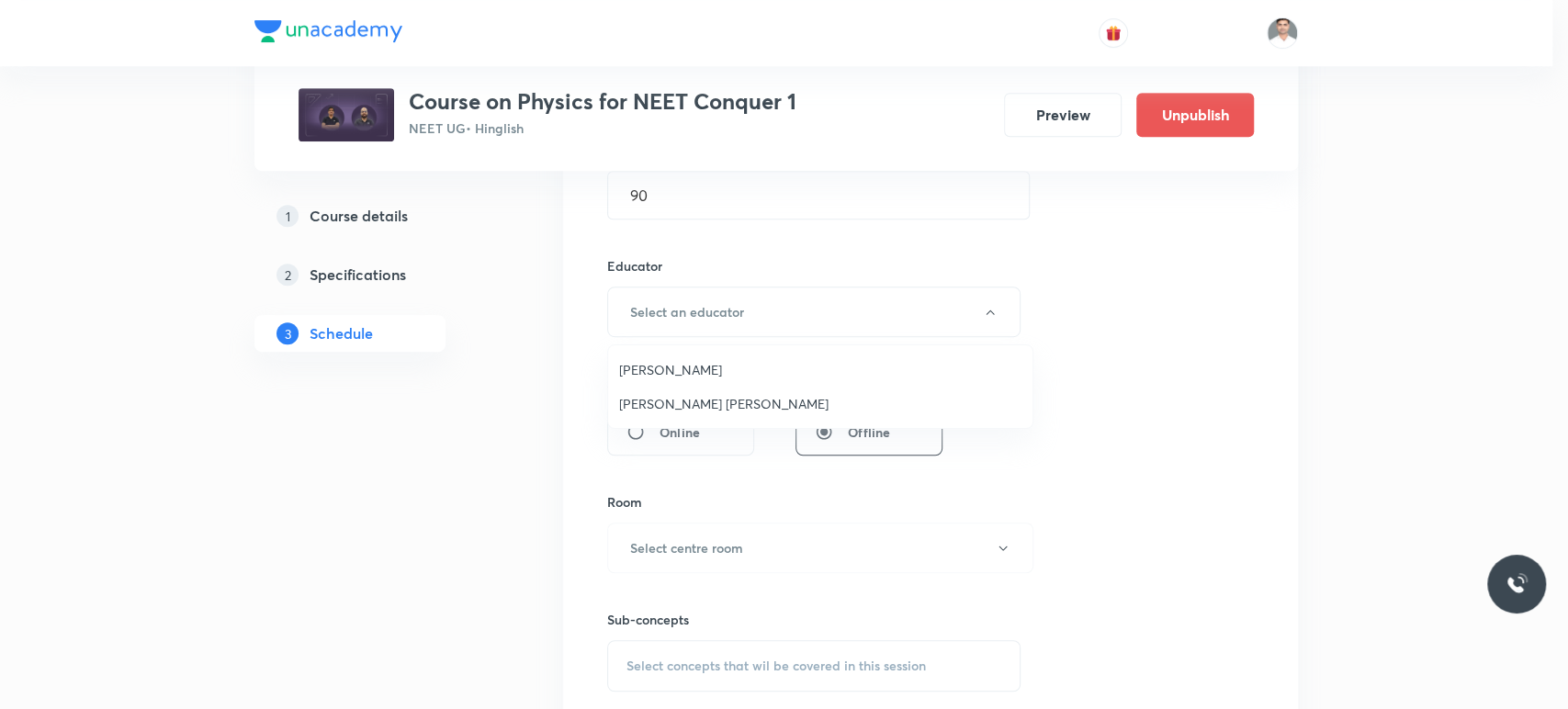
click at [696, 372] on span "[PERSON_NAME]" at bounding box center [819, 370] width 402 height 20
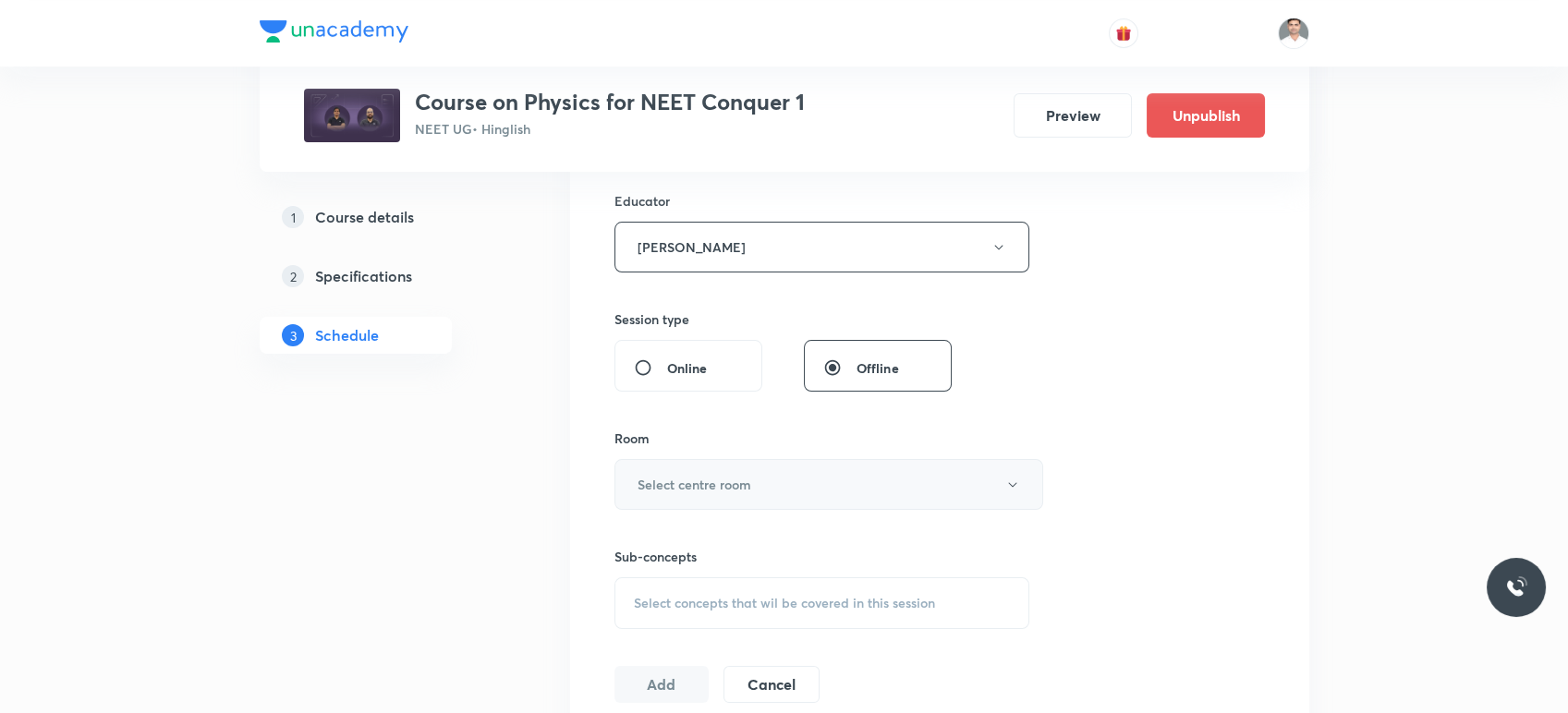
scroll to position [718, 0]
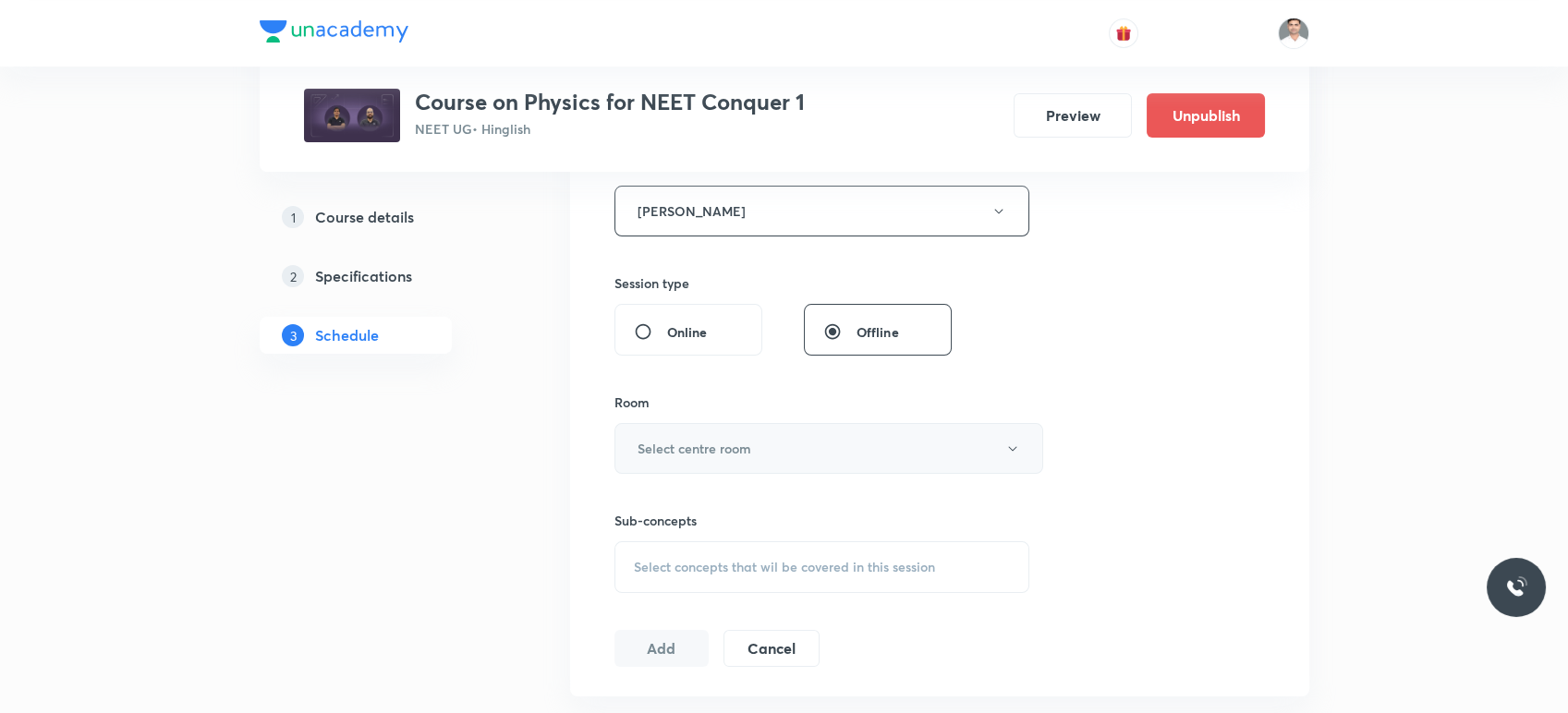
click at [700, 433] on button "Select centre room" at bounding box center [828, 449] width 428 height 51
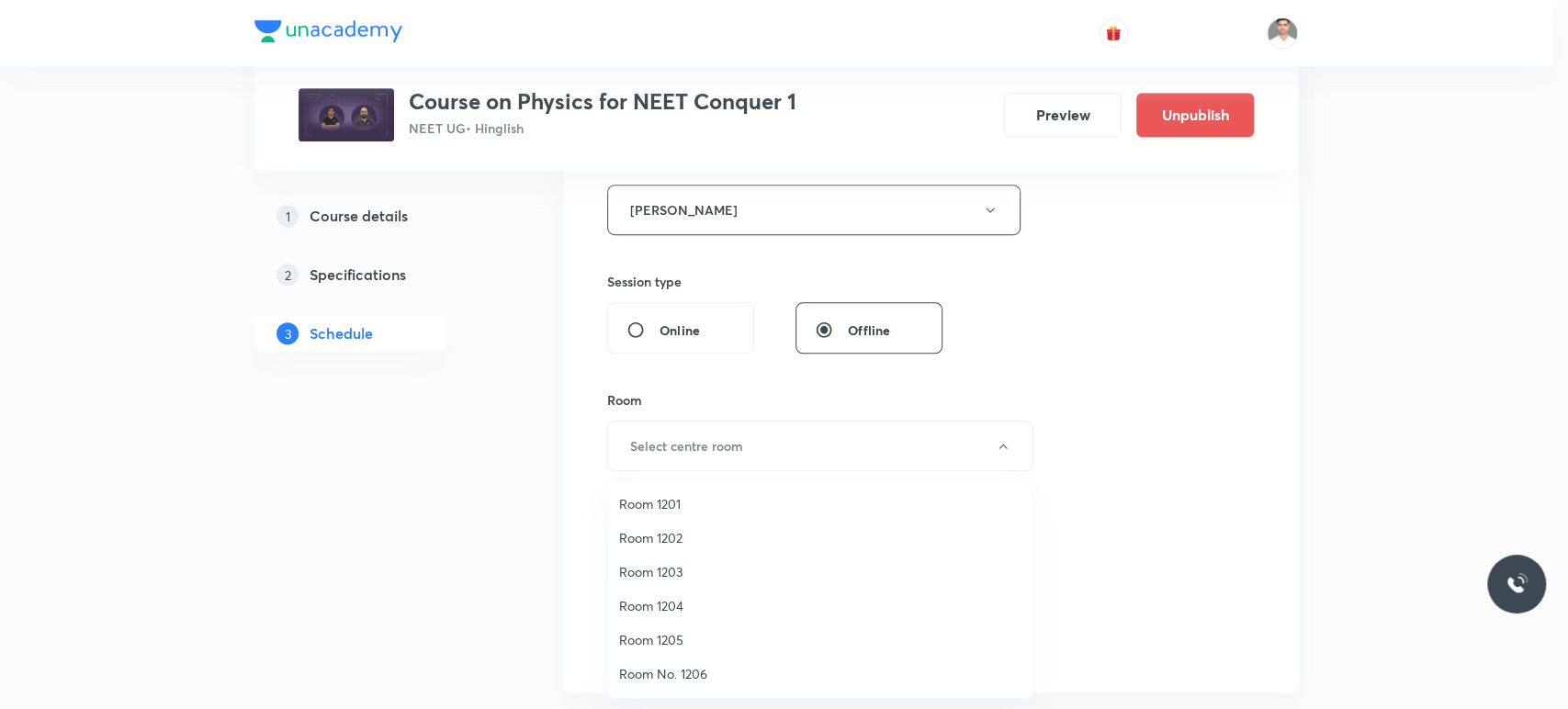
click at [669, 508] on span "Room 1201" at bounding box center [819, 504] width 402 height 20
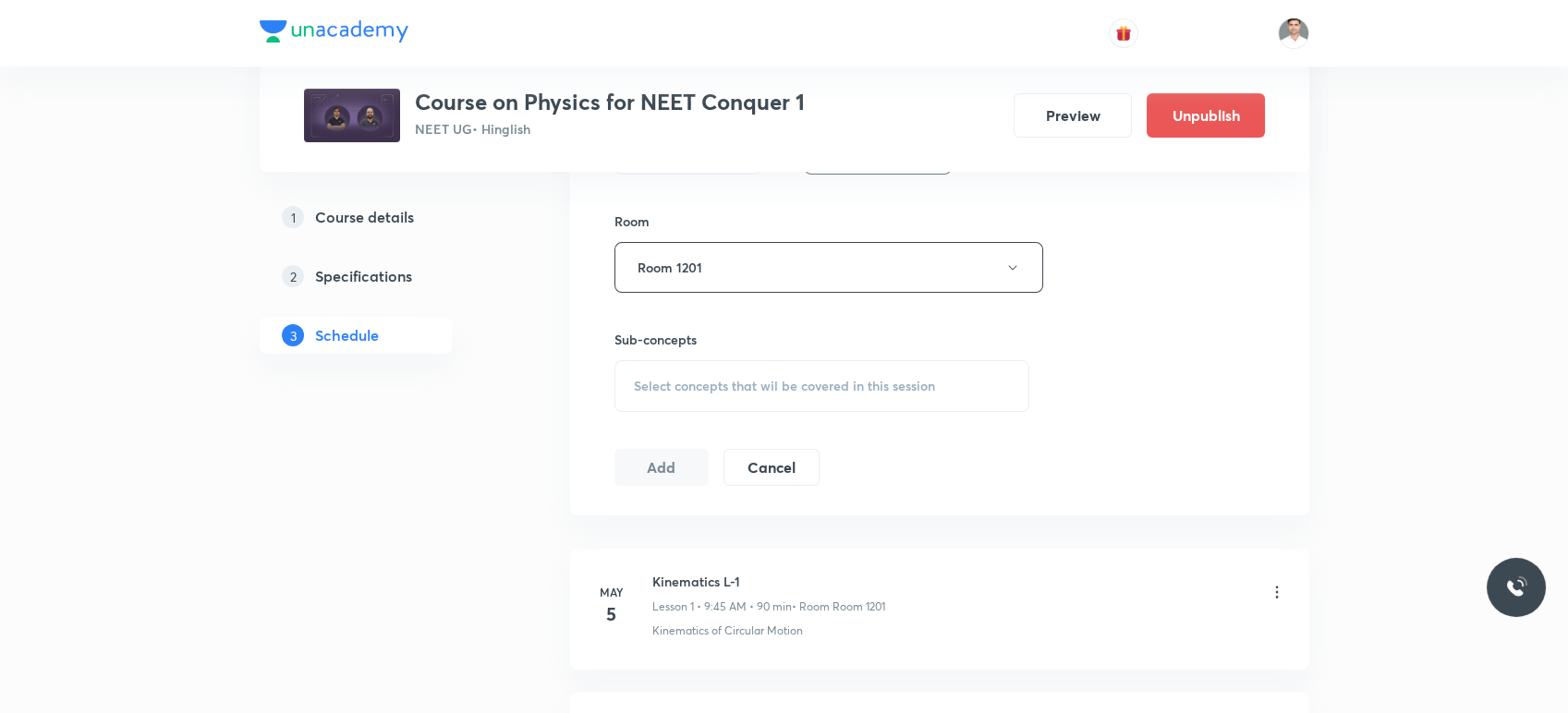
scroll to position [924, 0]
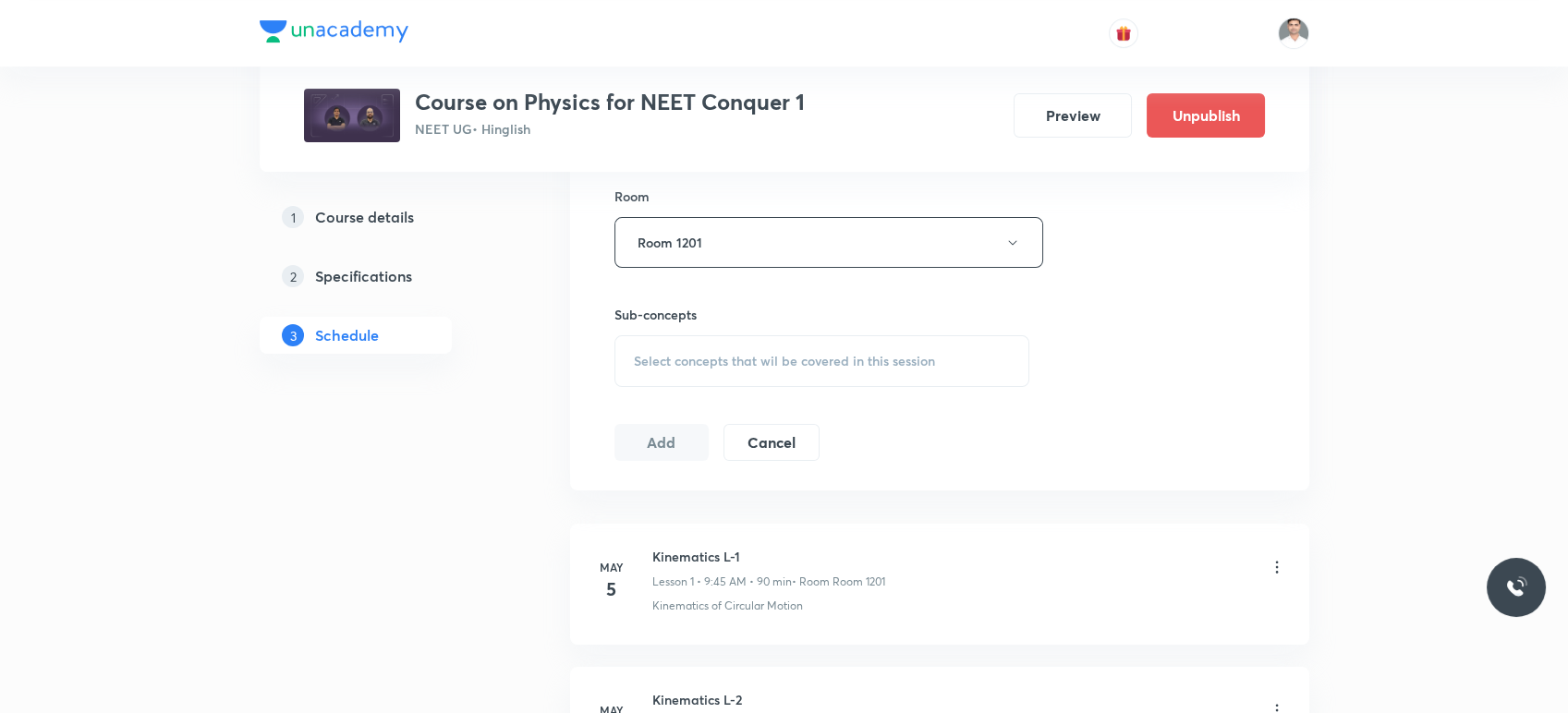
click at [725, 355] on span "Select concepts that wil be covered in this session" at bounding box center [785, 360] width 301 height 15
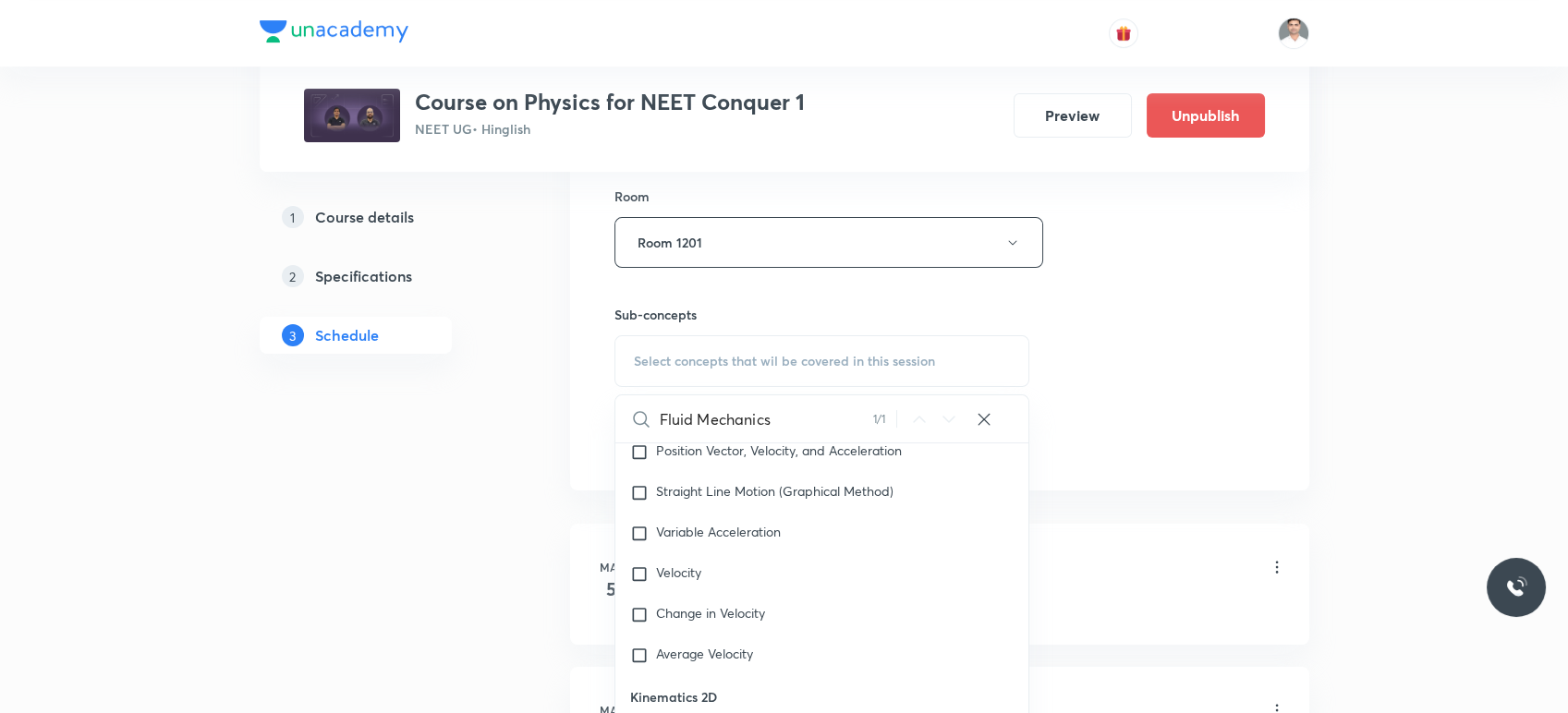
scroll to position [12051, 0]
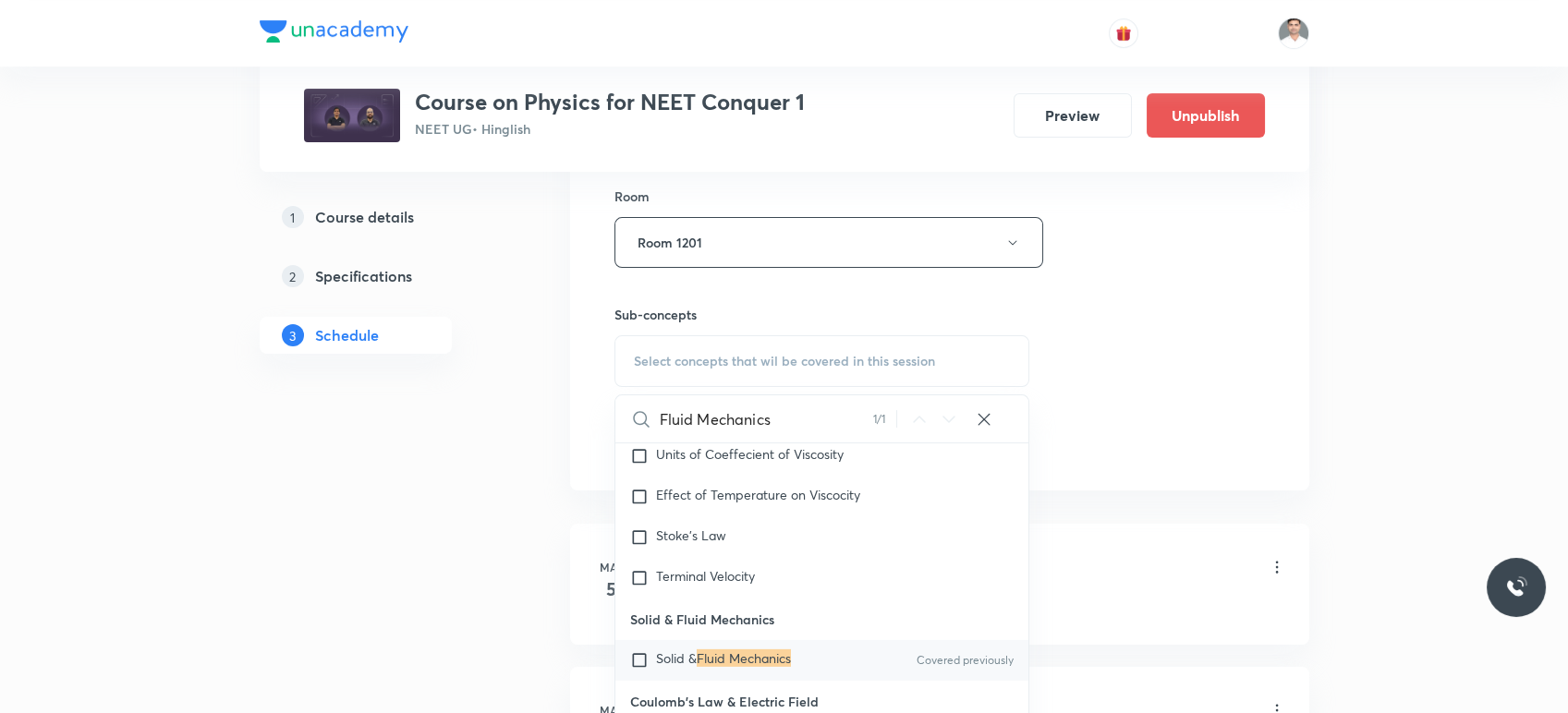
type input "Fluid Mechanics"
click at [740, 667] on mark "Fluid Mechanics" at bounding box center [744, 659] width 95 height 18
checkbox input "true"
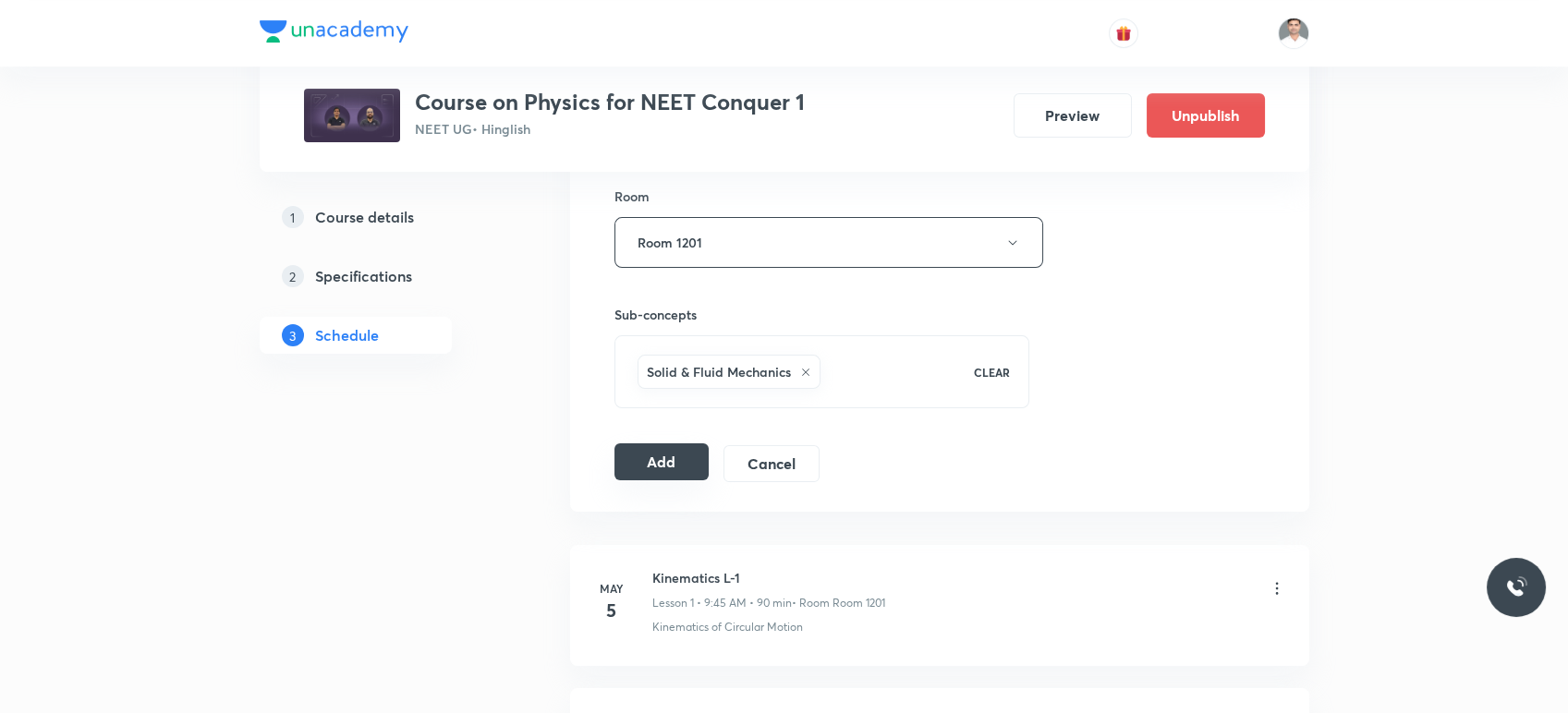
click at [633, 464] on button "Add" at bounding box center [662, 462] width 96 height 37
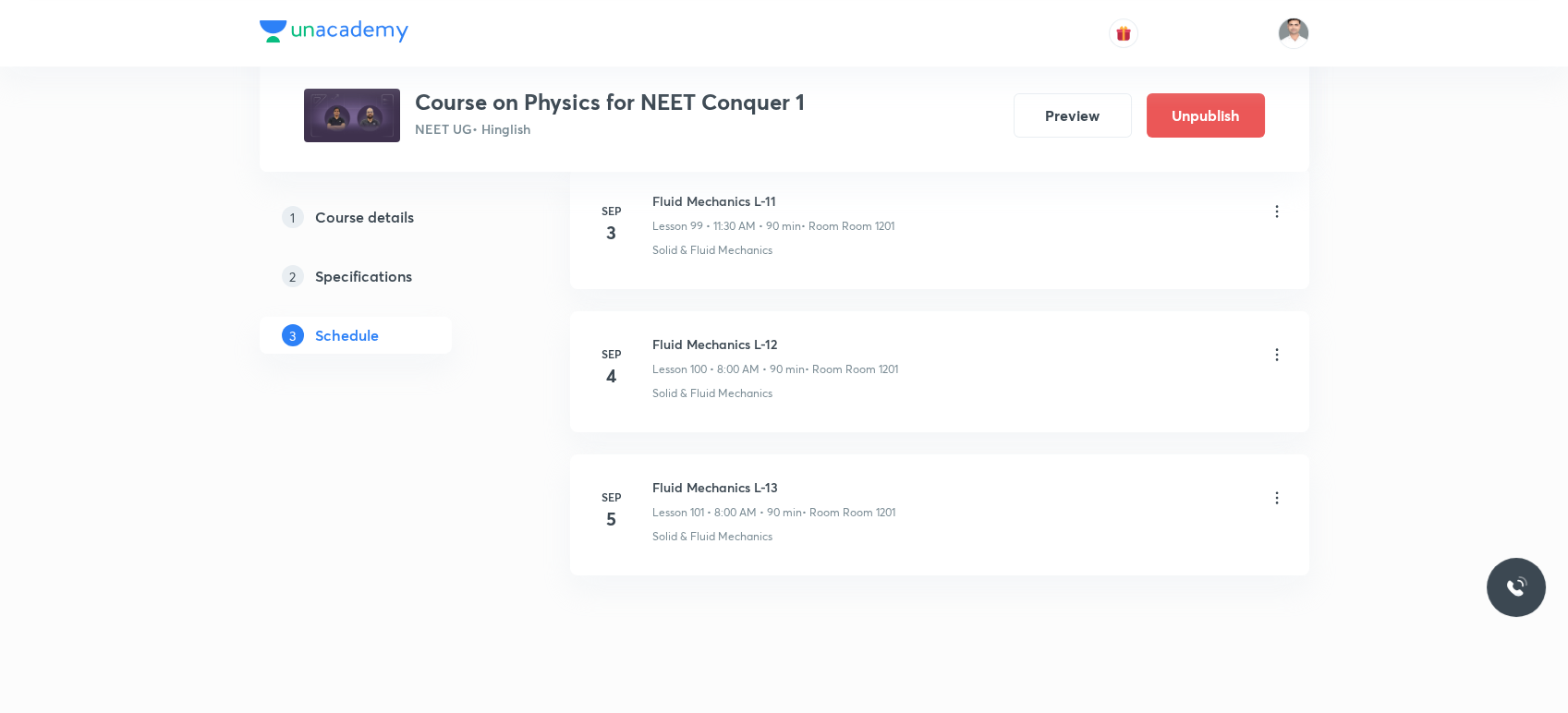
scroll to position [14364, 0]
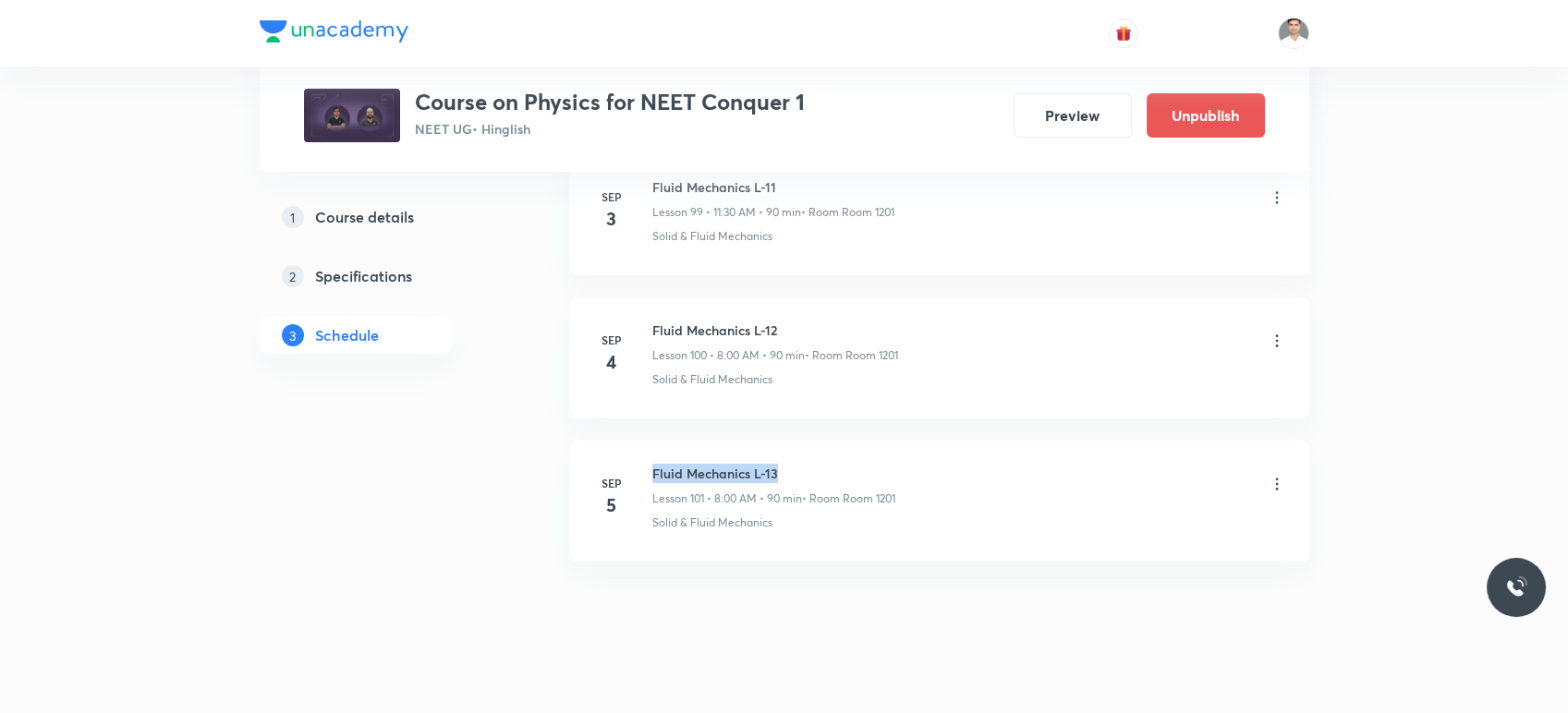
drag, startPoint x: 653, startPoint y: 449, endPoint x: 872, endPoint y: 437, distance: 219.3
click at [872, 441] on li "[DATE] Fluid Mechanics L-13 Lesson 101 • 8:00 AM • 90 min • Room Room 1201 Soli…" at bounding box center [940, 501] width 740 height 121
copy h6 "Fluid Mechanics L-13"
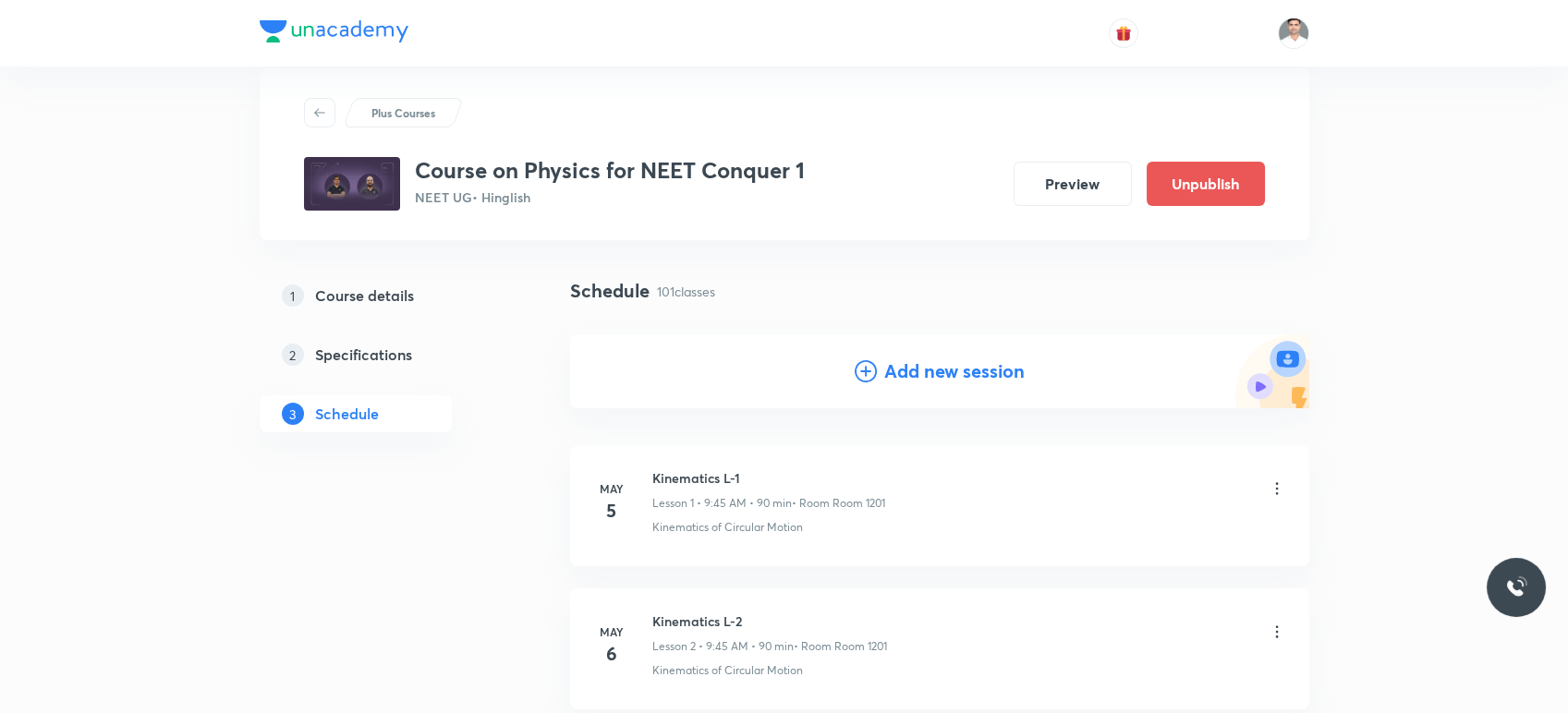
scroll to position [0, 0]
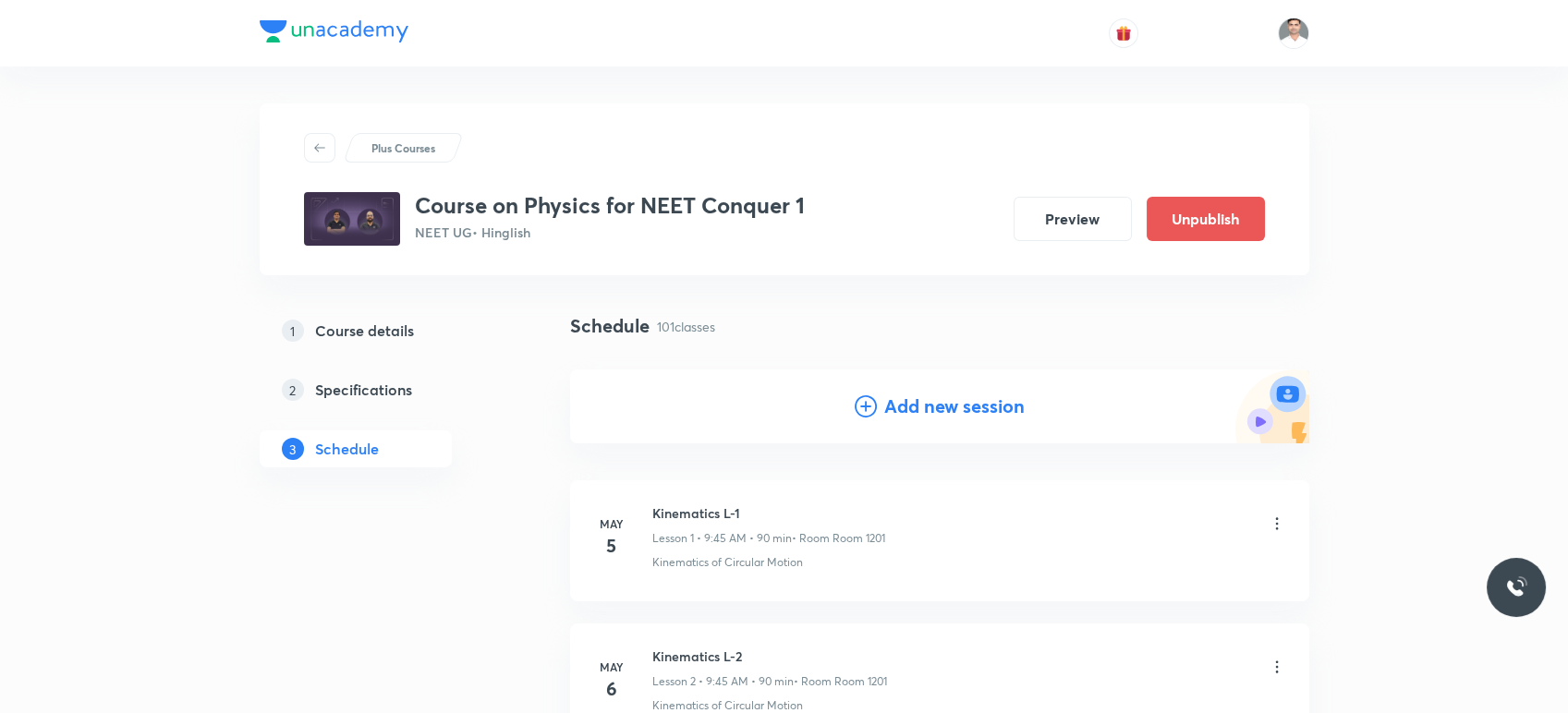
click at [963, 412] on h4 "Add new session" at bounding box center [954, 407] width 141 height 28
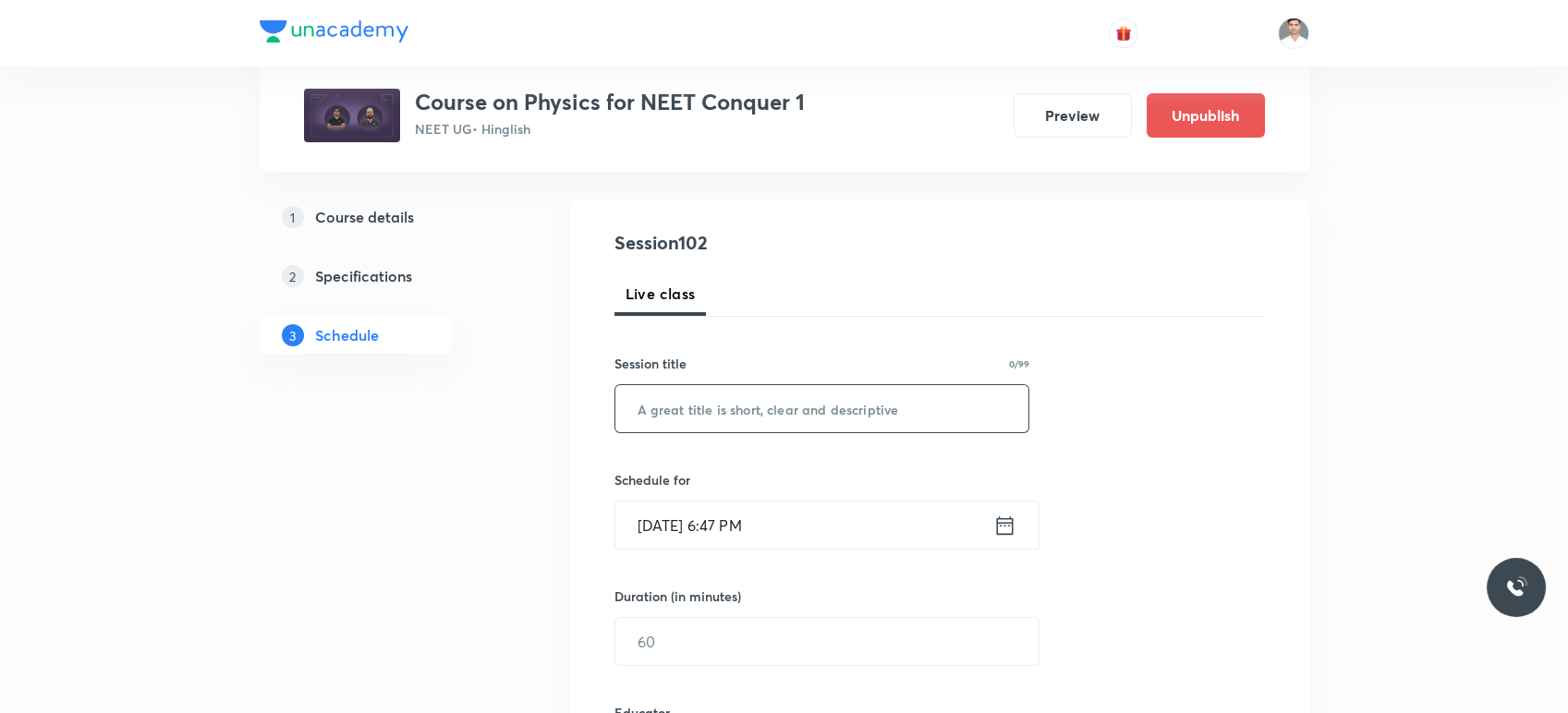
scroll to position [205, 0]
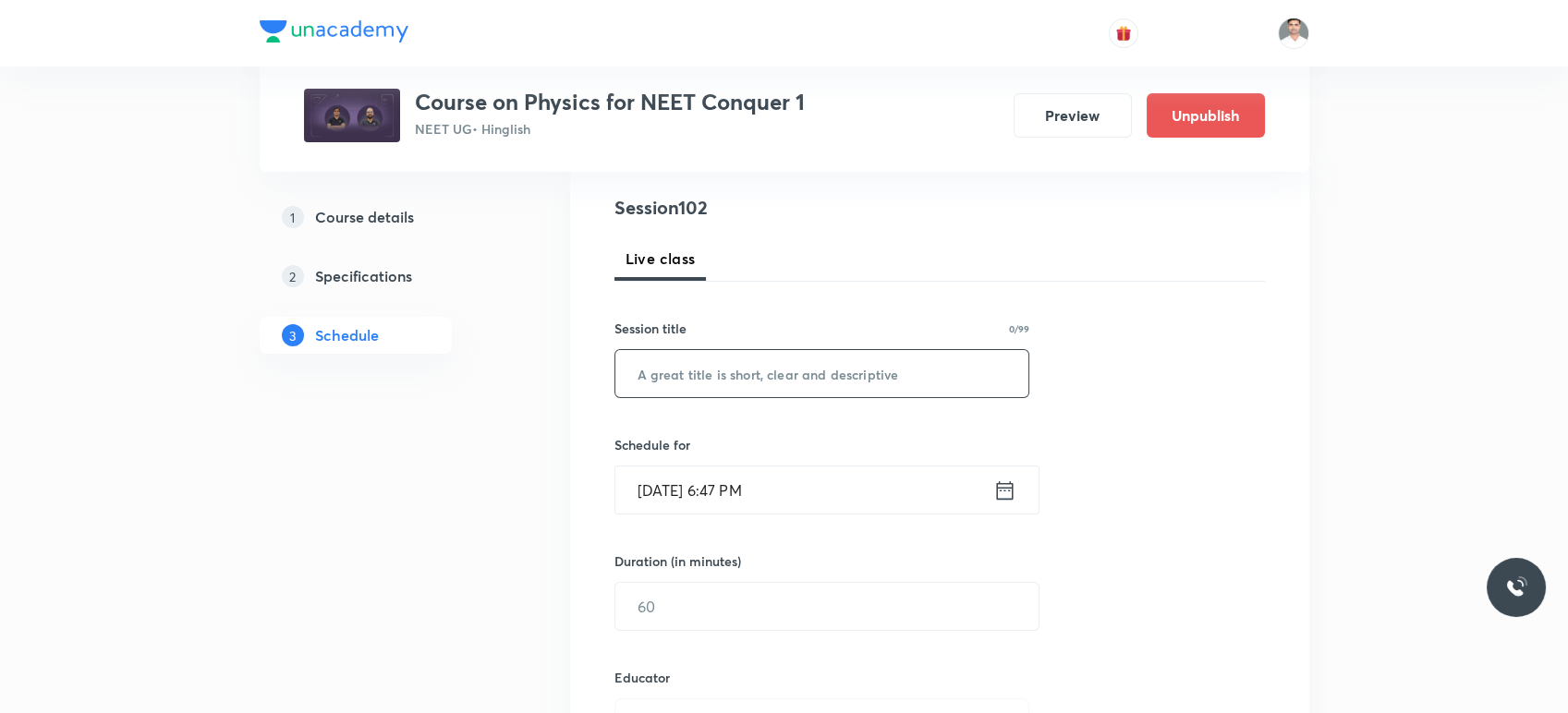
click at [797, 460] on div "Session 102 Live class Session title 0/99 ​ Schedule for [DATE] 6:47 PM ​ Durat…" at bounding box center [940, 686] width 651 height 986
paste input "Fluid Mechanics L-13"
type input "Fluid Mechanics L-14"
click at [995, 483] on icon at bounding box center [1005, 490] width 23 height 26
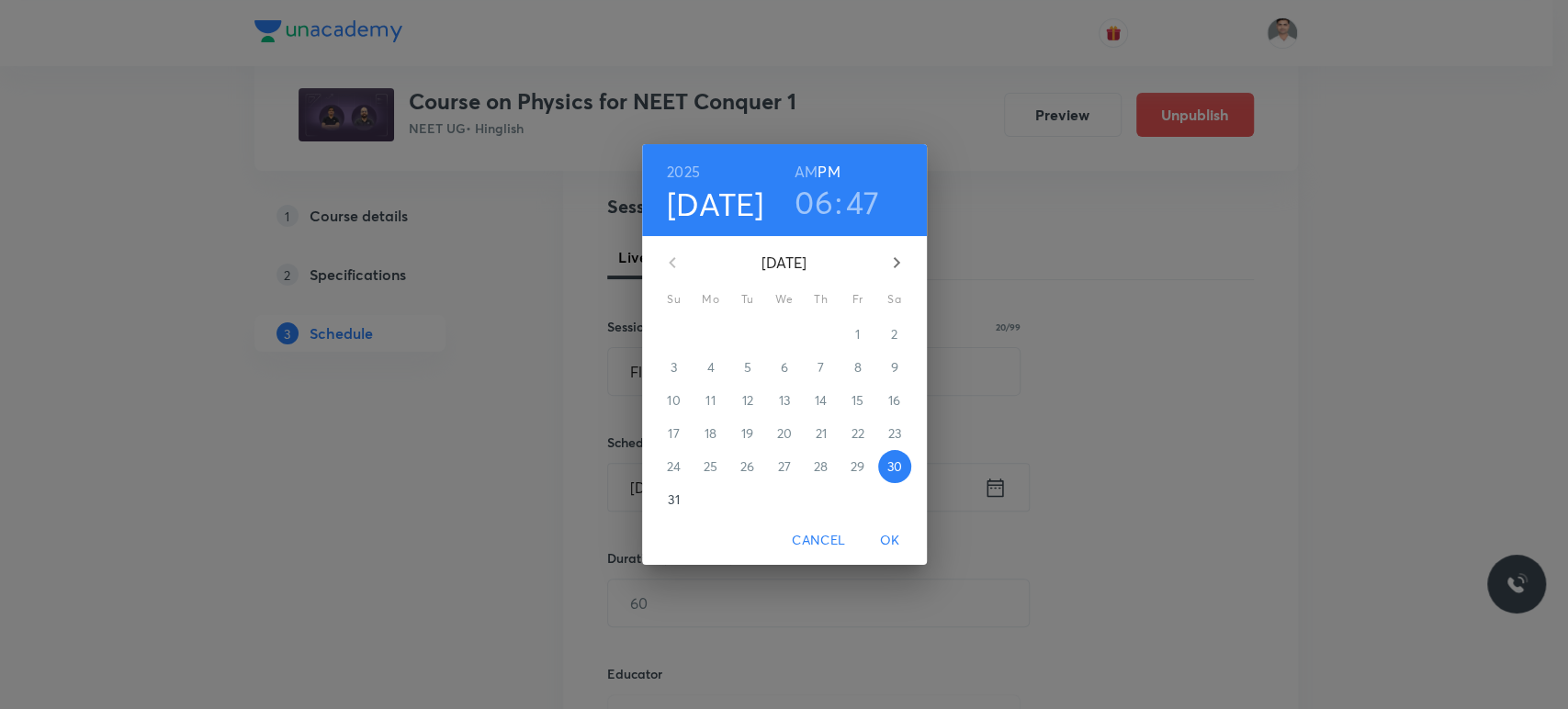
click at [897, 274] on button "button" at bounding box center [896, 262] width 44 height 44
click at [894, 337] on p "6" at bounding box center [894, 334] width 8 height 19
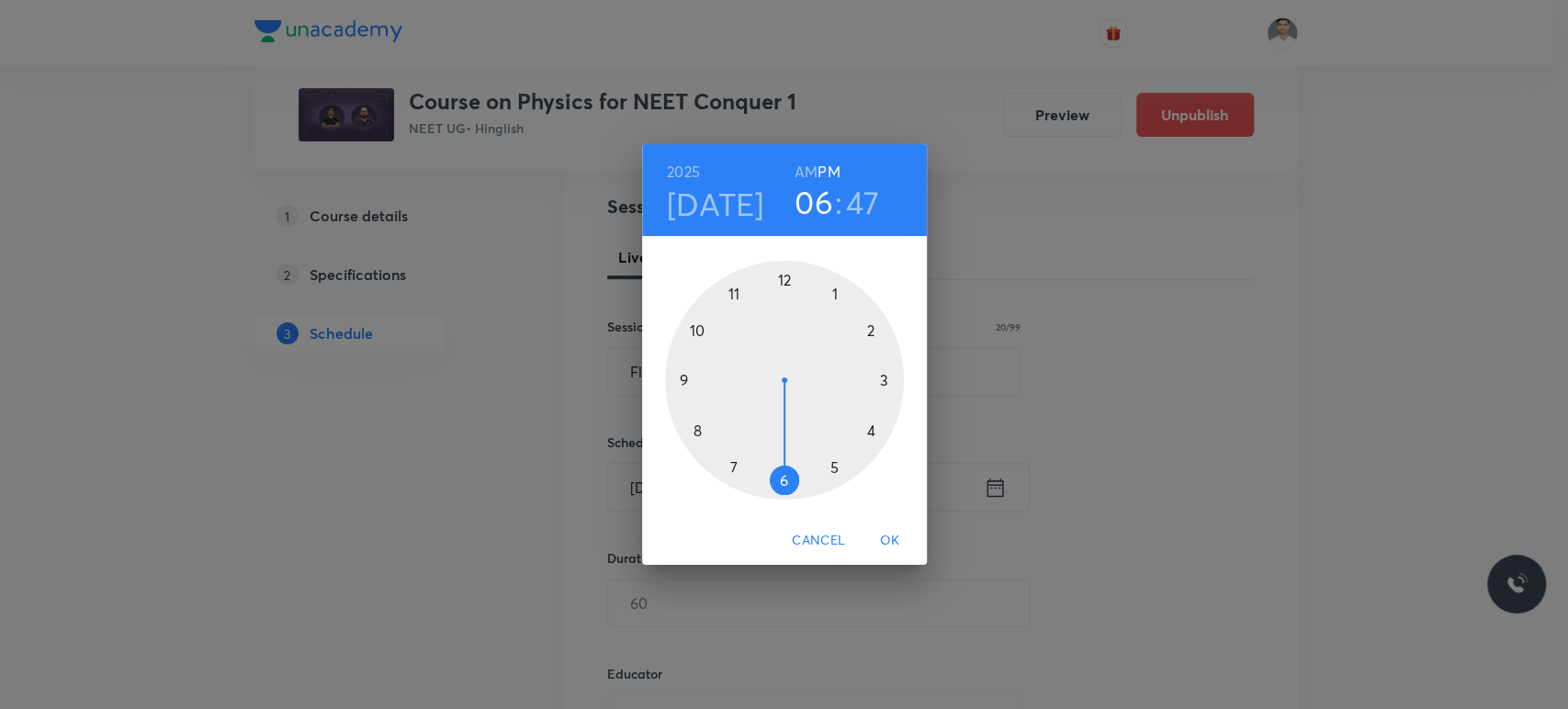
click at [807, 172] on h6 "AM" at bounding box center [806, 171] width 23 height 25
click at [694, 433] on div at bounding box center [784, 380] width 239 height 239
click at [782, 282] on div at bounding box center [784, 380] width 239 height 239
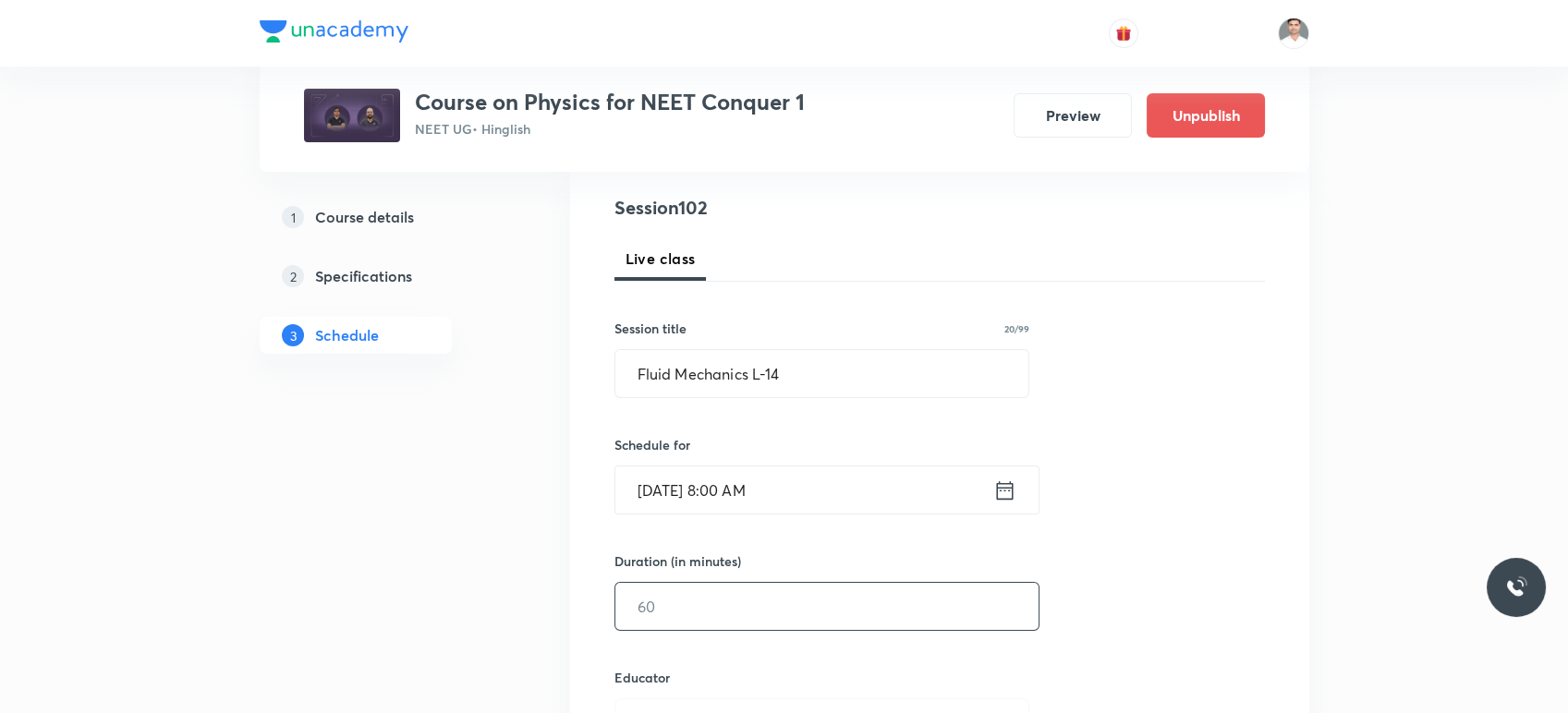
click at [723, 609] on input "text" at bounding box center [827, 607] width 424 height 47
type input "90"
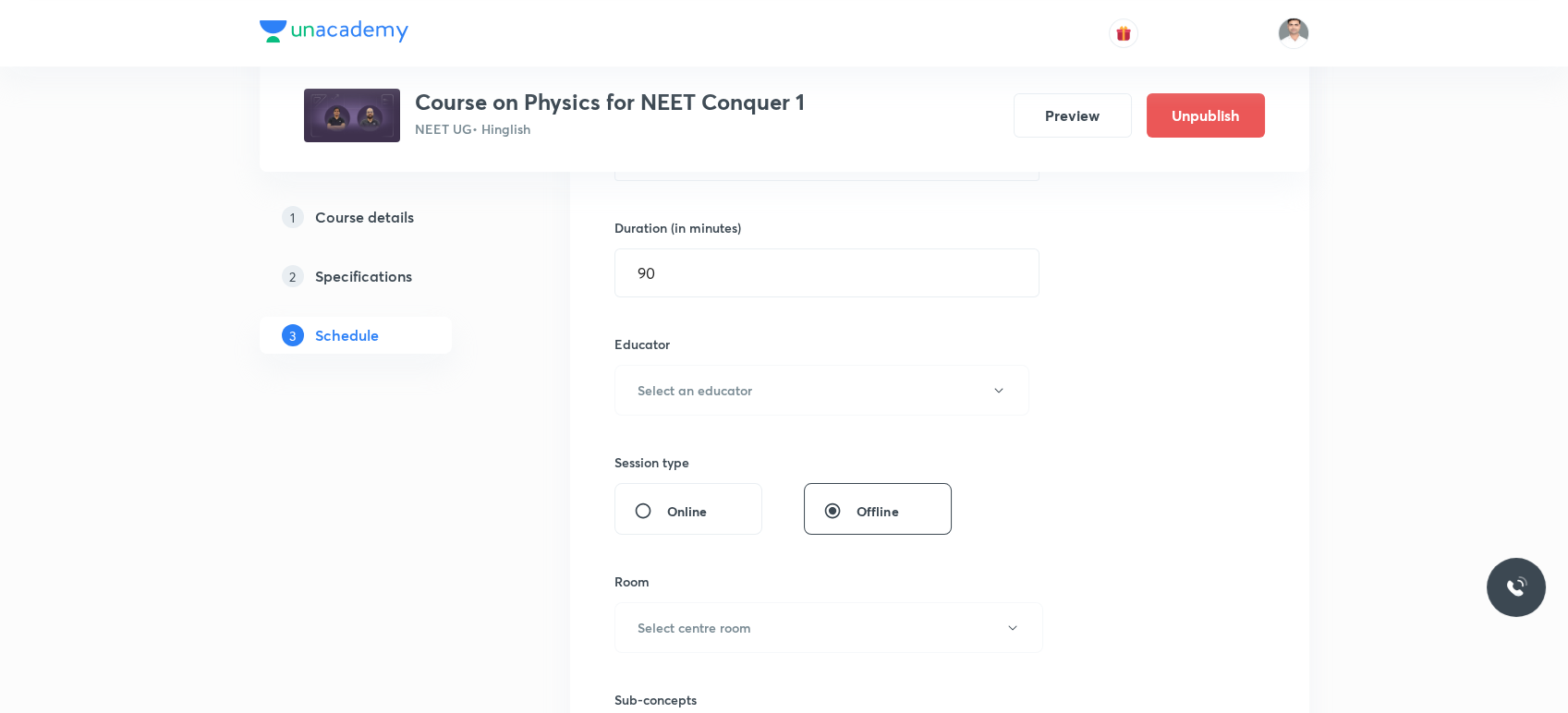
scroll to position [547, 0]
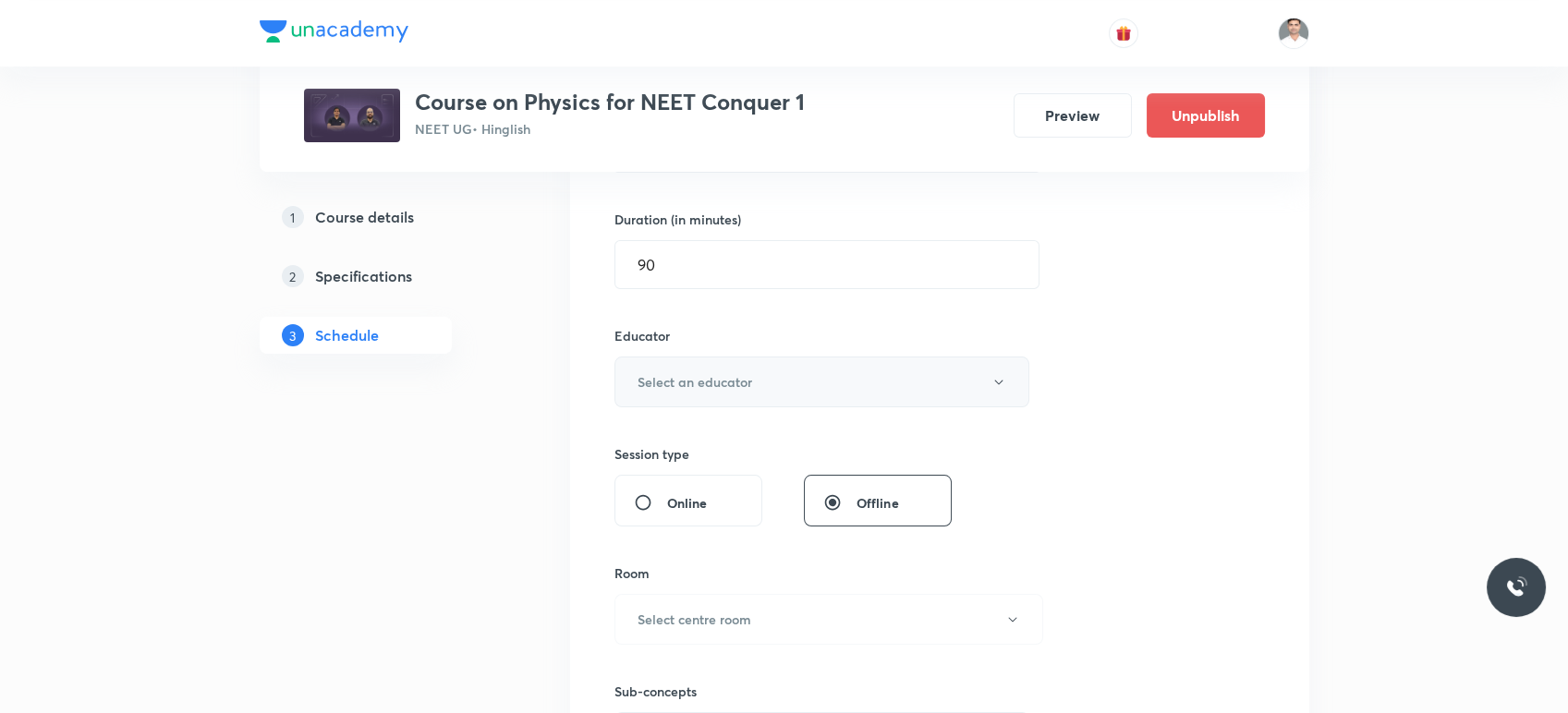
click at [711, 384] on h6 "Select an educator" at bounding box center [694, 382] width 114 height 20
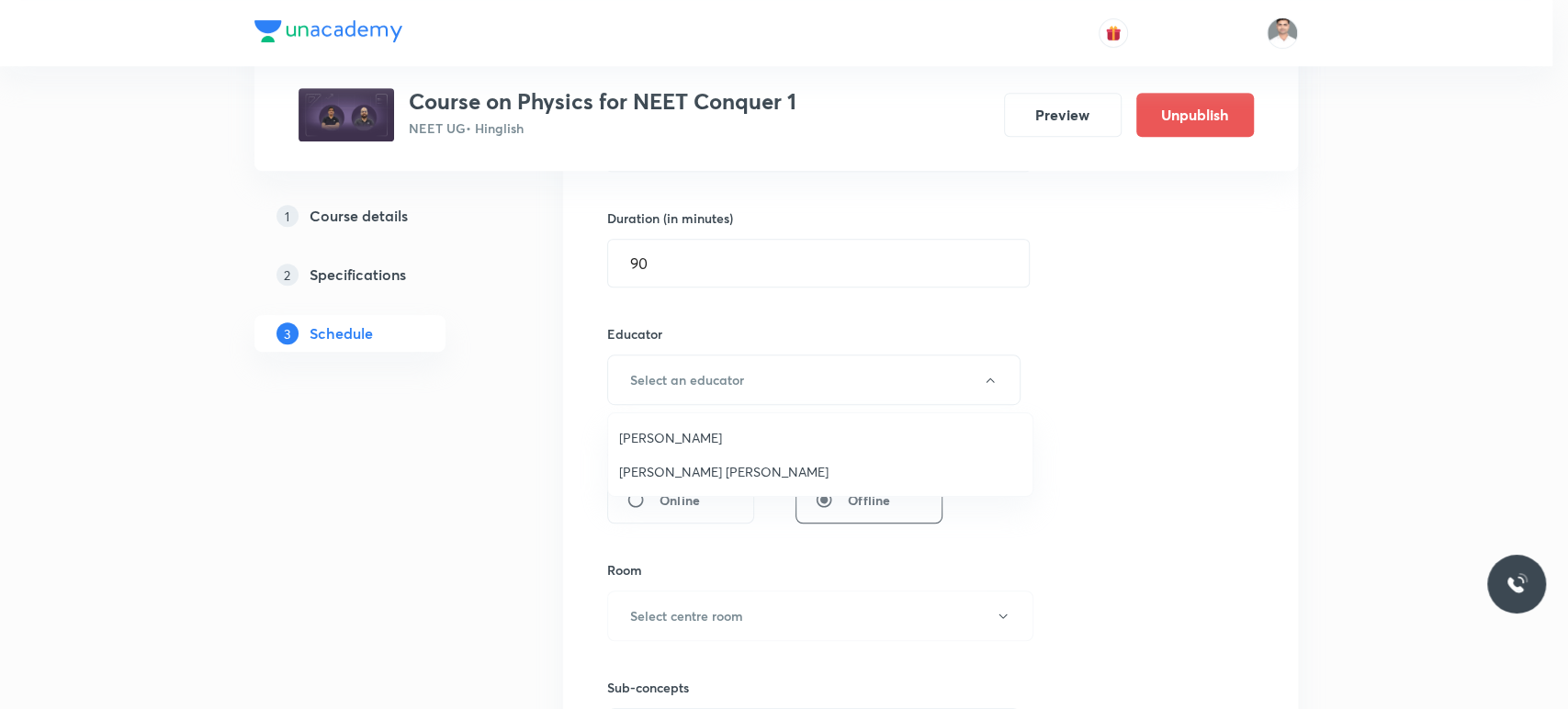
click at [706, 424] on li "[PERSON_NAME]" at bounding box center [819, 438] width 424 height 34
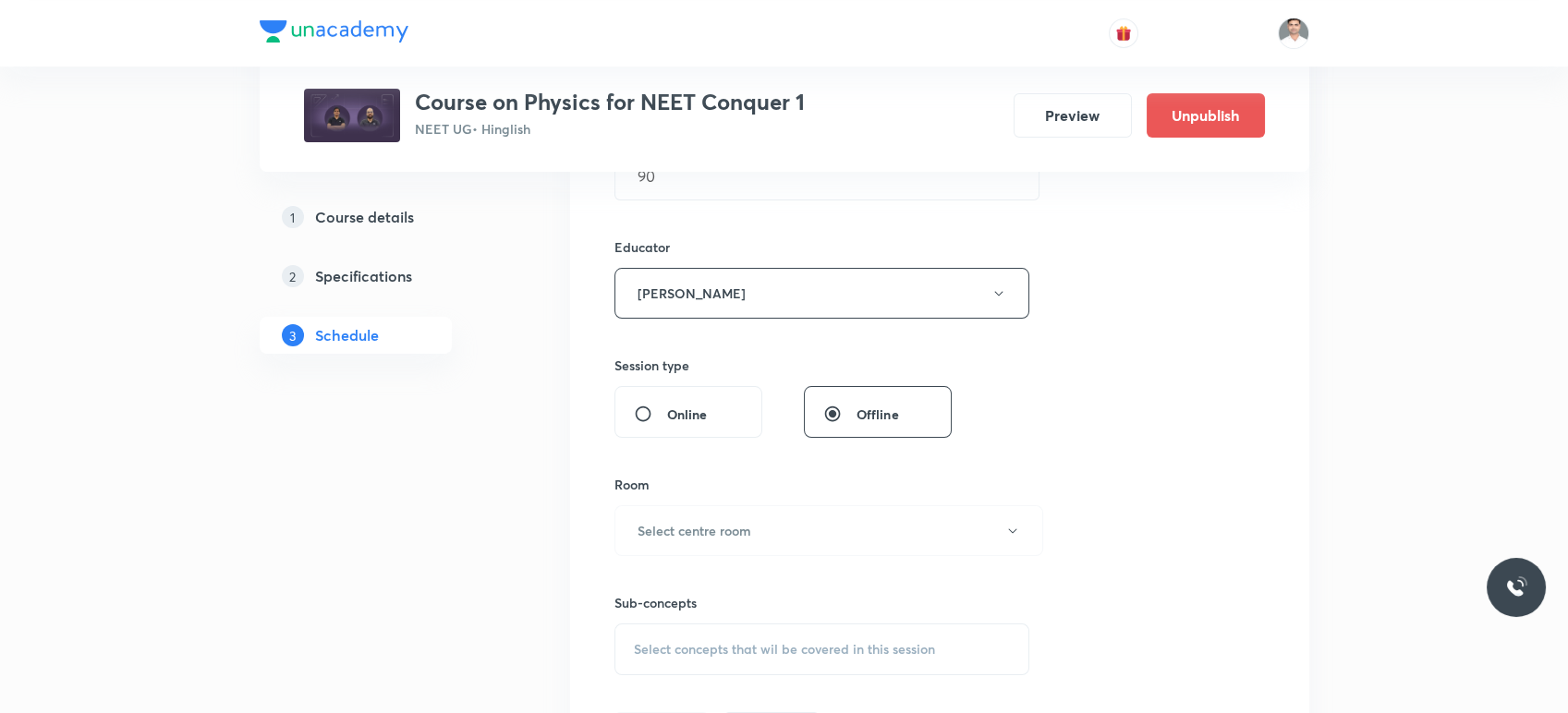
scroll to position [753, 0]
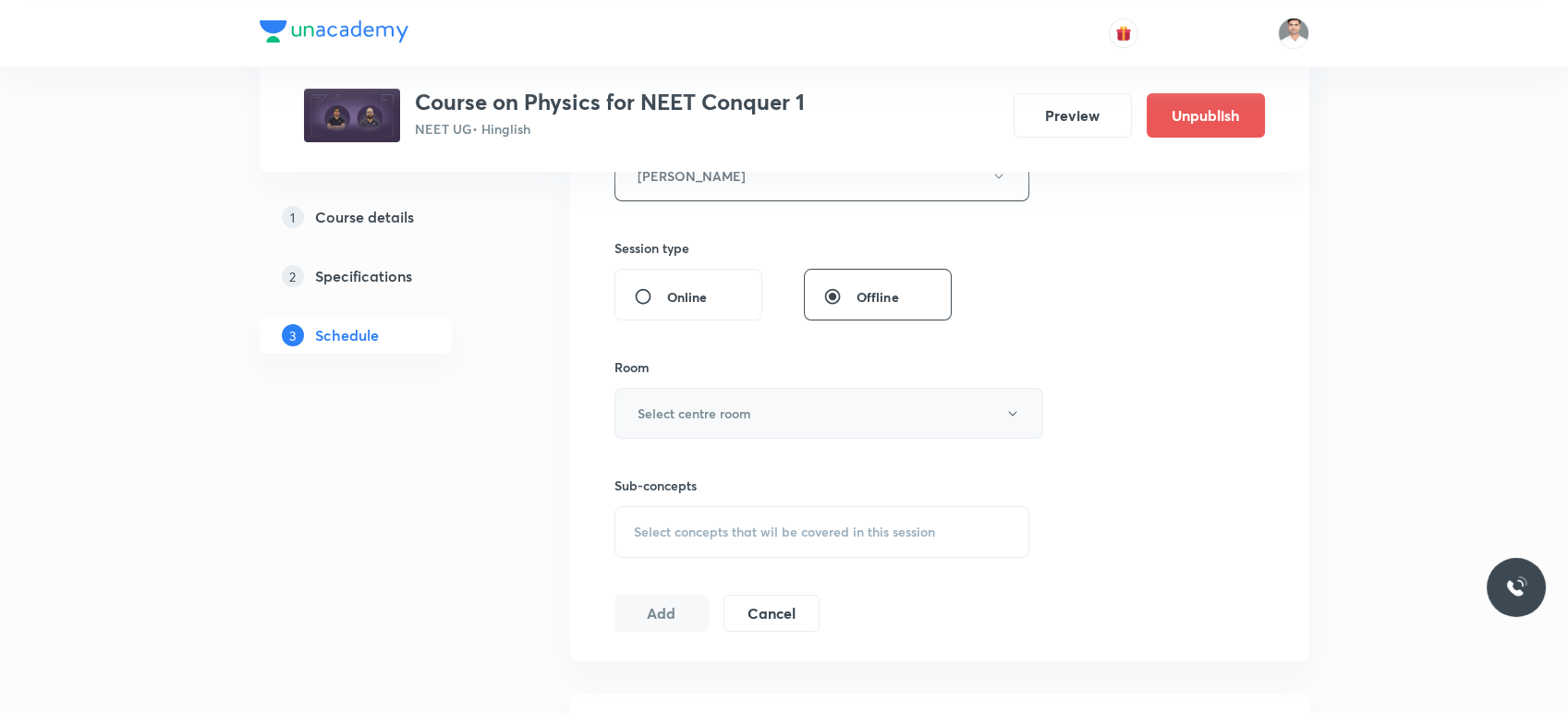
click at [695, 420] on h6 "Select centre room" at bounding box center [693, 414] width 113 height 20
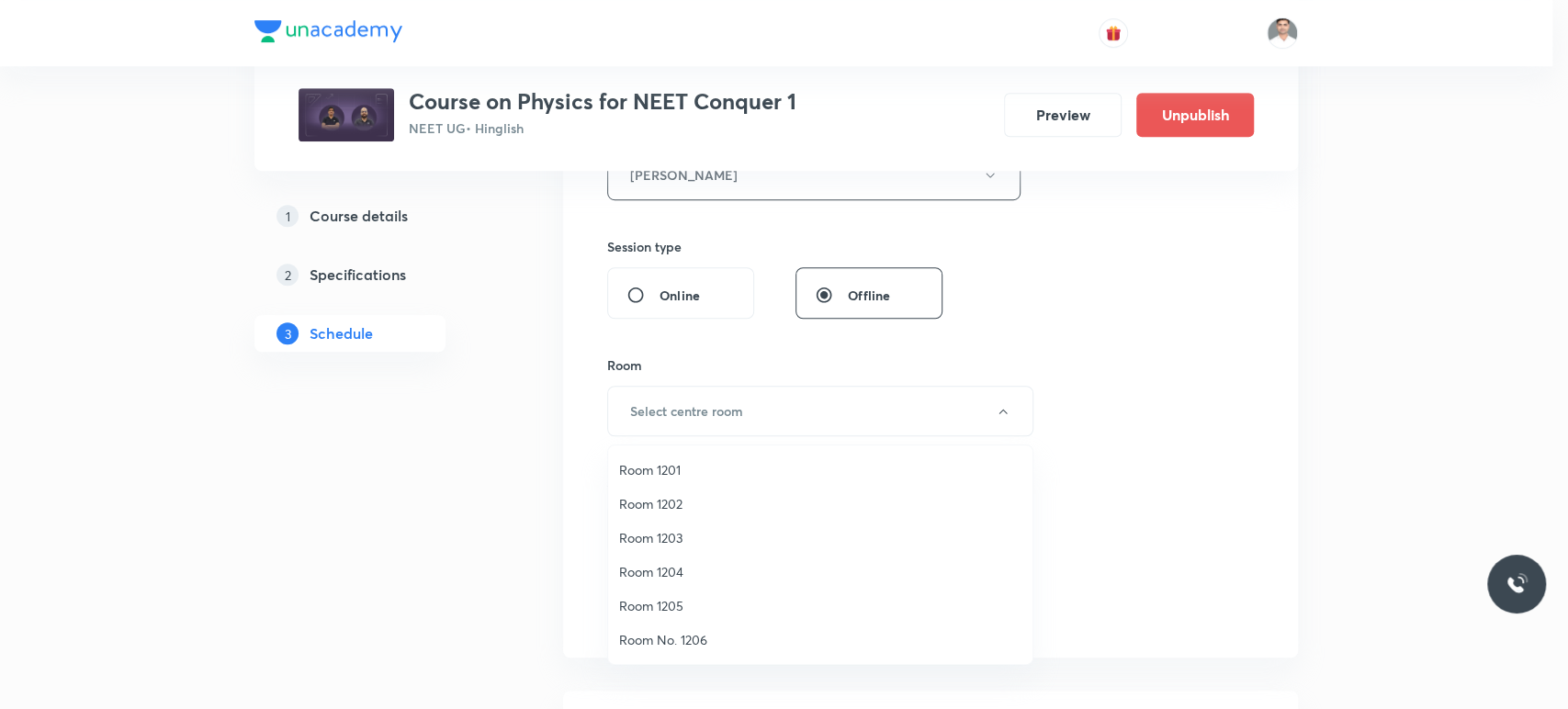
click at [666, 468] on span "Room 1201" at bounding box center [819, 470] width 402 height 20
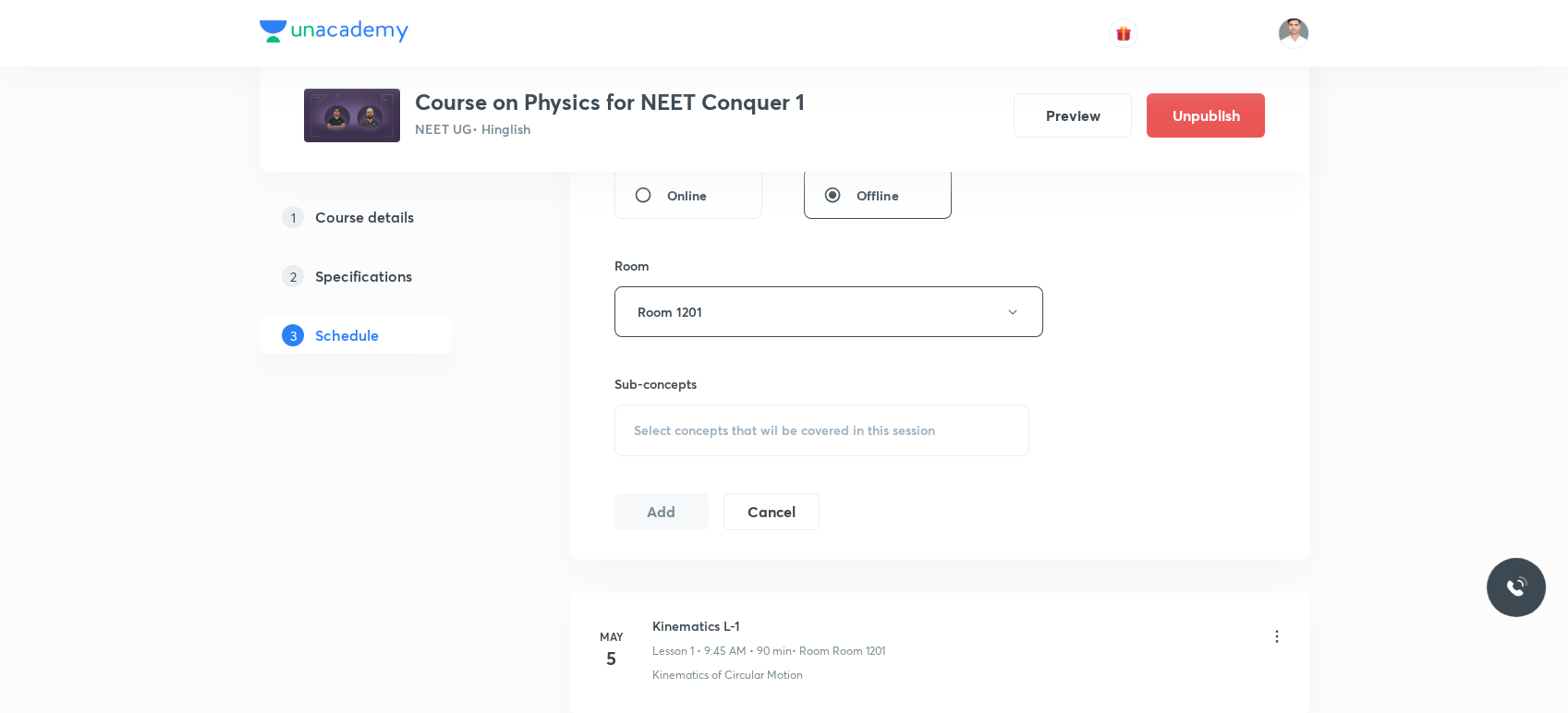
scroll to position [856, 0]
click at [695, 417] on div "Select concepts that wil be covered in this session" at bounding box center [822, 429] width 416 height 52
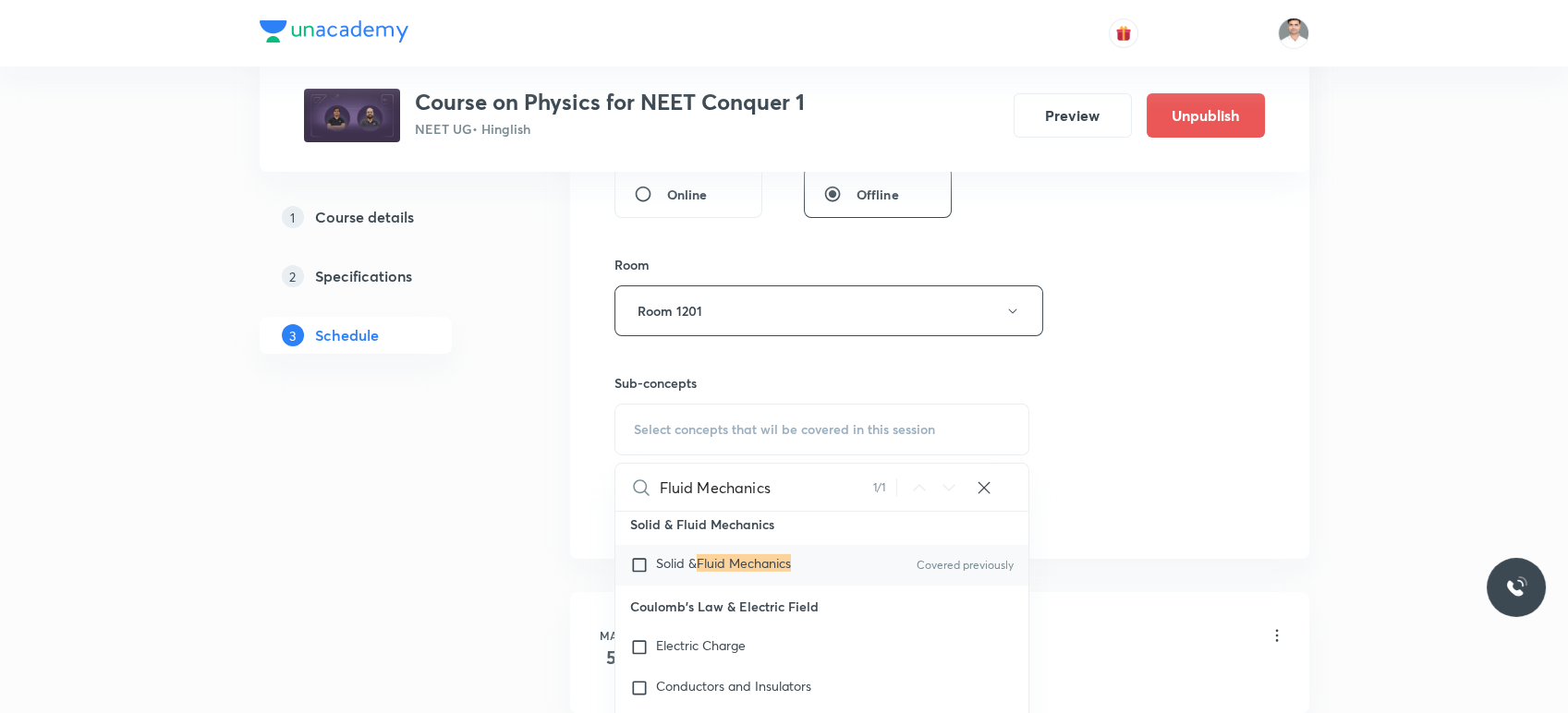
scroll to position [12257, 0]
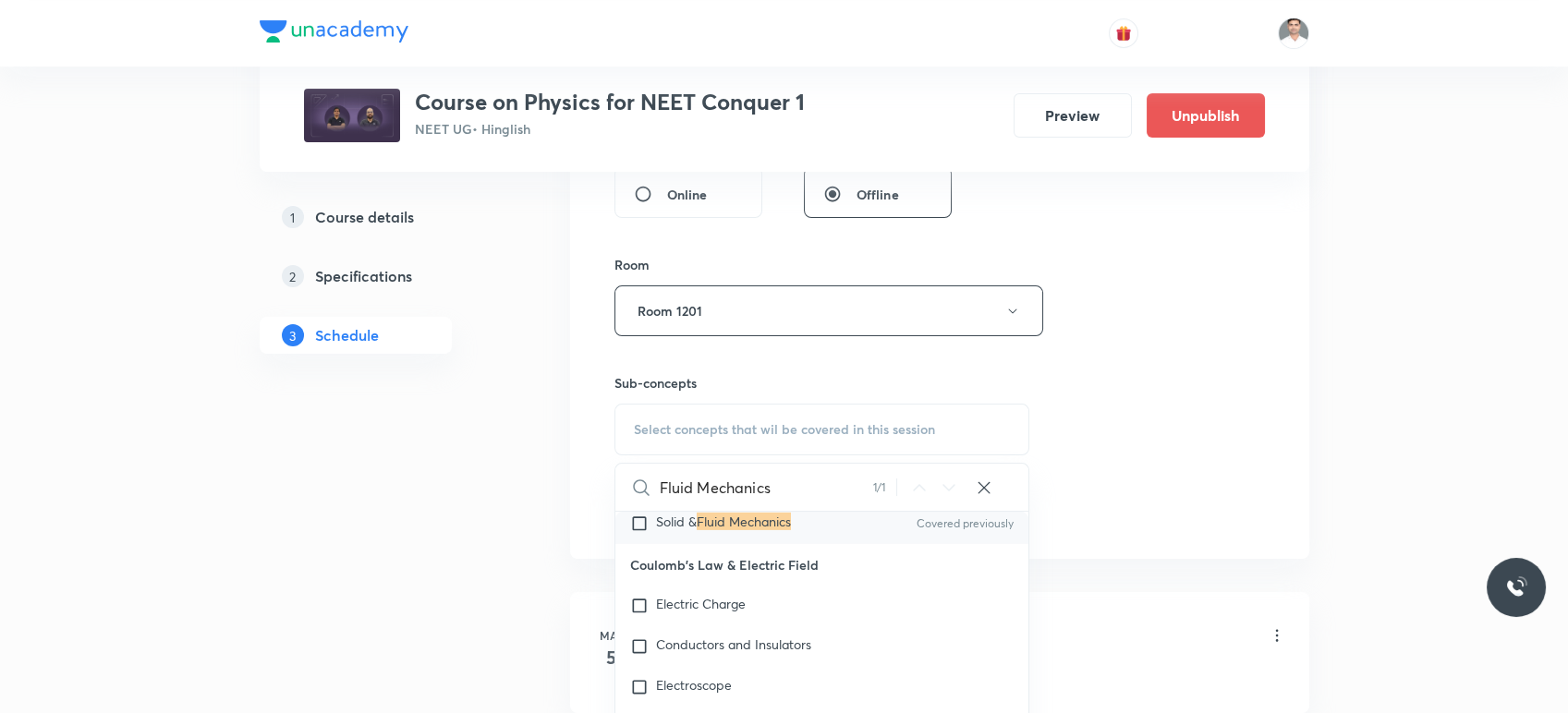
type input "Fluid Mechanics"
click at [740, 532] on div "Solid & Fluid Mechanics Covered previously" at bounding box center [822, 523] width 414 height 40
checkbox input "true"
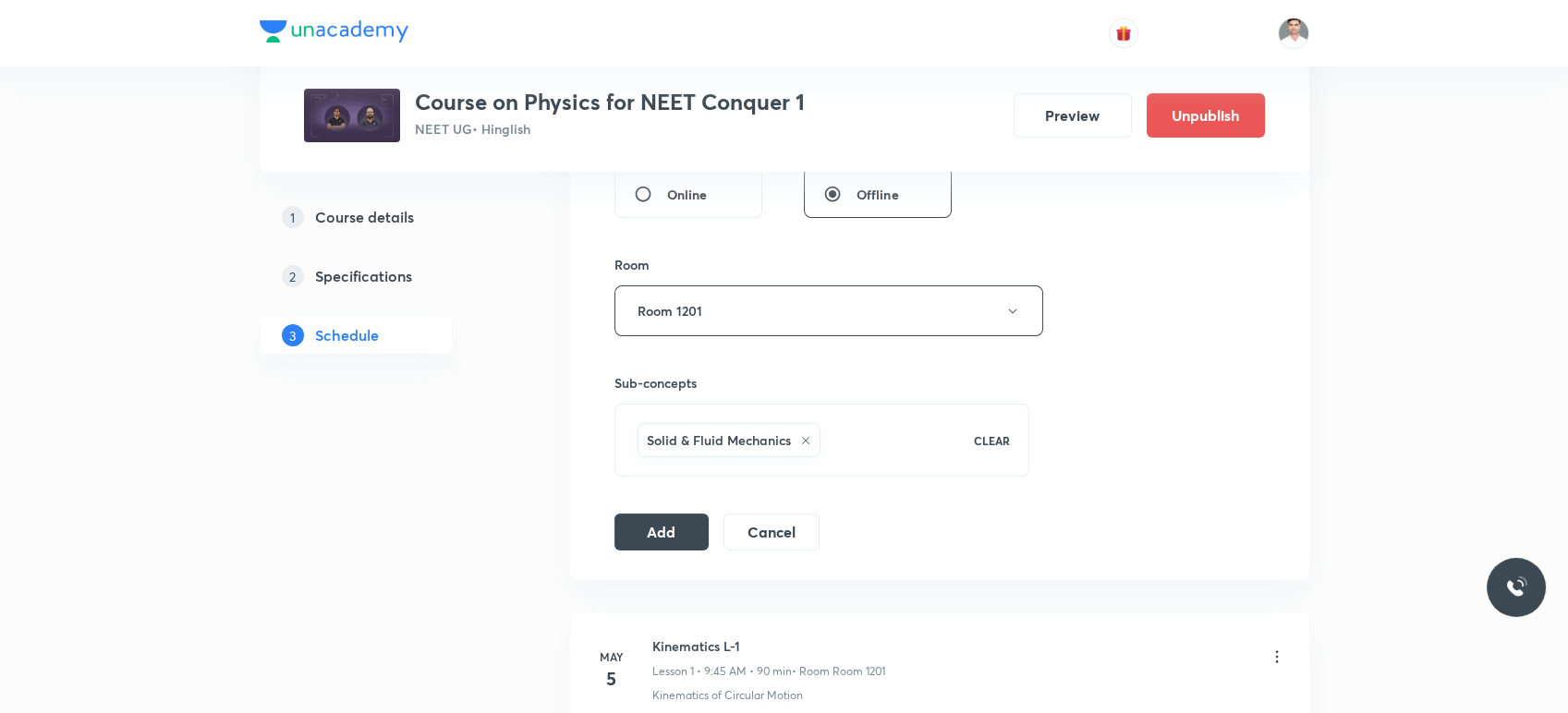
click at [711, 528] on div "Add Cancel" at bounding box center [724, 533] width 220 height 37
click at [681, 529] on button "Add" at bounding box center [662, 531] width 96 height 37
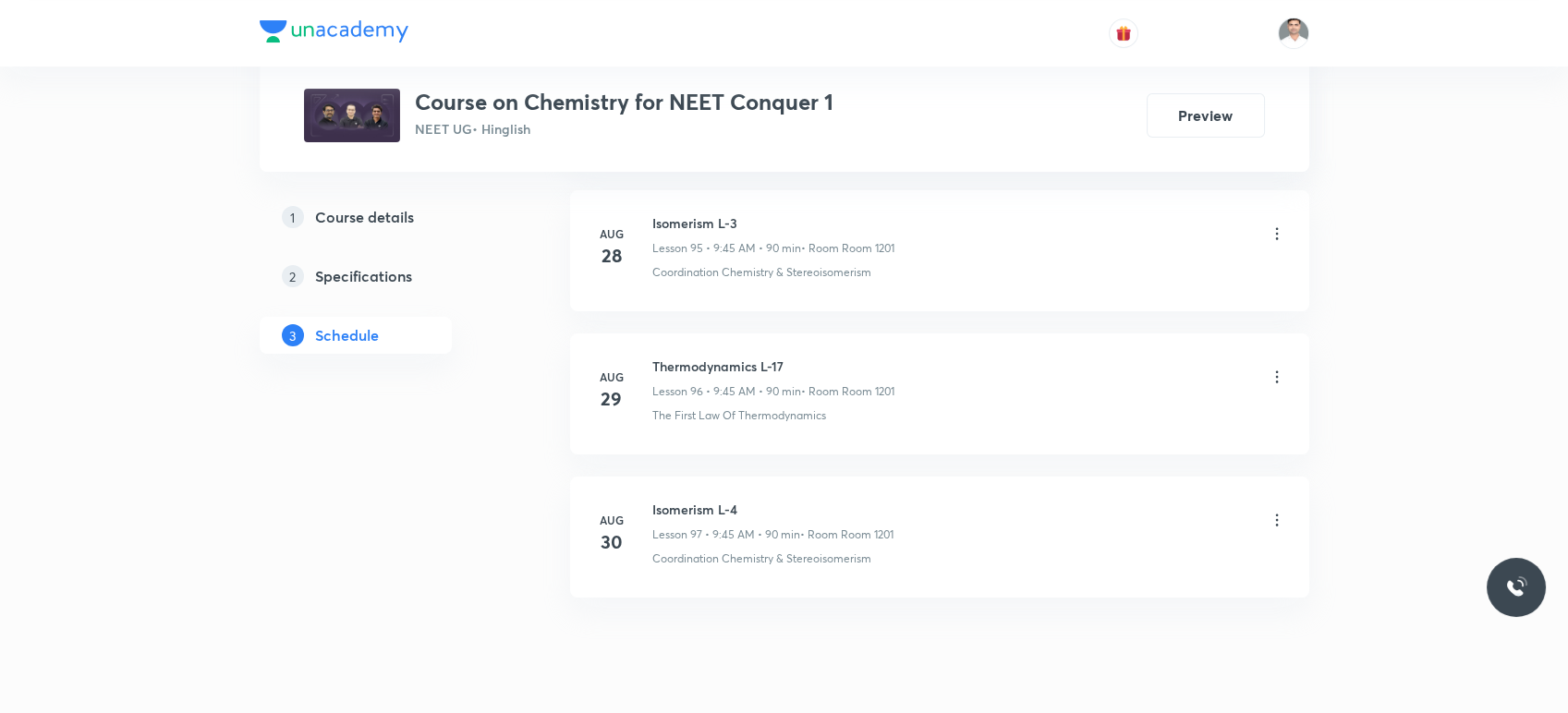
scroll to position [14757, 0]
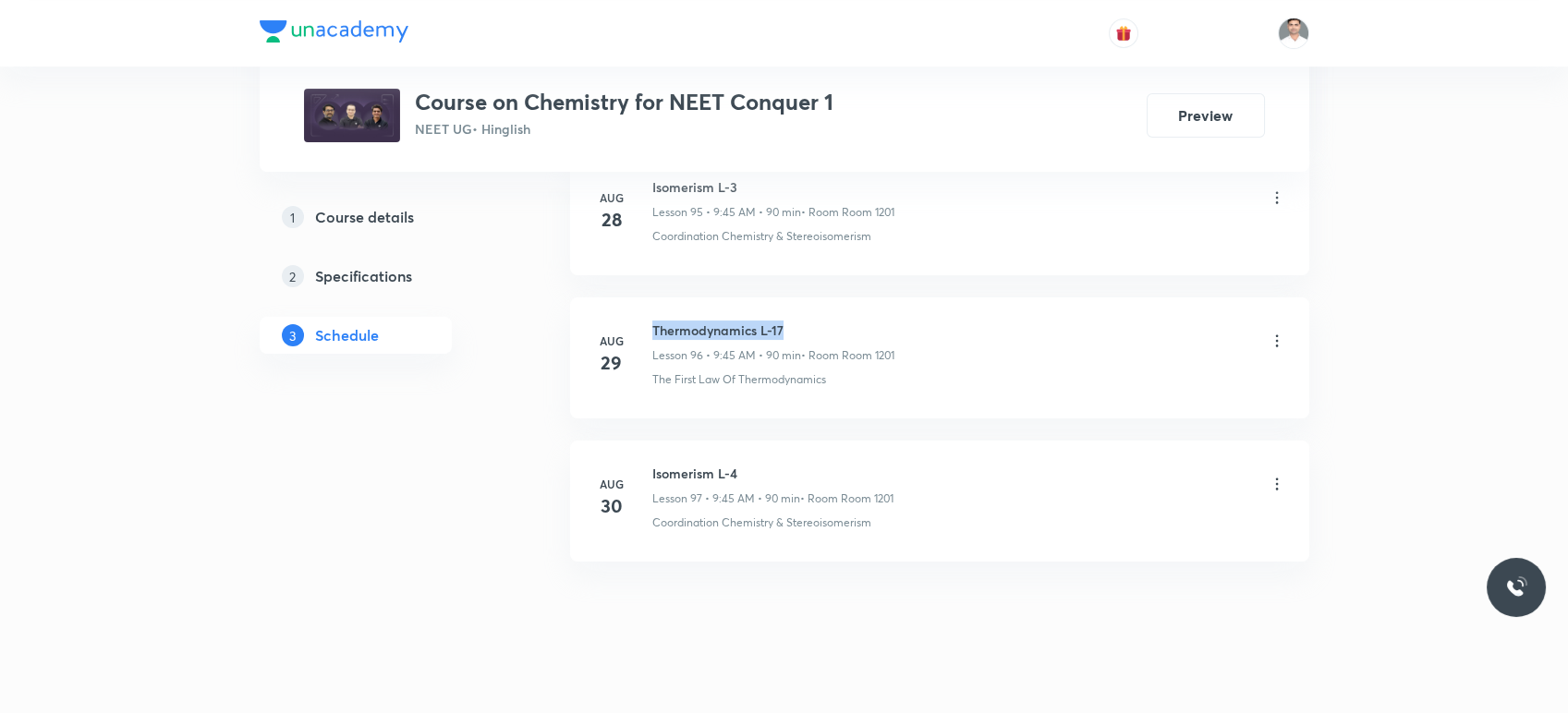
drag, startPoint x: 652, startPoint y: 306, endPoint x: 856, endPoint y: 295, distance: 204.3
click at [856, 297] on li "[DATE] Thermodynamics L-17 Lesson 96 • 9:45 AM • 90 min • Room Room 1201 The Fi…" at bounding box center [940, 357] width 740 height 121
copy h6 "Thermodynamics L-17"
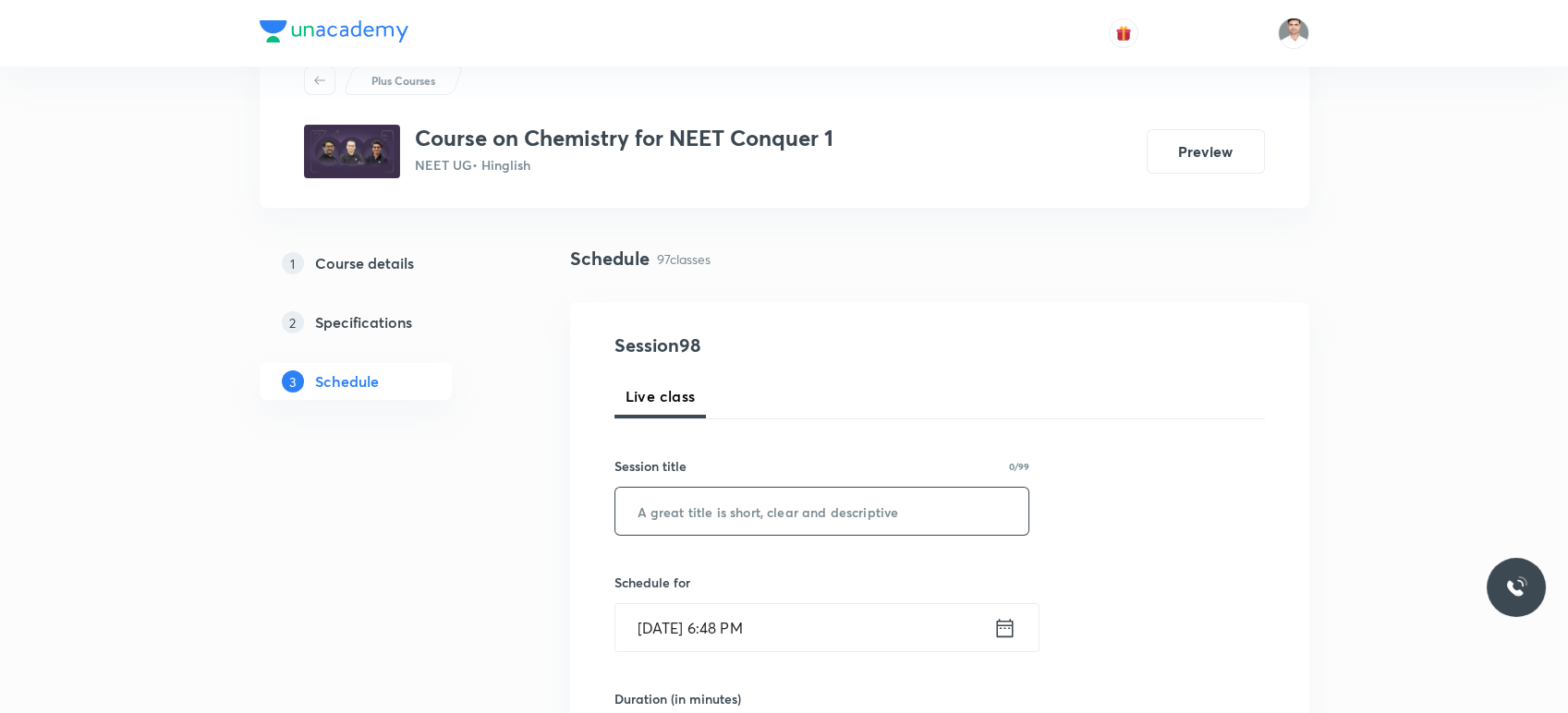
scroll to position [102, 0]
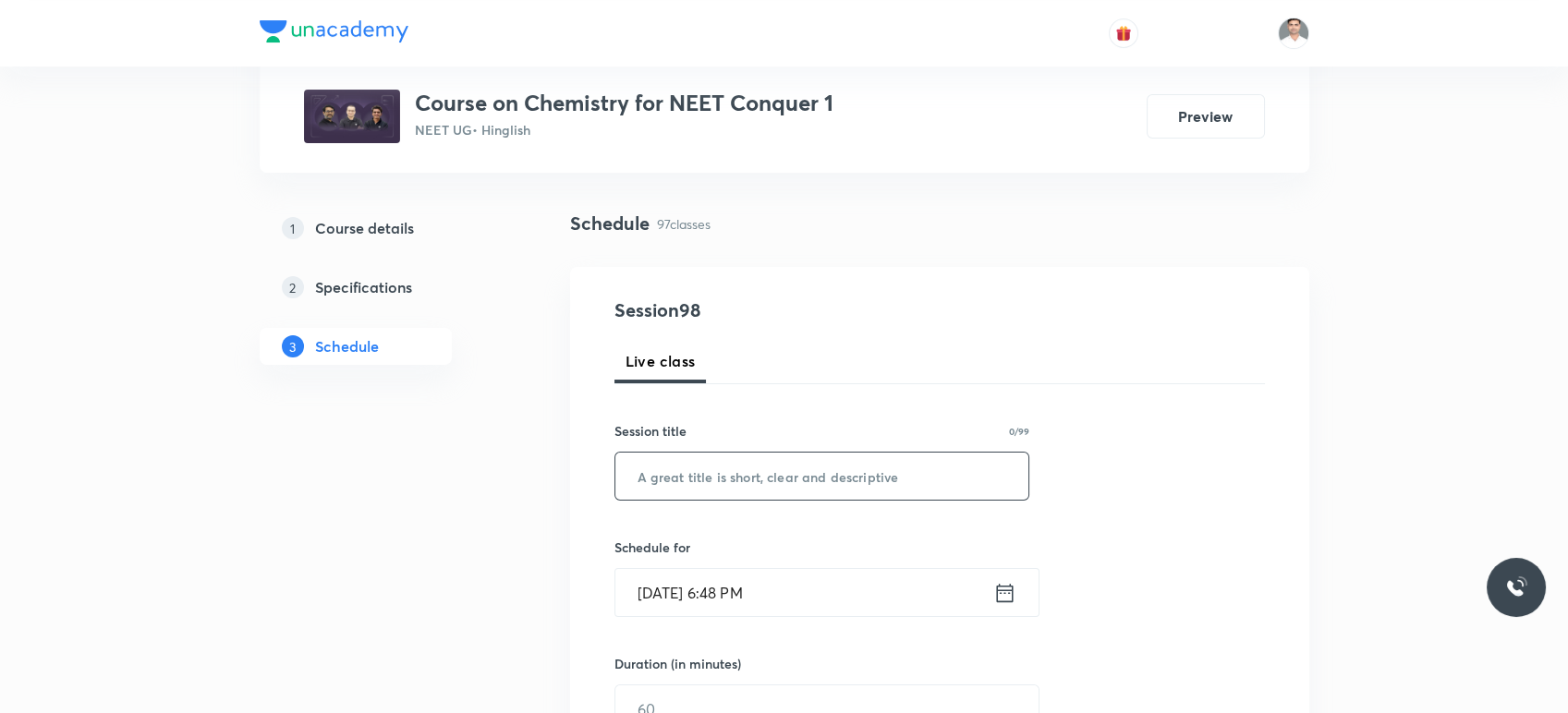
click at [738, 459] on input "text" at bounding box center [822, 477] width 414 height 47
paste input "Thermodynamics L-17"
type input "Thermodynamics L-18"
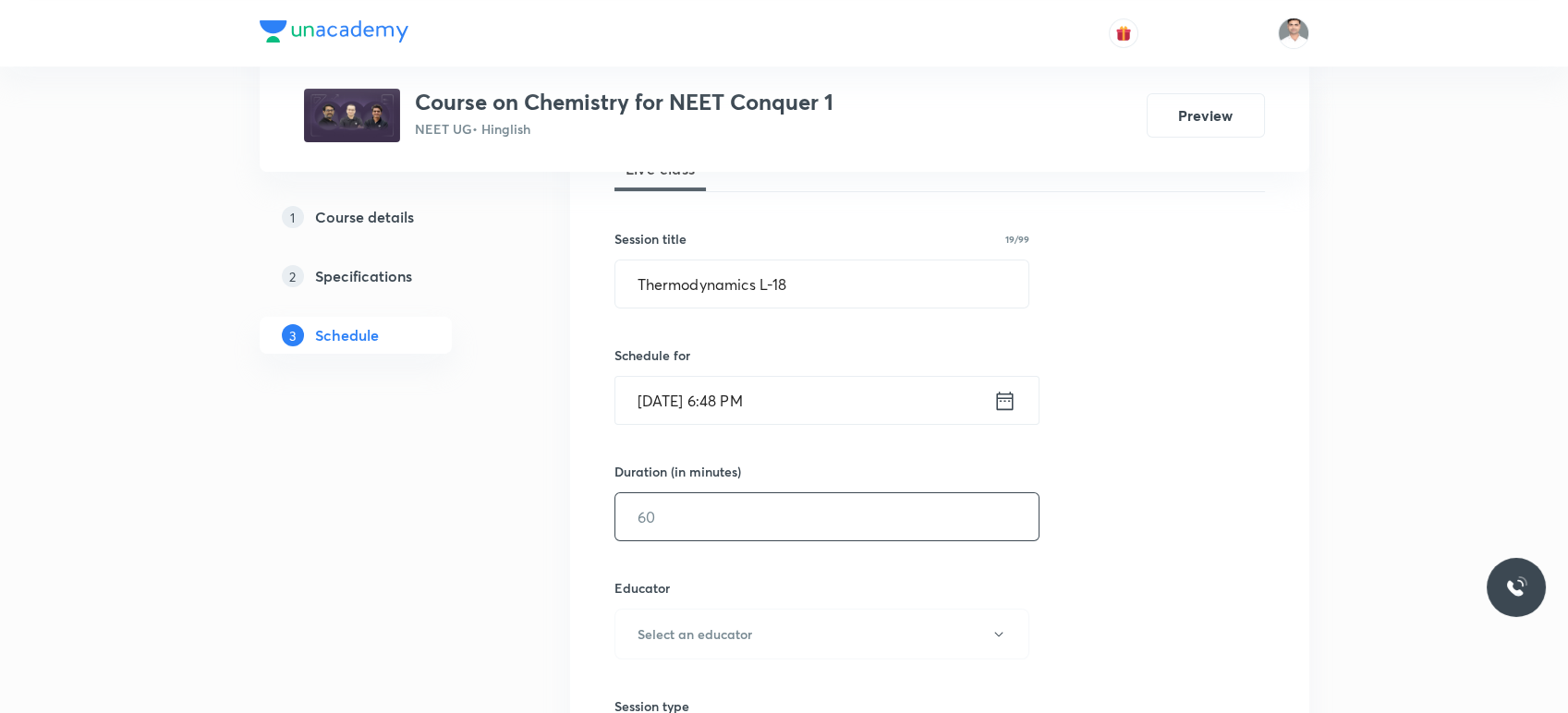
scroll to position [307, 0]
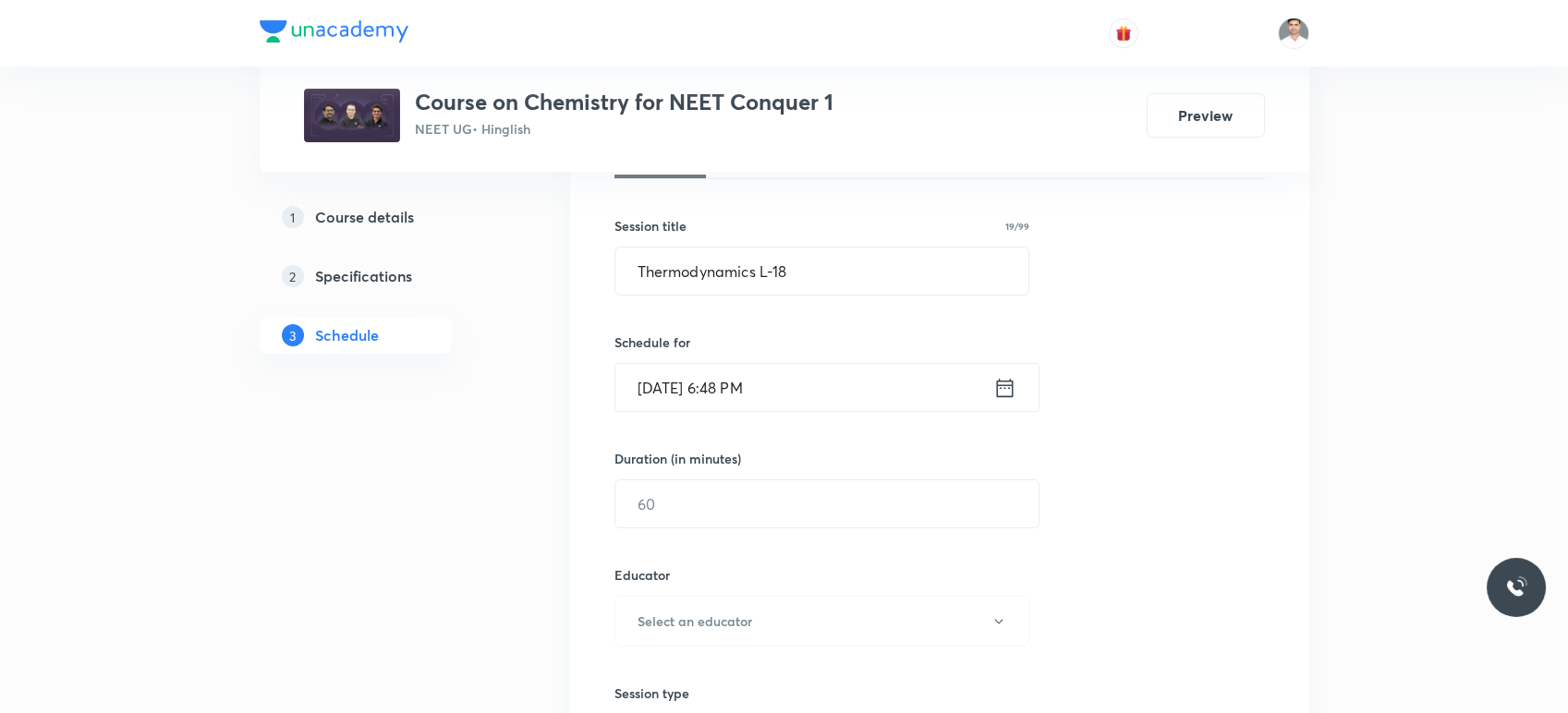
click at [1006, 390] on icon at bounding box center [1005, 388] width 23 height 26
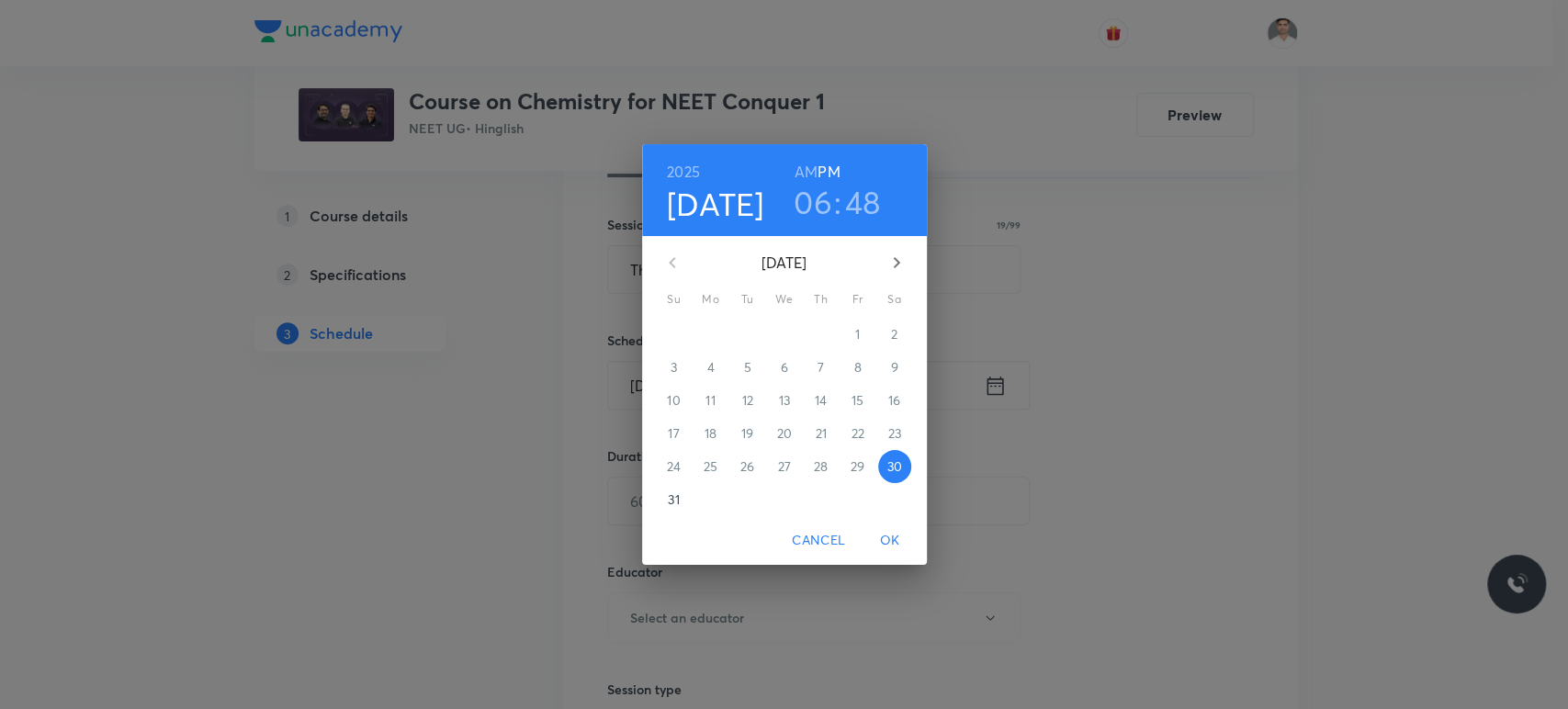
click at [894, 256] on icon "button" at bounding box center [897, 262] width 23 height 23
click at [716, 336] on span "1" at bounding box center [711, 334] width 33 height 19
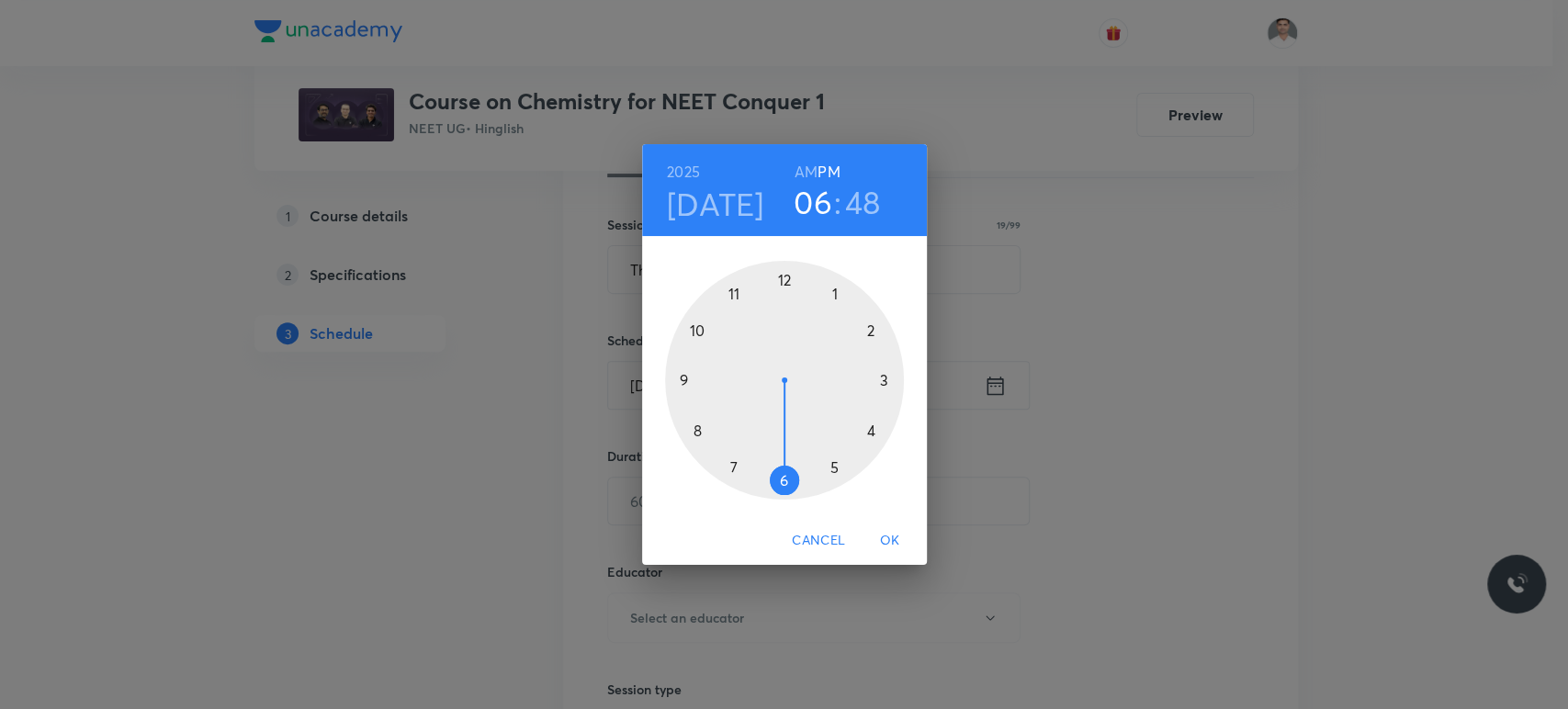
click at [809, 176] on h6 "AM" at bounding box center [806, 171] width 23 height 25
click at [692, 379] on div at bounding box center [784, 380] width 239 height 239
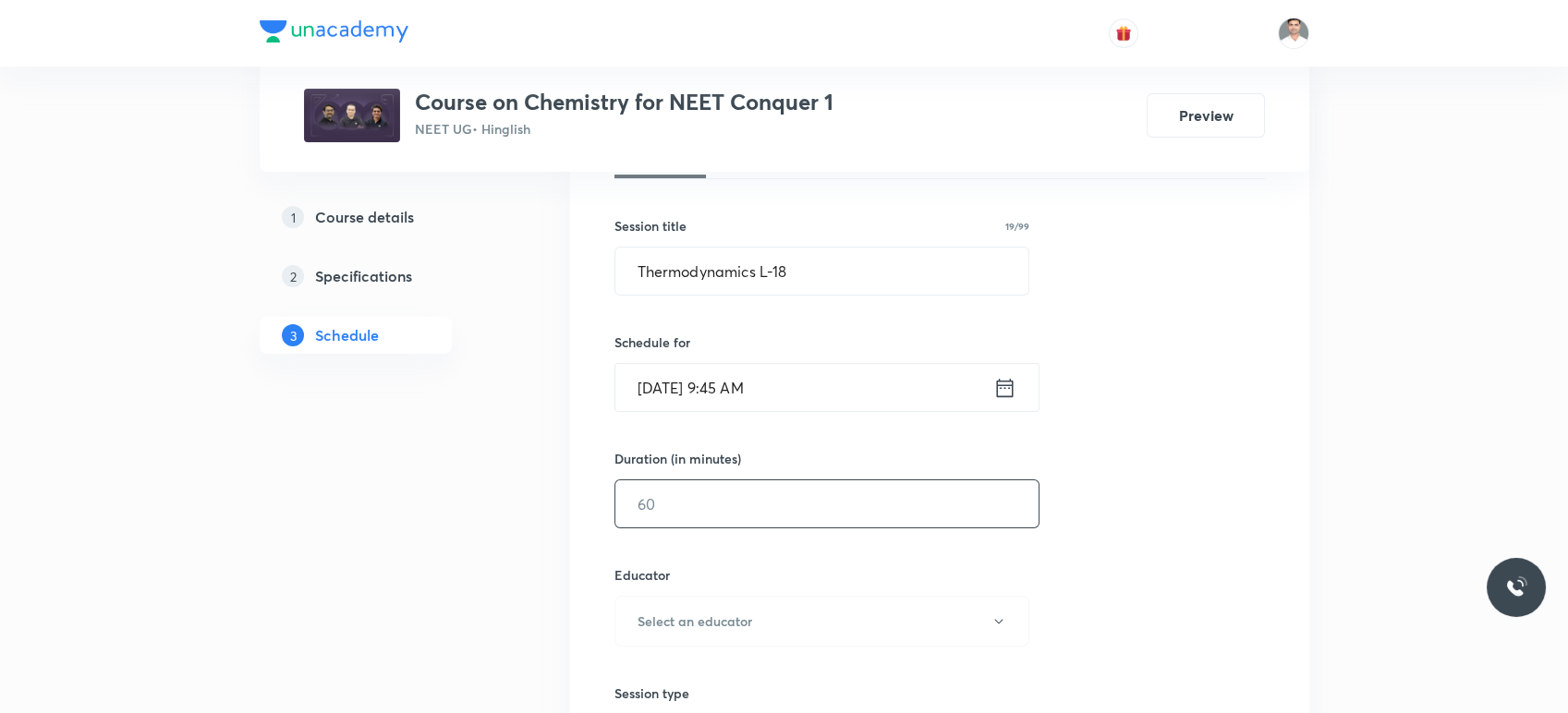
click at [699, 499] on input "text" at bounding box center [827, 504] width 424 height 47
type input "90"
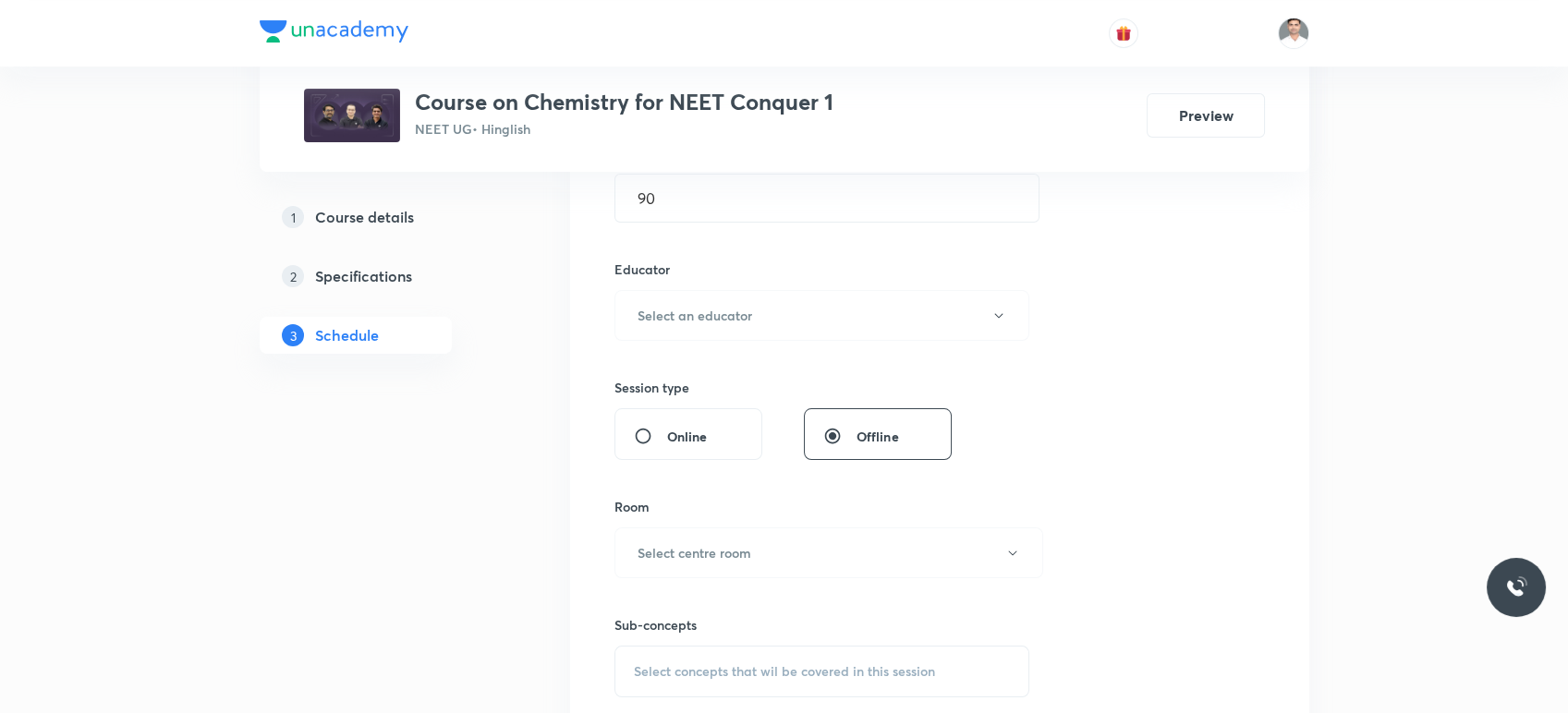
scroll to position [616, 0]
click at [673, 320] on h6 "Select an educator" at bounding box center [694, 314] width 114 height 20
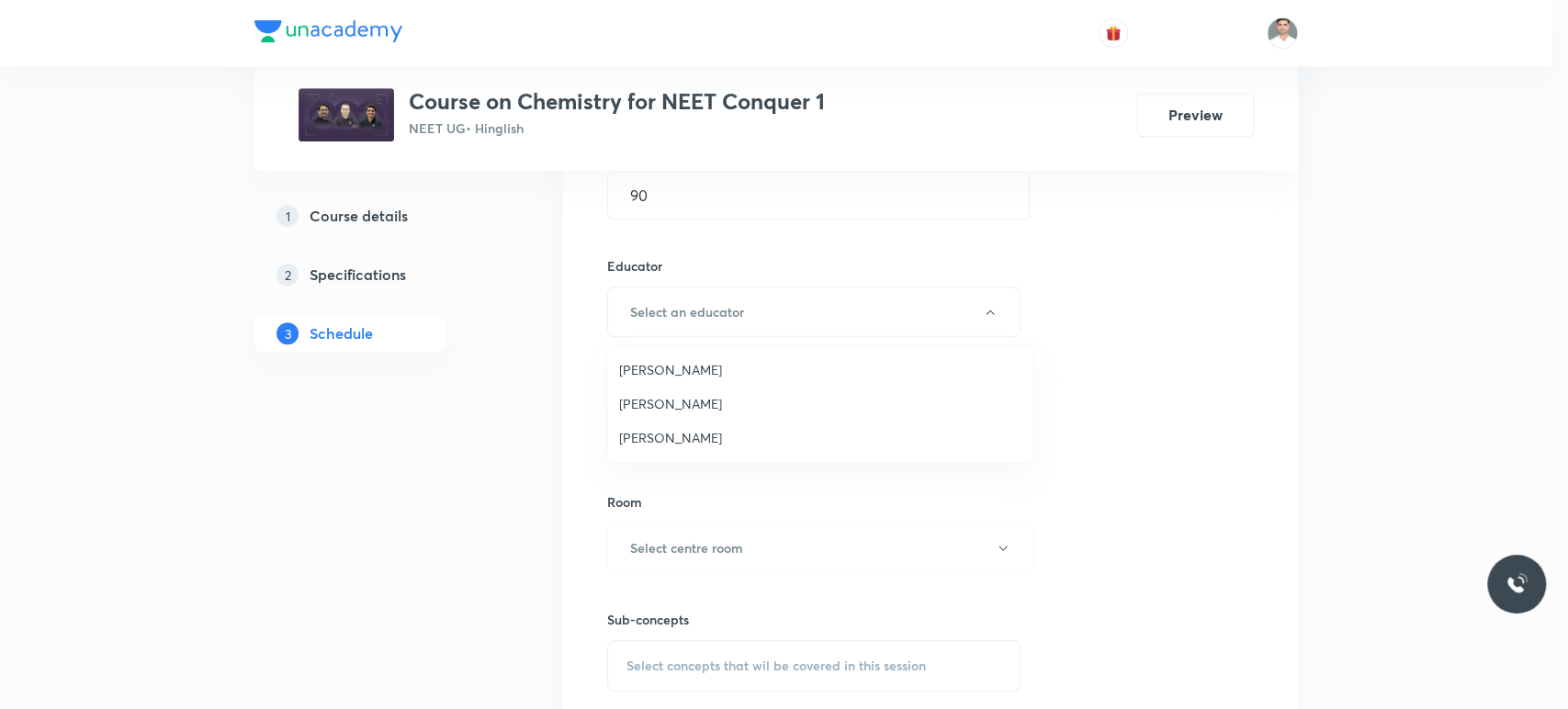
click at [670, 428] on span "Hari Narayan Tiwari" at bounding box center [819, 438] width 402 height 20
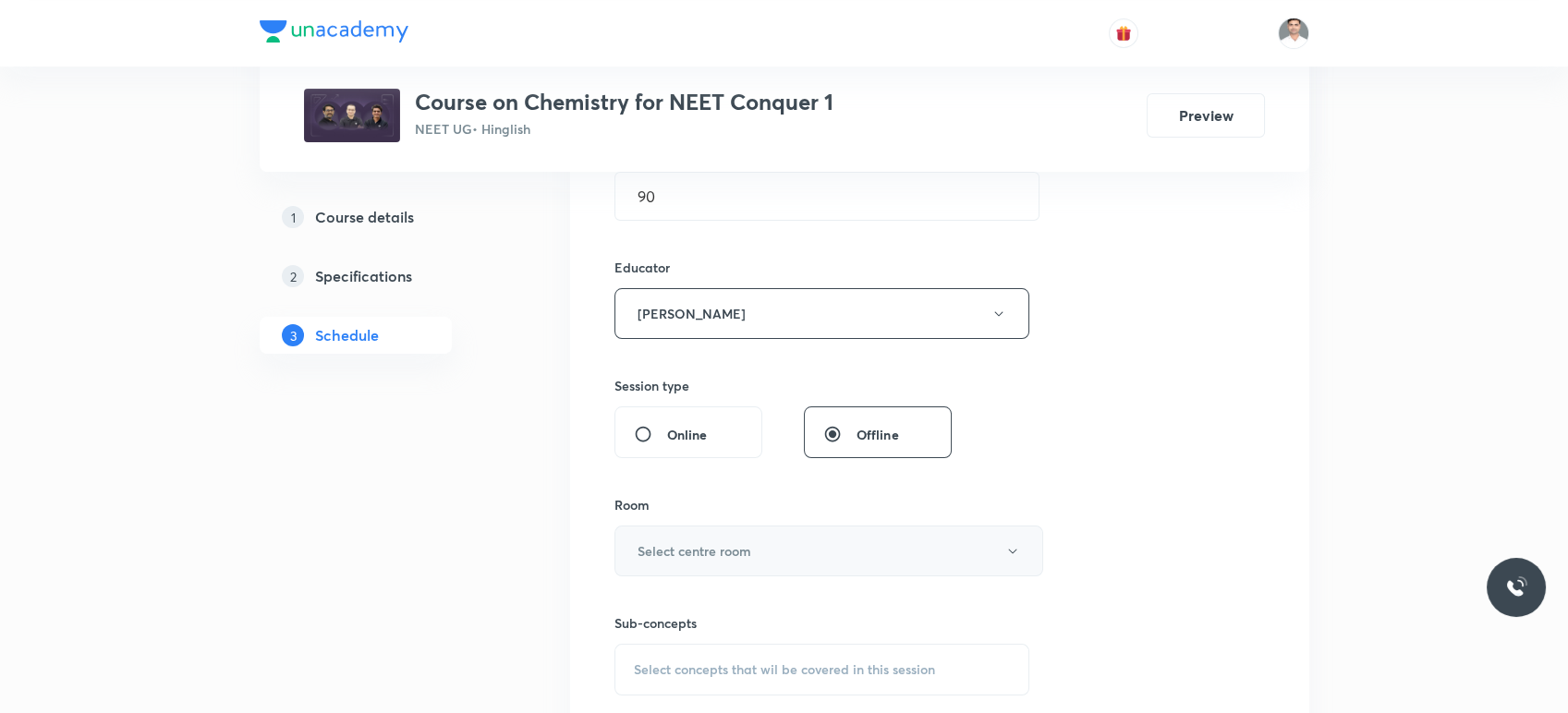
click at [690, 560] on button "Select centre room" at bounding box center [828, 551] width 428 height 51
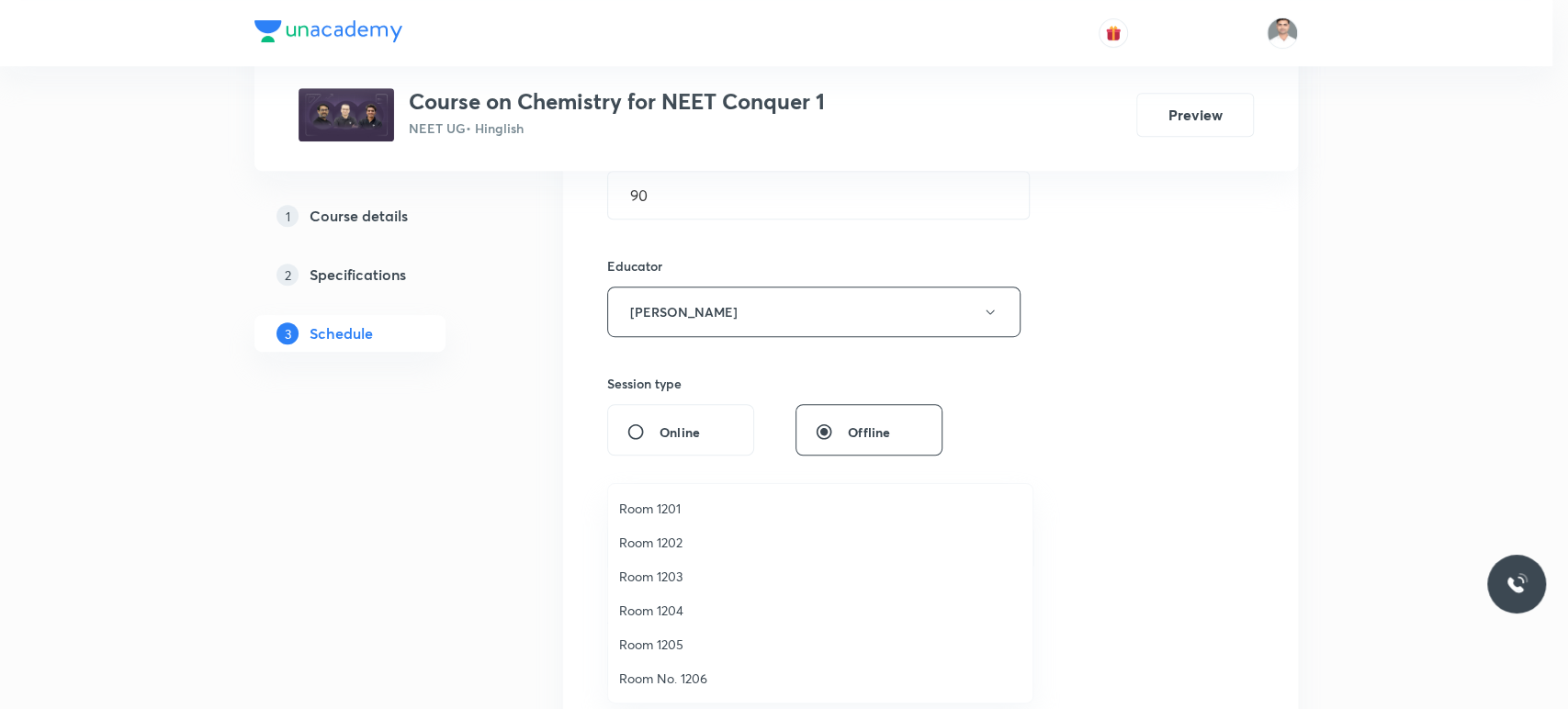
click at [657, 499] on span "Room 1201" at bounding box center [819, 509] width 402 height 20
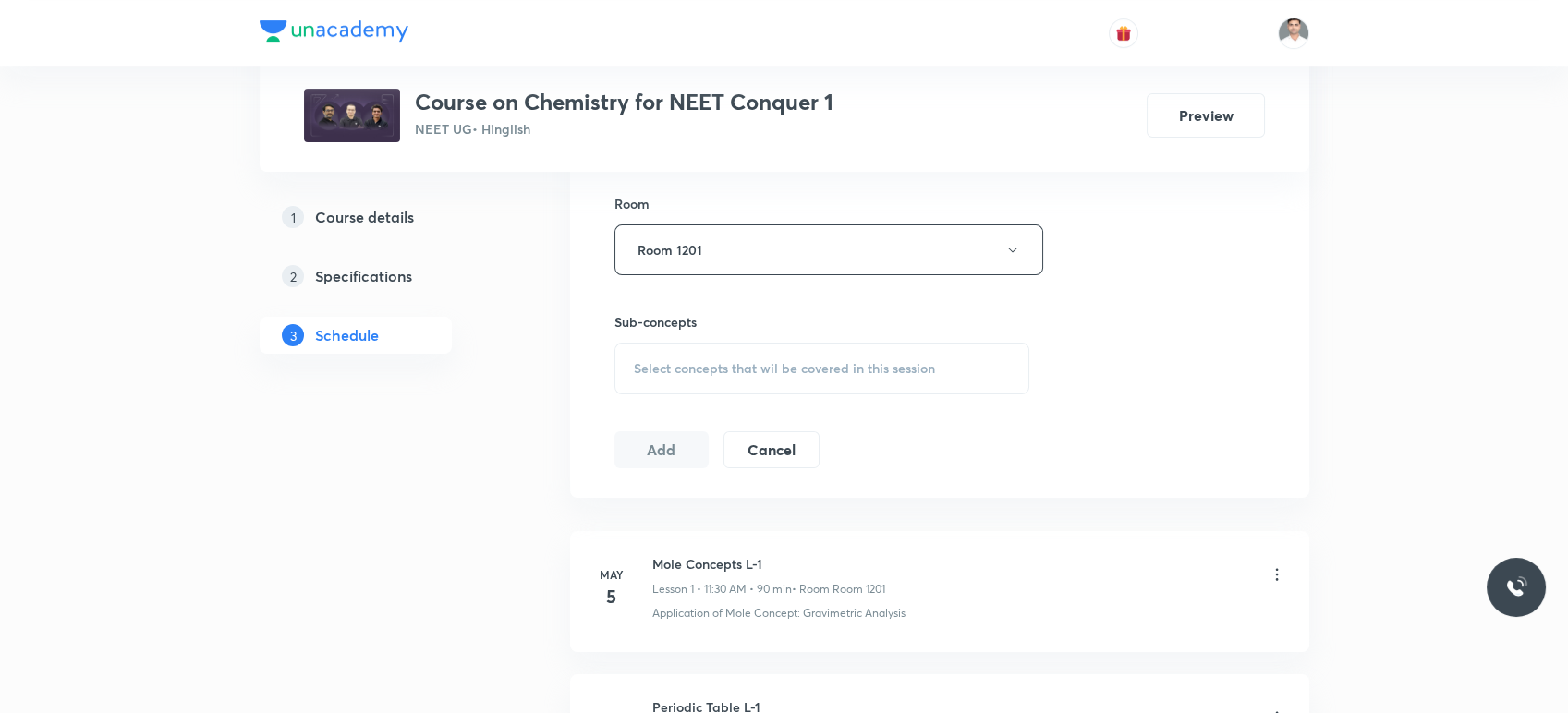
scroll to position [924, 0]
click at [736, 357] on span "Select concepts that wil be covered in this session" at bounding box center [785, 360] width 301 height 15
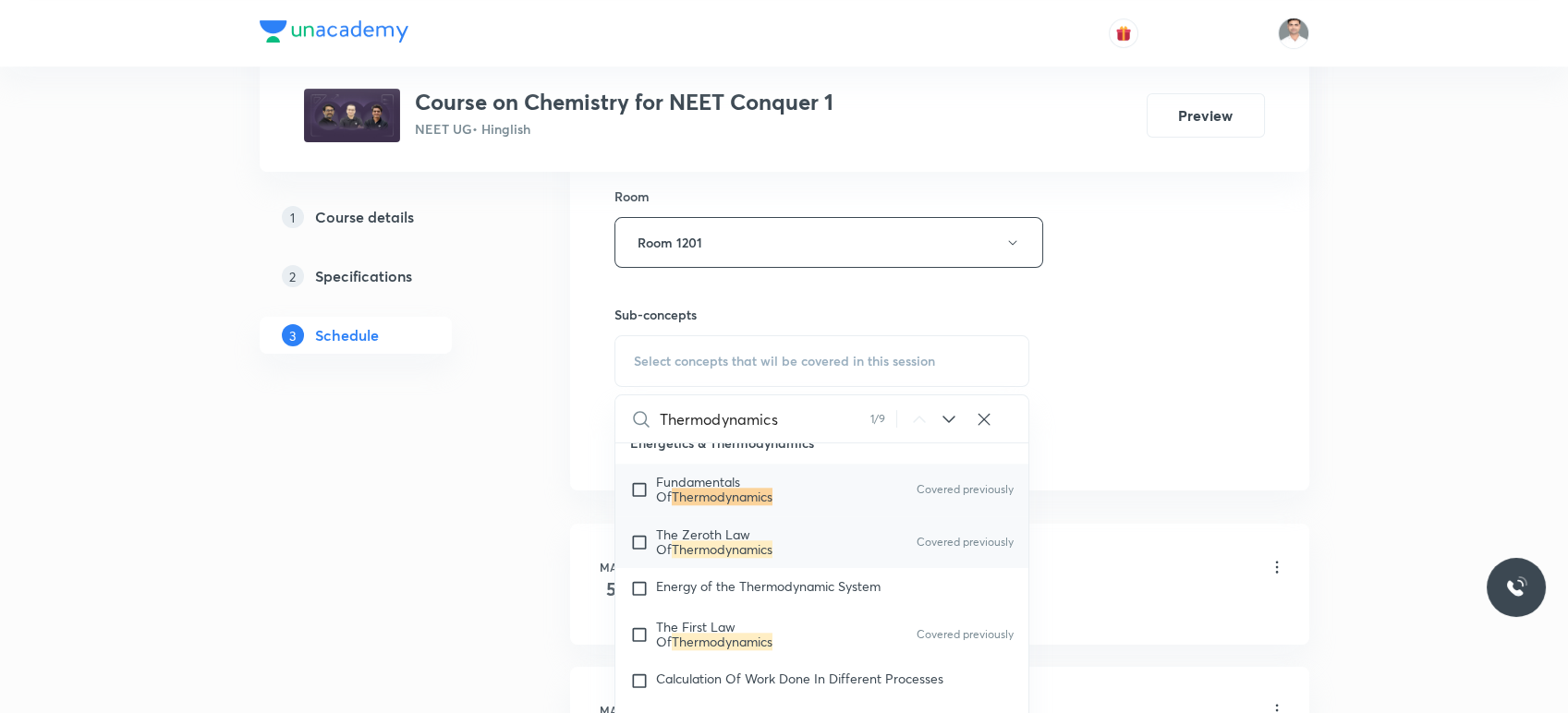
scroll to position [4511, 0]
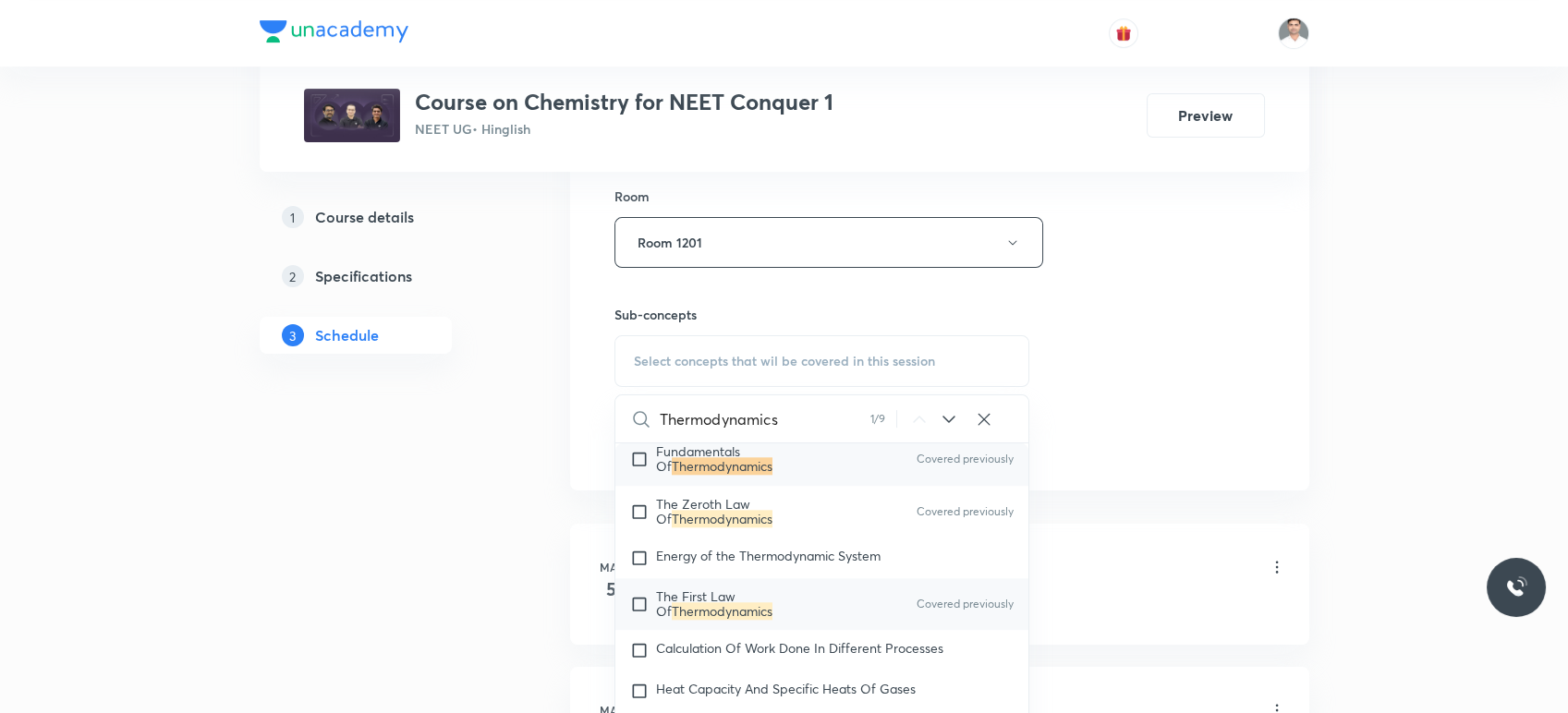
type input "Thermodynamics"
click at [728, 620] on mark "Thermodynamics" at bounding box center [722, 612] width 100 height 18
checkbox input "true"
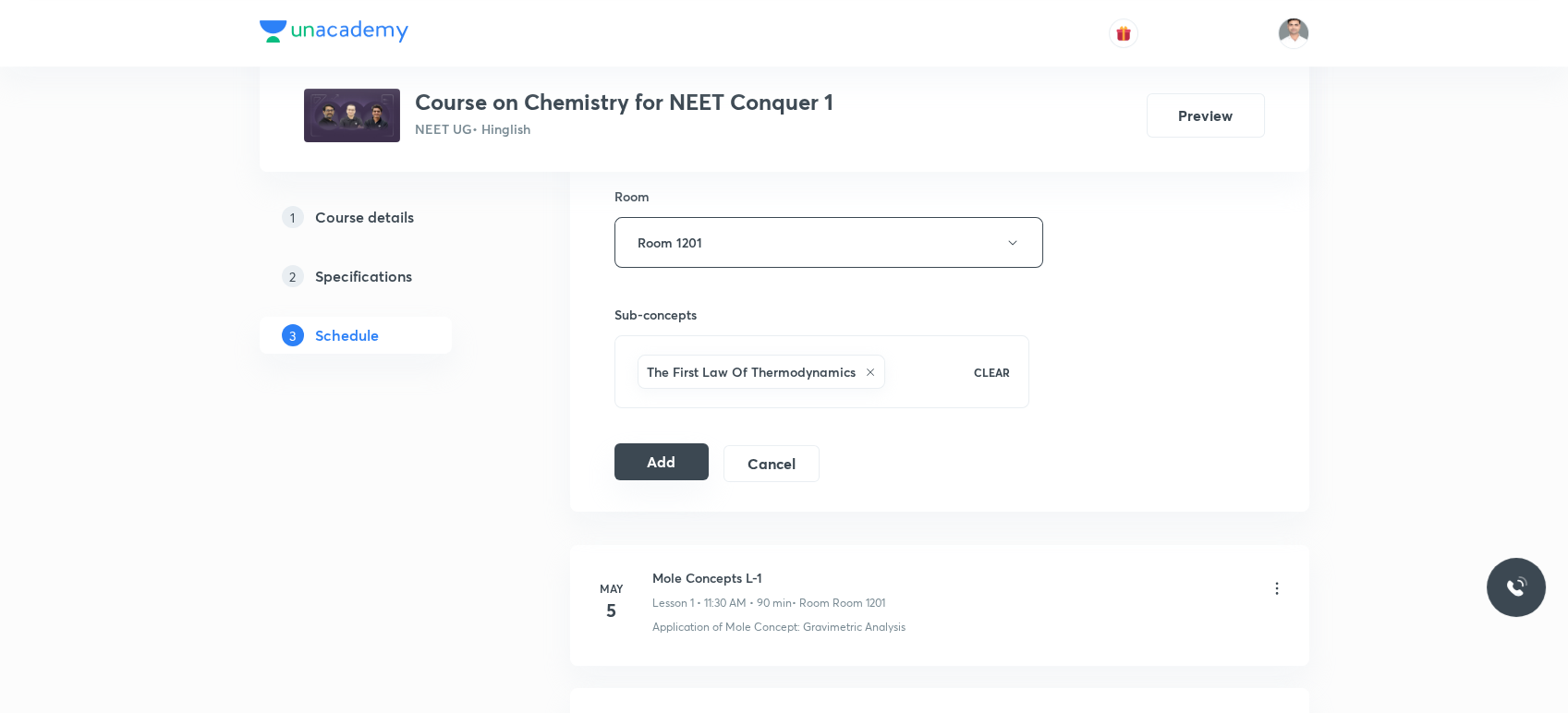
click at [671, 457] on button "Add" at bounding box center [662, 462] width 96 height 37
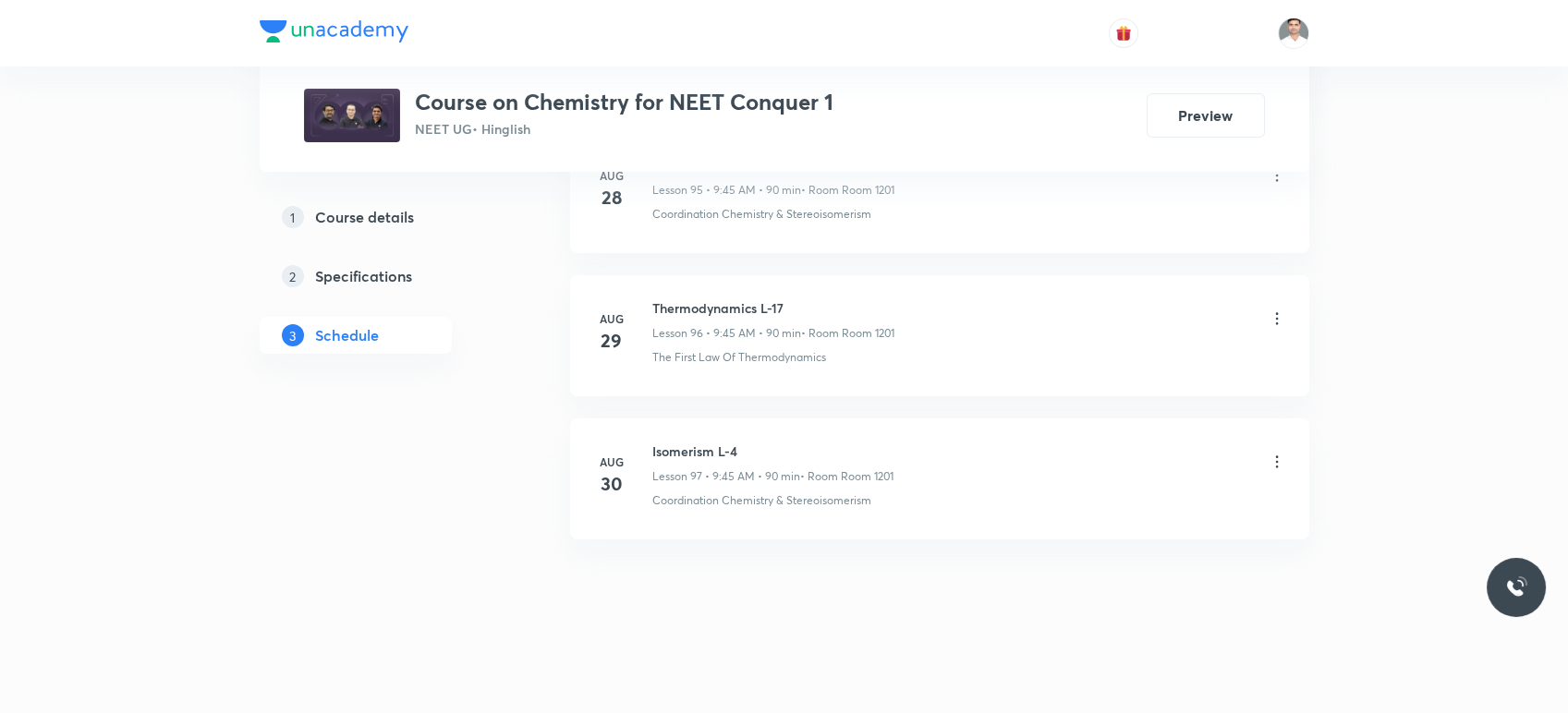
scroll to position [13791, 0]
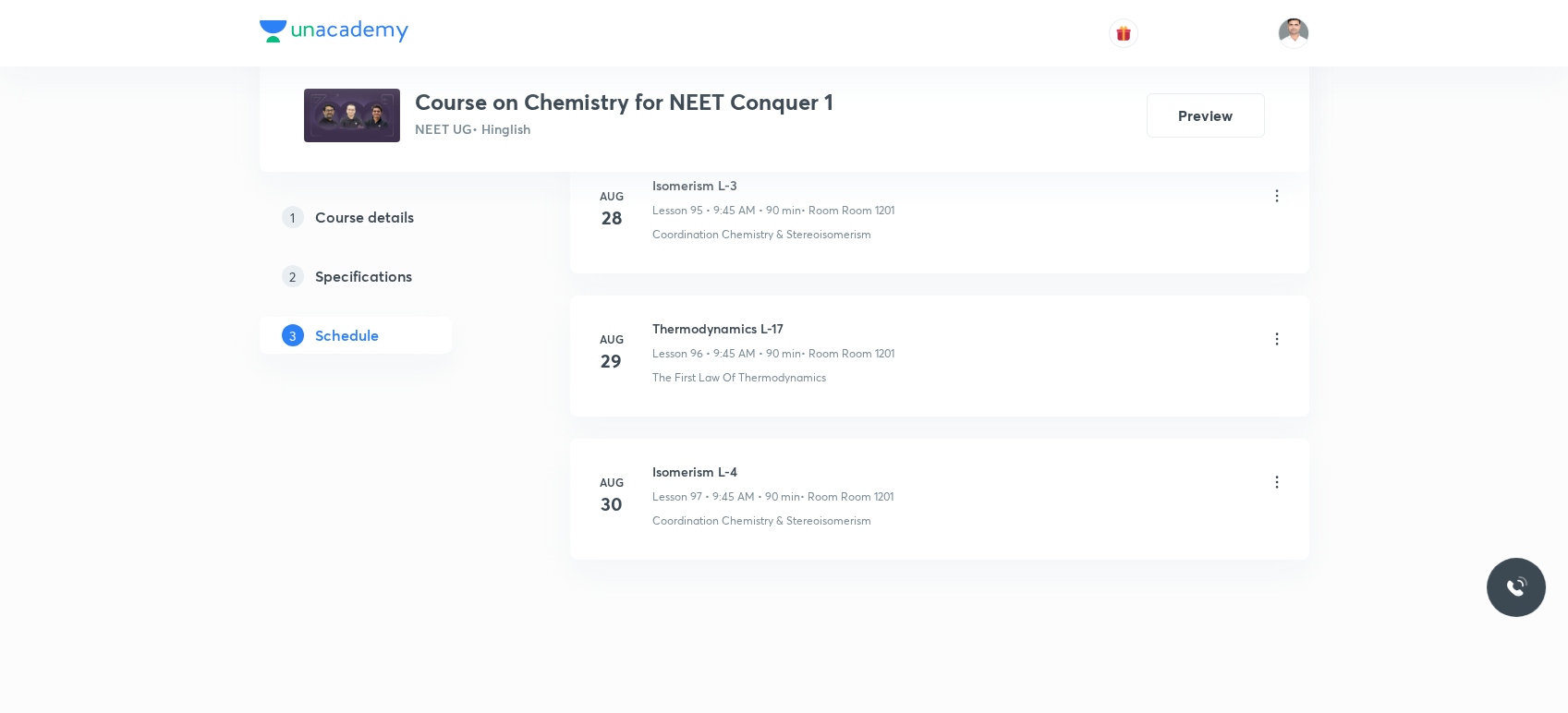
drag, startPoint x: 649, startPoint y: 451, endPoint x: 776, endPoint y: 452, distance: 127.0
click at [776, 462] on div "Aug 30 Isomerism L-4 Lesson 97 • 9:45 AM • 90 min • Room Room 1201 Coordination…" at bounding box center [940, 495] width 693 height 67
drag, startPoint x: 651, startPoint y: 448, endPoint x: 797, endPoint y: 448, distance: 146.0
click at [797, 462] on div "Aug 30 Isomerism L-4 Lesson 97 • 9:45 AM • 90 min • Room Room 1201 Coordination…" at bounding box center [940, 495] width 693 height 67
copy h6 "Isomerism L-4"
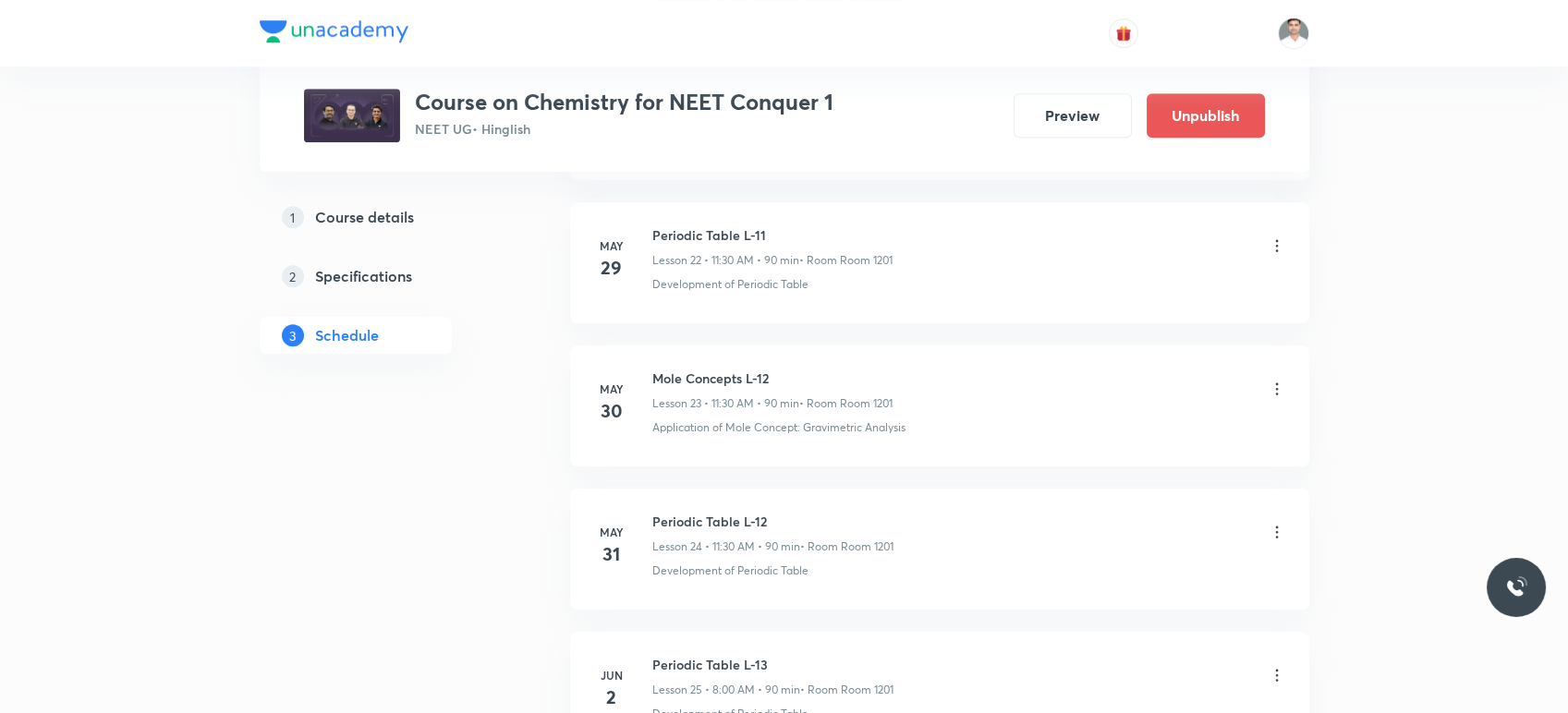
scroll to position [0, 0]
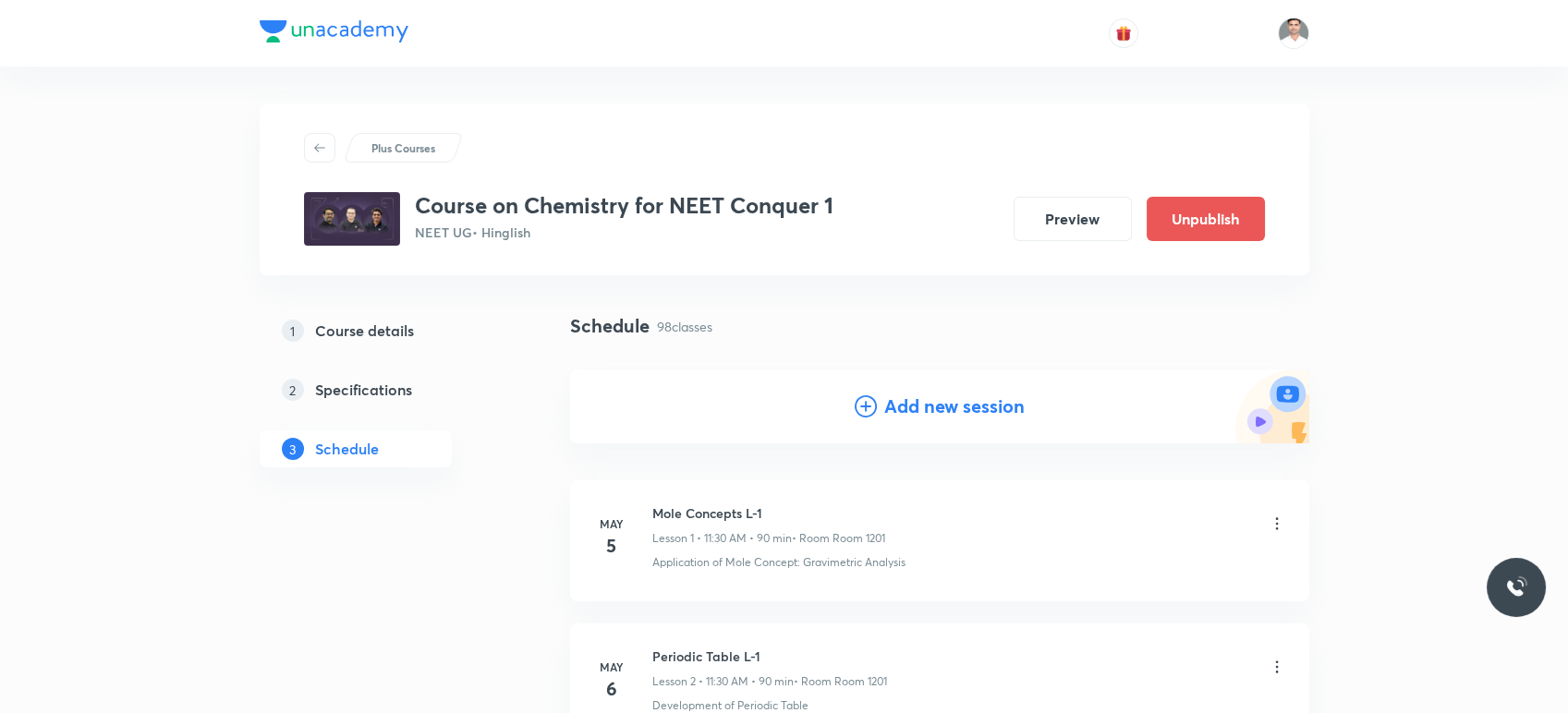
click at [982, 411] on h4 "Add new session" at bounding box center [954, 407] width 141 height 28
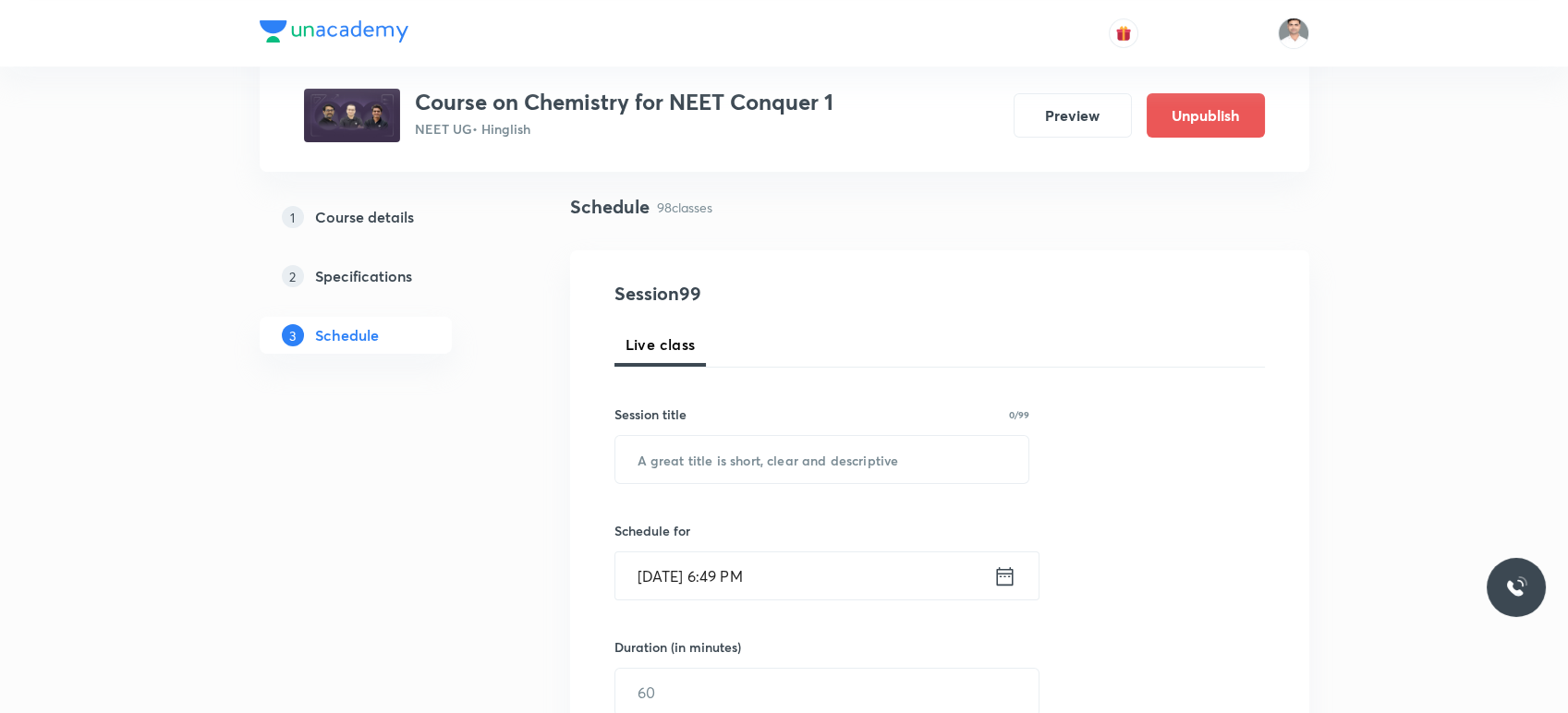
scroll to position [205, 0]
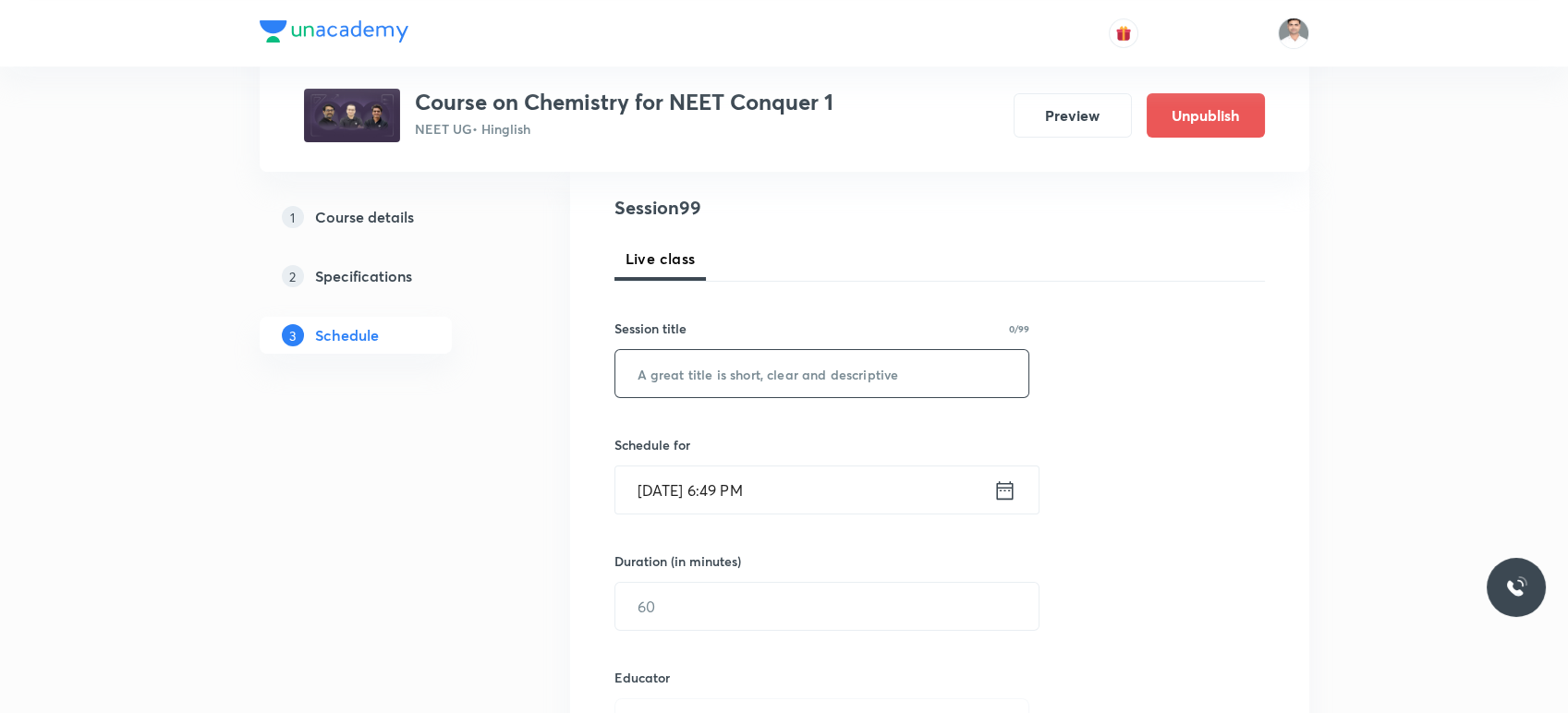
click at [722, 386] on input "text" at bounding box center [822, 374] width 414 height 47
paste input "Isomerism L-4"
type input "Isomerism L-5"
click at [1005, 495] on icon at bounding box center [1005, 490] width 23 height 26
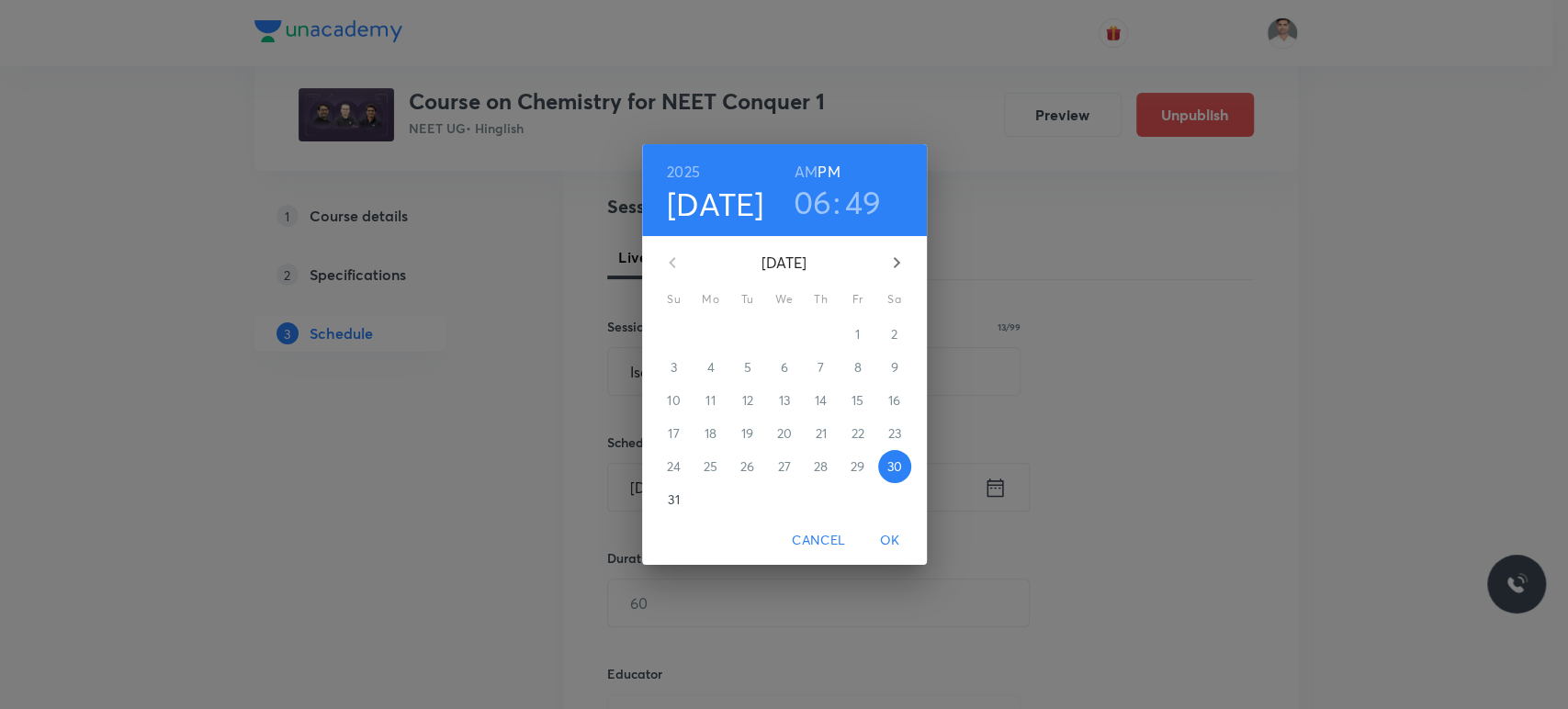
click at [895, 261] on icon "button" at bounding box center [897, 262] width 23 height 23
click at [744, 336] on p "2" at bounding box center [747, 334] width 7 height 19
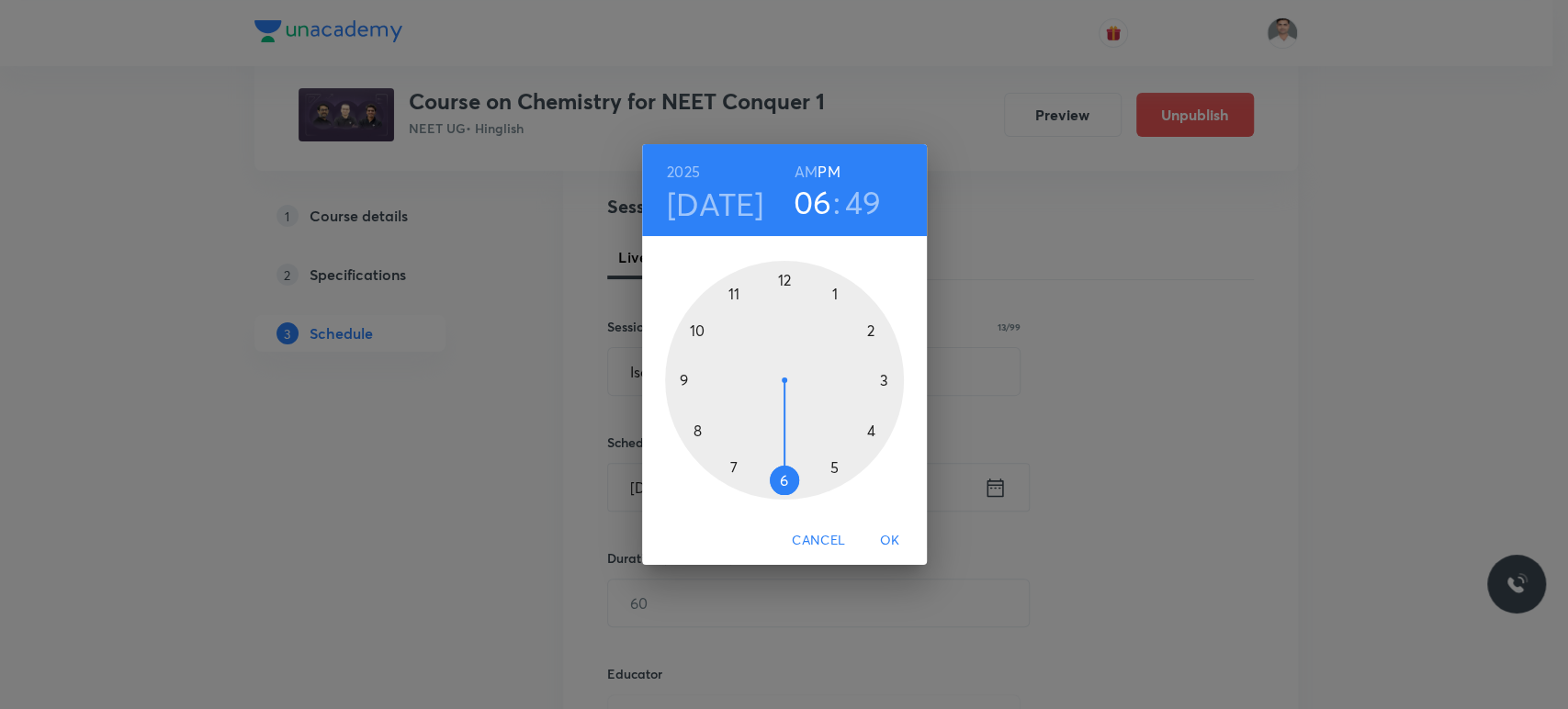
click at [808, 175] on h6 "AM" at bounding box center [806, 171] width 23 height 25
click at [731, 291] on div at bounding box center [784, 380] width 239 height 239
click at [782, 482] on div at bounding box center [784, 380] width 239 height 239
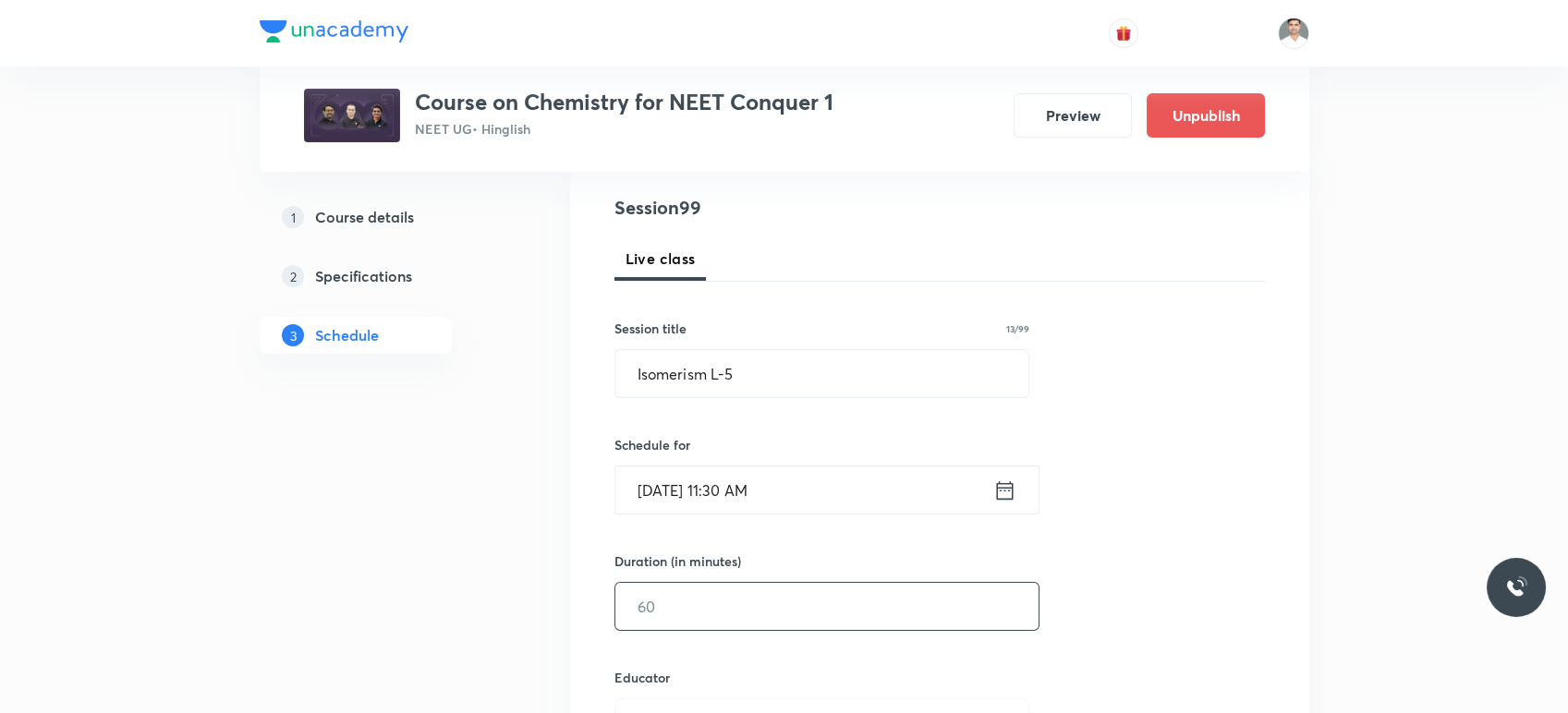
click at [714, 608] on input "text" at bounding box center [827, 607] width 424 height 47
type input "90"
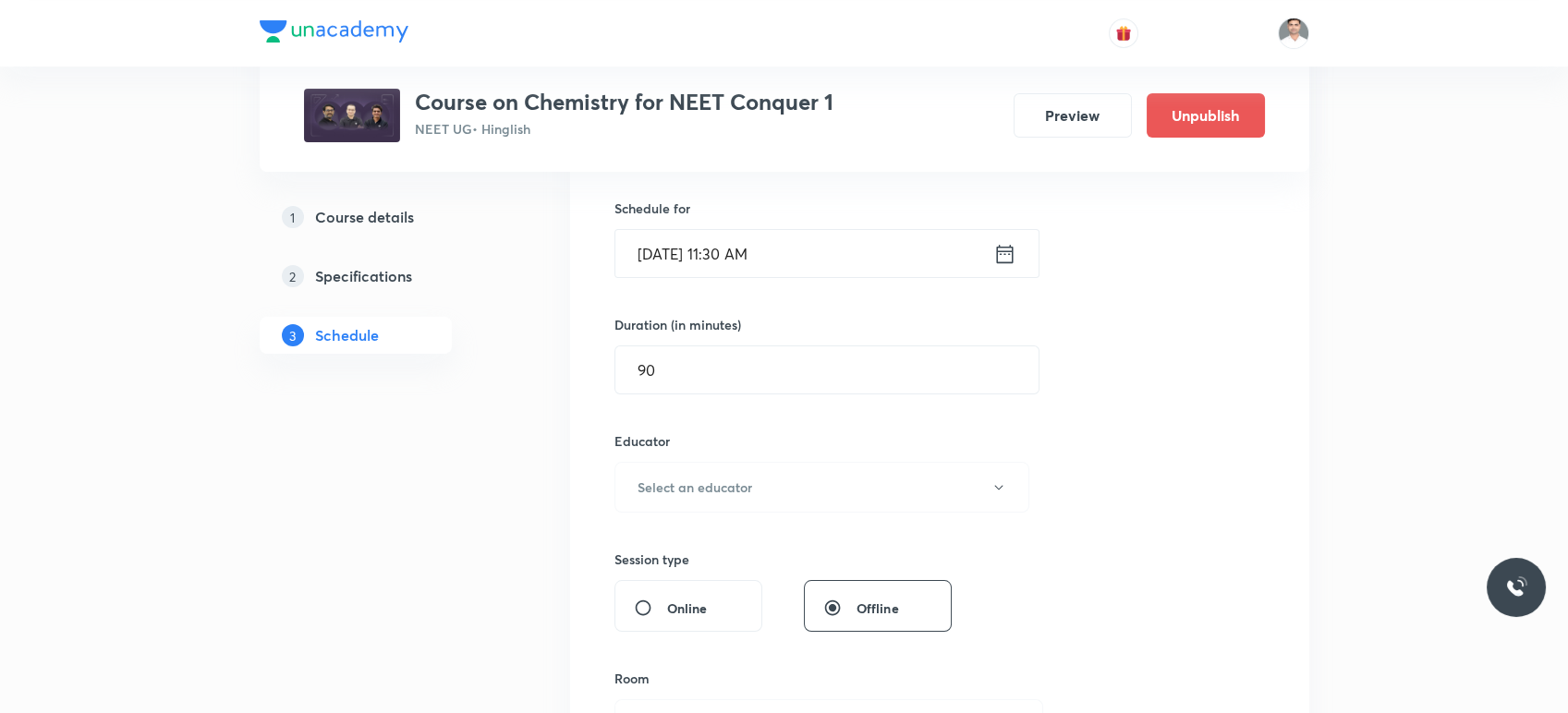
scroll to position [444, 0]
click at [715, 466] on button "Select an educator" at bounding box center [822, 485] width 416 height 51
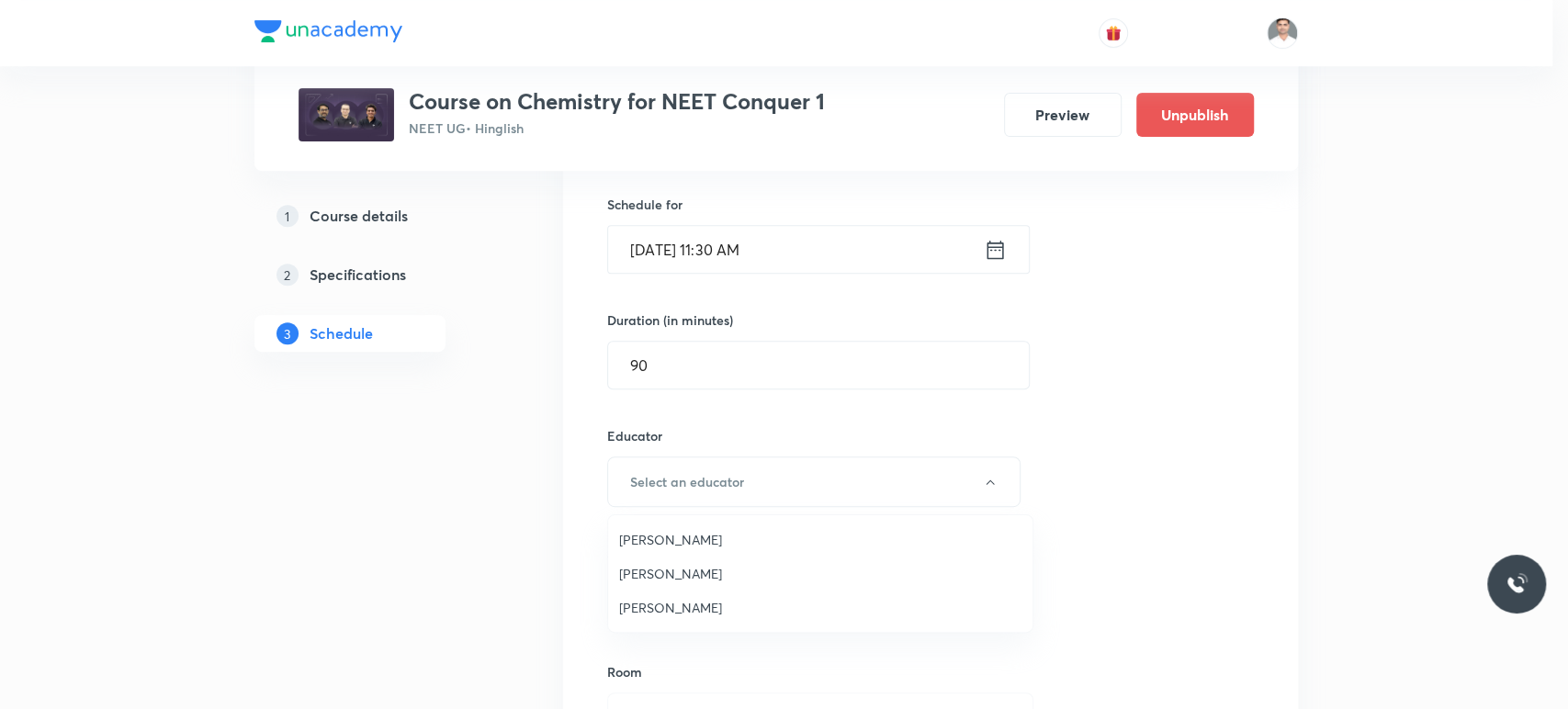
click at [709, 572] on span "Akhilesh Kumar Dwivedi" at bounding box center [819, 574] width 402 height 20
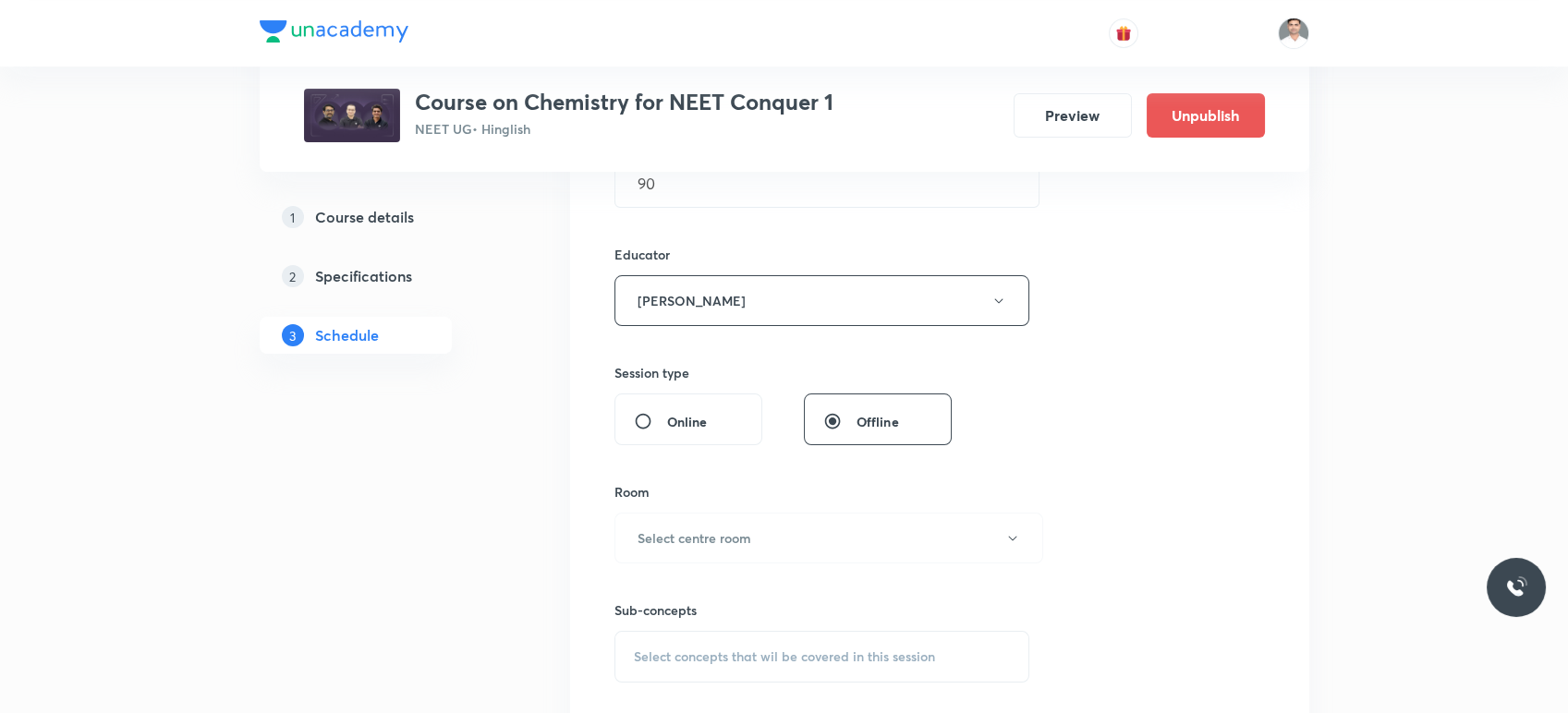
scroll to position [651, 0]
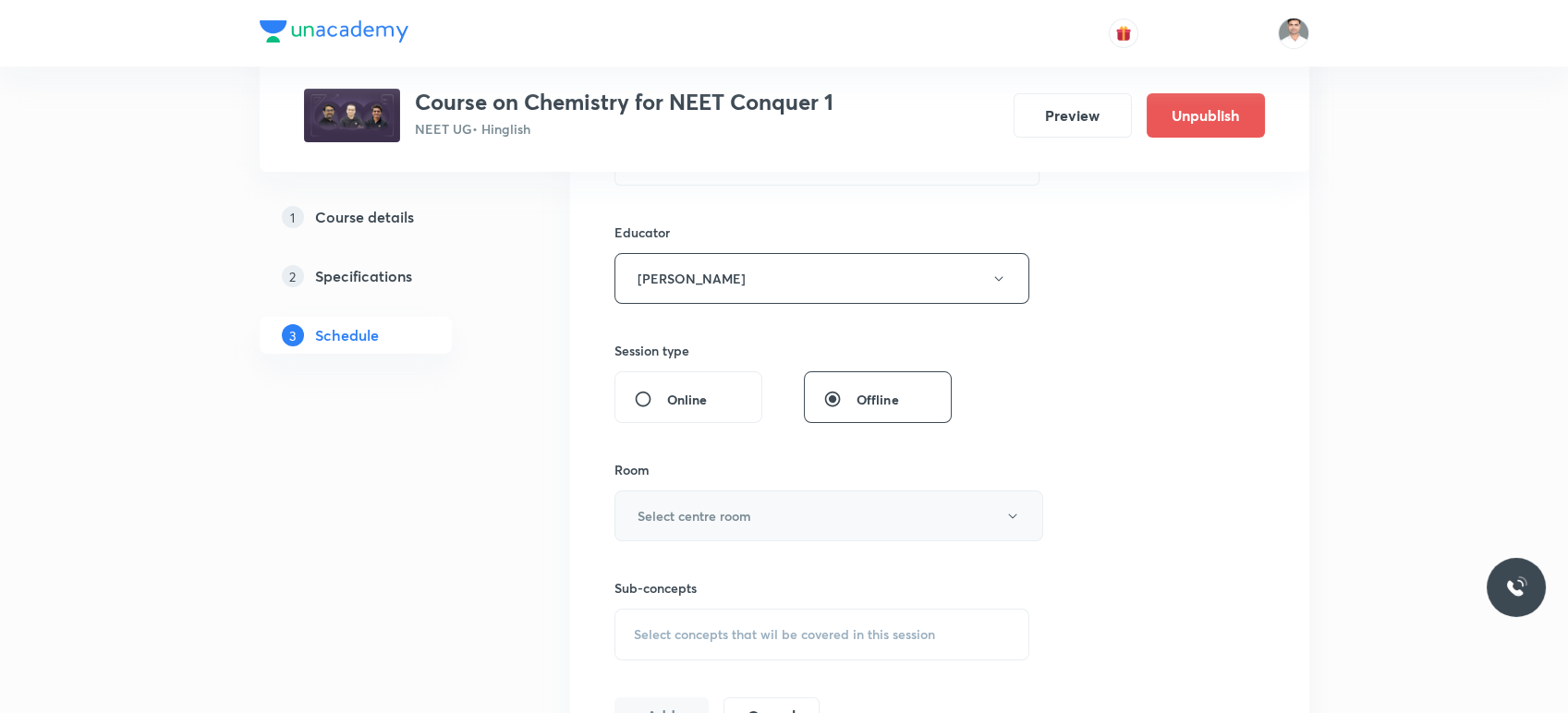
click at [711, 498] on button "Select centre room" at bounding box center [828, 516] width 428 height 51
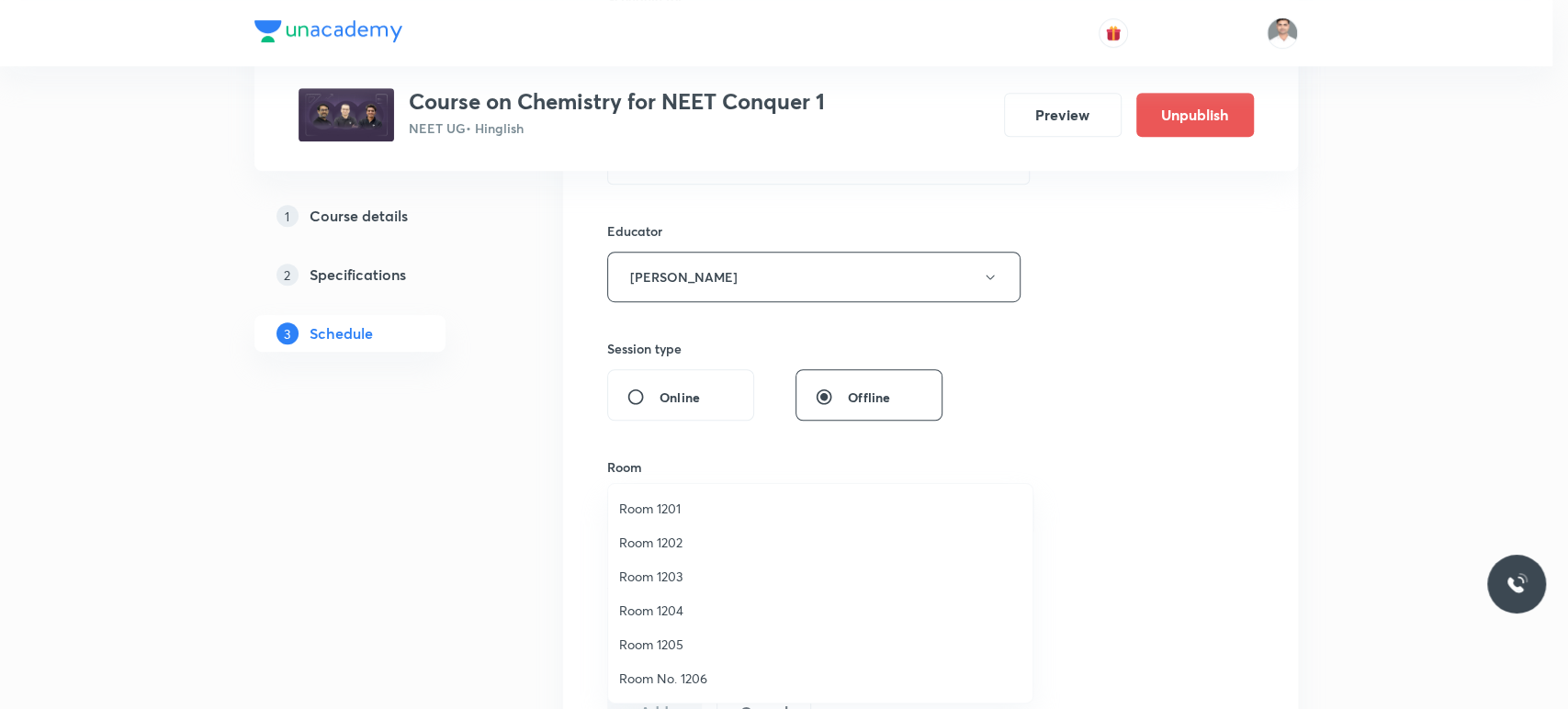
click at [641, 513] on span "Room 1201" at bounding box center [819, 509] width 402 height 20
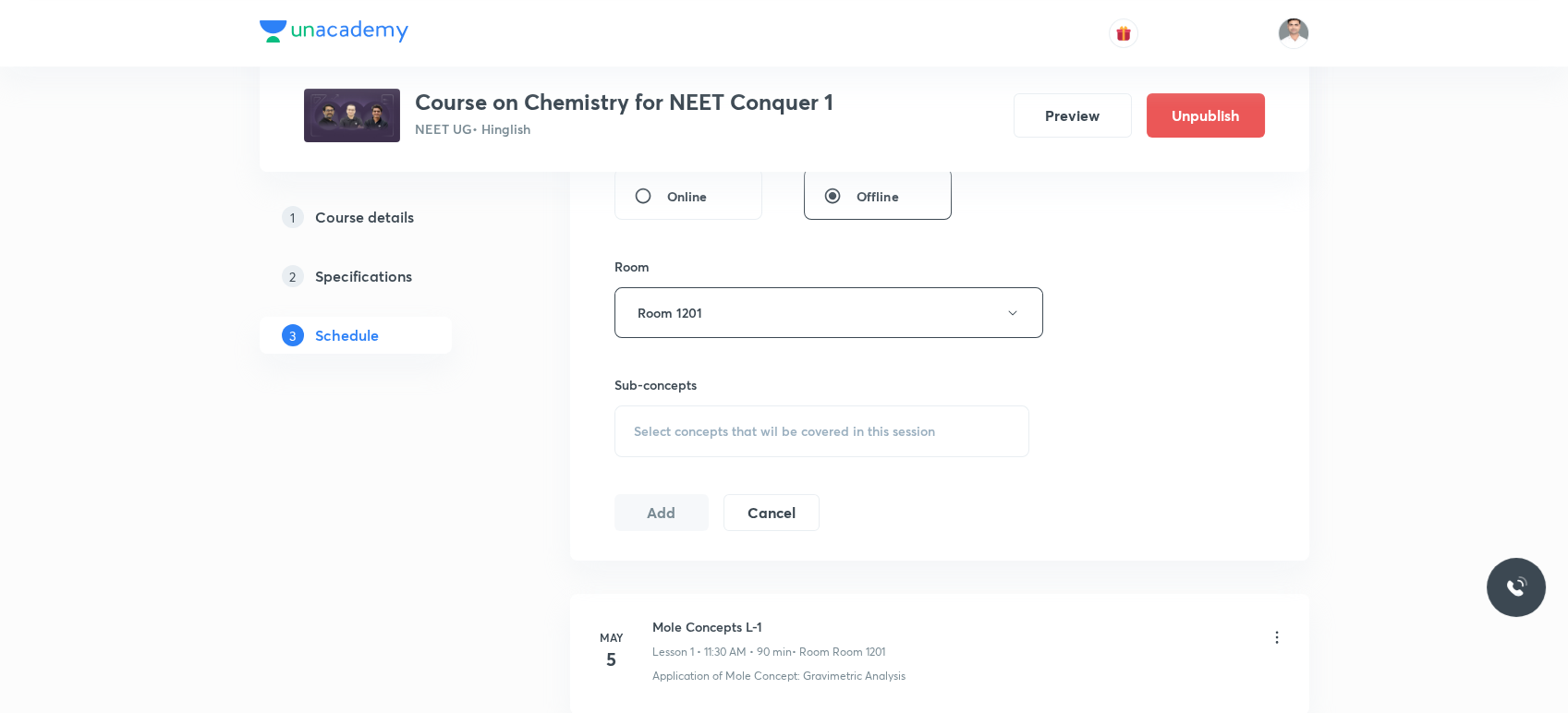
scroll to position [856, 0]
click at [701, 441] on div "Select concepts that wil be covered in this session" at bounding box center [822, 429] width 416 height 52
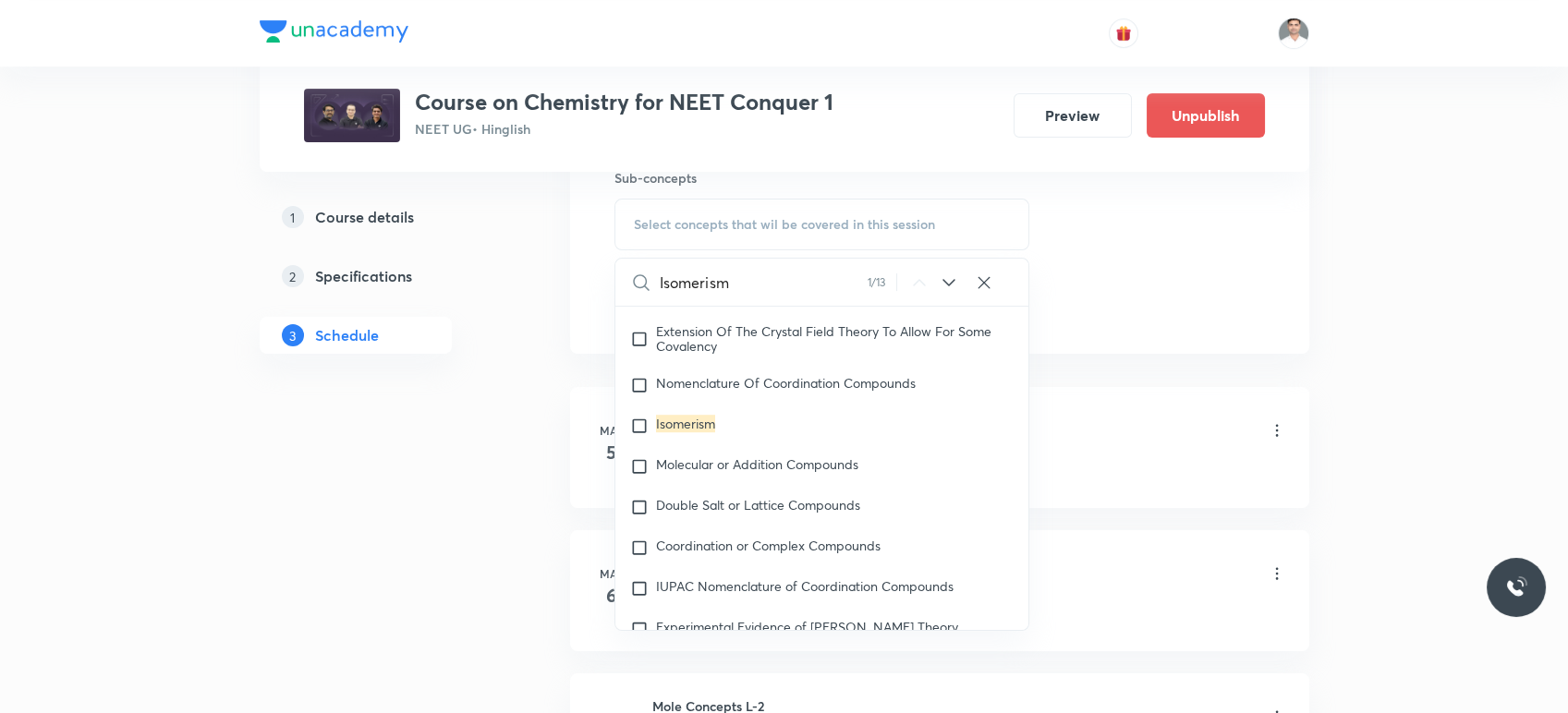
scroll to position [30959, 0]
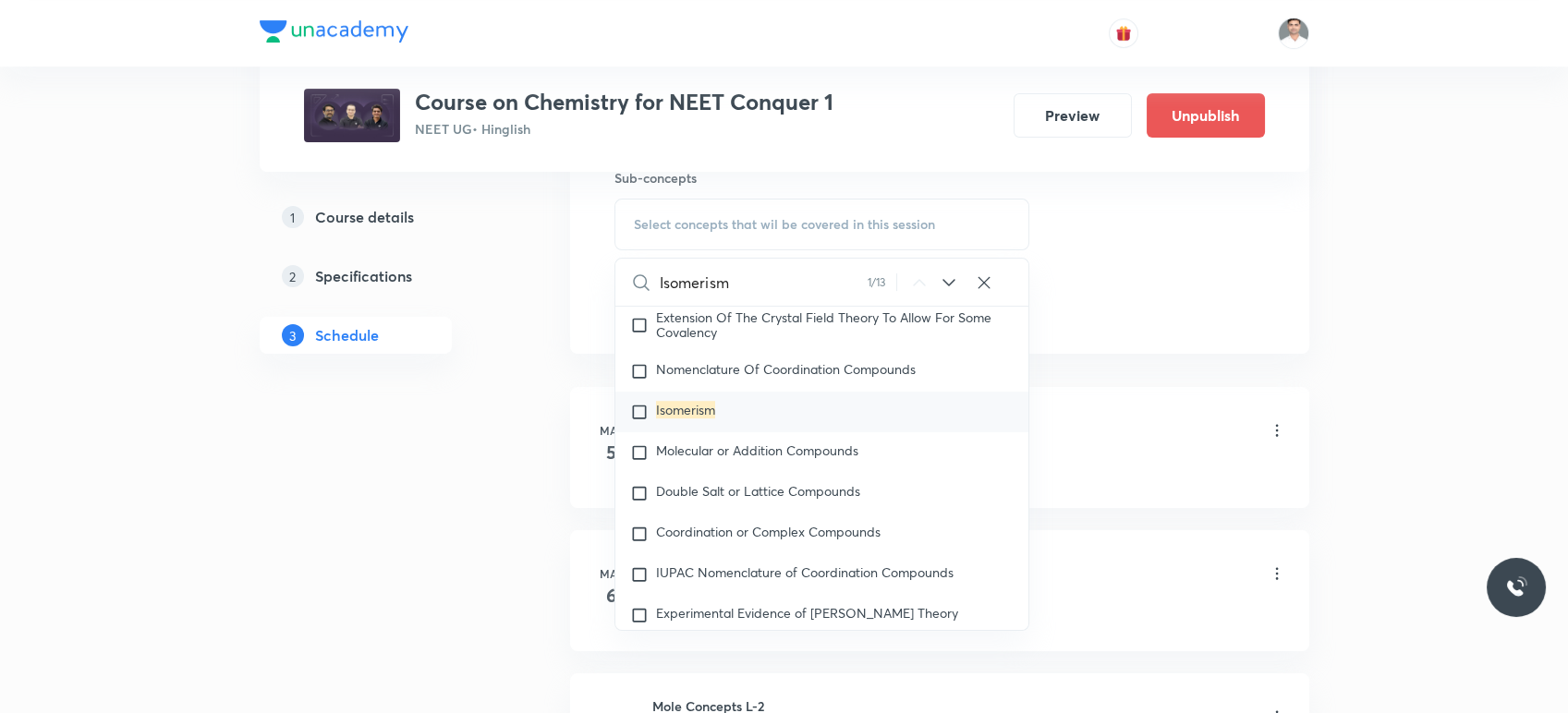
type input "Isomerism"
click at [686, 419] on mark "Isomerism" at bounding box center [686, 410] width 59 height 18
checkbox input "true"
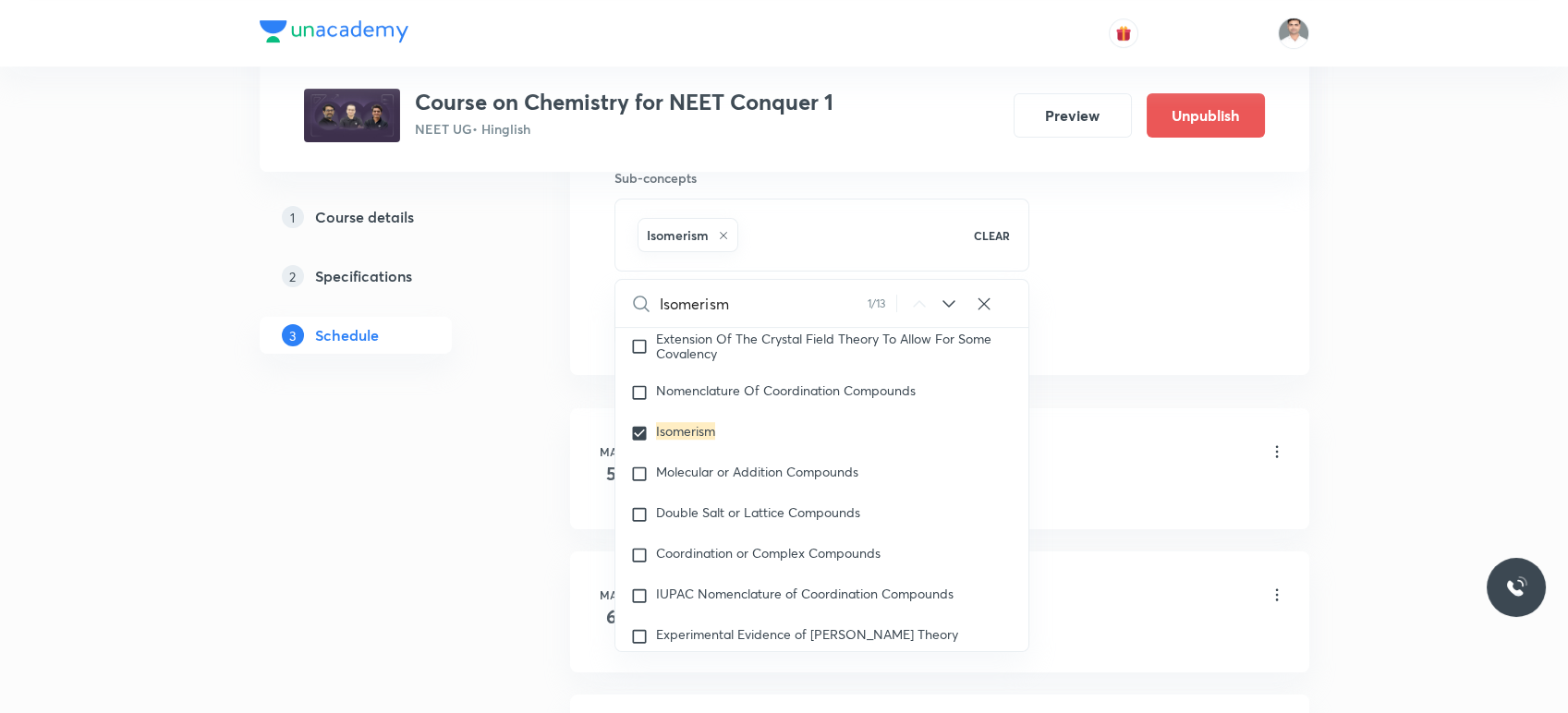
drag, startPoint x: 460, startPoint y: 464, endPoint x: 650, endPoint y: 386, distance: 205.4
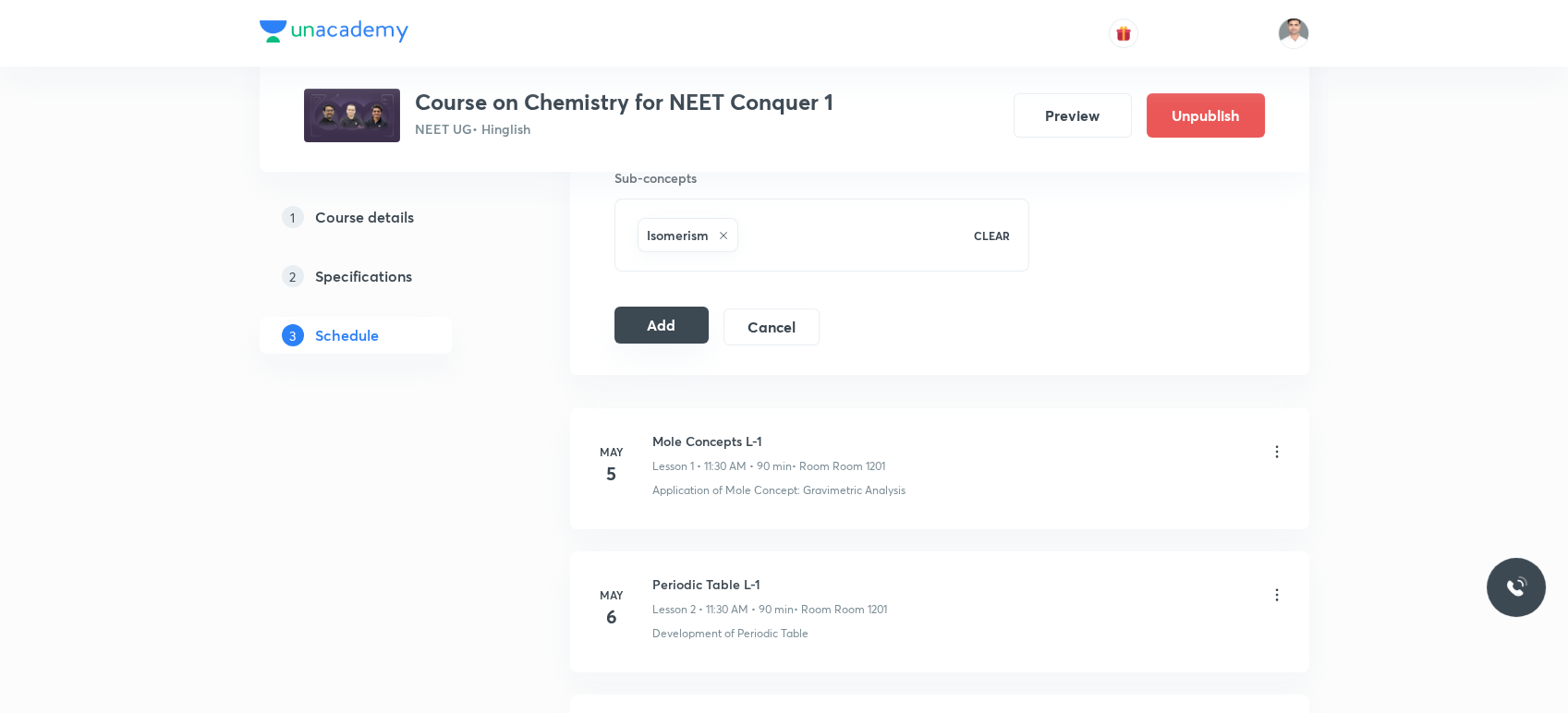
click at [681, 319] on button "Add" at bounding box center [662, 326] width 96 height 37
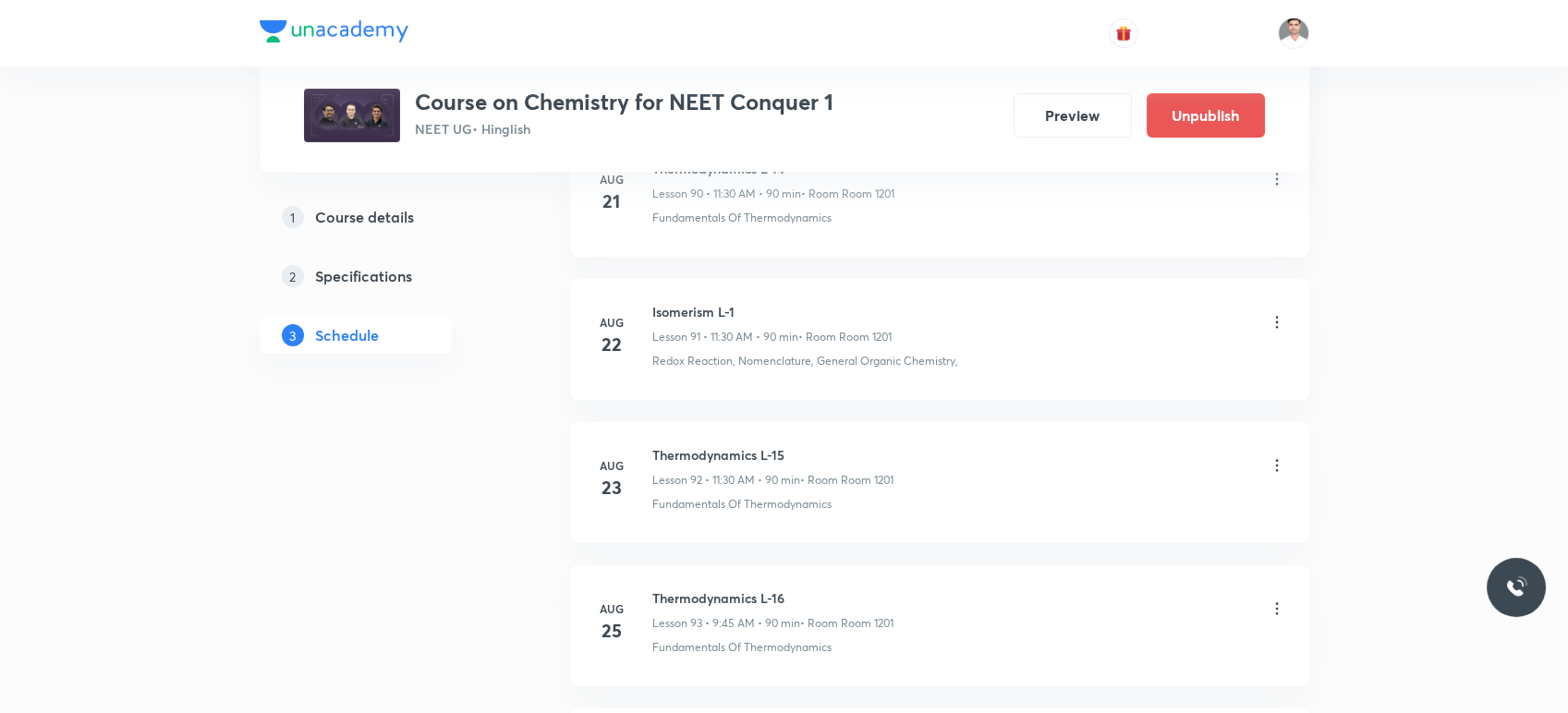
scroll to position [13935, 0]
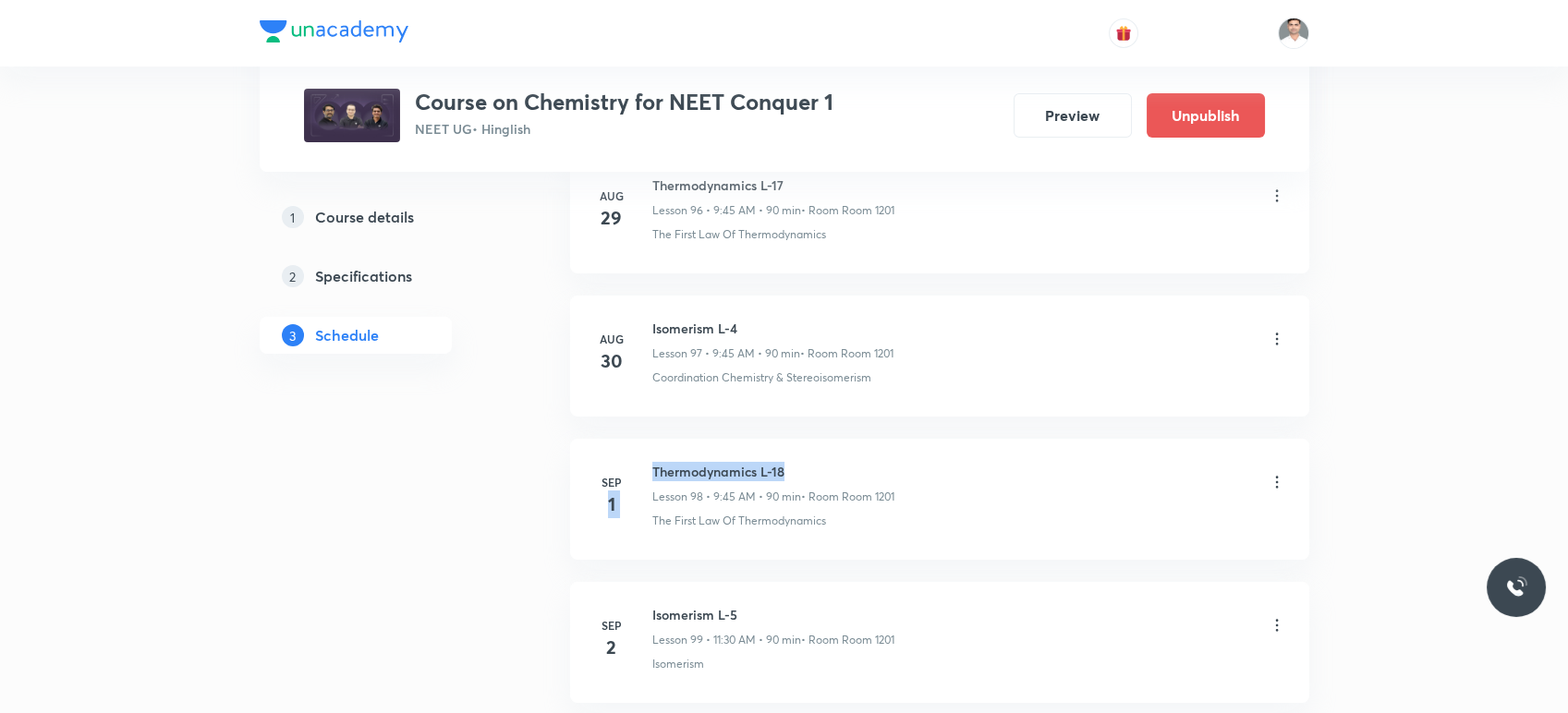
drag, startPoint x: 644, startPoint y: 448, endPoint x: 909, endPoint y: 444, distance: 265.0
click at [909, 462] on div "Sep 1 Thermodynamics L-18 Lesson 98 • 9:45 AM • 90 min • Room Room 1201 The Fir…" at bounding box center [940, 495] width 693 height 67
click at [612, 534] on li "Sep 1 Thermodynamics L-18 Lesson 98 • 9:45 AM • 90 min • Room Room 1201 The Fir…" at bounding box center [940, 499] width 740 height 121
drag, startPoint x: 648, startPoint y: 452, endPoint x: 844, endPoint y: 442, distance: 196.3
click at [844, 462] on div "Sep 1 Thermodynamics L-18 Lesson 98 • 9:45 AM • 90 min • Room Room 1201 The Fir…" at bounding box center [940, 495] width 693 height 67
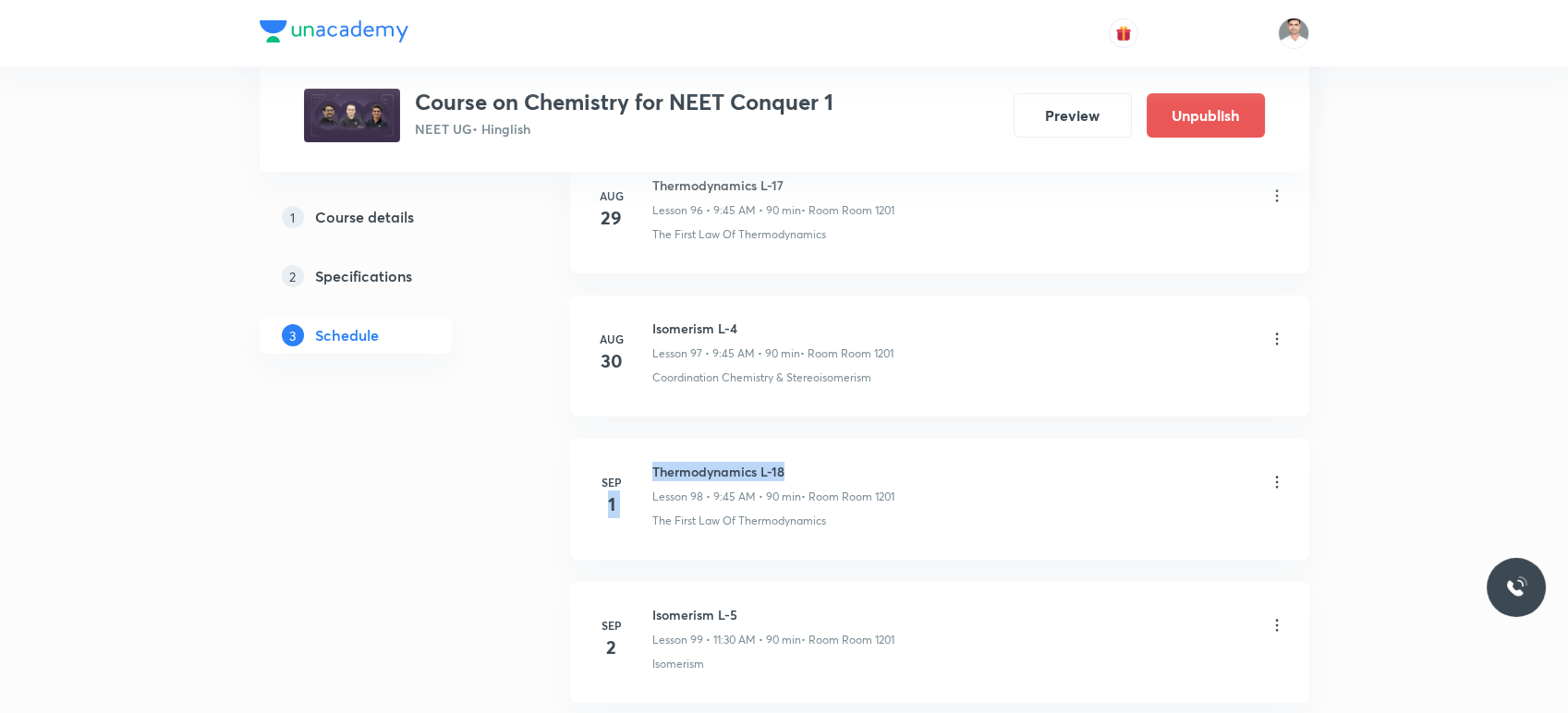
click at [660, 462] on h6 "Thermodynamics L-18" at bounding box center [773, 472] width 242 height 20
drag, startPoint x: 652, startPoint y: 451, endPoint x: 871, endPoint y: 444, distance: 219.1
click at [871, 462] on h6 "Thermodynamics L-18" at bounding box center [773, 472] width 242 height 20
copy h6 "Thermodynamics L-18"
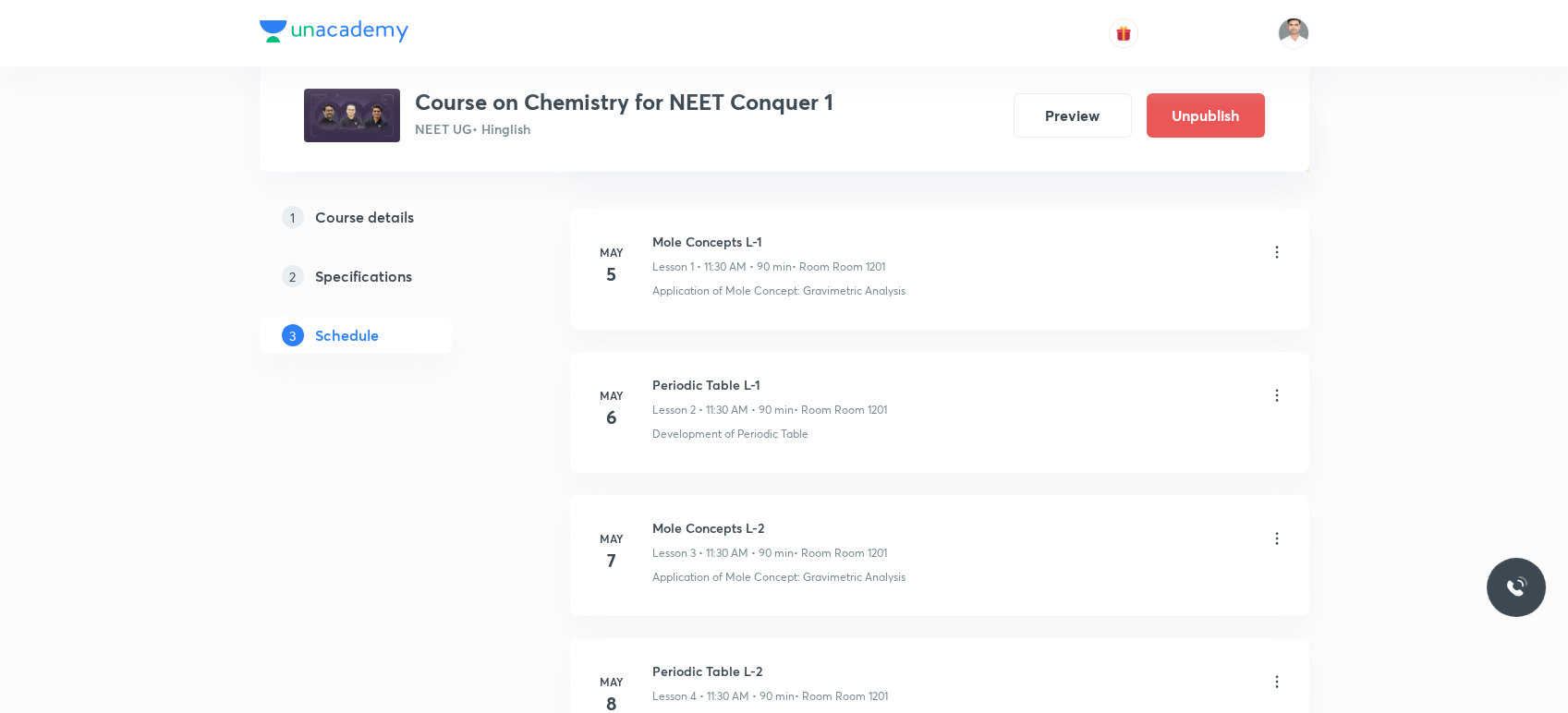
scroll to position [0, 0]
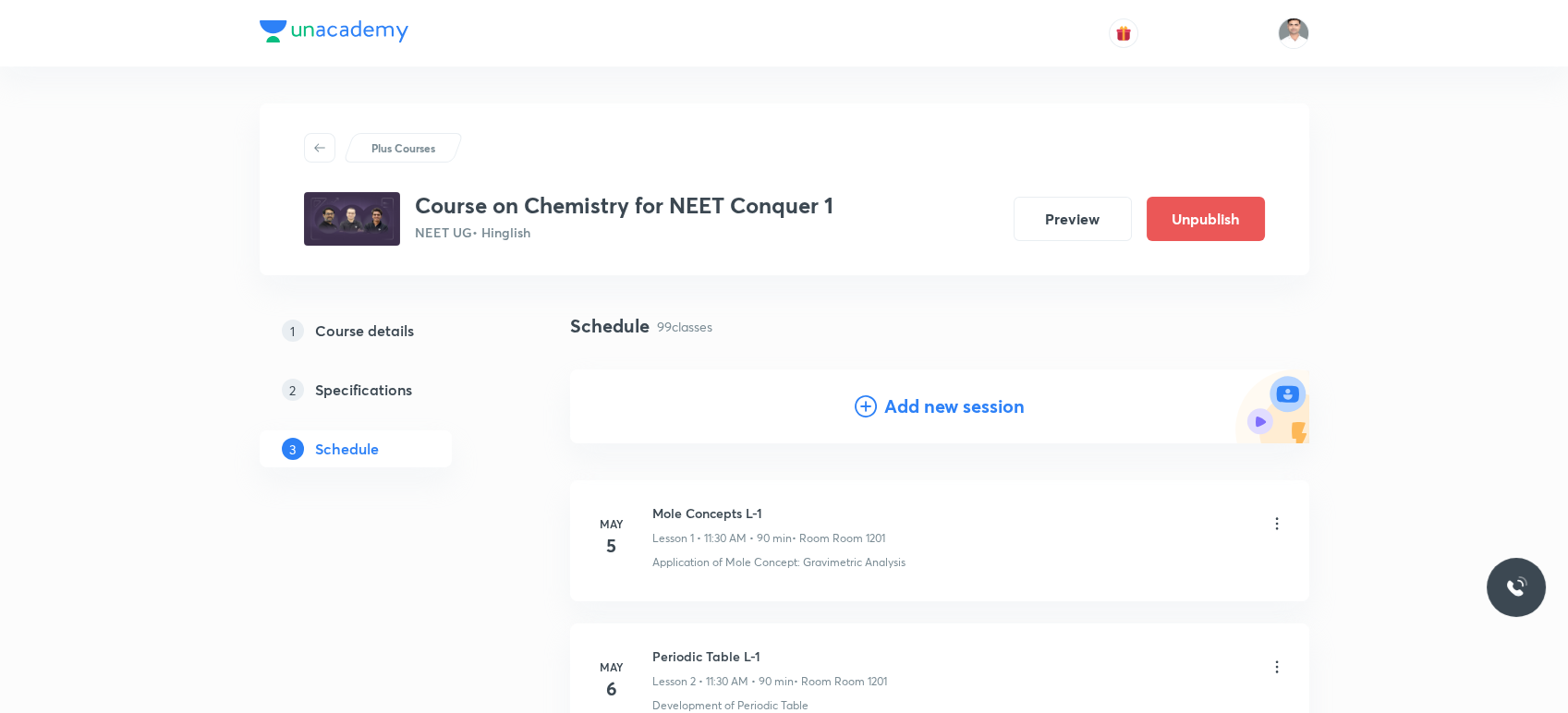
click at [953, 405] on h4 "Add new session" at bounding box center [954, 407] width 141 height 28
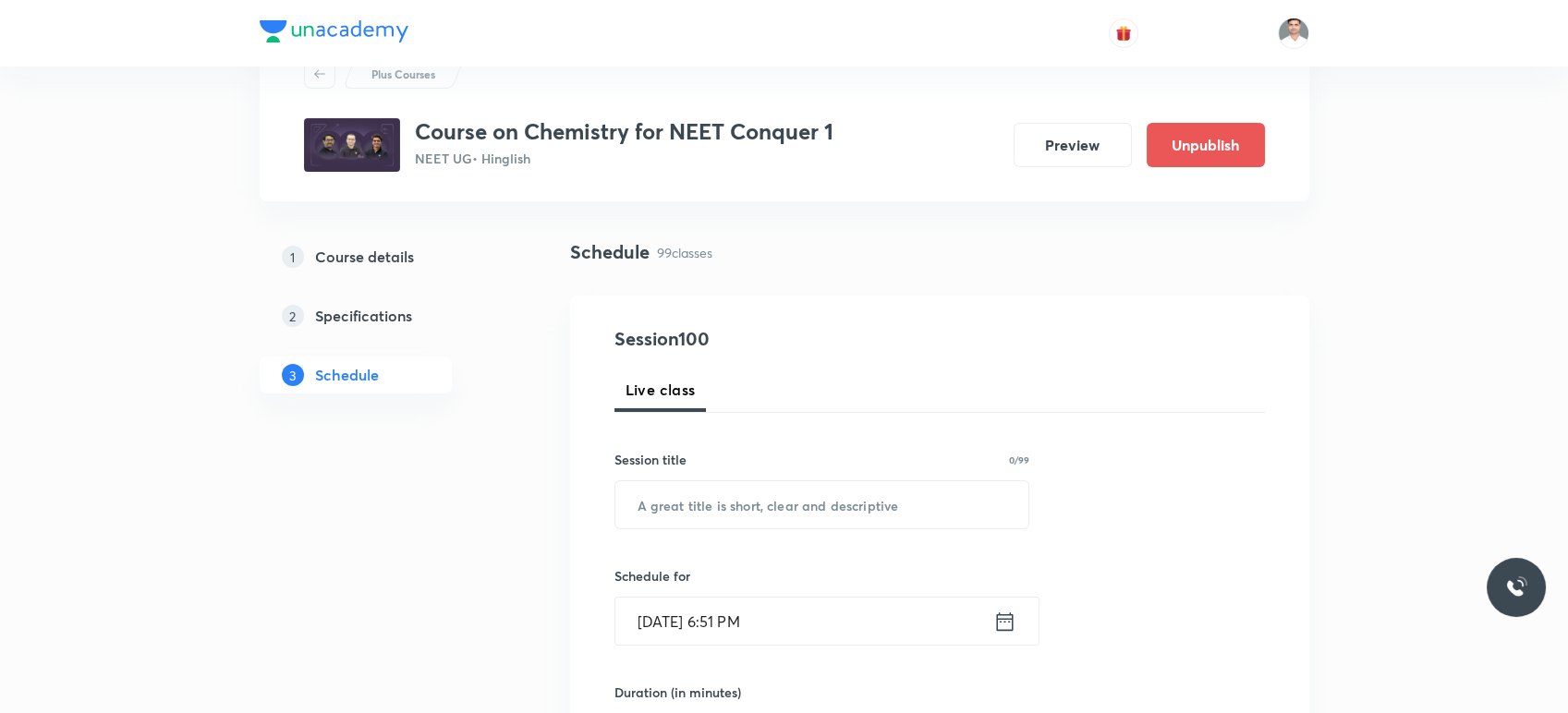
scroll to position [205, 0]
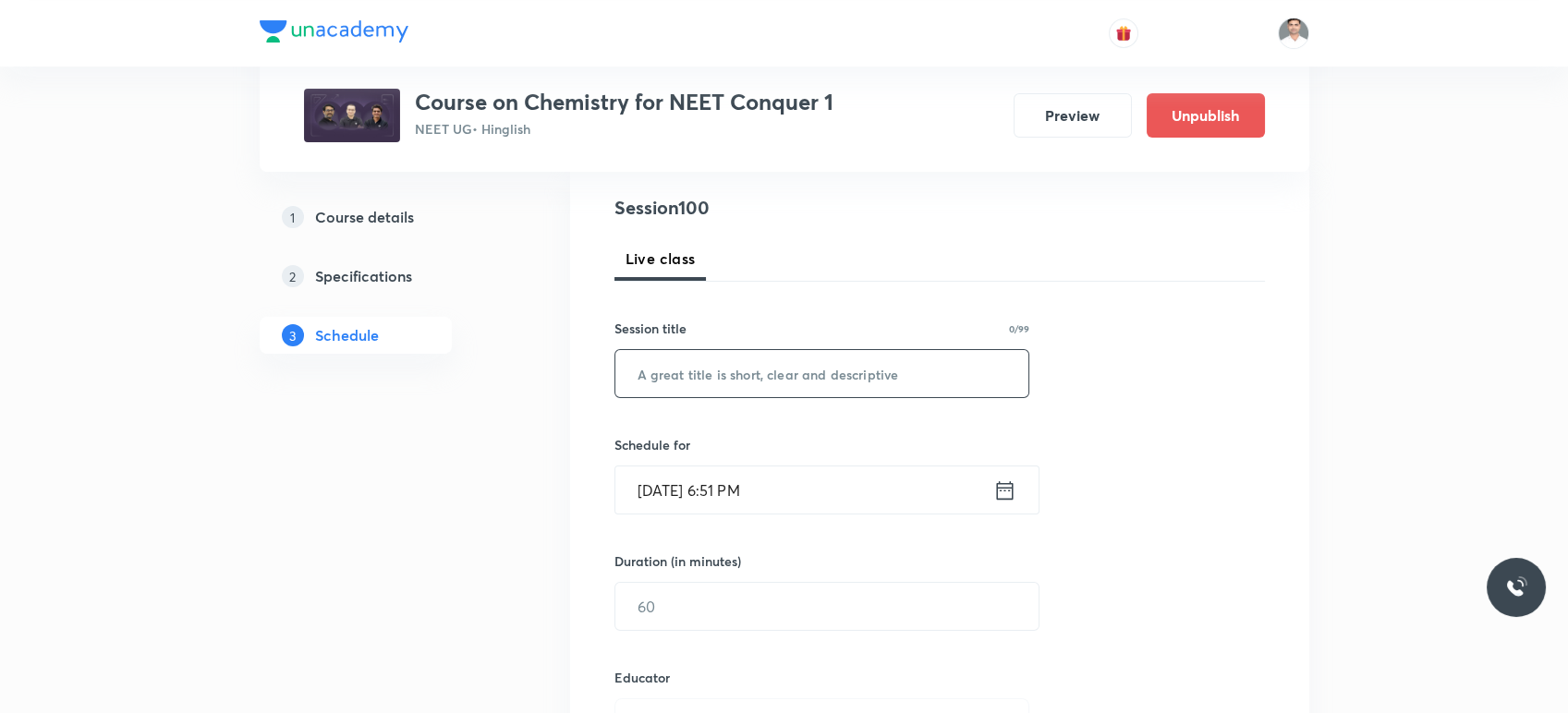
click at [731, 380] on input "text" at bounding box center [822, 374] width 414 height 47
paste input "Thermodynamics L-18"
type input "Thermodynamics L-19"
click at [1001, 486] on icon at bounding box center [1005, 490] width 23 height 26
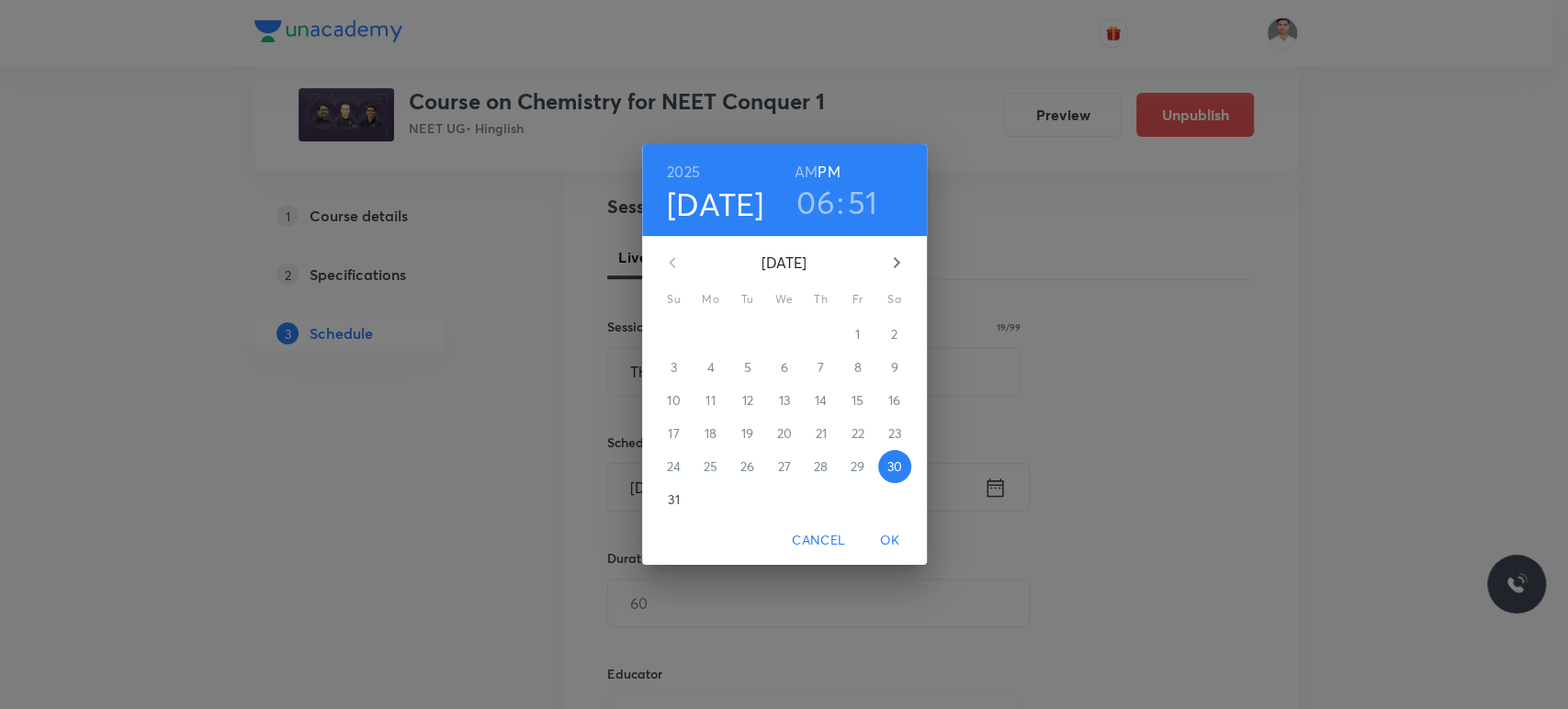
click at [889, 263] on icon "button" at bounding box center [897, 262] width 23 height 23
click at [779, 334] on span "3" at bounding box center [784, 334] width 33 height 19
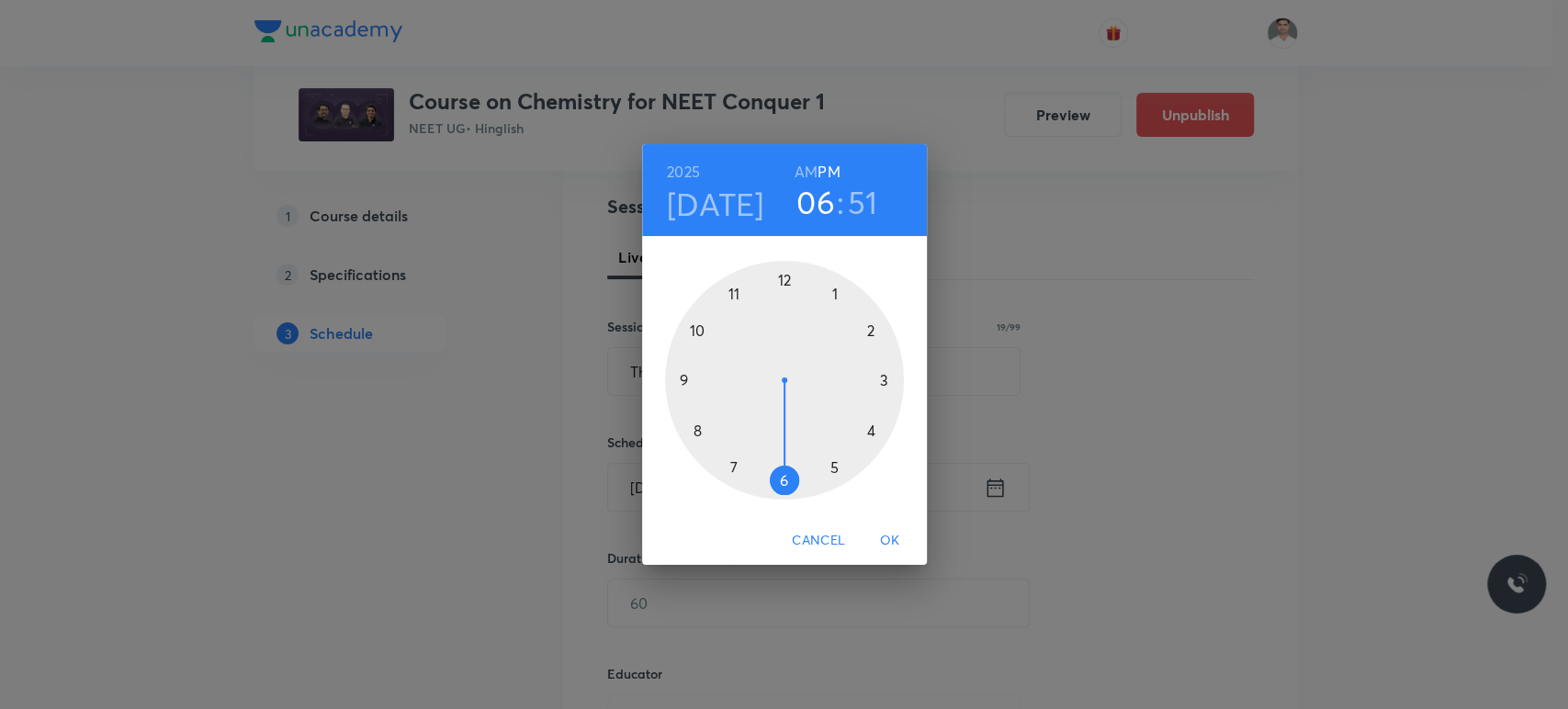
click at [802, 171] on h6 "AM" at bounding box center [806, 171] width 23 height 25
click at [687, 380] on div at bounding box center [784, 380] width 239 height 239
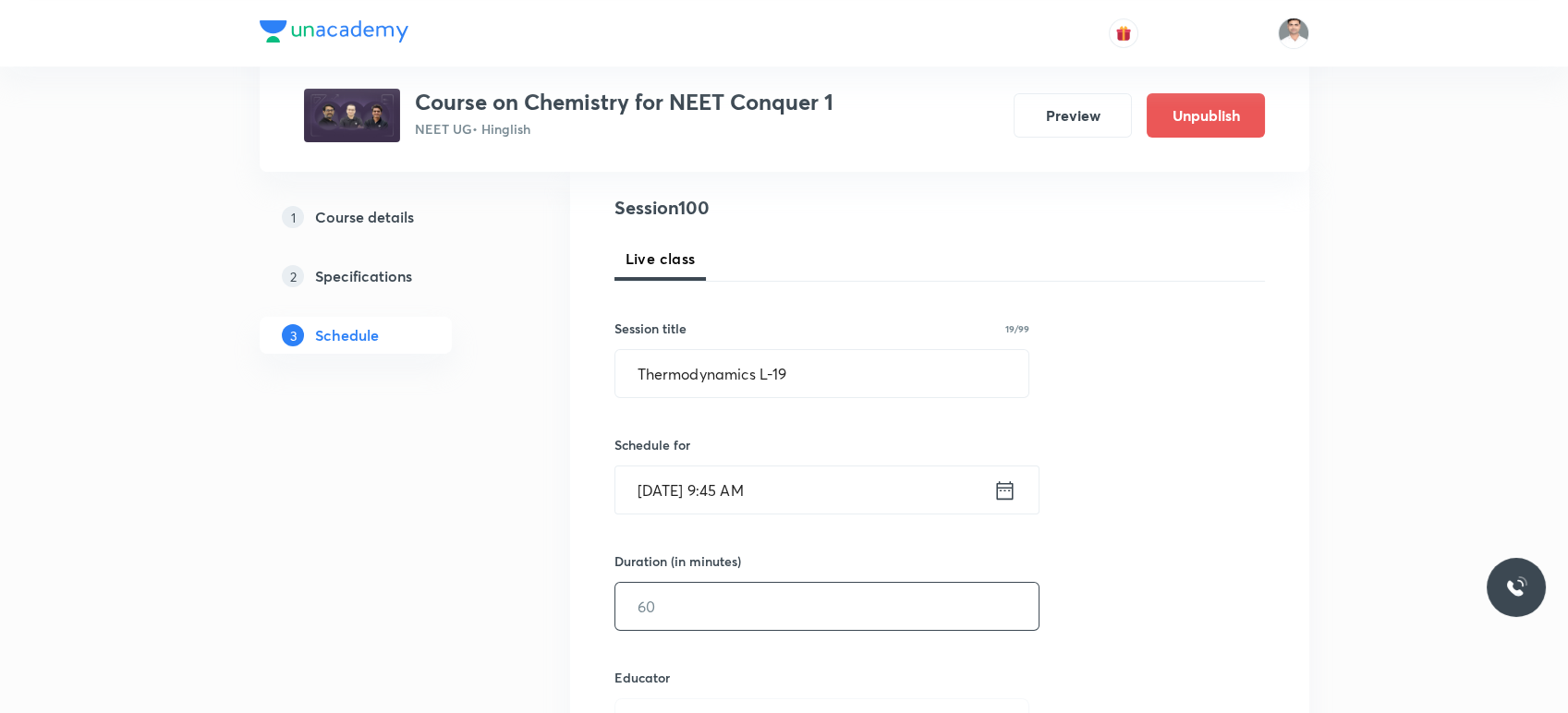
click at [703, 608] on input "text" at bounding box center [827, 607] width 424 height 47
type input "90"
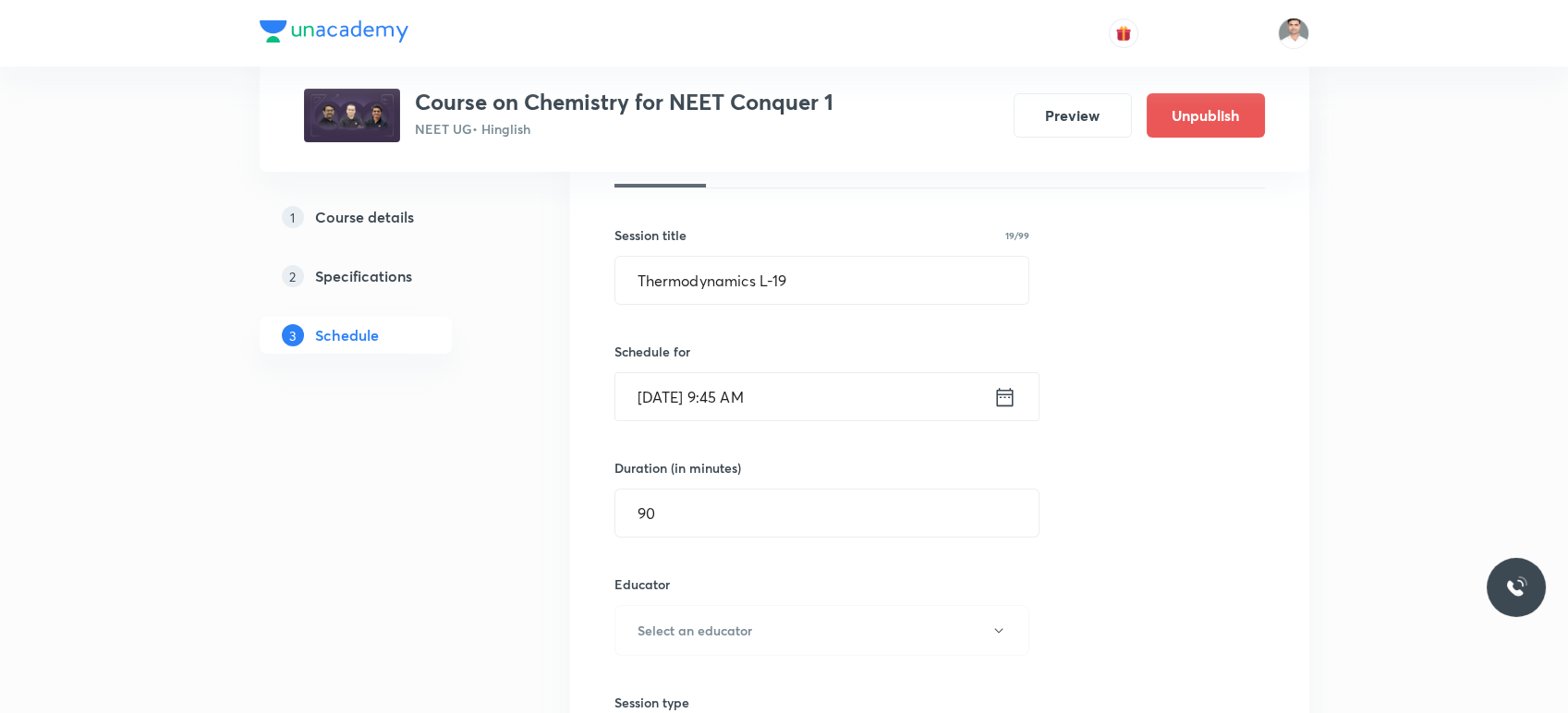
scroll to position [444, 0]
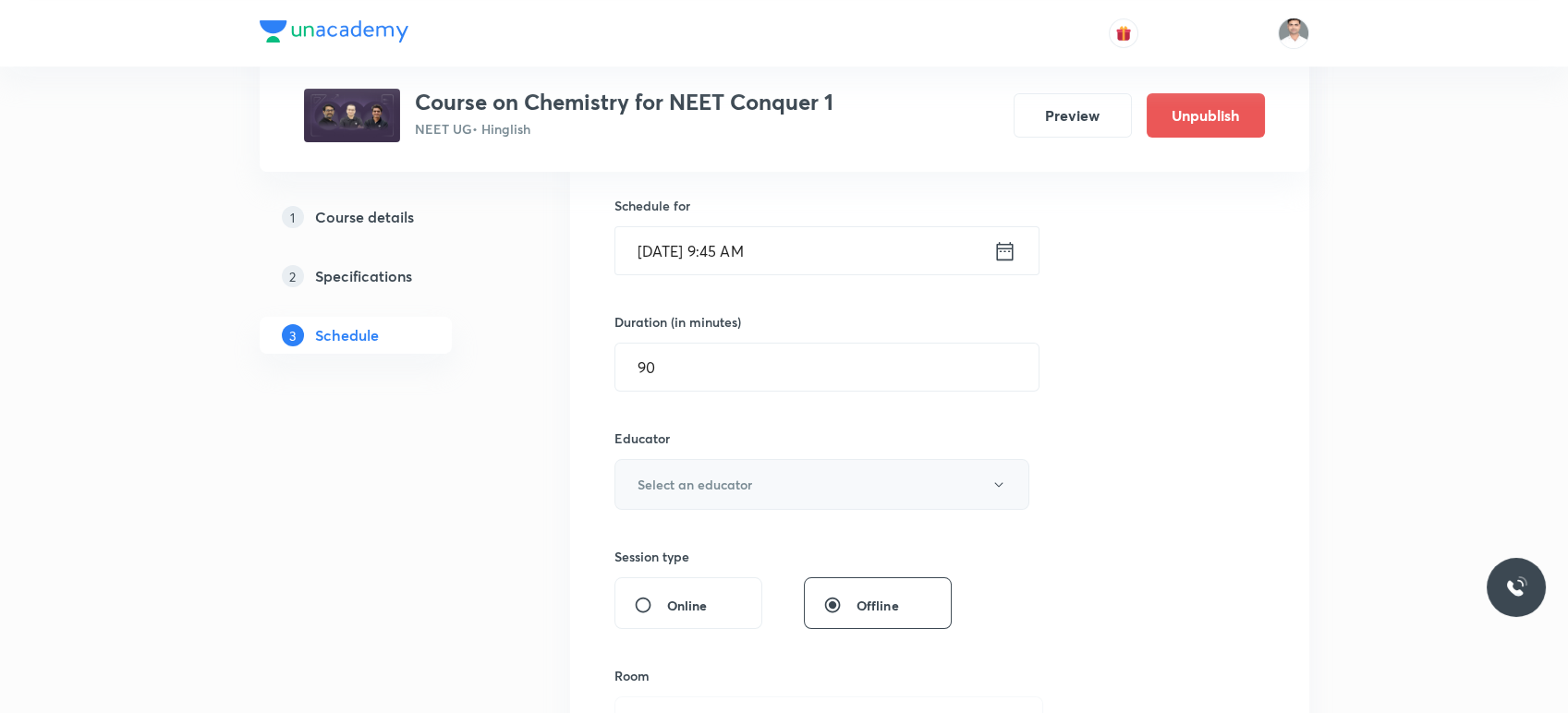
click at [695, 492] on h6 "Select an educator" at bounding box center [694, 485] width 114 height 20
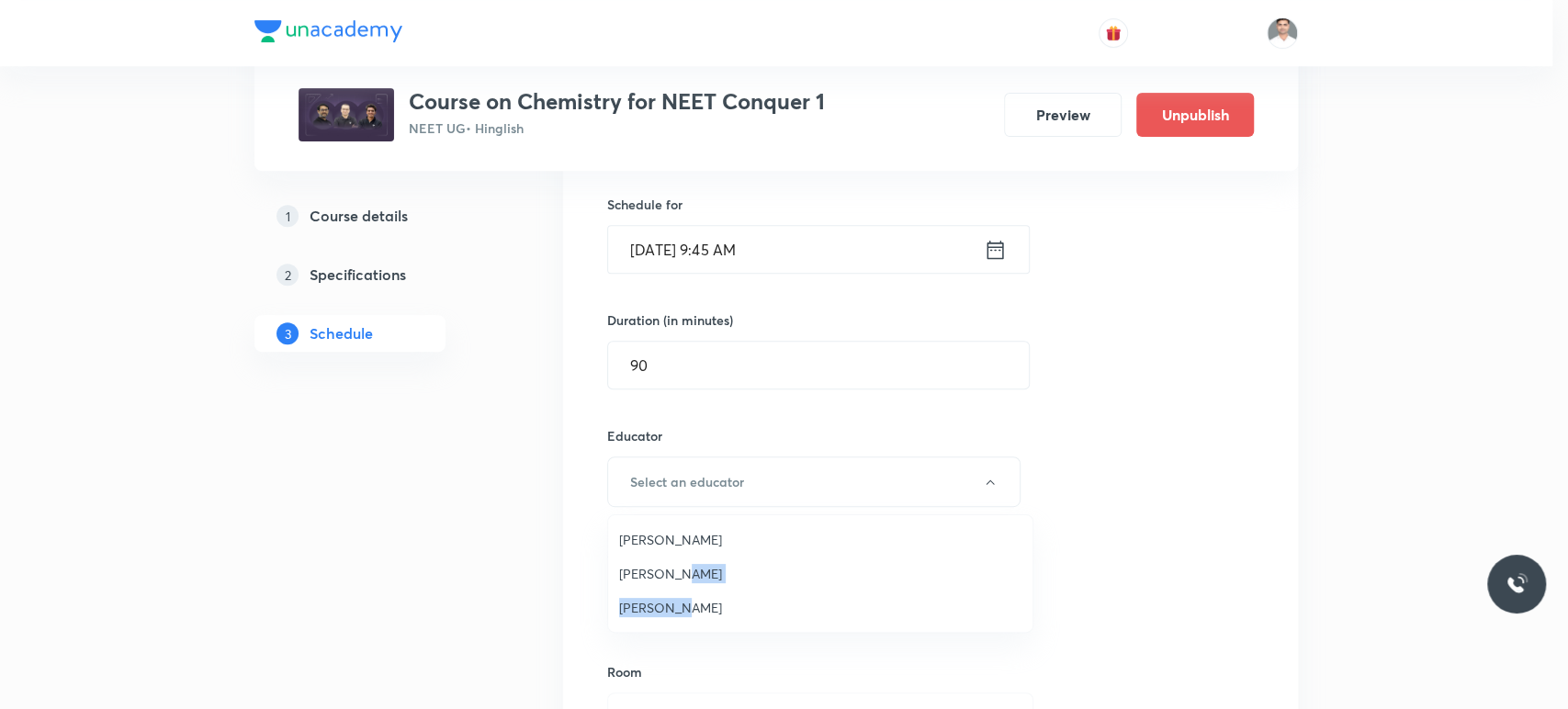
drag, startPoint x: 674, startPoint y: 576, endPoint x: 673, endPoint y: 610, distance: 34.0
click at [673, 610] on ul "Amit Kumar Bajya Akhilesh Kumar Dwivedi Hari Narayan Tiwari" at bounding box center [819, 573] width 424 height 117
click at [727, 607] on span "Hari Narayan Tiwari" at bounding box center [819, 608] width 402 height 20
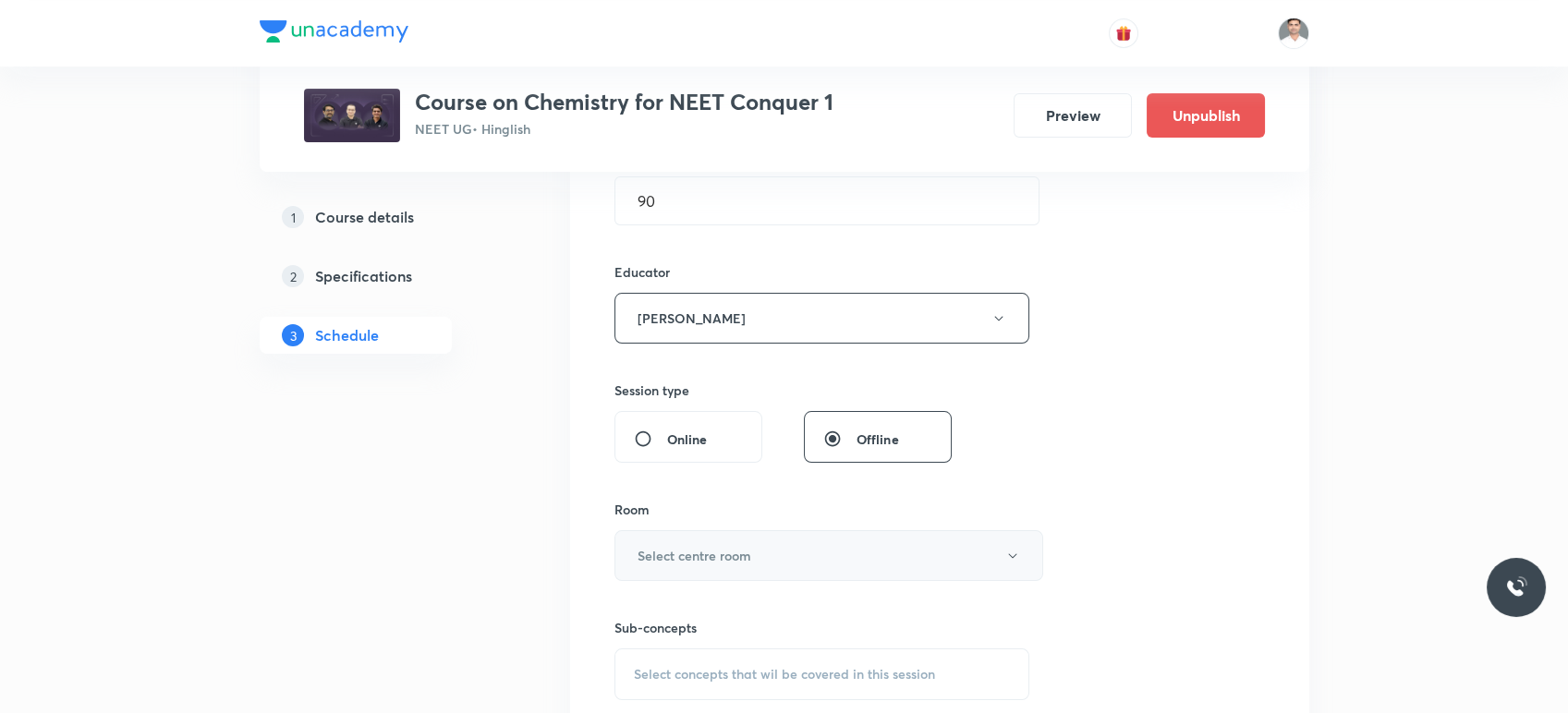
scroll to position [651, 0]
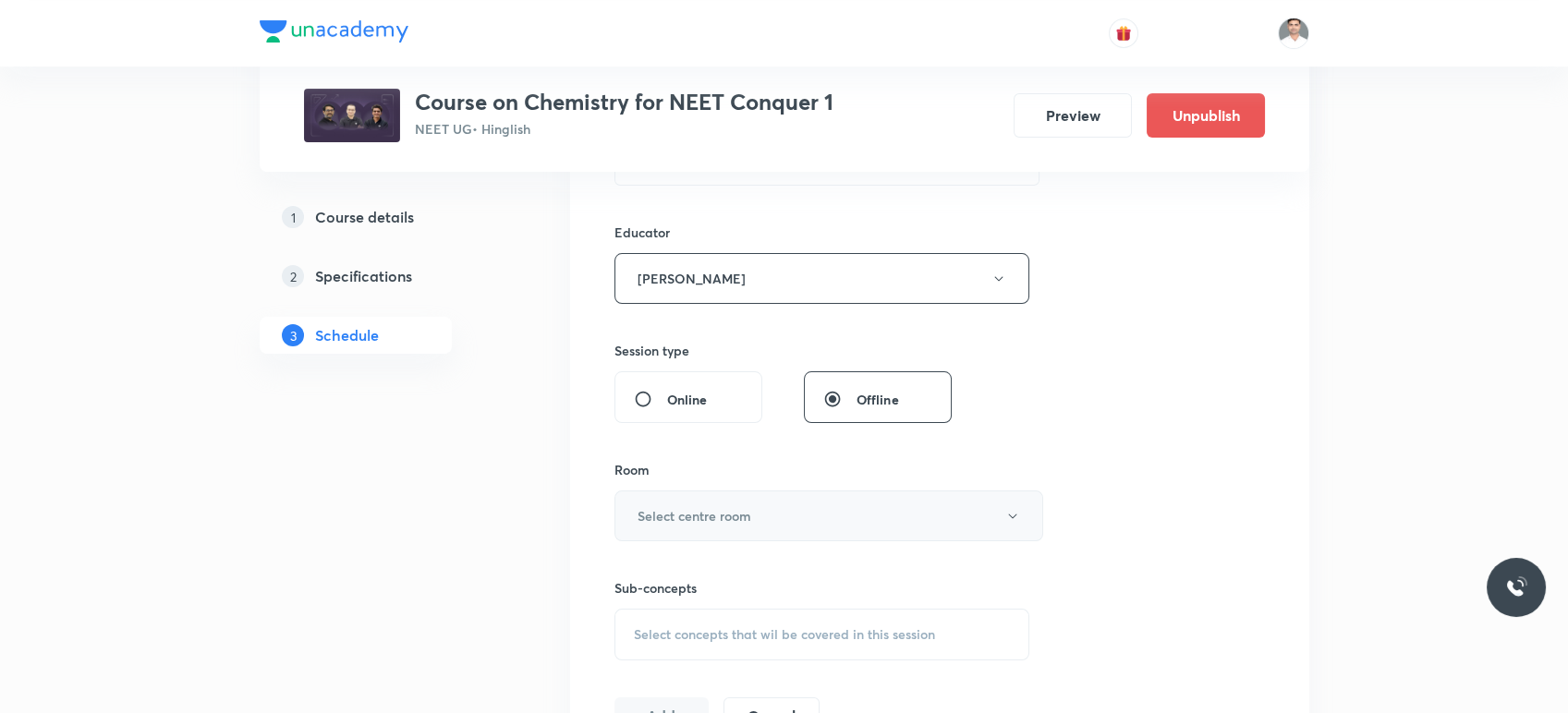
click at [697, 531] on button "Select centre room" at bounding box center [828, 516] width 428 height 51
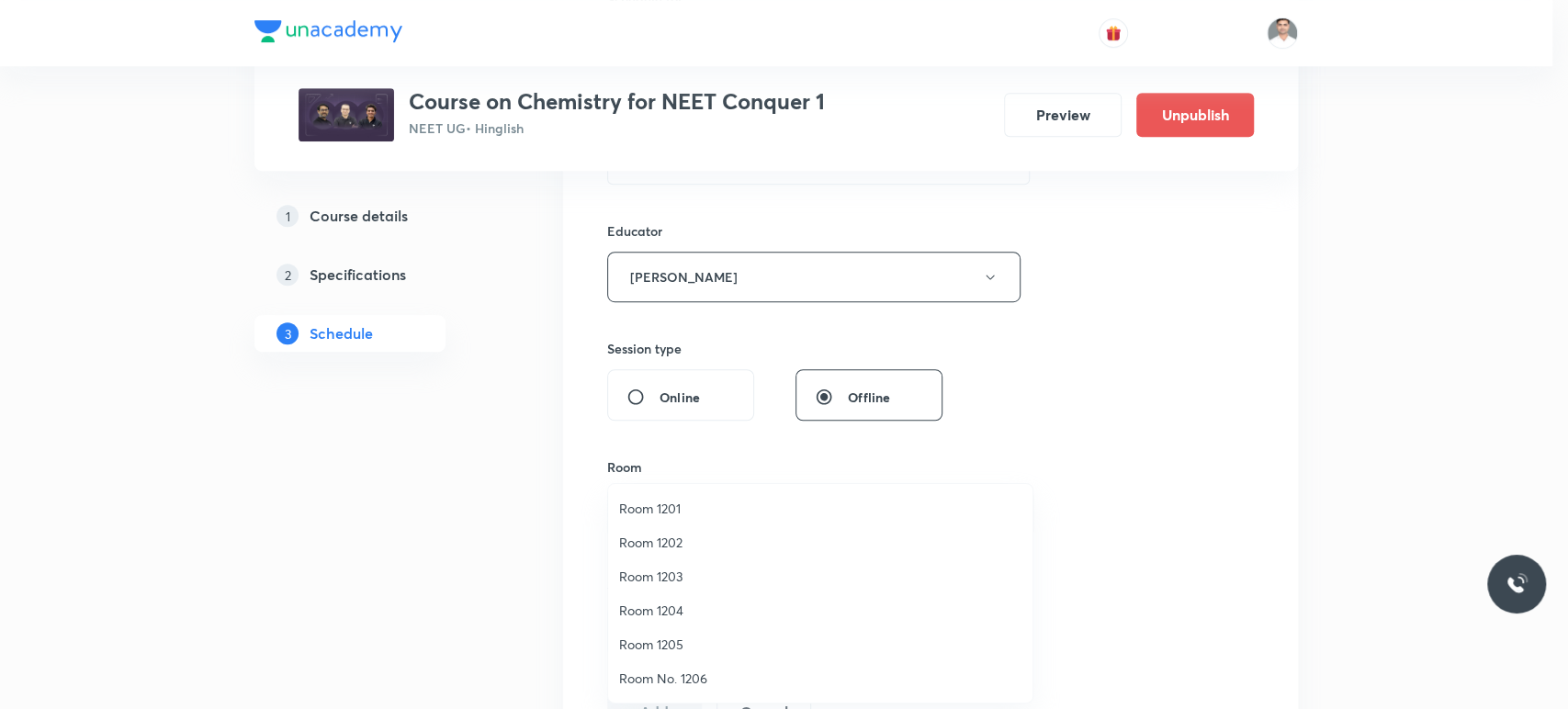
click at [641, 508] on span "Room 1201" at bounding box center [819, 509] width 402 height 20
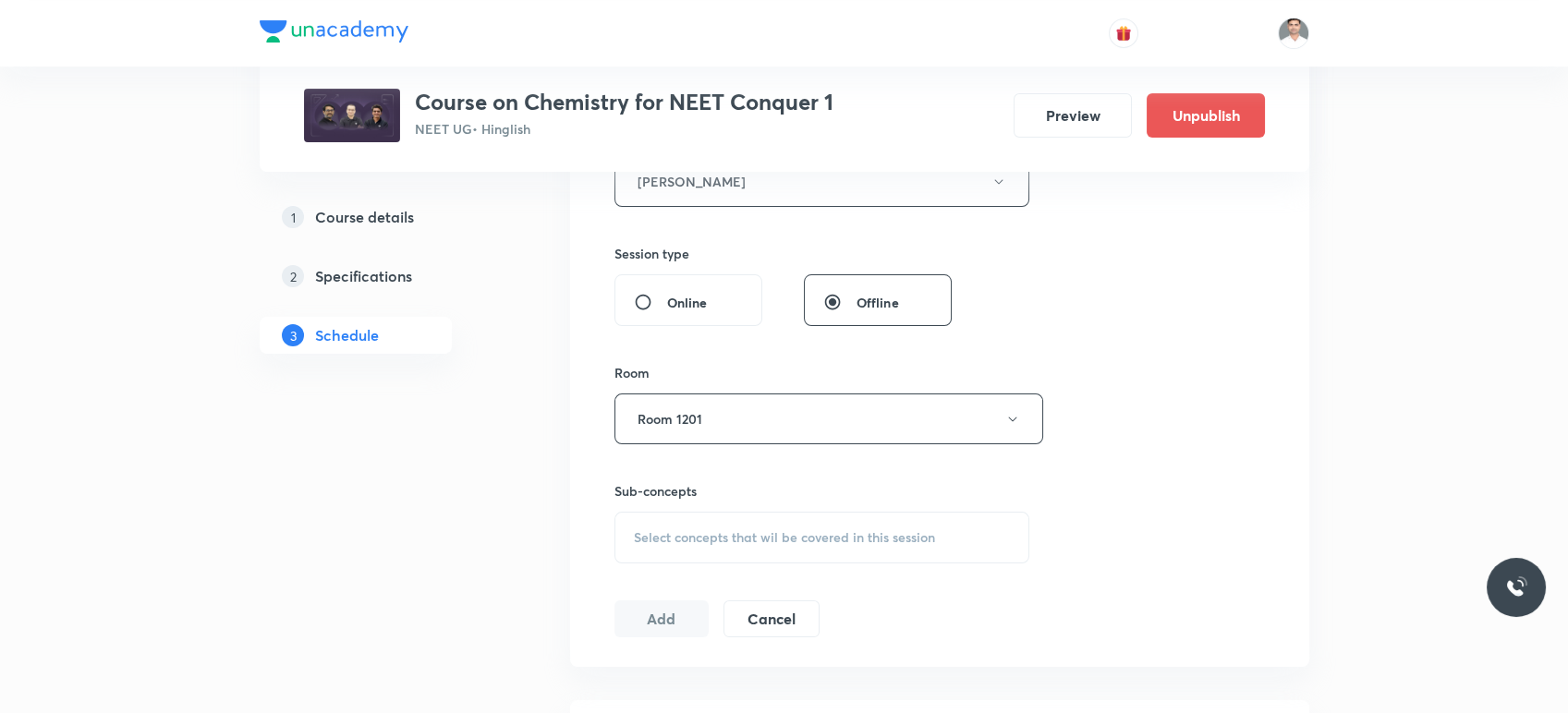
scroll to position [856, 0]
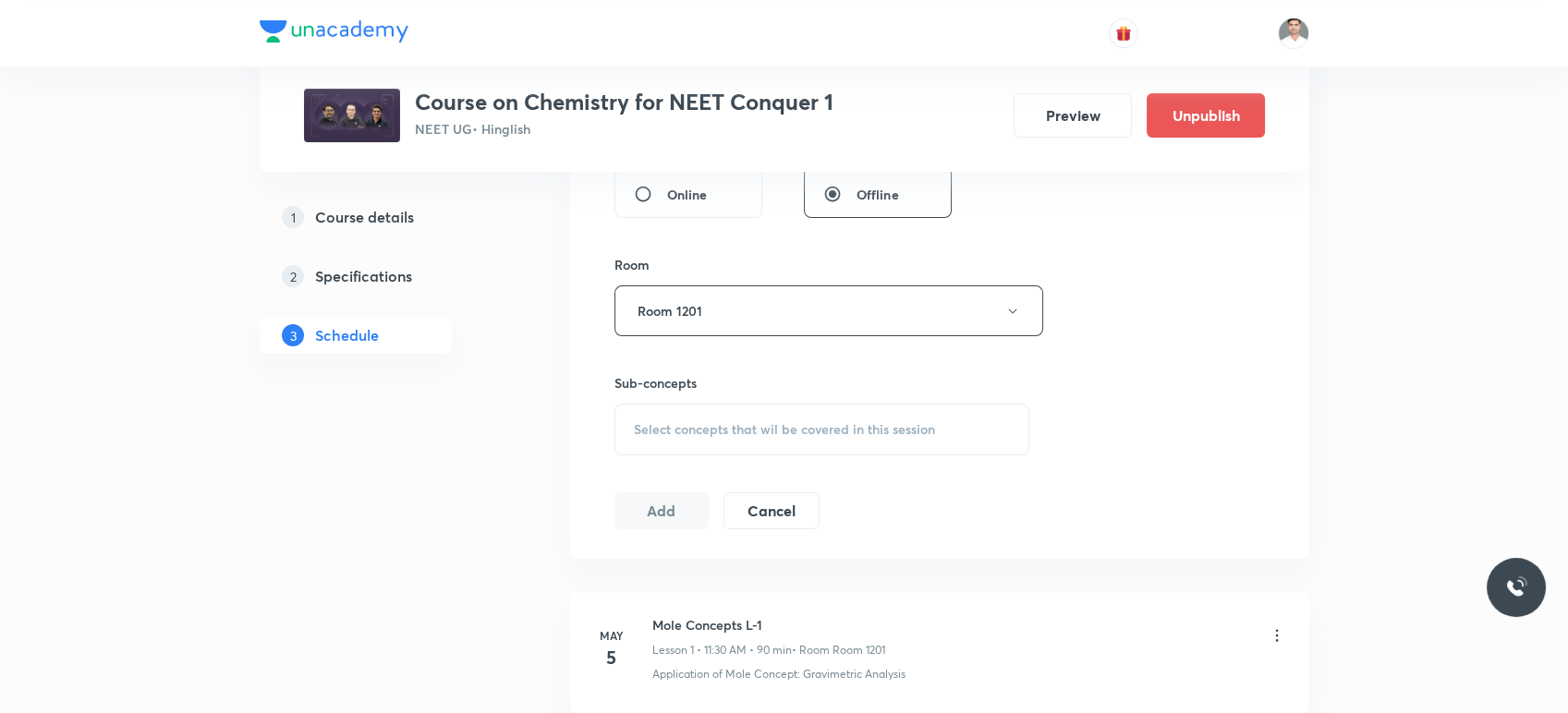
click at [693, 422] on span "Select concepts that wil be covered in this session" at bounding box center [785, 429] width 301 height 15
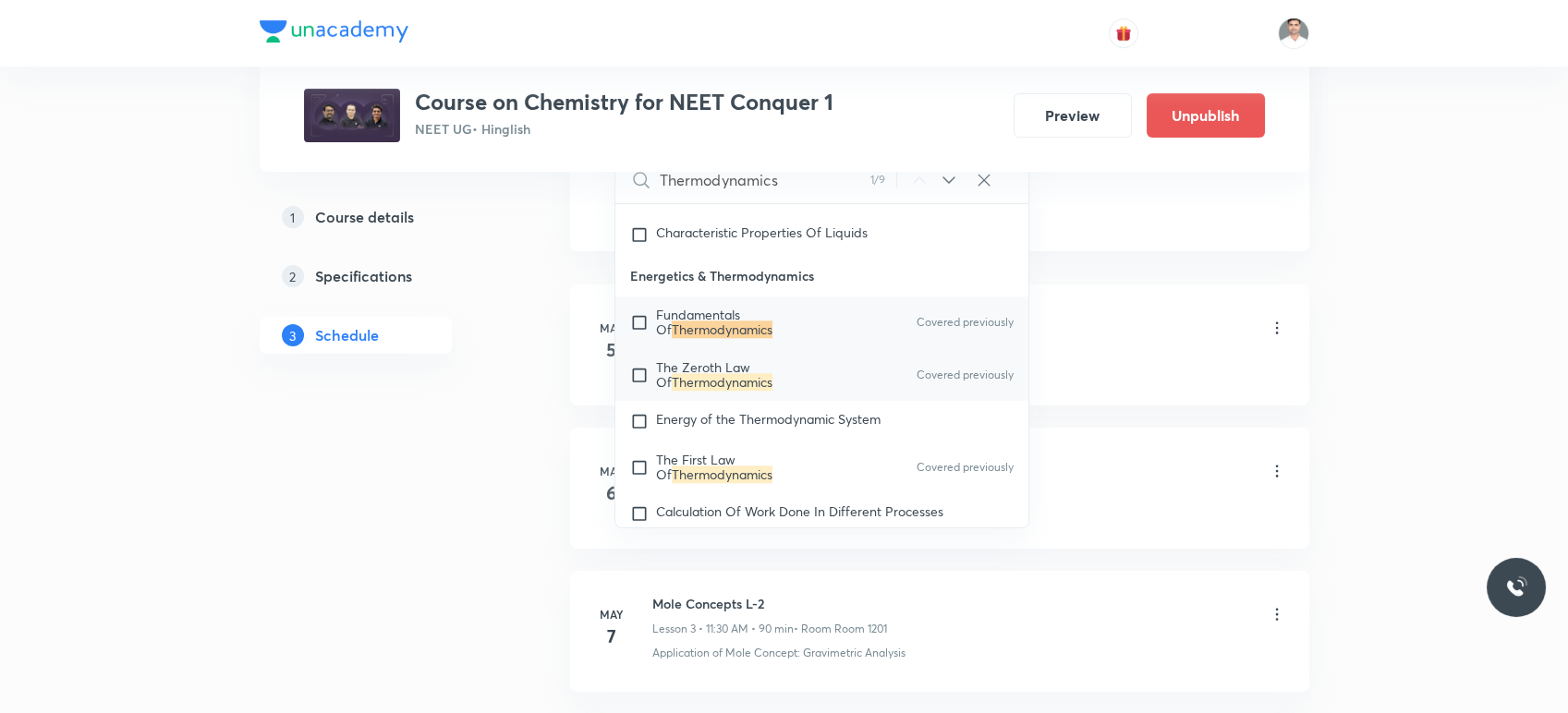
scroll to position [4511, 0]
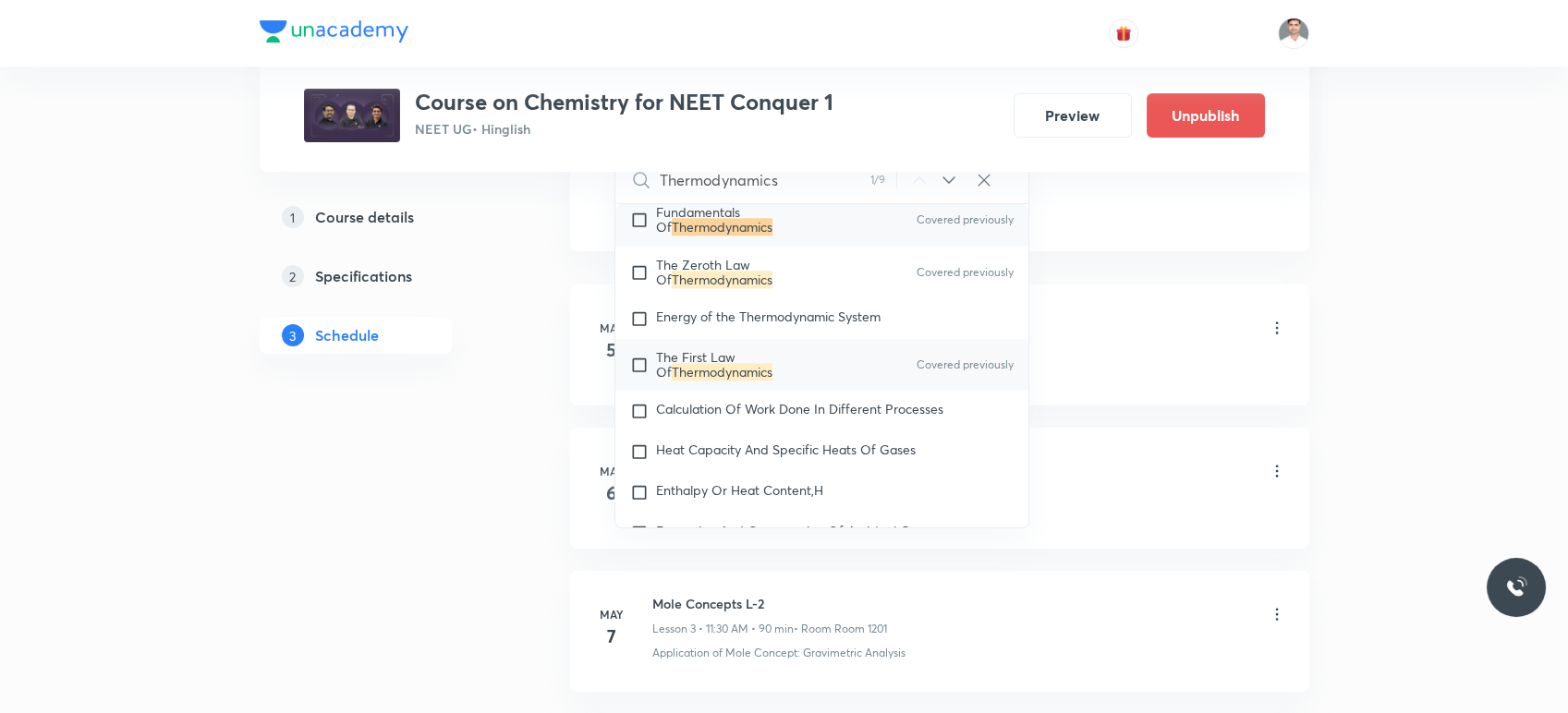
type input "Thermodynamics"
click at [711, 381] on mark "Thermodynamics" at bounding box center [722, 372] width 100 height 18
checkbox input "true"
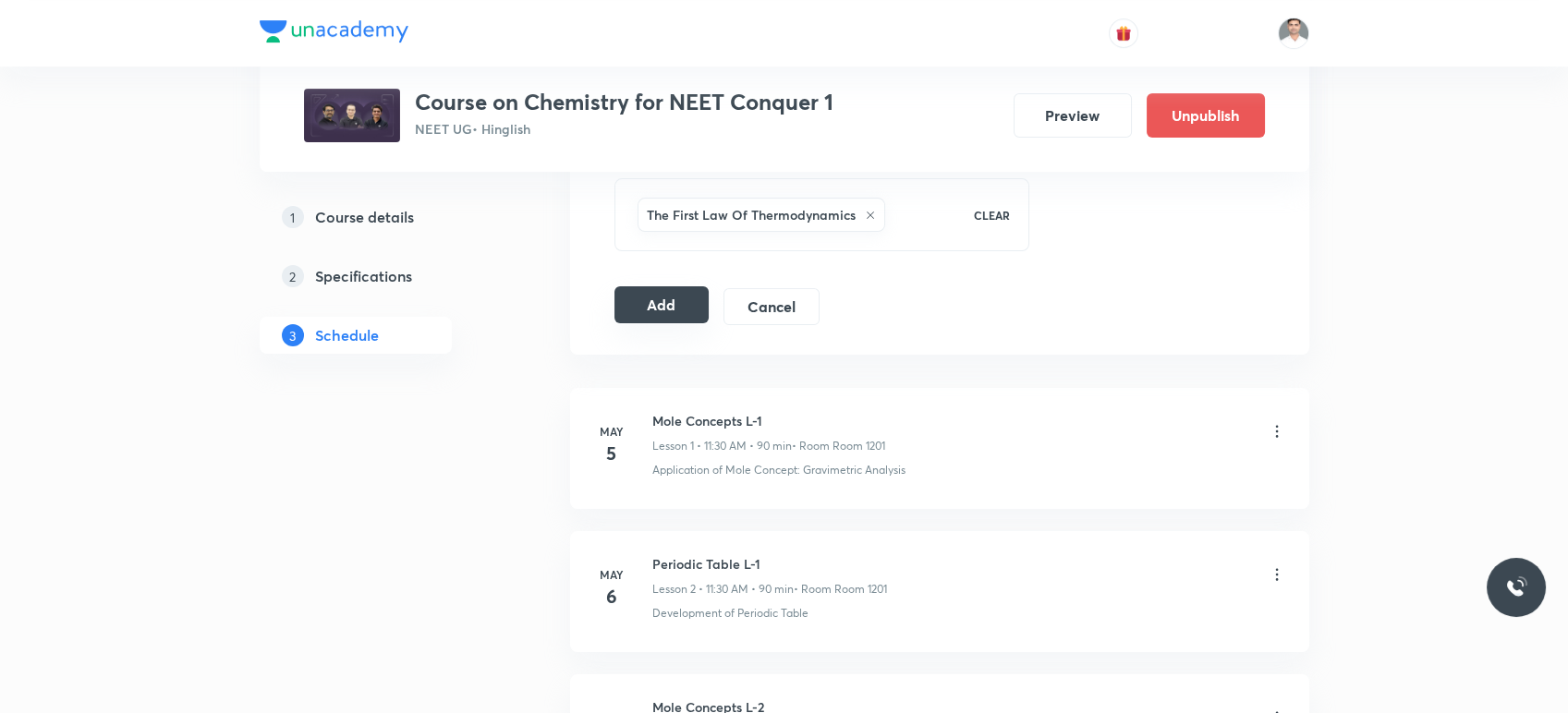
scroll to position [958, 0]
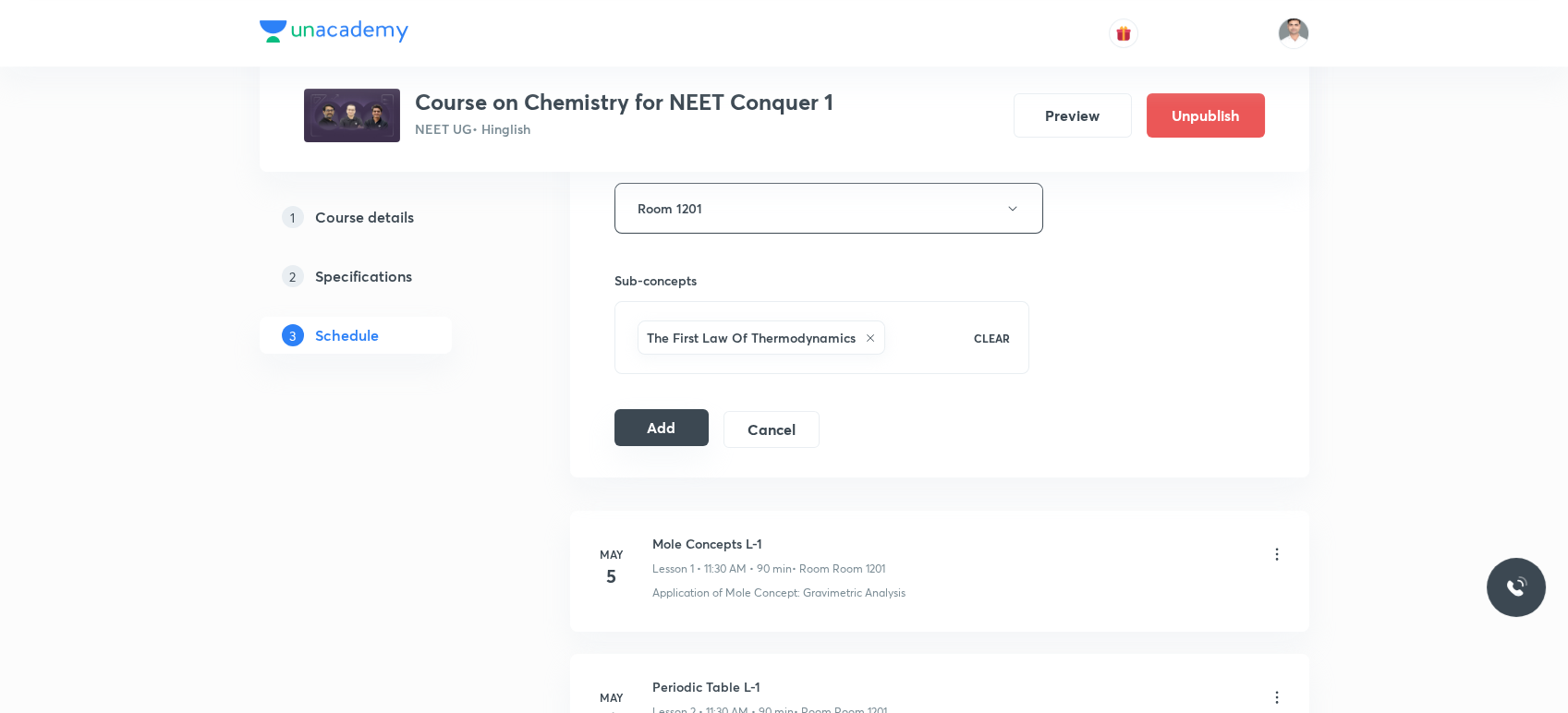
click at [682, 420] on button "Add" at bounding box center [662, 428] width 96 height 37
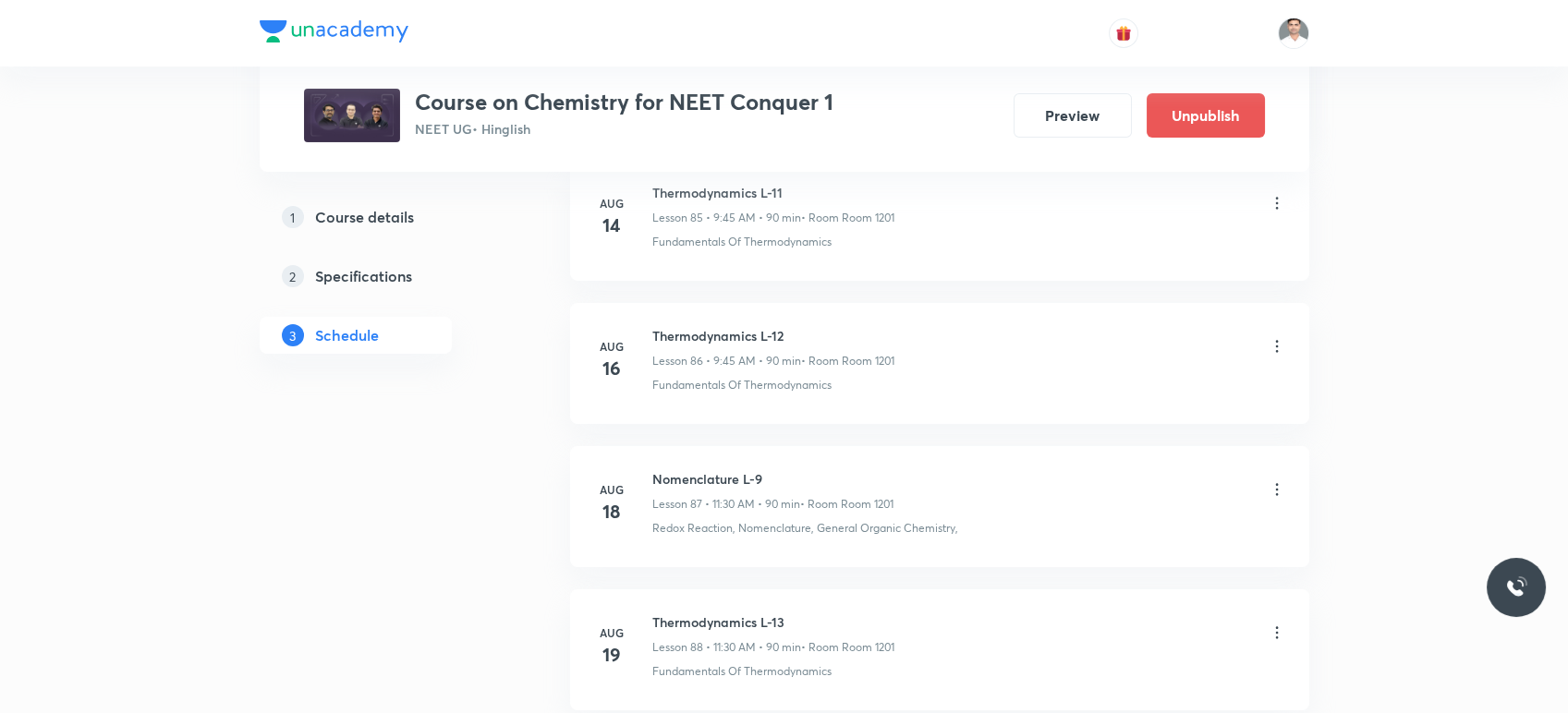
scroll to position [15065, 0]
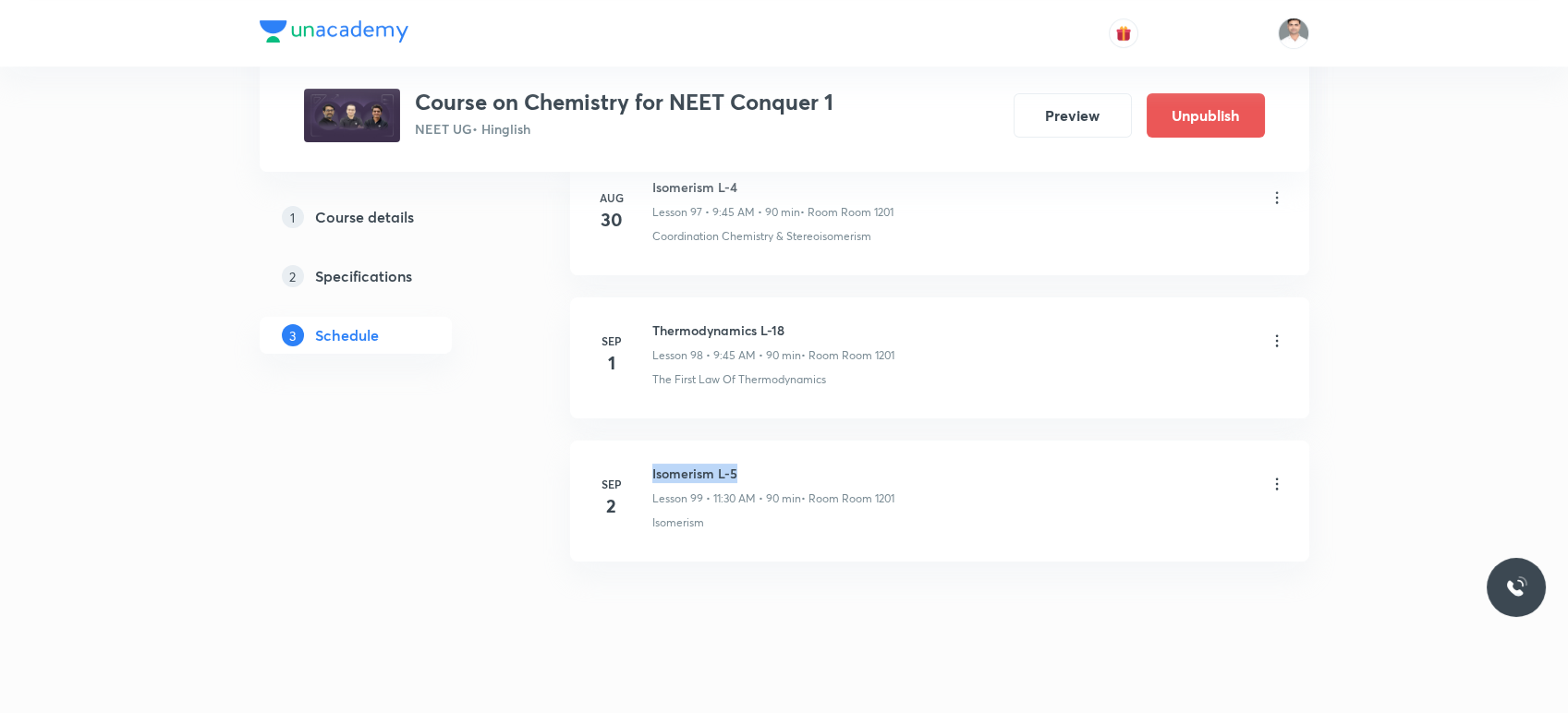
drag, startPoint x: 649, startPoint y: 444, endPoint x: 788, endPoint y: 437, distance: 139.2
click at [788, 441] on li "Sep 2 Isomerism L-5 Lesson 99 • 11:30 AM • 90 min • Room Room 1201 Isomerism" at bounding box center [940, 501] width 740 height 121
copy h6 "Isomerism L-5"
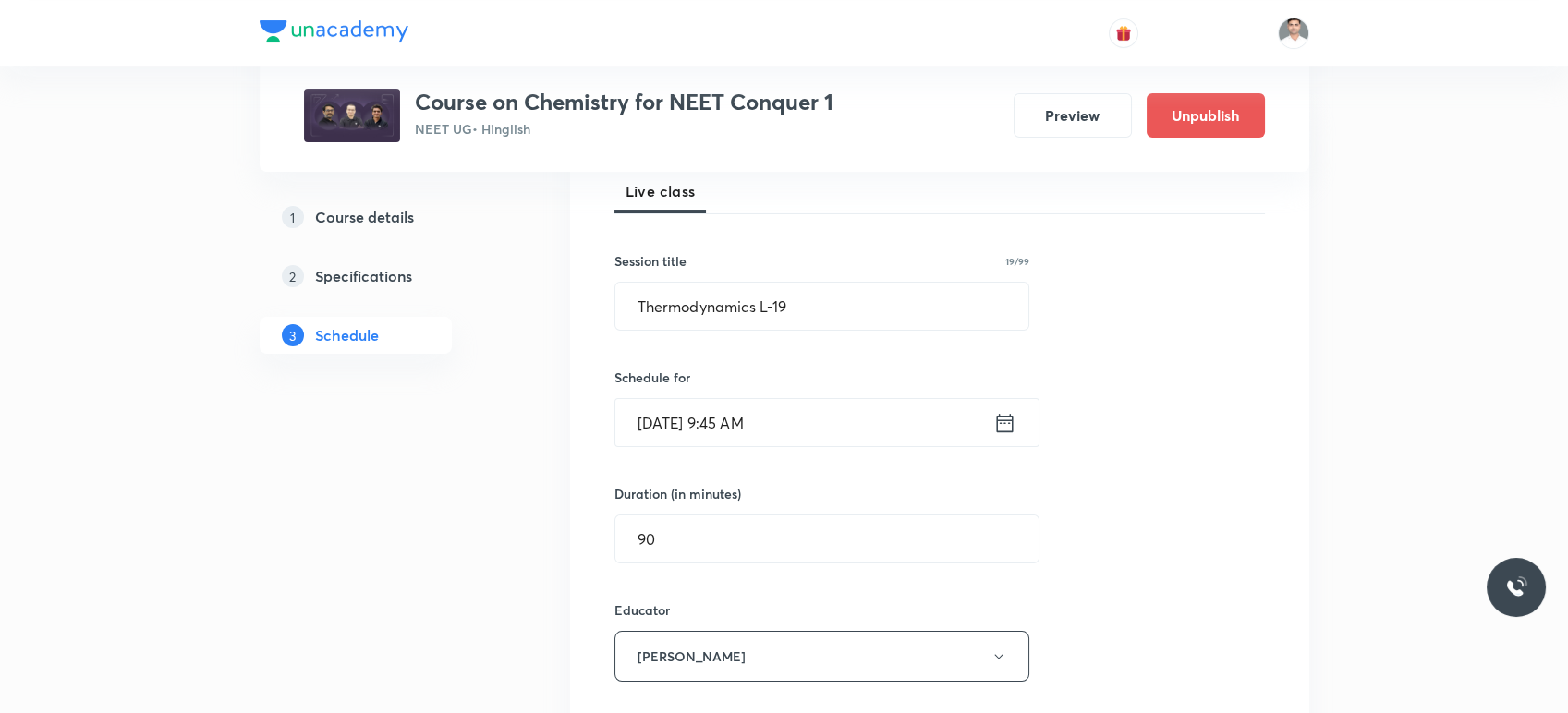
scroll to position [0, 0]
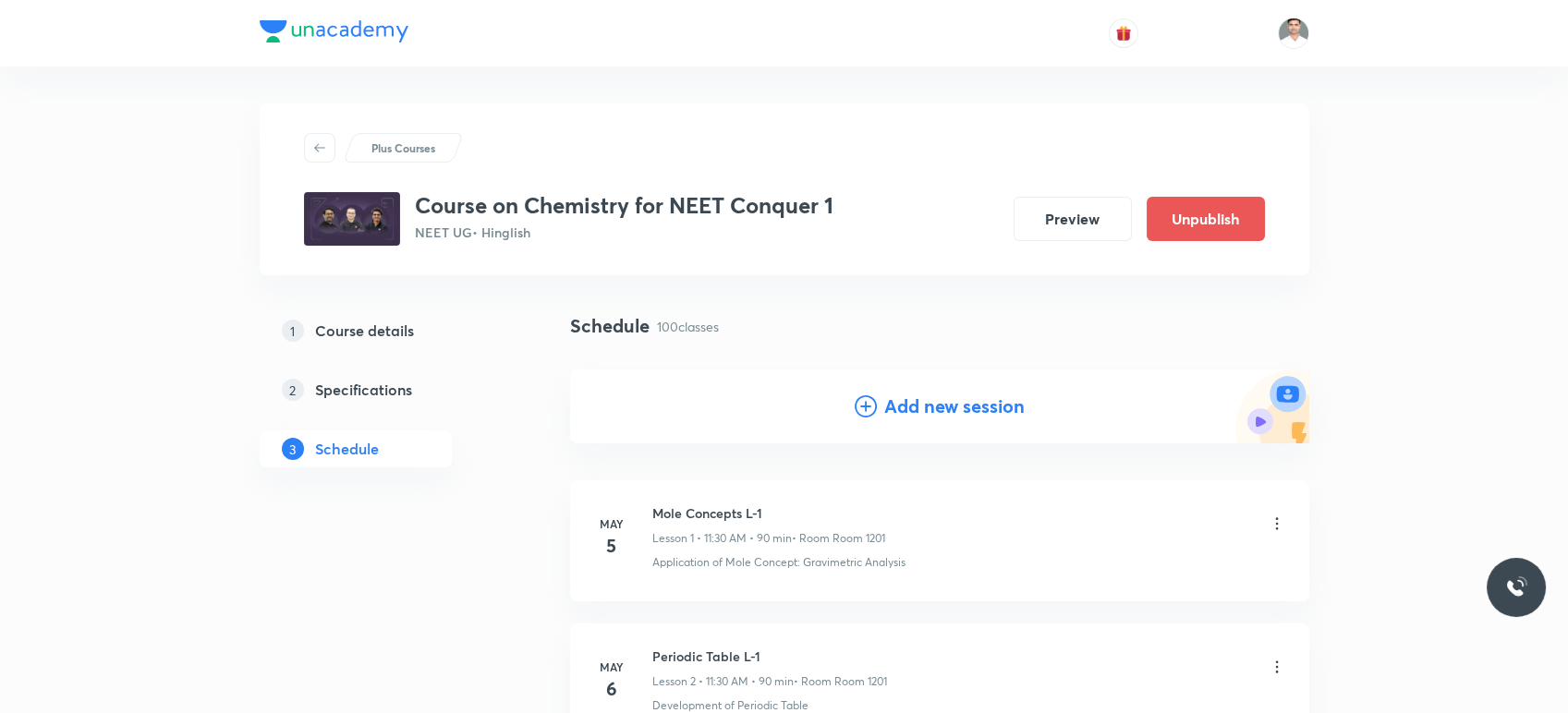
click at [912, 407] on h4 "Add new session" at bounding box center [954, 407] width 141 height 28
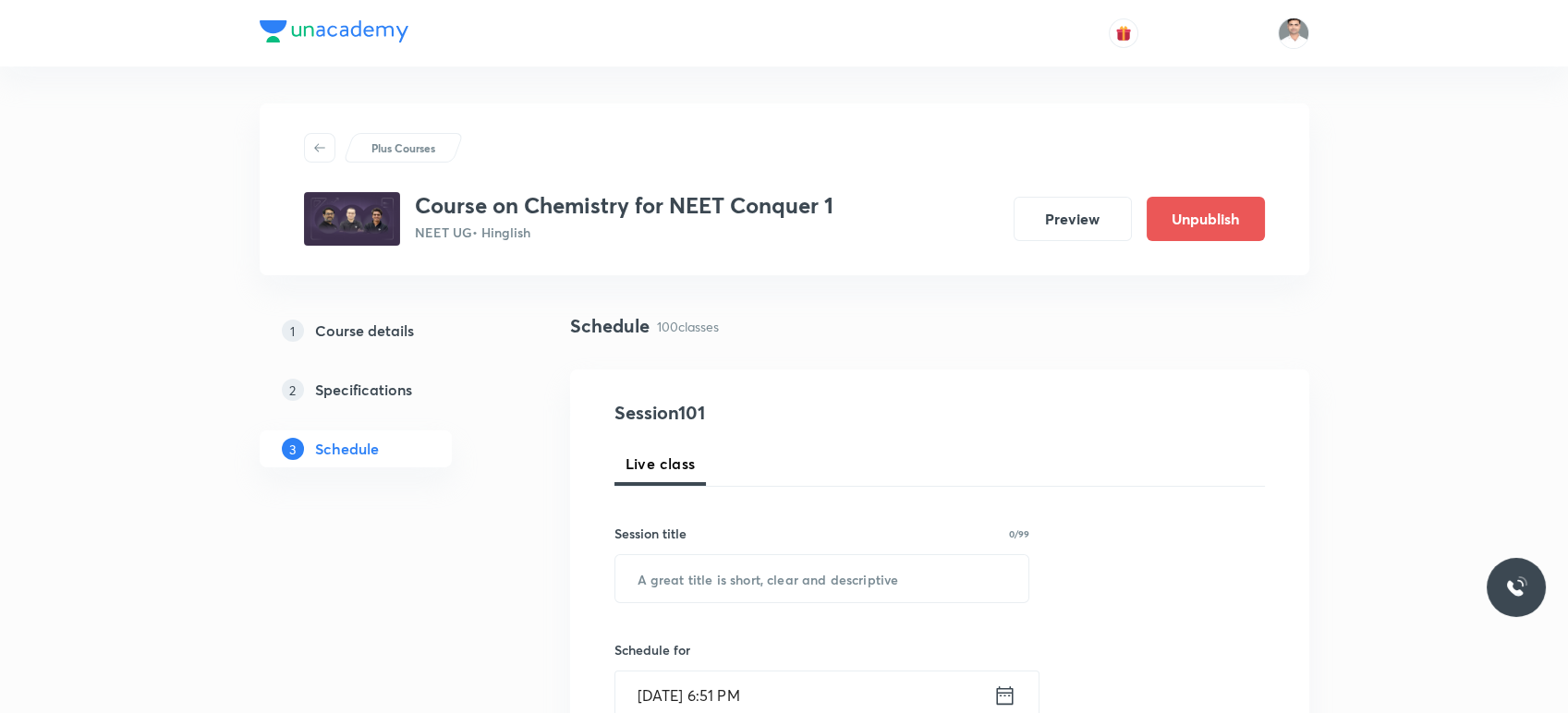
click at [721, 552] on div "Session title 0/99 ​" at bounding box center [822, 563] width 416 height 80
click at [717, 570] on input "text" at bounding box center [822, 579] width 414 height 47
paste input "Isomerism L-5"
type input "Isomerism L-6"
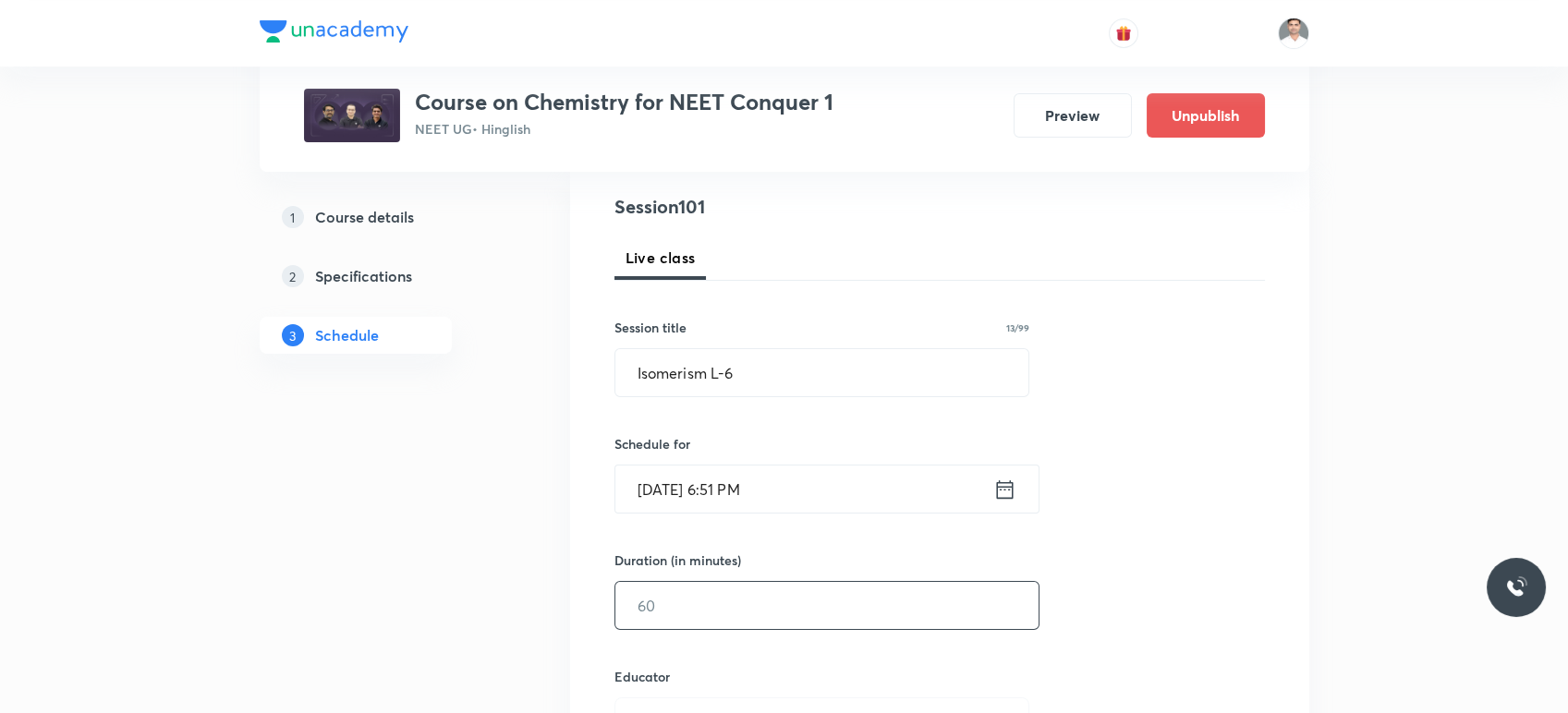
scroll to position [210, 0]
click at [1009, 494] on icon at bounding box center [1005, 486] width 23 height 26
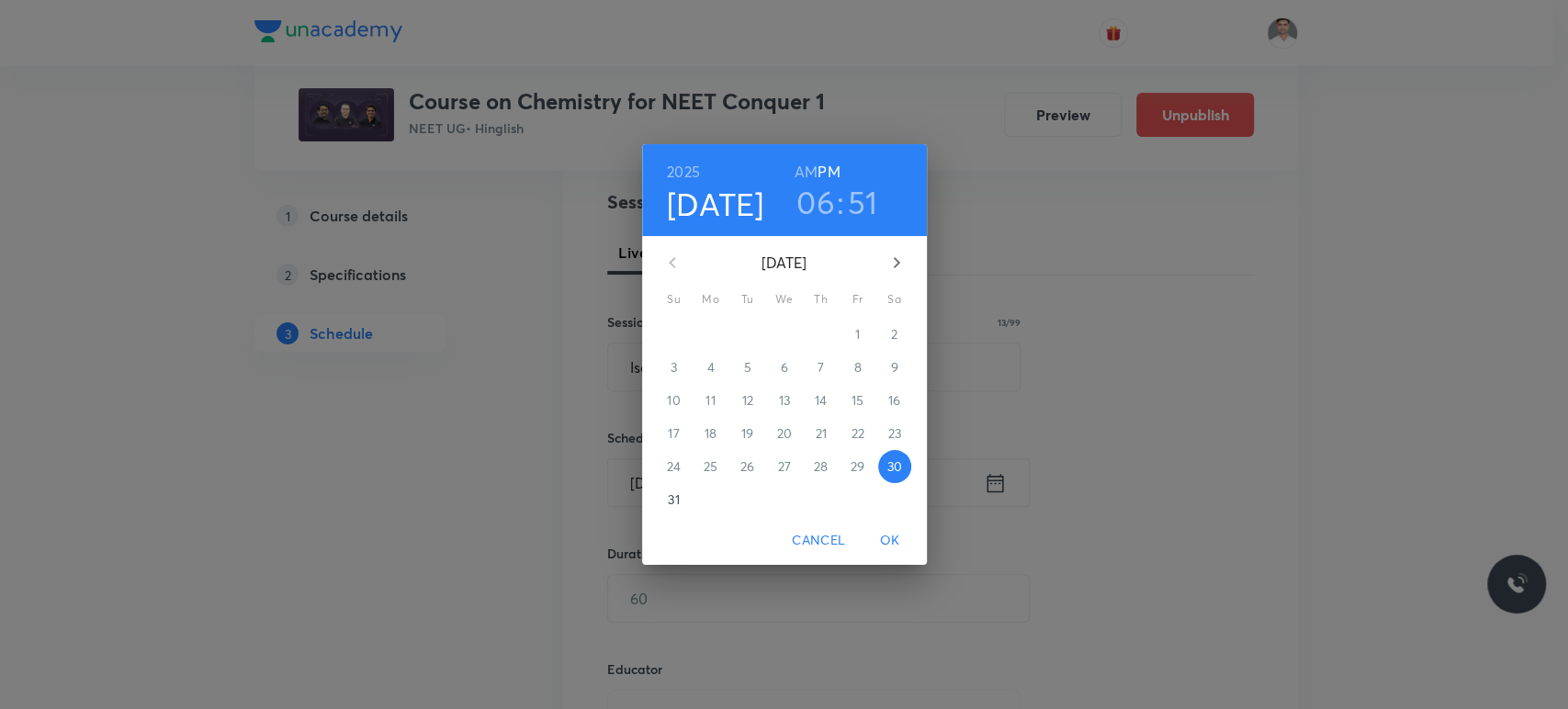
click at [896, 248] on button "button" at bounding box center [896, 262] width 44 height 44
click at [816, 330] on p "4" at bounding box center [820, 334] width 8 height 19
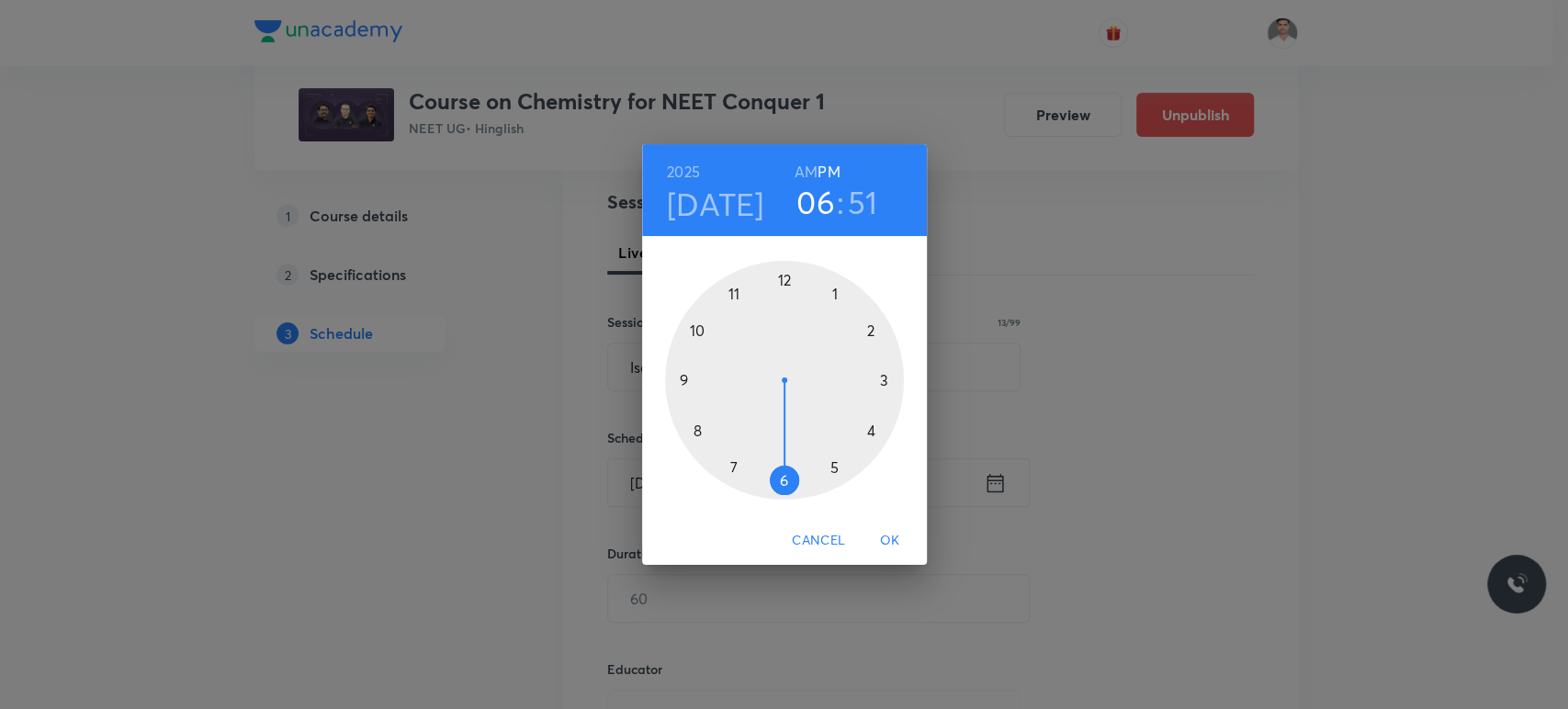
click at [815, 176] on h6 "AM" at bounding box center [806, 171] width 23 height 25
click at [691, 380] on div at bounding box center [784, 380] width 239 height 239
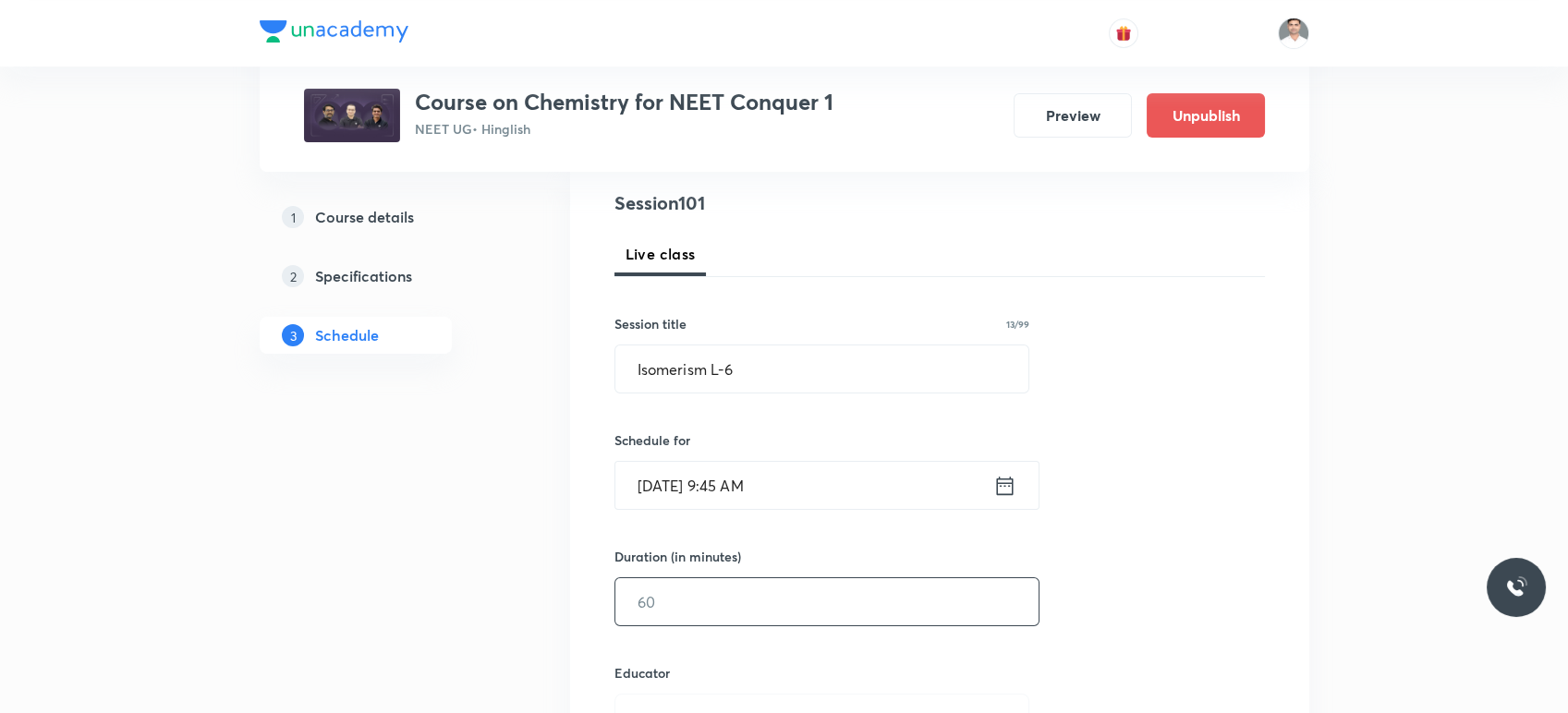
click at [751, 606] on input "text" at bounding box center [827, 602] width 424 height 47
type input "90"
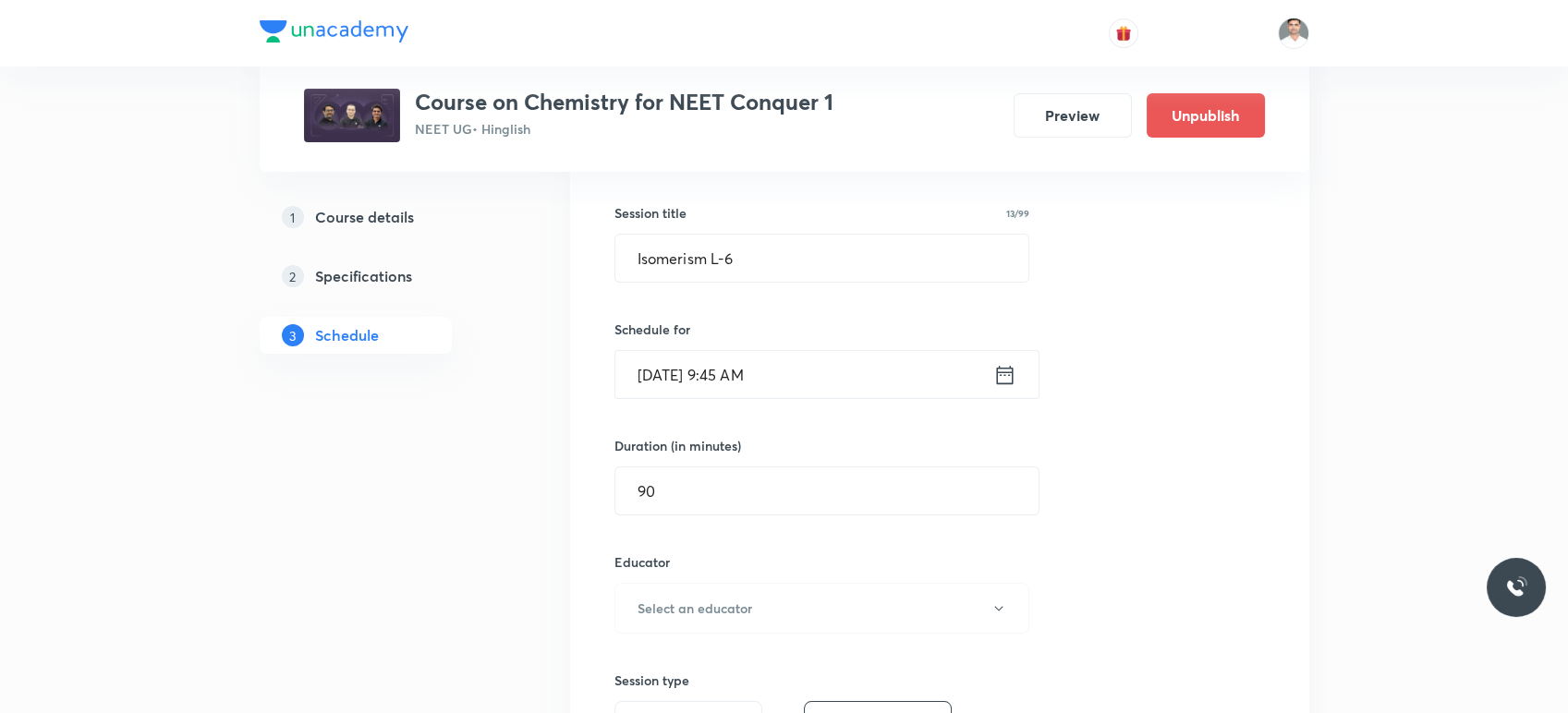
scroll to position [444, 0]
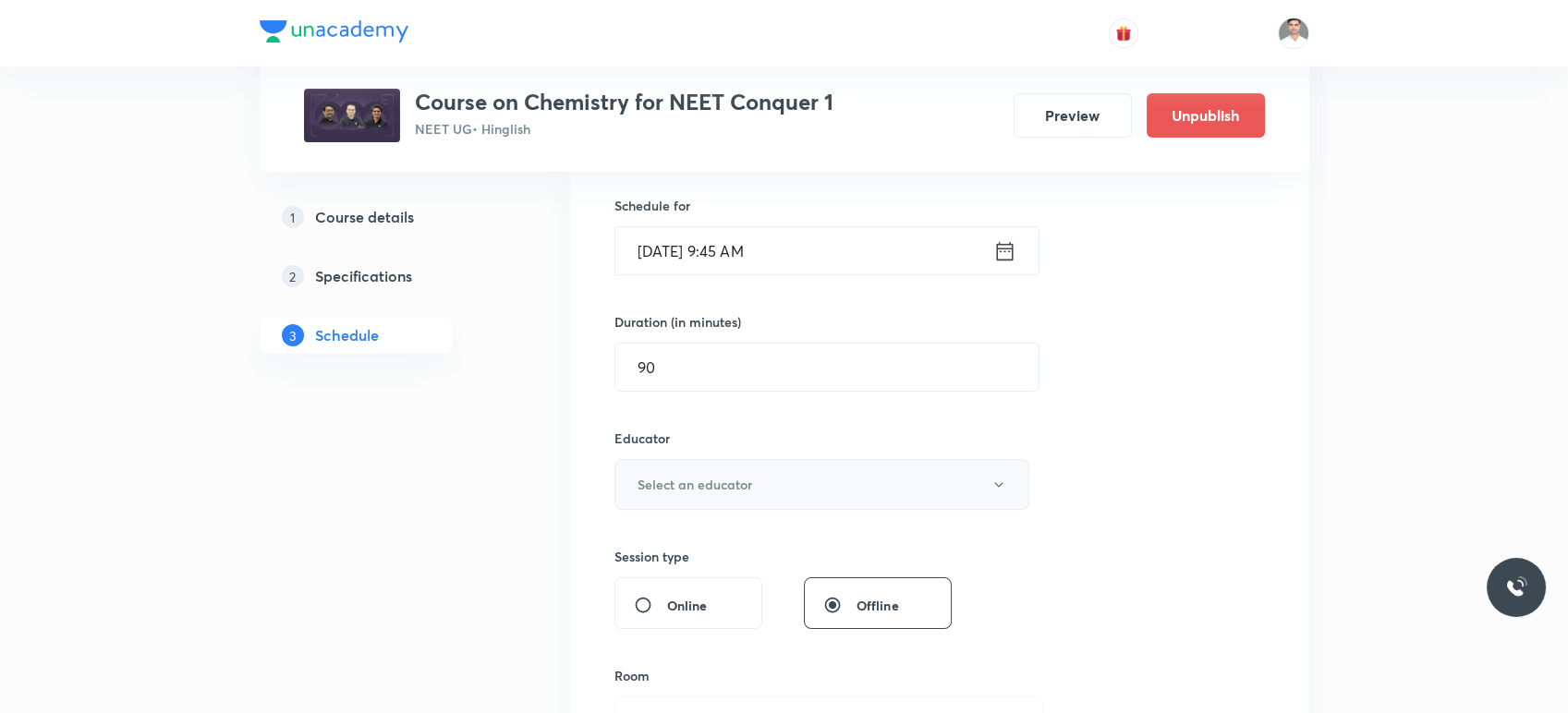
click at [722, 461] on button "Select an educator" at bounding box center [822, 485] width 416 height 51
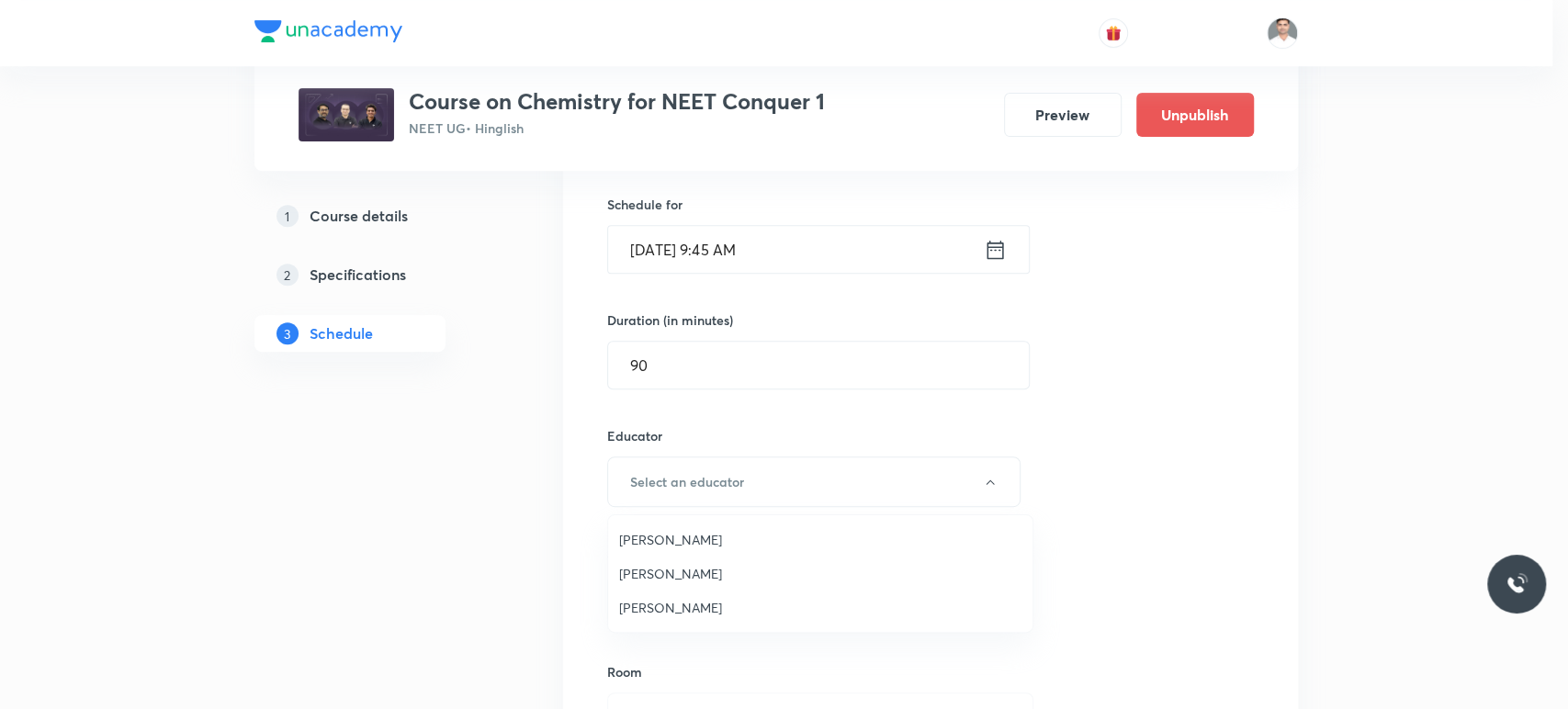
click at [691, 579] on span "Akhilesh Kumar Dwivedi" at bounding box center [819, 574] width 402 height 20
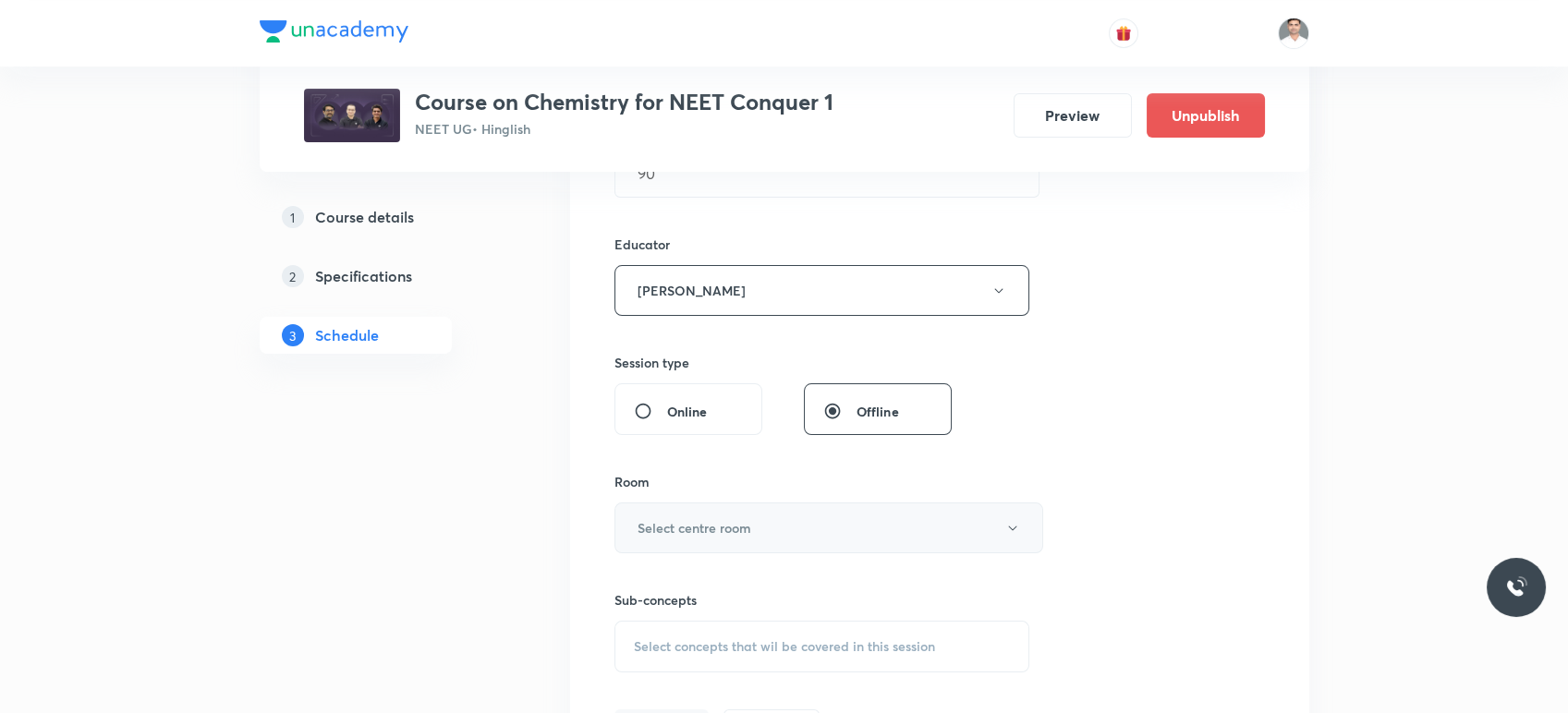
scroll to position [651, 0]
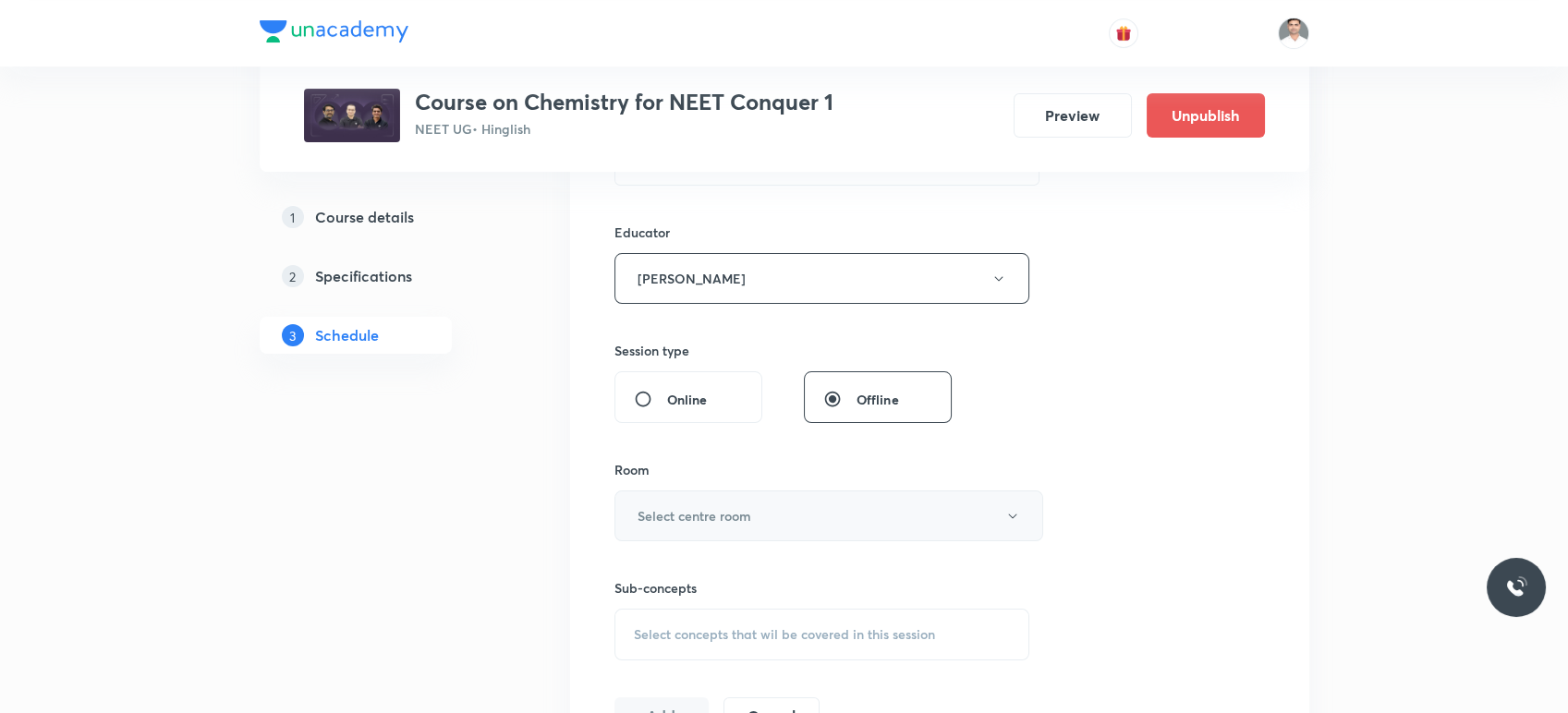
click at [695, 510] on h6 "Select centre room" at bounding box center [693, 516] width 113 height 20
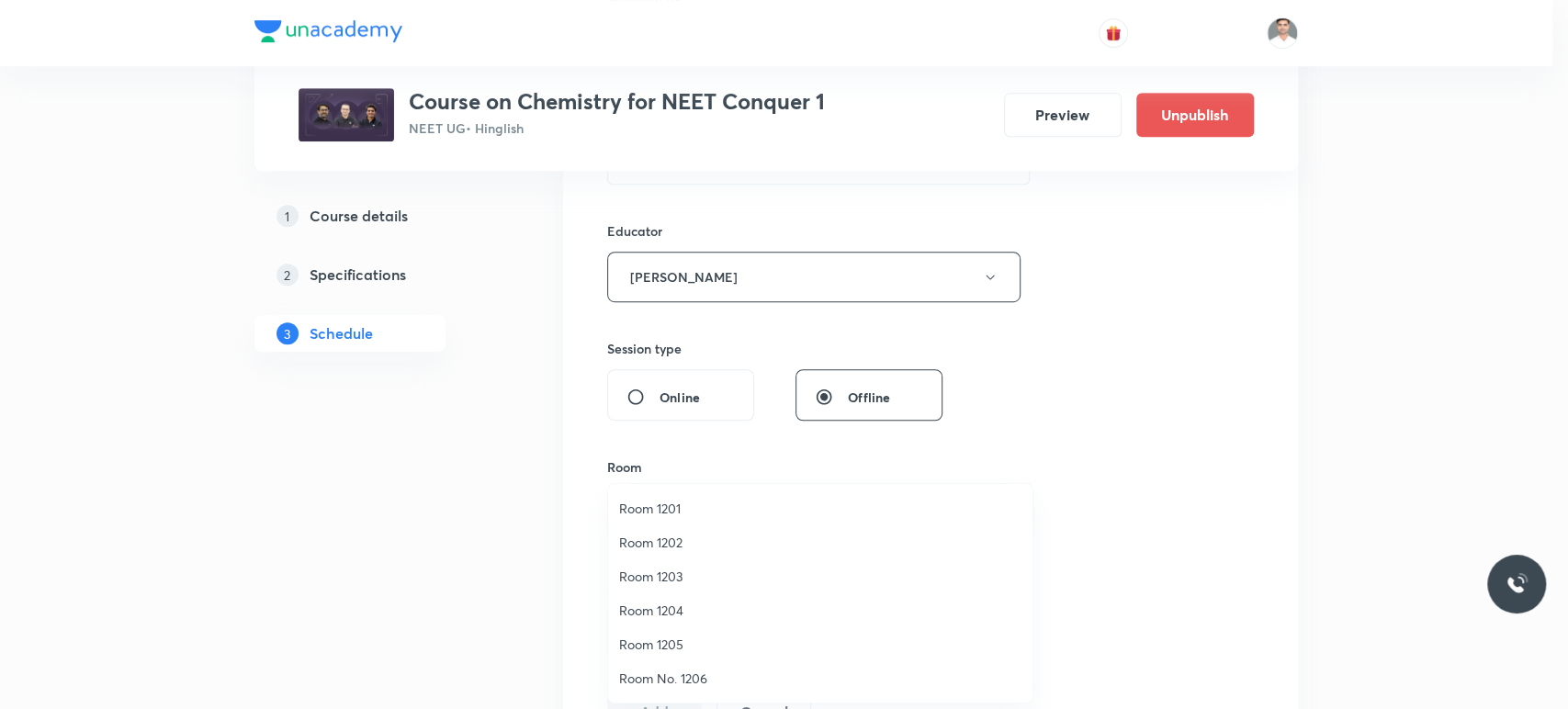
click at [661, 502] on span "Room 1201" at bounding box center [819, 509] width 402 height 20
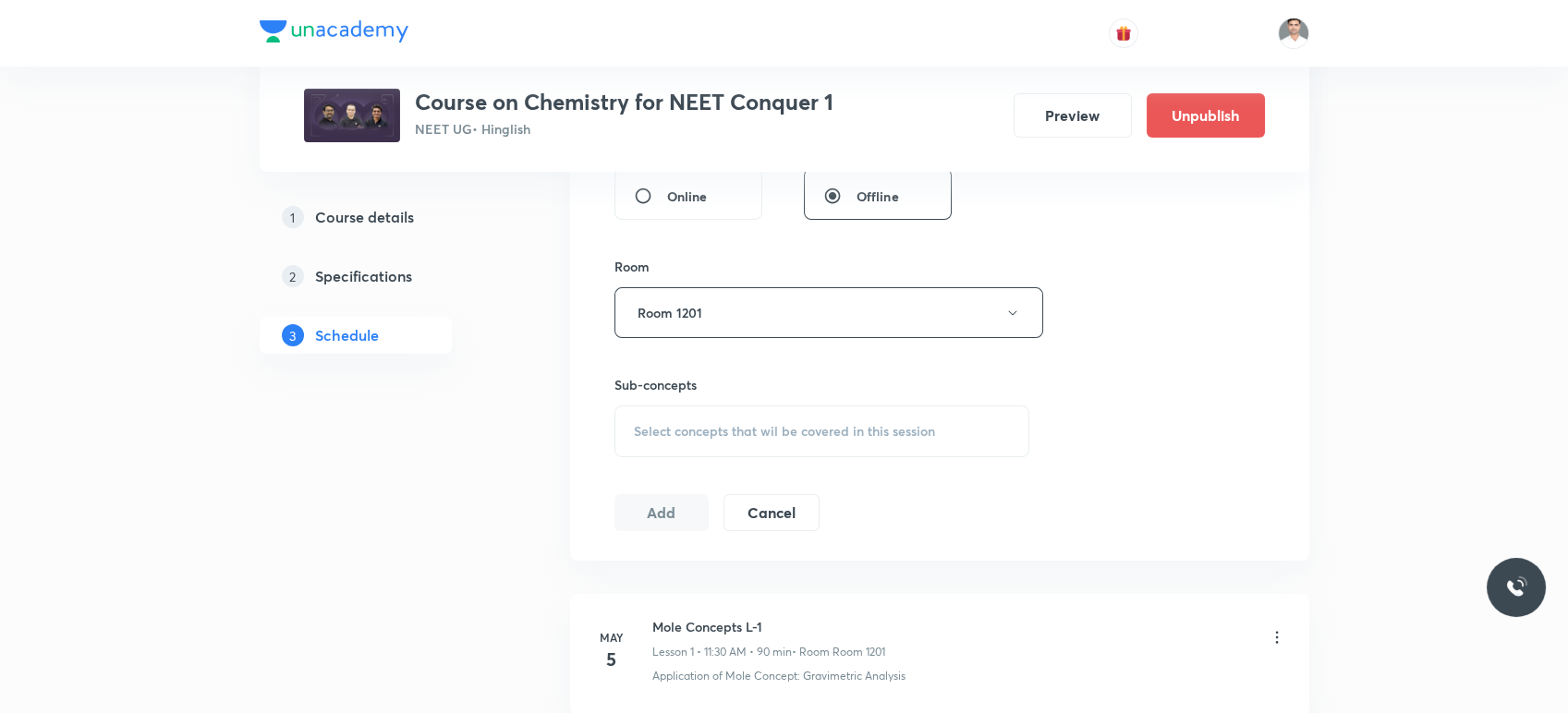
scroll to position [856, 0]
click at [706, 426] on span "Select concepts that wil be covered in this session" at bounding box center [785, 429] width 301 height 15
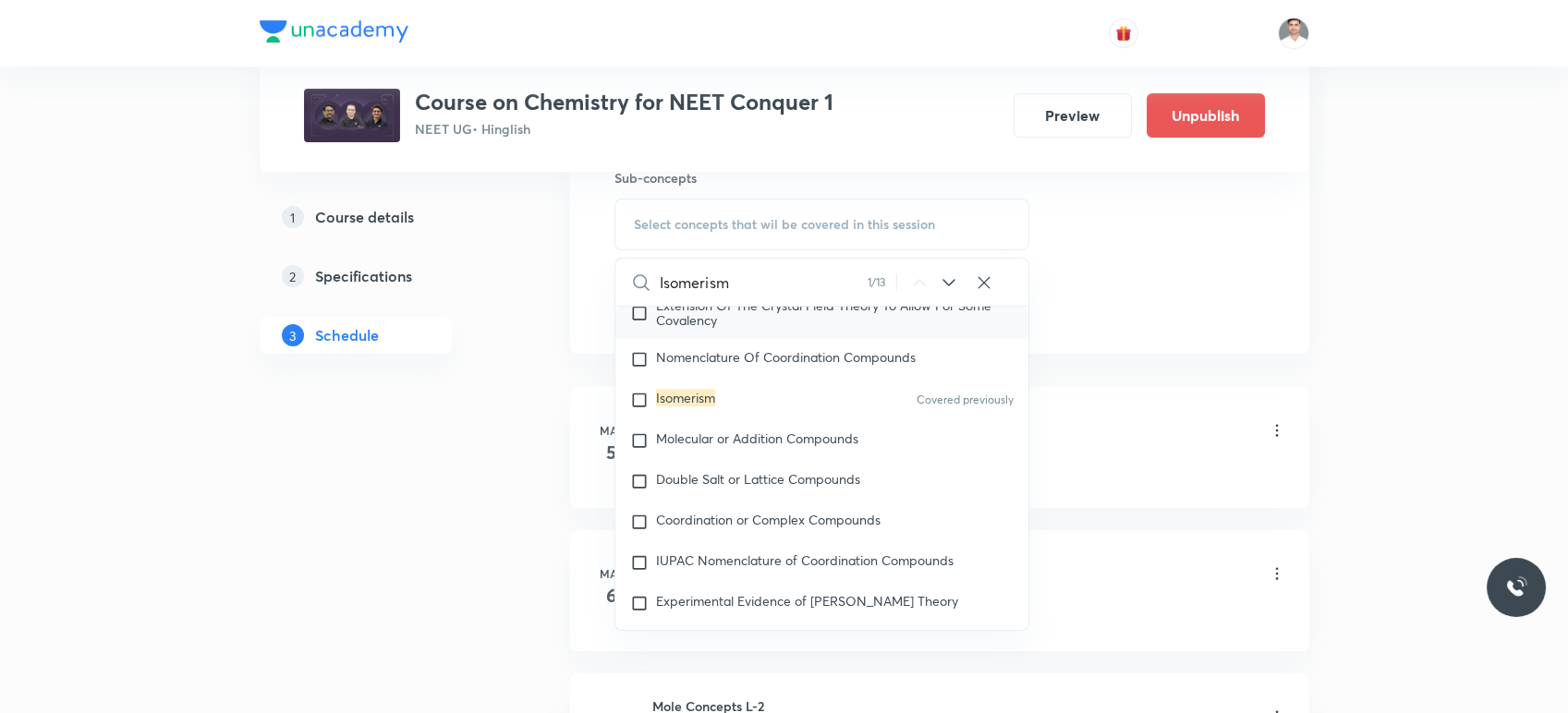
scroll to position [30959, 0]
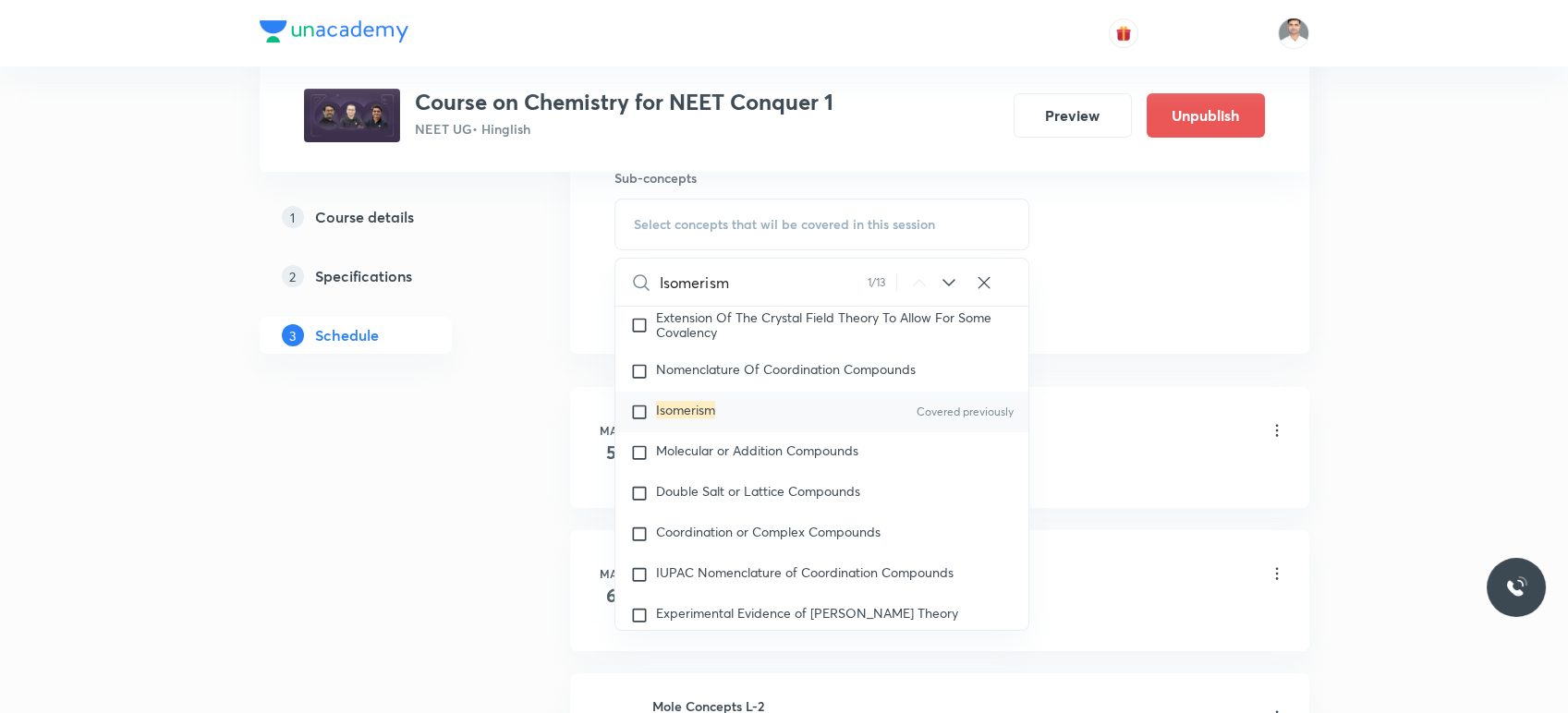
type input "Isomerism"
click at [674, 419] on mark "Isomerism" at bounding box center [686, 410] width 59 height 18
checkbox input "true"
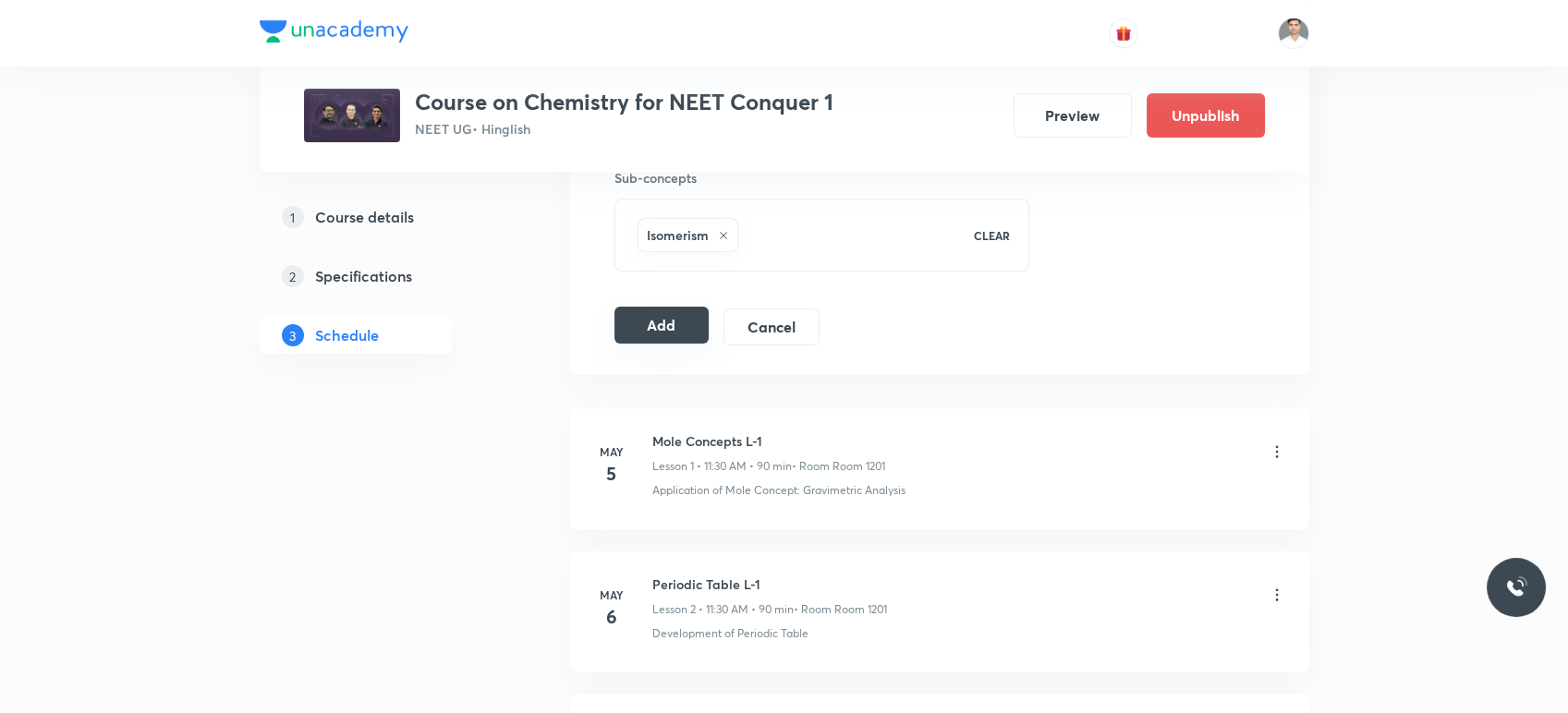
click at [660, 330] on button "Add" at bounding box center [662, 326] width 96 height 37
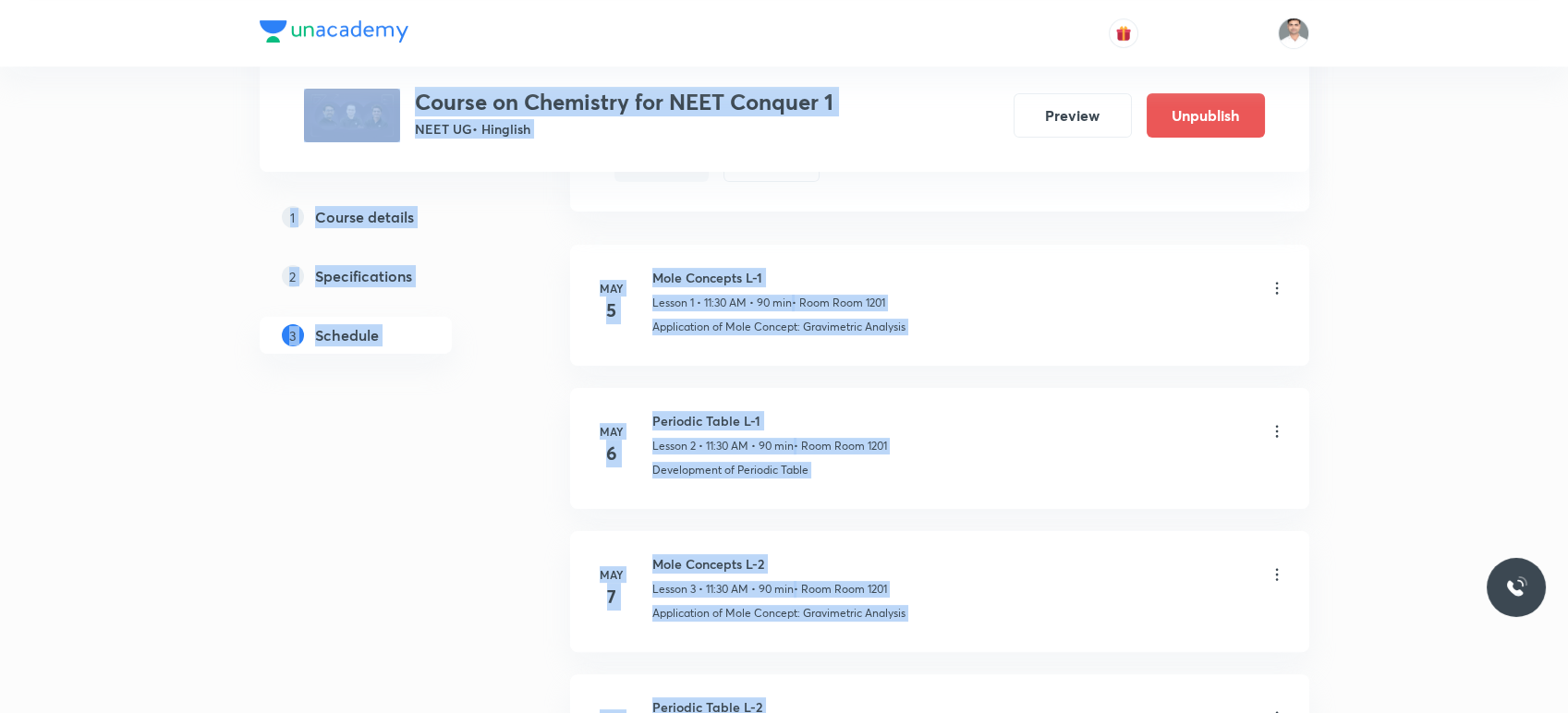
drag, startPoint x: 1567, startPoint y: 56, endPoint x: 1574, endPoint y: 700, distance: 644.0
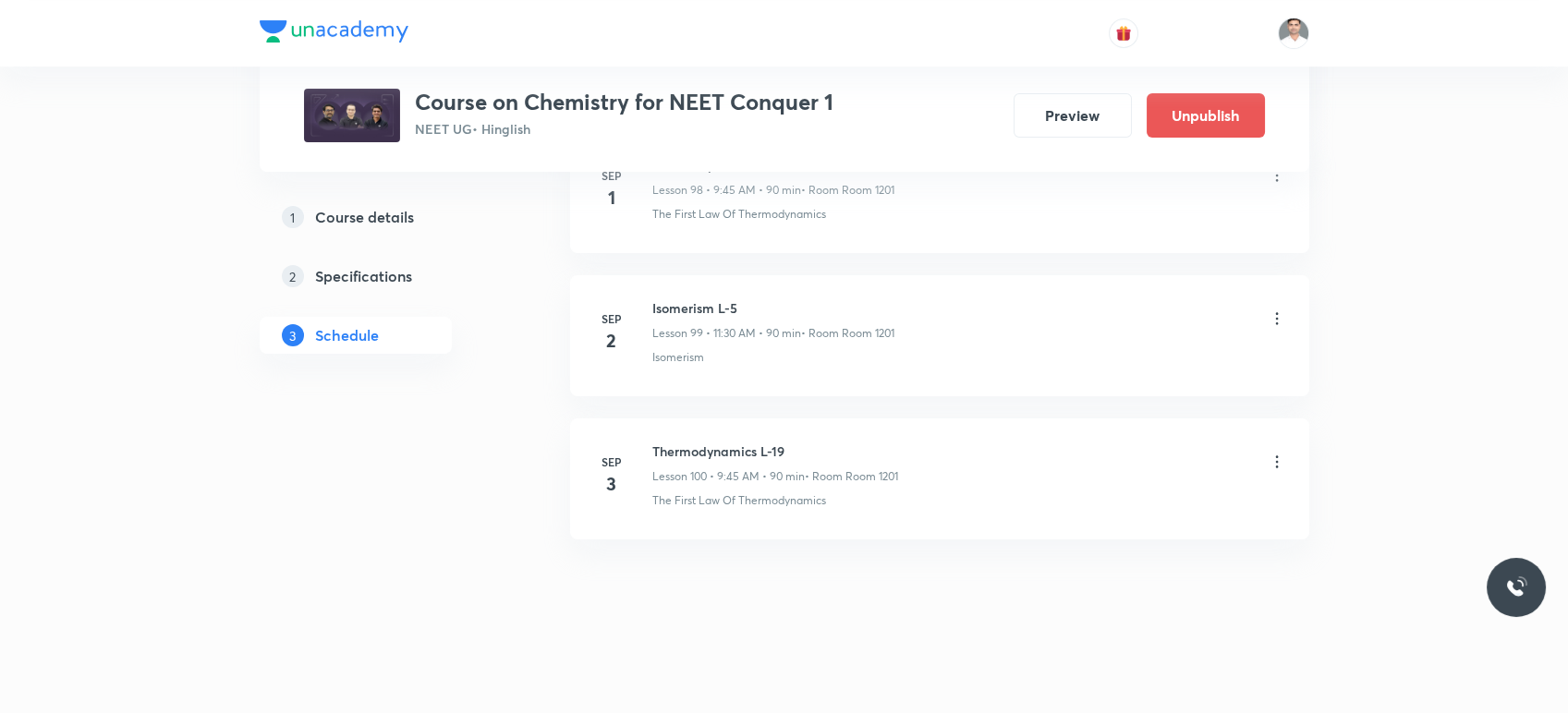
scroll to position [14221, 0]
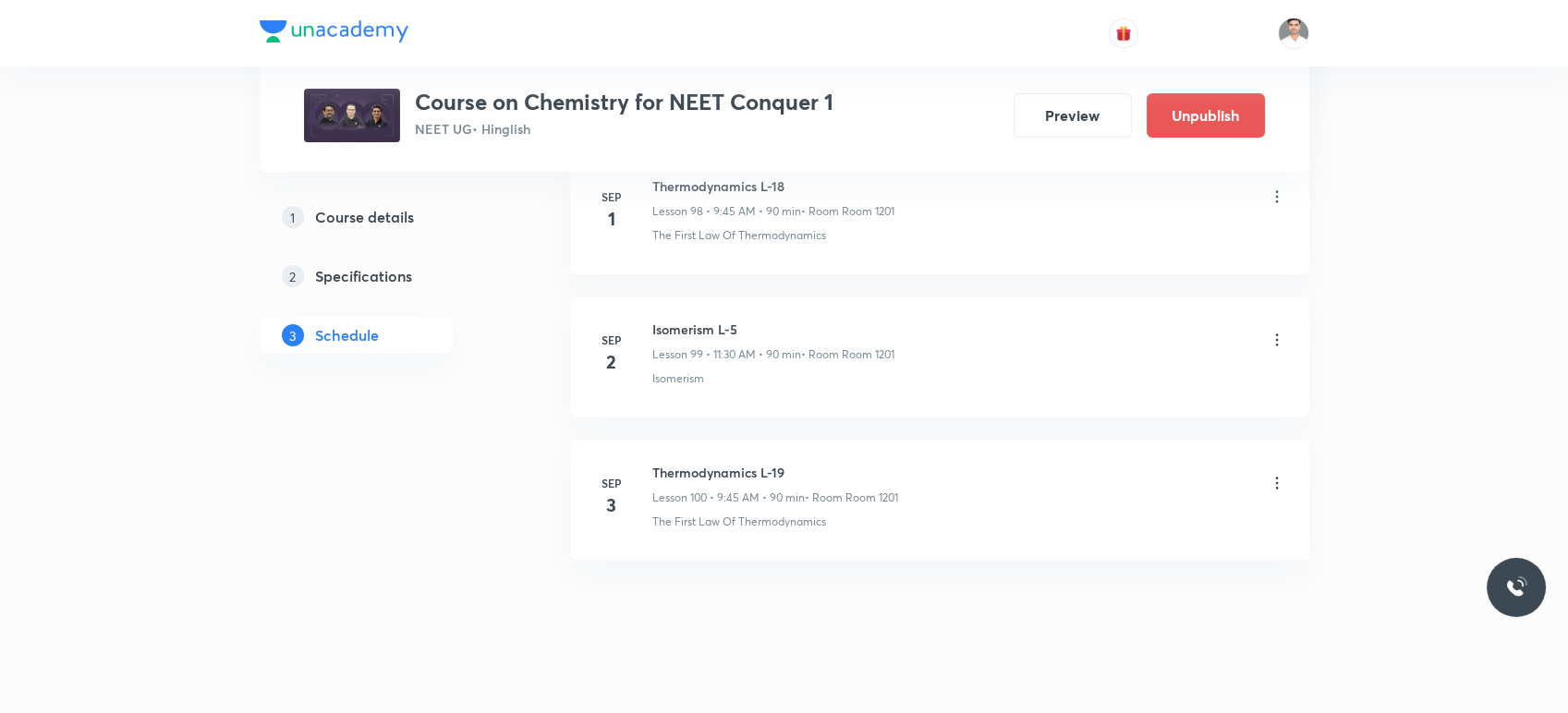
drag, startPoint x: 651, startPoint y: 446, endPoint x: 838, endPoint y: 441, distance: 187.1
drag, startPoint x: 651, startPoint y: 447, endPoint x: 826, endPoint y: 447, distance: 175.0
click at [826, 463] on div "Sep 3 Thermodynamics L-19 Lesson 100 • 9:45 AM • 90 min • Room Room 1201 The Fi…" at bounding box center [940, 496] width 693 height 67
copy h6 "Thermodynamics L-19"
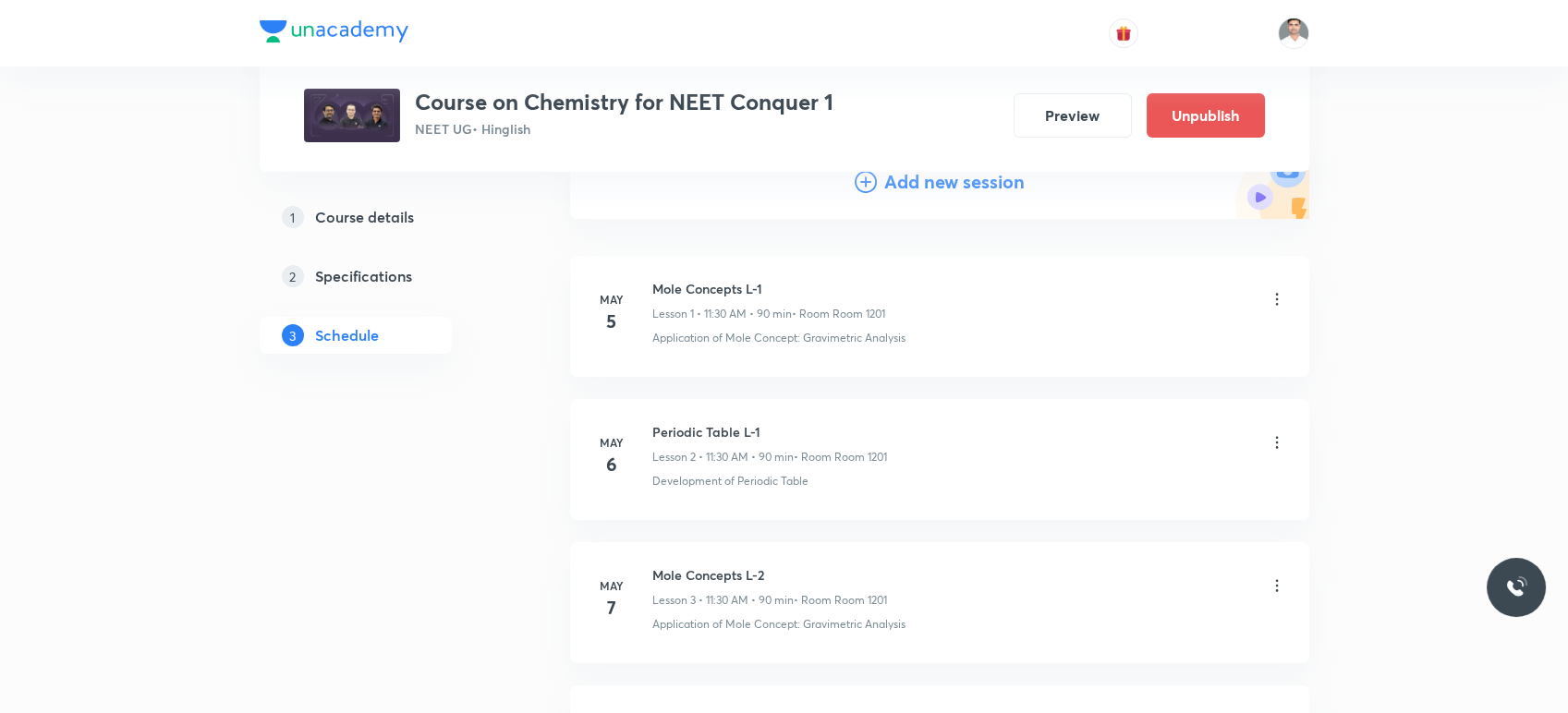
scroll to position [0, 0]
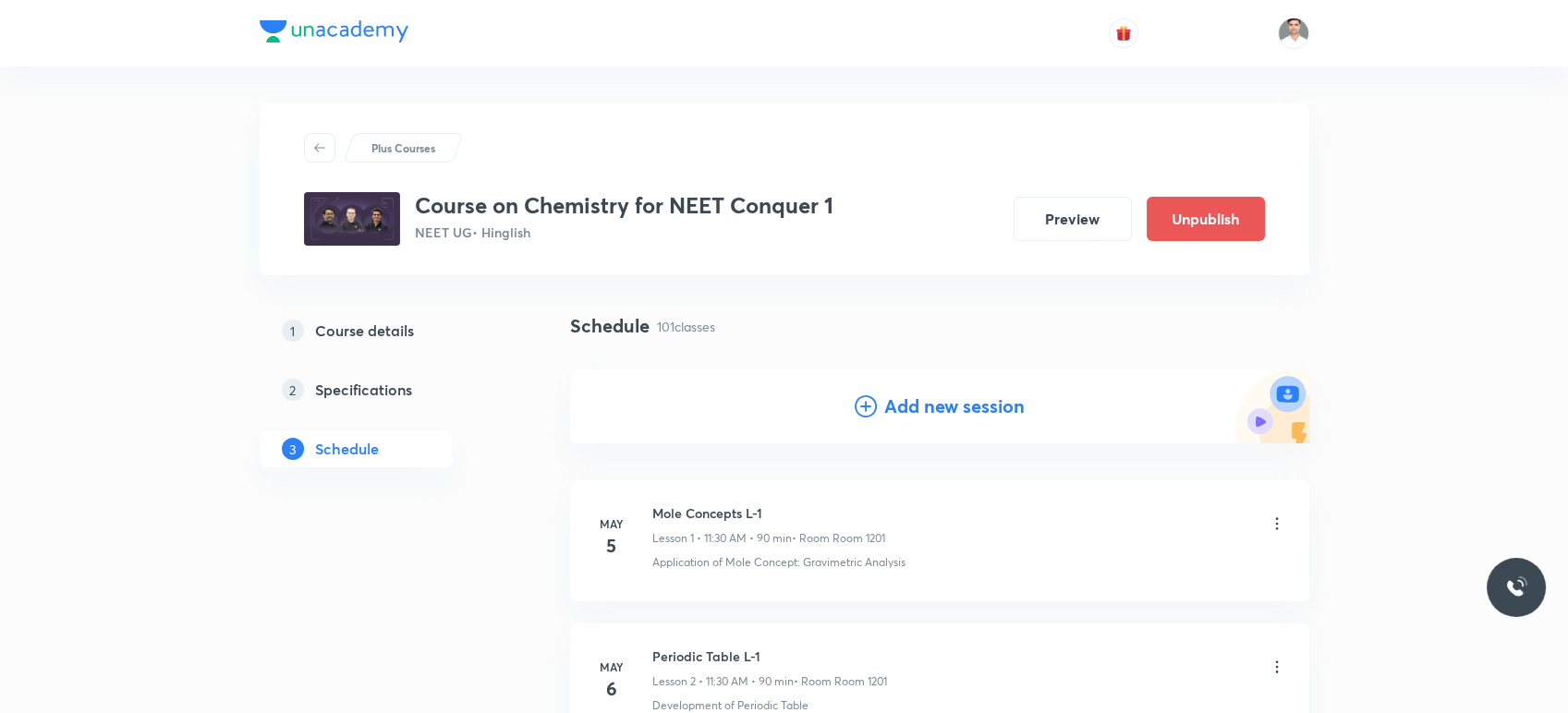
click at [947, 403] on h4 "Add new session" at bounding box center [954, 407] width 141 height 28
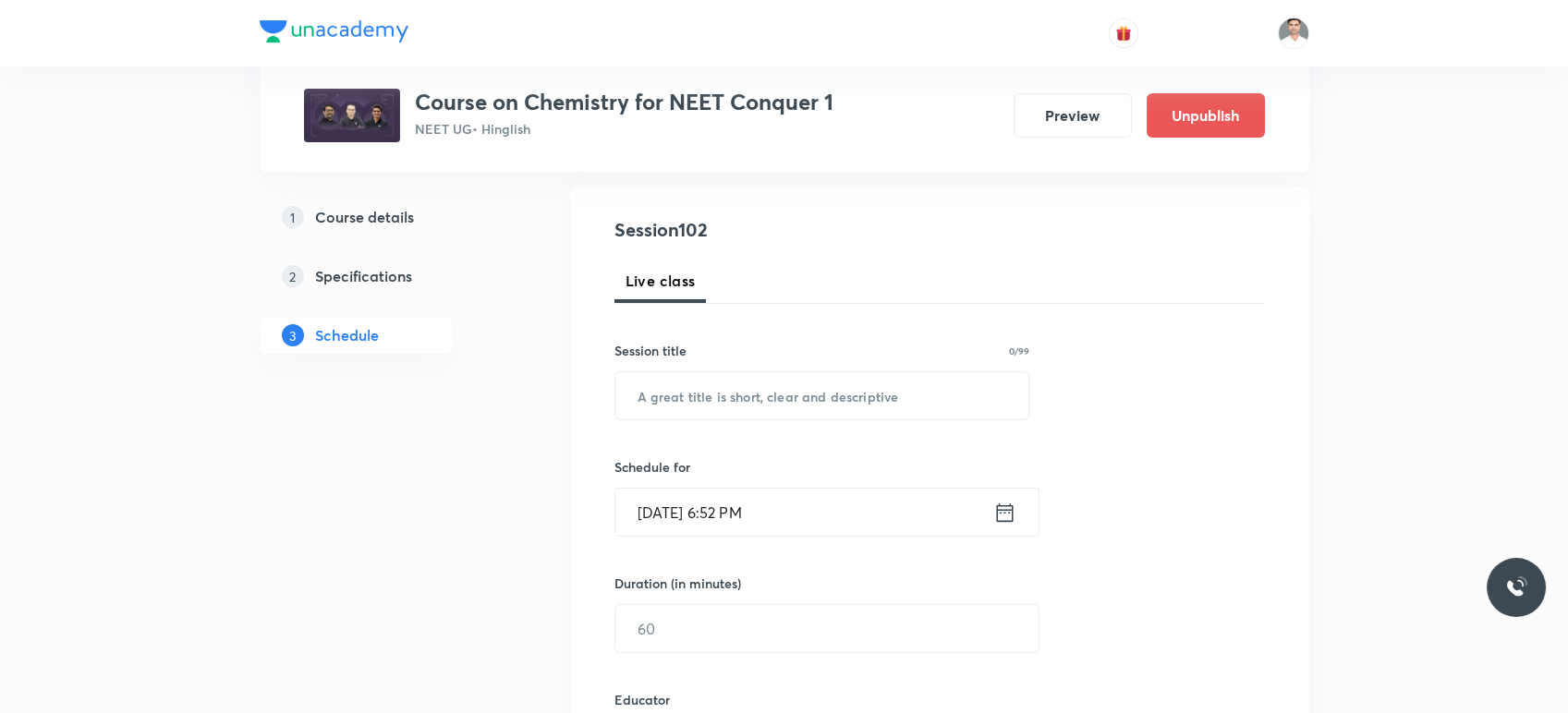
scroll to position [205, 0]
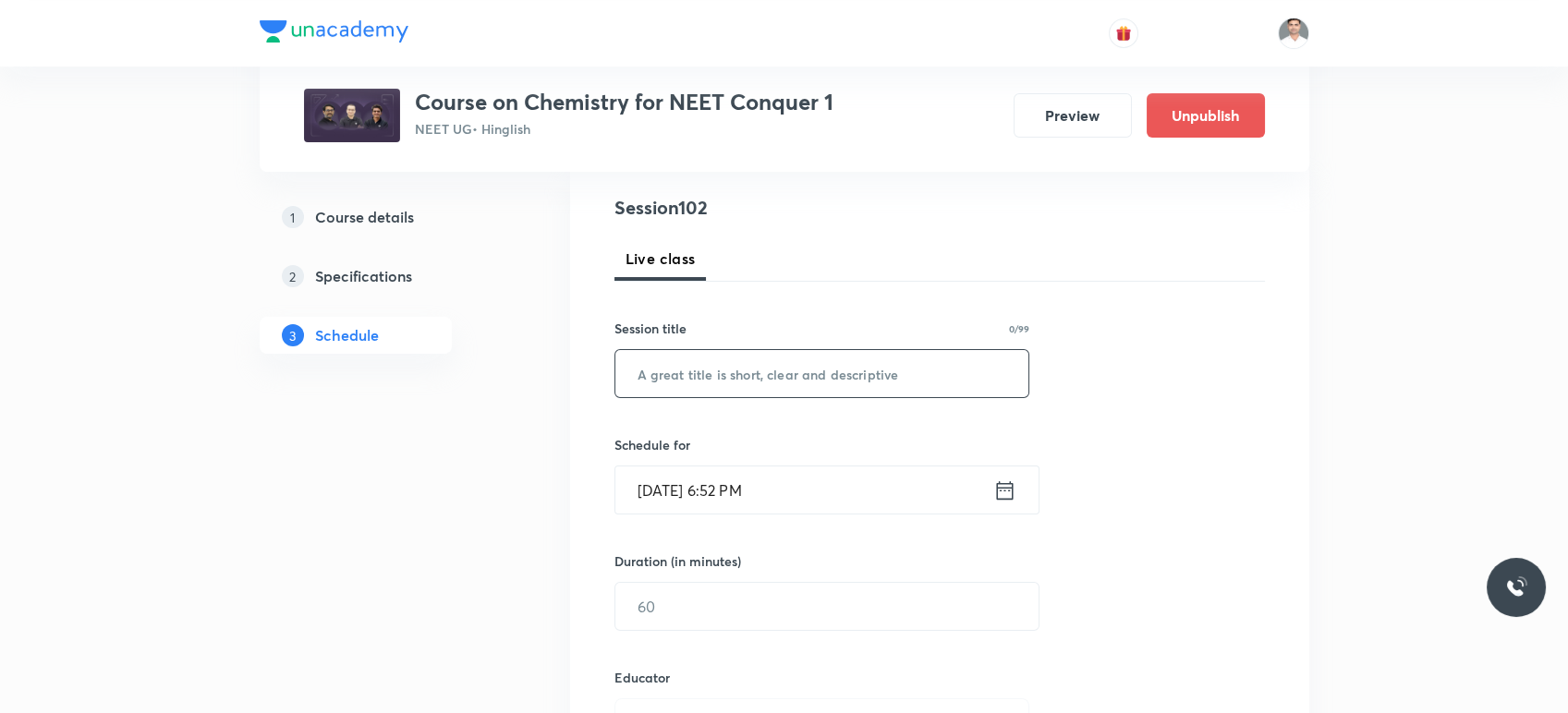
click at [696, 382] on input "text" at bounding box center [822, 374] width 414 height 47
paste input "Thermodynamics L-19"
type input "Thermodynamics L-20"
click at [998, 491] on icon at bounding box center [1005, 490] width 23 height 26
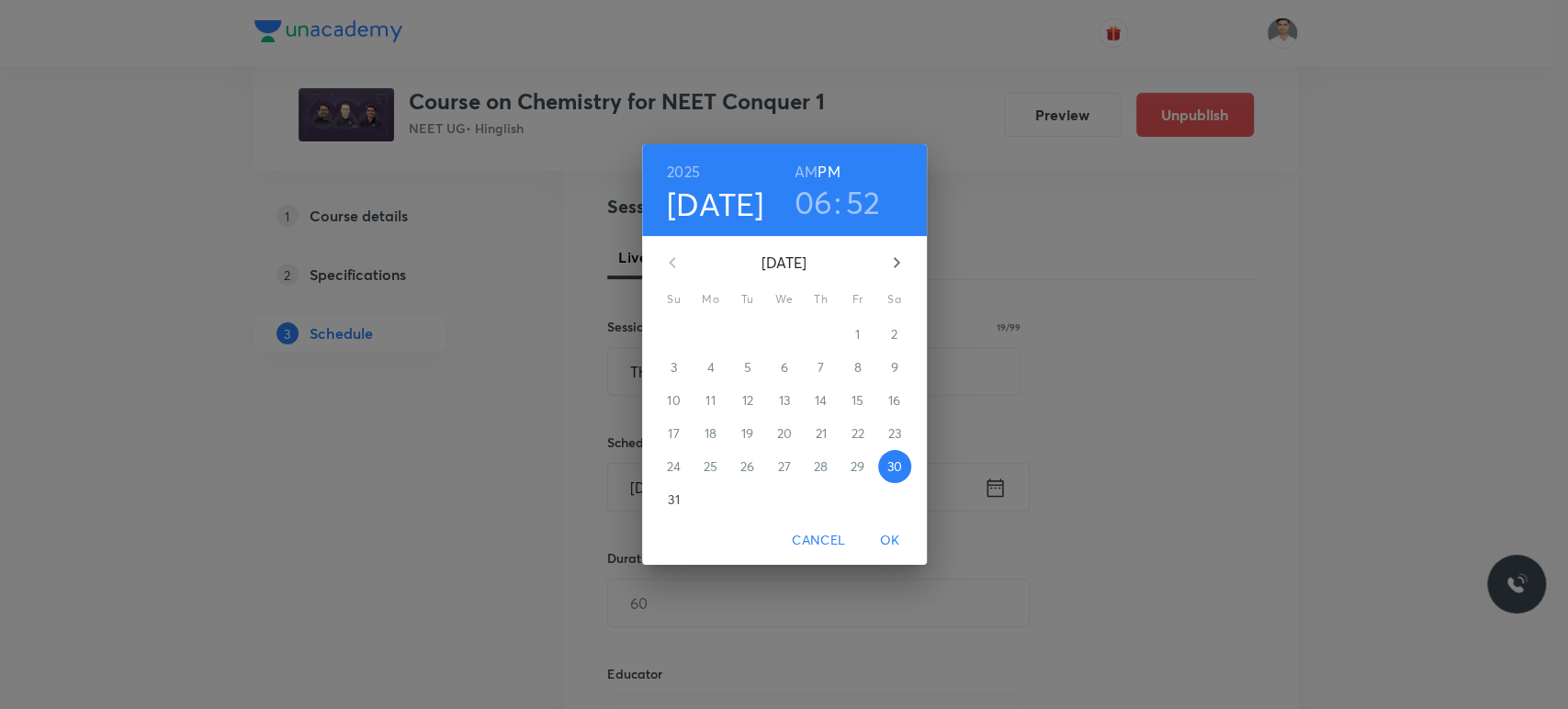
click at [889, 252] on icon "button" at bounding box center [897, 262] width 23 height 23
click at [853, 334] on p "5" at bounding box center [857, 334] width 8 height 19
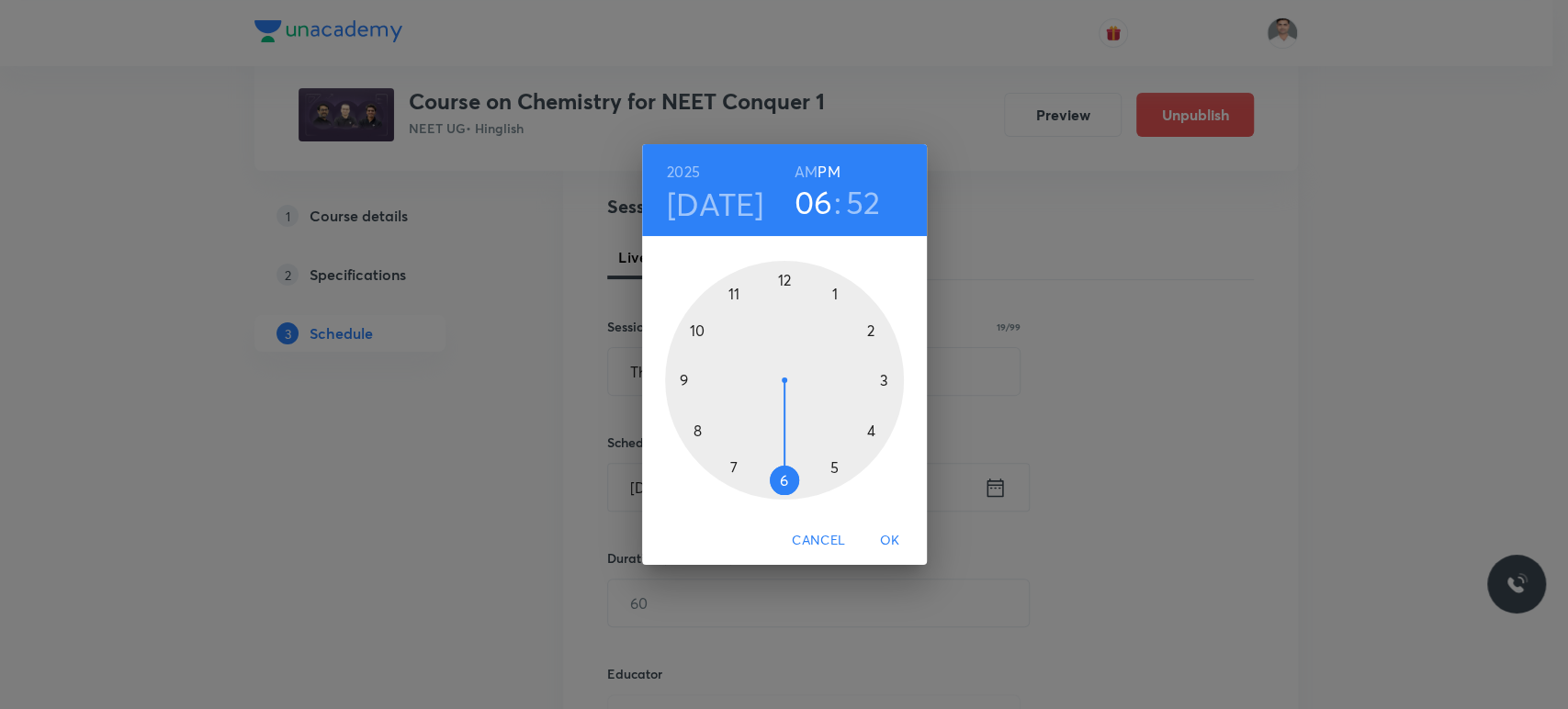
click at [811, 175] on h6 "AM" at bounding box center [806, 171] width 23 height 25
click at [690, 377] on div at bounding box center [784, 380] width 239 height 239
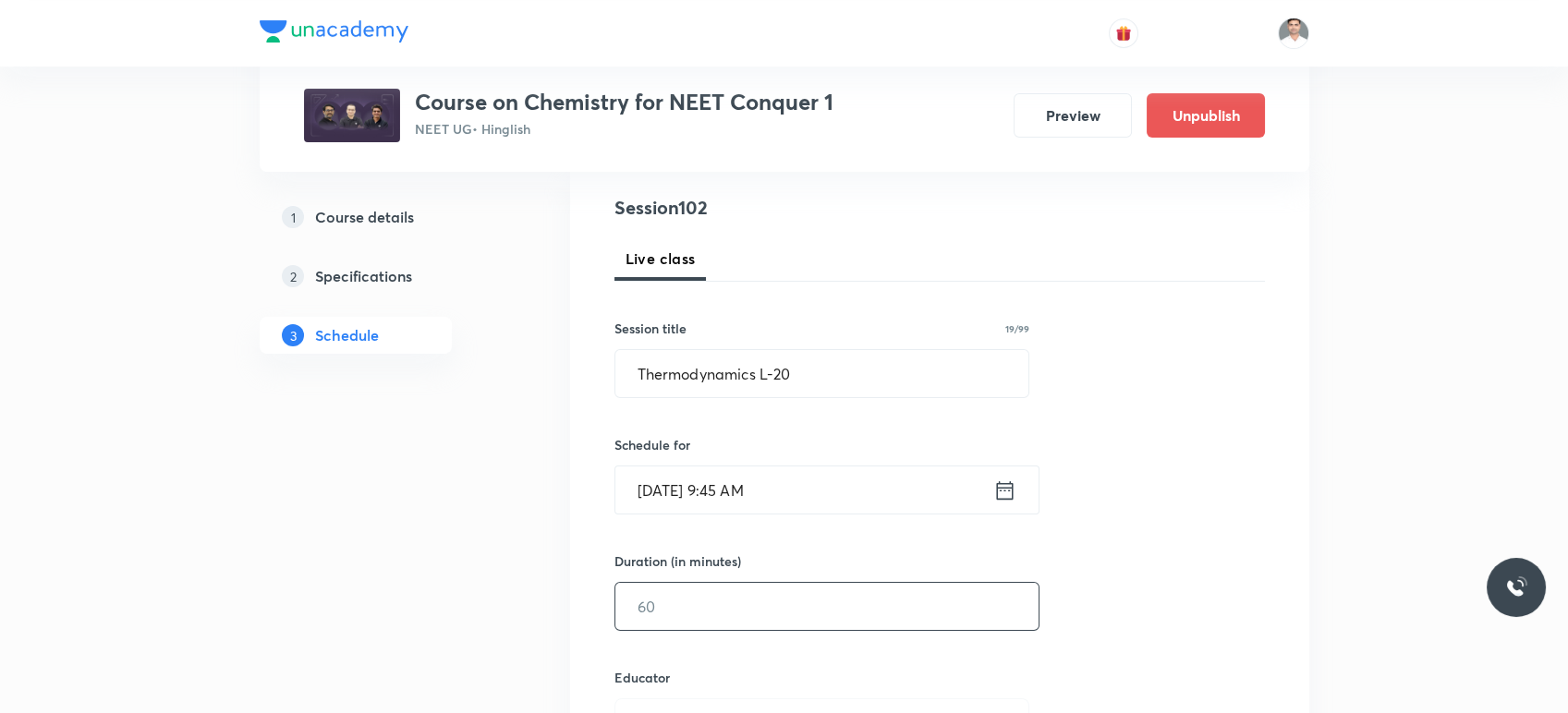
click at [747, 597] on input "text" at bounding box center [827, 607] width 424 height 47
type input "90"
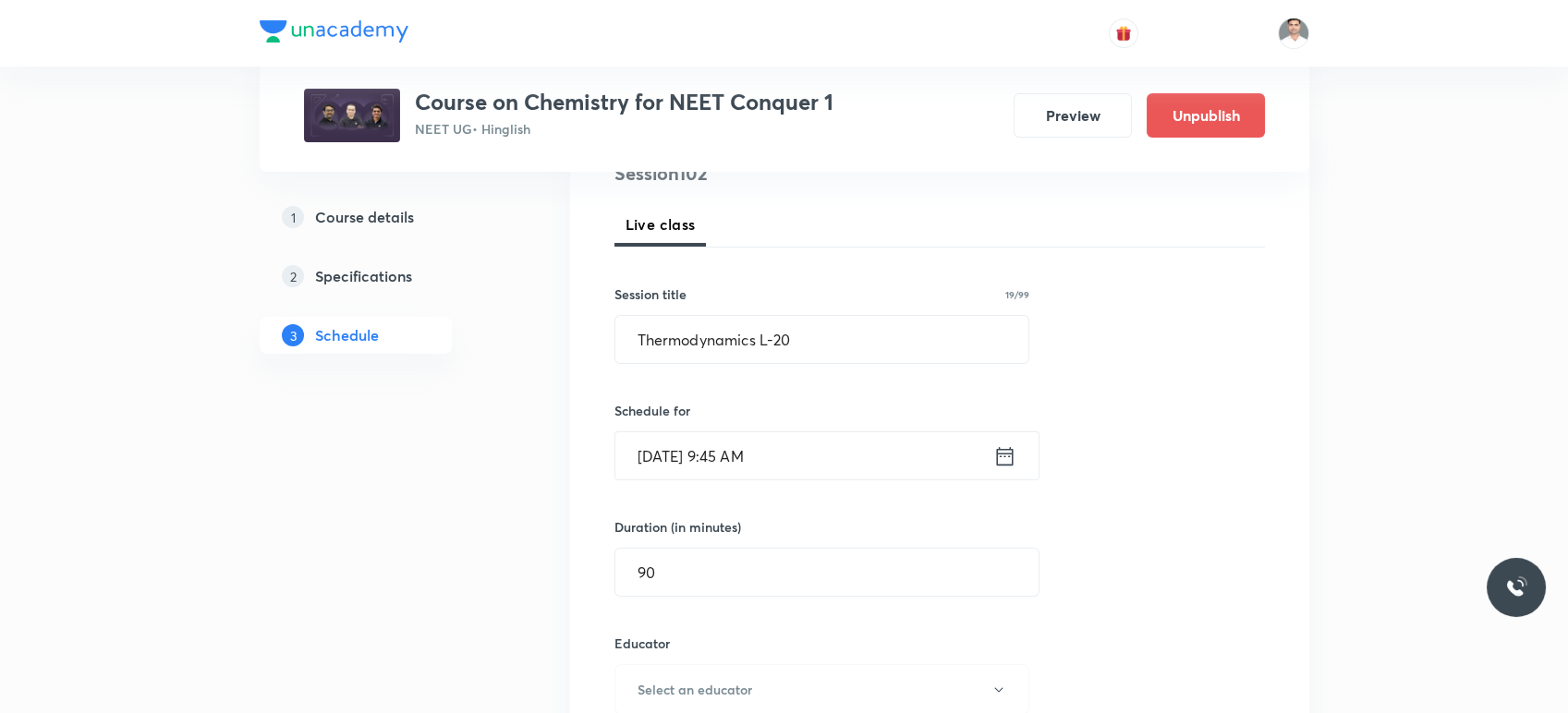
scroll to position [444, 0]
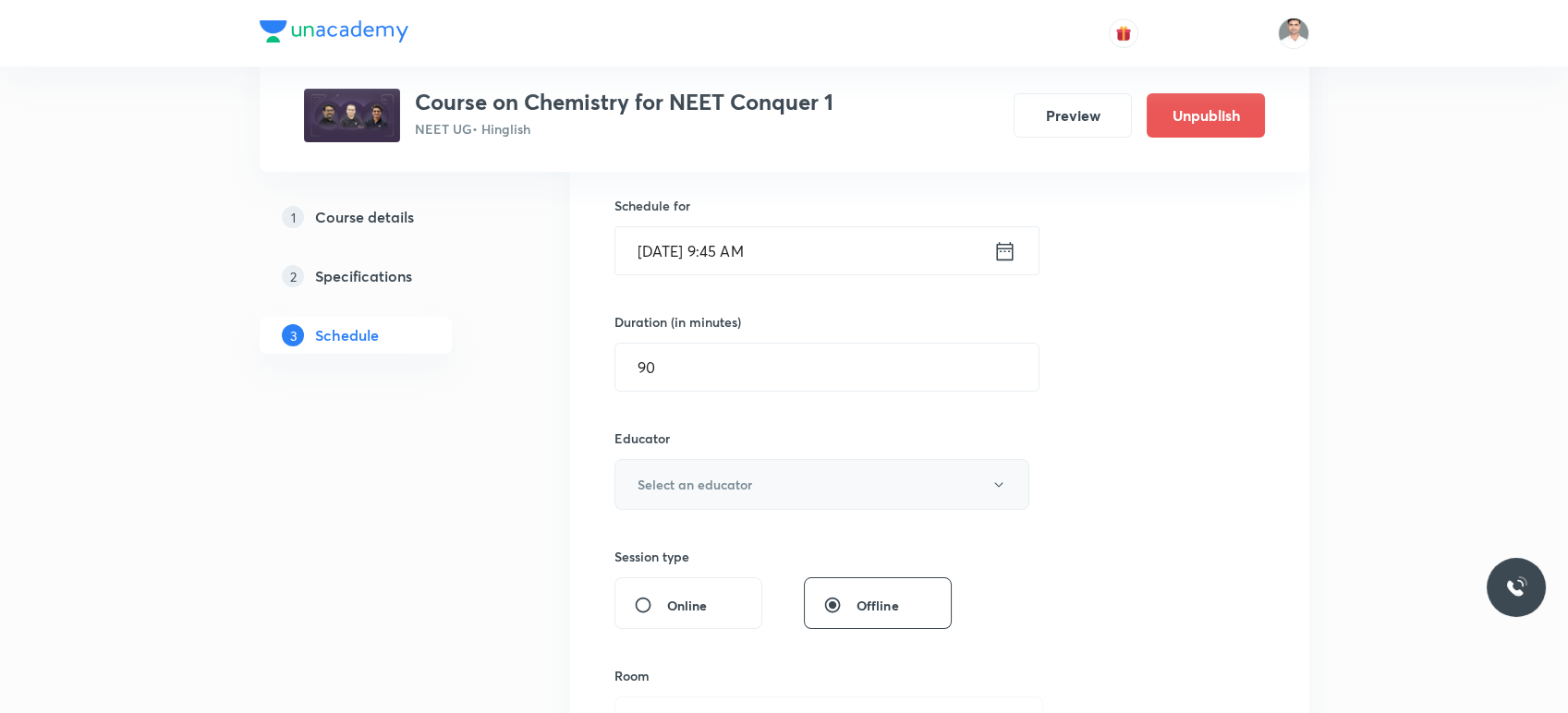
click at [701, 493] on button "Select an educator" at bounding box center [822, 485] width 416 height 51
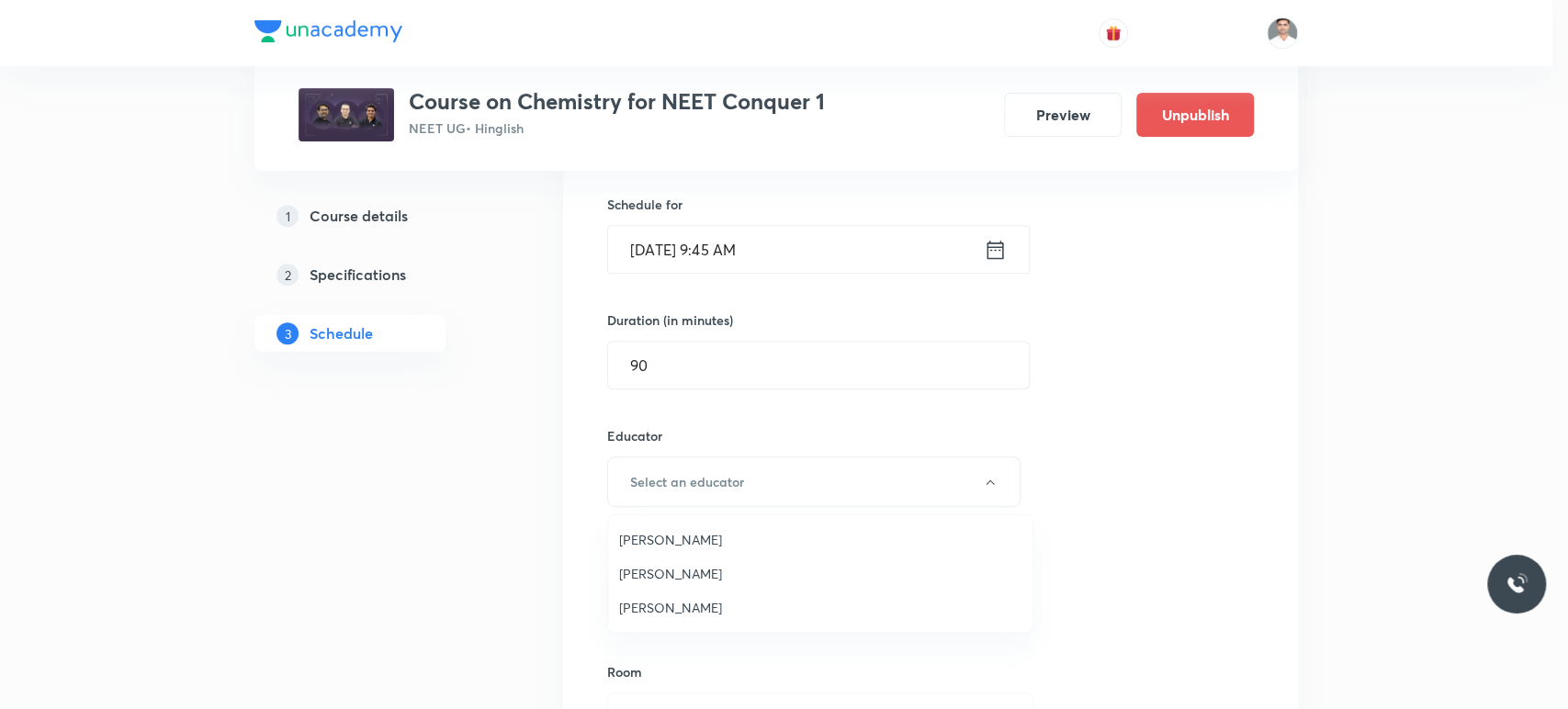
click at [682, 601] on span "Hari Narayan Tiwari" at bounding box center [819, 608] width 402 height 20
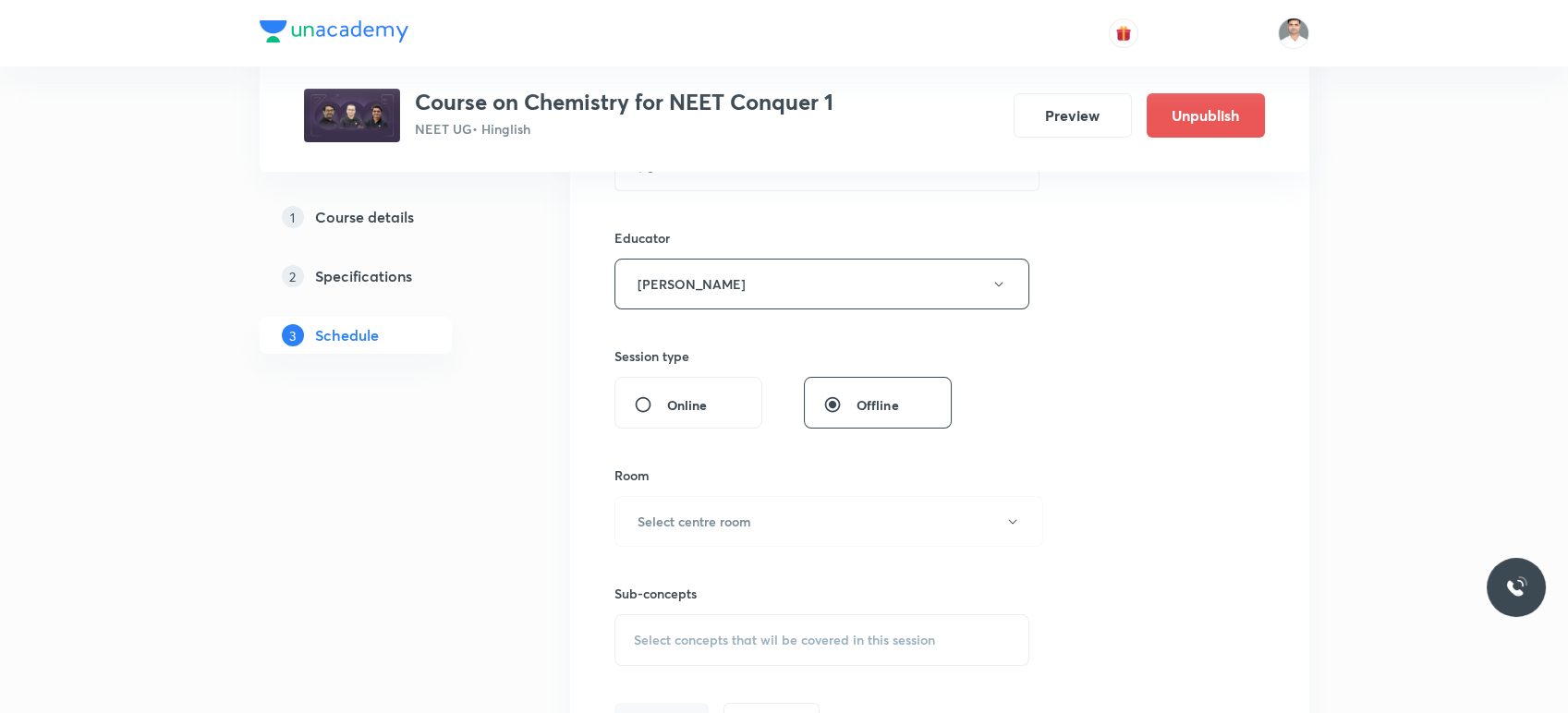
scroll to position [651, 0]
click at [722, 520] on h6 "Select centre room" at bounding box center [693, 516] width 113 height 20
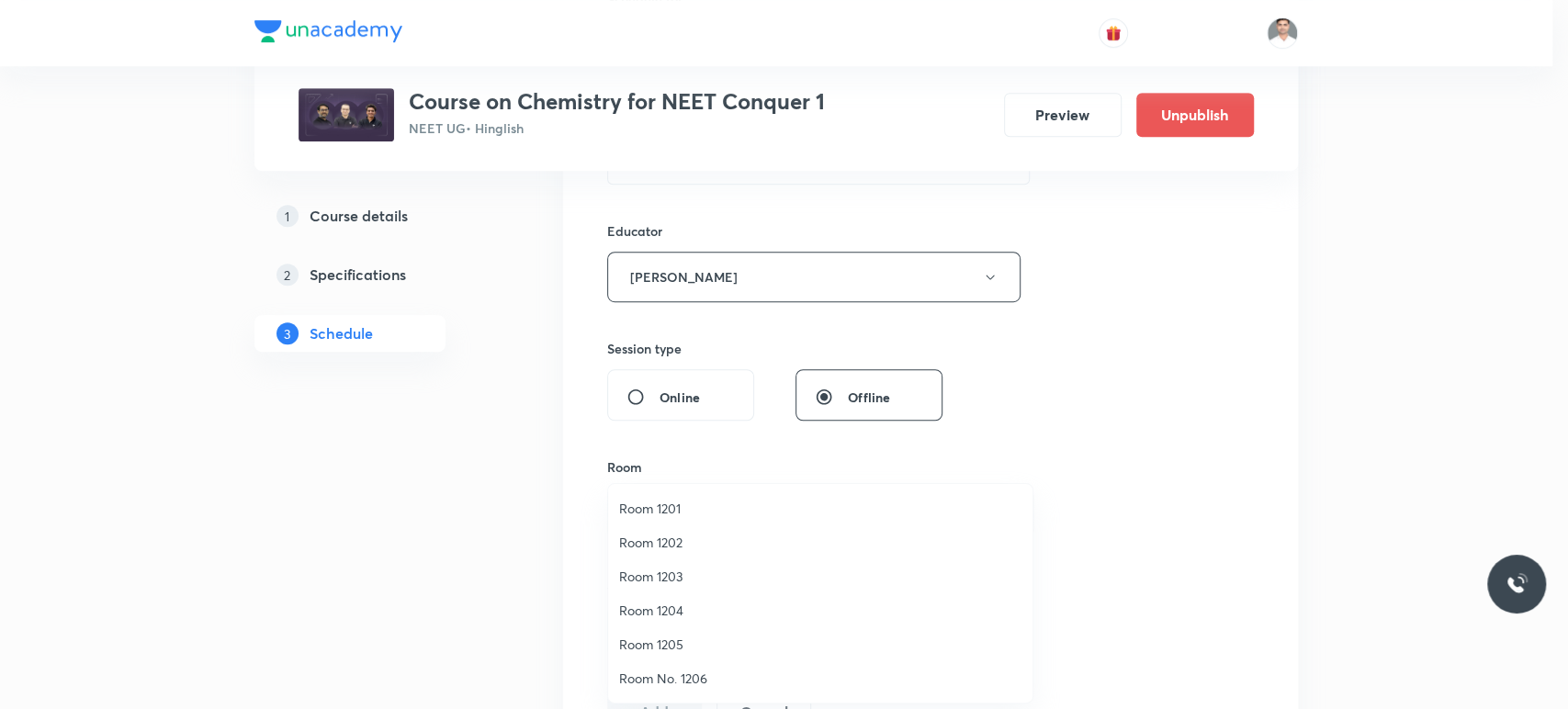
click at [679, 516] on span "Room 1201" at bounding box center [819, 509] width 402 height 20
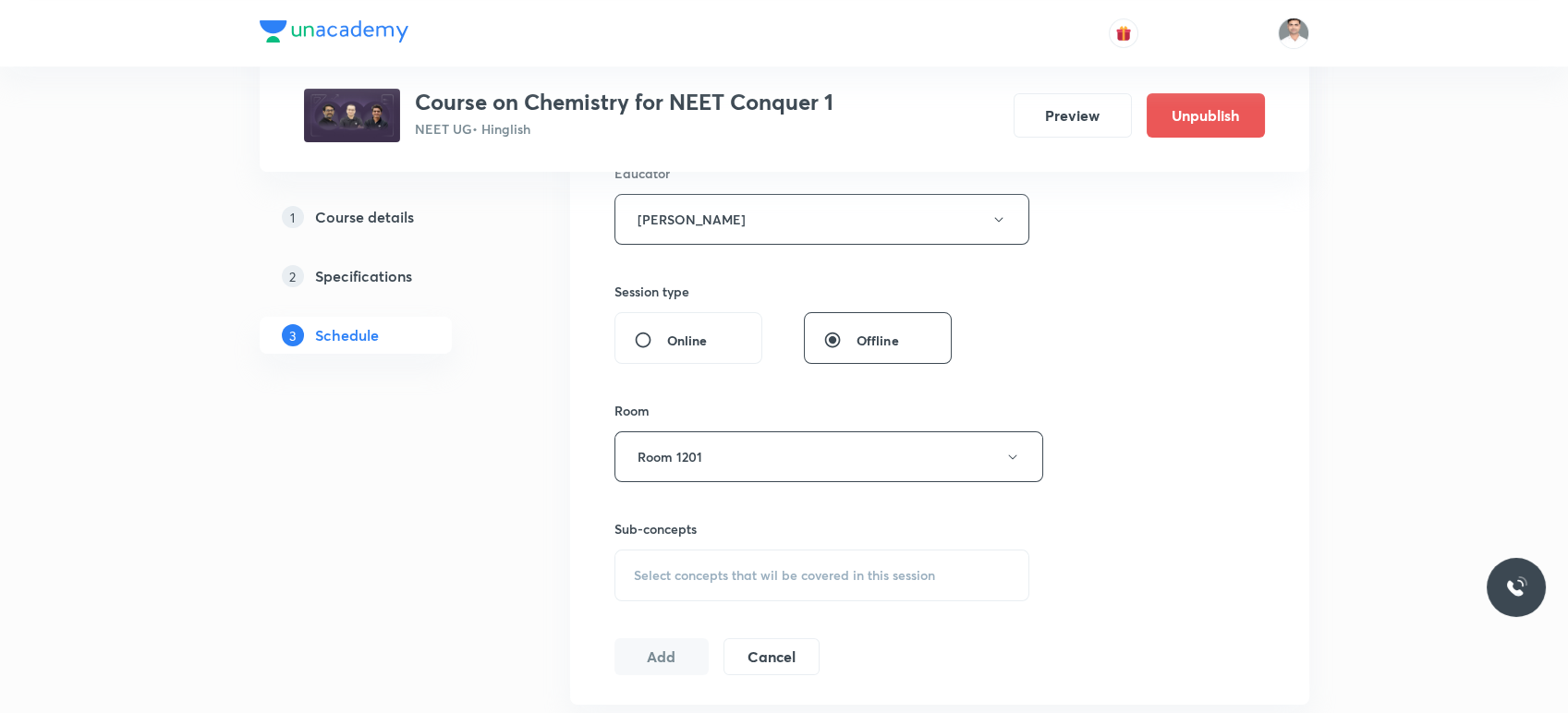
scroll to position [856, 0]
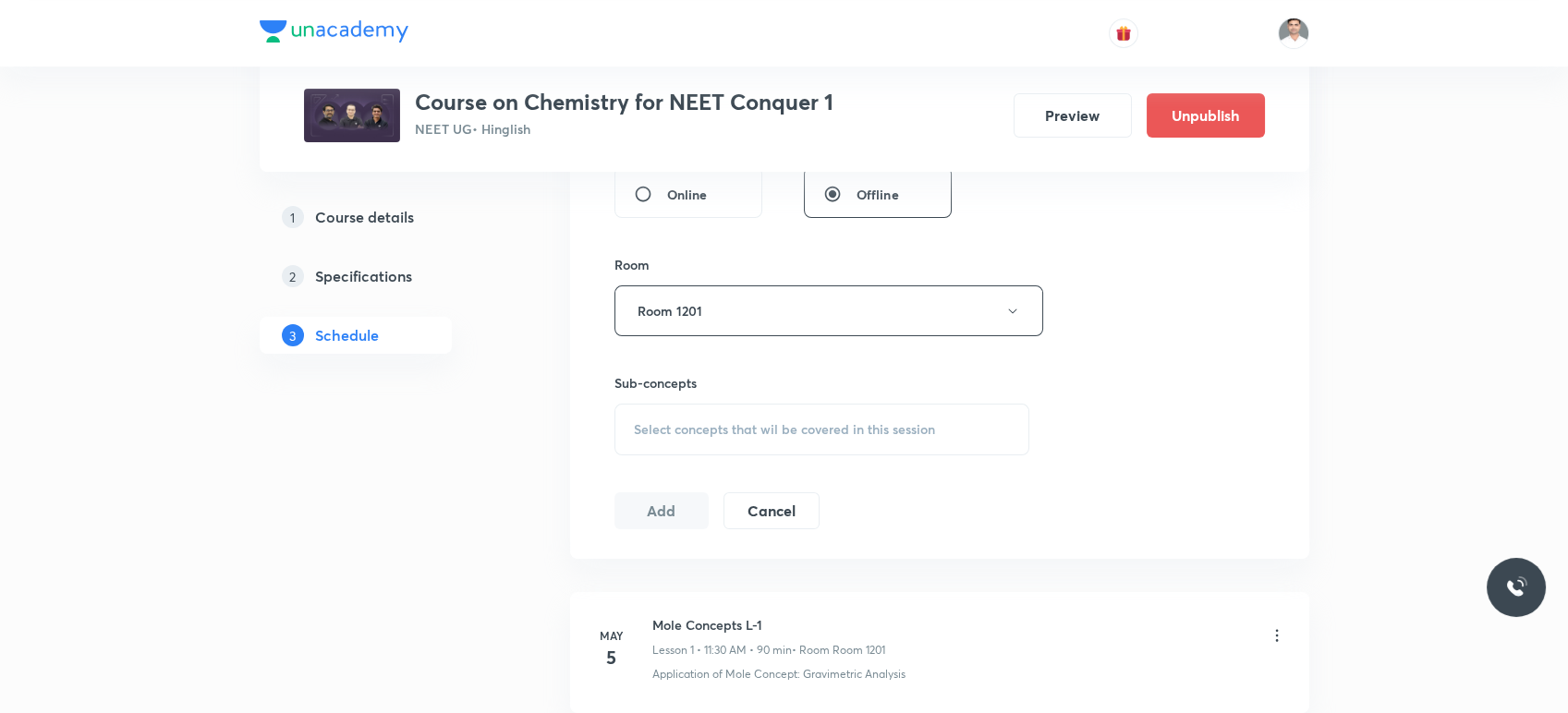
click at [737, 432] on span "Select concepts that wil be covered in this session" at bounding box center [785, 429] width 301 height 15
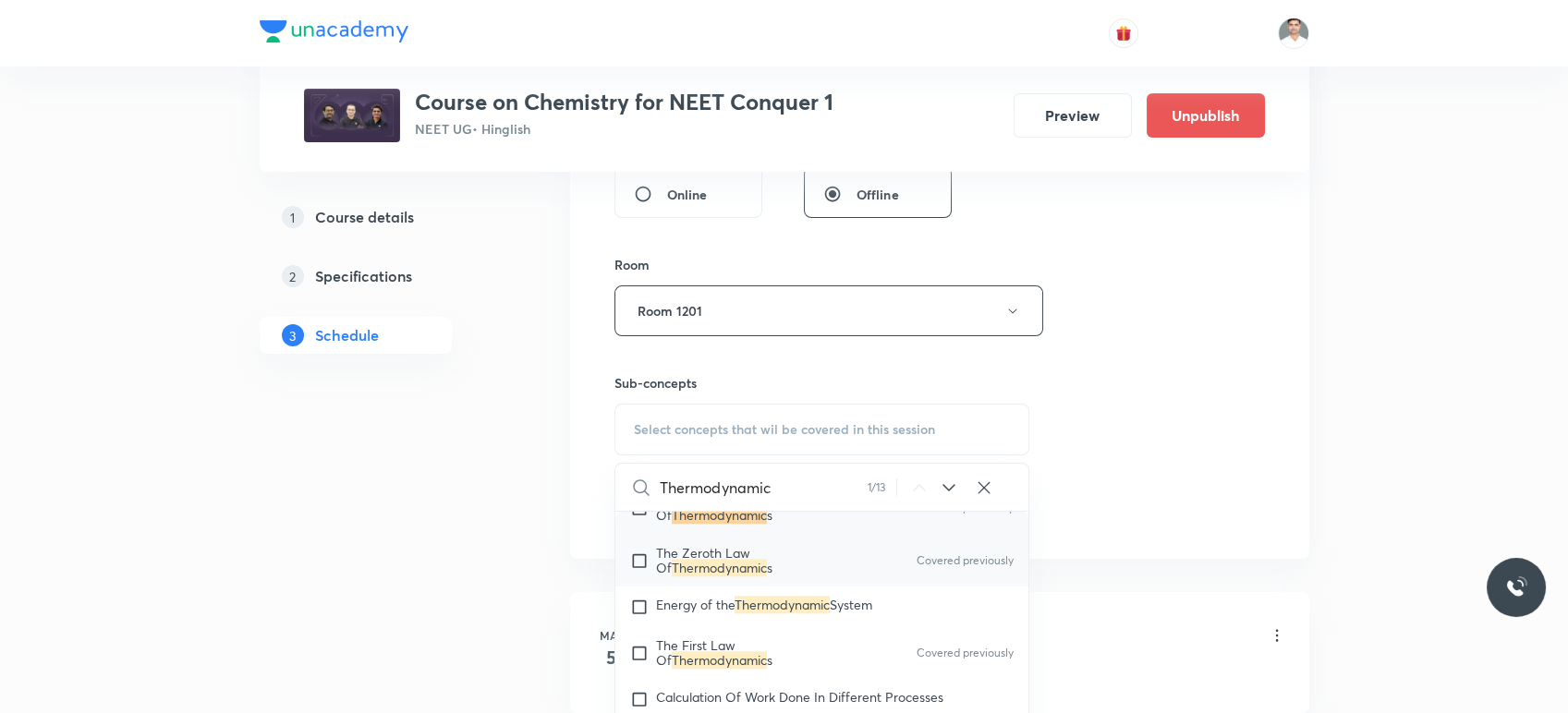
scroll to position [4614, 0]
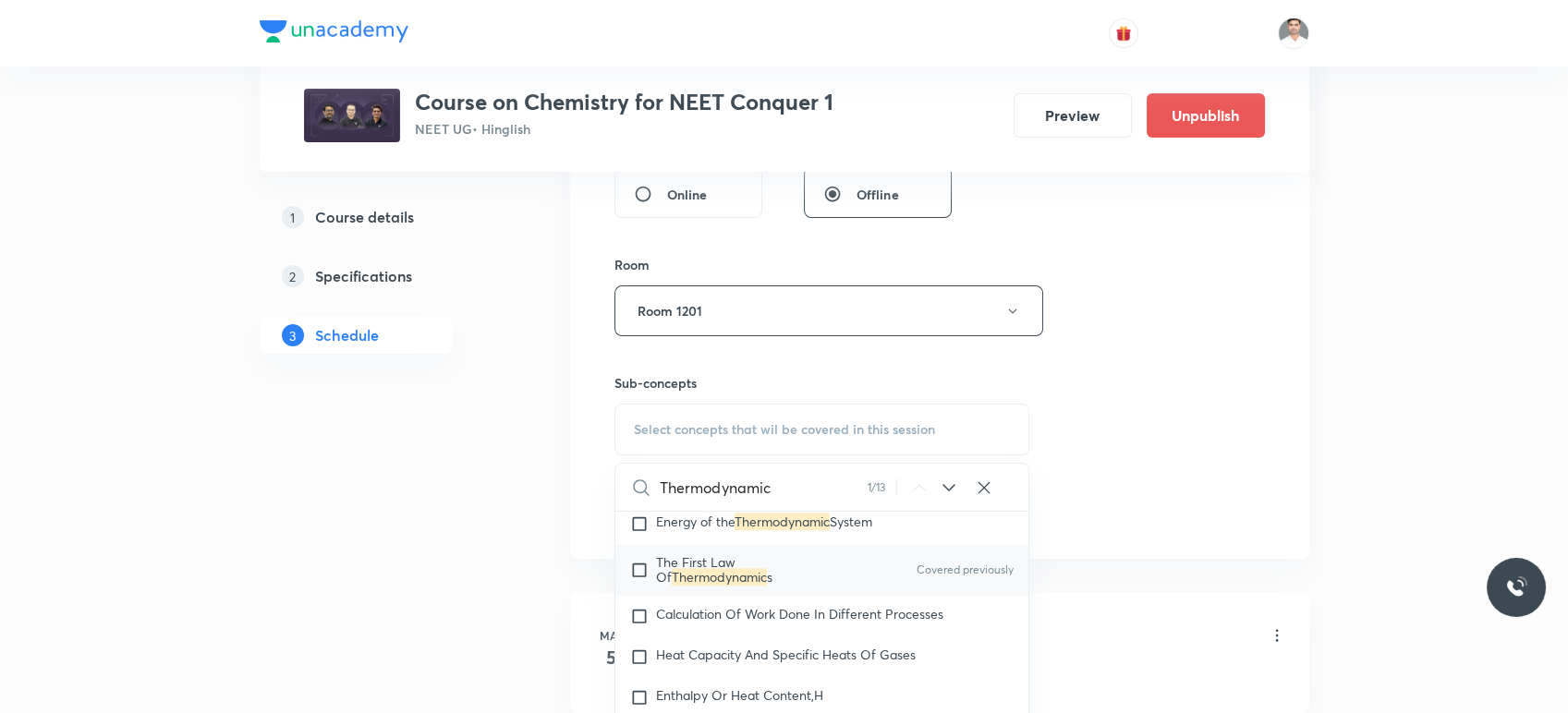
type input "Thermodynamic"
drag, startPoint x: 689, startPoint y: 592, endPoint x: 490, endPoint y: 592, distance: 199.0
click at [688, 586] on mark "Thermodynamic" at bounding box center [719, 577] width 96 height 18
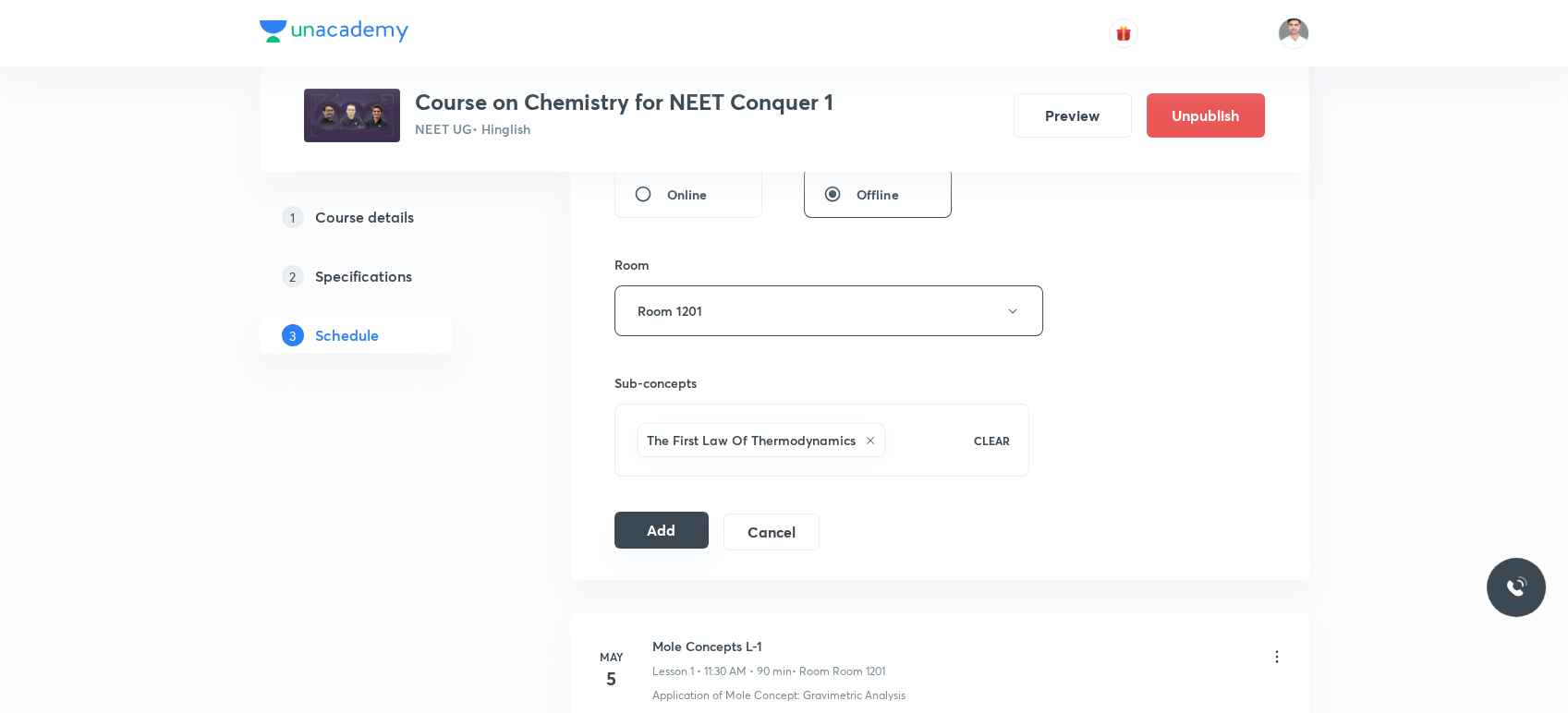
click at [669, 517] on button "Add" at bounding box center [662, 531] width 96 height 37
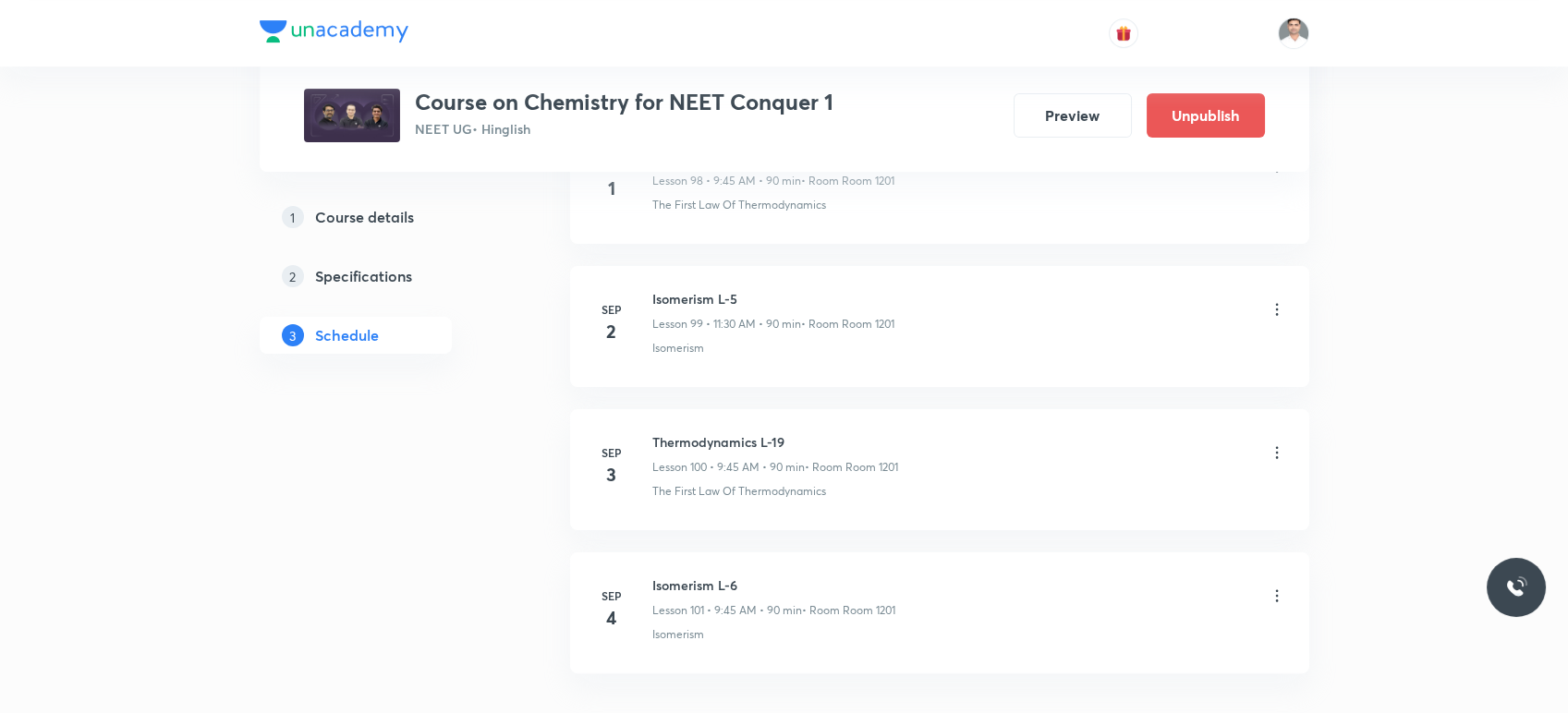
scroll to position [15350, 0]
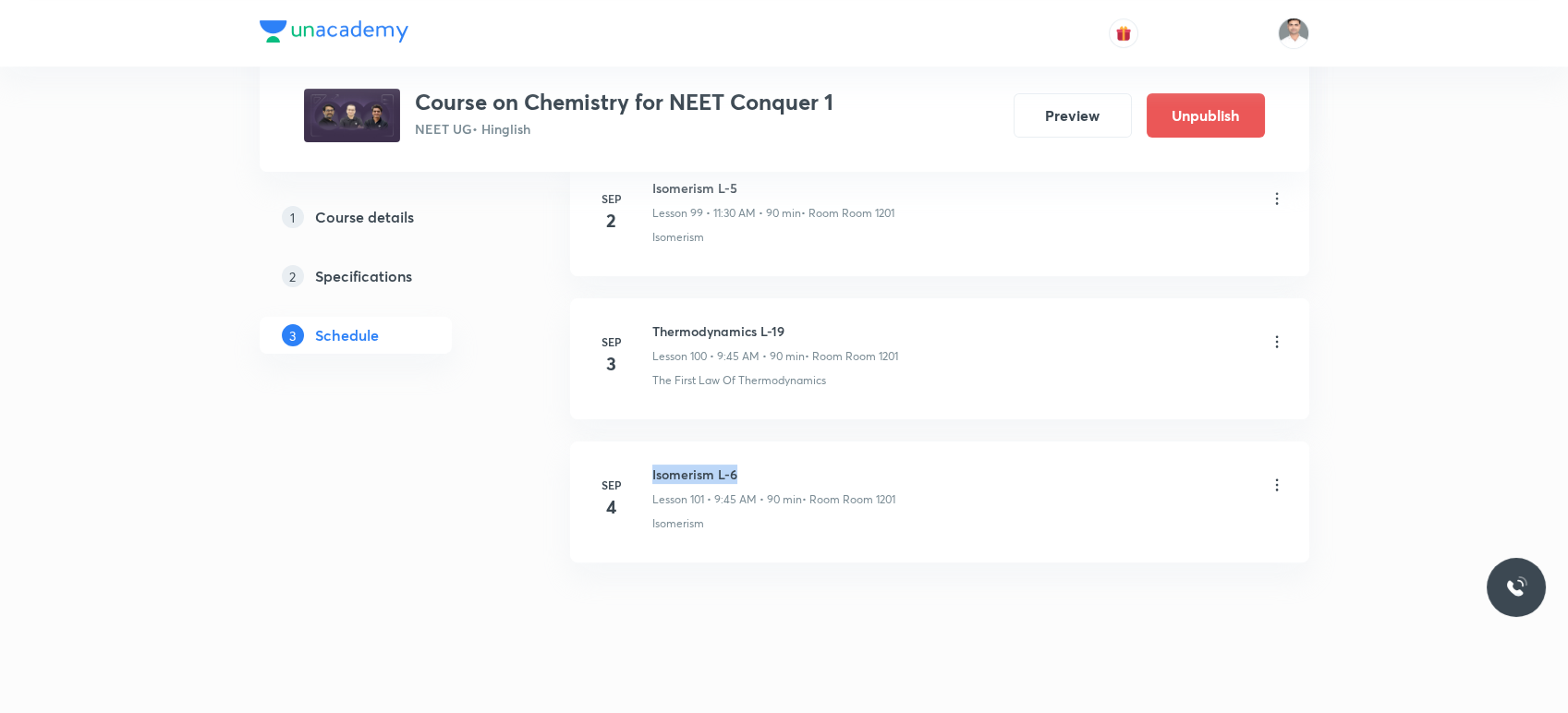
drag, startPoint x: 652, startPoint y: 450, endPoint x: 787, endPoint y: 443, distance: 135.2
click at [787, 465] on h6 "Isomerism L-6" at bounding box center [773, 475] width 243 height 20
copy h6 "Isomerism L-6"
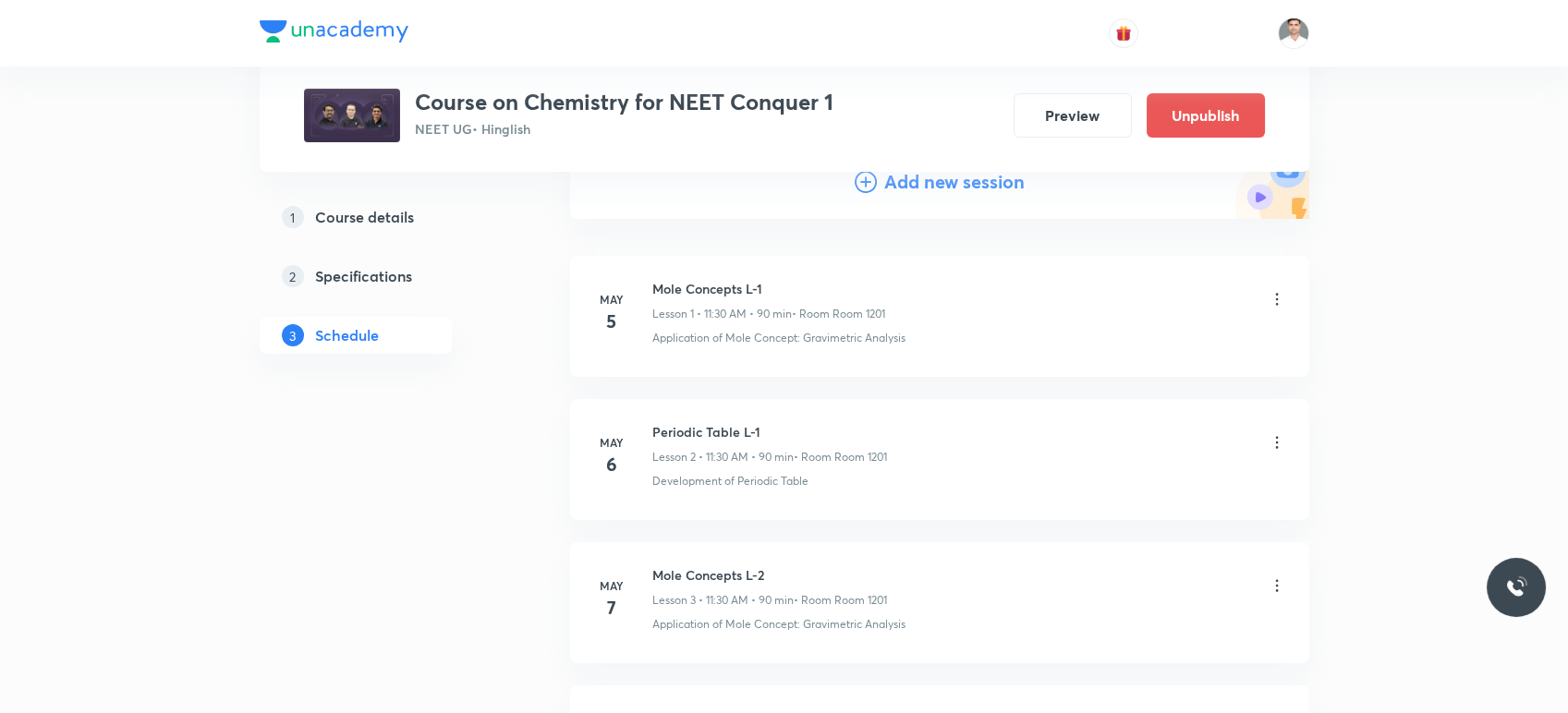
scroll to position [103, 0]
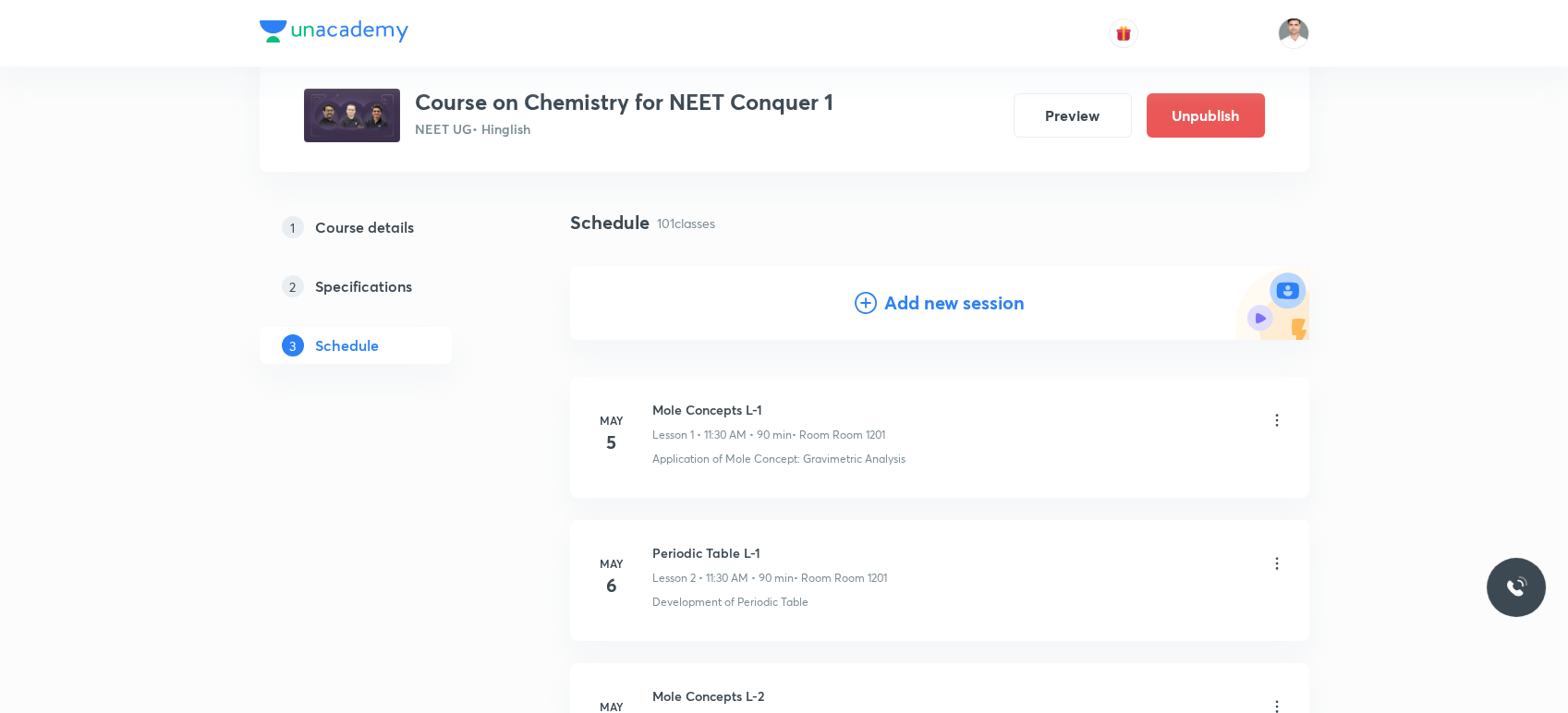
click at [996, 292] on h4 "Add new session" at bounding box center [954, 303] width 141 height 28
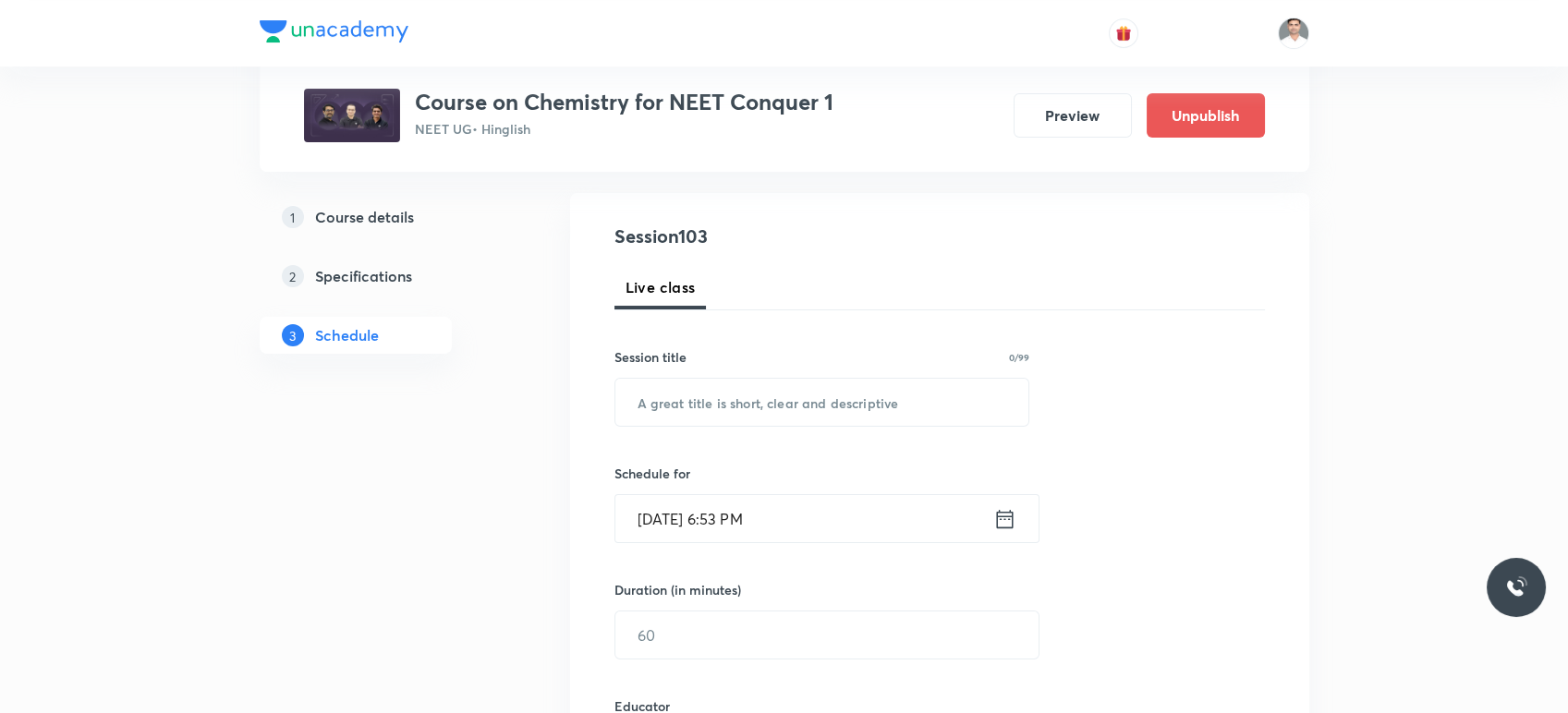
scroll to position [207, 0]
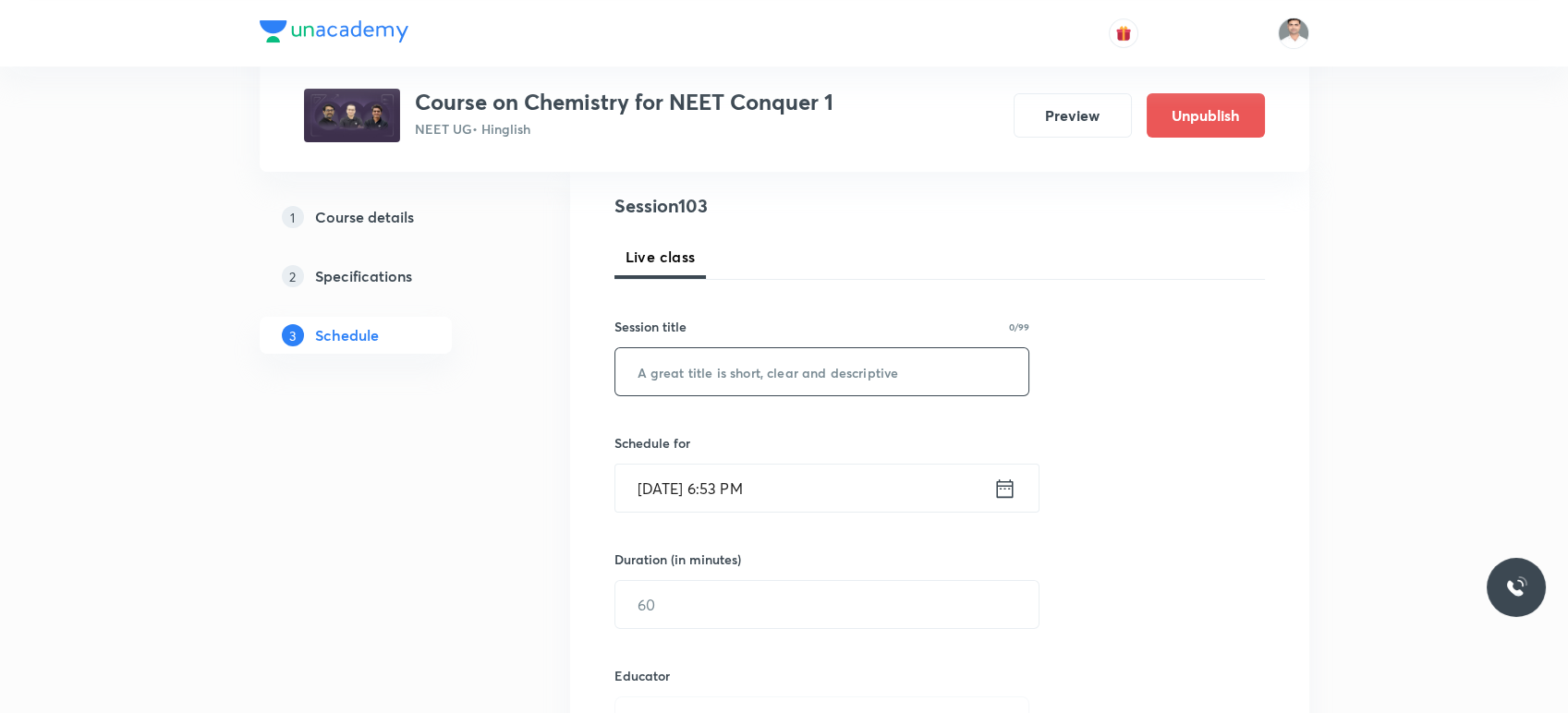
click at [692, 370] on input "text" at bounding box center [822, 372] width 414 height 47
paste input "Isomerism L-6"
type input "Isomerism L-7"
click at [1003, 476] on icon at bounding box center [1005, 488] width 23 height 26
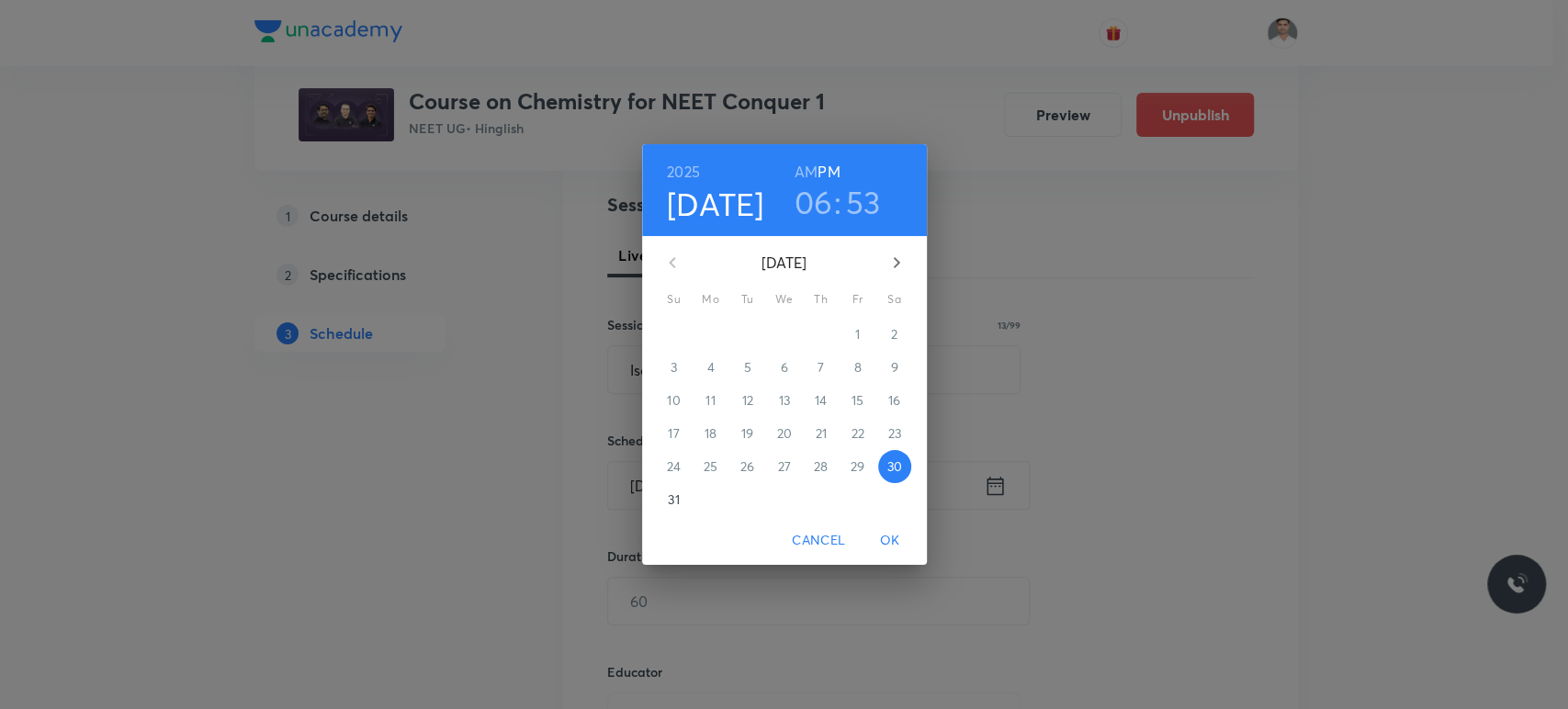
click at [891, 262] on icon "button" at bounding box center [897, 262] width 23 height 23
click at [891, 328] on p "6" at bounding box center [894, 334] width 8 height 19
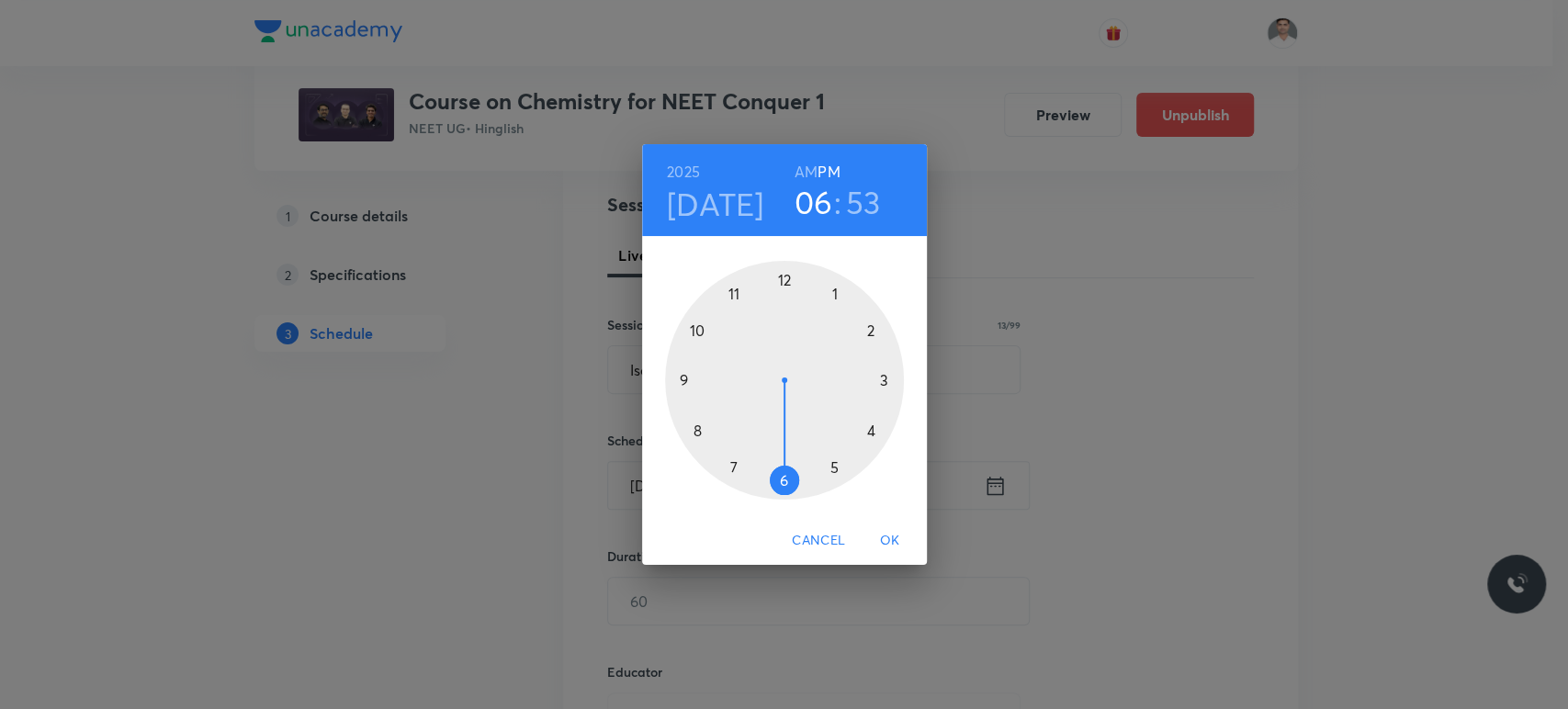
click at [801, 173] on h6 "AM" at bounding box center [806, 171] width 23 height 25
click at [688, 380] on div at bounding box center [784, 380] width 239 height 239
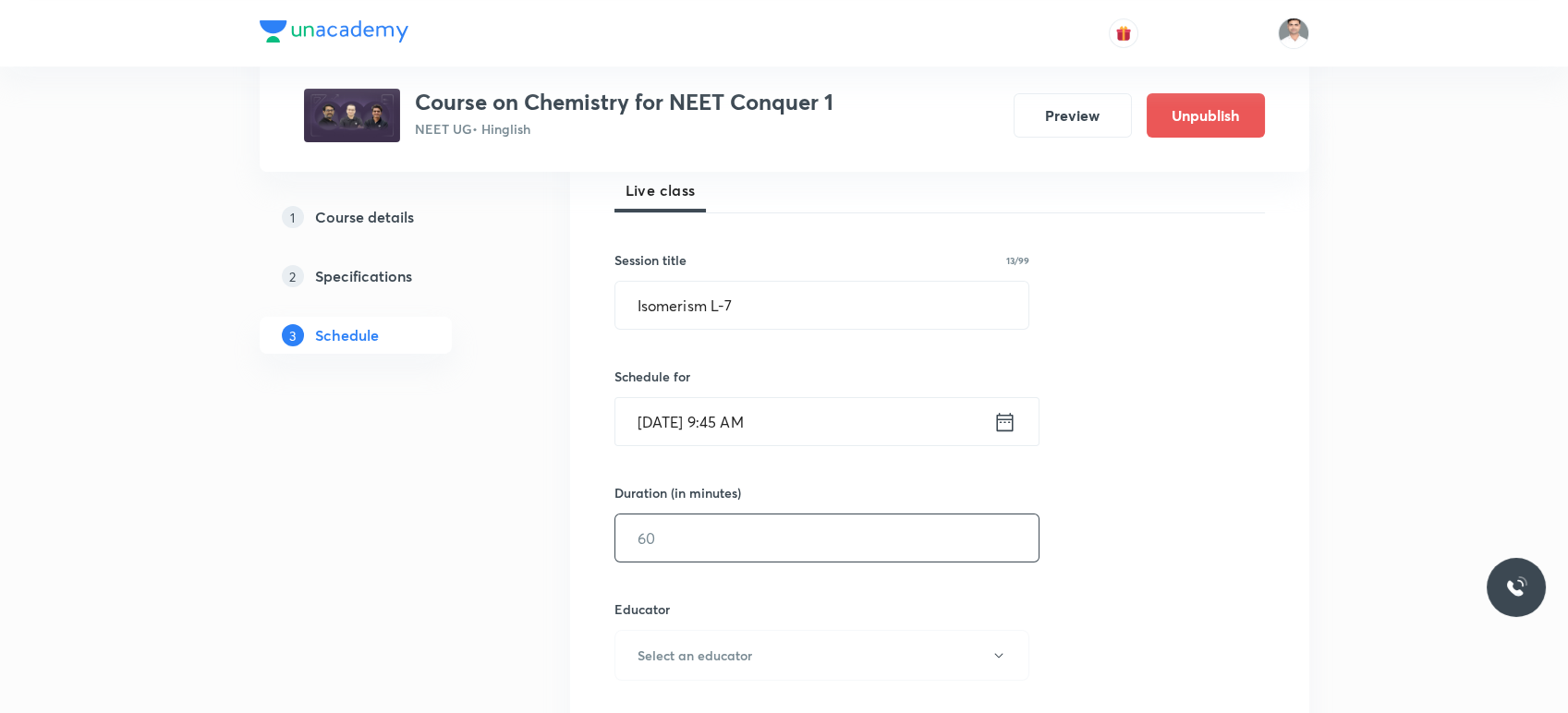
scroll to position [309, 0]
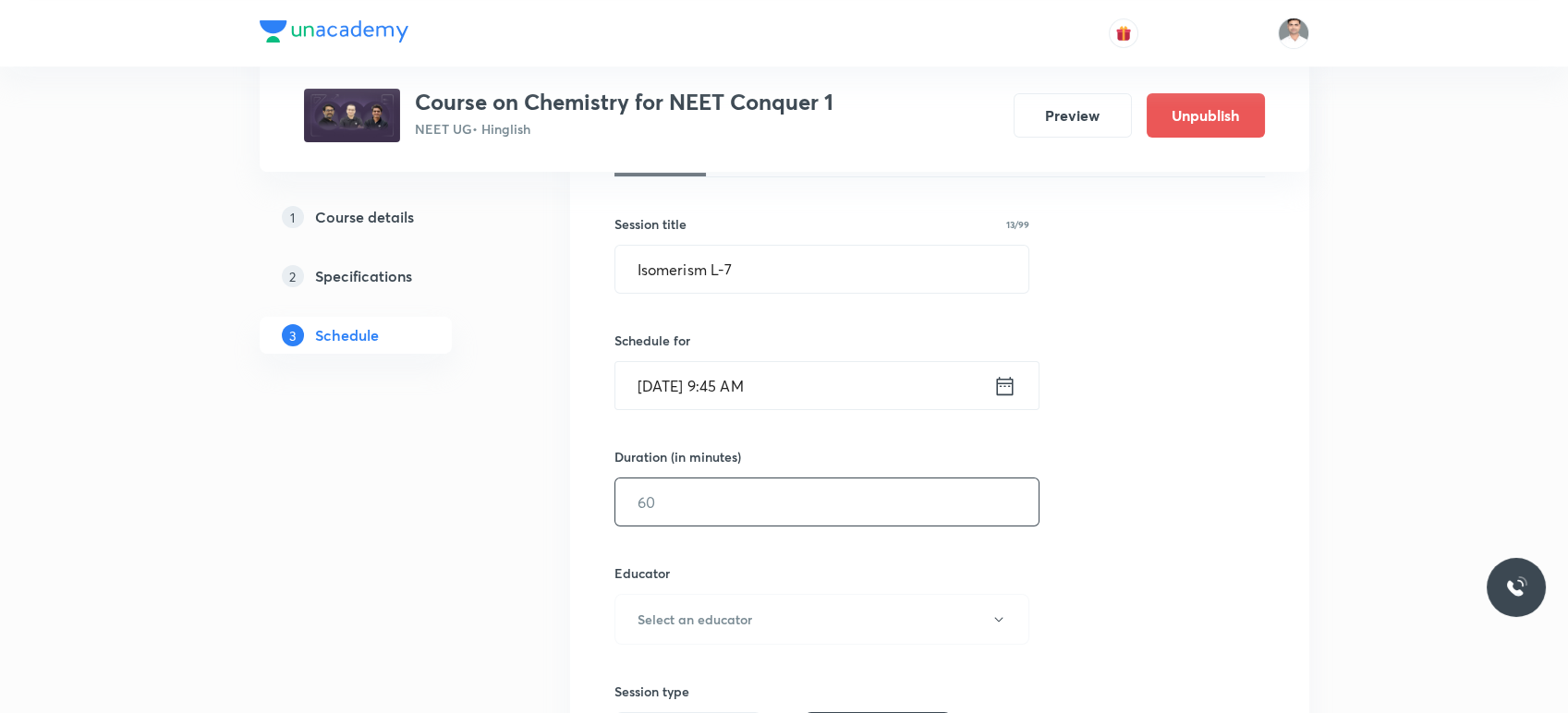
click at [732, 500] on input "text" at bounding box center [827, 502] width 424 height 47
type input "90"
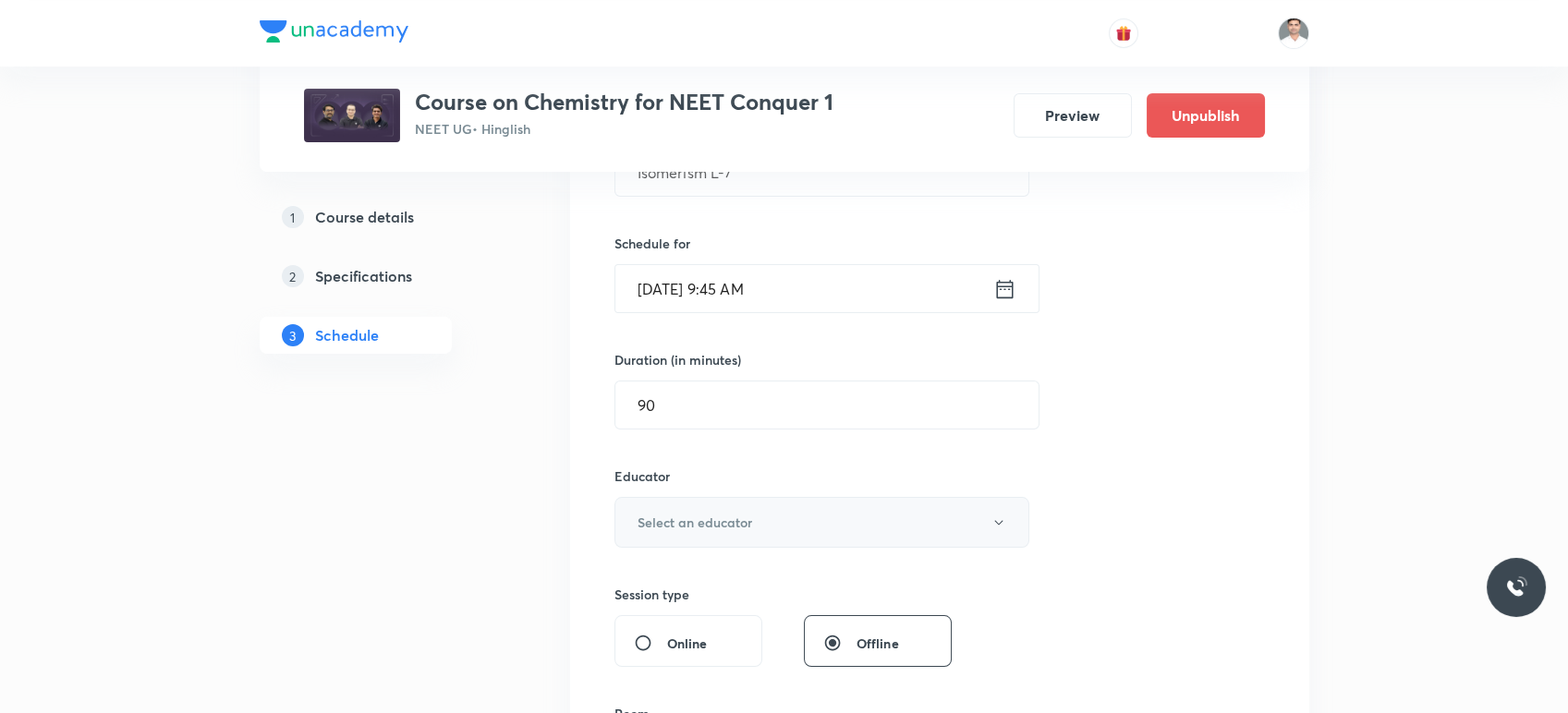
scroll to position [617, 0]
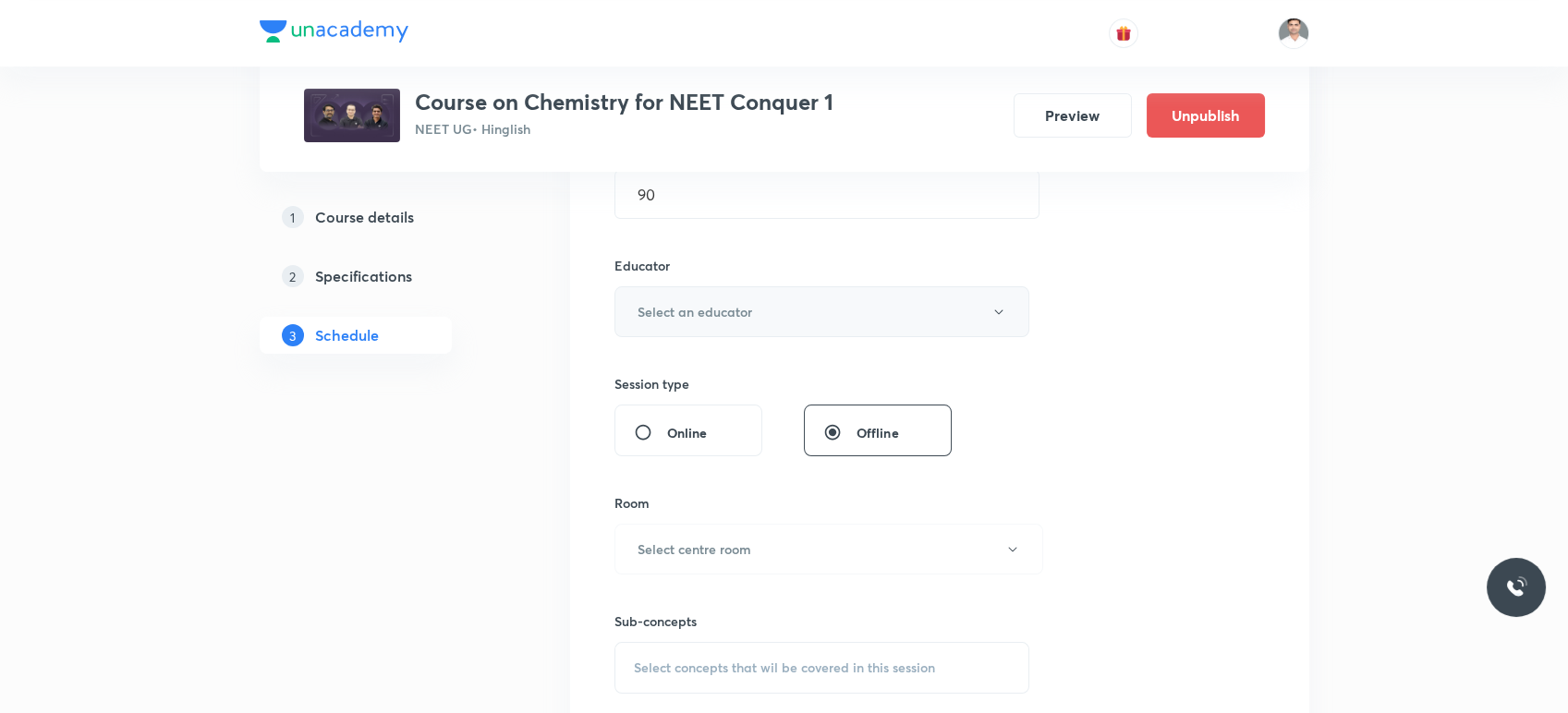
click at [688, 292] on button "Select an educator" at bounding box center [822, 312] width 416 height 51
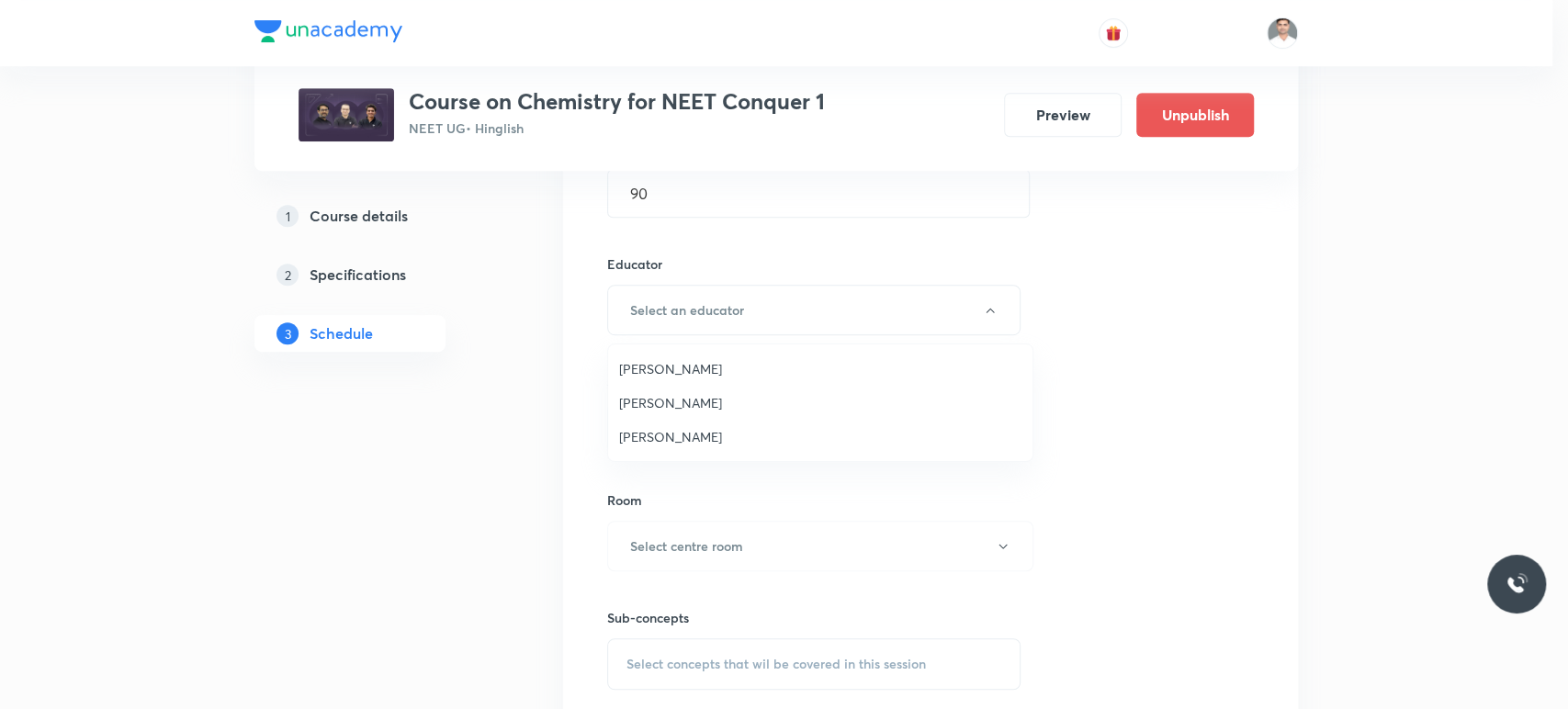
click at [688, 405] on span "Akhilesh Kumar Dwivedi" at bounding box center [819, 403] width 402 height 20
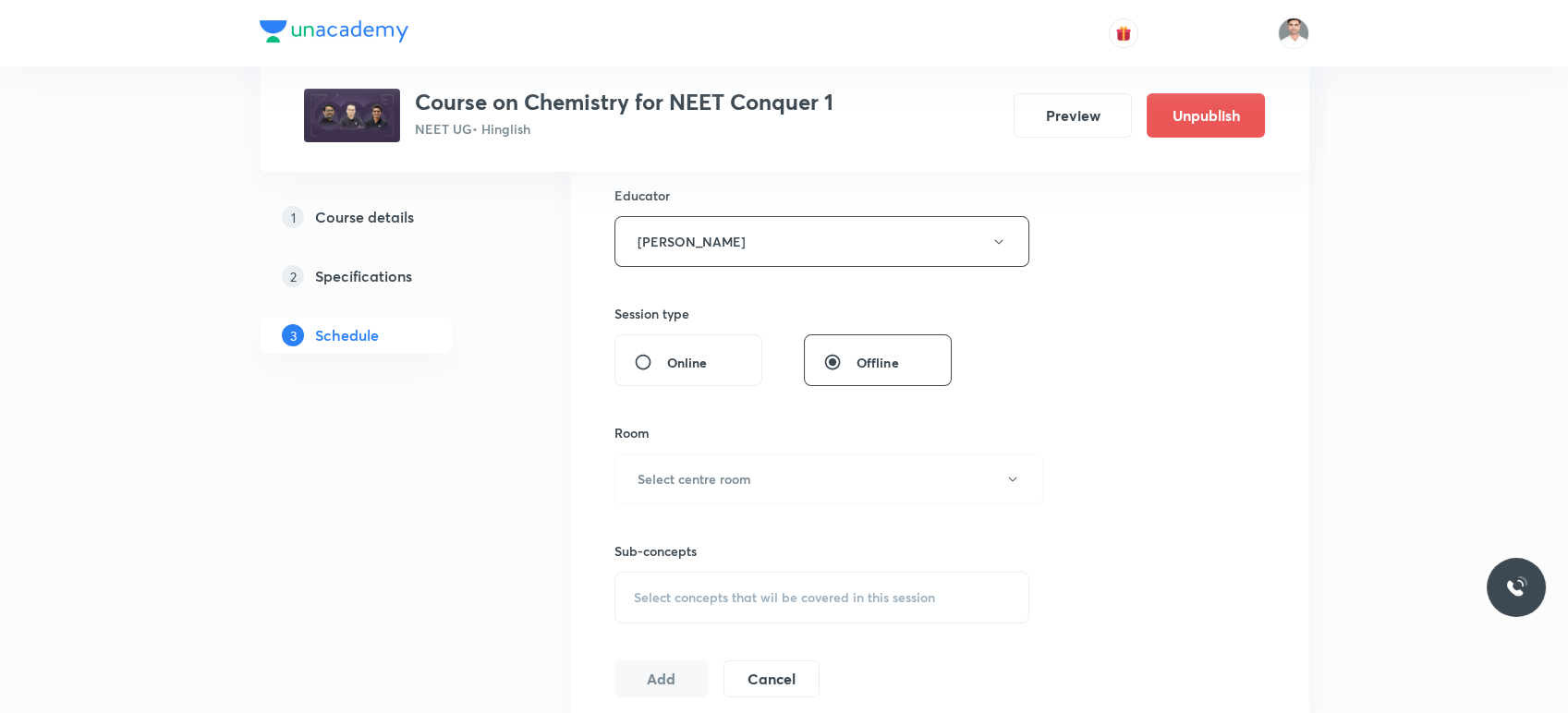
scroll to position [720, 0]
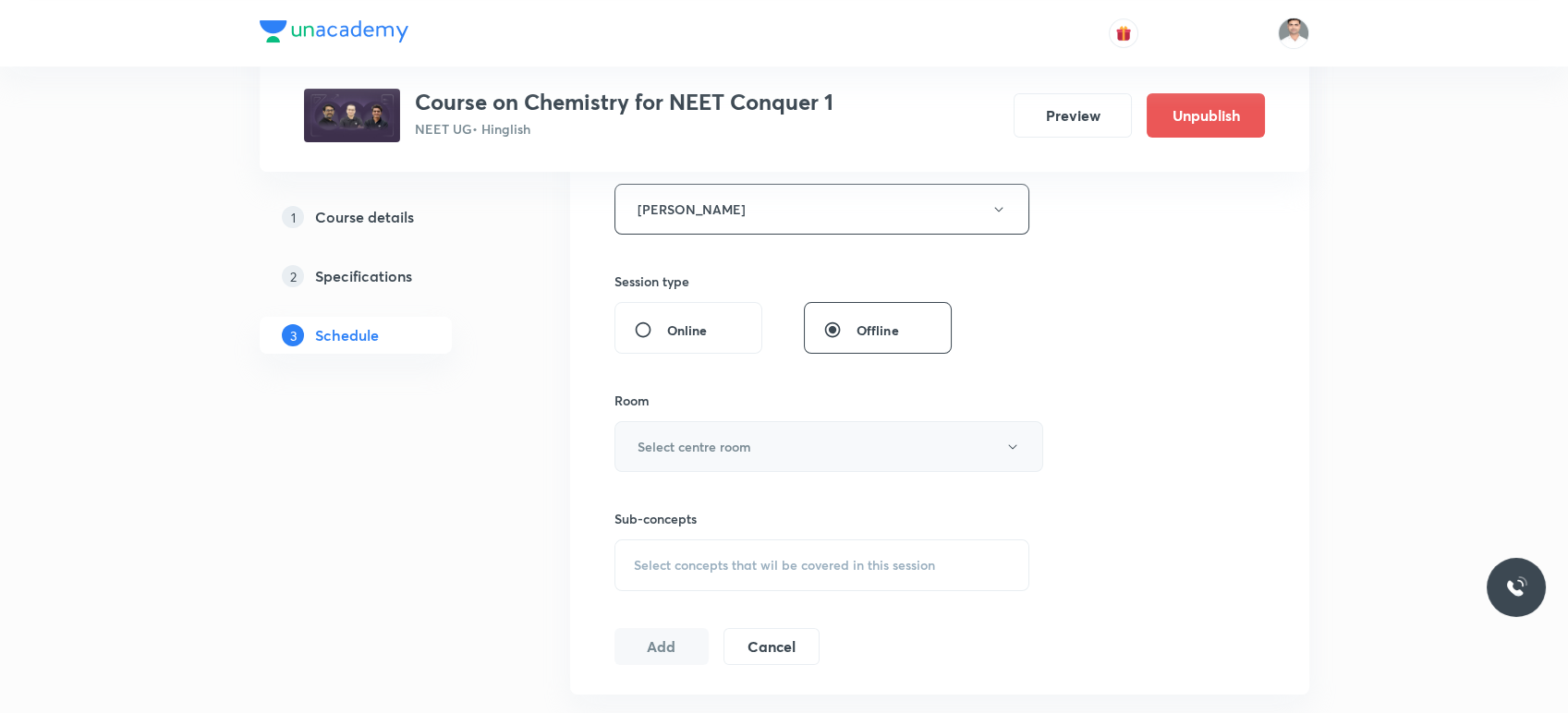
click at [736, 450] on h6 "Select centre room" at bounding box center [693, 447] width 113 height 20
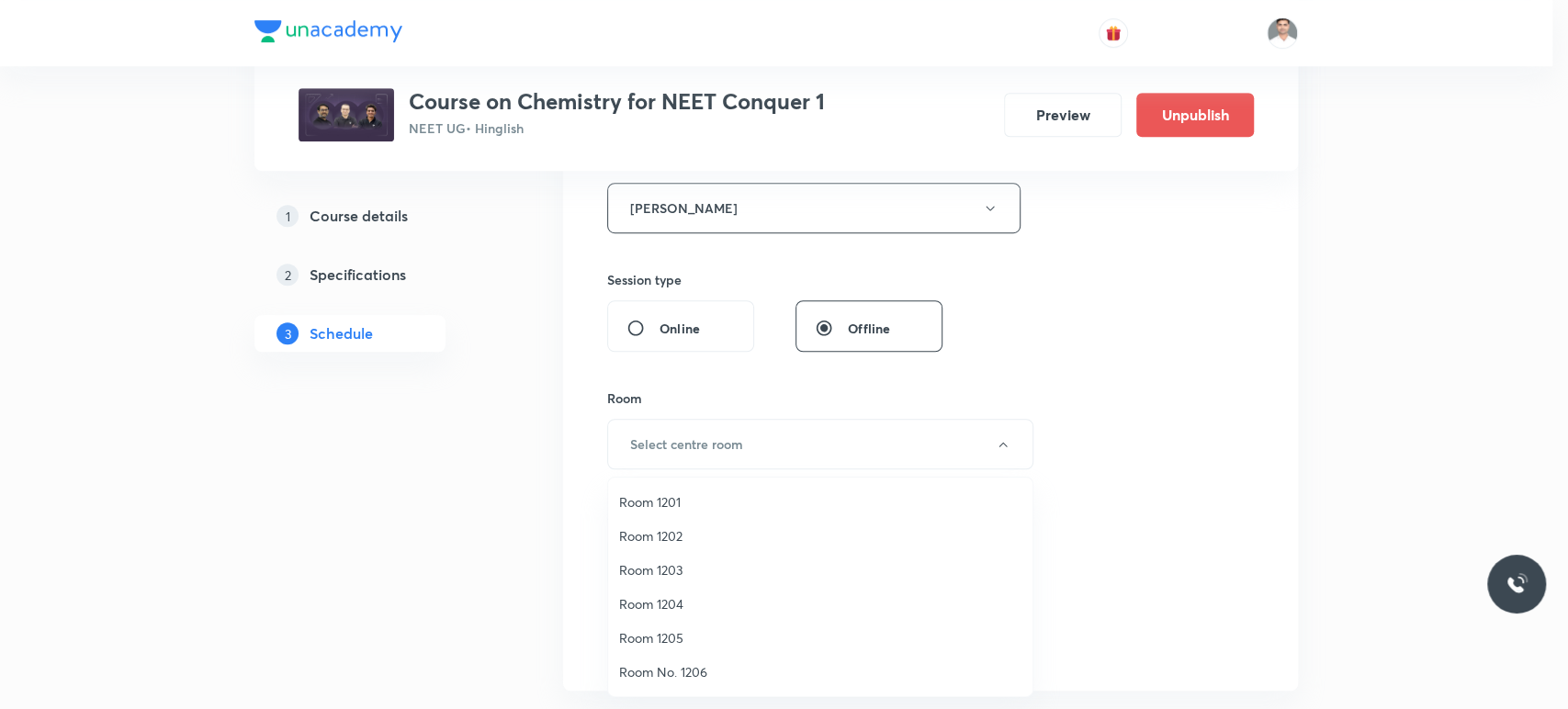
click at [677, 499] on span "Room 1201" at bounding box center [819, 502] width 402 height 20
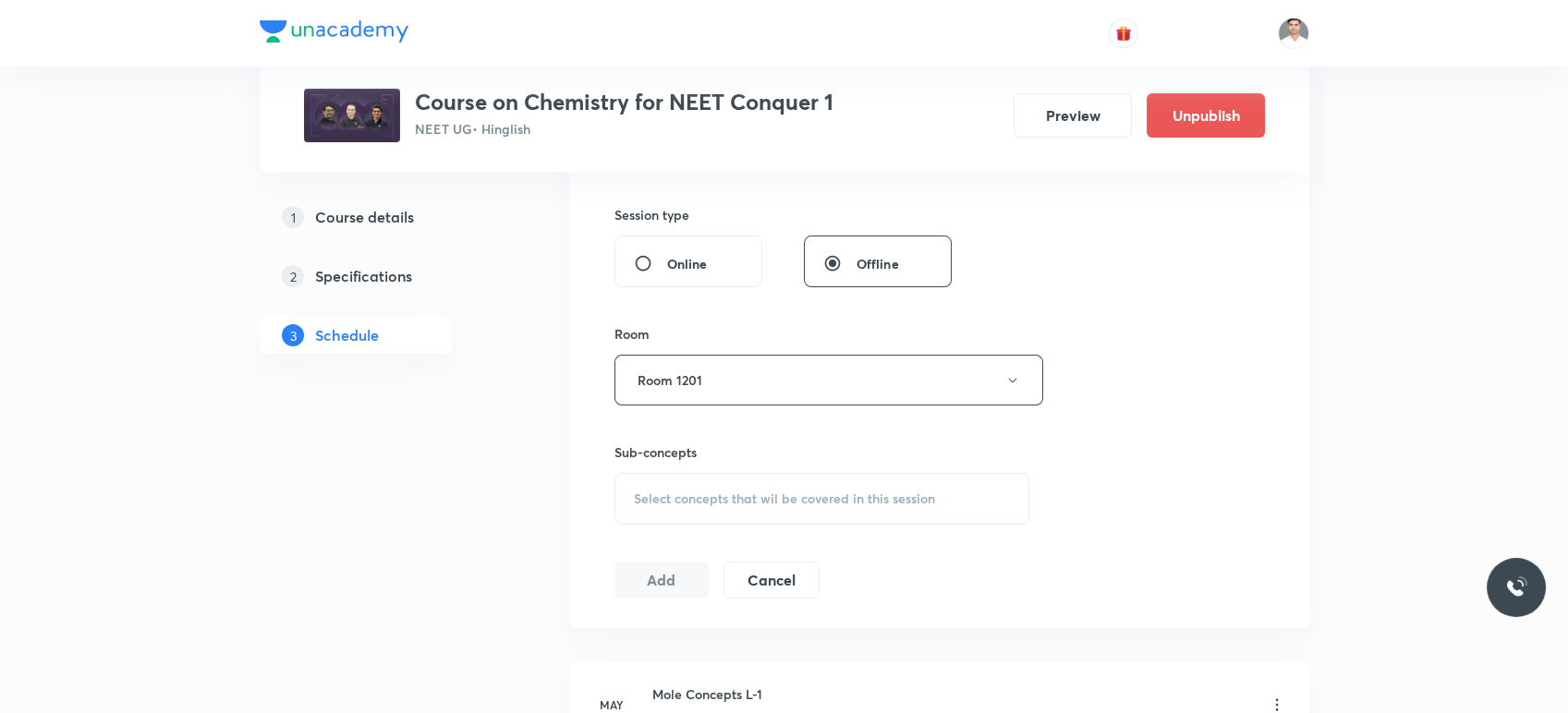
scroll to position [822, 0]
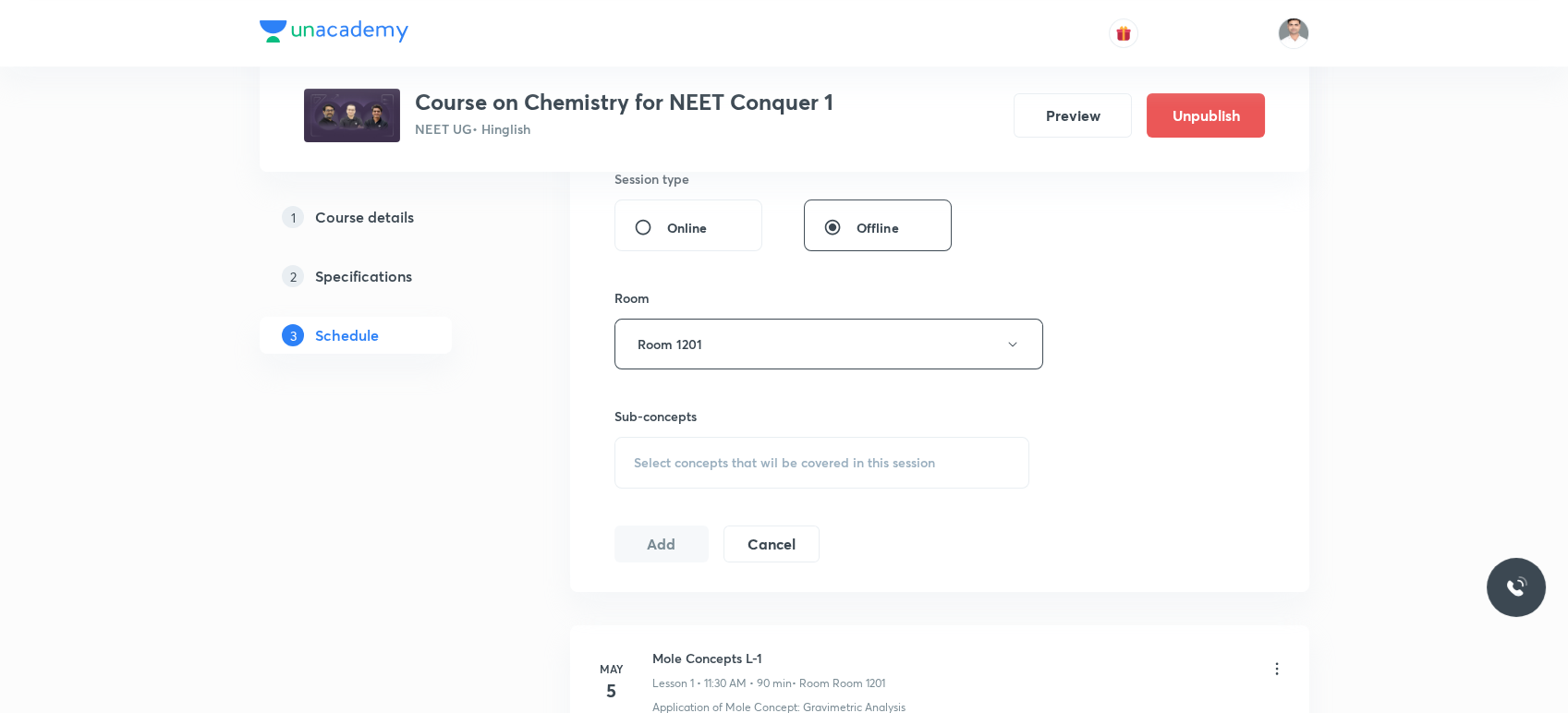
click at [715, 456] on span "Select concepts that wil be covered in this session" at bounding box center [785, 463] width 301 height 15
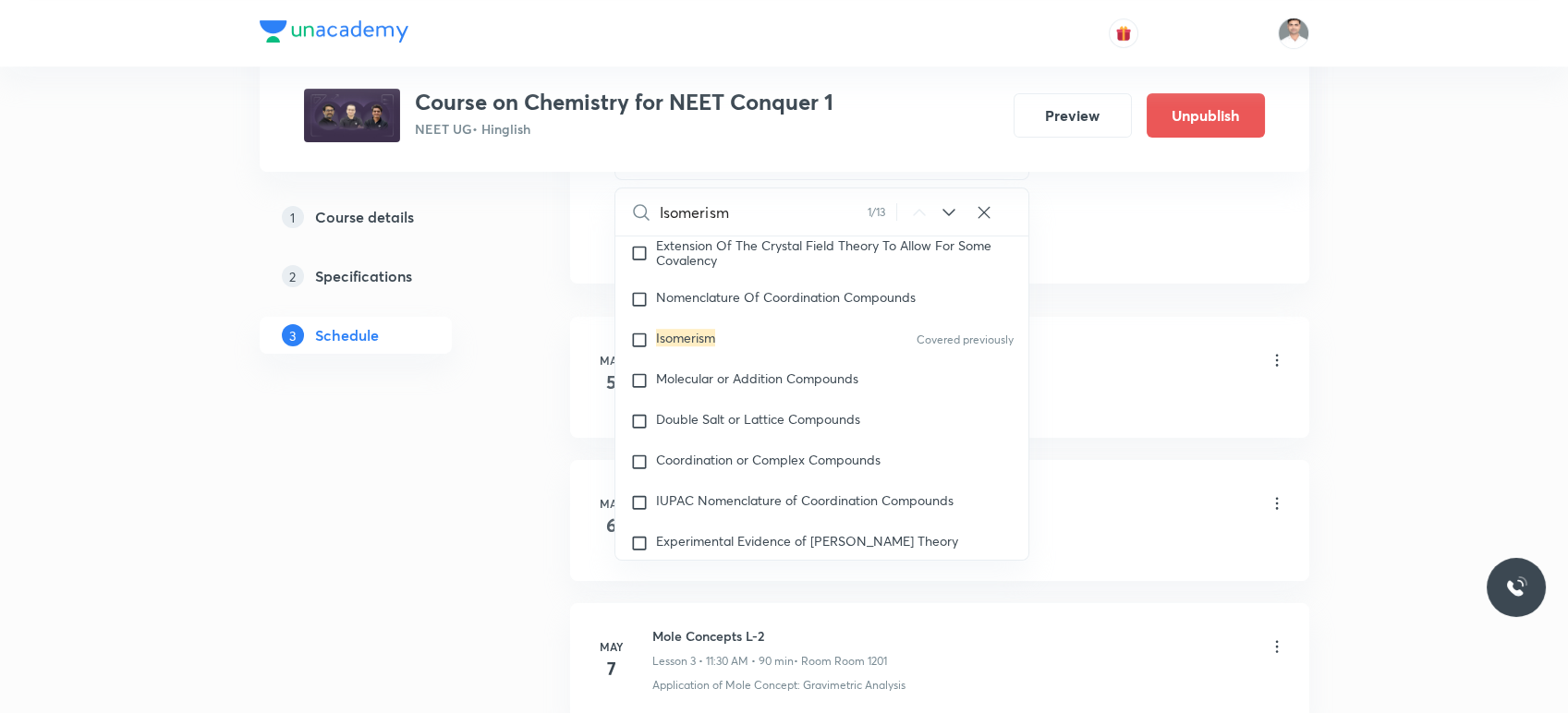
scroll to position [30959, 0]
type input "Isomerism"
click at [682, 349] on mark "Isomerism" at bounding box center [686, 340] width 59 height 18
checkbox input "true"
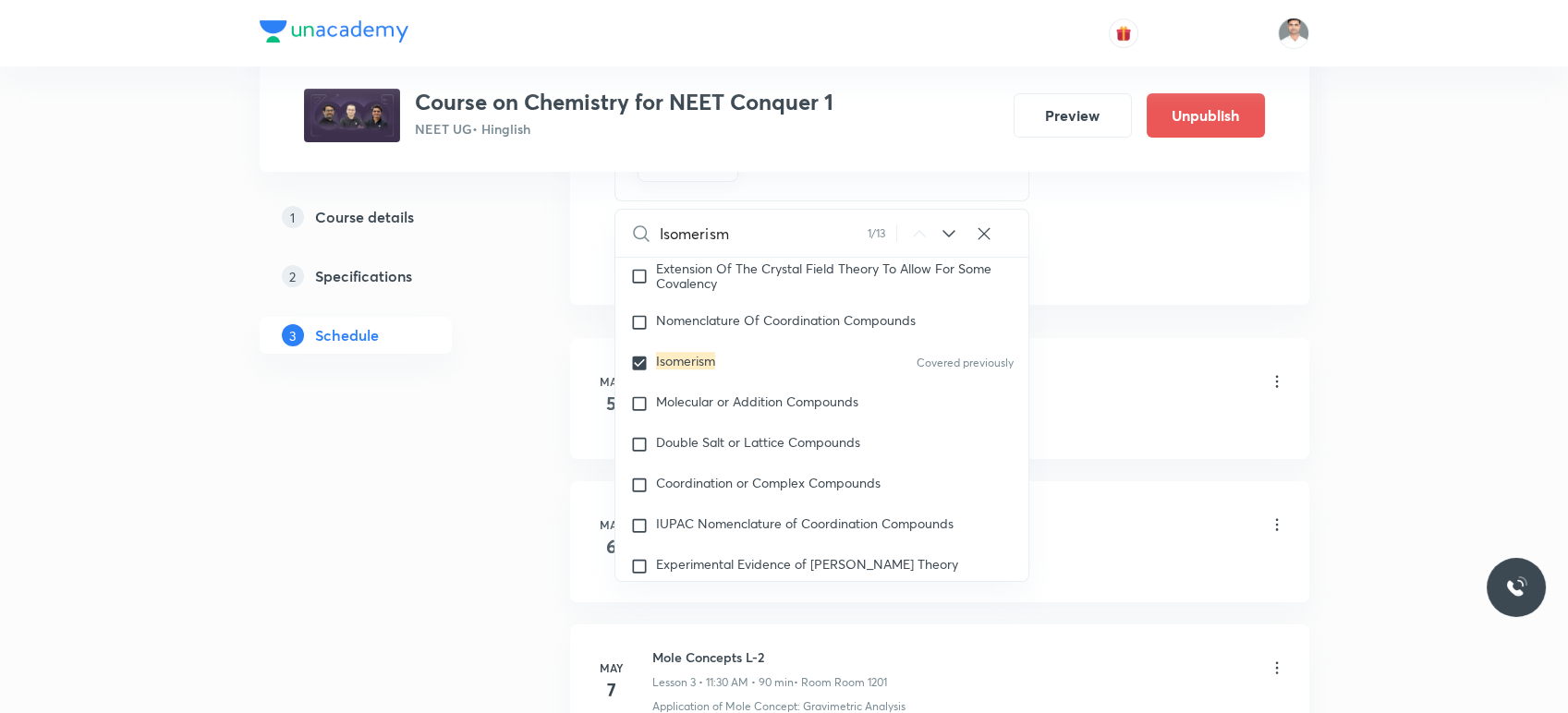
drag, startPoint x: 543, startPoint y: 449, endPoint x: 587, endPoint y: 437, distance: 45.6
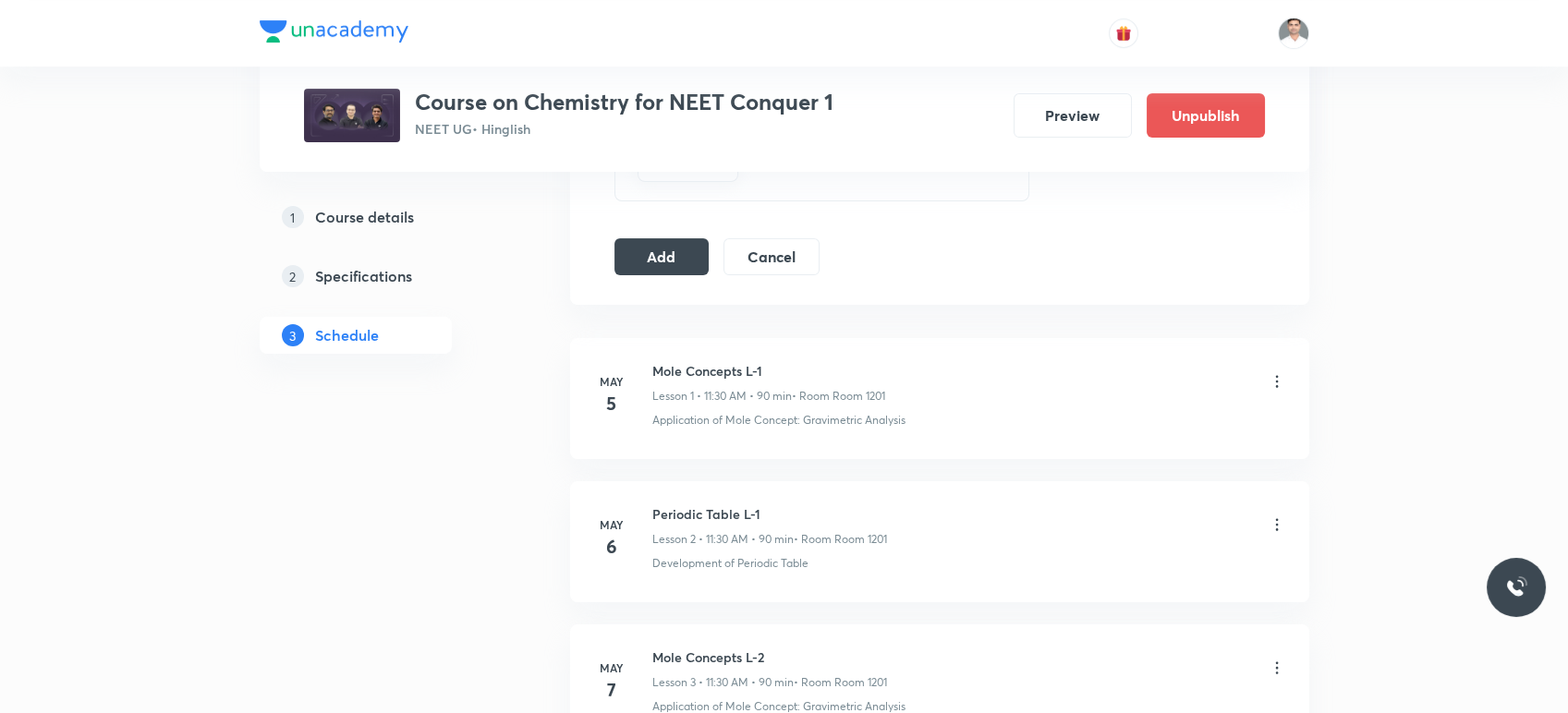
scroll to position [925, 0]
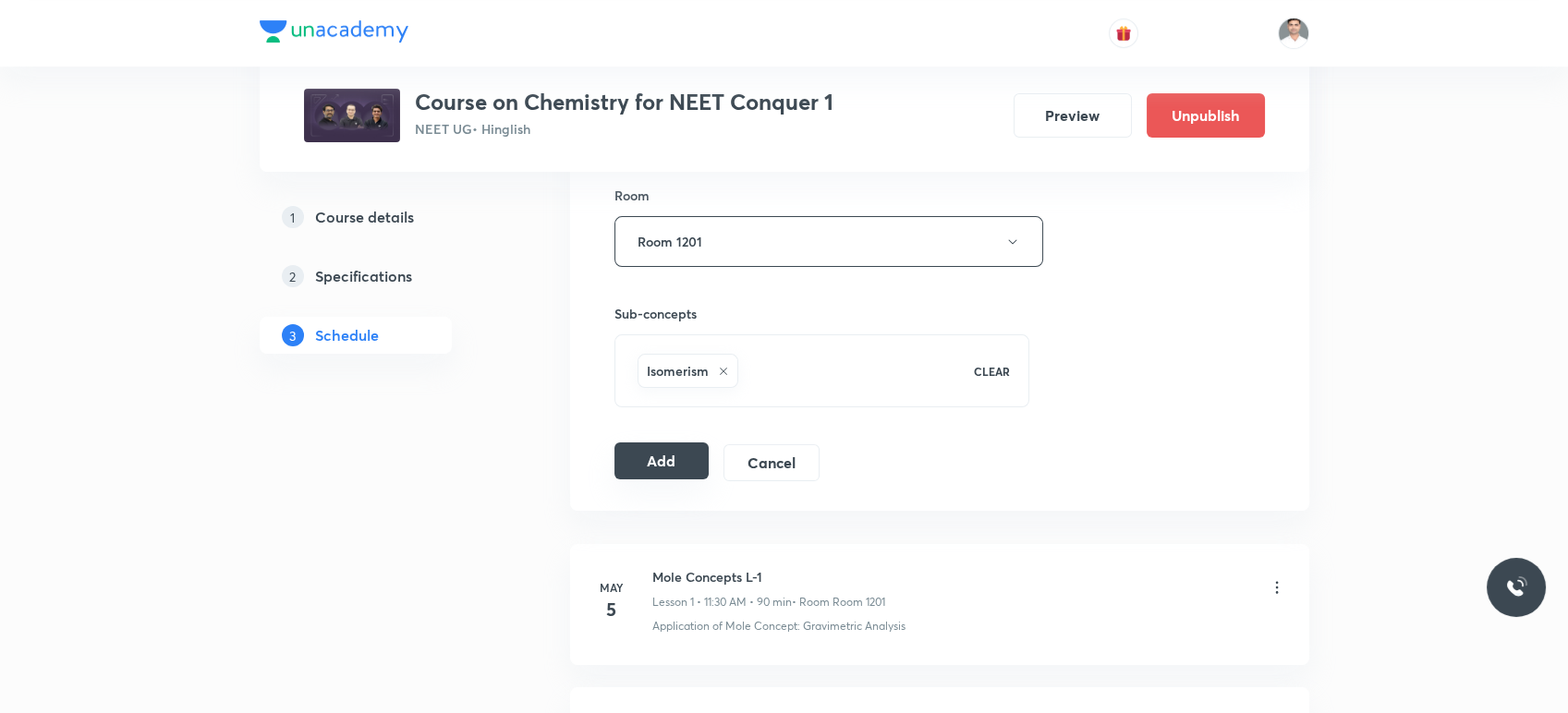
click at [667, 456] on button "Add" at bounding box center [662, 461] width 96 height 37
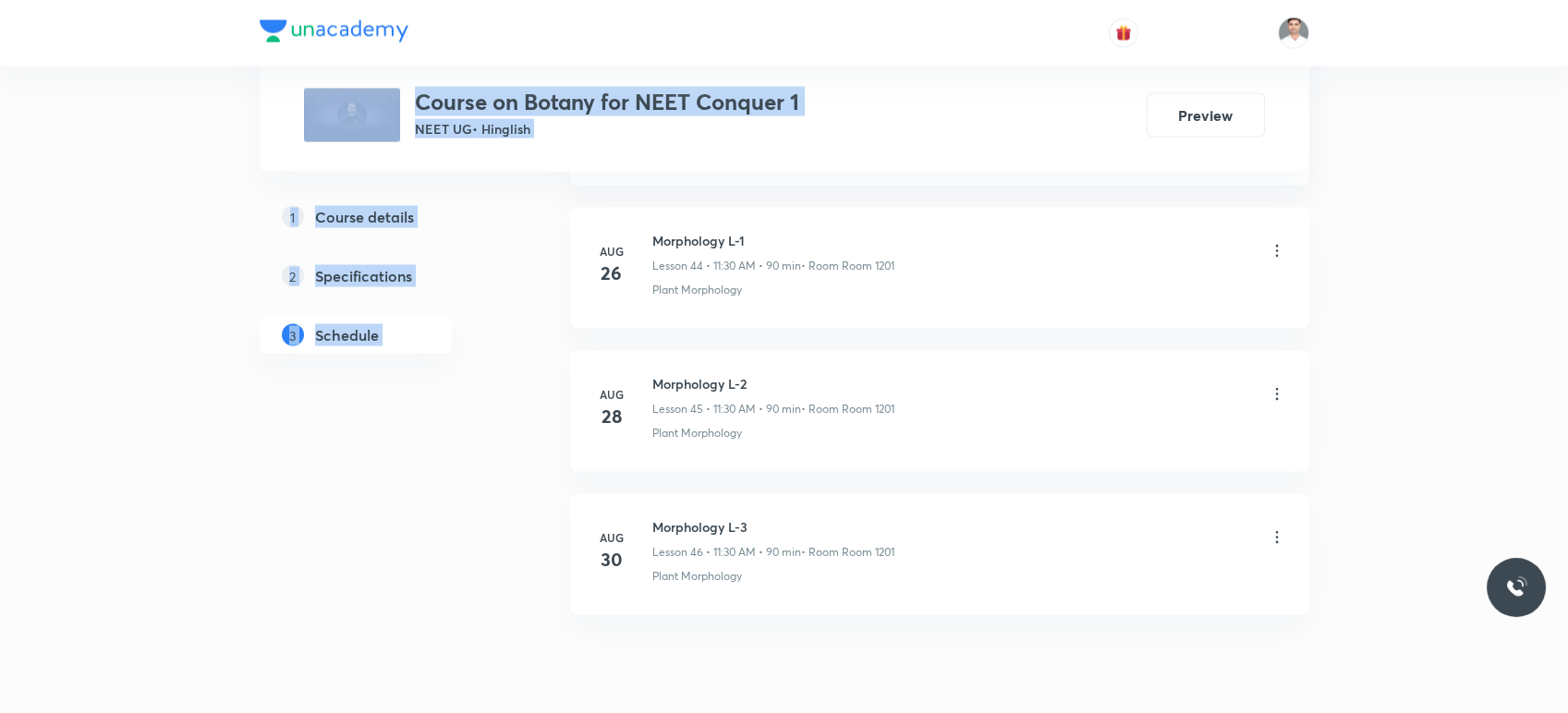
scroll to position [7348, 0]
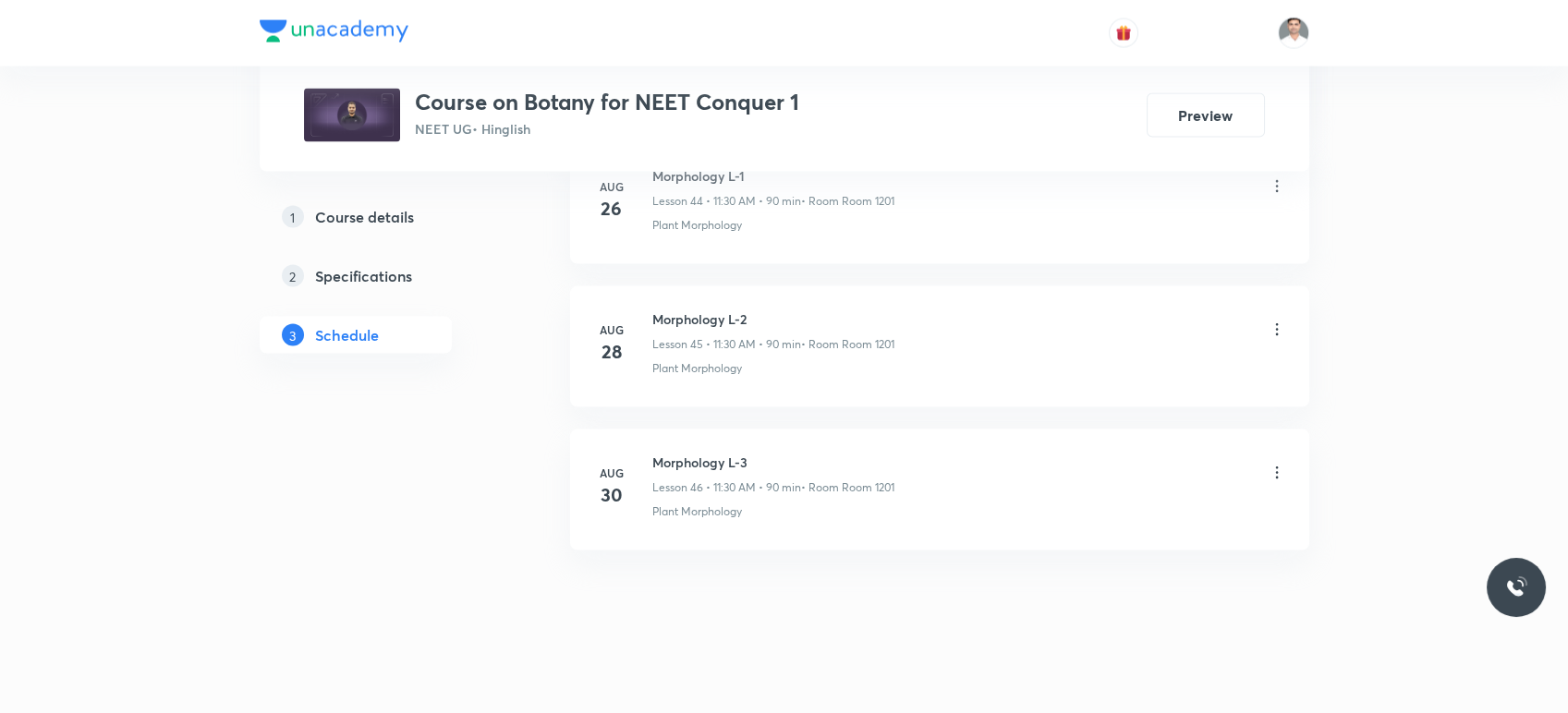
drag, startPoint x: 652, startPoint y: 448, endPoint x: 863, endPoint y: 444, distance: 211.0
click at [863, 453] on h6 "Morphology L-3" at bounding box center [773, 463] width 242 height 20
copy h6 "Morphology L-3"
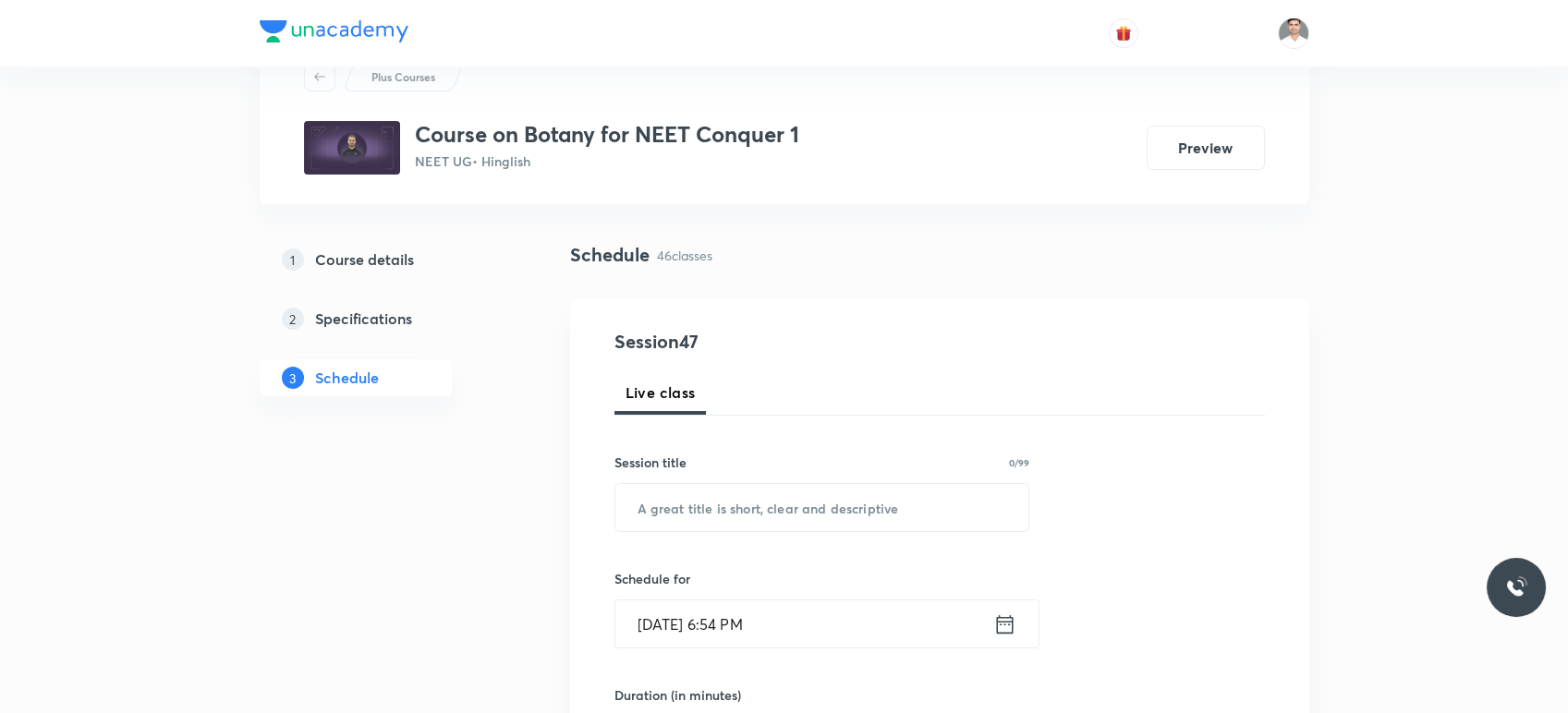
scroll to position [102, 0]
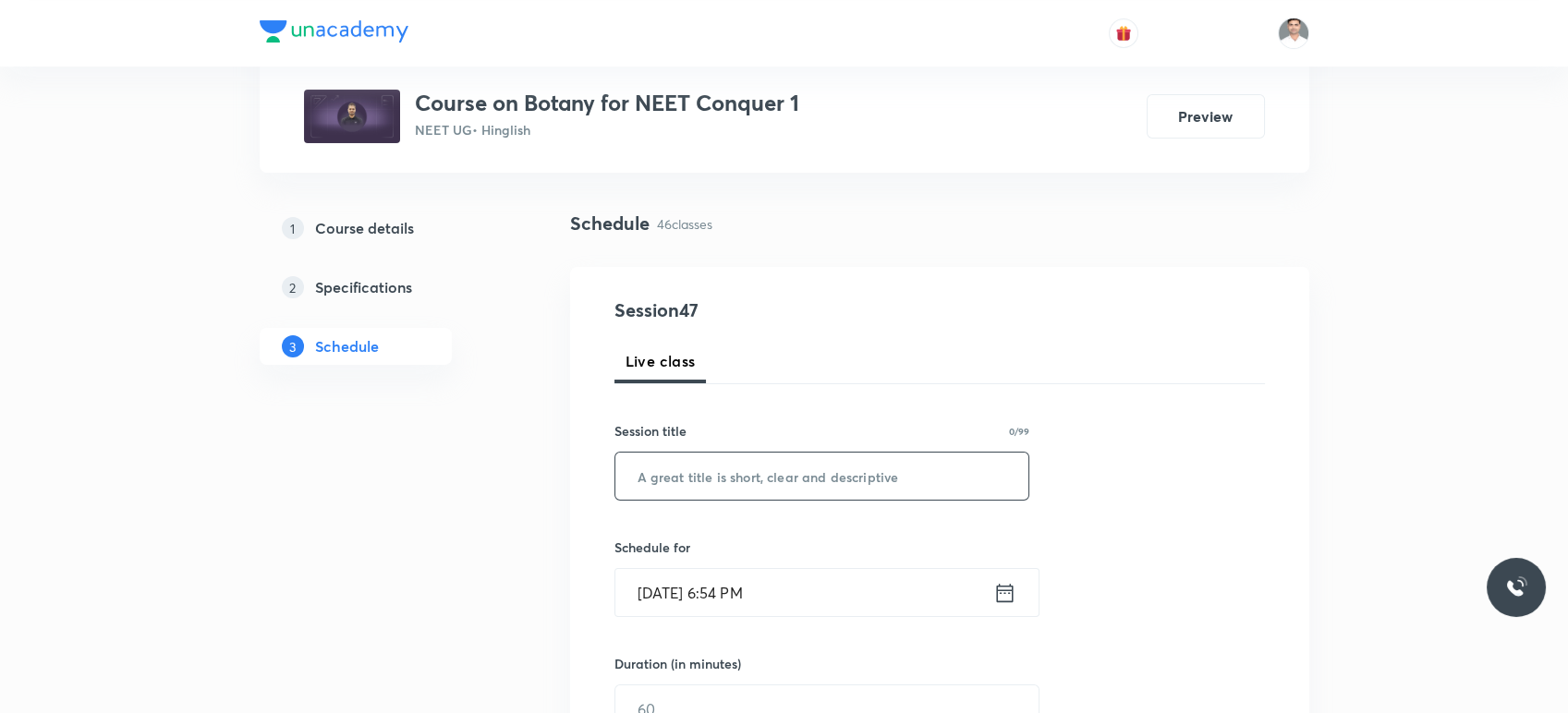
click at [751, 459] on input "text" at bounding box center [822, 477] width 414 height 47
paste input "Morphology L-3"
type input "Morphology L-4"
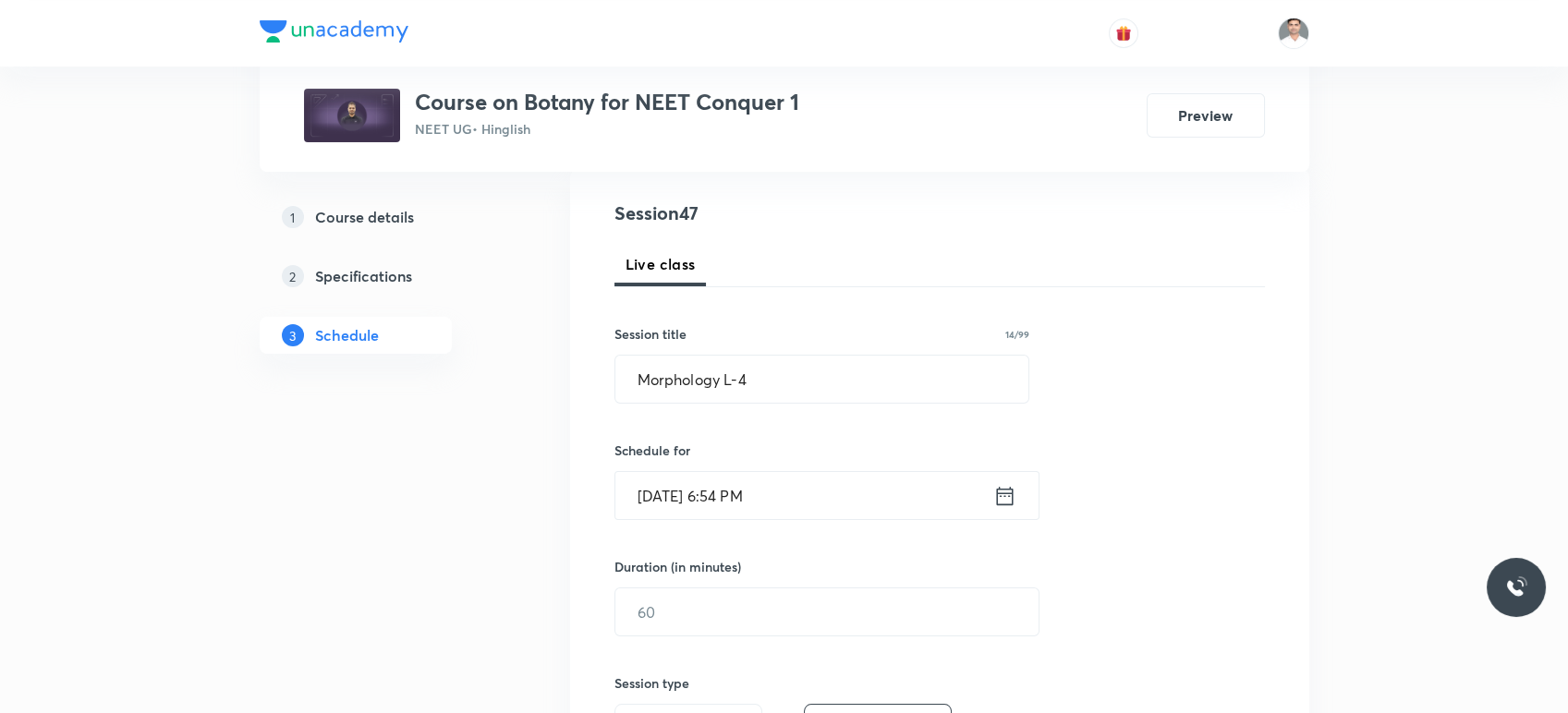
scroll to position [307, 0]
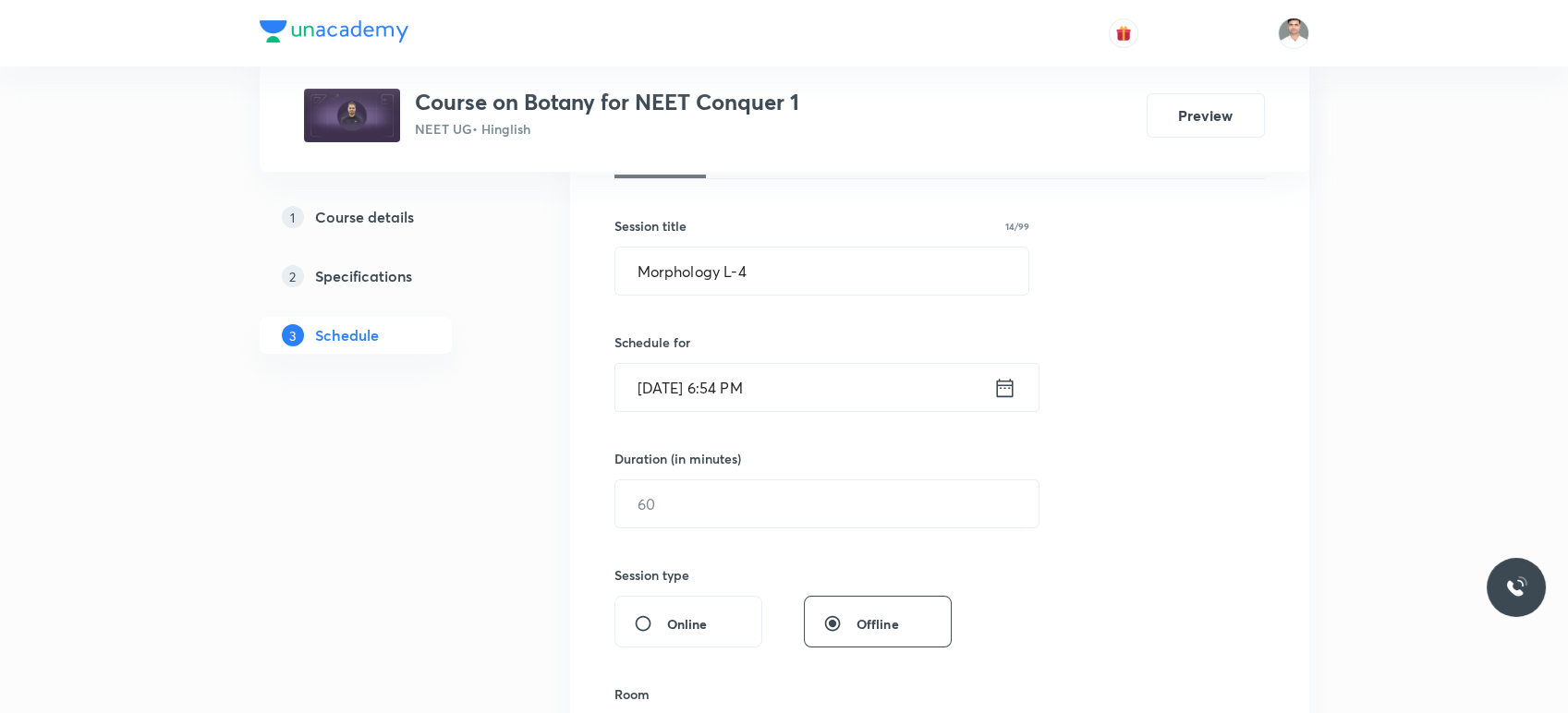
click at [990, 384] on input "[DATE] 6:54 PM" at bounding box center [805, 388] width 378 height 47
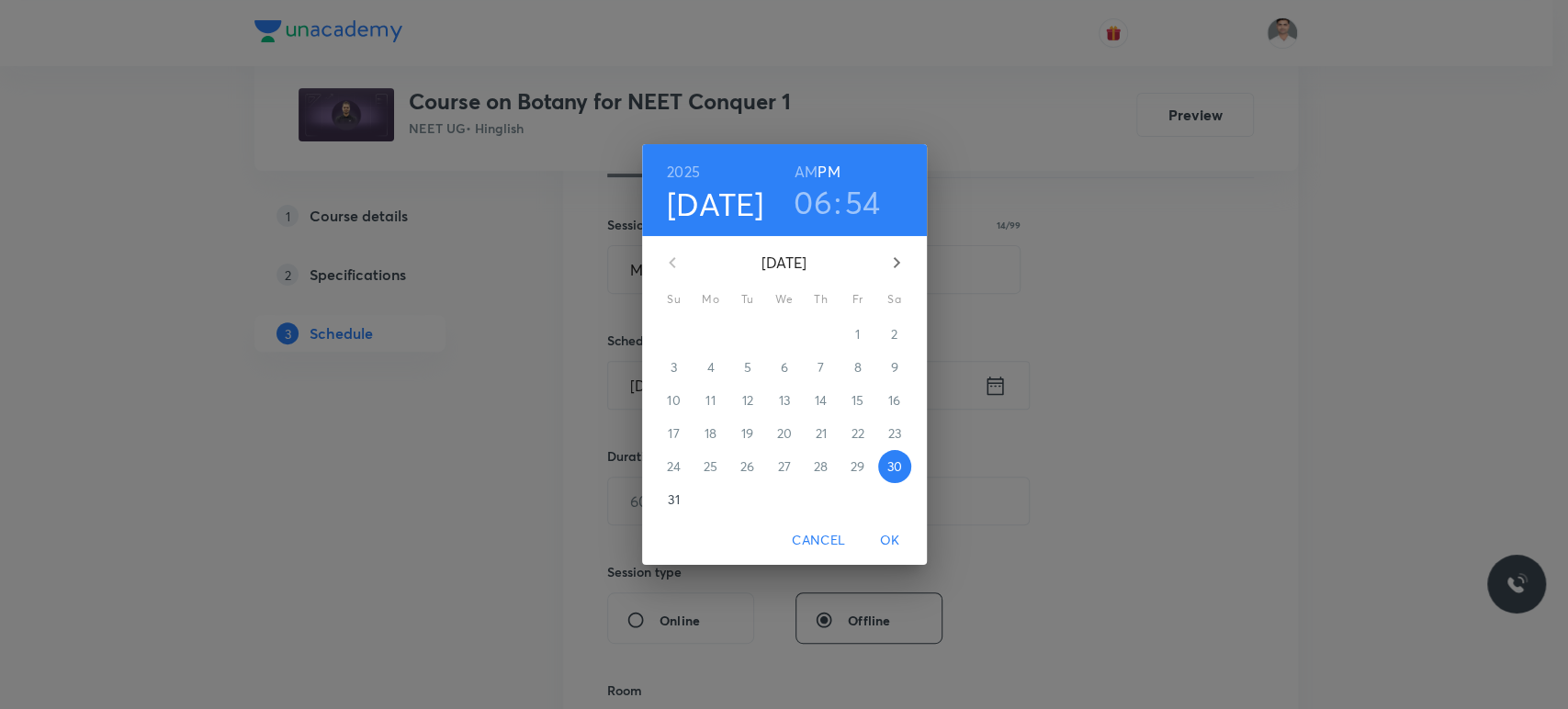
click at [891, 259] on icon "button" at bounding box center [897, 262] width 23 height 23
click at [825, 334] on span "4" at bounding box center [821, 334] width 33 height 19
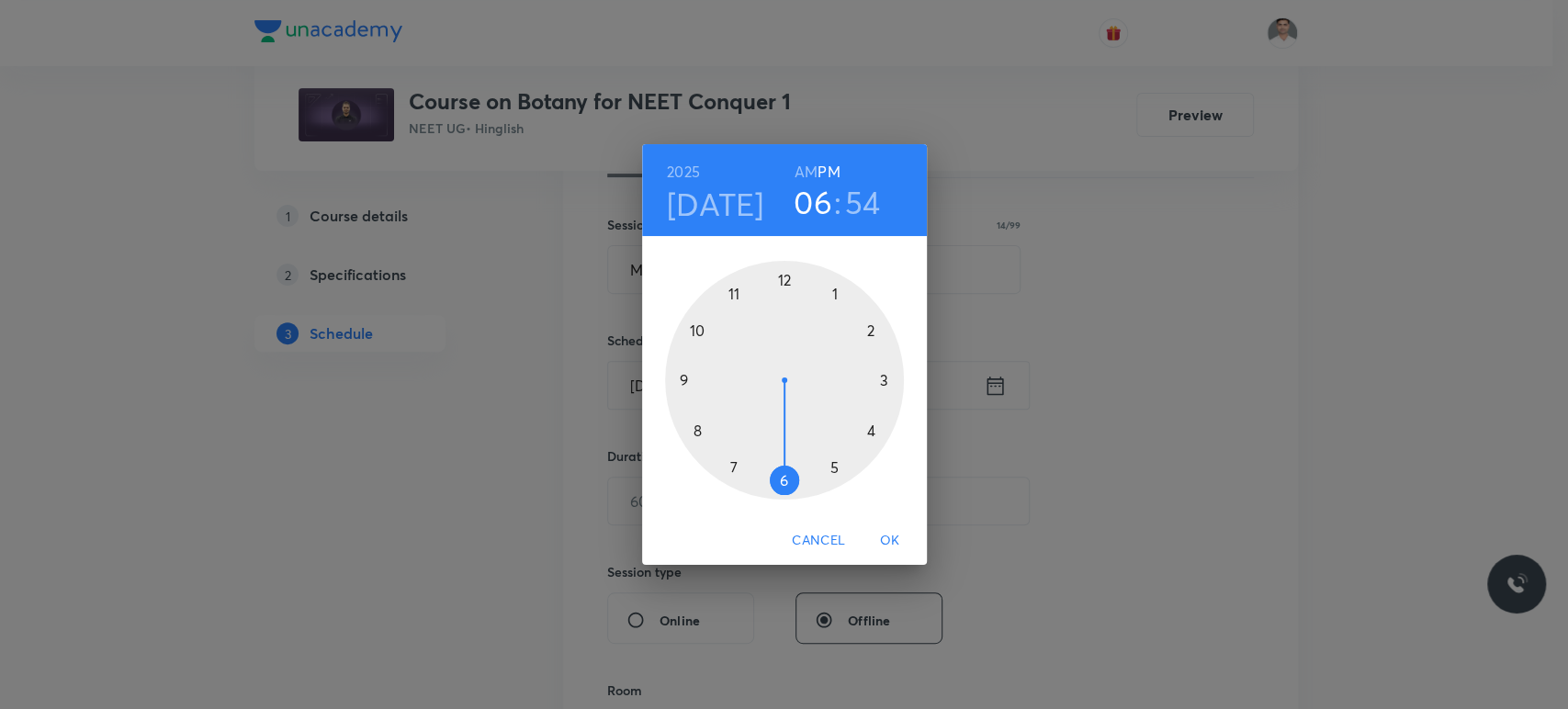
click at [802, 171] on h6 "AM" at bounding box center [806, 171] width 23 height 25
click at [731, 293] on div at bounding box center [784, 380] width 239 height 239
click at [782, 476] on div at bounding box center [784, 380] width 239 height 239
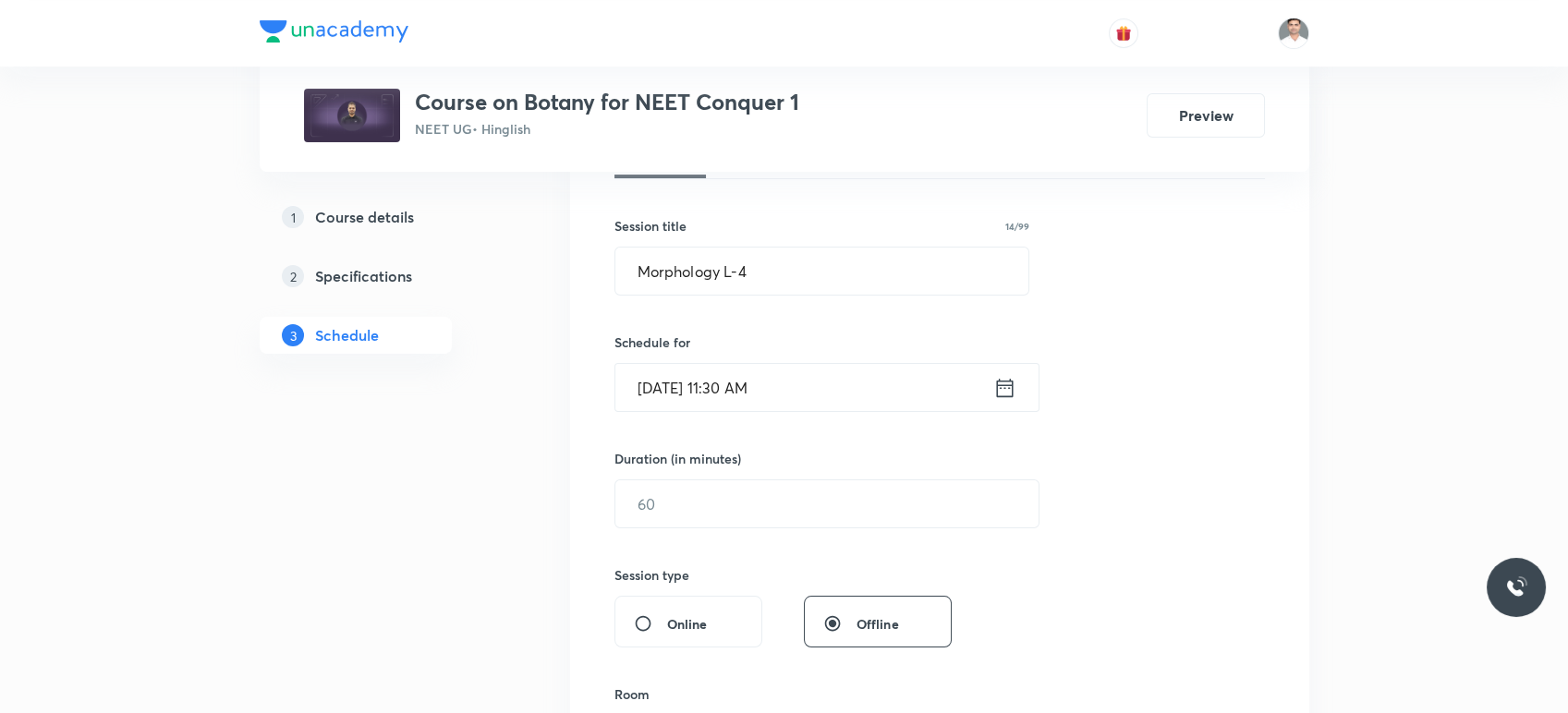
click at [764, 475] on div "Duration (in minutes) ​" at bounding box center [783, 488] width 337 height 80
click at [763, 485] on input "text" at bounding box center [827, 504] width 424 height 47
type input "90"
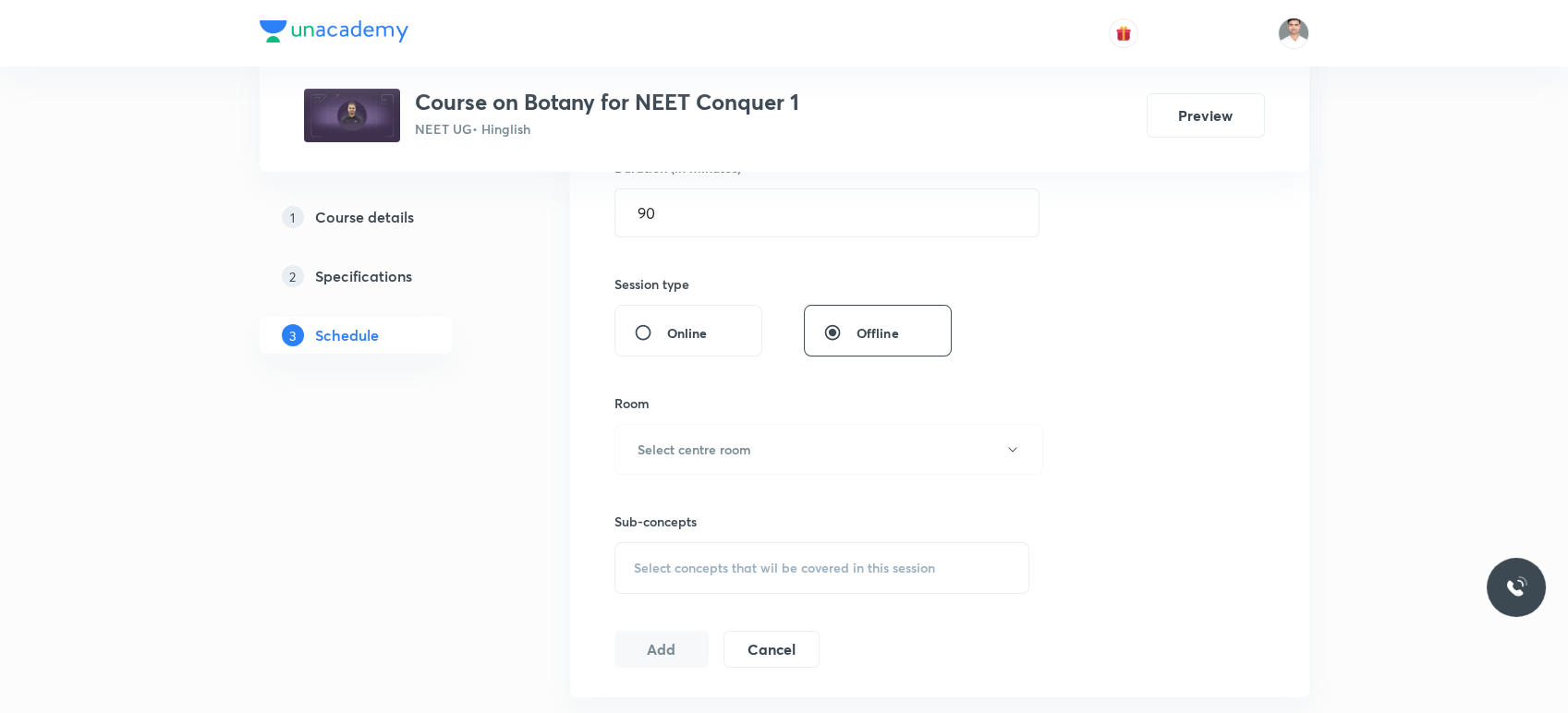
scroll to position [616, 0]
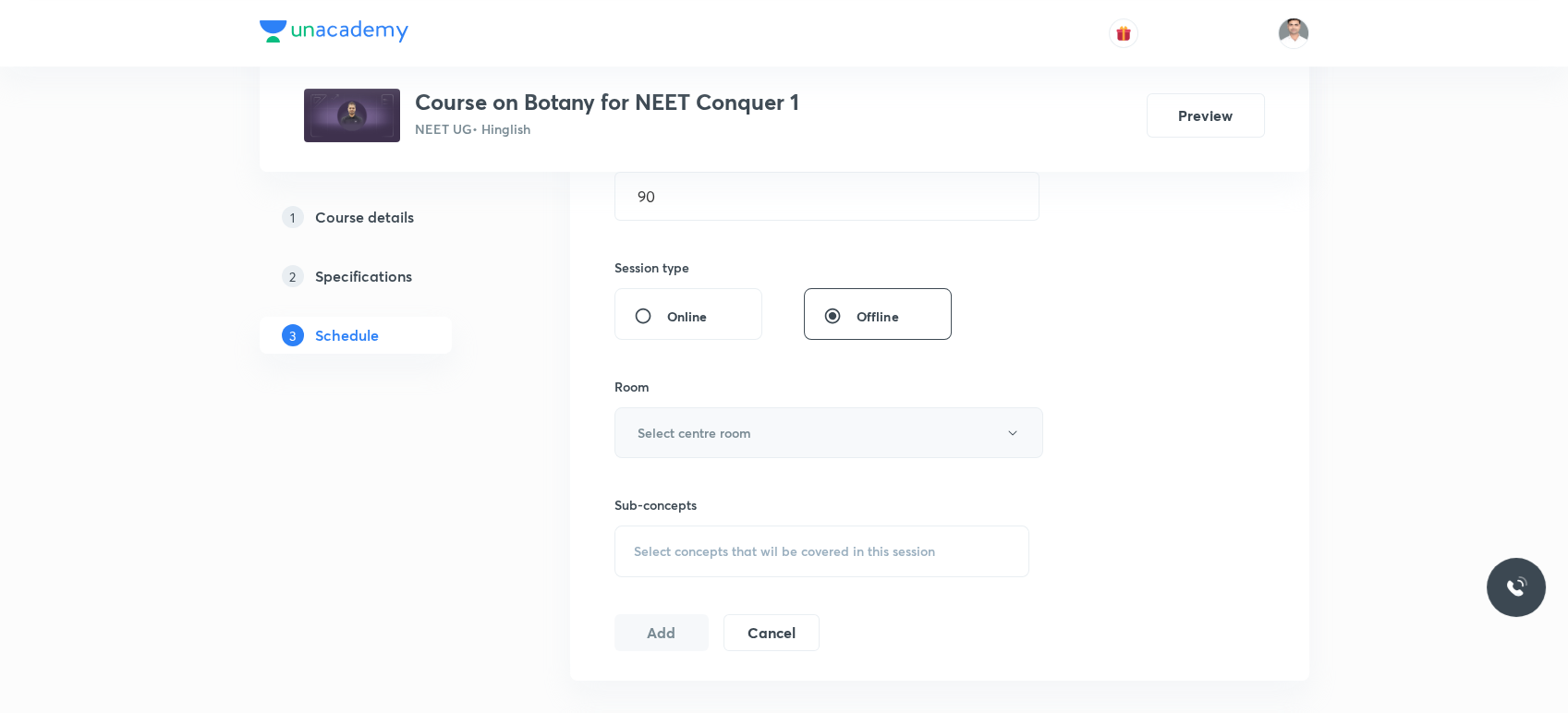
click at [717, 454] on button "Select centre room" at bounding box center [828, 433] width 428 height 51
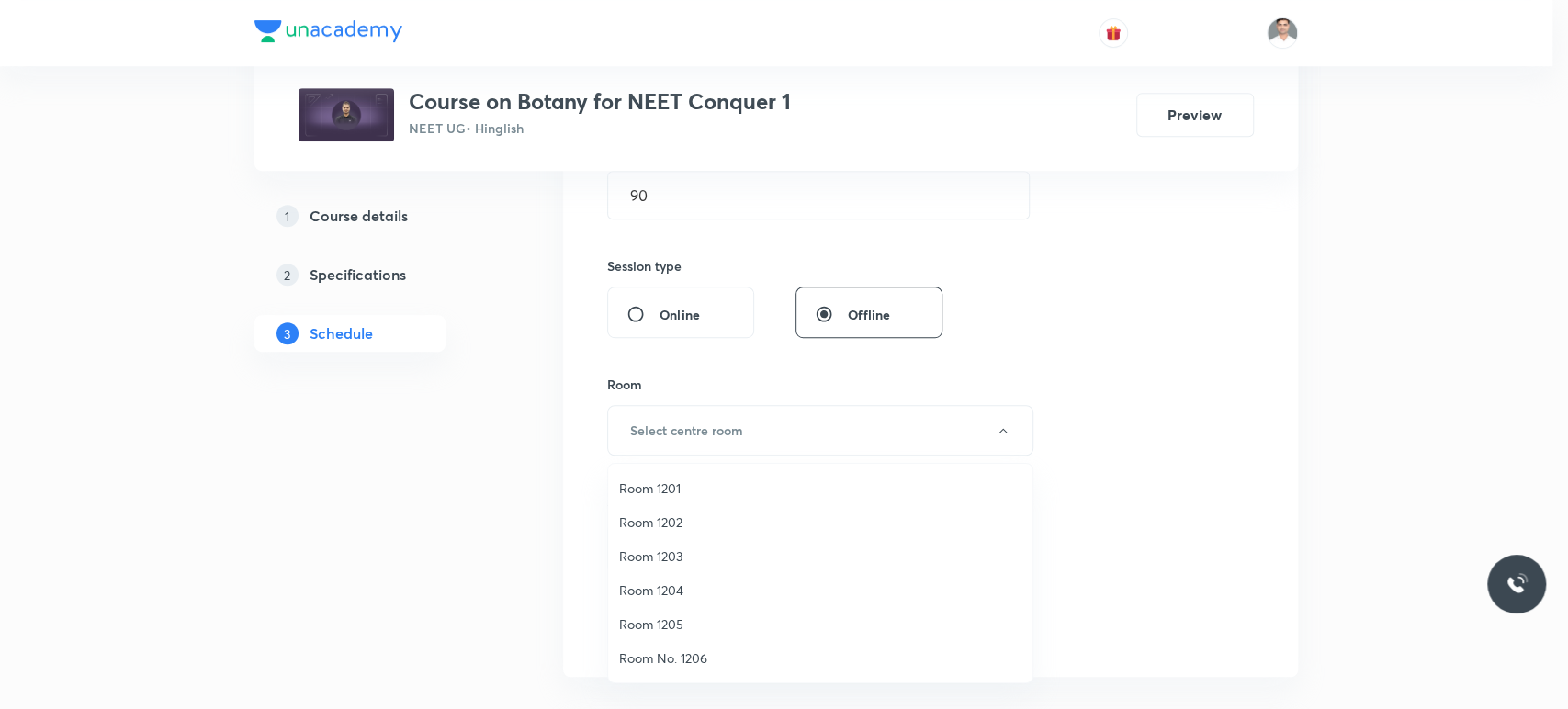
click at [661, 499] on li "Room 1201" at bounding box center [819, 488] width 424 height 34
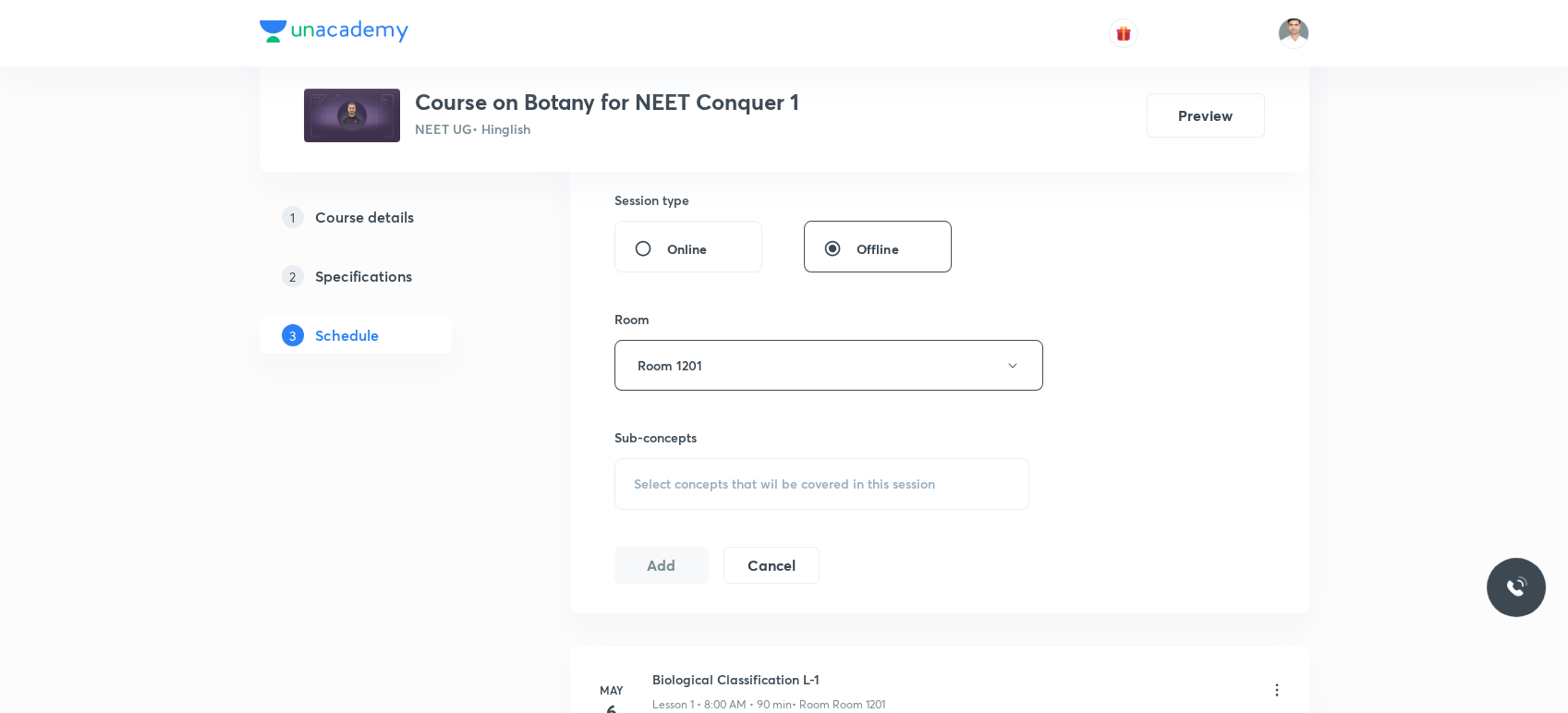
scroll to position [718, 0]
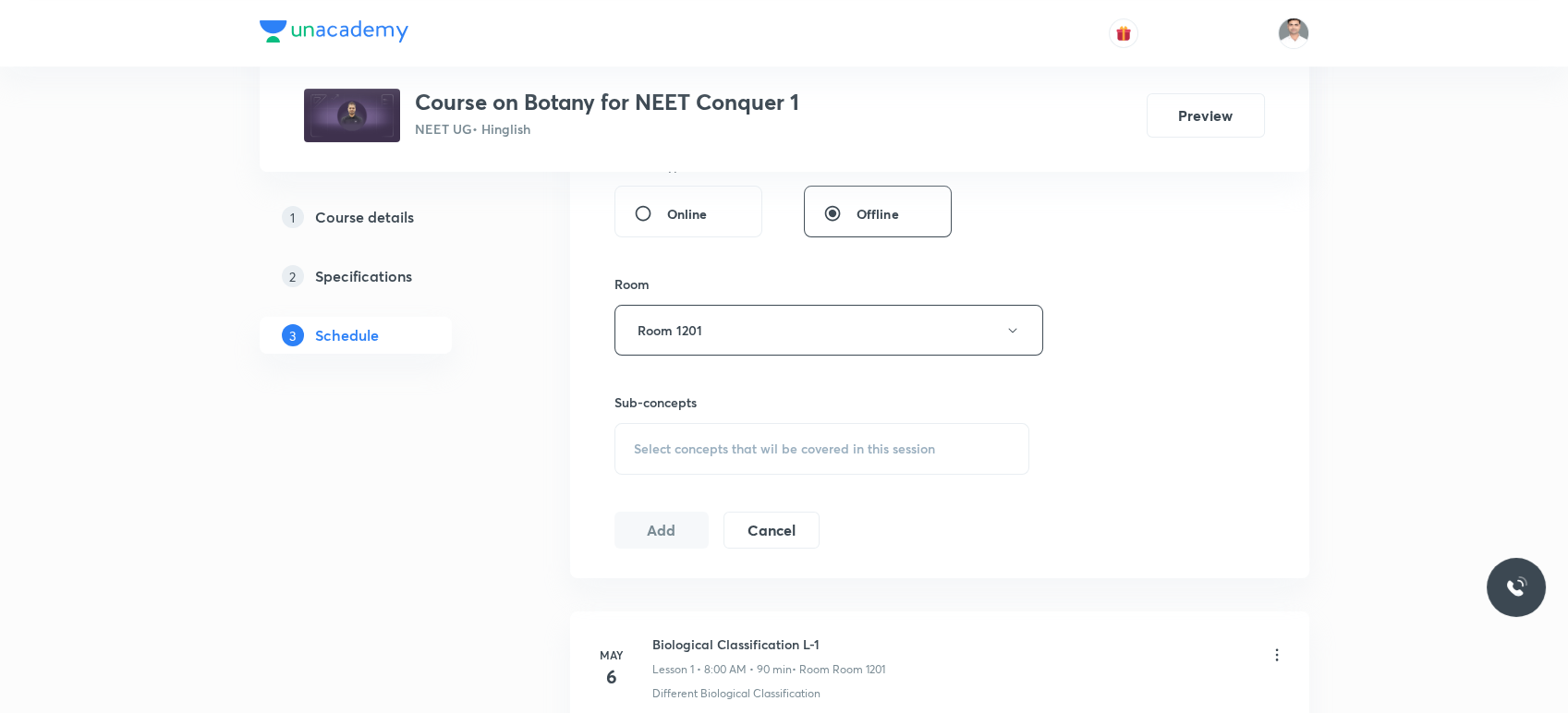
click at [727, 458] on div "Select concepts that wil be covered in this session" at bounding box center [822, 449] width 416 height 52
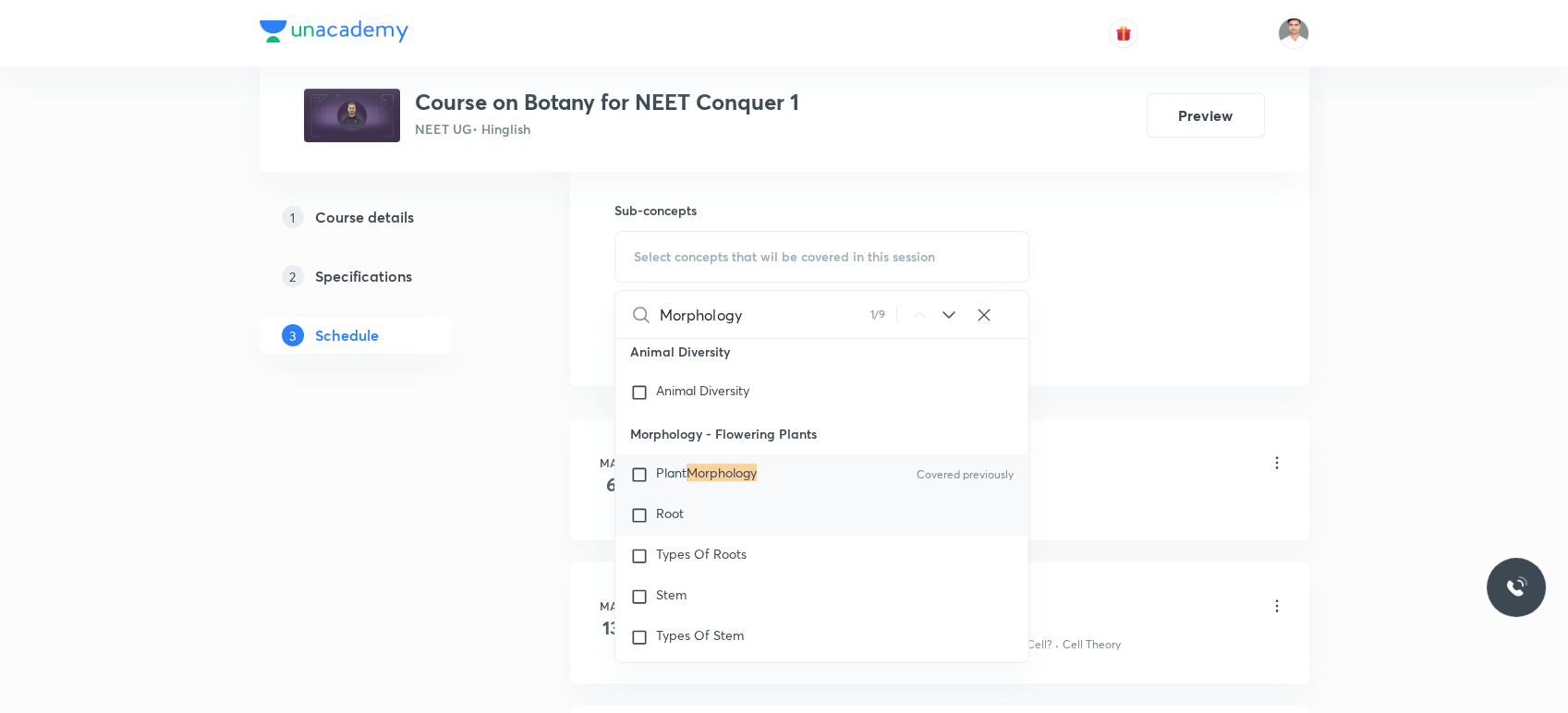
scroll to position [924, 0]
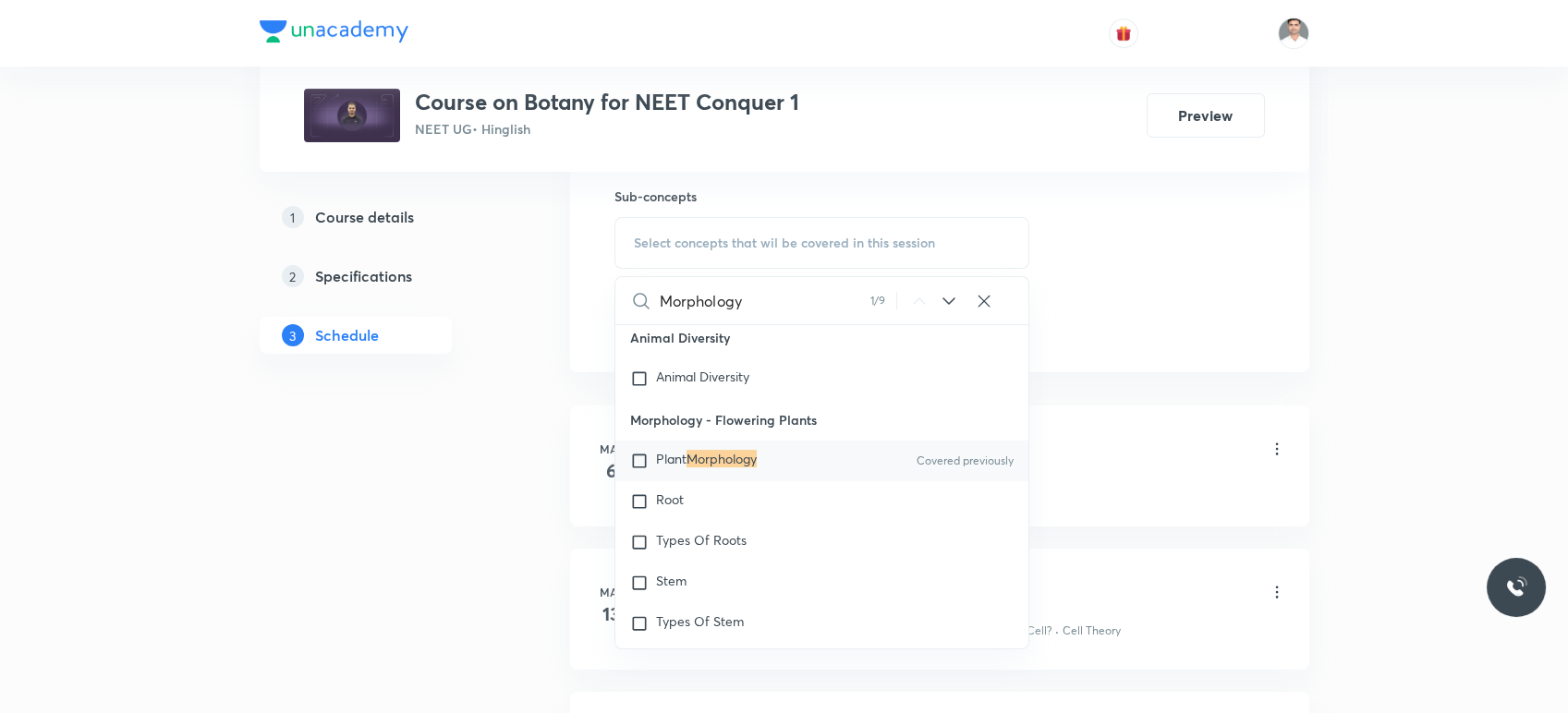
type input "Morphology"
click at [720, 464] on mark "Morphology" at bounding box center [721, 459] width 70 height 18
checkbox input "true"
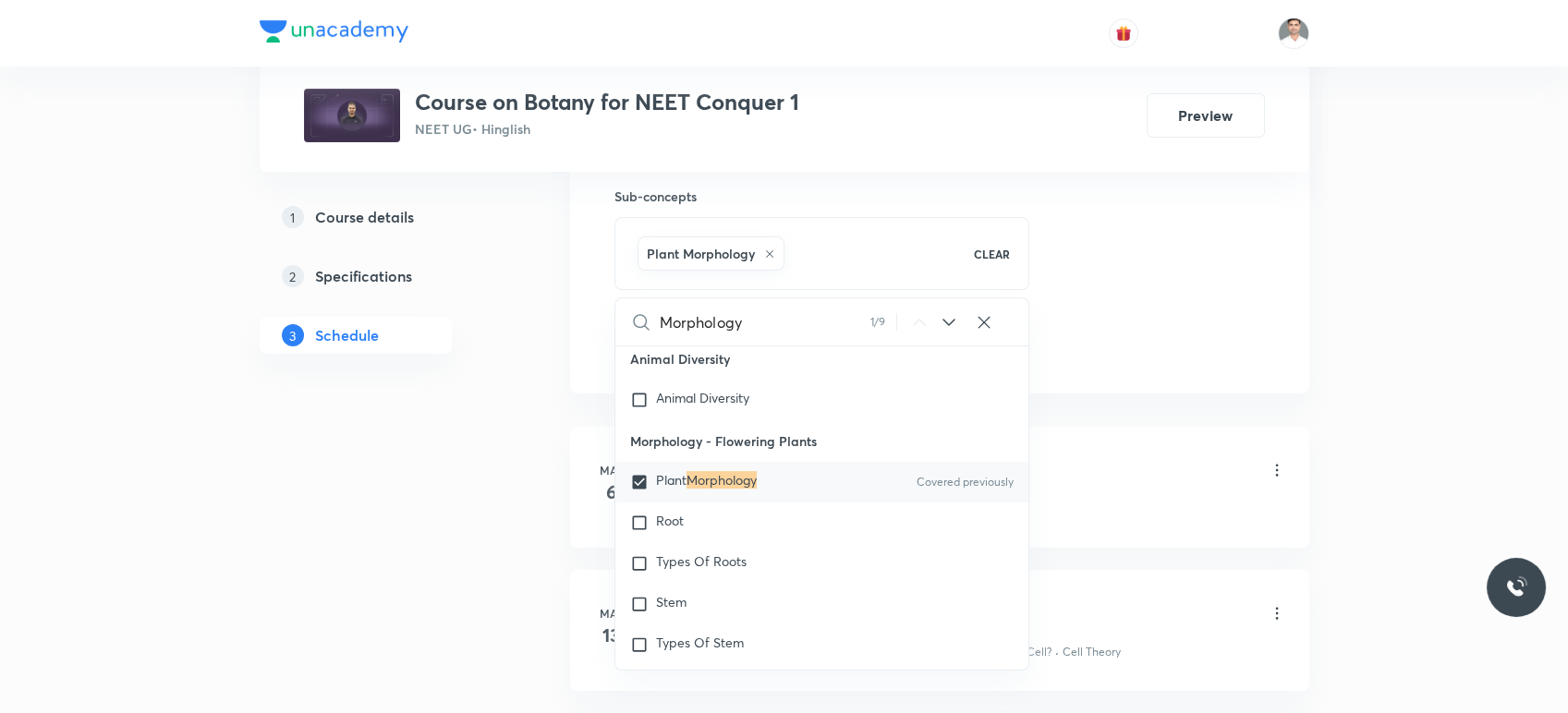
drag, startPoint x: 527, startPoint y: 493, endPoint x: 542, endPoint y: 485, distance: 17.0
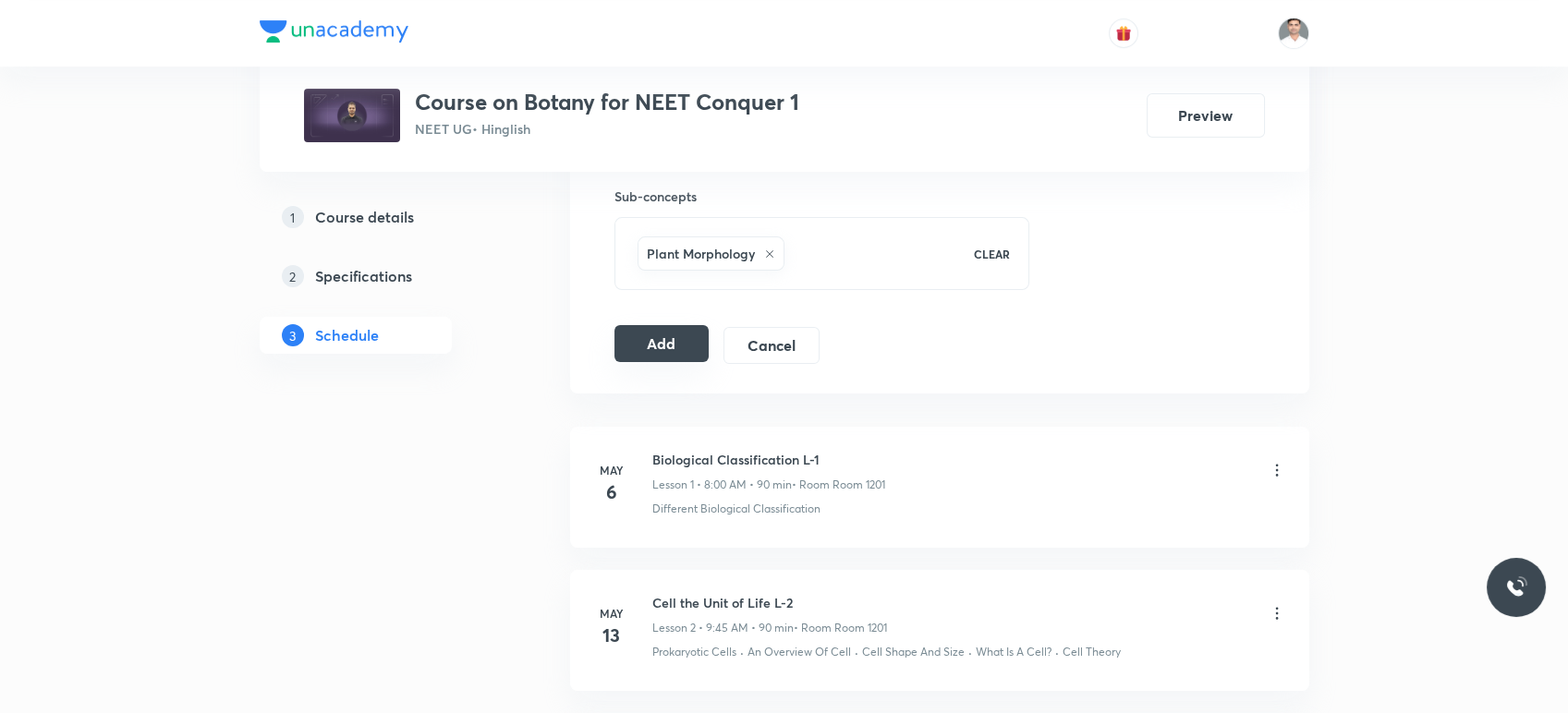
click at [666, 342] on button "Add" at bounding box center [662, 344] width 96 height 37
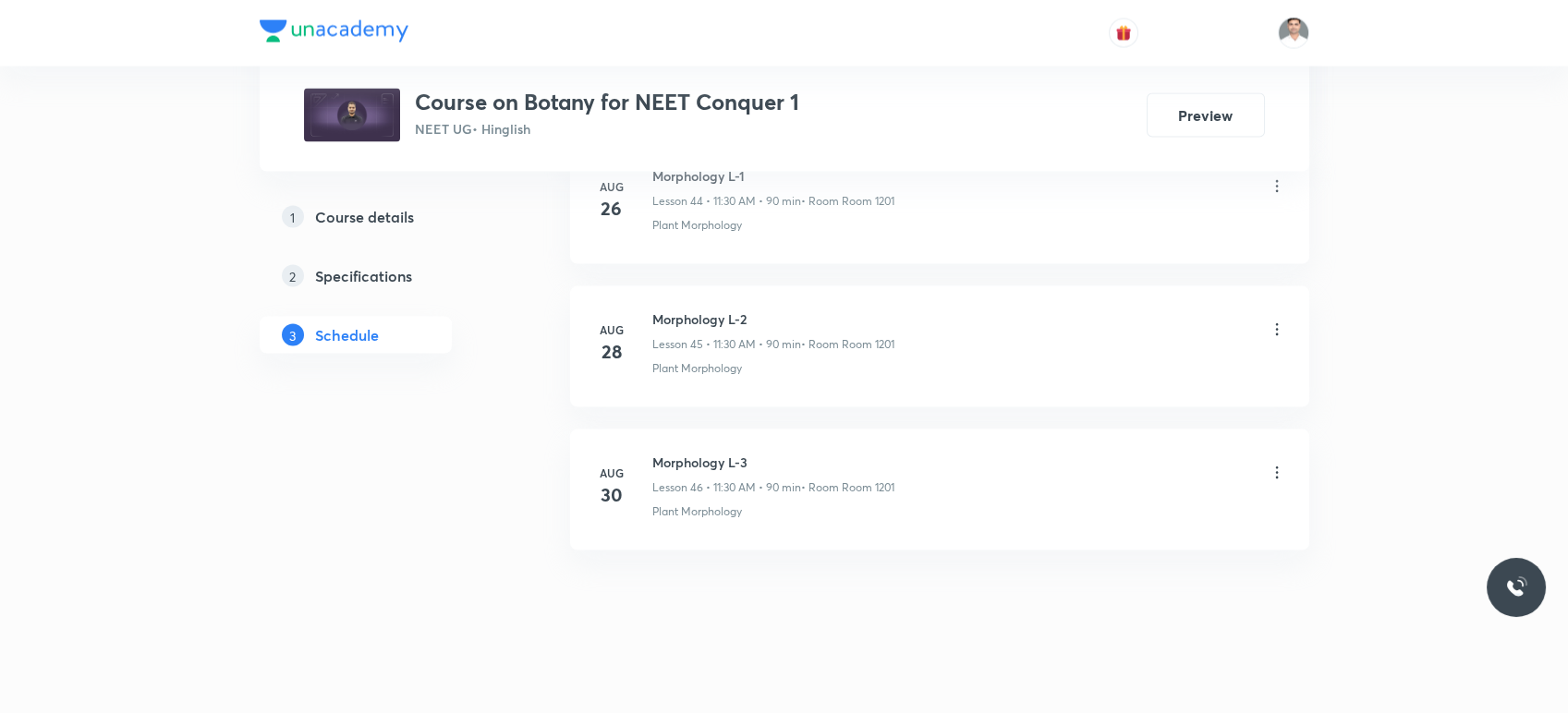
scroll to position [0, 0]
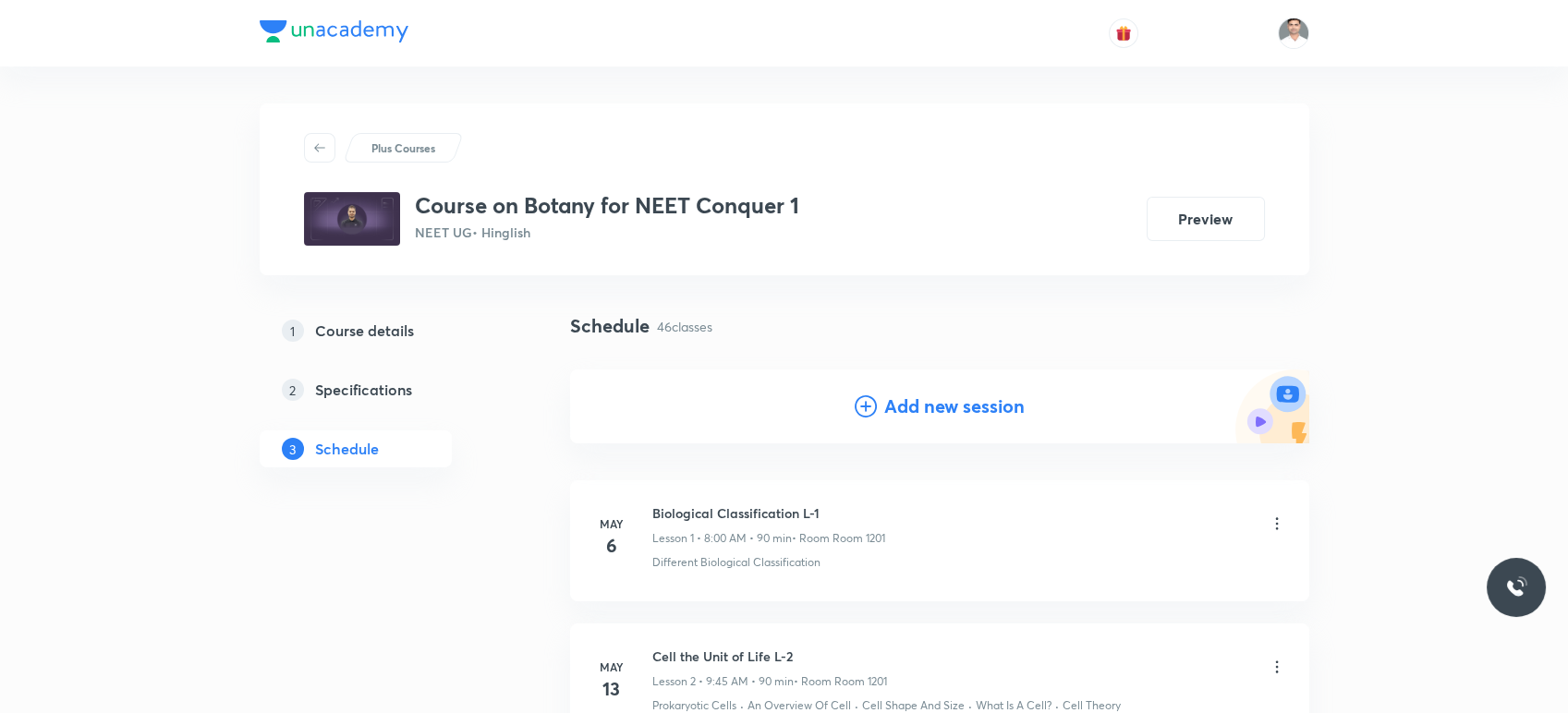
click at [916, 421] on div "Add new session" at bounding box center [940, 406] width 740 height 74
click at [920, 413] on h4 "Add new session" at bounding box center [954, 407] width 141 height 28
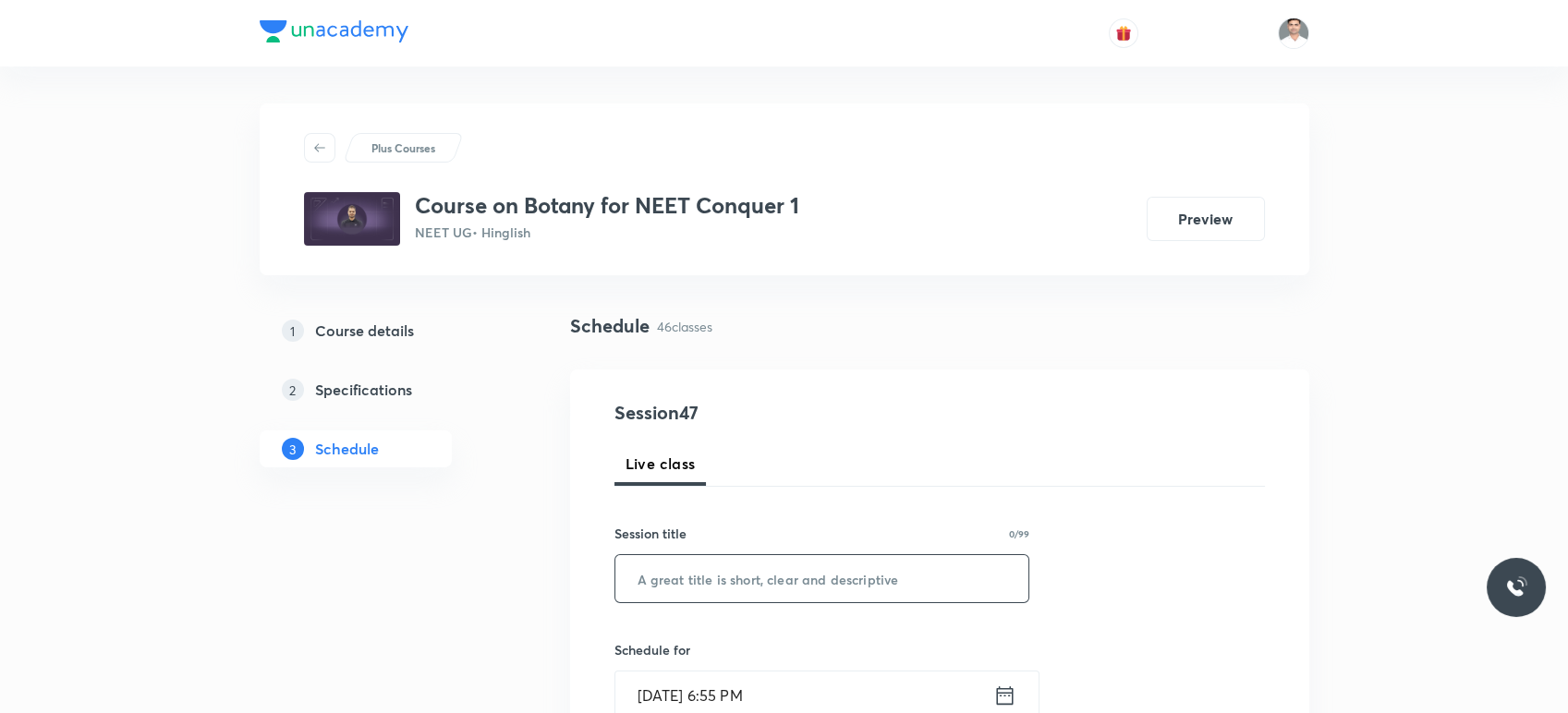
click at [800, 564] on input "text" at bounding box center [822, 579] width 414 height 47
paste input "Morphology L-3"
type input "Morphology L-5"
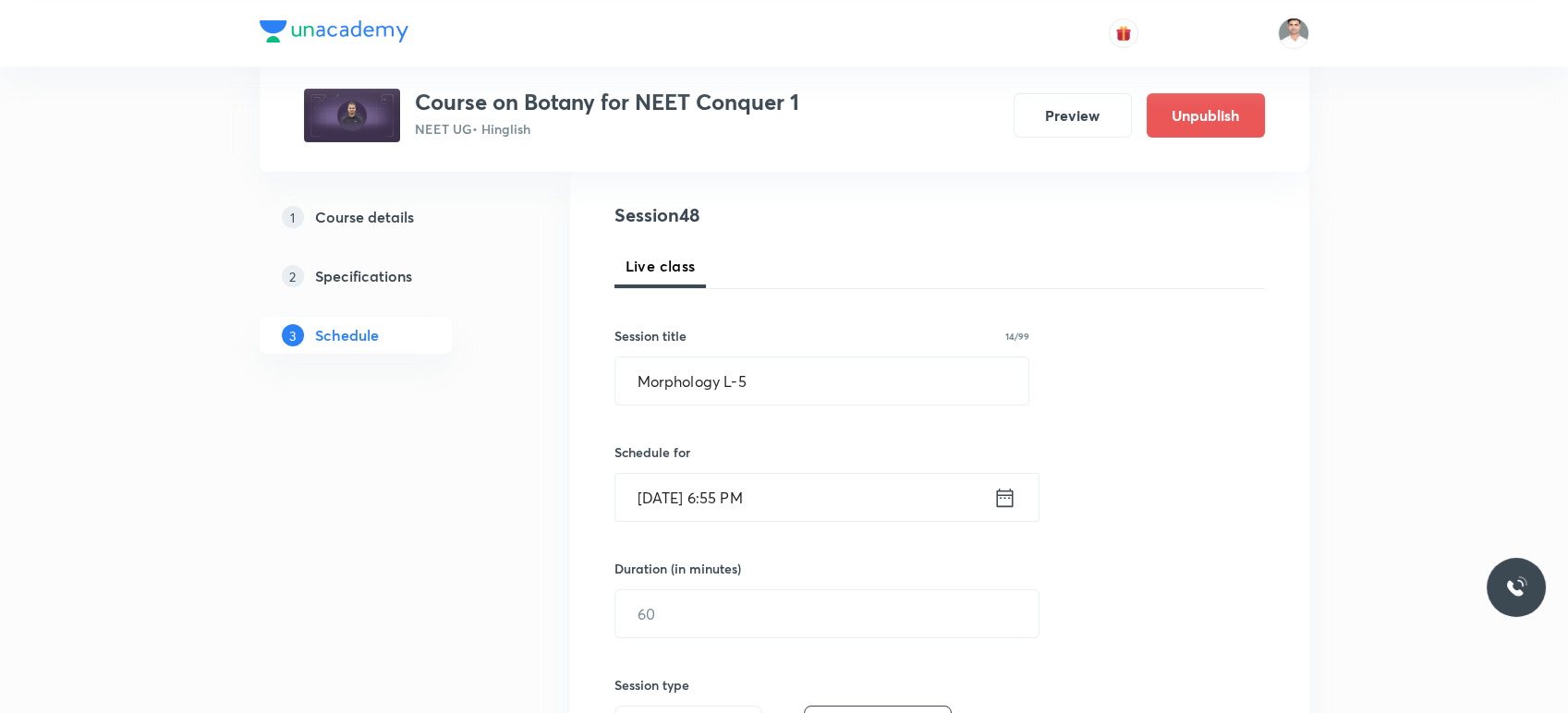
scroll to position [210, 0]
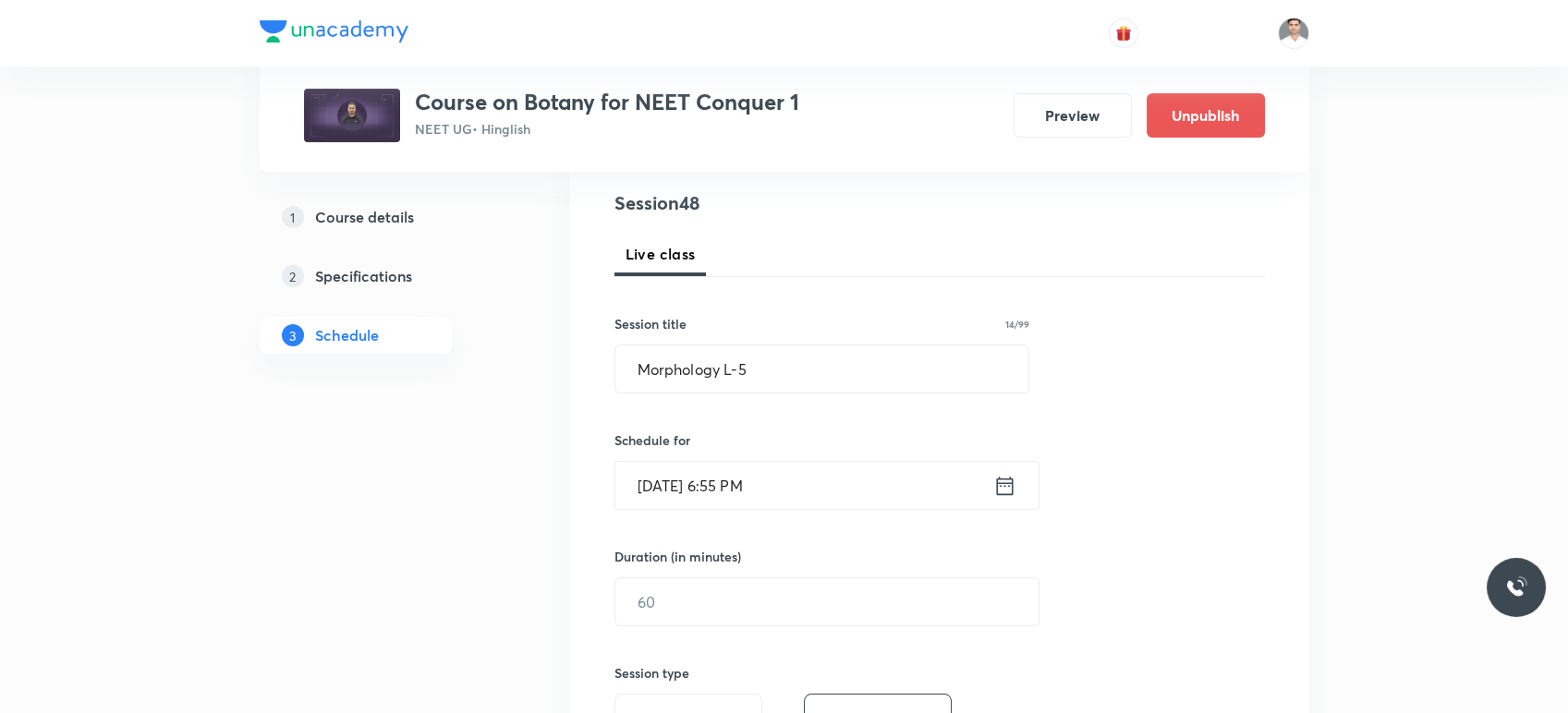
click at [1005, 467] on div "Aug 30, 2025, 6:55 PM ​" at bounding box center [827, 486] width 425 height 49
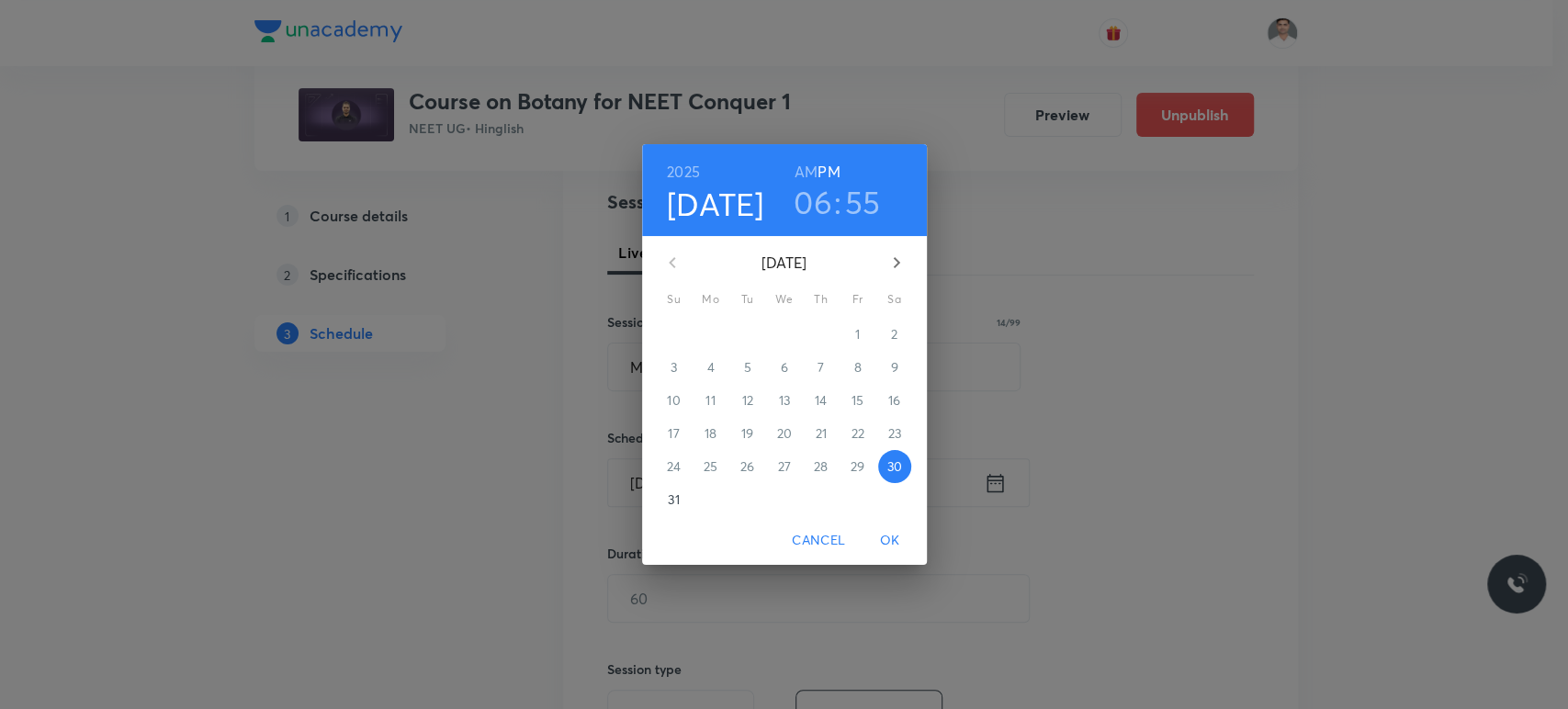
click at [893, 247] on button "button" at bounding box center [896, 262] width 44 height 44
click at [887, 332] on span "6" at bounding box center [895, 334] width 33 height 19
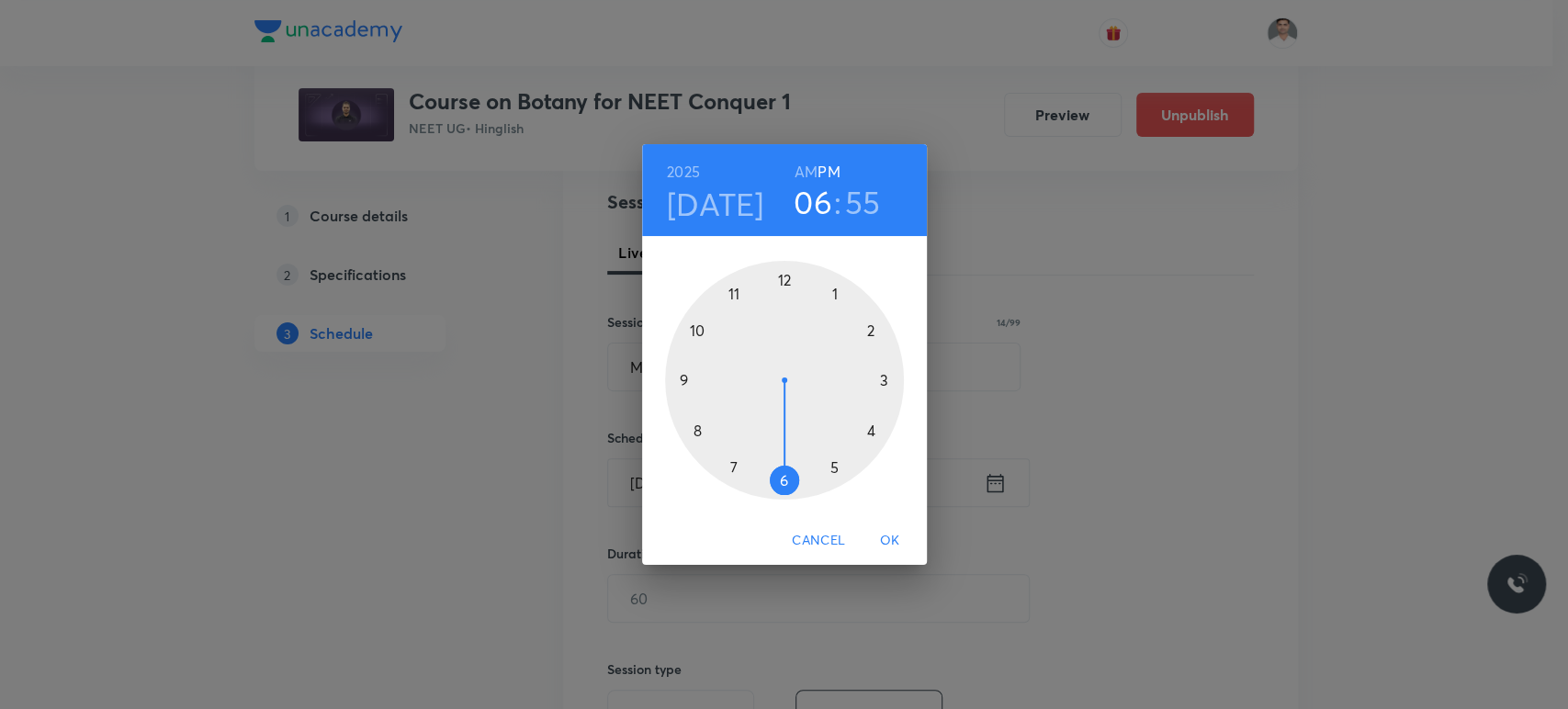
click at [802, 163] on h6 "AM" at bounding box center [806, 171] width 23 height 25
click at [733, 294] on div at bounding box center [784, 380] width 239 height 239
click at [782, 477] on div at bounding box center [784, 380] width 239 height 239
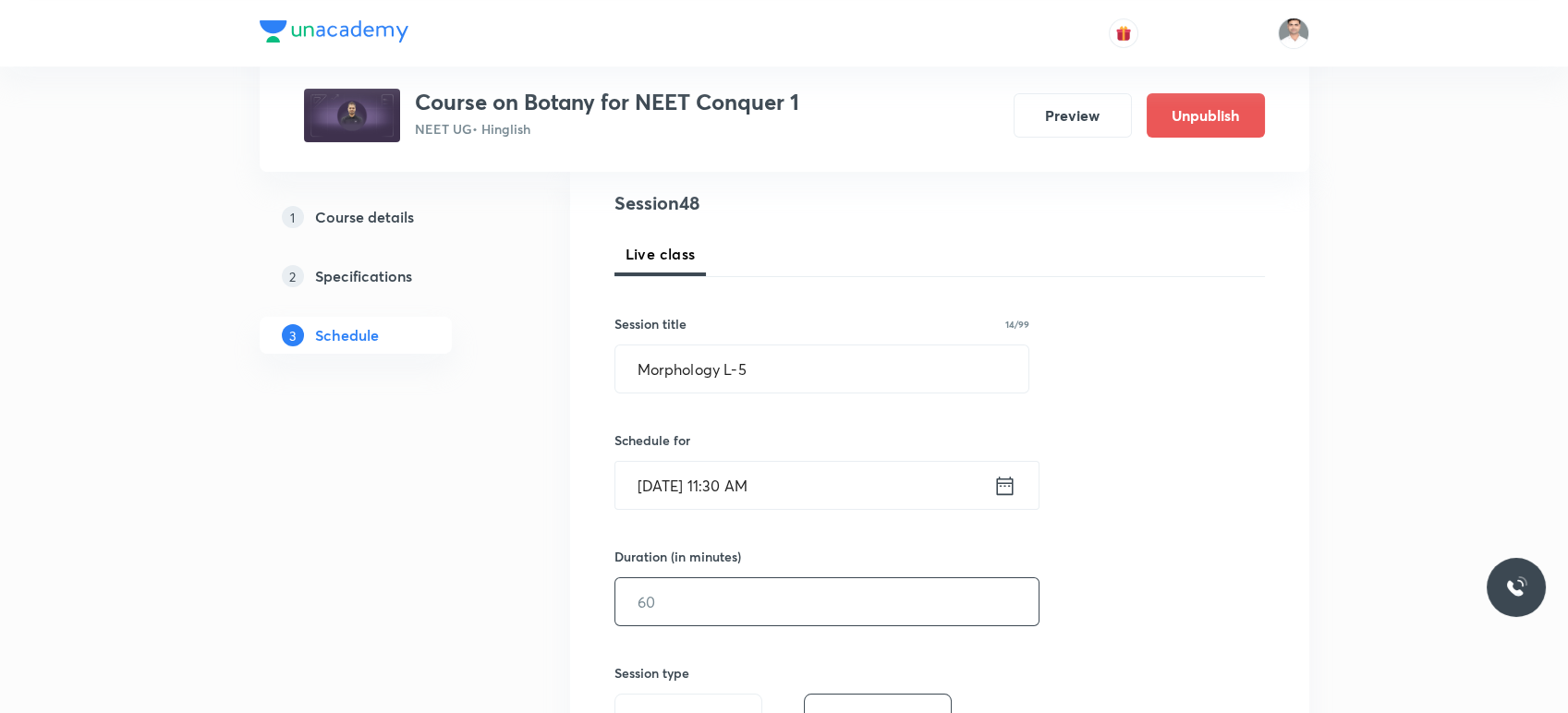
click at [729, 598] on input "text" at bounding box center [827, 602] width 424 height 47
type input "90"
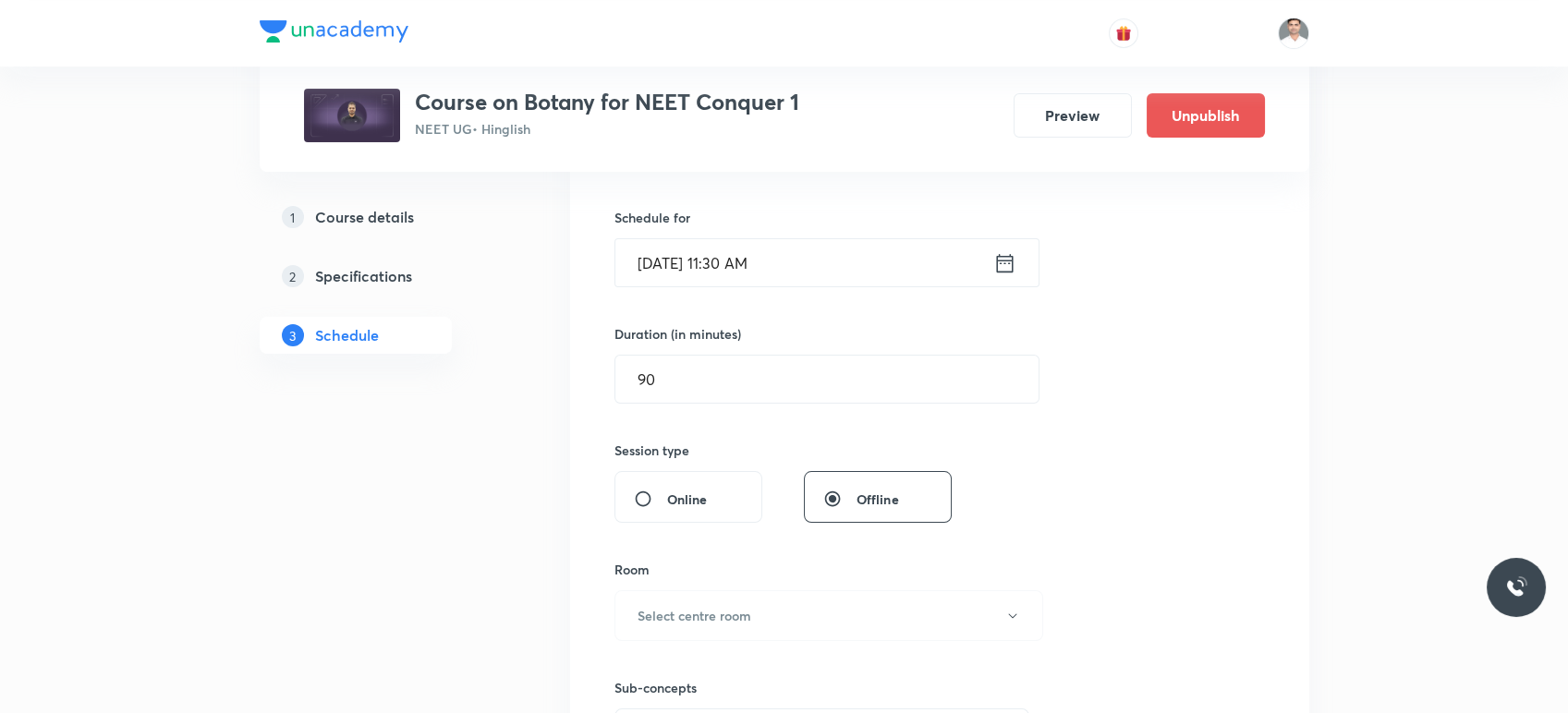
scroll to position [533, 0]
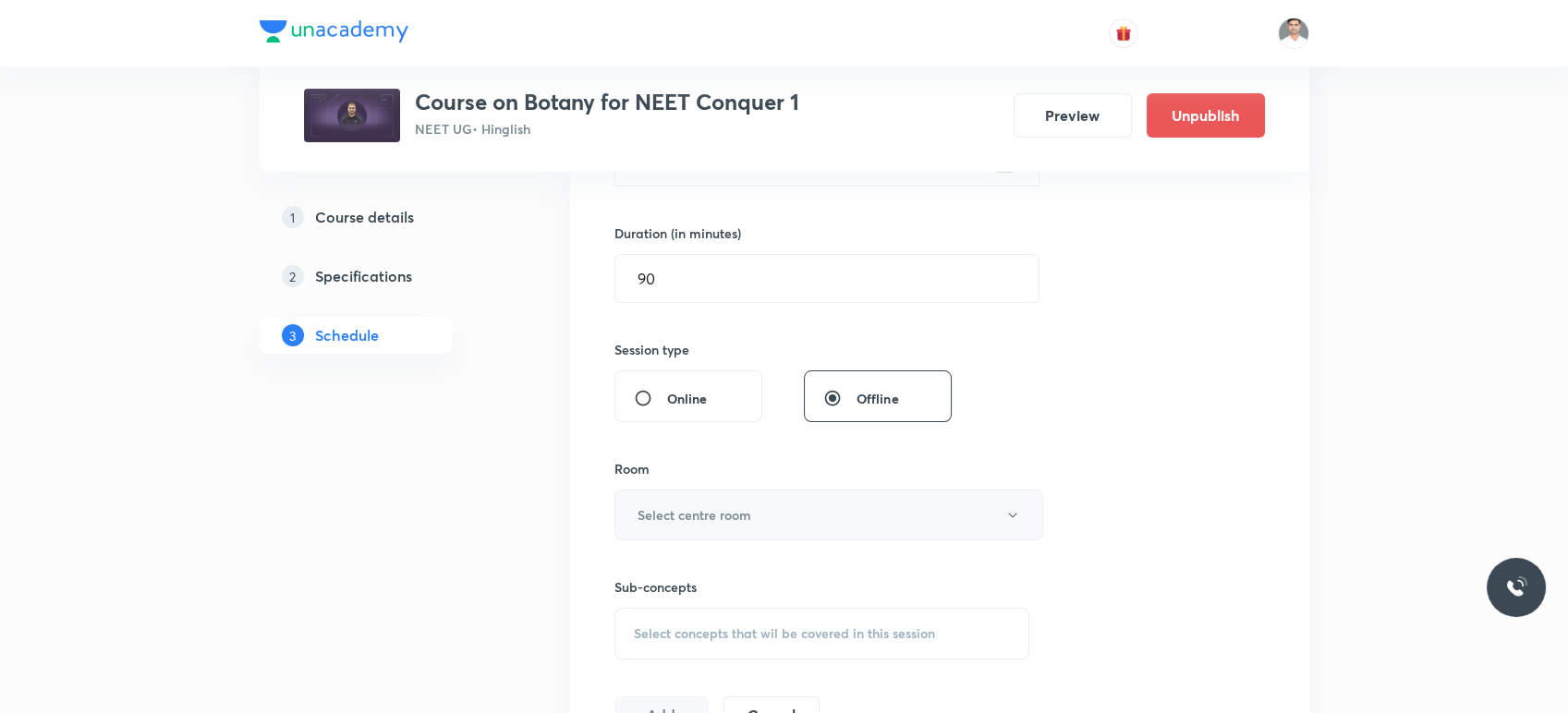
click at [696, 516] on h6 "Select centre room" at bounding box center [693, 515] width 113 height 20
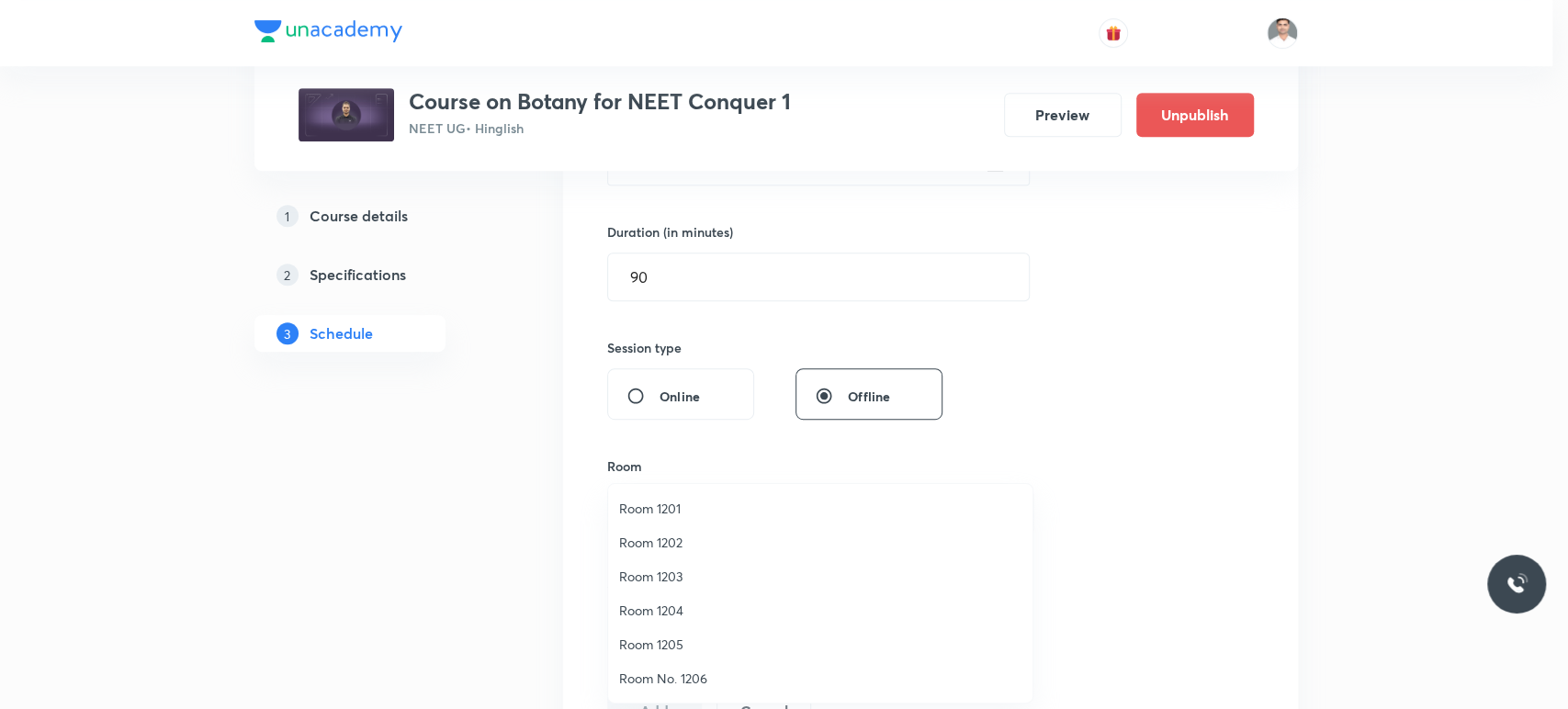
click at [667, 512] on span "Room 1201" at bounding box center [819, 509] width 402 height 20
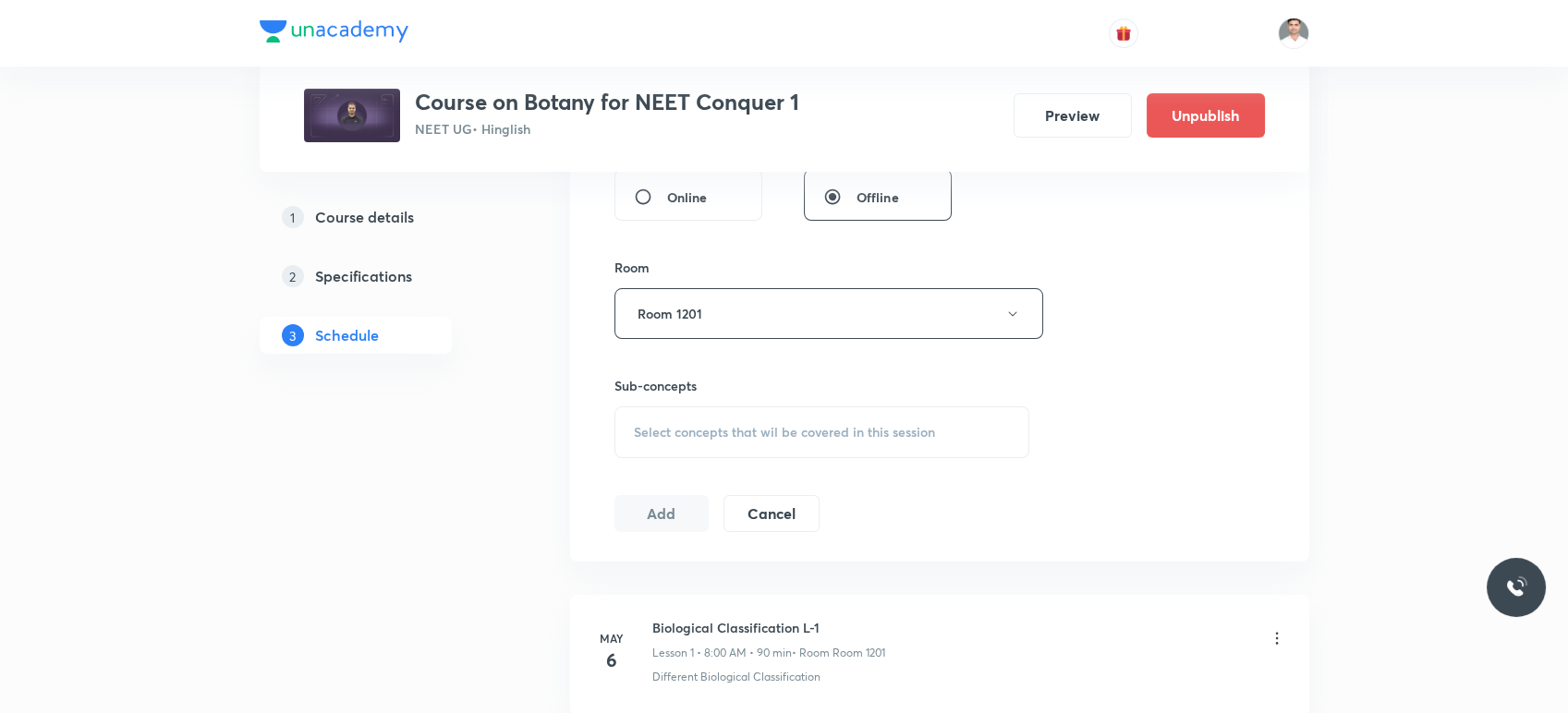
scroll to position [740, 0]
click at [711, 430] on span "Select concepts that wil be covered in this session" at bounding box center [785, 427] width 301 height 15
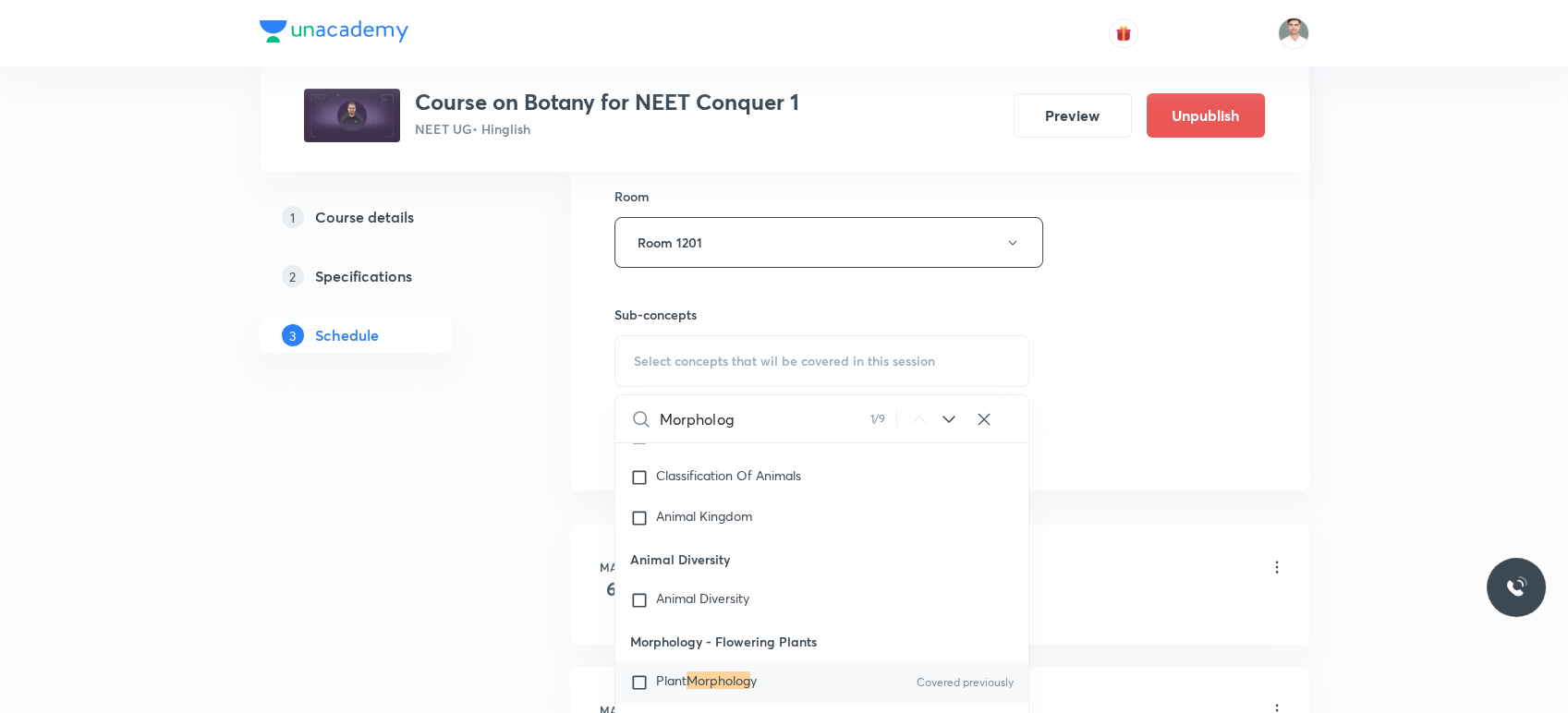
scroll to position [842, 0]
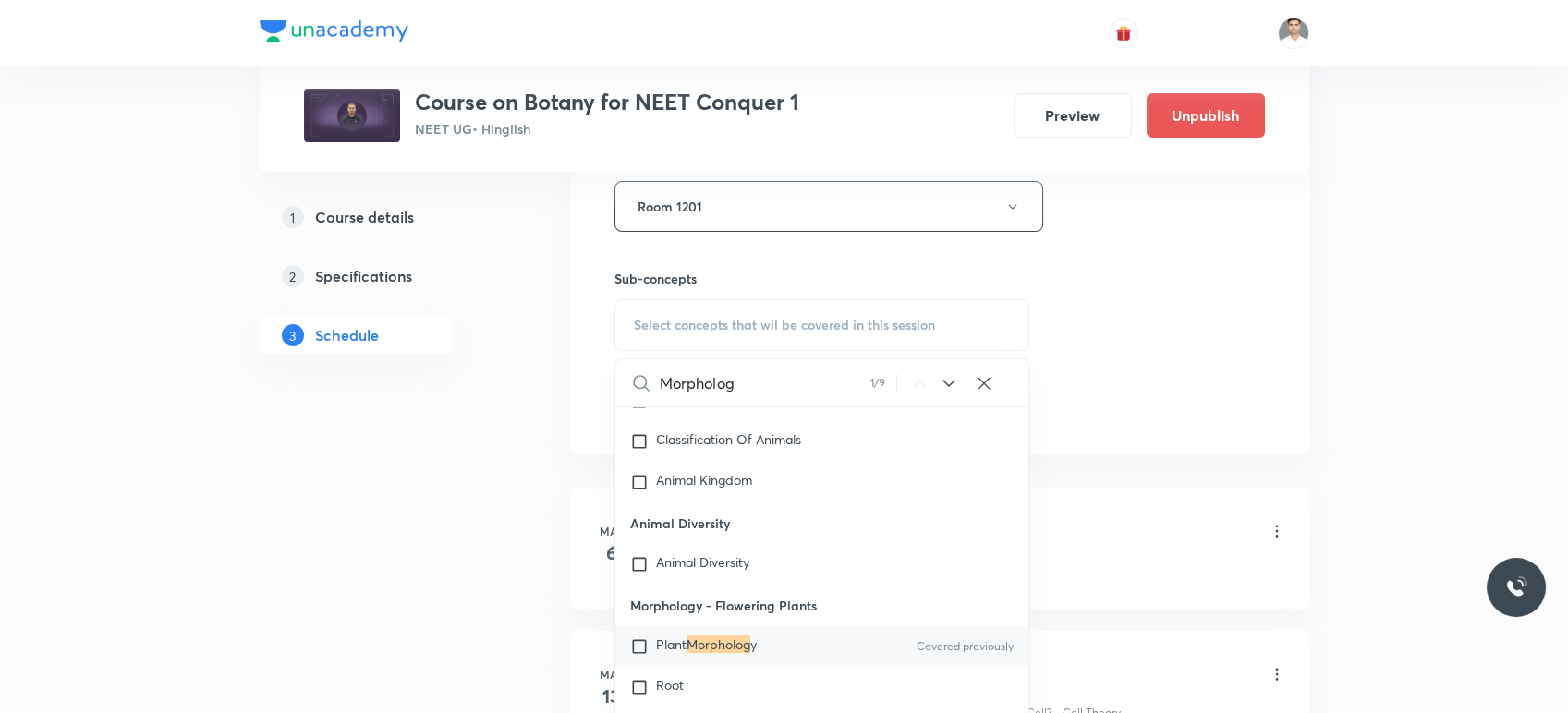
type input "Morpholog"
click at [672, 642] on span "Plant" at bounding box center [671, 645] width 31 height 18
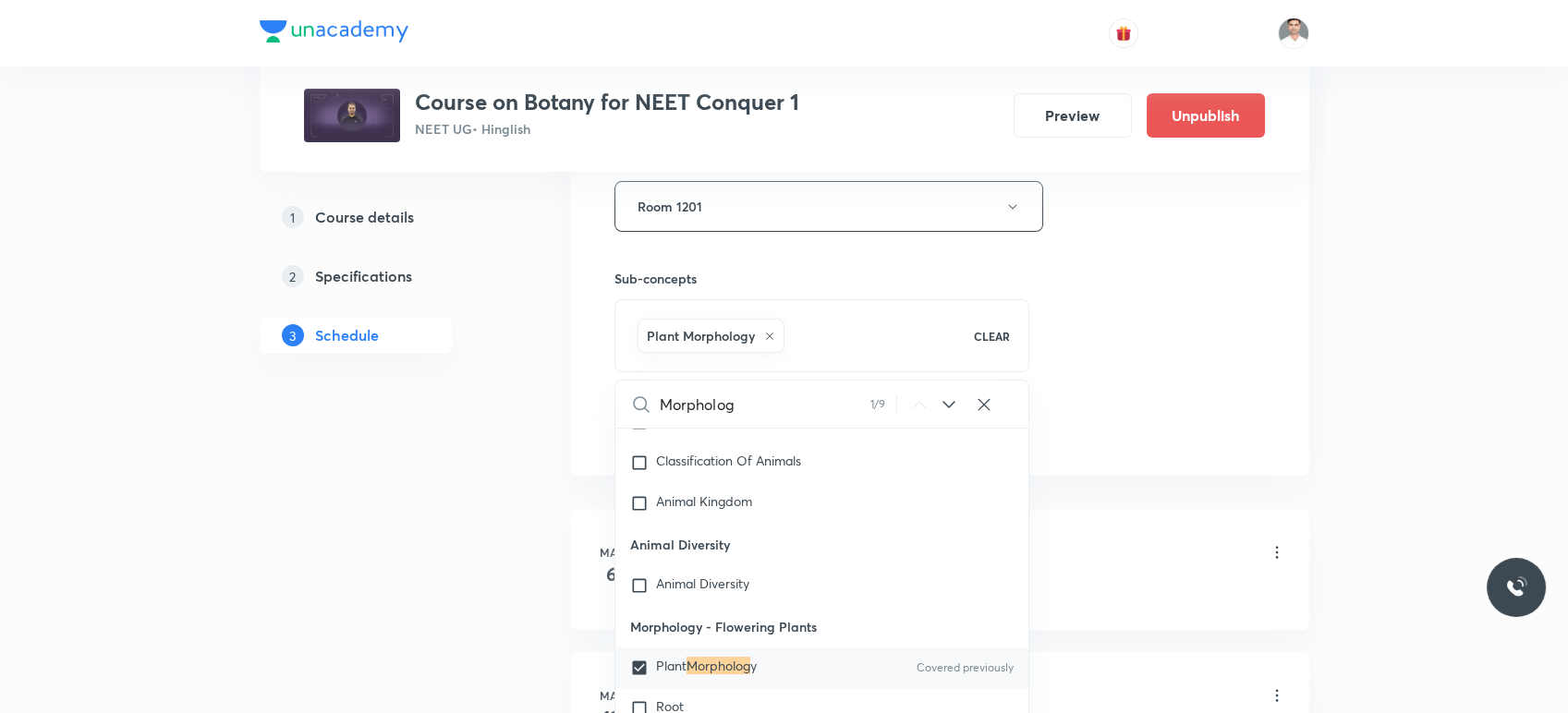
checkbox input "true"
drag, startPoint x: 487, startPoint y: 621, endPoint x: 509, endPoint y: 605, distance: 27.2
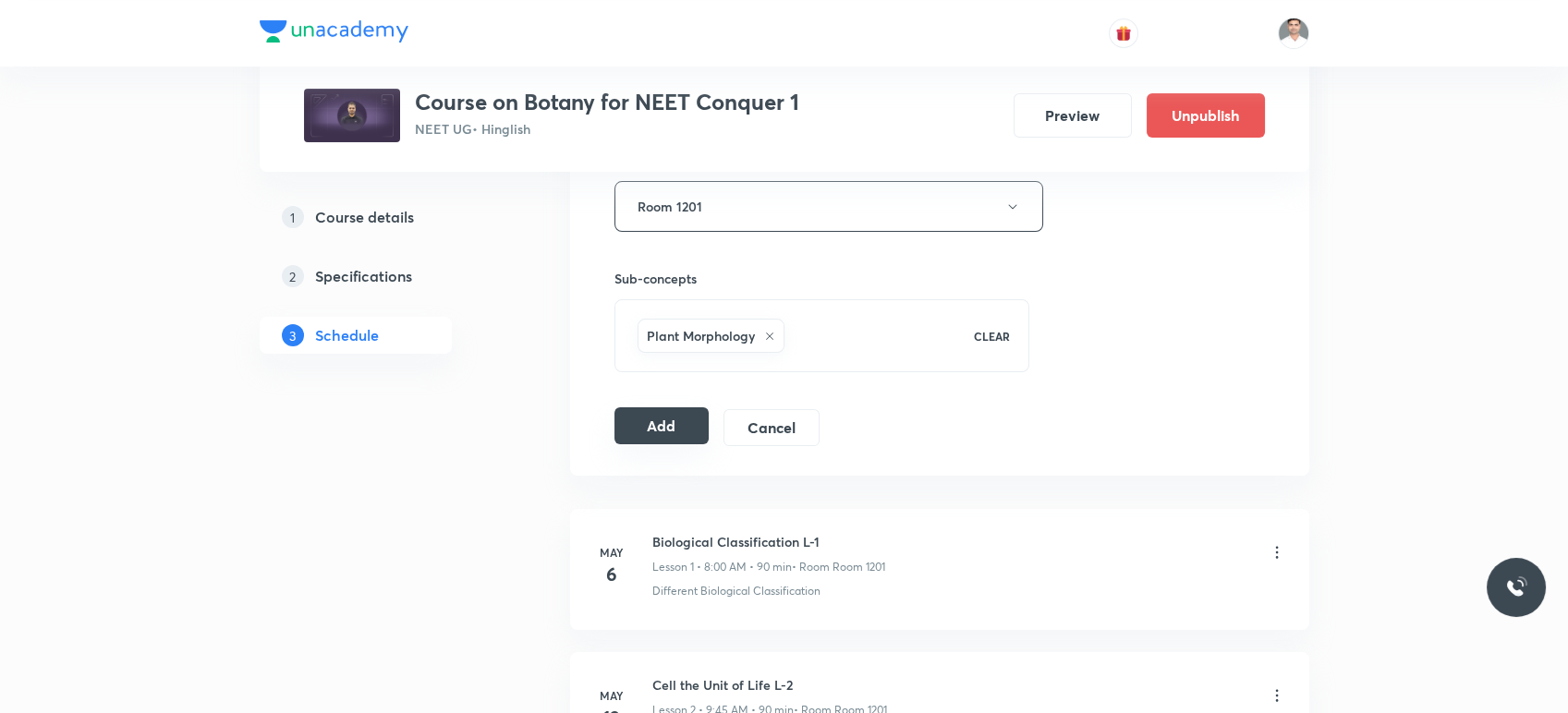
click at [658, 437] on button "Add" at bounding box center [662, 426] width 96 height 37
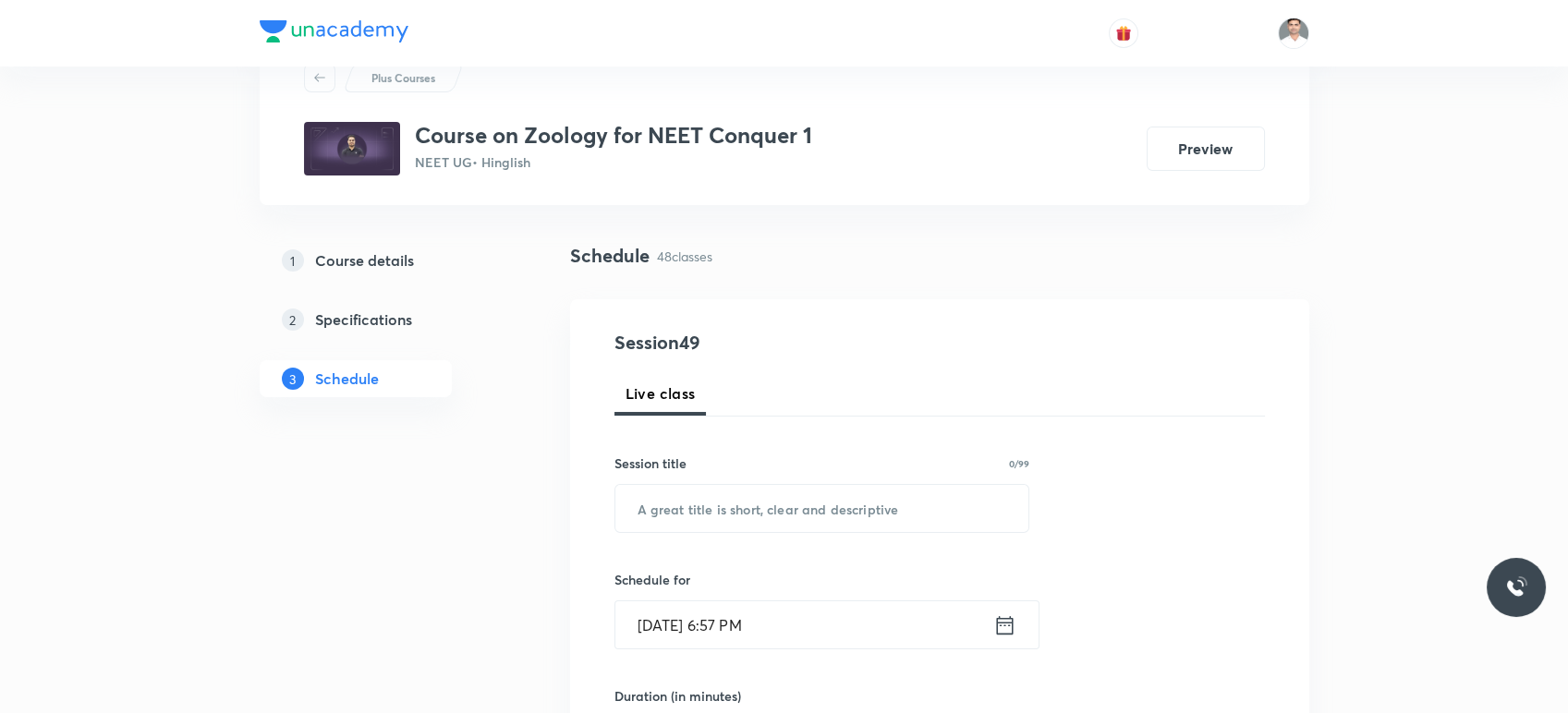
scroll to position [102, 0]
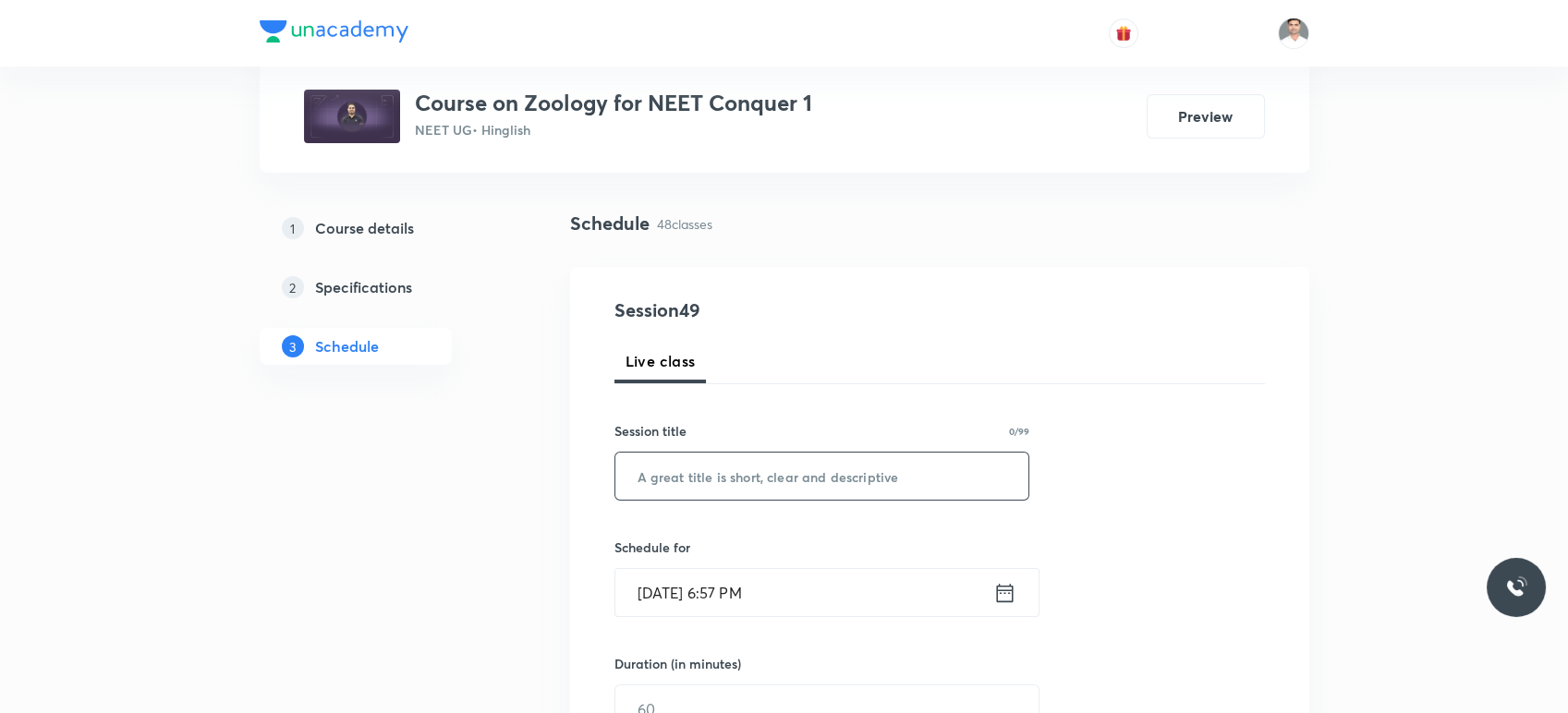
click at [738, 464] on input "text" at bounding box center [822, 477] width 414 height 47
paste input "[MEDICAL_DATA] and Circulation"
type input "[MEDICAL_DATA] and Circulation"
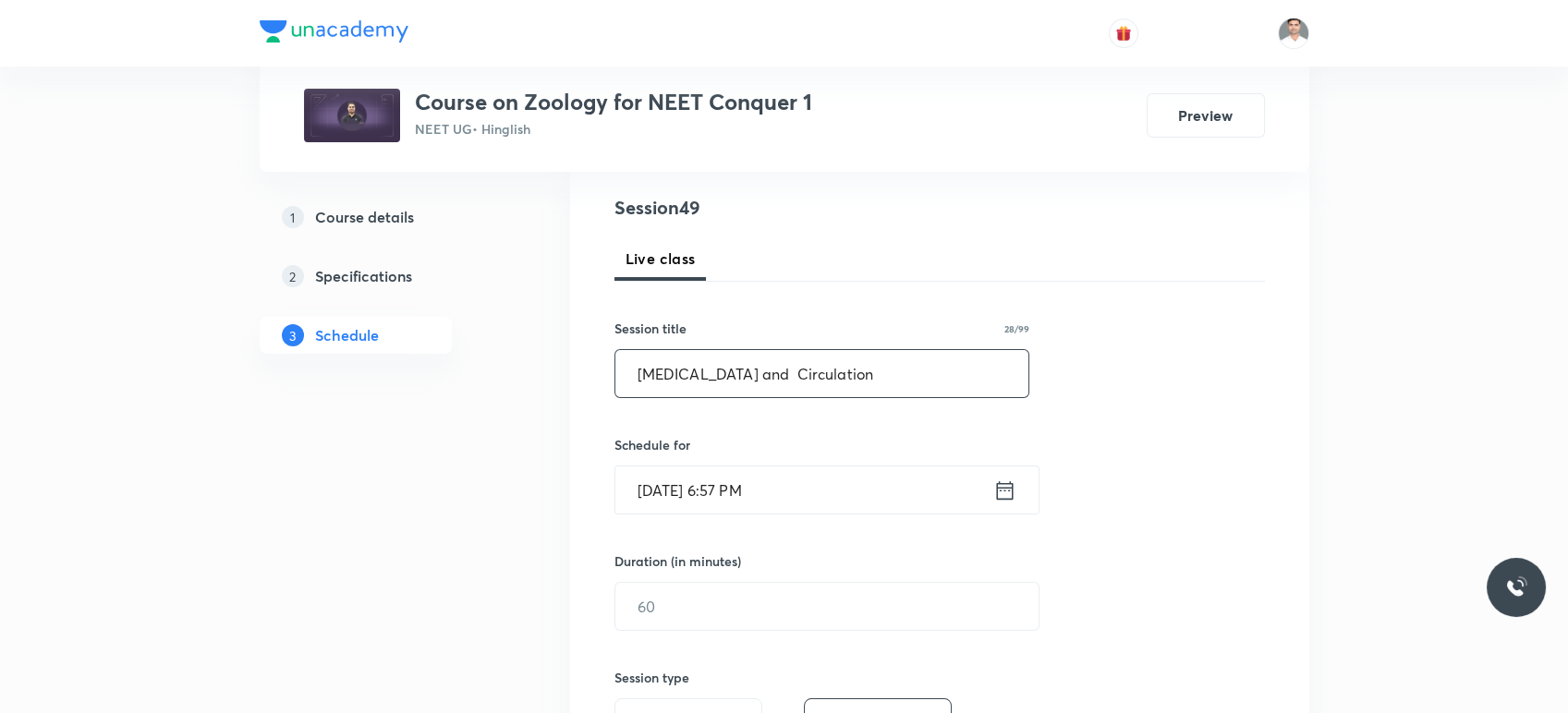
click at [1002, 493] on icon at bounding box center [1005, 490] width 23 height 26
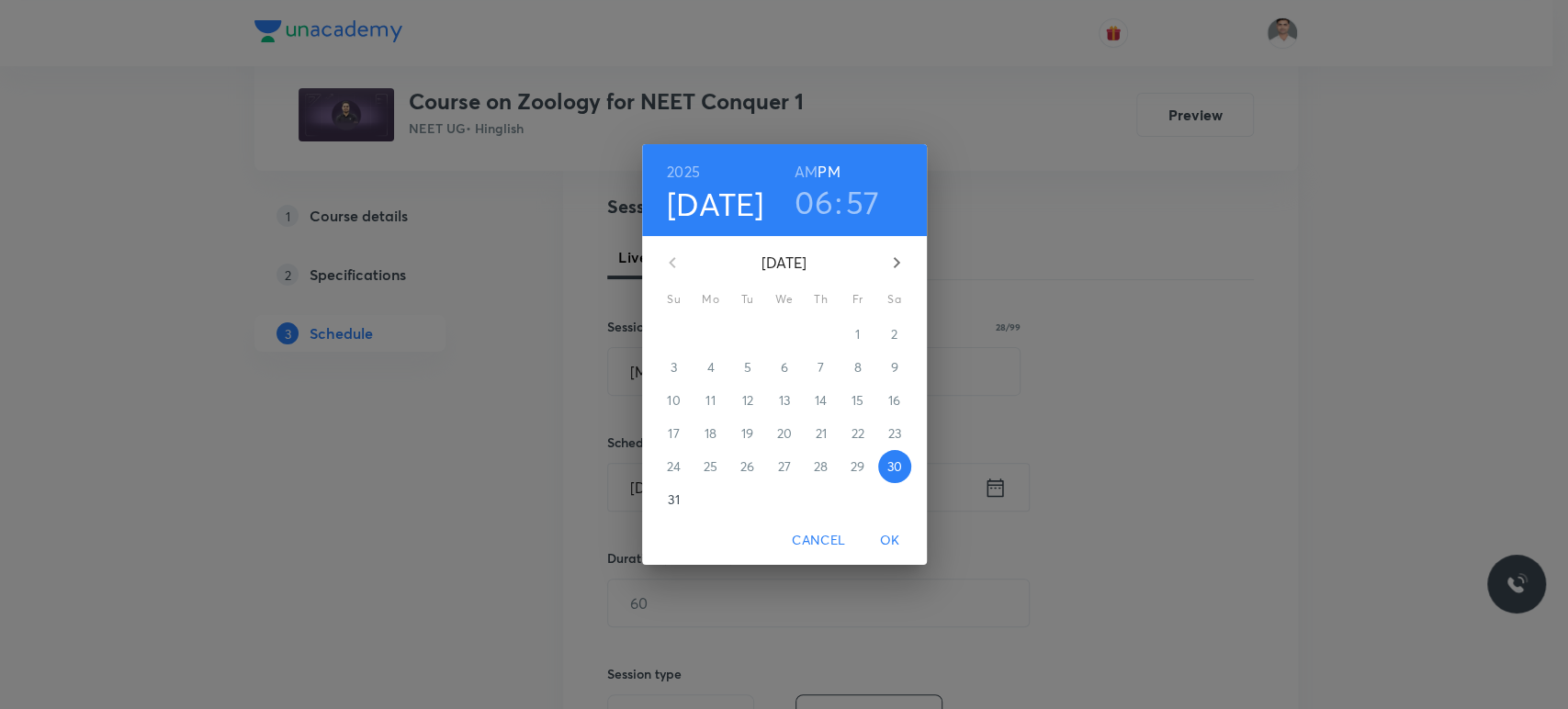
click at [899, 265] on icon "button" at bounding box center [897, 262] width 23 height 23
click at [708, 333] on p "1" at bounding box center [710, 334] width 5 height 19
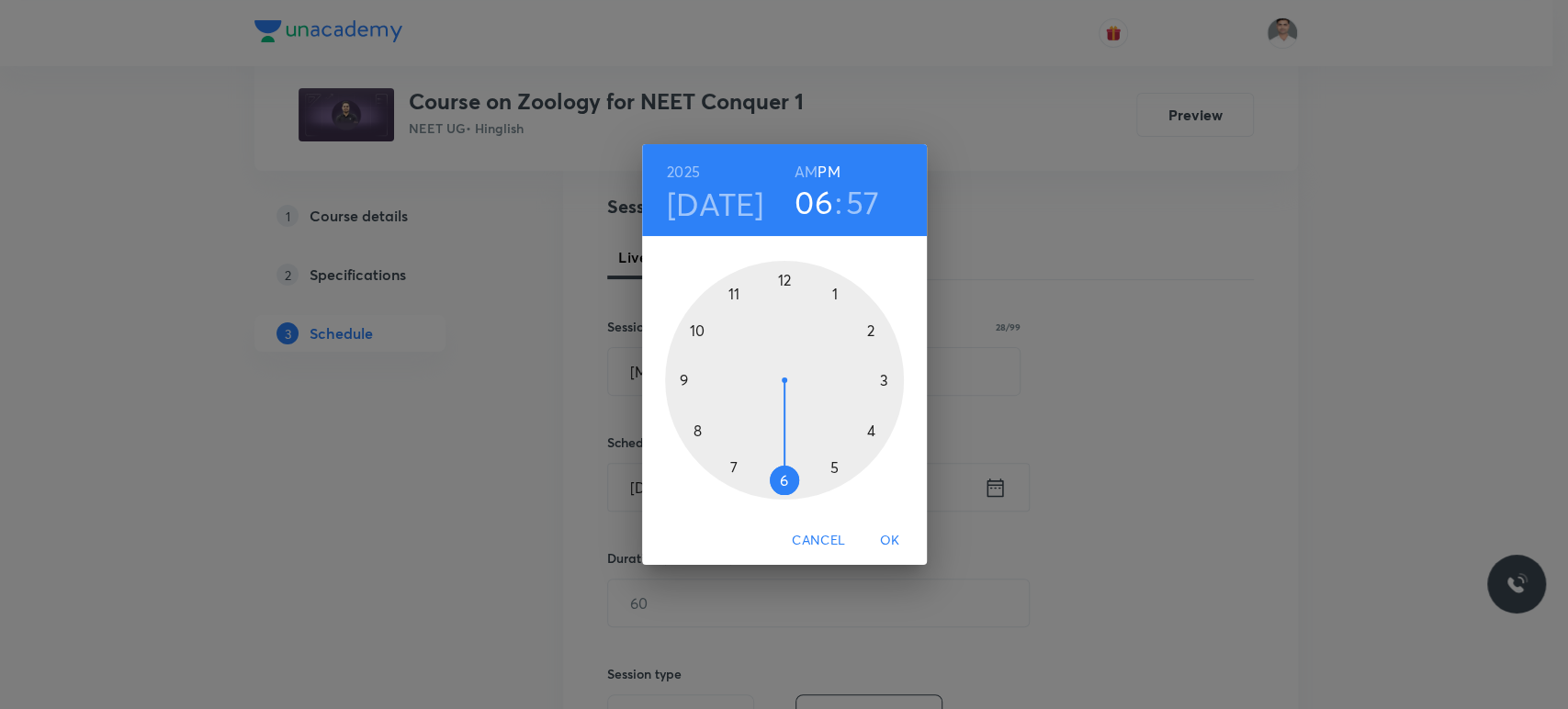
click at [801, 175] on h6 "AM" at bounding box center [806, 171] width 23 height 25
click at [732, 293] on div at bounding box center [784, 380] width 239 height 239
click at [780, 478] on div at bounding box center [784, 380] width 239 height 239
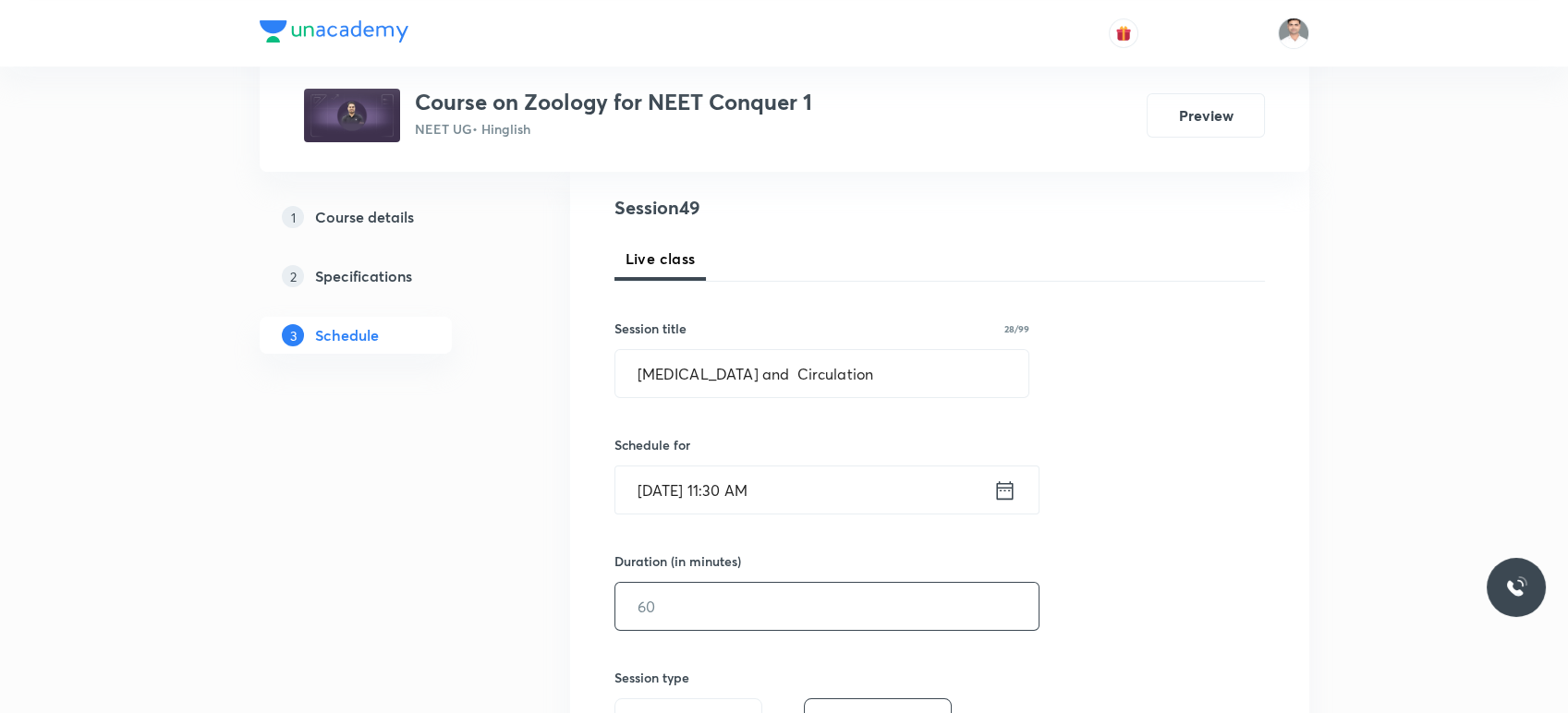
click at [740, 619] on input "text" at bounding box center [827, 607] width 424 height 47
type input "90"
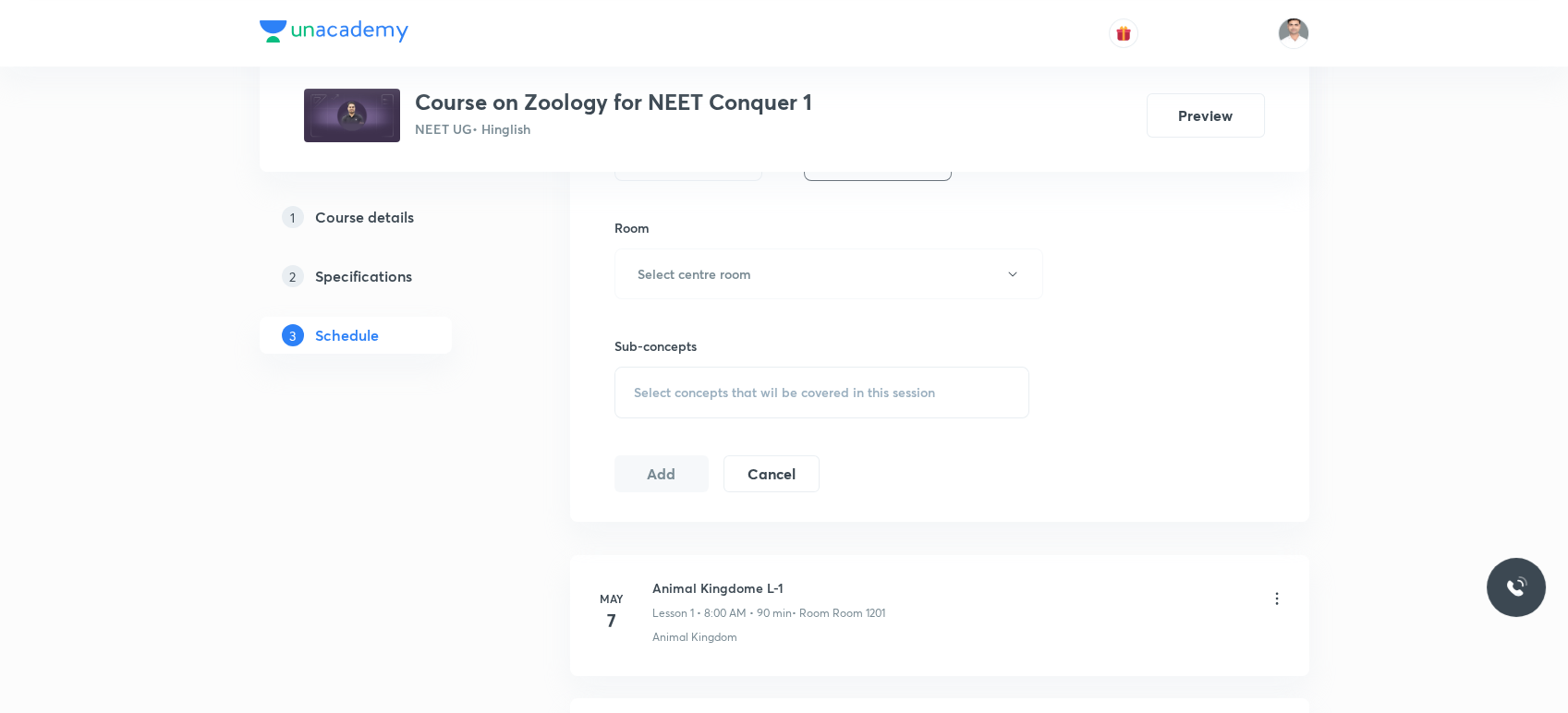
scroll to position [779, 0]
click at [710, 281] on button "Select centre room" at bounding box center [828, 270] width 428 height 51
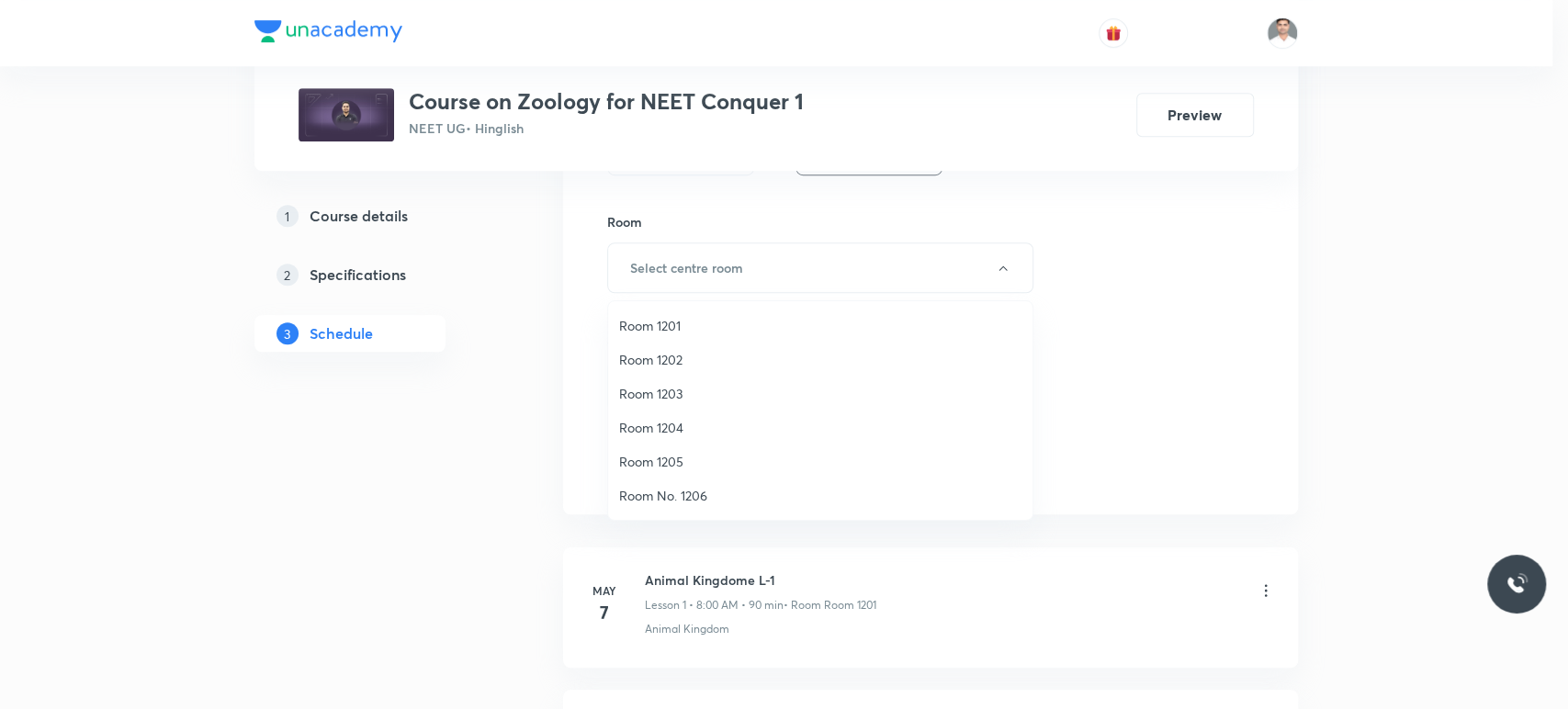
click at [676, 321] on span "Room 1201" at bounding box center [819, 326] width 402 height 20
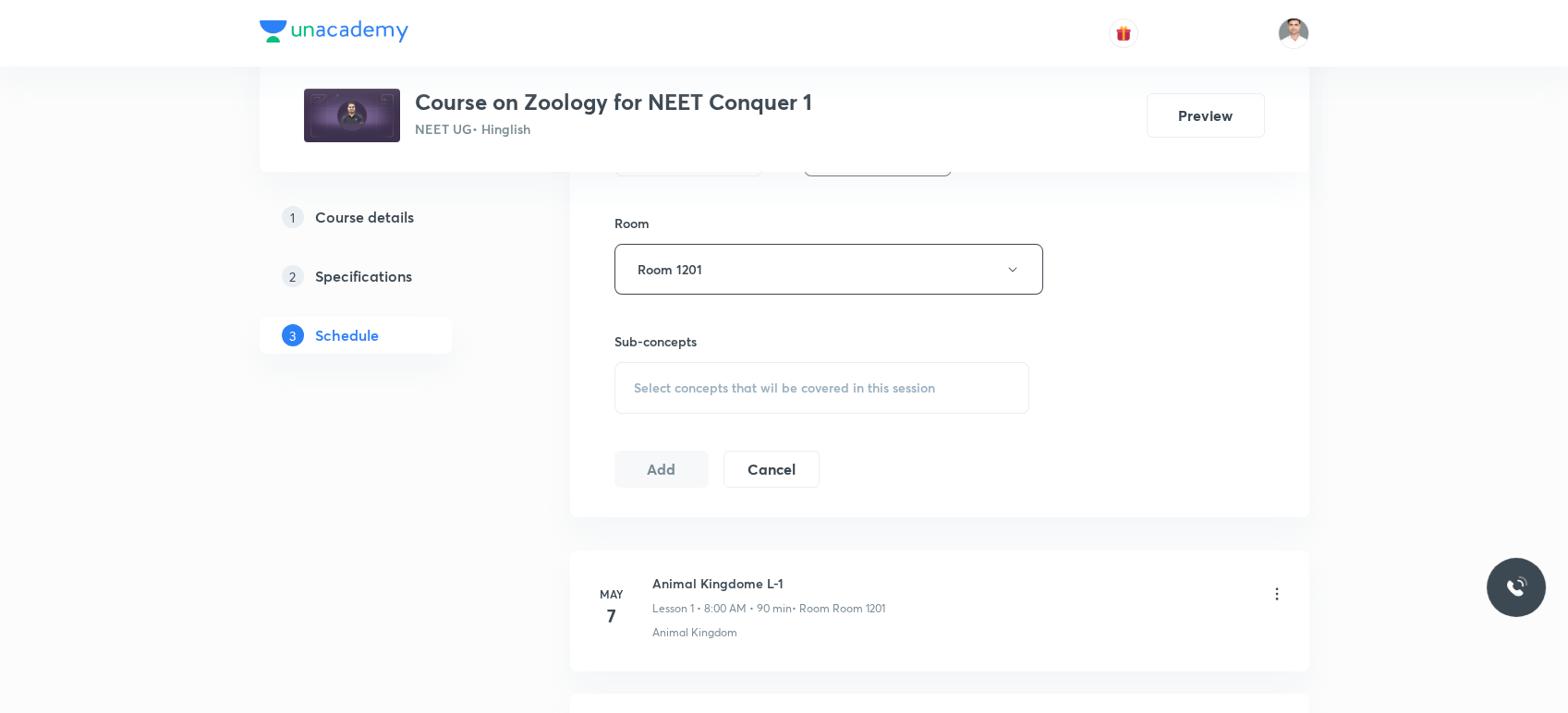
click at [727, 386] on span "Select concepts that wil be covered in this session" at bounding box center [785, 388] width 301 height 15
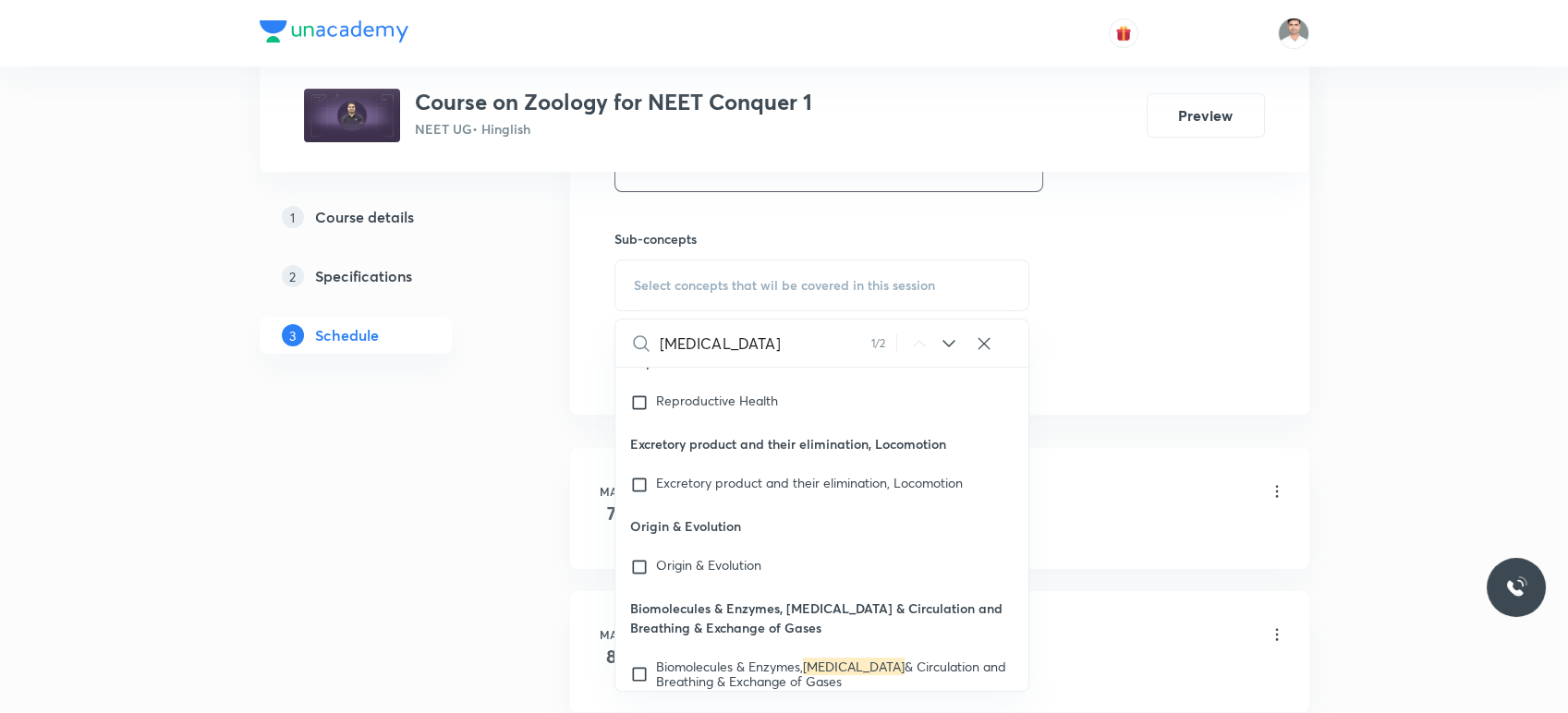
scroll to position [85245, 0]
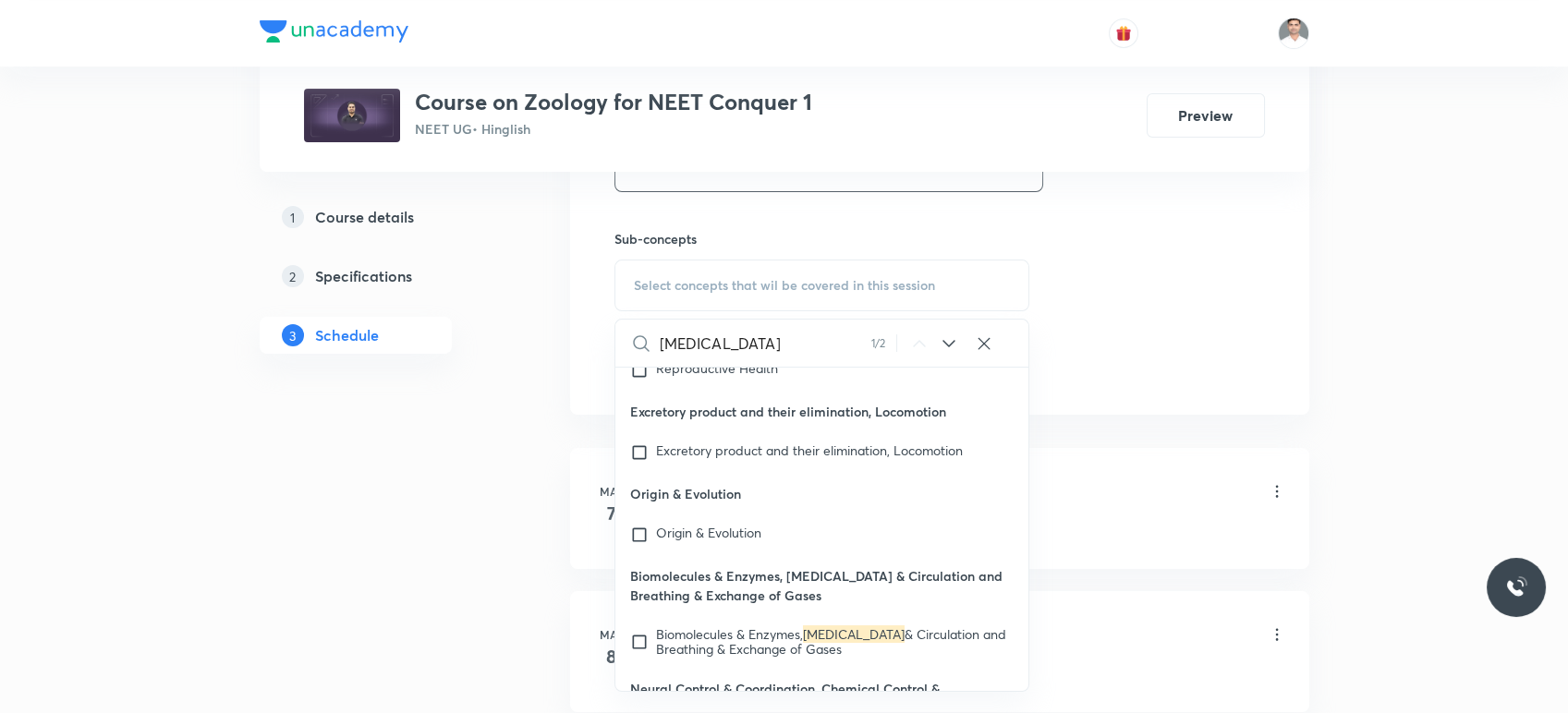
type input "[MEDICAL_DATA]"
click at [820, 625] on mark "[MEDICAL_DATA]" at bounding box center [853, 634] width 101 height 18
checkbox input "true"
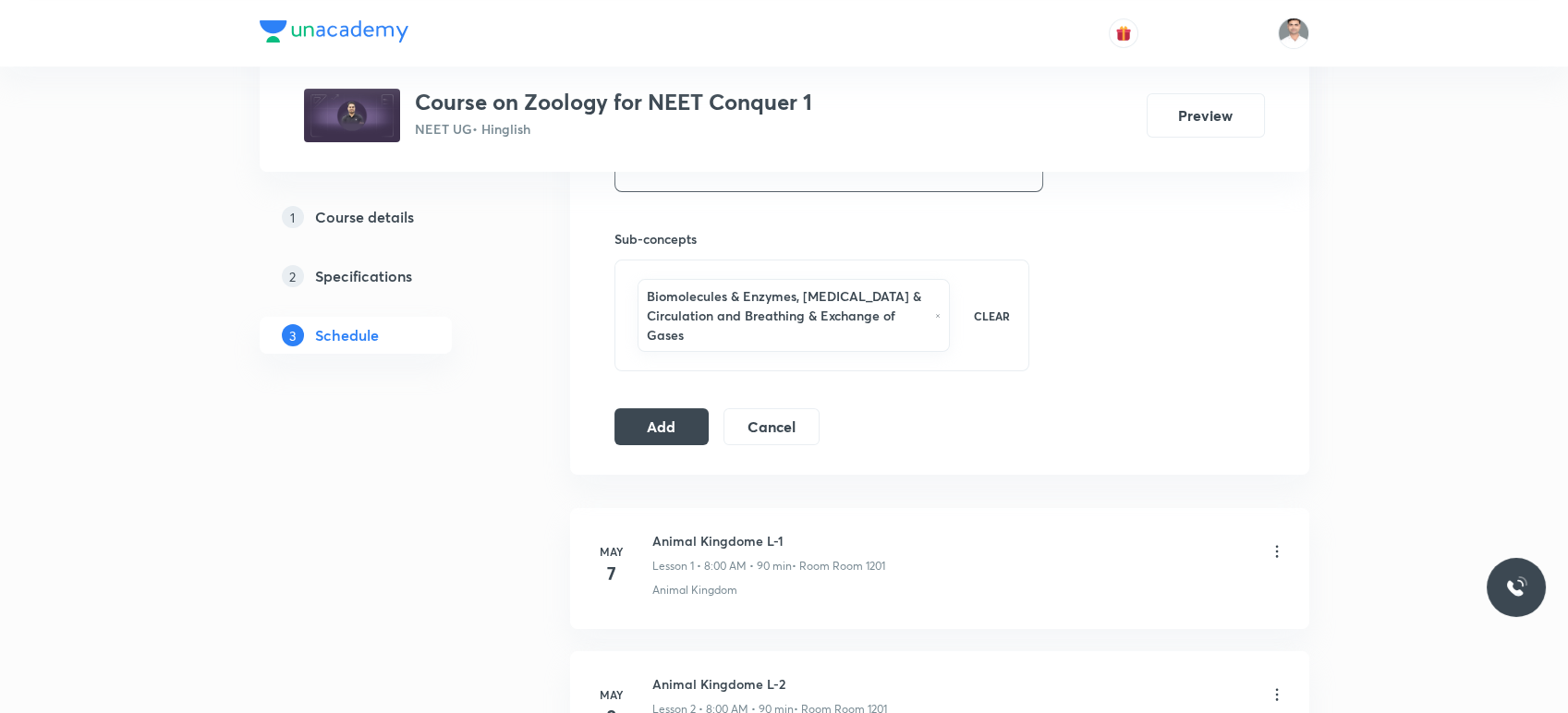
click at [670, 425] on button "Add" at bounding box center [662, 425] width 96 height 37
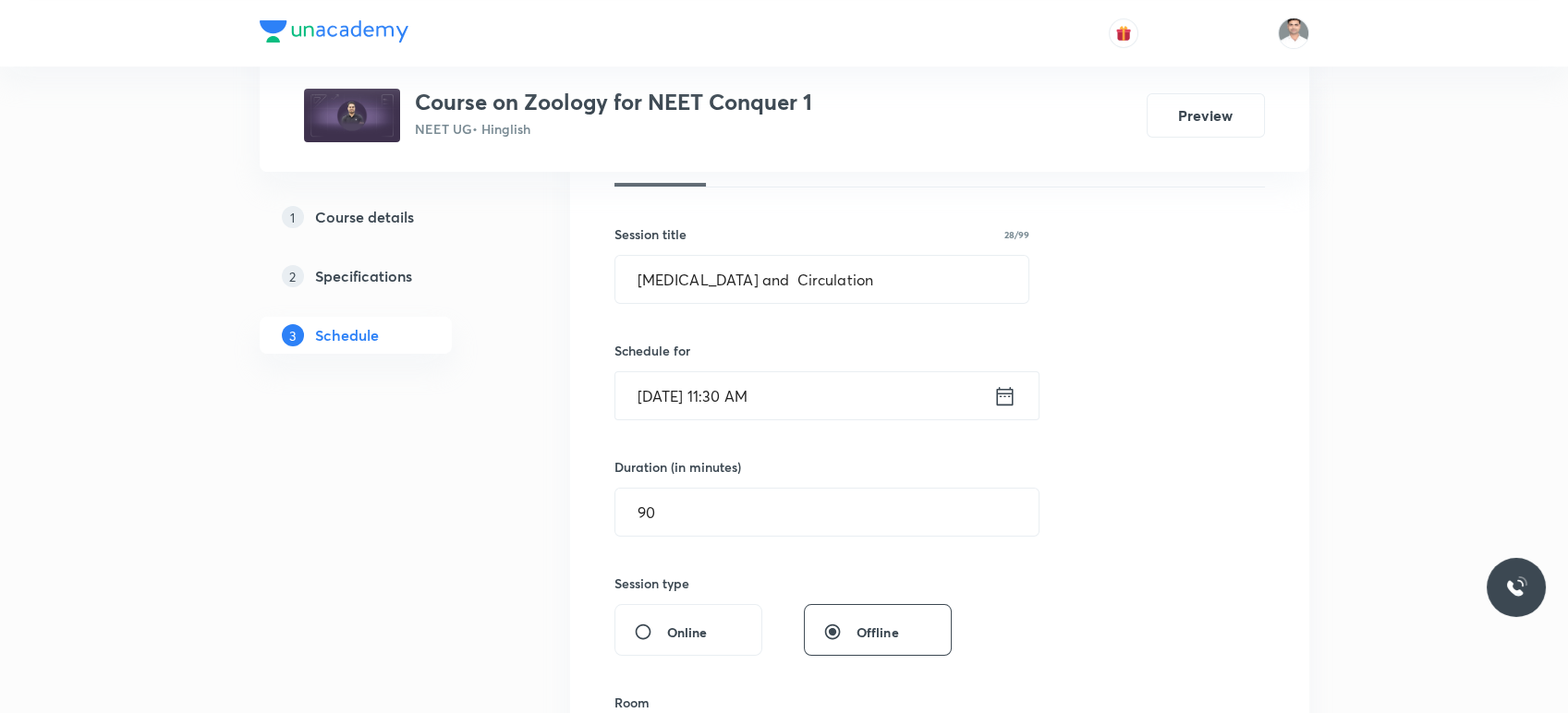
scroll to position [0, 0]
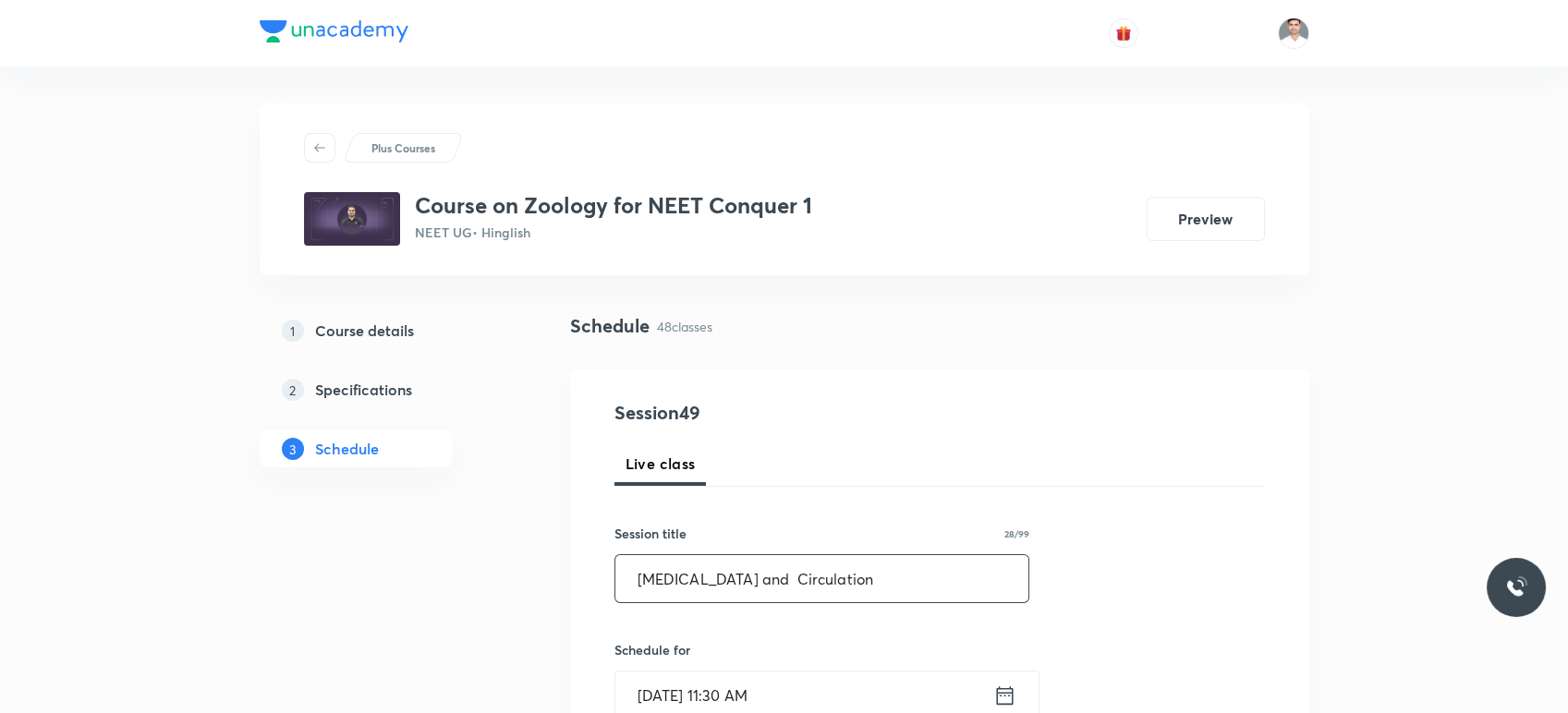
click at [878, 581] on input "Body fluids and Circulation" at bounding box center [822, 579] width 414 height 47
type input "Body fluids and Circulation L-1"
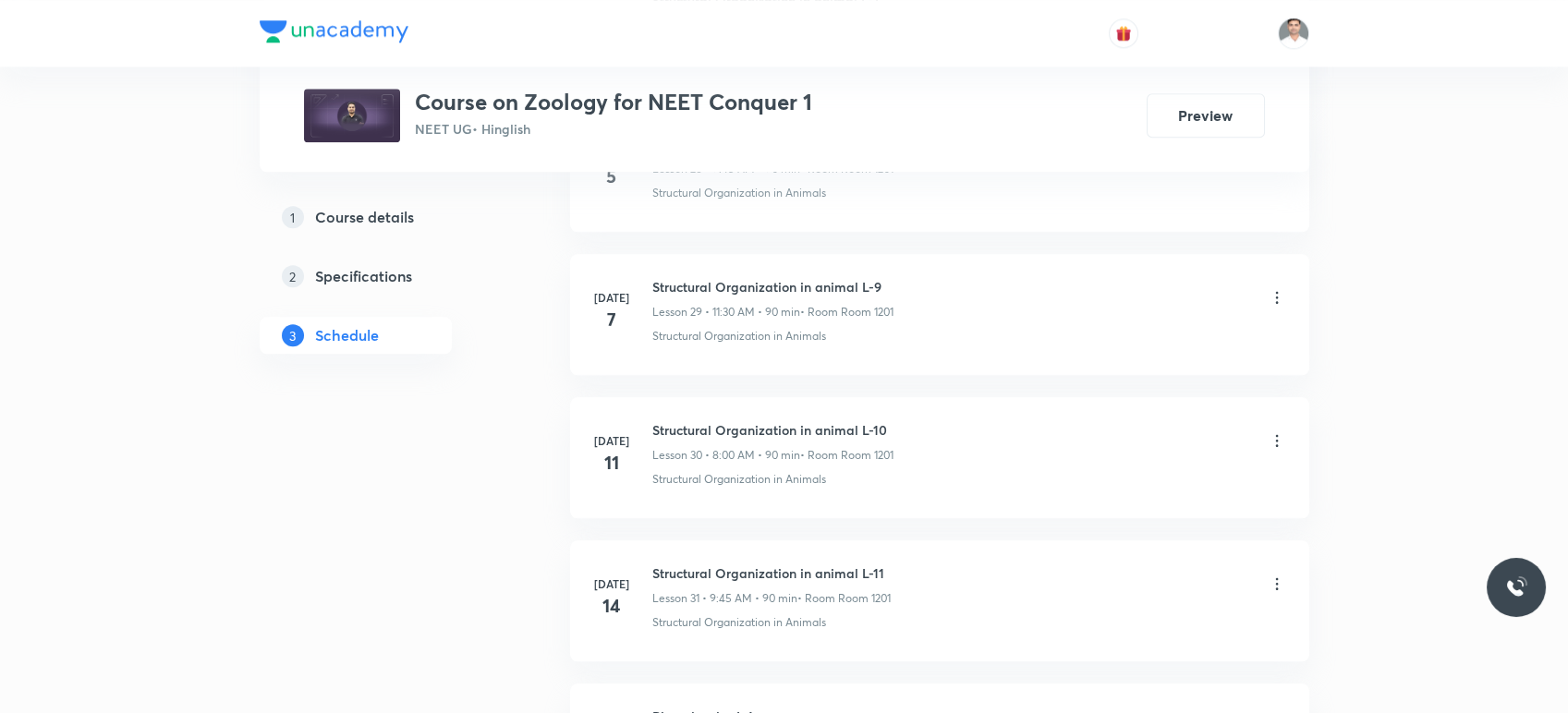
scroll to position [6783, 0]
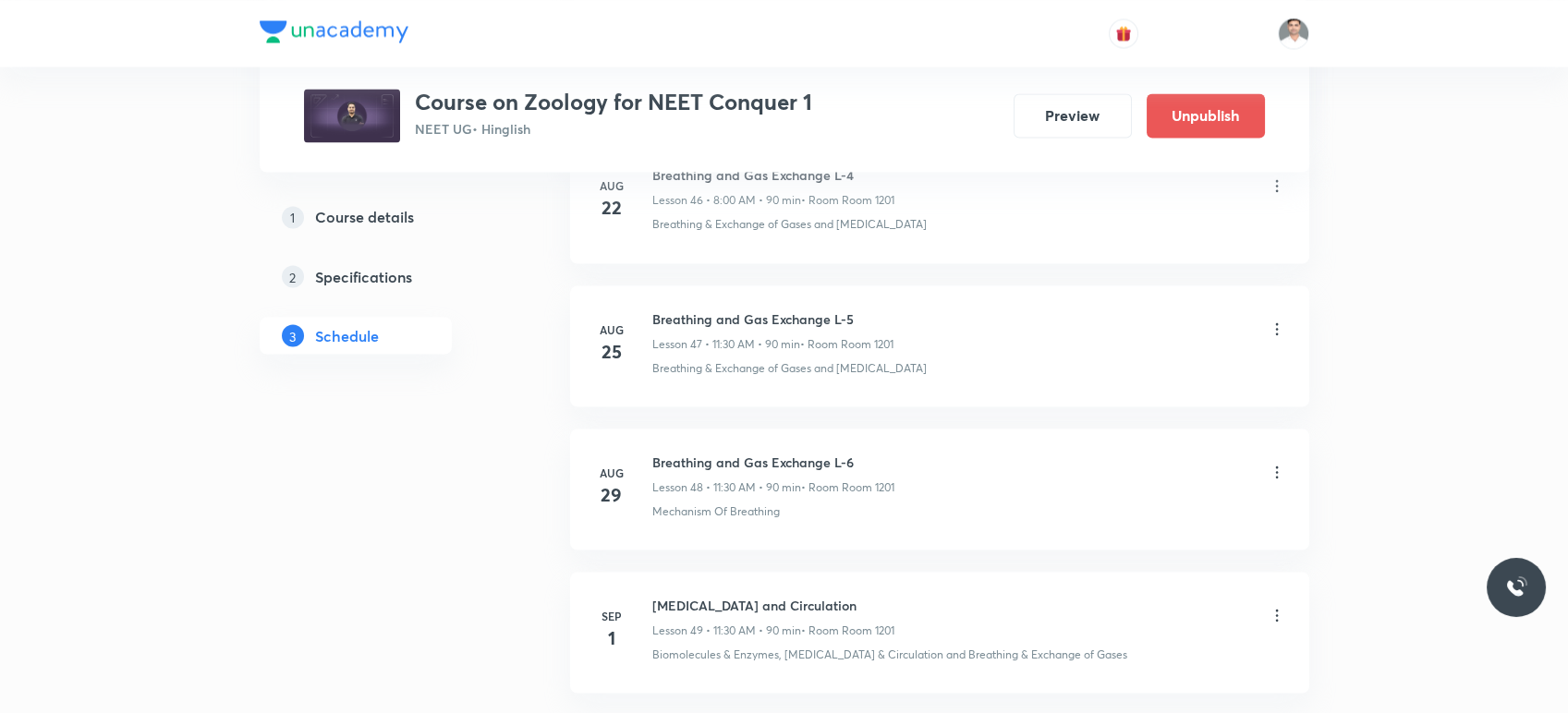
click at [1272, 607] on icon at bounding box center [1276, 616] width 19 height 19
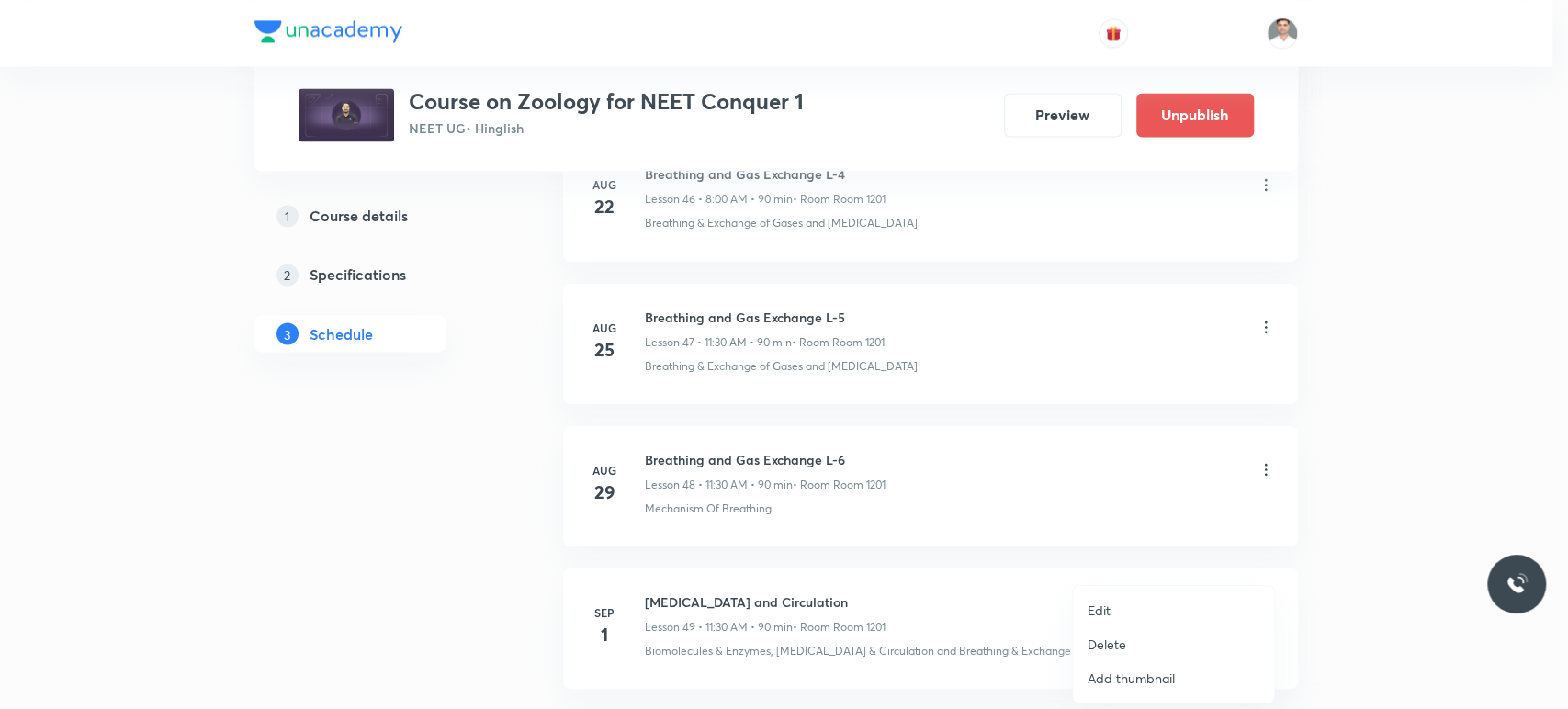
click at [1126, 601] on li "Edit" at bounding box center [1173, 610] width 201 height 34
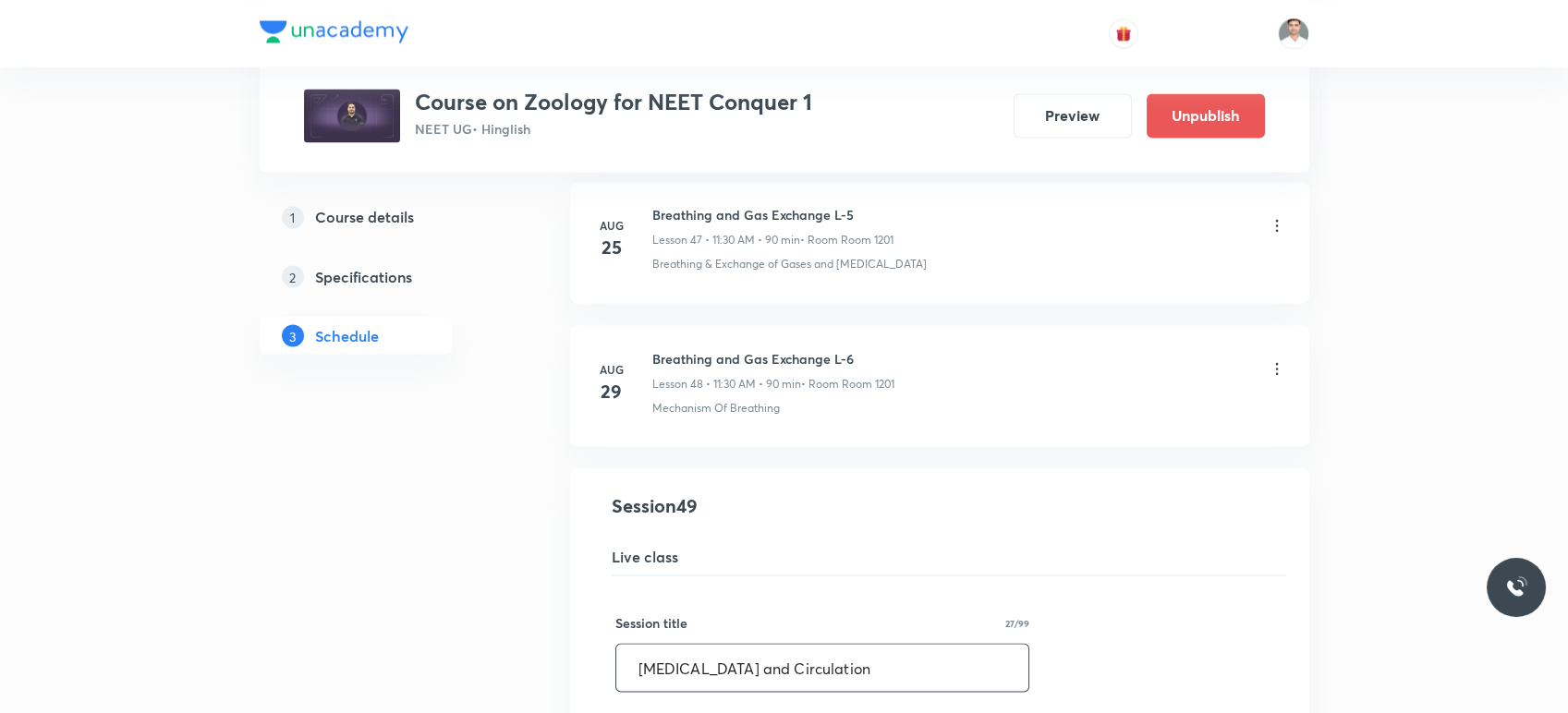
click at [865, 667] on input "Body fluids and Circulation" at bounding box center [822, 668] width 413 height 47
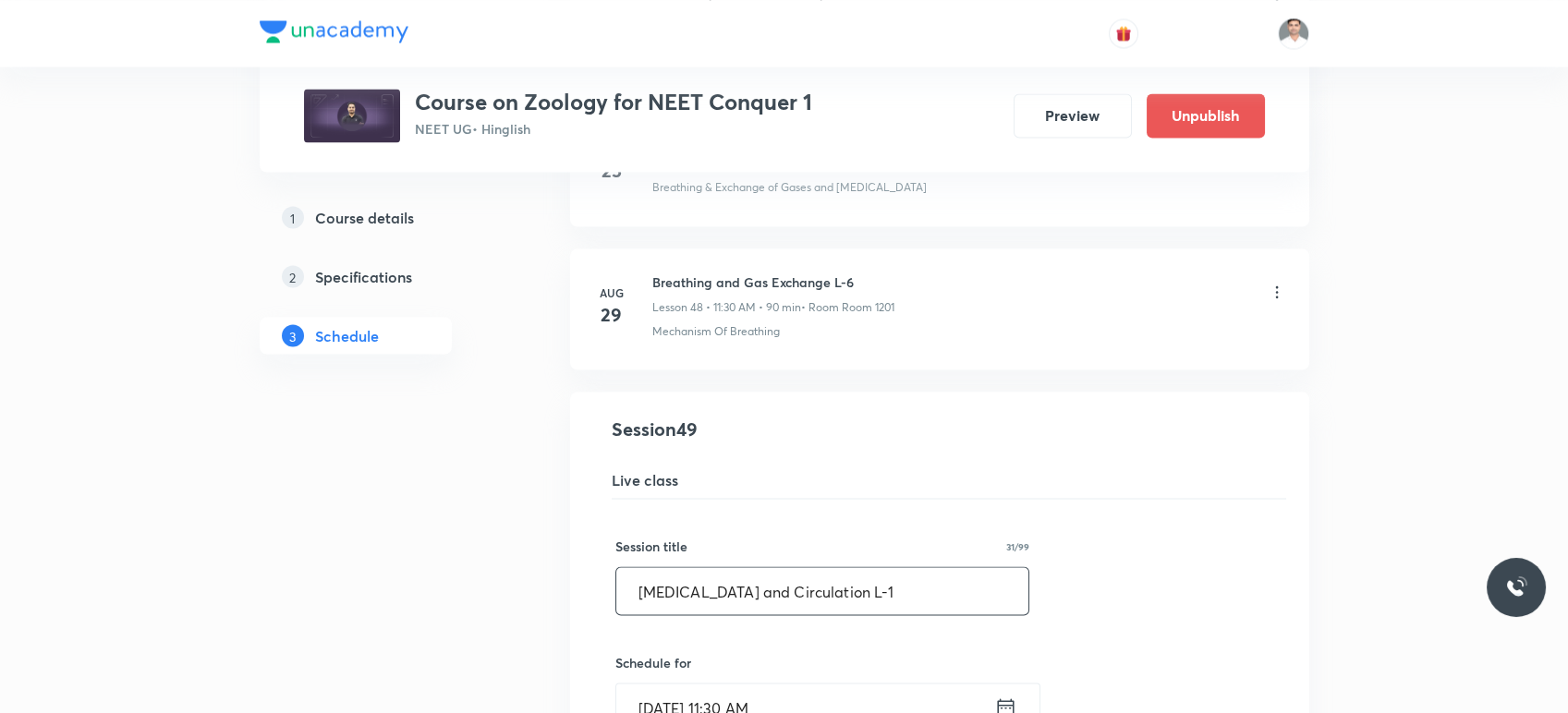
scroll to position [7092, 0]
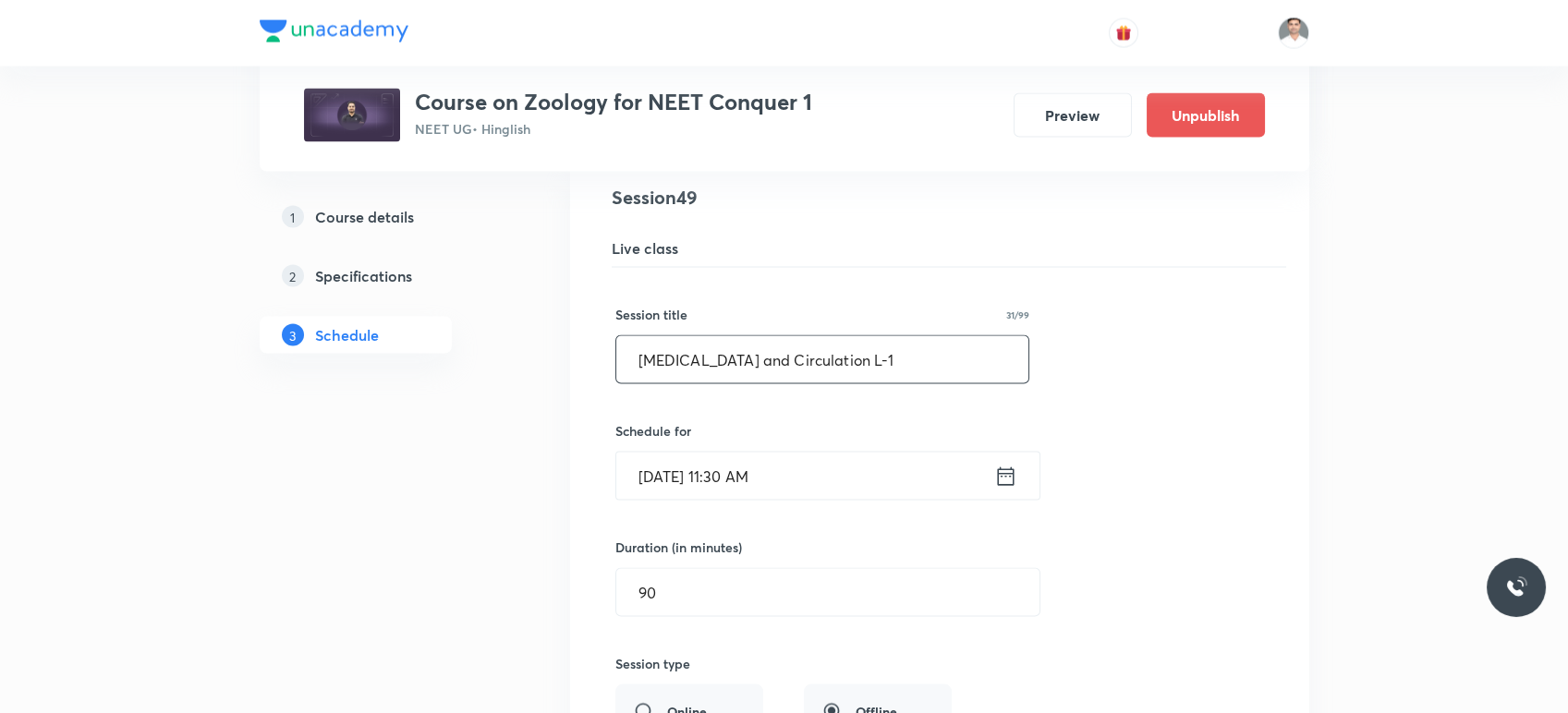
drag, startPoint x: 877, startPoint y: 346, endPoint x: 611, endPoint y: 339, distance: 266.1
click at [611, 339] on div "Body fluids and Circulation Lesson 49 • Room Room 1201 Biomolecules & Enzymes, …" at bounding box center [940, 648] width 693 height 928
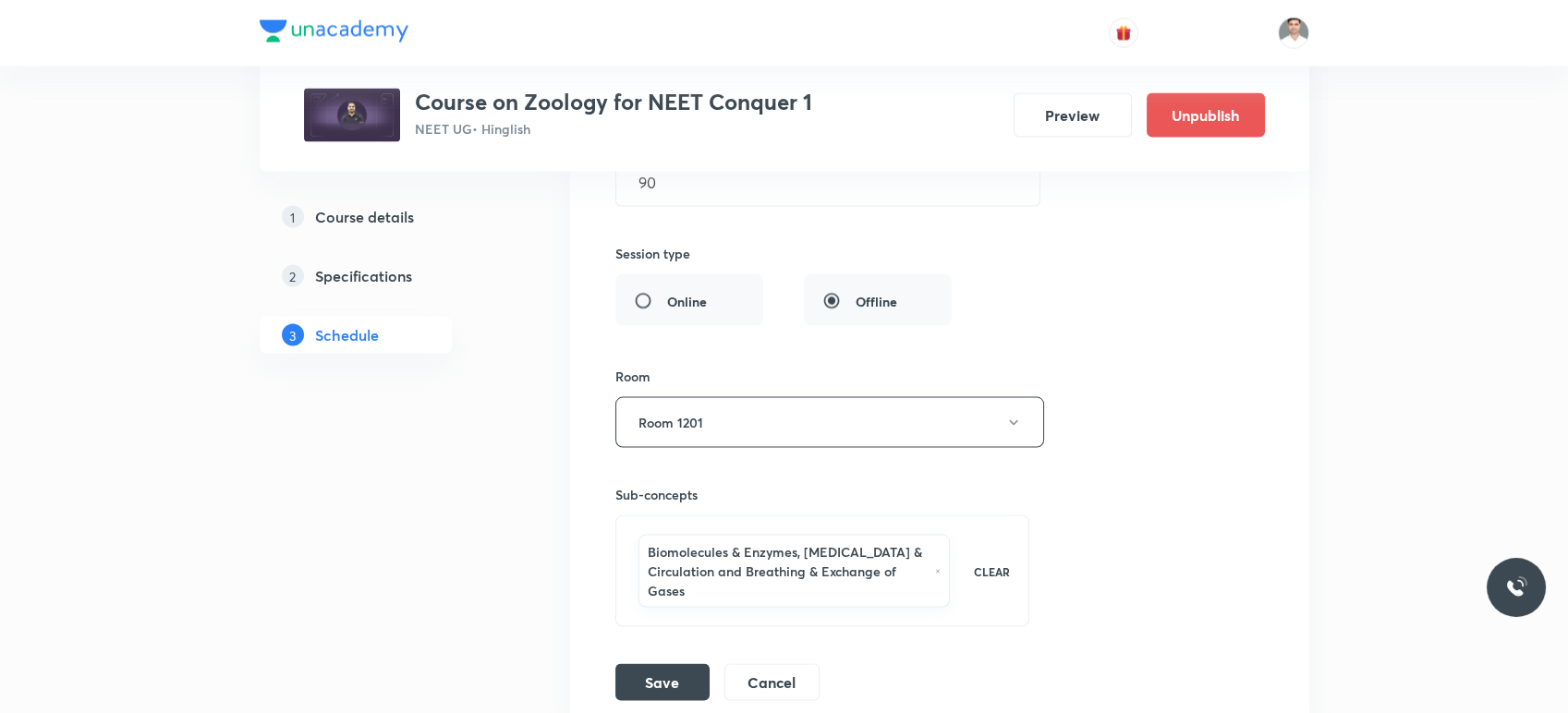
scroll to position [7502, 0]
type input "Body fluids and Circulation L-1"
click at [681, 662] on button "Save" at bounding box center [663, 681] width 95 height 37
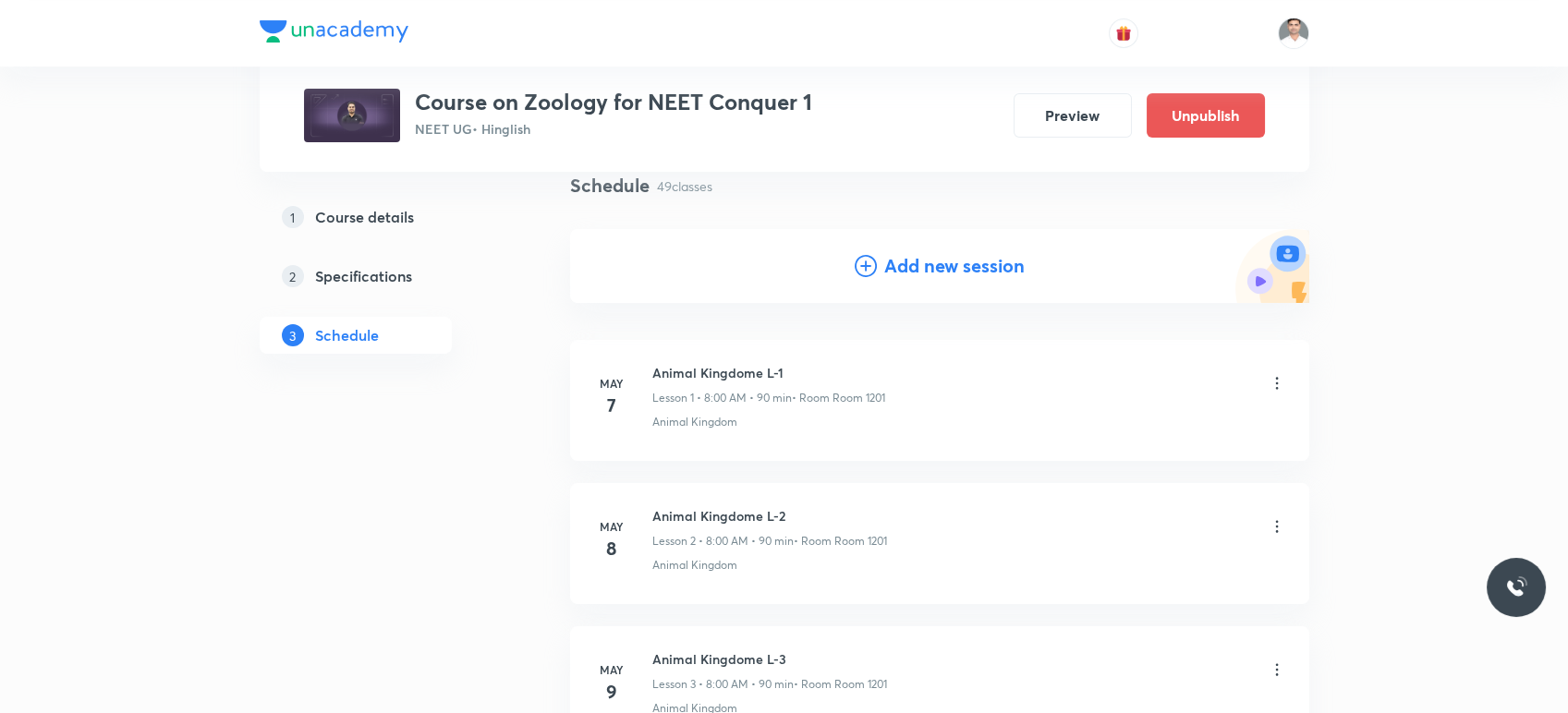
scroll to position [0, 0]
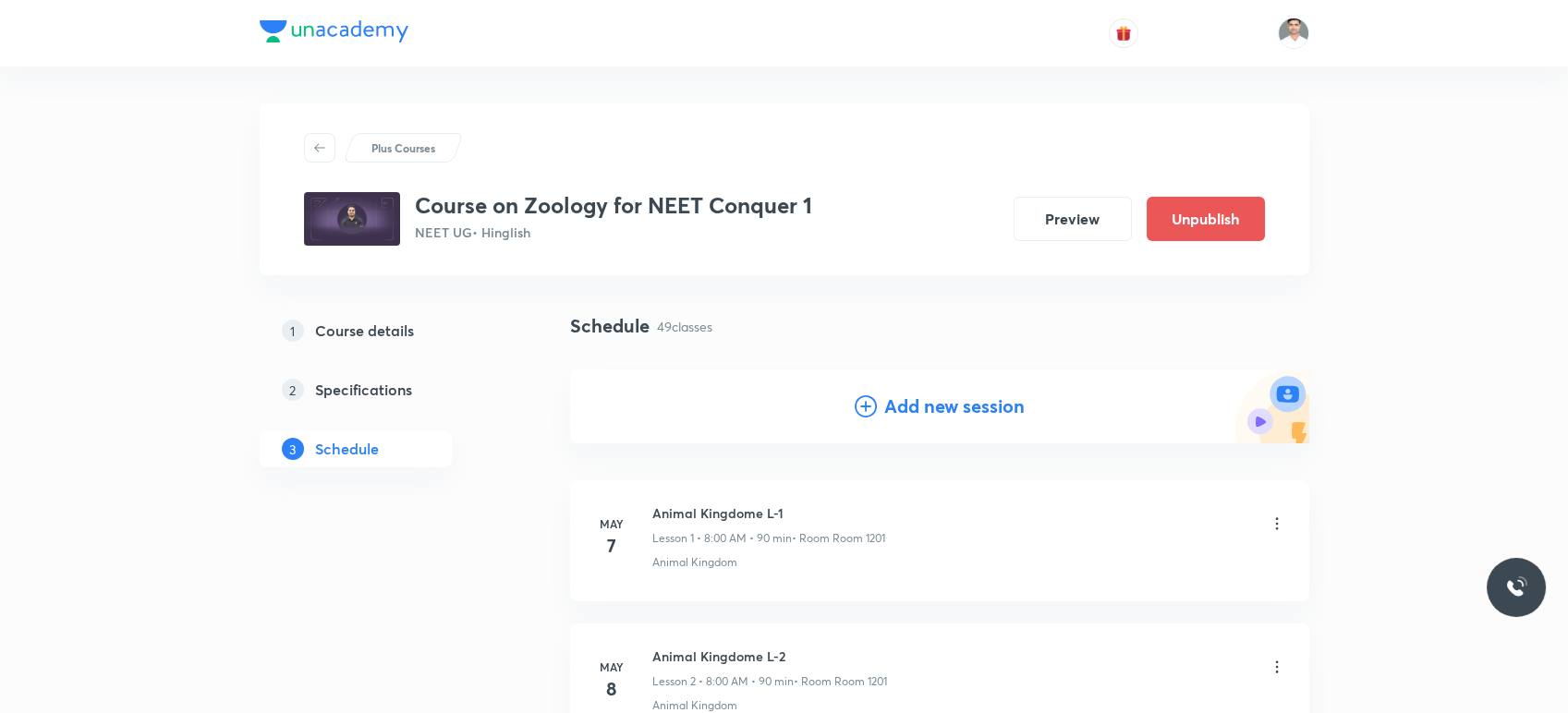
click at [939, 396] on h4 "Add new session" at bounding box center [954, 407] width 141 height 28
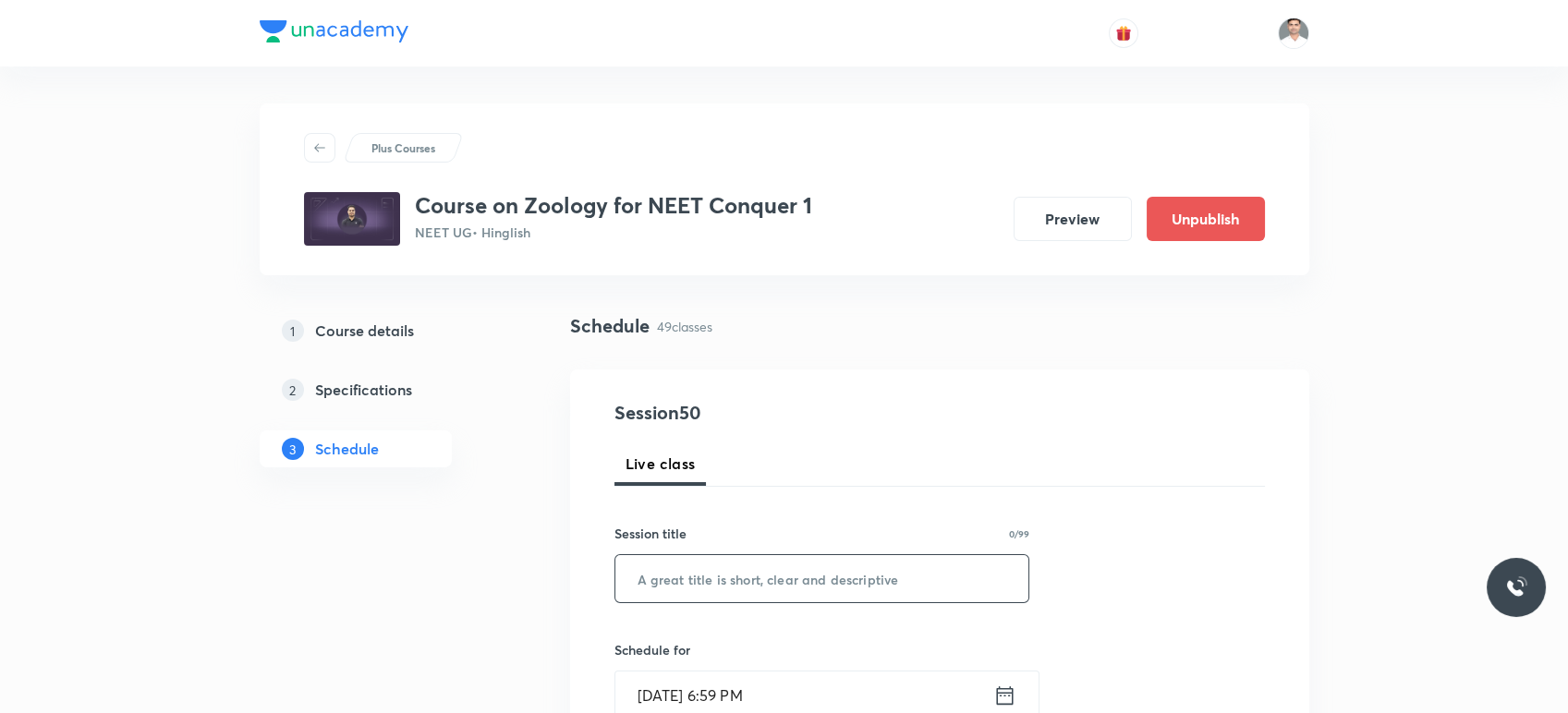
click at [771, 582] on input "text" at bounding box center [822, 579] width 414 height 47
paste input "Body fluids and Circulation L-1"
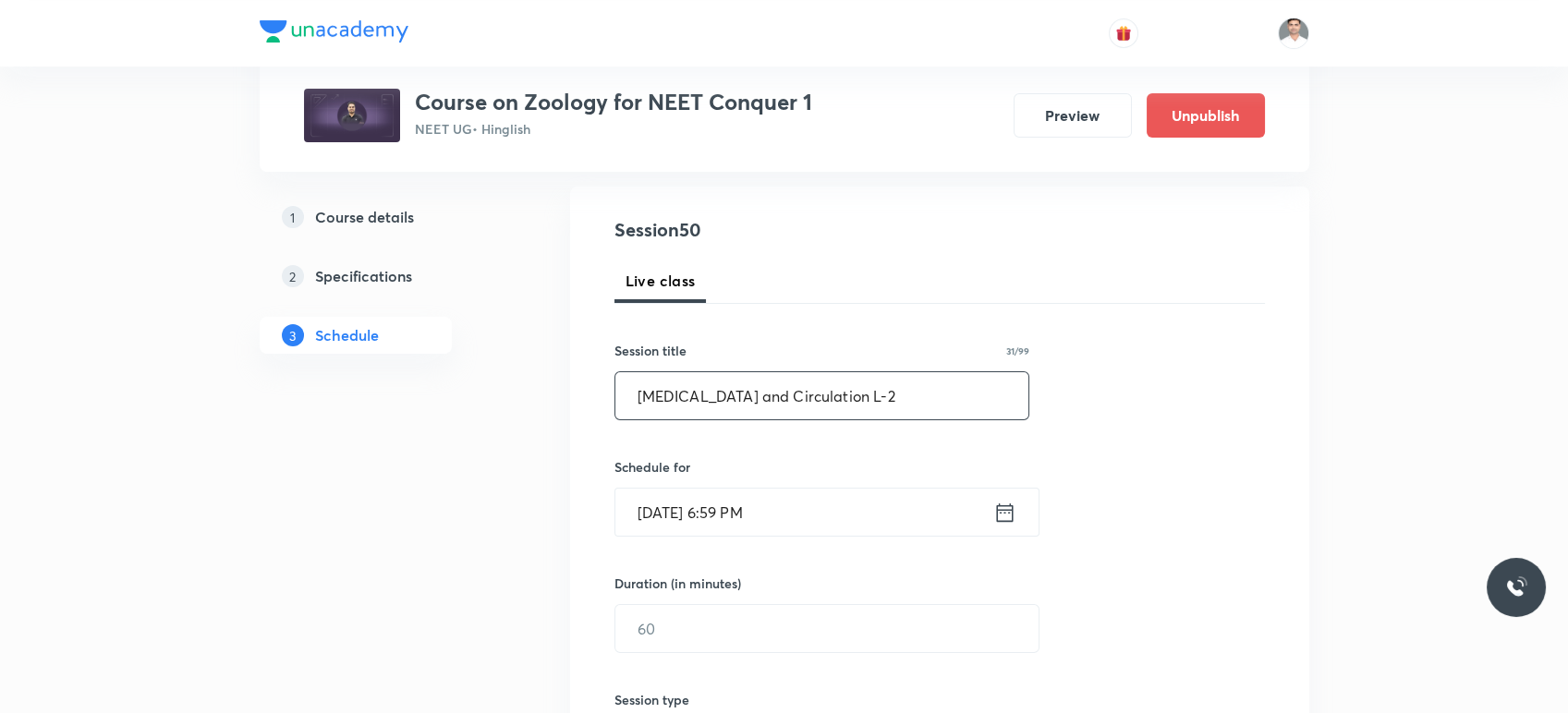
scroll to position [205, 0]
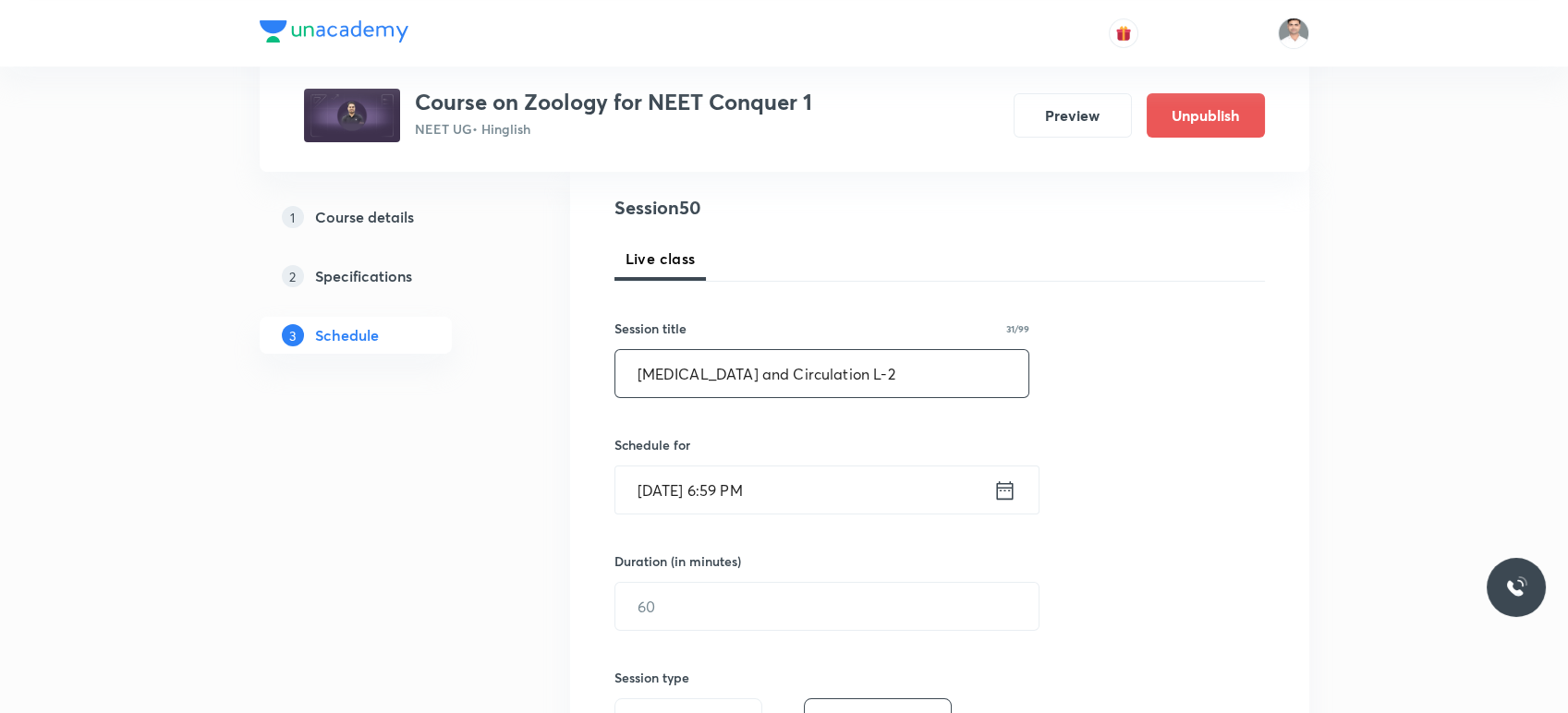
type input "Body fluids and Circulation L-2"
click at [1008, 501] on icon at bounding box center [1005, 490] width 23 height 26
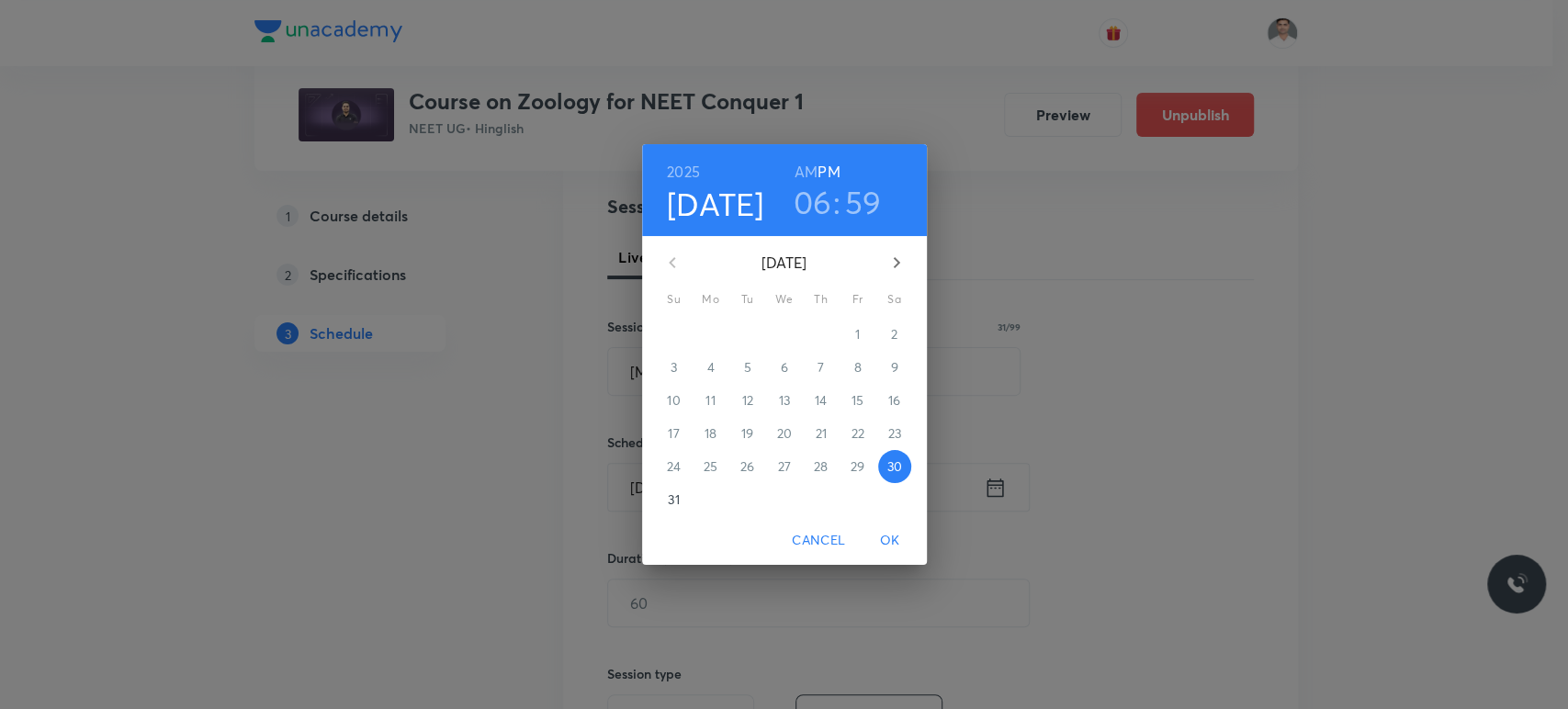
click at [897, 256] on icon "button" at bounding box center [897, 262] width 23 height 23
click at [757, 328] on span "2" at bounding box center [748, 334] width 33 height 19
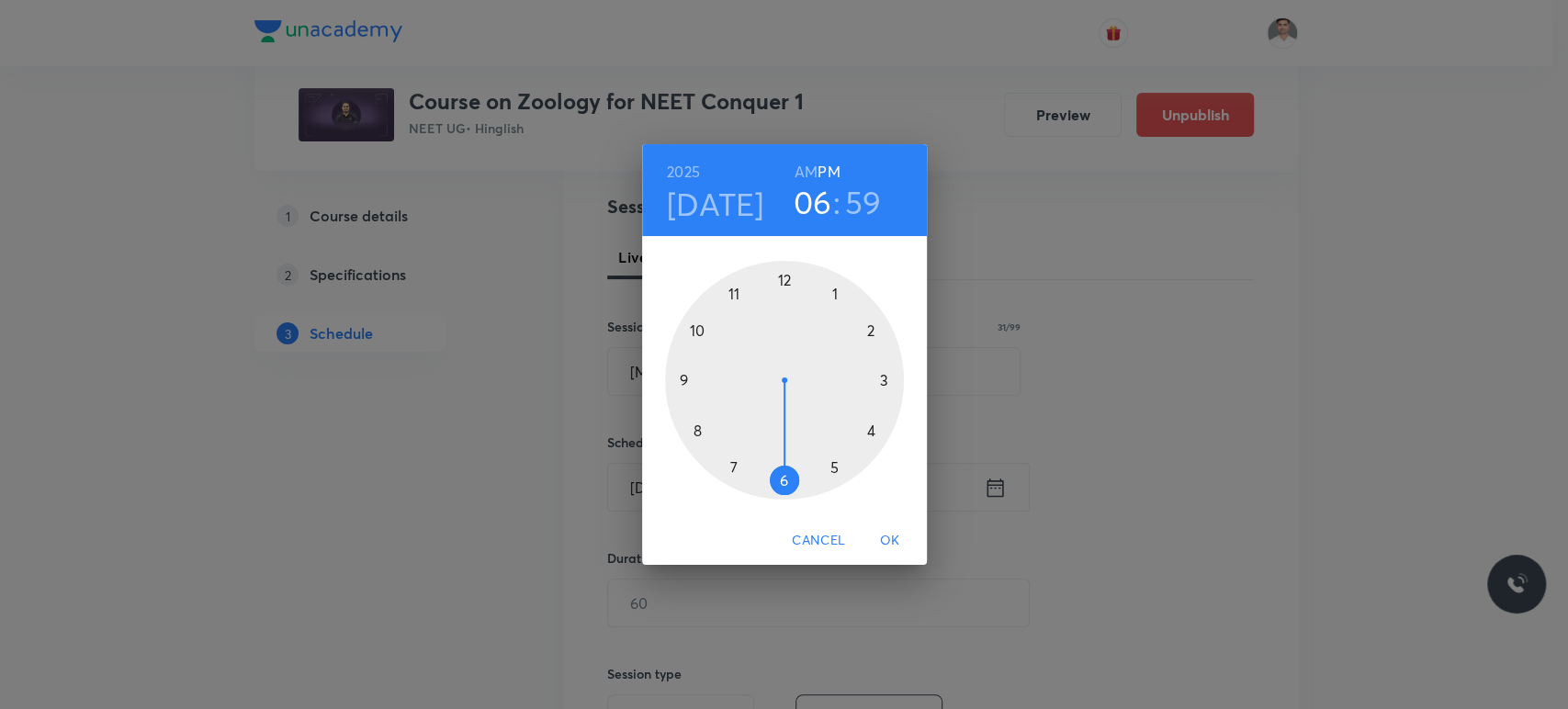
click at [808, 174] on h6 "AM" at bounding box center [806, 171] width 23 height 25
click at [686, 380] on div at bounding box center [784, 380] width 239 height 239
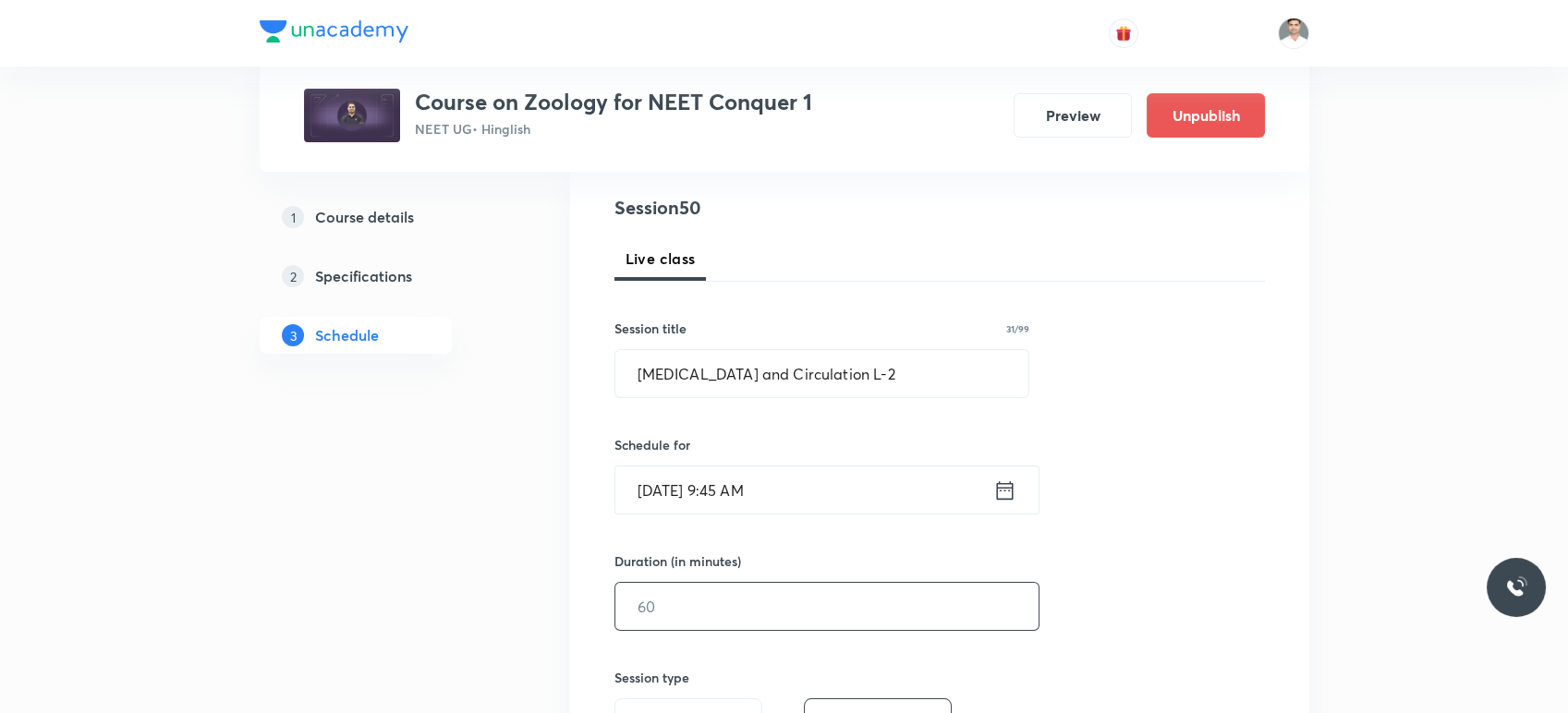
click at [752, 598] on input "text" at bounding box center [827, 607] width 424 height 47
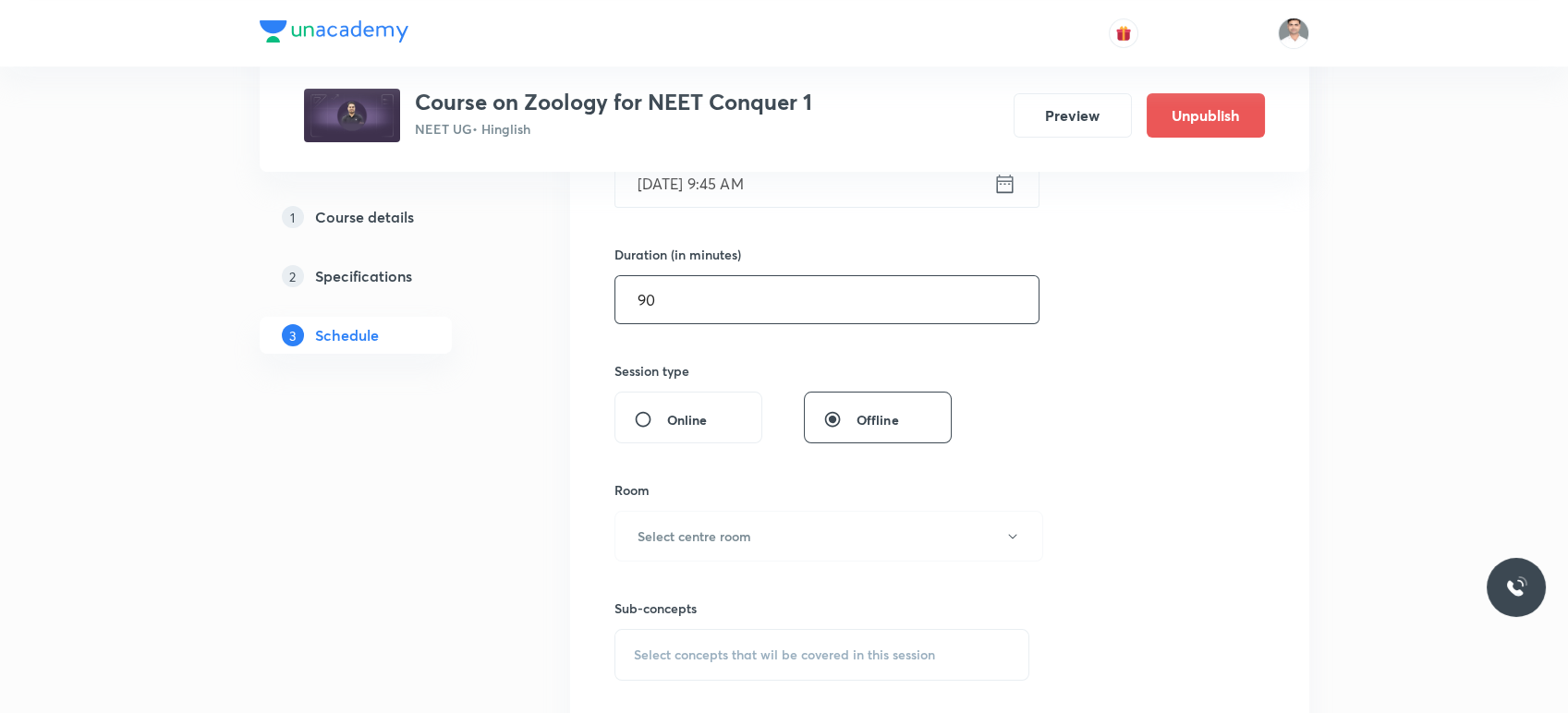
scroll to position [513, 0]
type input "90"
click at [761, 535] on button "Select centre room" at bounding box center [828, 536] width 428 height 51
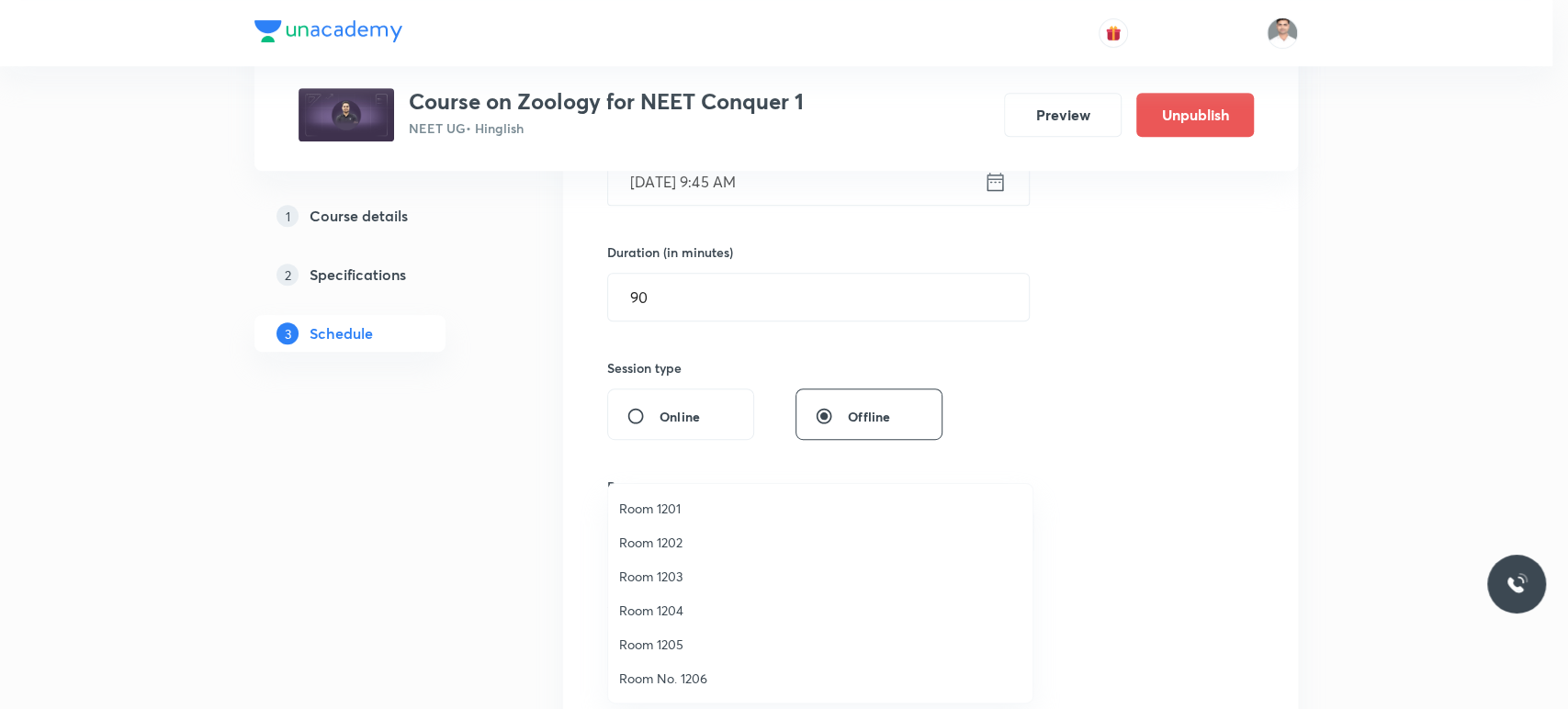
click at [654, 499] on span "Room 1201" at bounding box center [819, 509] width 402 height 20
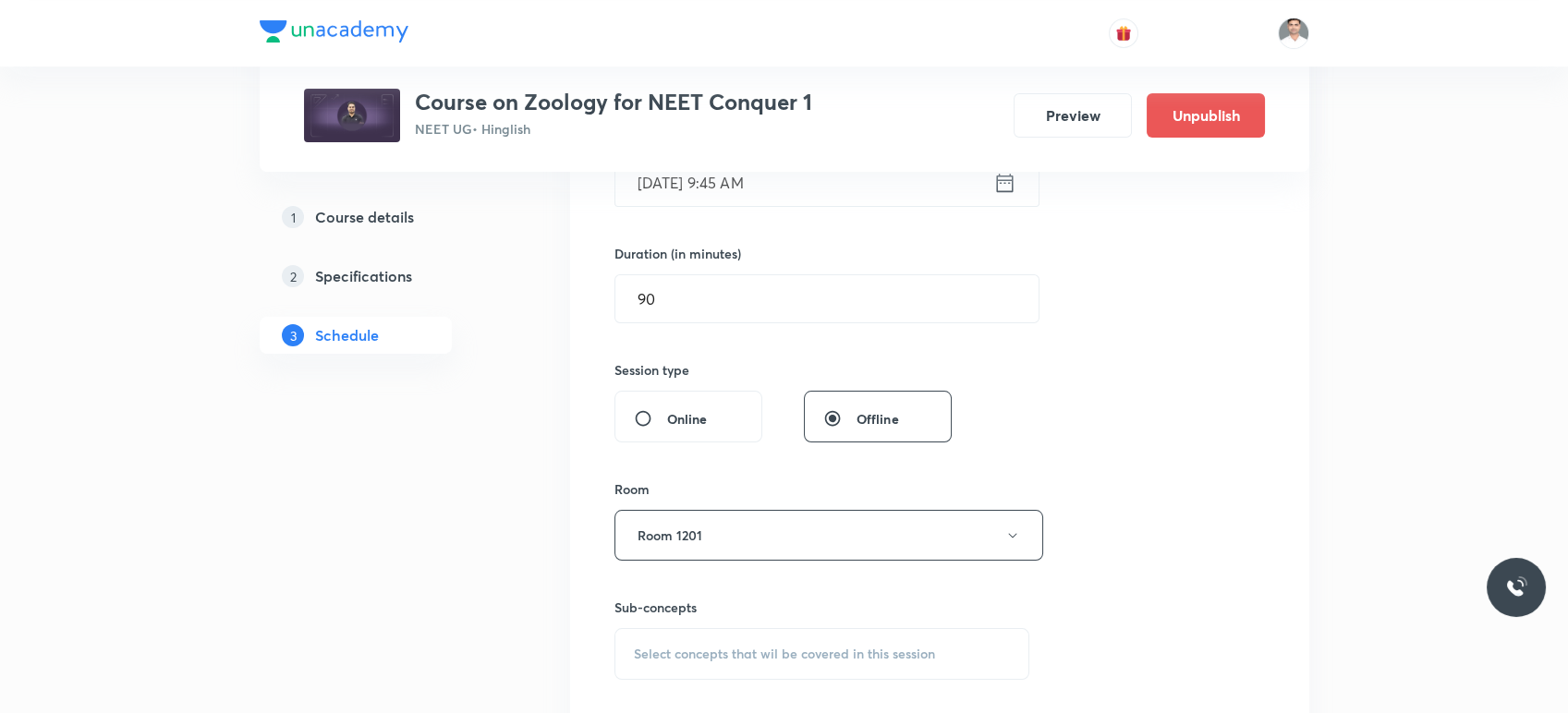
scroll to position [616, 0]
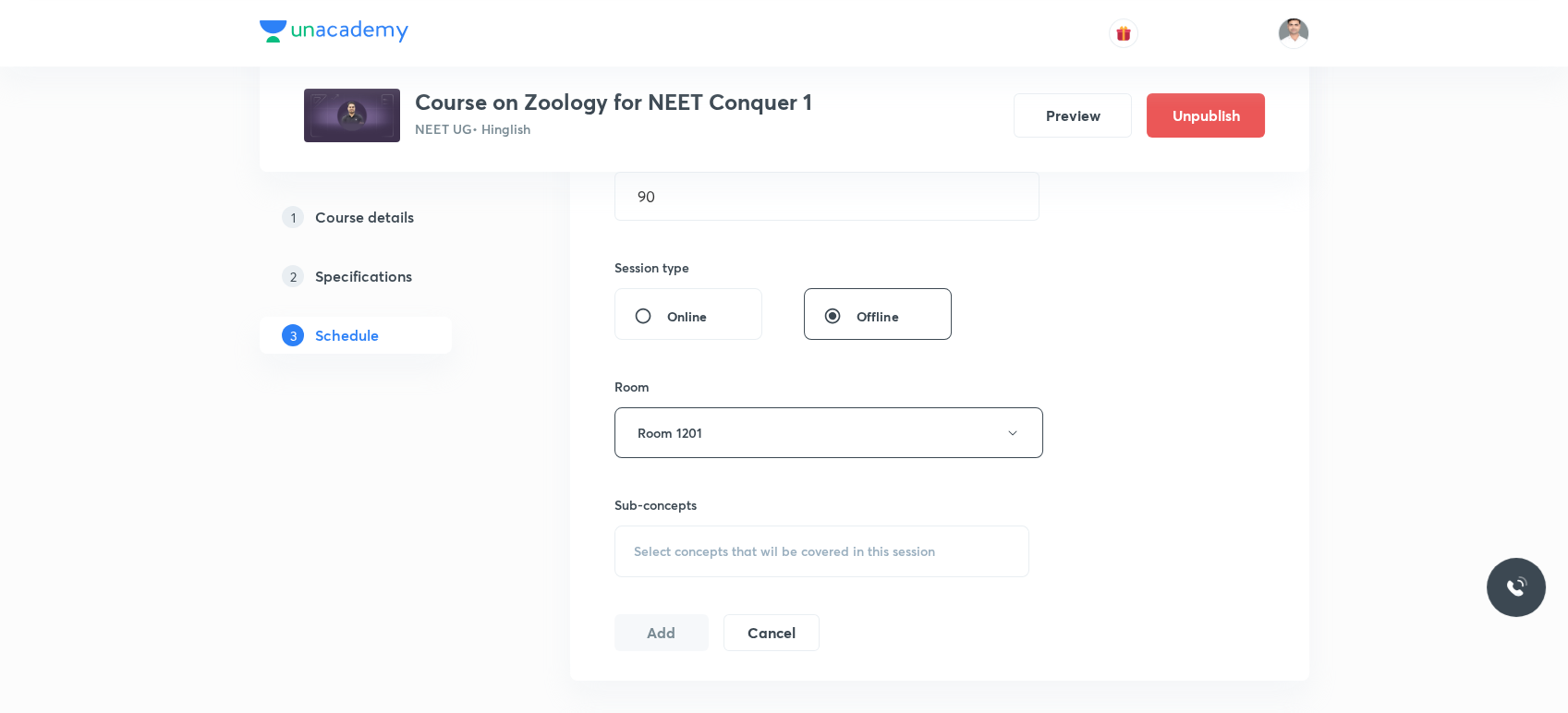
click at [752, 561] on div "Select concepts that wil be covered in this session" at bounding box center [822, 551] width 416 height 52
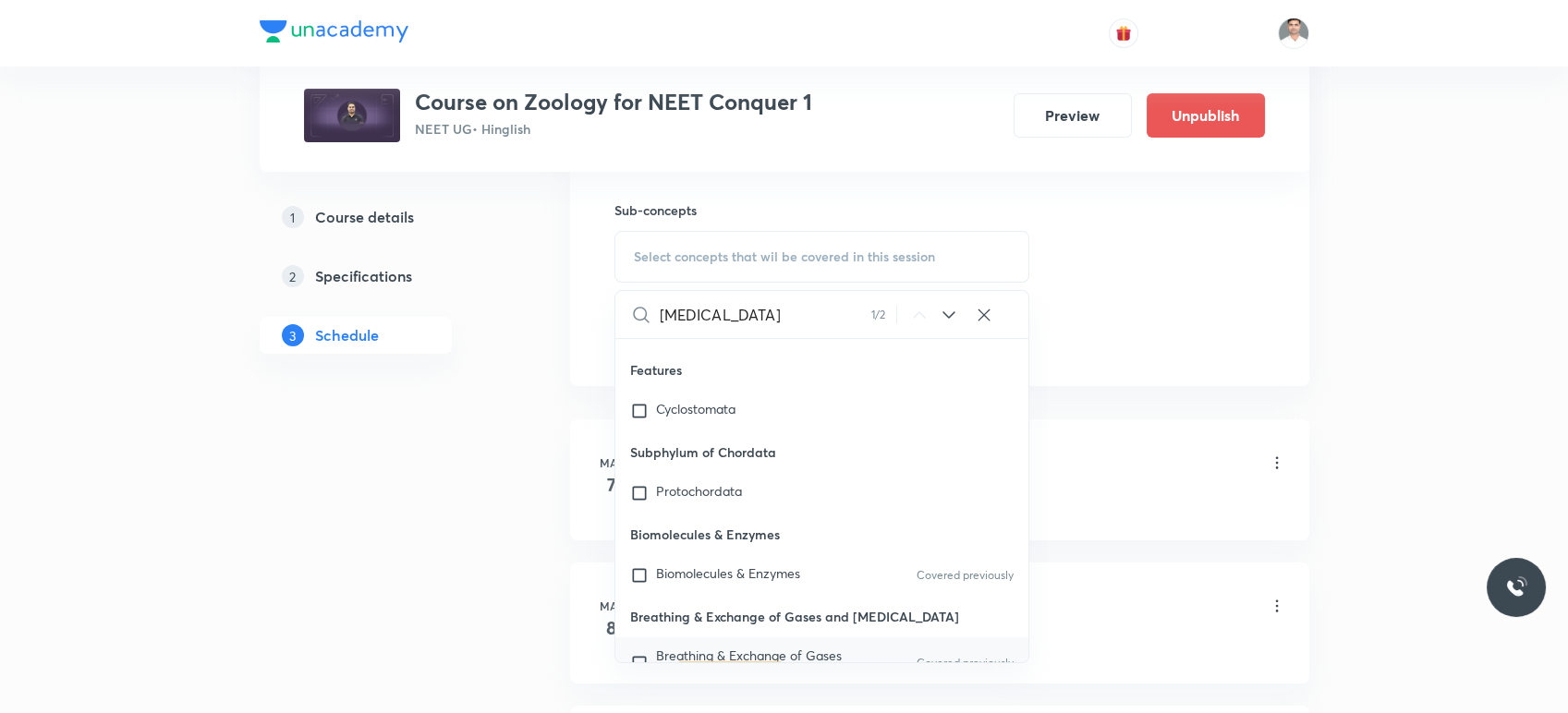
scroll to position [924, 0]
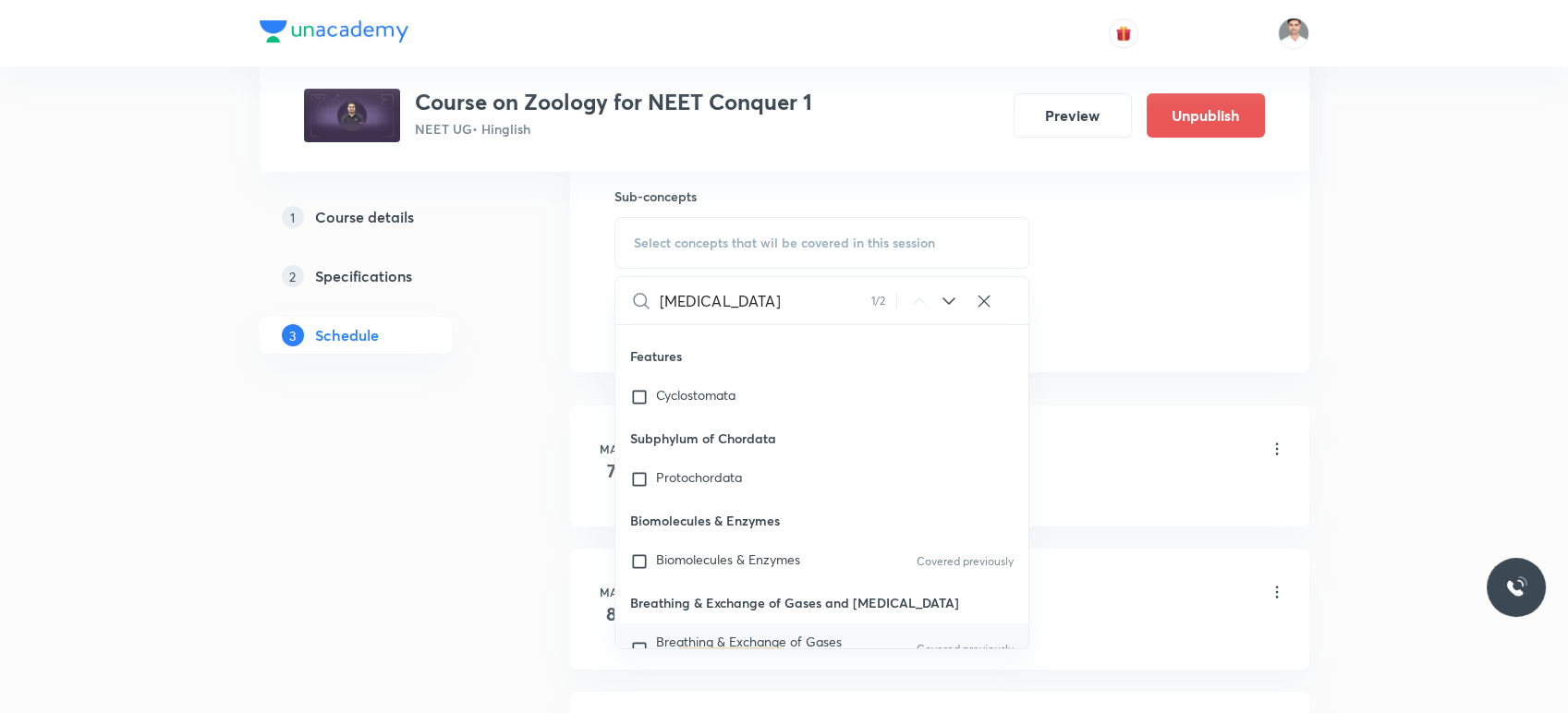
type input "Body fluids"
click at [757, 648] on mark "Body Fluids" at bounding box center [730, 657] width 101 height 18
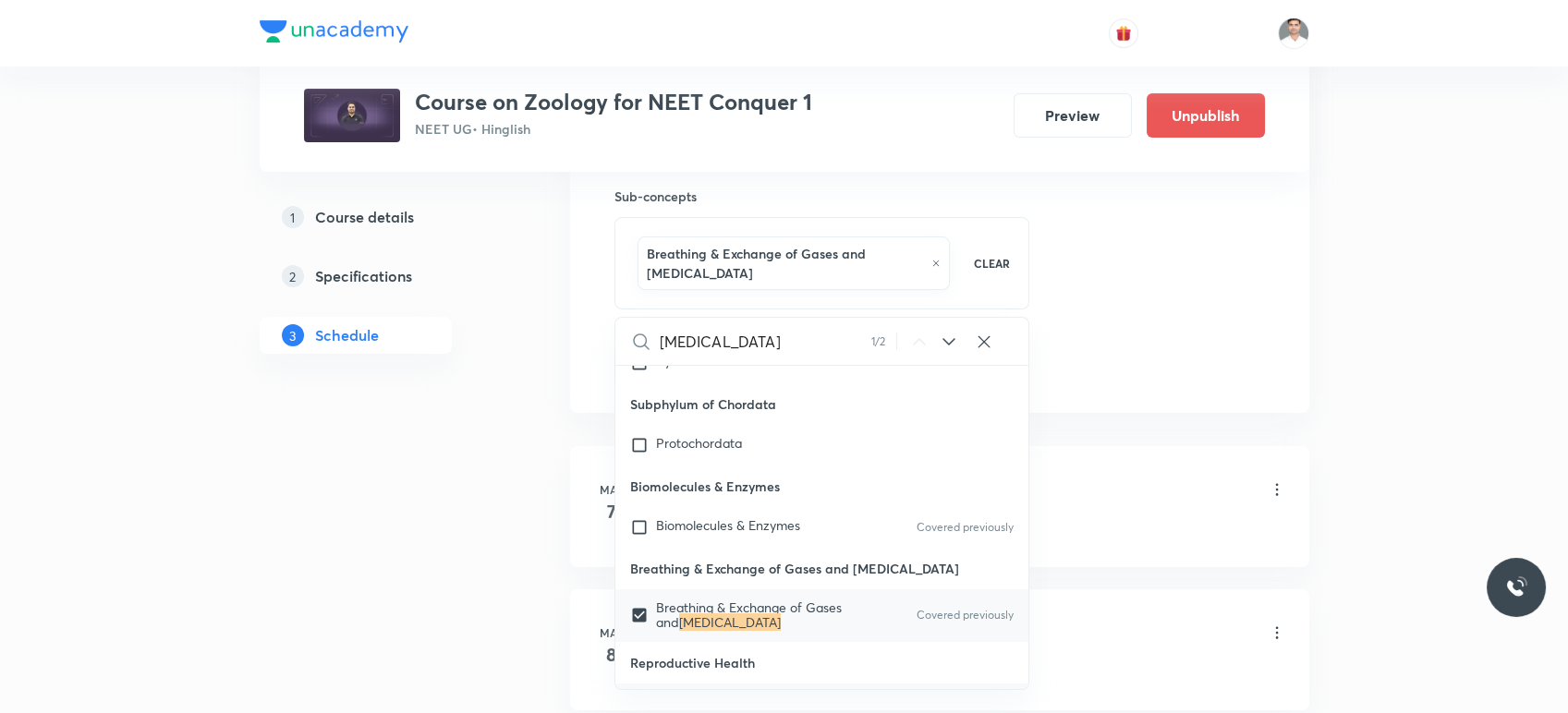
scroll to position [84938, 0]
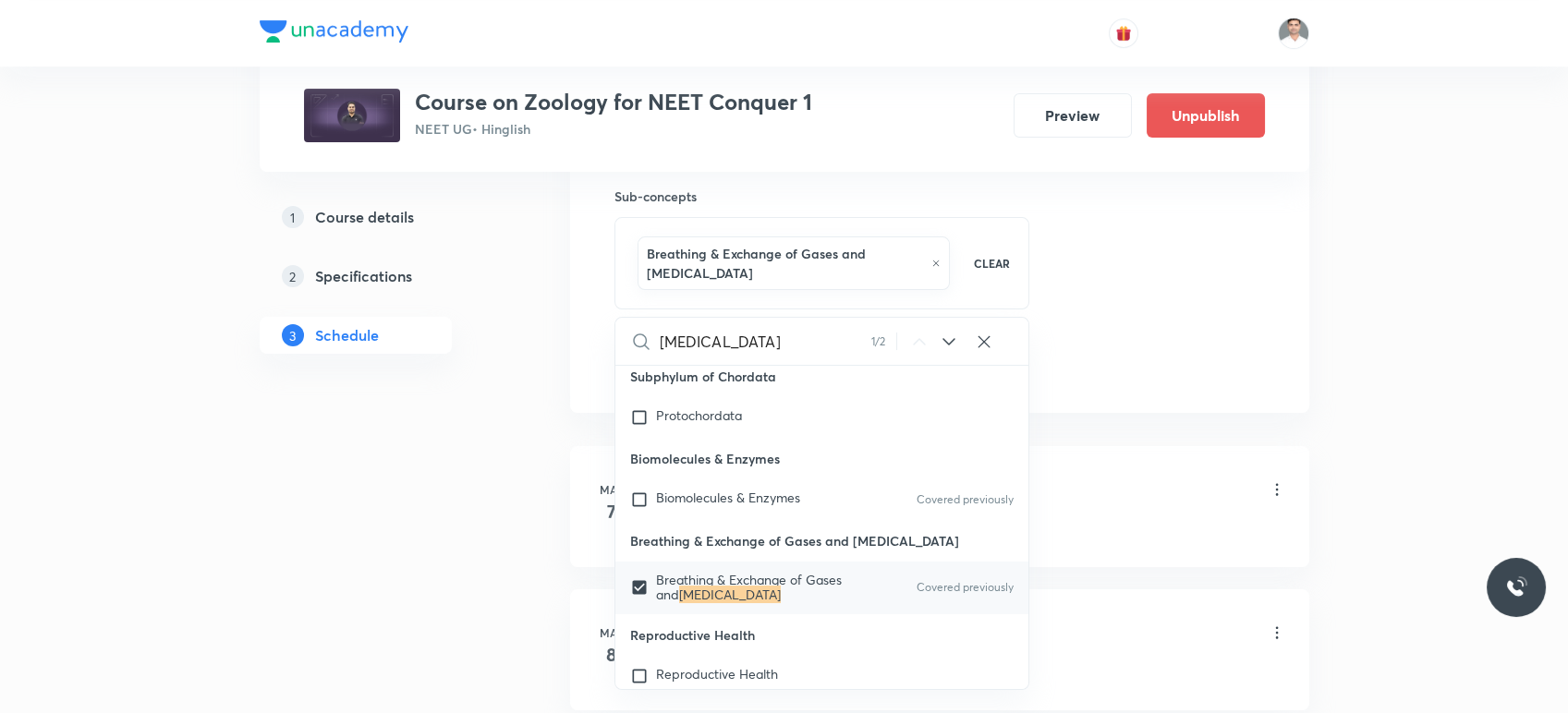
click at [643, 573] on input "checkbox" at bounding box center [643, 588] width 26 height 30
checkbox input "false"
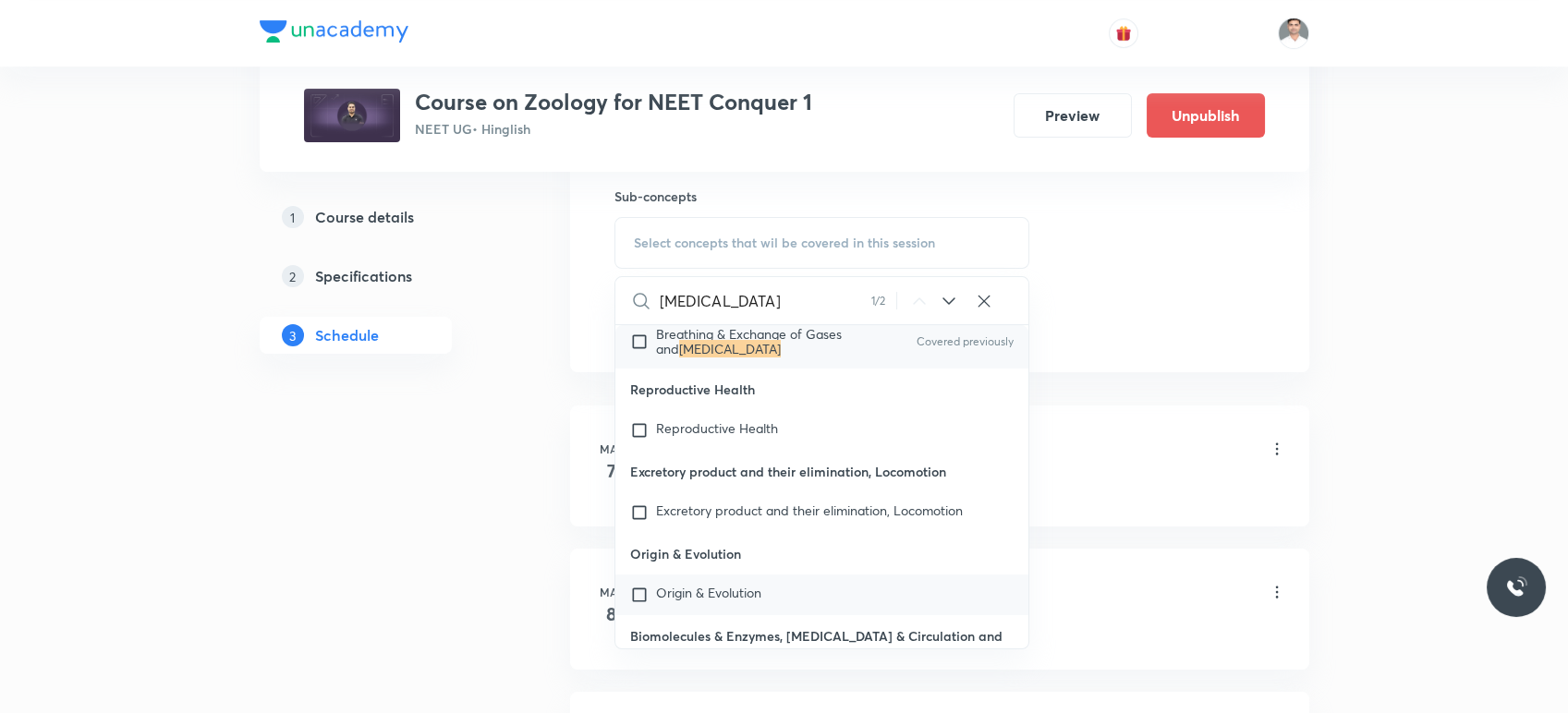
scroll to position [85245, 0]
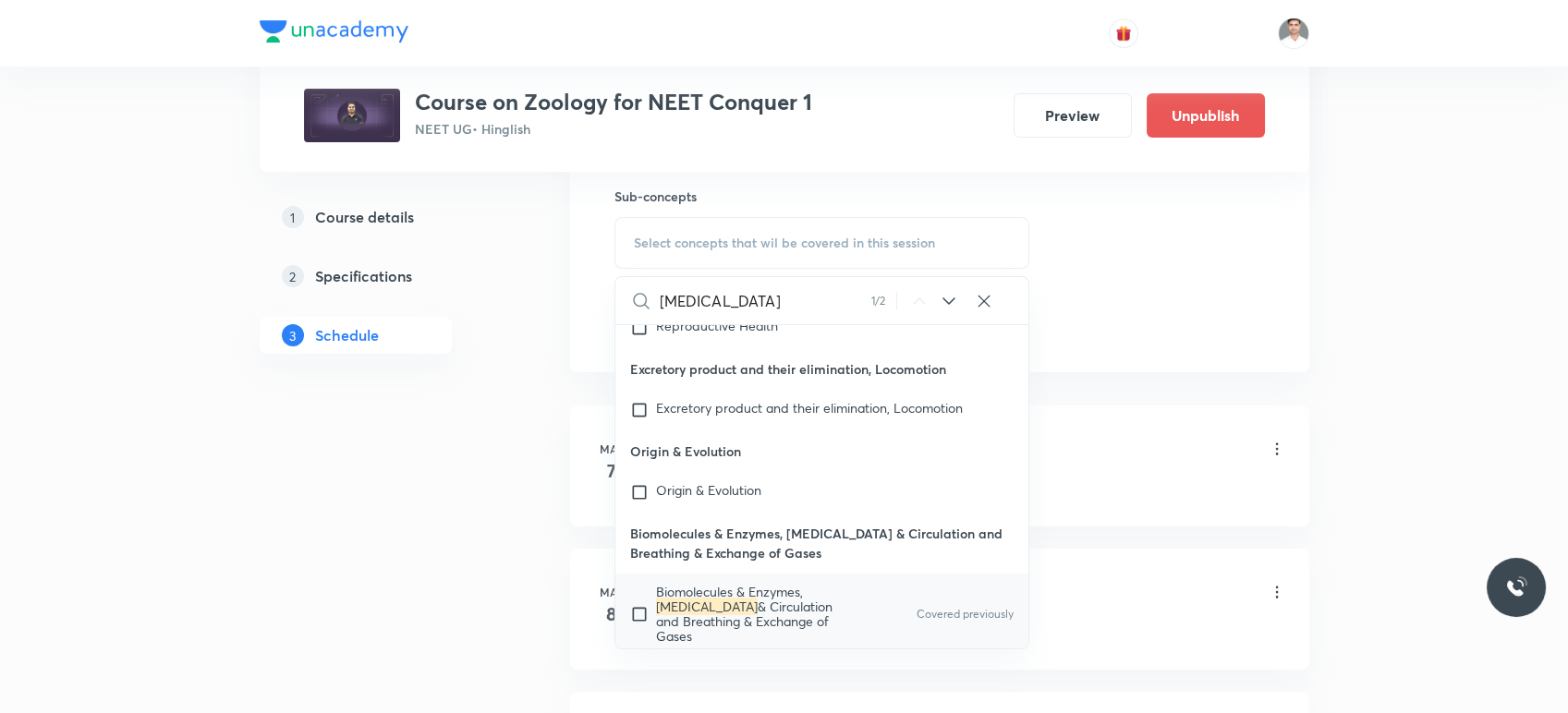
click at [769, 598] on span "& Circulation and Breathing & Exchange of Gases" at bounding box center [744, 621] width 176 height 47
checkbox input "true"
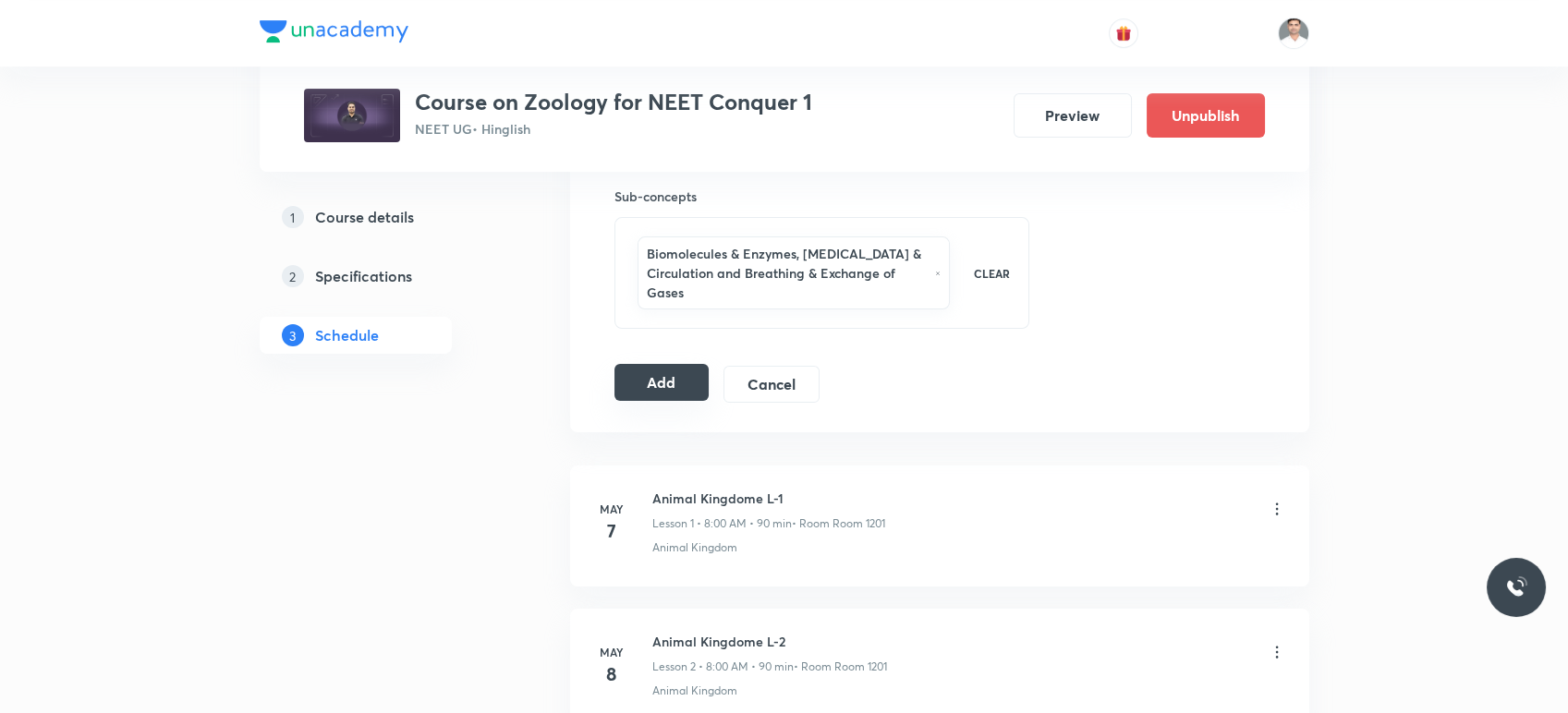
click at [683, 395] on button "Add" at bounding box center [662, 383] width 96 height 37
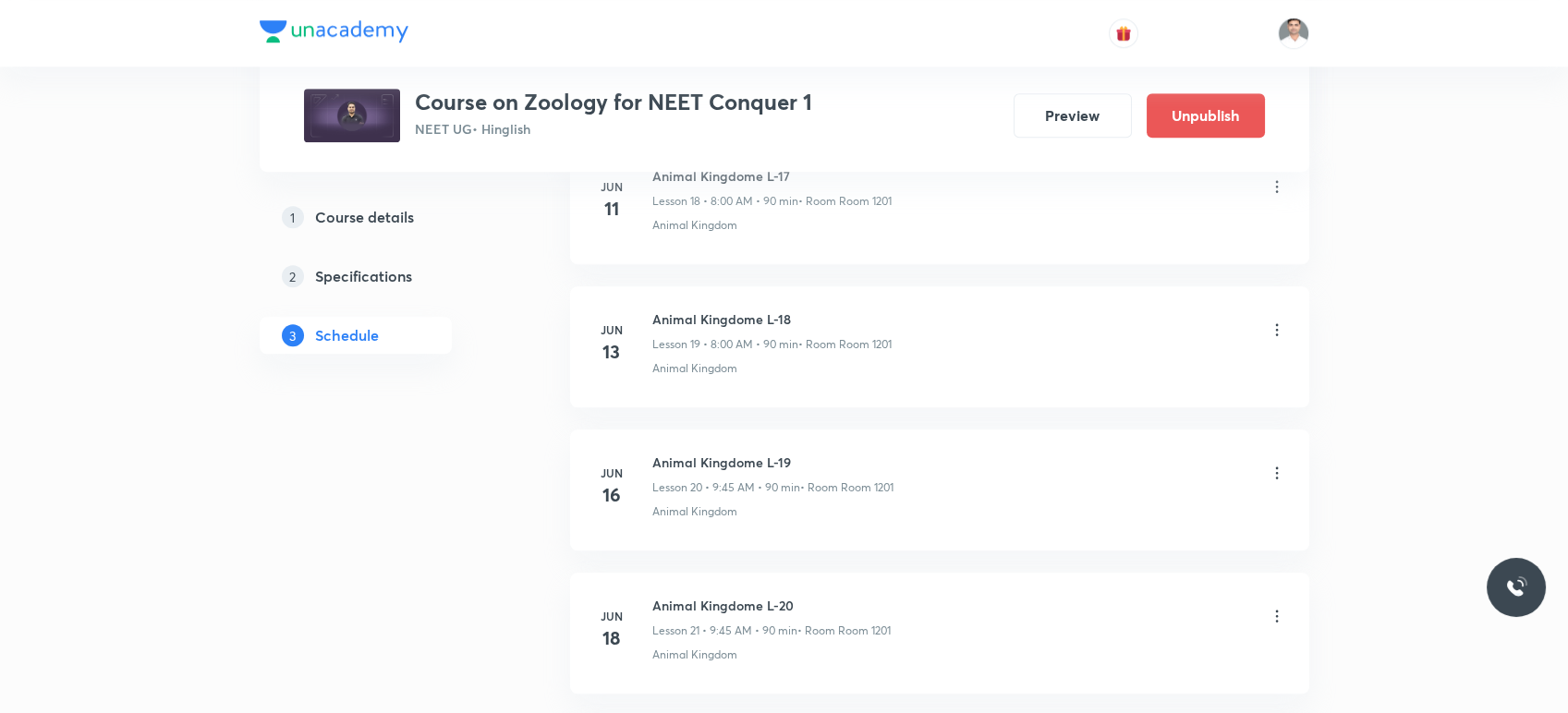
scroll to position [7069, 0]
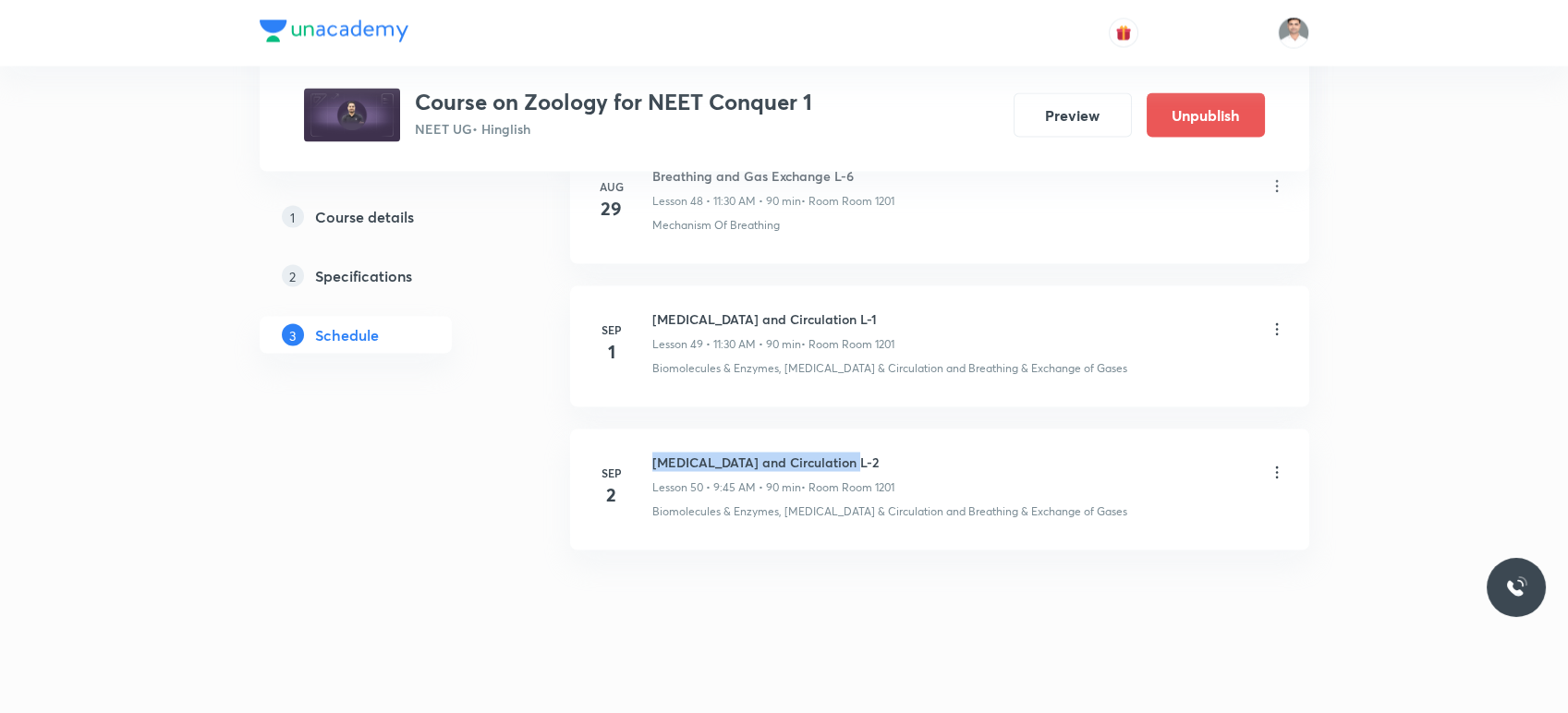
drag, startPoint x: 652, startPoint y: 449, endPoint x: 911, endPoint y: 438, distance: 259.2
click at [911, 438] on li "Sep 2 Body fluids and Circulation L-2 Lesson 50 • 9:45 AM • 90 min • Room Room …" at bounding box center [940, 489] width 740 height 121
copy h6 "Body fluids and Circulation L-2"
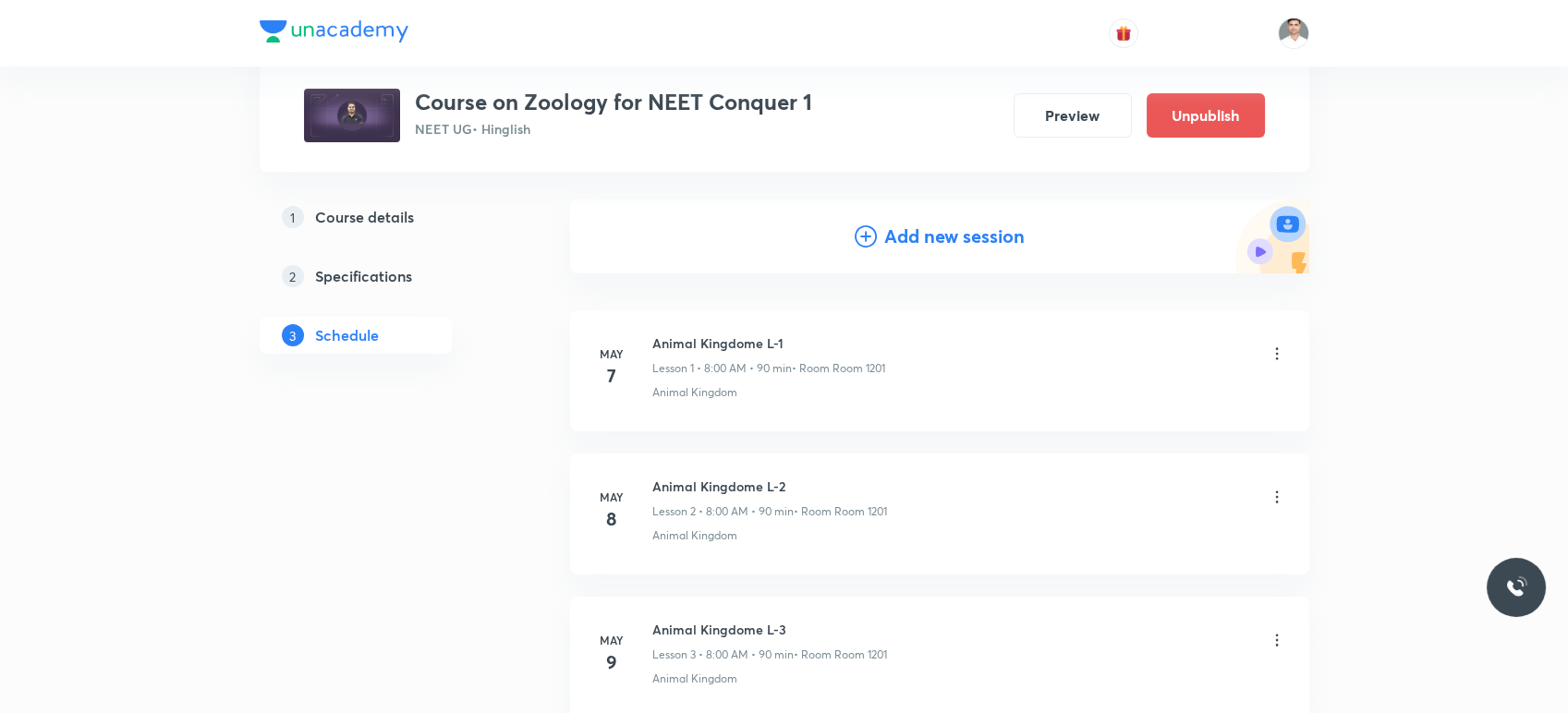
scroll to position [0, 0]
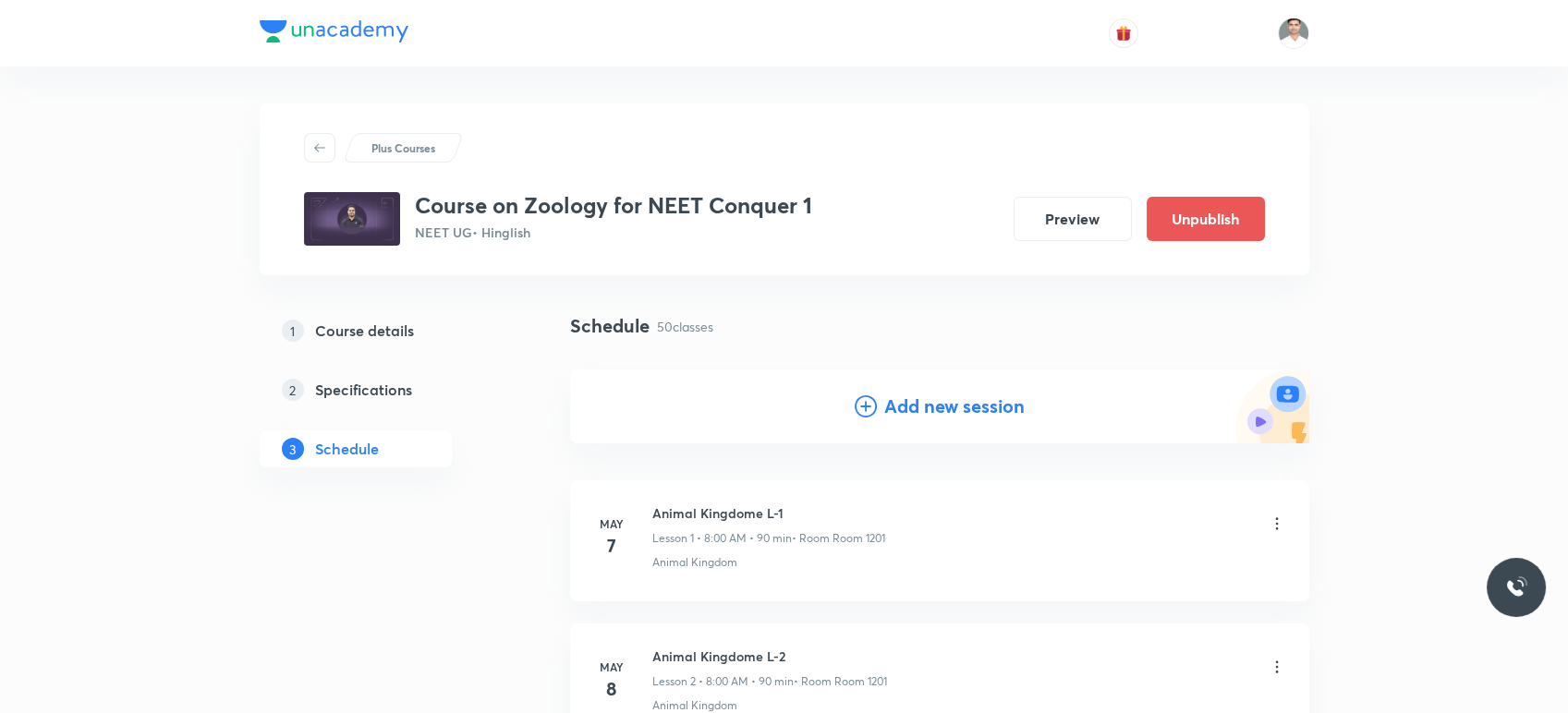
click at [915, 412] on h4 "Add new session" at bounding box center [954, 407] width 141 height 28
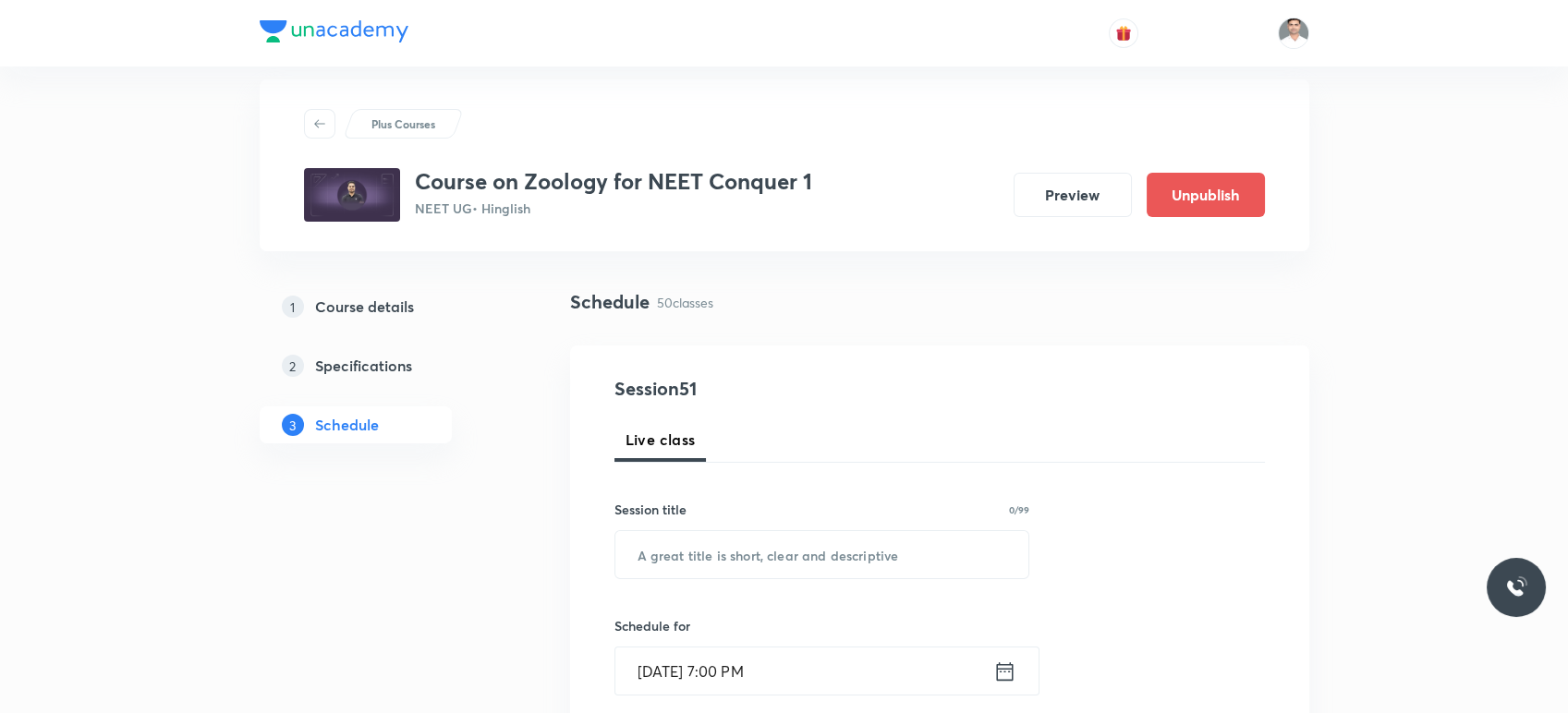
scroll to position [102, 0]
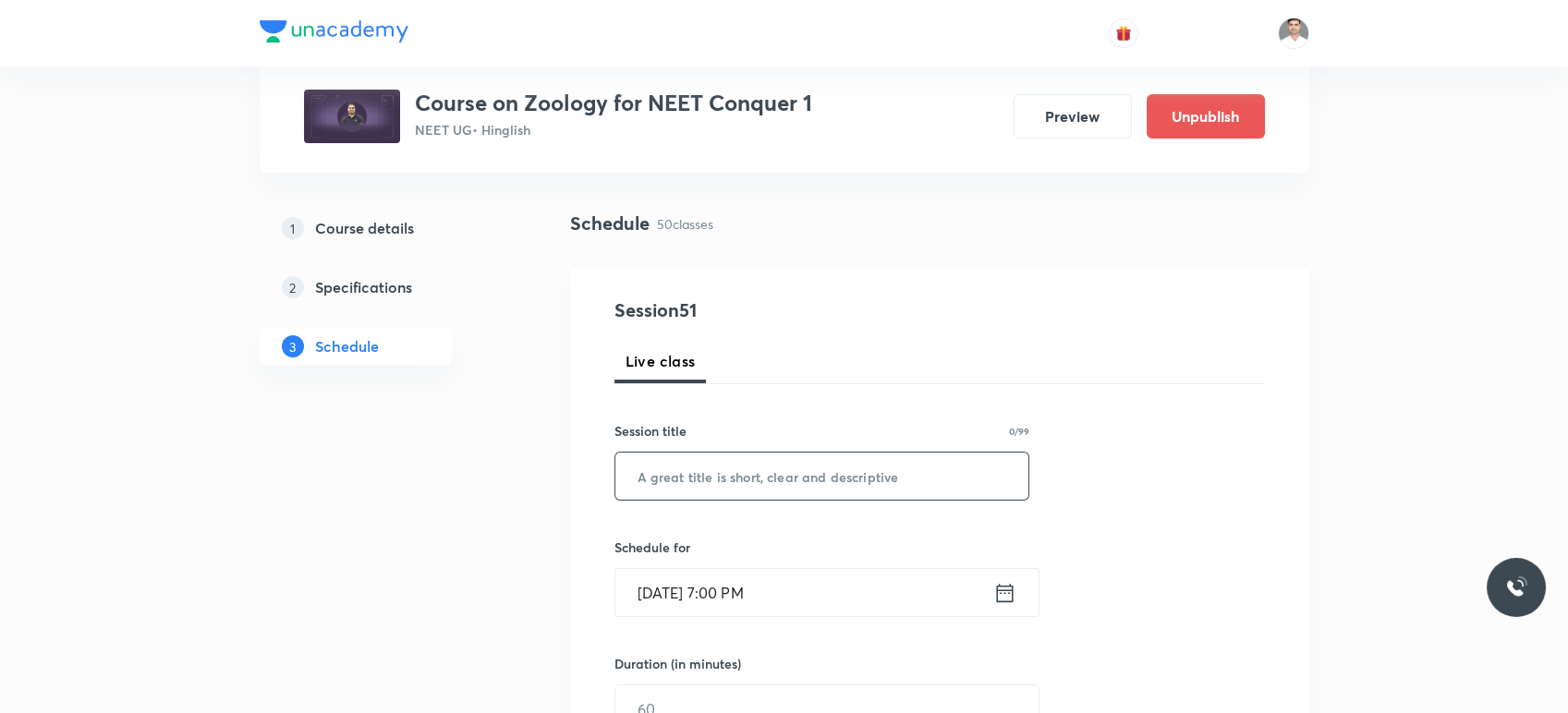
click at [764, 474] on input "text" at bounding box center [822, 477] width 414 height 47
paste input "Body fluids and Circulation L-2"
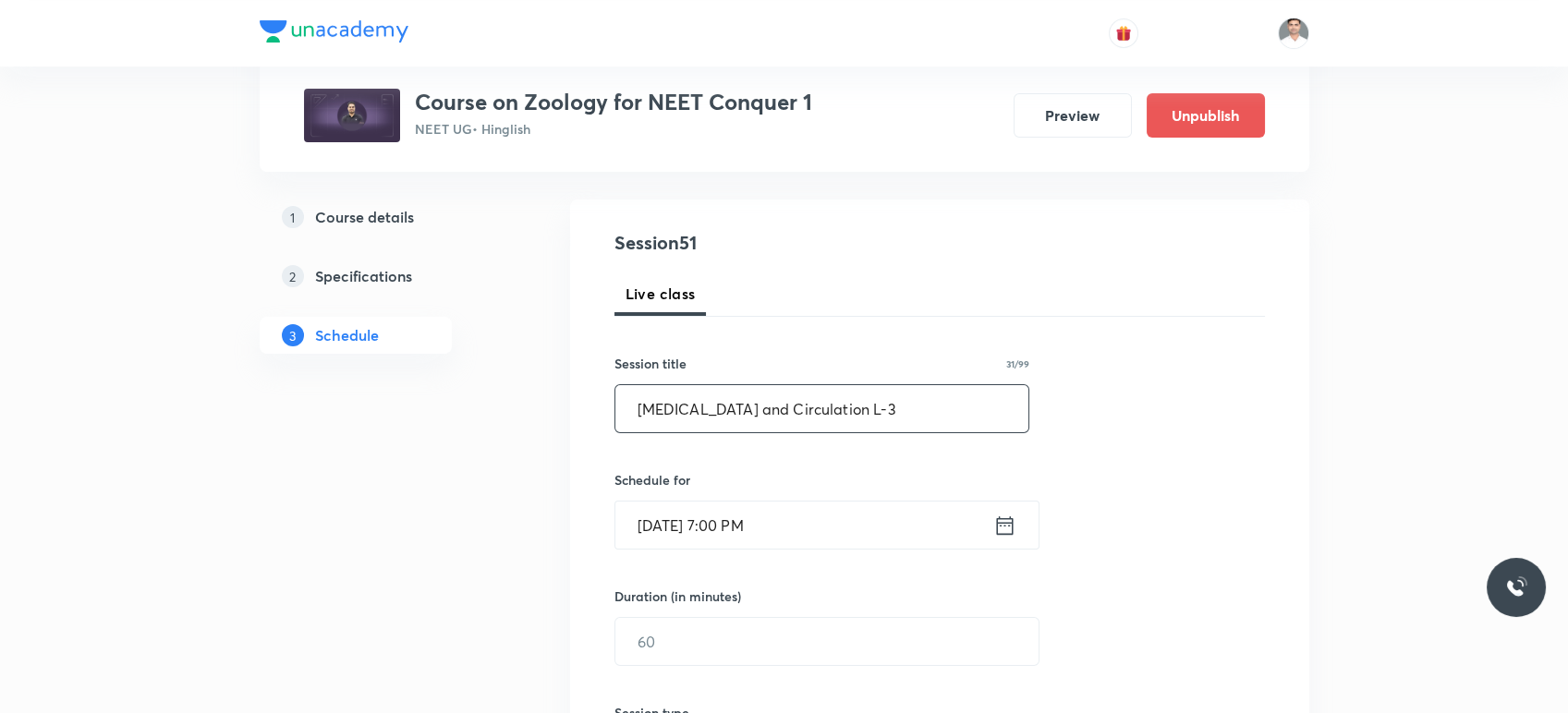
scroll to position [205, 0]
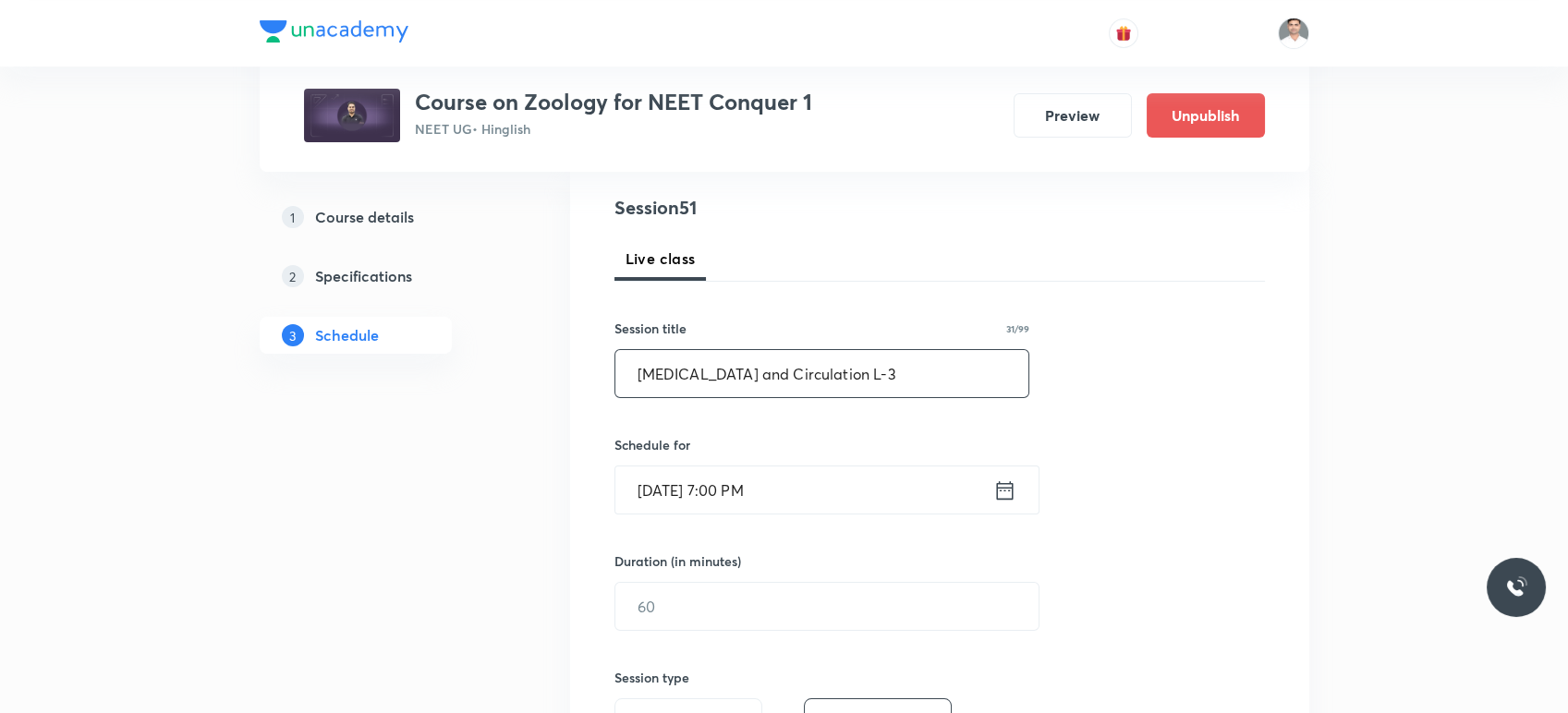
type input "Body fluids and Circulation L-3"
click at [1004, 493] on icon at bounding box center [1005, 490] width 23 height 26
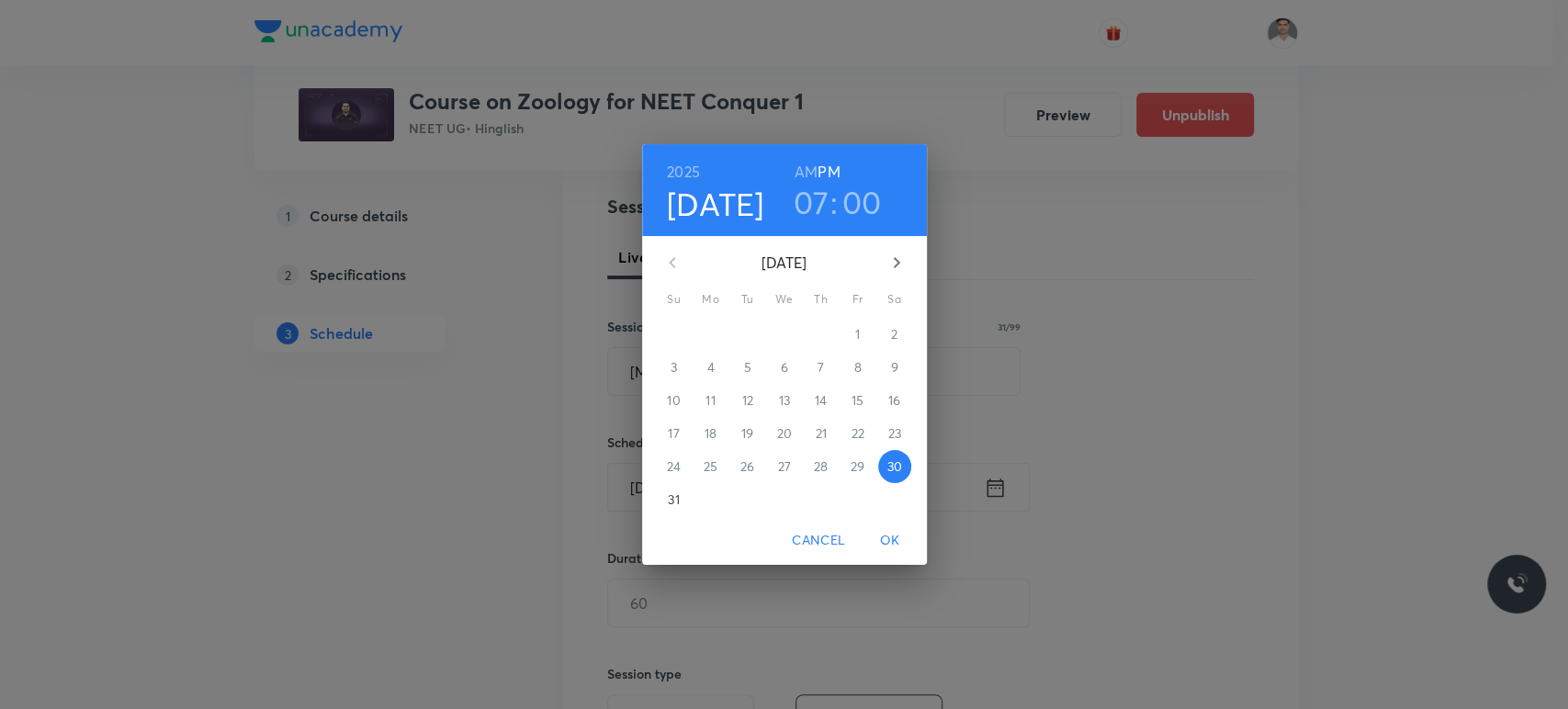
click at [900, 260] on icon "button" at bounding box center [897, 262] width 23 height 23
click at [857, 326] on p "5" at bounding box center [857, 334] width 8 height 19
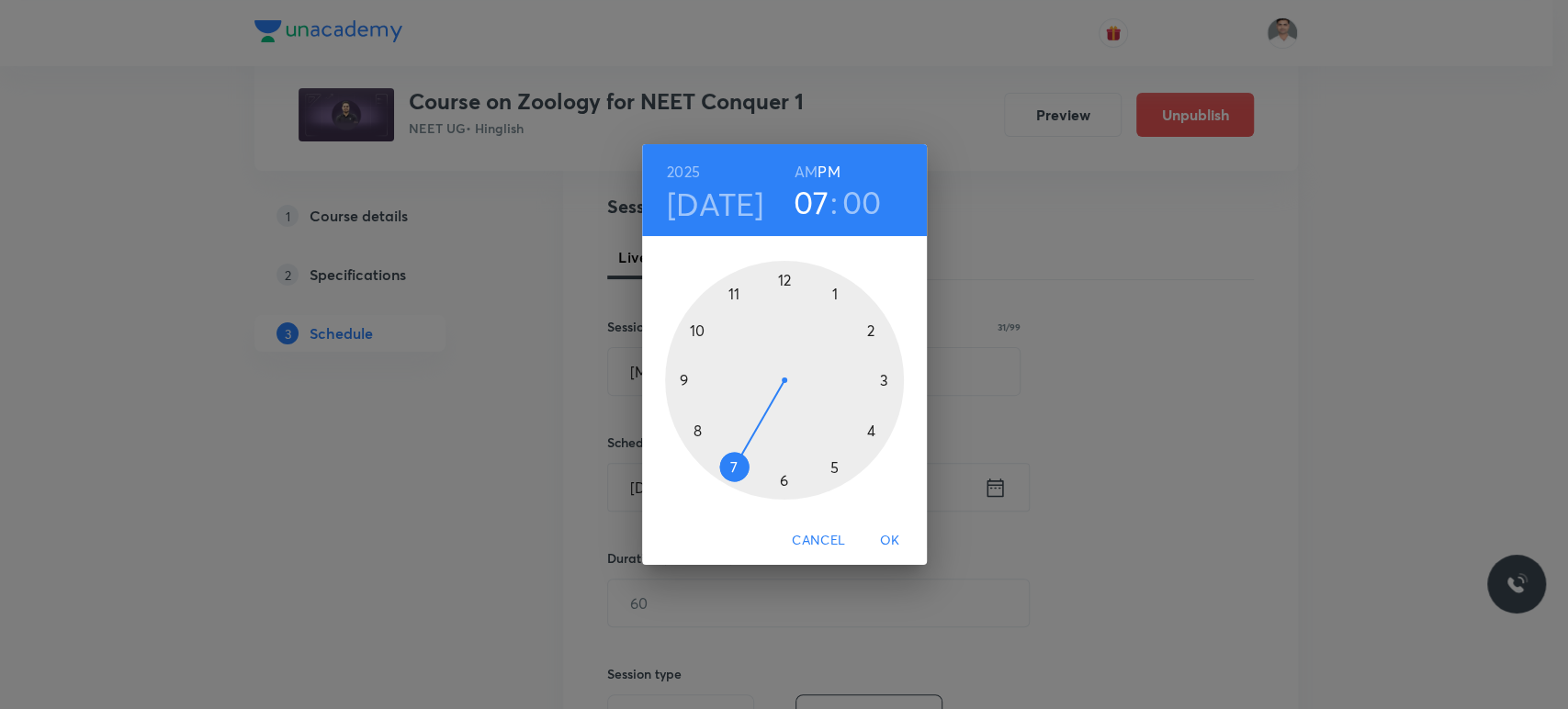
click at [802, 171] on h6 "AM" at bounding box center [806, 171] width 23 height 25
click at [734, 291] on div at bounding box center [784, 380] width 239 height 239
click at [781, 477] on div at bounding box center [784, 380] width 239 height 239
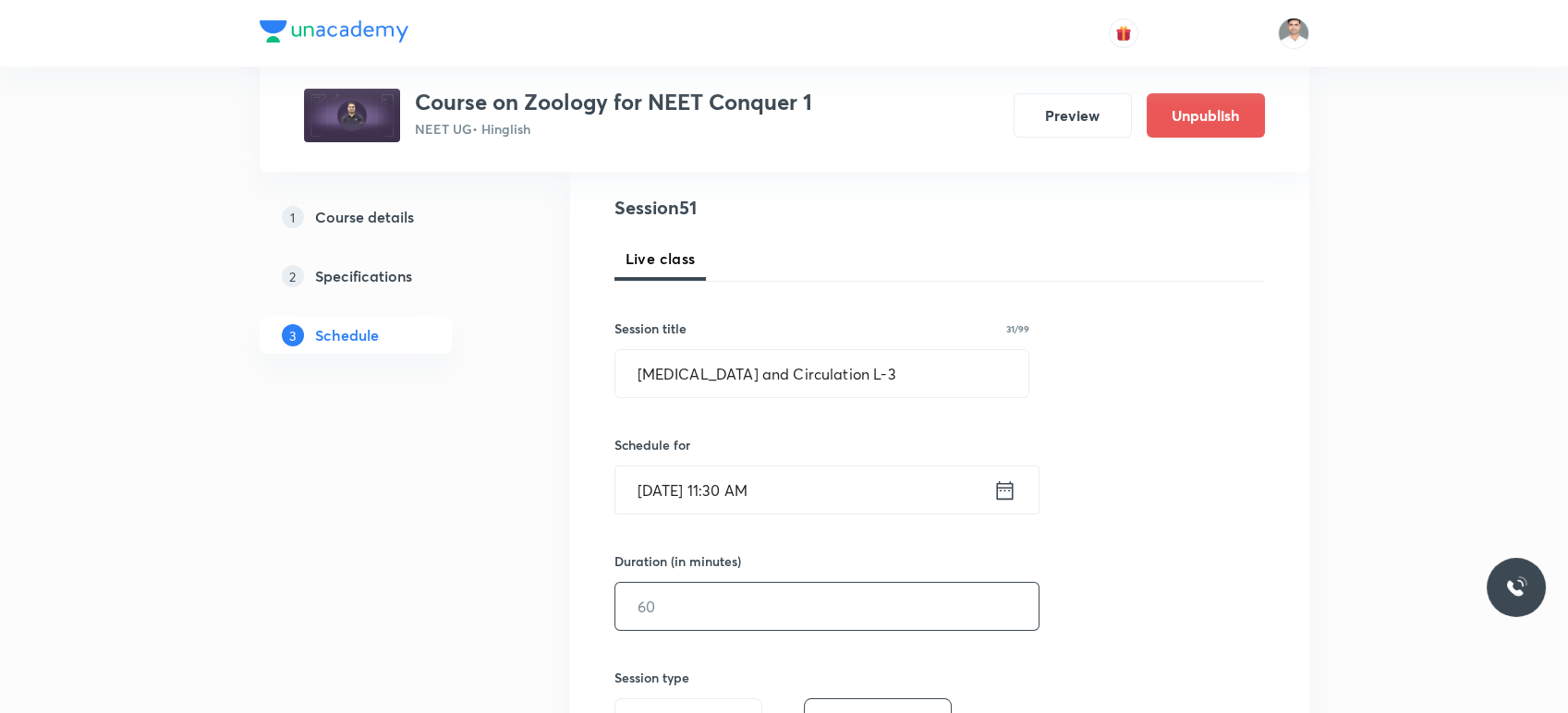
click at [754, 610] on input "text" at bounding box center [827, 607] width 424 height 47
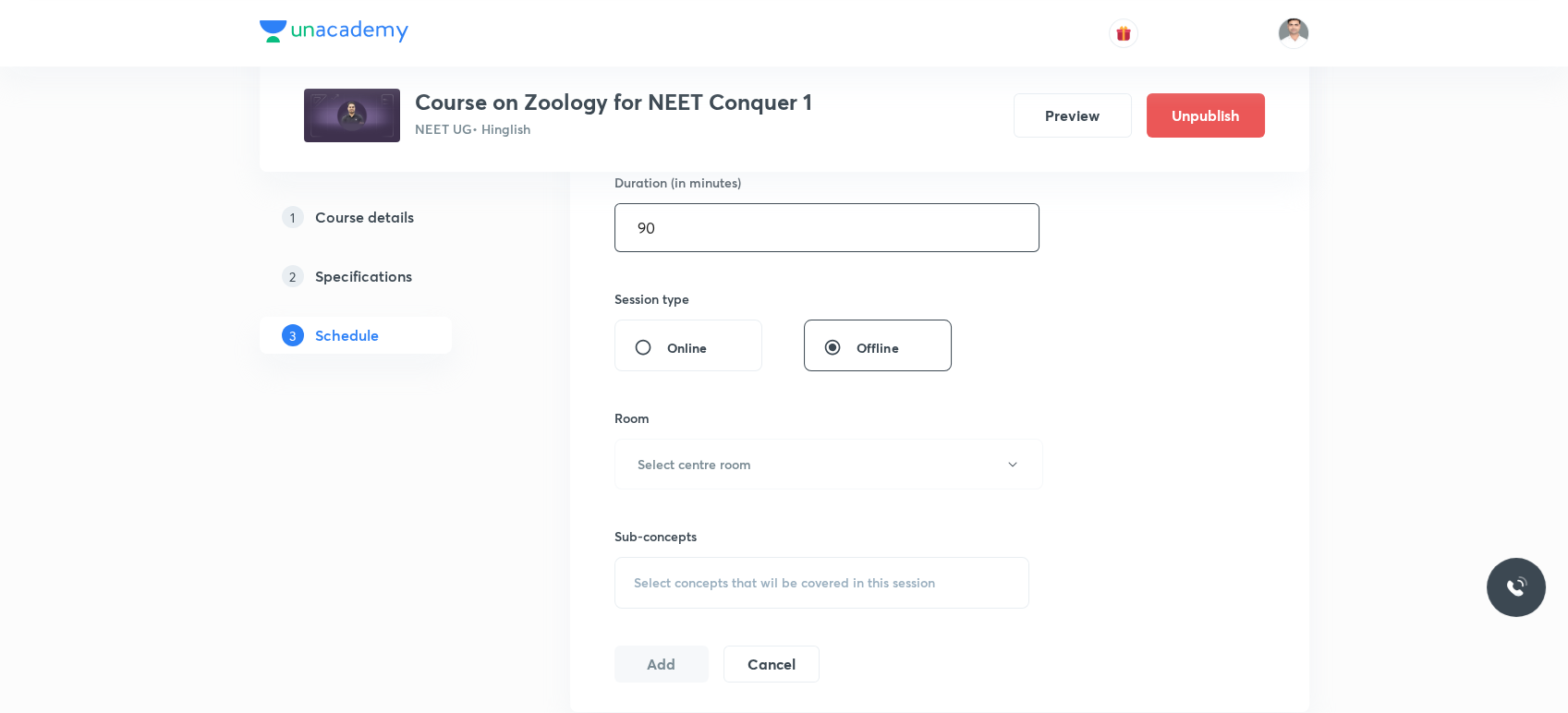
scroll to position [616, 0]
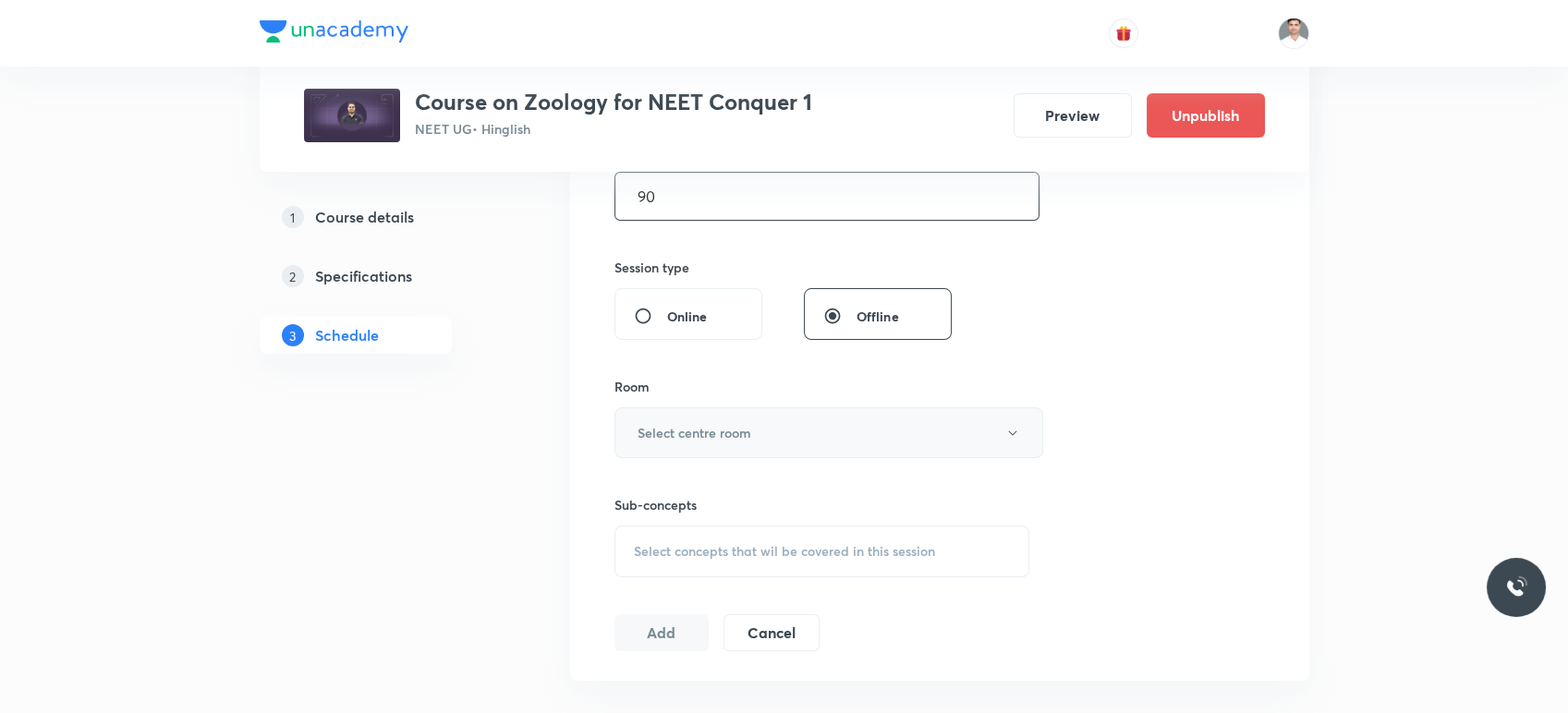
type input "90"
click at [729, 436] on h6 "Select centre room" at bounding box center [693, 433] width 113 height 20
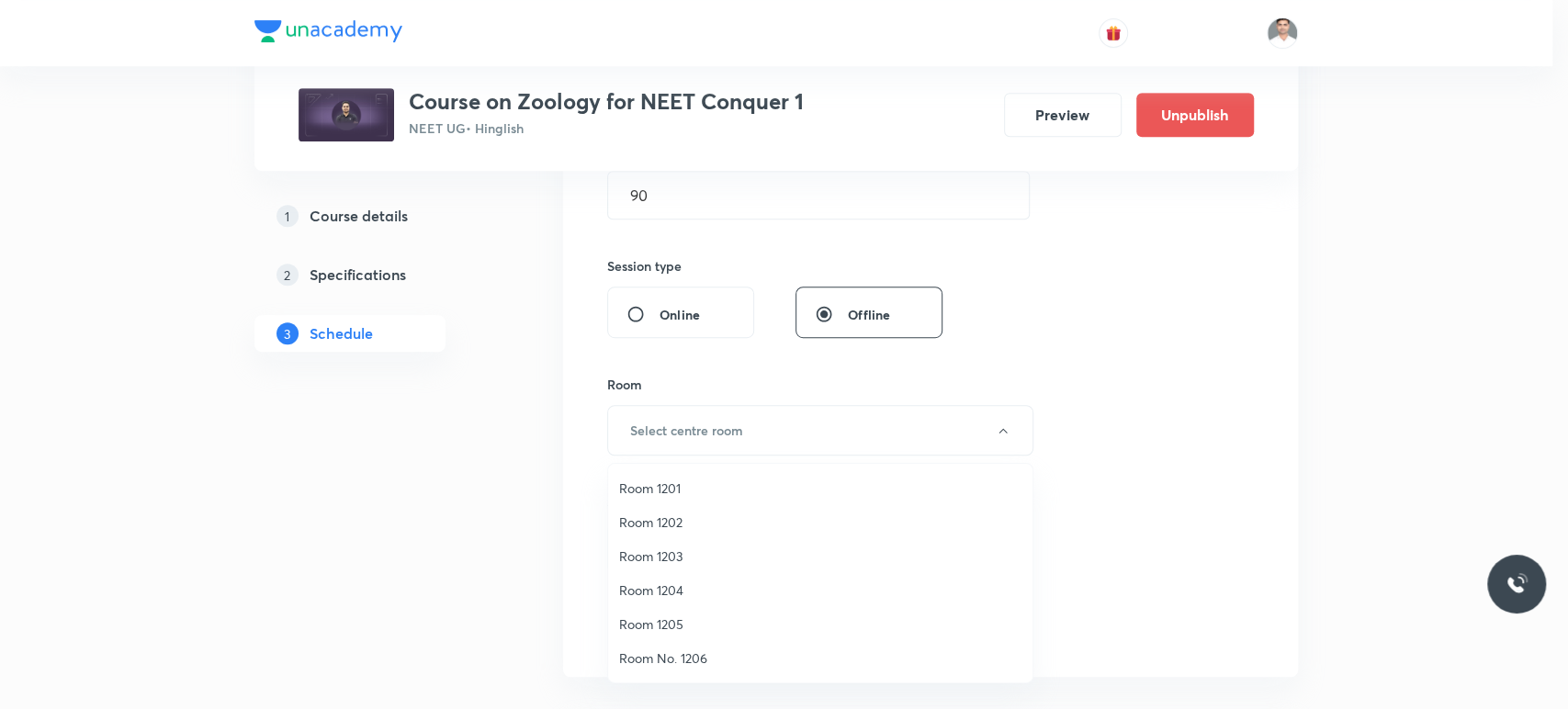
click at [691, 479] on span "Room 1201" at bounding box center [819, 489] width 402 height 20
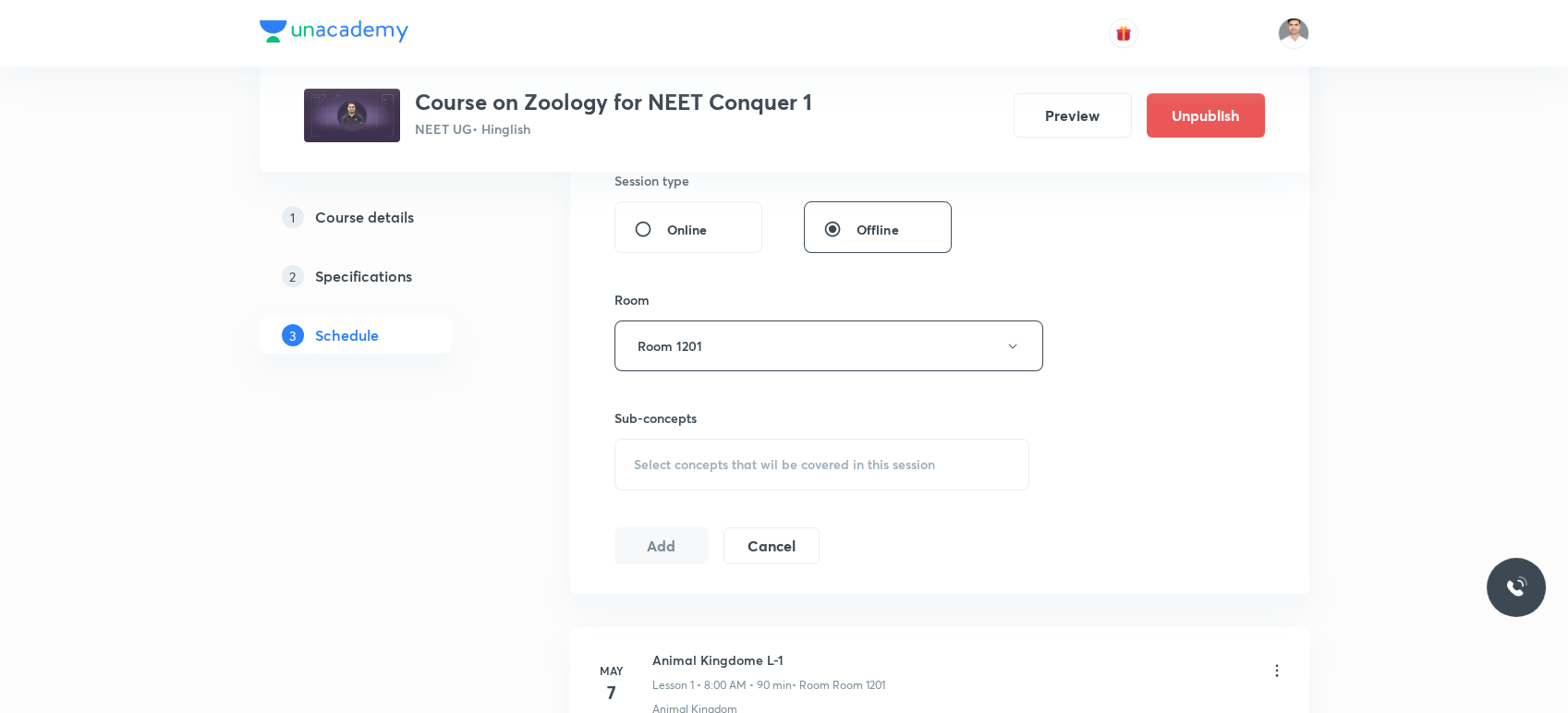
scroll to position [820, 0]
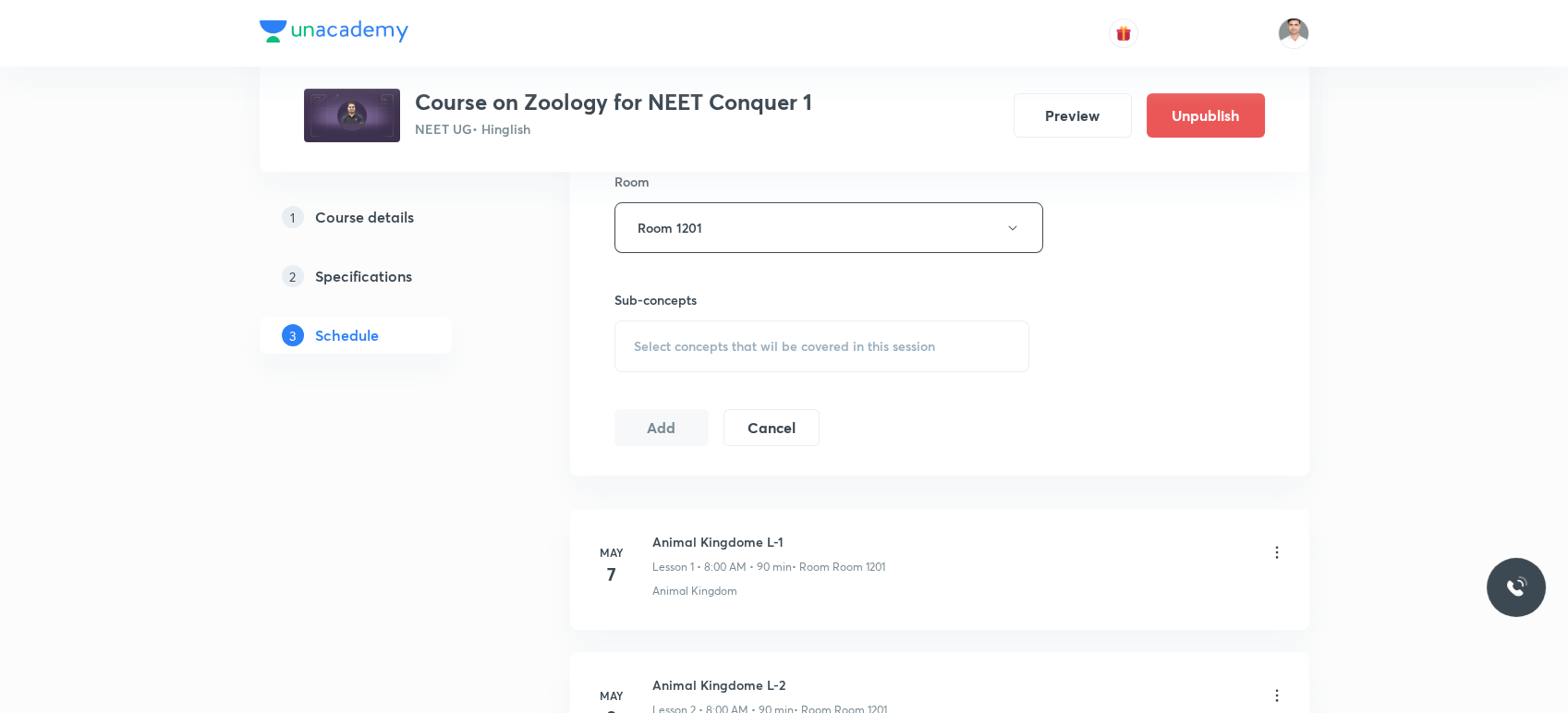
click at [725, 348] on span "Select concepts that wil be covered in this session" at bounding box center [785, 346] width 301 height 15
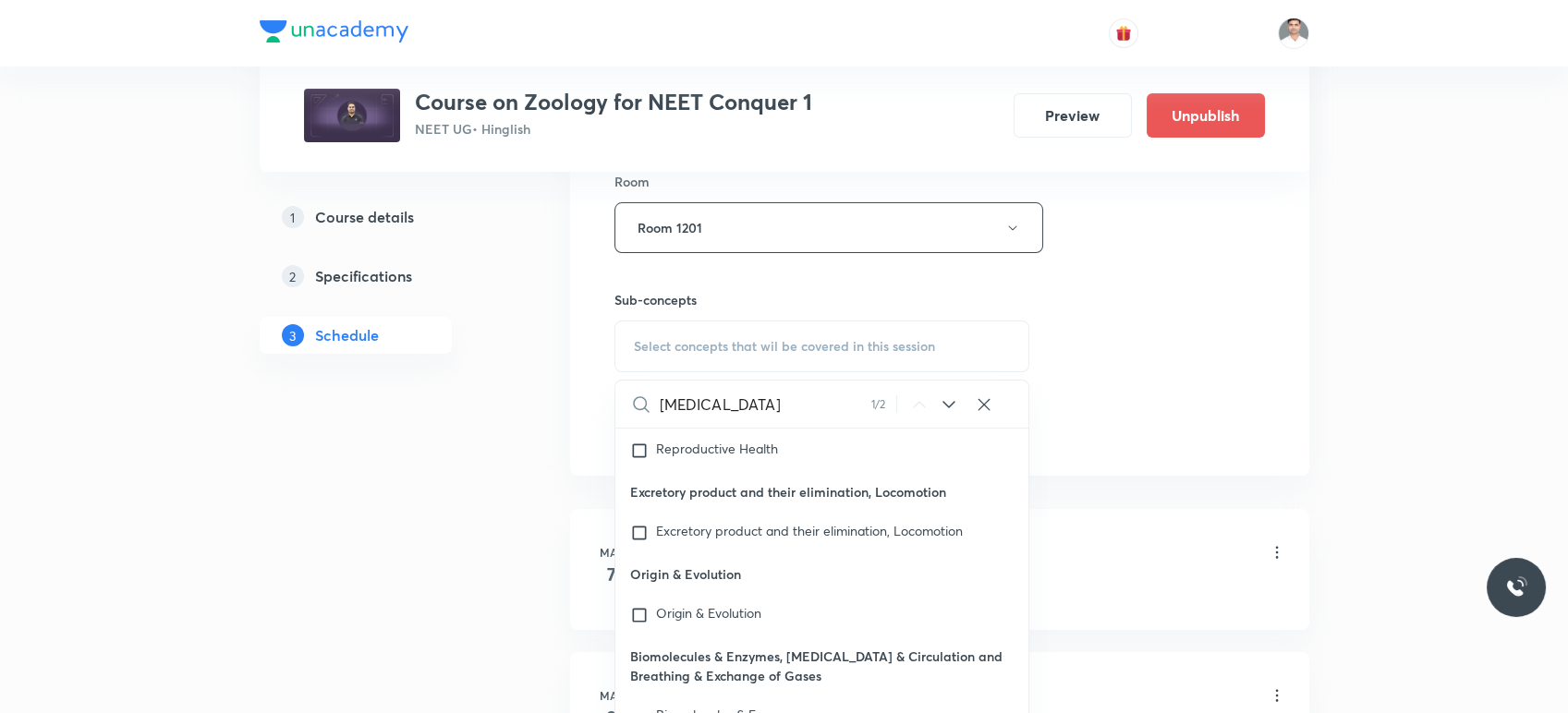
scroll to position [85245, 0]
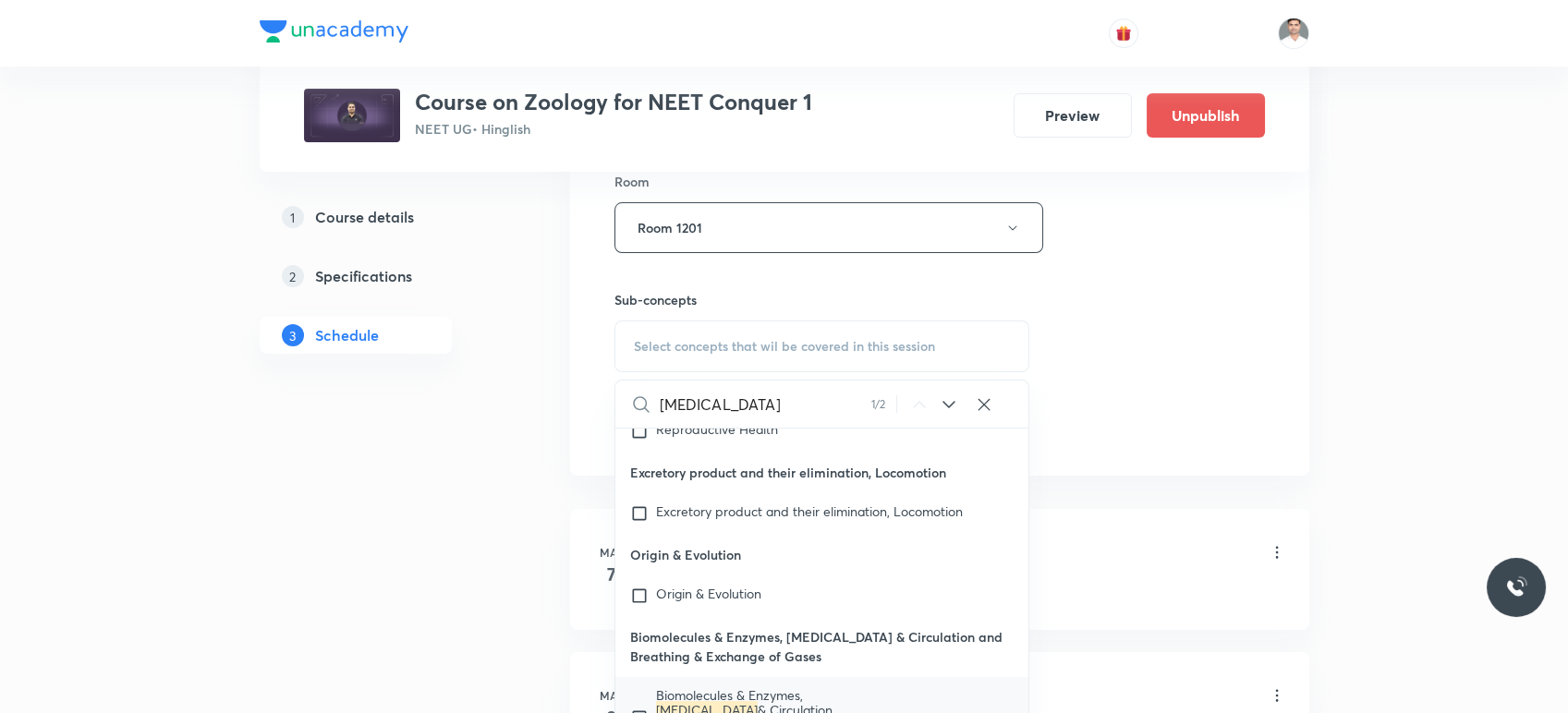
type input "Body fluids"
click at [765, 701] on span "& Circulation and Breathing & Exchange of Gases" at bounding box center [744, 725] width 176 height 47
checkbox input "true"
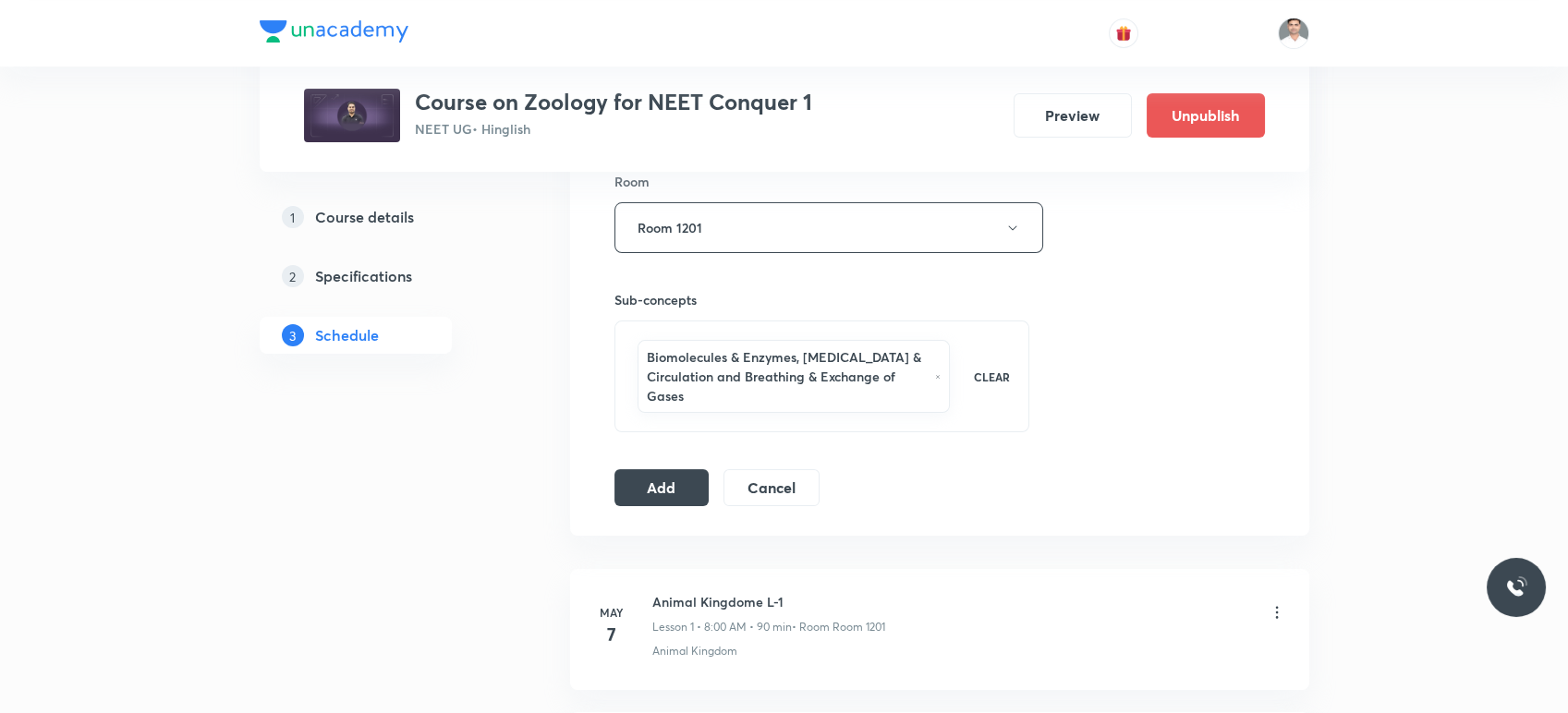
click at [656, 503] on div "Add Cancel" at bounding box center [724, 488] width 220 height 37
click at [658, 487] on button "Add" at bounding box center [662, 486] width 96 height 37
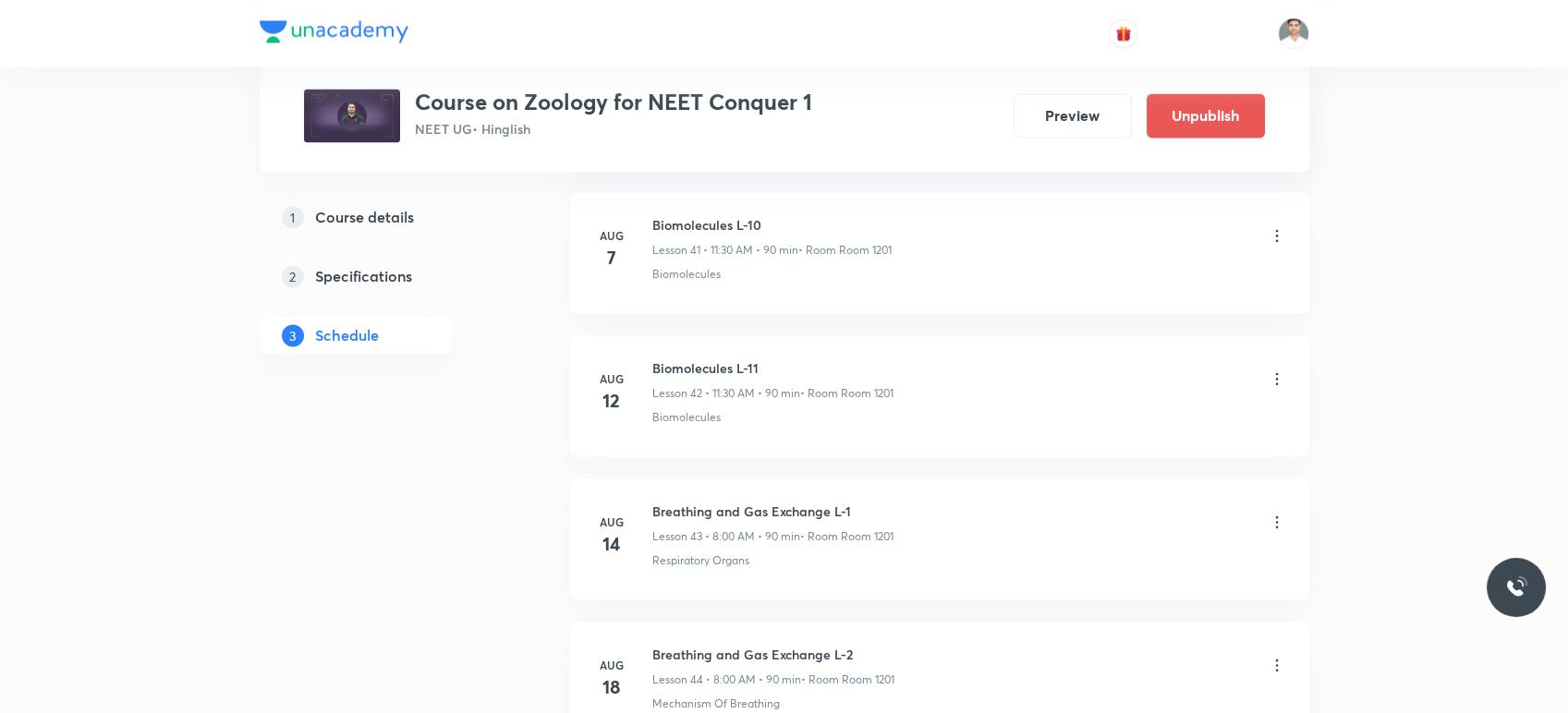
scroll to position [7213, 0]
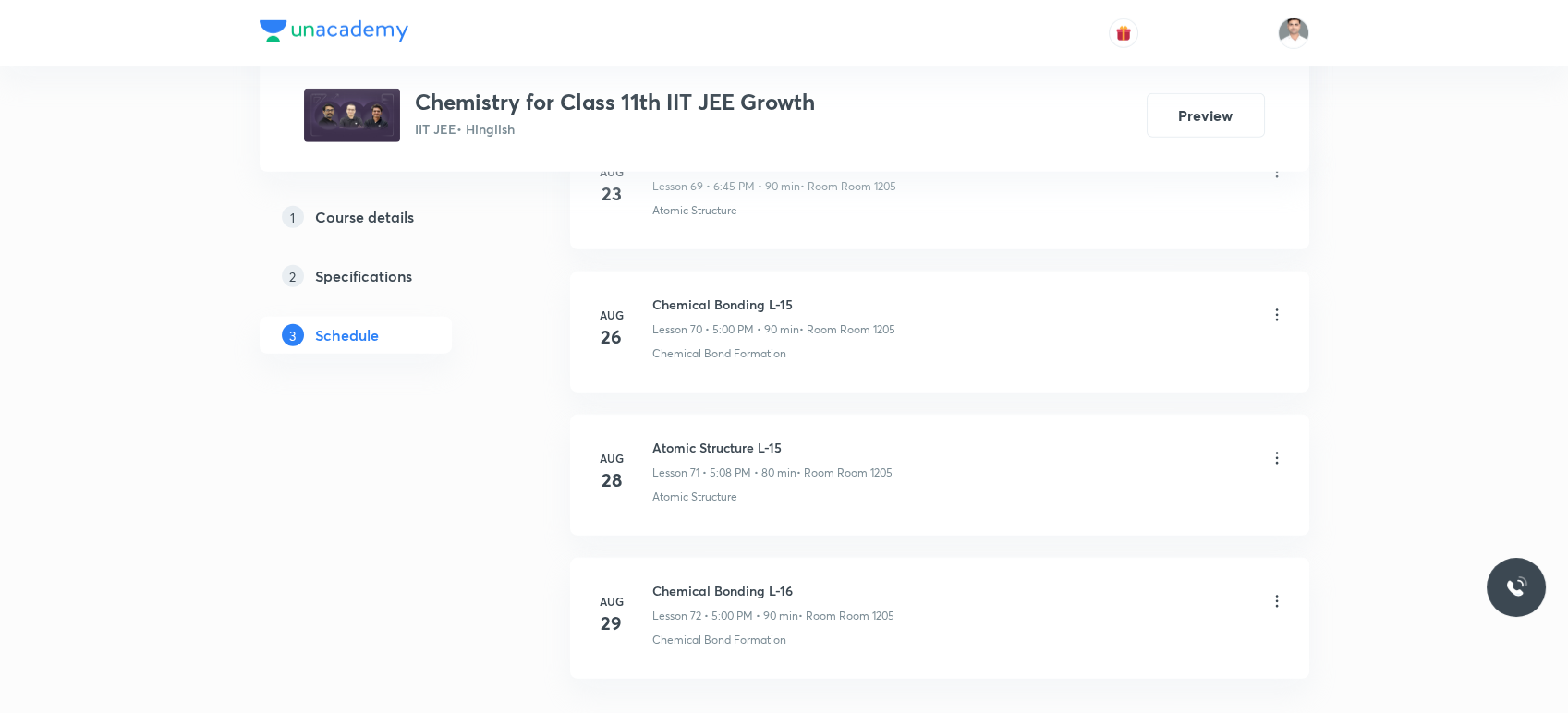
scroll to position [11181, 0]
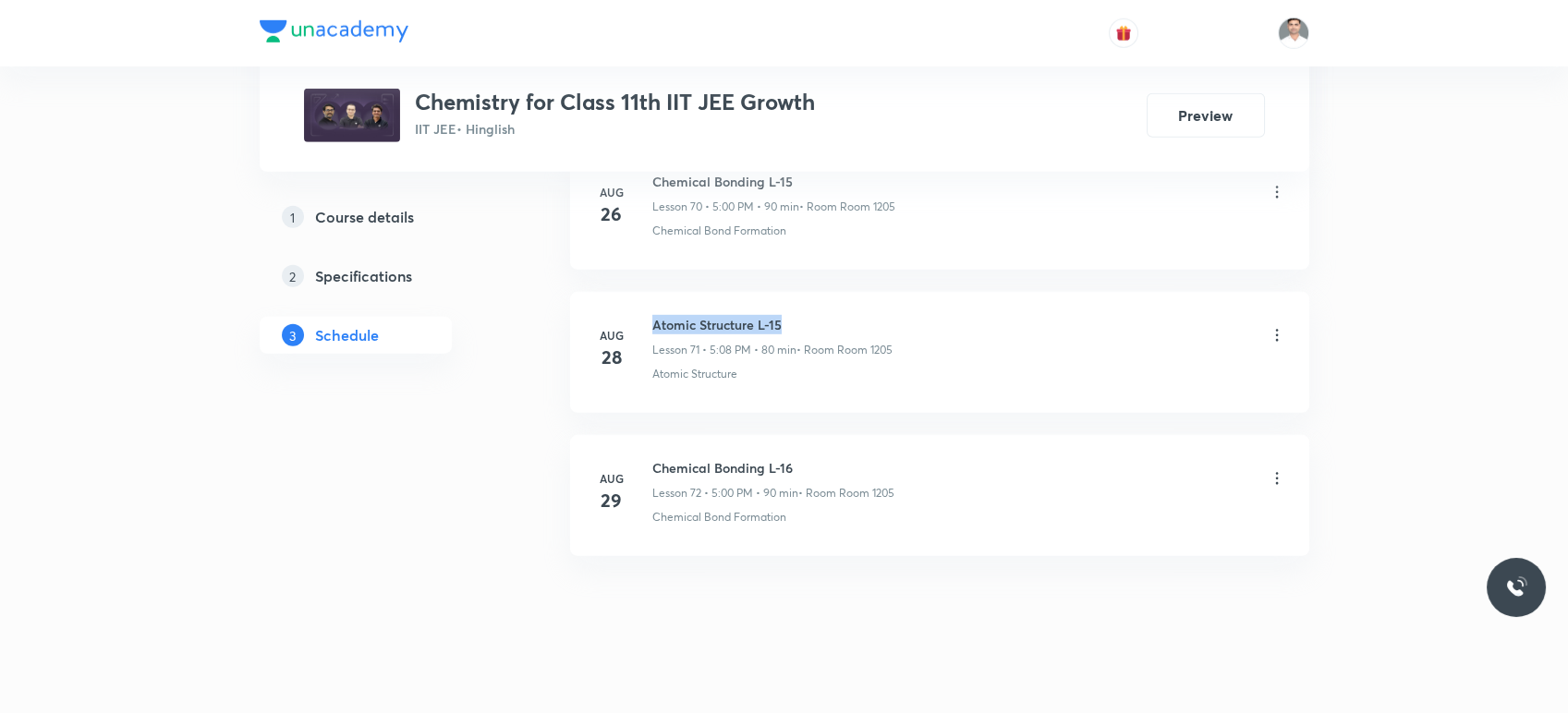
drag, startPoint x: 650, startPoint y: 307, endPoint x: 909, endPoint y: 298, distance: 259.2
click at [908, 315] on div "[DATE] Atomic Structure L-15 Lesson 71 • 5:08 PM • 80 min • Room Room 1205 Atom…" at bounding box center [940, 349] width 693 height 67
copy h6 "Atomic Structure L-15"
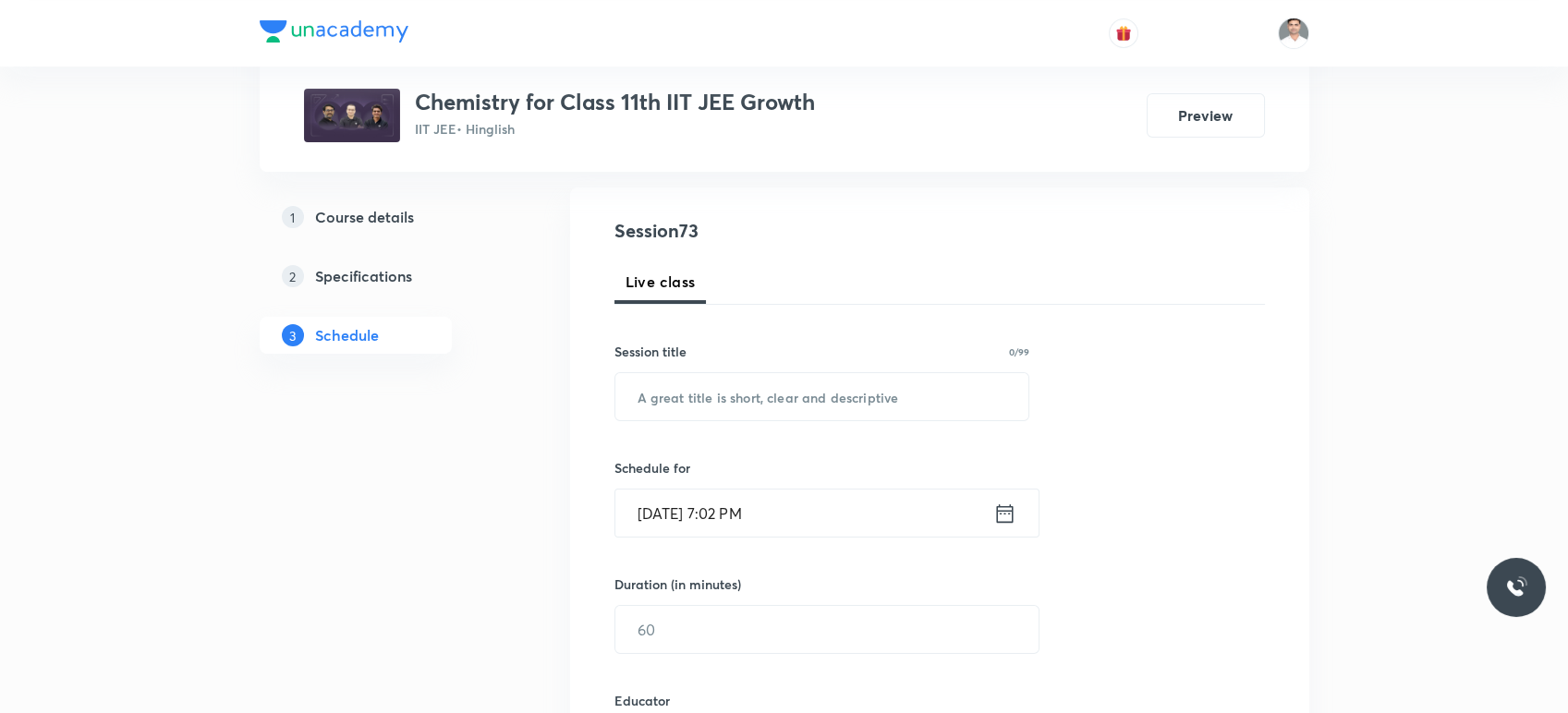
scroll to position [205, 0]
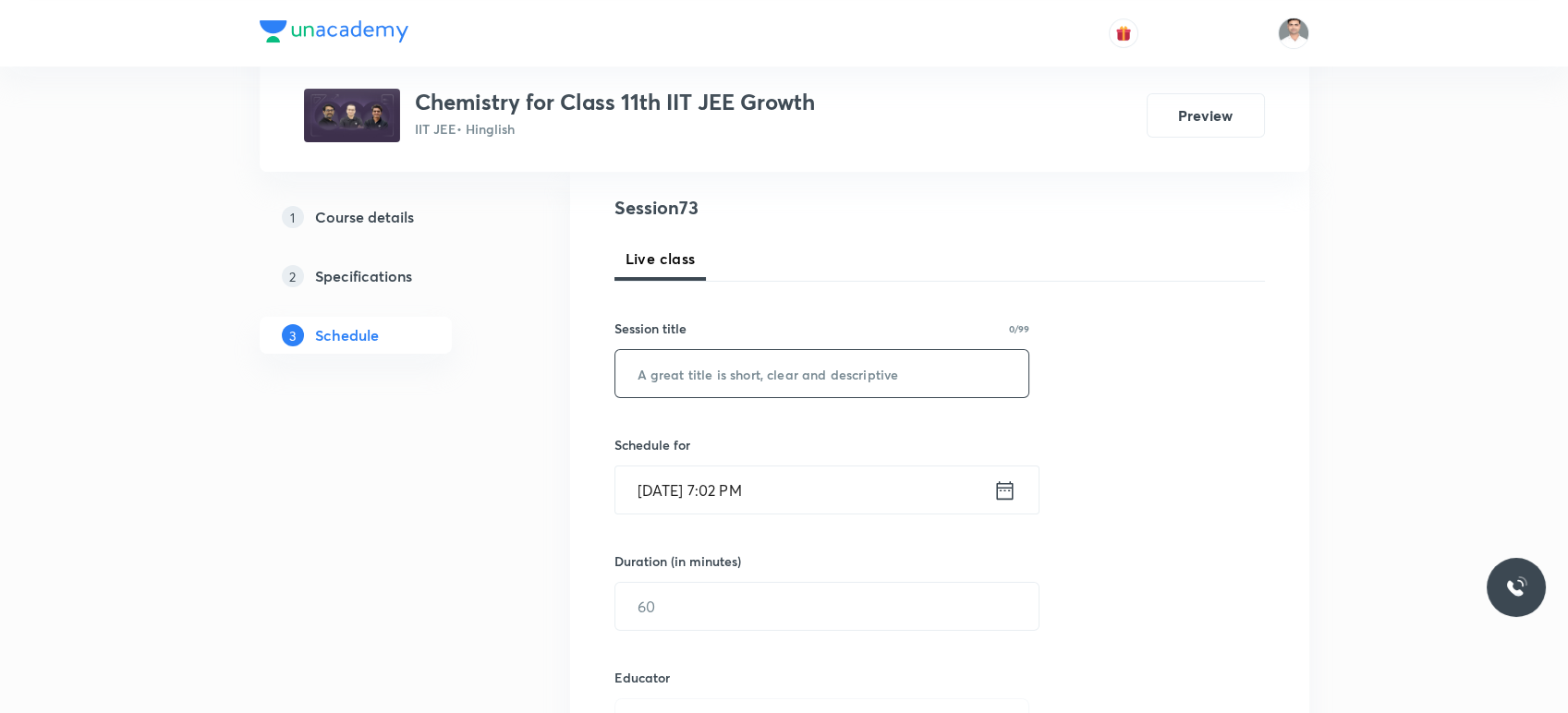
click at [724, 359] on input "text" at bounding box center [822, 374] width 414 height 47
paste input "Atomic Structure L-15"
type input "Atomic Structure L-16"
click at [999, 496] on icon at bounding box center [1005, 490] width 23 height 26
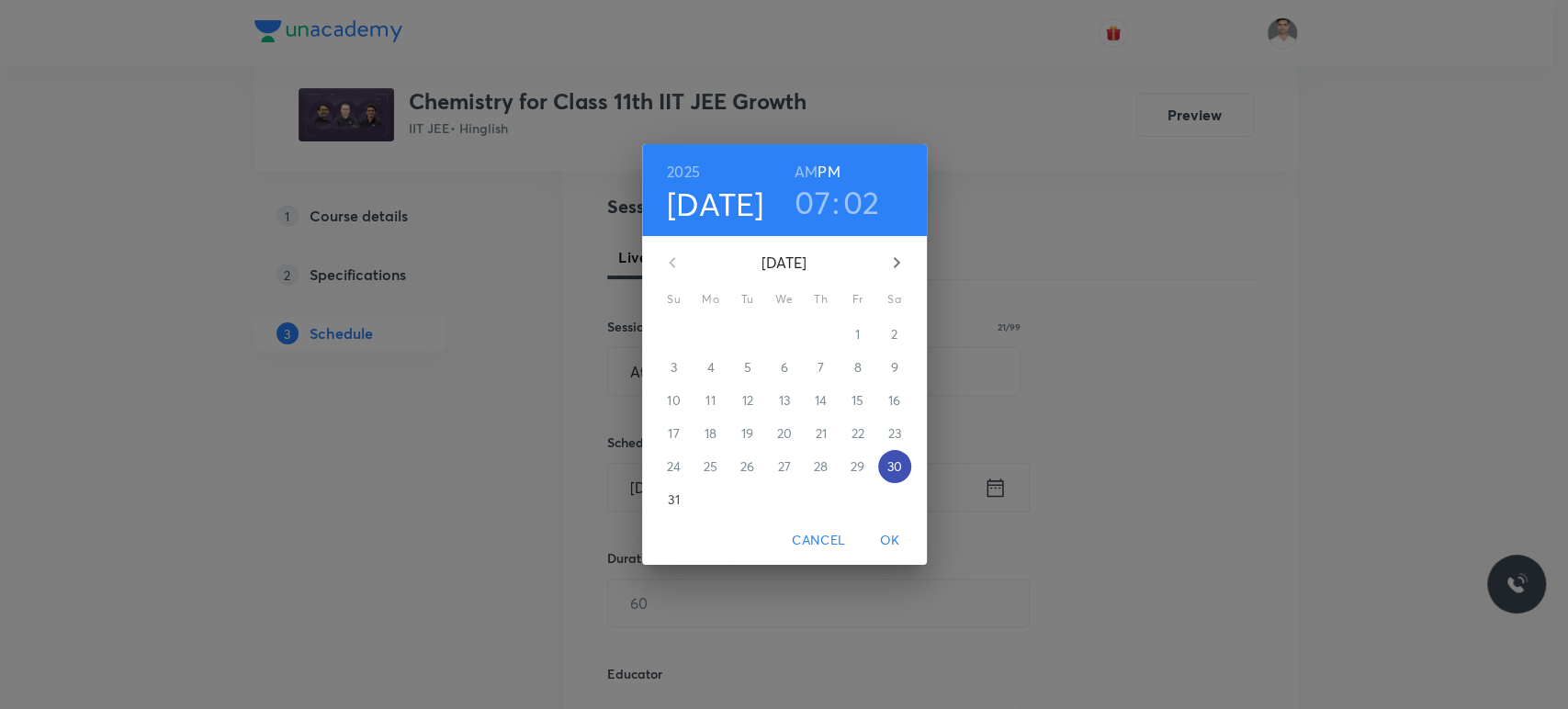
click at [900, 466] on p "30" at bounding box center [893, 466] width 15 height 19
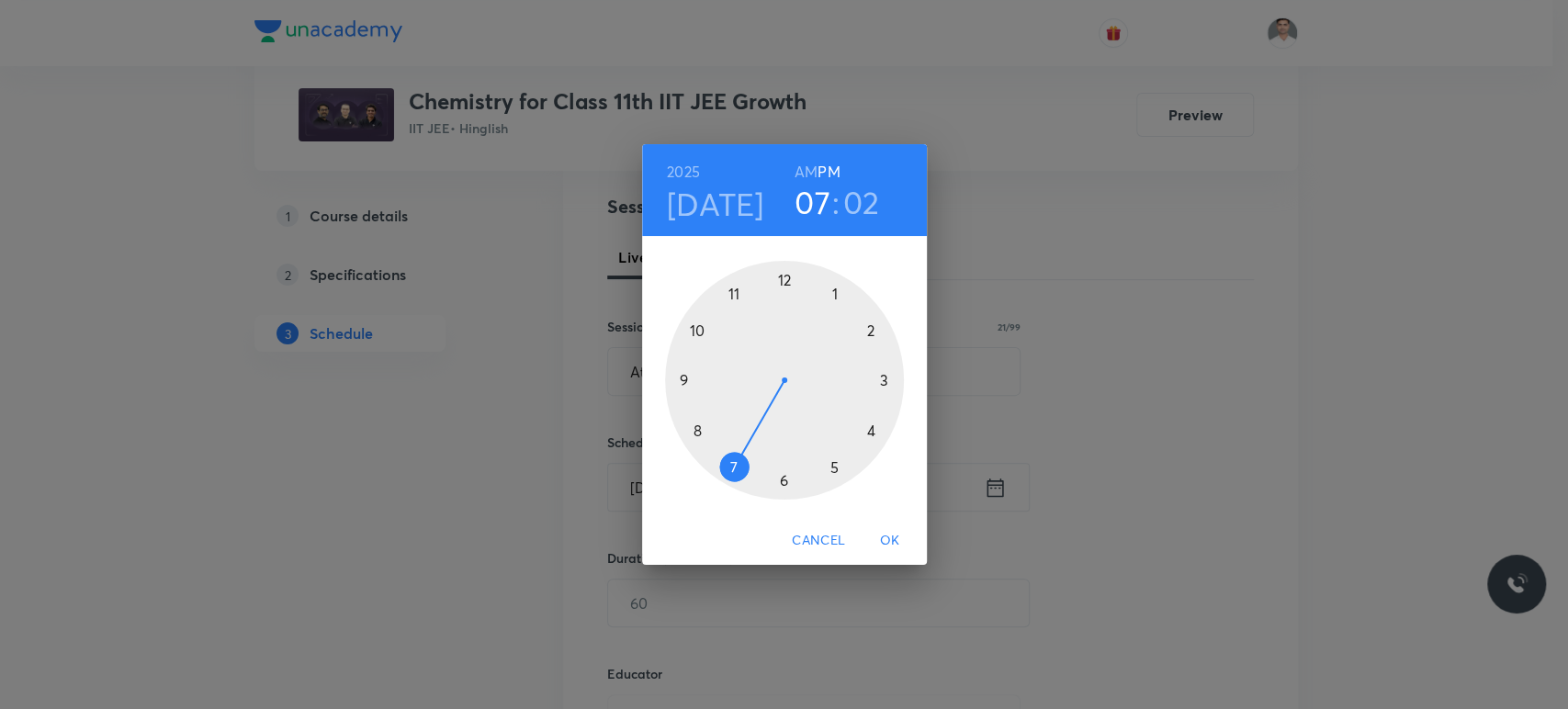
click at [738, 457] on div at bounding box center [784, 380] width 239 height 239
drag, startPoint x: 808, startPoint y: 281, endPoint x: 817, endPoint y: 292, distance: 14.2
click at [817, 292] on div at bounding box center [784, 380] width 239 height 239
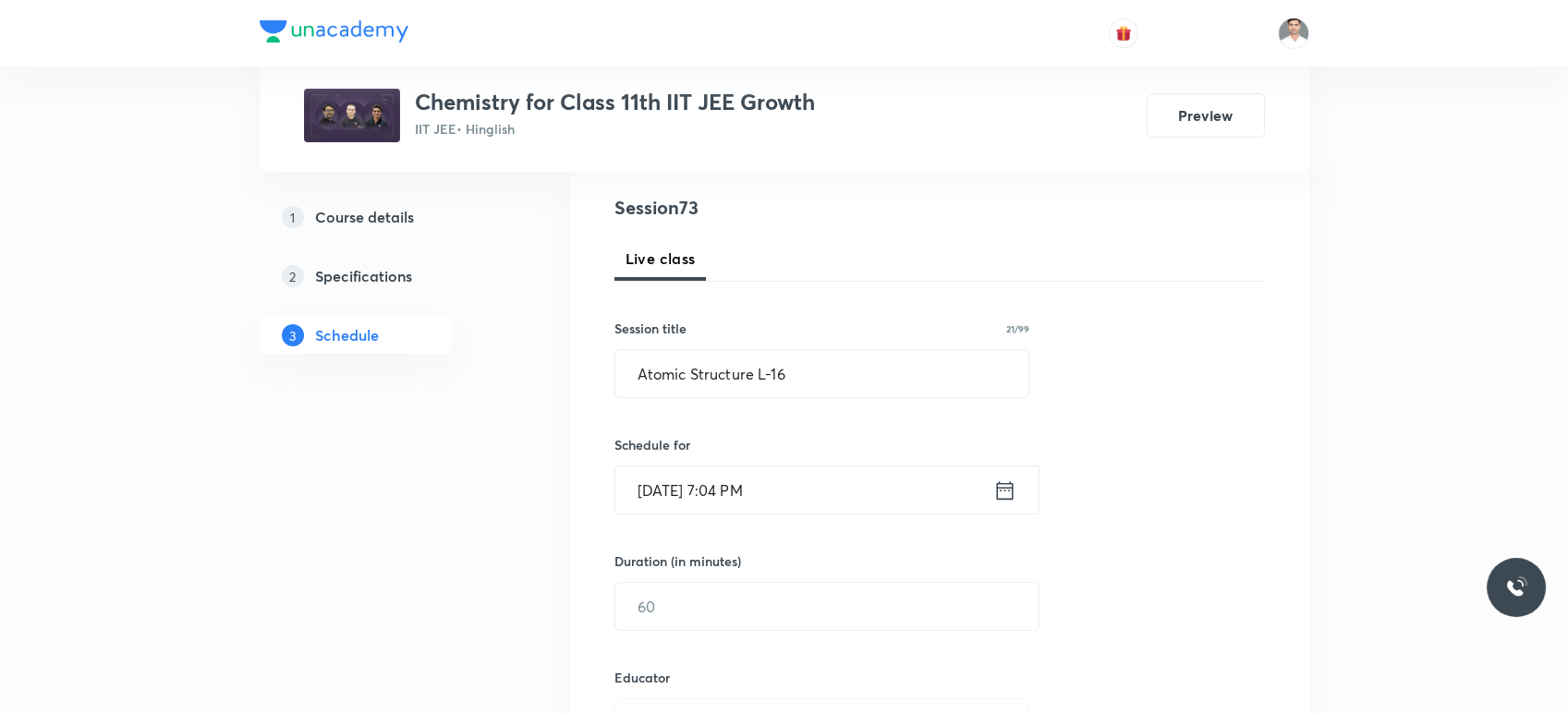
click at [987, 490] on input "Aug 30, 2025, 7:04 PM" at bounding box center [805, 490] width 378 height 47
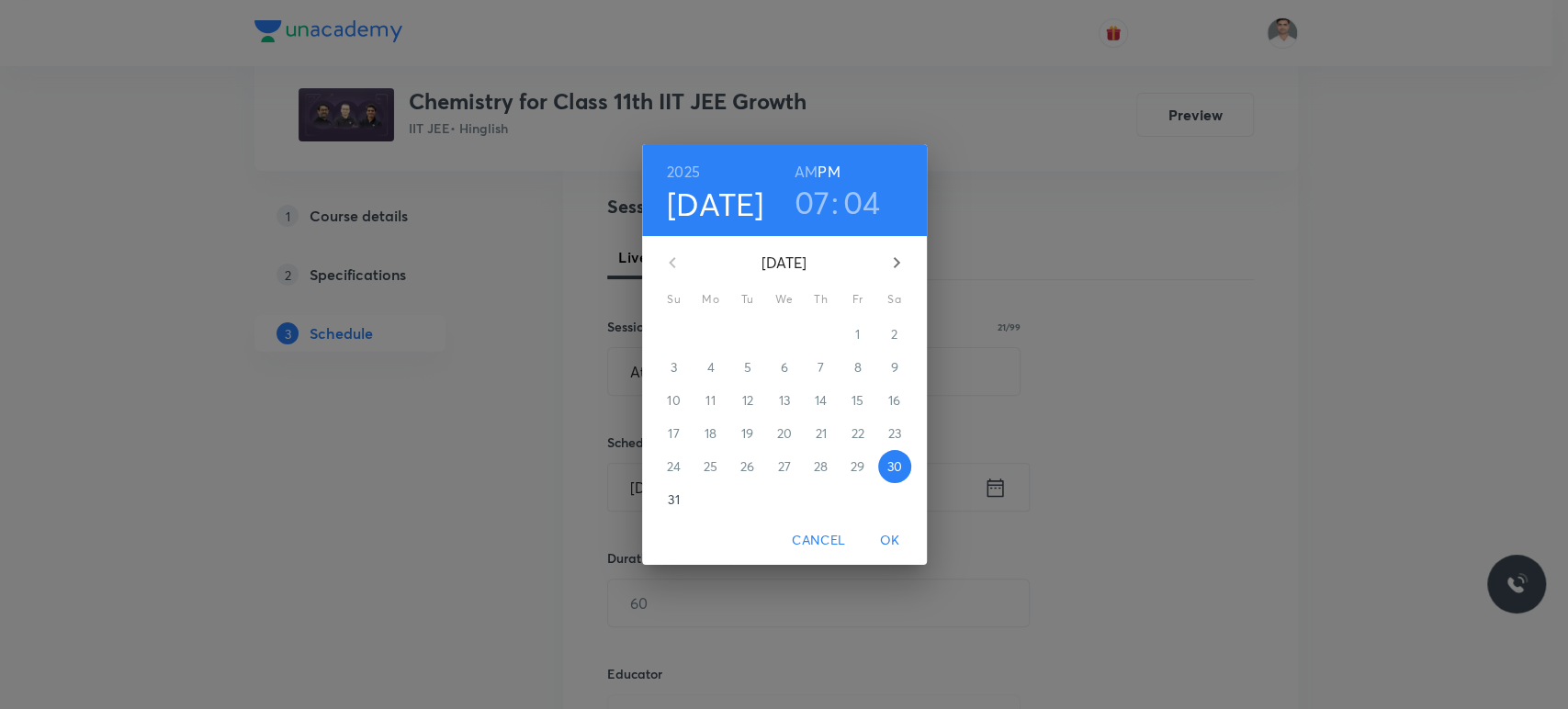
click at [864, 204] on h3 "04" at bounding box center [861, 202] width 37 height 38
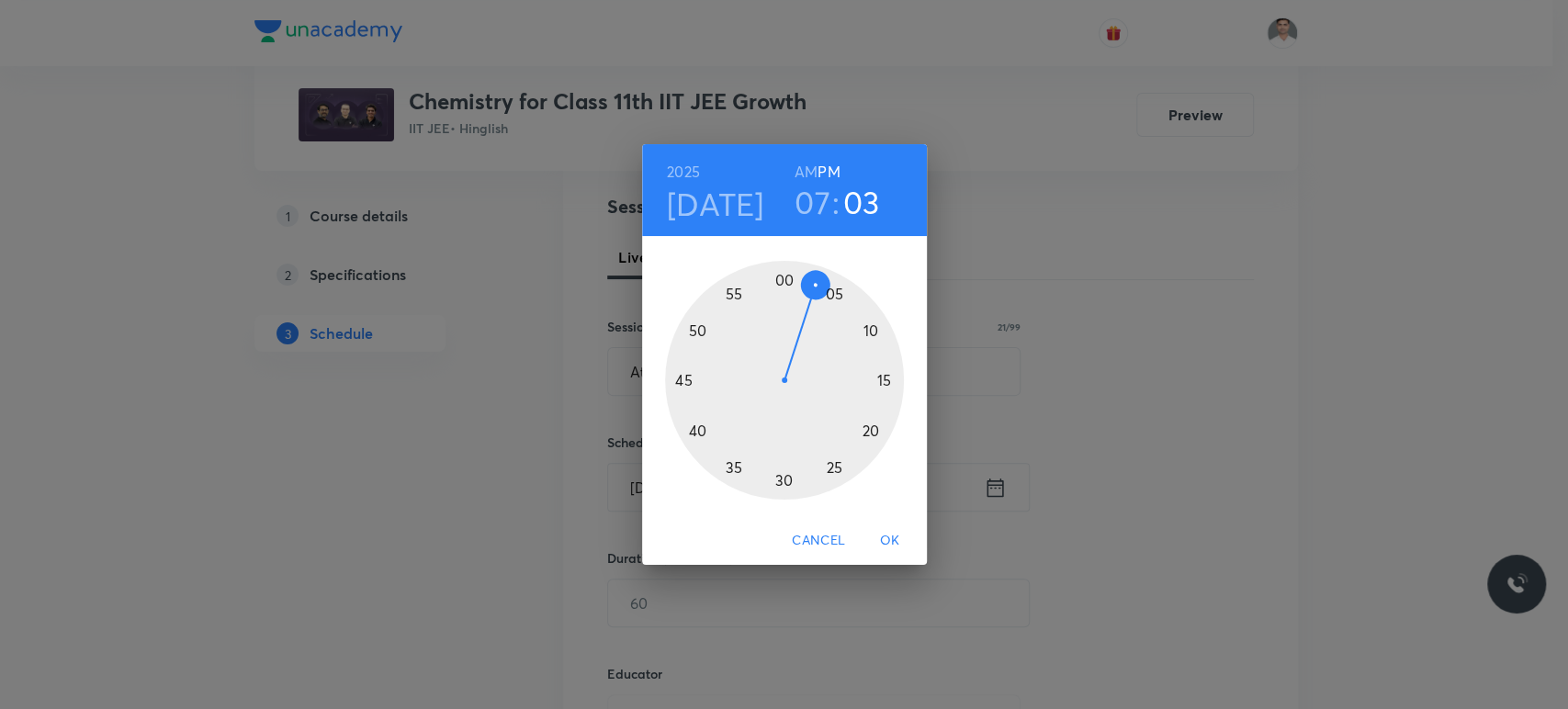
click at [818, 284] on div at bounding box center [784, 380] width 239 height 239
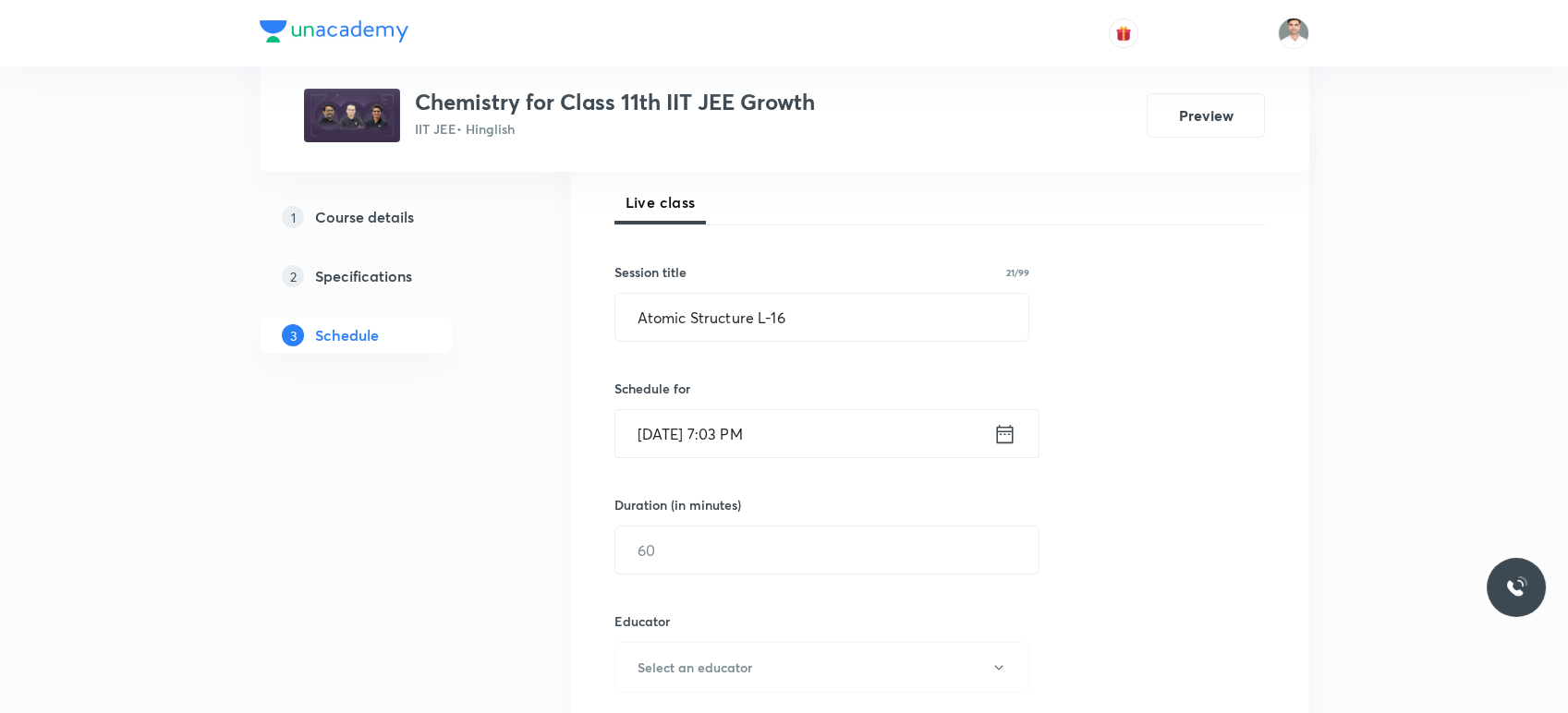
scroll to position [307, 0]
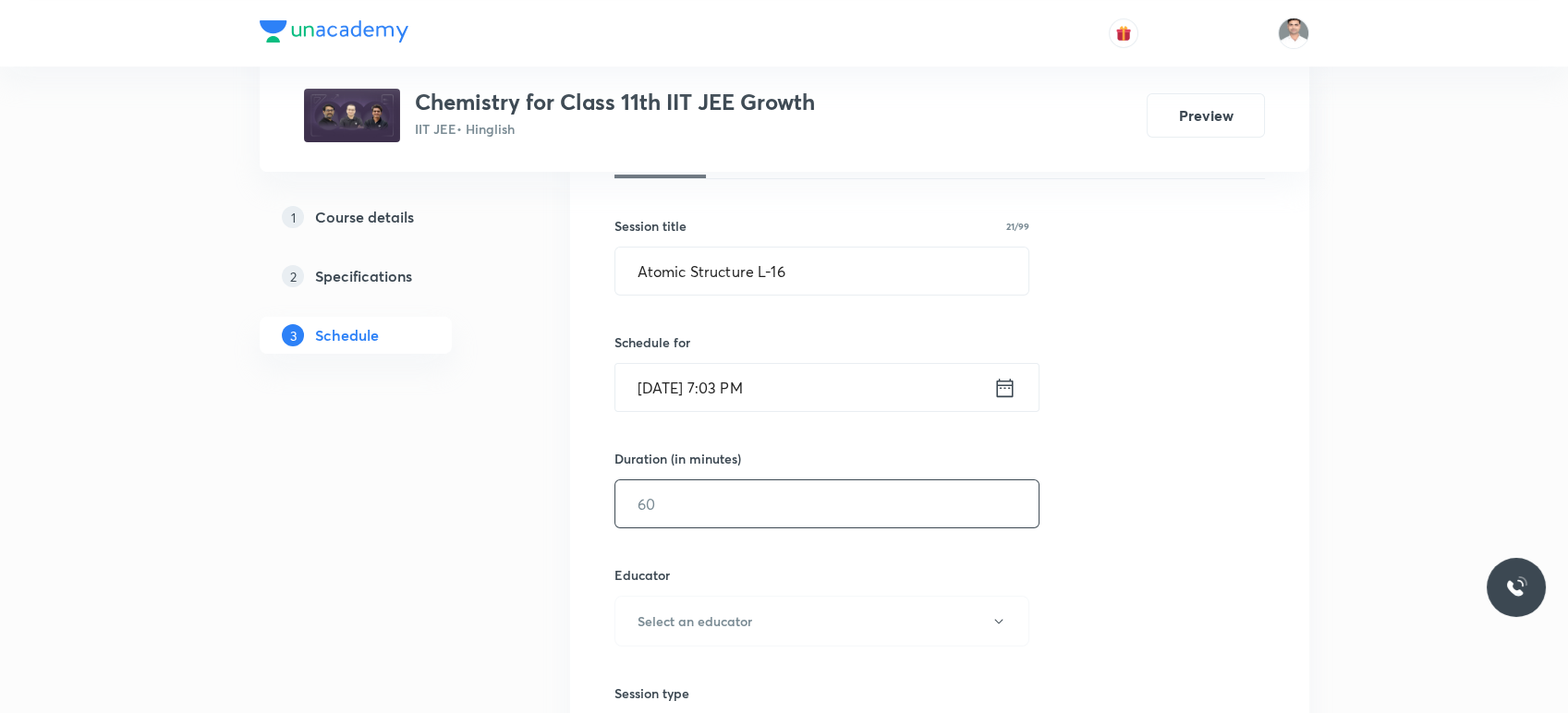
click at [696, 507] on input "text" at bounding box center [827, 504] width 424 height 47
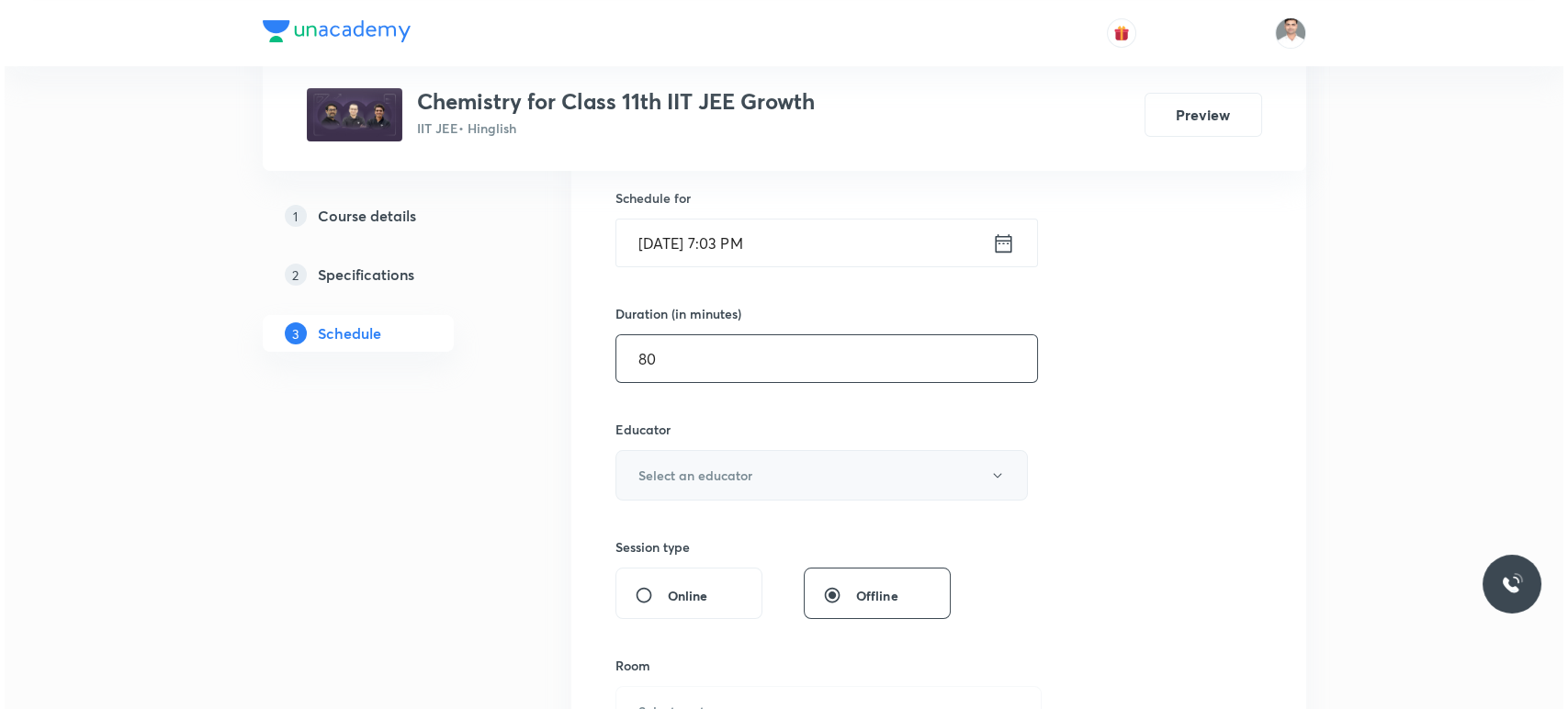
scroll to position [510, 0]
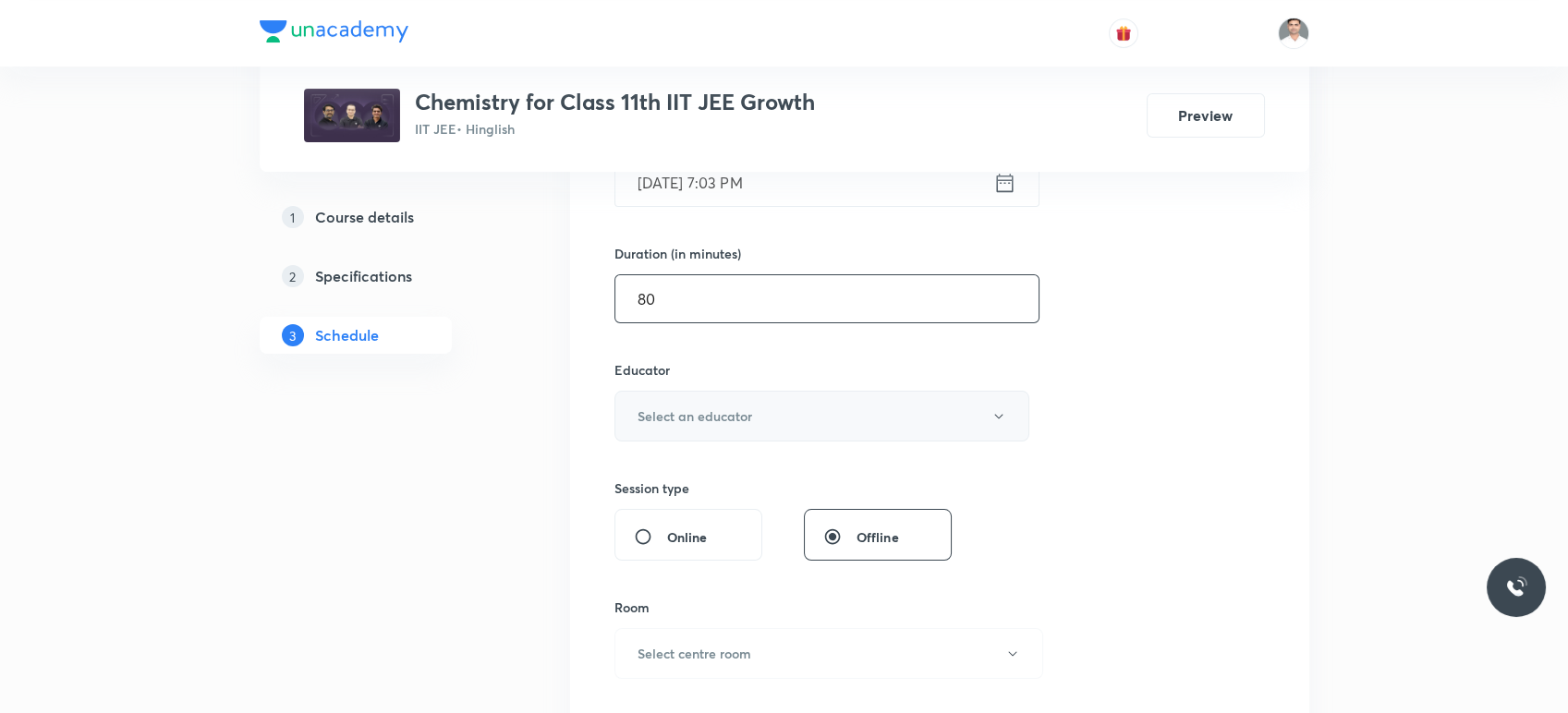
type input "80"
click at [700, 416] on h6 "Select an educator" at bounding box center [694, 417] width 114 height 20
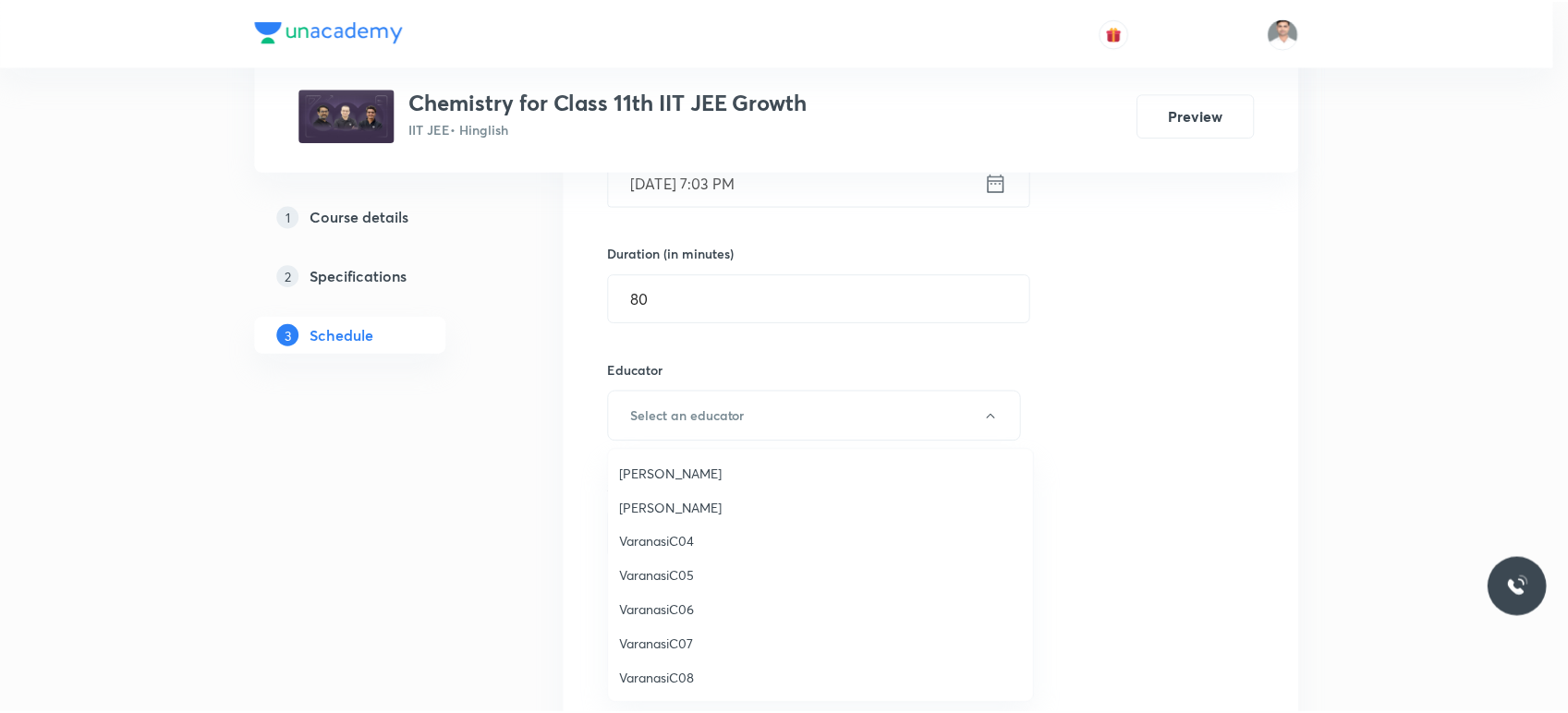
scroll to position [34, 0]
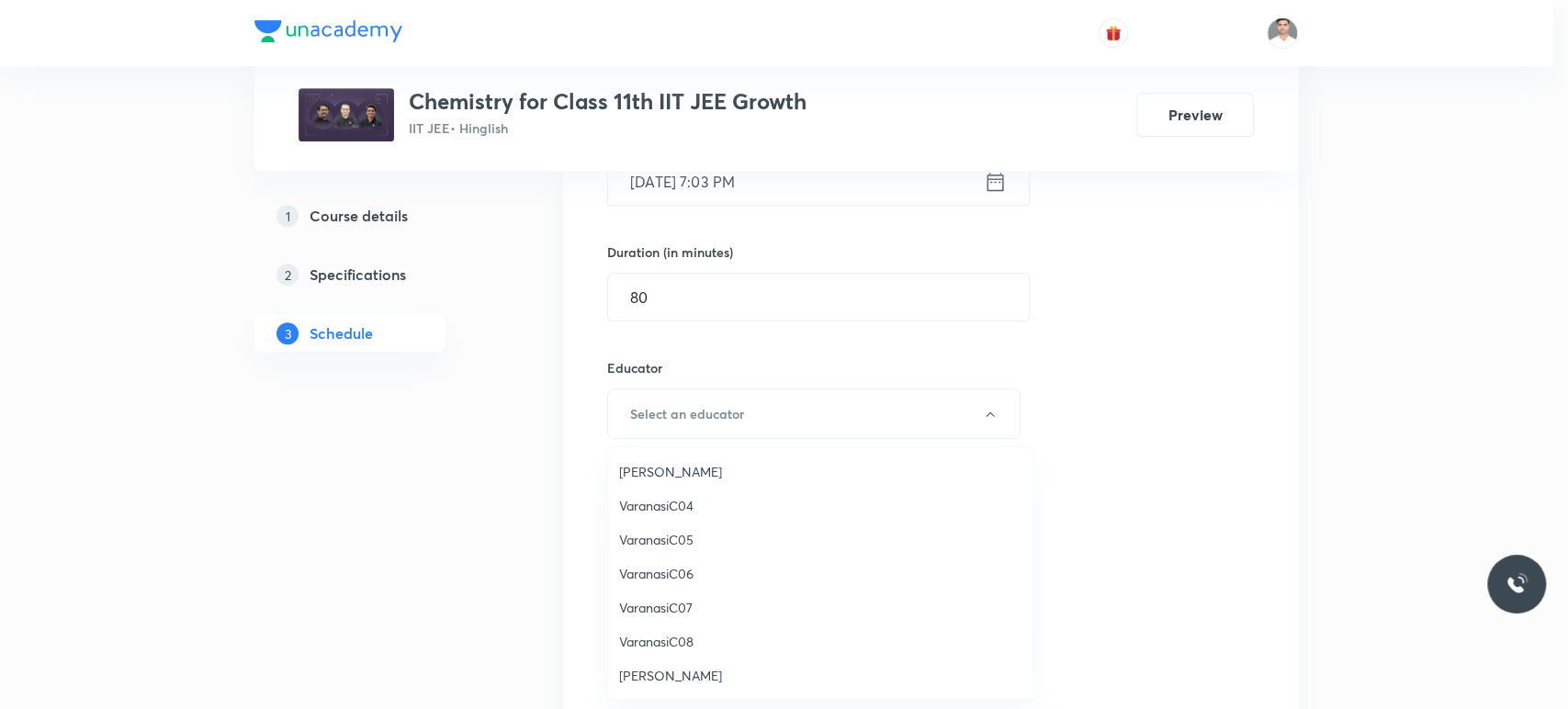
click at [685, 678] on span "Hari Narayan Tiwari" at bounding box center [819, 676] width 402 height 20
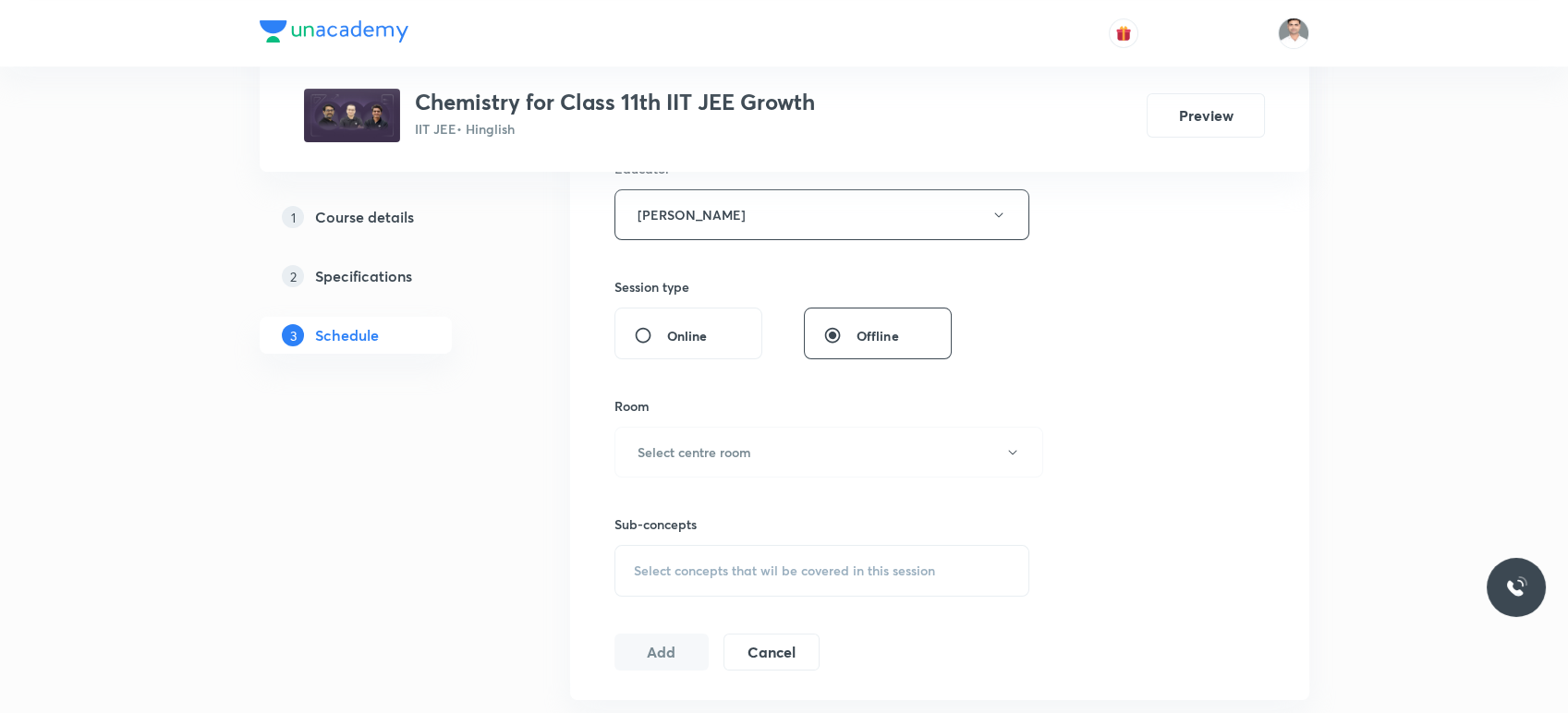
scroll to position [718, 0]
click at [725, 448] on h6 "Select centre room" at bounding box center [693, 449] width 113 height 20
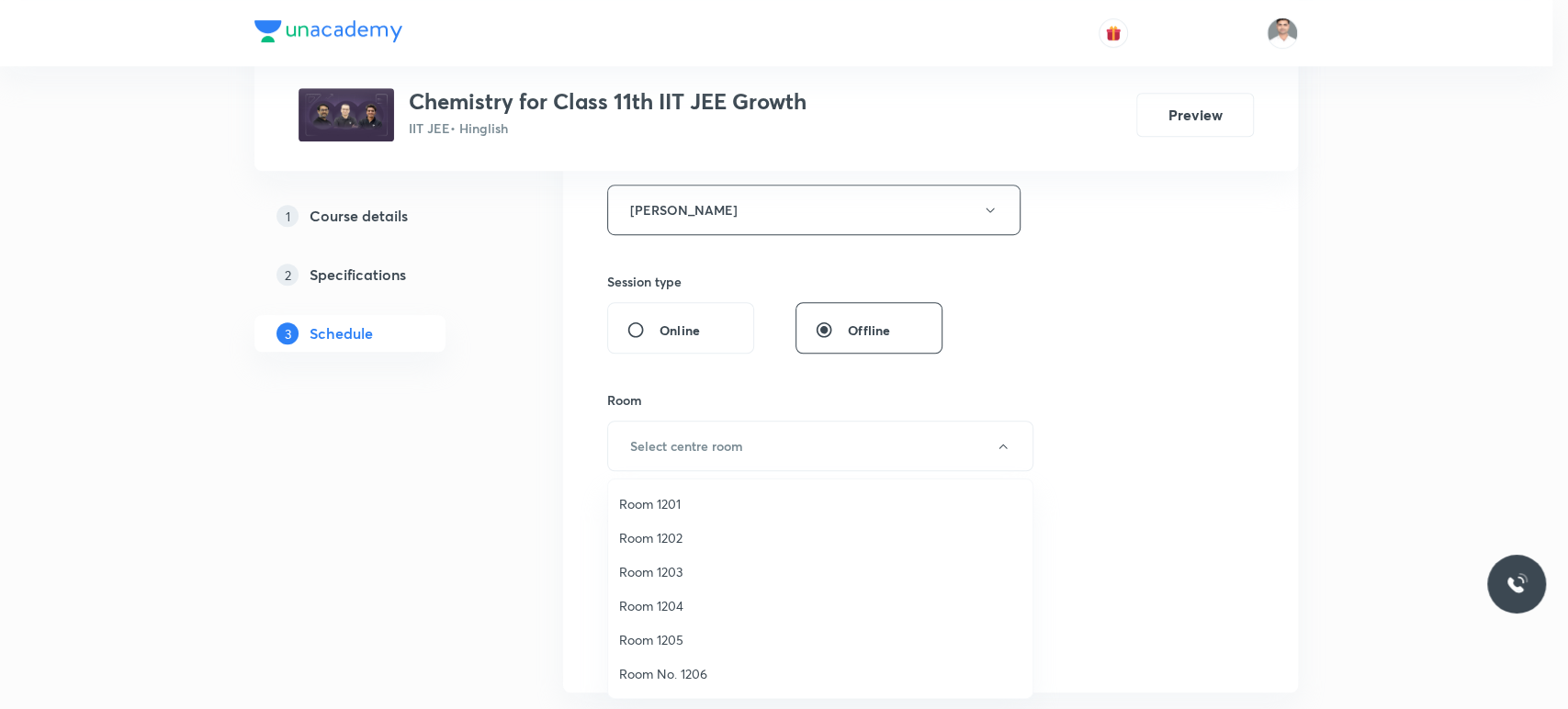
click at [676, 641] on span "Room 1205" at bounding box center [819, 640] width 402 height 20
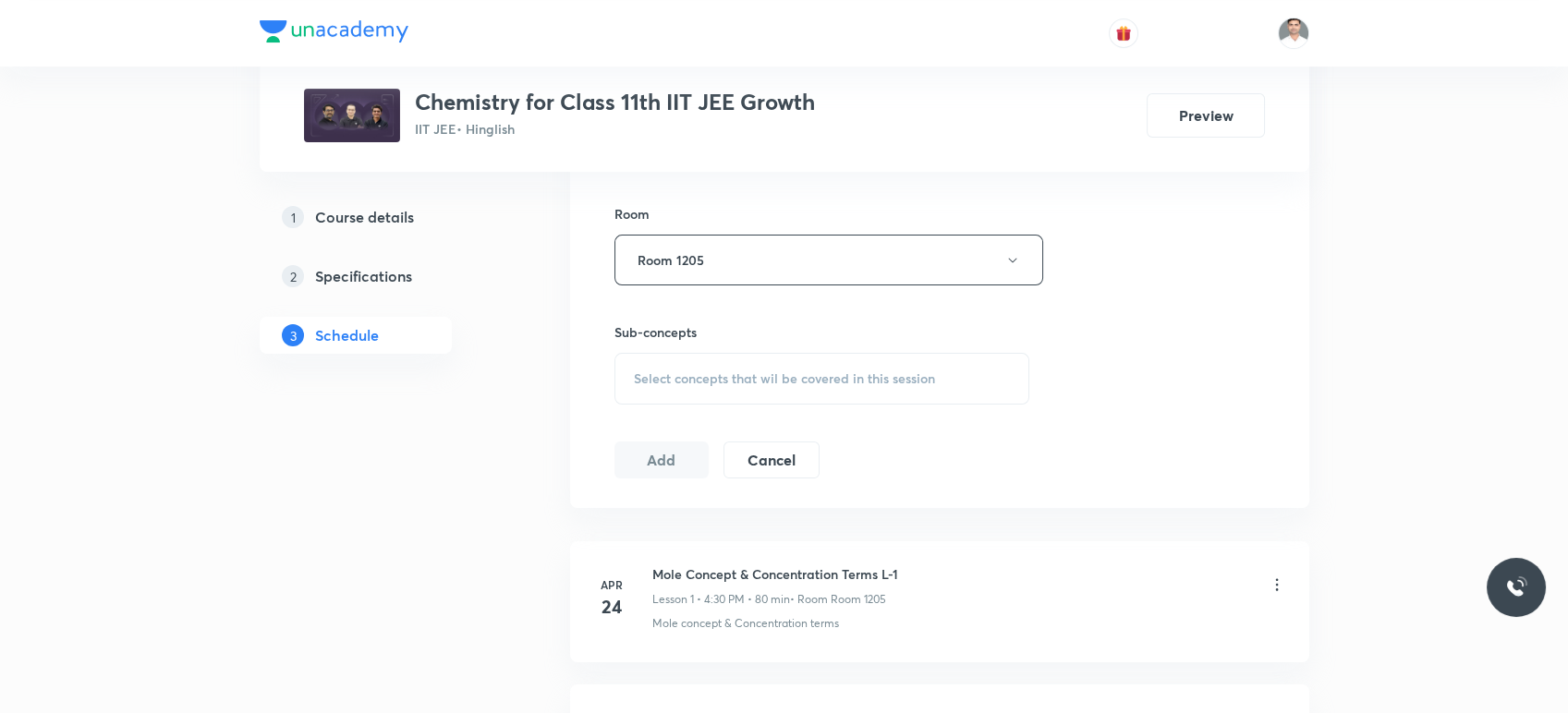
scroll to position [924, 0]
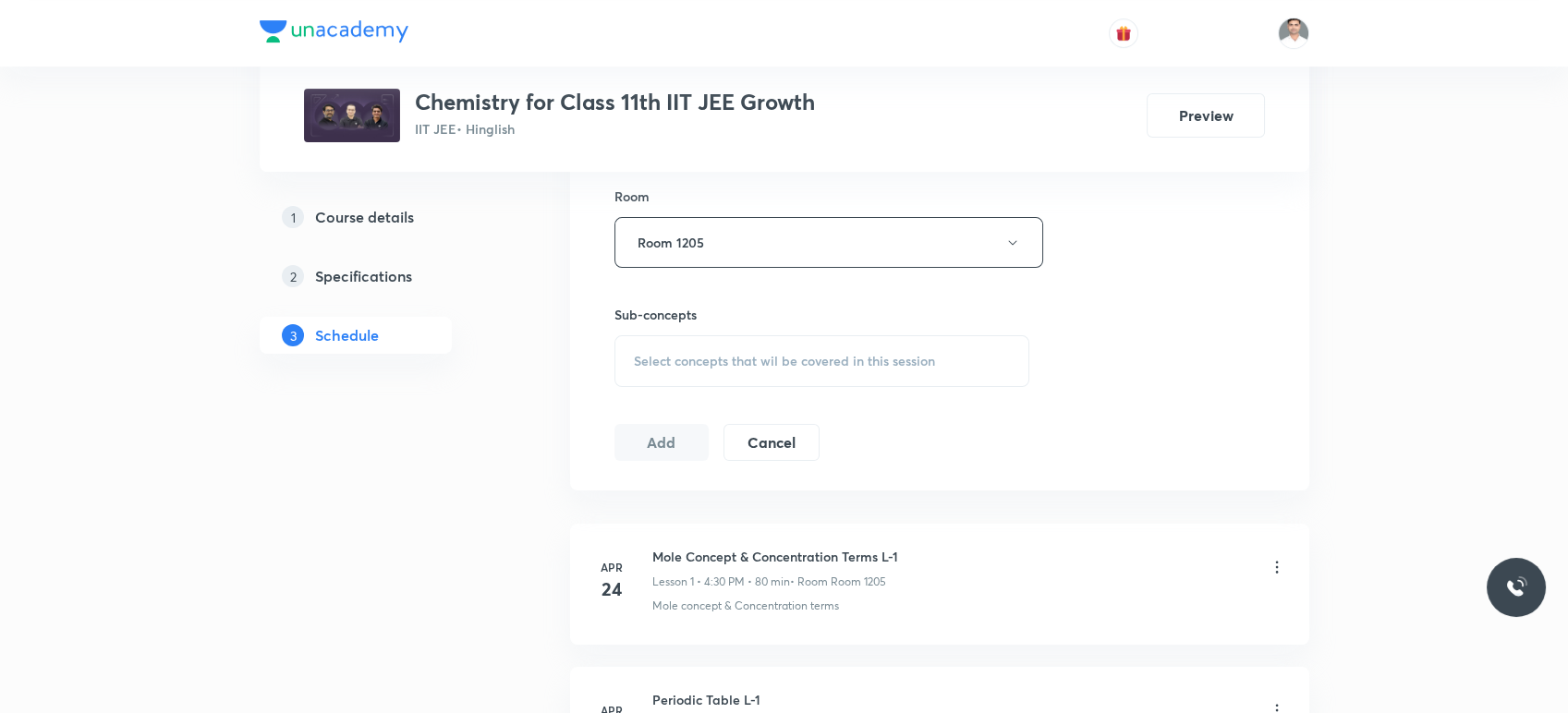
click at [732, 360] on span "Select concepts that wil be covered in this session" at bounding box center [785, 360] width 301 height 15
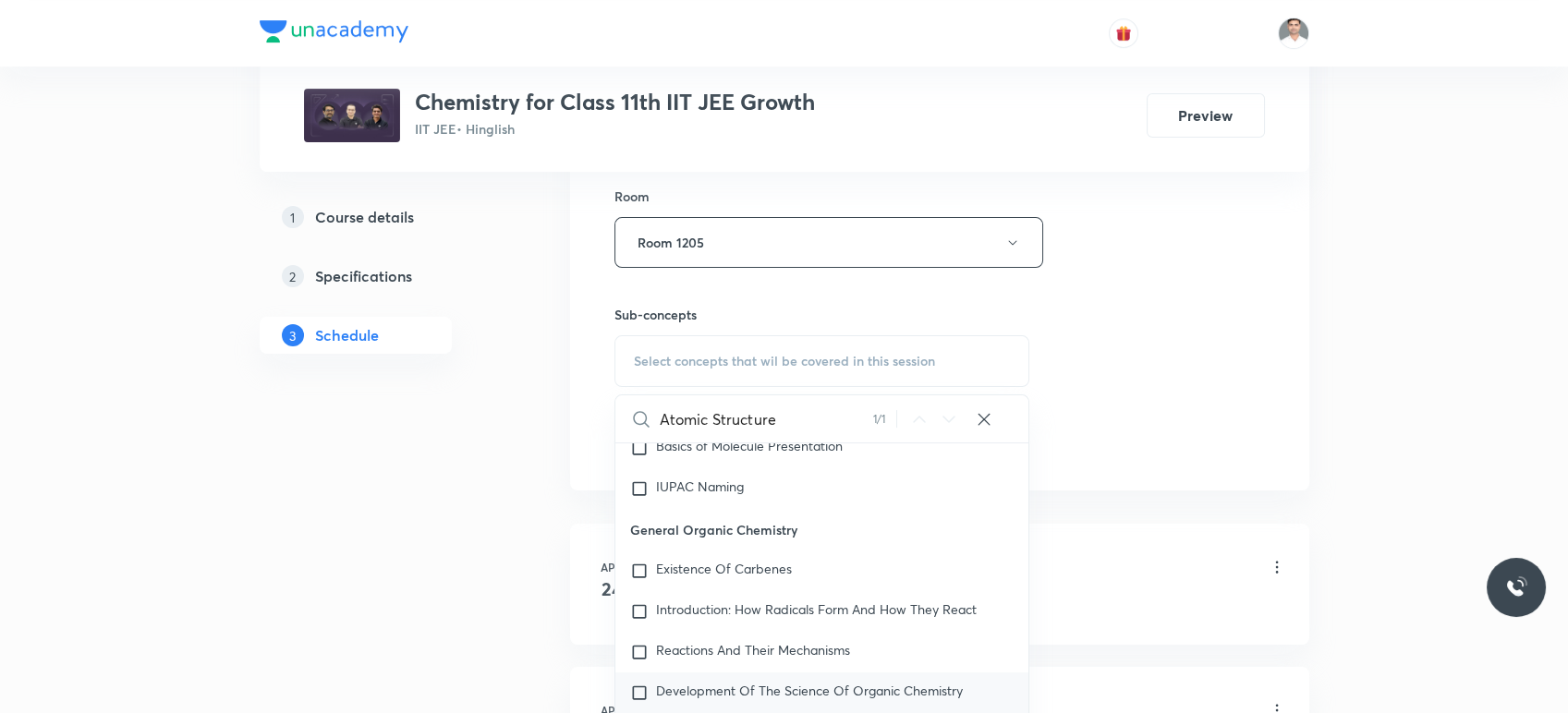
scroll to position [30645, 0]
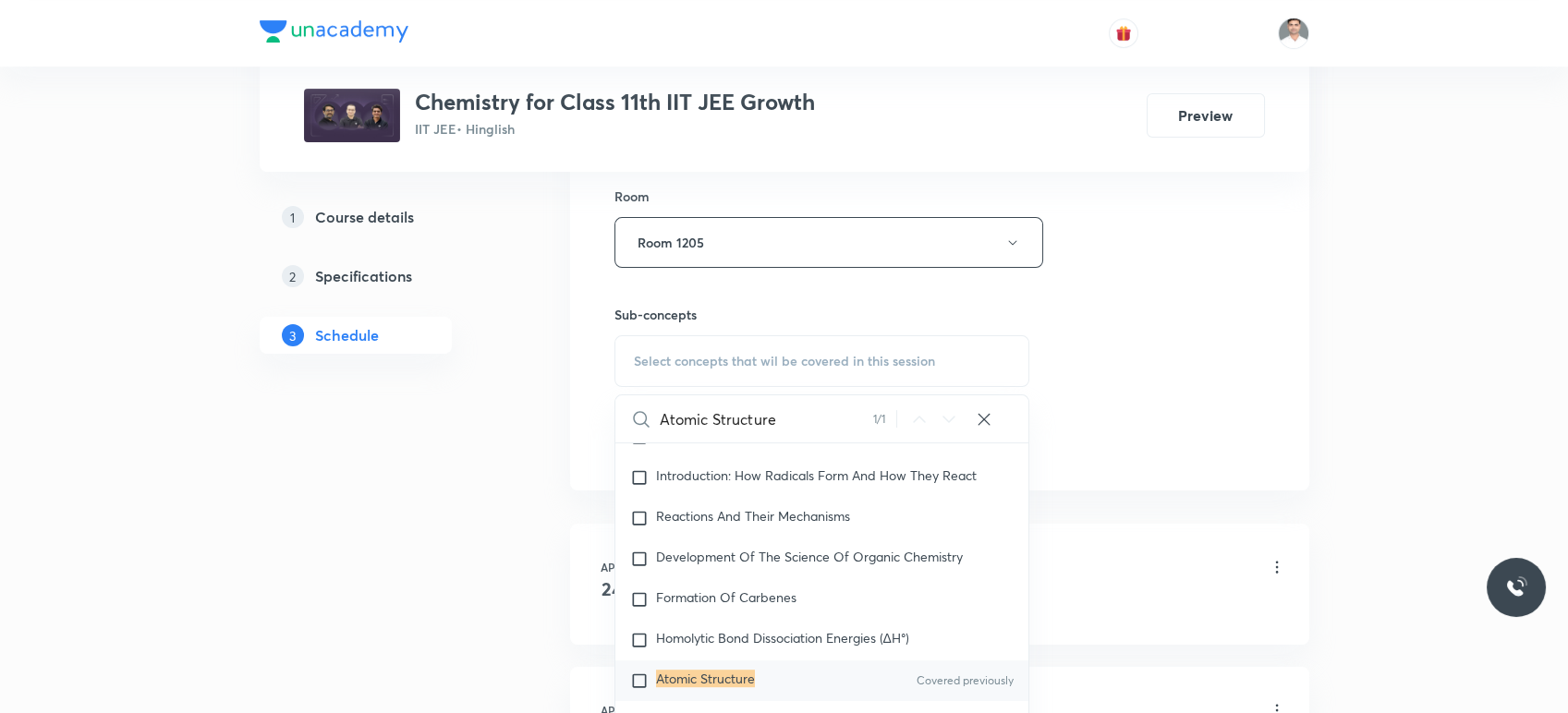
type input "Atomic Structure"
click at [718, 672] on mark "Atomic Structure" at bounding box center [705, 679] width 98 height 18
checkbox input "true"
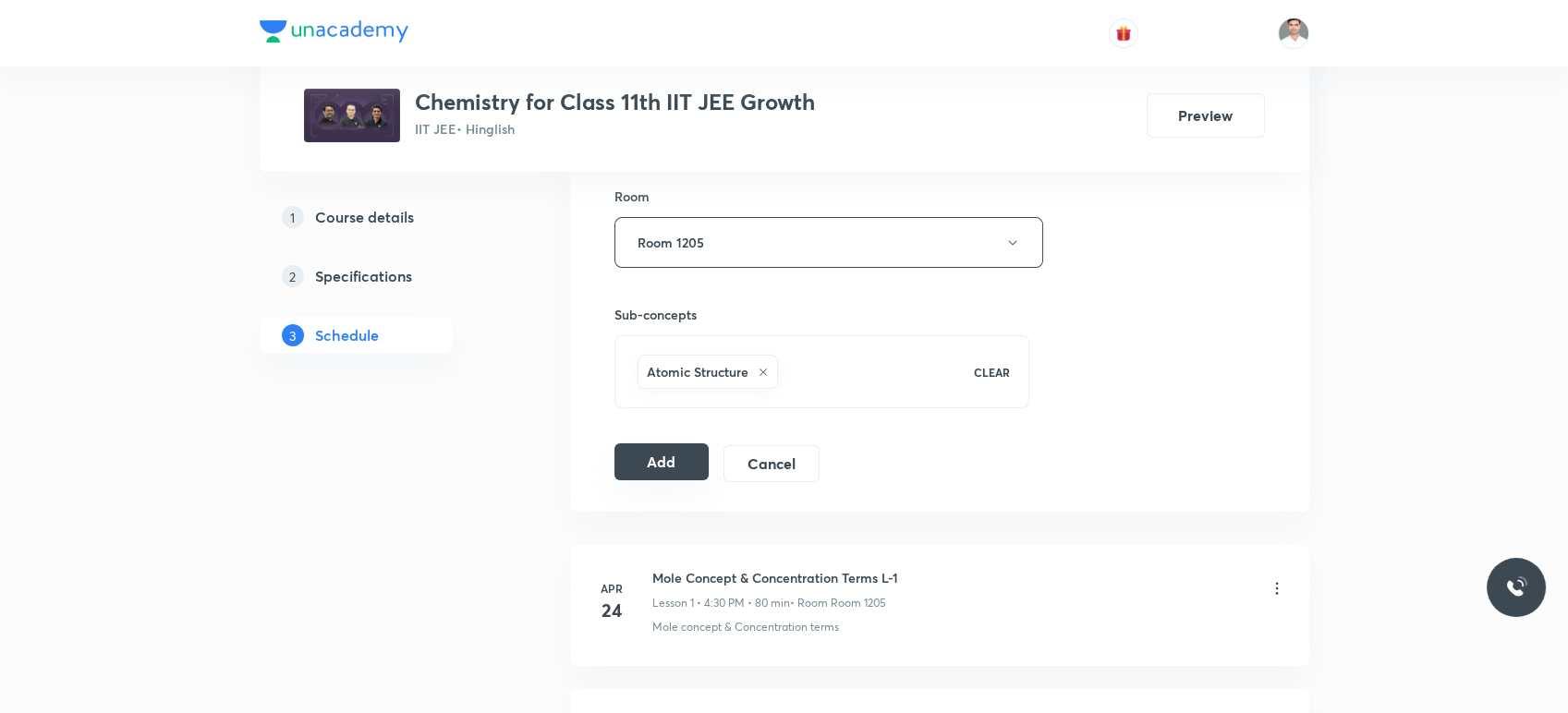
click at [652, 457] on button "Add" at bounding box center [662, 462] width 96 height 37
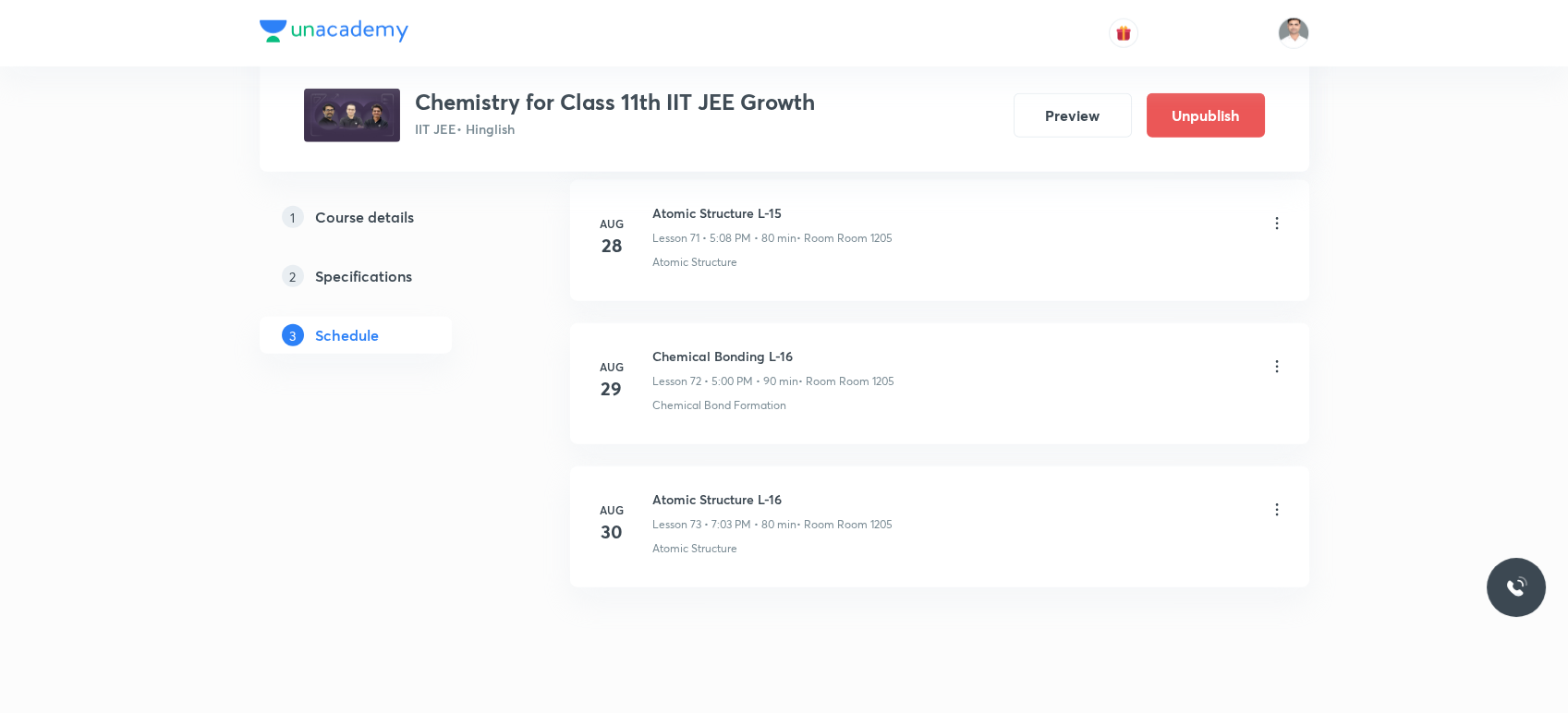
scroll to position [10358, 0]
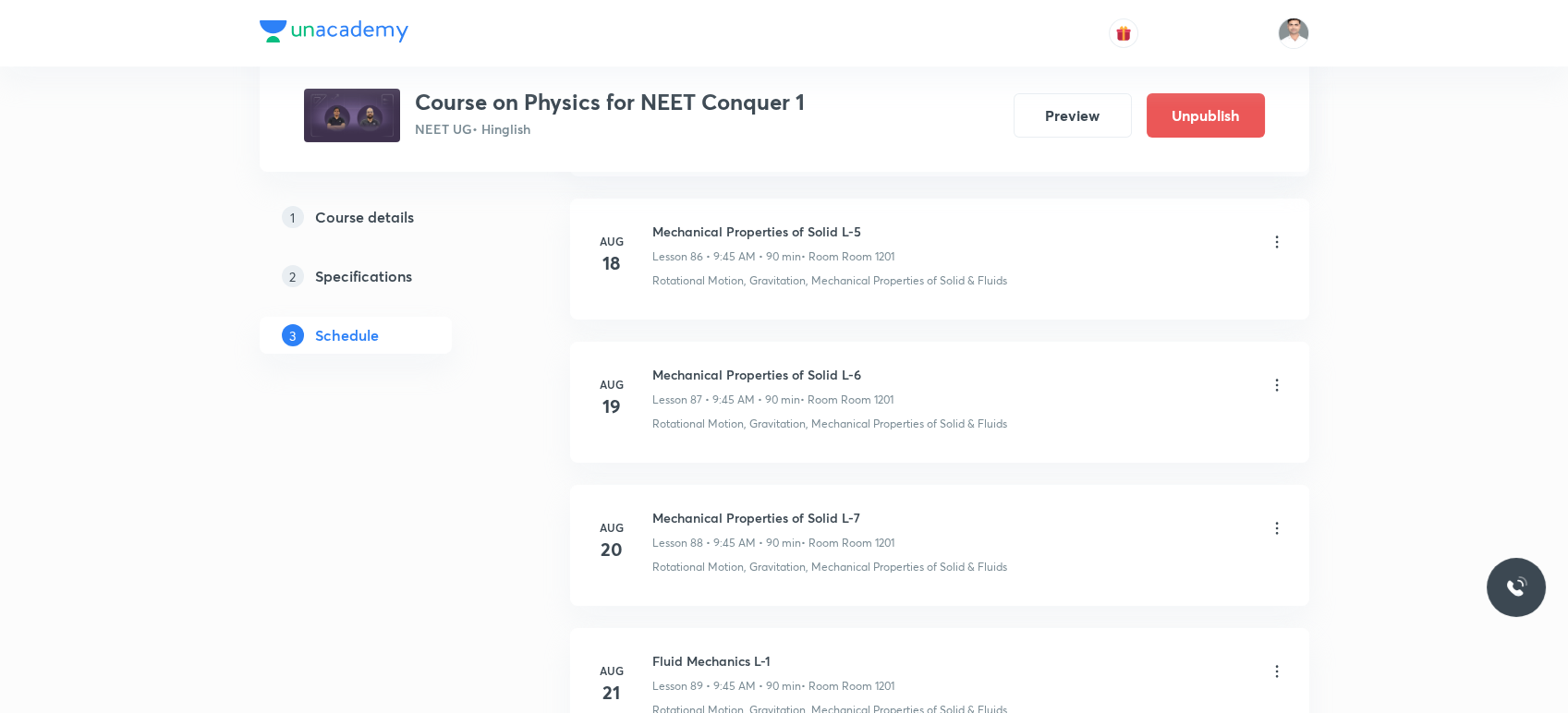
scroll to position [15474, 0]
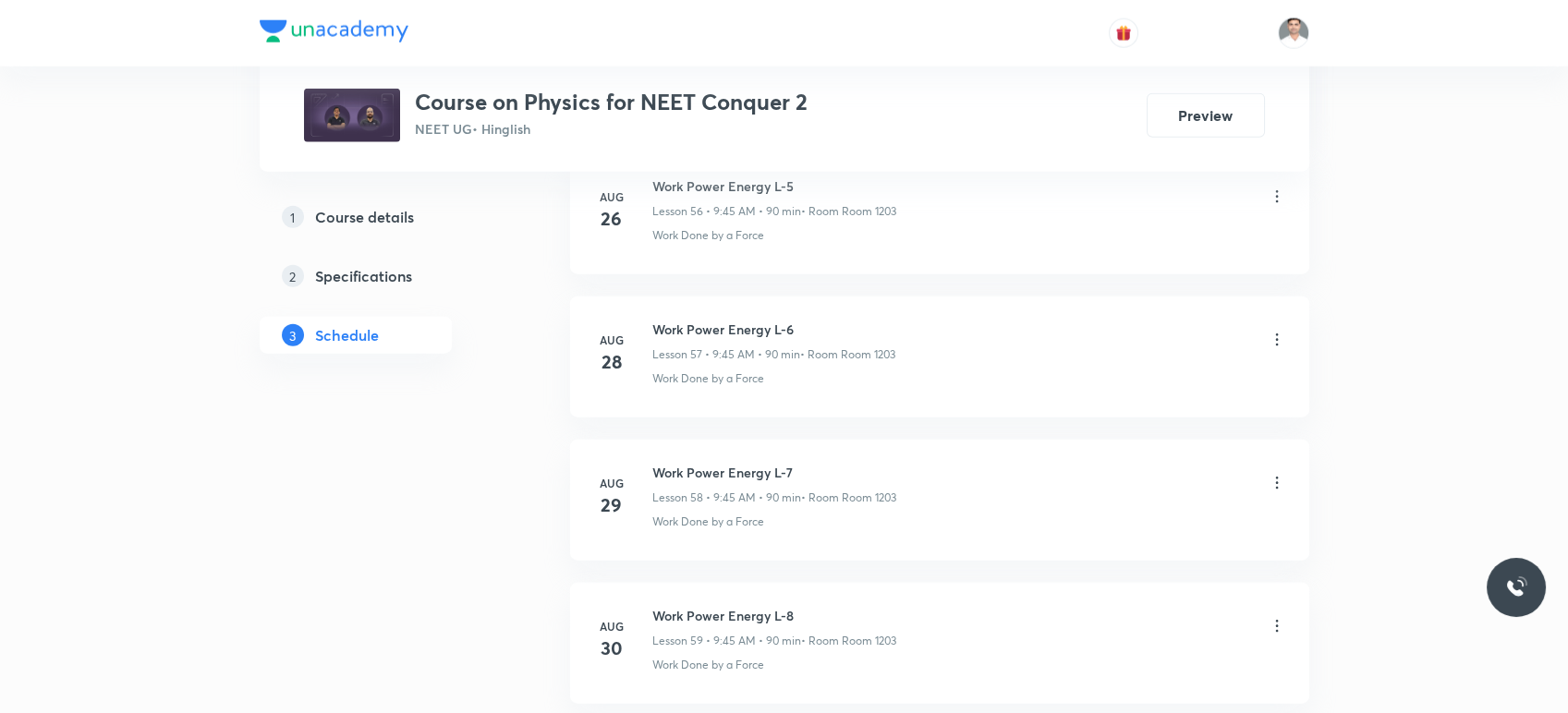
scroll to position [9324, 0]
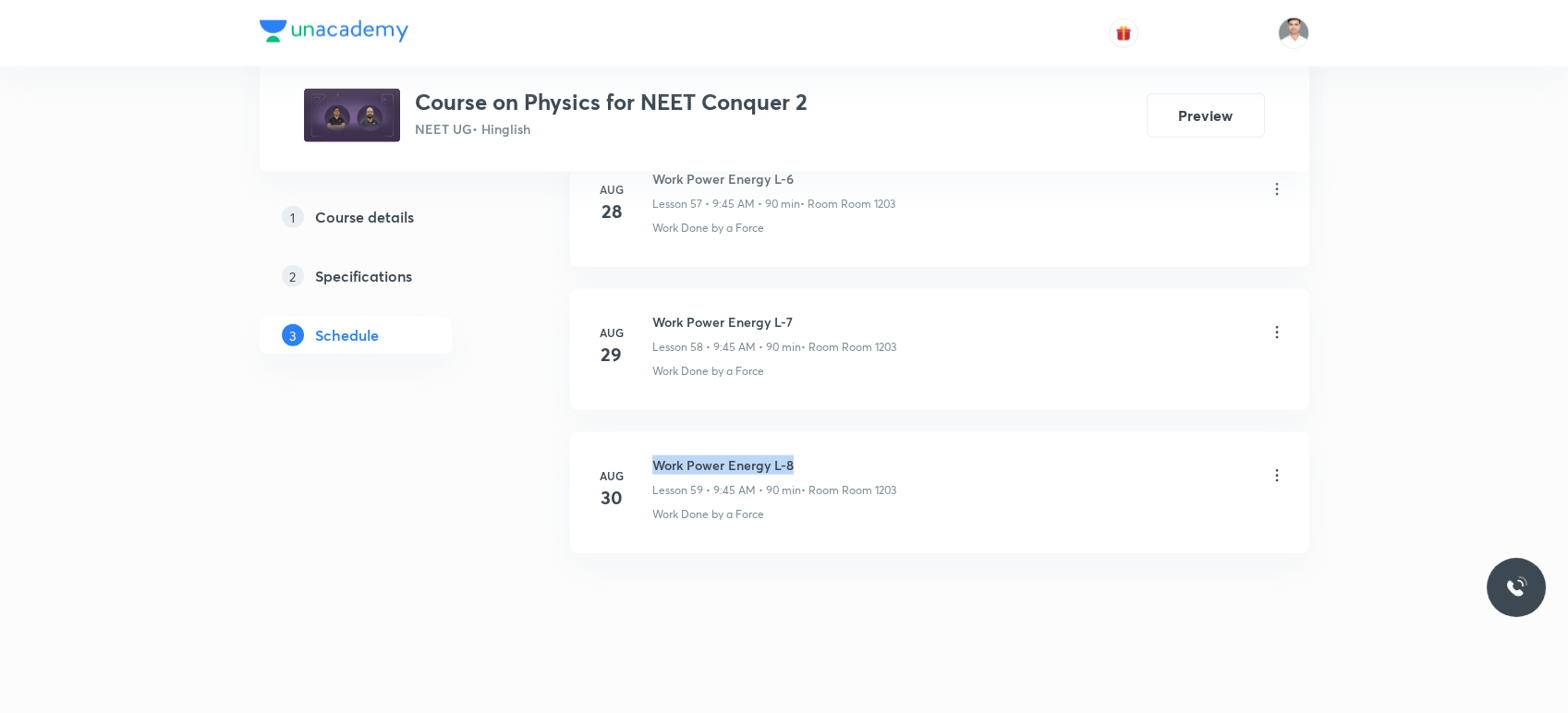
drag, startPoint x: 647, startPoint y: 444, endPoint x: 850, endPoint y: 434, distance: 203.2
click at [850, 434] on li "[DATE] Work Power Energy L-8 Lesson 59 • 9:45 AM • 90 min • Room Room 1203 Work…" at bounding box center [940, 492] width 740 height 121
copy h6 "Work Power Energy L-8"
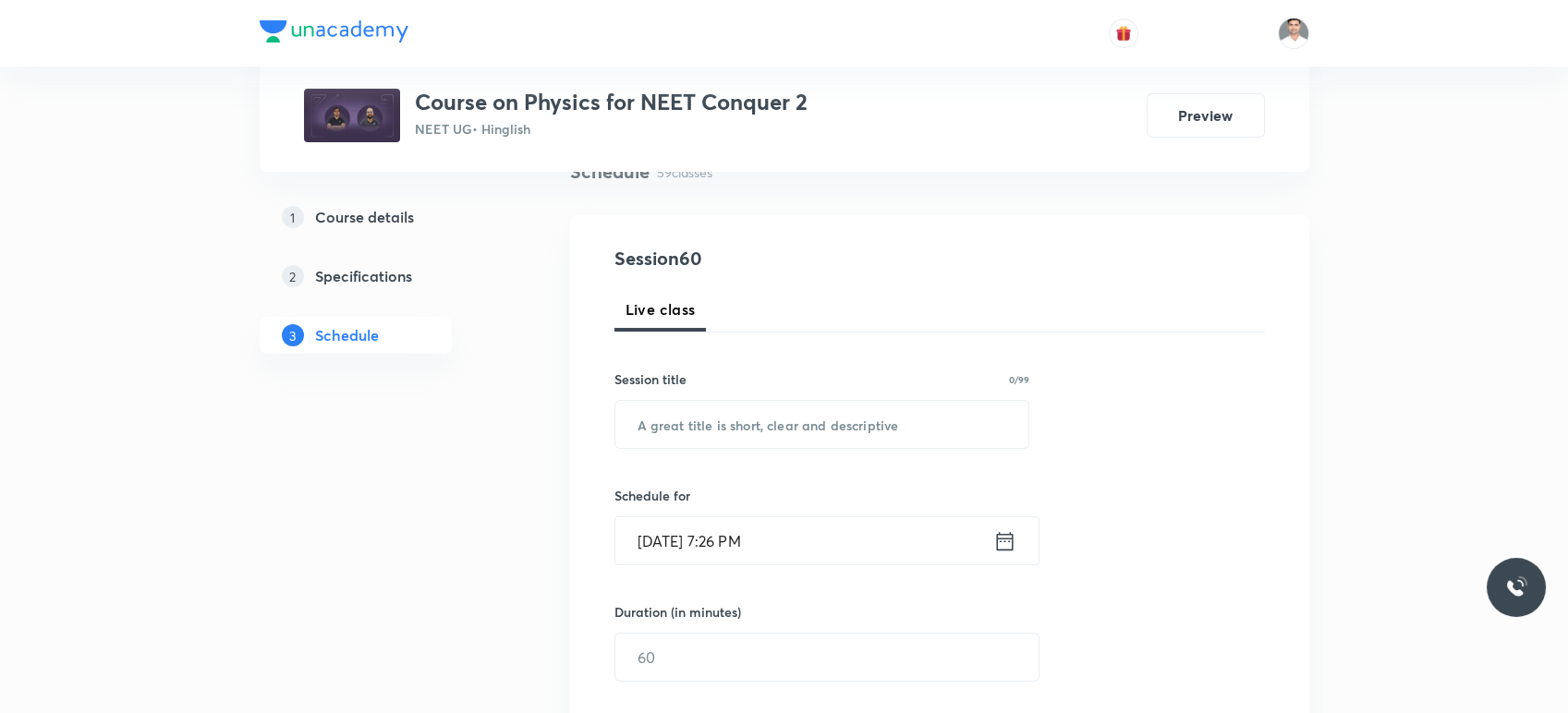
scroll to position [205, 0]
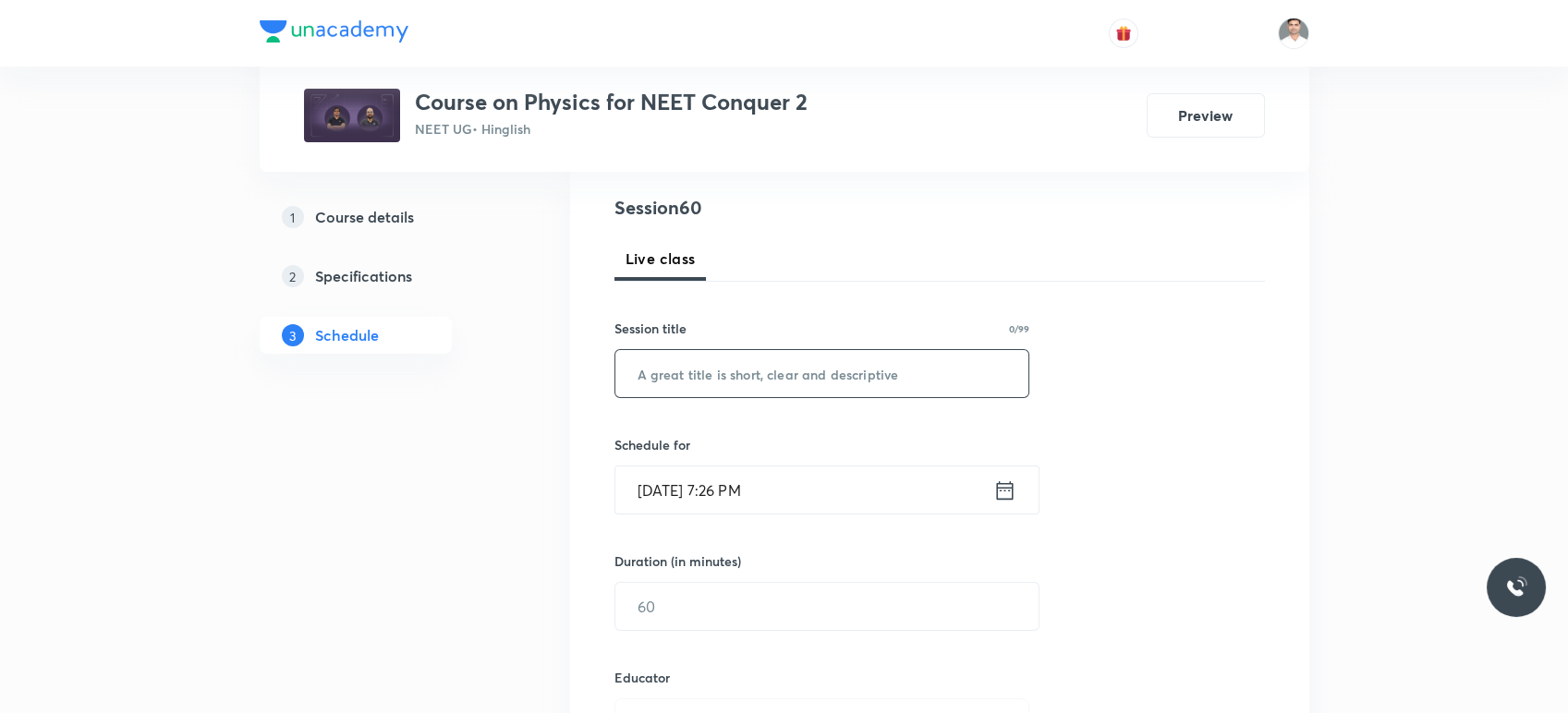
click at [824, 390] on input "text" at bounding box center [822, 374] width 414 height 47
paste input "Work Power Energy L-8"
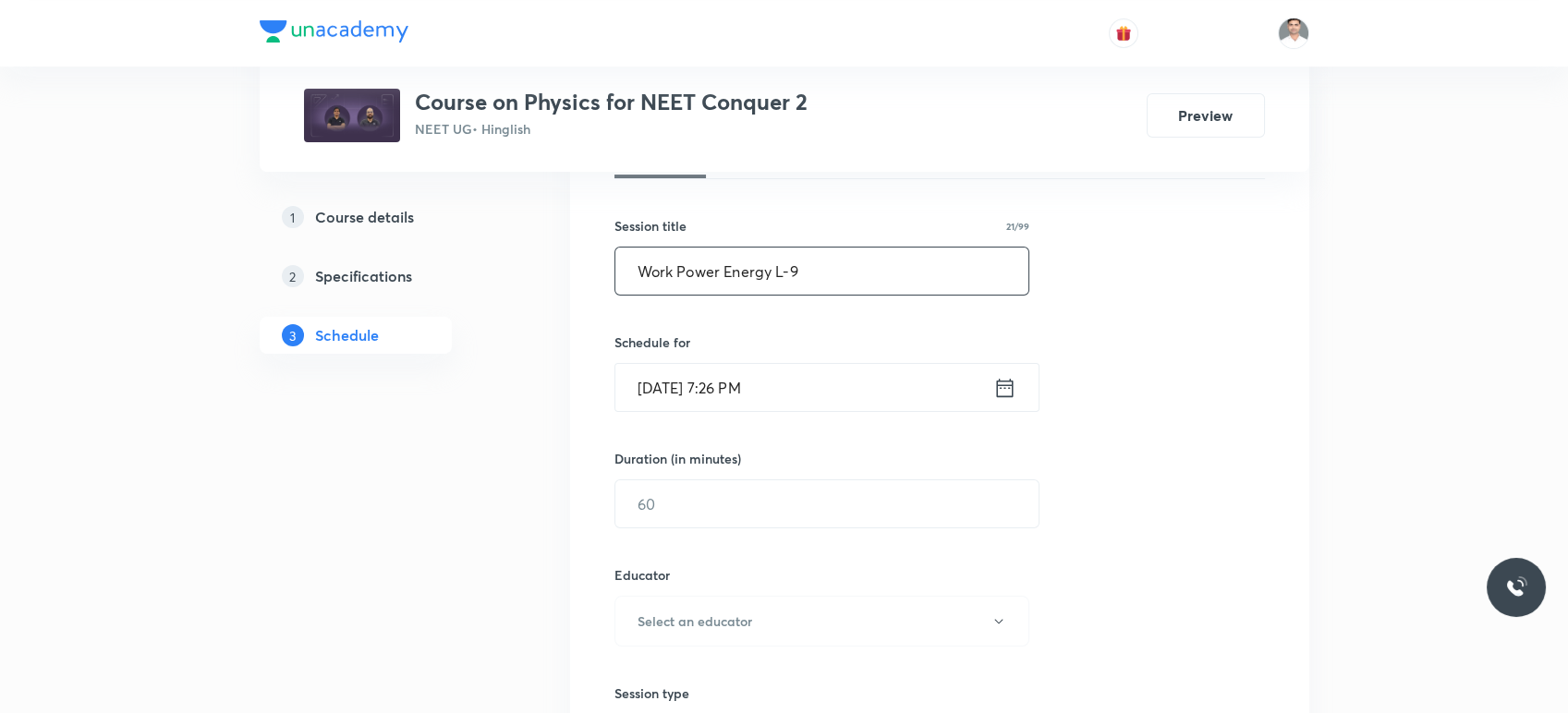
type input "Work Power Energy L-9"
click at [996, 382] on icon at bounding box center [1004, 387] width 17 height 19
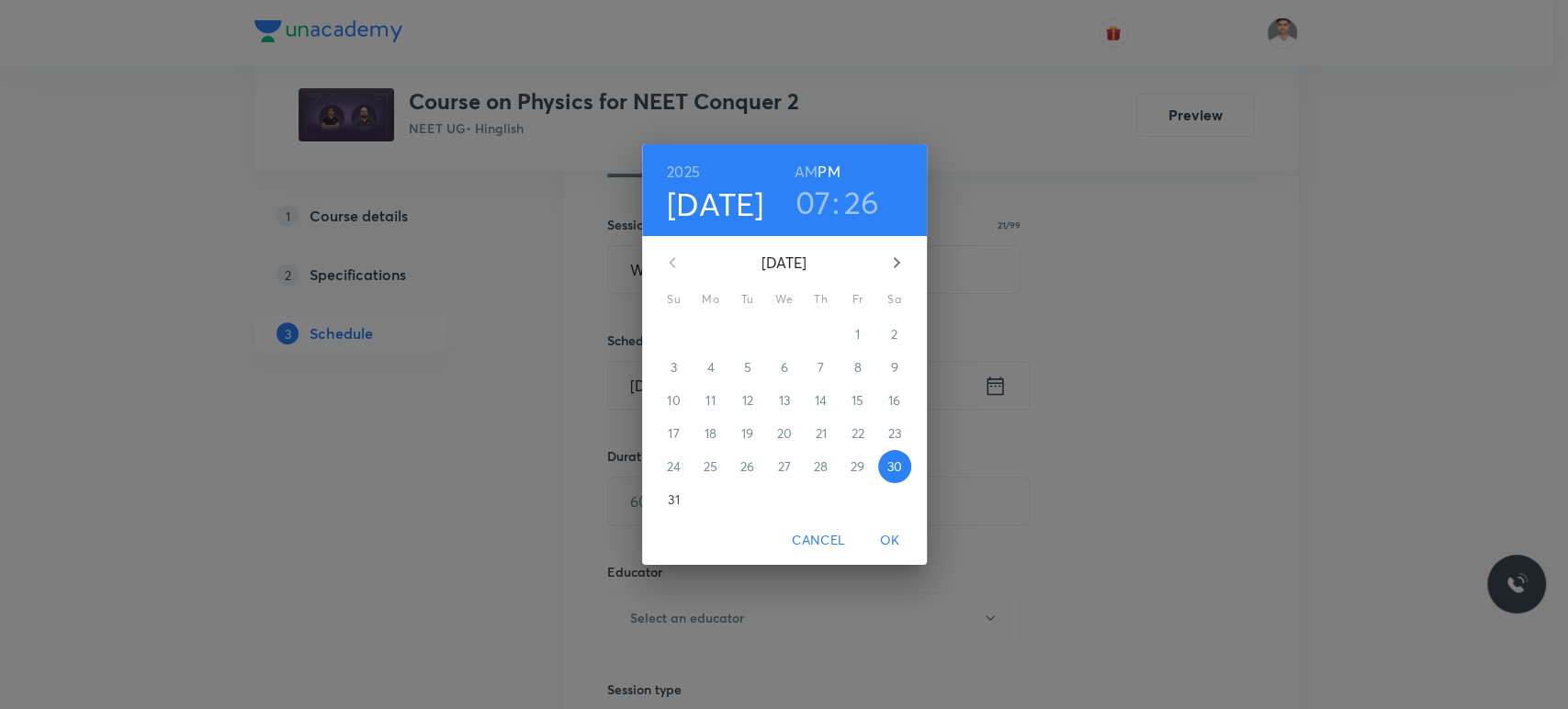
click at [893, 260] on icon "button" at bounding box center [897, 262] width 23 height 23
click at [716, 335] on span "1" at bounding box center [711, 334] width 33 height 19
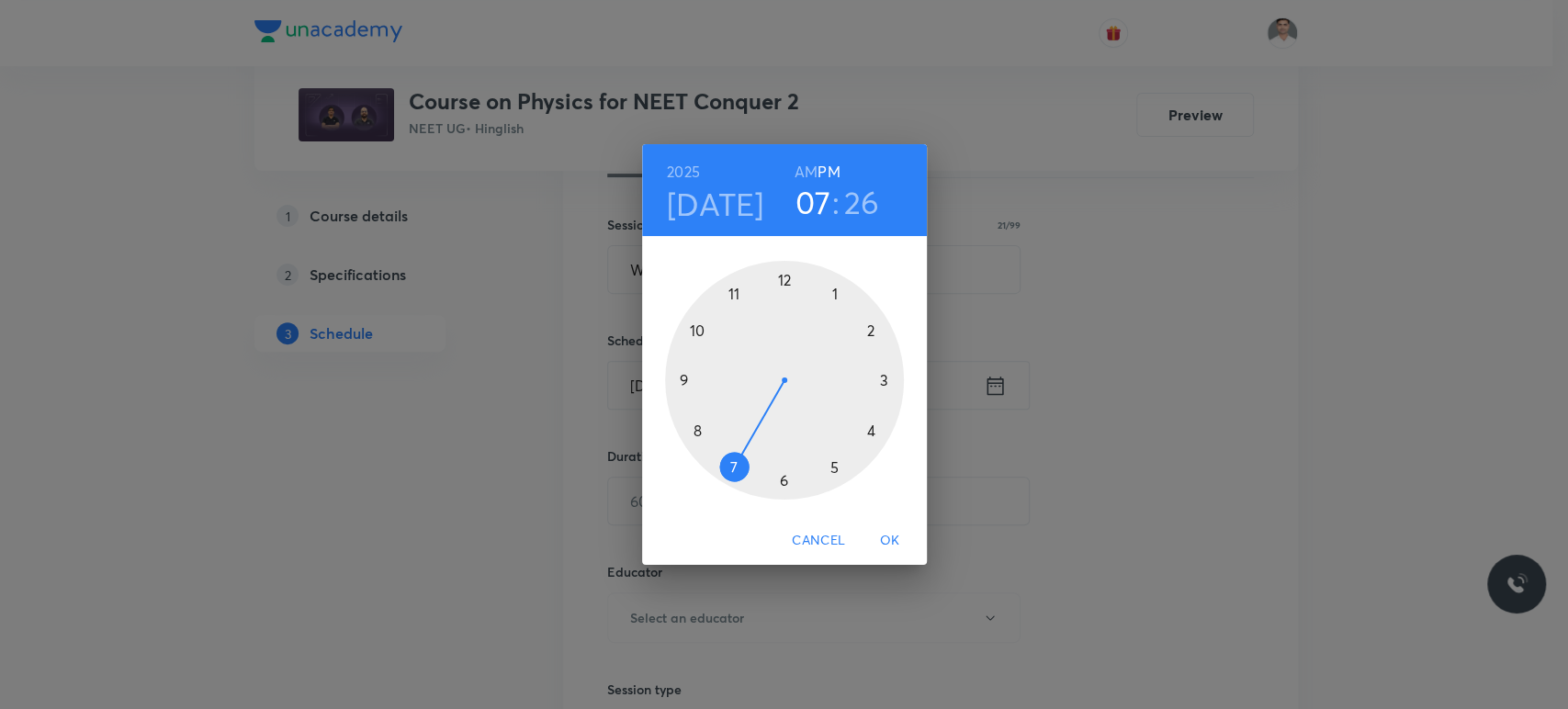
click at [803, 171] on h6 "AM" at bounding box center [806, 171] width 23 height 25
click at [733, 297] on div at bounding box center [784, 380] width 239 height 239
click at [784, 474] on div at bounding box center [784, 380] width 239 height 239
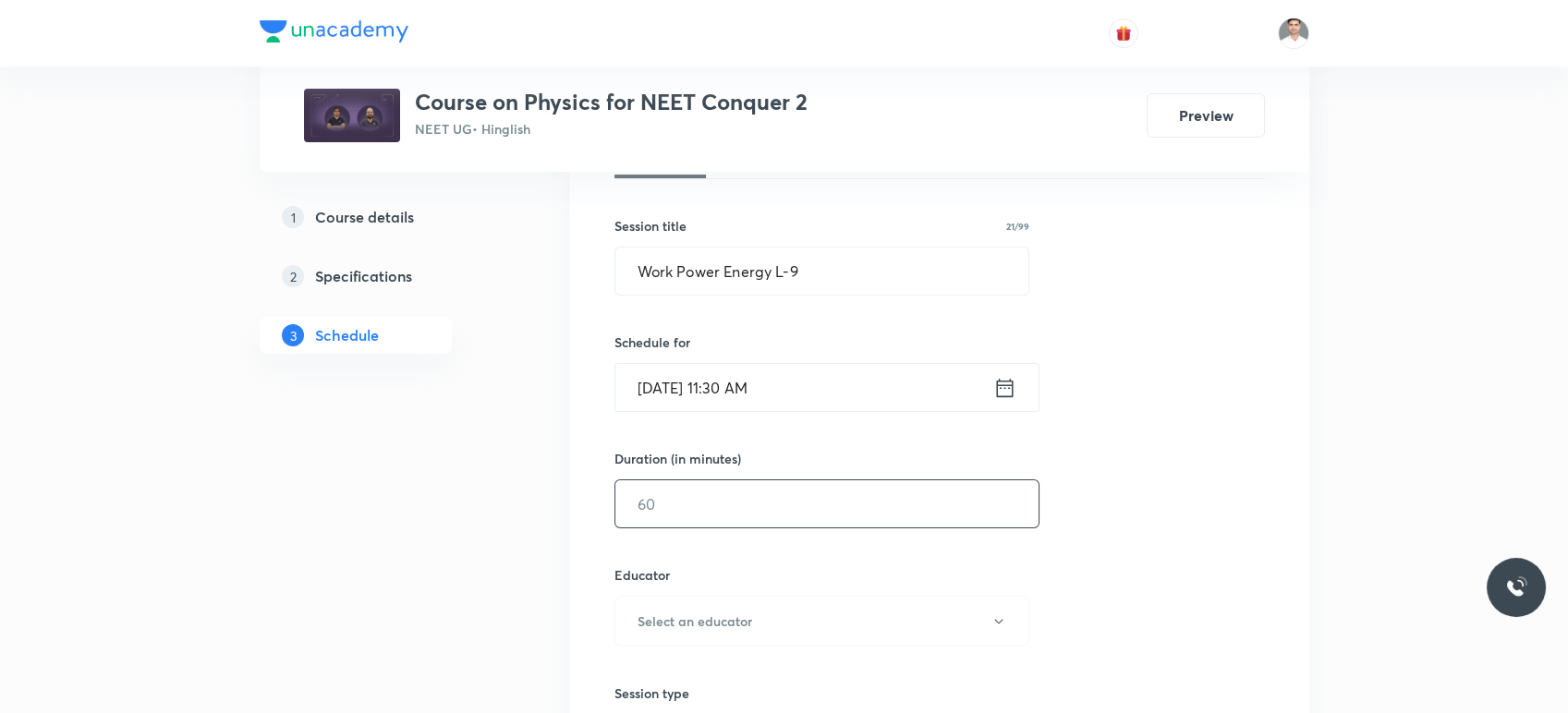
click at [740, 518] on input "text" at bounding box center [827, 504] width 424 height 47
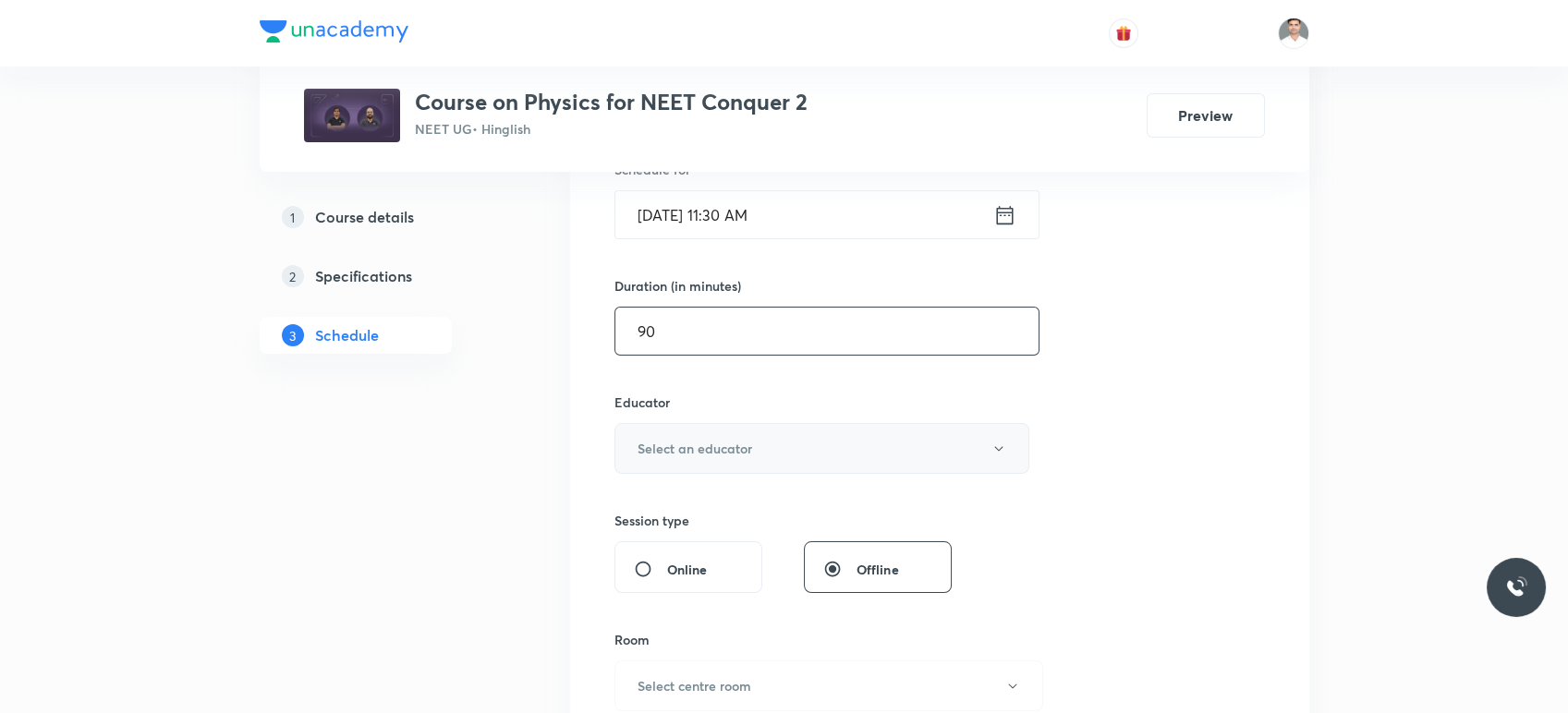
scroll to position [616, 0]
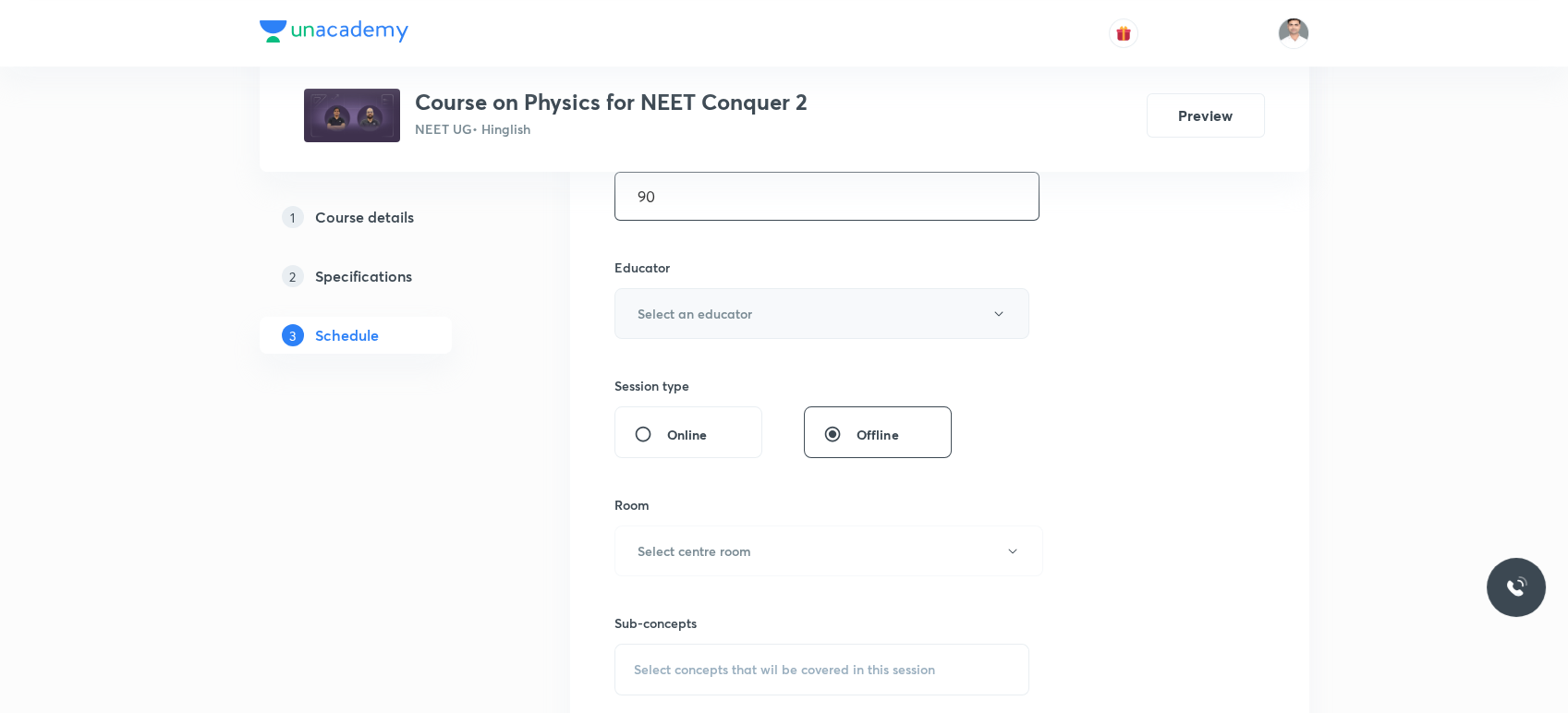
type input "90"
click at [684, 323] on button "Select an educator" at bounding box center [822, 314] width 416 height 51
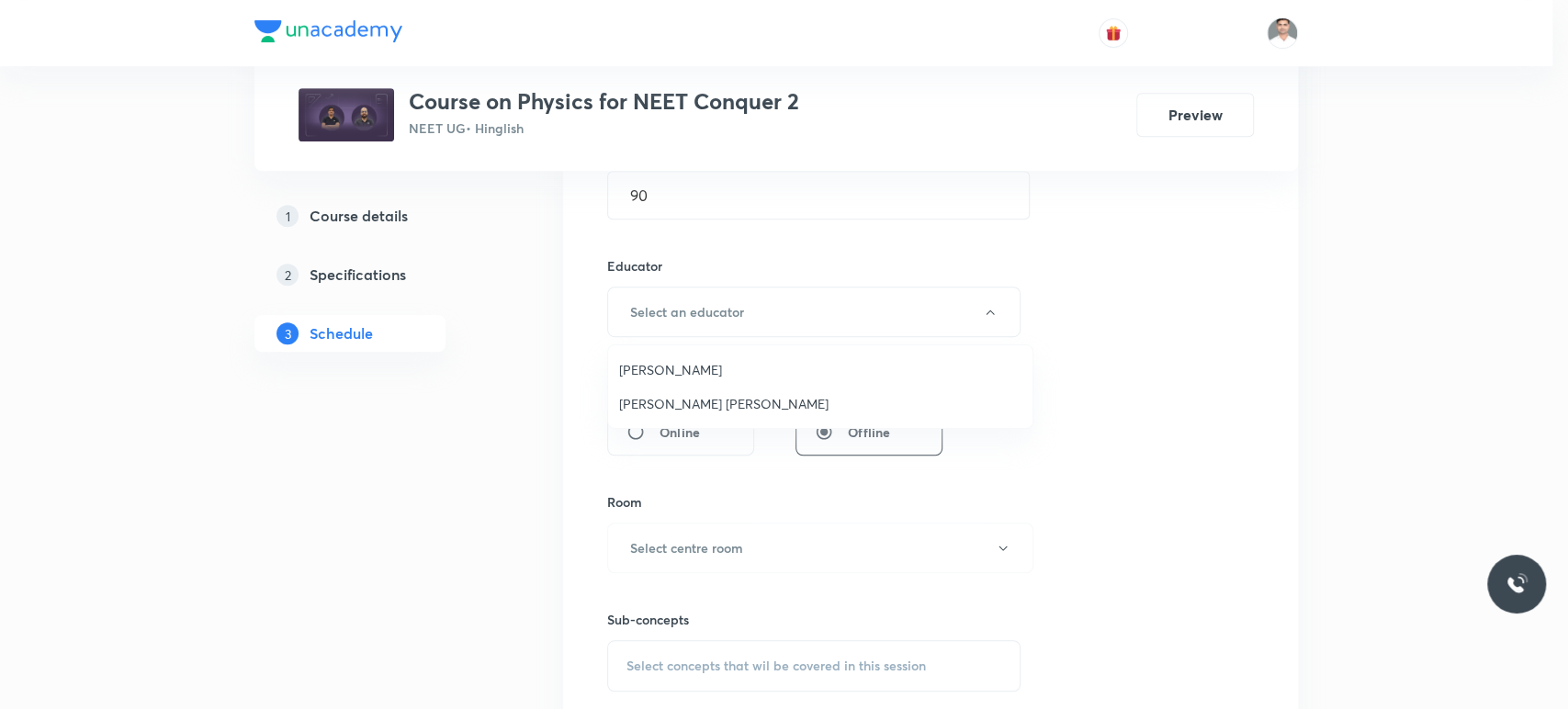
click at [690, 398] on span "Sachin Kumar Singh" at bounding box center [819, 404] width 402 height 20
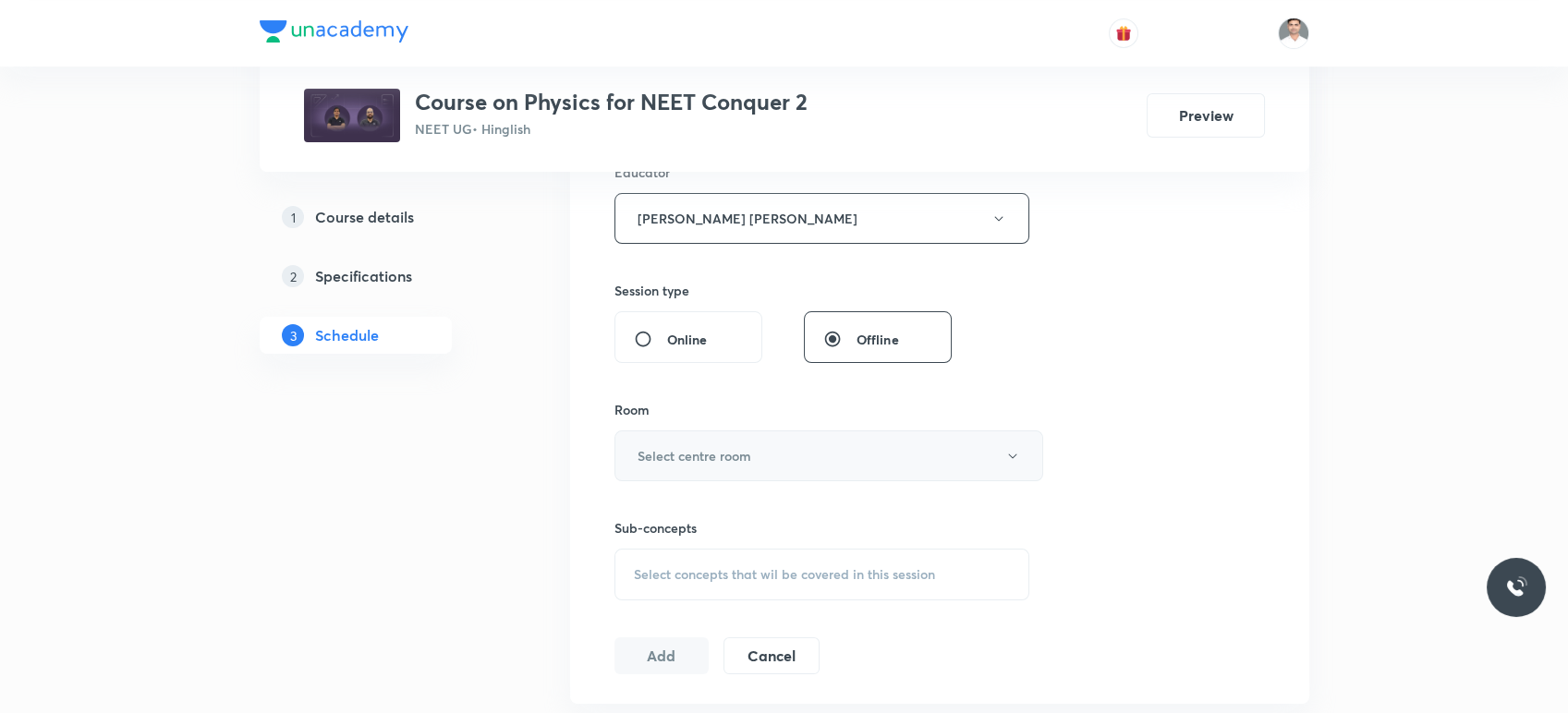
scroll to position [820, 0]
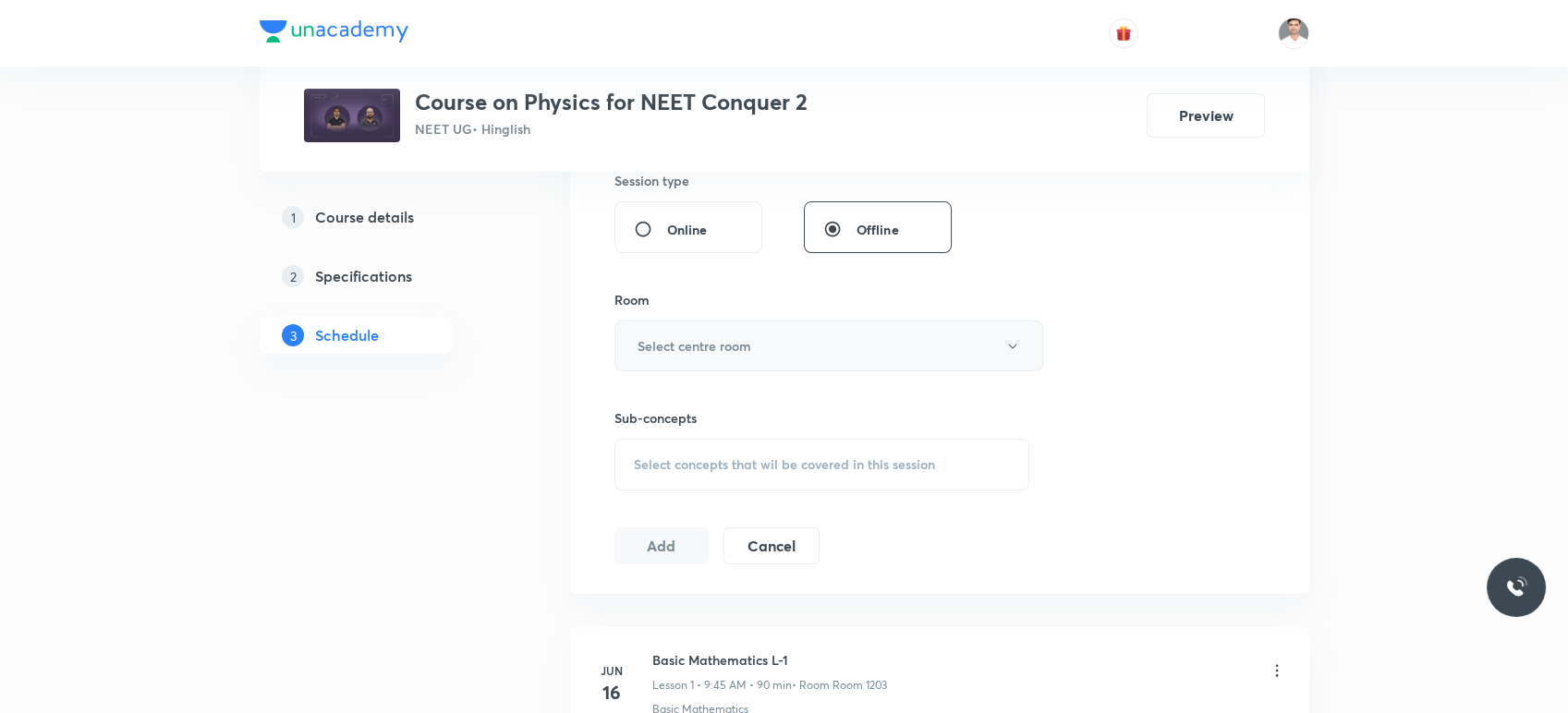
click at [692, 358] on button "Select centre room" at bounding box center [828, 347] width 428 height 51
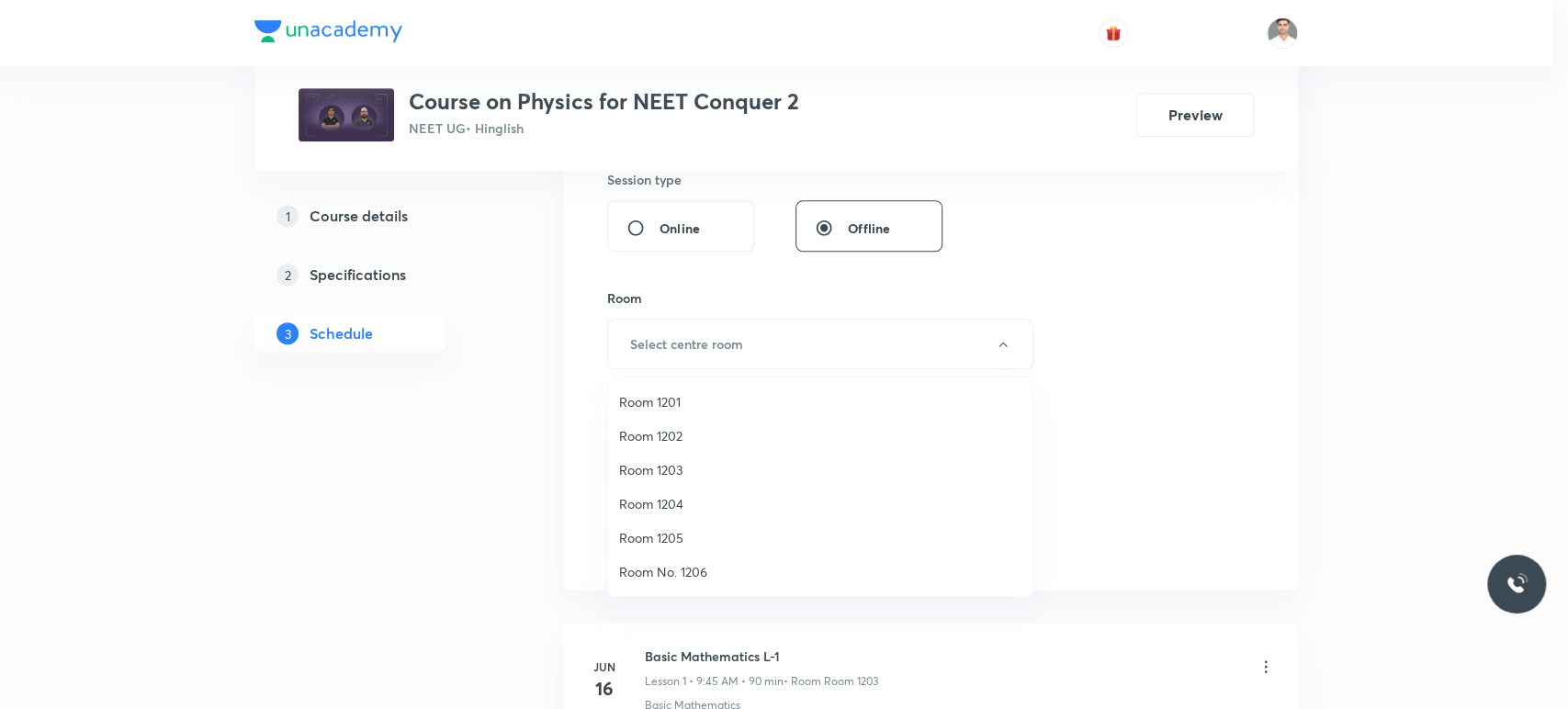
click at [676, 457] on li "Room 1203" at bounding box center [819, 470] width 424 height 34
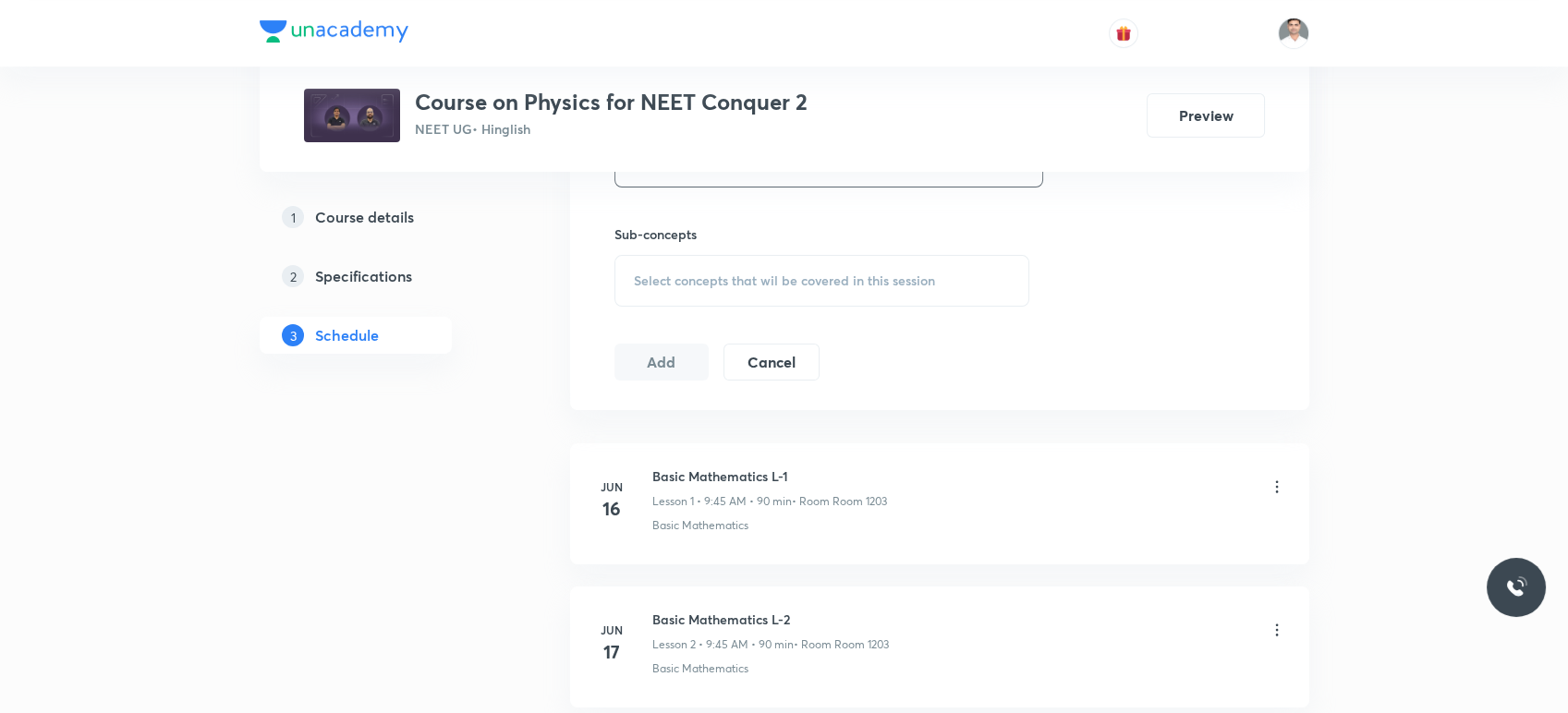
scroll to position [1026, 0]
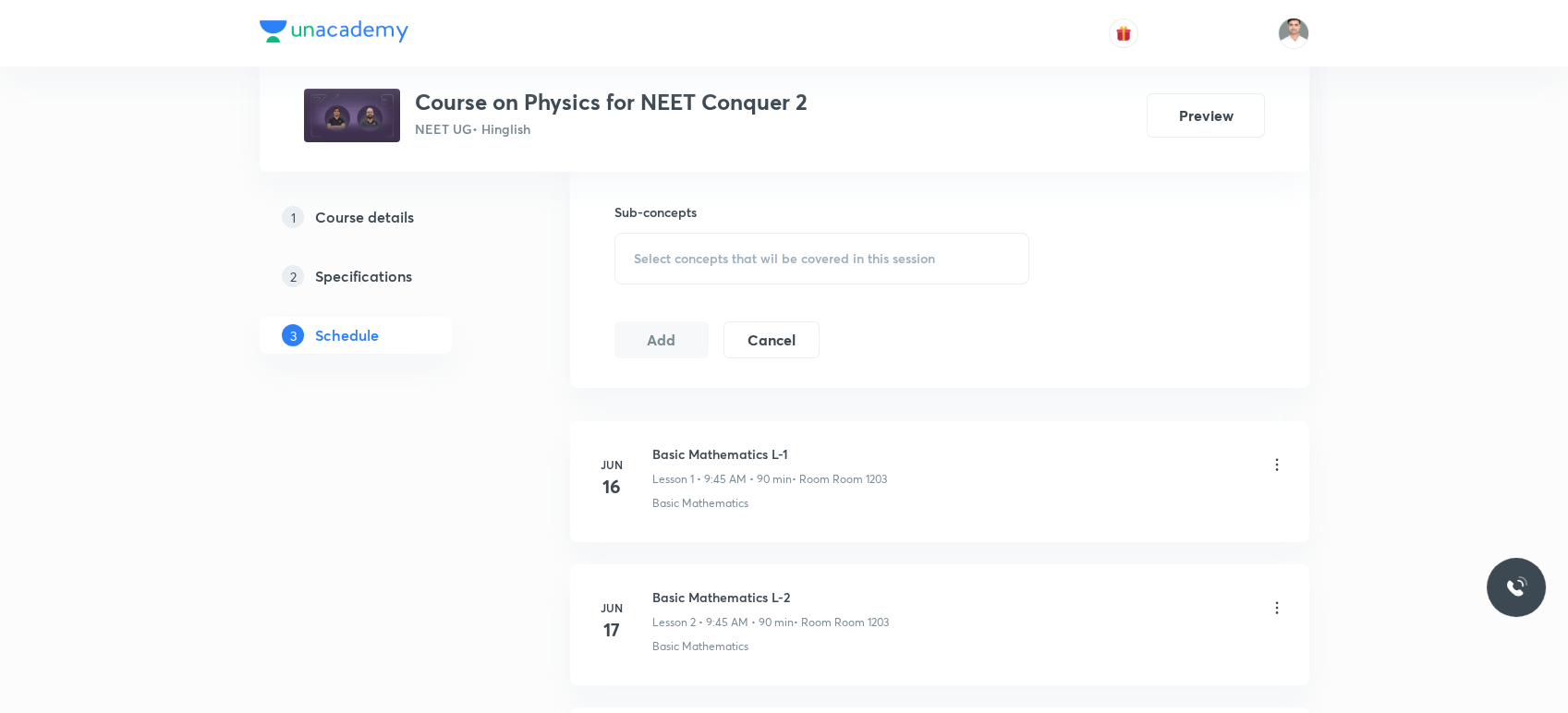
click at [727, 263] on span "Select concepts that wil be covered in this session" at bounding box center [785, 258] width 301 height 15
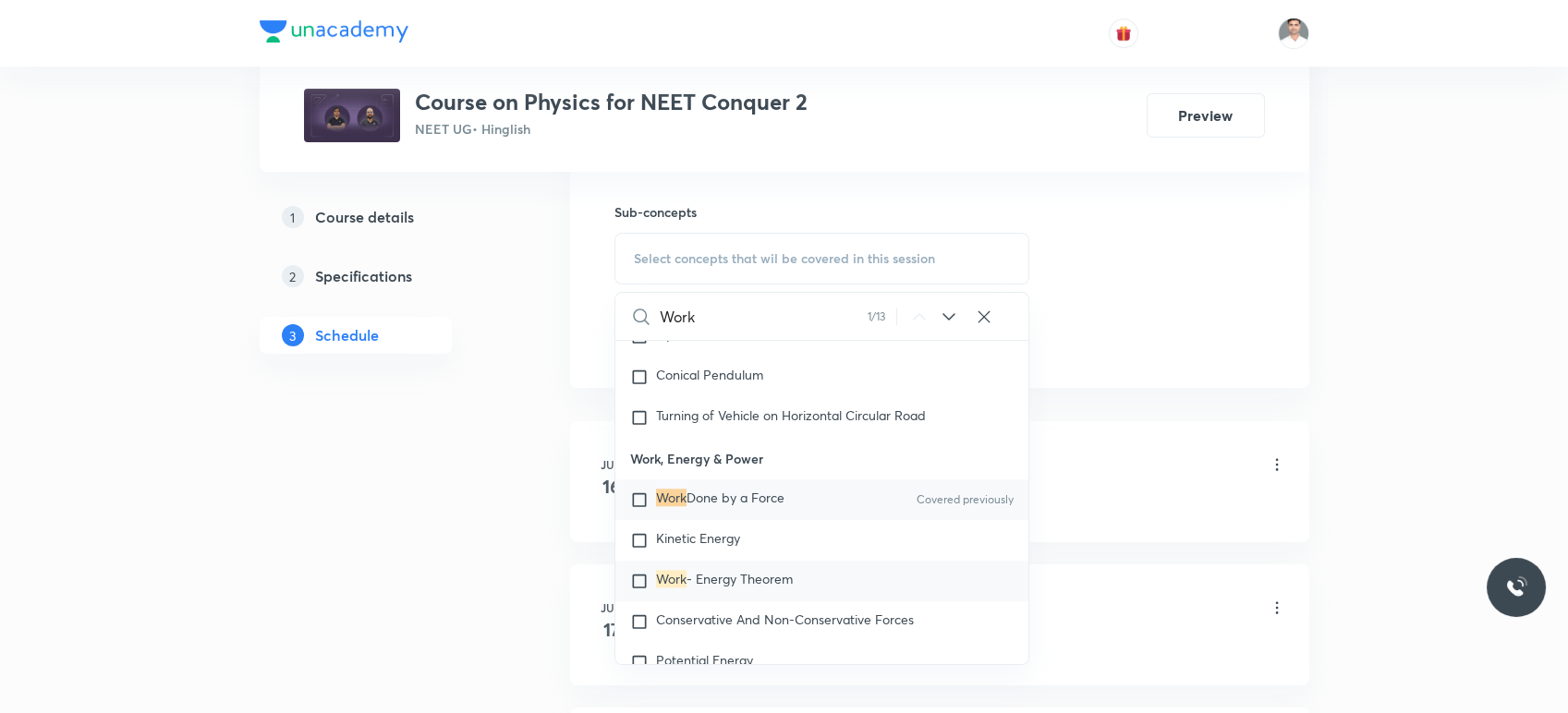
scroll to position [4723, 0]
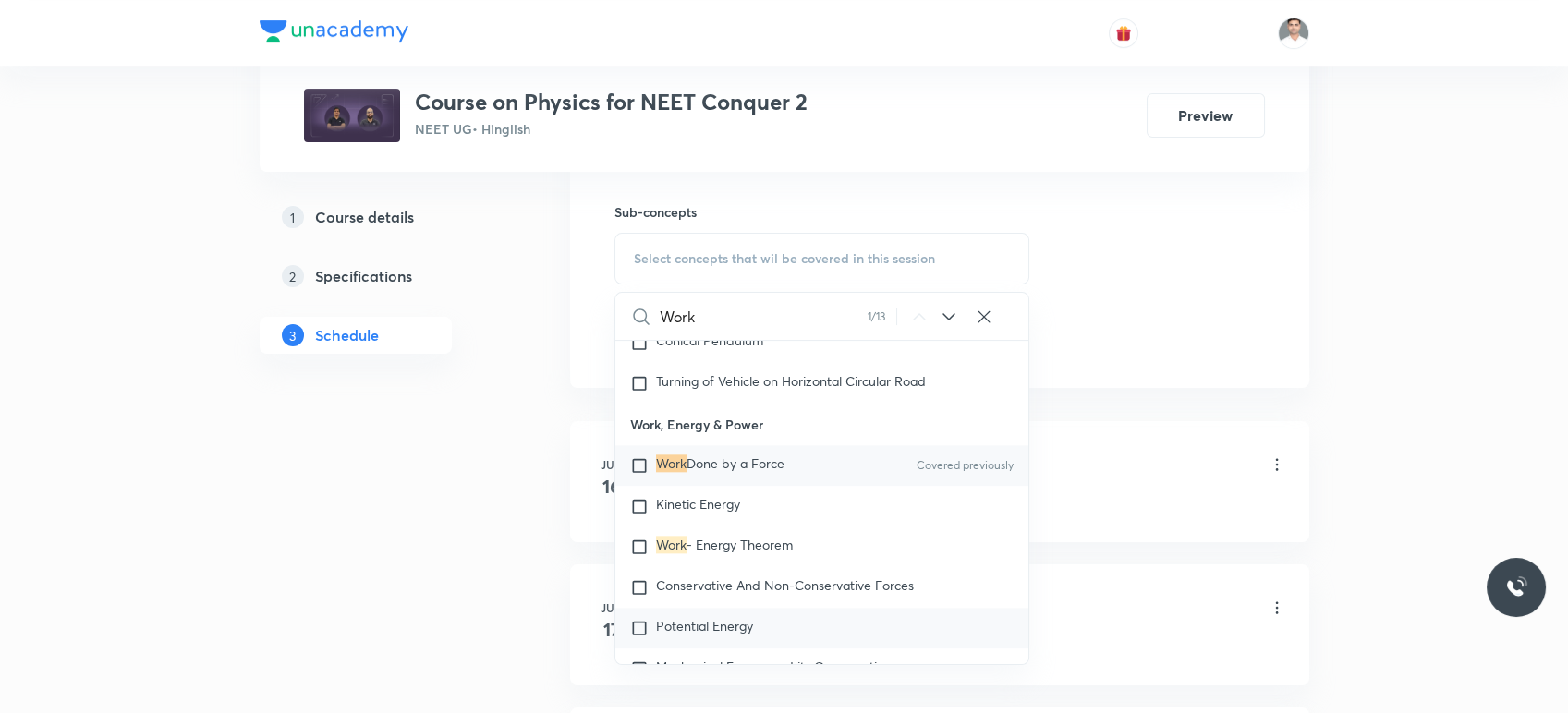
type input "Work"
click at [667, 628] on span "Potential Energy" at bounding box center [704, 626] width 98 height 18
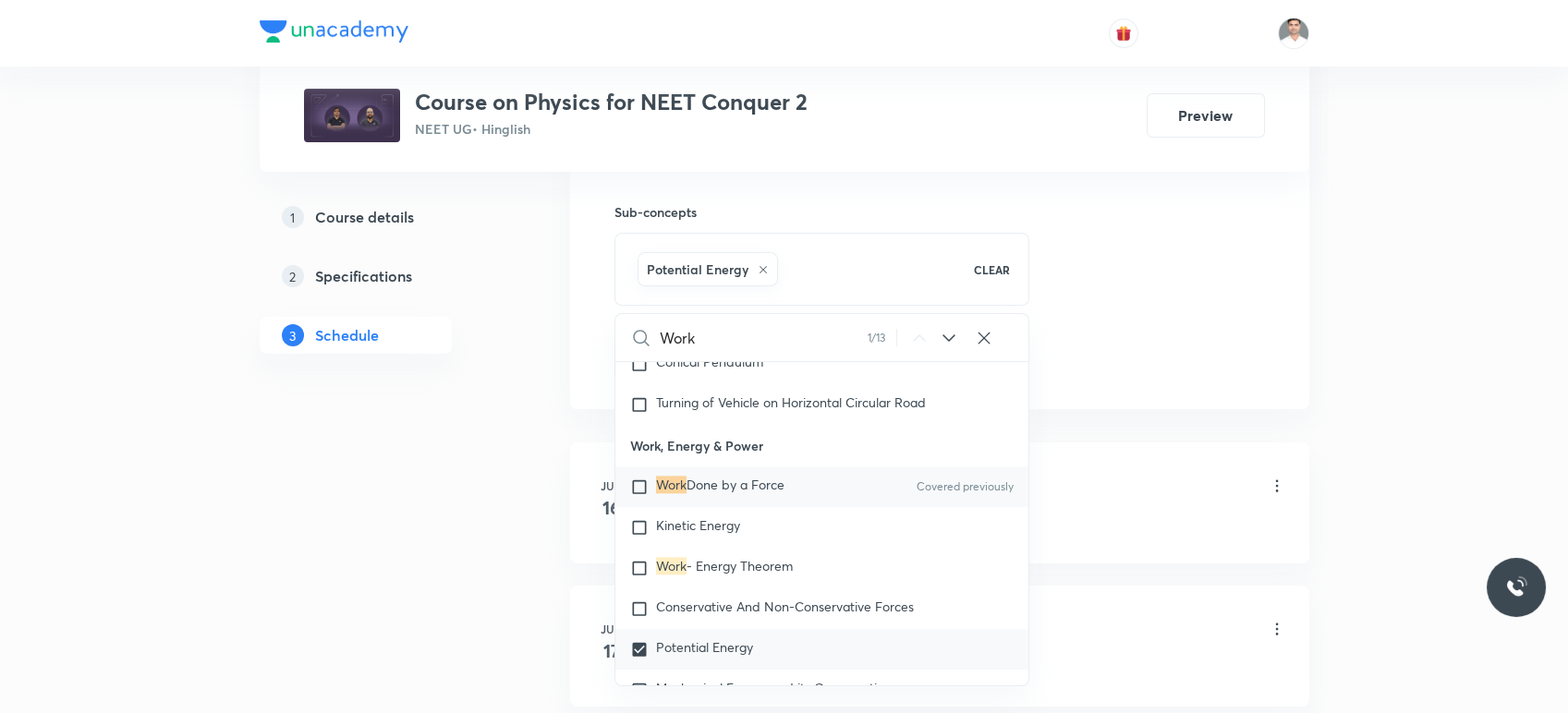
checkbox input "true"
drag, startPoint x: 394, startPoint y: 449, endPoint x: 528, endPoint y: 382, distance: 149.8
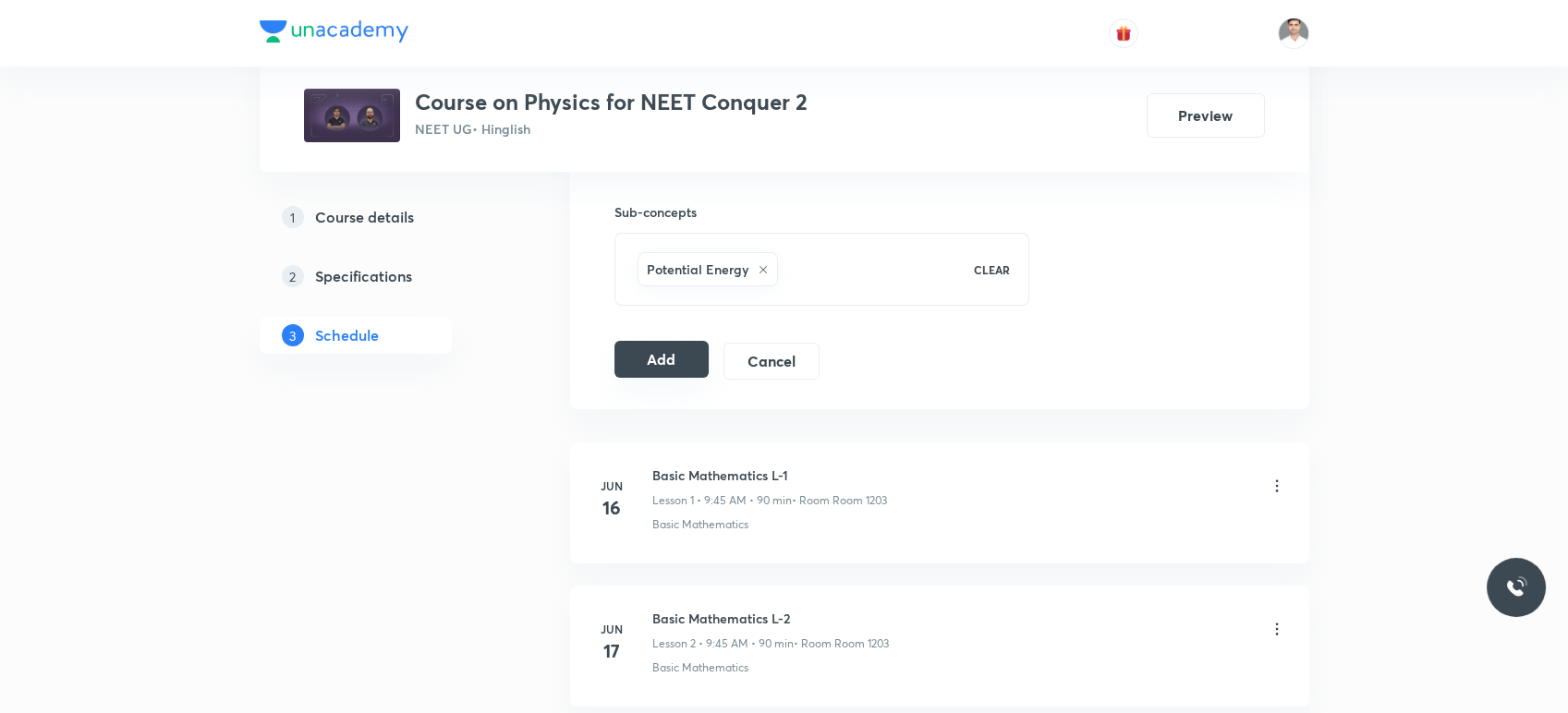
click at [651, 356] on button "Add" at bounding box center [662, 359] width 96 height 37
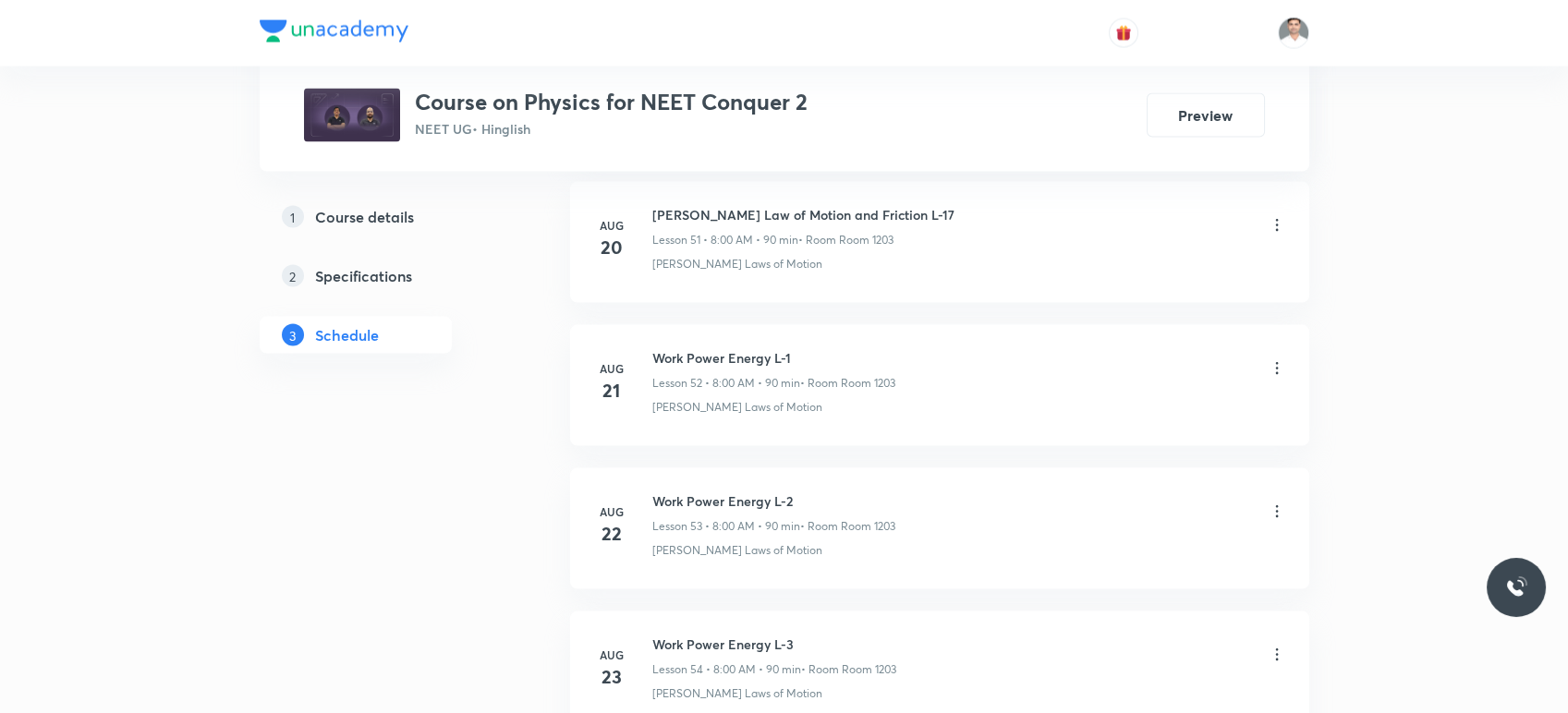
scroll to position [8359, 0]
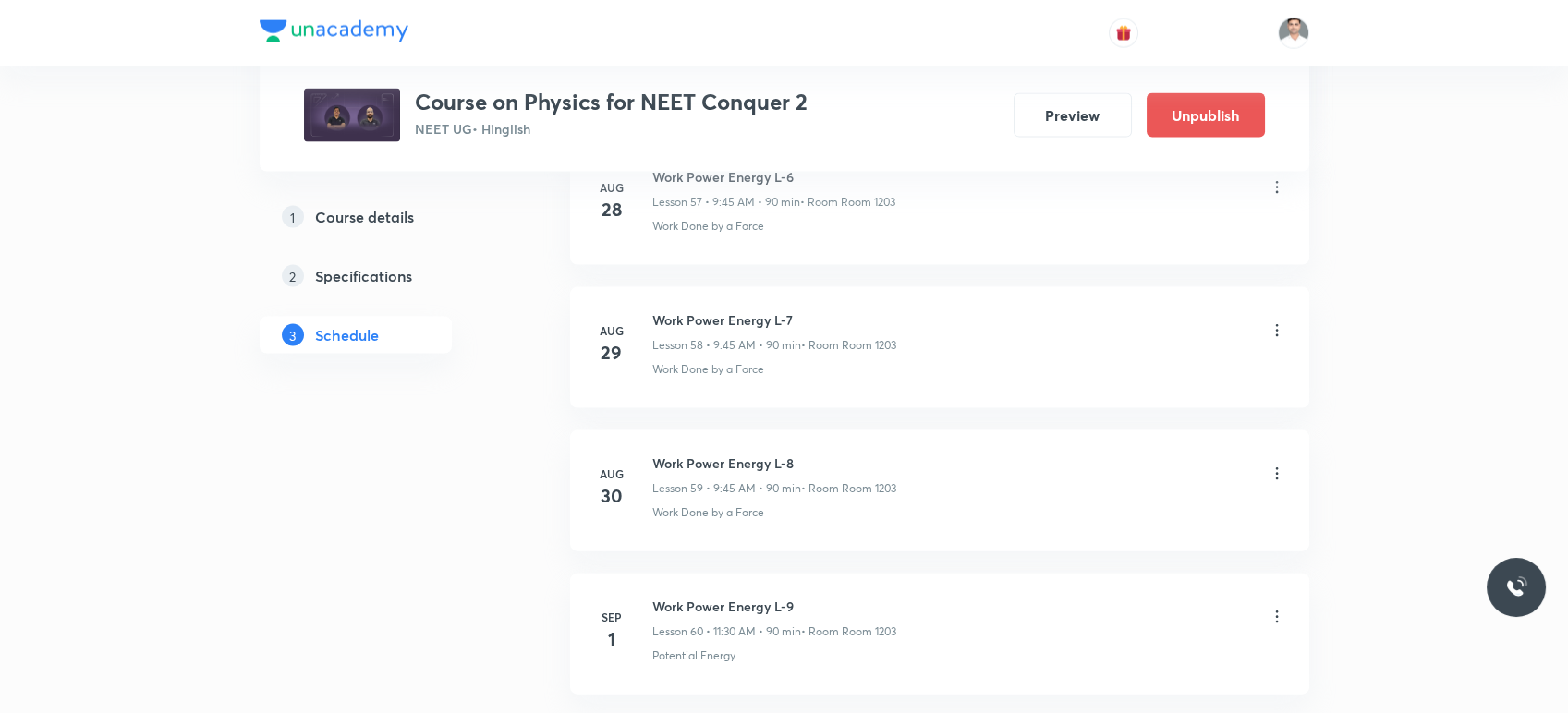
click at [655, 454] on h6 "Work Power Energy L-8" at bounding box center [774, 464] width 244 height 20
drag, startPoint x: 655, startPoint y: 597, endPoint x: 900, endPoint y: 577, distance: 245.8
click at [900, 577] on li "Sep 1 Work Power Energy L-9 Lesson 60 • 11:30 AM • 90 min • Room Room 1203 Pote…" at bounding box center [940, 634] width 740 height 121
copy h6 "Work Power Energy L-9"
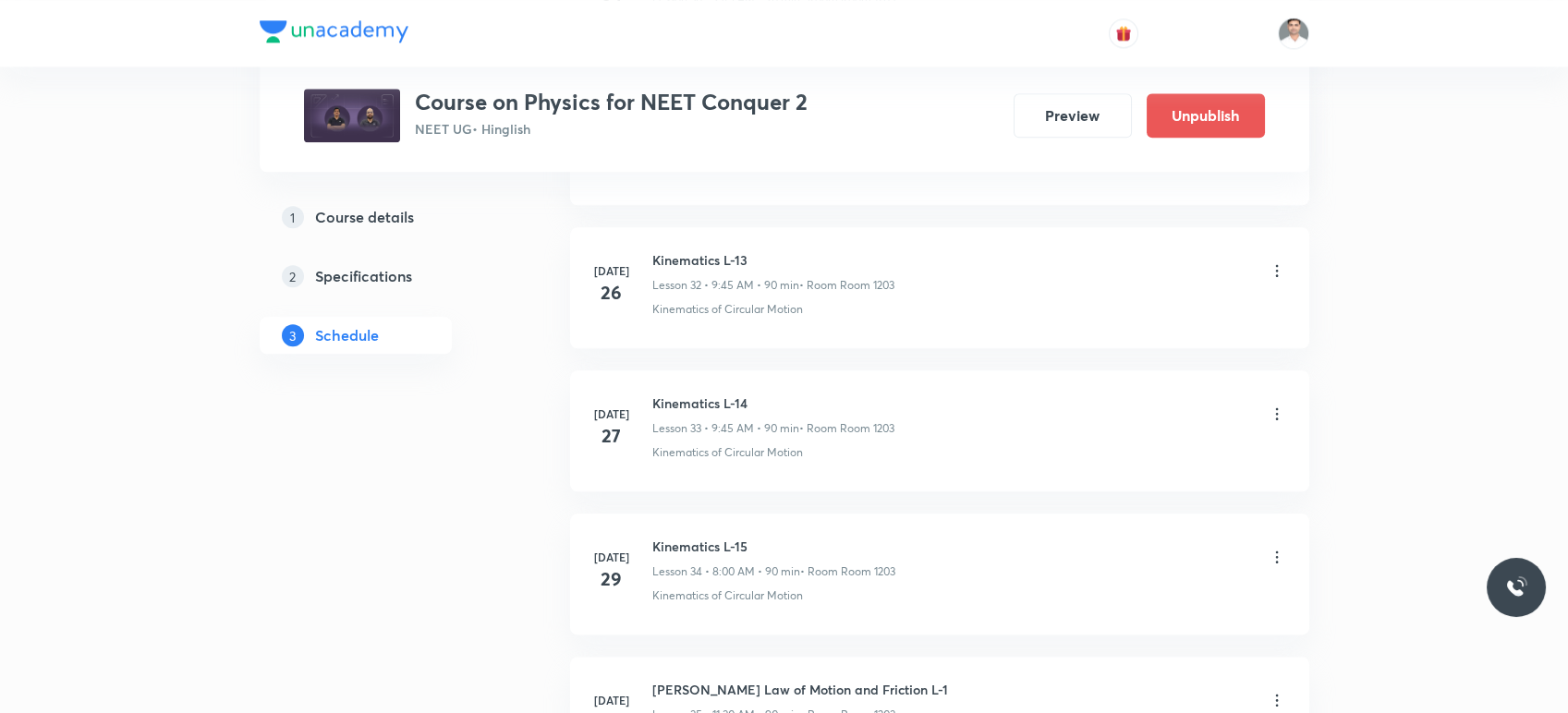
scroll to position [0, 0]
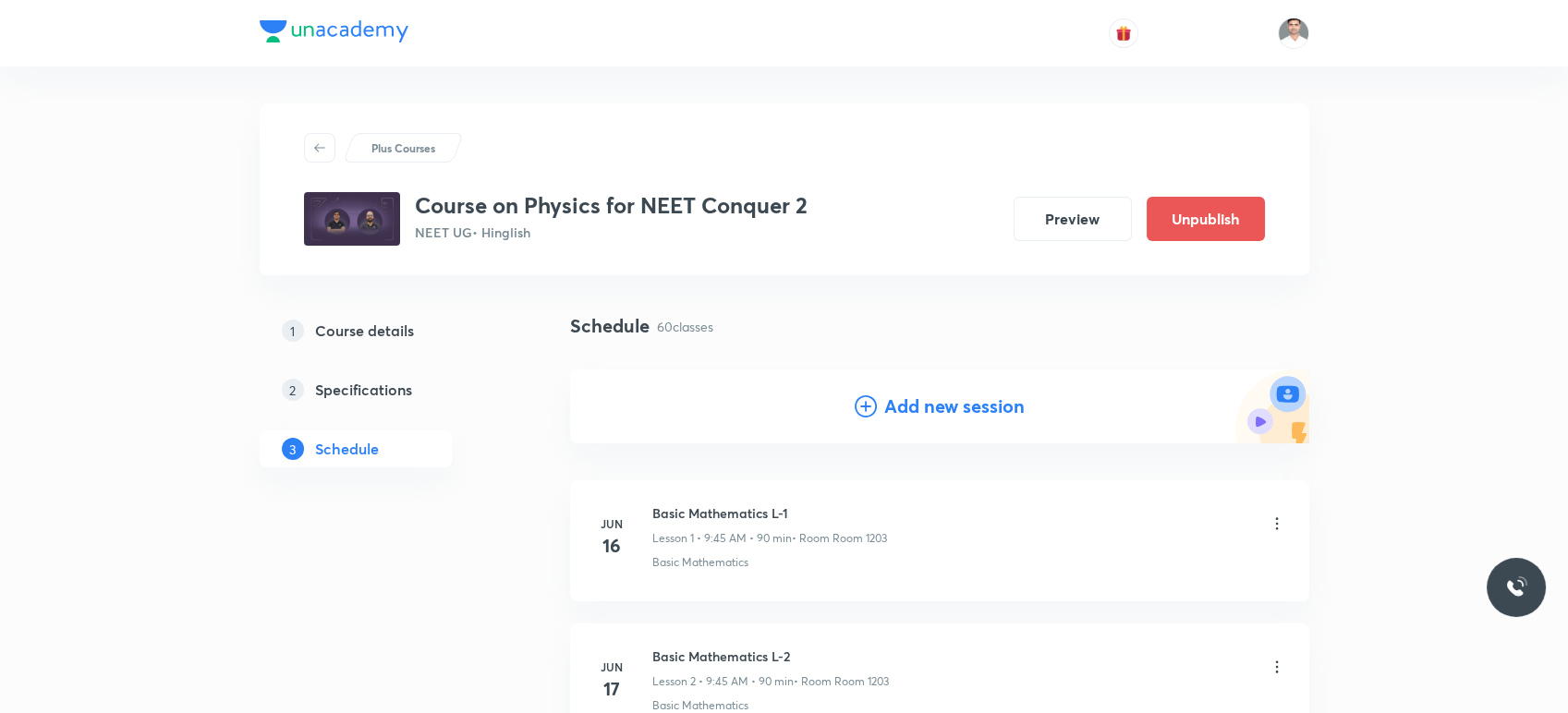
click at [951, 409] on h4 "Add new session" at bounding box center [954, 407] width 141 height 28
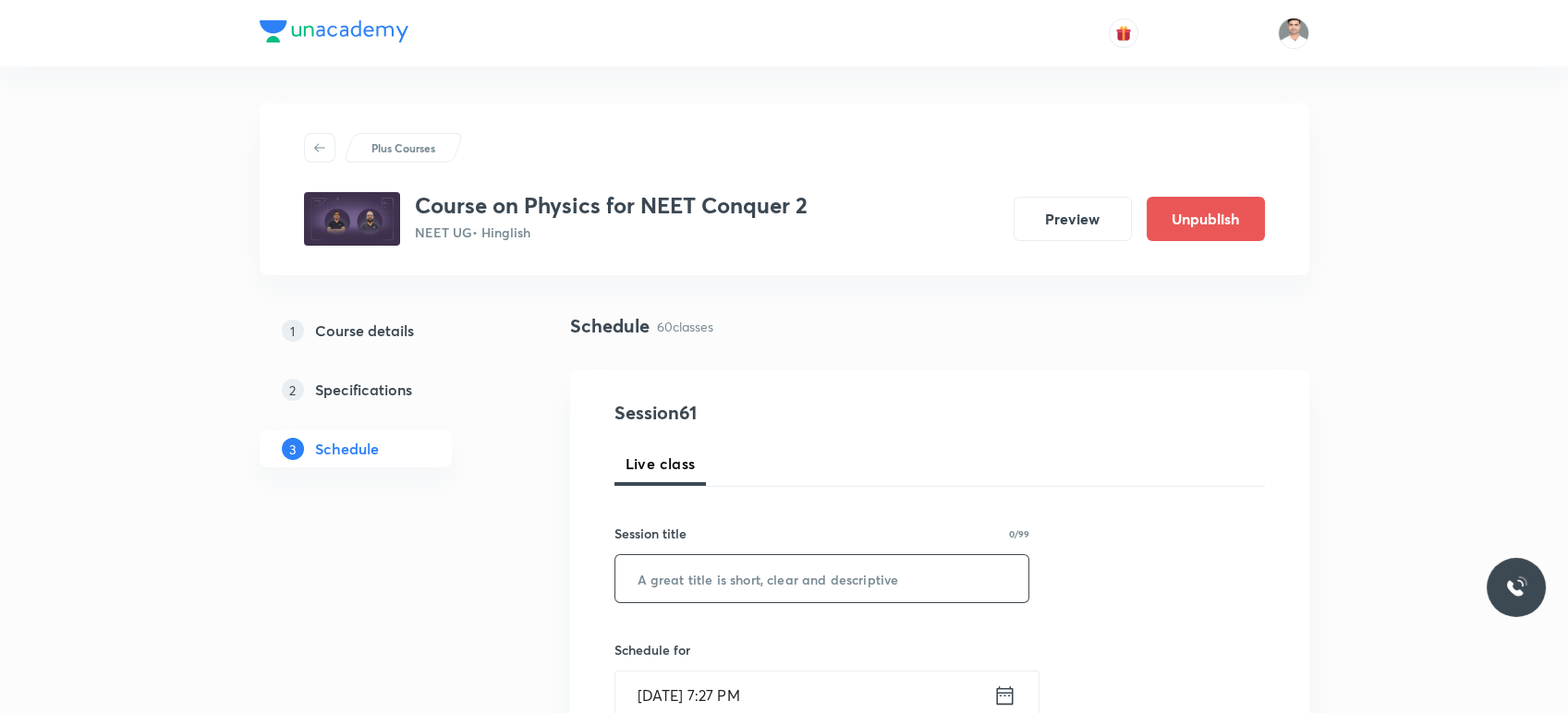
click at [728, 567] on input "text" at bounding box center [822, 579] width 414 height 47
paste input "Work Power Energy L-9"
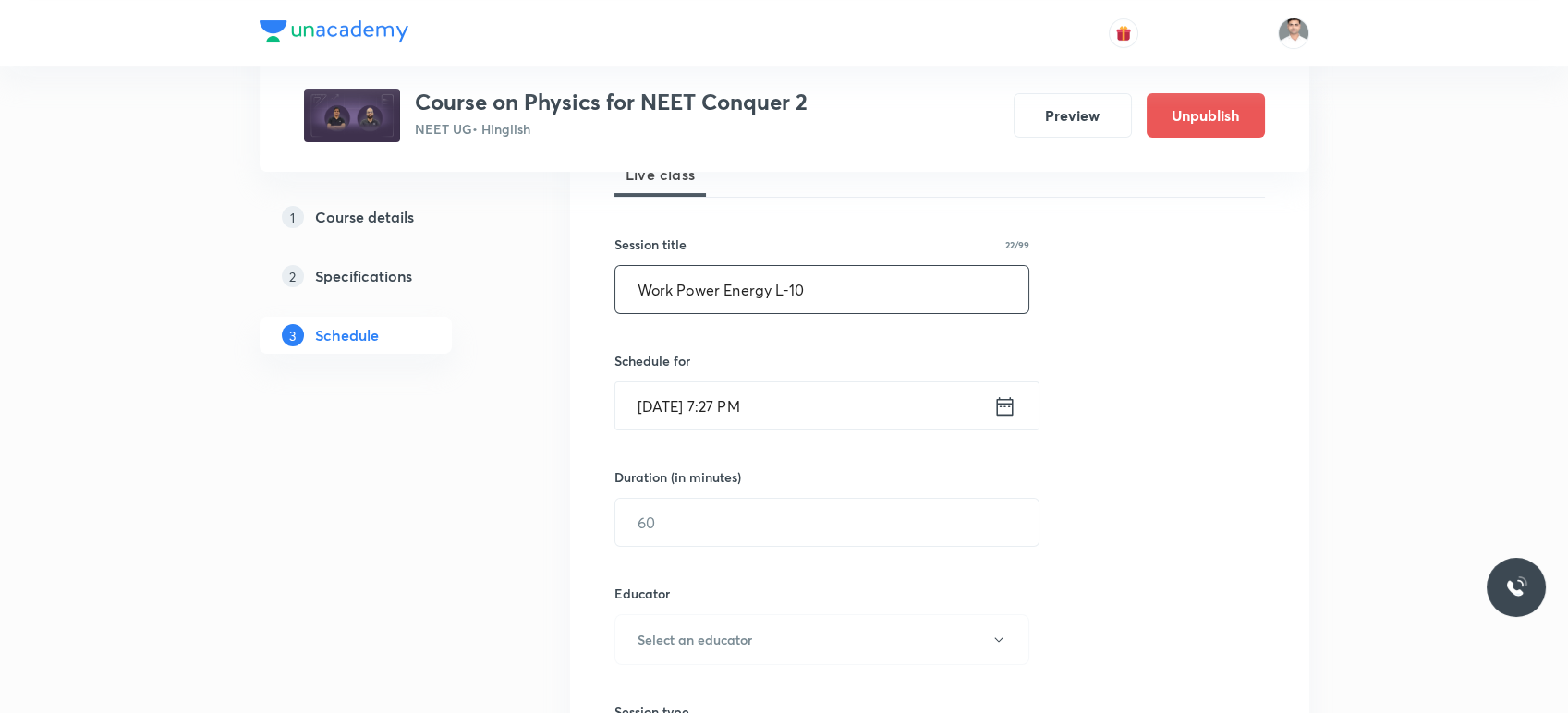
scroll to position [307, 0]
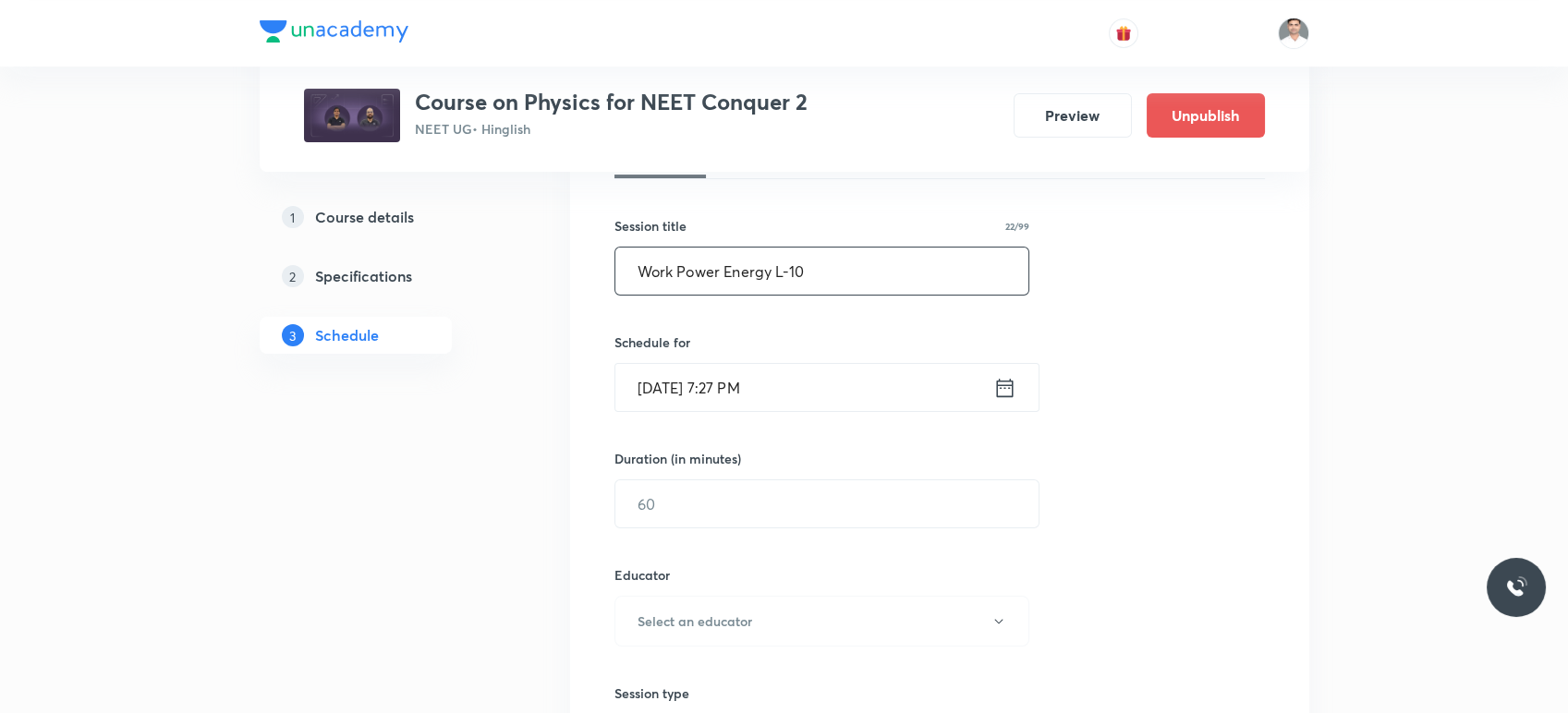
type input "Work Power Energy L-10"
click at [1005, 371] on div "Aug 30, 2025, 7:27 PM ​" at bounding box center [827, 388] width 425 height 49
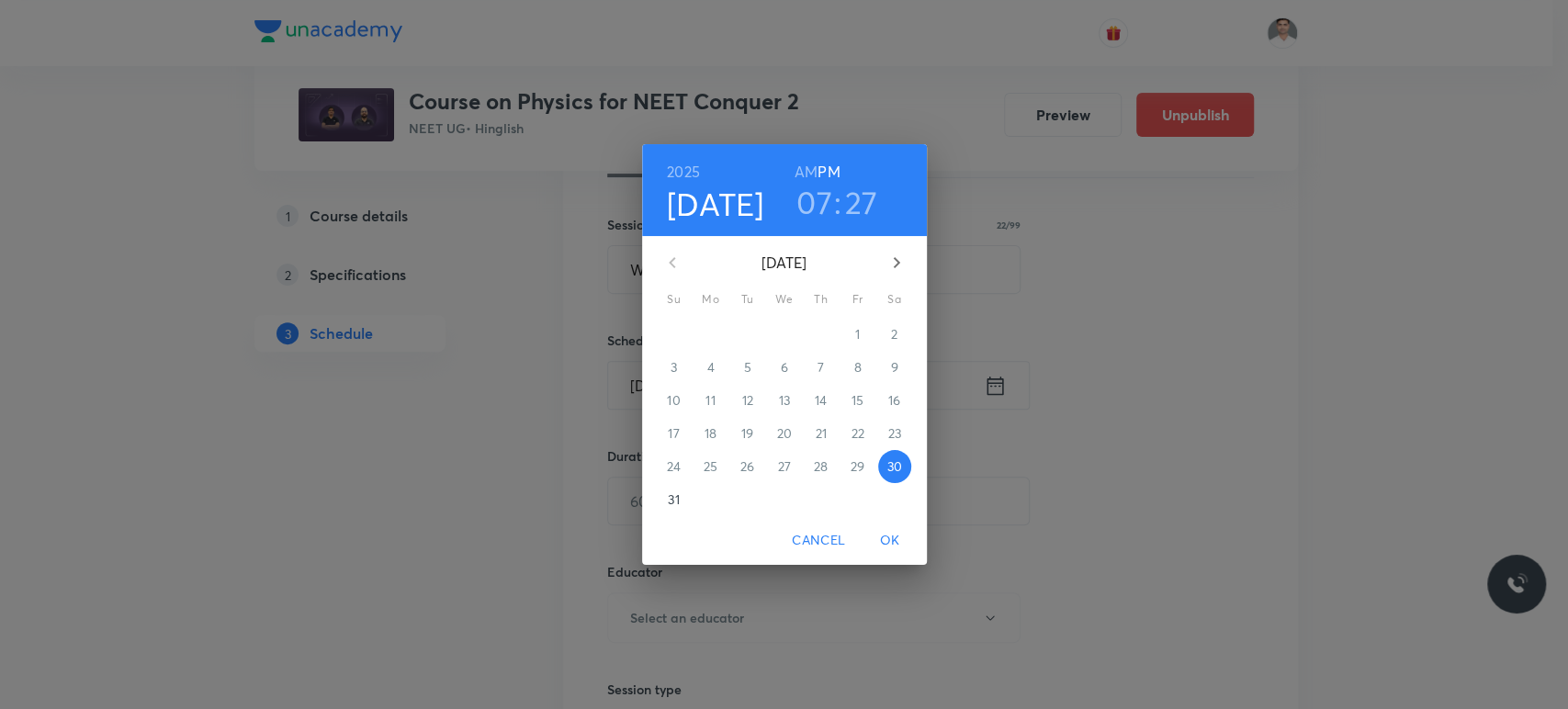
click at [891, 262] on icon "button" at bounding box center [897, 262] width 23 height 23
click at [750, 336] on p "2" at bounding box center [747, 334] width 7 height 19
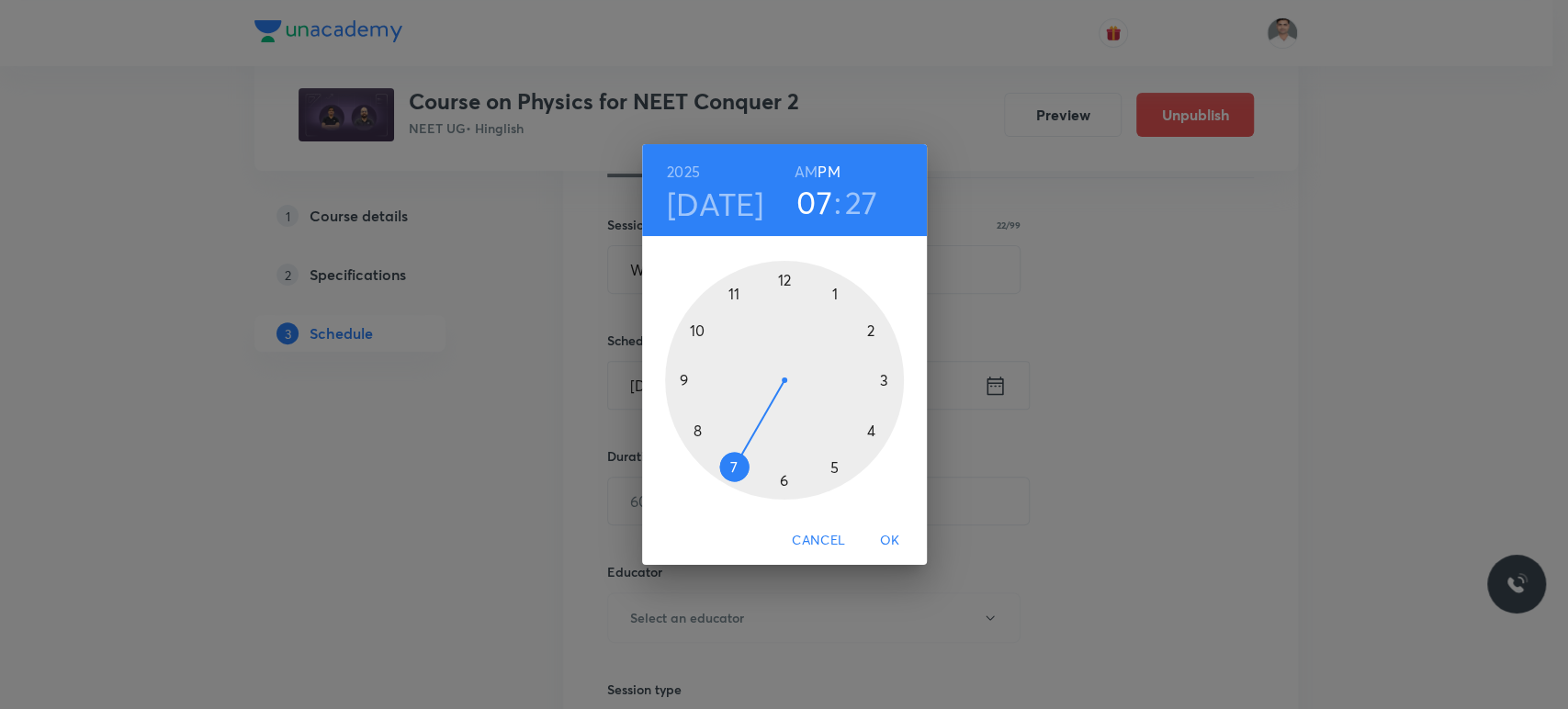
click at [813, 171] on h6 "AM" at bounding box center [806, 171] width 23 height 25
click at [697, 433] on div at bounding box center [784, 380] width 239 height 239
click at [786, 281] on div at bounding box center [784, 380] width 239 height 239
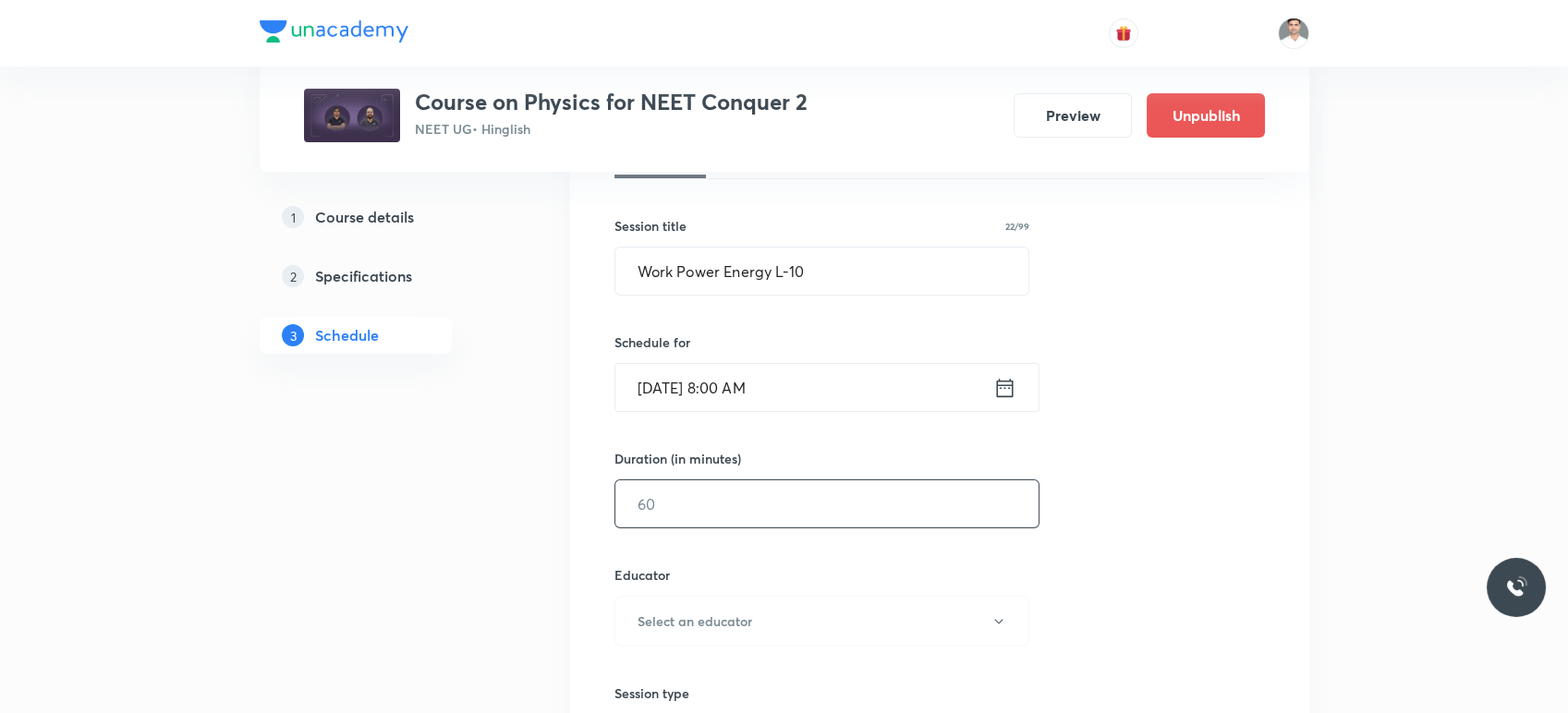
click at [747, 527] on div "​" at bounding box center [827, 504] width 425 height 49
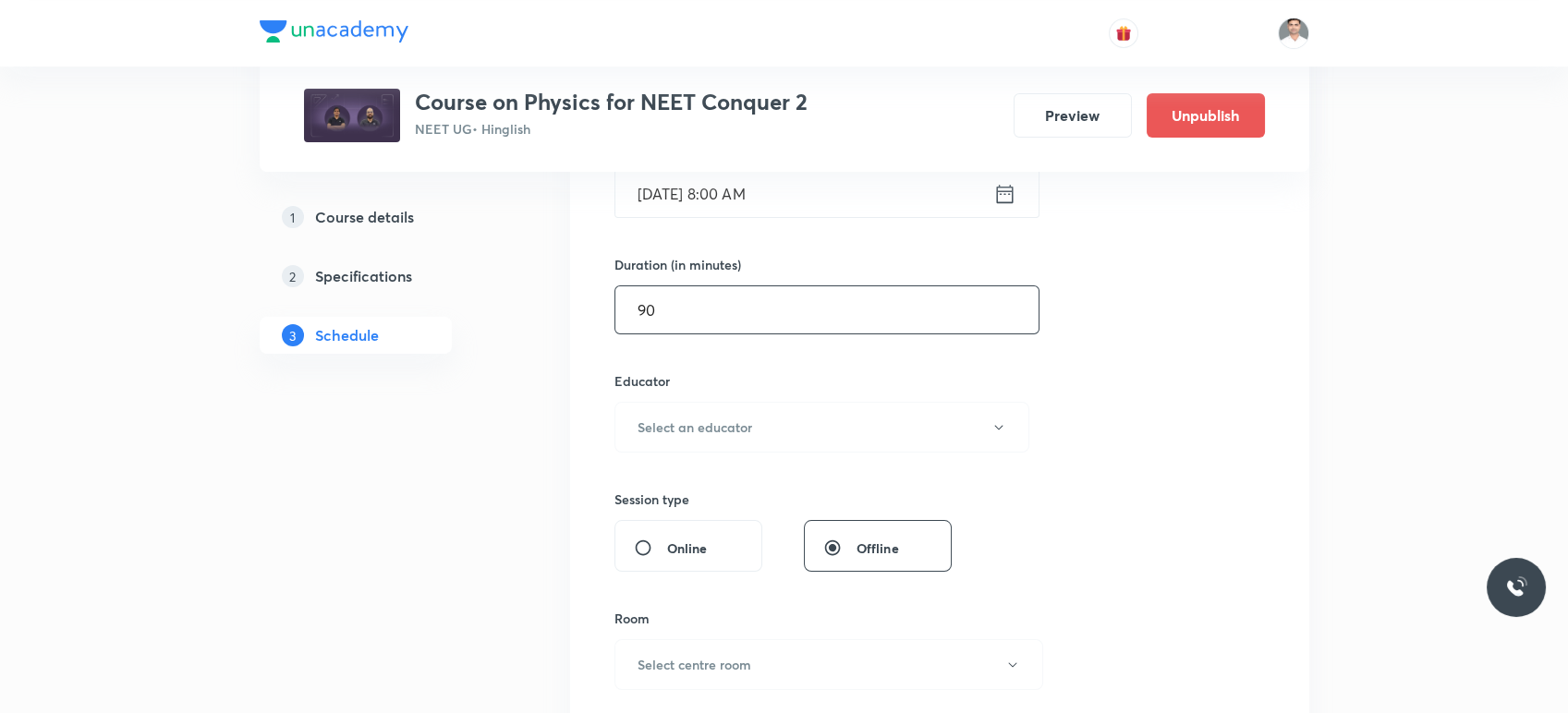
scroll to position [513, 0]
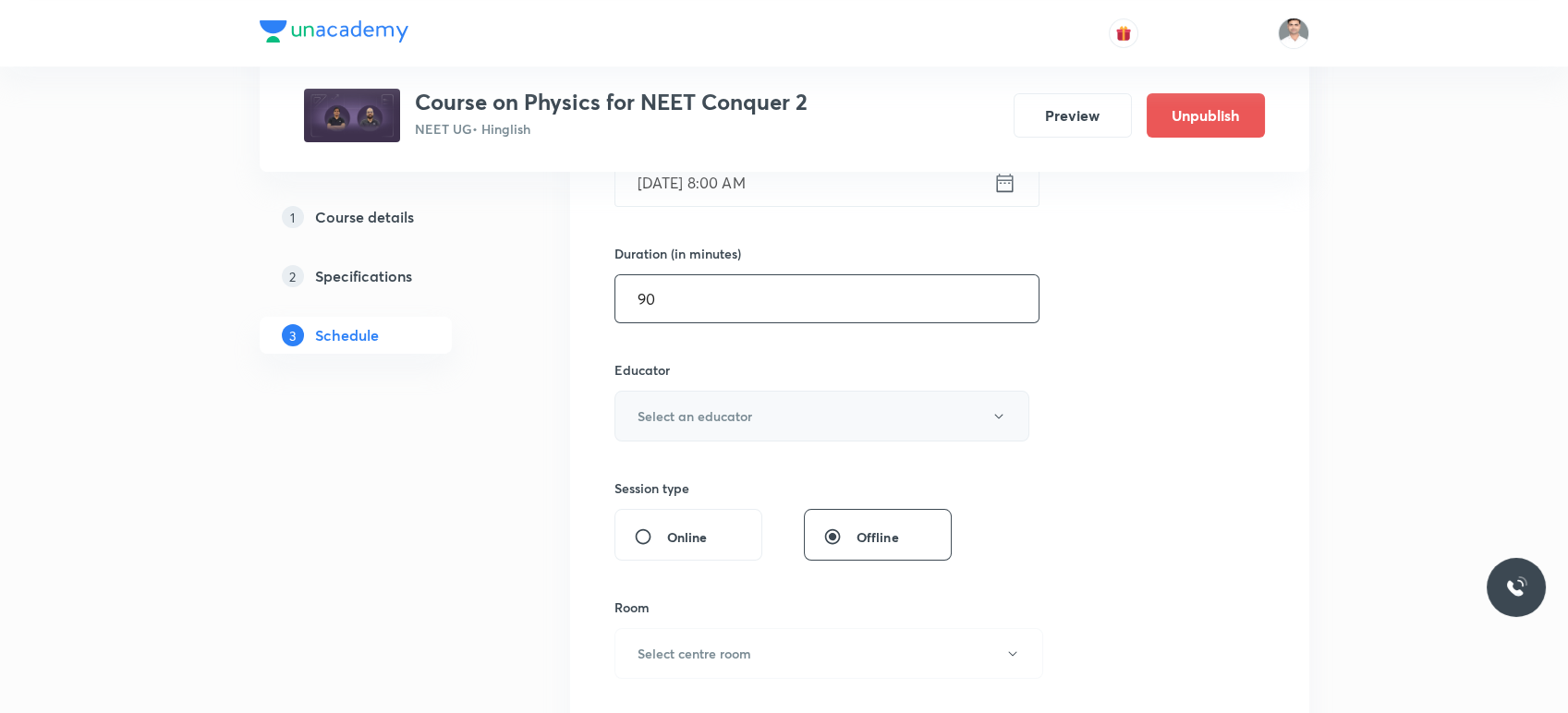
type input "90"
click at [770, 426] on button "Select an educator" at bounding box center [822, 417] width 416 height 51
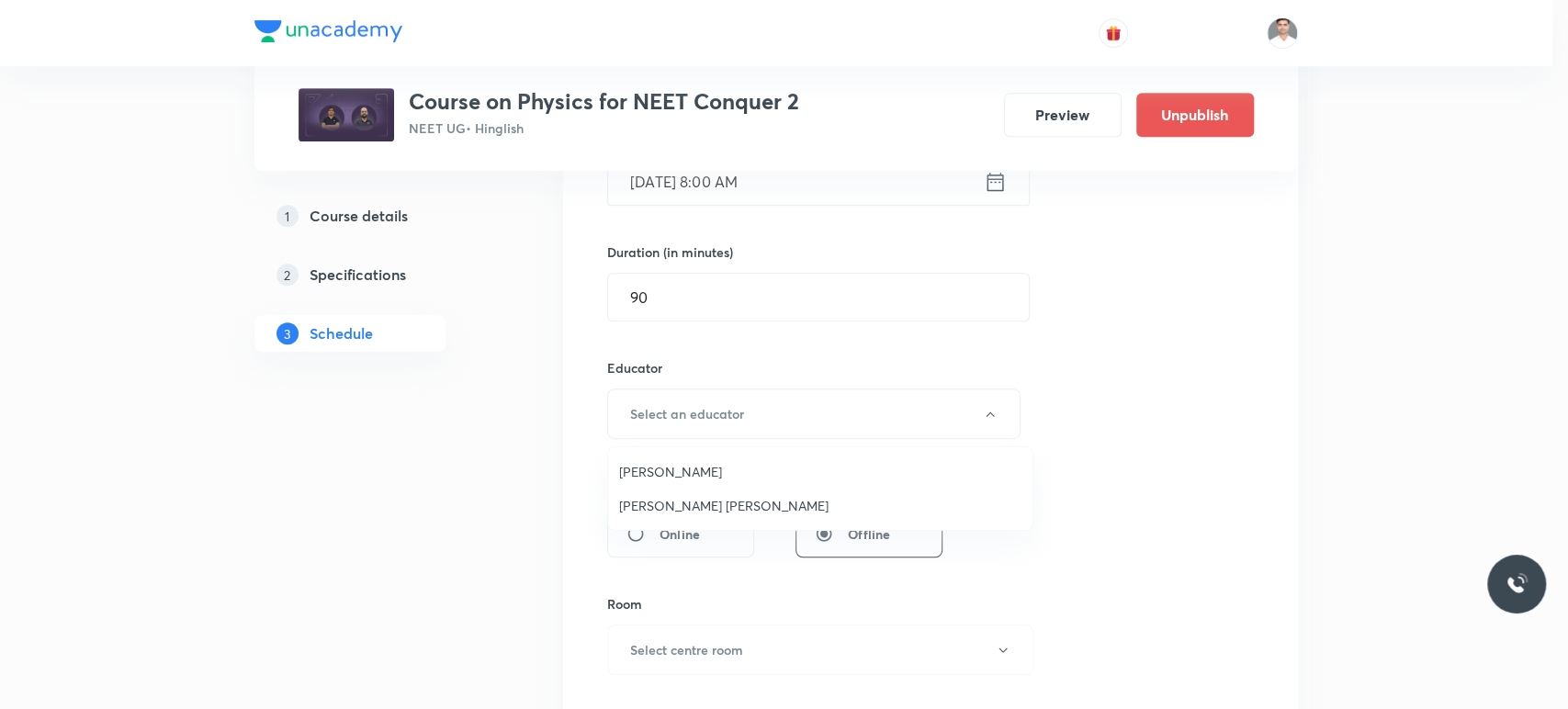
click at [707, 503] on span "Sachin Kumar Singh" at bounding box center [819, 506] width 402 height 20
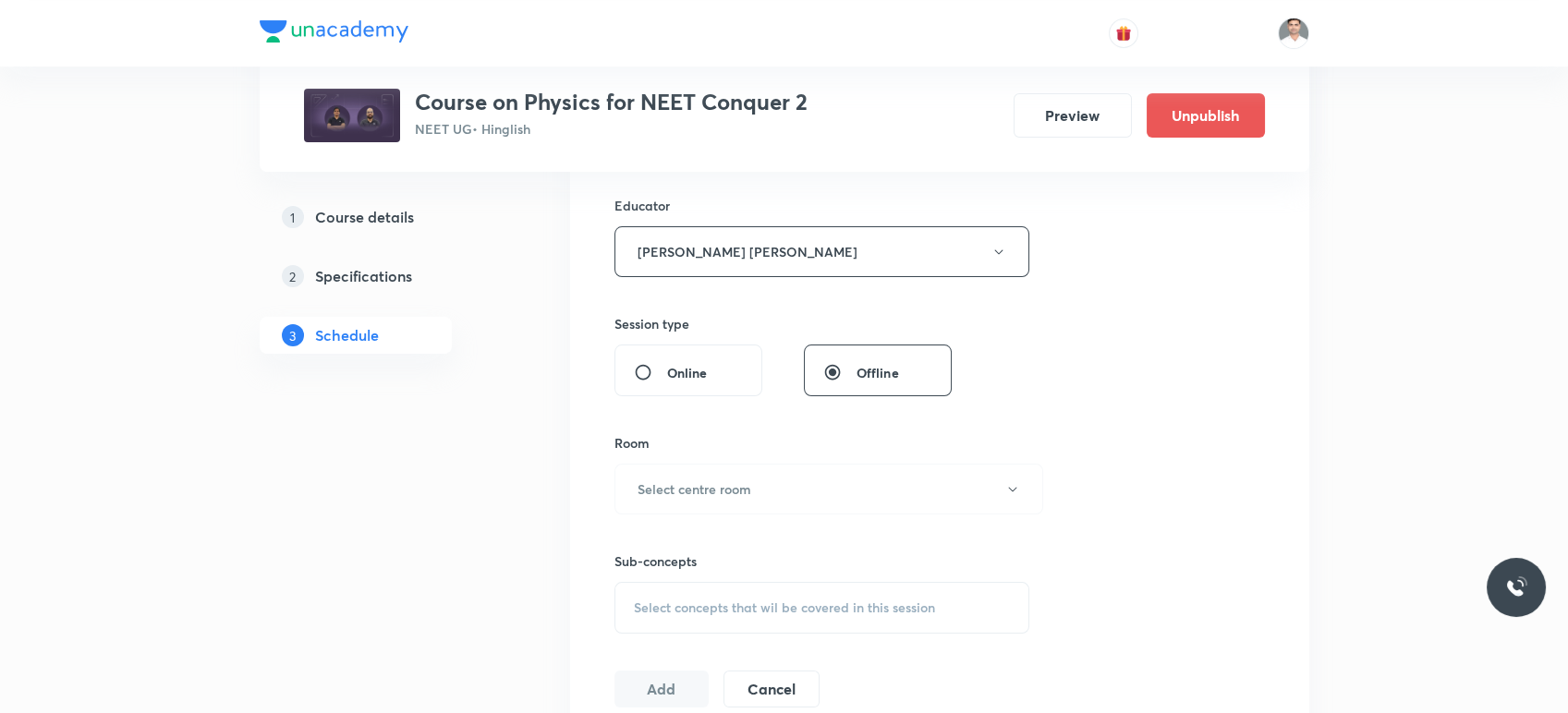
scroll to position [718, 0]
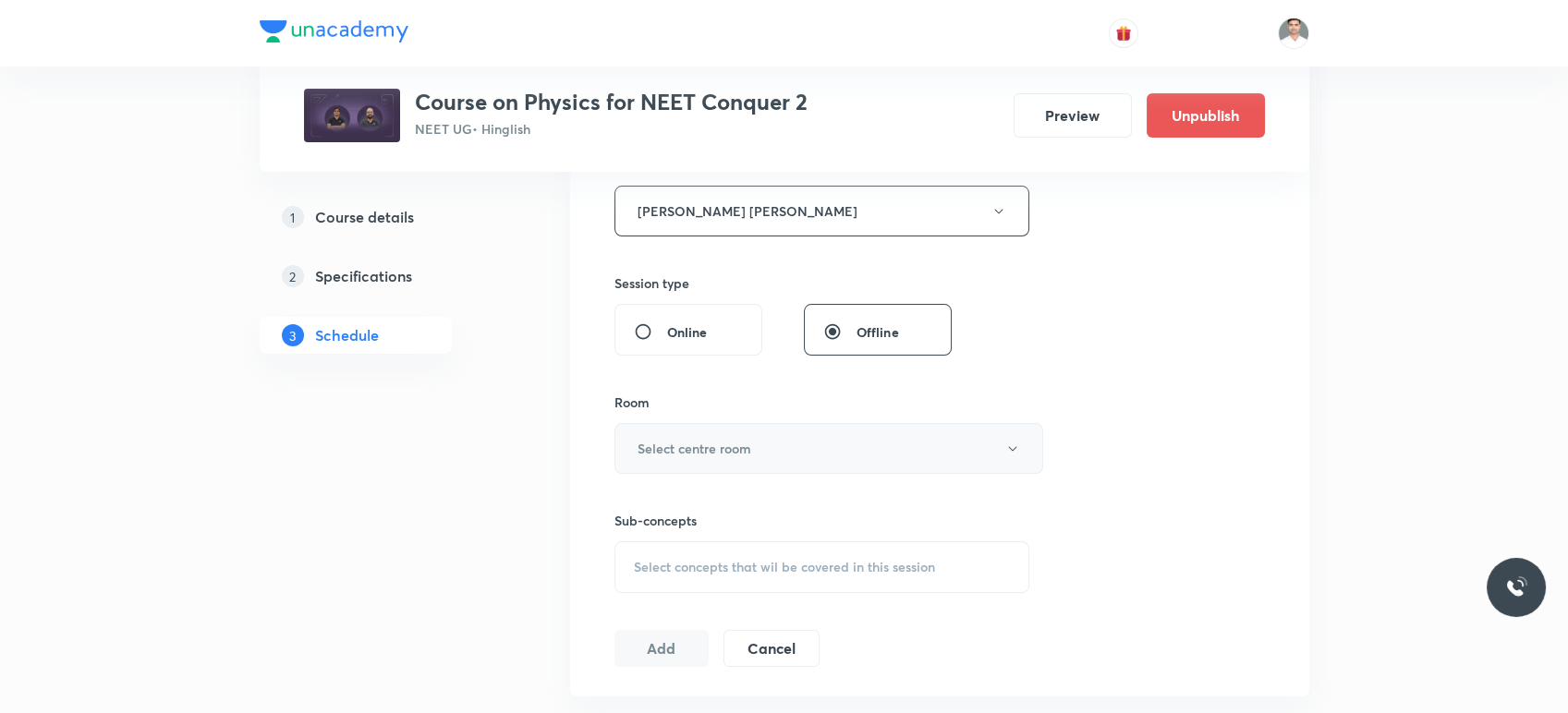
click at [743, 455] on h6 "Select centre room" at bounding box center [693, 449] width 113 height 20
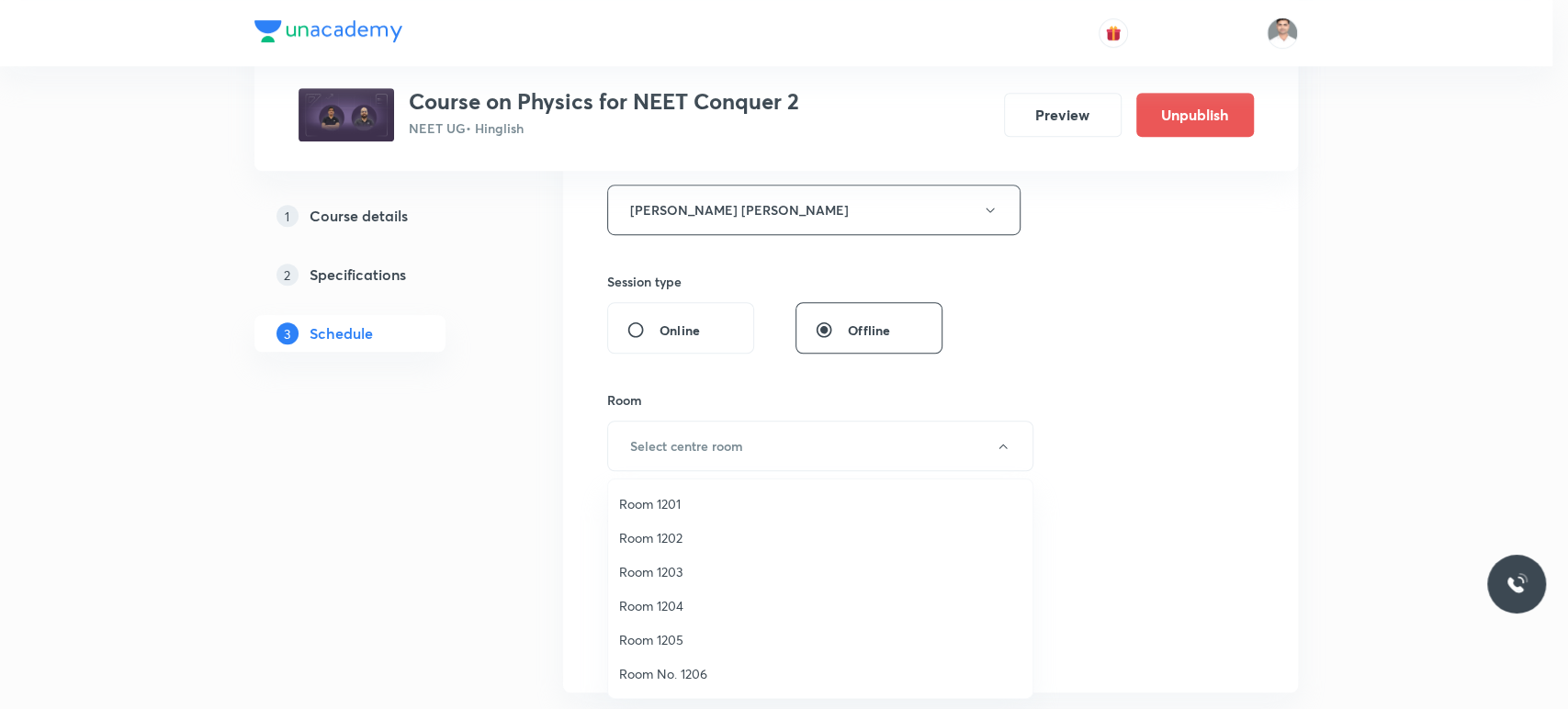
click at [669, 563] on span "Room 1203" at bounding box center [819, 572] width 402 height 20
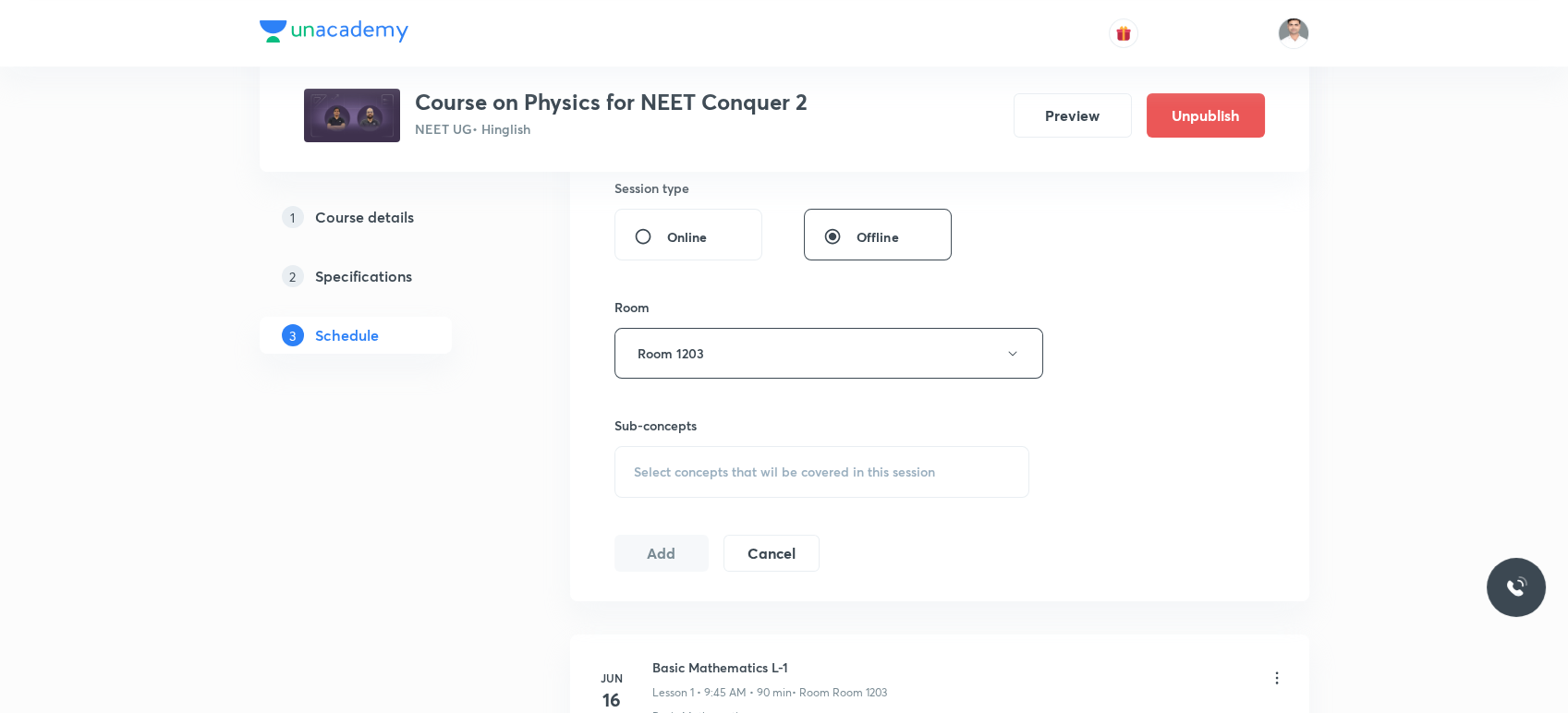
scroll to position [924, 0]
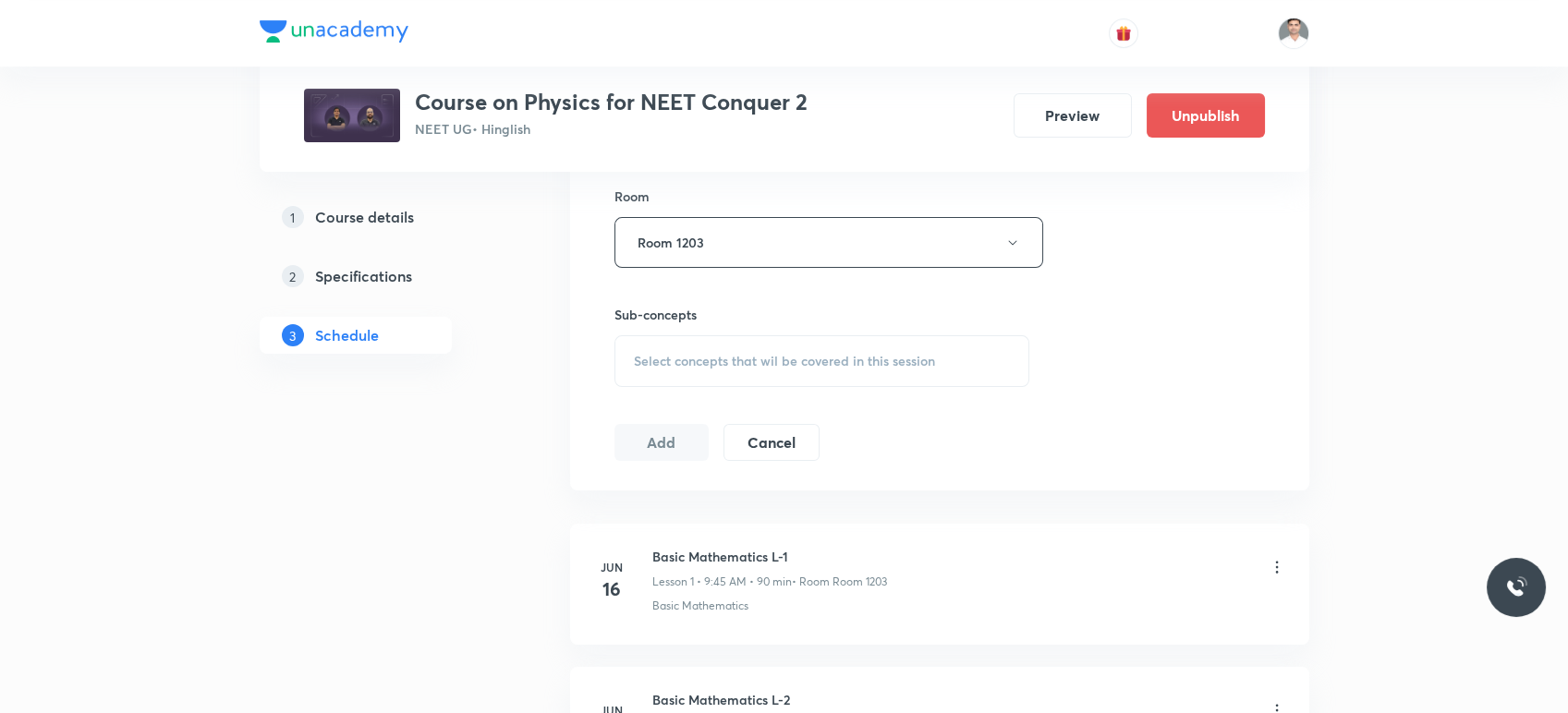
click at [787, 370] on div "Select concepts that wil be covered in this session" at bounding box center [822, 361] width 416 height 52
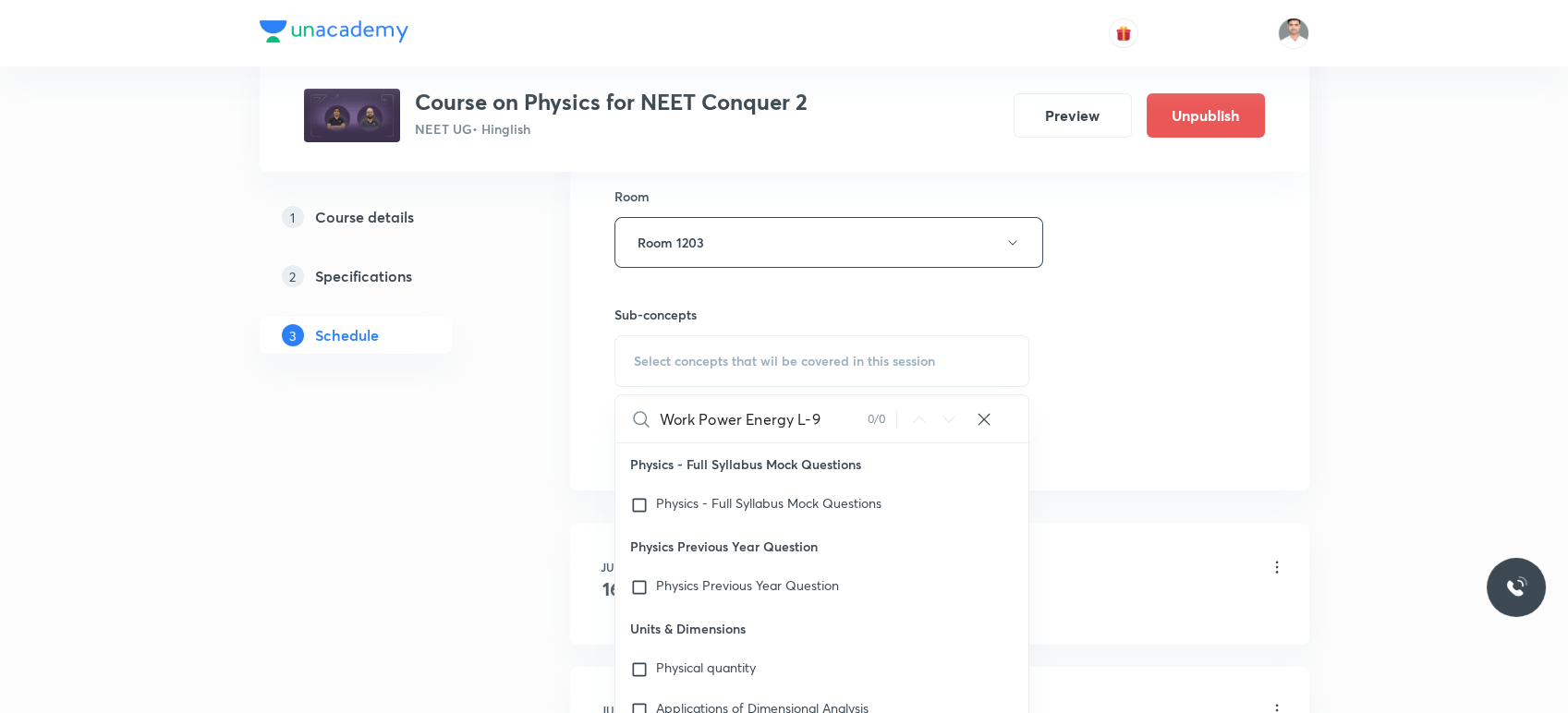
click at [839, 421] on input "Work Power Energy L-9" at bounding box center [763, 420] width 208 height 47
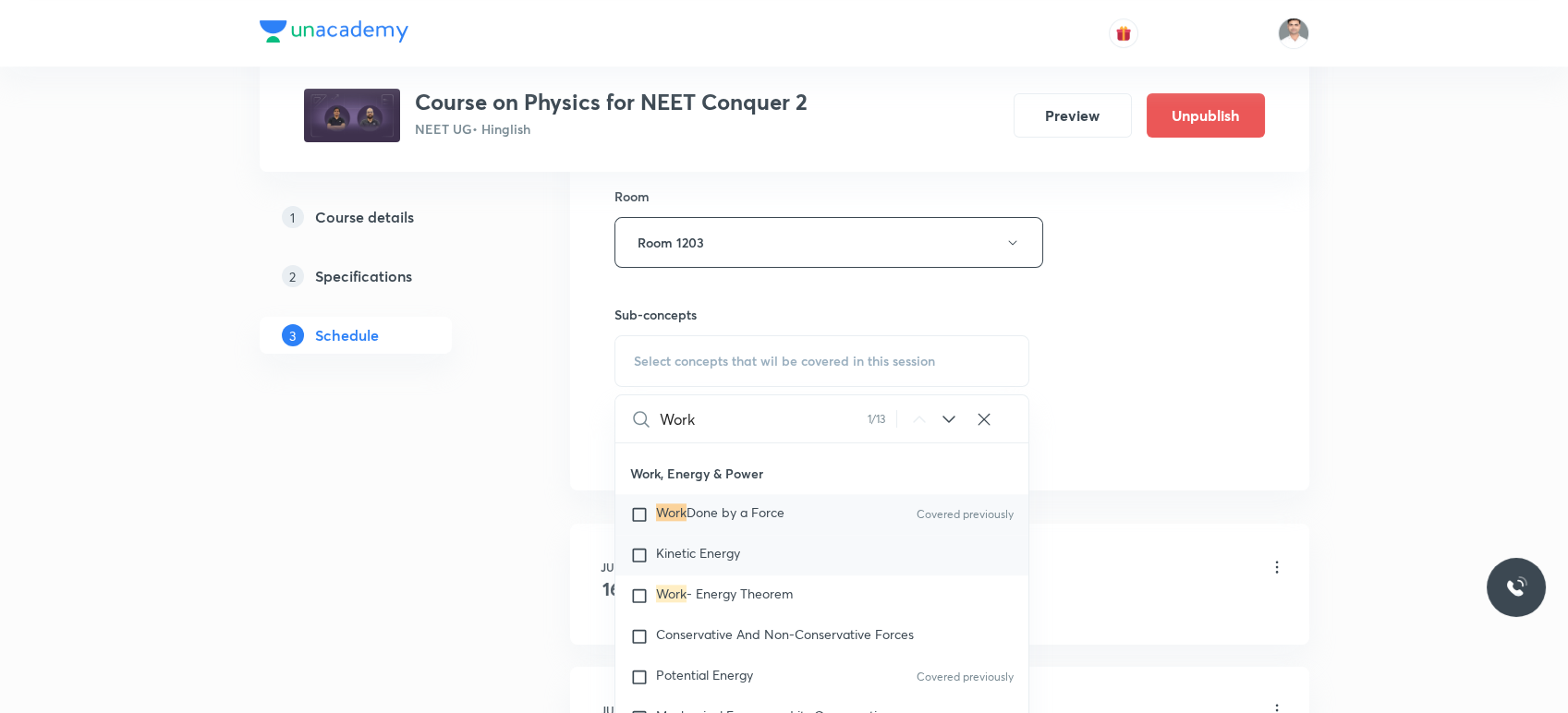
scroll to position [4826, 0]
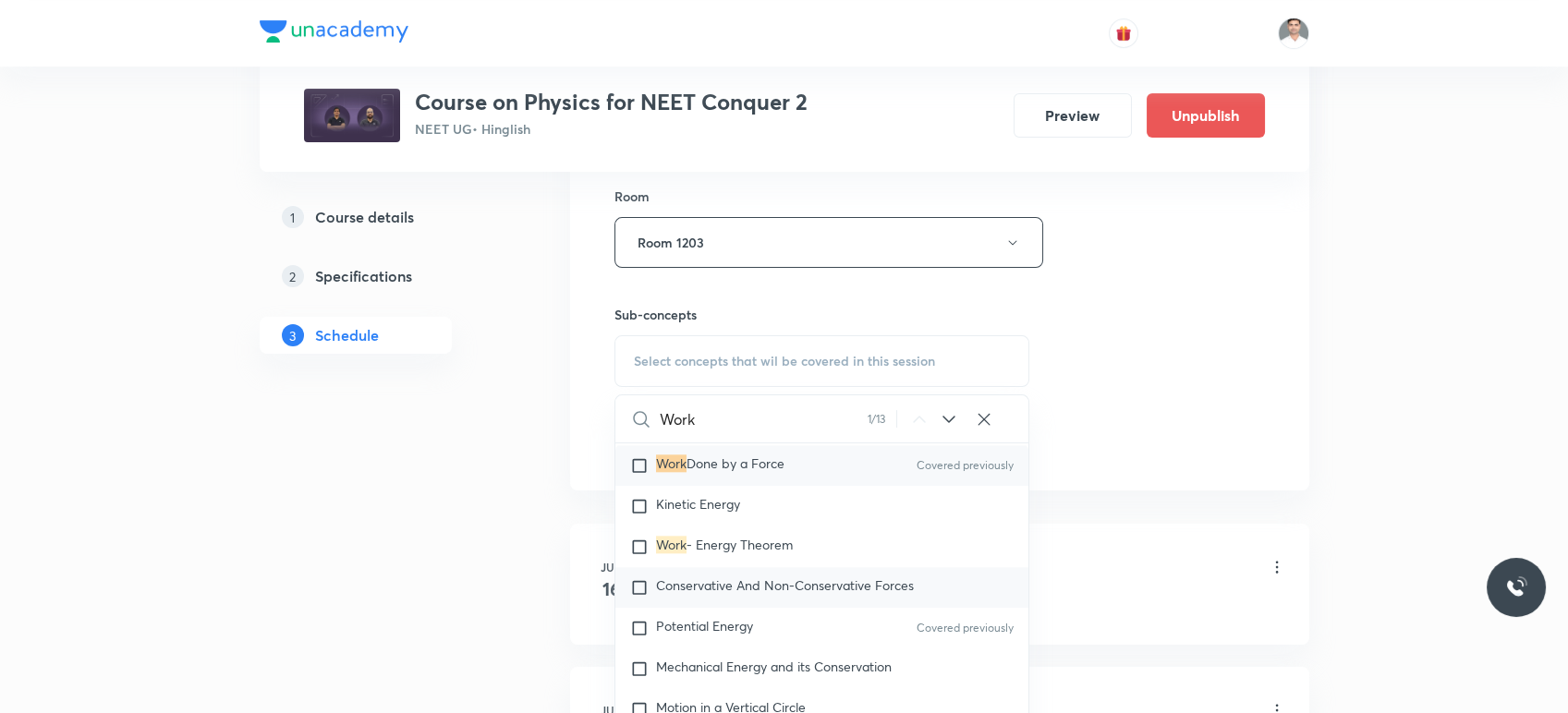
type input "Work"
click at [717, 588] on span "Conservative And Non-Conservative Forces" at bounding box center [785, 586] width 258 height 18
checkbox input "true"
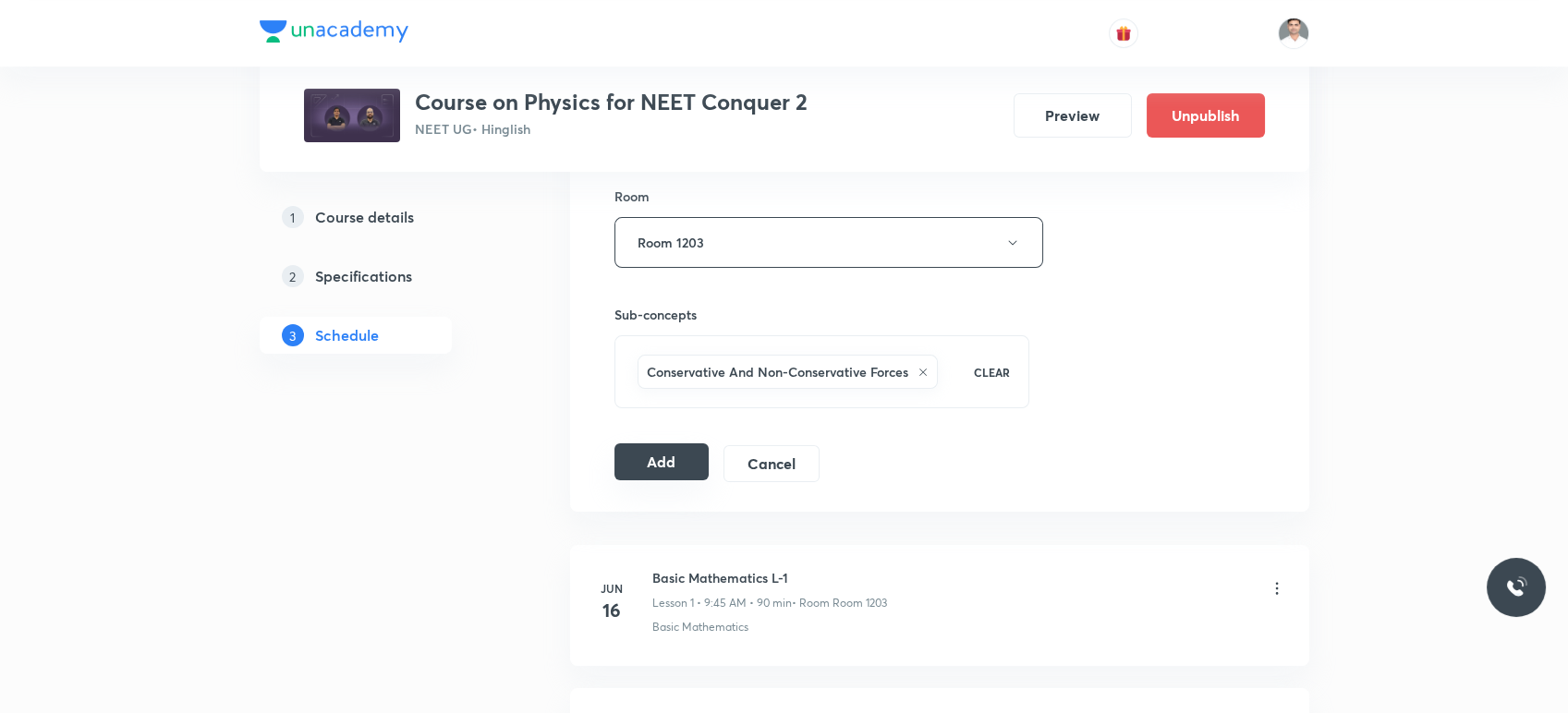
click at [658, 464] on button "Add" at bounding box center [662, 462] width 96 height 37
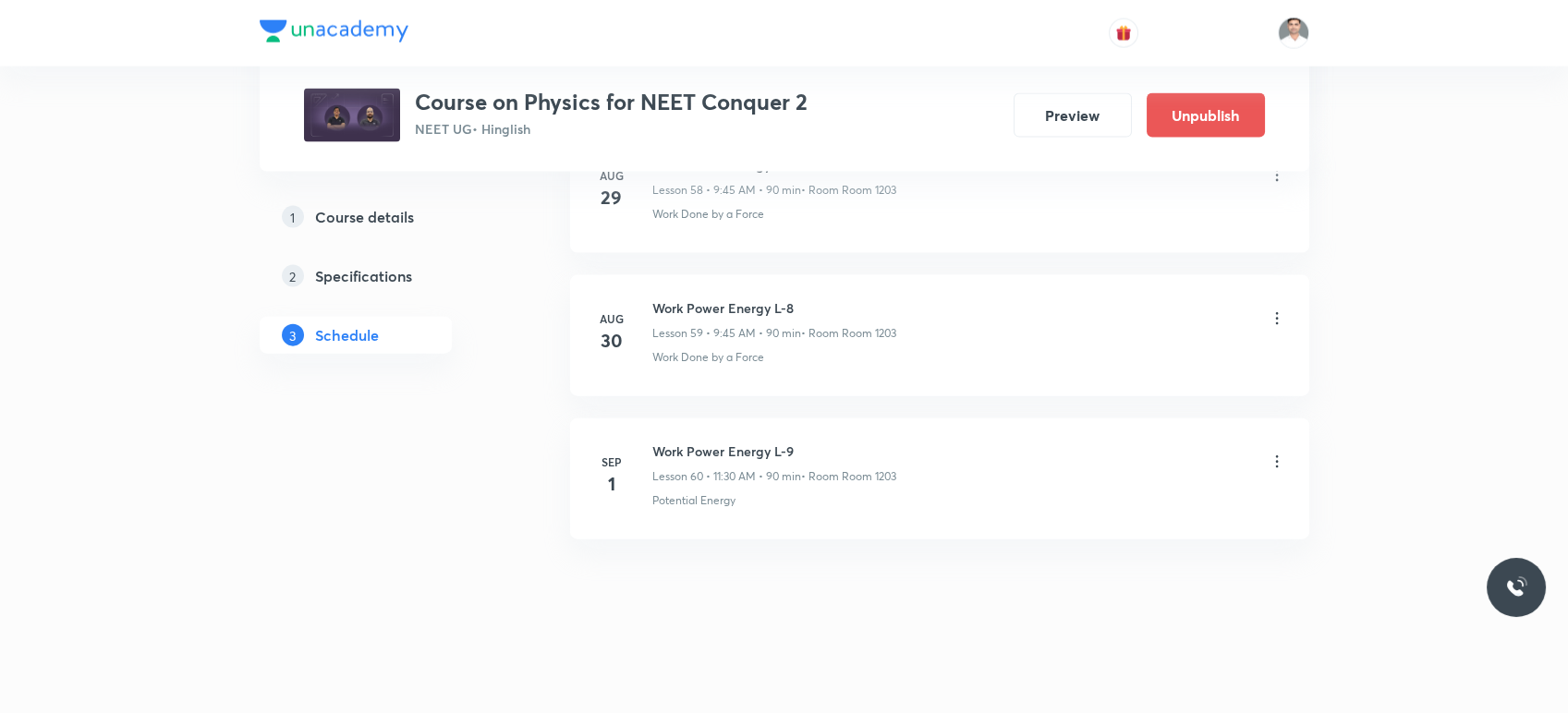
scroll to position [8501, 0]
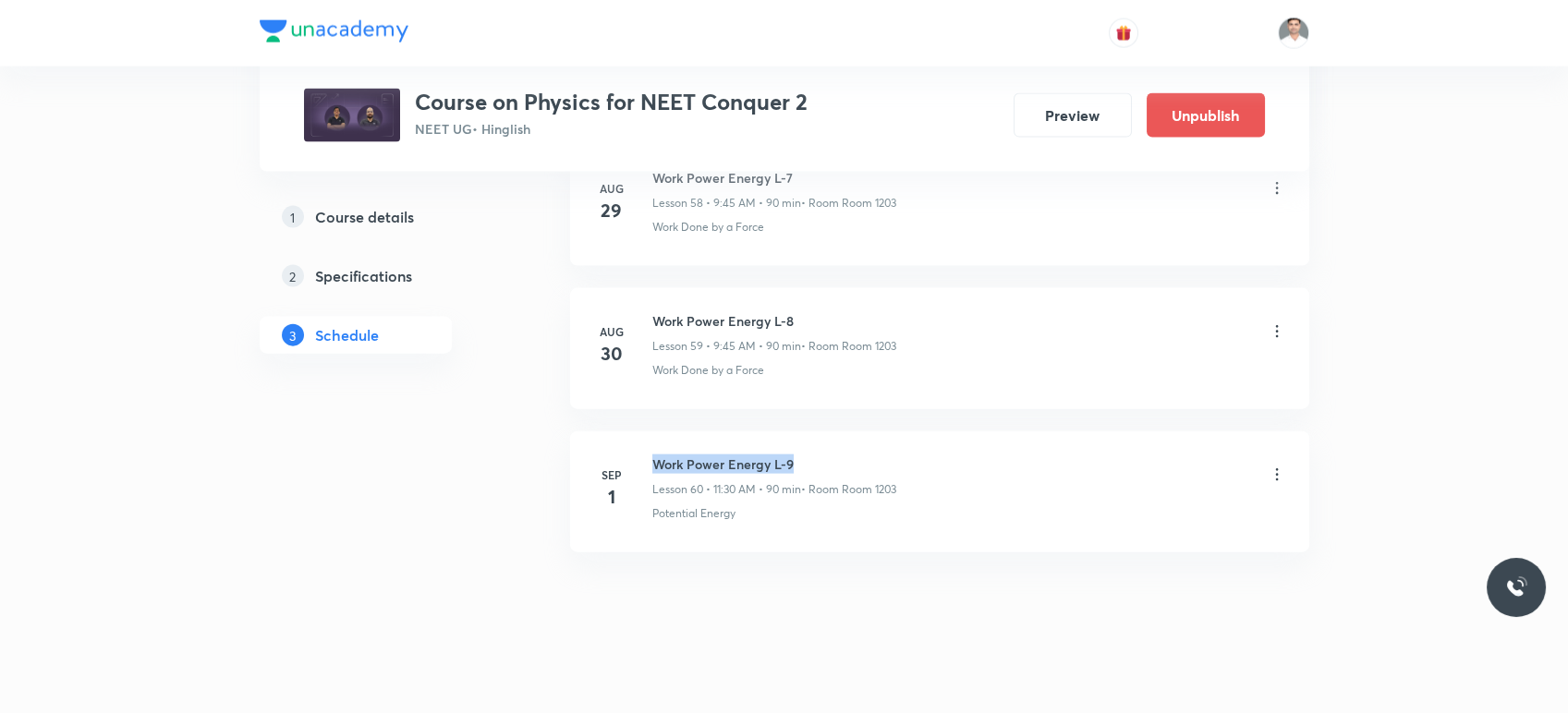
drag, startPoint x: 652, startPoint y: 449, endPoint x: 897, endPoint y: 436, distance: 245.3
click at [897, 436] on li "Sep 1 Work Power Energy L-9 Lesson 60 • 11:30 AM • 90 min • Room Room 1203 Pote…" at bounding box center [940, 491] width 740 height 121
copy h6 "Work Power Energy L-9"
click at [1566, 693] on div at bounding box center [784, 710] width 1568 height 33
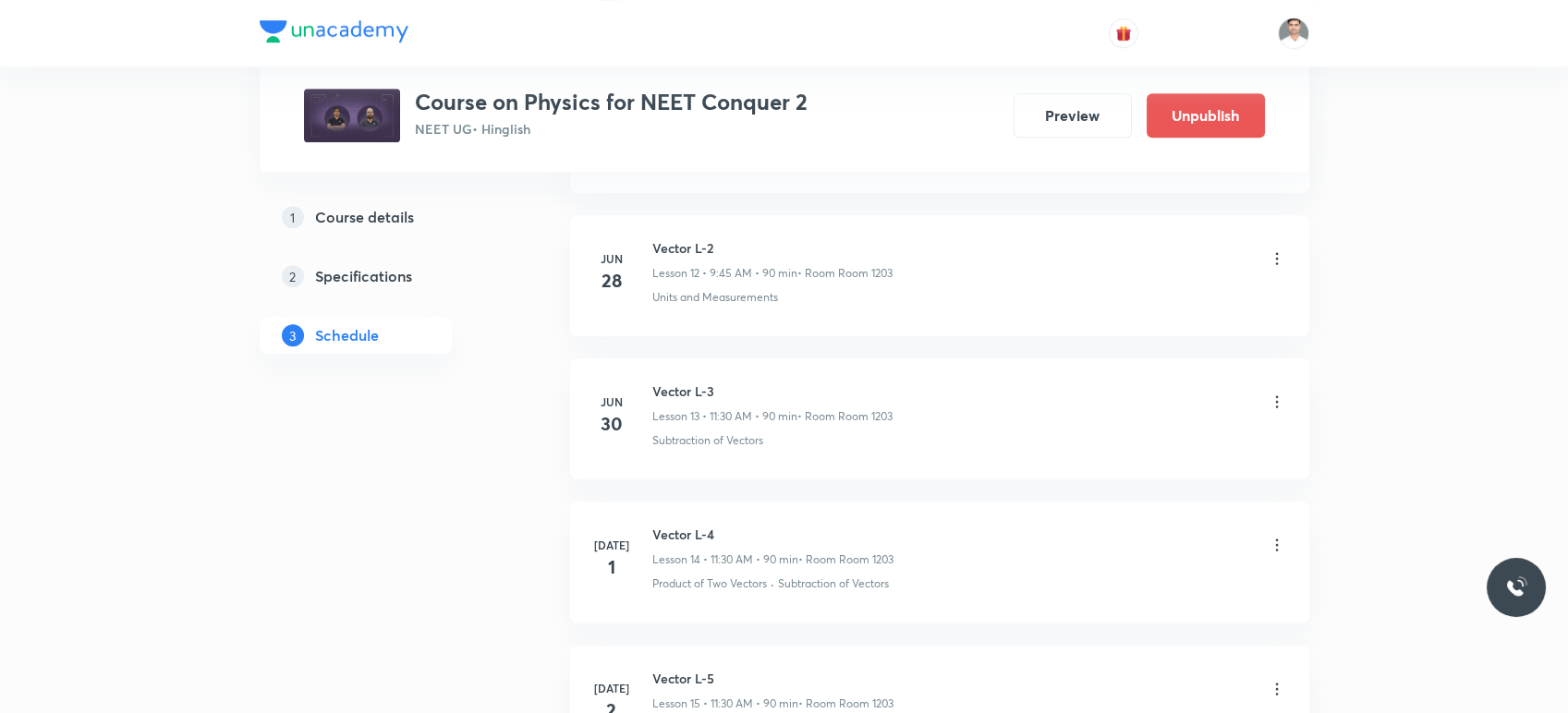
scroll to position [0, 0]
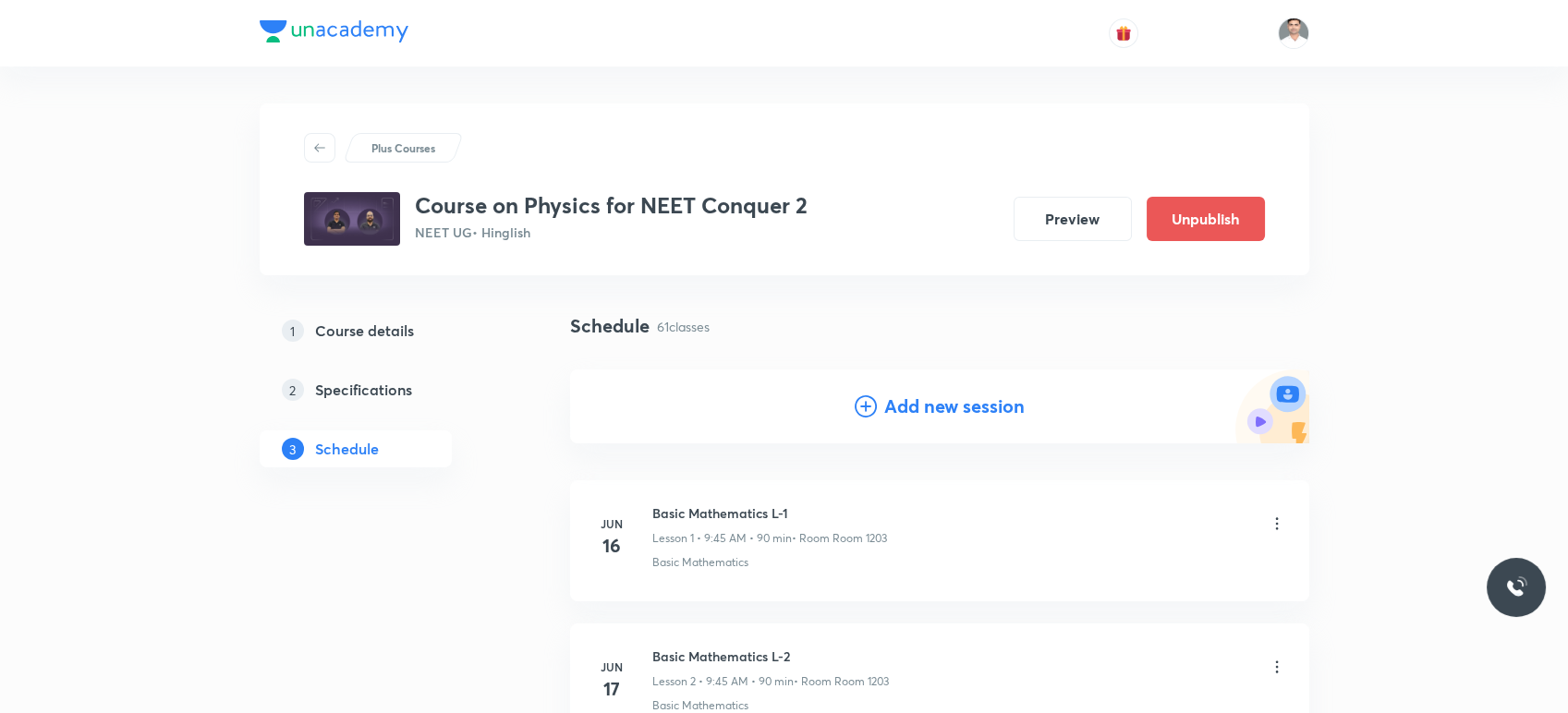
click at [965, 412] on h4 "Add new session" at bounding box center [954, 407] width 141 height 28
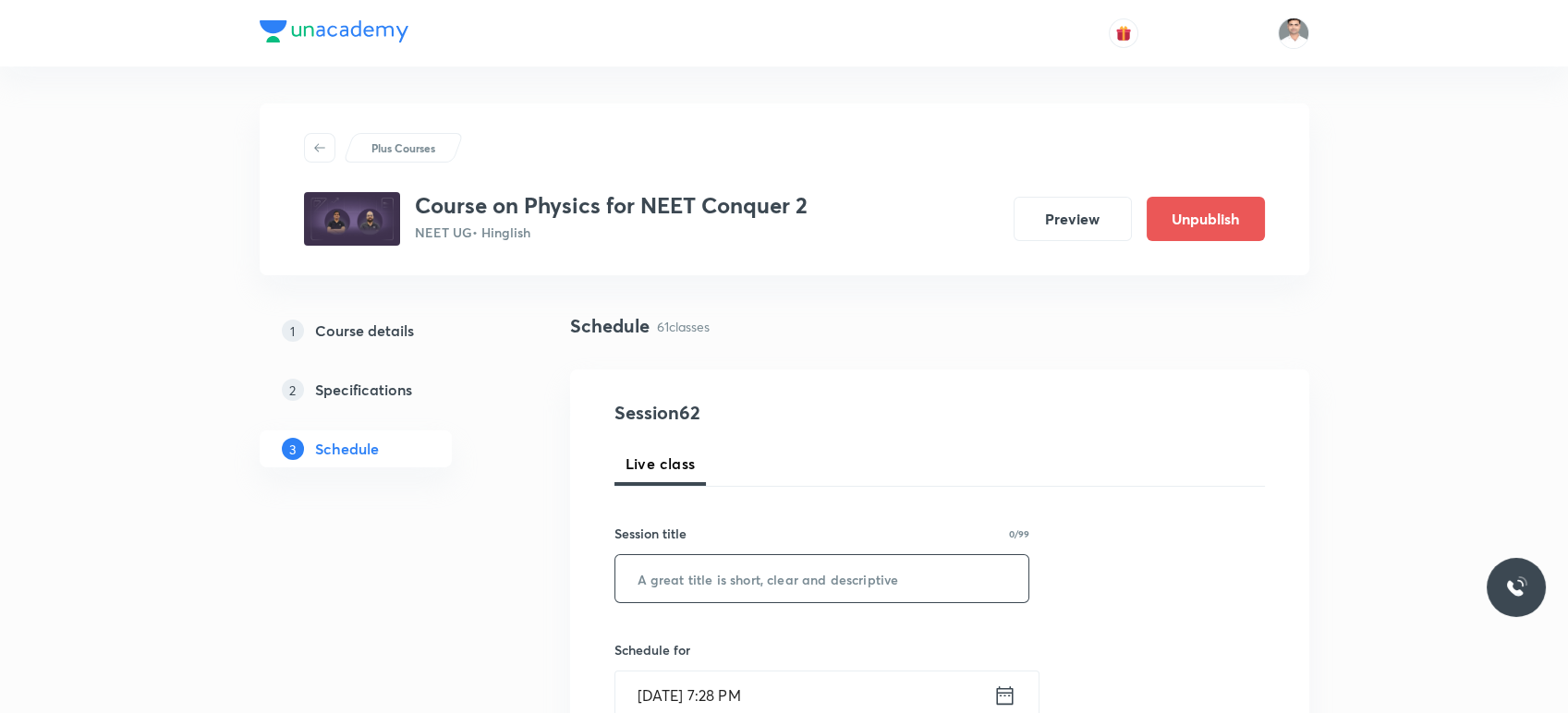
click at [735, 572] on input "text" at bounding box center [822, 579] width 414 height 47
paste input "Work Power Energy L-9"
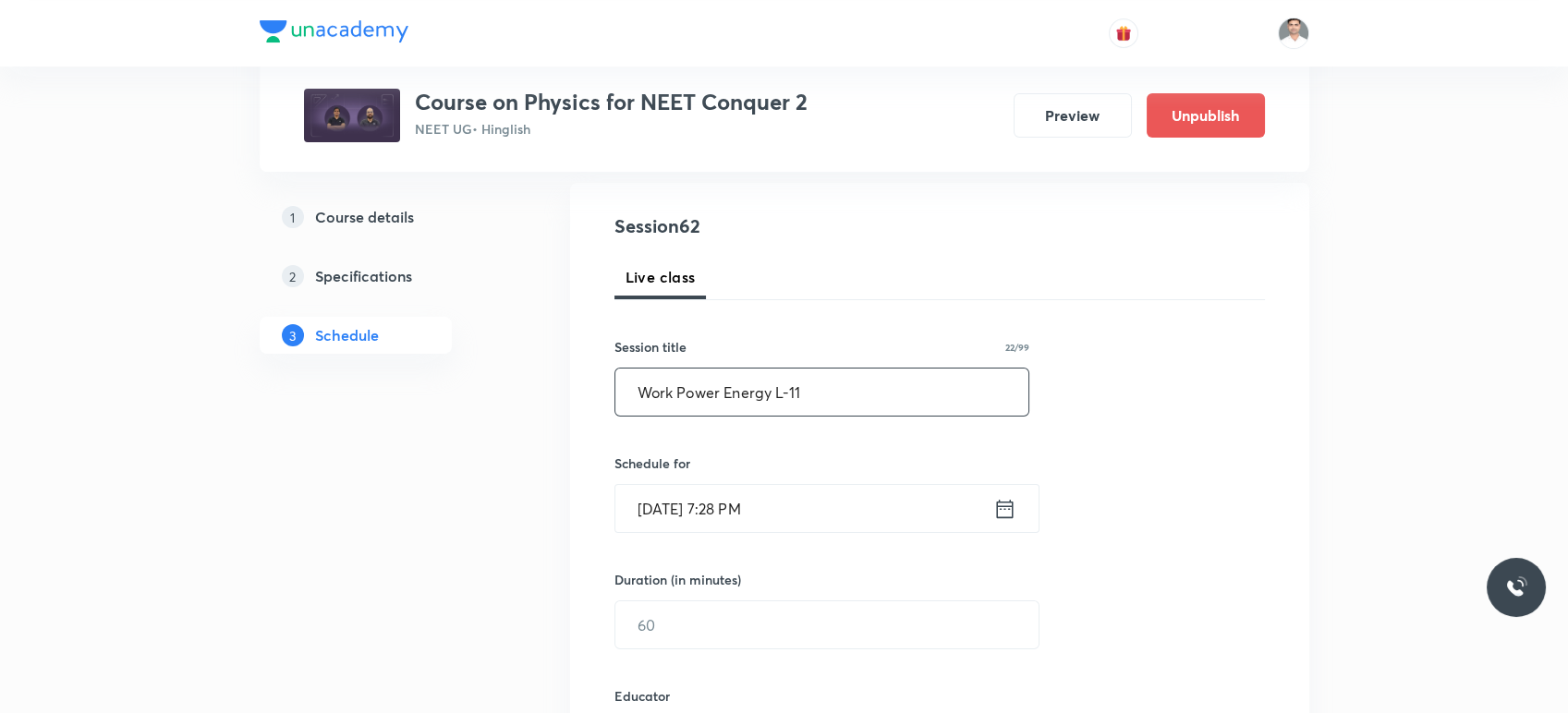
scroll to position [205, 0]
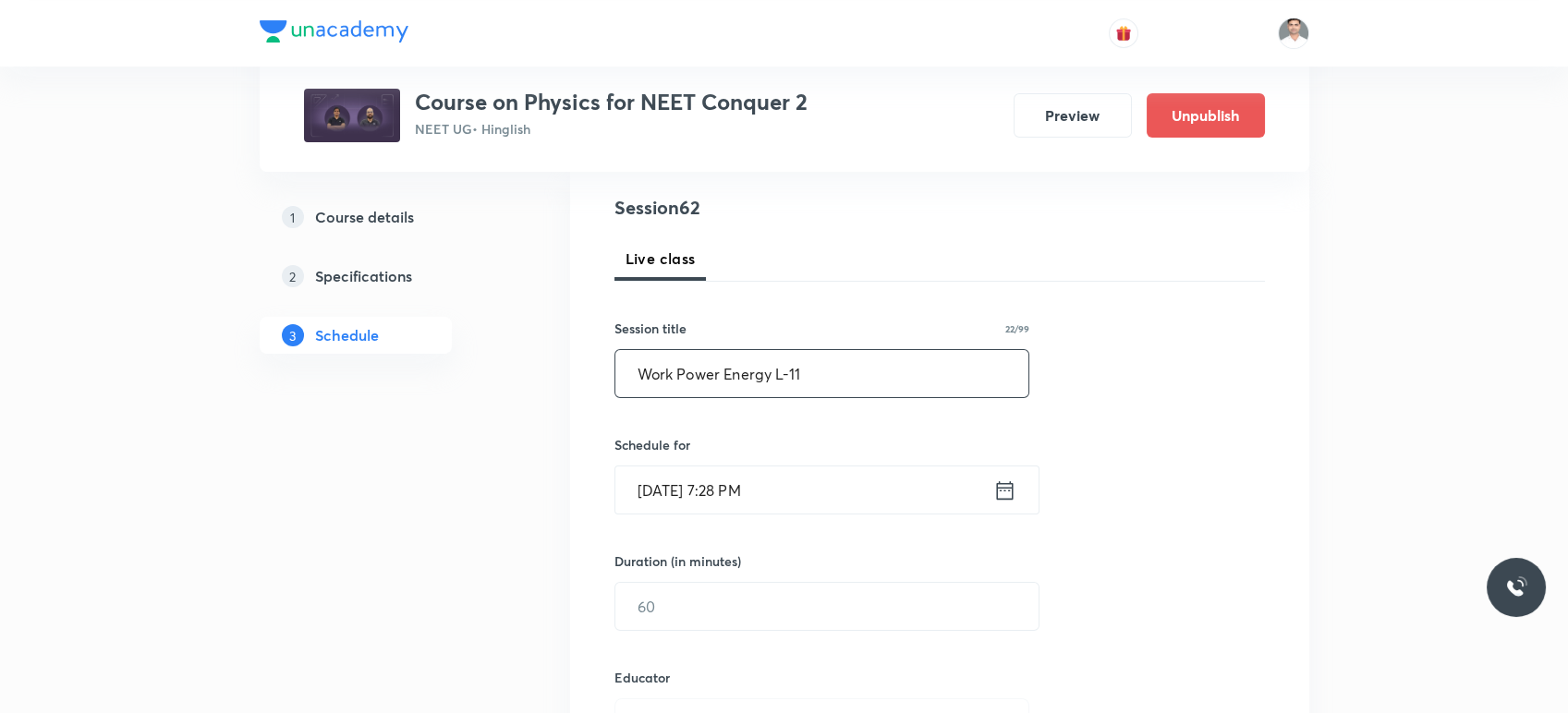
type input "Work Power Energy L-11"
click at [1009, 504] on div "Aug 30, 2025, 7:28 PM ​" at bounding box center [827, 490] width 425 height 49
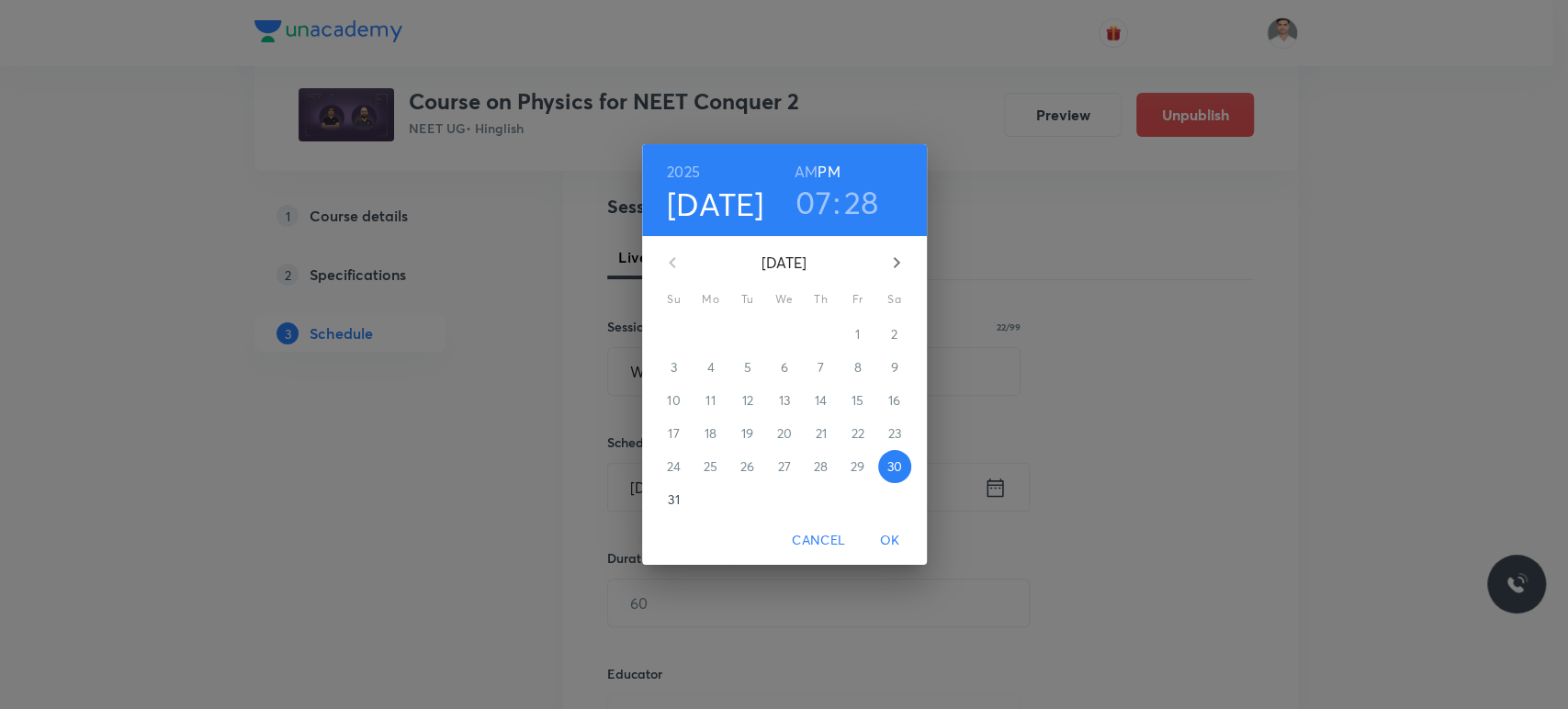
click at [898, 265] on icon "button" at bounding box center [897, 262] width 23 height 23
click at [793, 336] on span "3" at bounding box center [784, 334] width 33 height 19
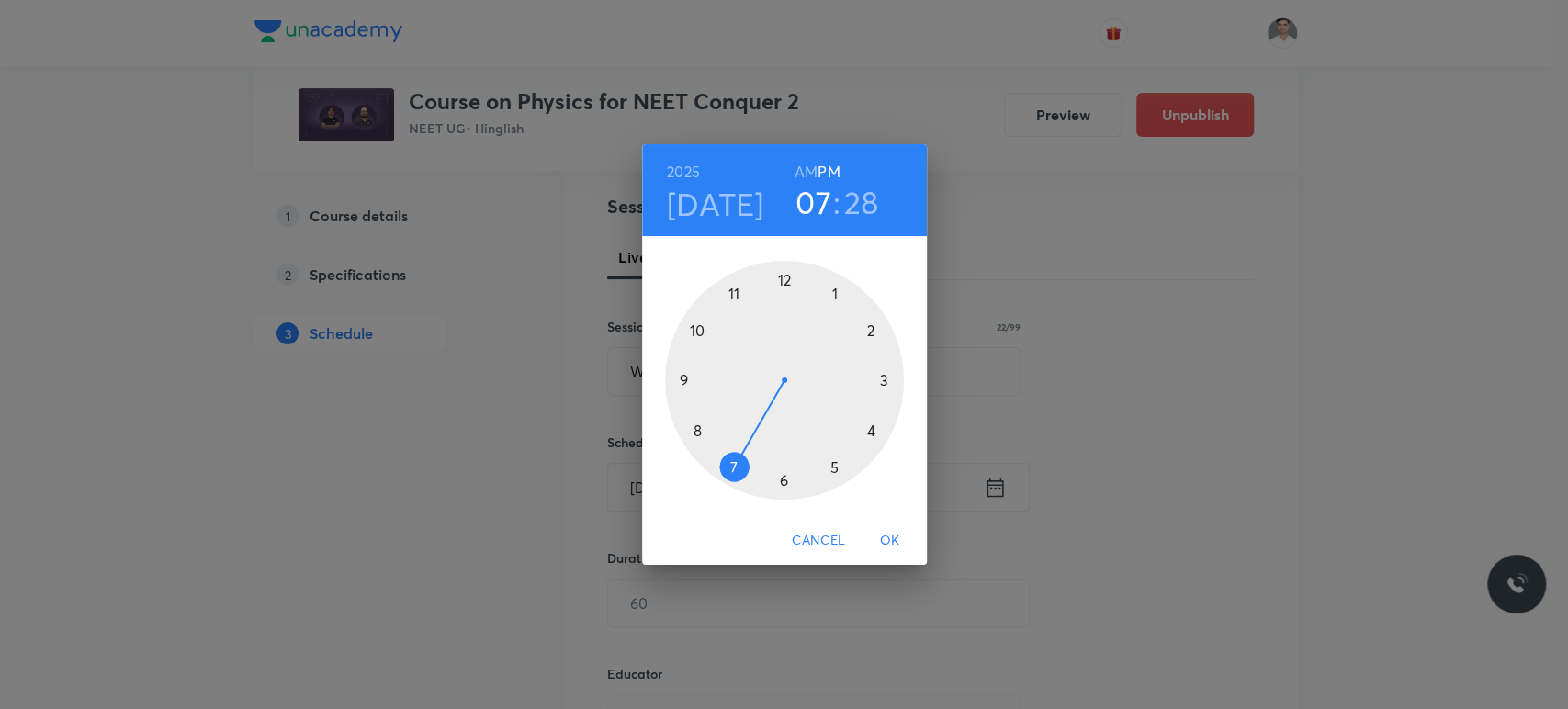
click at [814, 175] on h6 "AM" at bounding box center [806, 171] width 23 height 25
click at [697, 435] on div at bounding box center [784, 380] width 239 height 239
click at [783, 279] on div at bounding box center [784, 380] width 239 height 239
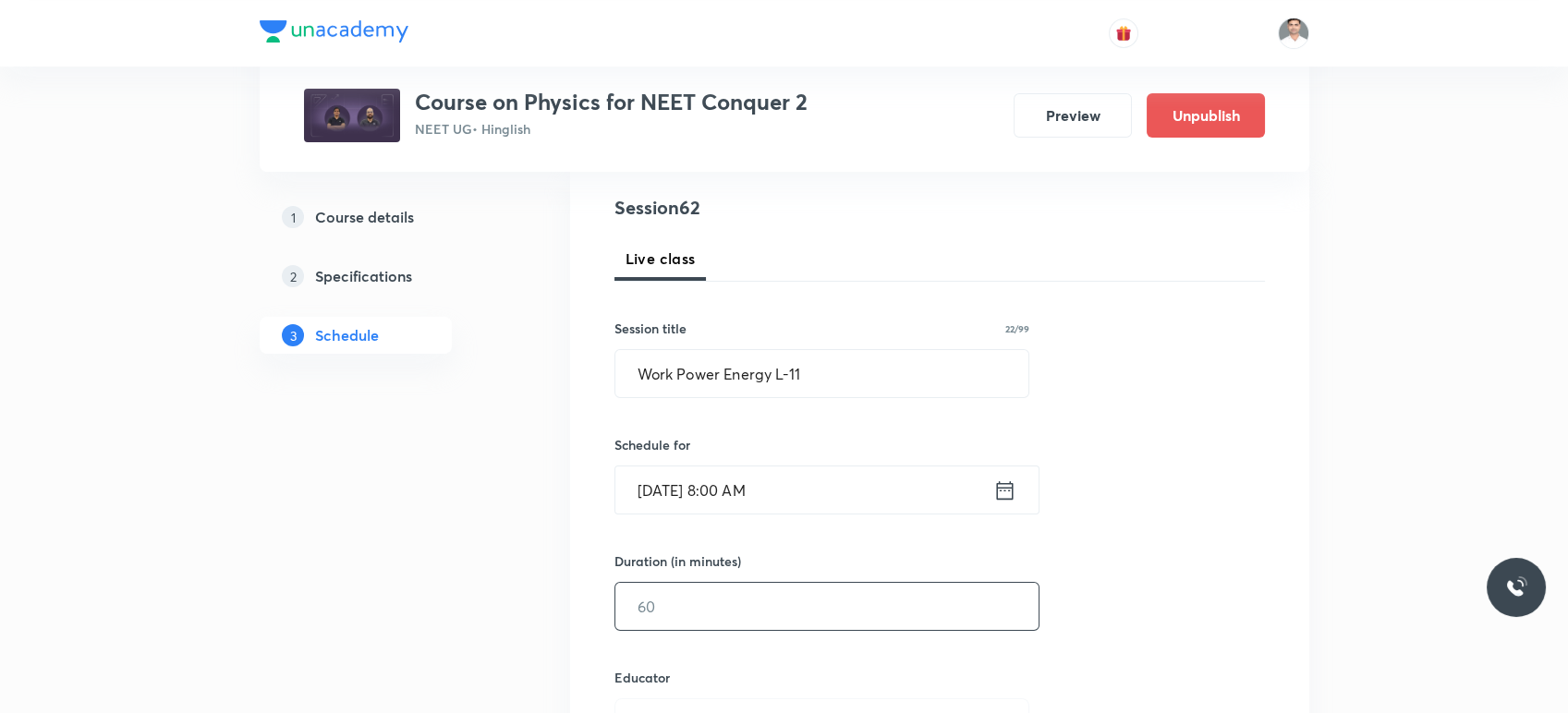
click at [747, 583] on input "text" at bounding box center [827, 607] width 424 height 47
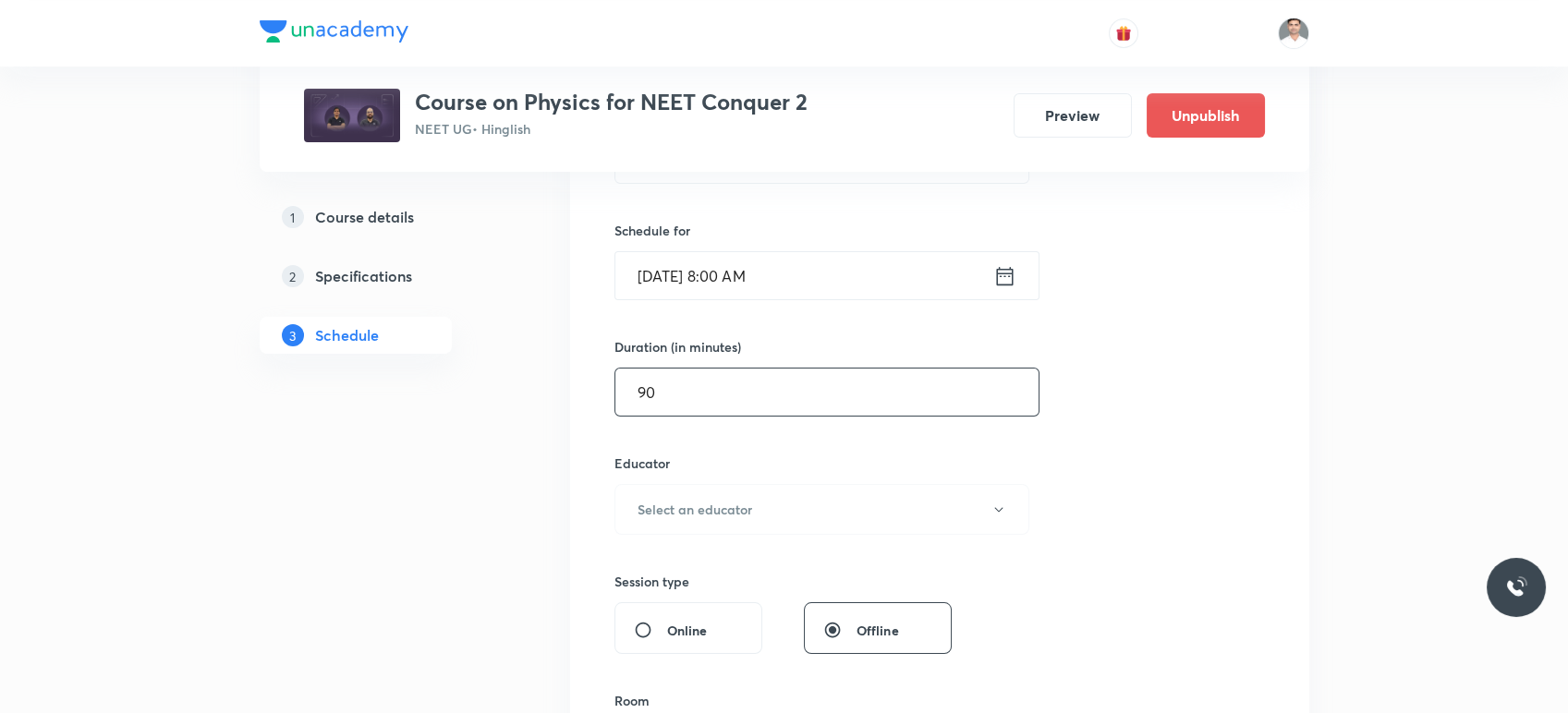
scroll to position [513, 0]
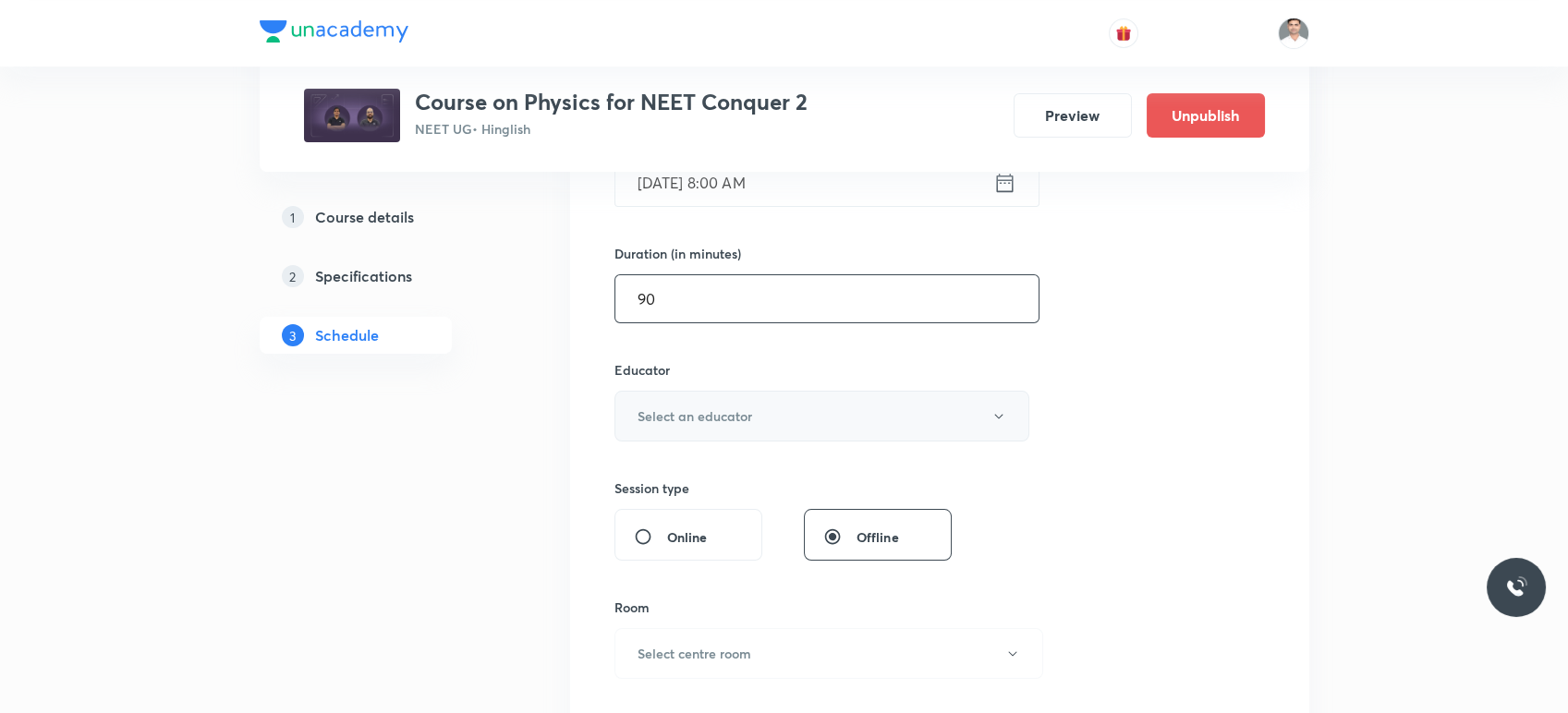
type input "90"
click at [720, 417] on h6 "Select an educator" at bounding box center [694, 417] width 114 height 20
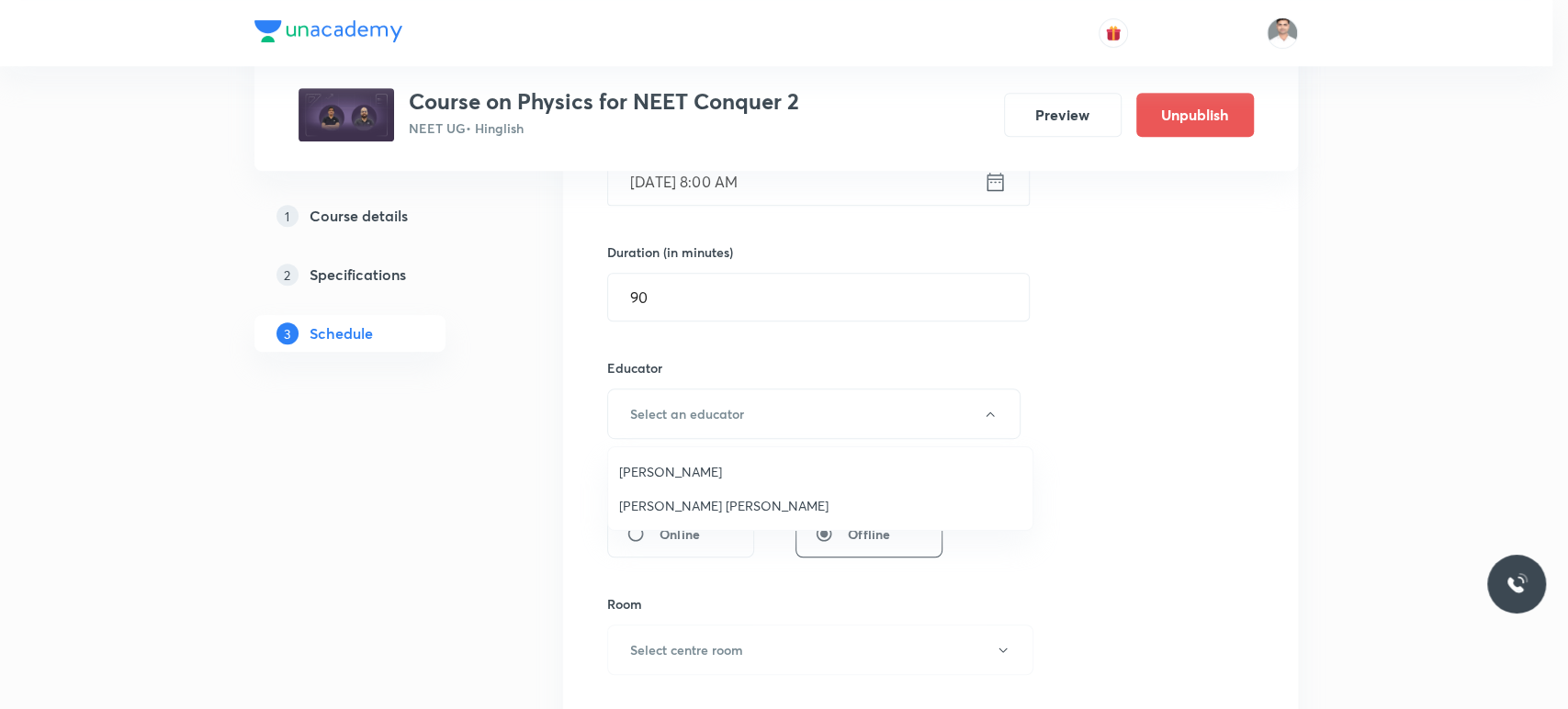
click at [694, 503] on span "Sachin Kumar Singh" at bounding box center [819, 506] width 402 height 20
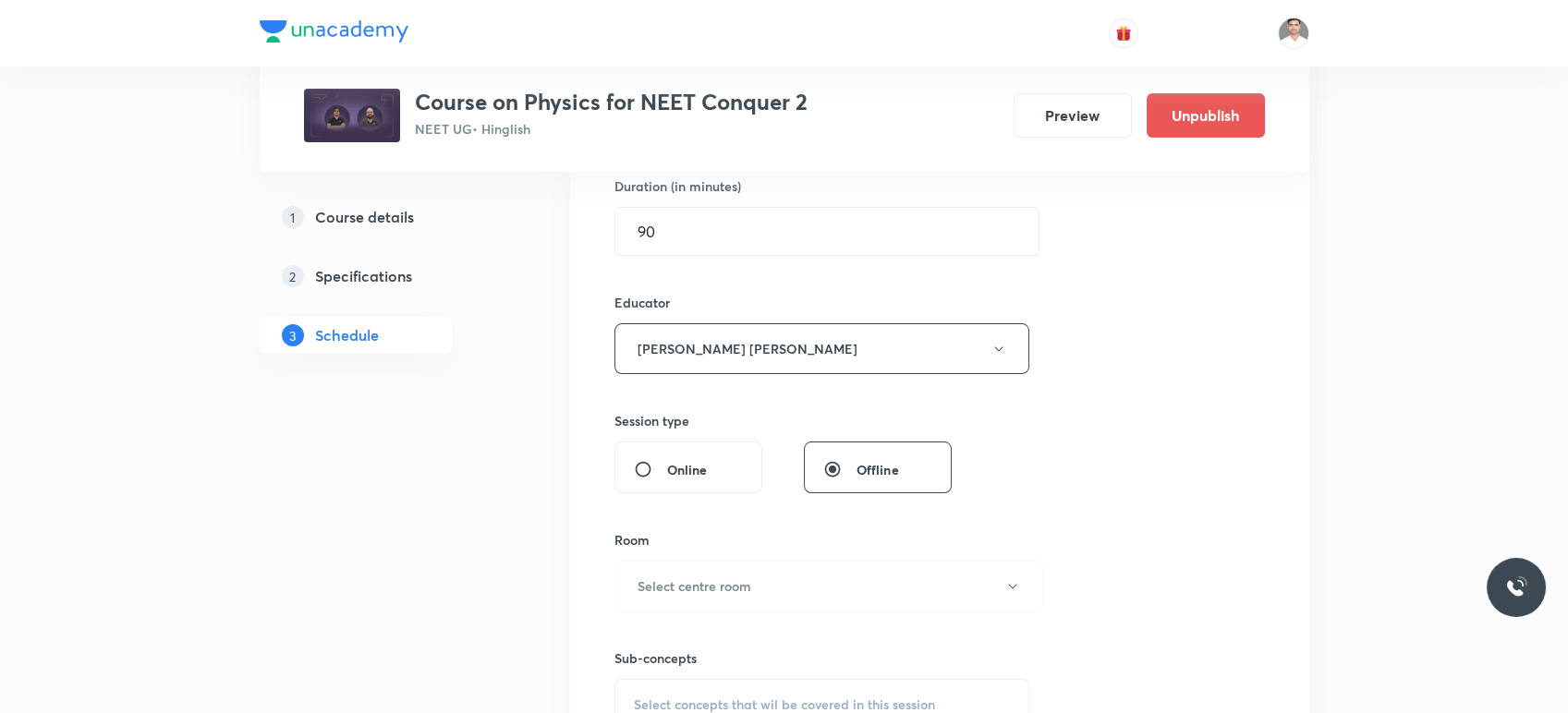
scroll to position [616, 0]
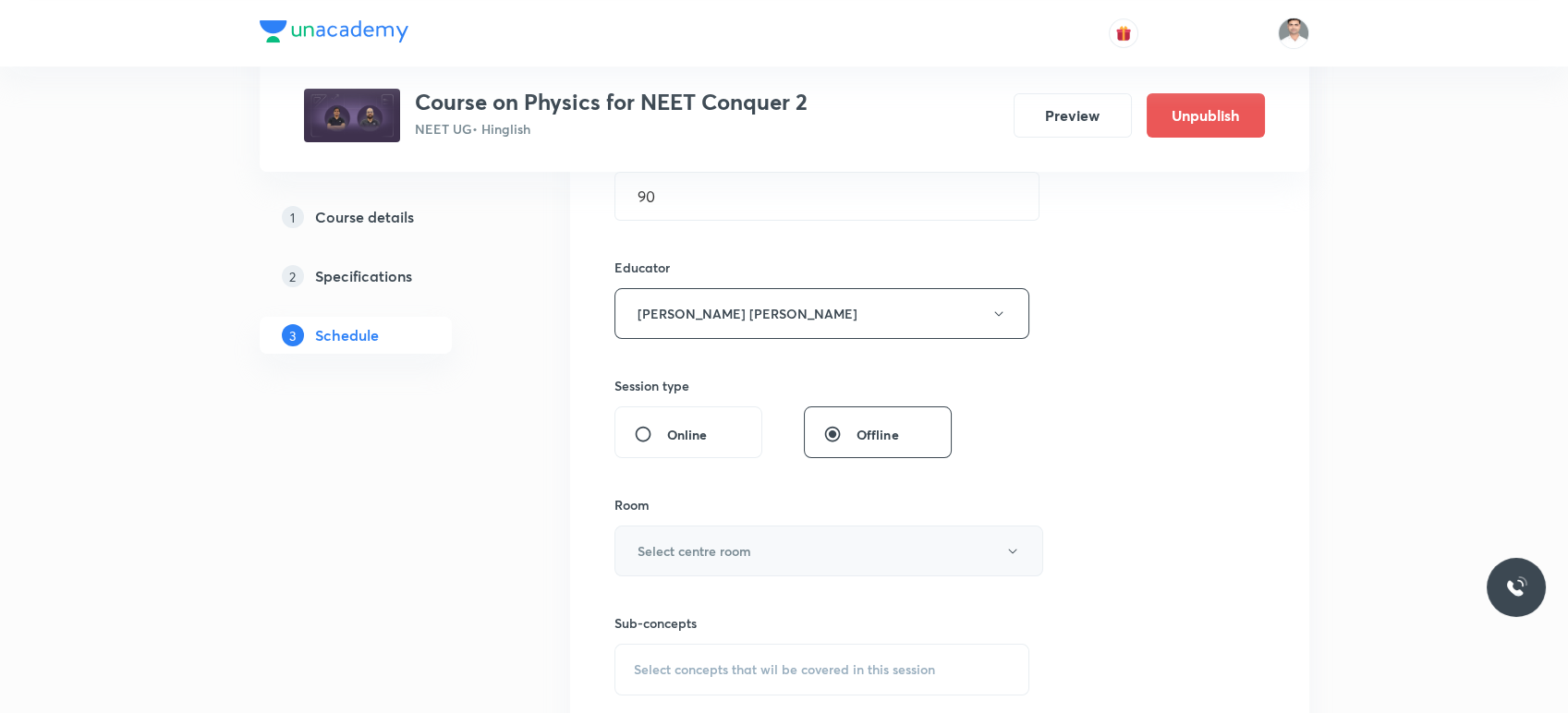
click at [747, 550] on h6 "Select centre room" at bounding box center [693, 551] width 113 height 20
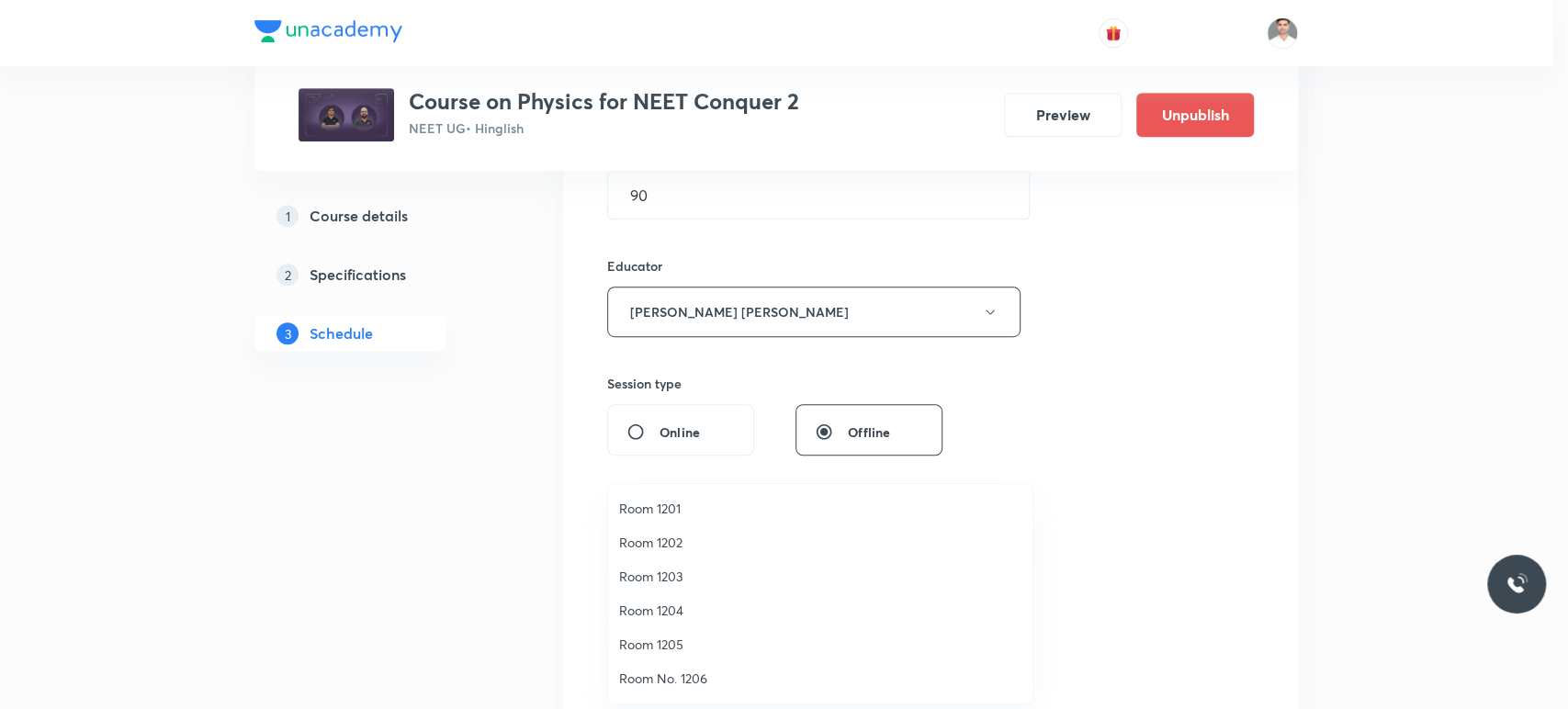
click at [662, 579] on span "Room 1203" at bounding box center [819, 577] width 402 height 20
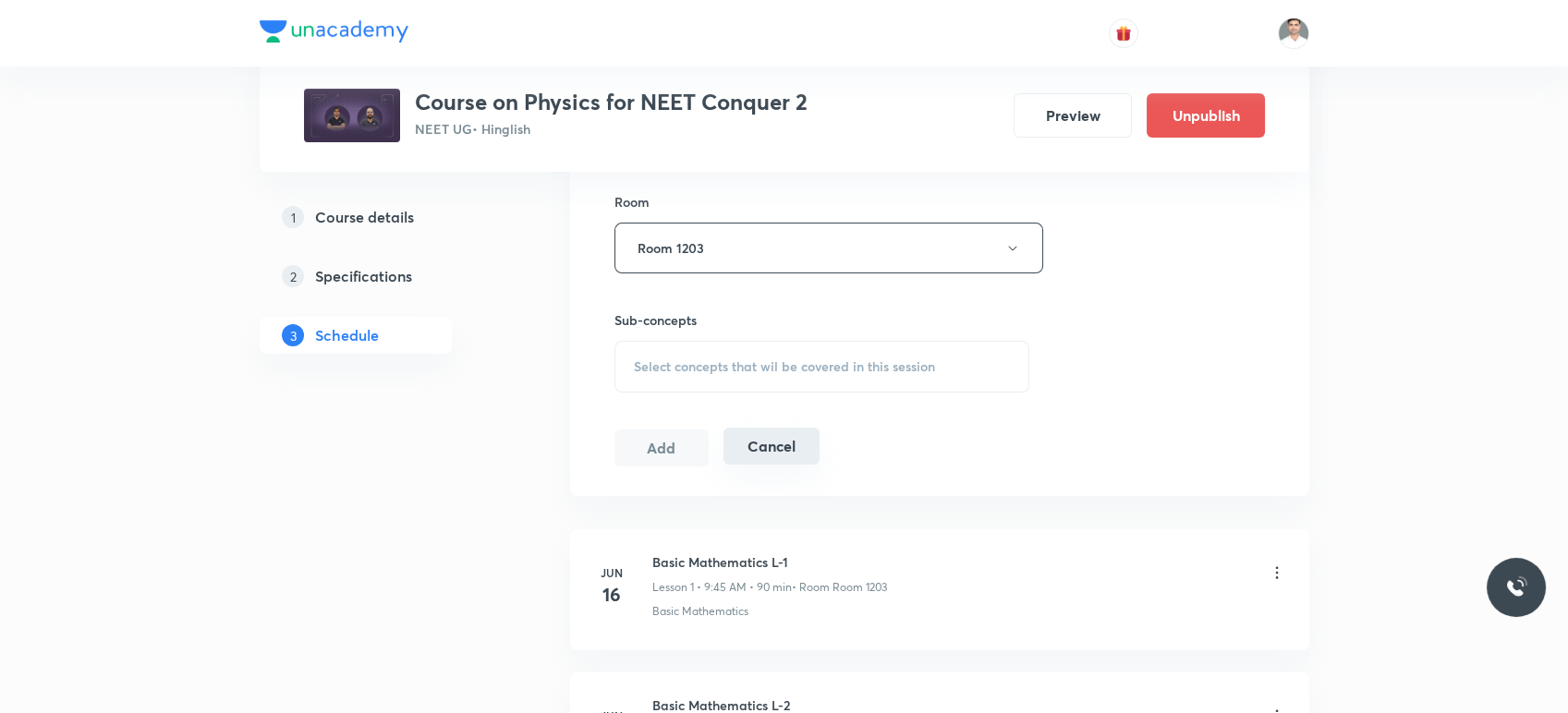
scroll to position [924, 0]
click at [753, 357] on span "Select concepts that wil be covered in this session" at bounding box center [785, 360] width 301 height 15
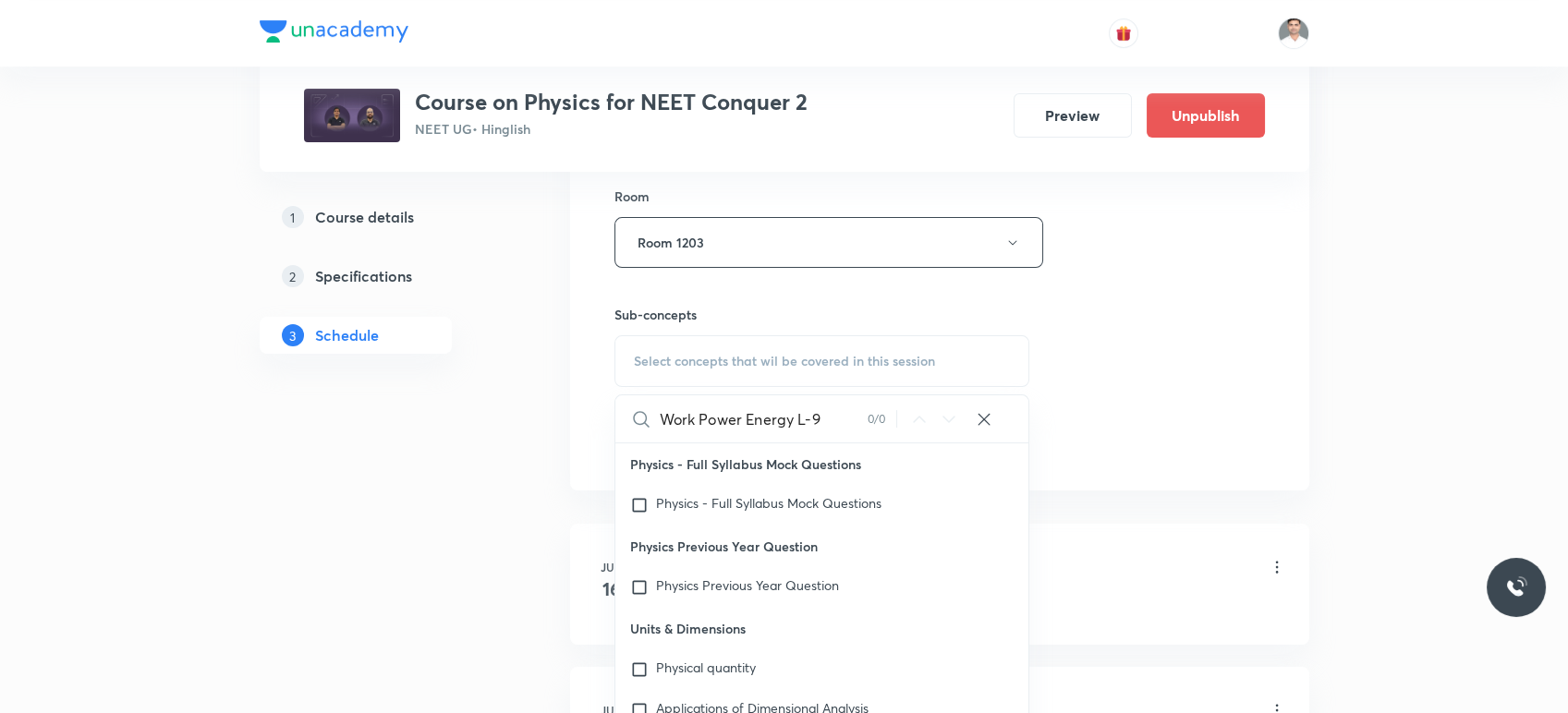
click at [846, 417] on input "Work Power Energy L-9" at bounding box center [763, 420] width 208 height 47
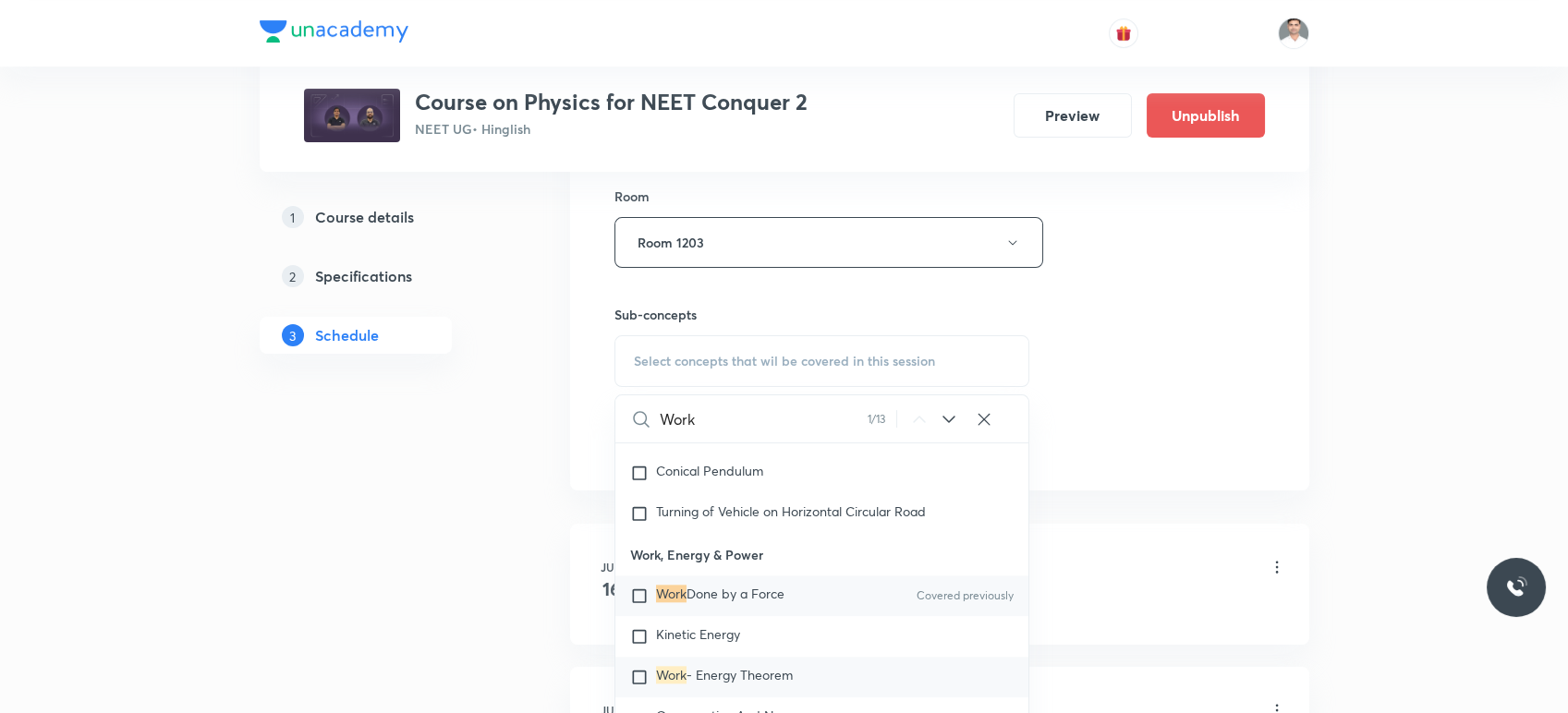
scroll to position [4826, 0]
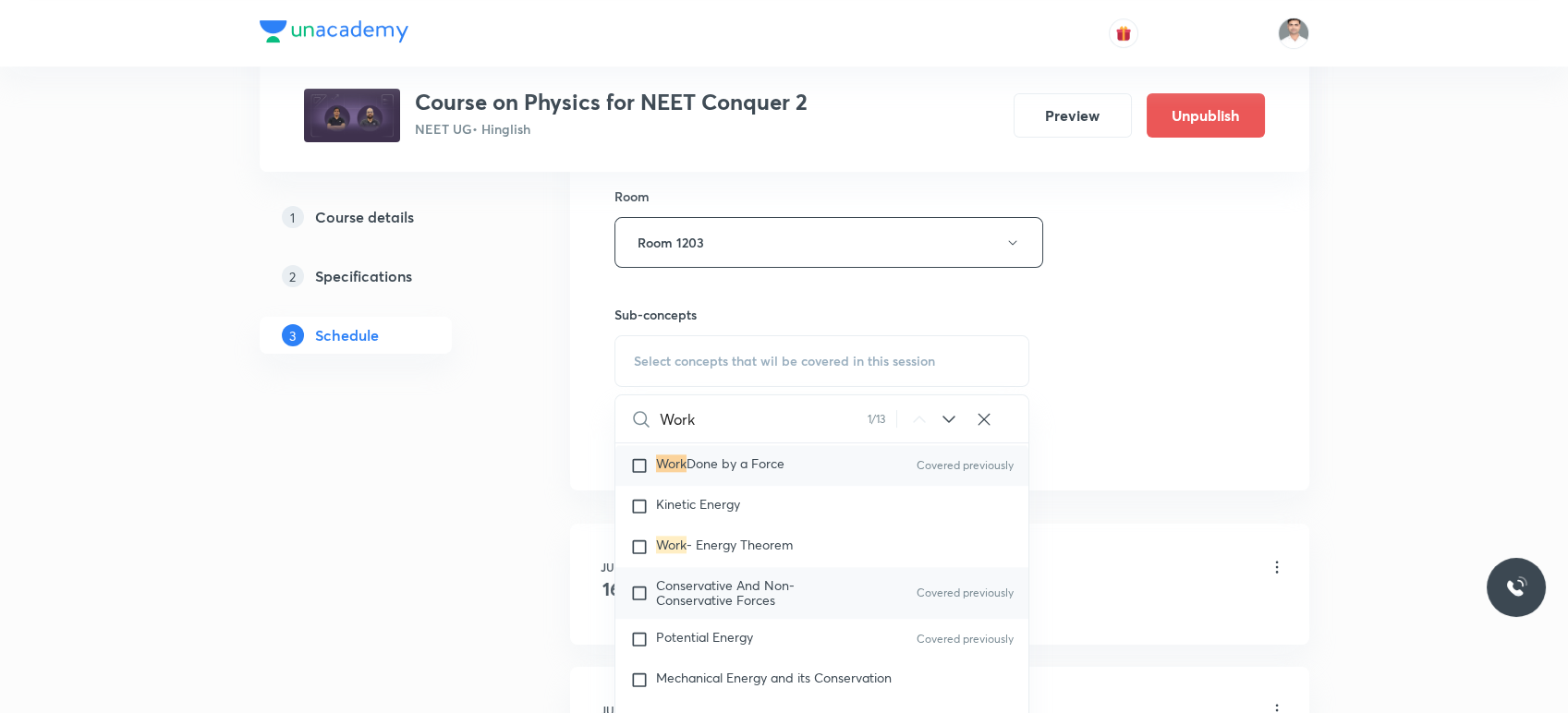
type input "Work"
click at [726, 609] on span "Conservative And Non-Conservative Forces" at bounding box center [725, 593] width 139 height 32
checkbox input "true"
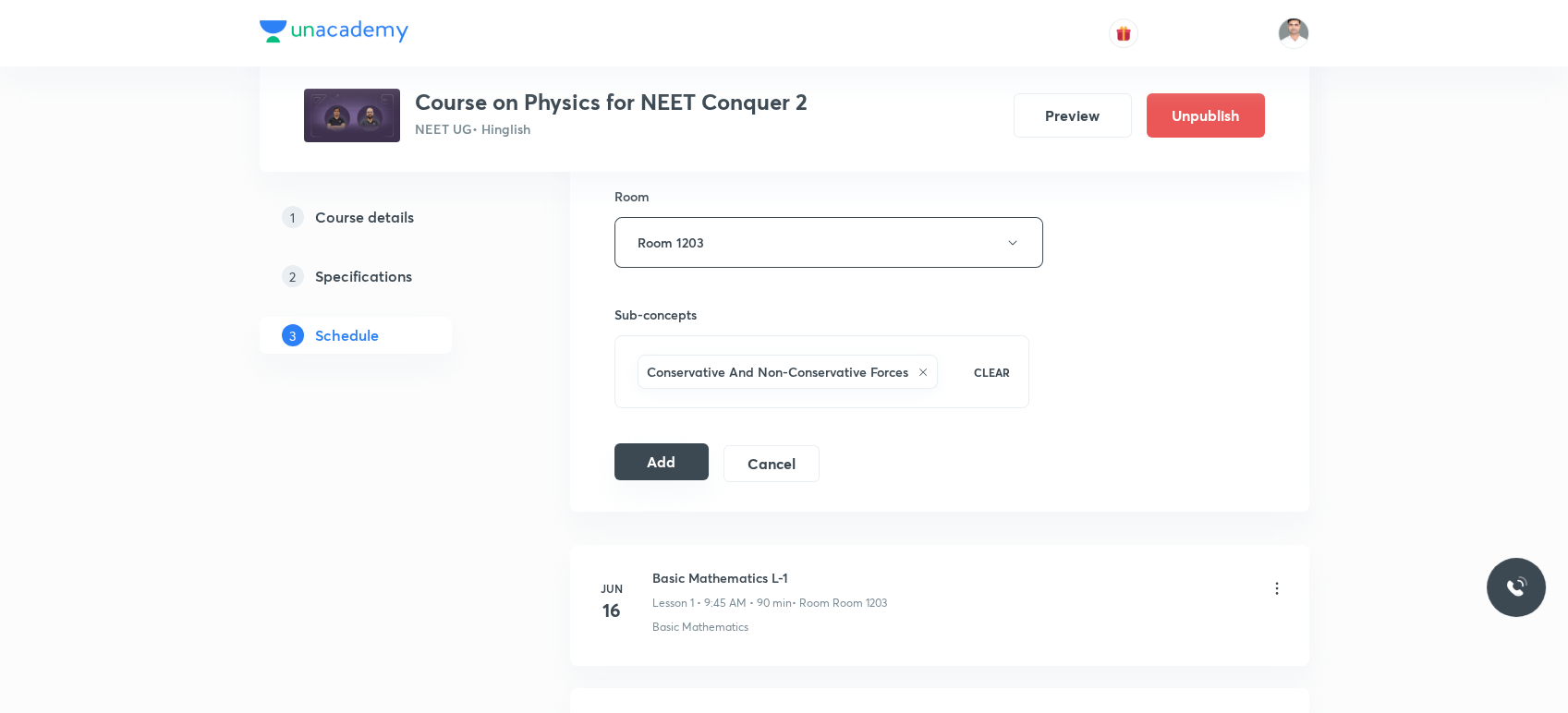
click at [650, 457] on button "Add" at bounding box center [662, 462] width 96 height 37
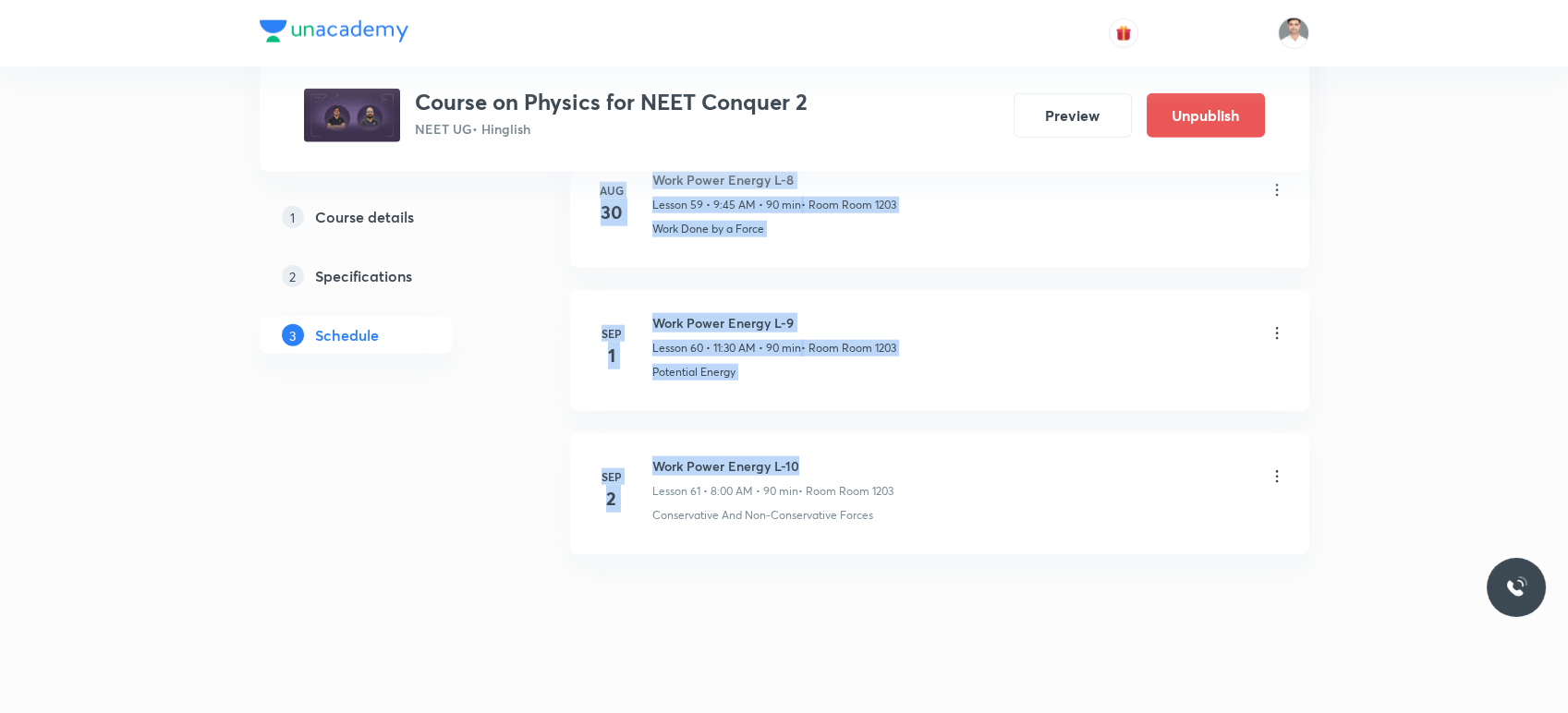
scroll to position [8645, 0]
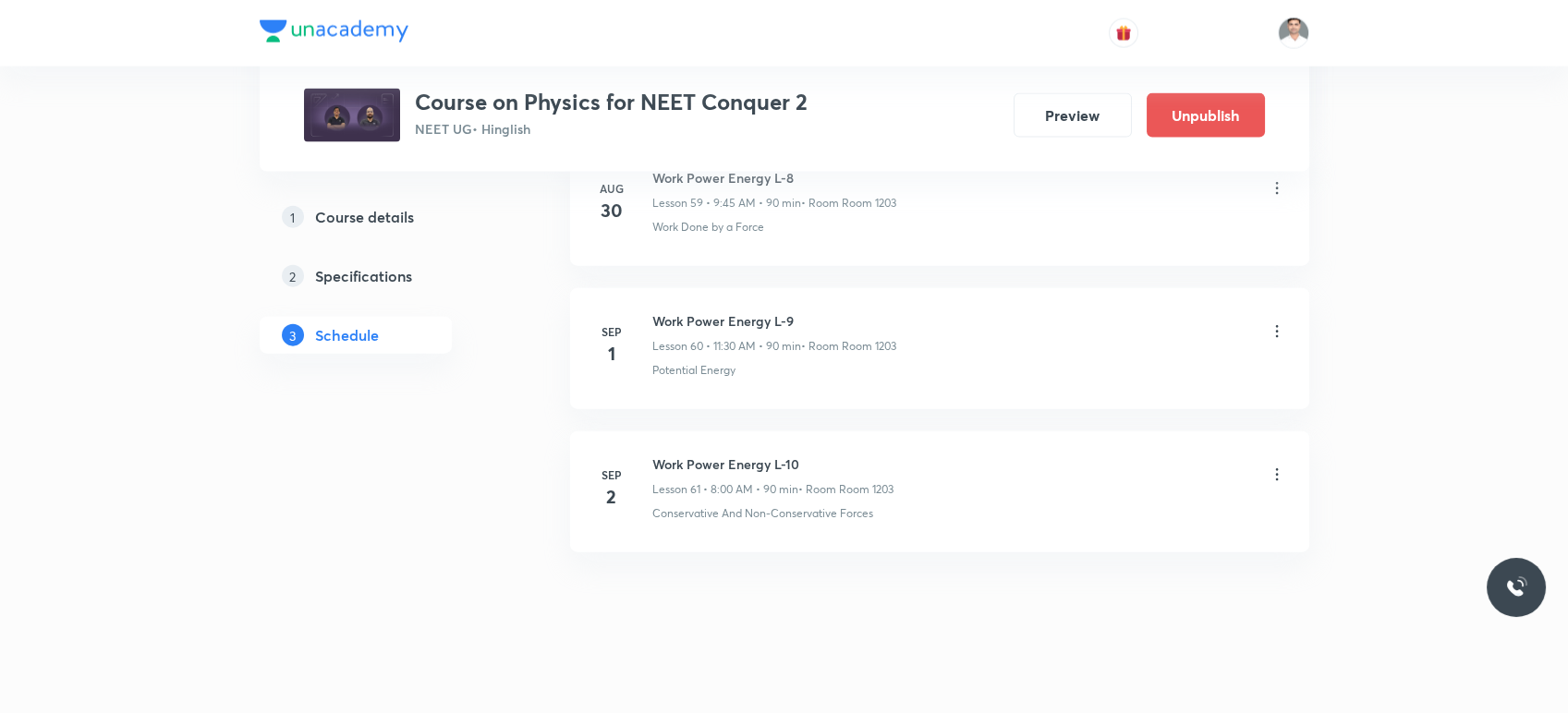
click at [818, 455] on h6 "Work Power Energy L-10" at bounding box center [772, 465] width 241 height 20
drag, startPoint x: 650, startPoint y: 449, endPoint x: 818, endPoint y: 449, distance: 168.0
click at [818, 455] on div "Sep 2 Work Power Energy L-10 Lesson 61 • 8:00 AM • 90 min • Room Room 1203 Cons…" at bounding box center [940, 488] width 693 height 67
copy h6 "Work Power Energy L-10"
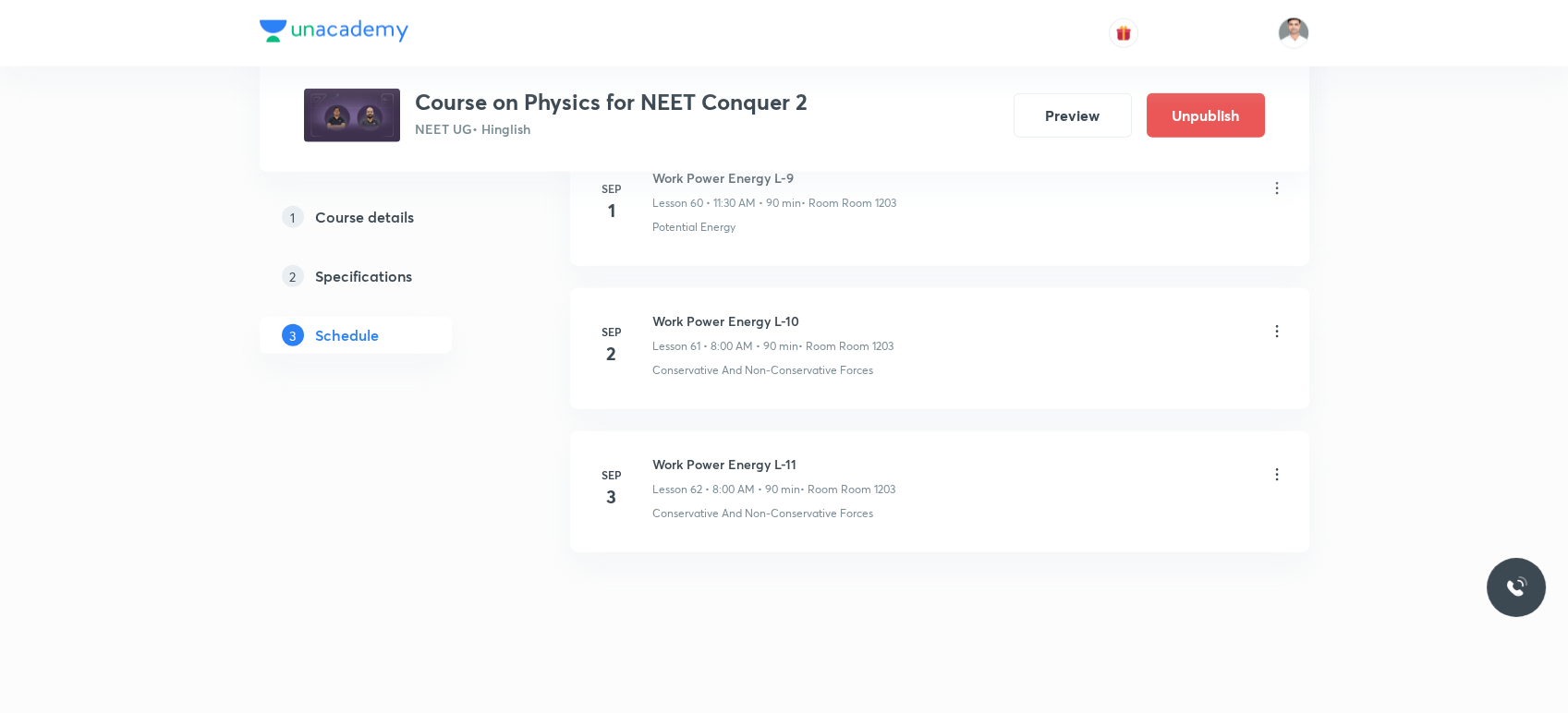
click at [1566, 693] on div at bounding box center [784, 710] width 1568 height 33
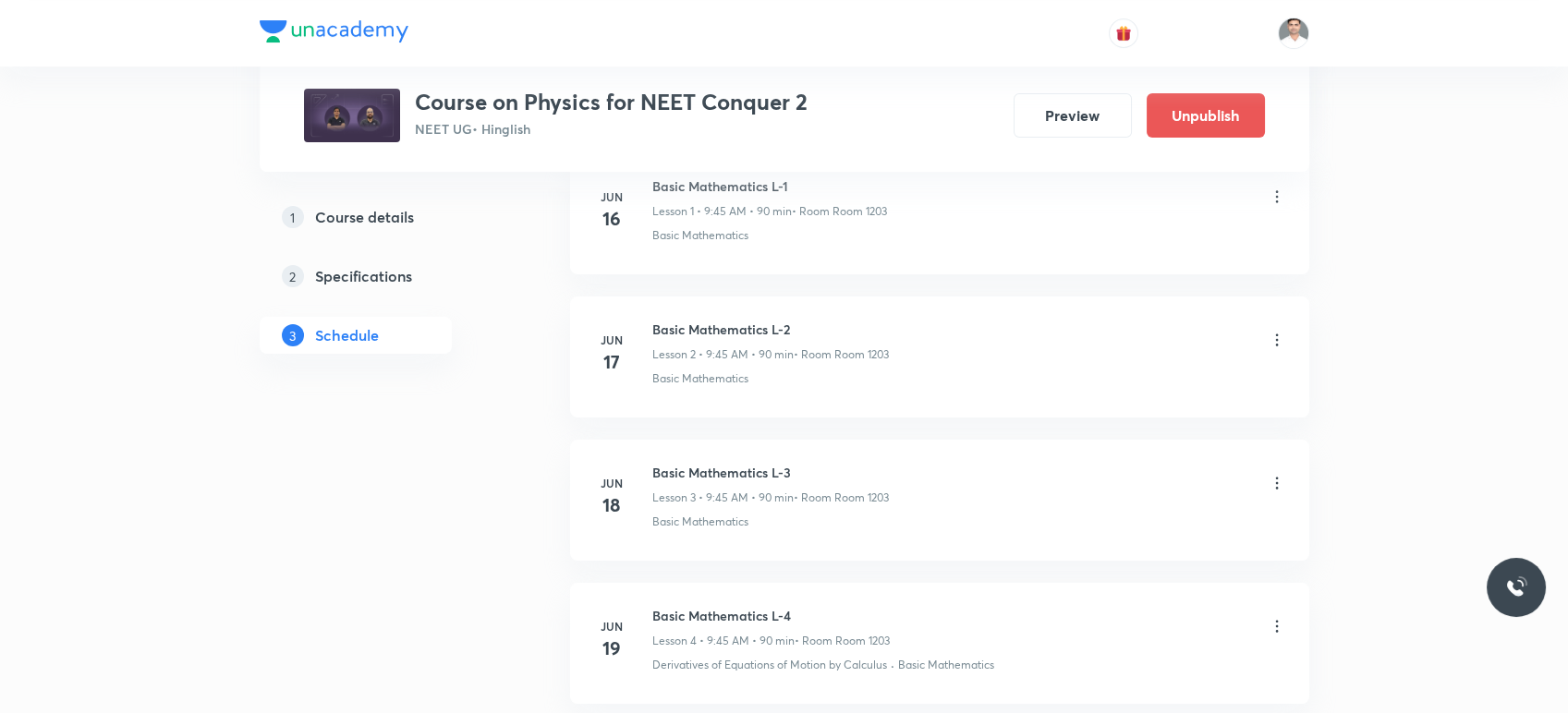
scroll to position [0, 0]
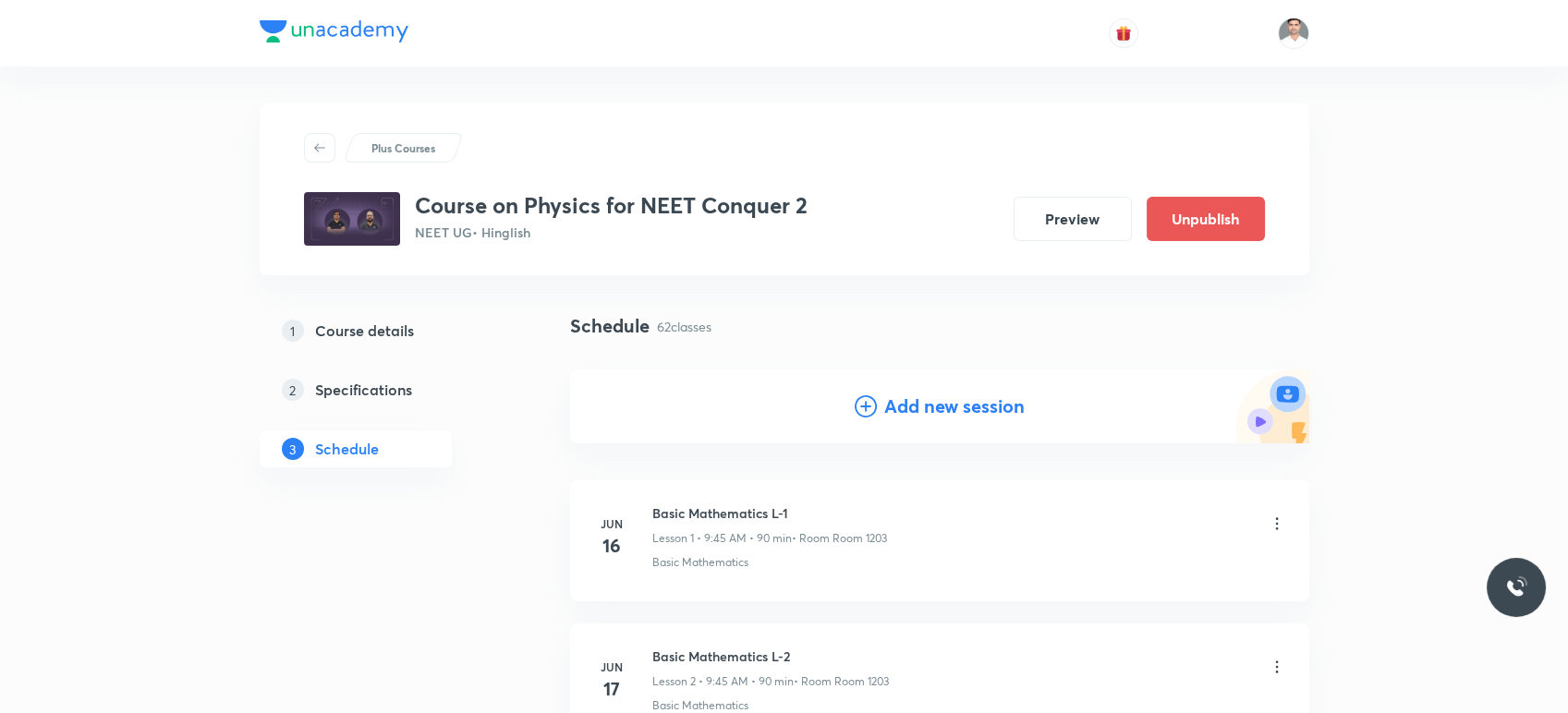
click at [980, 407] on h4 "Add new session" at bounding box center [954, 407] width 141 height 28
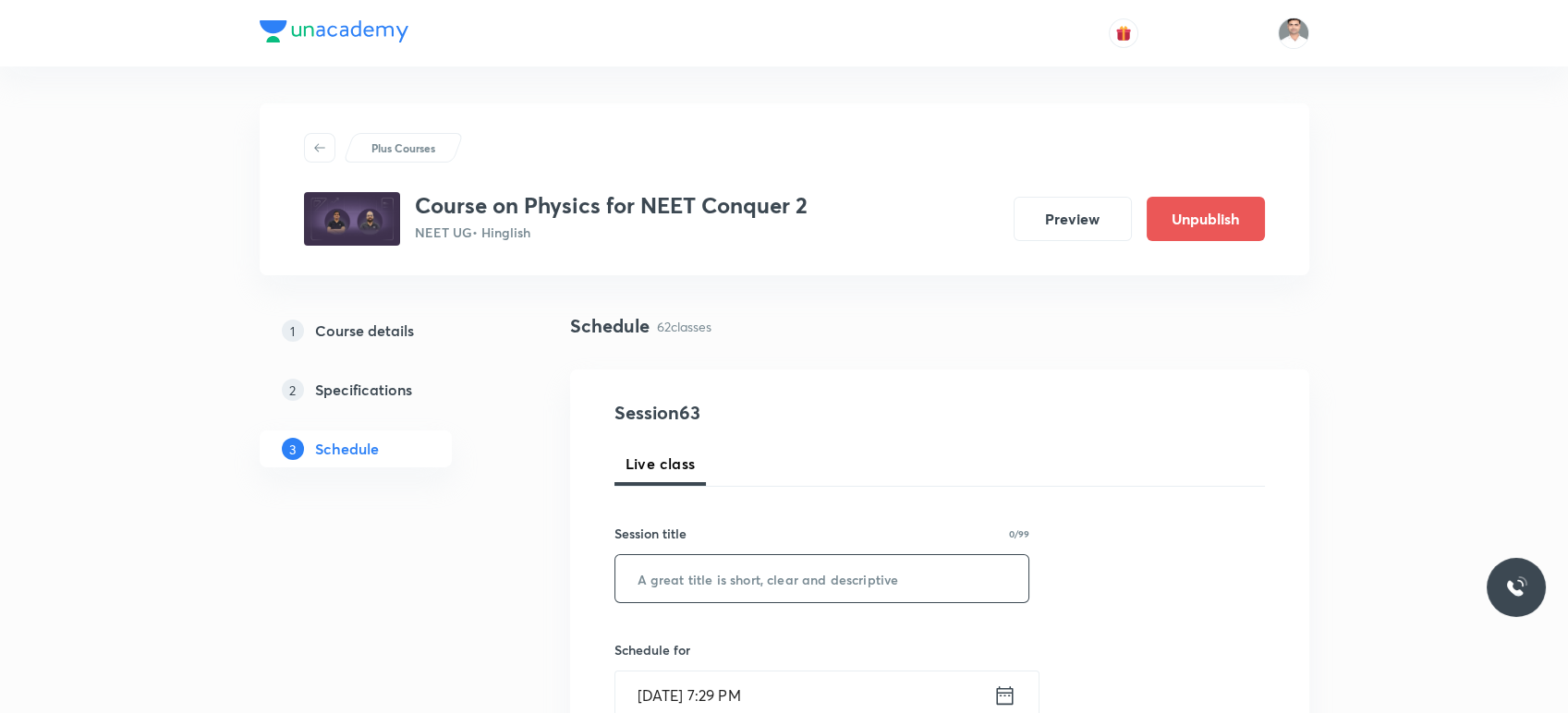
click at [754, 593] on input "text" at bounding box center [822, 579] width 414 height 47
paste input "Work Power Energy L-10"
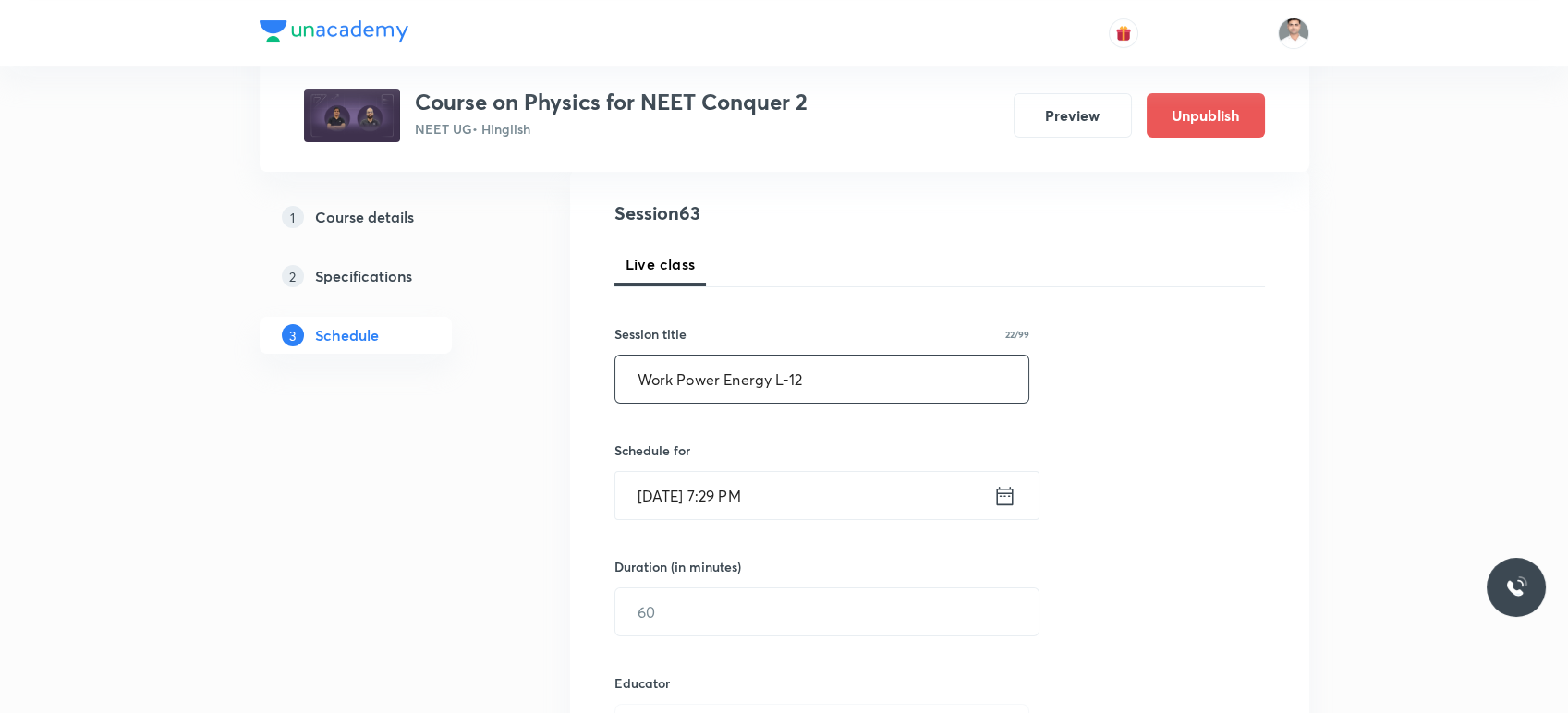
scroll to position [205, 0]
type input "Work Power Energy L-12"
click at [994, 496] on icon at bounding box center [1005, 490] width 23 height 26
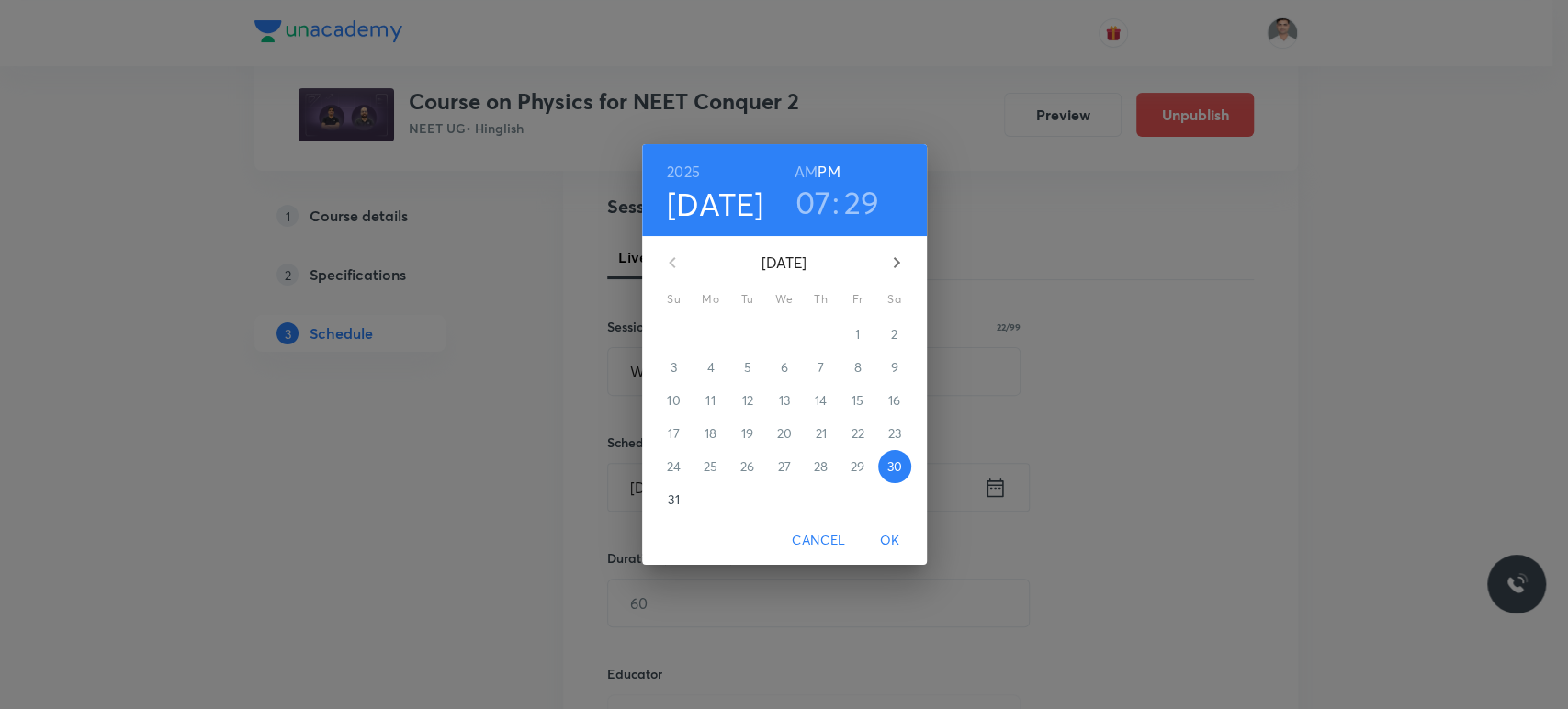
click at [892, 273] on icon "button" at bounding box center [897, 262] width 23 height 23
click at [821, 338] on p "4" at bounding box center [820, 334] width 8 height 19
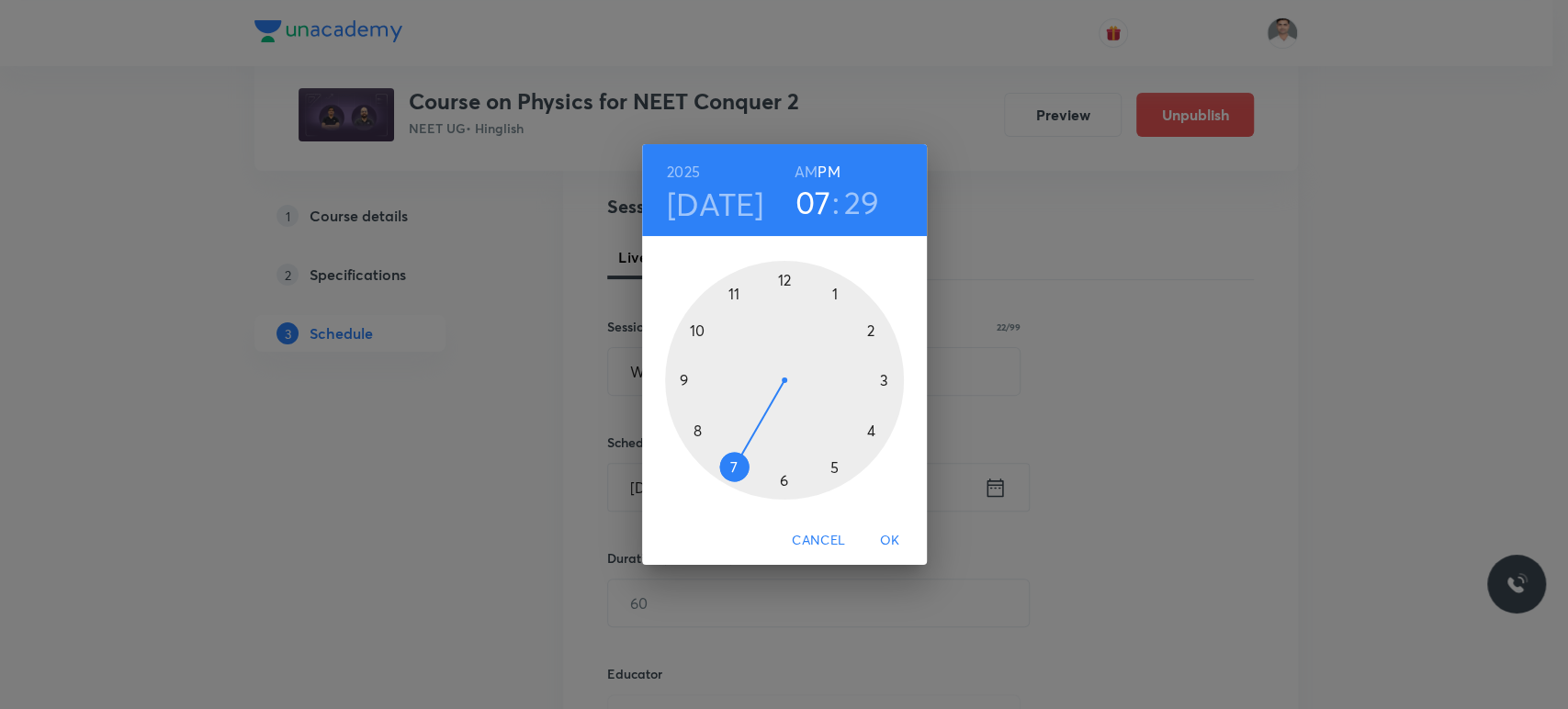
click at [804, 169] on h6 "AM" at bounding box center [806, 171] width 23 height 25
click at [683, 381] on div at bounding box center [784, 380] width 239 height 239
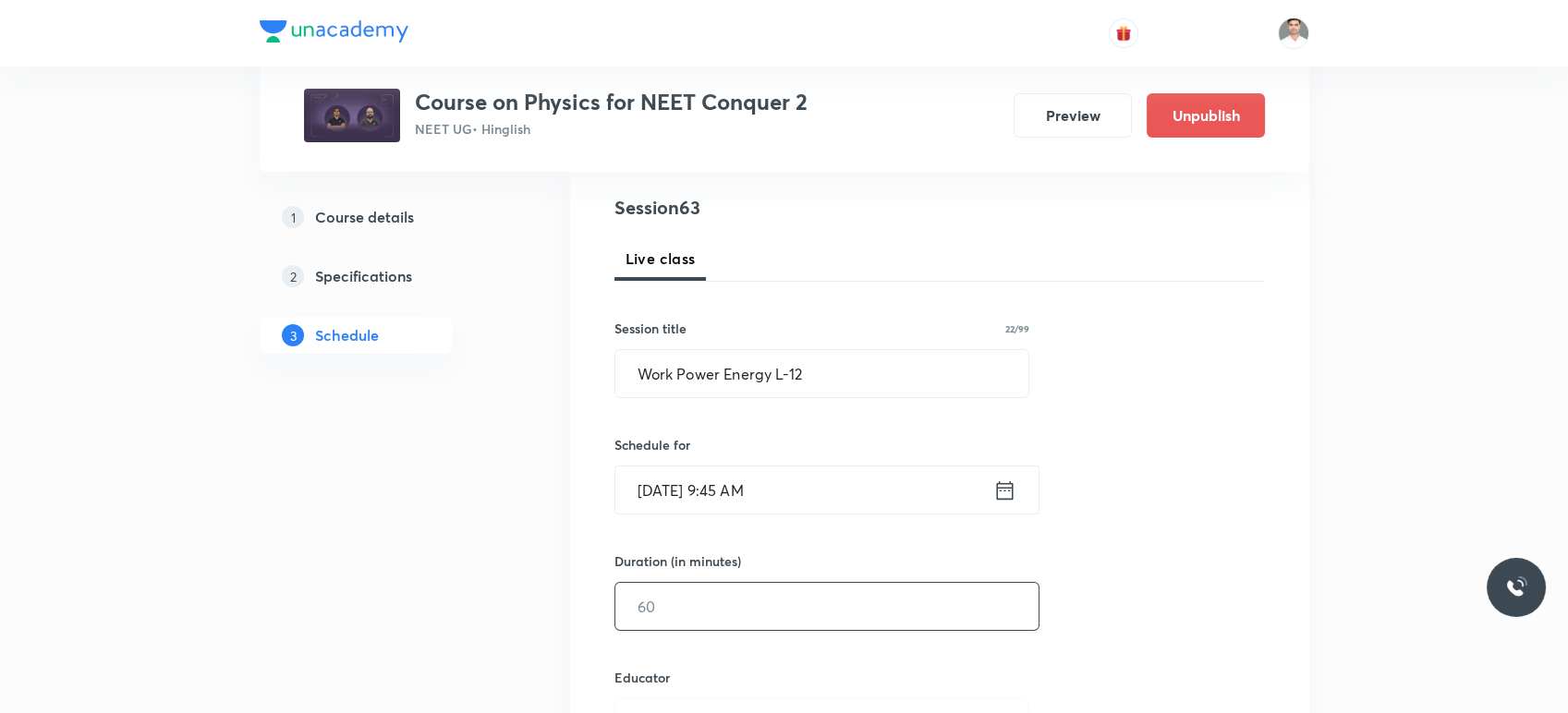
click at [741, 613] on input "text" at bounding box center [827, 607] width 424 height 47
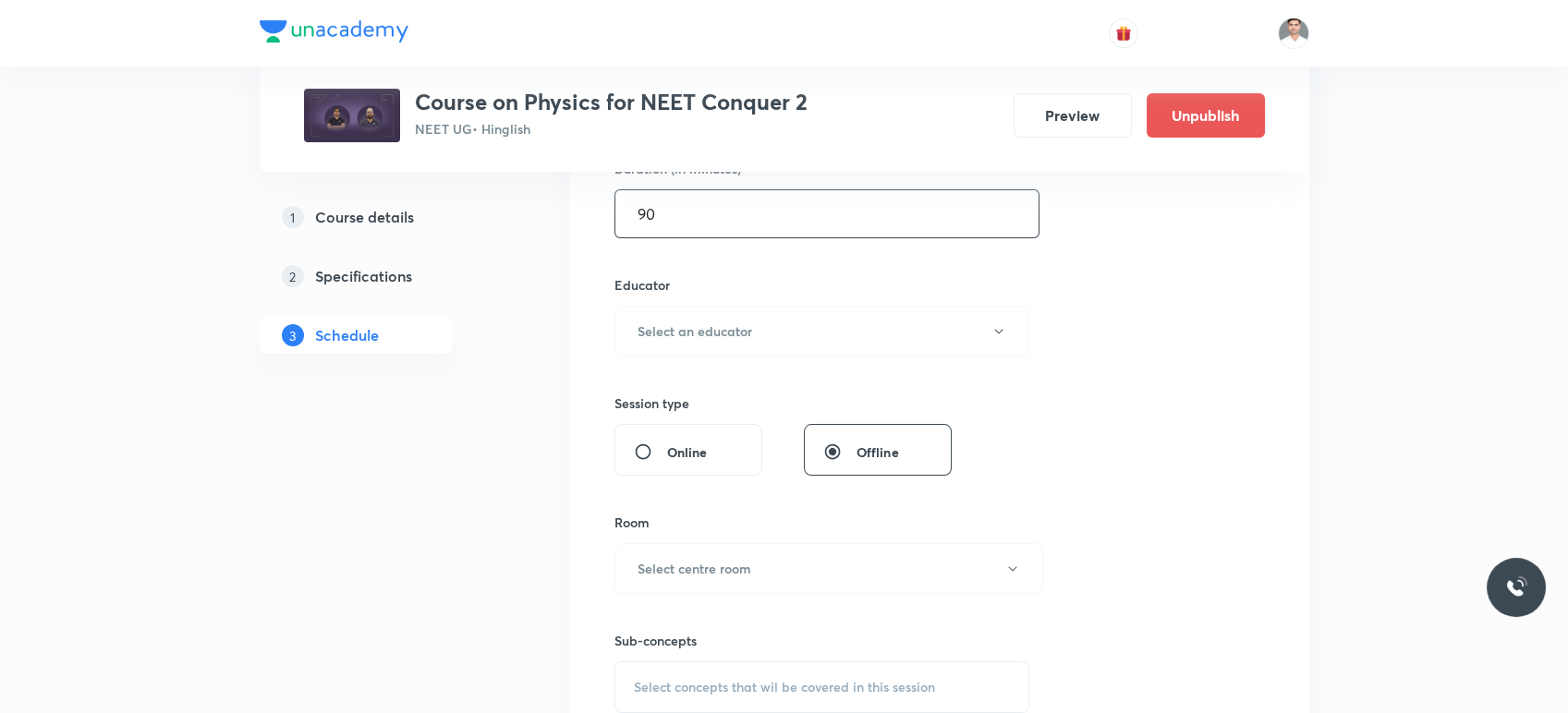
scroll to position [616, 0]
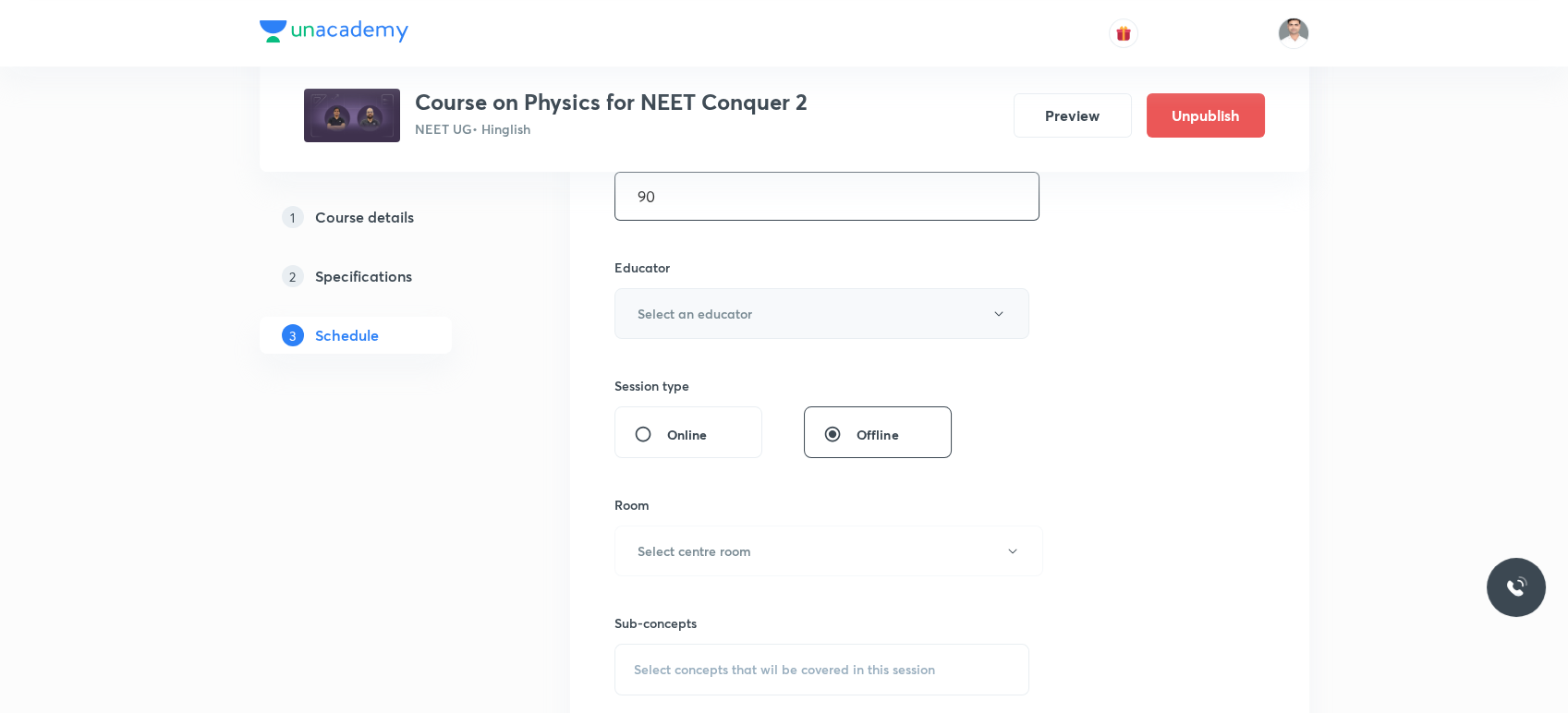
type input "90"
click at [732, 319] on h6 "Select an educator" at bounding box center [694, 314] width 114 height 20
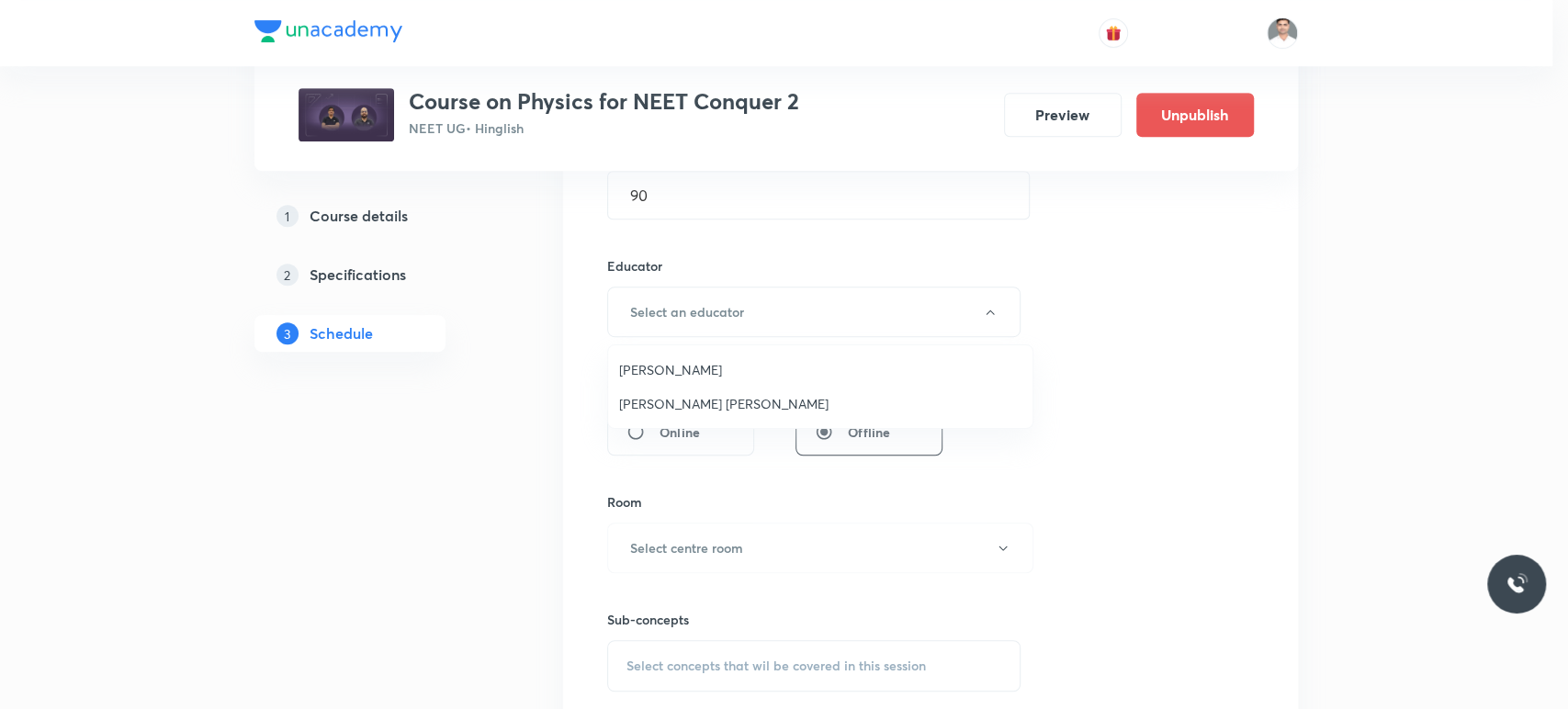
click at [679, 413] on li "Sachin Kumar Singh" at bounding box center [819, 403] width 424 height 34
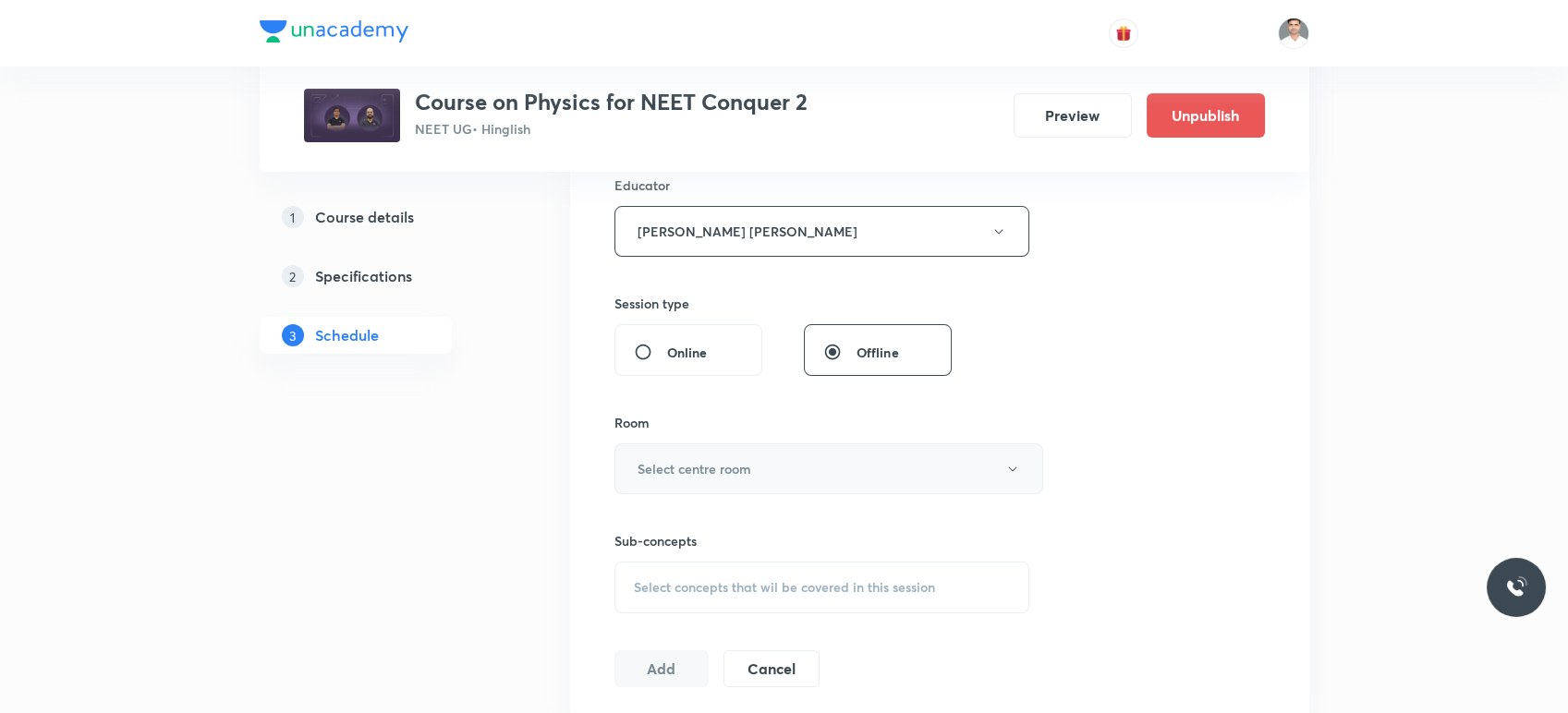
scroll to position [718, 0]
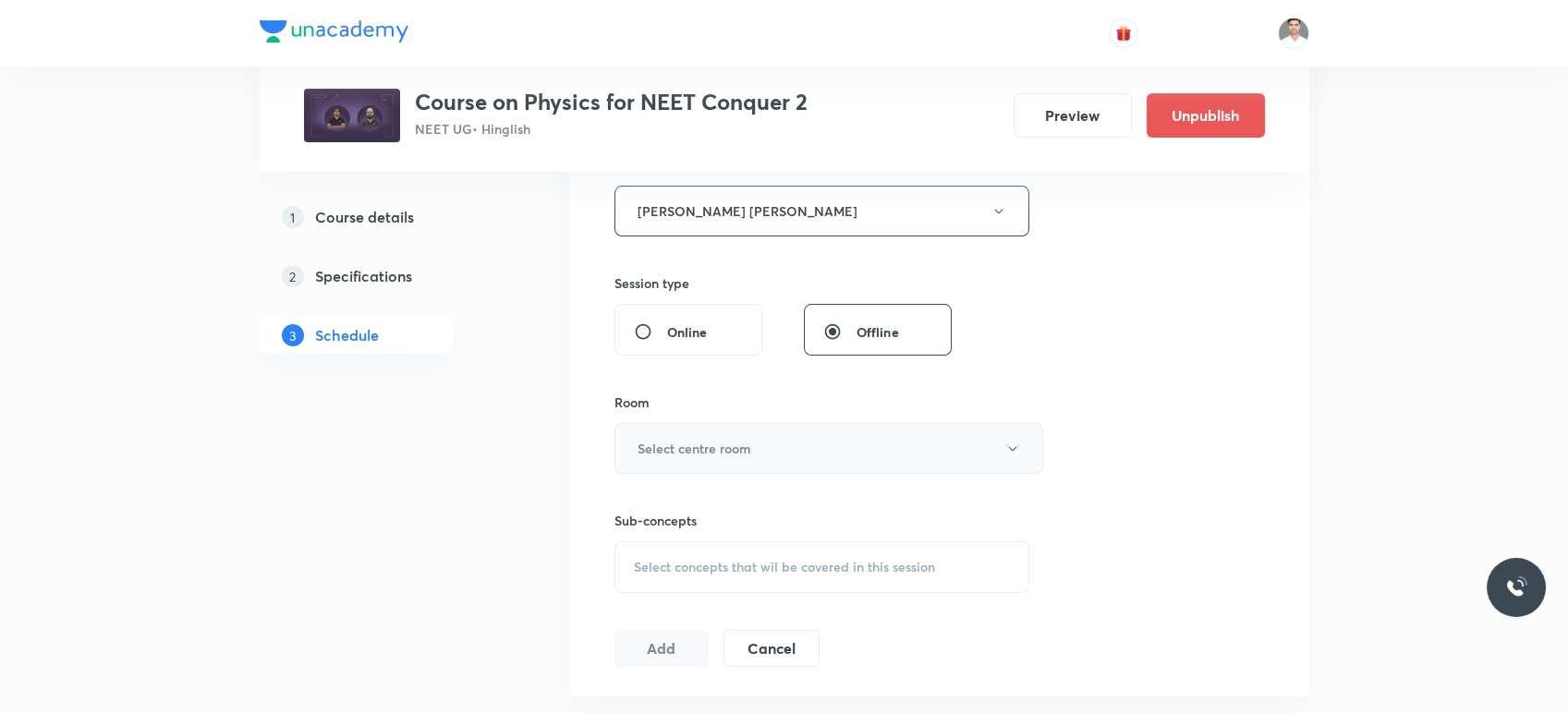
click at [727, 435] on button "Select centre room" at bounding box center [828, 449] width 428 height 51
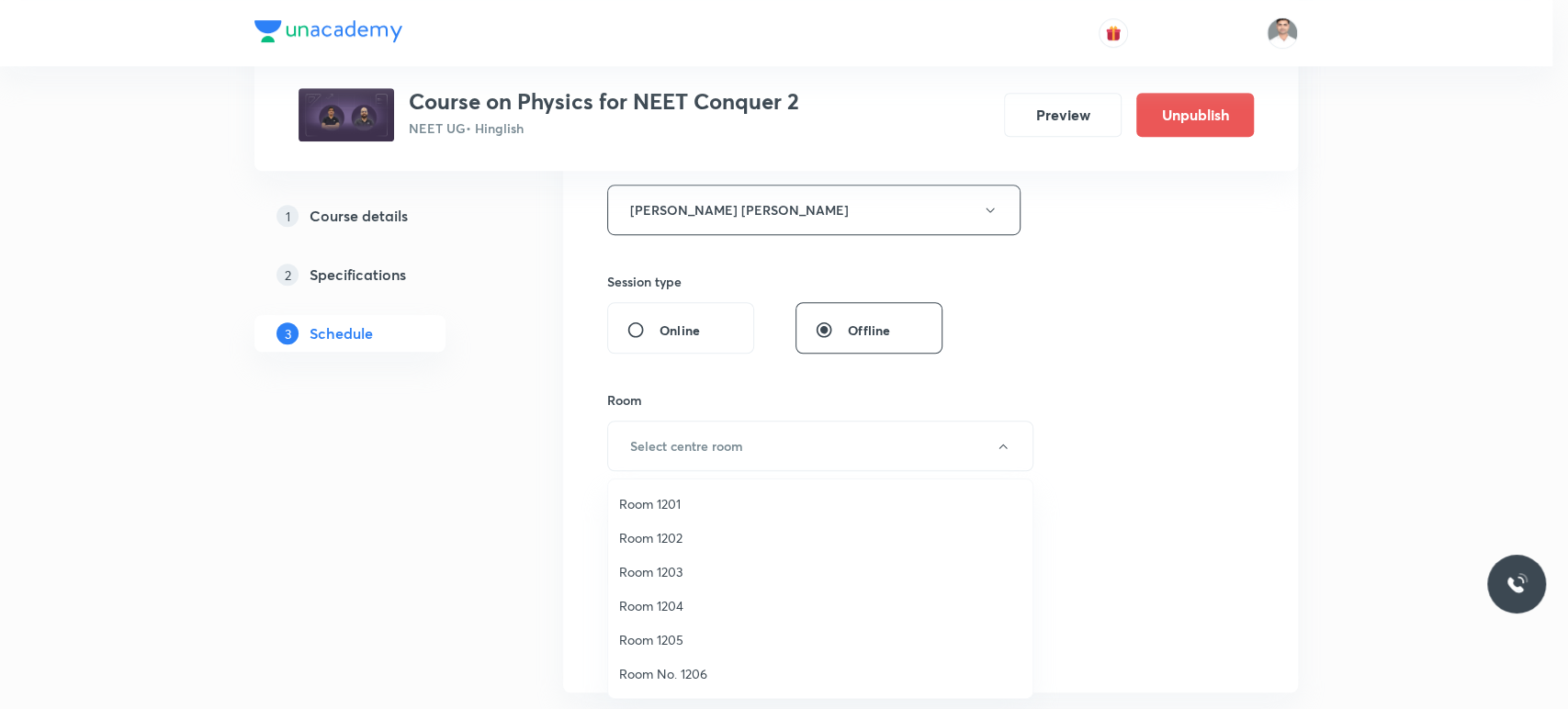
click at [660, 568] on span "Room 1203" at bounding box center [819, 572] width 402 height 20
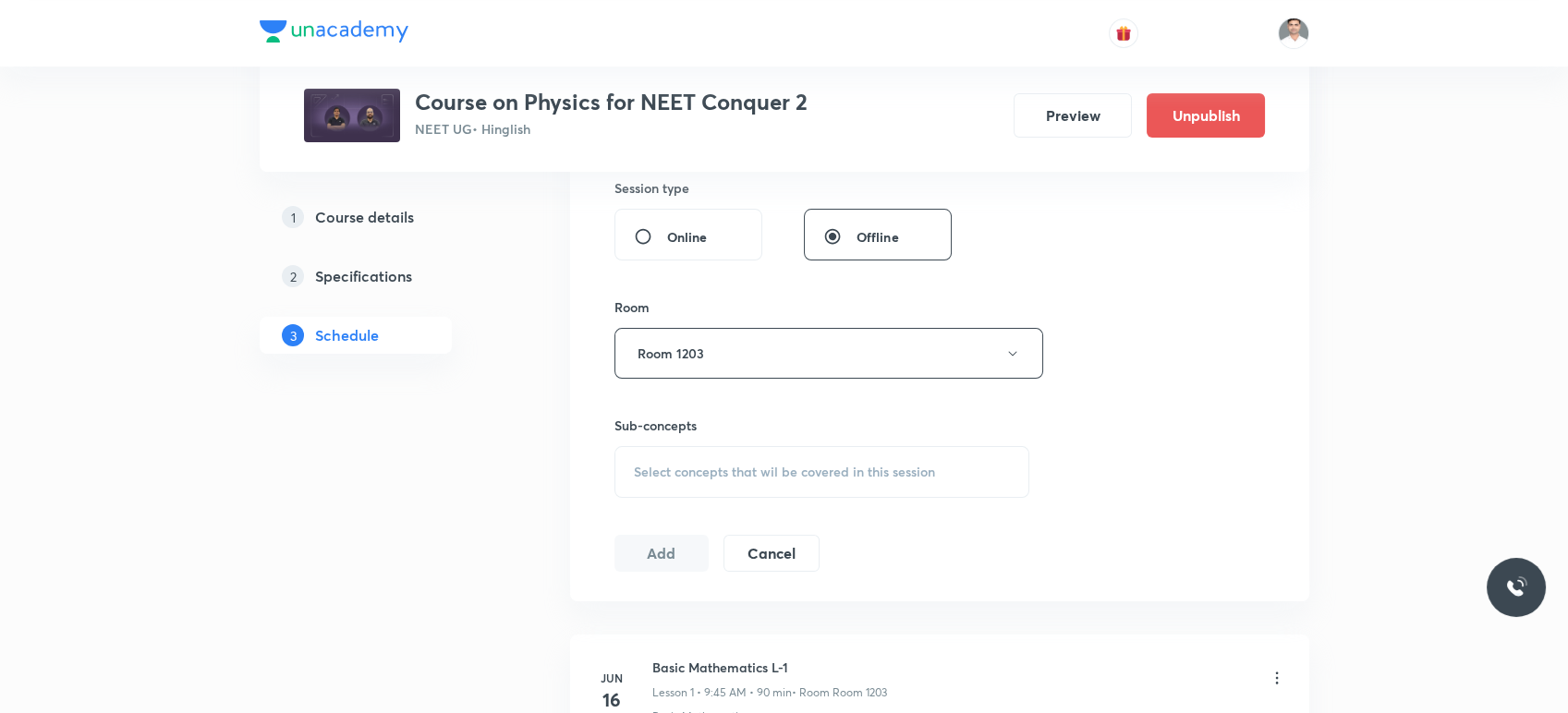
scroll to position [1026, 0]
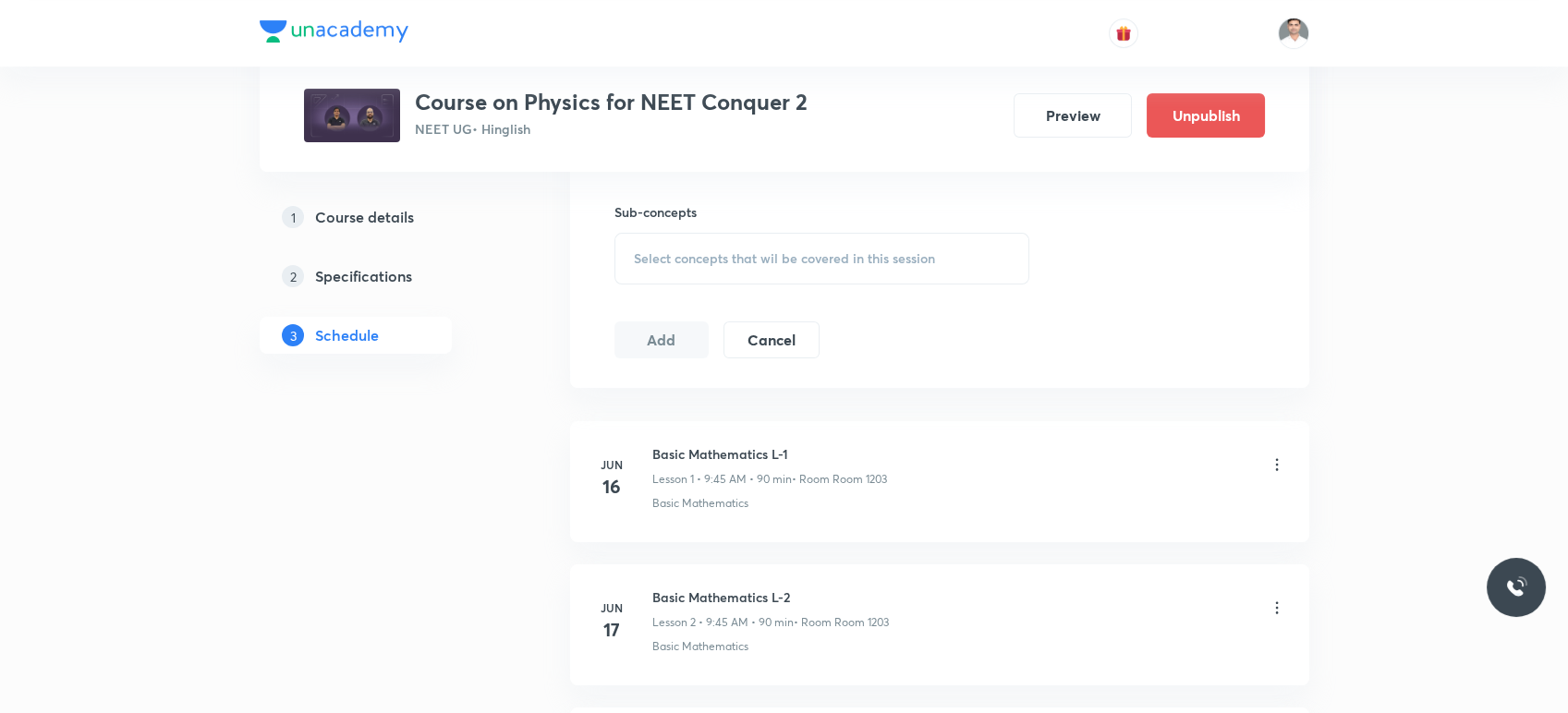
click at [733, 251] on span "Select concepts that wil be covered in this session" at bounding box center [785, 258] width 301 height 15
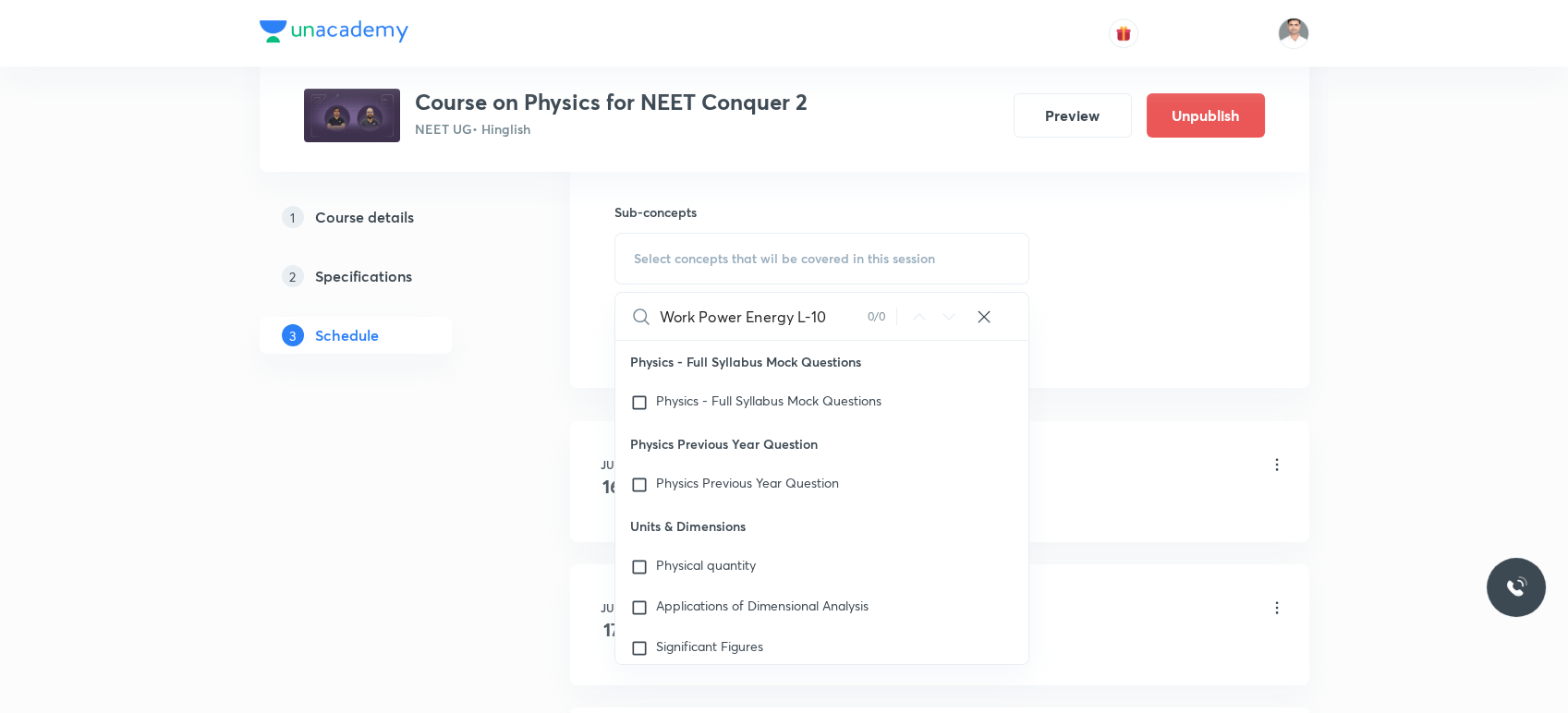
click at [833, 308] on input "Work Power Energy L-10" at bounding box center [763, 316] width 208 height 47
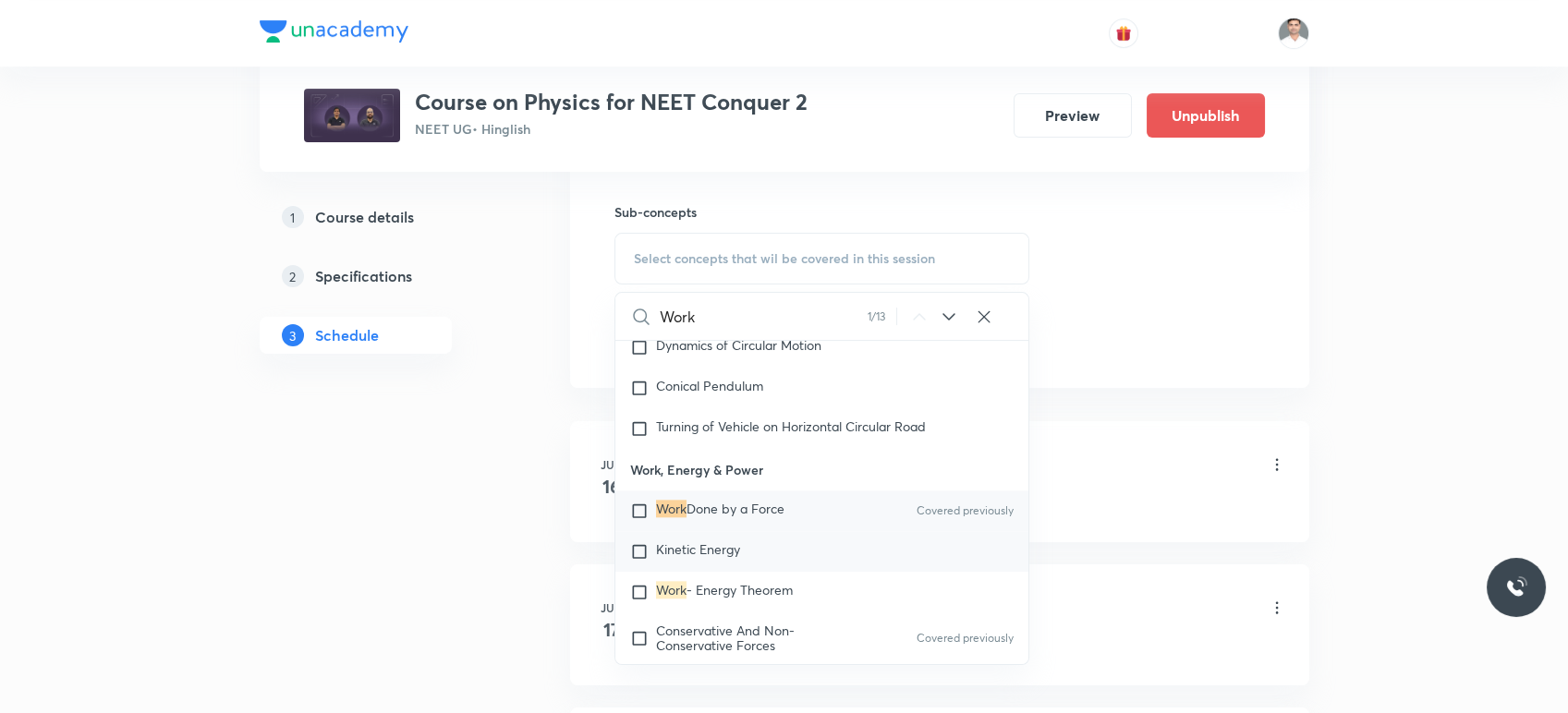
scroll to position [4723, 0]
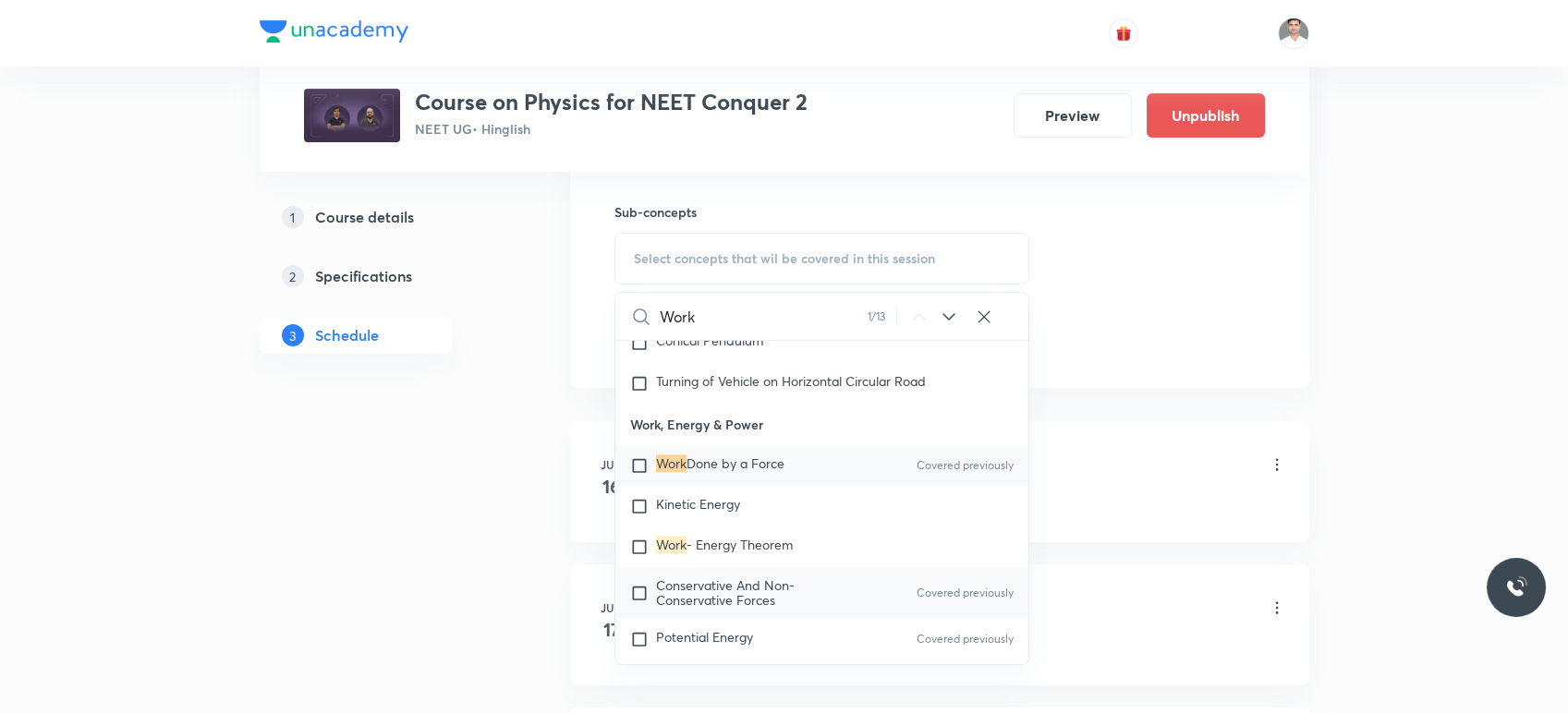
type input "Work"
click at [754, 605] on span "Conservative And Non-Conservative Forces" at bounding box center [725, 593] width 139 height 32
checkbox input "true"
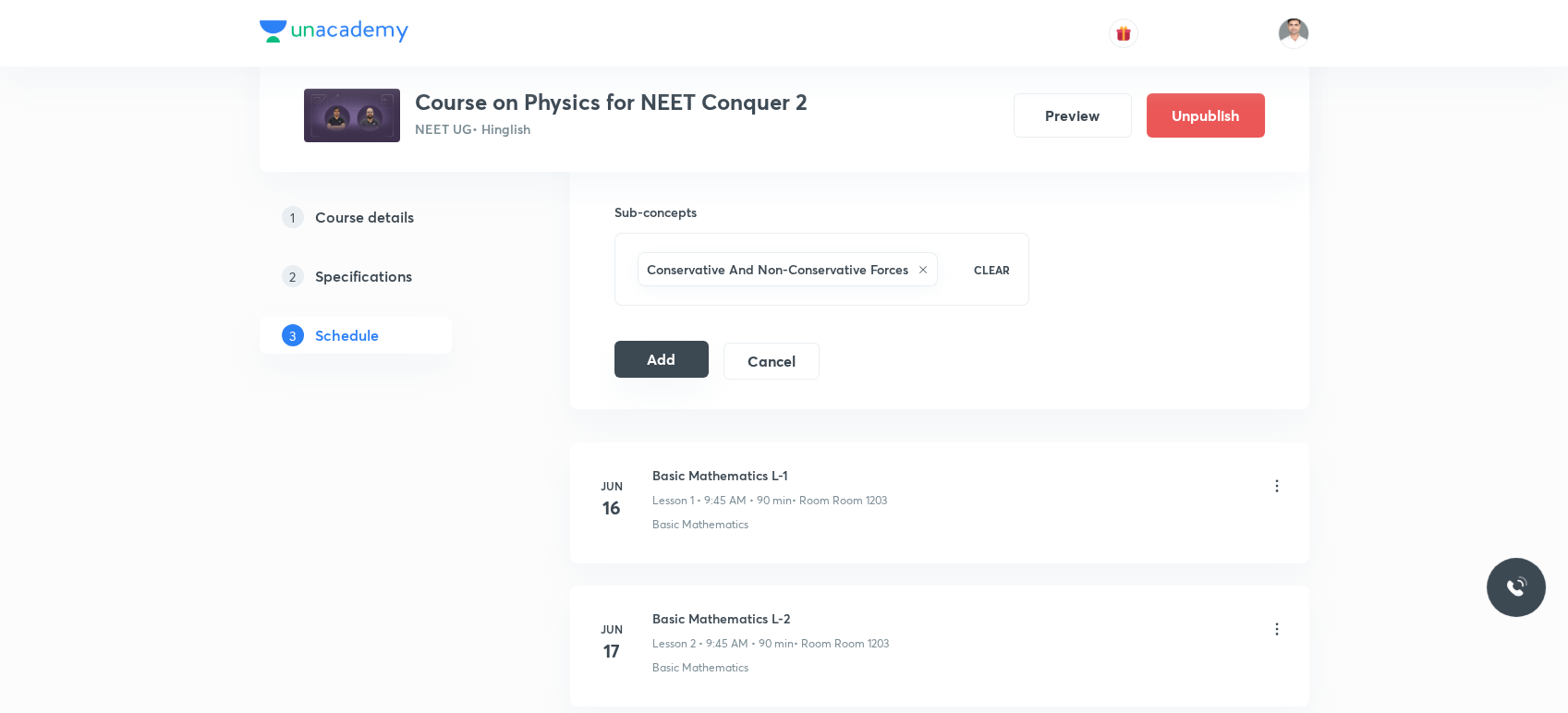
click at [635, 367] on button "Add" at bounding box center [662, 359] width 96 height 37
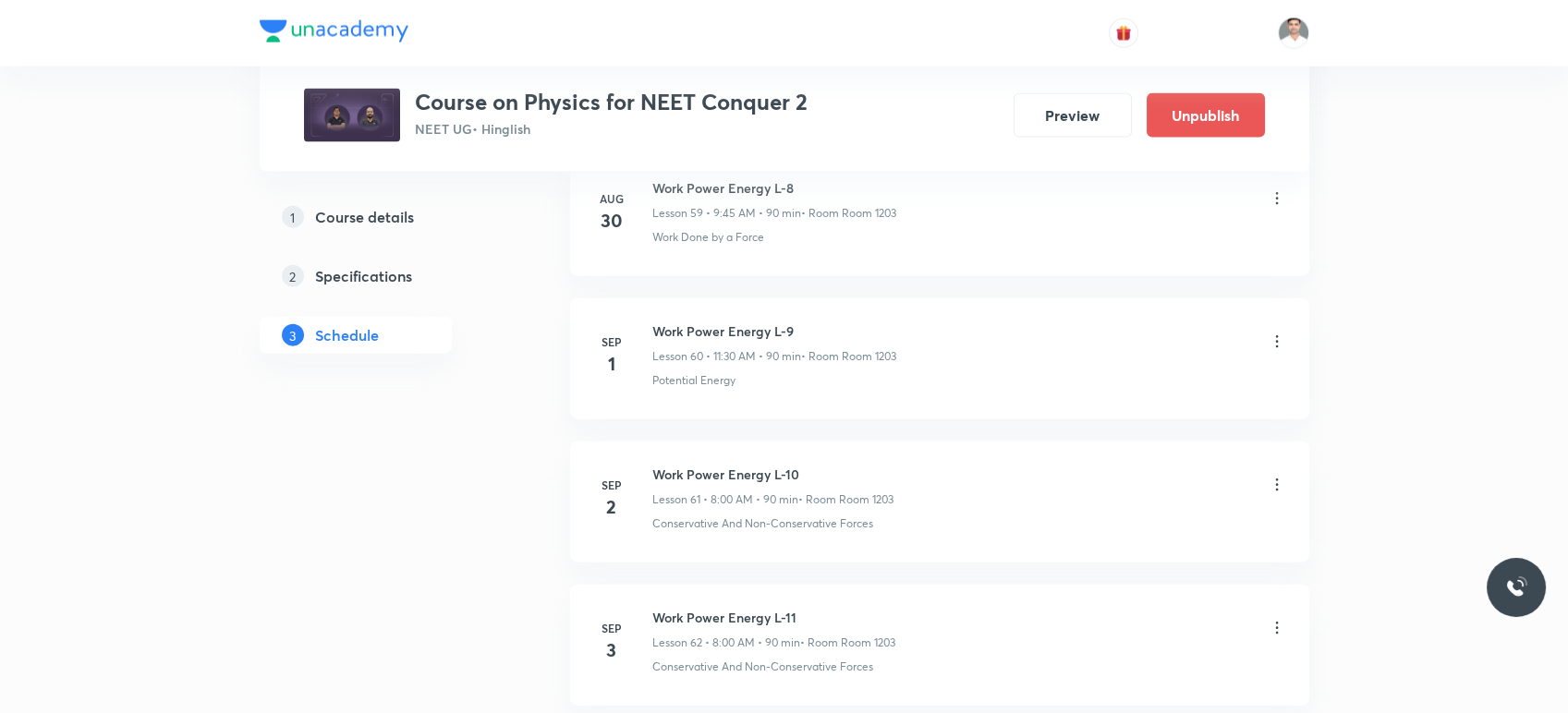
scroll to position [8787, 0]
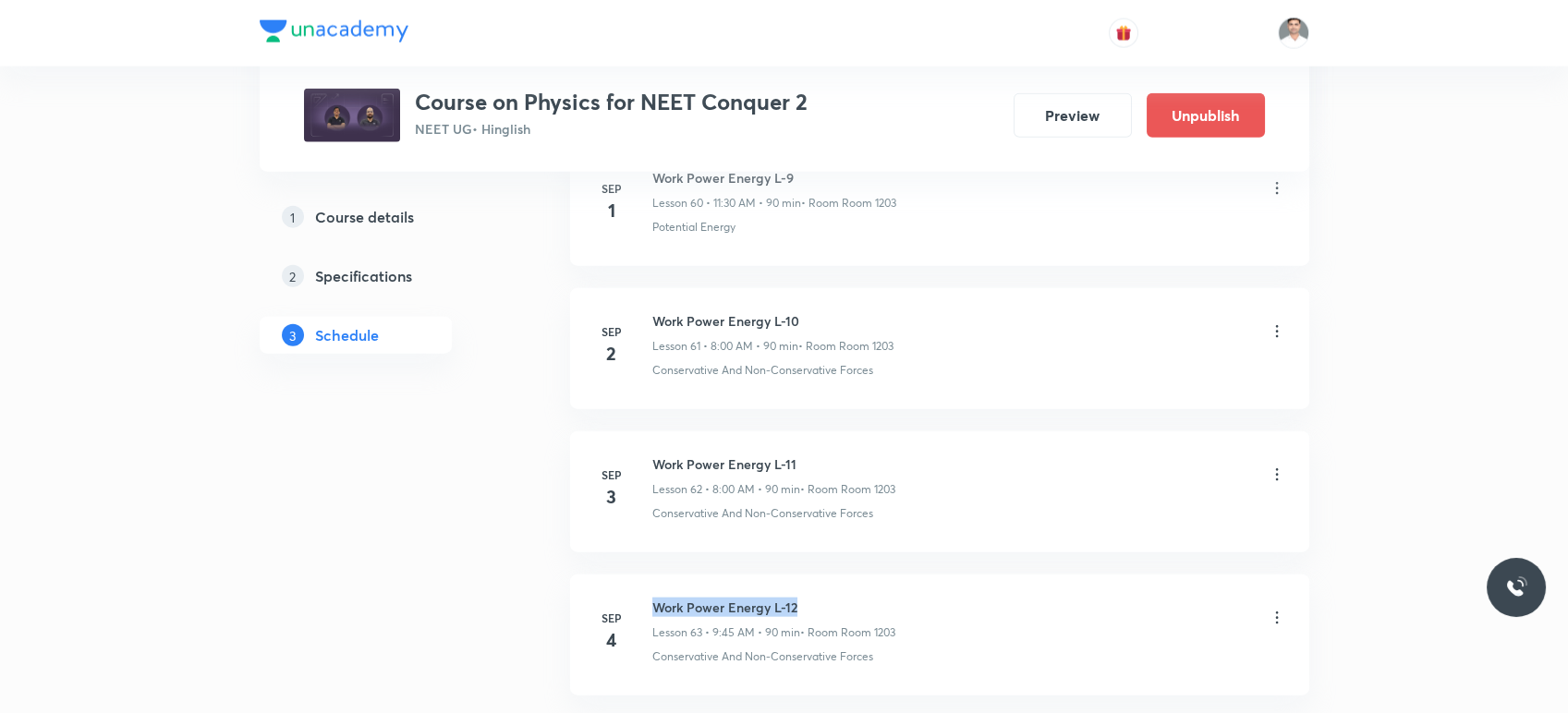
drag, startPoint x: 656, startPoint y: 589, endPoint x: 870, endPoint y: 591, distance: 214.0
click at [870, 598] on h6 "Work Power Energy L-12" at bounding box center [773, 608] width 243 height 20
copy h6 "Work Power Energy L-12"
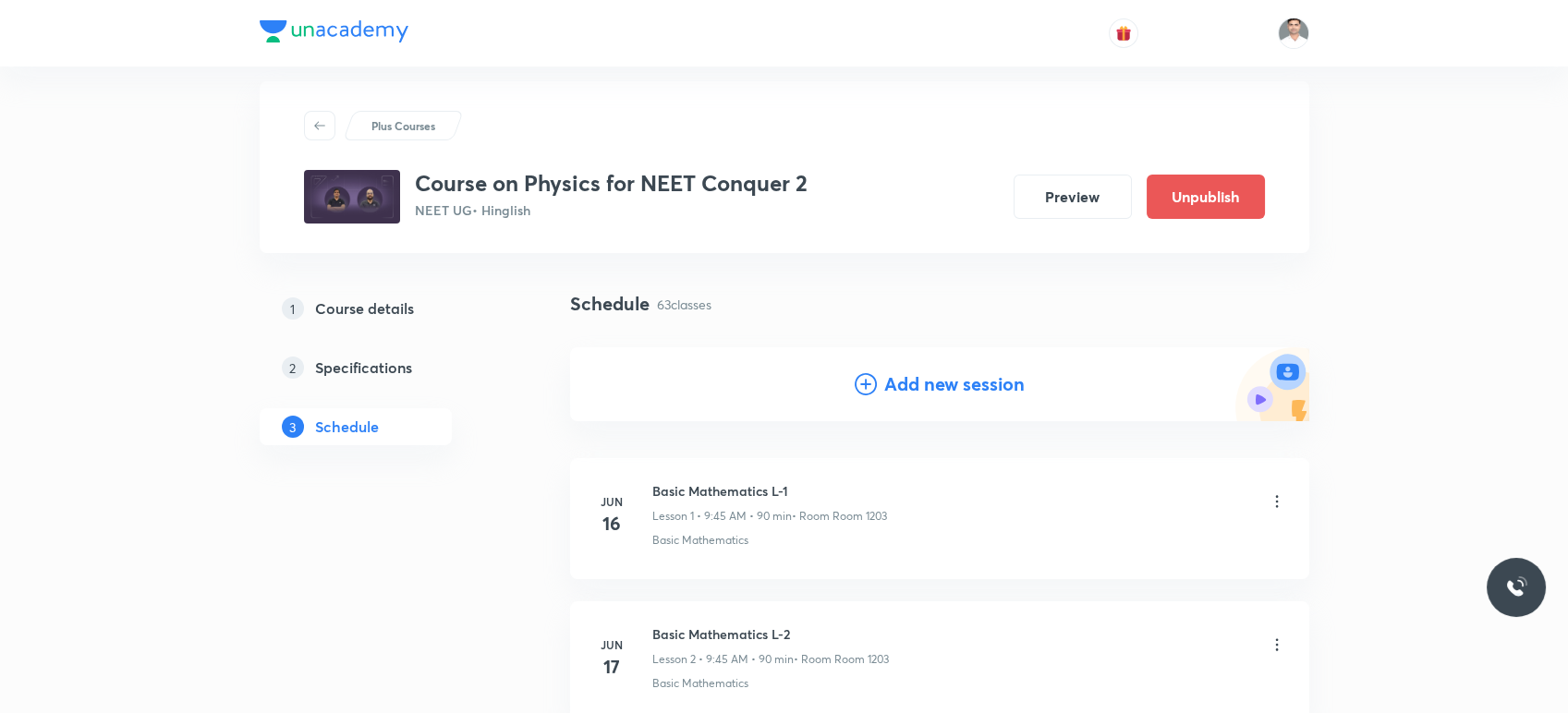
scroll to position [0, 0]
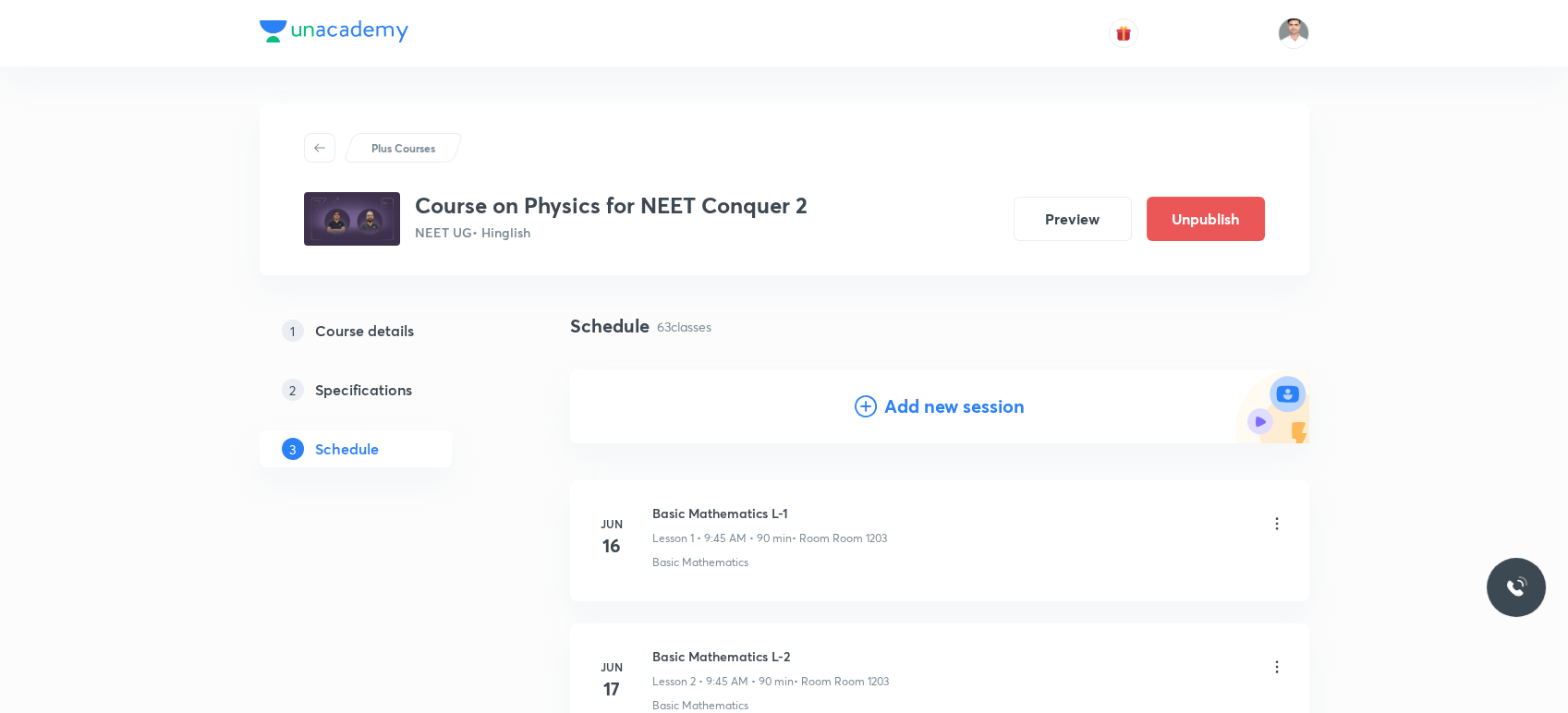
click at [963, 407] on h4 "Add new session" at bounding box center [954, 407] width 141 height 28
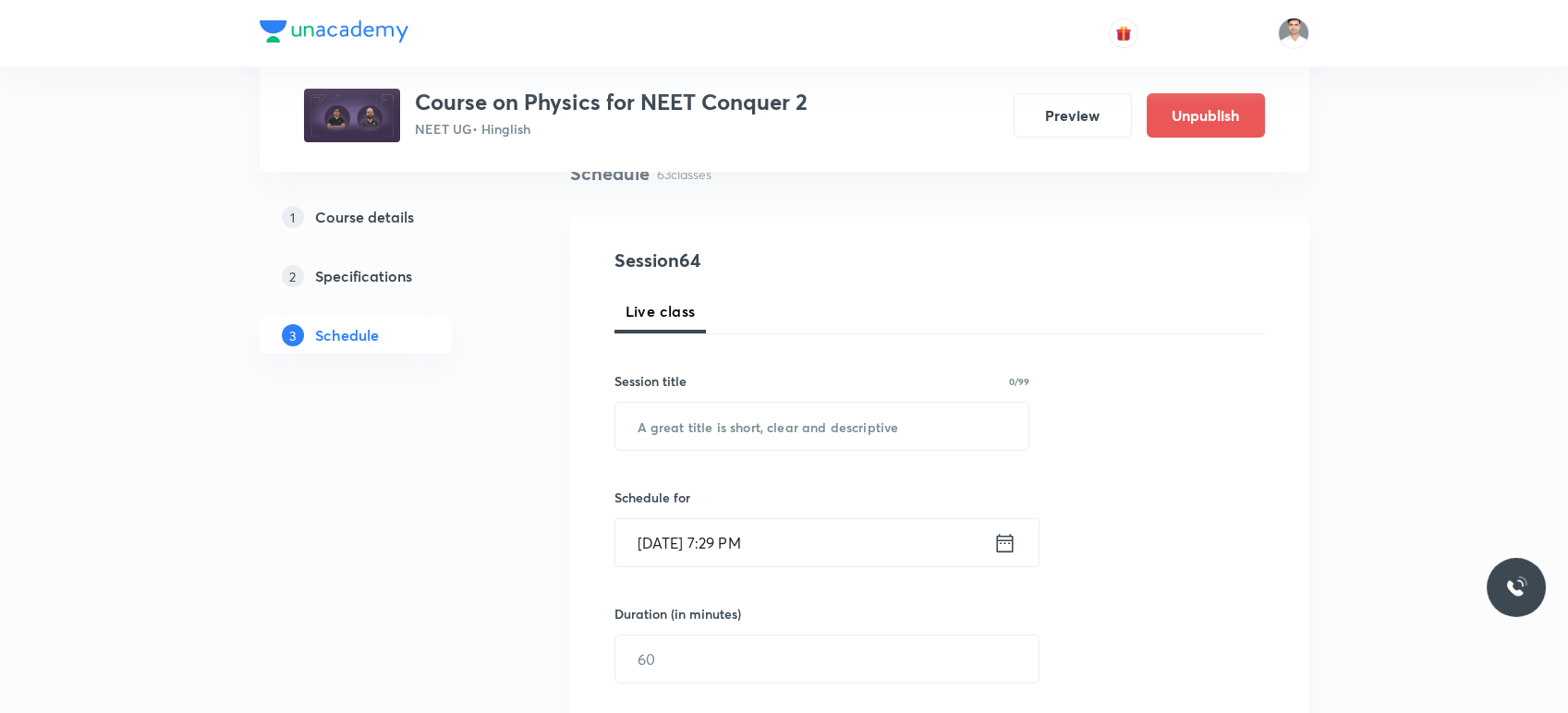
scroll to position [205, 0]
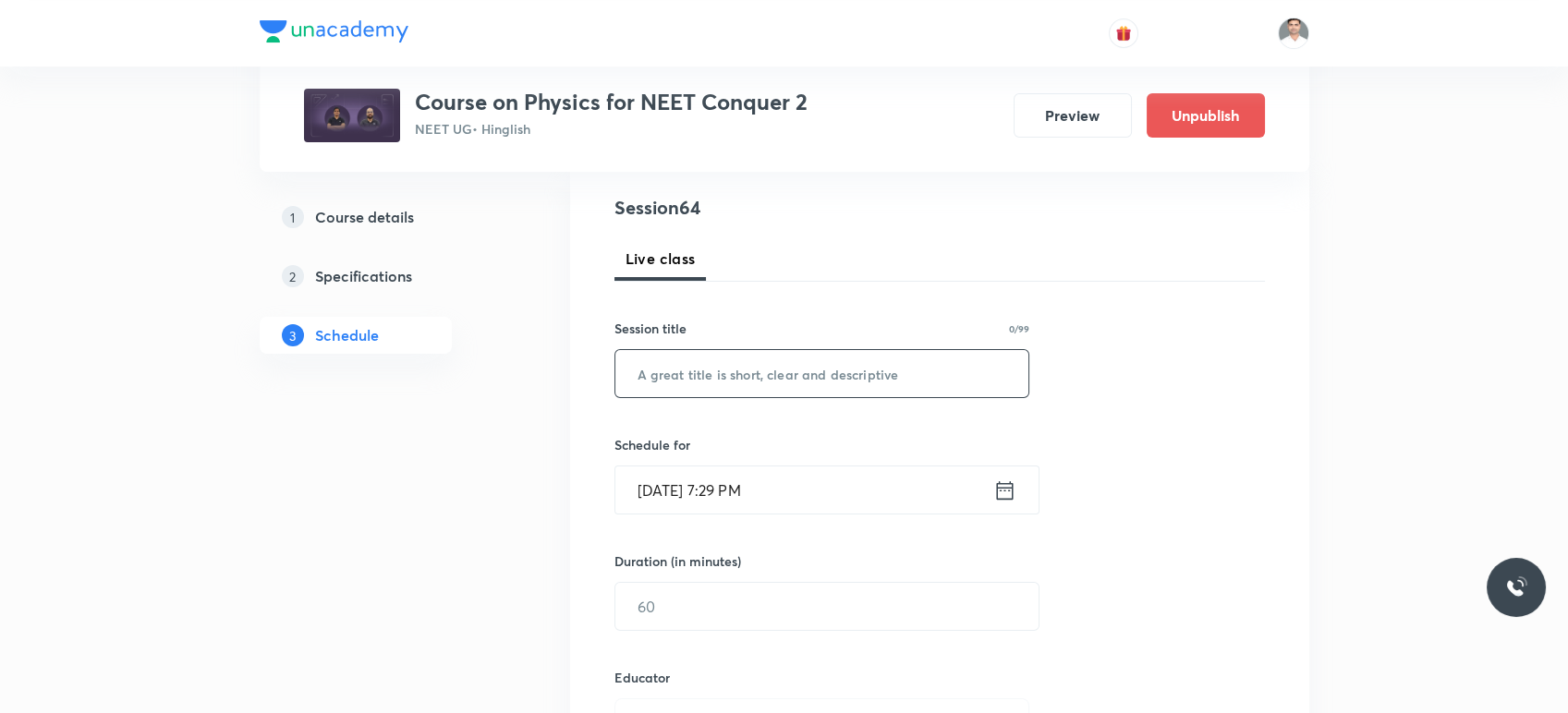
click at [734, 375] on input "text" at bounding box center [822, 374] width 414 height 47
paste input "Work Power Energy L-12"
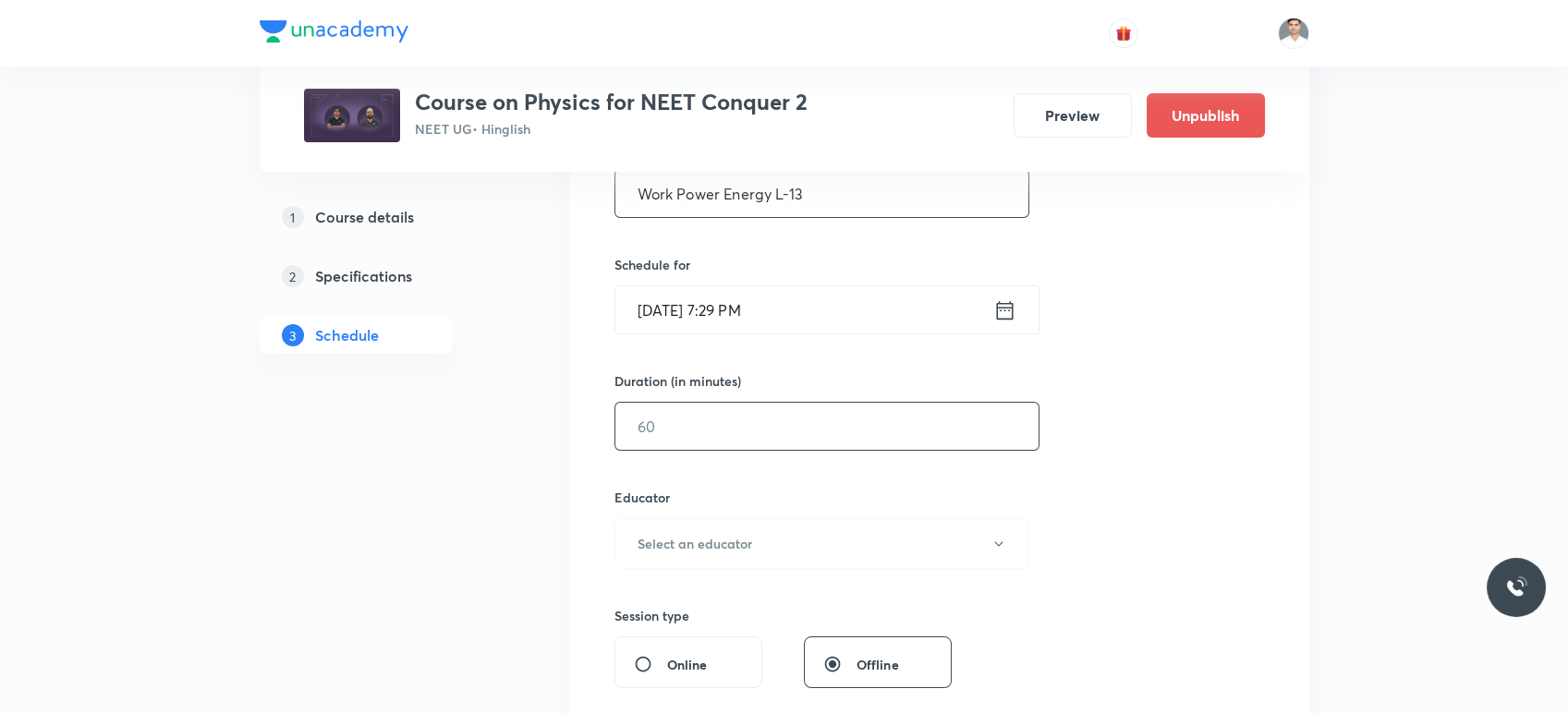
scroll to position [411, 0]
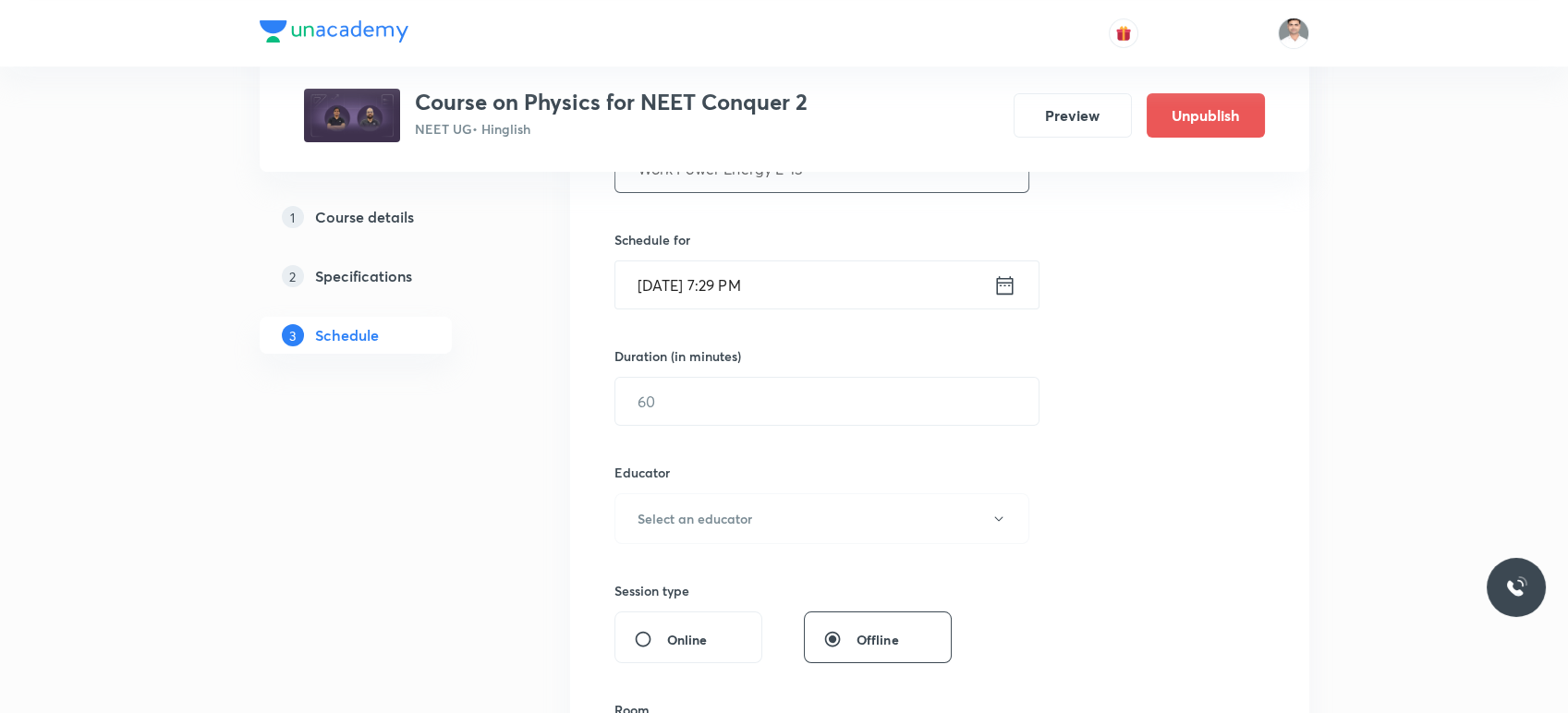
type input "Work Power Energy L-13"
click at [1001, 281] on icon at bounding box center [1004, 285] width 17 height 19
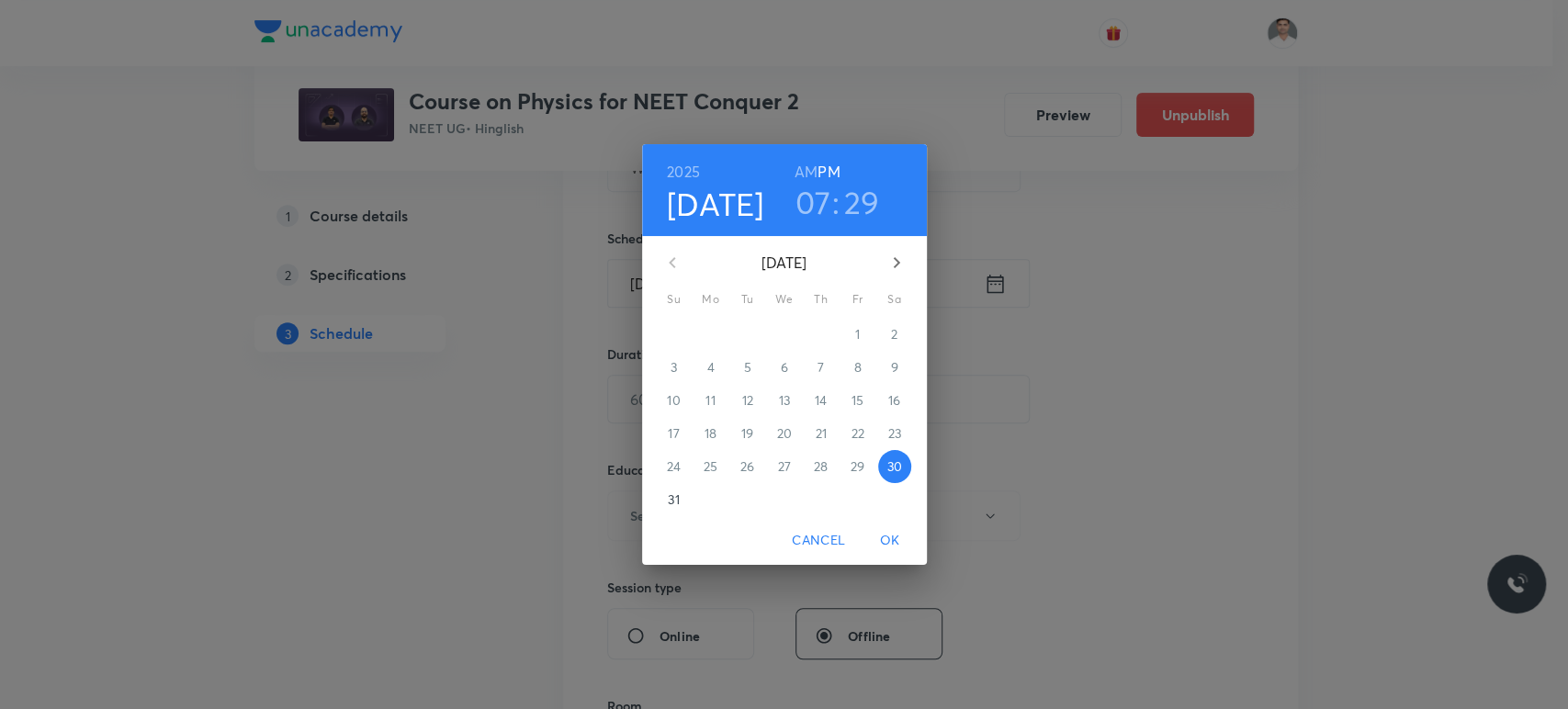
click at [898, 266] on icon "button" at bounding box center [897, 262] width 23 height 23
click at [860, 339] on span "5" at bounding box center [857, 334] width 33 height 19
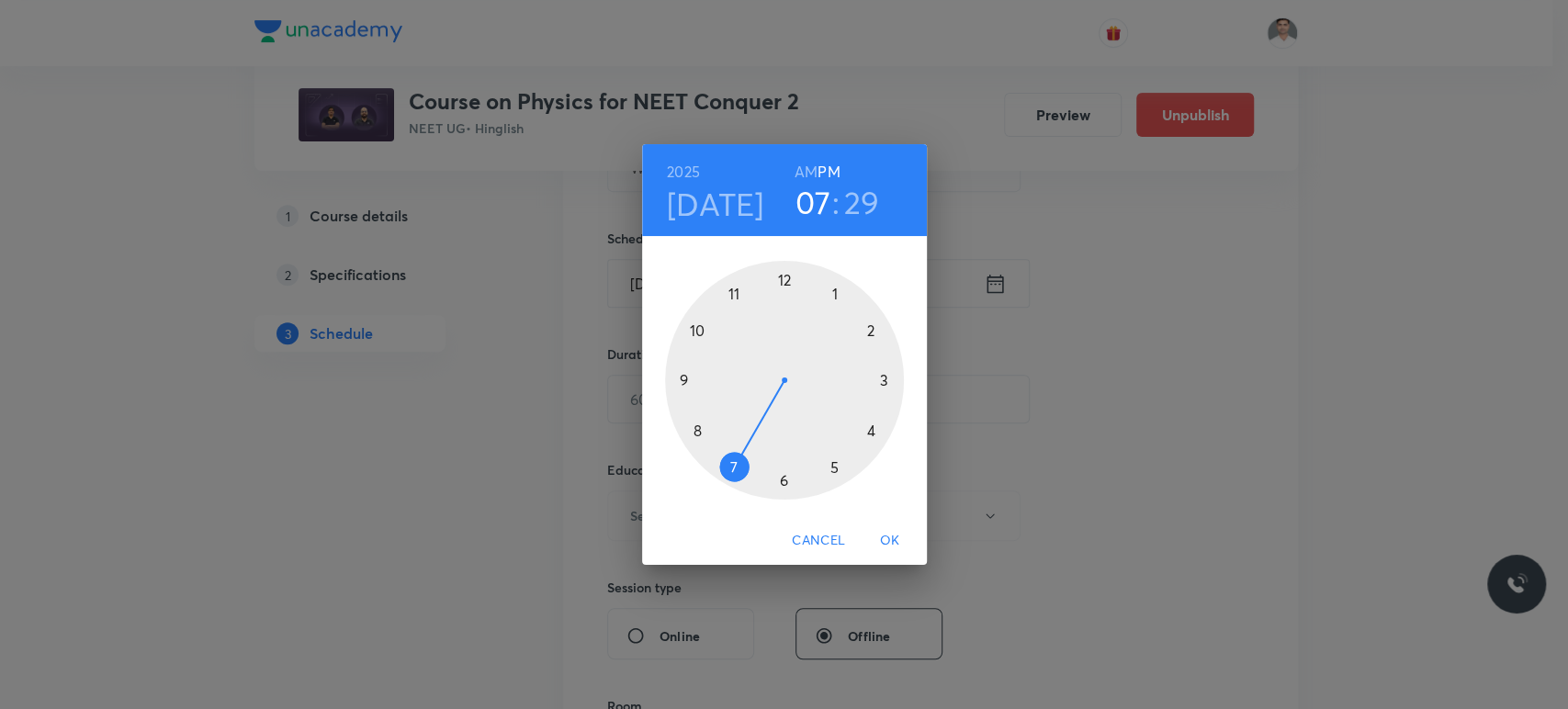
click at [807, 171] on h6 "AM" at bounding box center [806, 171] width 23 height 25
click at [698, 427] on div at bounding box center [784, 380] width 239 height 239
click at [779, 276] on div at bounding box center [784, 380] width 239 height 239
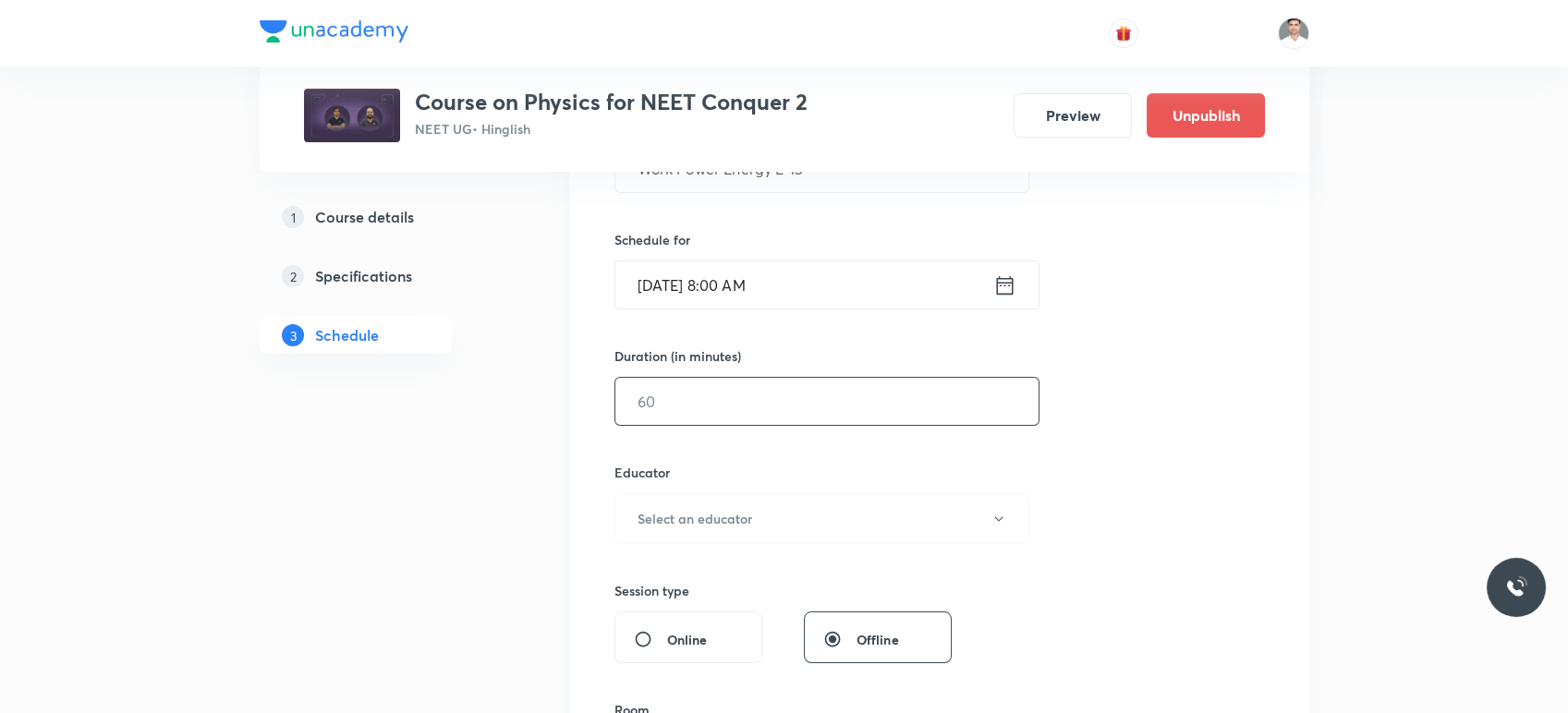
click at [711, 408] on input "text" at bounding box center [827, 402] width 424 height 47
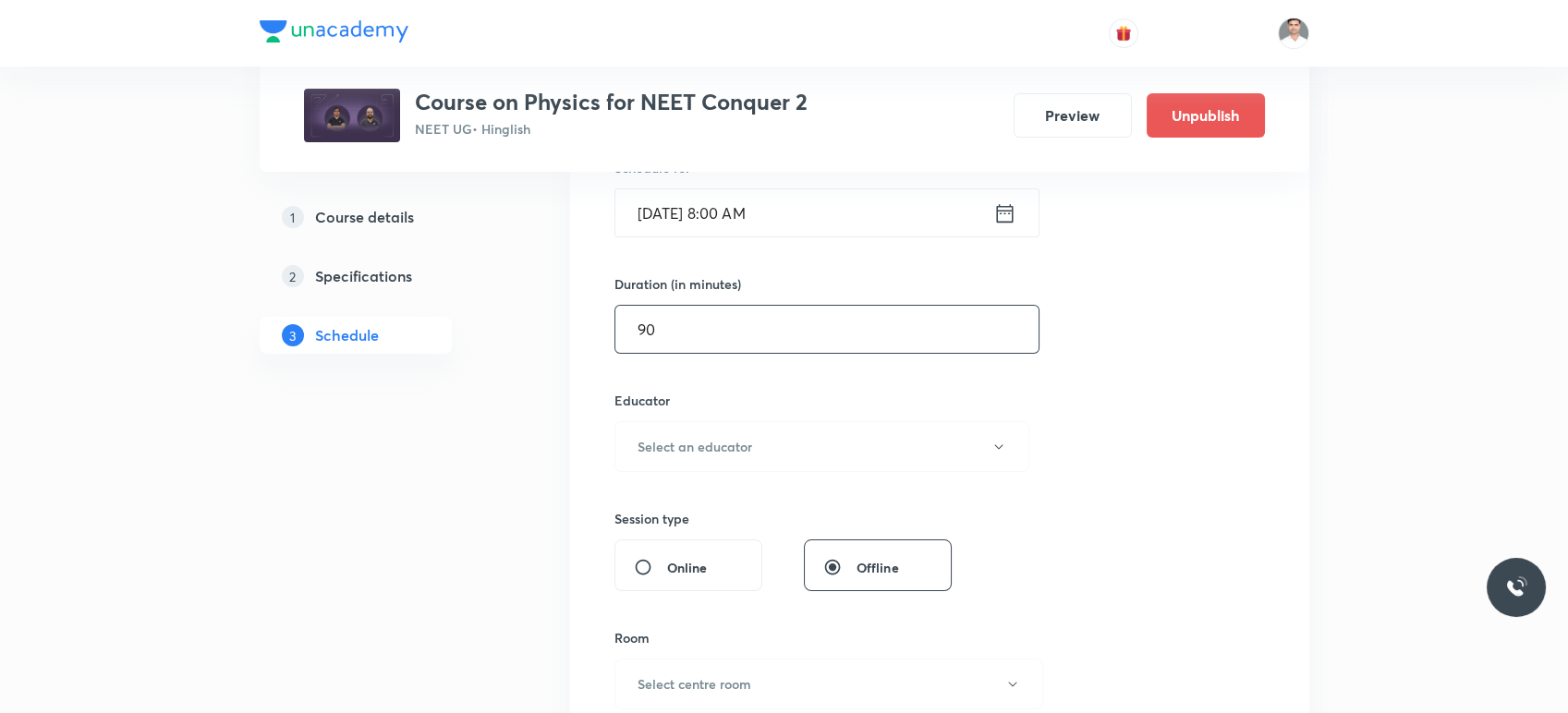
scroll to position [616, 0]
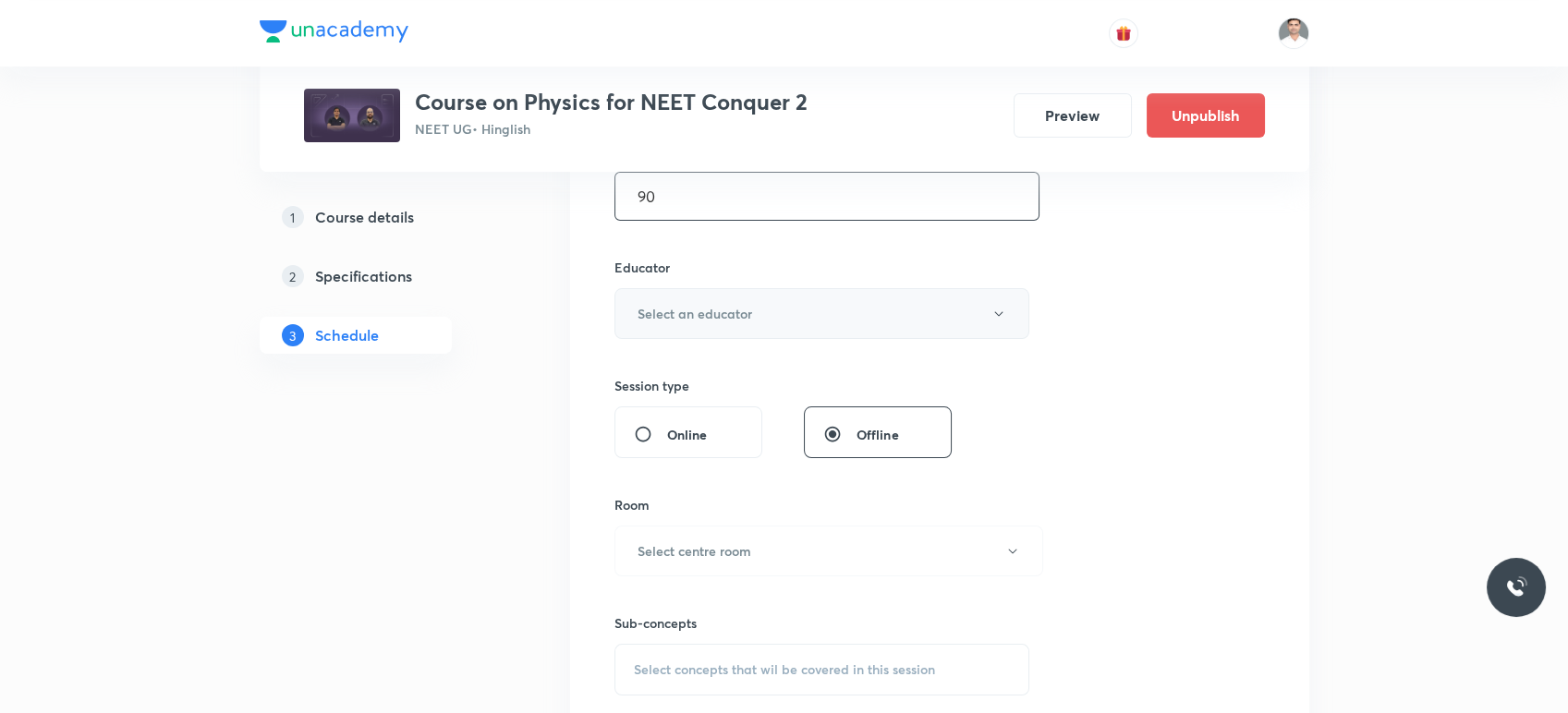
type input "90"
click at [706, 321] on h6 "Select an educator" at bounding box center [694, 314] width 114 height 20
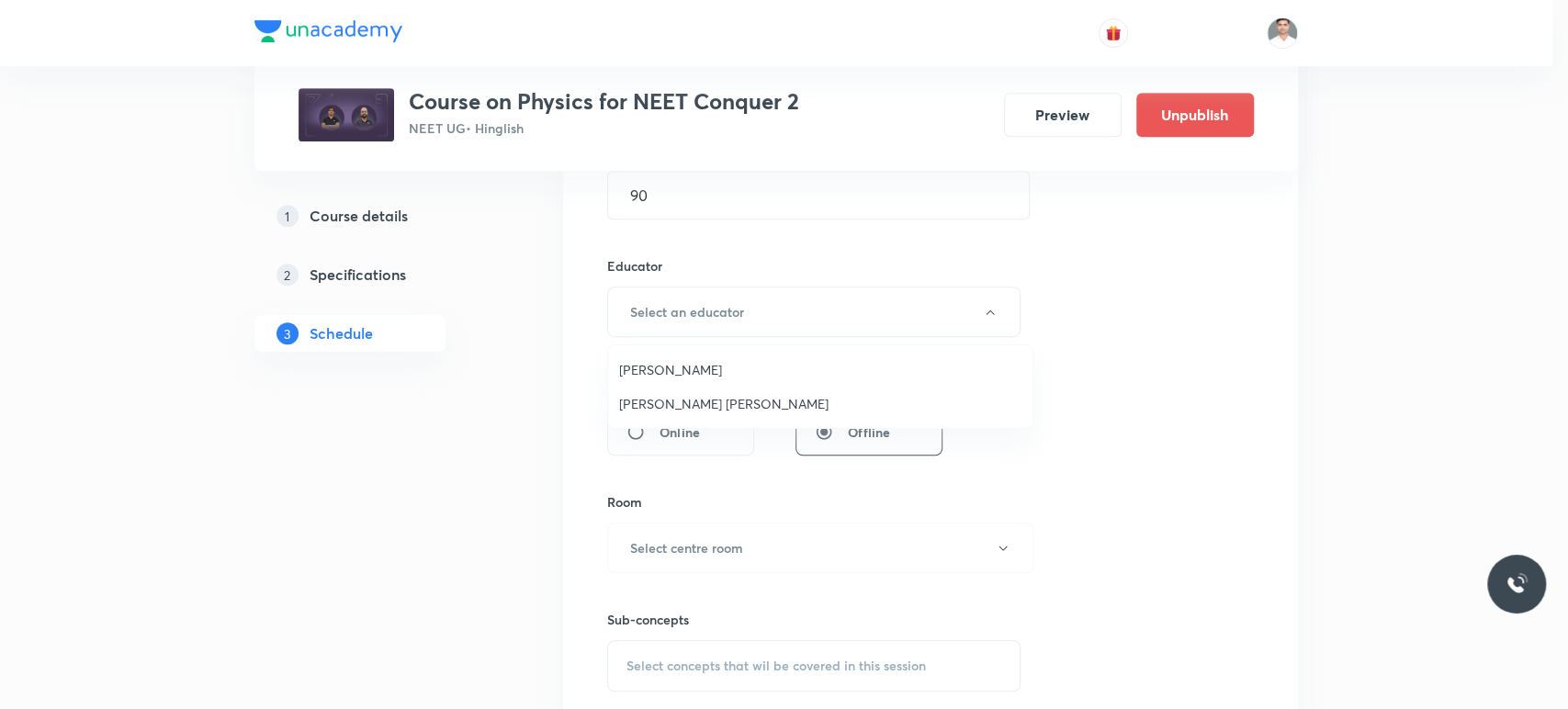
click at [708, 395] on span "Sachin Kumar Singh" at bounding box center [819, 404] width 402 height 20
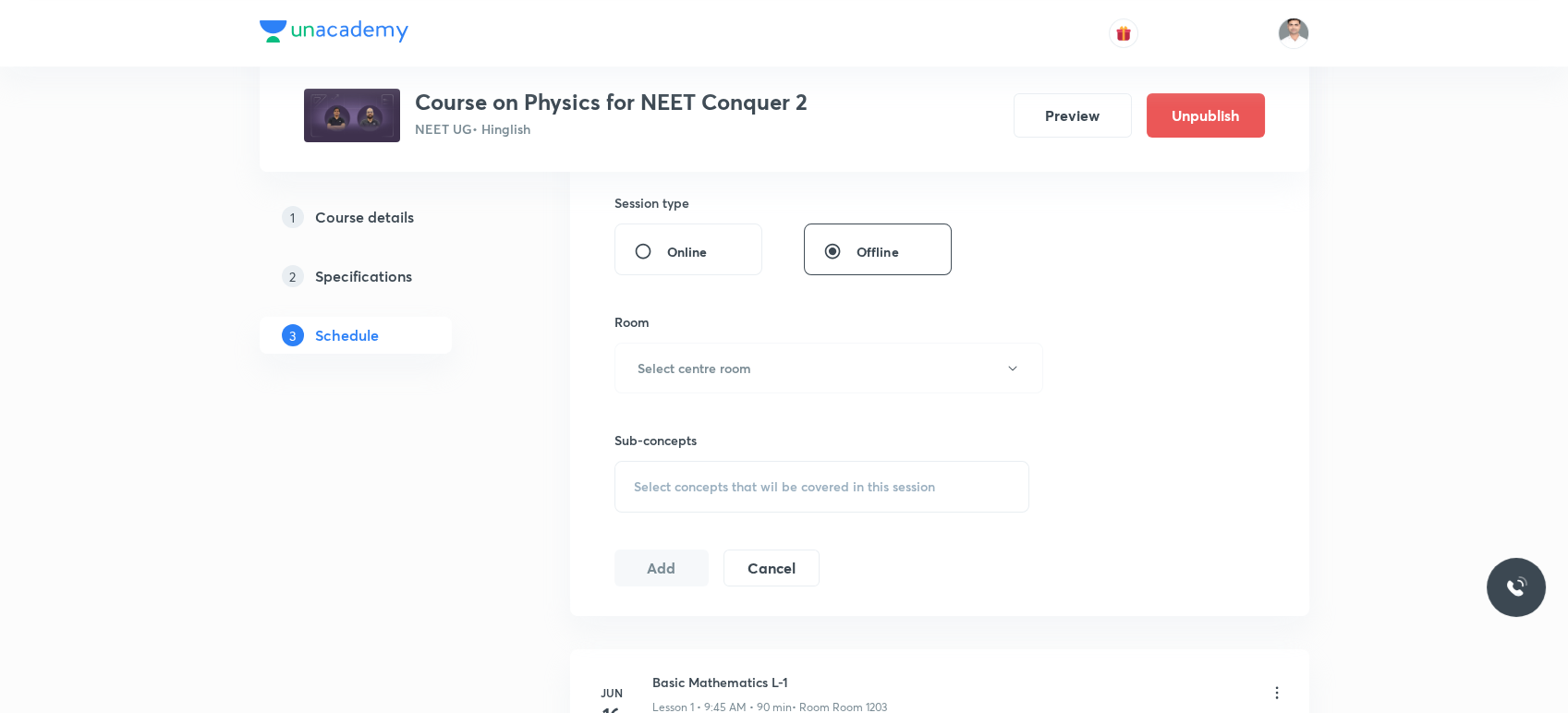
scroll to position [820, 0]
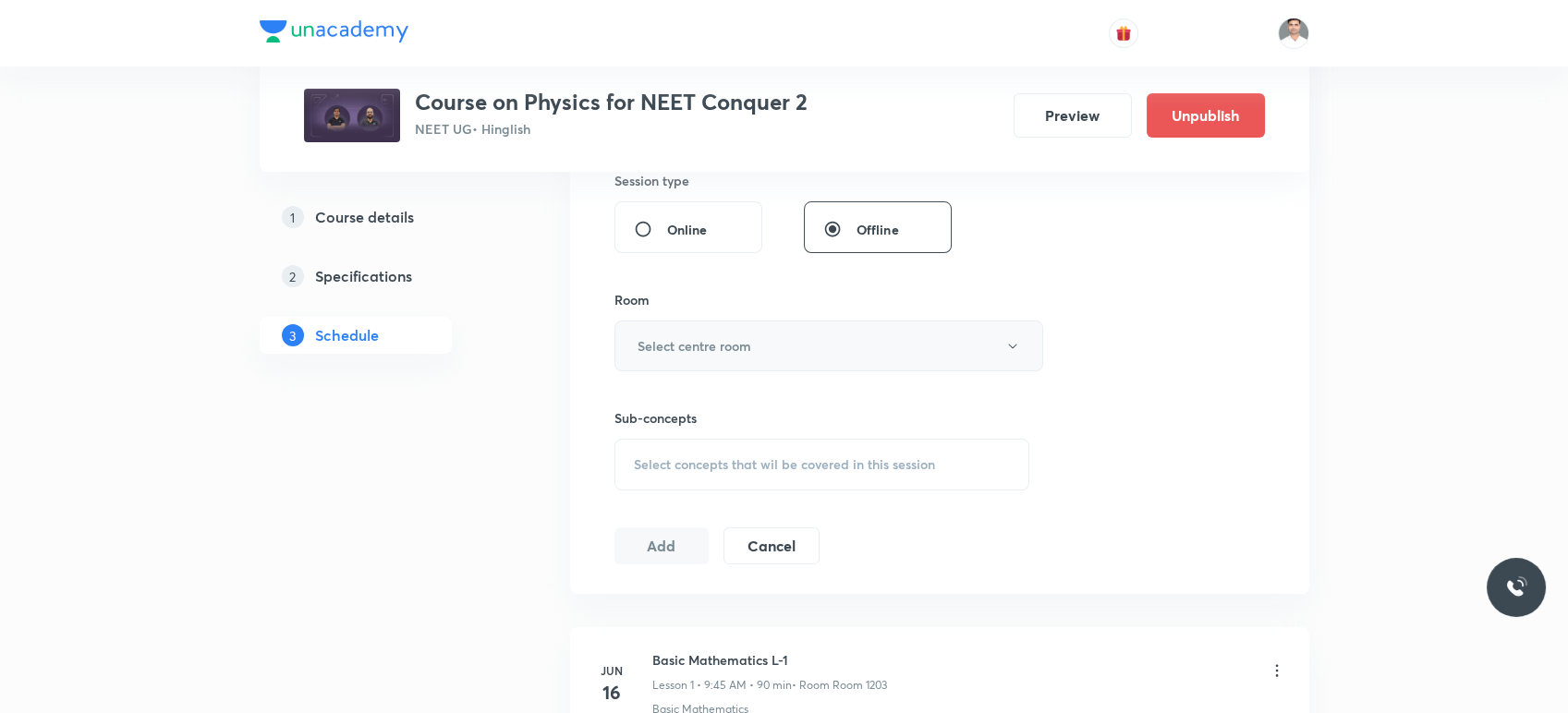
click at [732, 356] on button "Select centre room" at bounding box center [828, 347] width 428 height 51
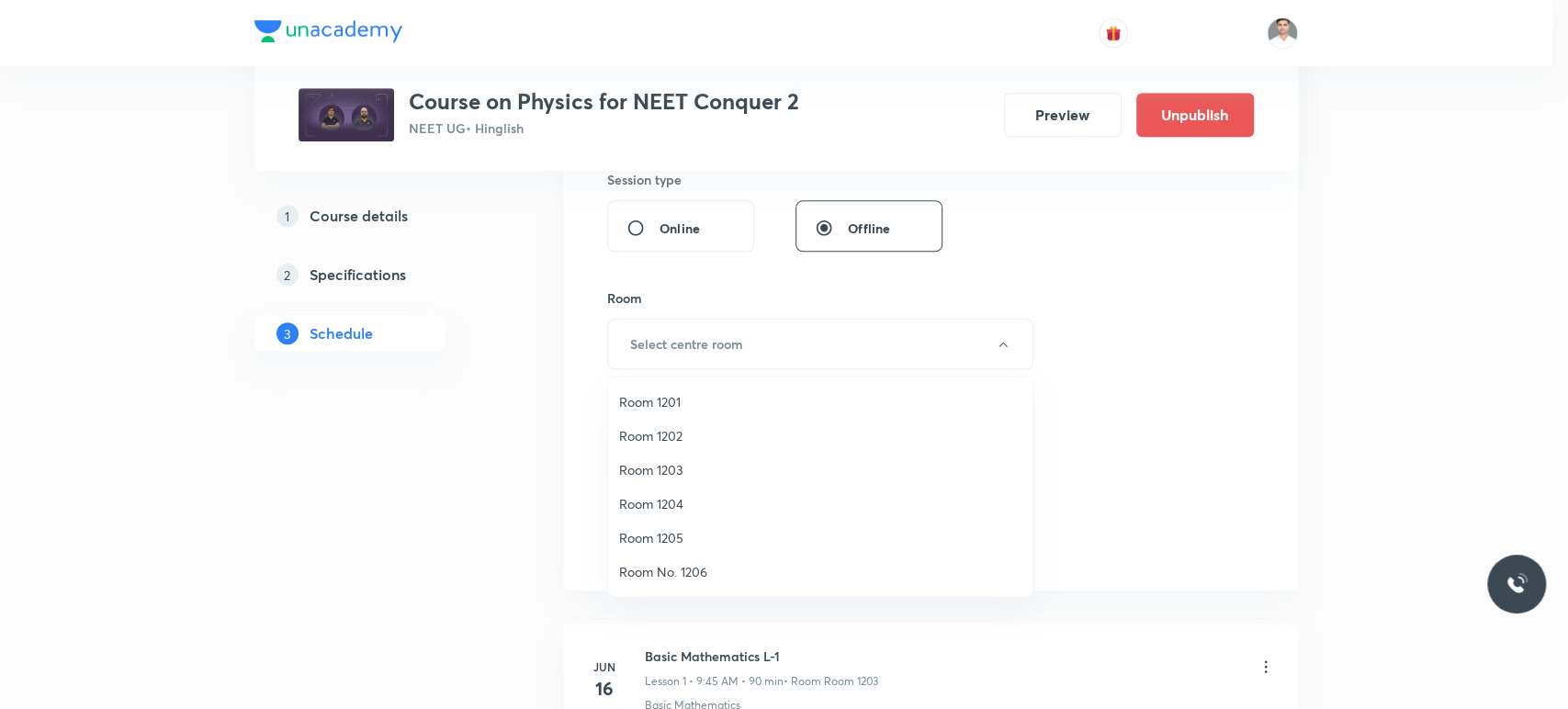
click at [670, 465] on span "Room 1203" at bounding box center [819, 470] width 402 height 20
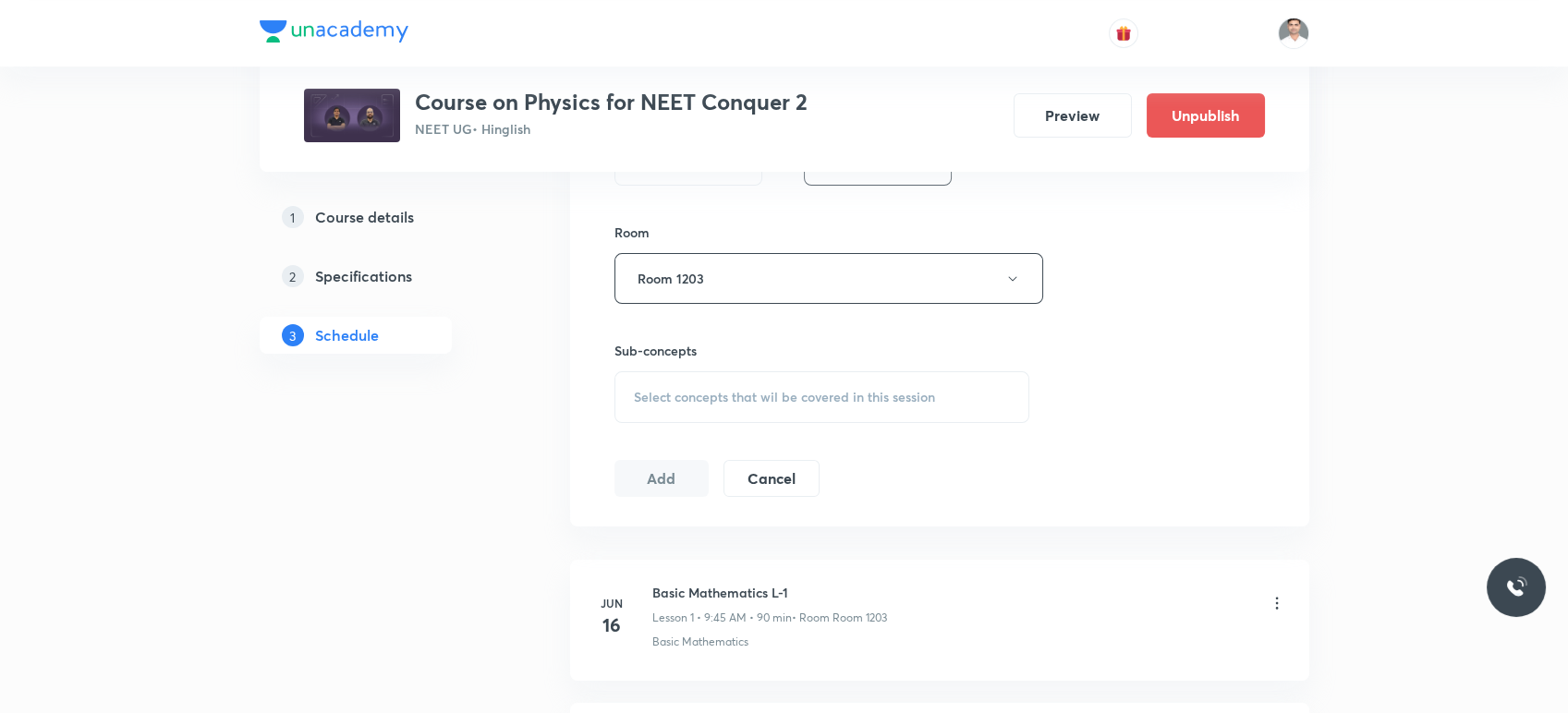
scroll to position [924, 0]
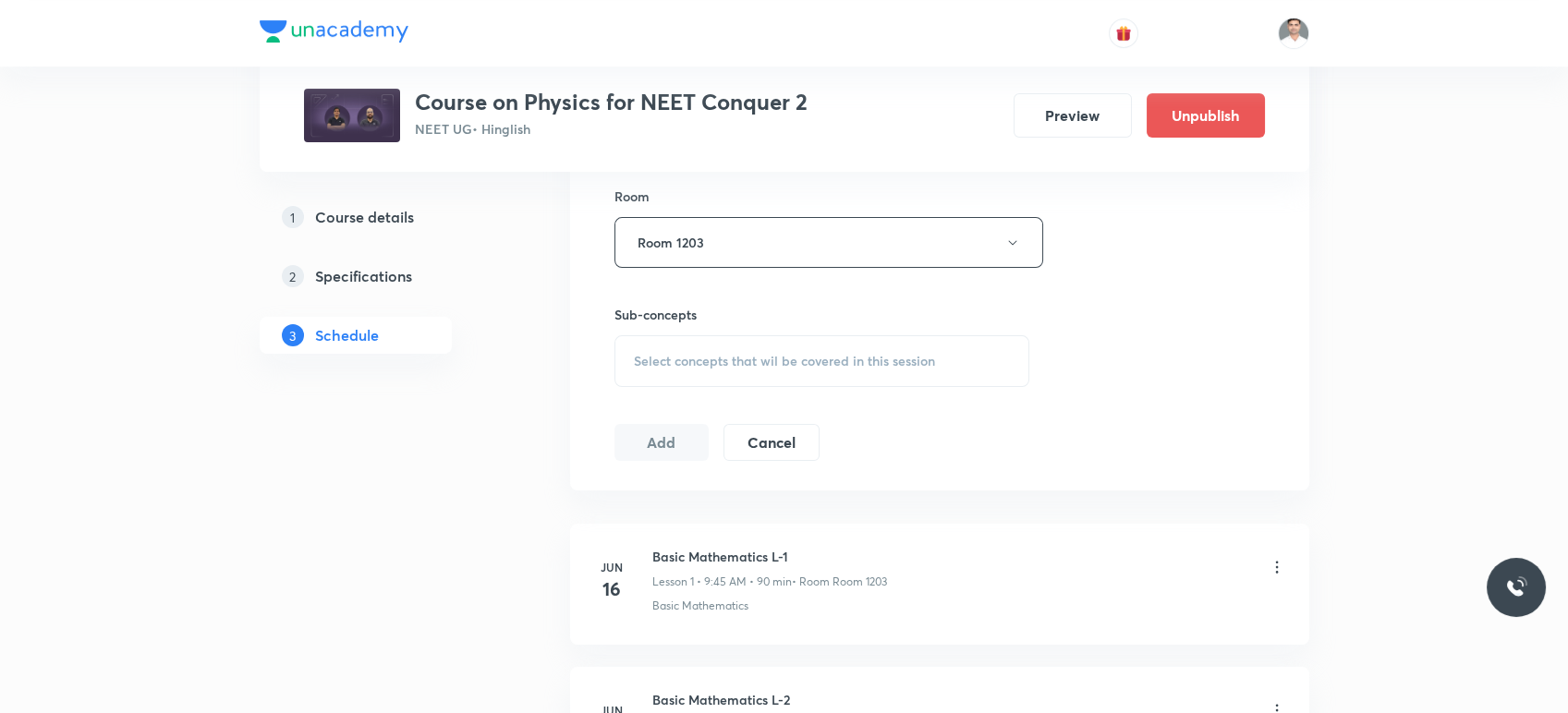
click at [751, 367] on span "Select concepts that wil be covered in this session" at bounding box center [785, 360] width 301 height 15
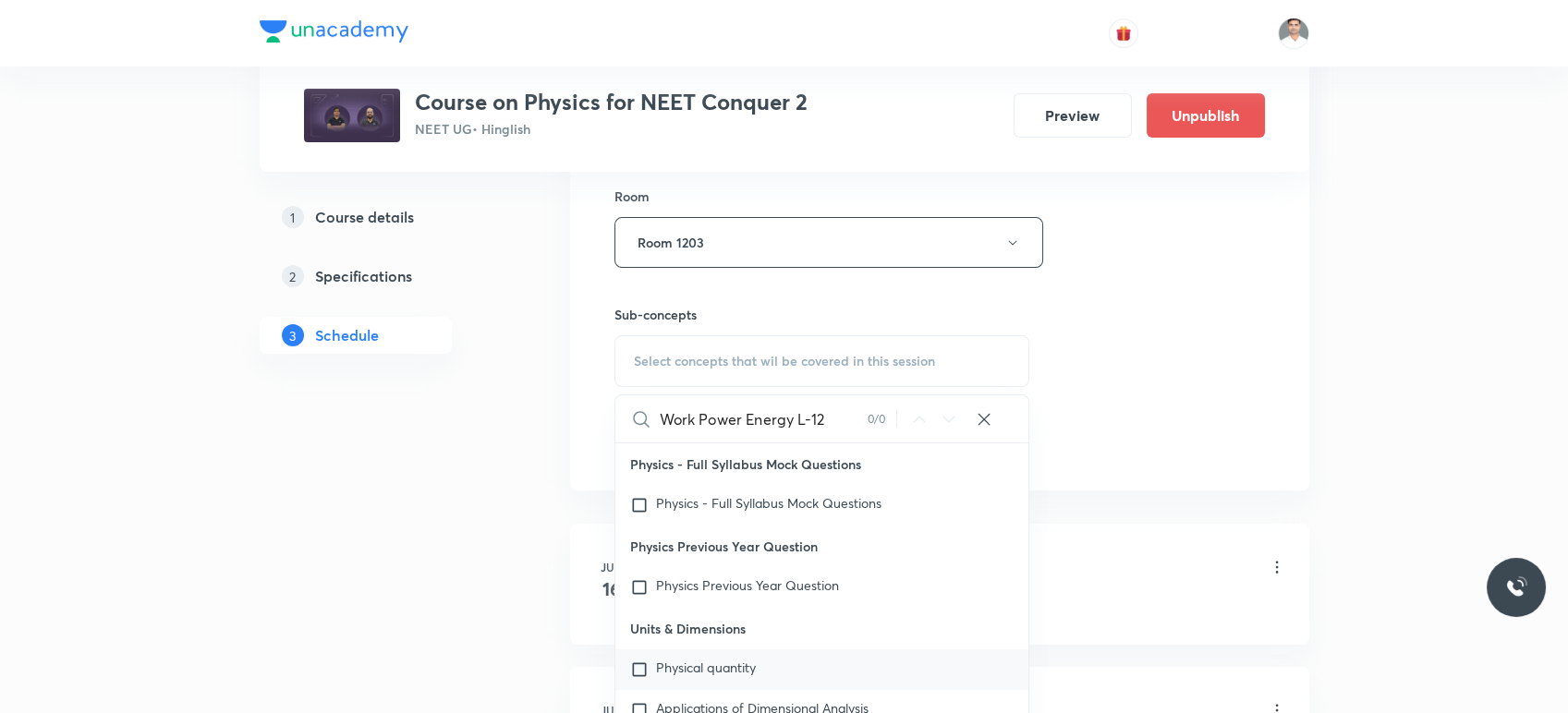
click at [859, 422] on input "Work Power Energy L-12" at bounding box center [763, 420] width 208 height 47
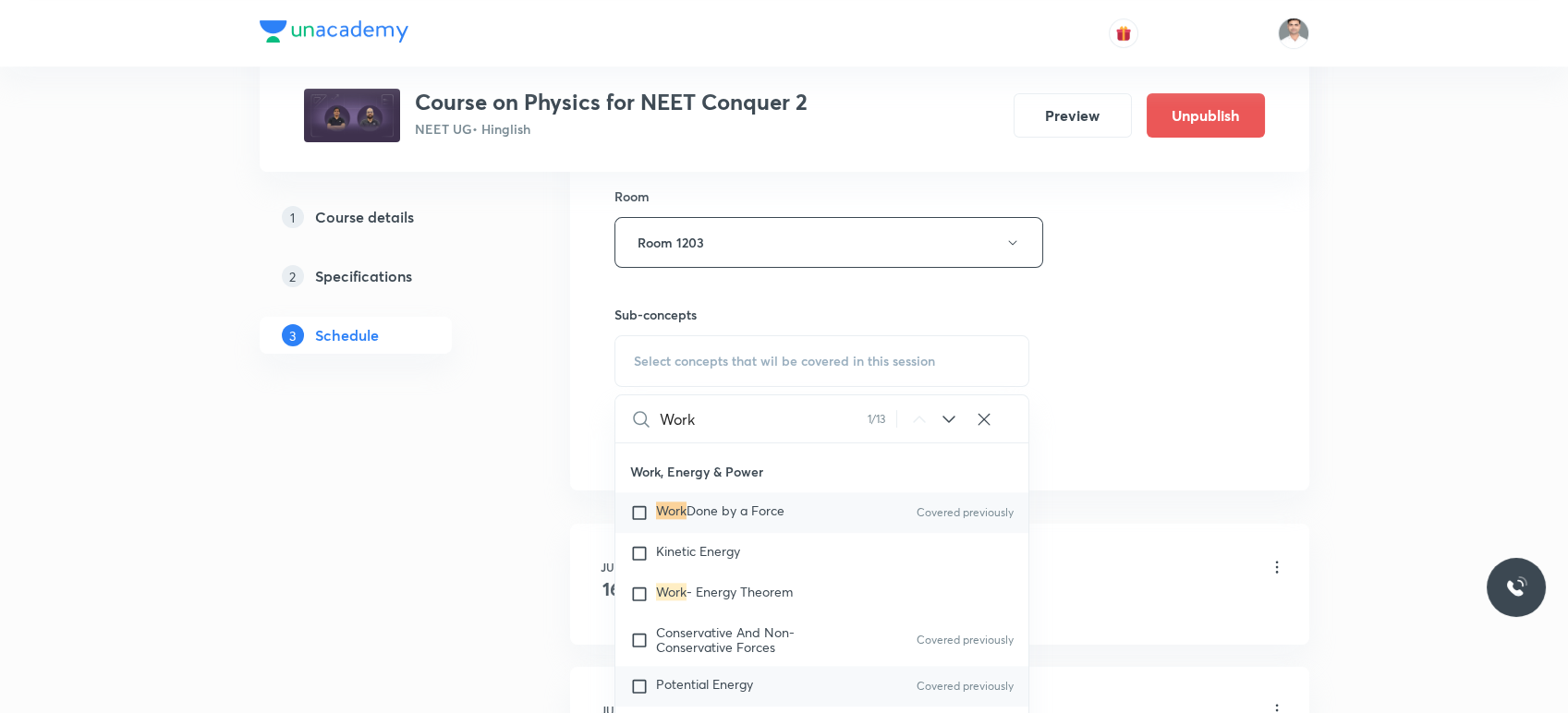
scroll to position [4826, 0]
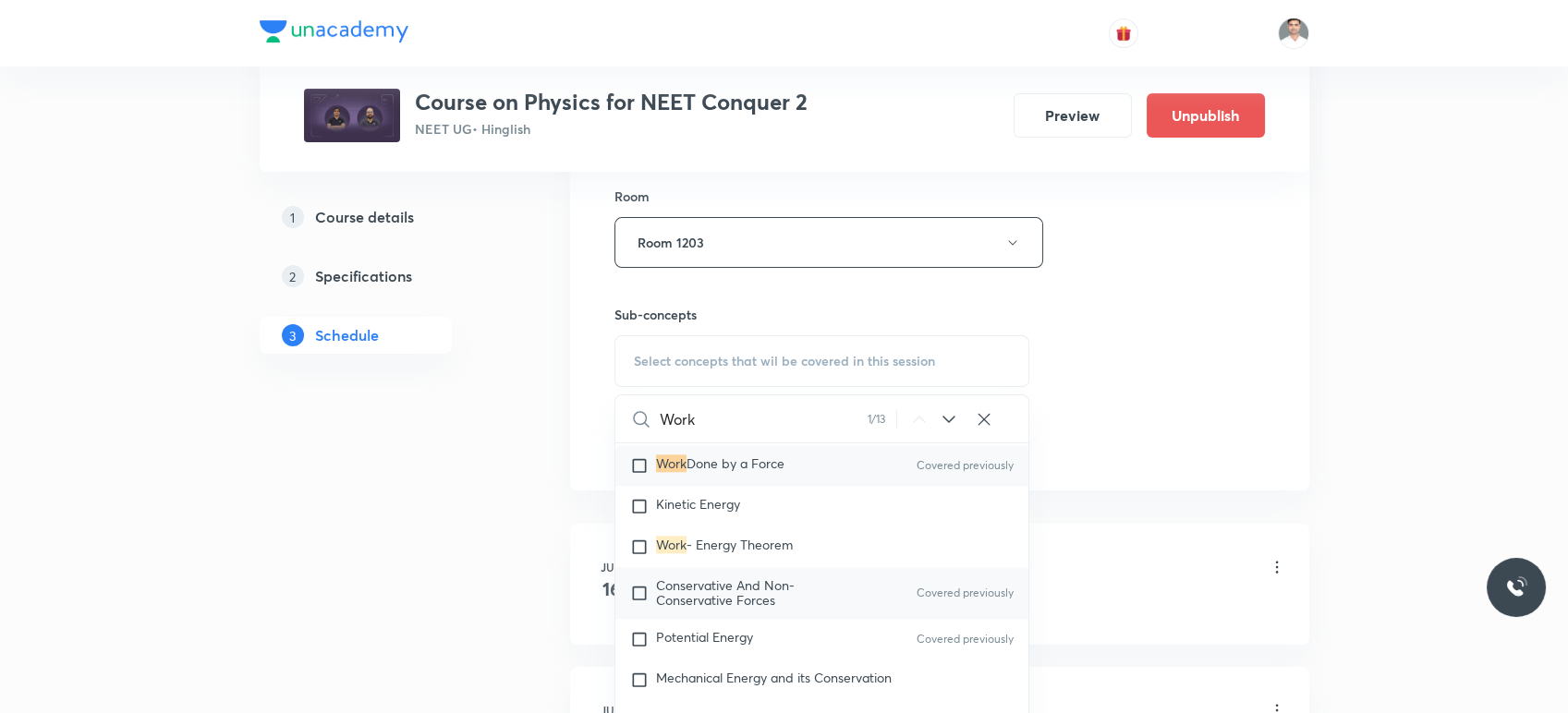
type input "Work"
click at [700, 599] on span "Conservative And Non-Conservative Forces" at bounding box center [725, 593] width 139 height 32
checkbox input "true"
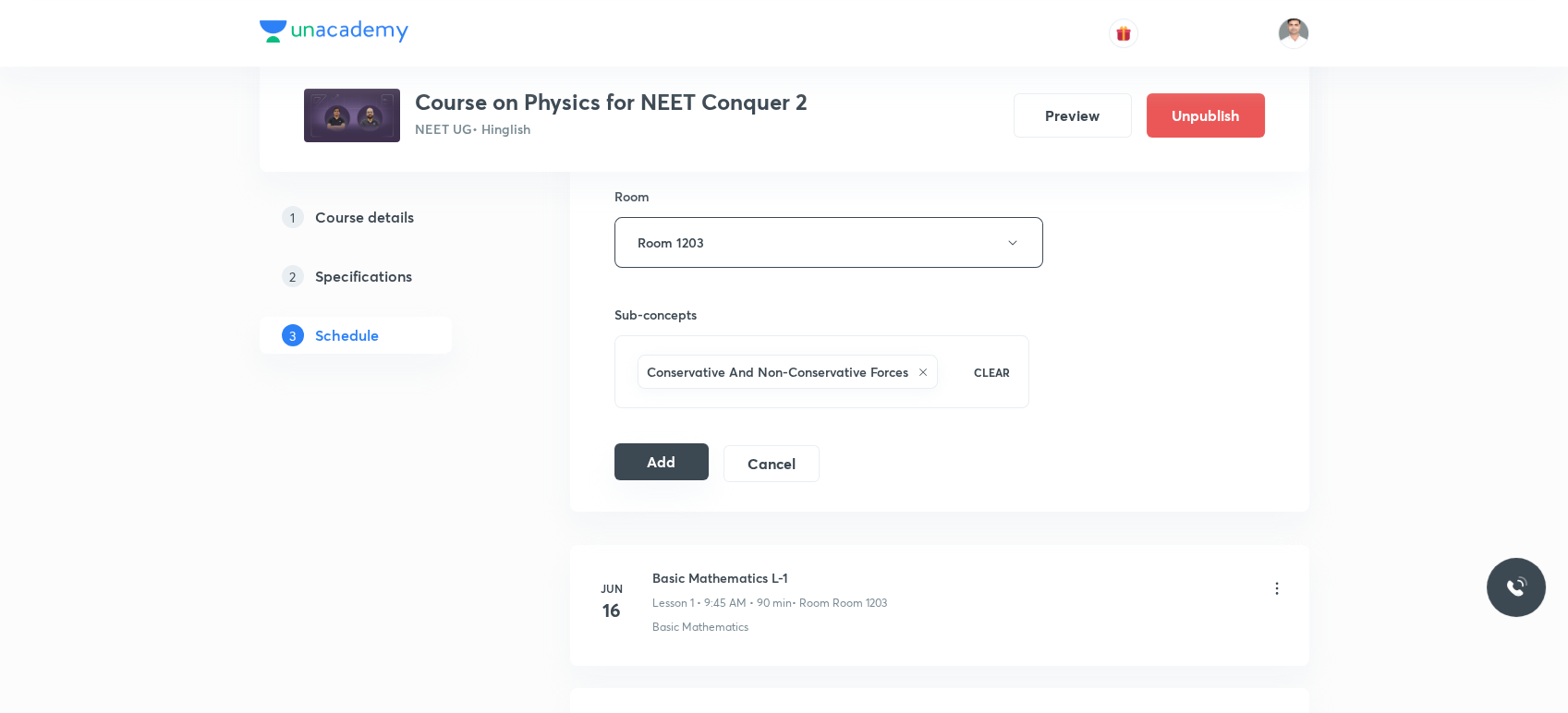
click at [658, 458] on button "Add" at bounding box center [662, 462] width 96 height 37
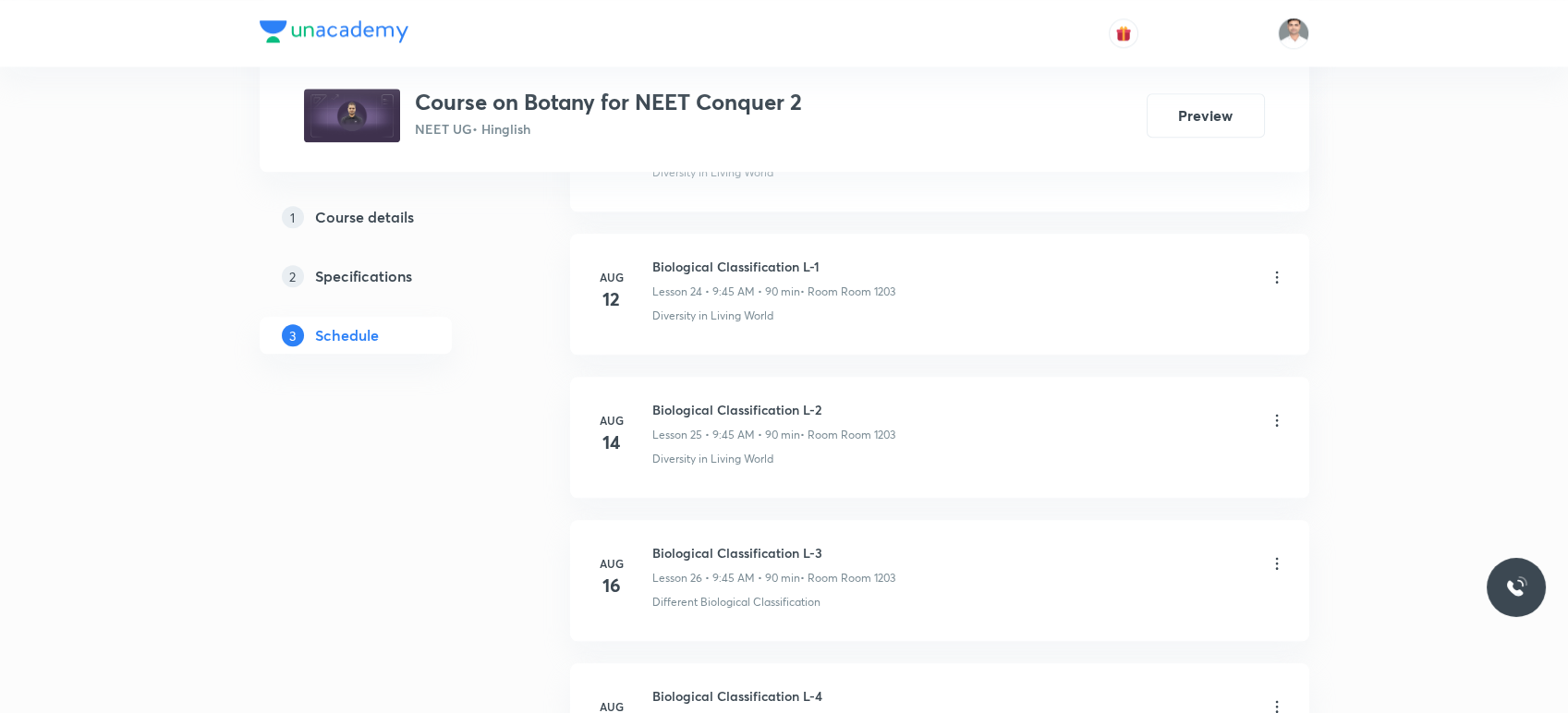
scroll to position [5200, 0]
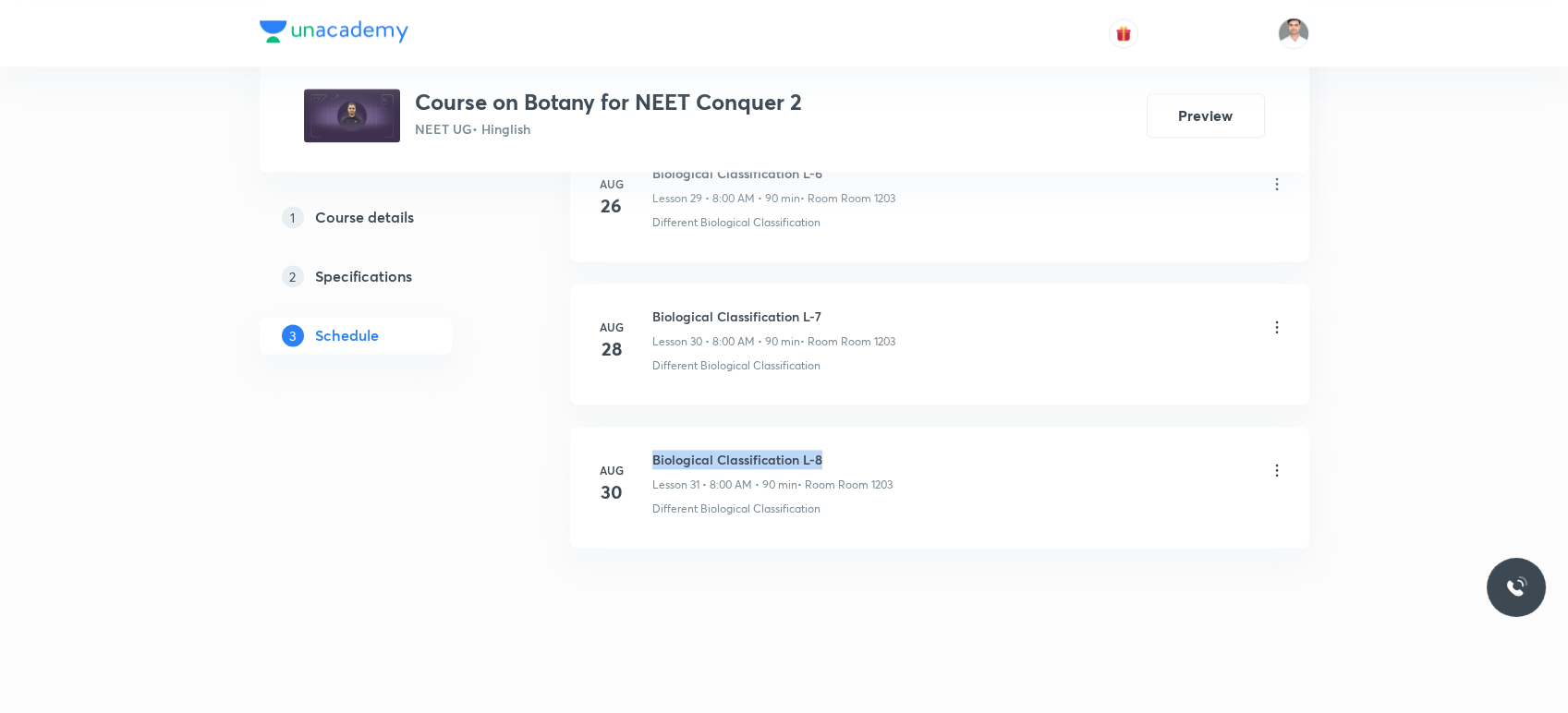
drag, startPoint x: 652, startPoint y: 451, endPoint x: 907, endPoint y: 446, distance: 255.0
click at [907, 450] on div "Biological Classification L-8 Lesson 31 • 8:00 AM • 90 min • Room Room 1203" at bounding box center [969, 472] width 634 height 43
copy h6 "Biological Classification L-8"
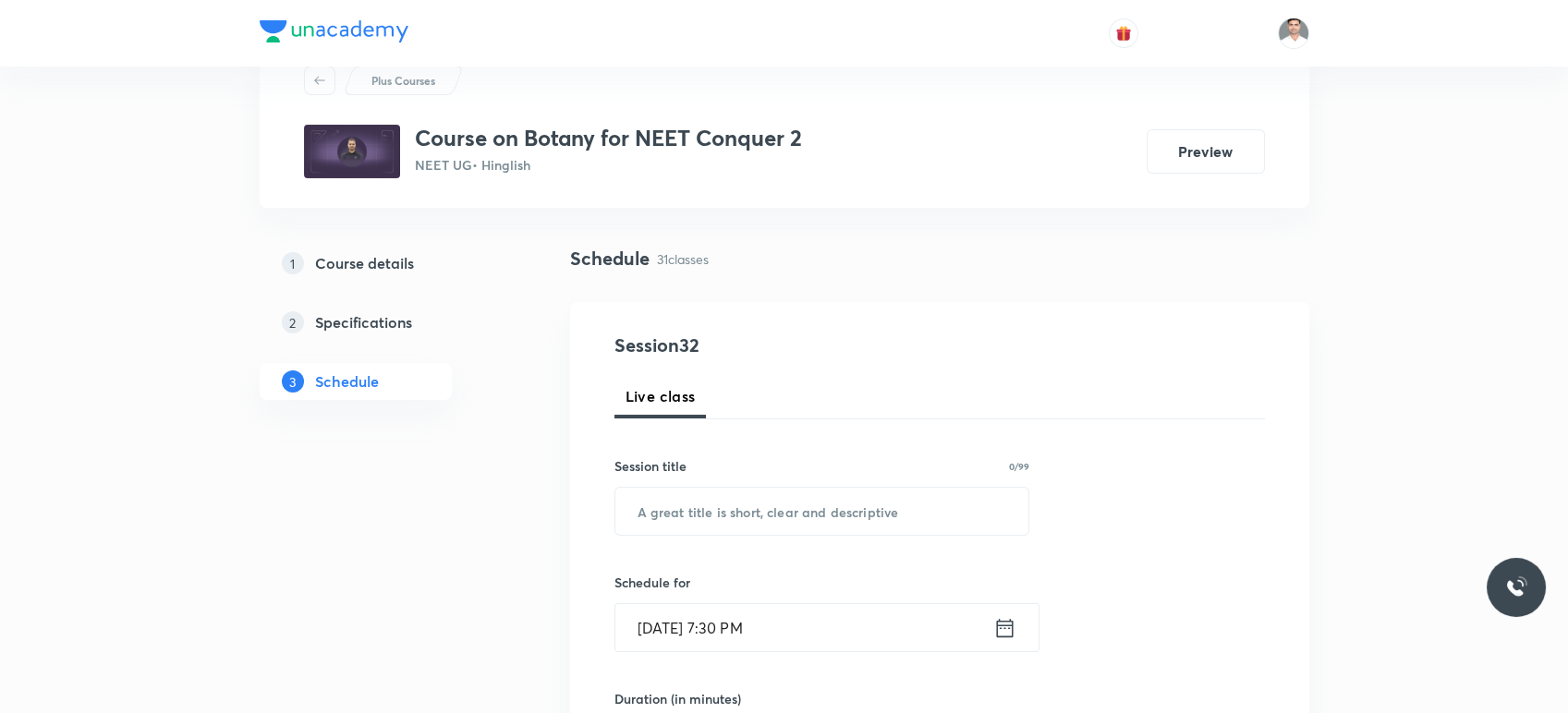
scroll to position [0, 0]
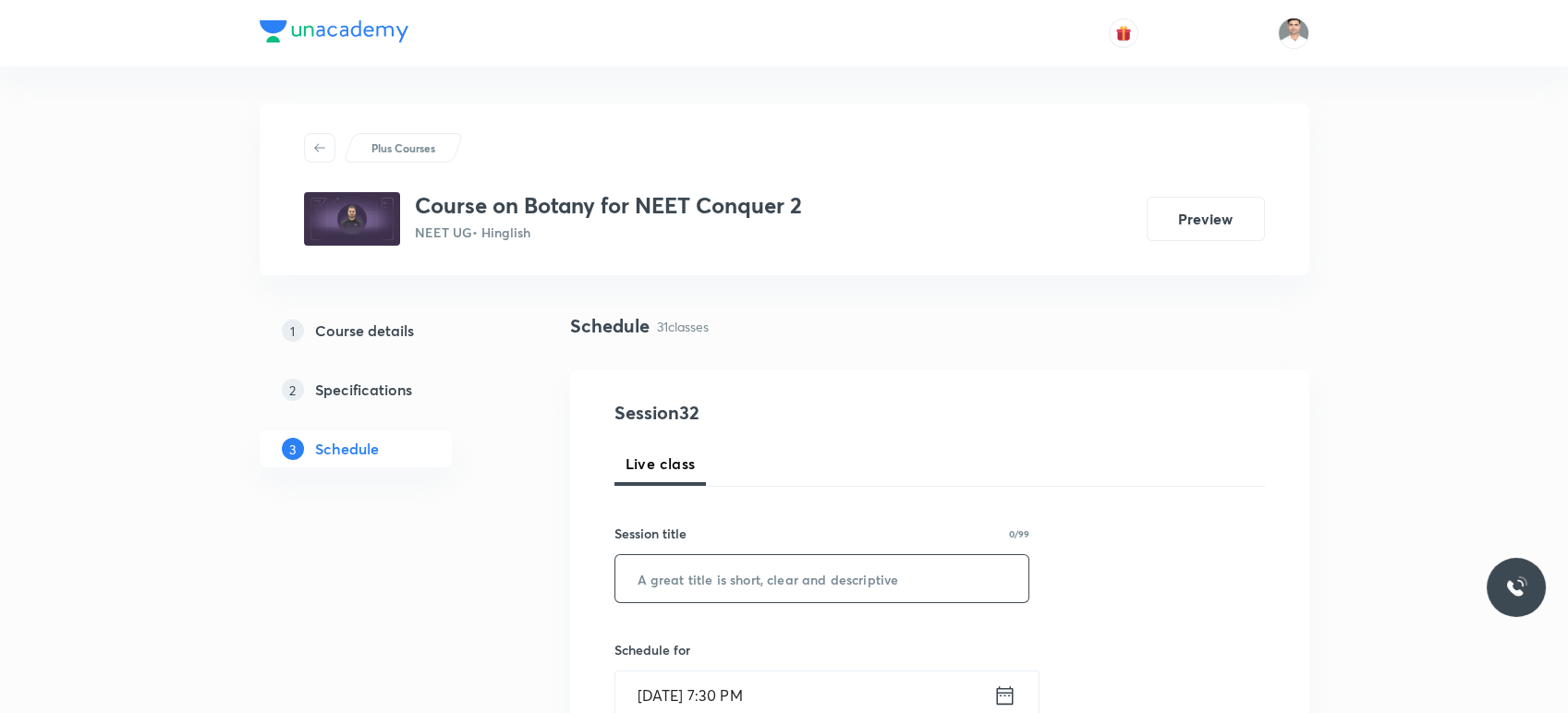
click at [828, 586] on input "text" at bounding box center [822, 579] width 414 height 47
paste input "Biological Classification L-8"
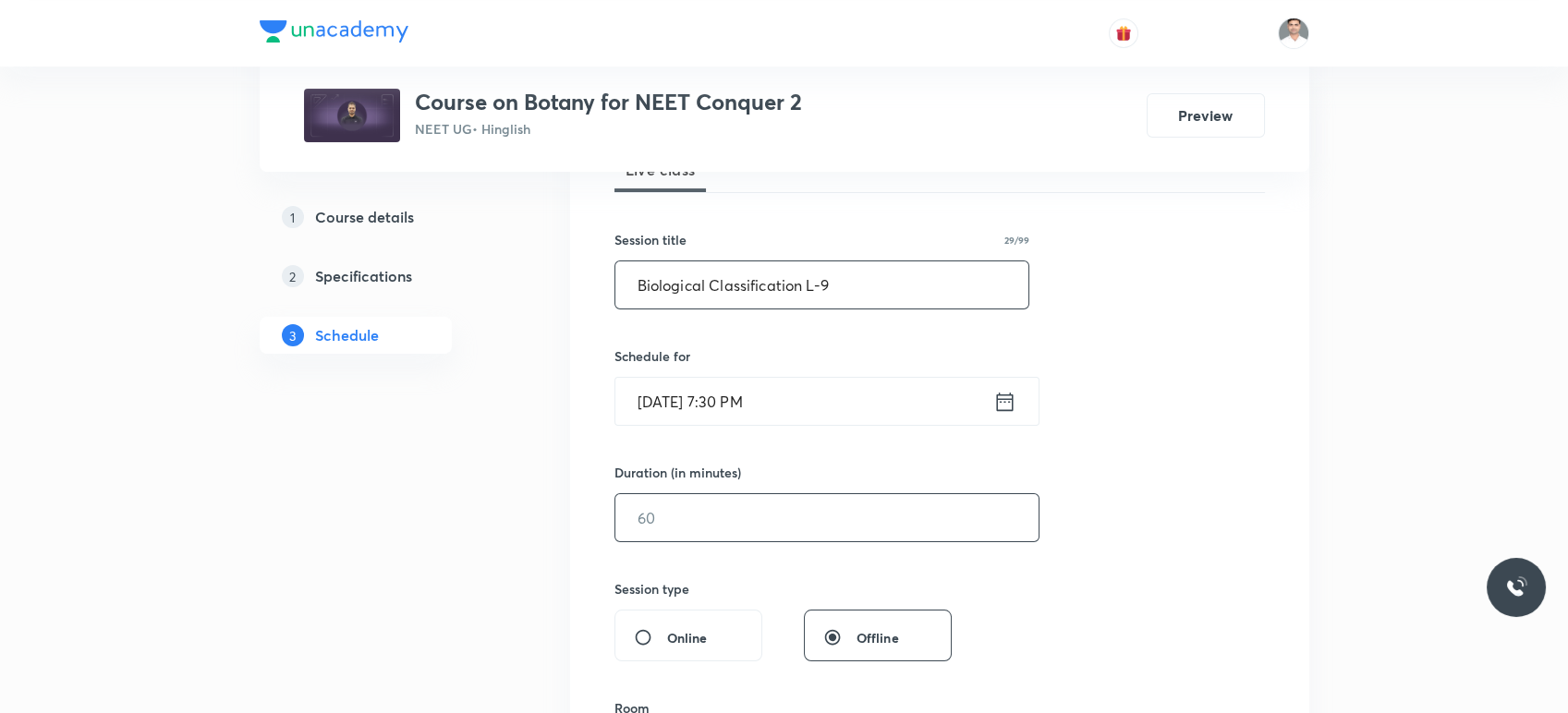
scroll to position [307, 0]
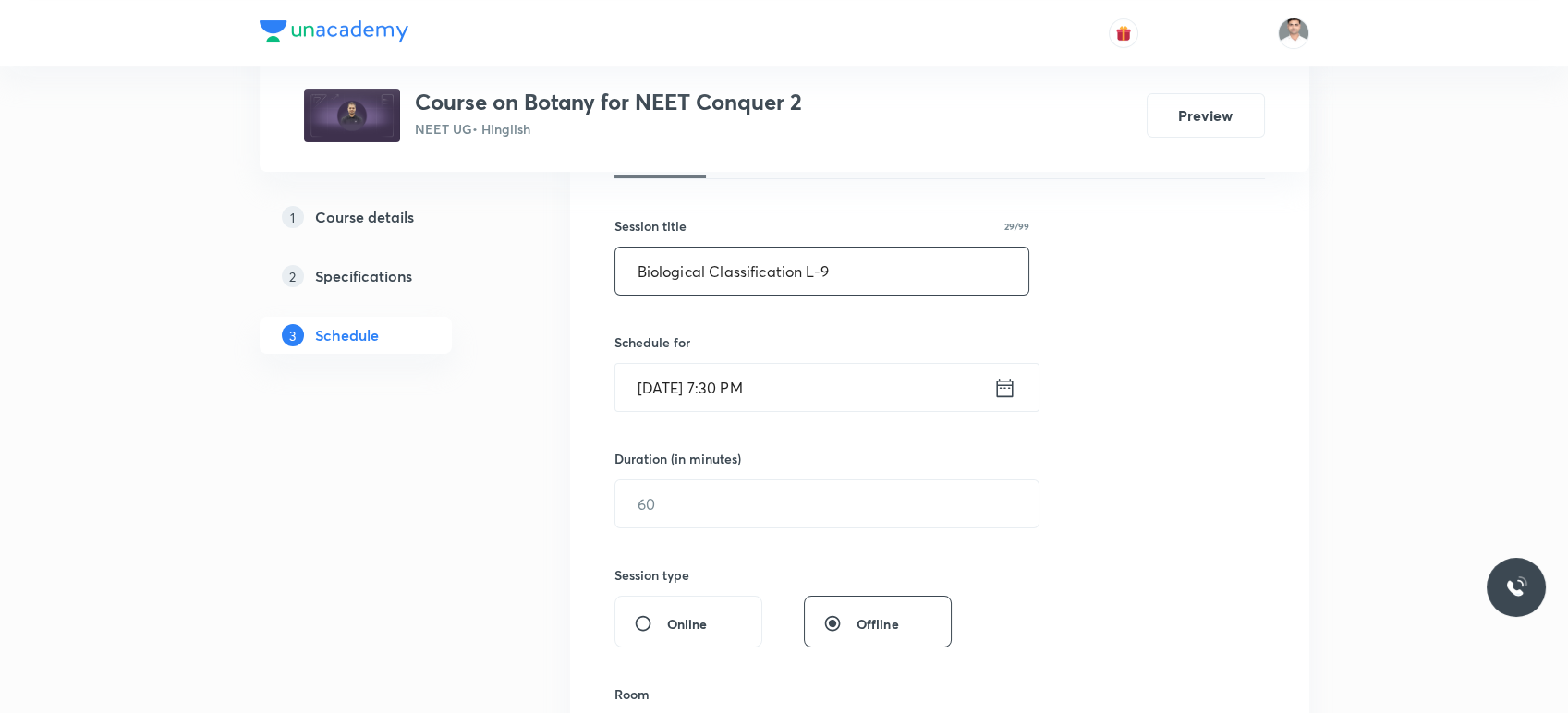
type input "Biological Classification L-9"
click at [1006, 383] on icon at bounding box center [1004, 387] width 17 height 19
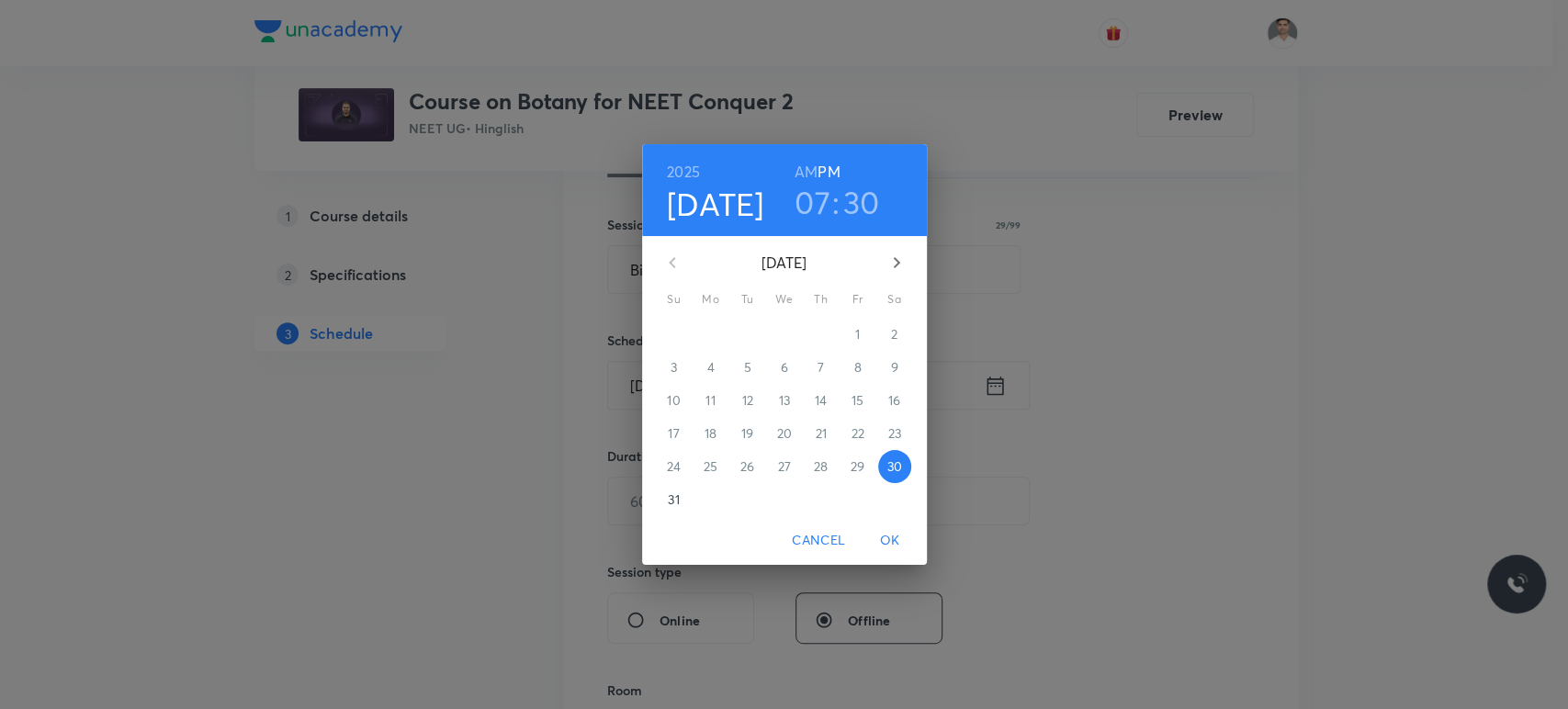
click at [886, 258] on icon "button" at bounding box center [897, 262] width 23 height 23
click at [820, 333] on p "4" at bounding box center [820, 334] width 8 height 19
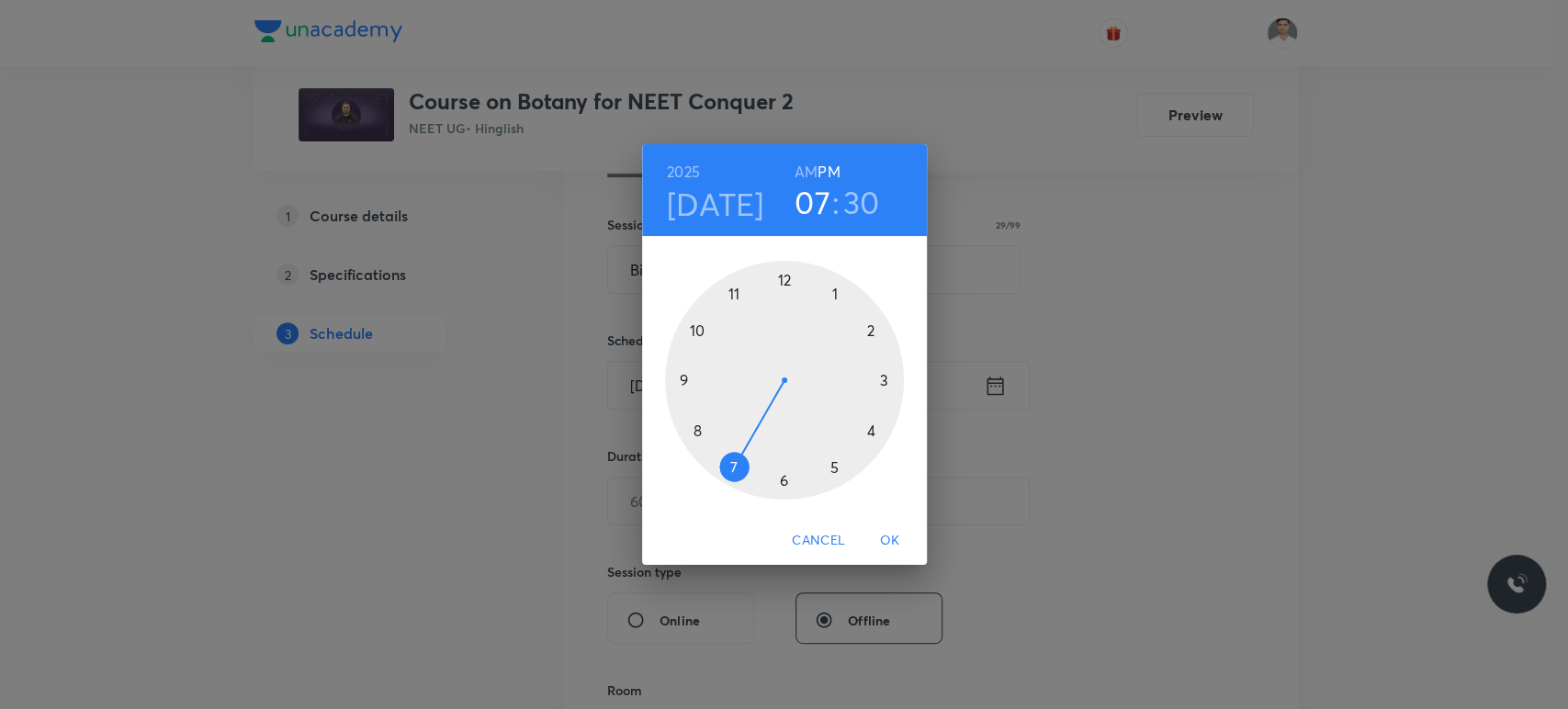
click at [810, 179] on h6 "AM" at bounding box center [806, 171] width 23 height 25
click at [698, 431] on div at bounding box center [784, 380] width 239 height 239
click at [782, 277] on div at bounding box center [784, 380] width 239 height 239
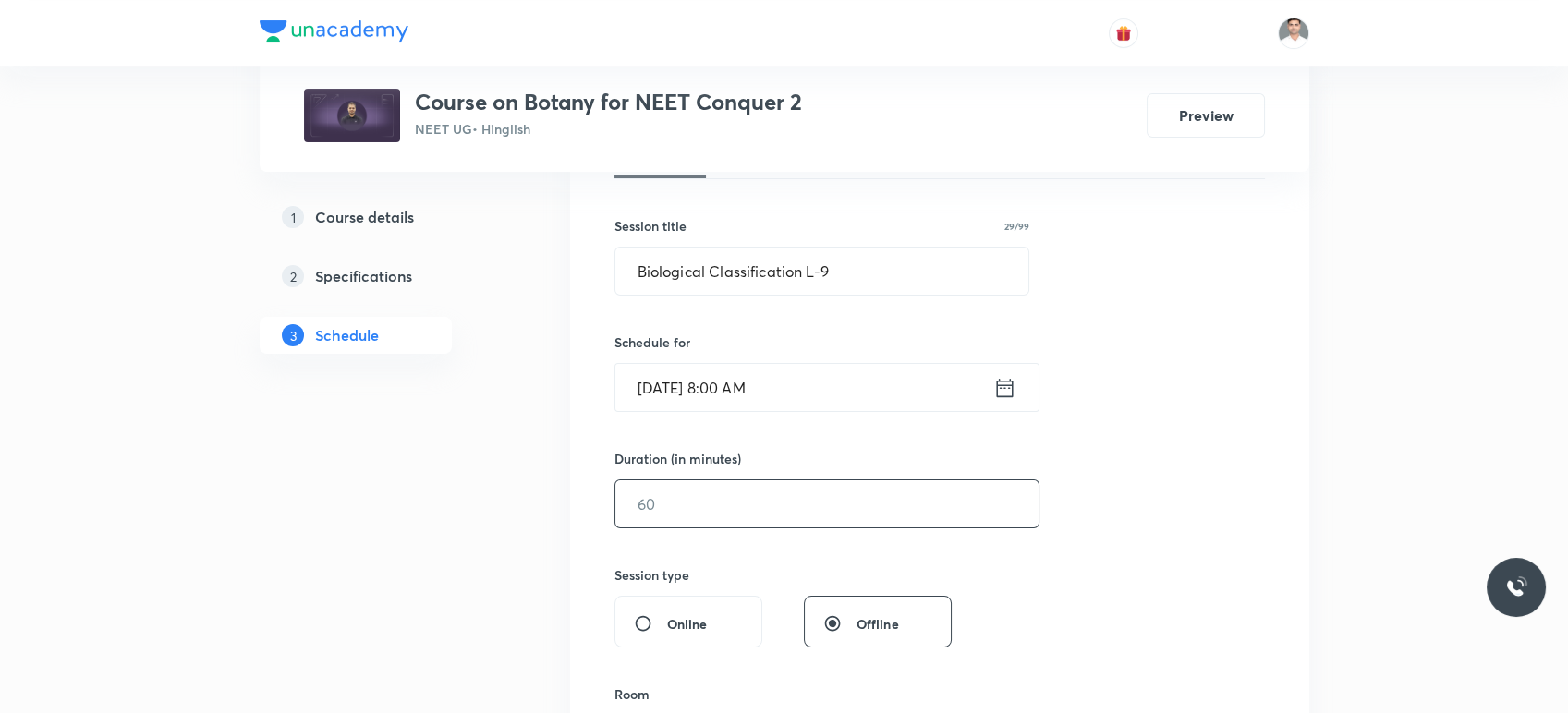
click at [720, 502] on input "text" at bounding box center [827, 504] width 424 height 47
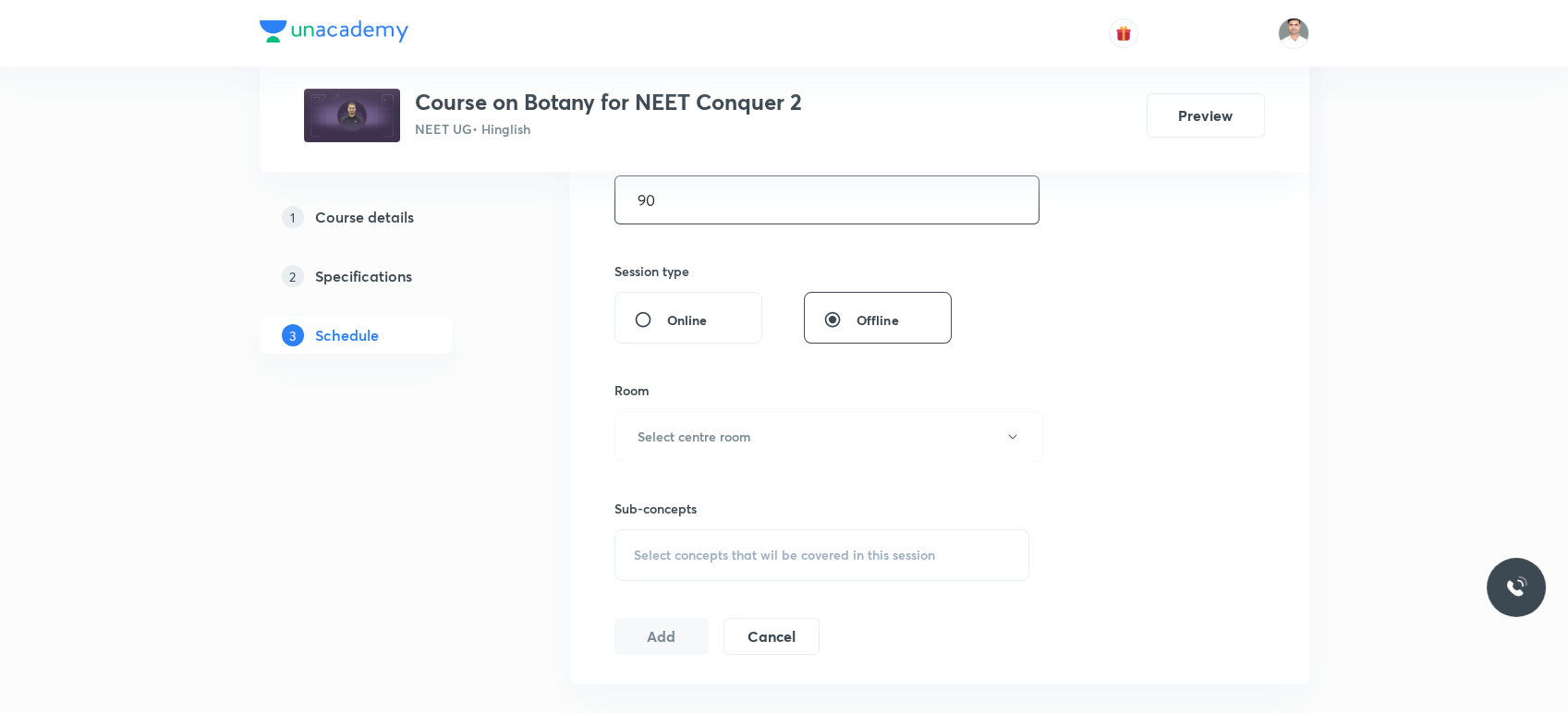
scroll to position [616, 0]
type input "90"
click at [802, 450] on button "Select centre room" at bounding box center [828, 433] width 428 height 51
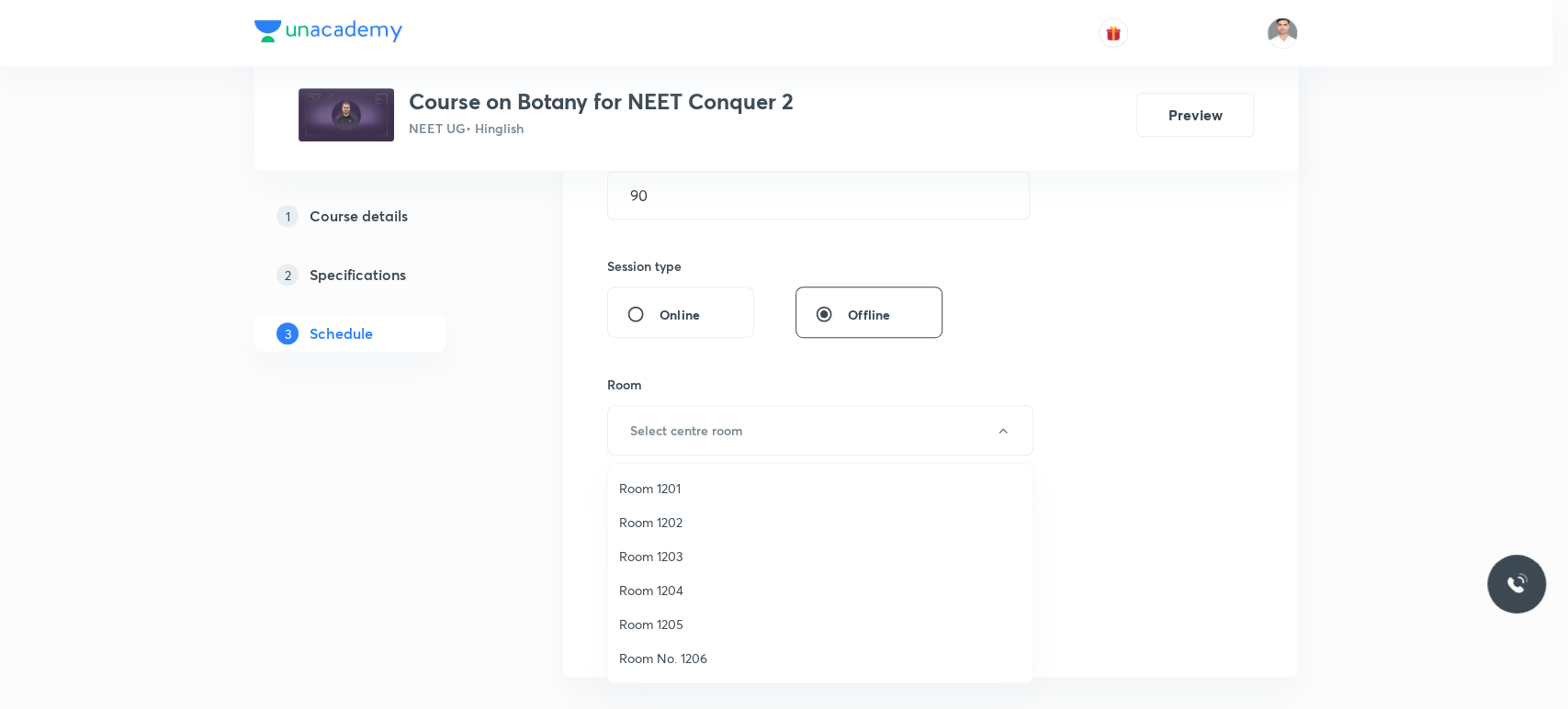
click at [665, 554] on span "Room 1203" at bounding box center [819, 556] width 402 height 20
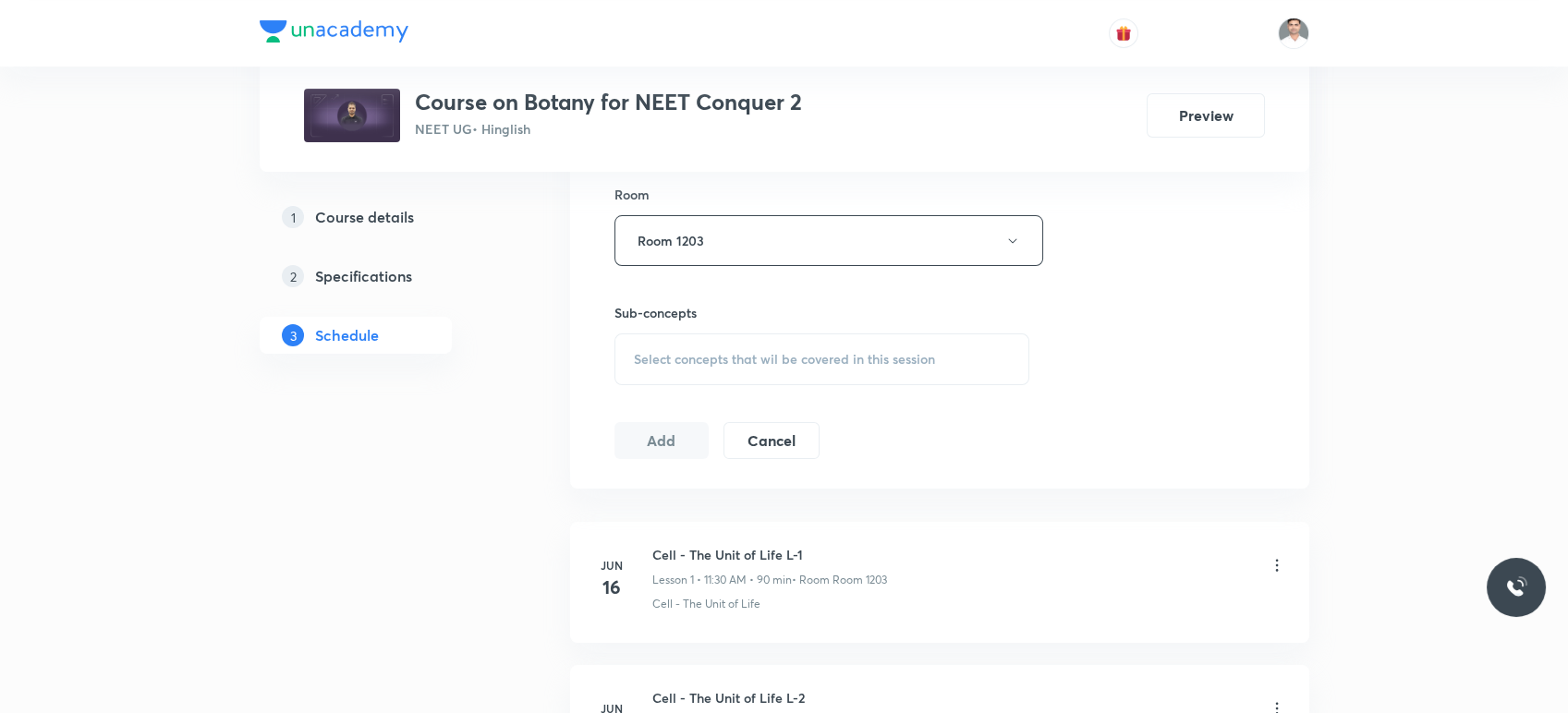
scroll to position [820, 0]
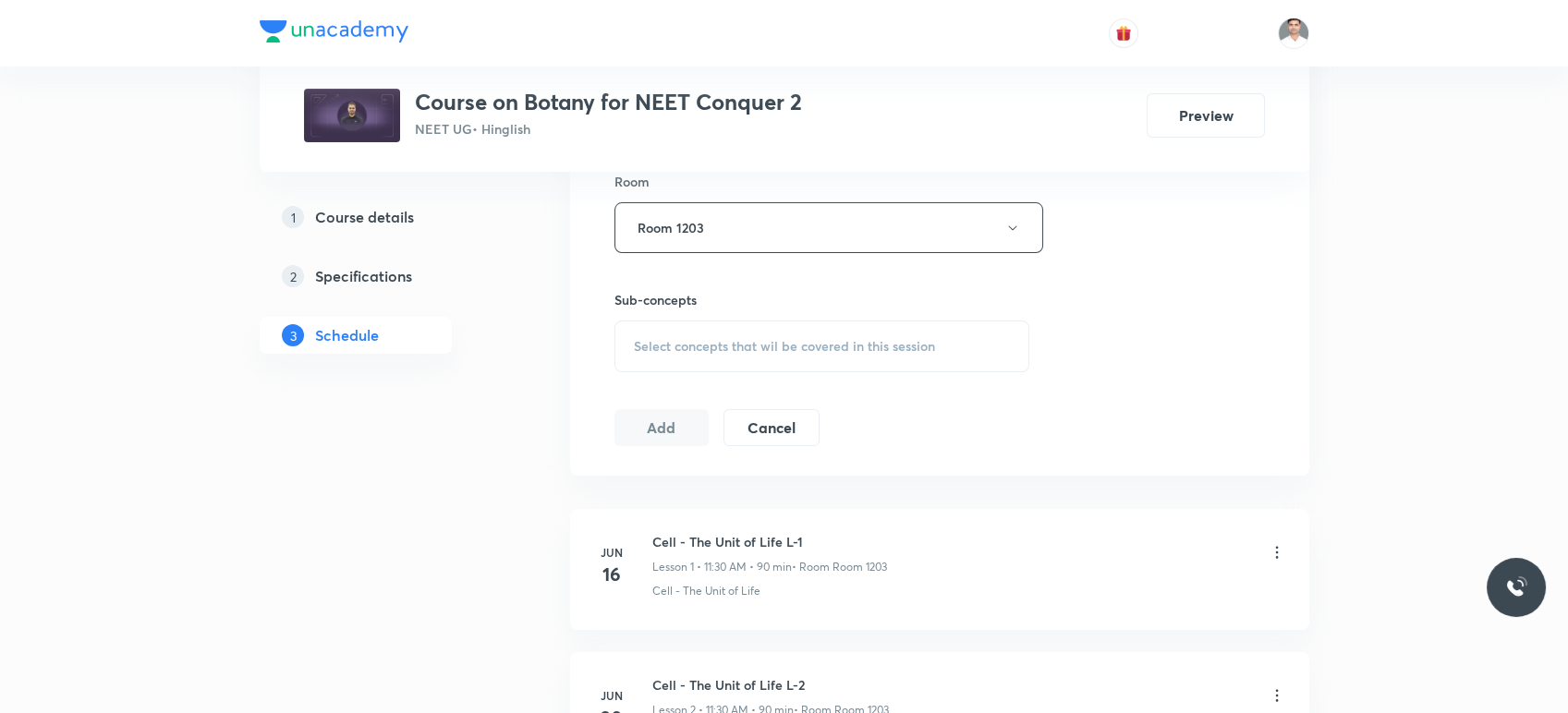
click at [710, 349] on span "Select concepts that wil be covered in this session" at bounding box center [785, 346] width 301 height 15
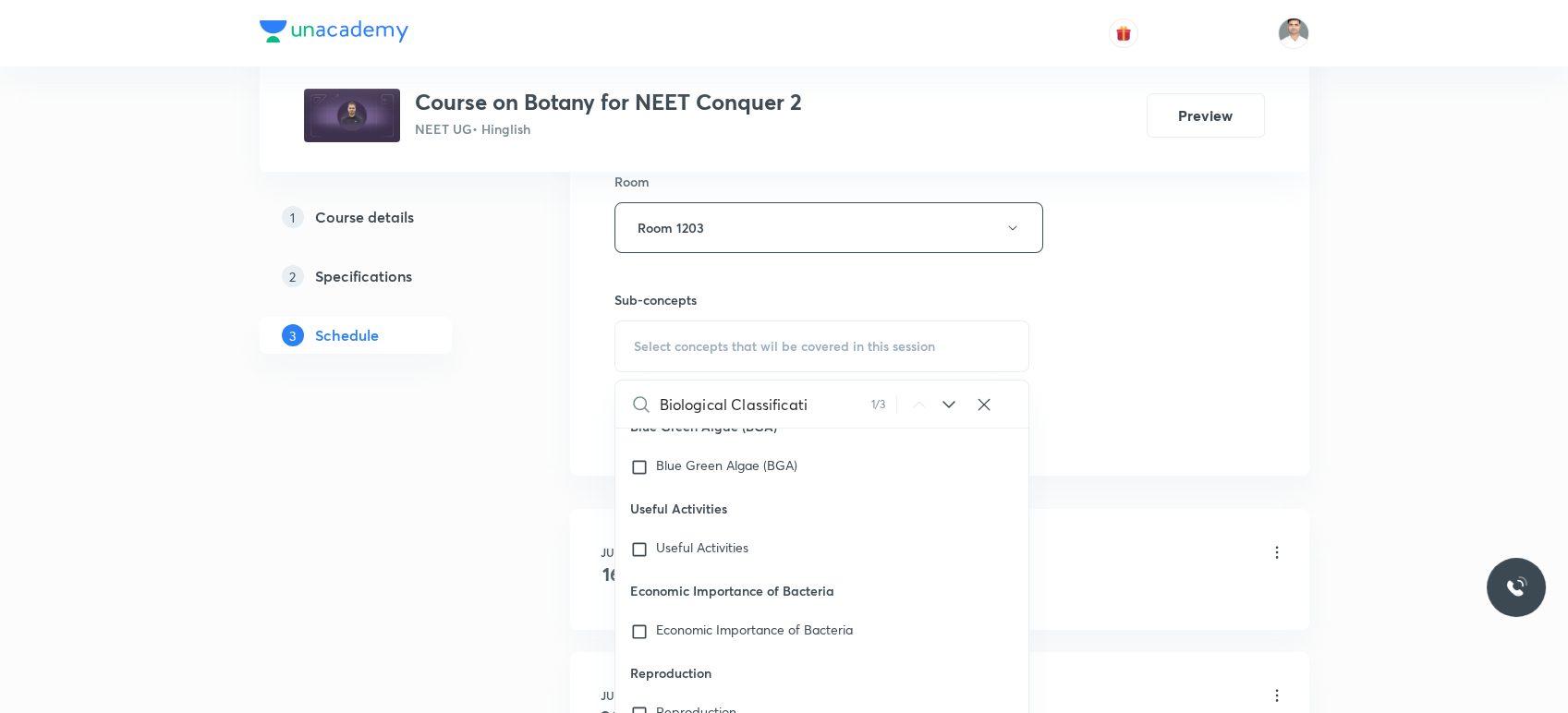
scroll to position [29207, 0]
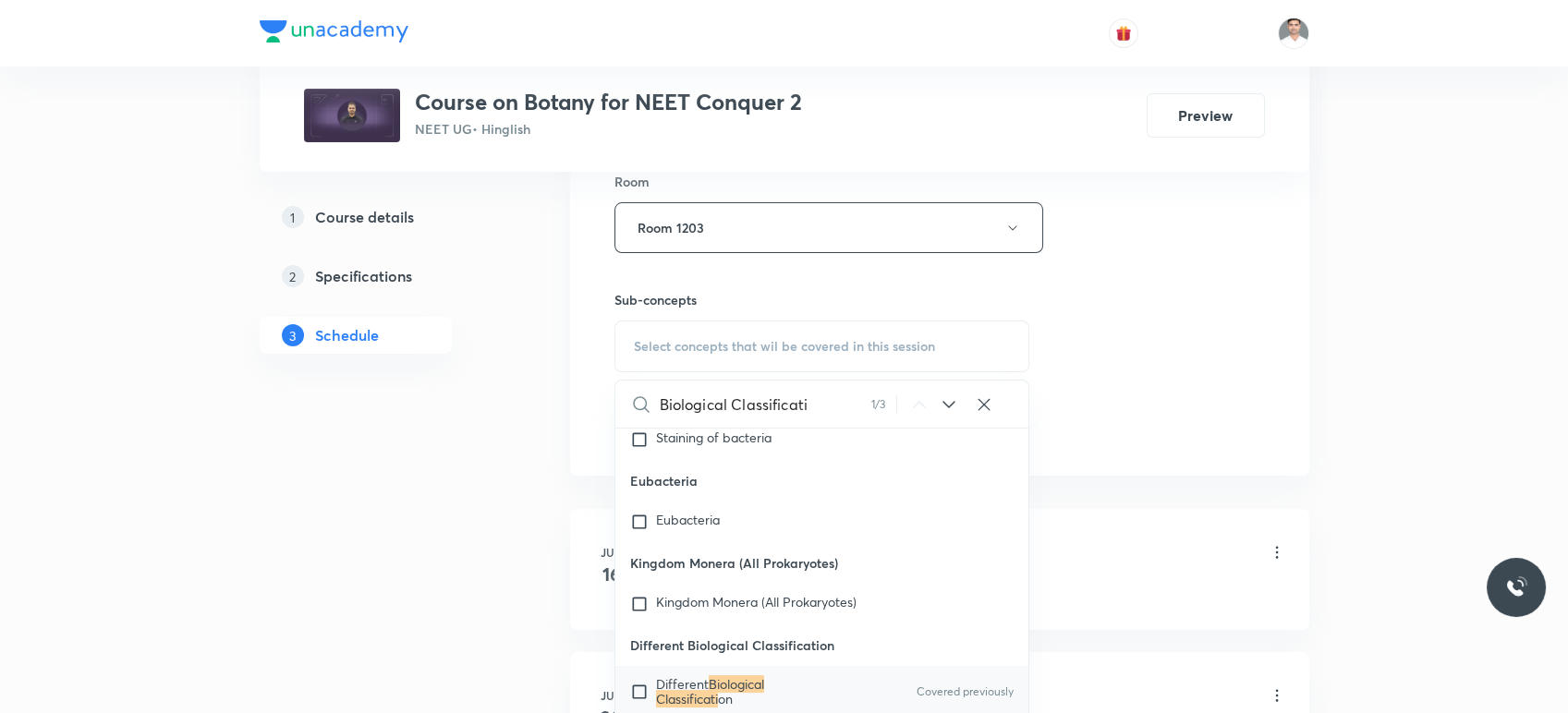
type input "Biological Classificati"
click at [745, 676] on mark "Biological Classificati" at bounding box center [710, 691] width 108 height 32
checkbox input "true"
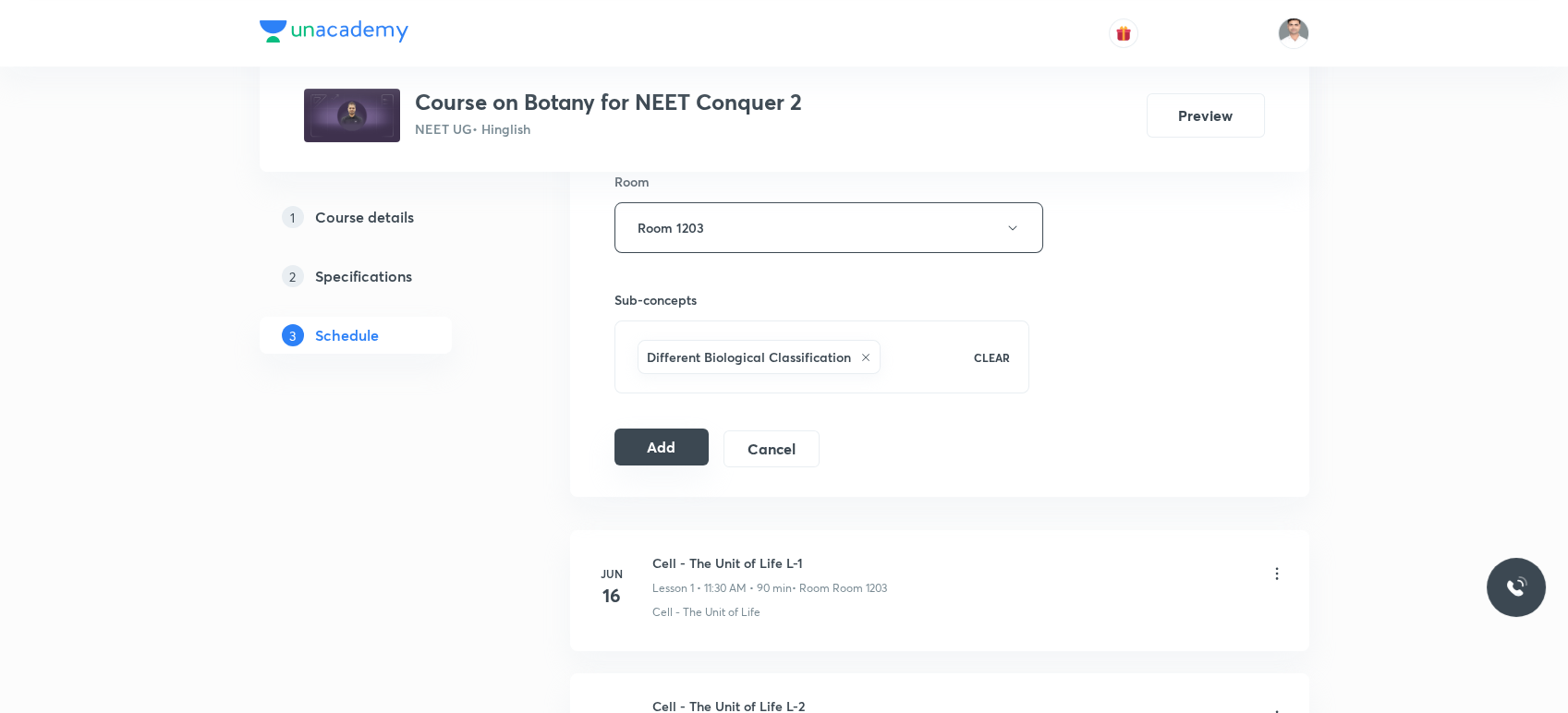
click at [709, 455] on button "Add" at bounding box center [662, 447] width 96 height 37
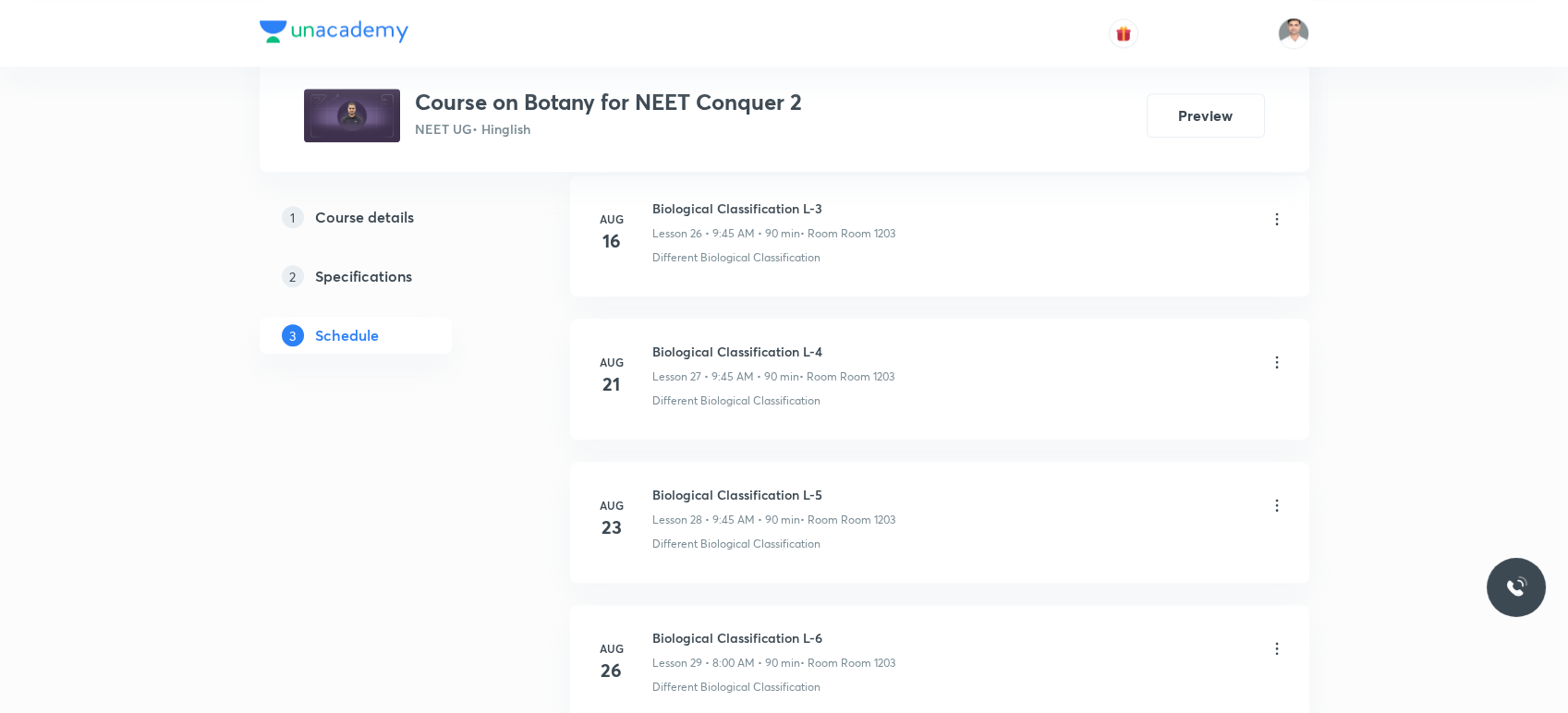
scroll to position [5220, 0]
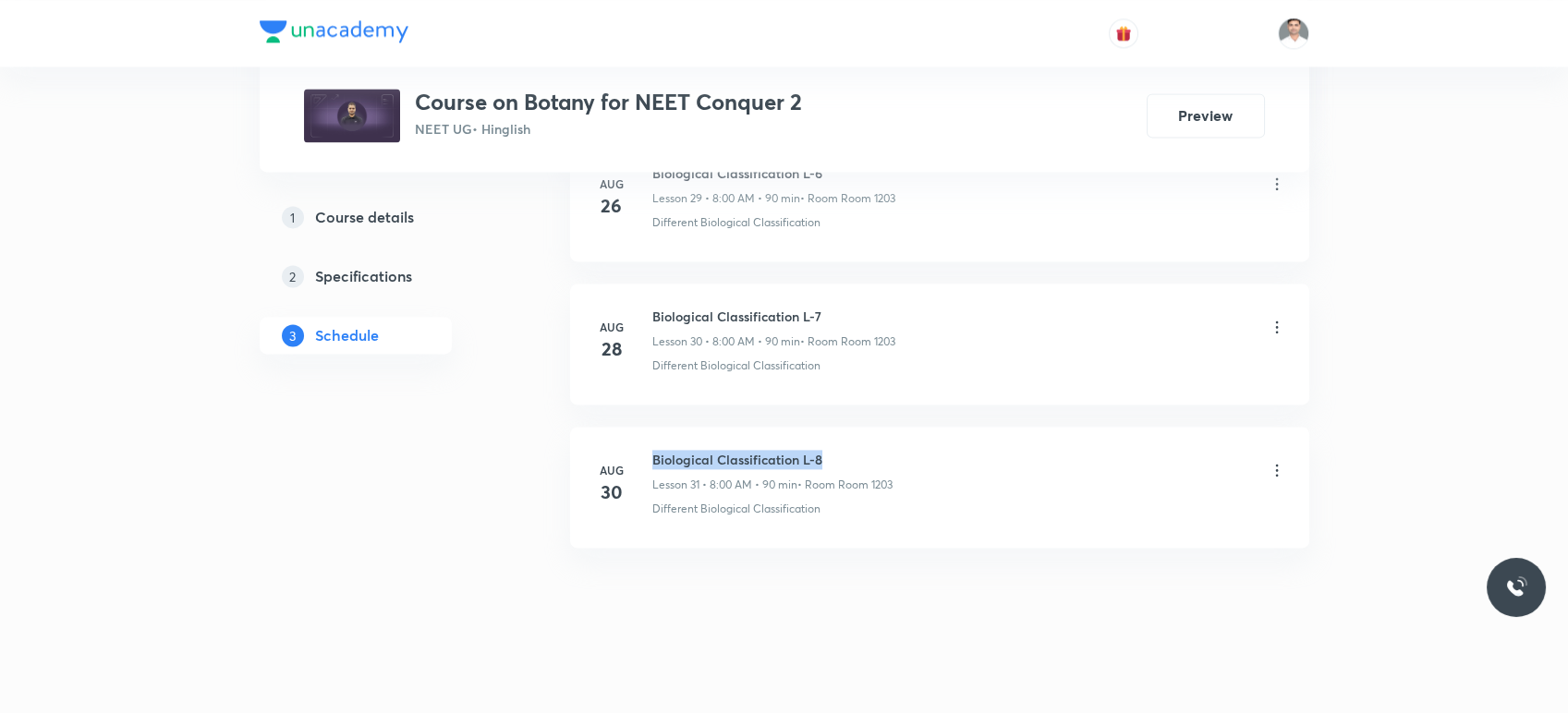
drag, startPoint x: 652, startPoint y: 452, endPoint x: 885, endPoint y: 434, distance: 233.7
click at [885, 434] on li "[DATE] Biological Classification L-8 Lesson 31 • 8:00 AM • 90 min • Room Room 1…" at bounding box center [940, 486] width 740 height 121
copy h6 "Biological Classification L-8"
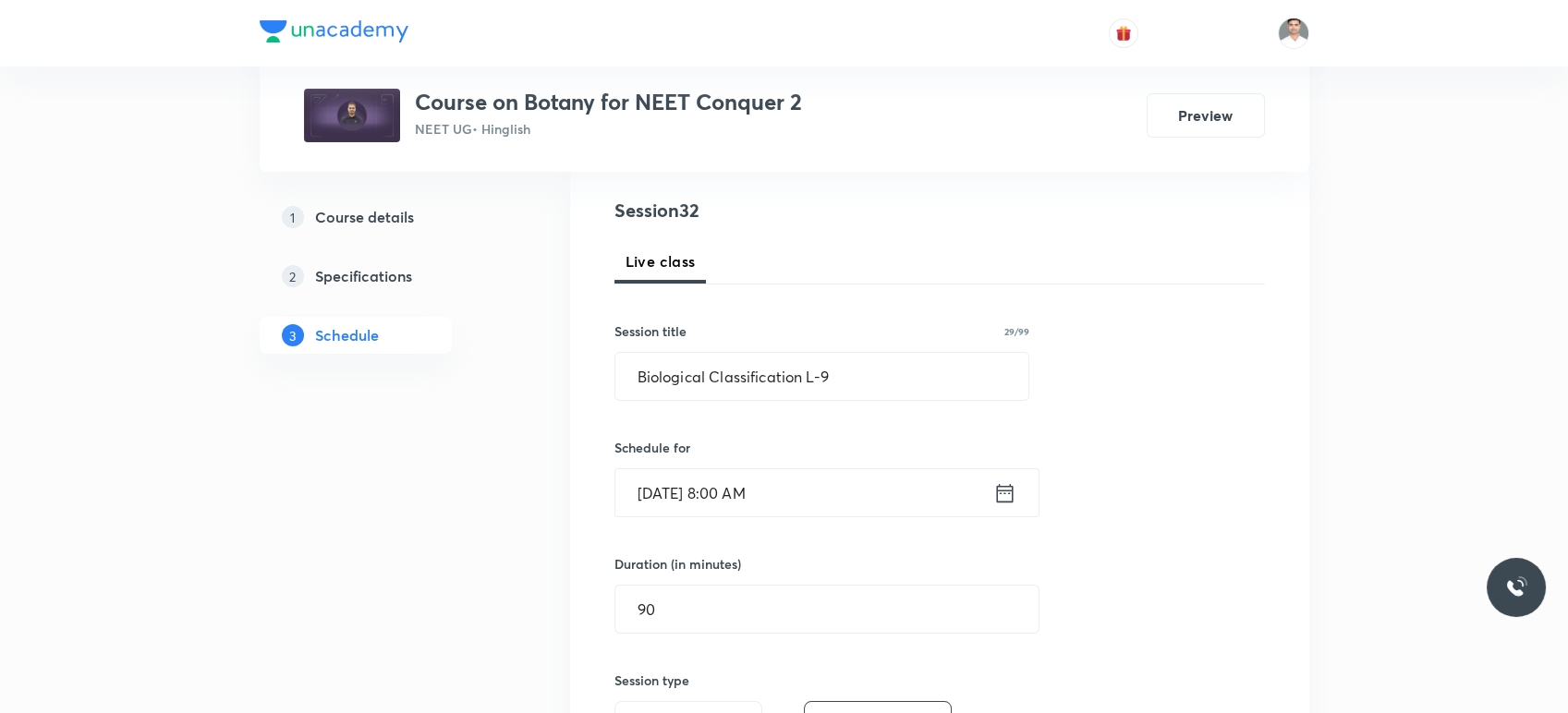
scroll to position [205, 0]
drag, startPoint x: 862, startPoint y: 368, endPoint x: 613, endPoint y: 375, distance: 249.1
click at [613, 375] on div "Session 32 Live class Session title 29/99 Biological Classification L-9 ​ Sched…" at bounding box center [940, 638] width 740 height 948
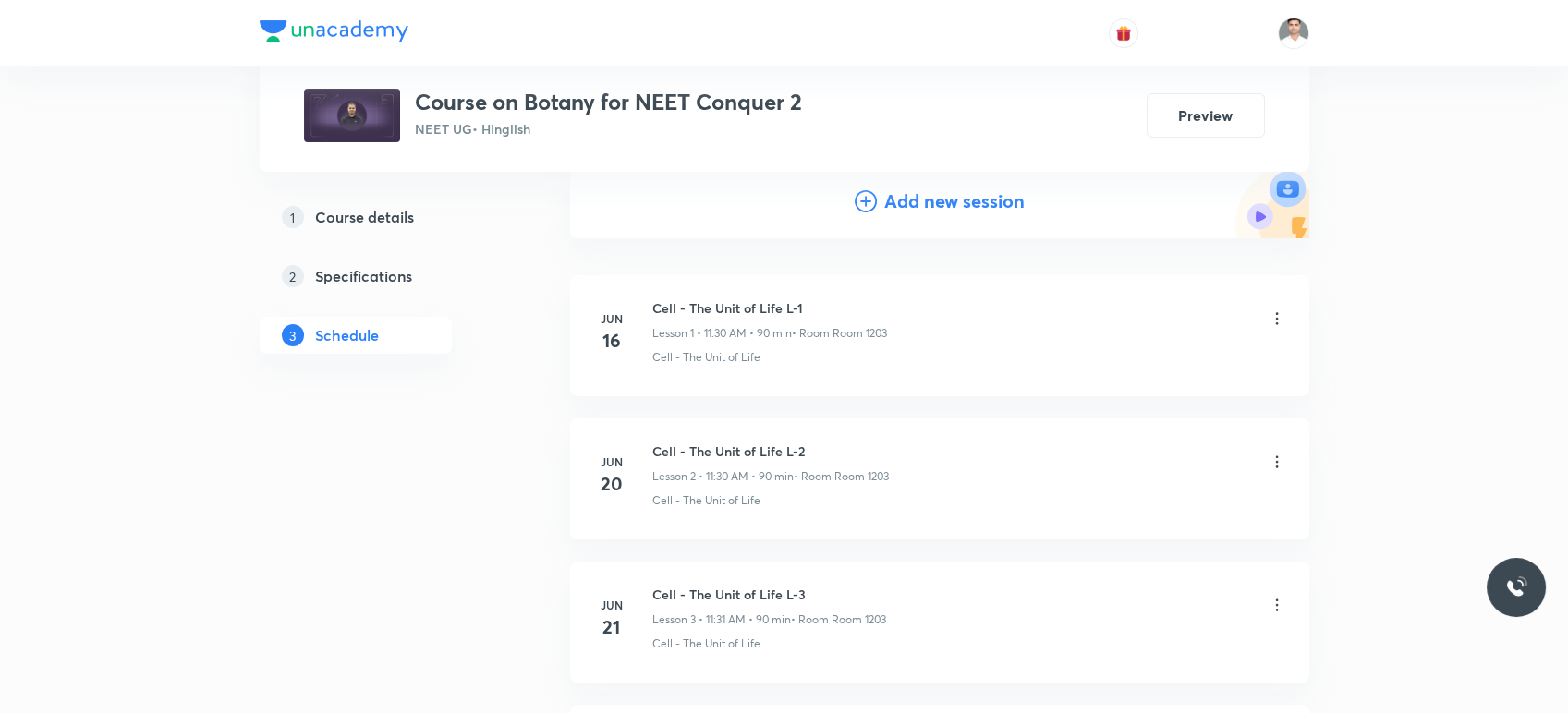
click at [932, 195] on h4 "Add new session" at bounding box center [954, 201] width 141 height 28
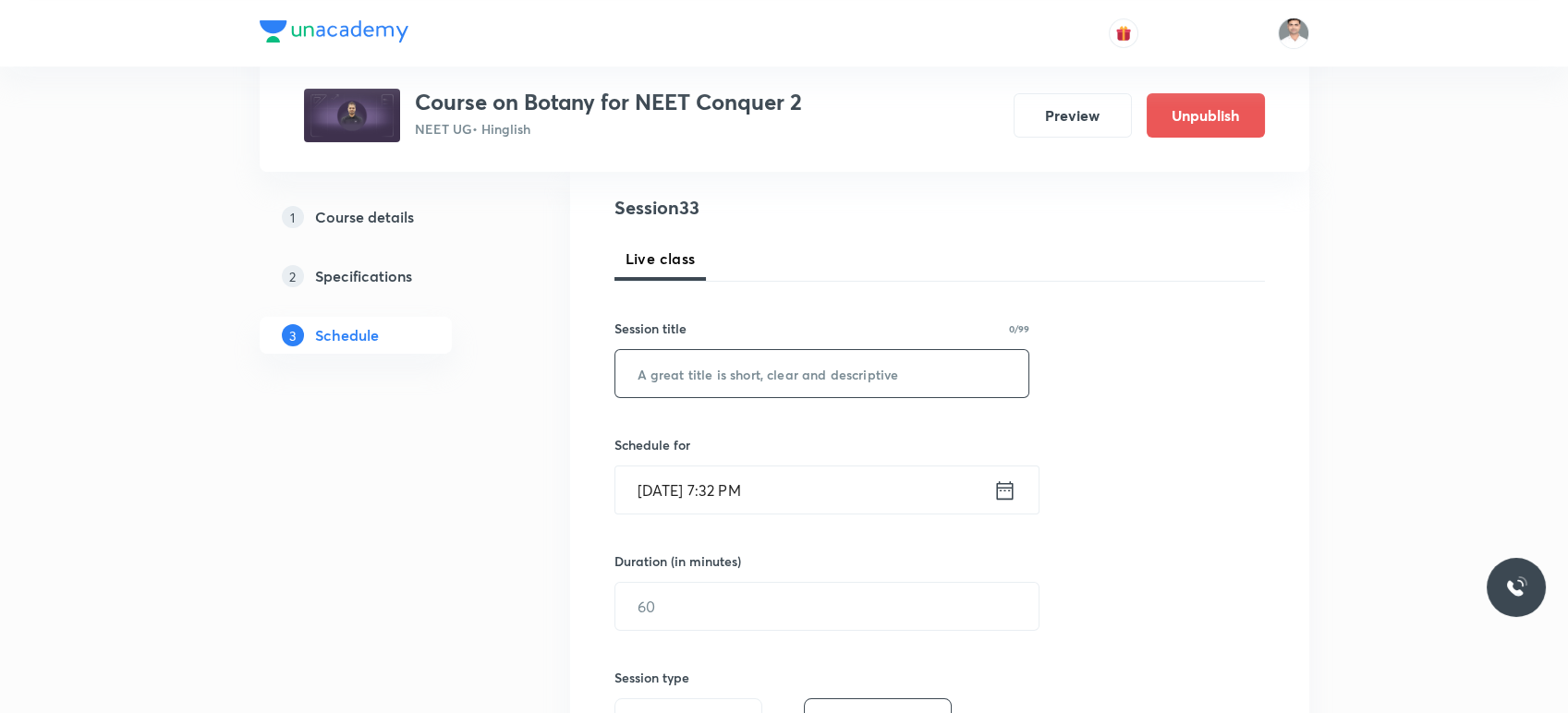
click at [846, 389] on input "text" at bounding box center [822, 374] width 414 height 47
paste input "Biological Classification L-8"
type input "Biological Classification L-10"
click at [1006, 489] on icon at bounding box center [1005, 490] width 23 height 26
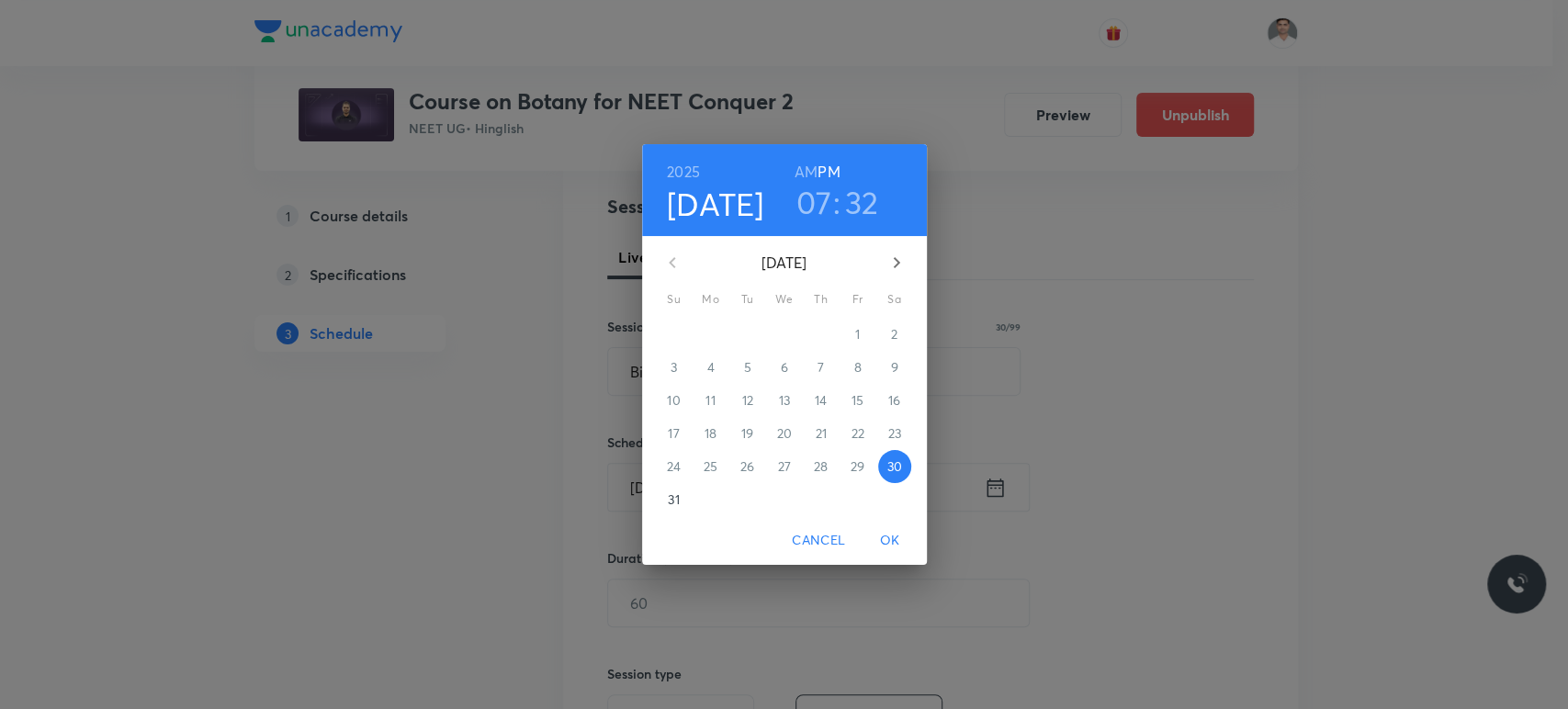
click at [895, 277] on button "button" at bounding box center [896, 262] width 44 height 44
click at [852, 335] on span "5" at bounding box center [857, 334] width 33 height 19
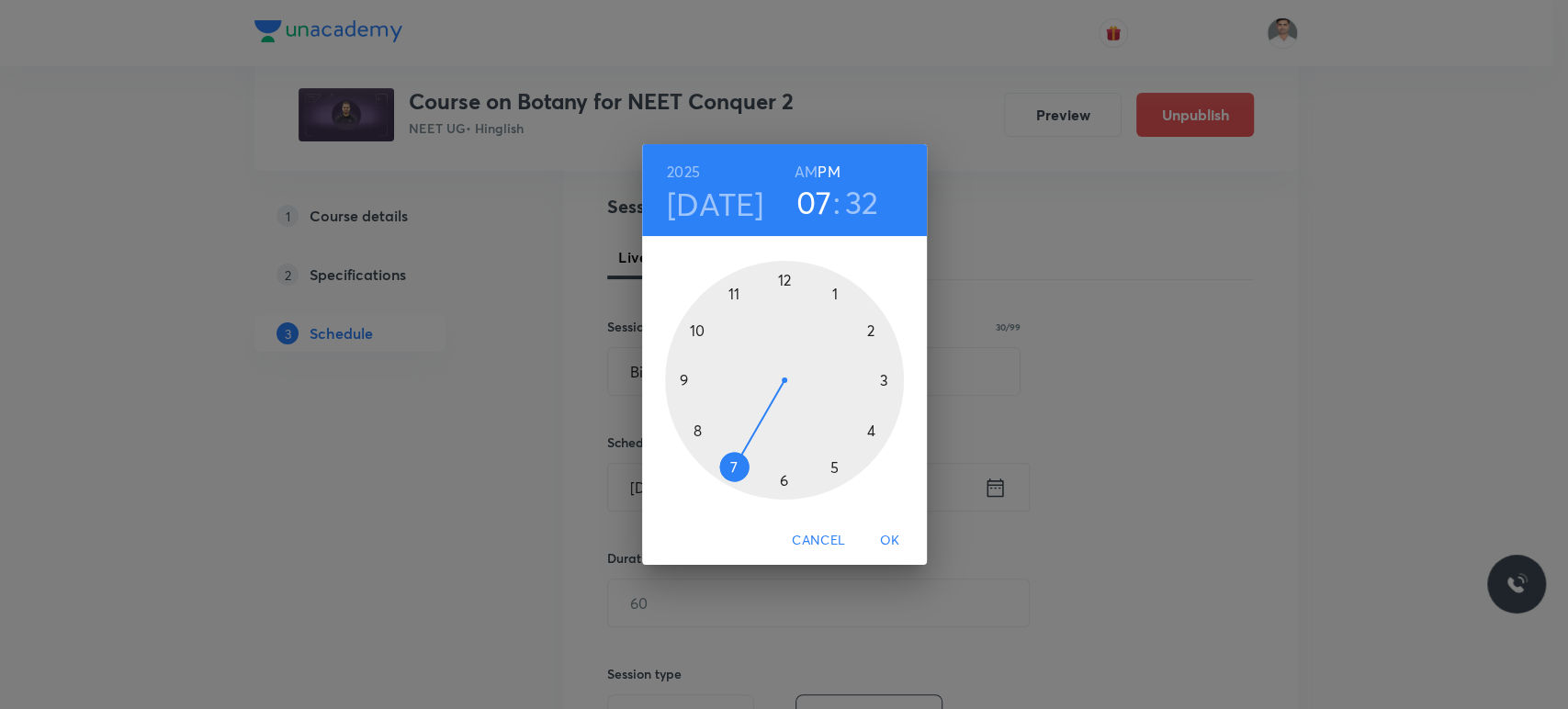
click at [806, 175] on h6 "AM" at bounding box center [806, 171] width 23 height 25
click at [737, 292] on div at bounding box center [784, 380] width 239 height 239
click at [786, 476] on div at bounding box center [784, 380] width 239 height 239
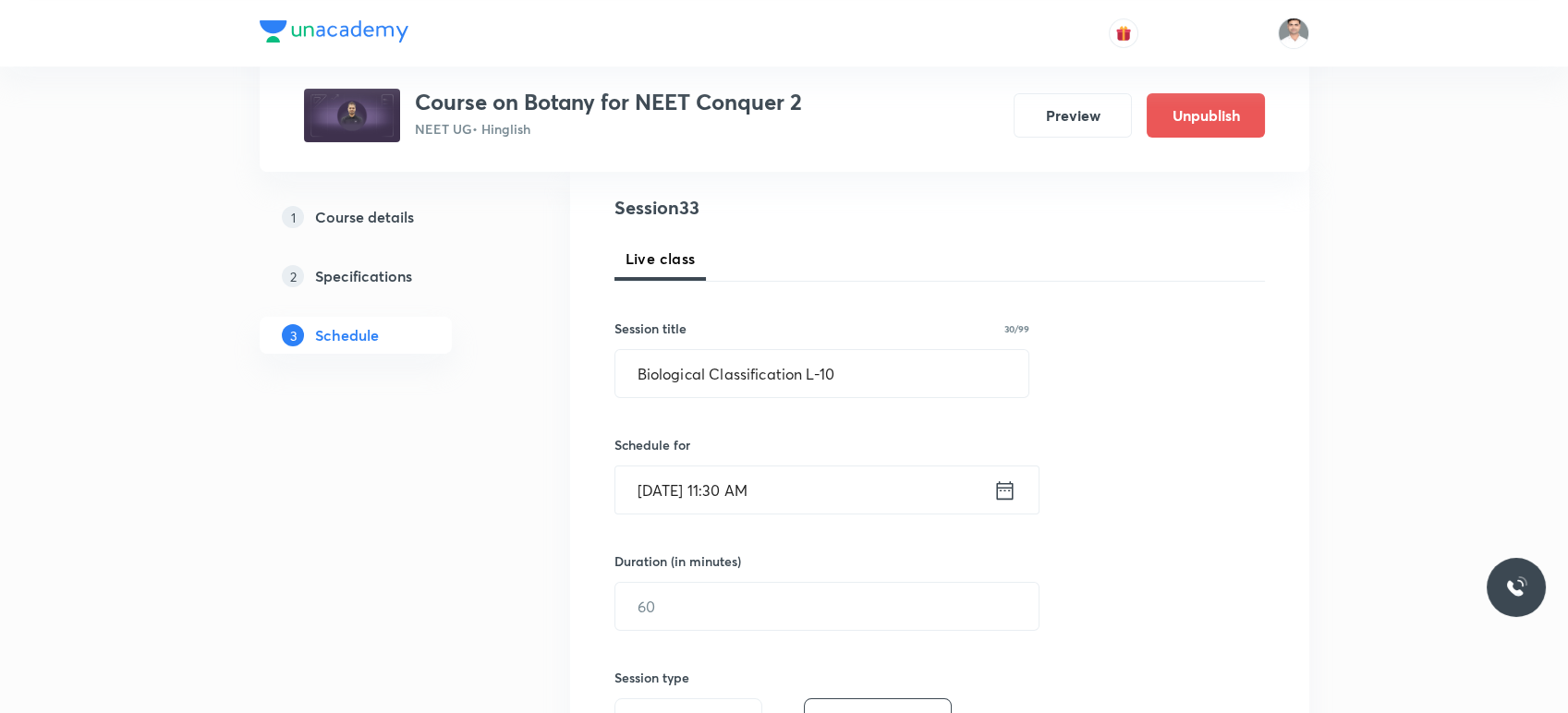
click at [773, 501] on input "[DATE] 11:30 AM" at bounding box center [805, 490] width 378 height 47
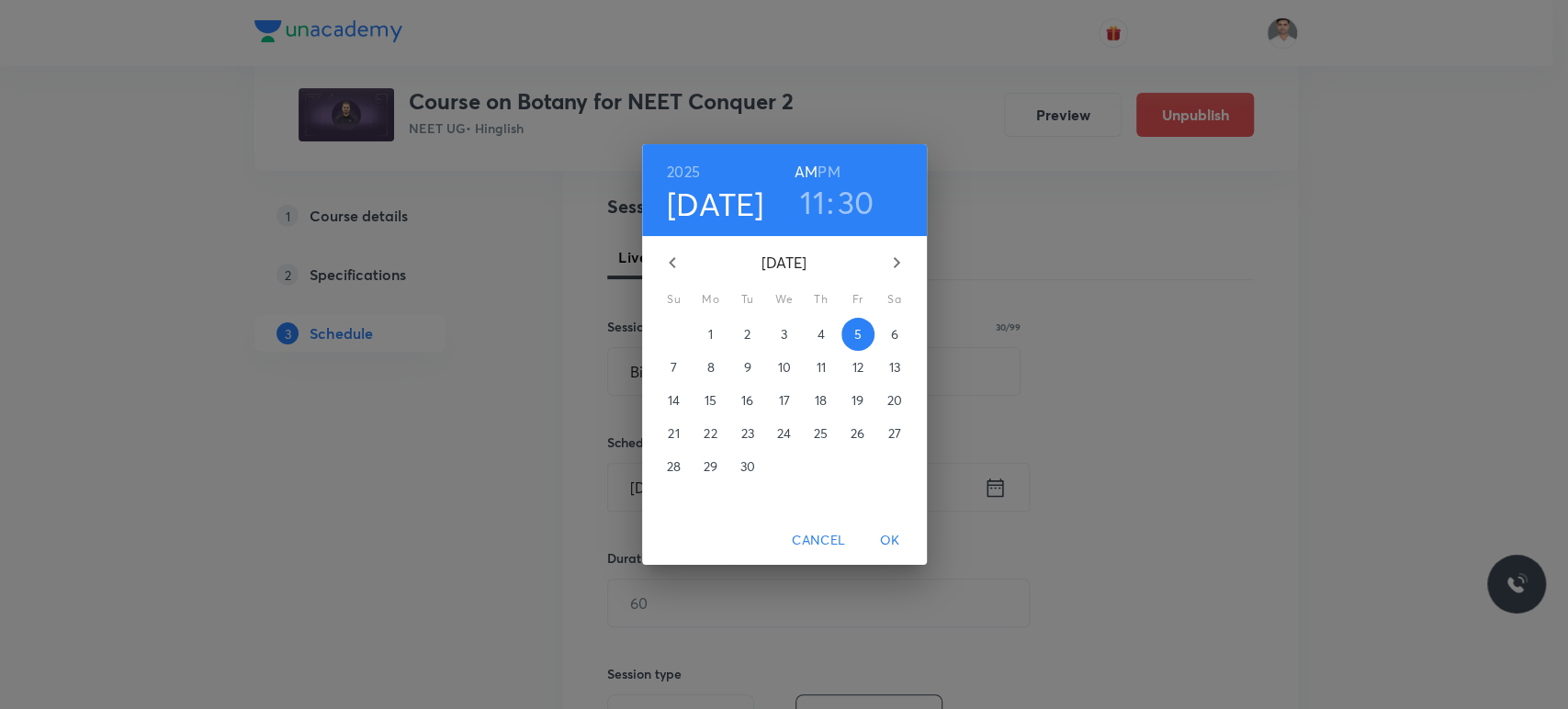
click at [883, 544] on span "OK" at bounding box center [890, 540] width 44 height 23
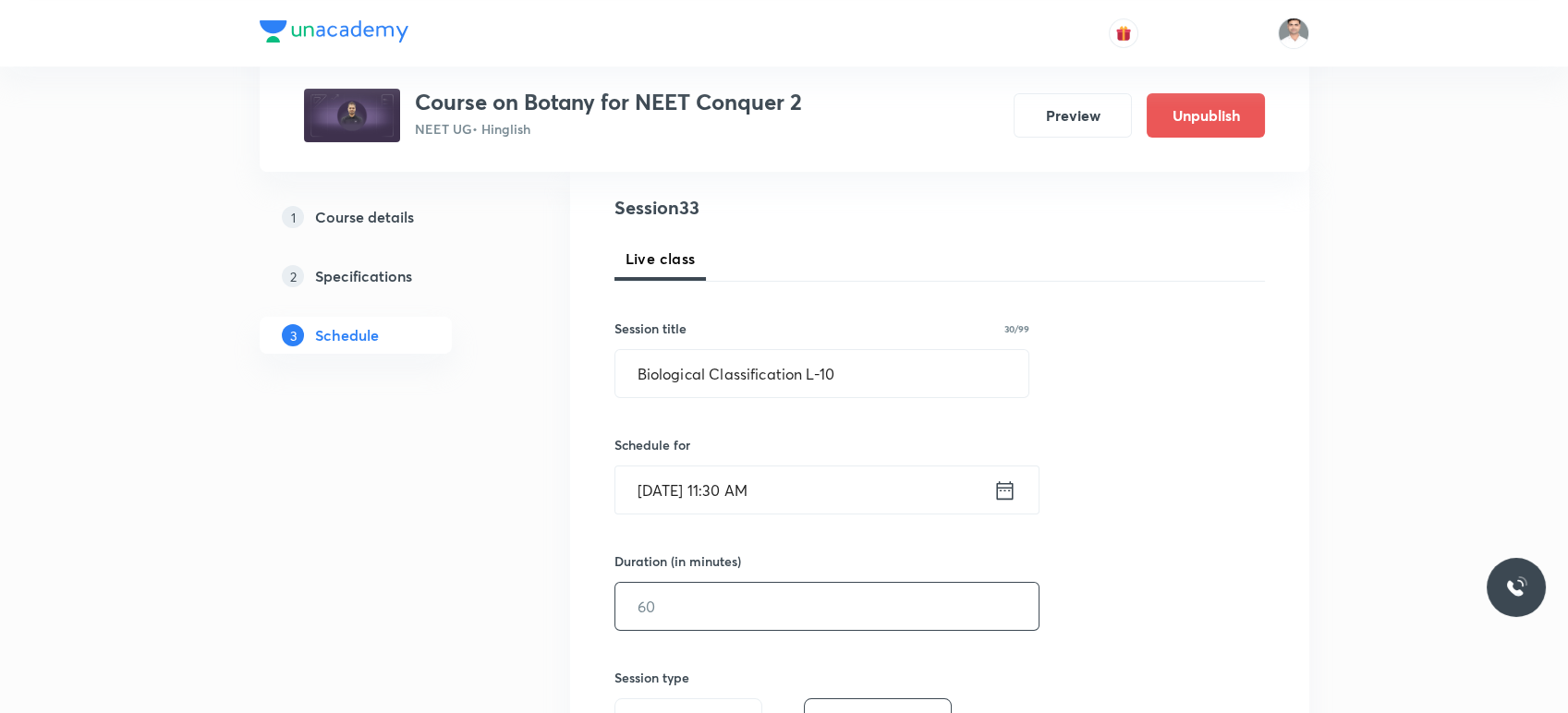
click at [772, 601] on input "text" at bounding box center [827, 607] width 424 height 47
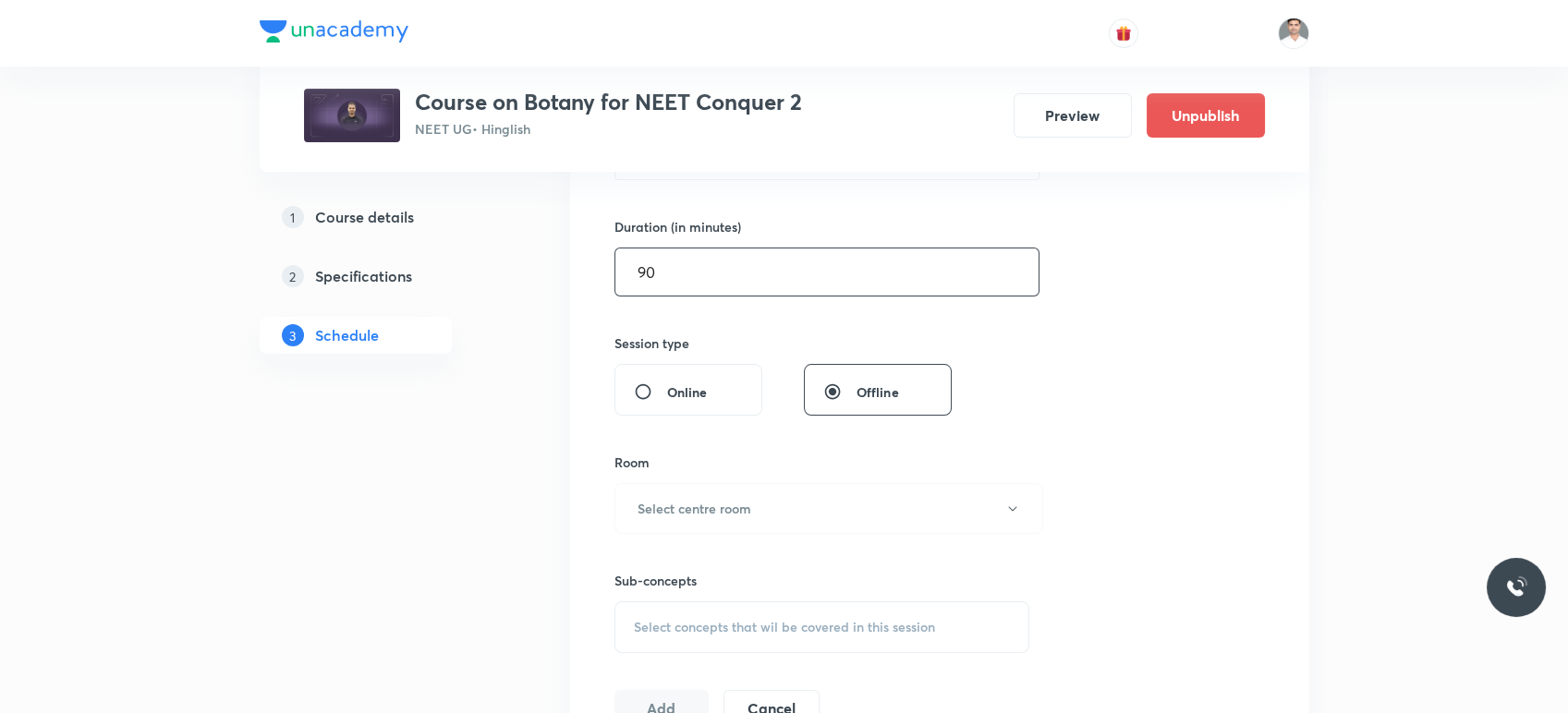
scroll to position [616, 0]
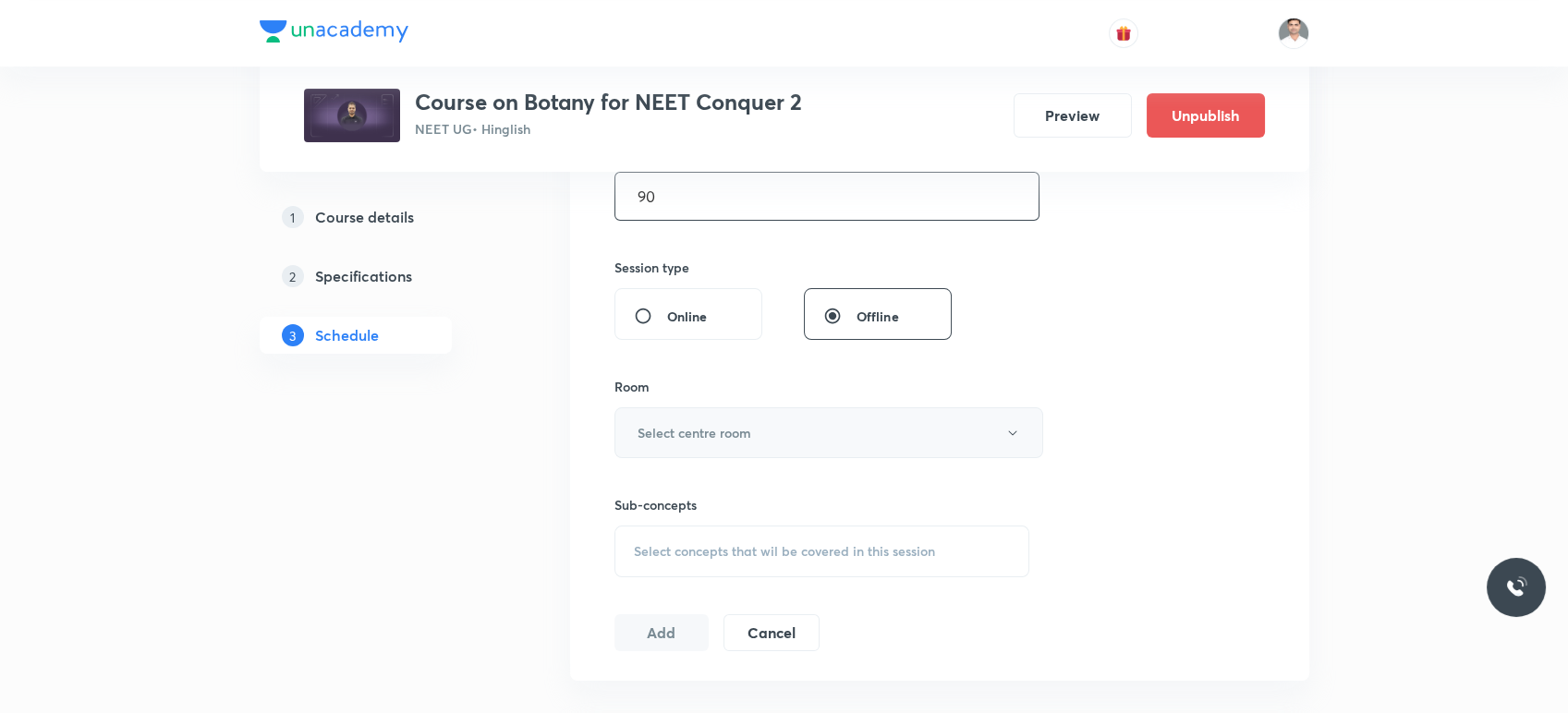
type input "90"
click at [739, 433] on h6 "Select centre room" at bounding box center [693, 433] width 113 height 20
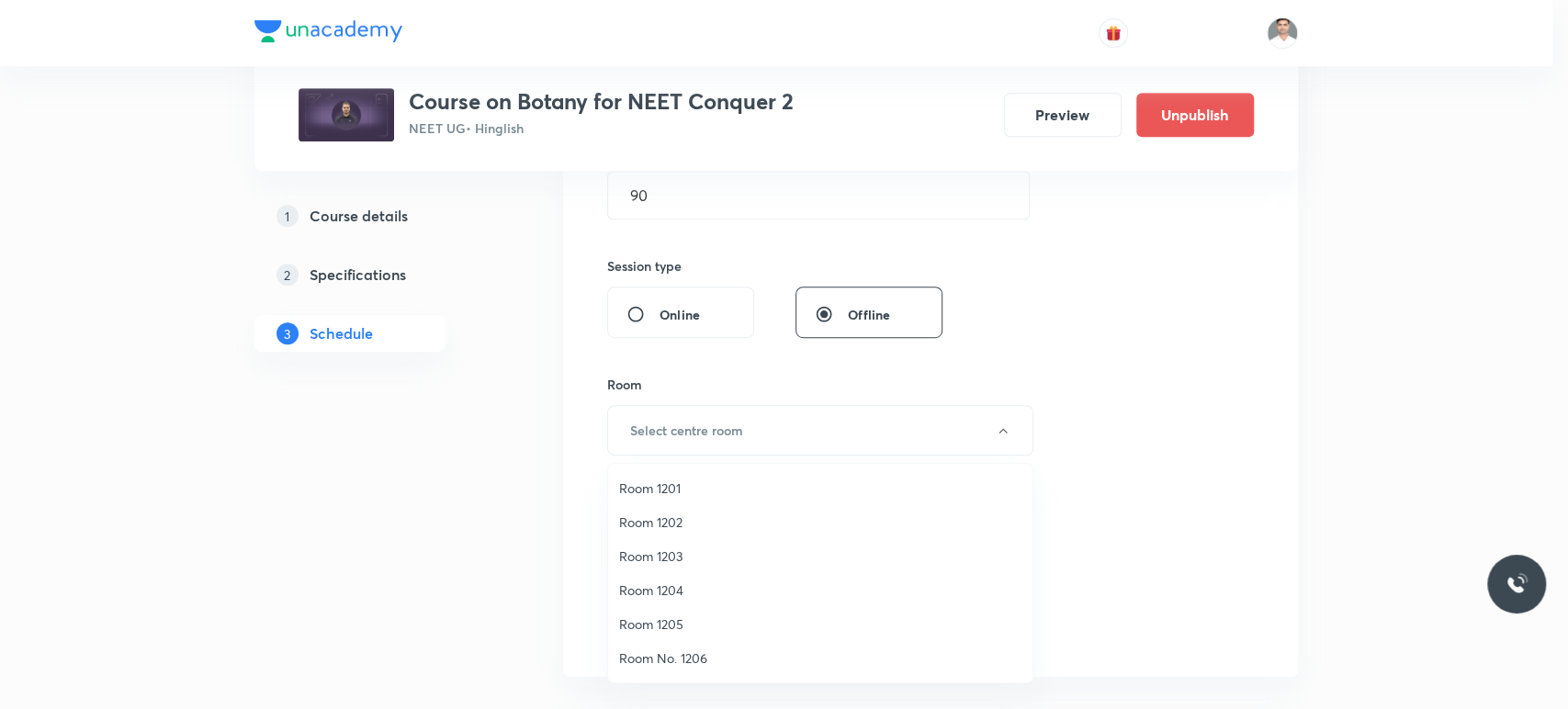
click at [674, 552] on span "Room 1203" at bounding box center [819, 556] width 402 height 20
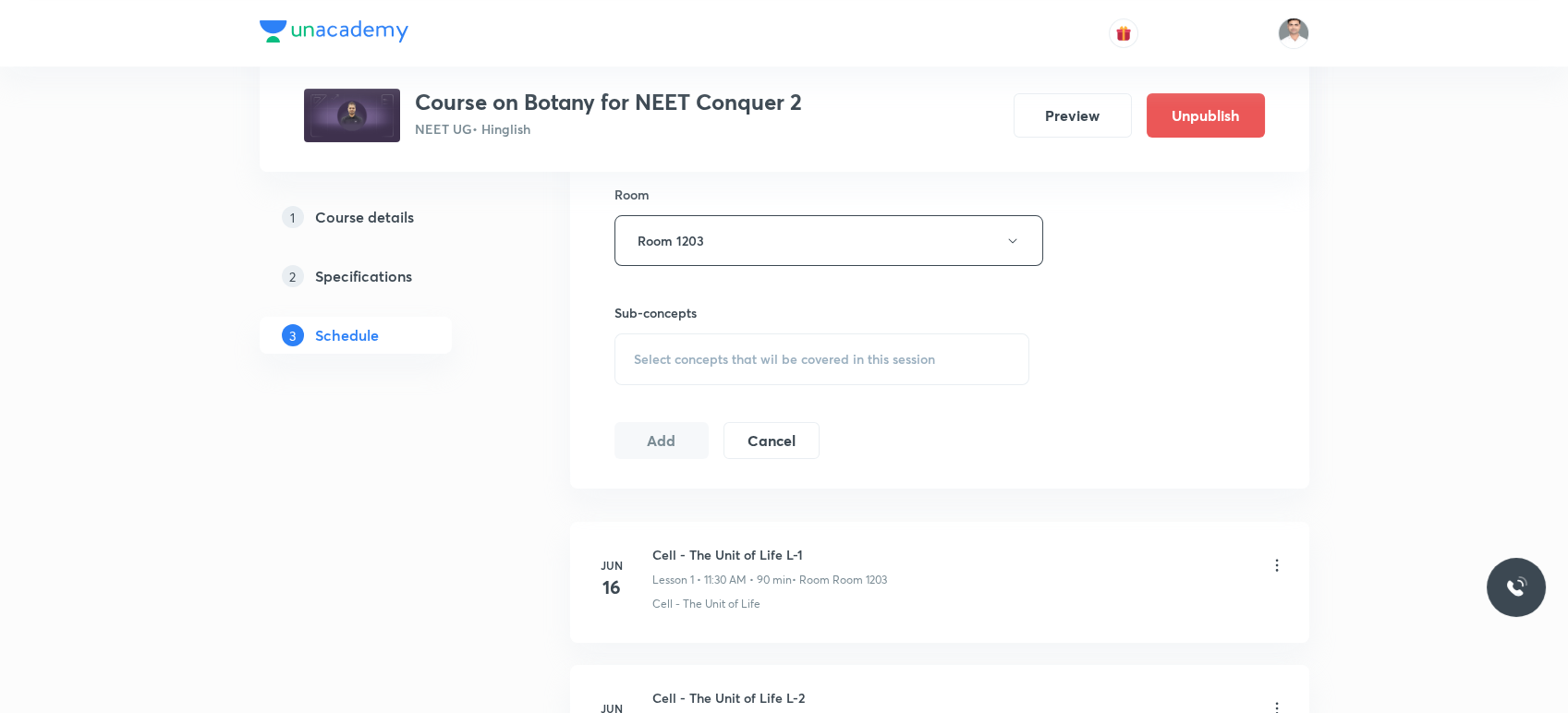
scroll to position [820, 0]
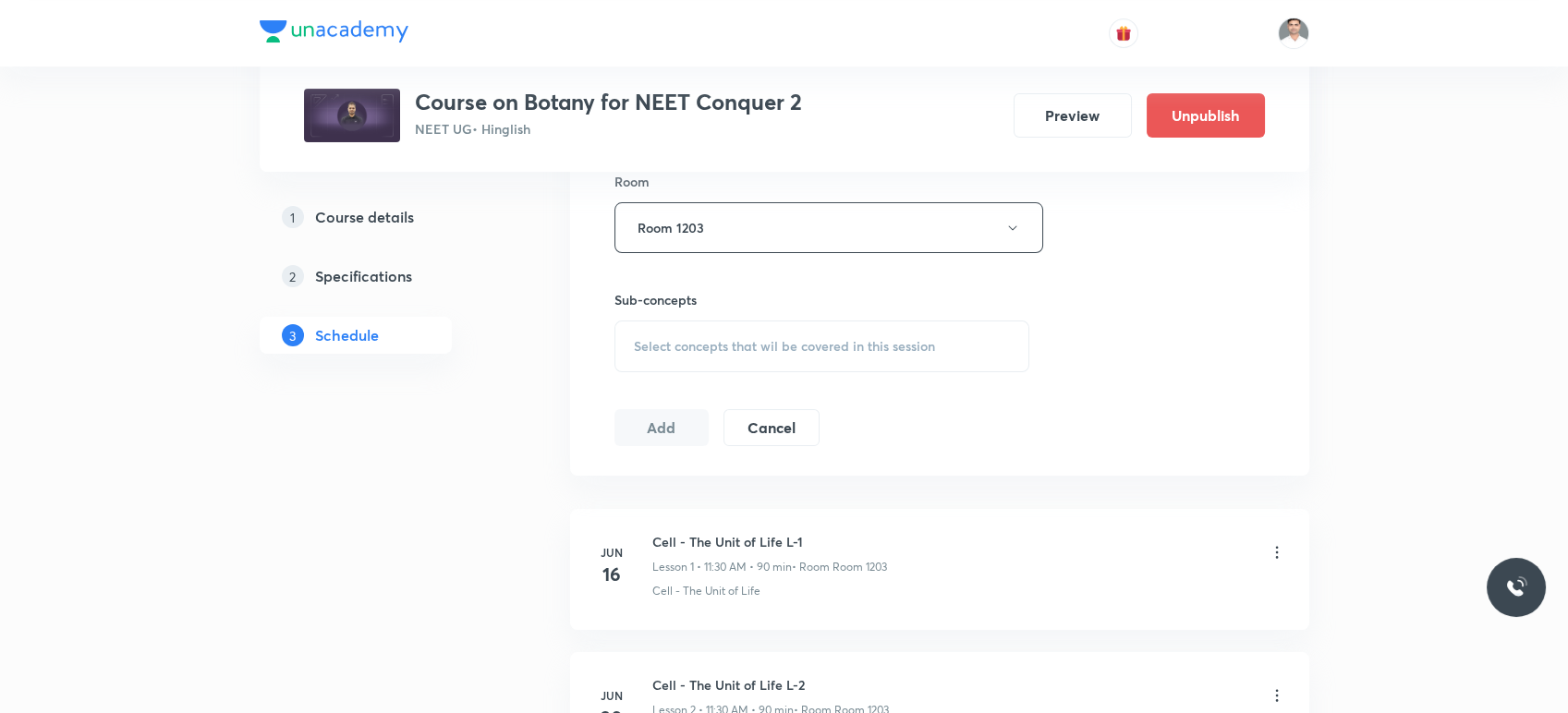
click at [748, 351] on span "Select concepts that wil be covered in this session" at bounding box center [785, 346] width 301 height 15
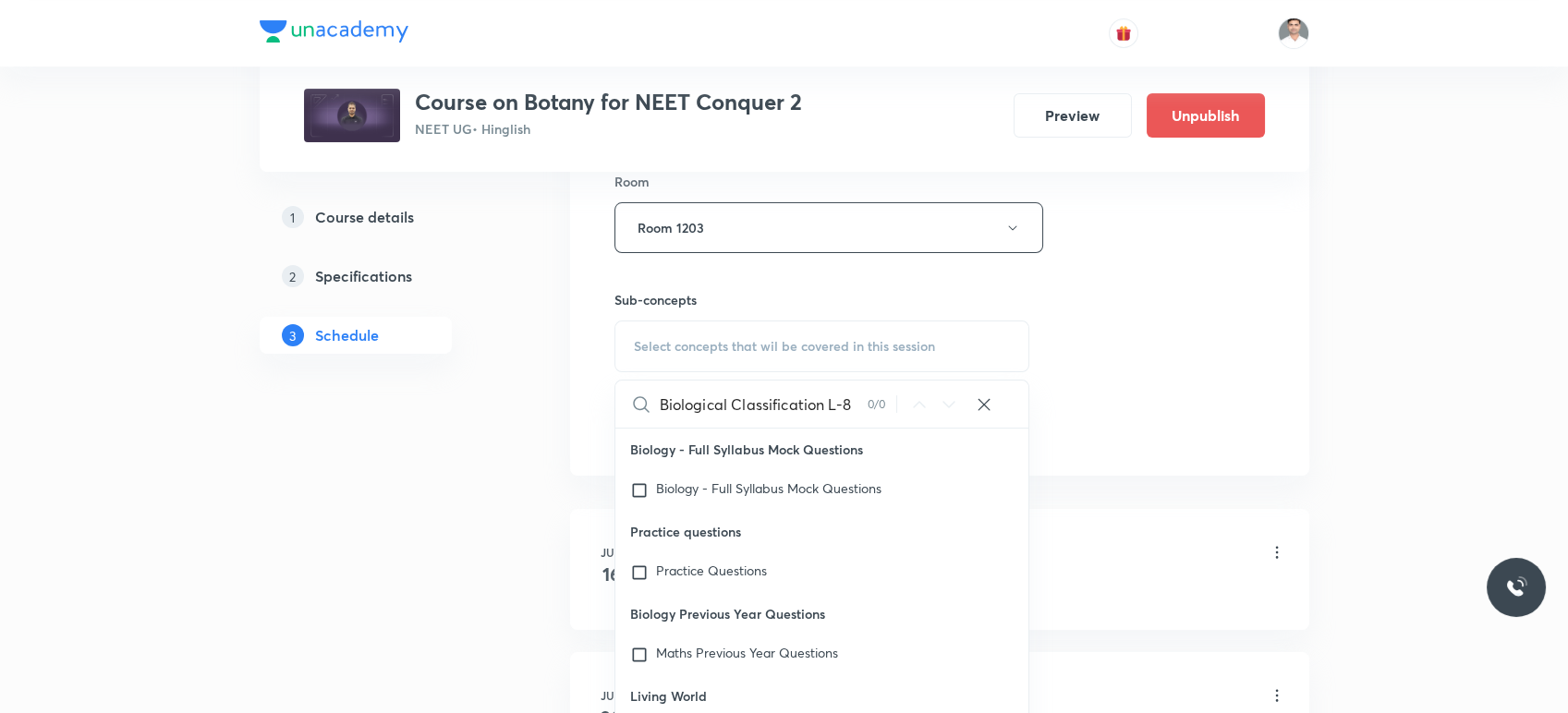
click at [978, 397] on div "Biological Classification L-8 0 / 0 ​" at bounding box center [822, 405] width 414 height 47
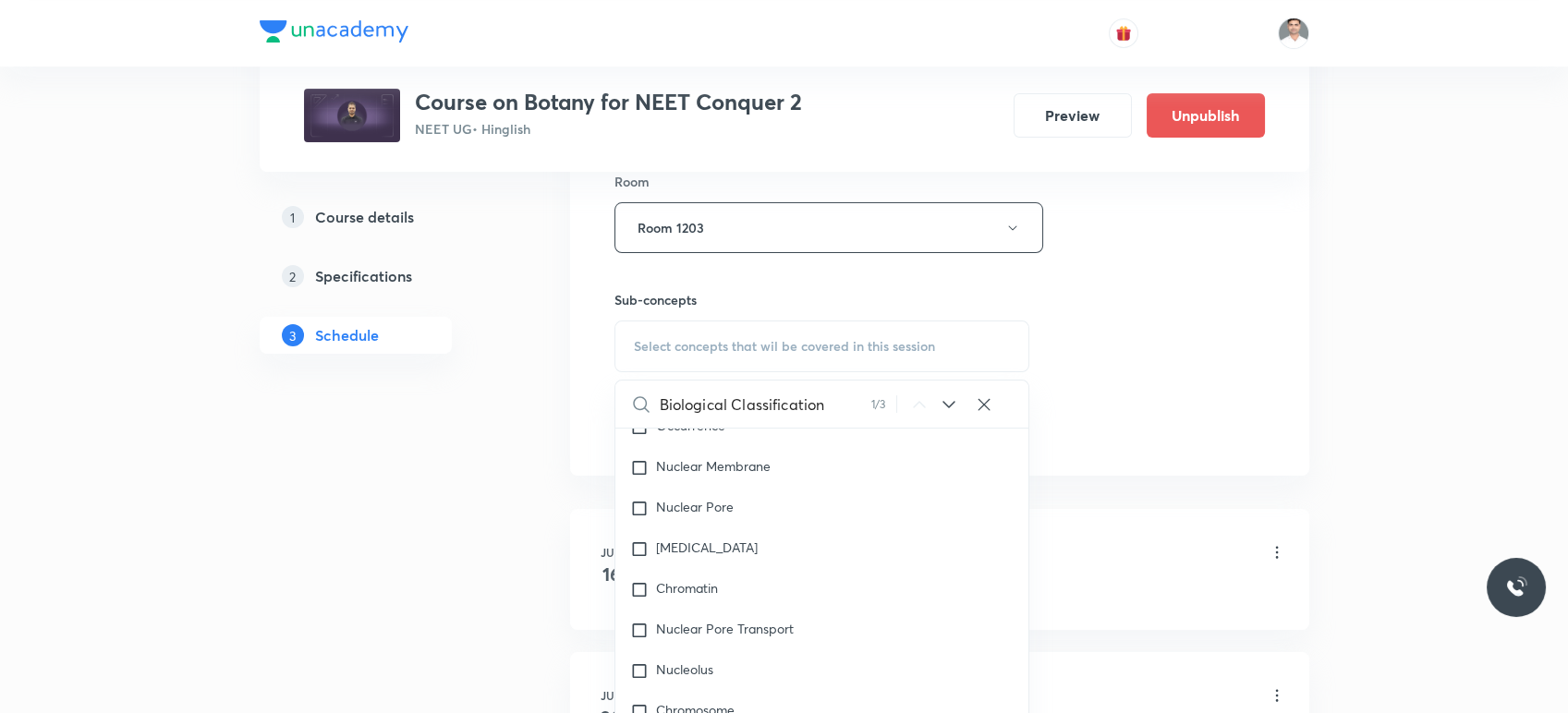
scroll to position [29207, 0]
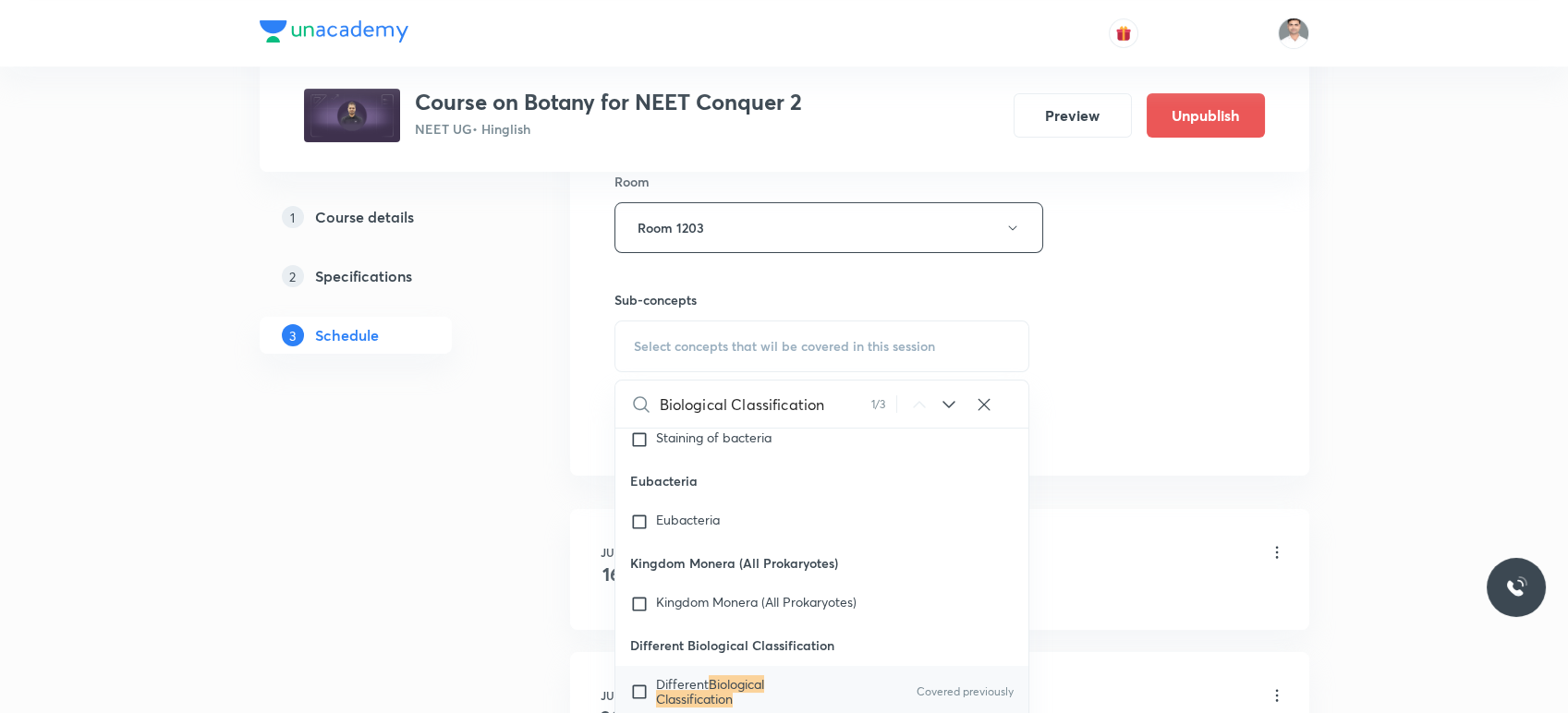
type input "Biological Classification"
click at [749, 678] on p "Different Biological Classification" at bounding box center [750, 692] width 187 height 30
checkbox input "true"
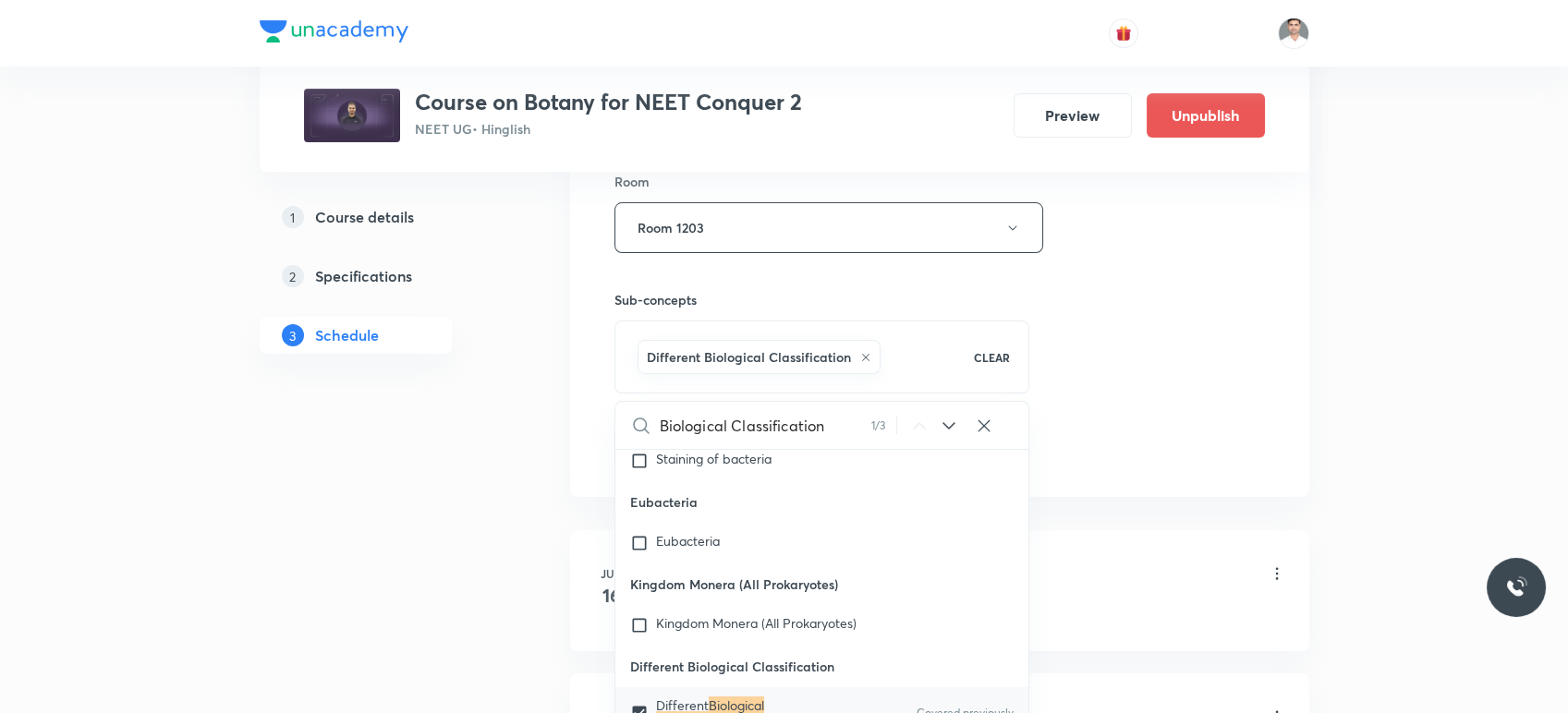
drag, startPoint x: 455, startPoint y: 583, endPoint x: 561, endPoint y: 513, distance: 127.0
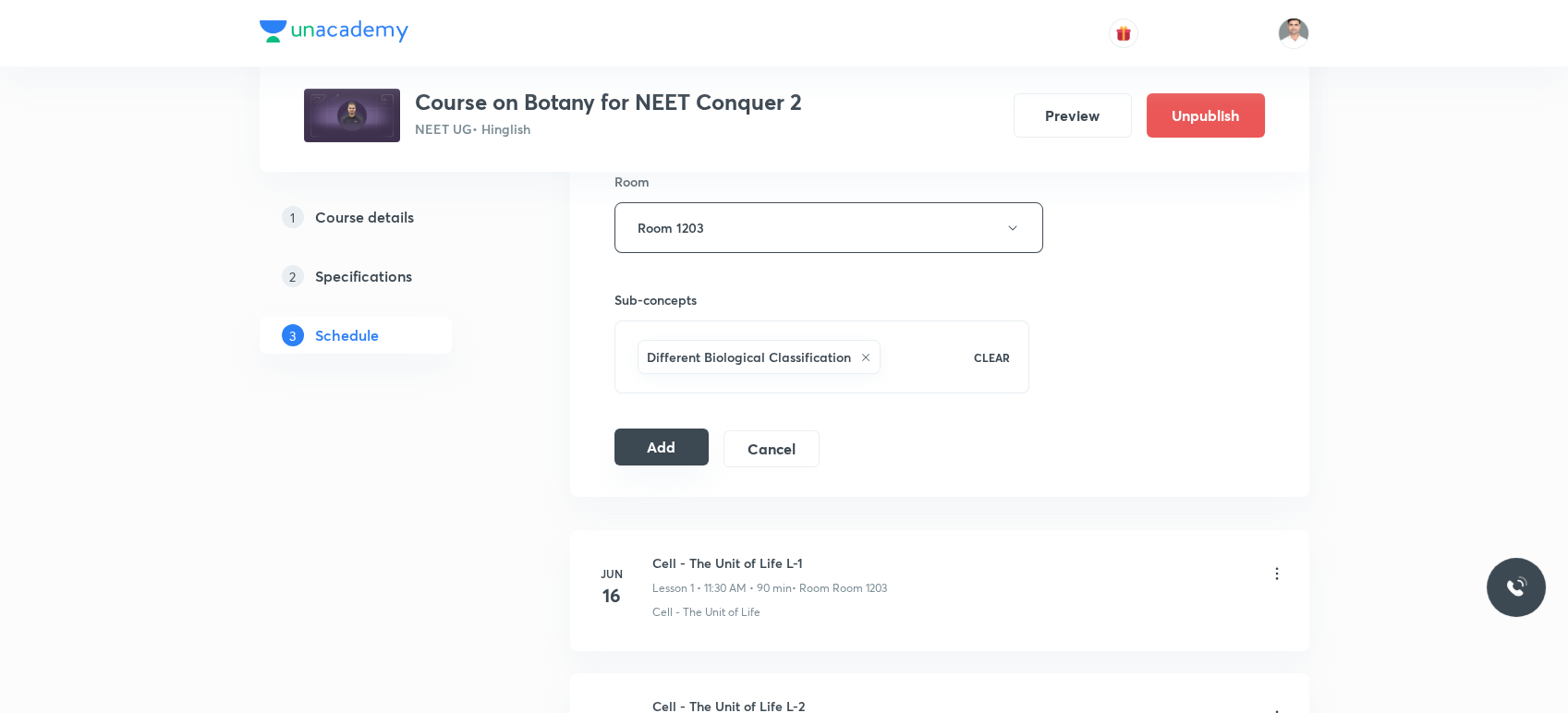
click at [666, 457] on button "Add" at bounding box center [662, 447] width 96 height 37
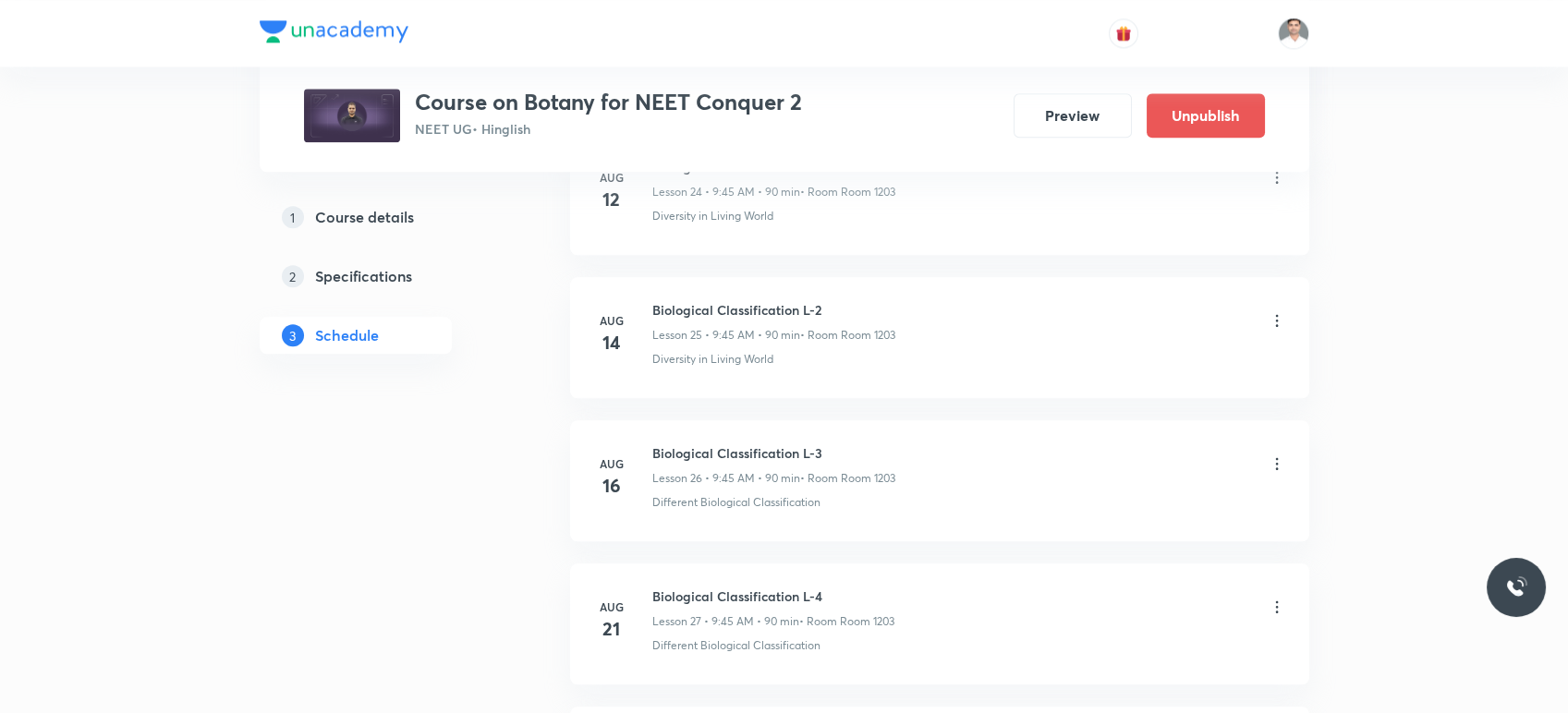
scroll to position [5364, 0]
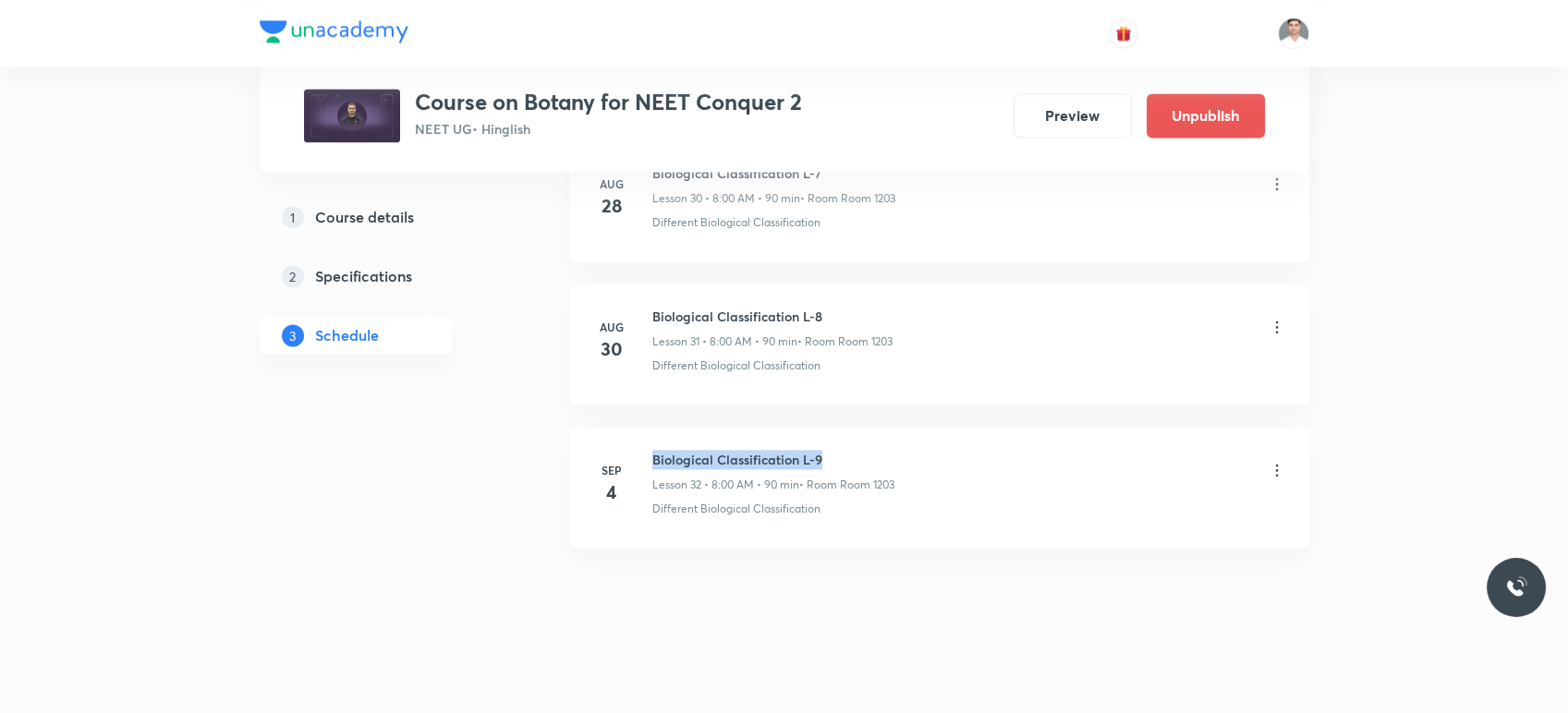
drag, startPoint x: 649, startPoint y: 447, endPoint x: 881, endPoint y: 446, distance: 232.0
click at [881, 450] on div "[DATE] Biological Classification L-9 Lesson 32 • 8:00 AM • 90 min • Room Room 1…" at bounding box center [940, 484] width 693 height 67
copy h6 "Biological Classification L-9"
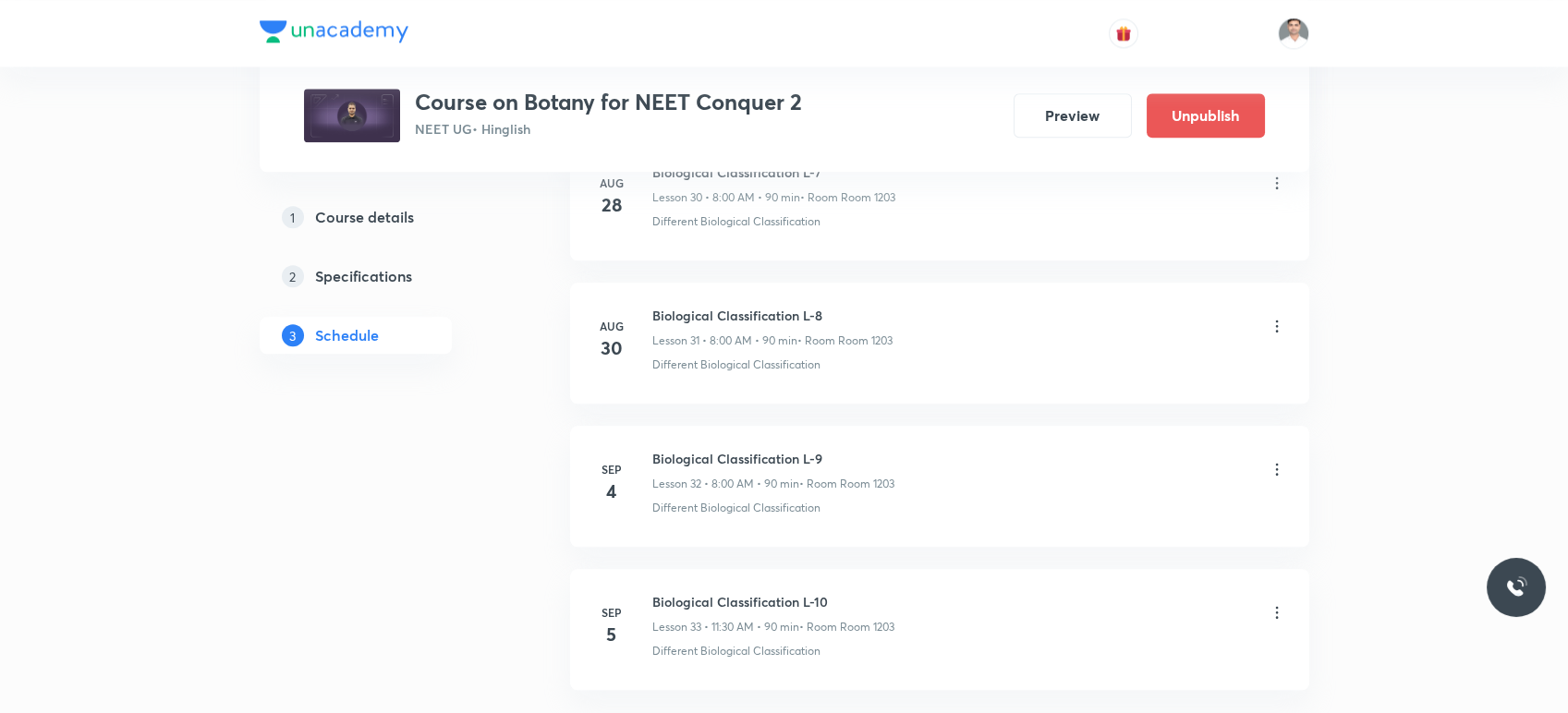
scroll to position [4637, 0]
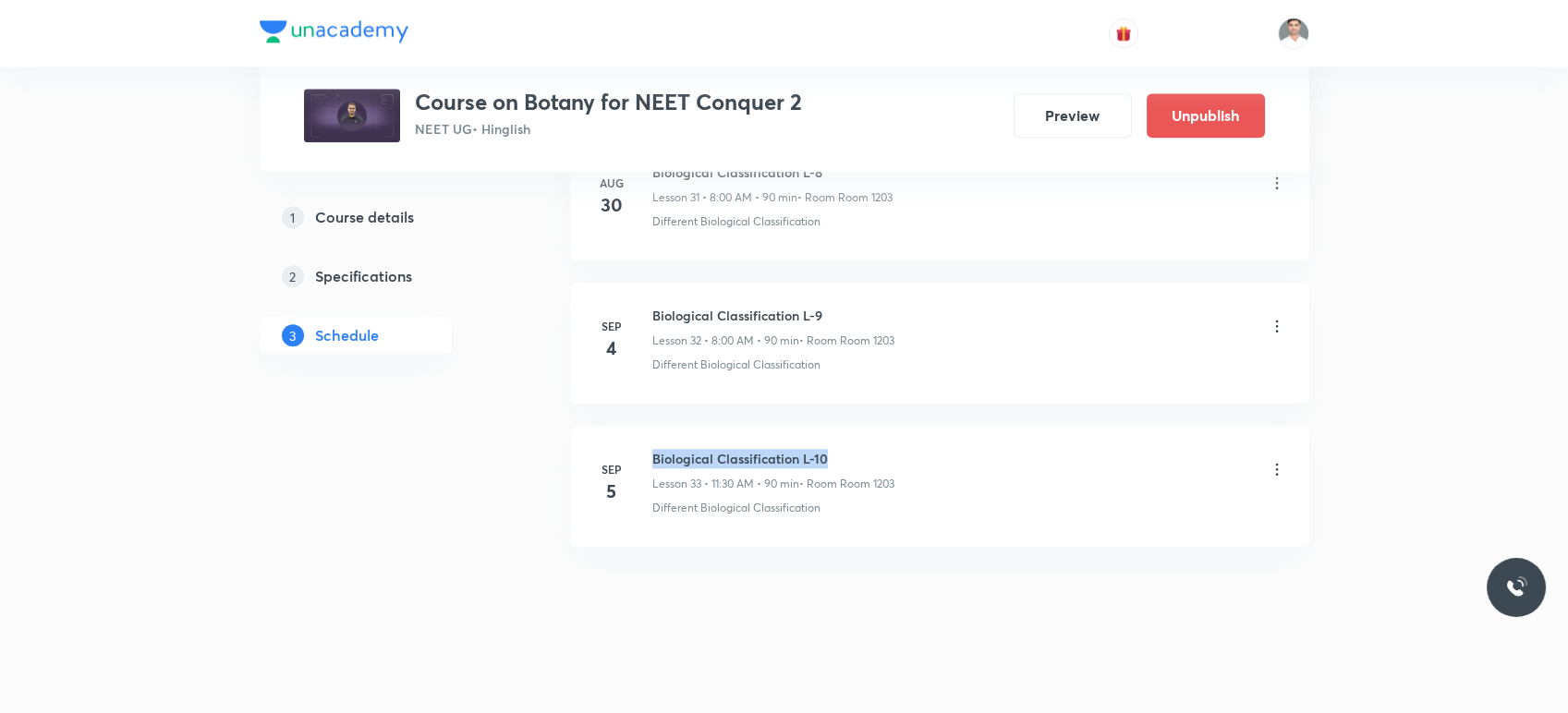
drag, startPoint x: 655, startPoint y: 452, endPoint x: 848, endPoint y: 446, distance: 193.1
click at [848, 449] on h6 "Biological Classification L-10" at bounding box center [773, 459] width 242 height 20
copy h6 "Biological Classification L-10"
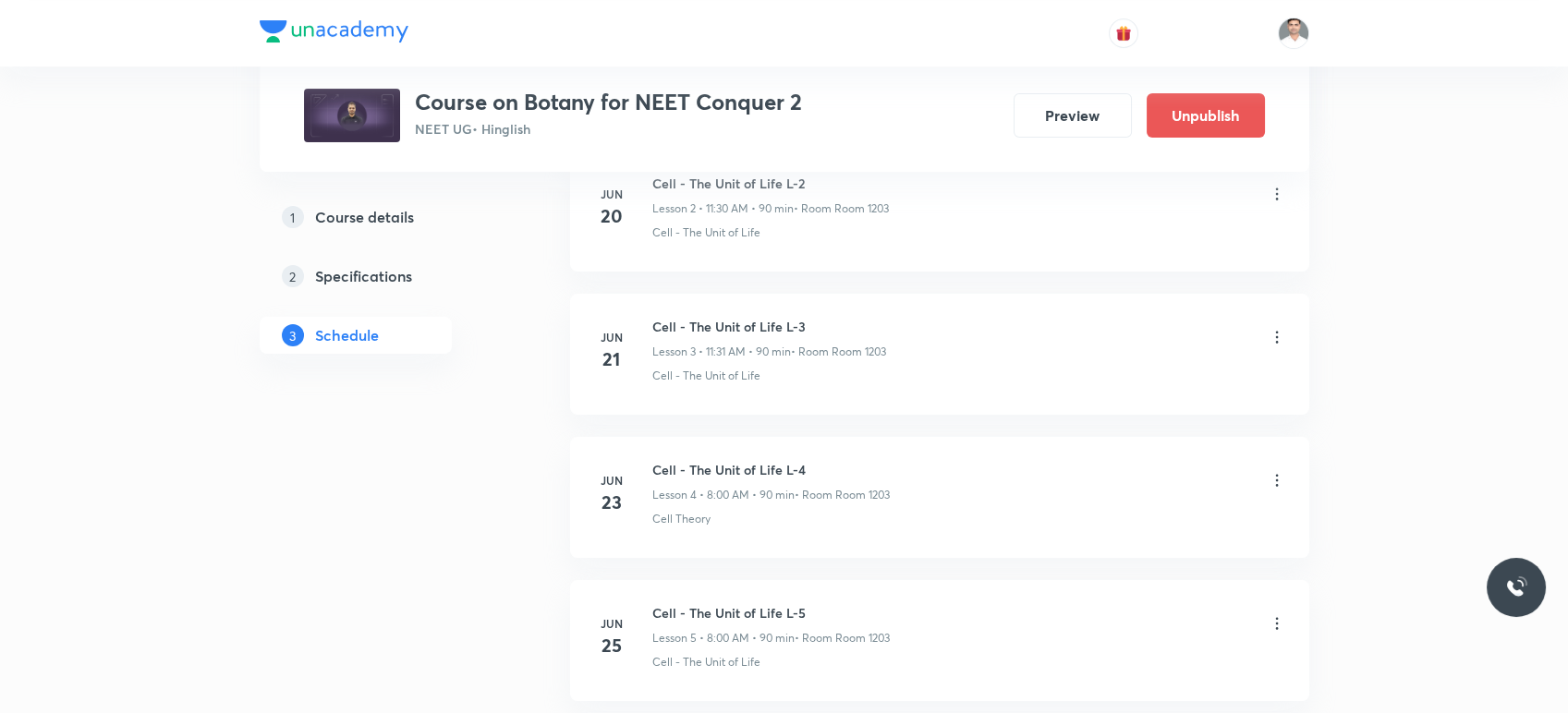
scroll to position [0, 0]
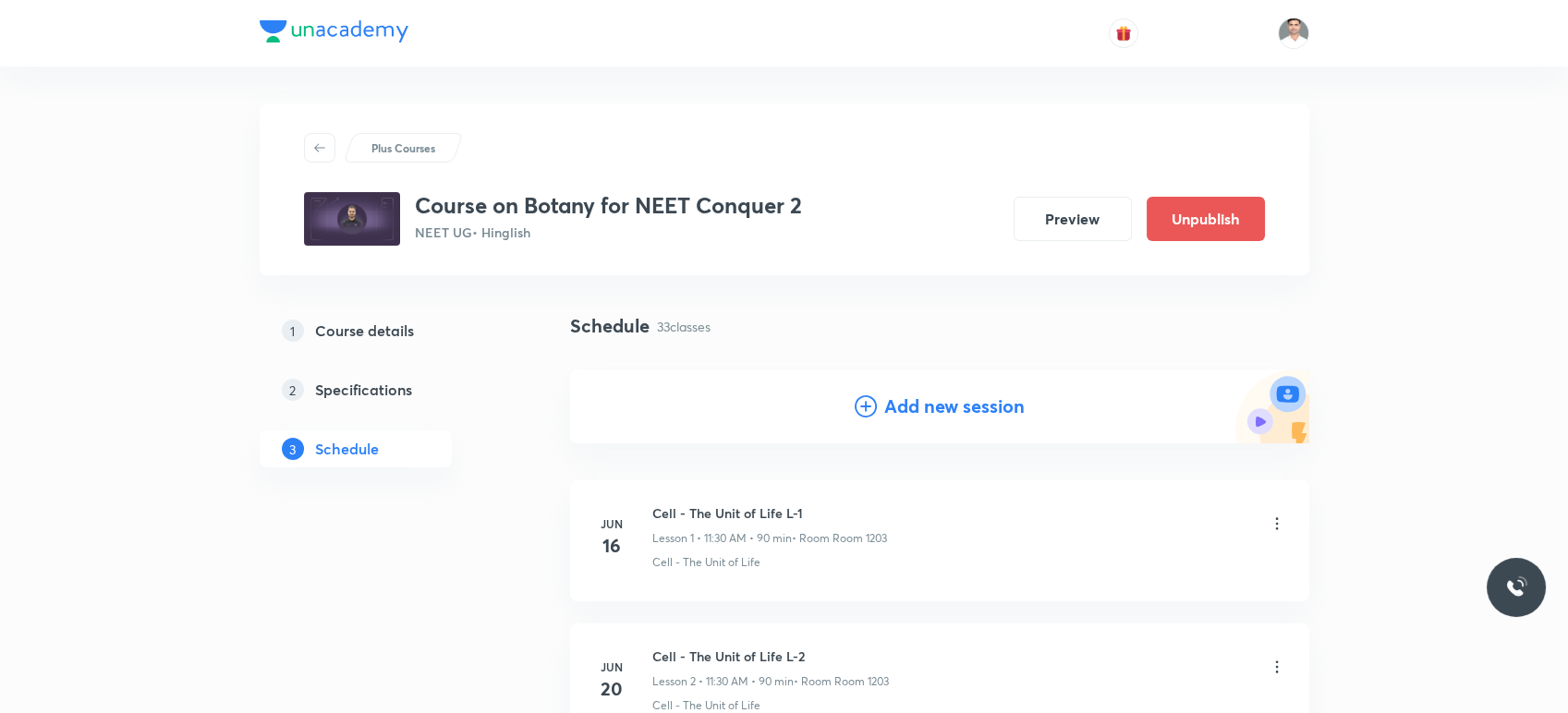
click at [955, 414] on h4 "Add new session" at bounding box center [954, 407] width 141 height 28
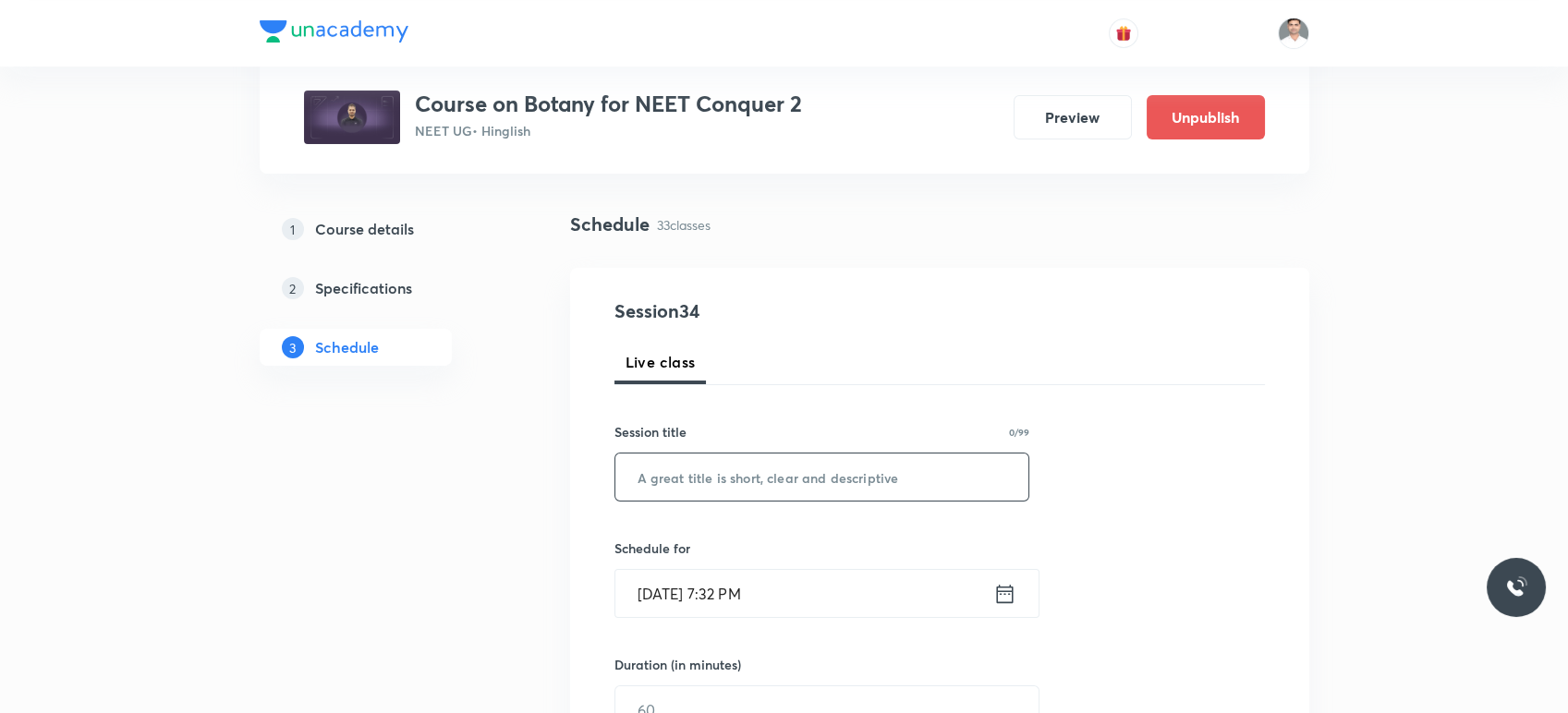
scroll to position [102, 0]
click at [791, 494] on input "text" at bounding box center [822, 477] width 414 height 47
paste input "Biological Classification L-10"
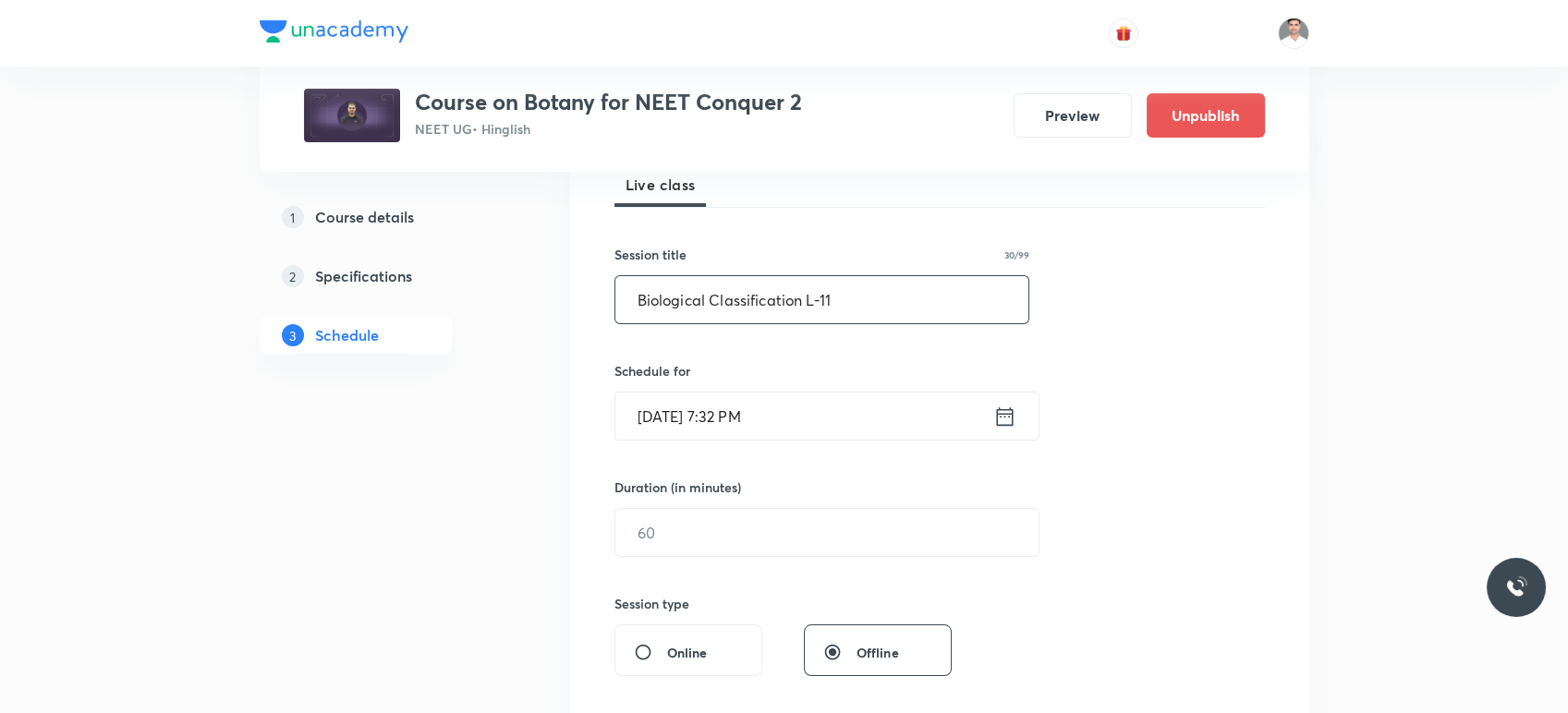
scroll to position [307, 0]
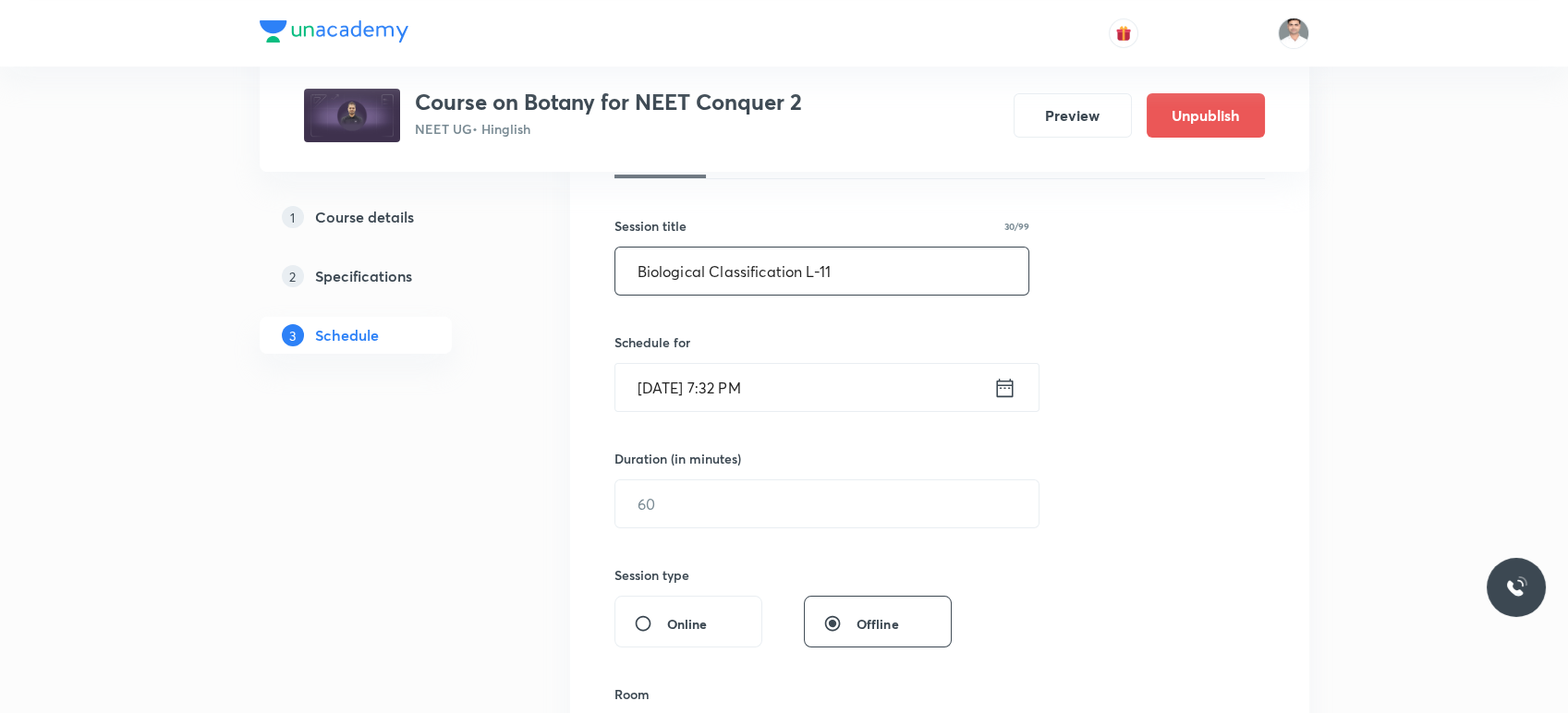
drag, startPoint x: 799, startPoint y: 264, endPoint x: 588, endPoint y: 277, distance: 211.4
click at [588, 277] on div "Session 34 Live class Session title 30/99 Biological Classification L-11 ​ Sche…" at bounding box center [940, 525] width 740 height 927
type input "Biological Classification L-11"
click at [1009, 382] on icon at bounding box center [1005, 388] width 23 height 26
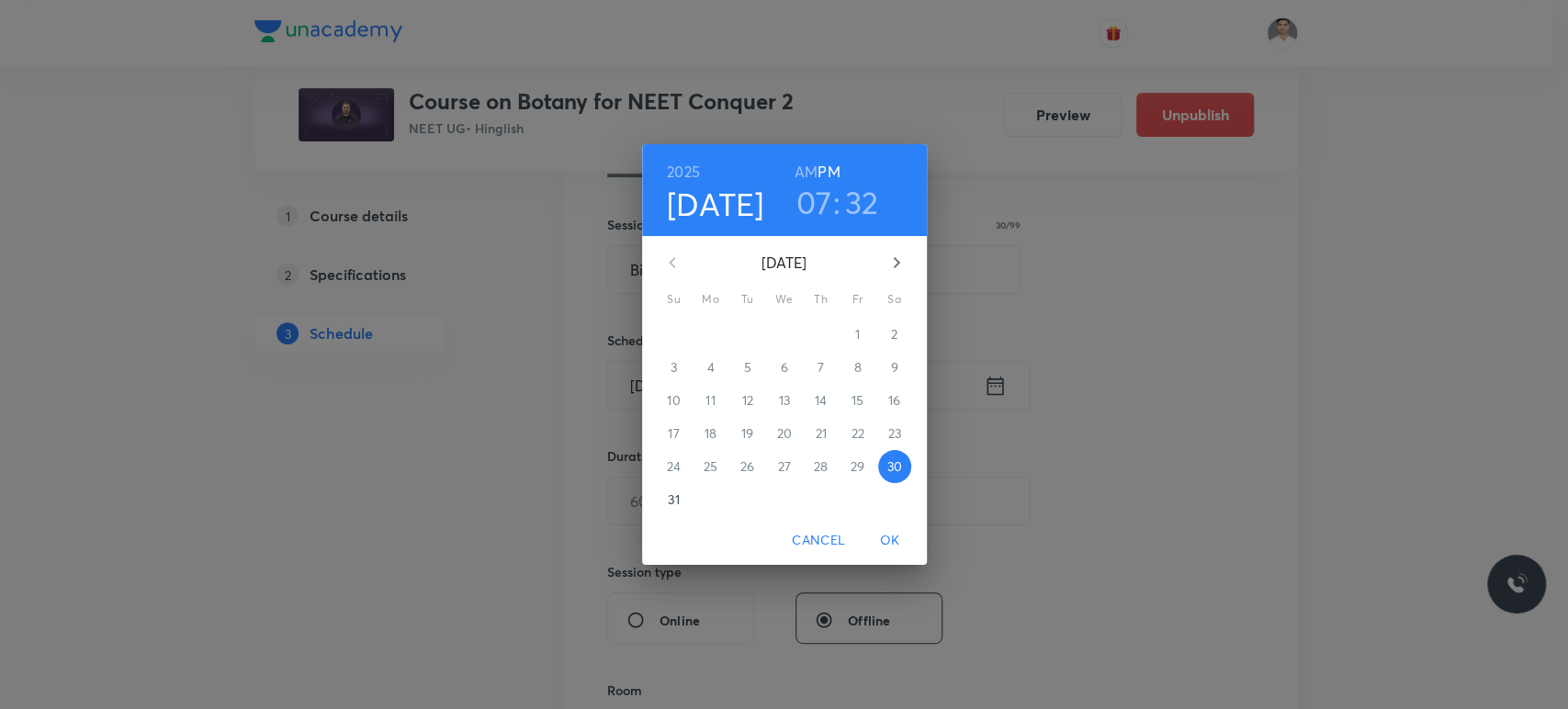
click at [891, 257] on icon "button" at bounding box center [897, 262] width 23 height 23
click at [897, 327] on p "6" at bounding box center [894, 334] width 8 height 19
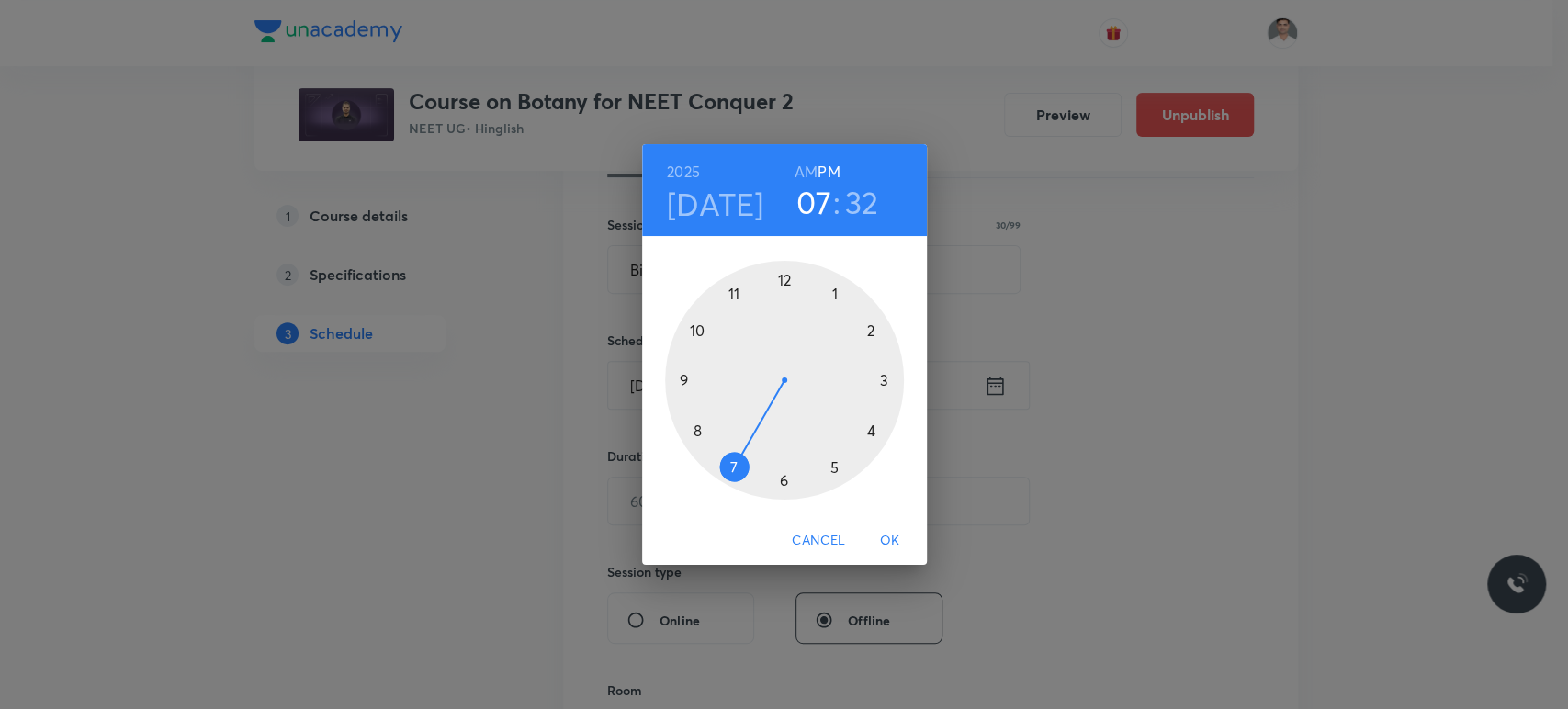
click at [800, 173] on h6 "AM" at bounding box center [806, 171] width 23 height 25
click at [686, 380] on div at bounding box center [784, 380] width 239 height 239
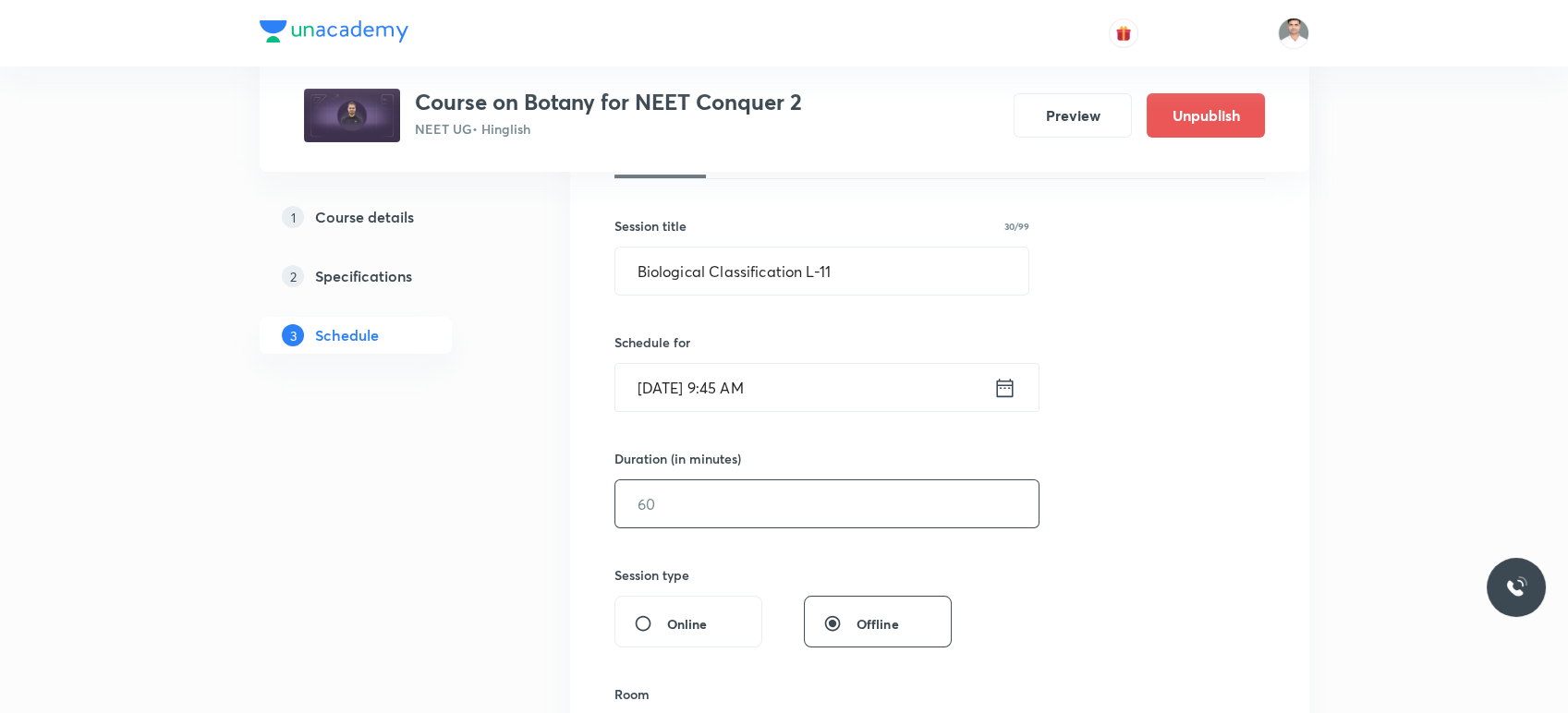
click at [747, 504] on input "text" at bounding box center [827, 504] width 424 height 47
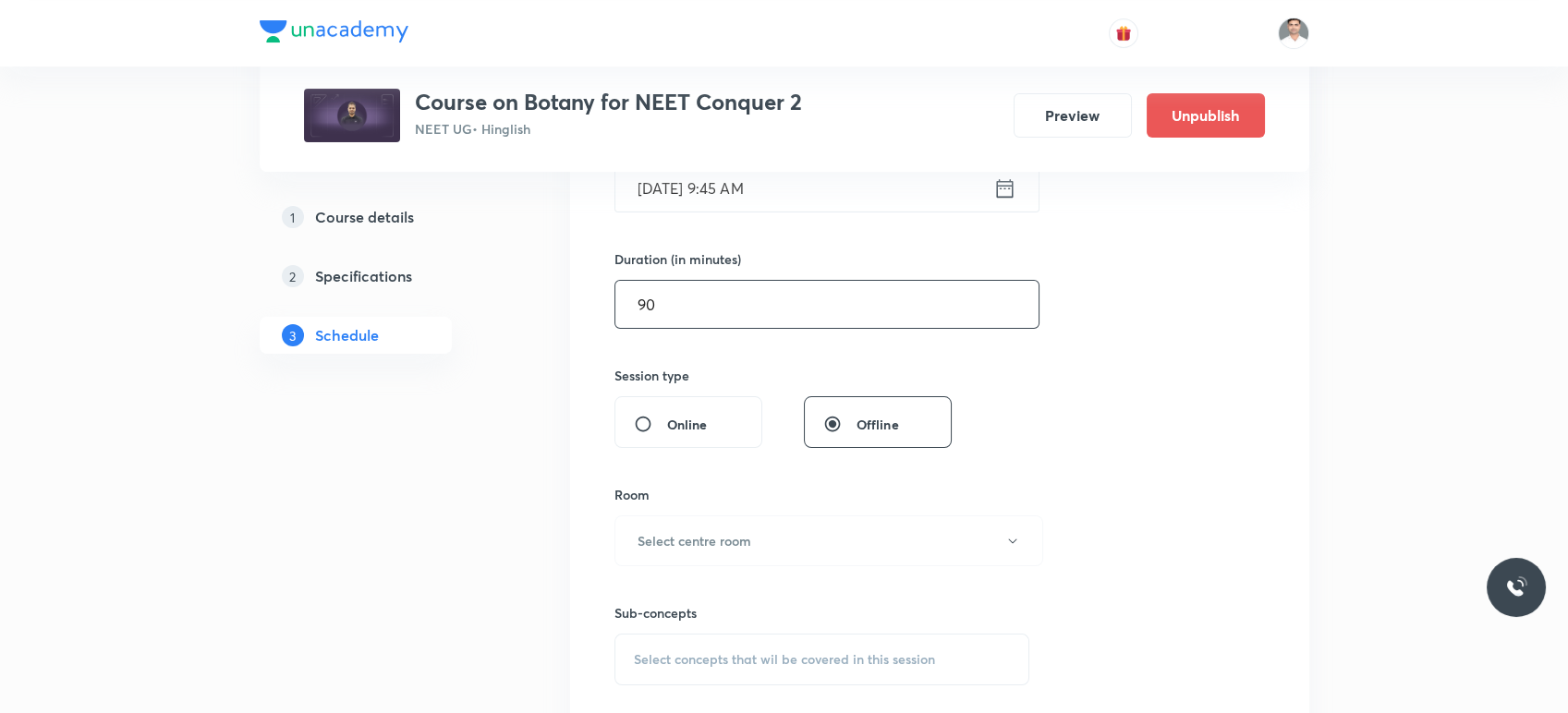
scroll to position [513, 0]
type input "90"
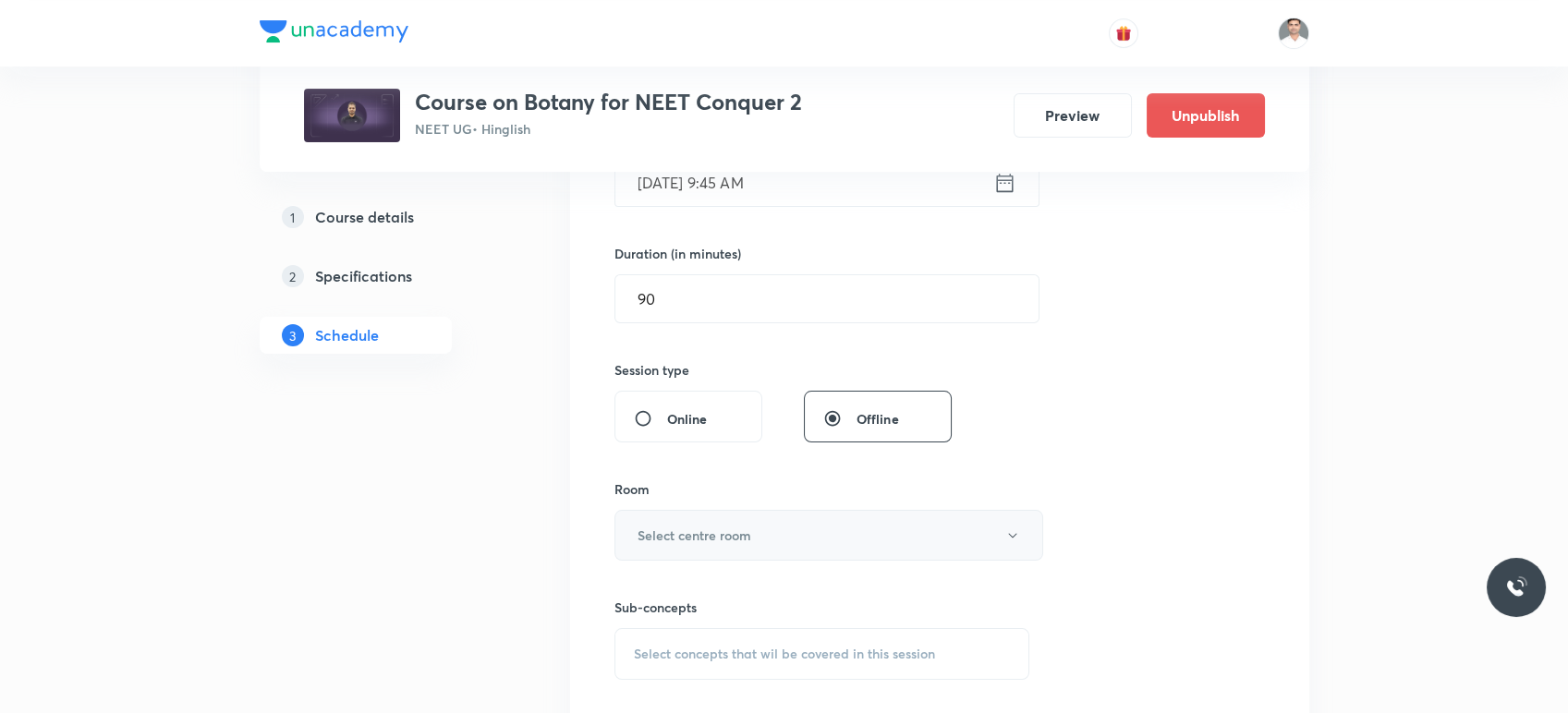
click at [845, 523] on button "Select centre room" at bounding box center [828, 536] width 428 height 51
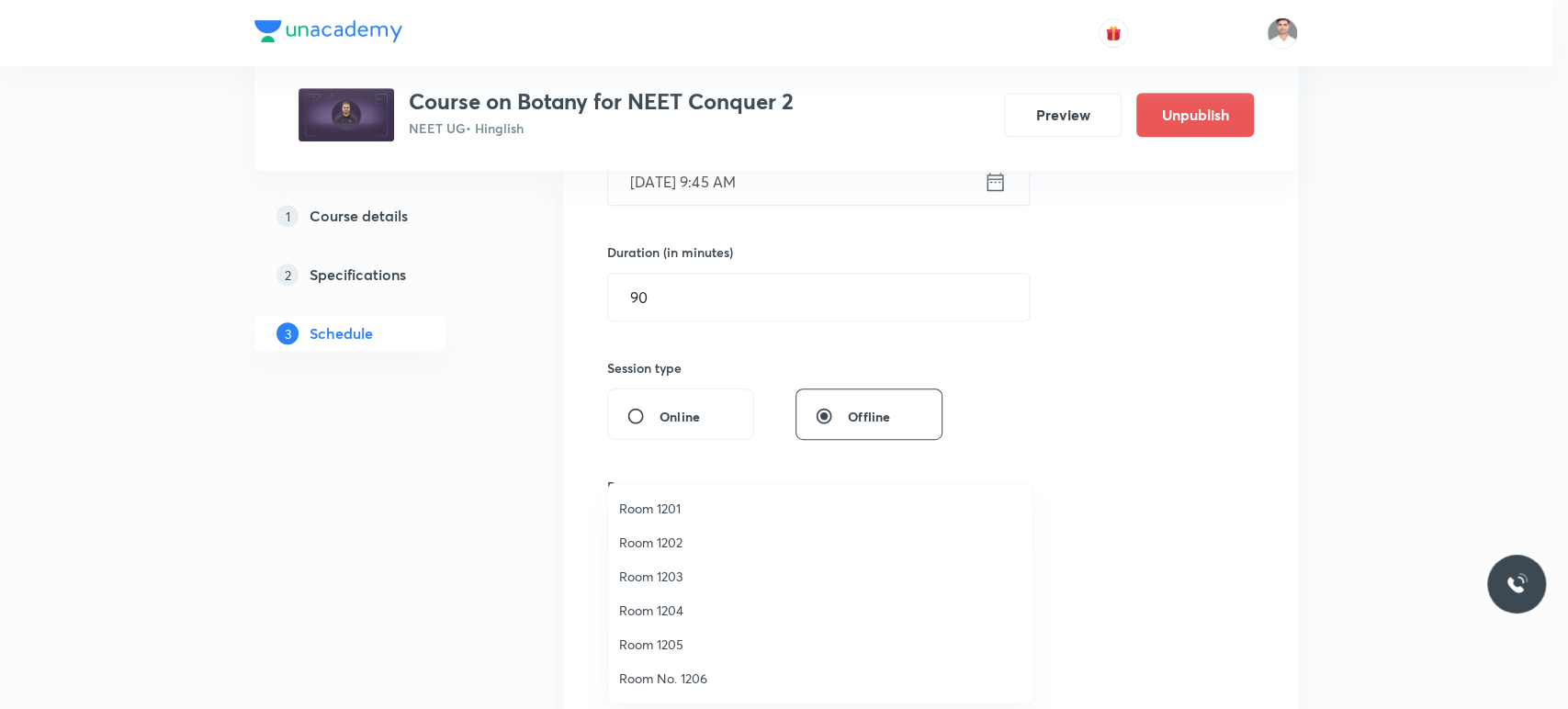
click at [676, 574] on span "Room 1203" at bounding box center [819, 577] width 402 height 20
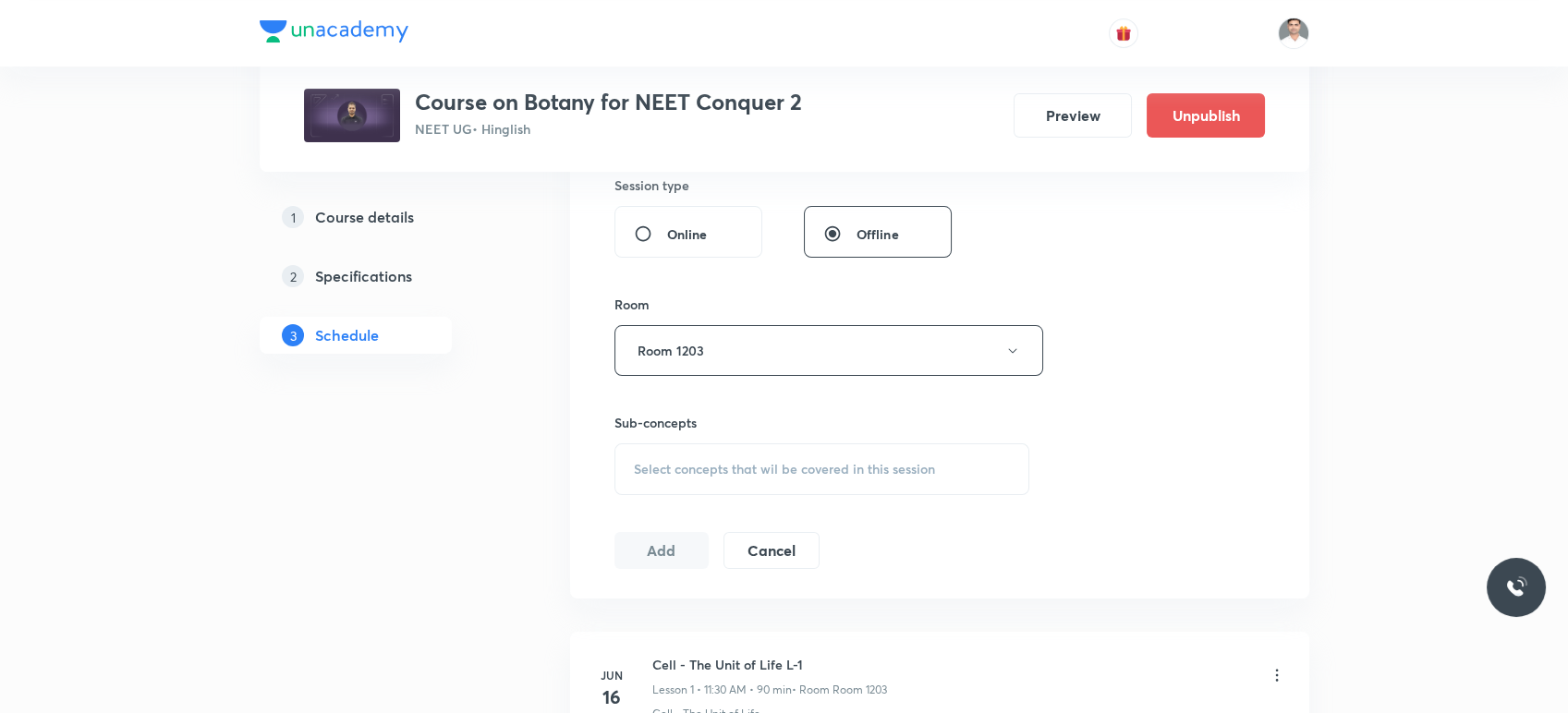
scroll to position [718, 0]
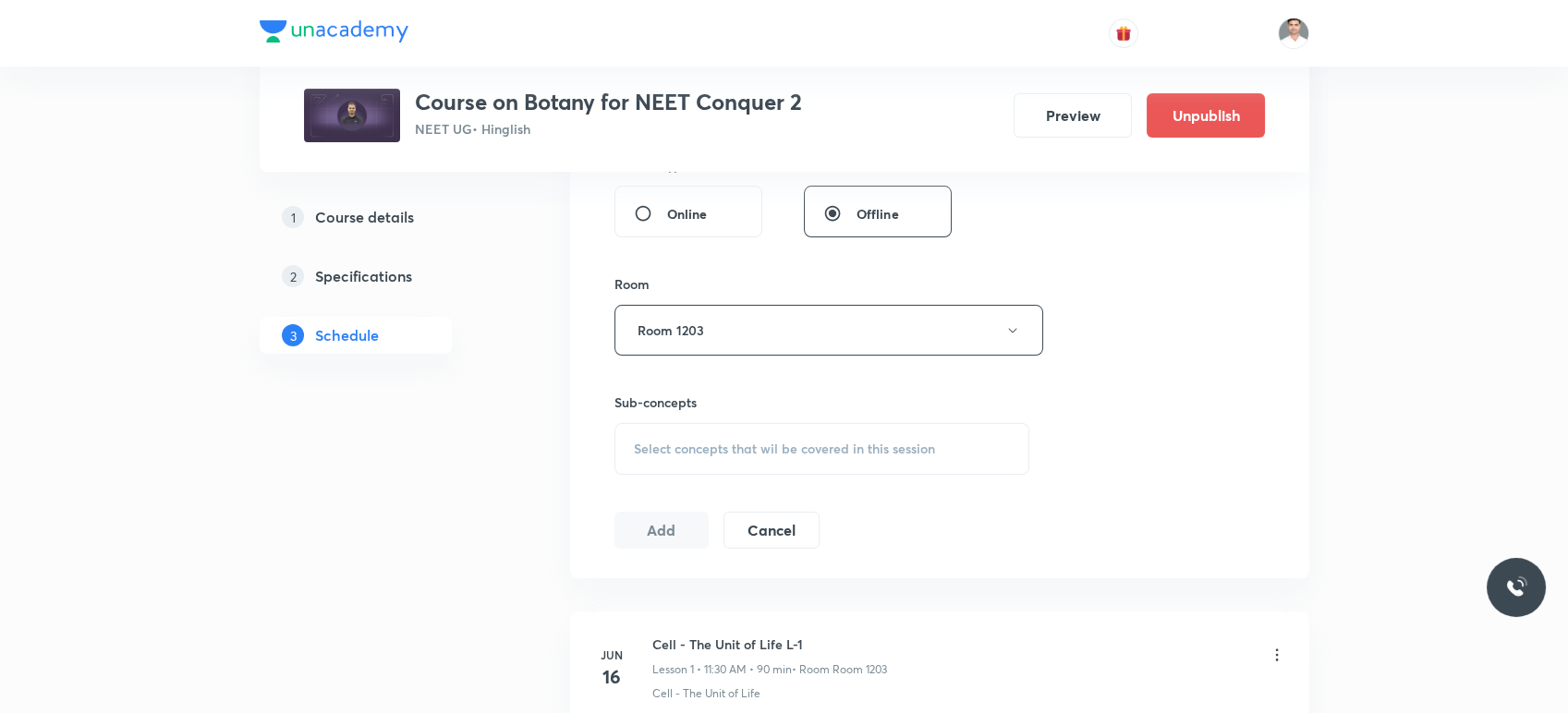
click at [731, 451] on span "Select concepts that wil be covered in this session" at bounding box center [785, 449] width 301 height 15
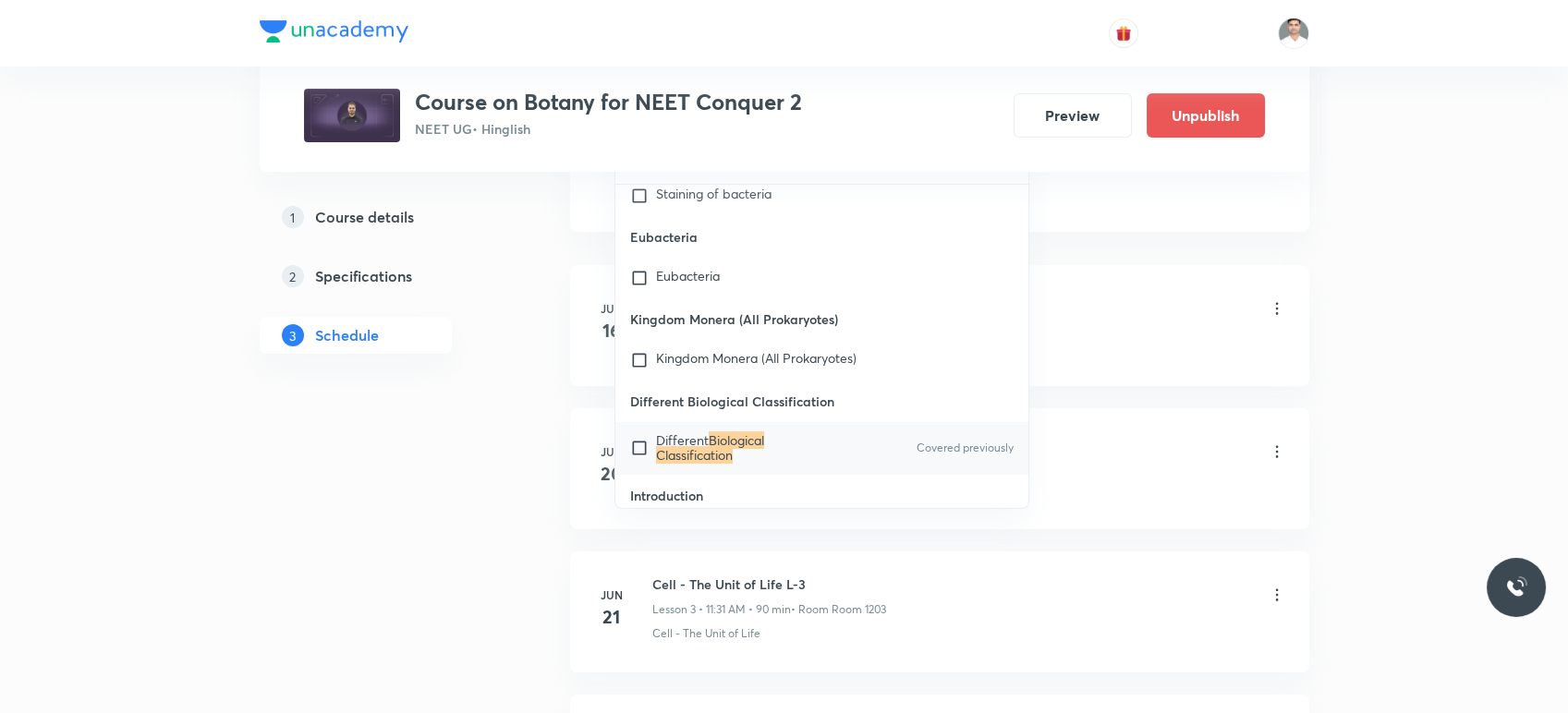
scroll to position [1026, 0]
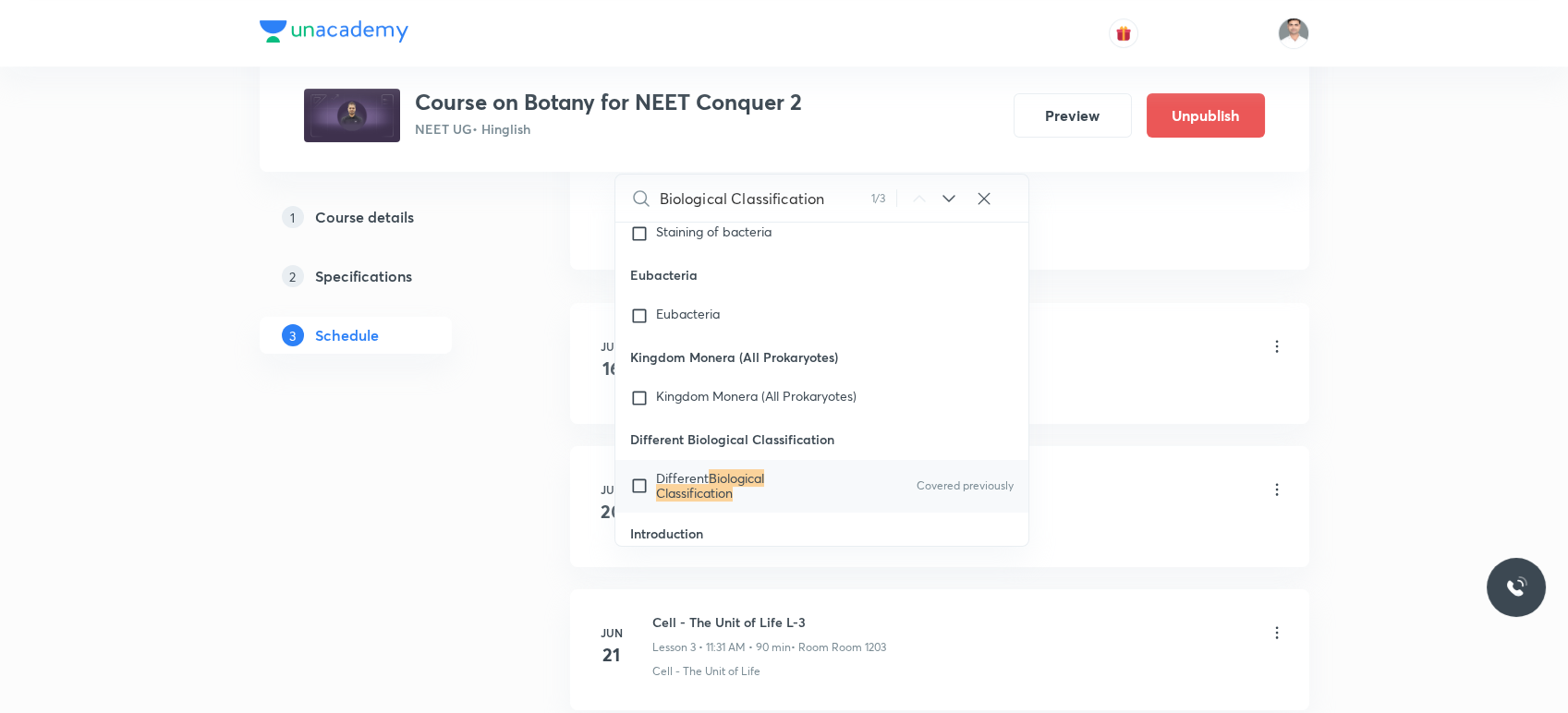
type input "Biological Classification"
click at [735, 470] on mark "Biological Classification" at bounding box center [710, 486] width 108 height 32
checkbox input "true"
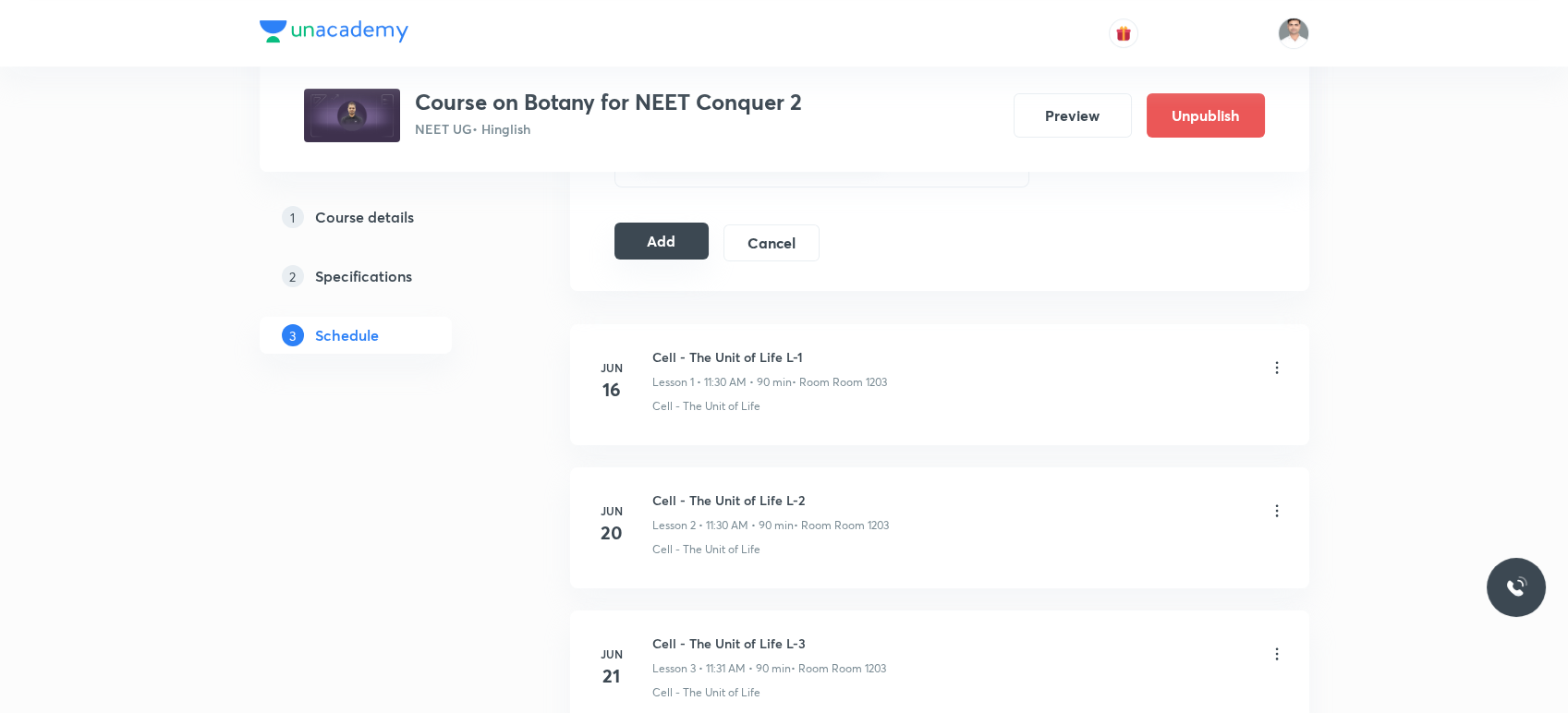
click at [681, 232] on button "Add" at bounding box center [662, 241] width 96 height 37
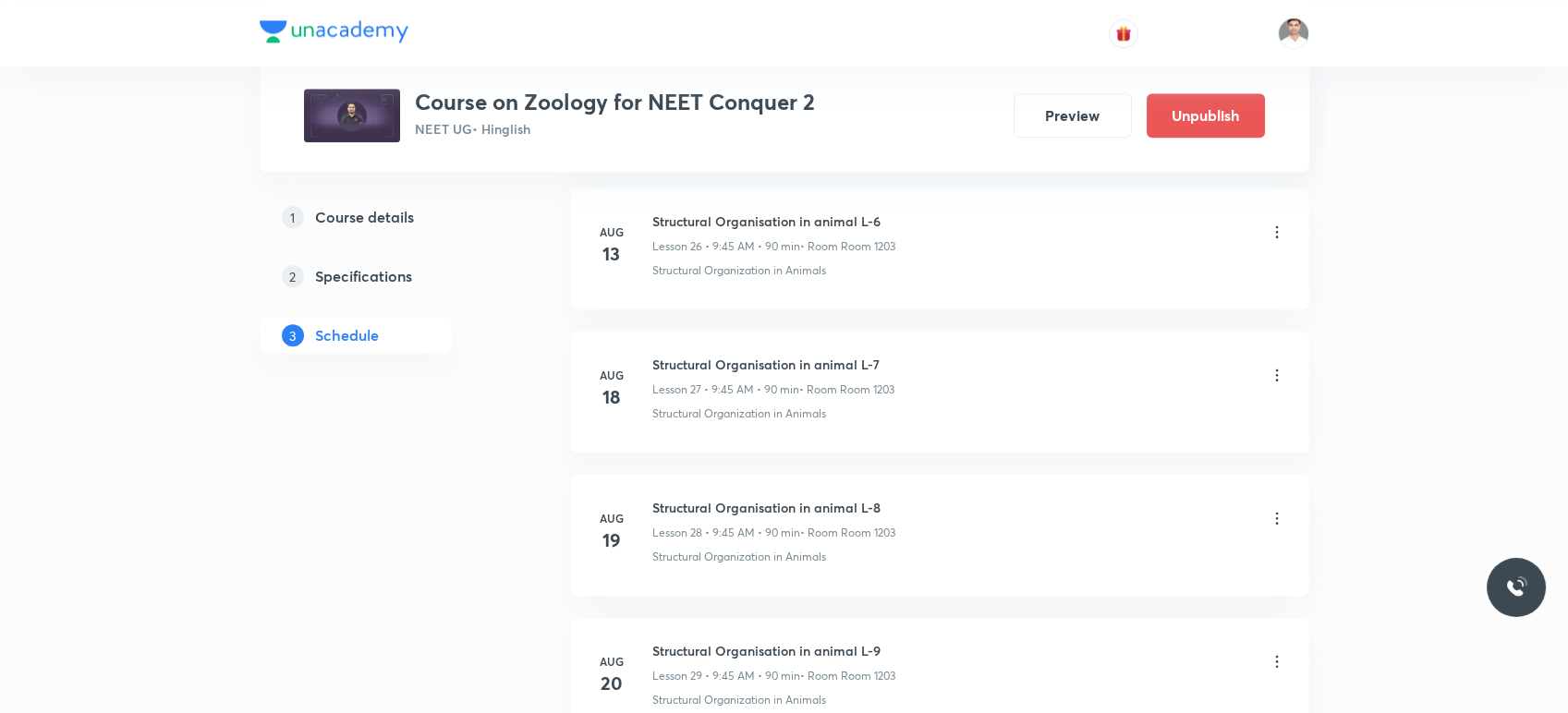
scroll to position [5485, 0]
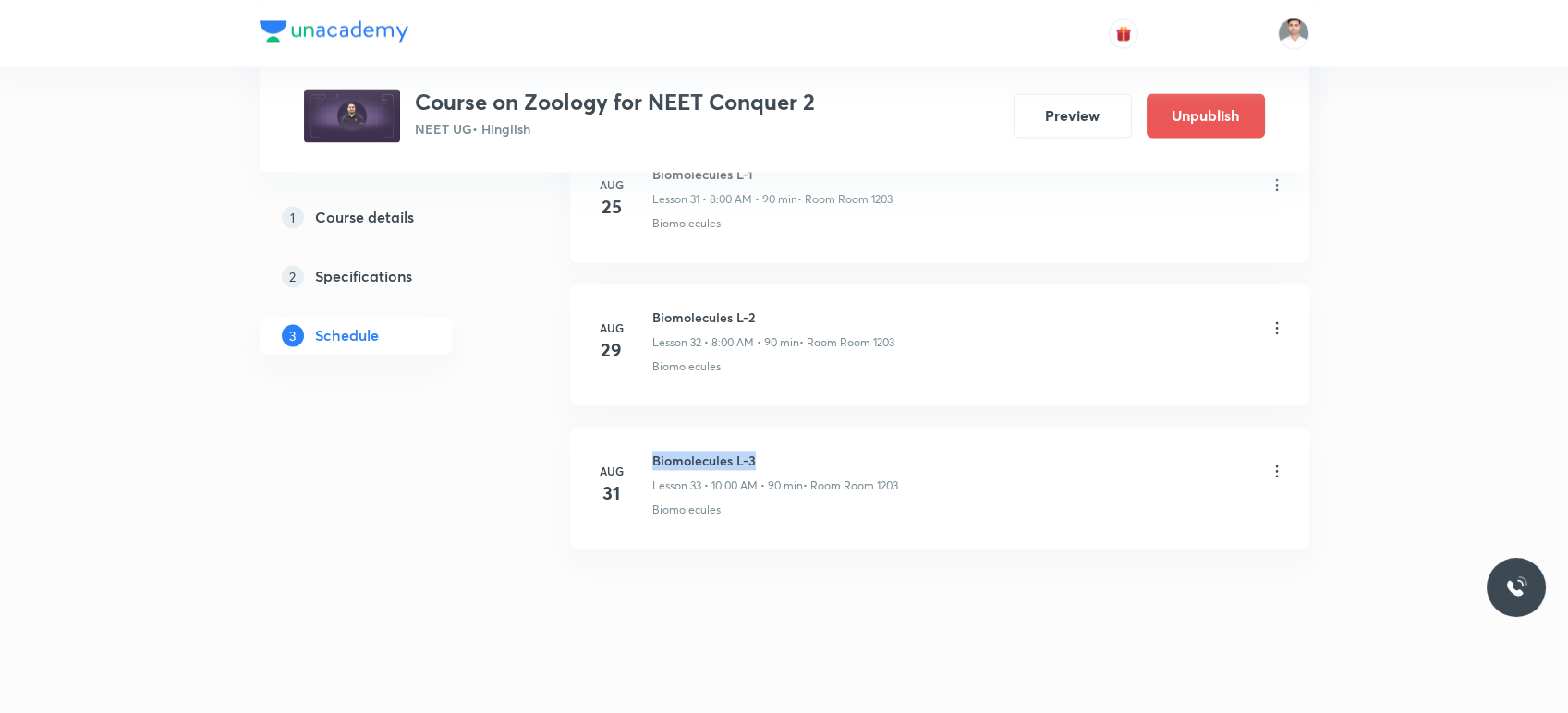
drag, startPoint x: 654, startPoint y: 452, endPoint x: 860, endPoint y: 462, distance: 206.2
click at [860, 462] on div "Biomolecules L-3 Lesson 33 • 10:00 AM • 90 min • Room Room 1203" at bounding box center [775, 473] width 246 height 43
copy h6 "Biomolecules L-3"
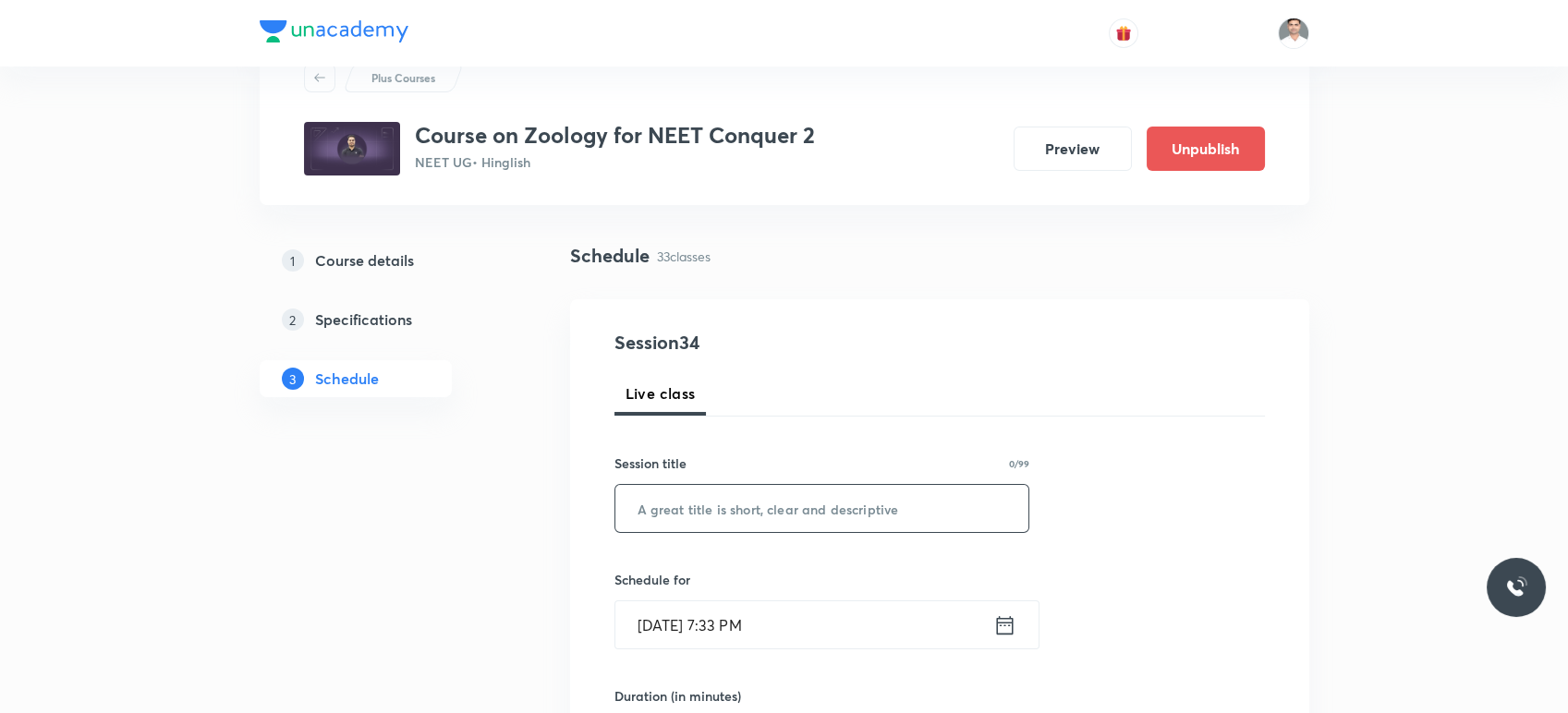
scroll to position [102, 0]
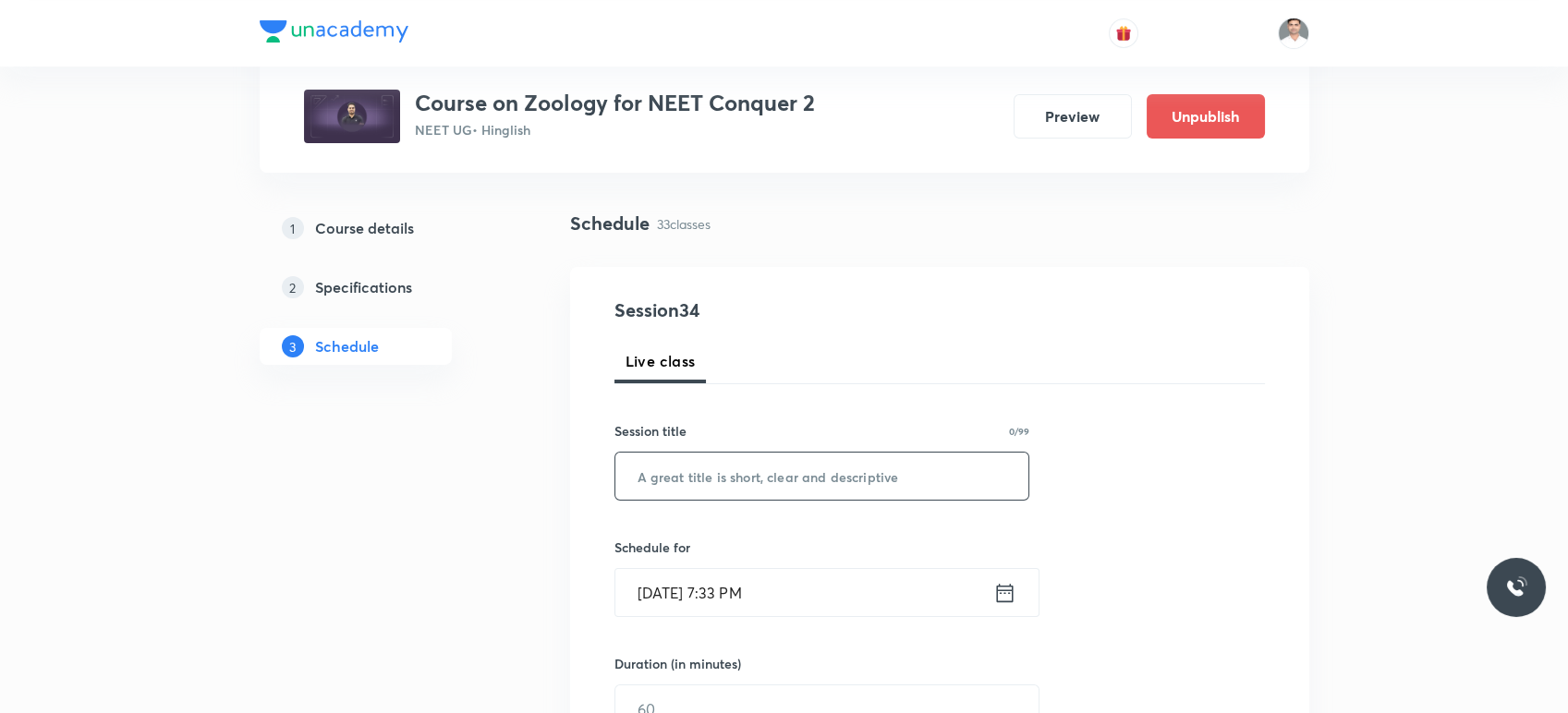
click at [769, 488] on input "text" at bounding box center [822, 477] width 414 height 47
paste input "Biomolecules L-3"
type input "Biomolecules L-4"
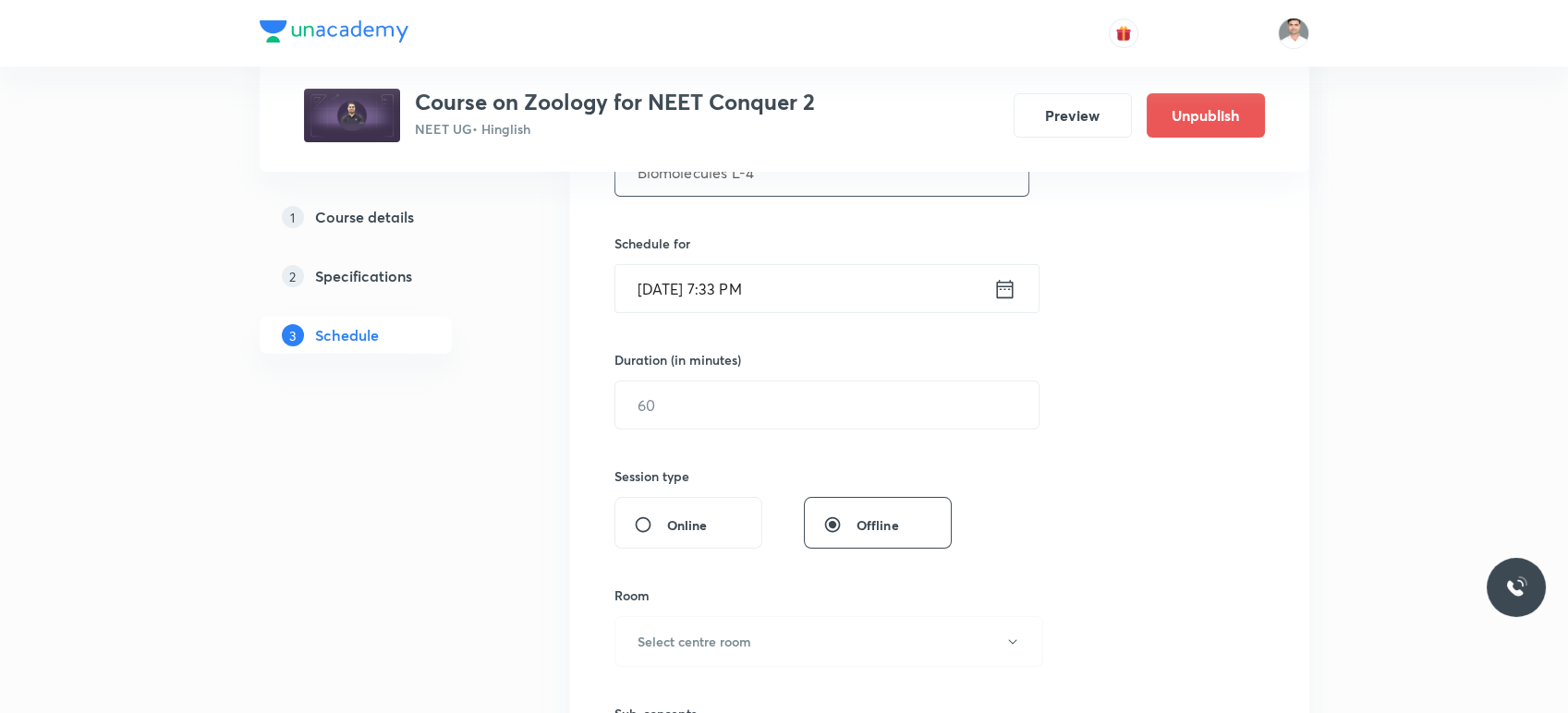
scroll to position [411, 0]
click at [996, 279] on icon at bounding box center [1004, 285] width 17 height 19
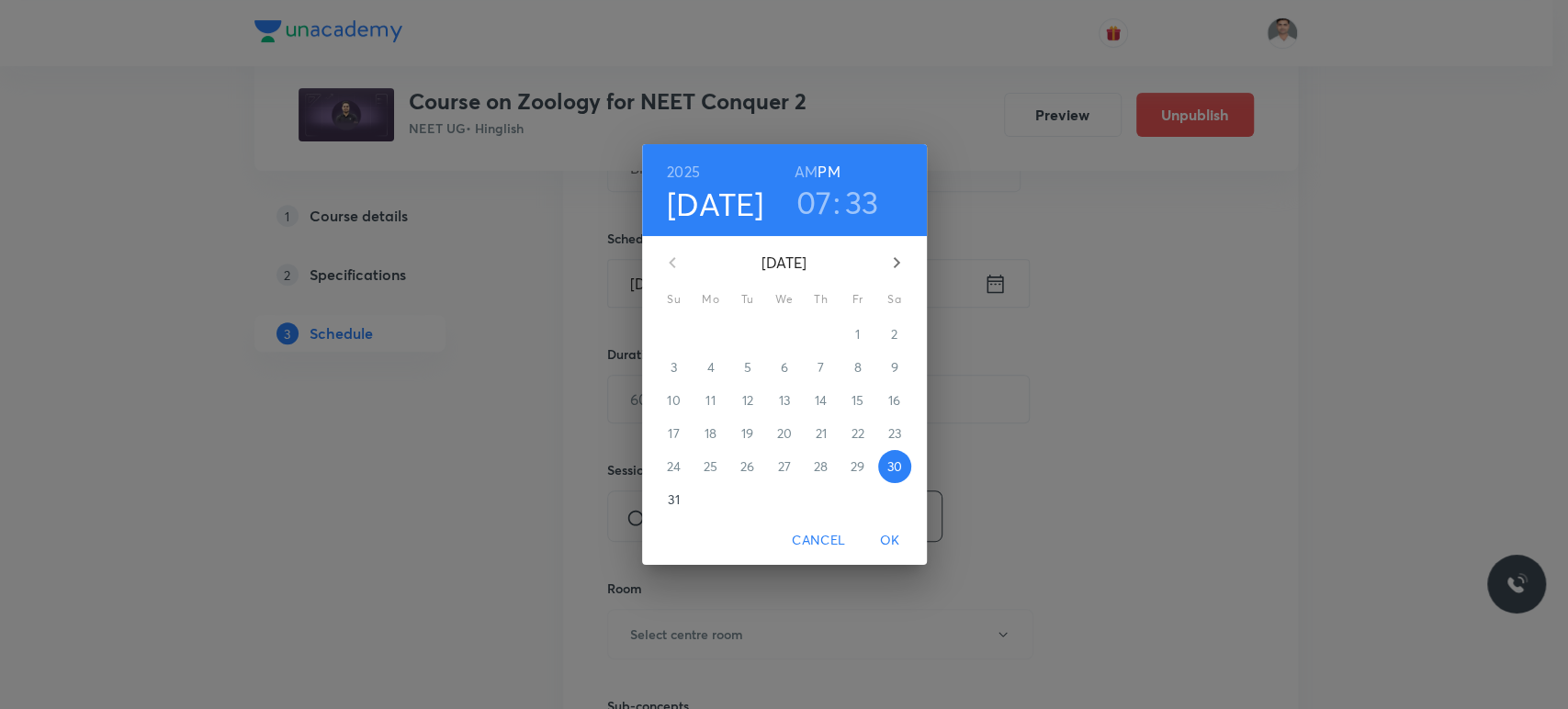
click at [896, 260] on icon "button" at bounding box center [896, 262] width 7 height 11
click at [706, 327] on span "1" at bounding box center [711, 334] width 33 height 19
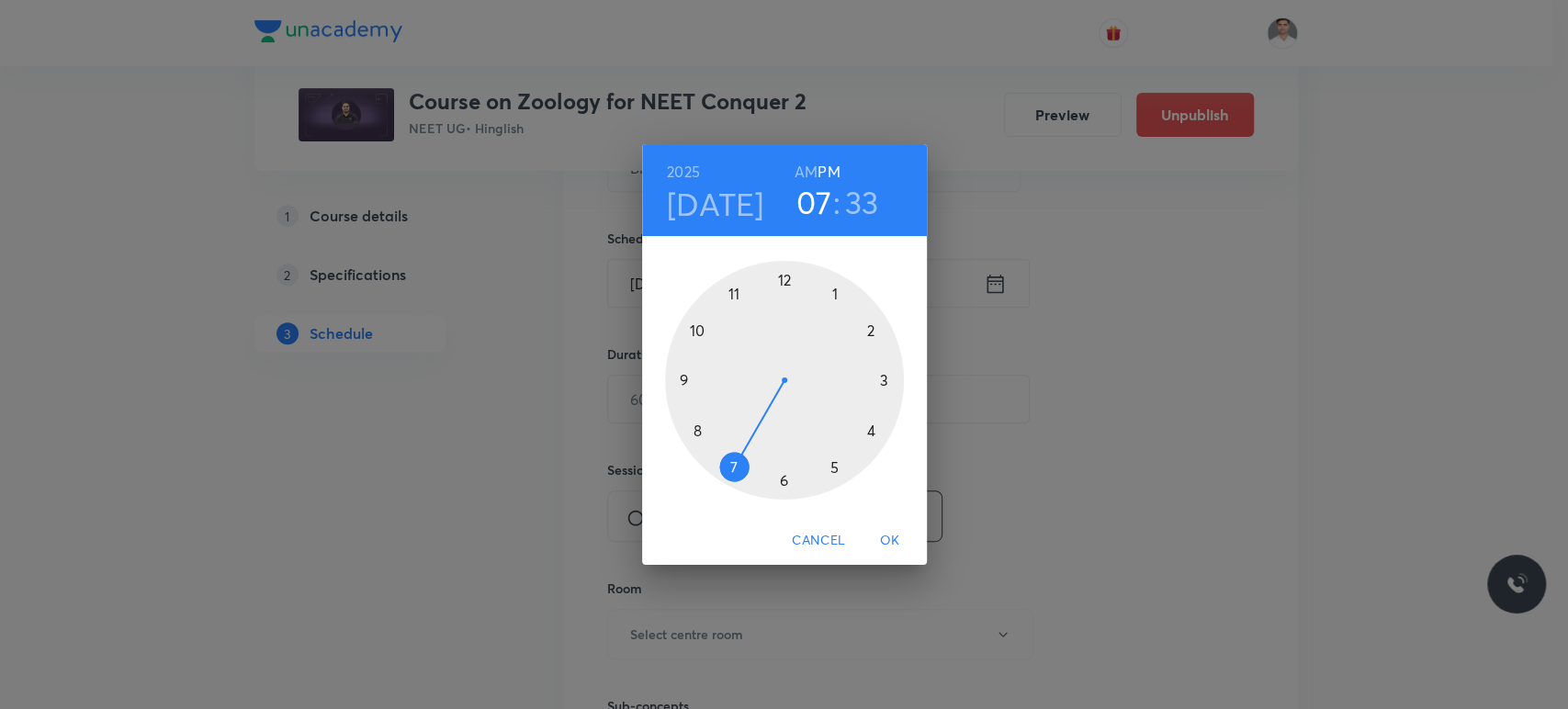
click at [795, 171] on h6 "AM" at bounding box center [806, 171] width 23 height 25
click at [683, 380] on div at bounding box center [784, 380] width 239 height 239
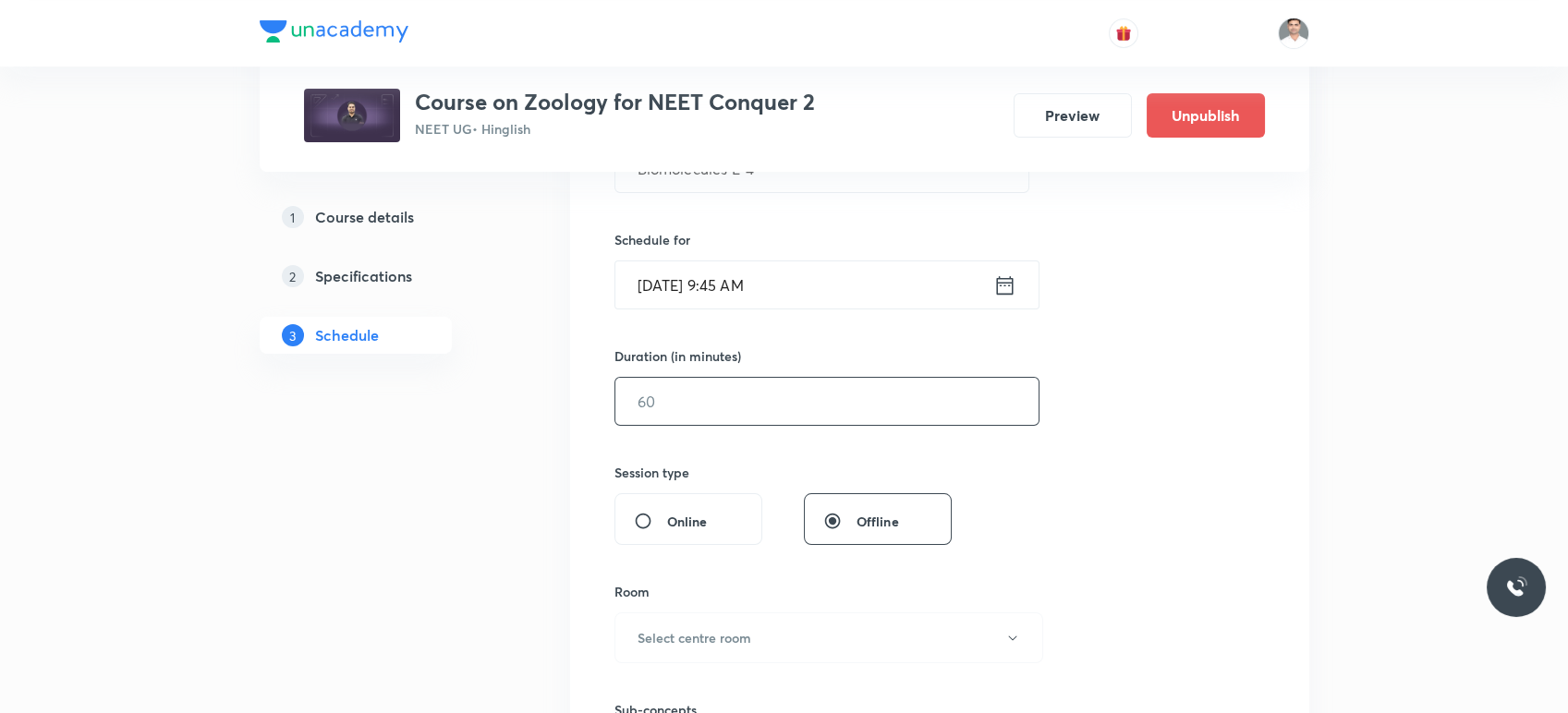
drag, startPoint x: 723, startPoint y: 407, endPoint x: 1278, endPoint y: 449, distance: 556.6
click at [724, 406] on input "text" at bounding box center [827, 402] width 424 height 47
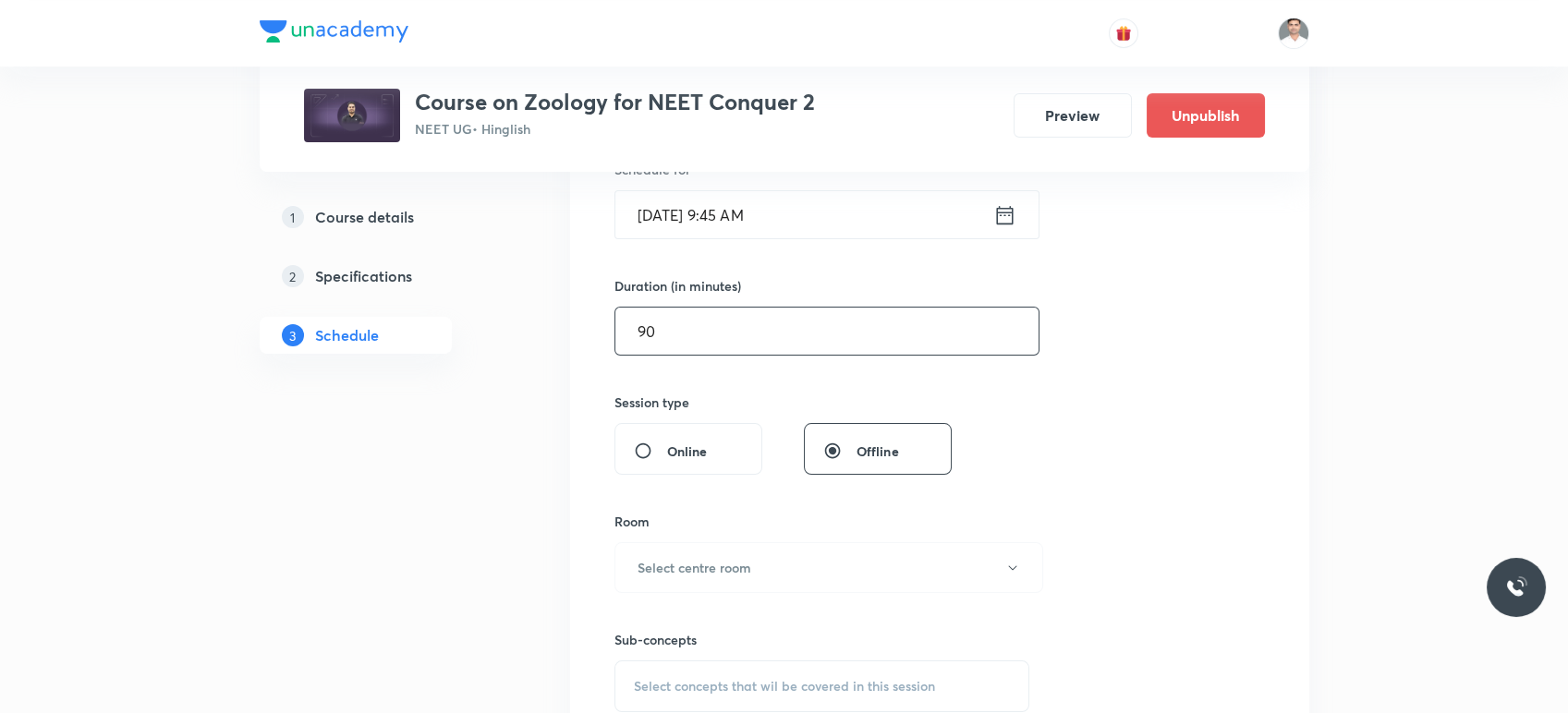
scroll to position [616, 0]
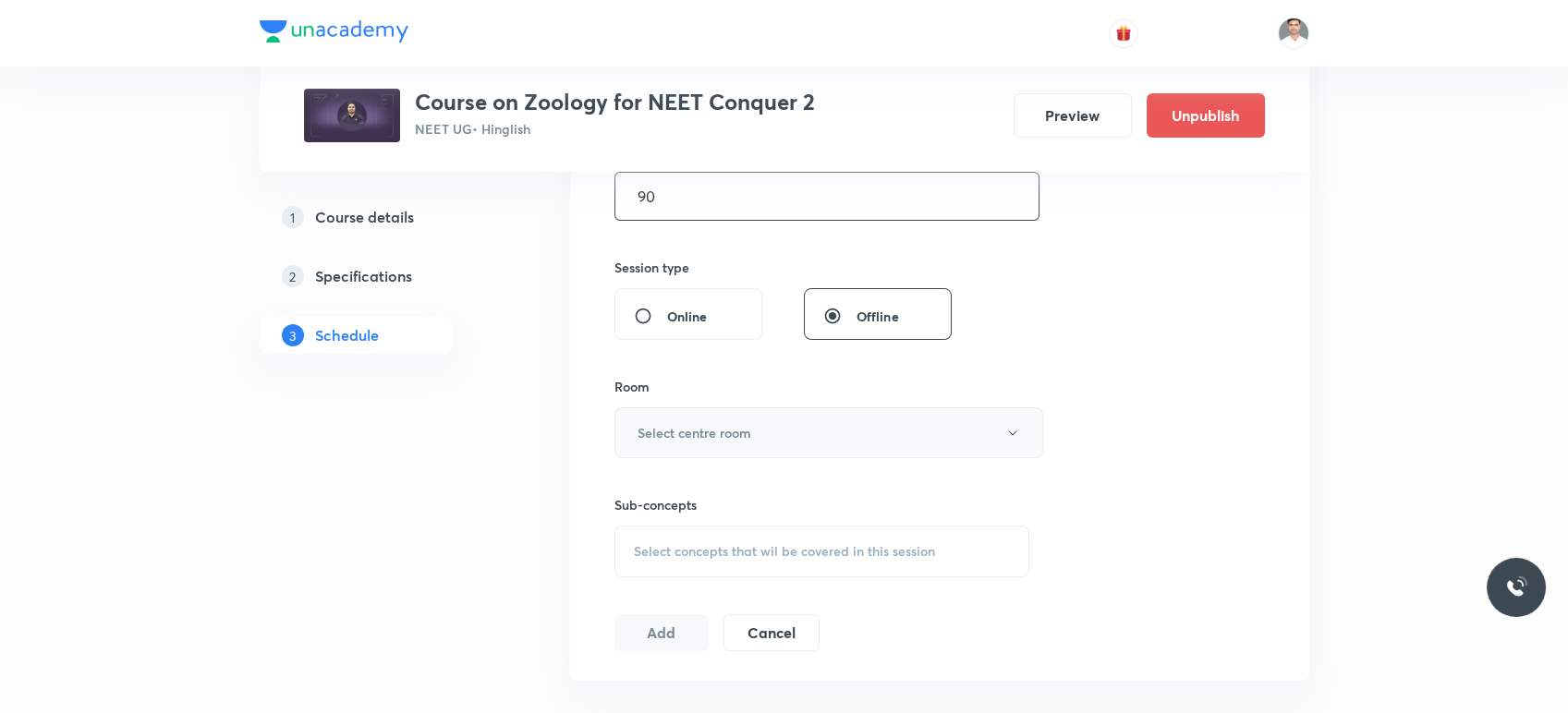
type input "90"
click at [816, 427] on button "Select centre room" at bounding box center [828, 433] width 428 height 51
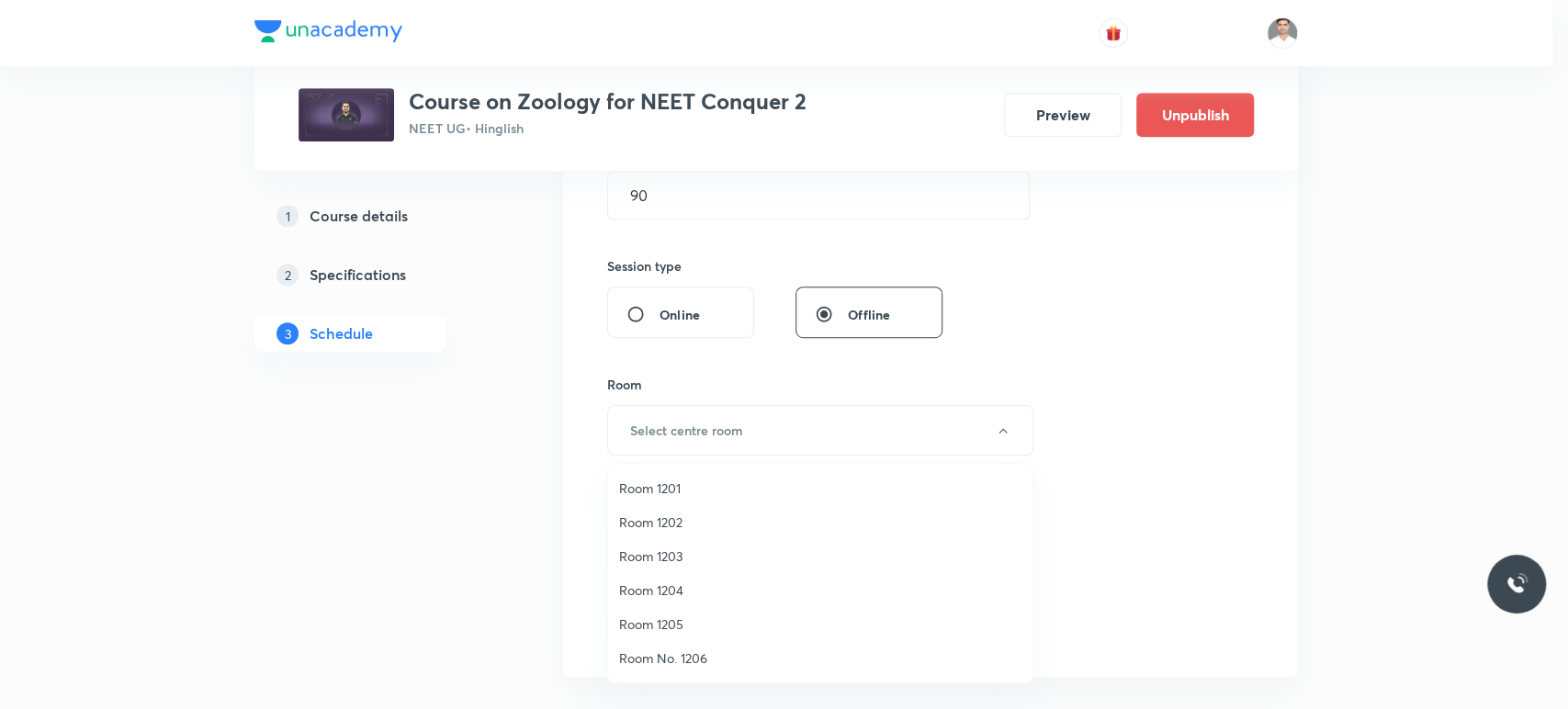
click at [640, 554] on span "Room 1203" at bounding box center [819, 556] width 402 height 20
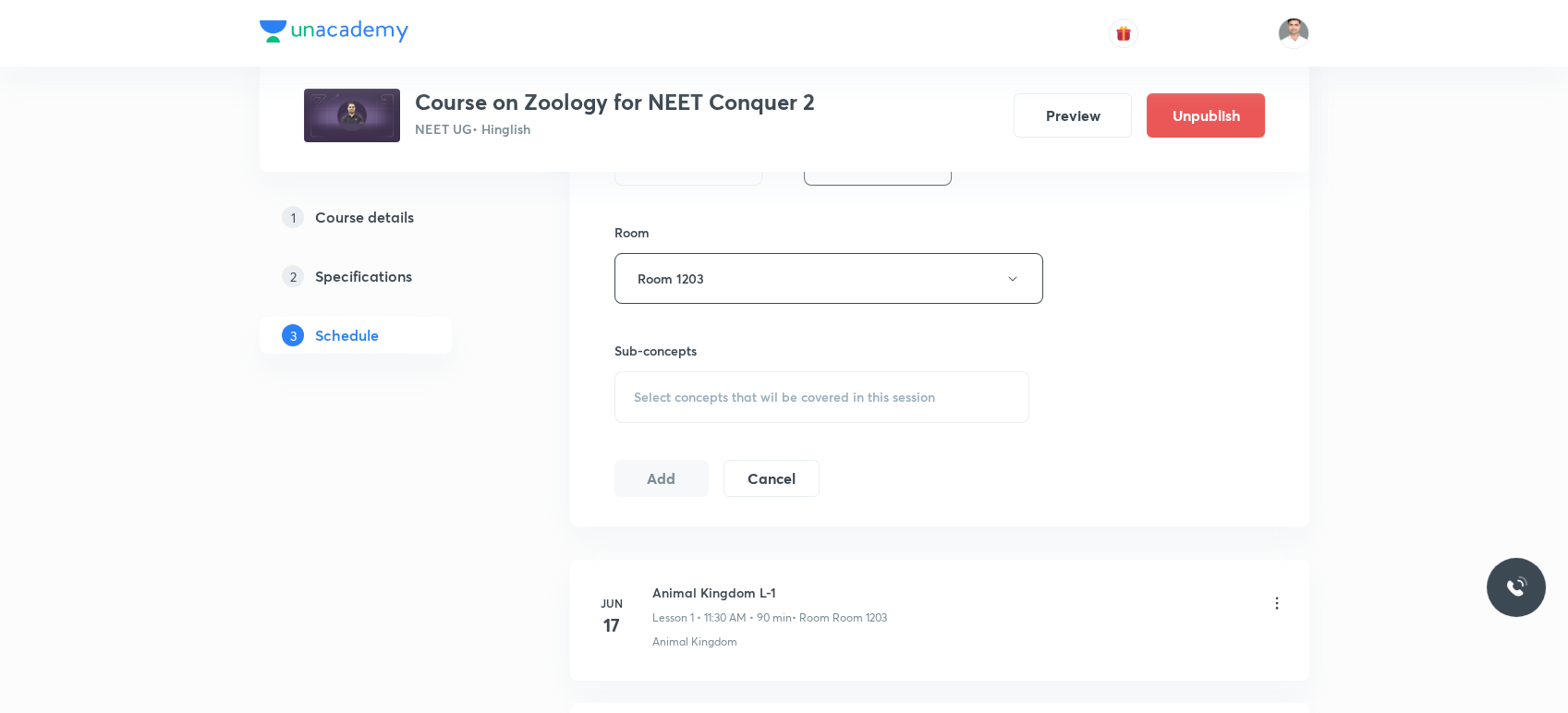
scroll to position [820, 0]
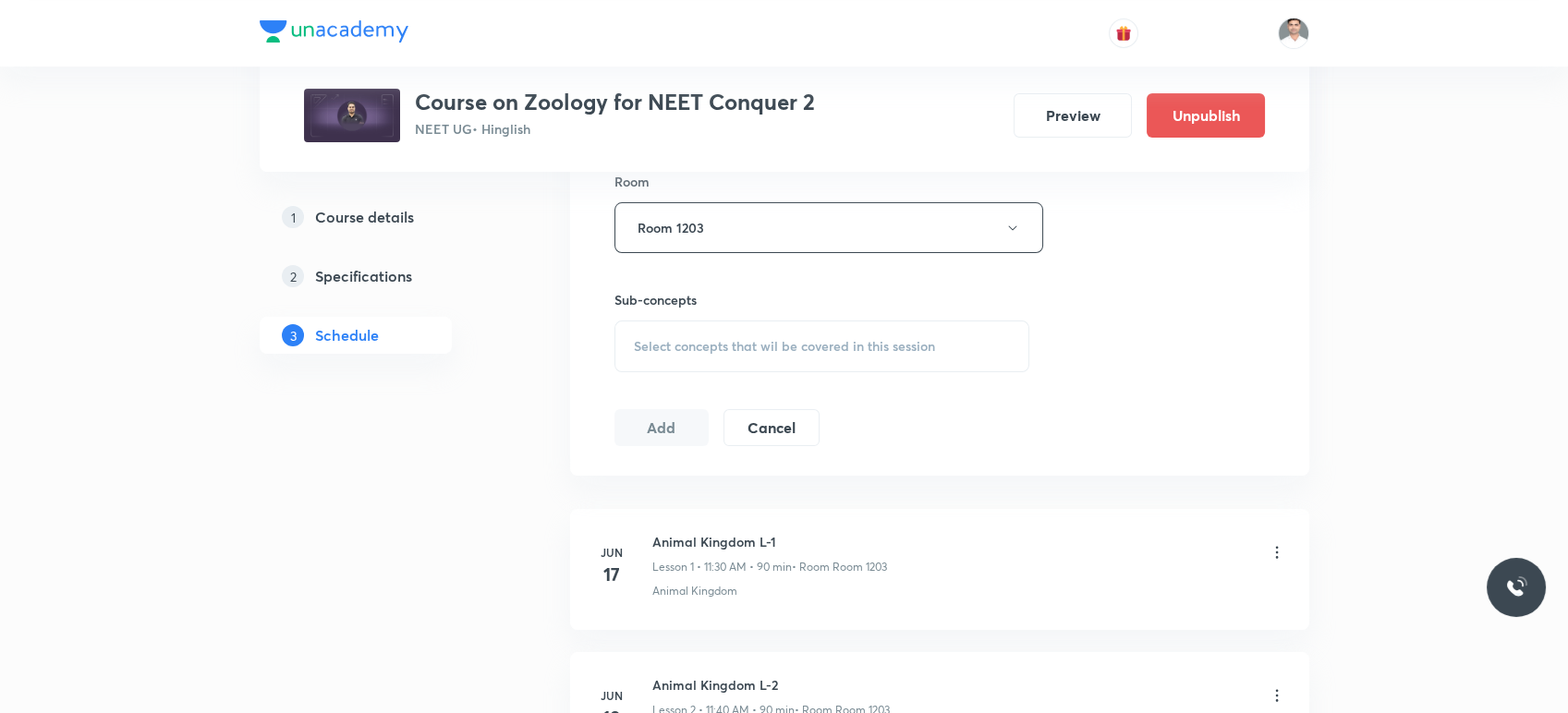
click at [724, 348] on span "Select concepts that wil be covered in this session" at bounding box center [785, 346] width 301 height 15
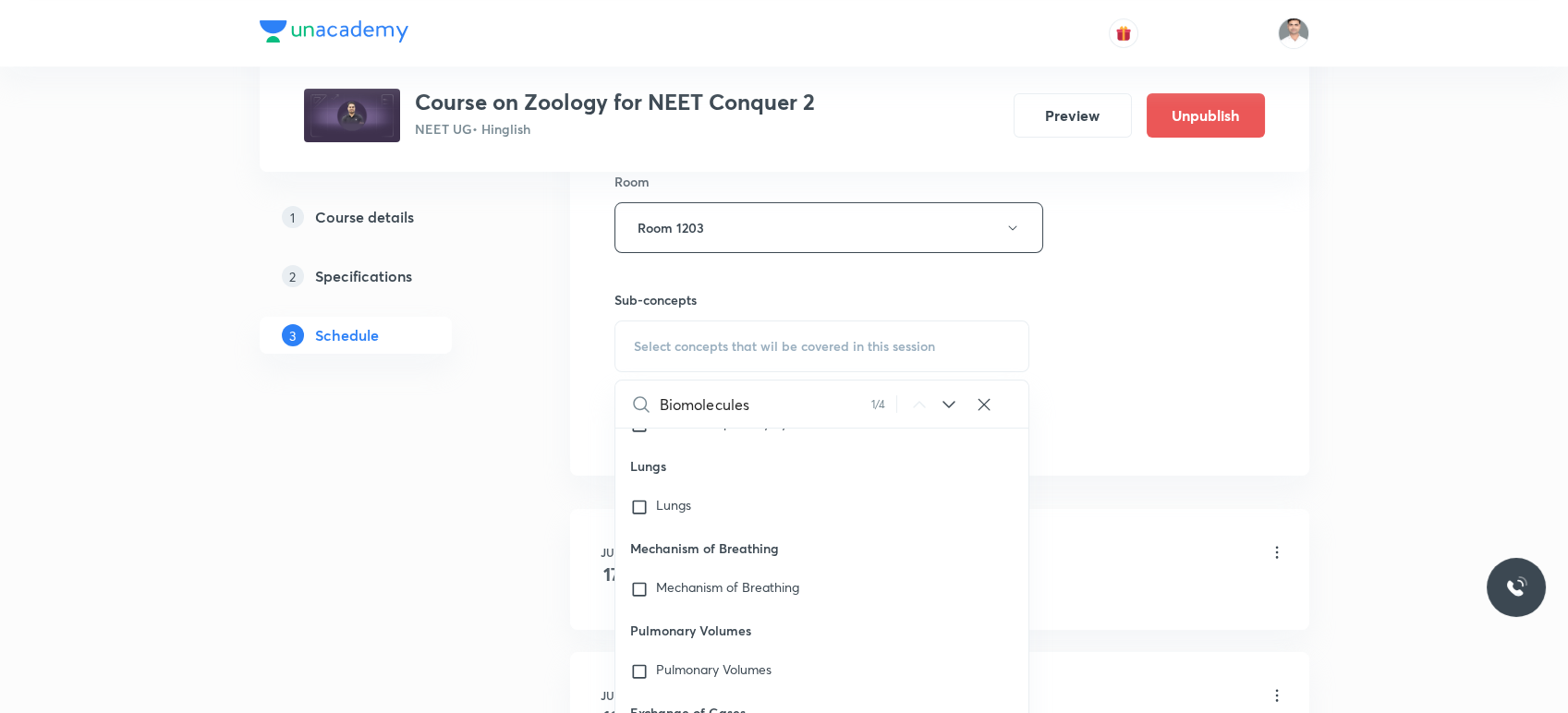
scroll to position [75676, 0]
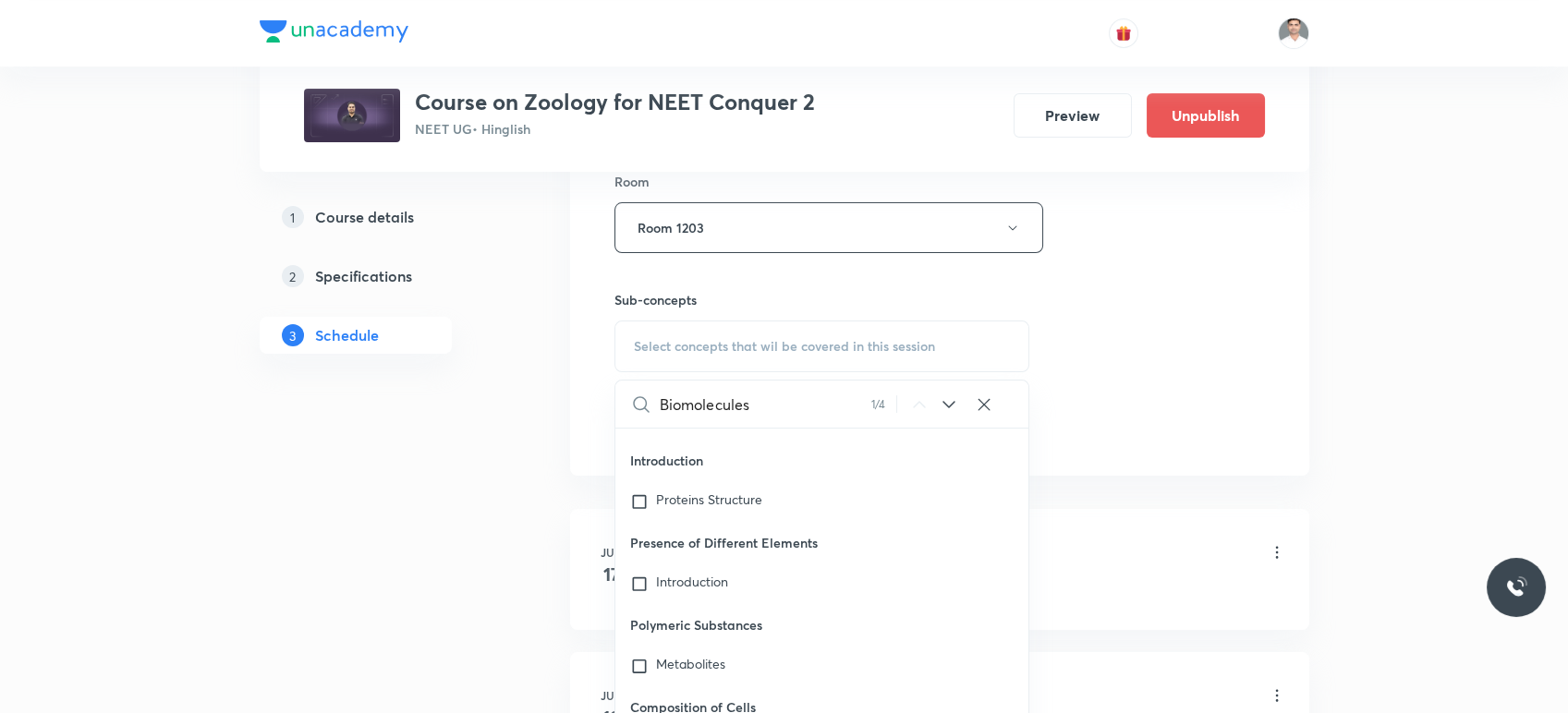
type input "Biomolecules"
checkbox input "true"
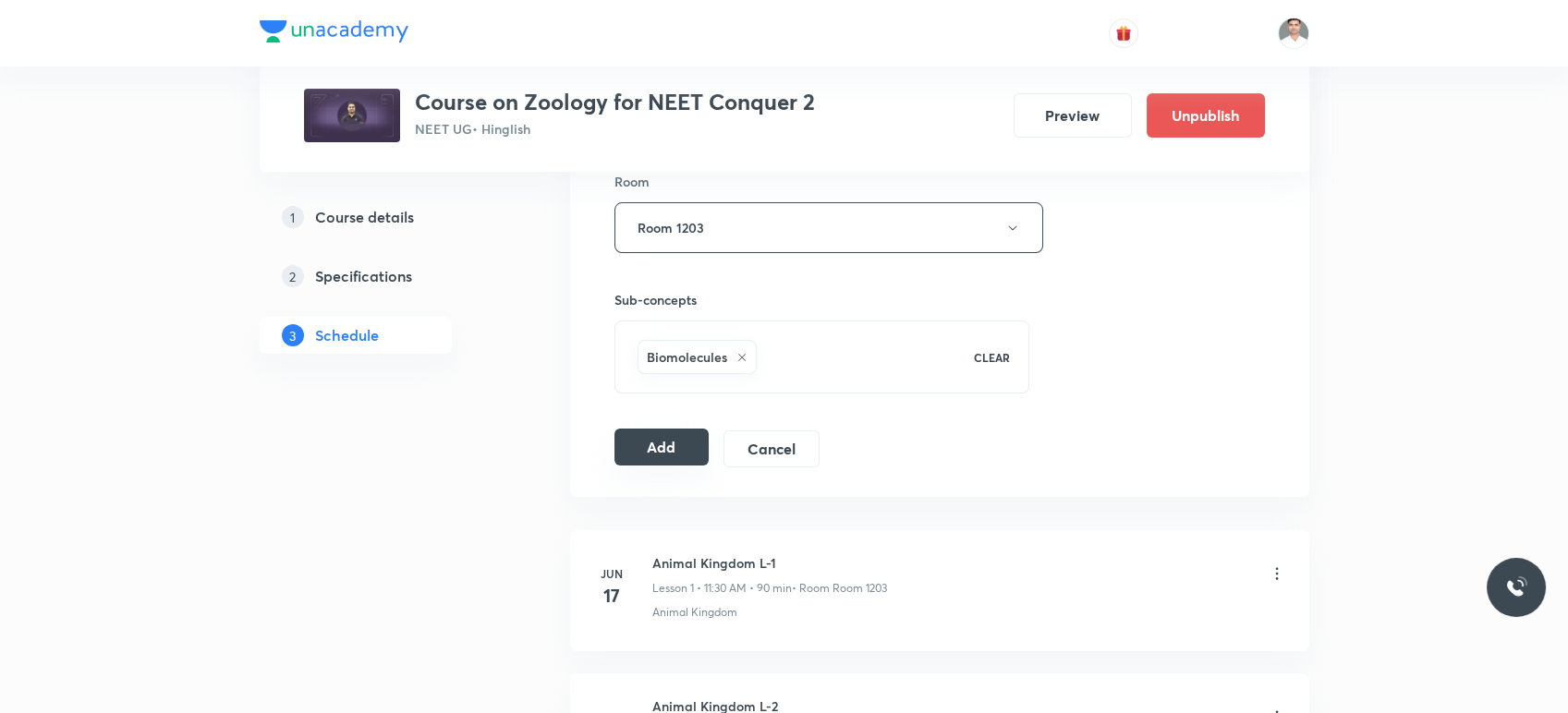
click at [663, 448] on button "Add" at bounding box center [662, 447] width 96 height 37
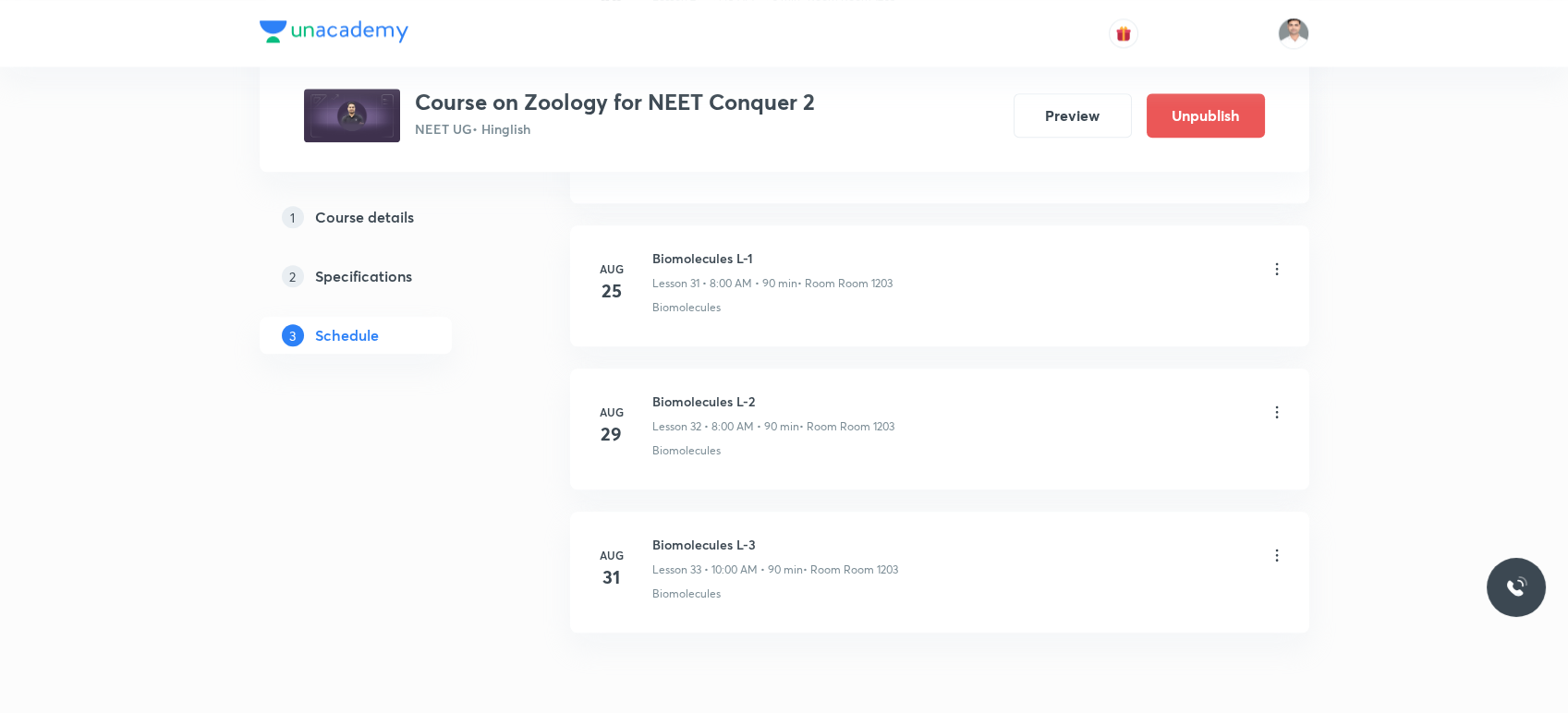
scroll to position [4637, 0]
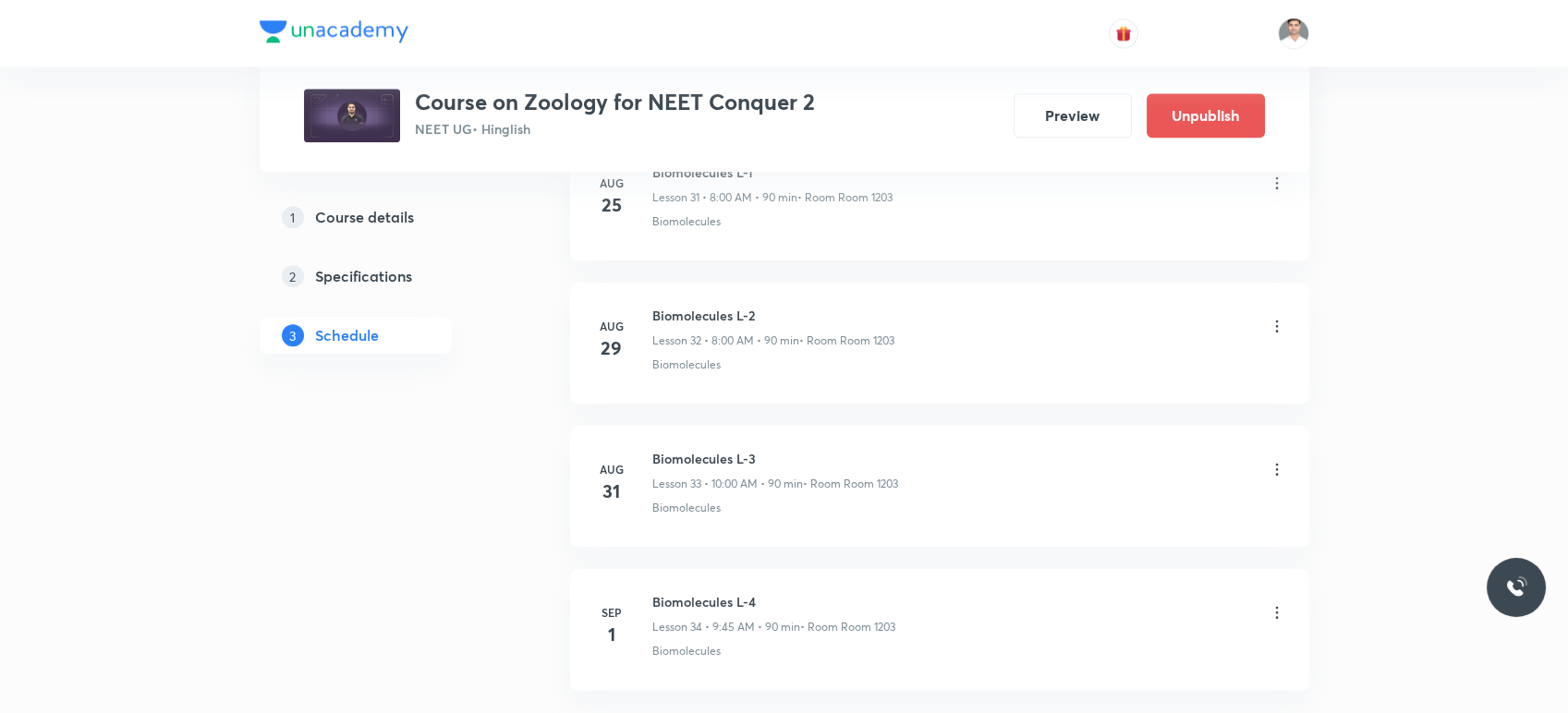
click at [653, 449] on h6 "Biomolecules L-3" at bounding box center [775, 459] width 246 height 20
drag, startPoint x: 654, startPoint y: 589, endPoint x: 829, endPoint y: 582, distance: 175.1
click at [829, 582] on li "[DATE] Biomolecules L-4 Lesson 34 • 9:45 AM • 90 min • Room Room 1203 Biomolecu…" at bounding box center [940, 629] width 740 height 121
copy h6 "Biomolecules L-4"
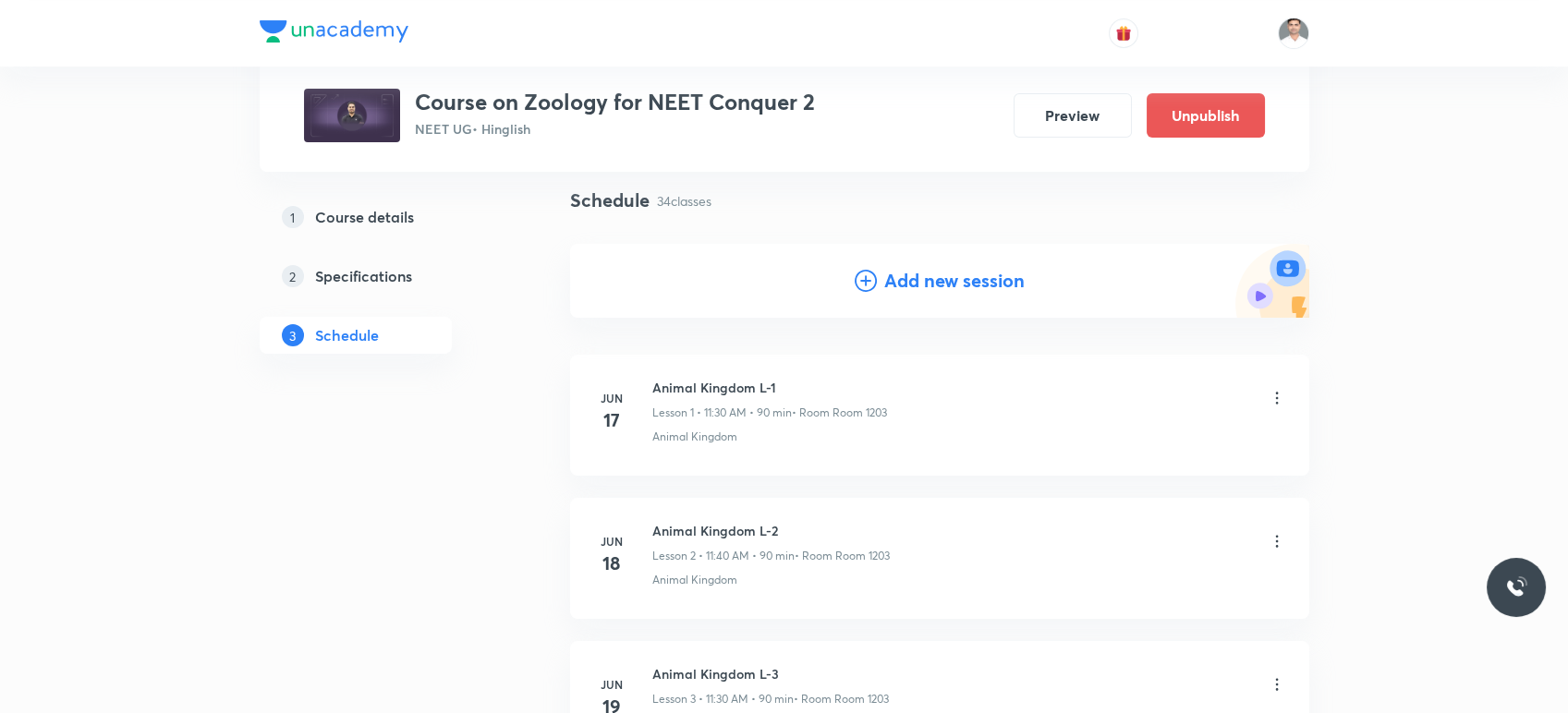
scroll to position [0, 0]
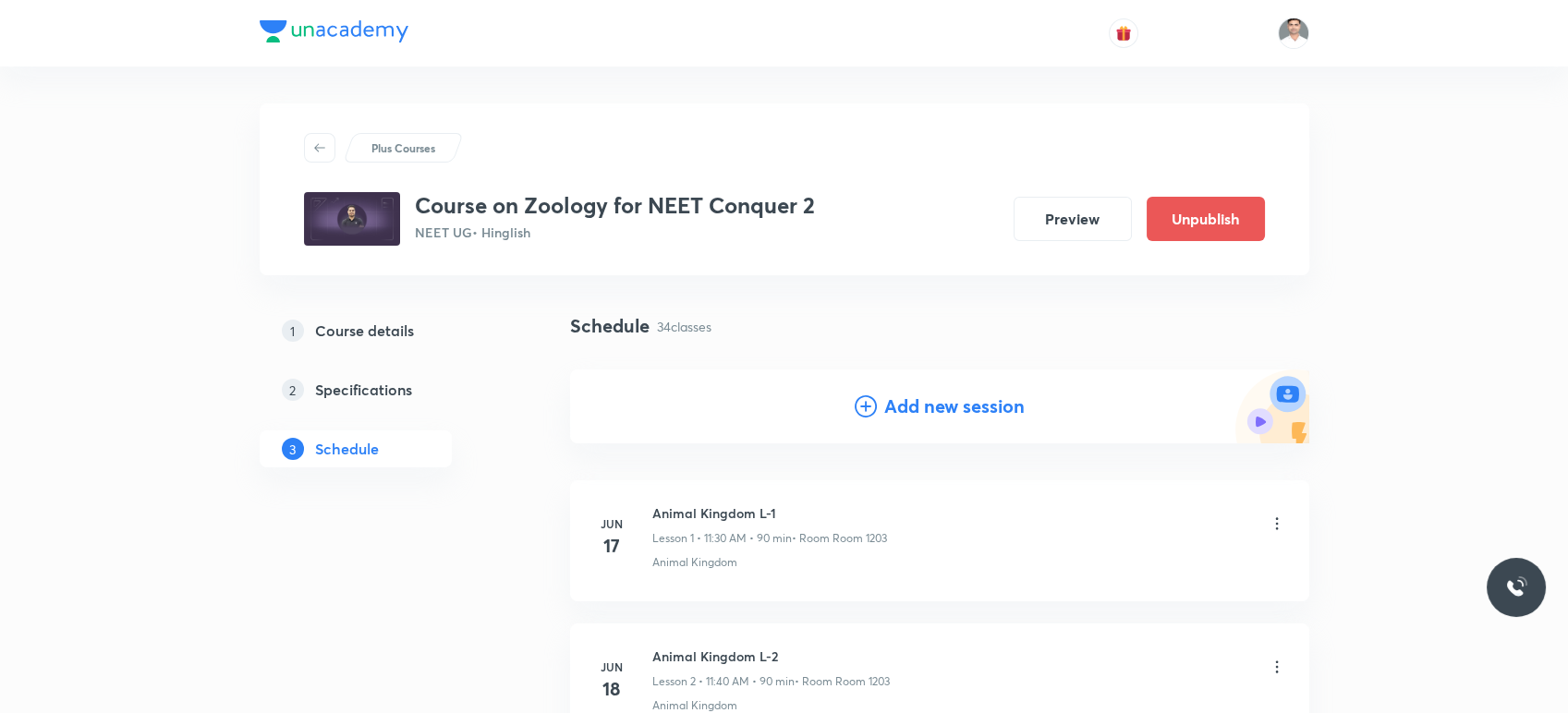
click at [920, 403] on h4 "Add new session" at bounding box center [954, 407] width 141 height 28
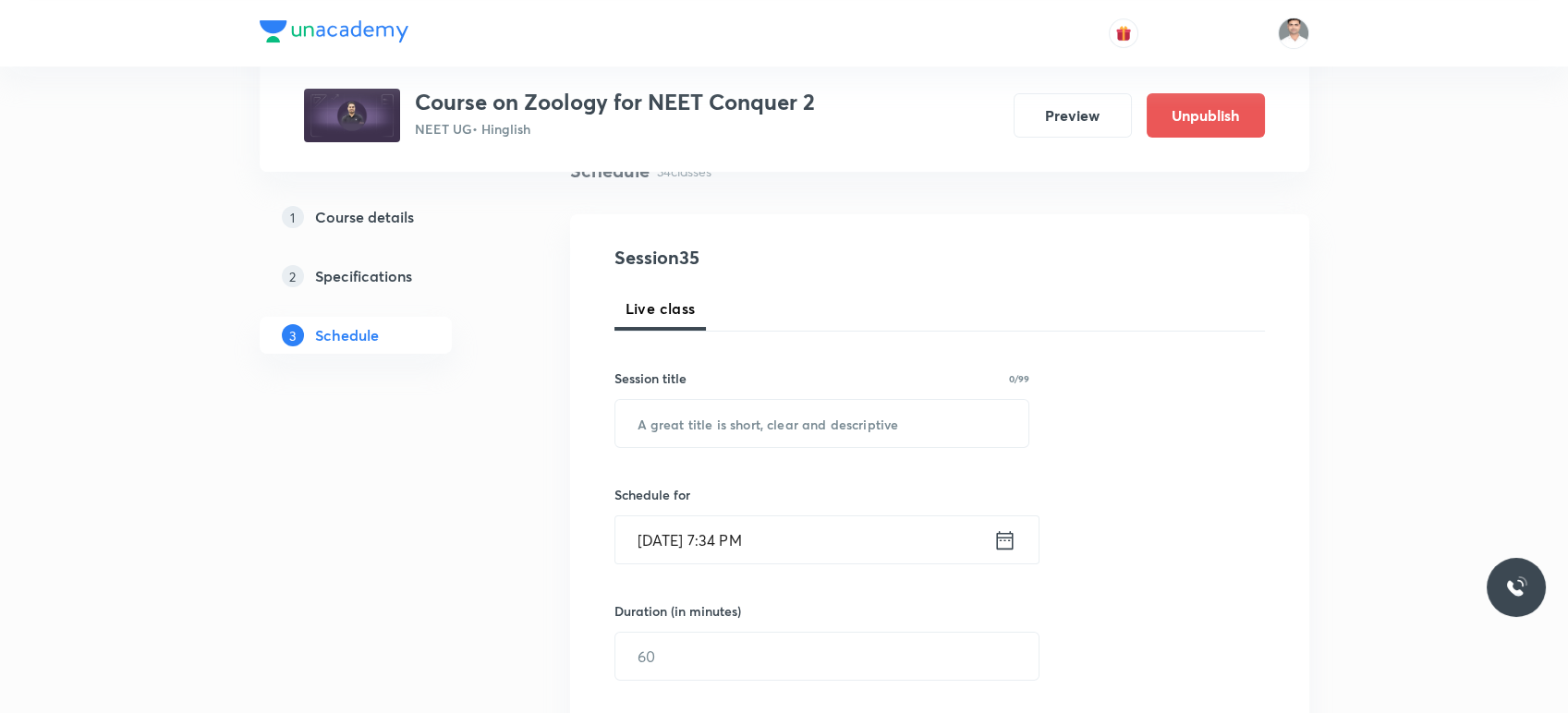
scroll to position [205, 0]
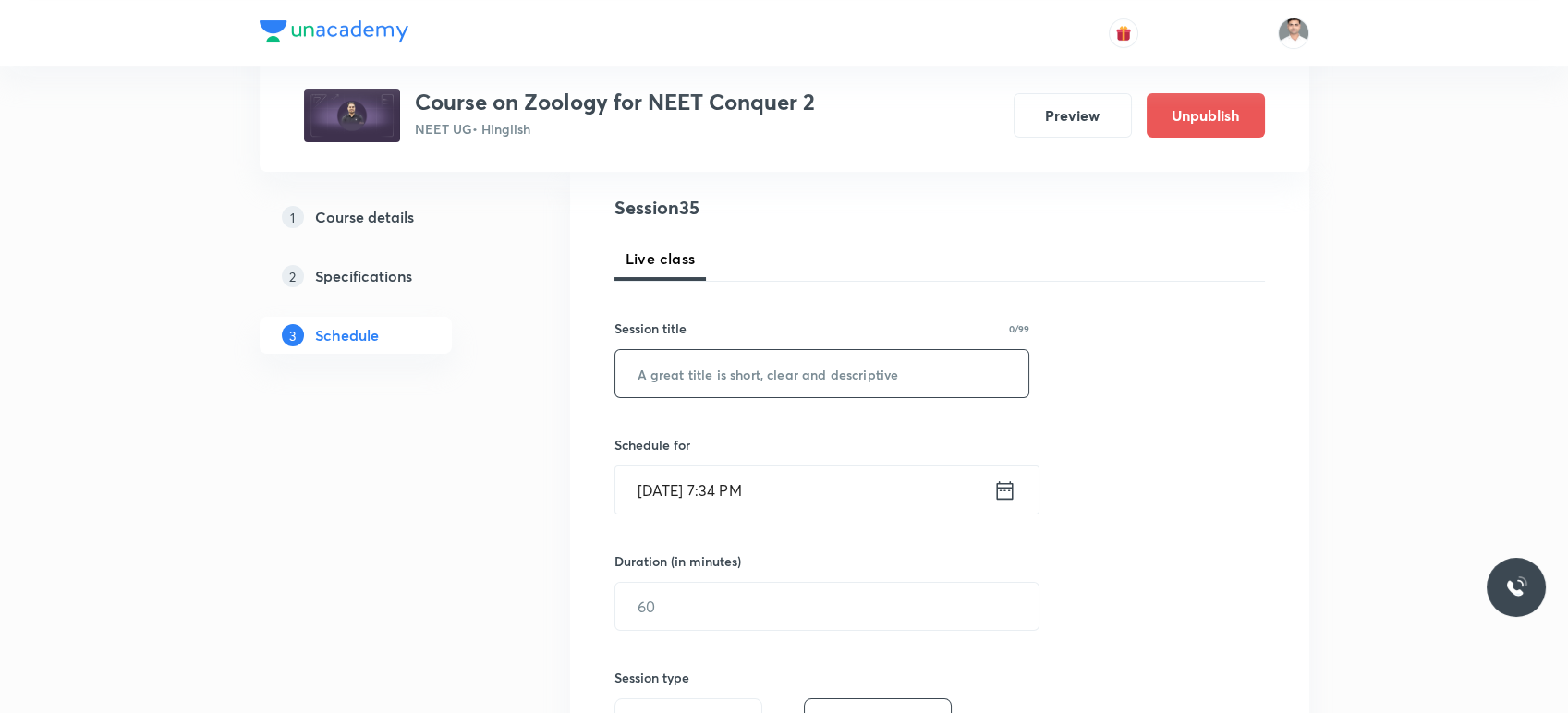
click at [676, 375] on input "text" at bounding box center [822, 374] width 414 height 47
paste input "Biomolecules L-4"
drag, startPoint x: 727, startPoint y: 375, endPoint x: 626, endPoint y: 375, distance: 101.0
click at [626, 375] on input "Biomolecules L-5" at bounding box center [822, 374] width 414 height 47
type input "Biomolecules L-5"
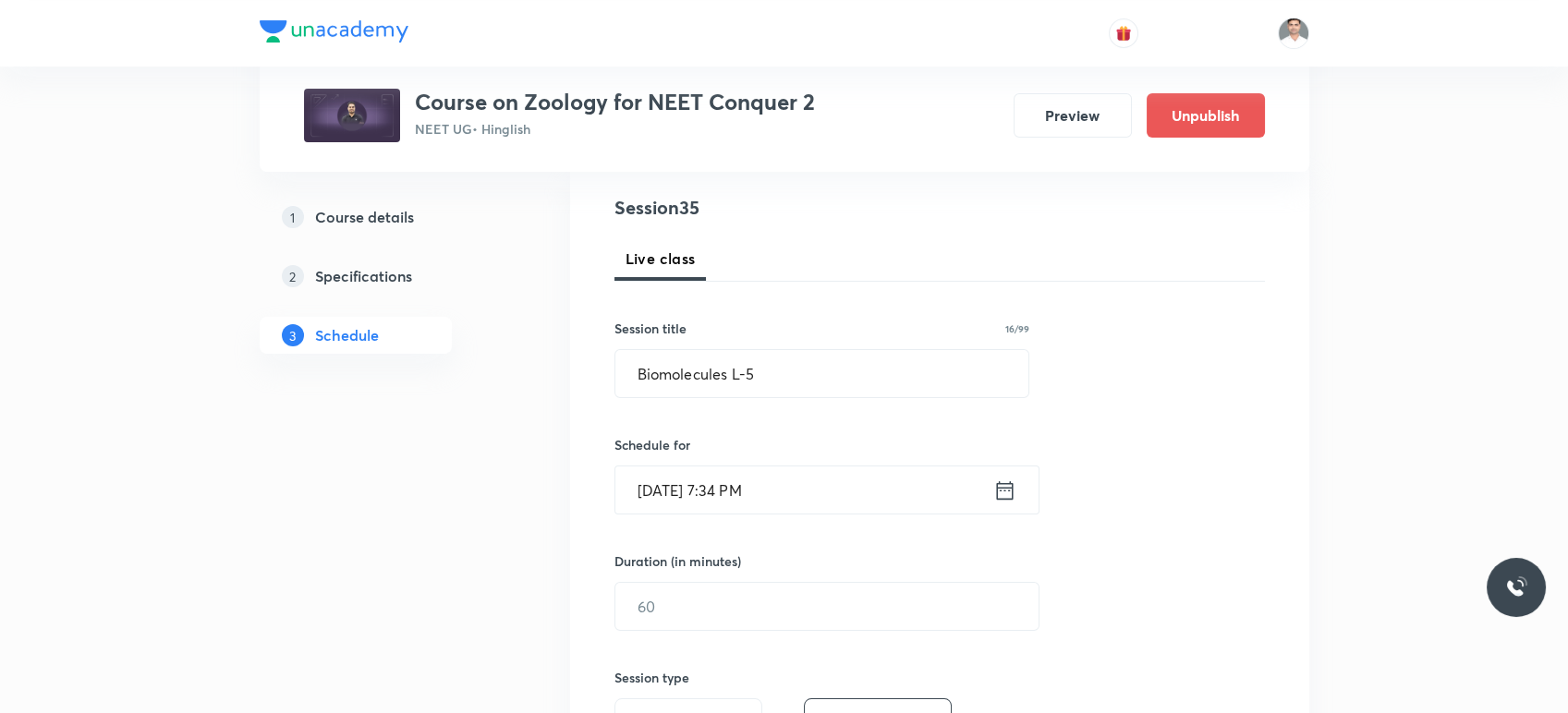
click at [1011, 505] on div "[DATE] 7:34 PM ​" at bounding box center [827, 490] width 425 height 49
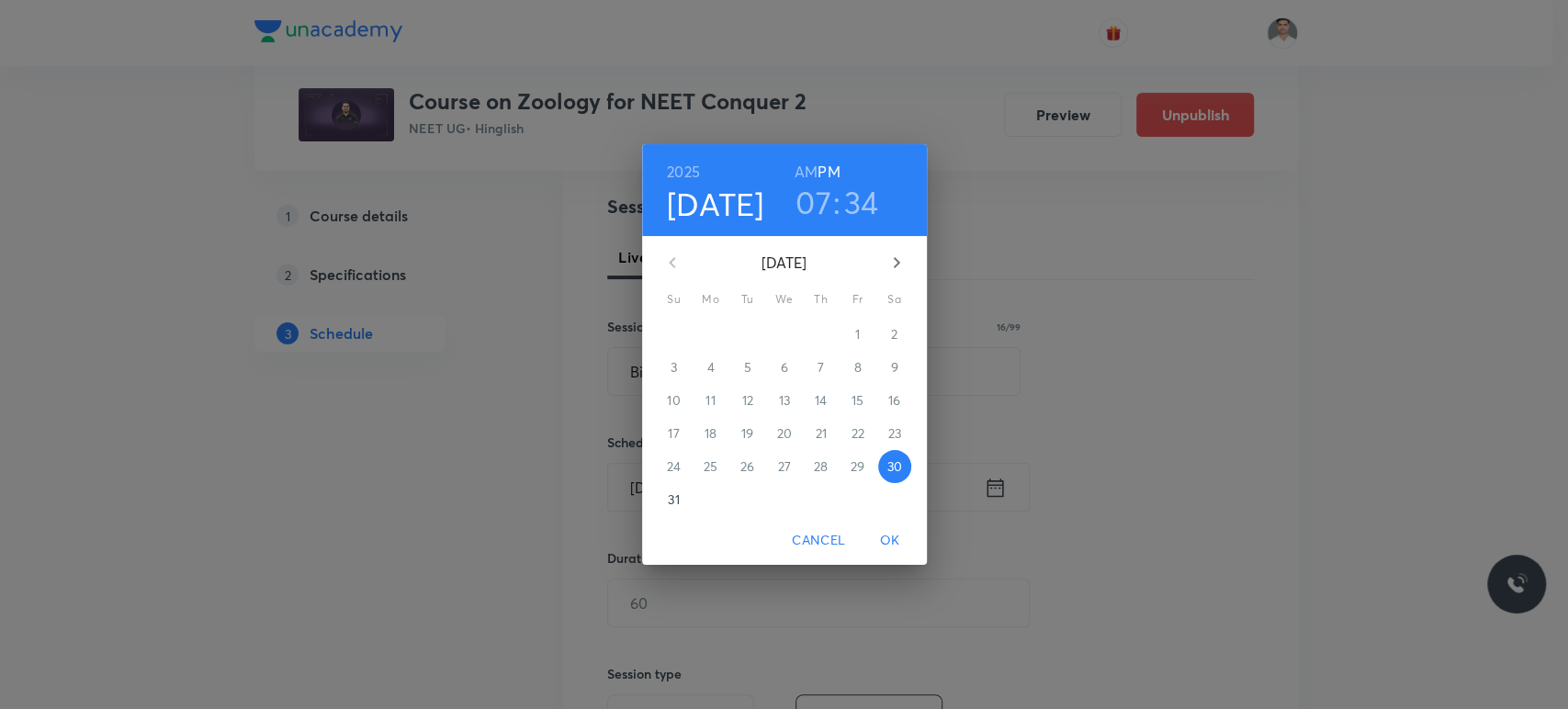
click at [898, 275] on button "button" at bounding box center [896, 262] width 44 height 44
click at [749, 337] on p "2" at bounding box center [747, 334] width 7 height 19
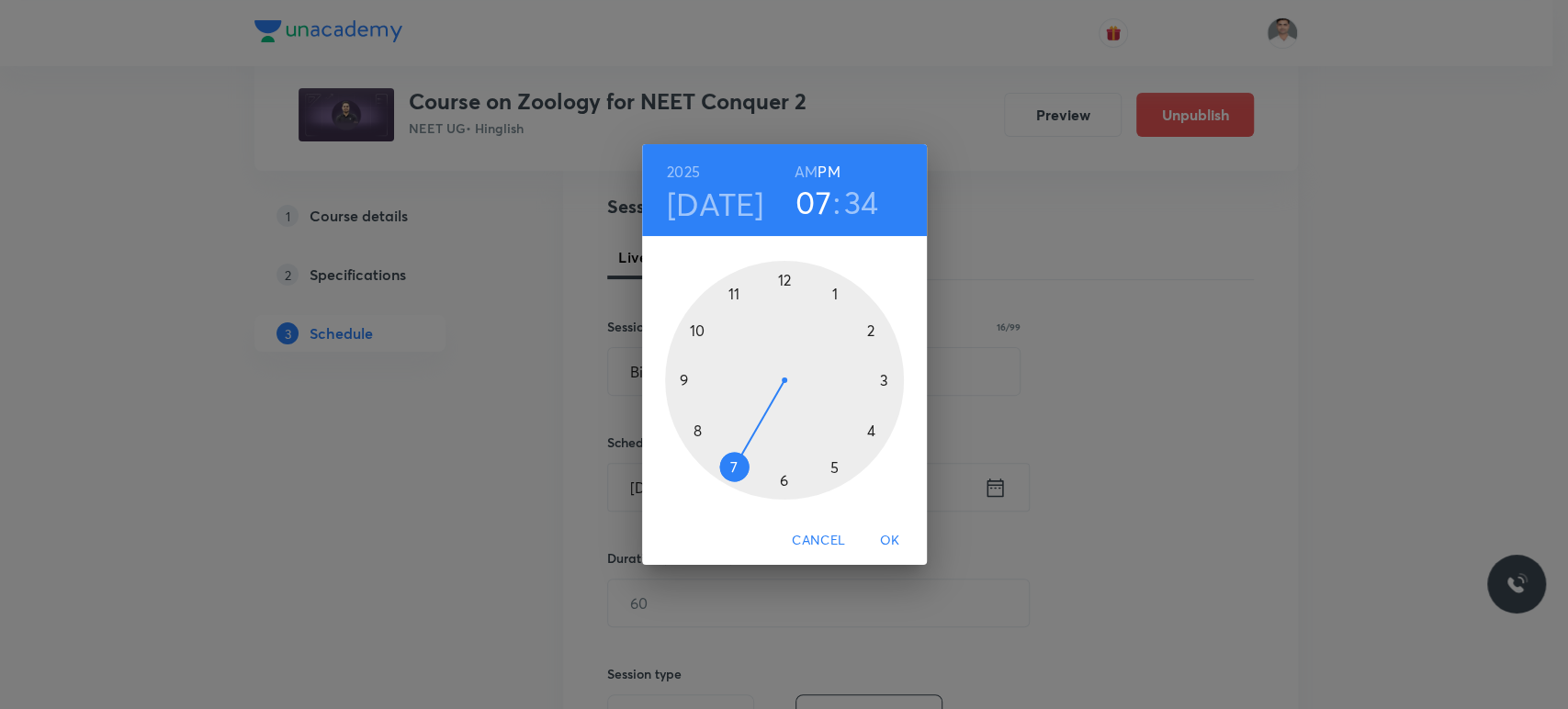
click at [801, 172] on h6 "AM" at bounding box center [806, 171] width 23 height 25
click at [735, 288] on div at bounding box center [784, 380] width 239 height 239
click at [783, 478] on div at bounding box center [784, 380] width 239 height 239
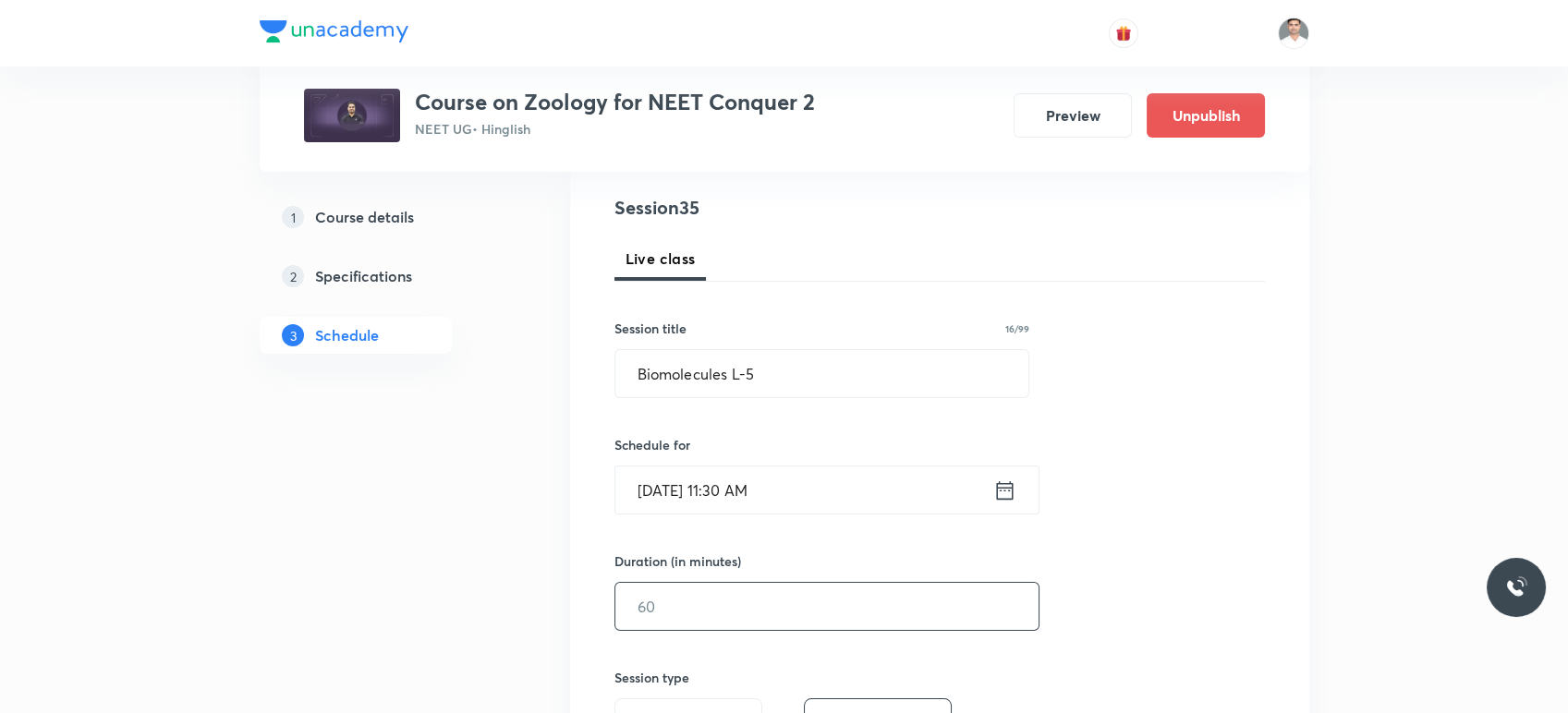
drag, startPoint x: 753, startPoint y: 626, endPoint x: 877, endPoint y: 631, distance: 124.1
click at [752, 627] on input "text" at bounding box center [827, 607] width 424 height 47
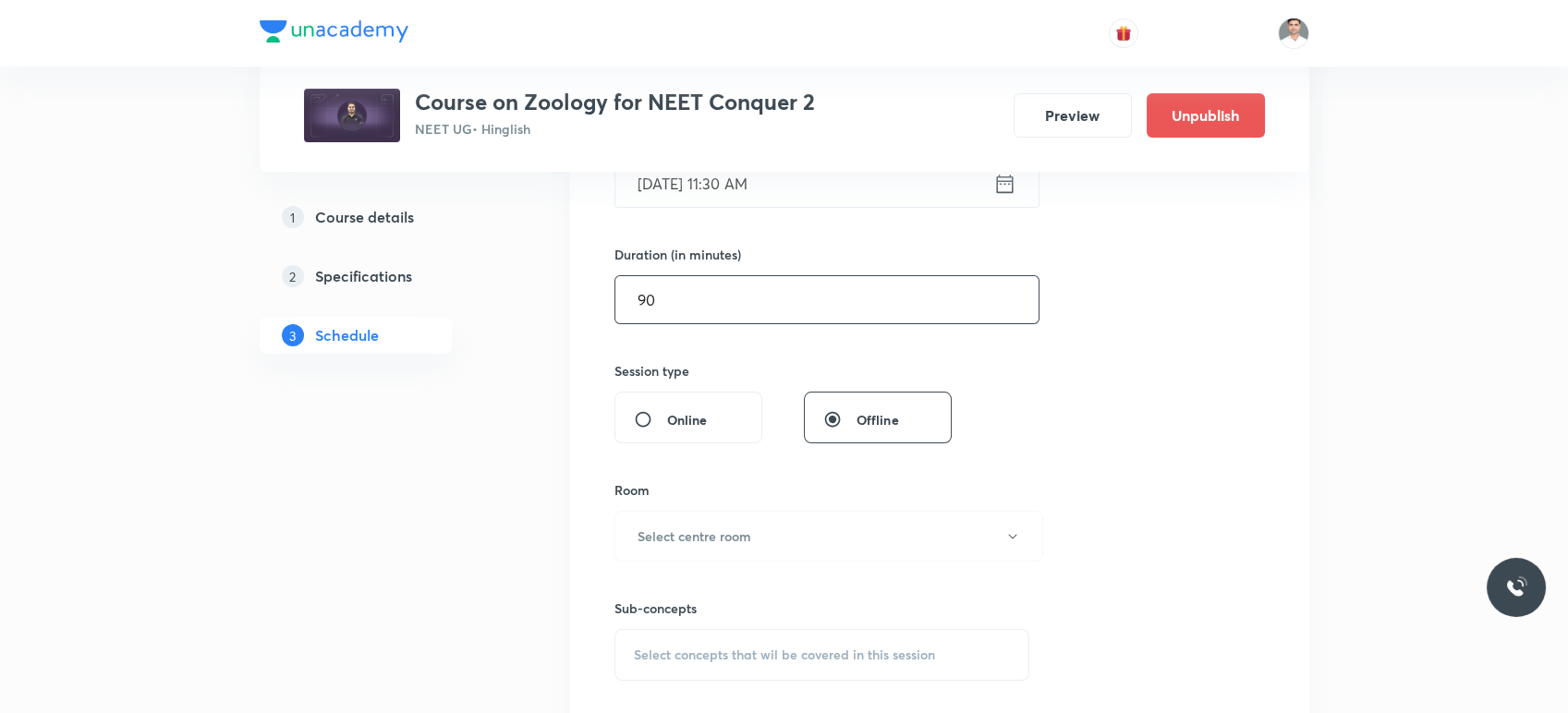
scroll to position [513, 0]
type input "90"
click at [743, 528] on h6 "Select centre room" at bounding box center [693, 536] width 113 height 20
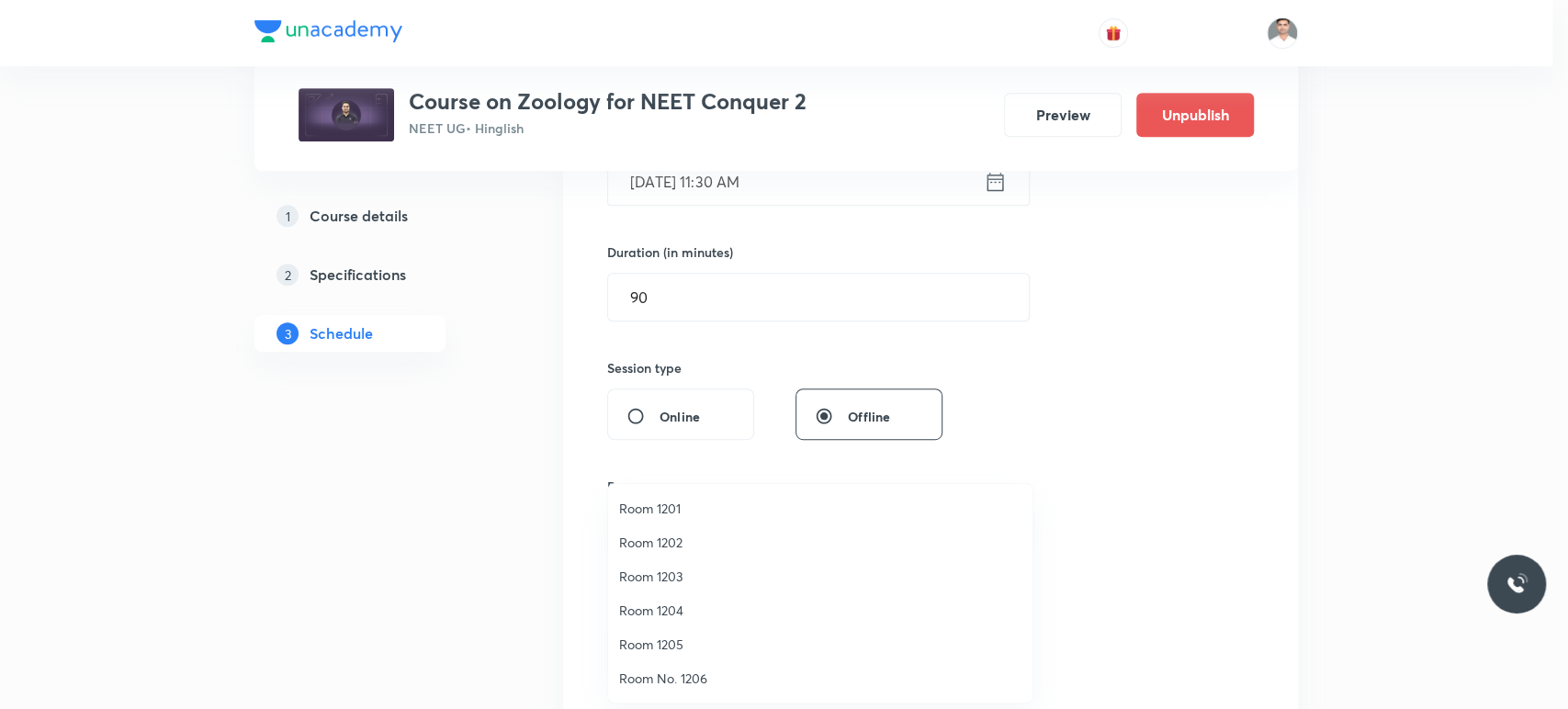
click at [665, 584] on span "Room 1203" at bounding box center [819, 577] width 402 height 20
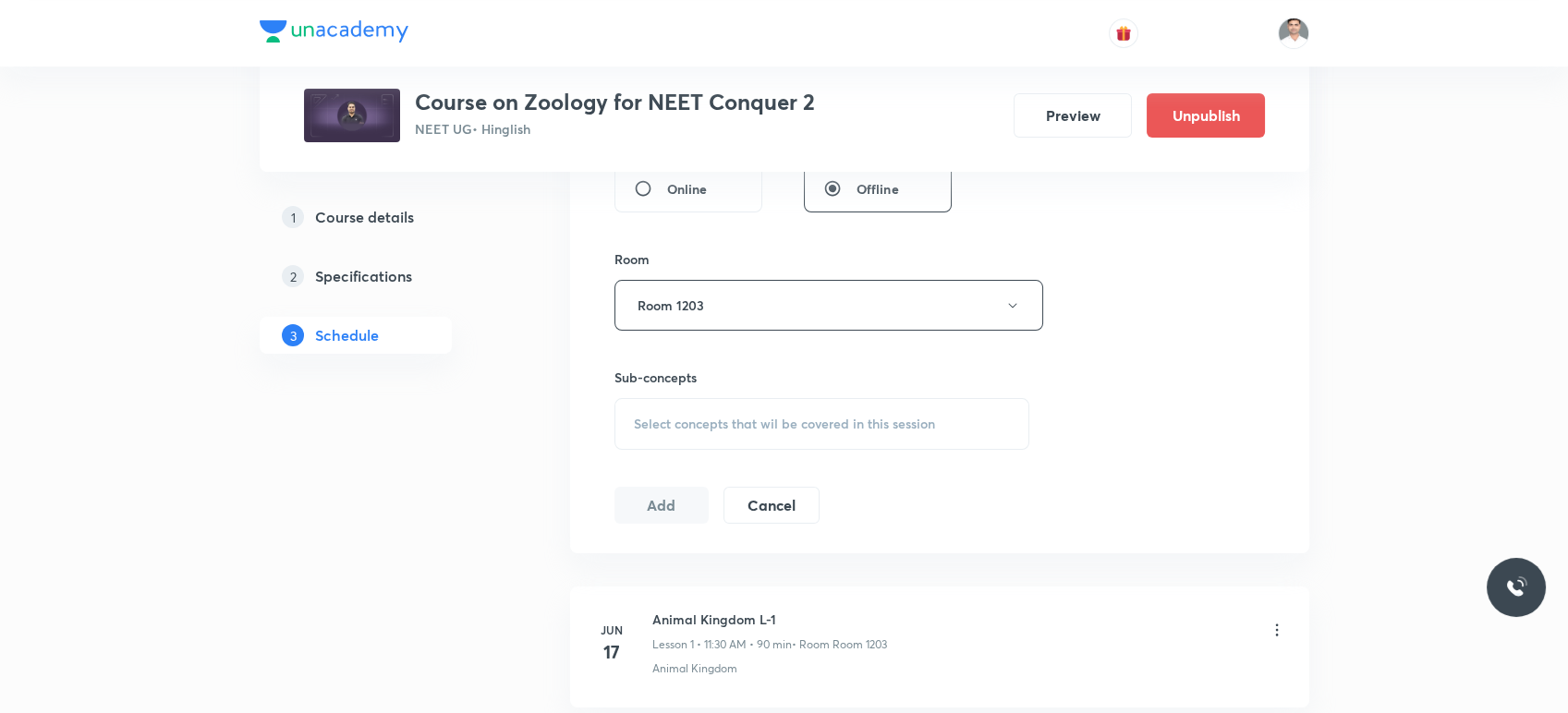
scroll to position [820, 0]
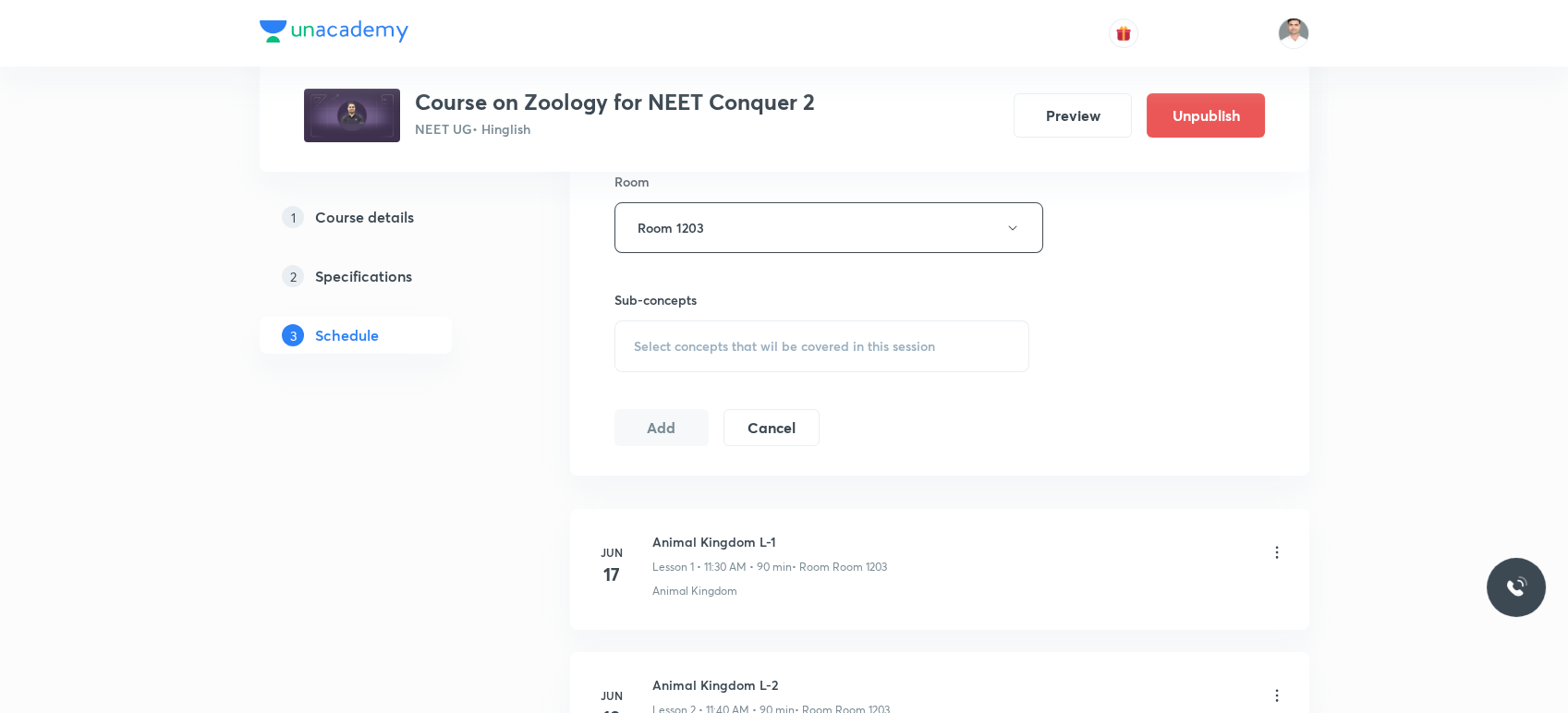
click at [716, 355] on div "Select concepts that wil be covered in this session" at bounding box center [822, 347] width 416 height 52
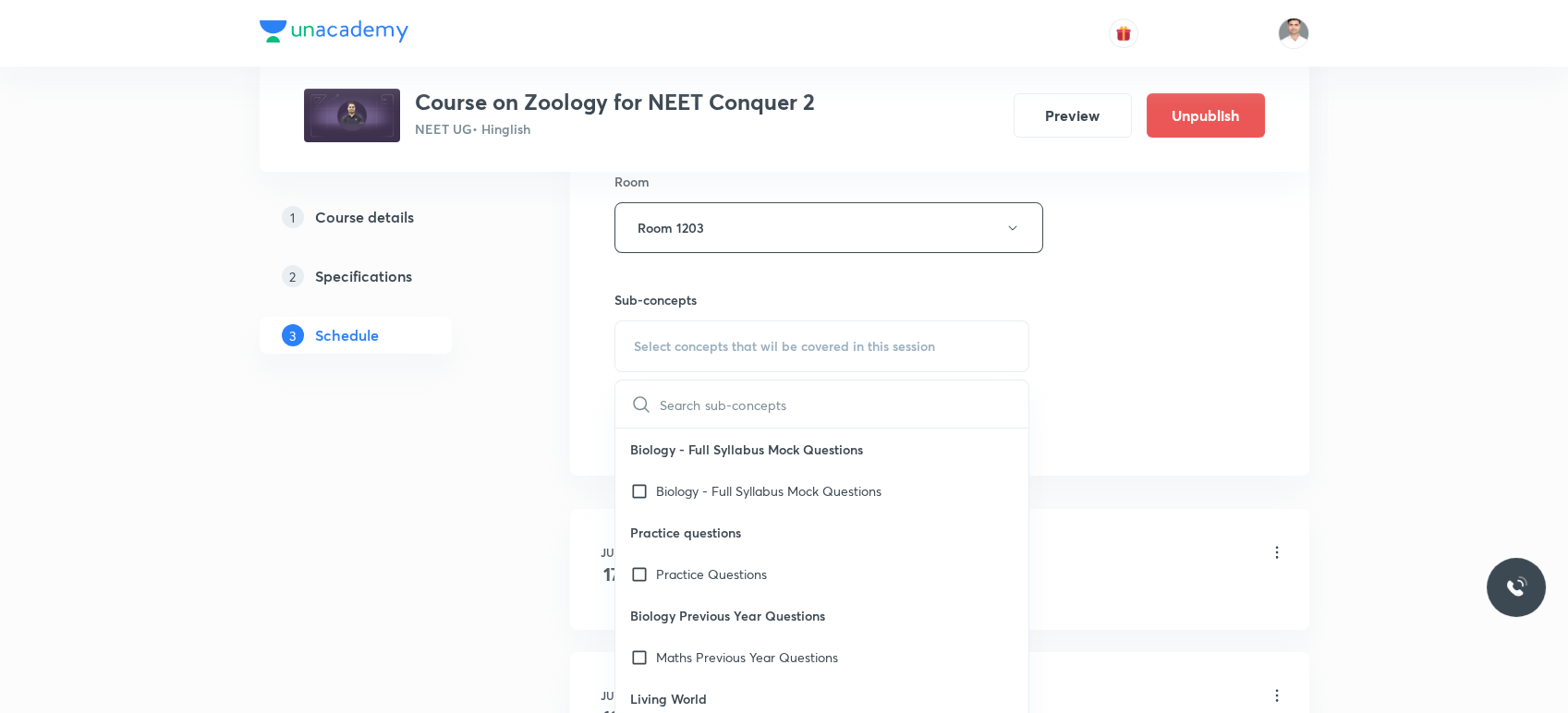
type input "Biomolecules"
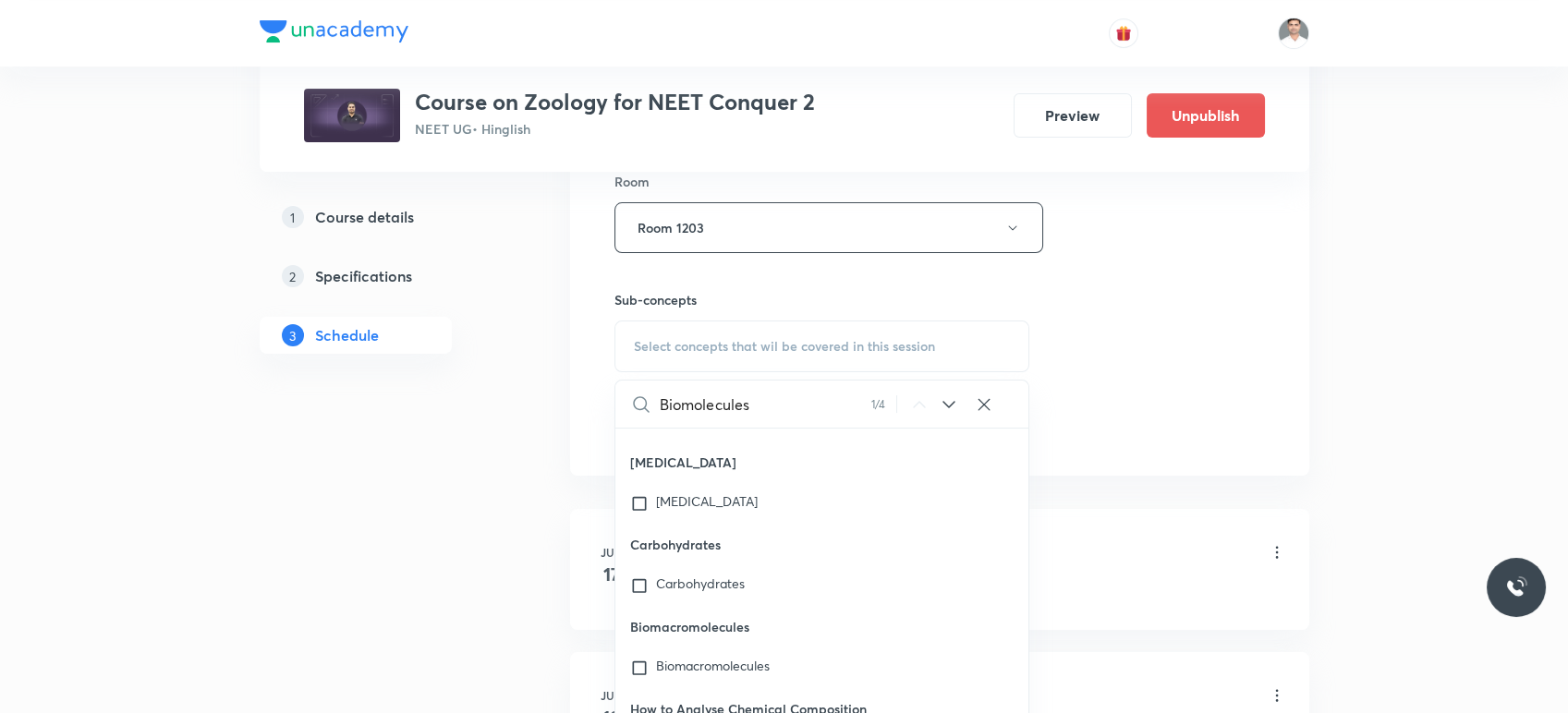
scroll to position [75676, 0]
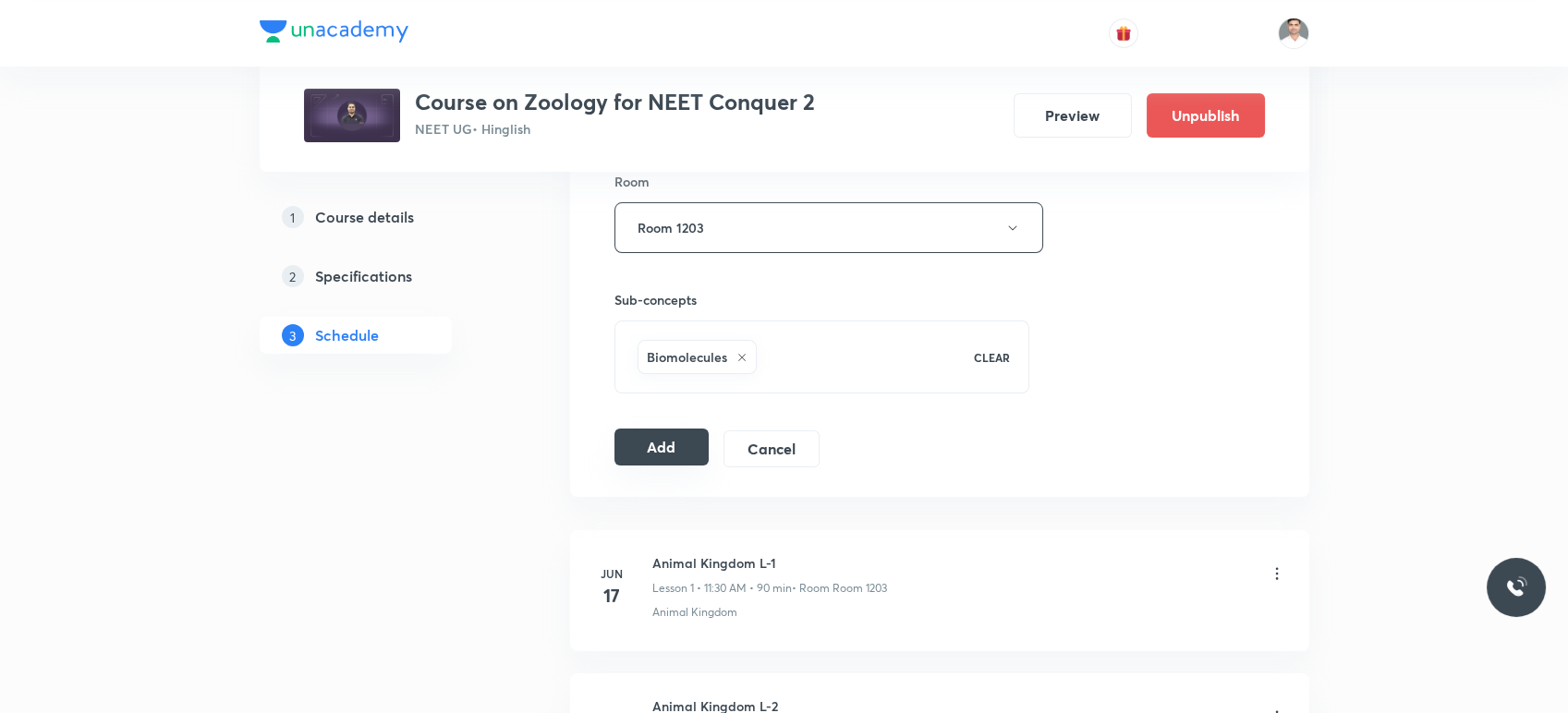
click at [664, 453] on button "Add" at bounding box center [662, 447] width 96 height 37
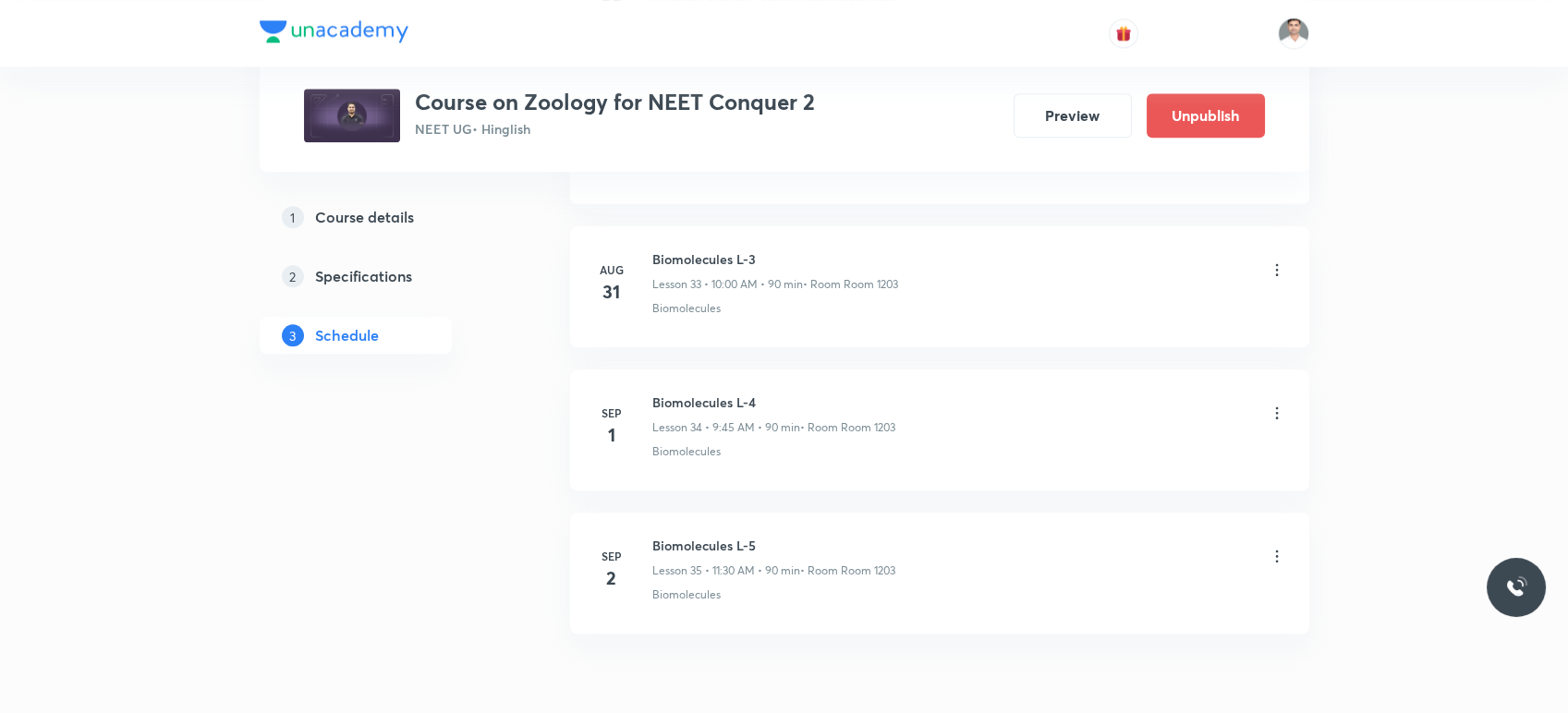
scroll to position [4923, 0]
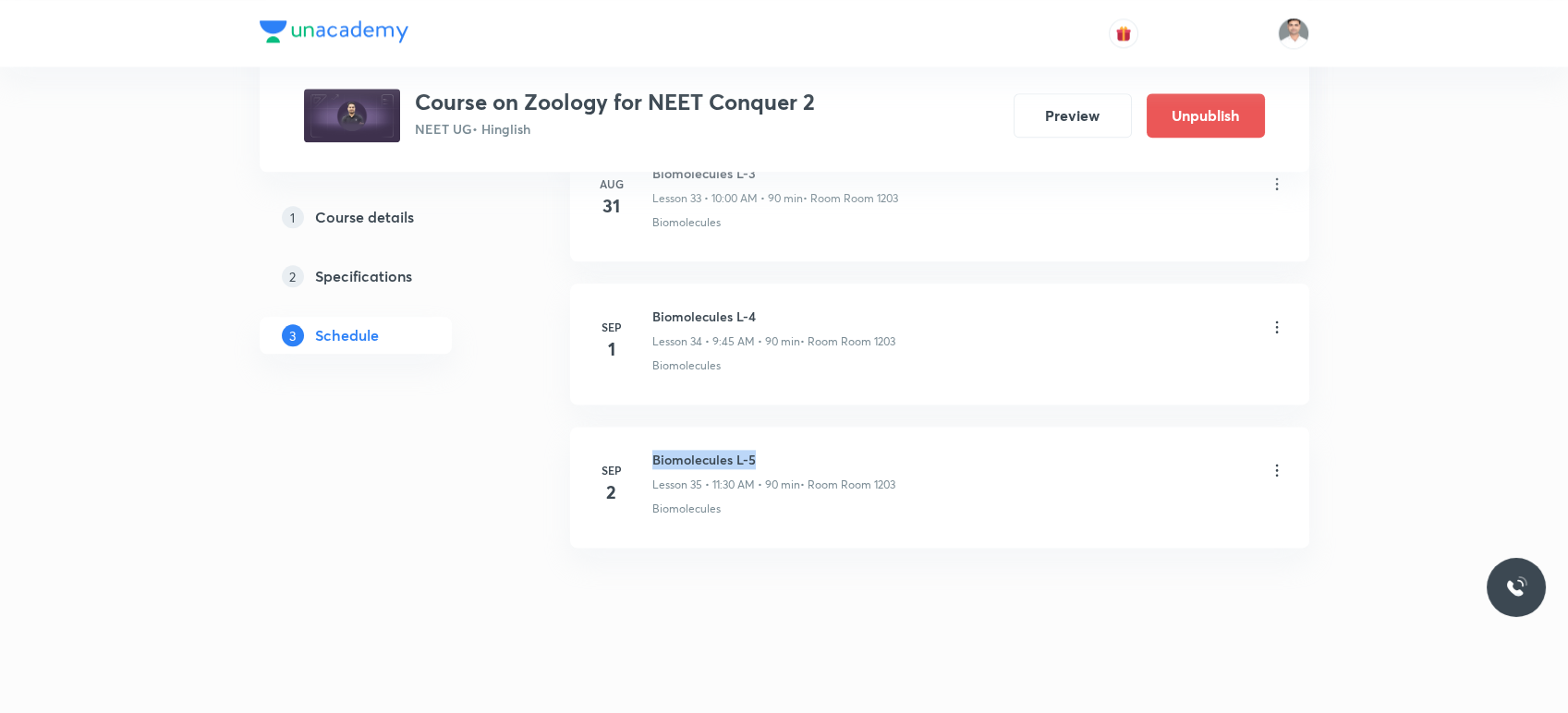
drag, startPoint x: 653, startPoint y: 451, endPoint x: 817, endPoint y: 442, distance: 164.2
click at [817, 450] on h6 "Biomolecules L-5" at bounding box center [773, 460] width 243 height 20
copy h6 "Biomolecules L-5"
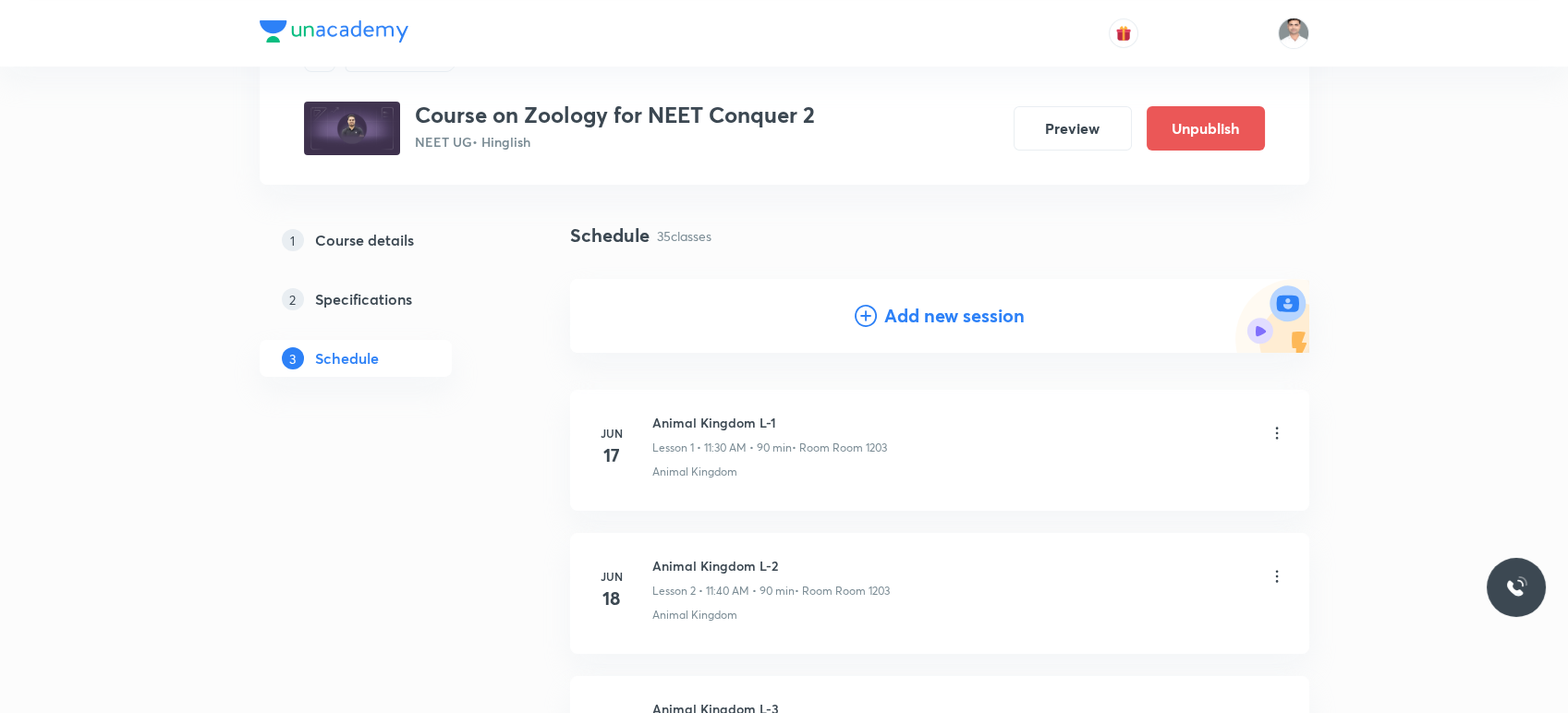
scroll to position [0, 0]
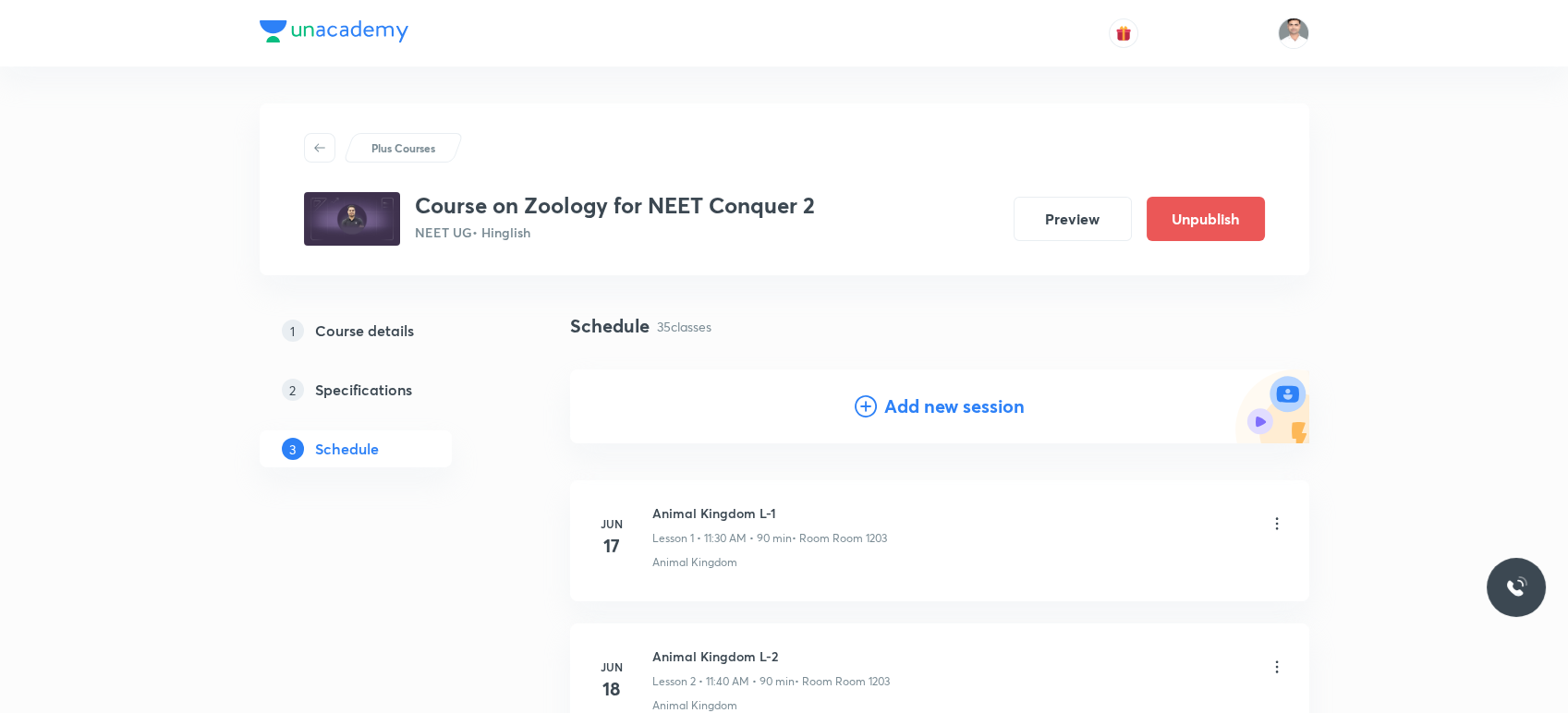
click at [916, 399] on h4 "Add new session" at bounding box center [954, 407] width 141 height 28
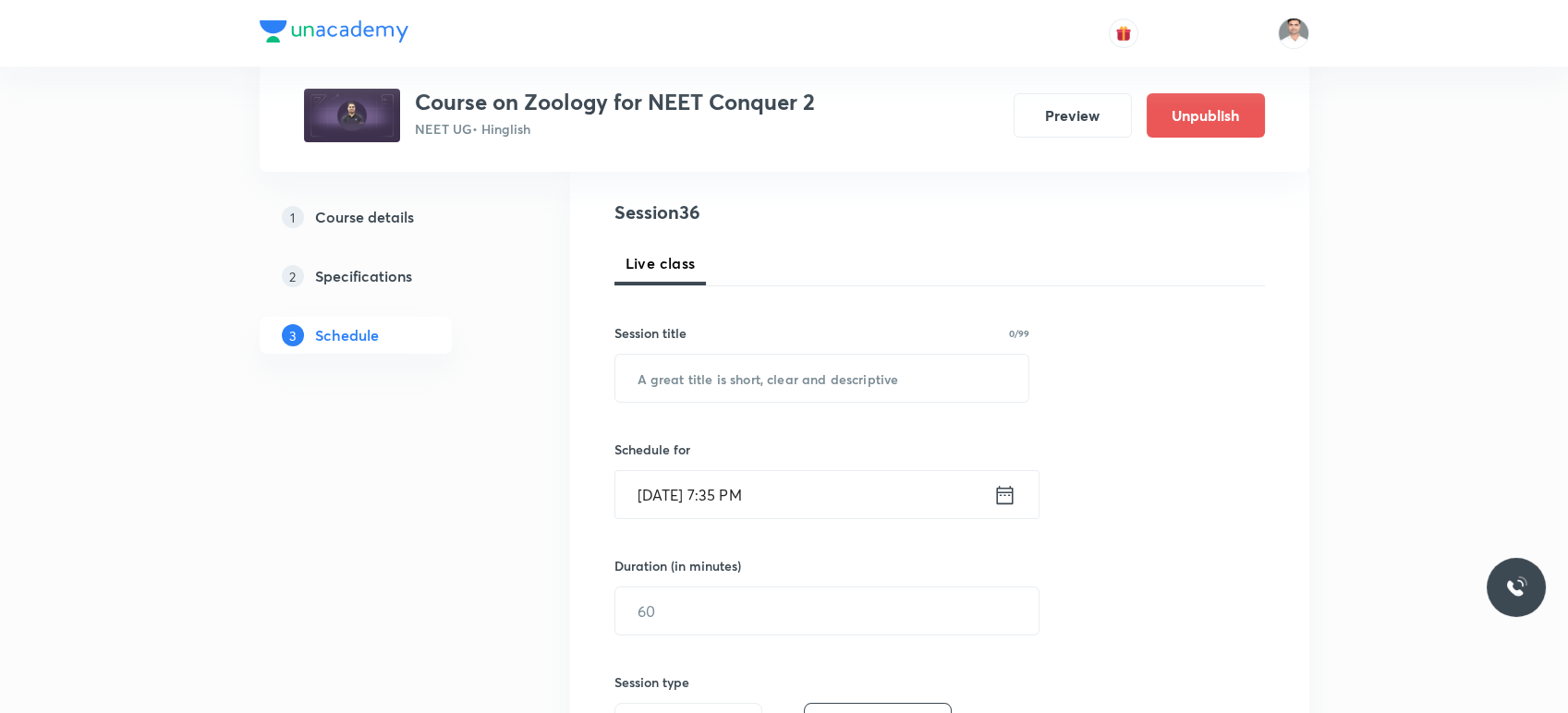
scroll to position [205, 0]
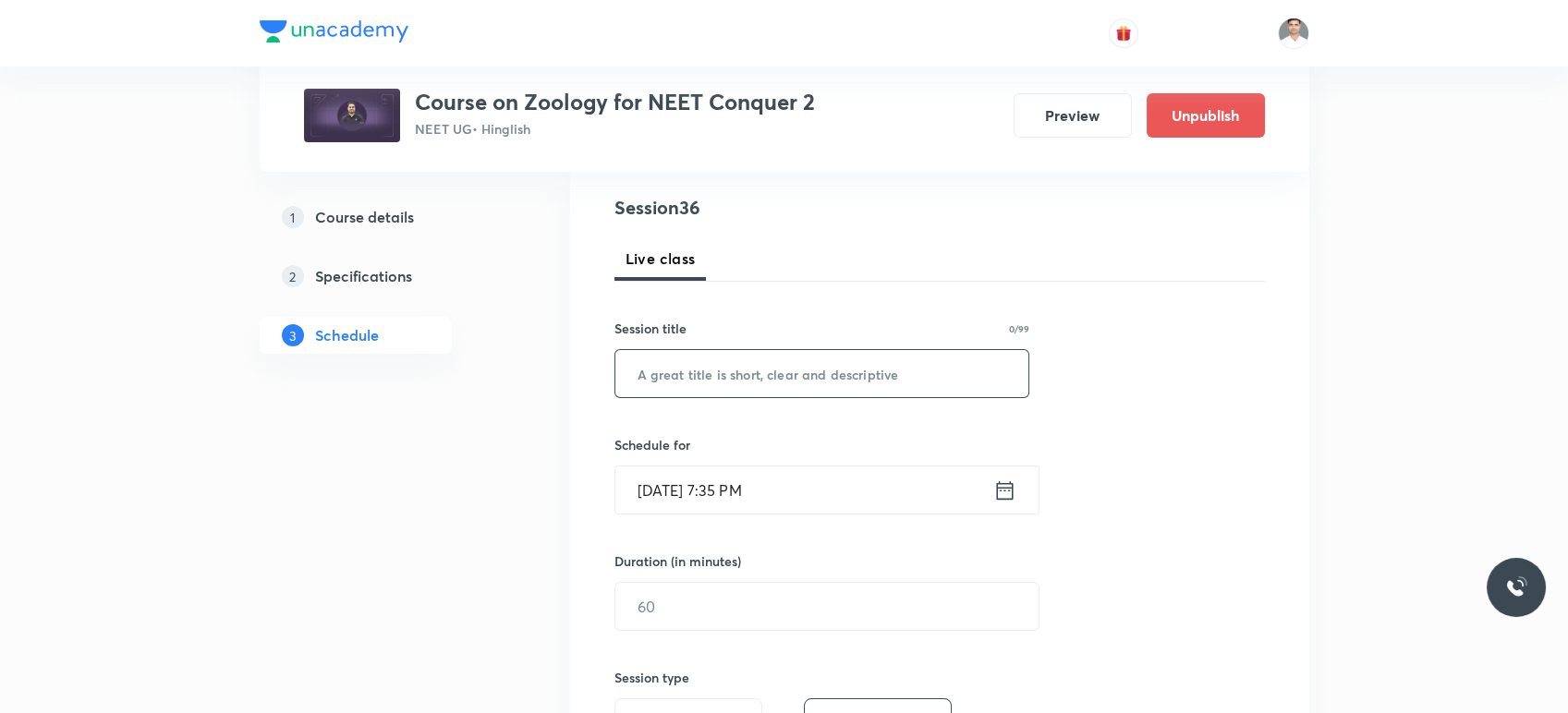
click at [704, 374] on input "text" at bounding box center [822, 374] width 414 height 47
paste input "Biomolecules L-5"
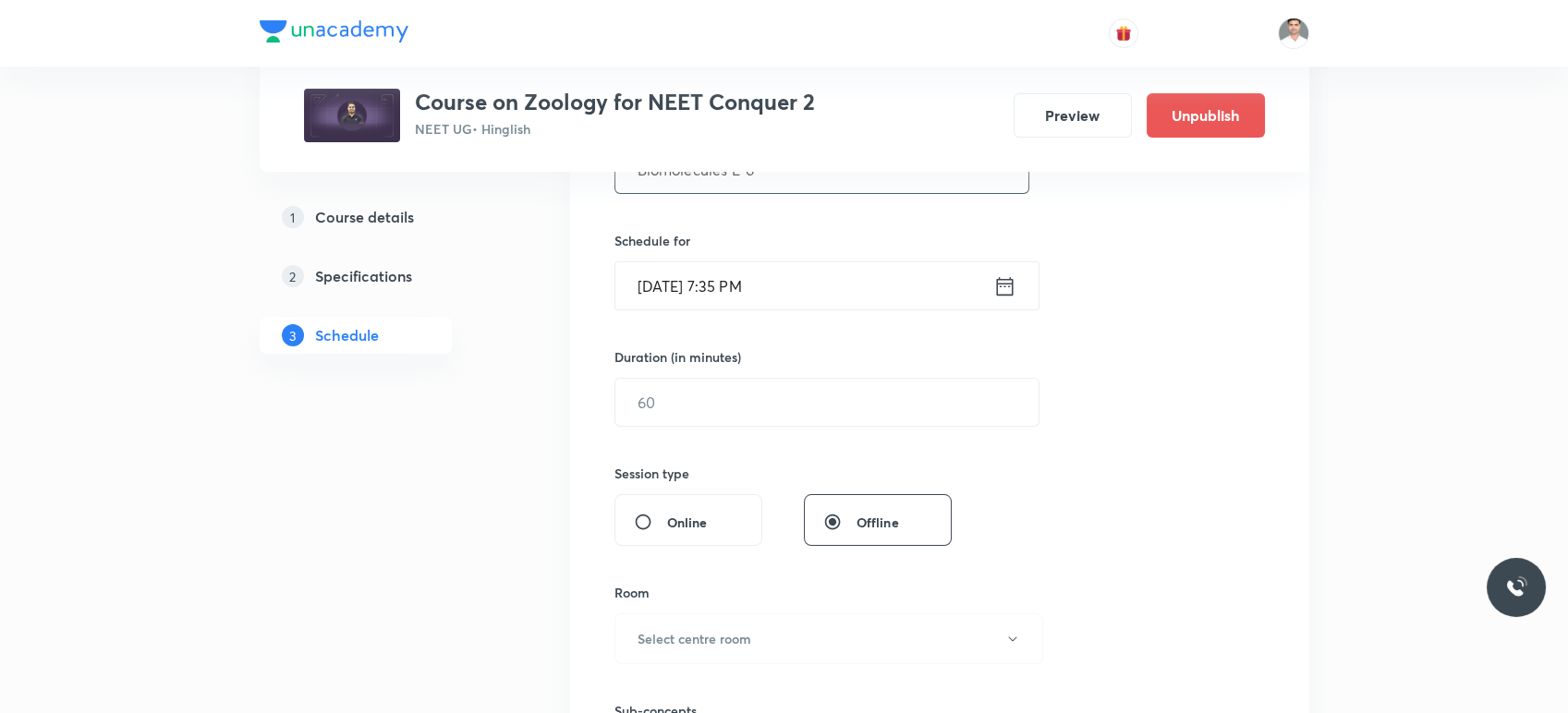
scroll to position [411, 0]
type input "Biomolecules L-6"
click at [1013, 282] on icon at bounding box center [1005, 286] width 23 height 26
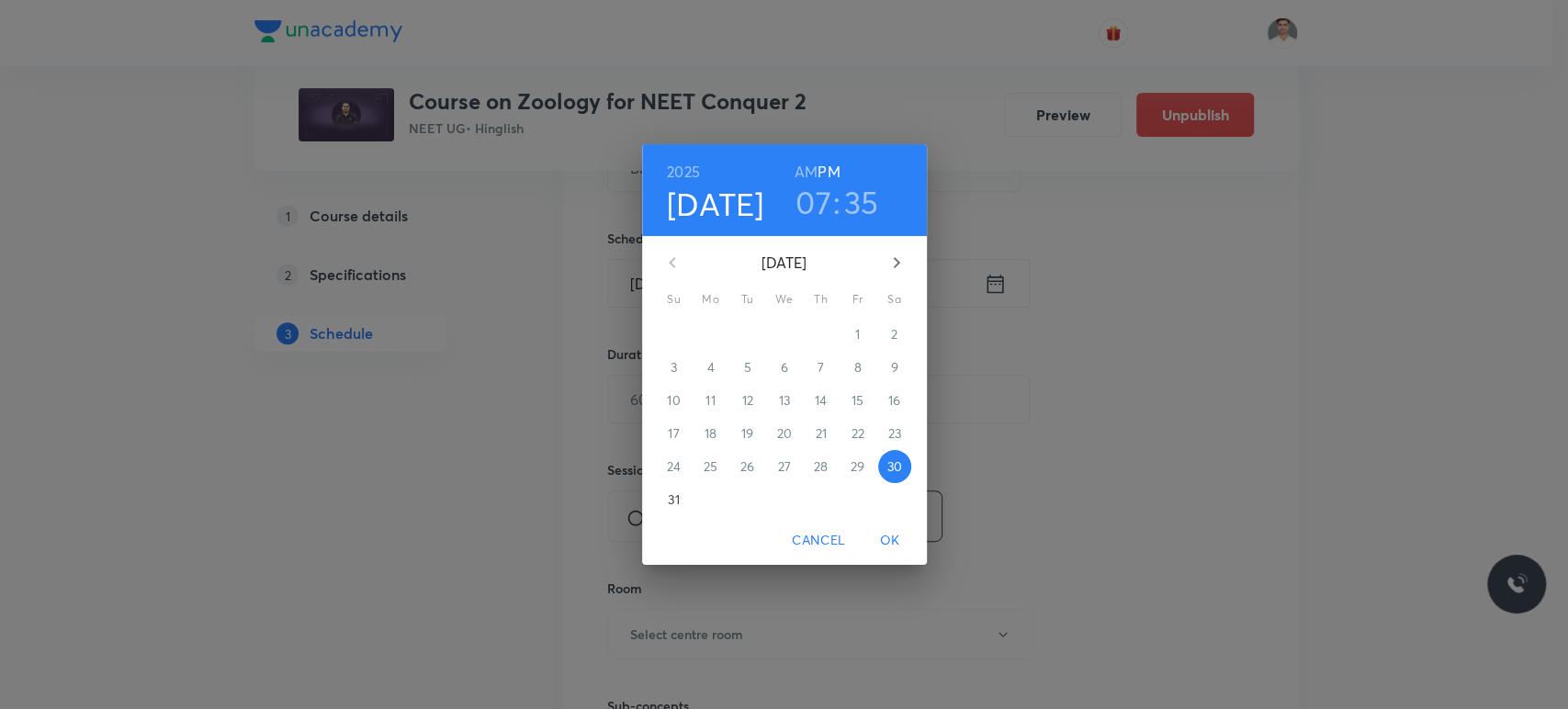
click at [892, 257] on icon "button" at bounding box center [897, 262] width 23 height 23
click at [778, 327] on span "3" at bounding box center [784, 334] width 33 height 19
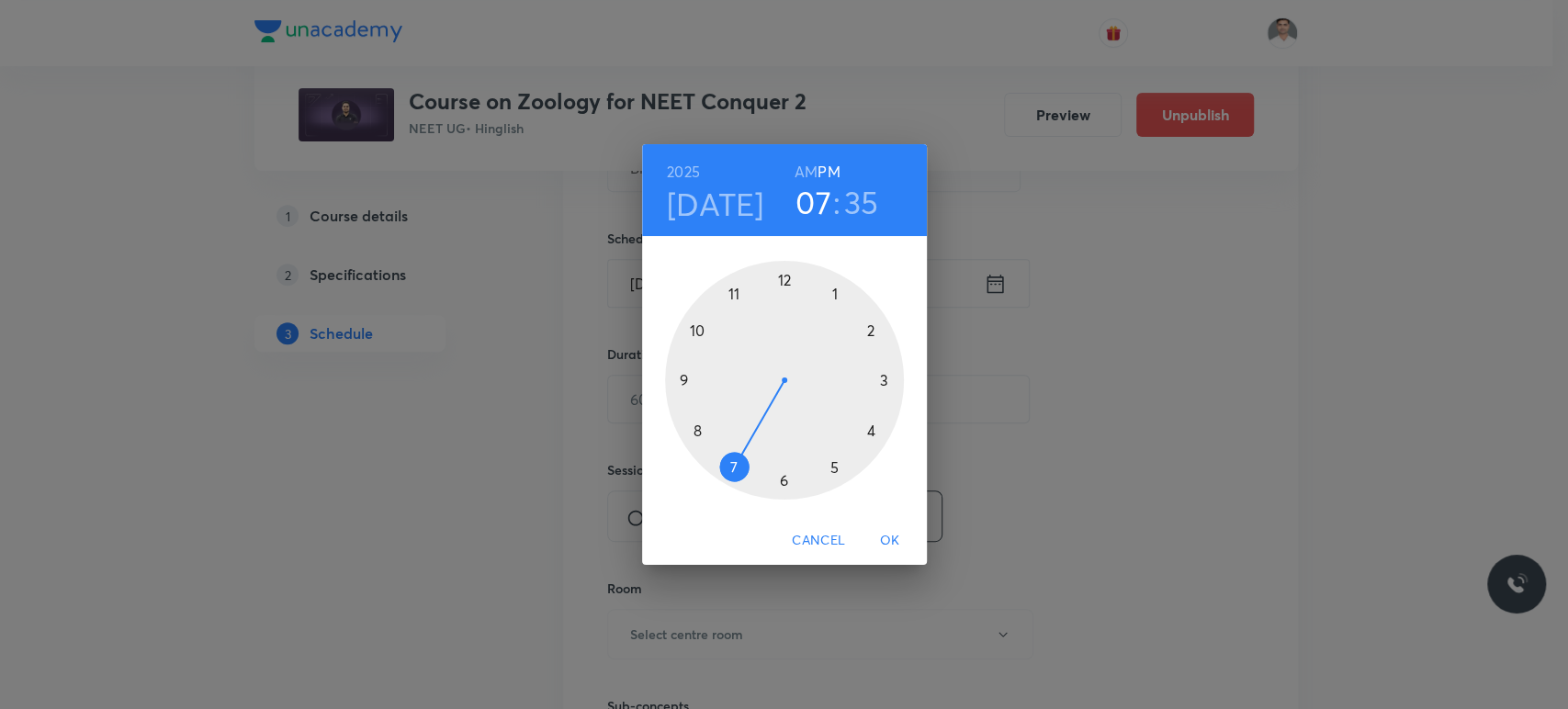
click at [804, 165] on h6 "AM" at bounding box center [806, 171] width 23 height 25
click at [684, 379] on div at bounding box center [784, 380] width 239 height 239
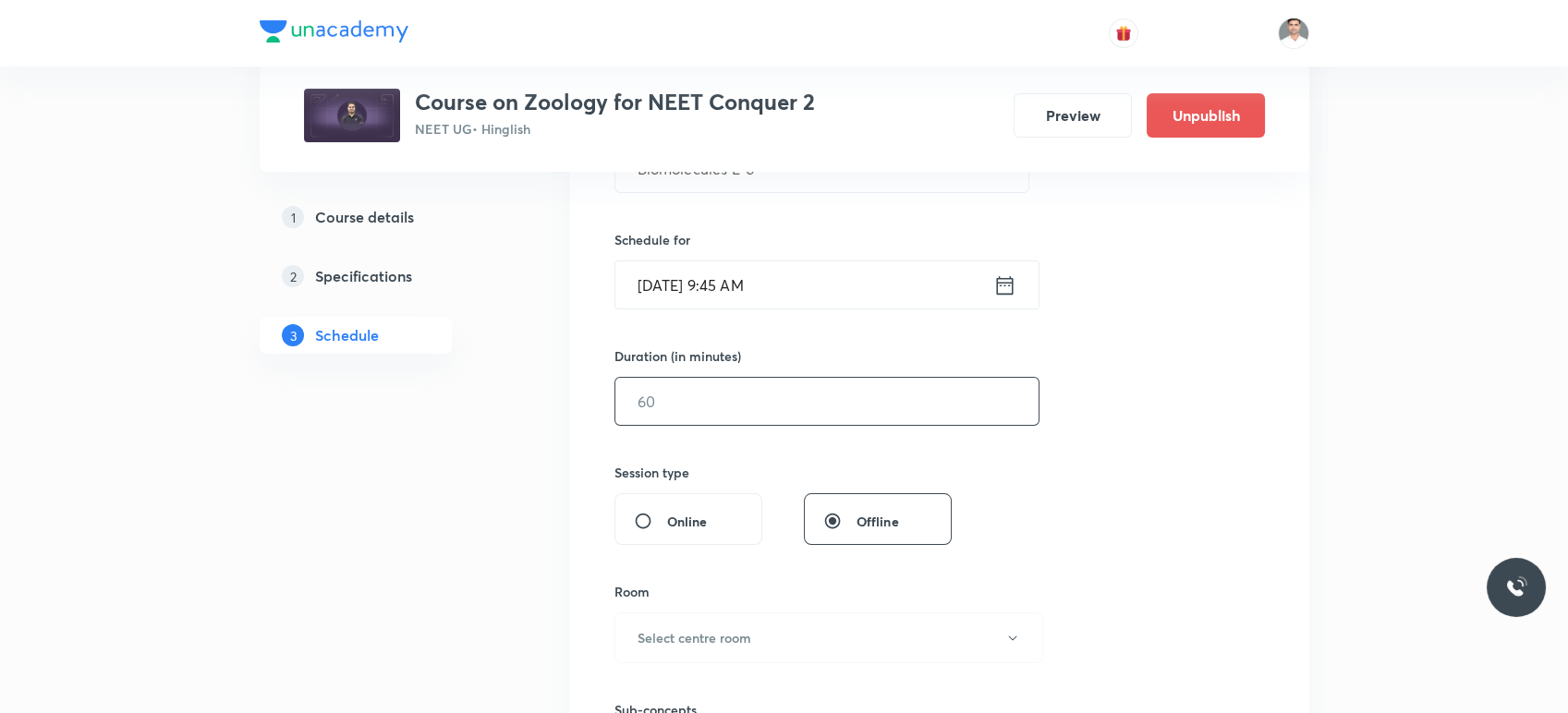
click at [711, 424] on div "​" at bounding box center [827, 402] width 425 height 49
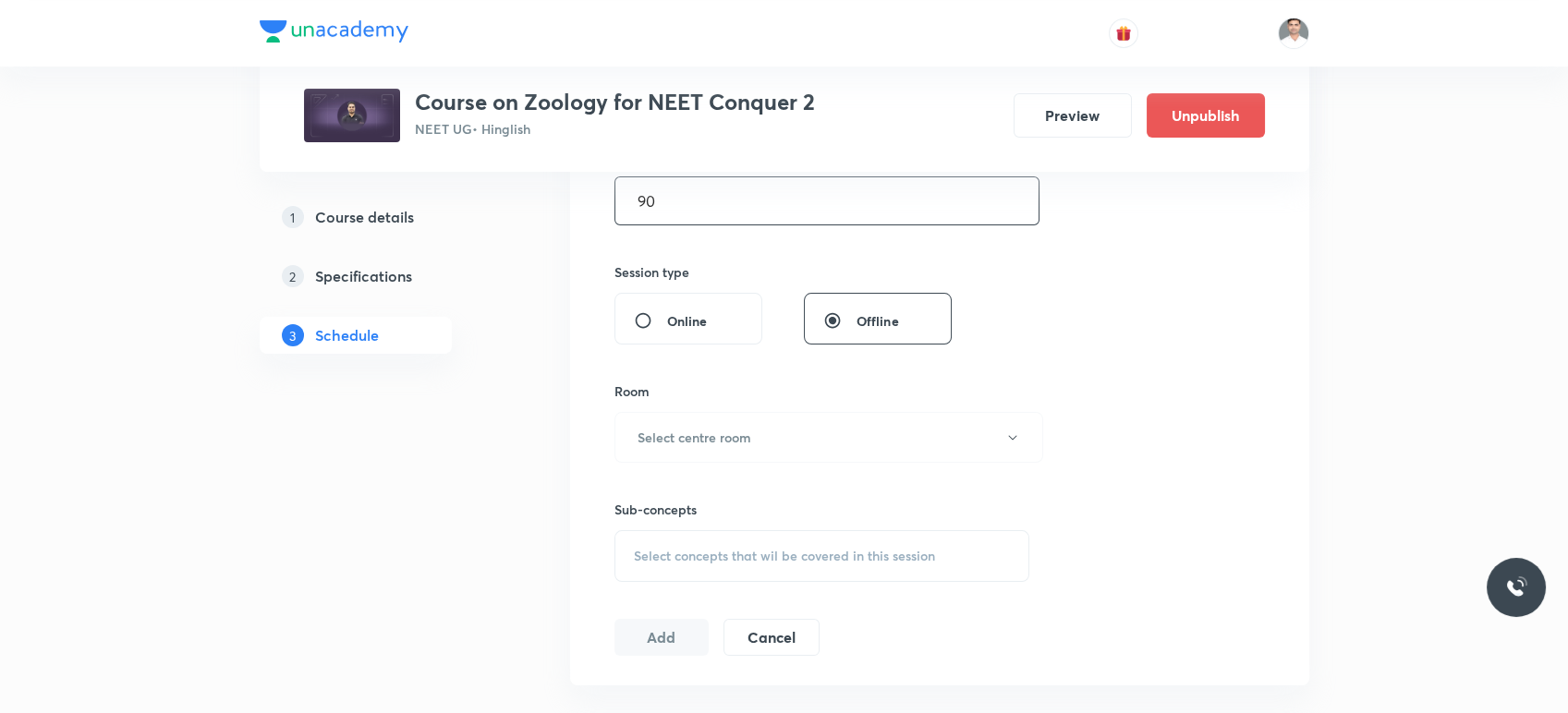
scroll to position [616, 0]
type input "90"
click at [755, 450] on button "Select centre room" at bounding box center [828, 433] width 428 height 51
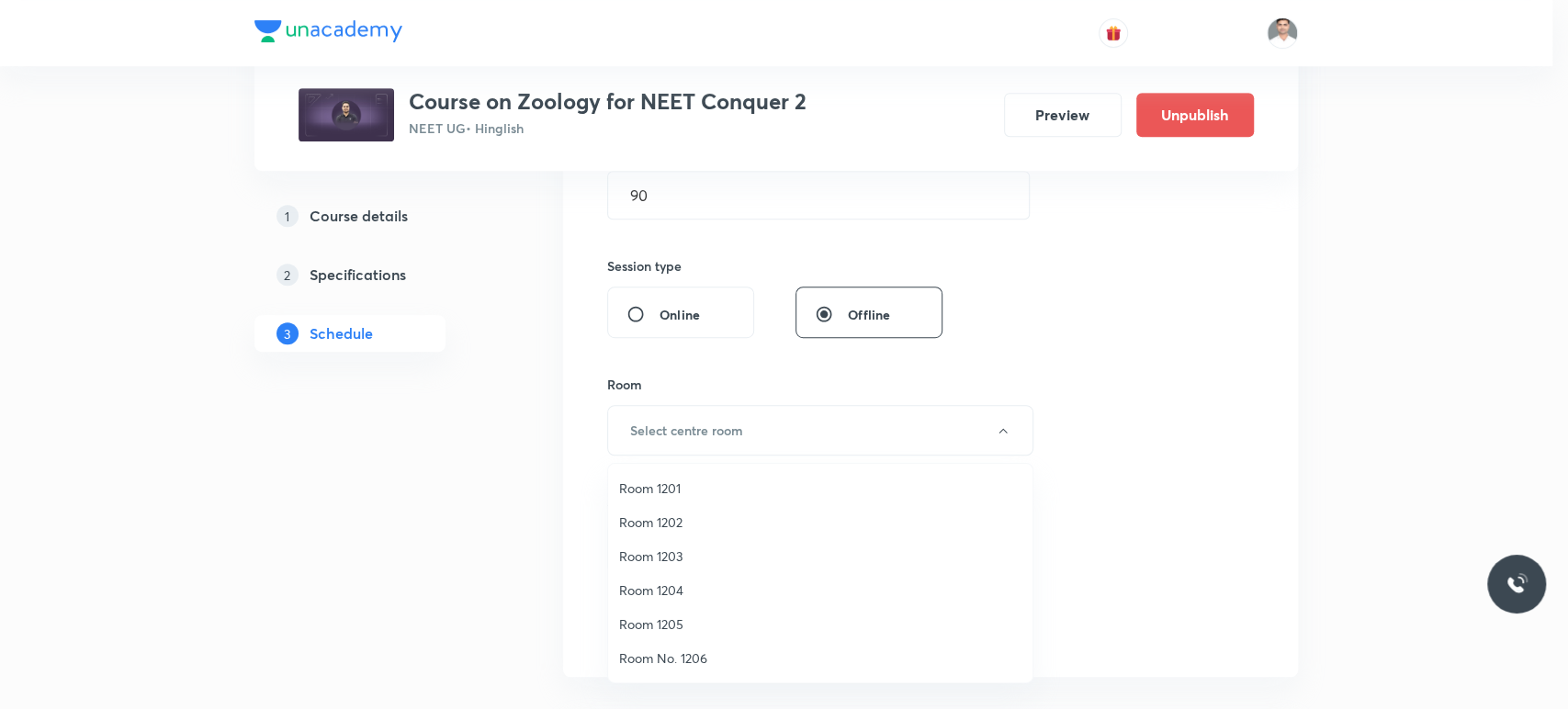
click at [676, 550] on span "Room 1203" at bounding box center [819, 556] width 402 height 20
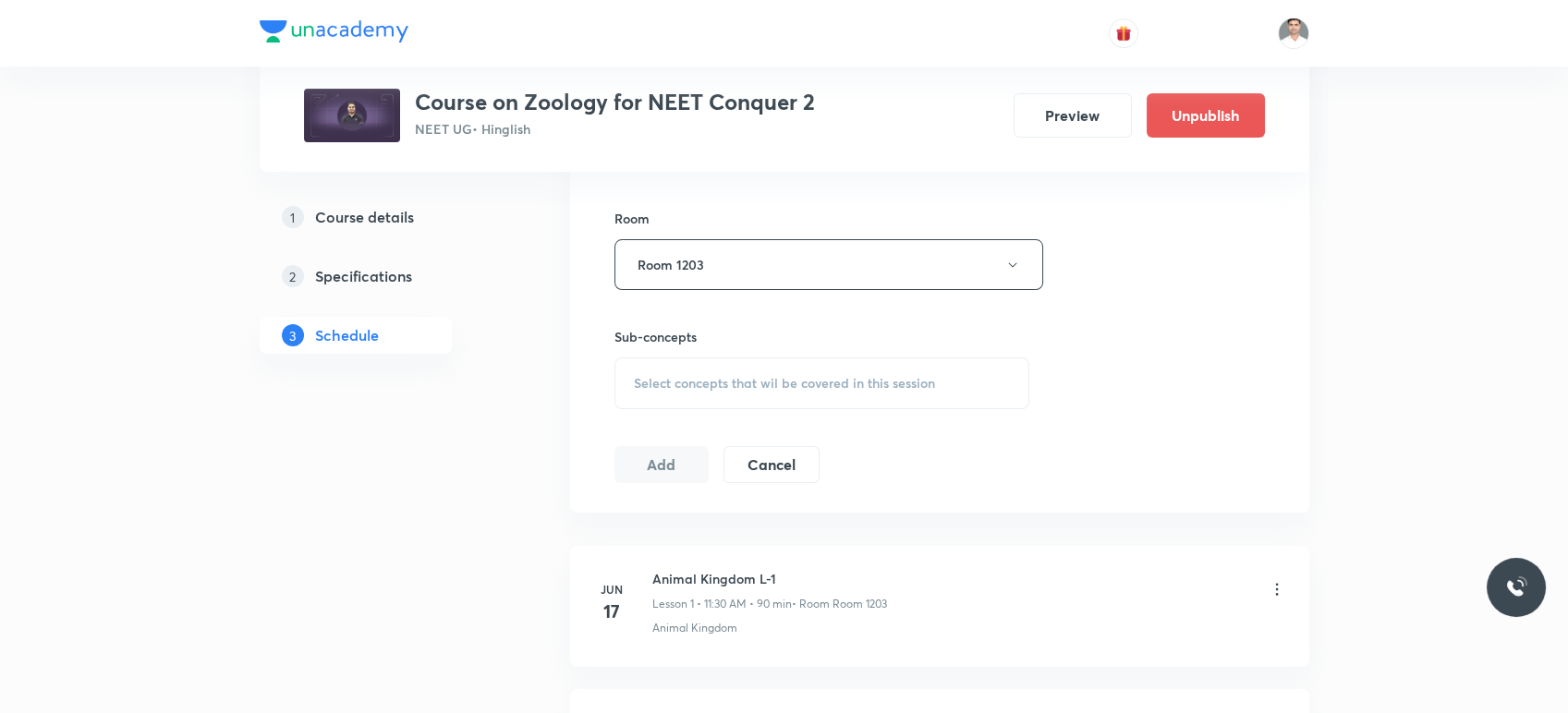
scroll to position [820, 0]
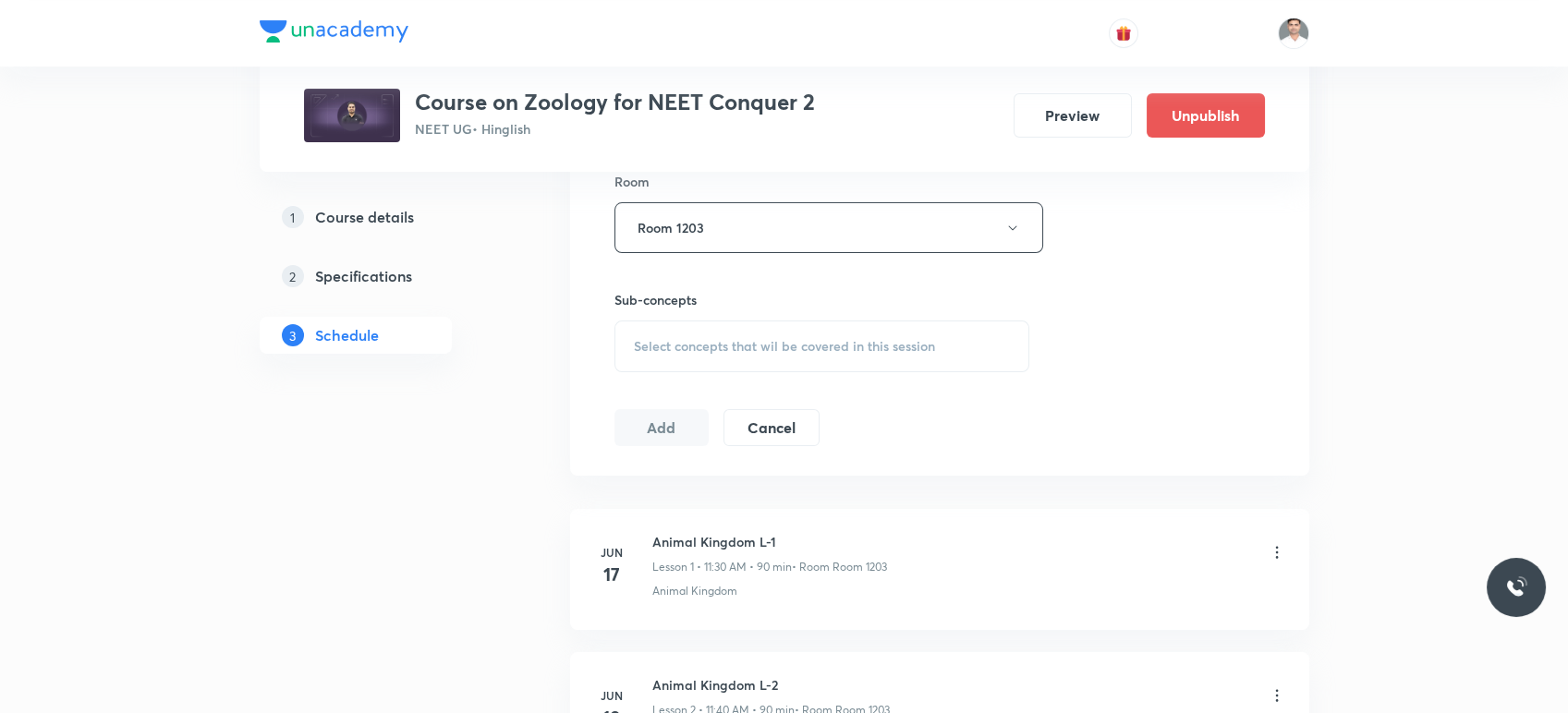
click at [722, 339] on span "Select concepts that wil be covered in this session" at bounding box center [785, 346] width 301 height 15
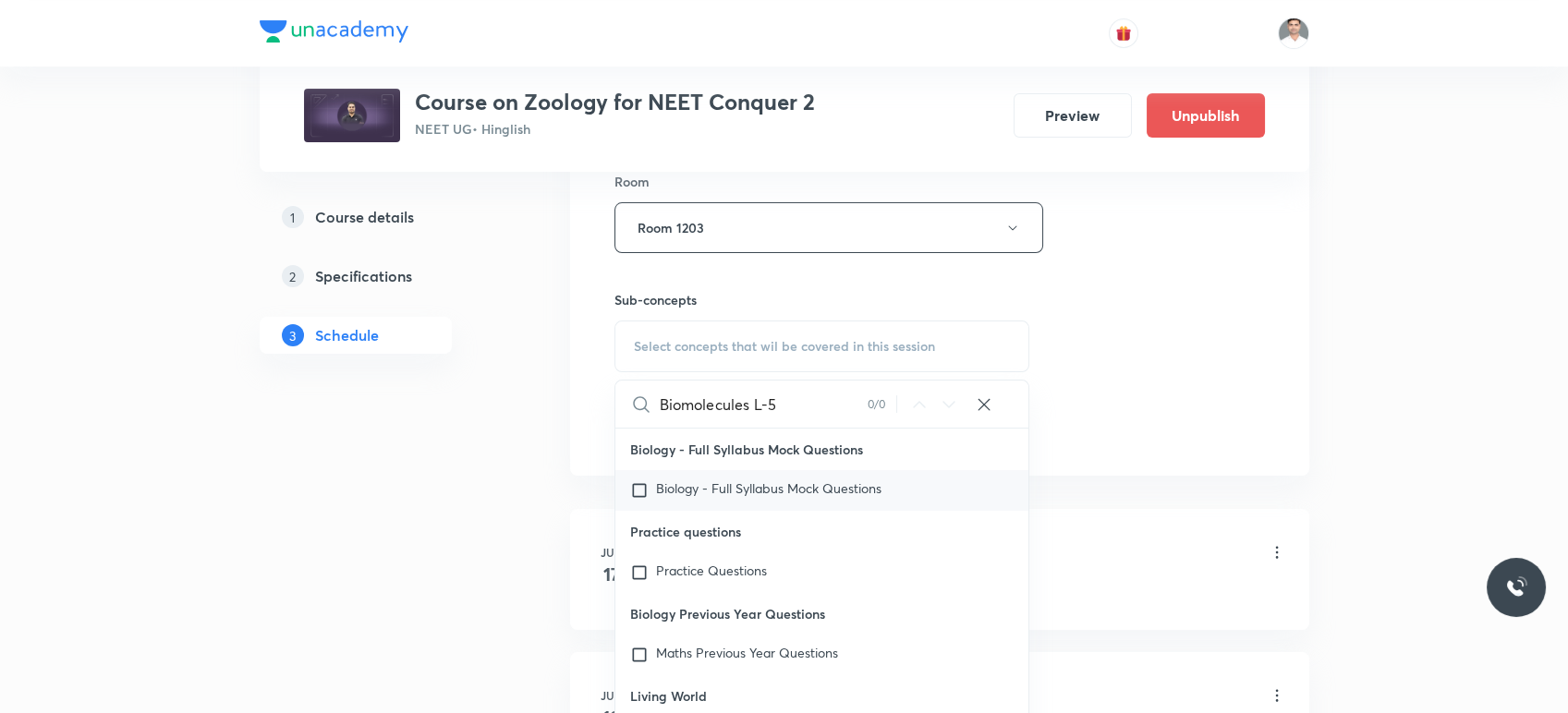
click at [835, 401] on input "Biomolecules L-5" at bounding box center [763, 405] width 208 height 47
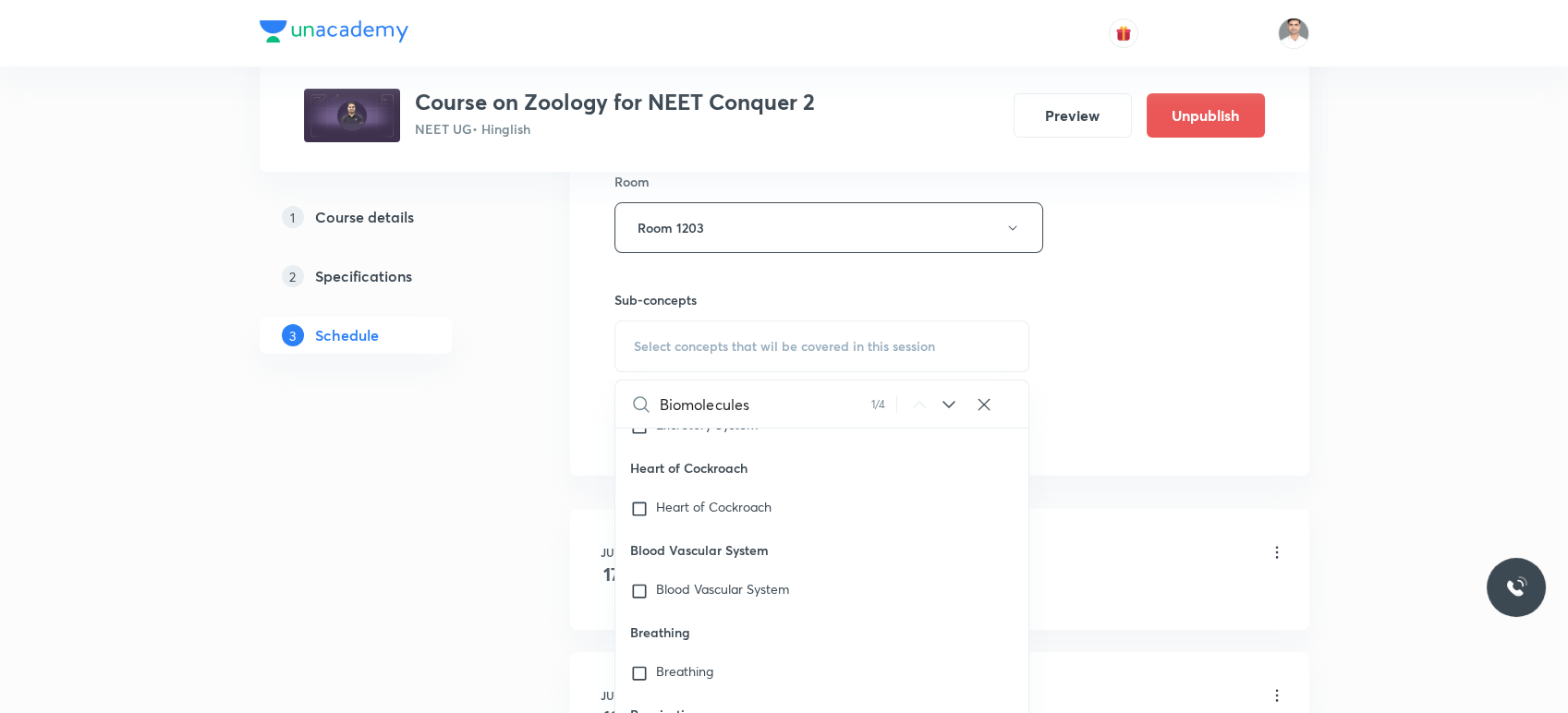
scroll to position [75676, 0]
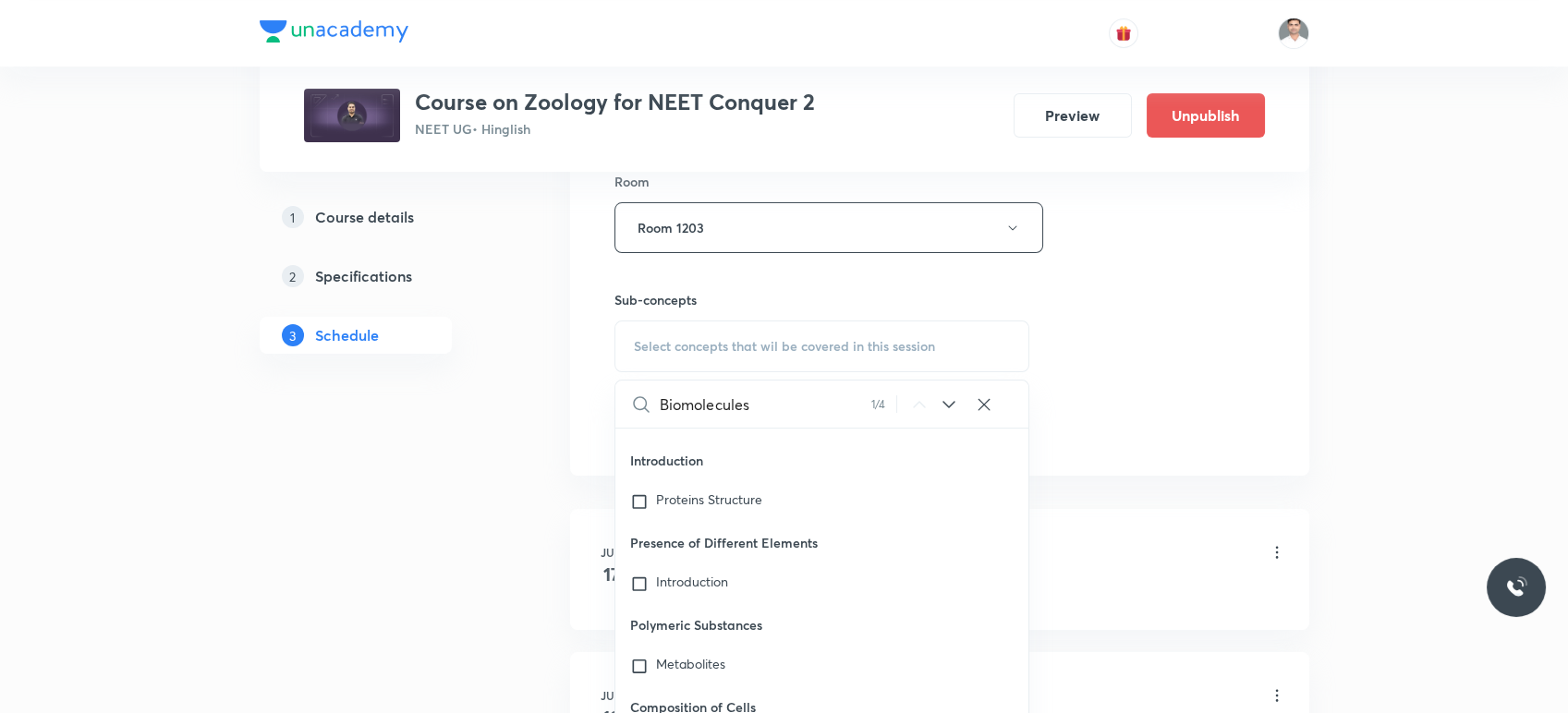
type input "Biomolecules"
checkbox input "true"
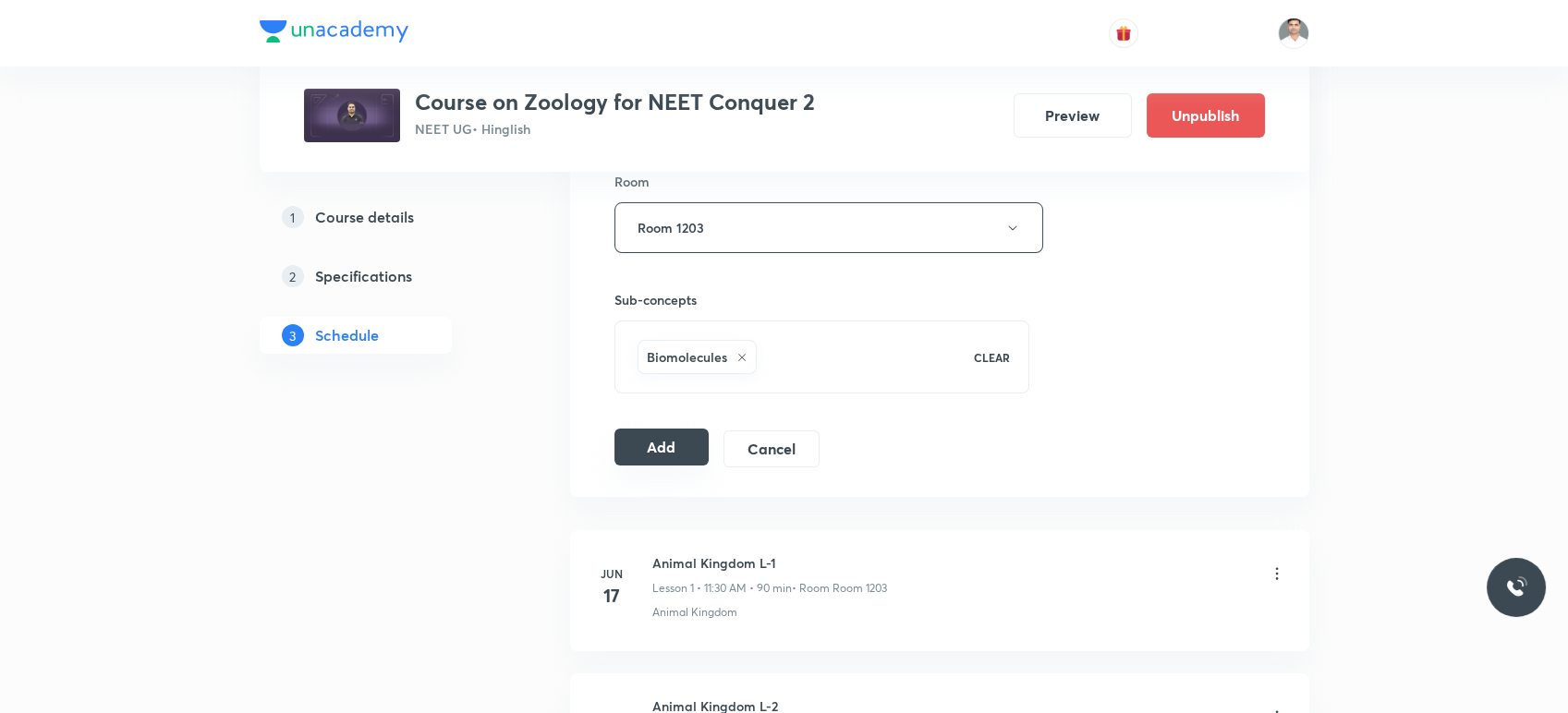
click at [650, 451] on button "Add" at bounding box center [662, 447] width 96 height 37
